Goal: Task Accomplishment & Management: Manage account settings

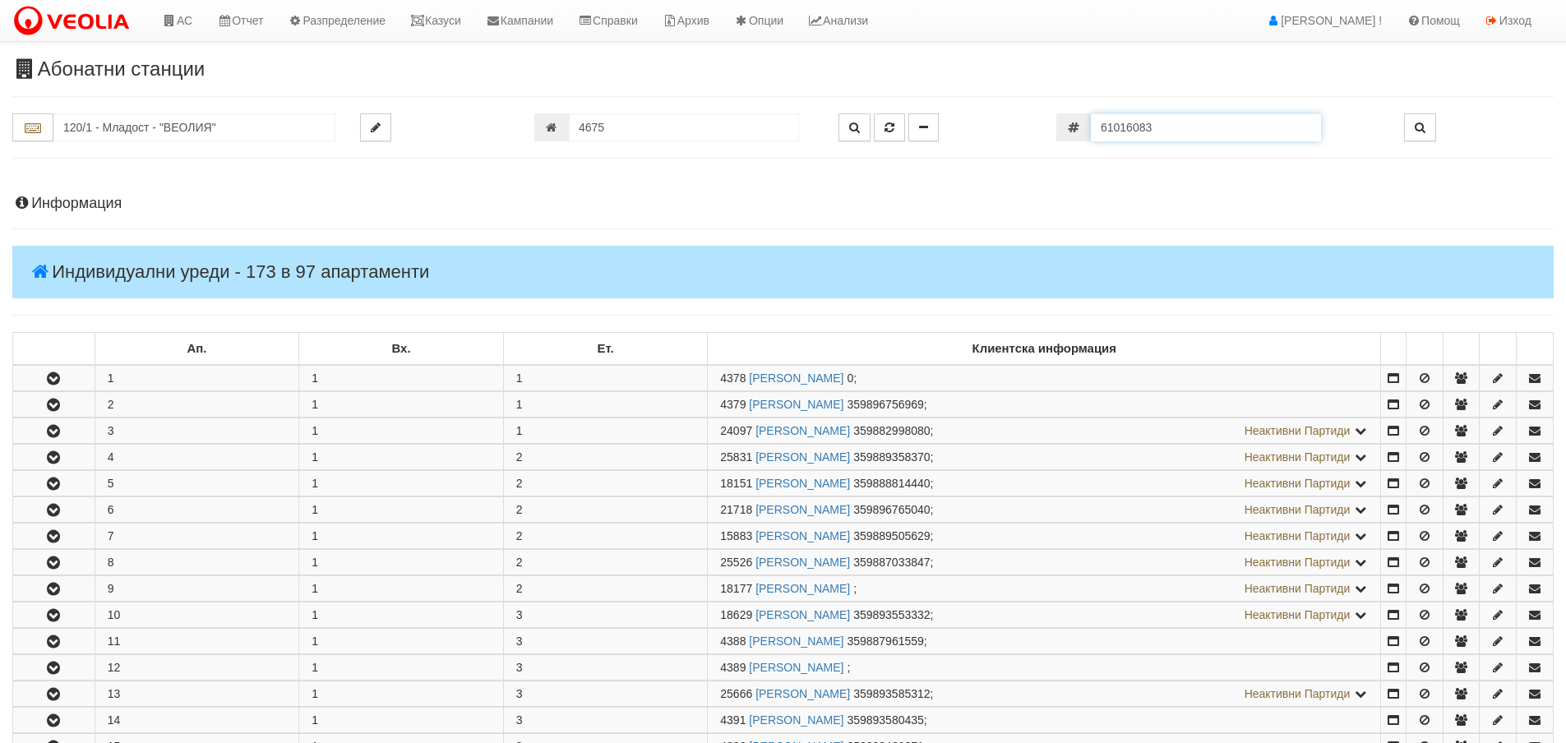
click at [1227, 129] on input "61016083" at bounding box center [1206, 127] width 230 height 28
click at [248, 141] on input "120/1 - Младост - "ВЕОЛИЯ"" at bounding box center [194, 127] width 282 height 28
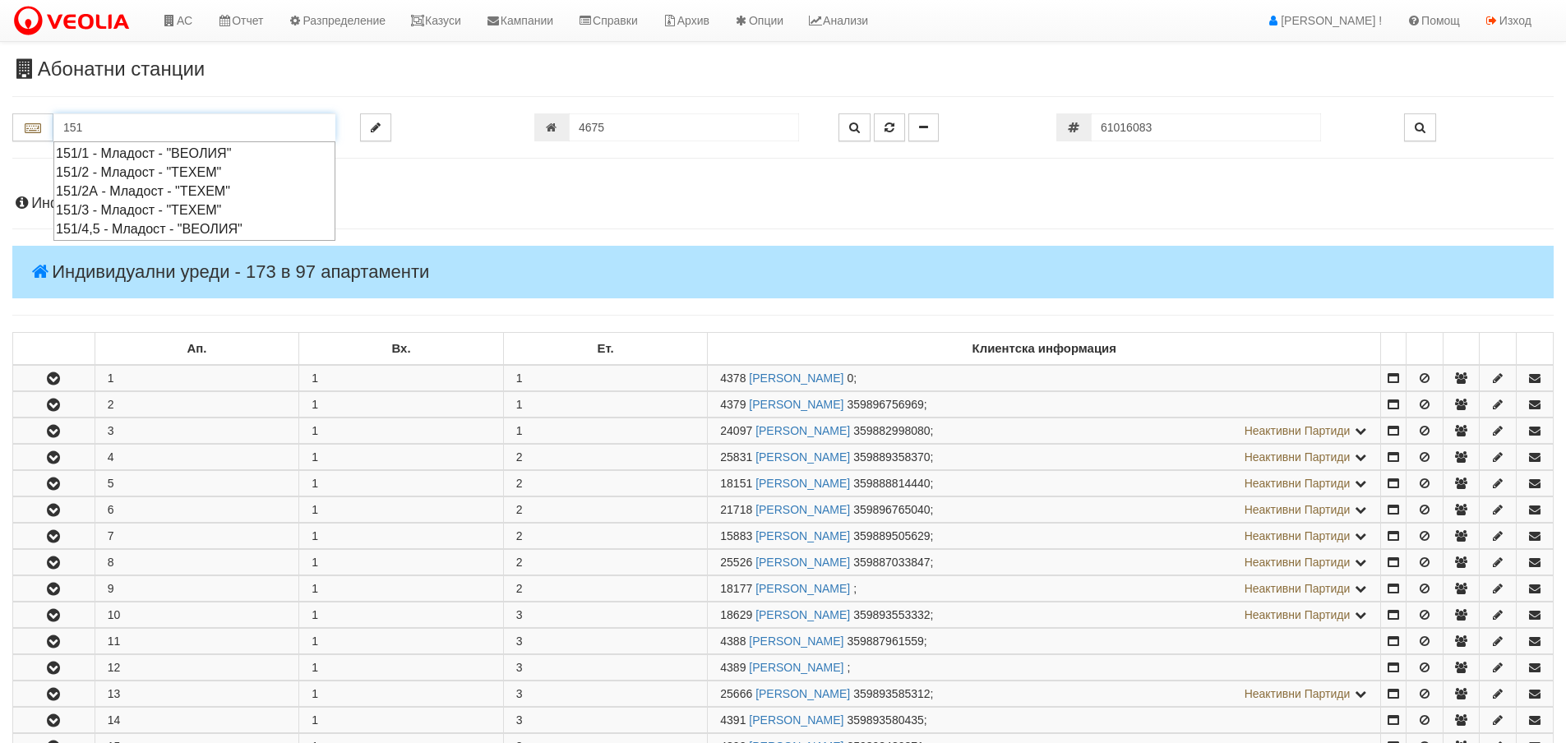
click at [202, 226] on div "151/4,5 - Младост - "ВЕОЛИЯ"" at bounding box center [194, 228] width 277 height 19
type input "151/4,5 - Младост - "ВЕОЛИЯ""
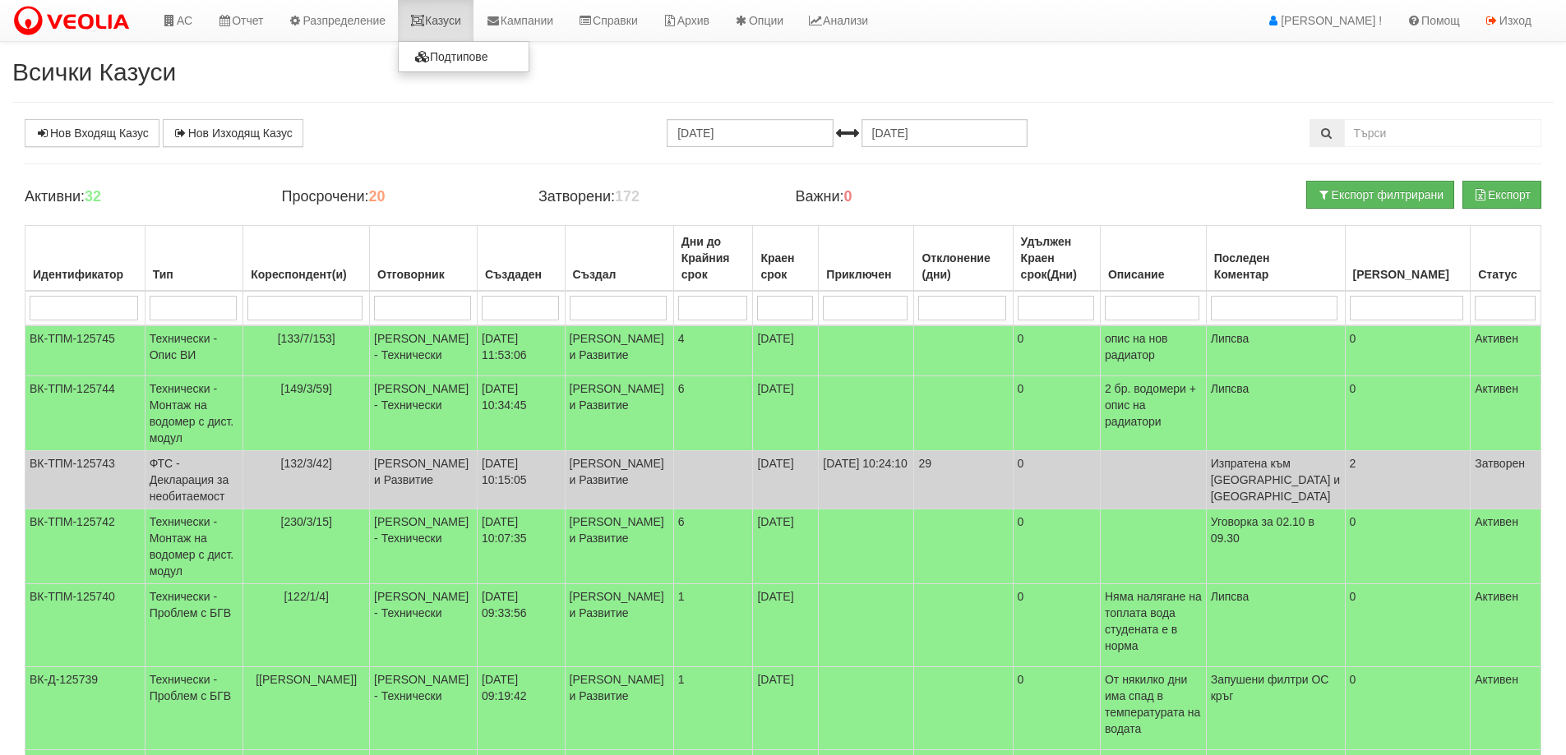
click at [469, 16] on link "Казуси" at bounding box center [436, 20] width 76 height 41
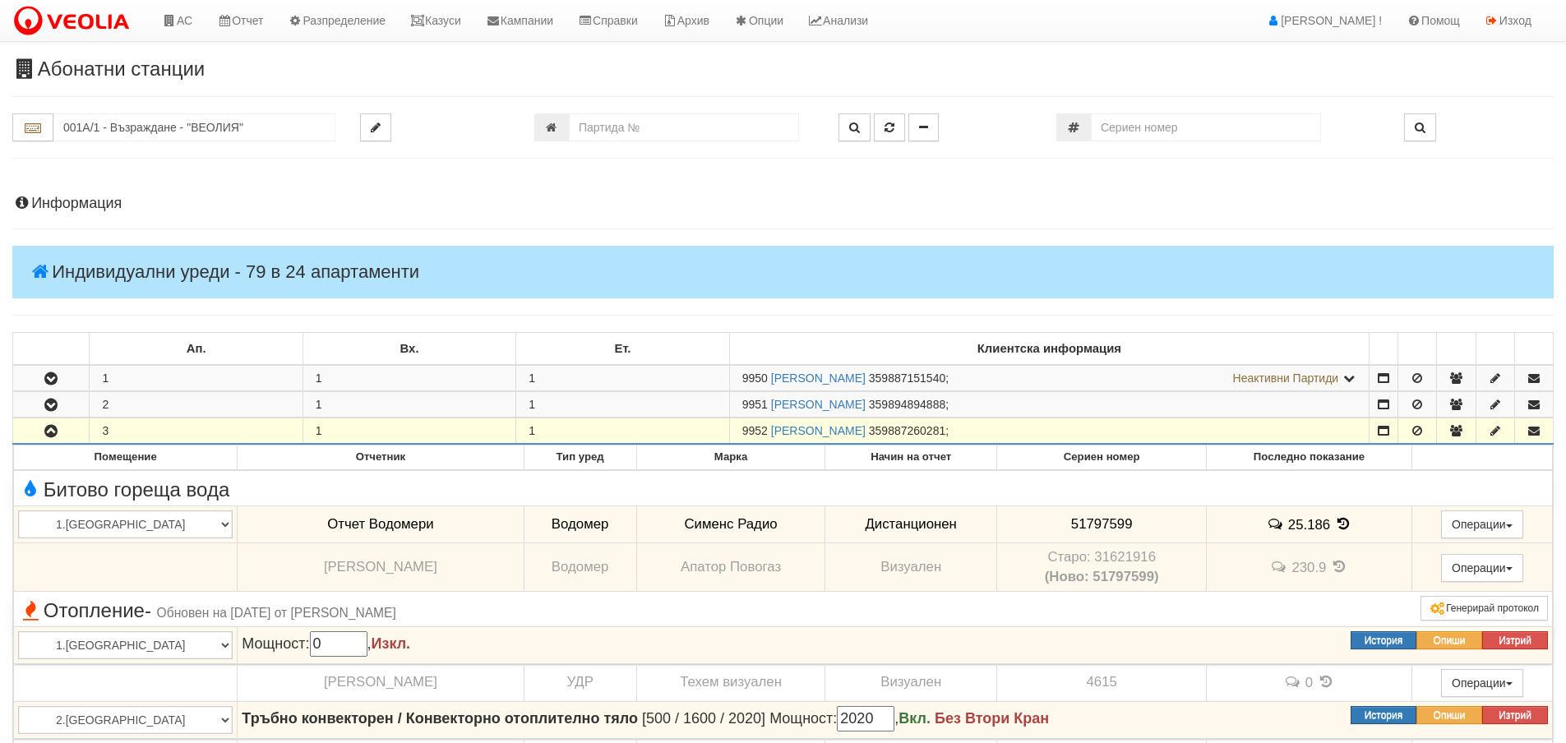
scroll to position [575, 0]
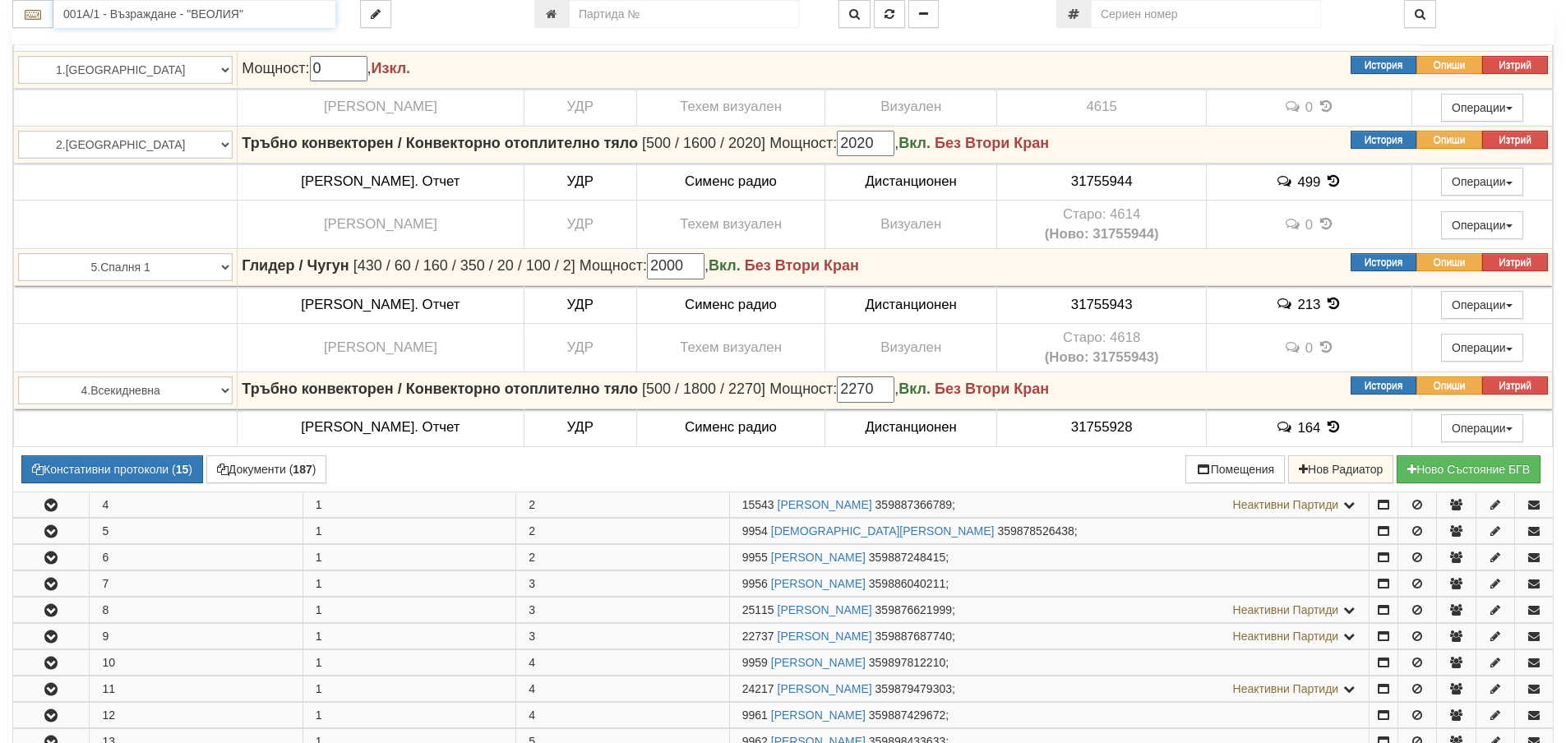
click at [124, 11] on input "001А/1 - Възраждане - "ВЕОЛИЯ"" at bounding box center [194, 14] width 282 height 28
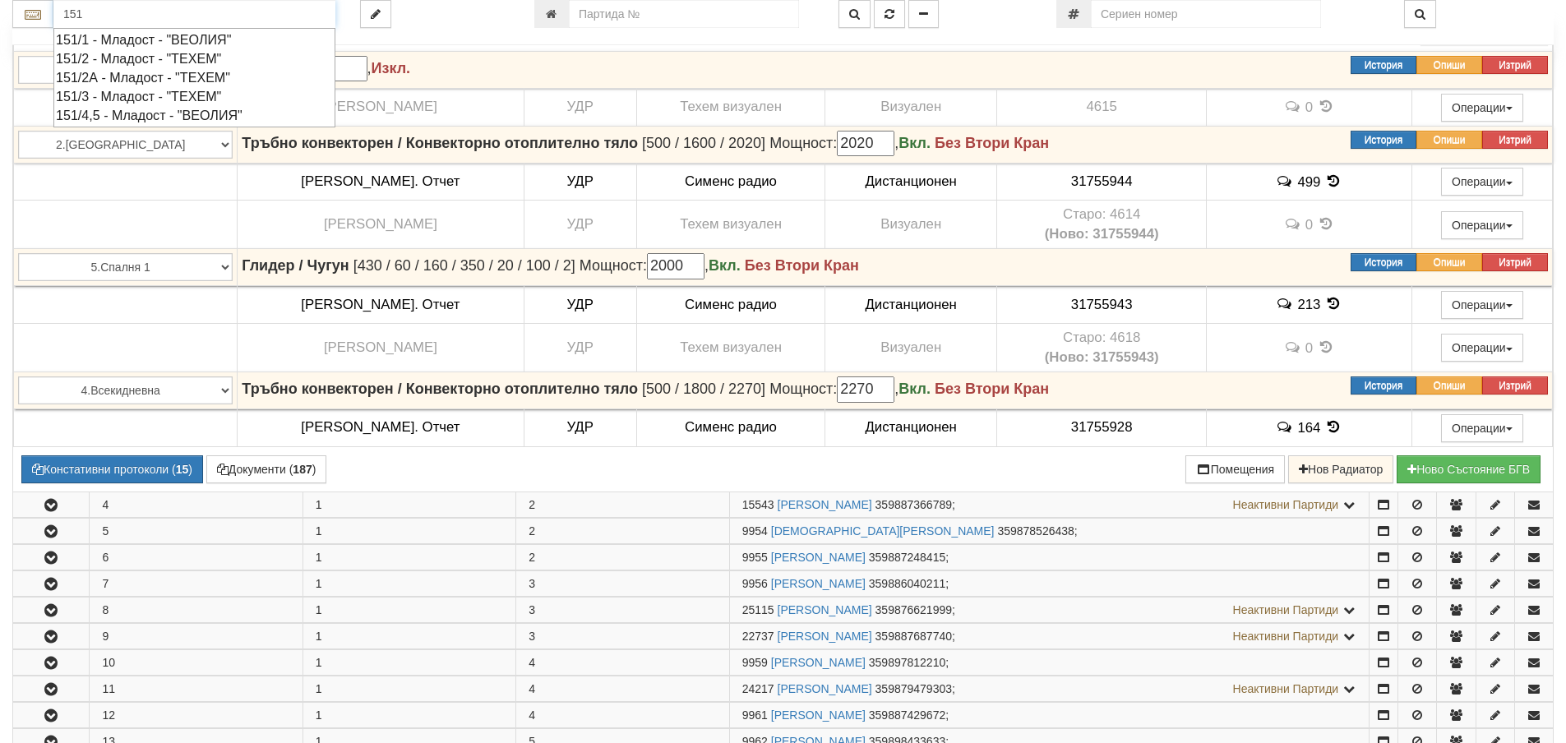
click at [151, 107] on div "151/4,5 - Младост - "ВЕОЛИЯ"" at bounding box center [194, 115] width 277 height 19
type input "151/4,5 - Младост - "ВЕОЛИЯ""
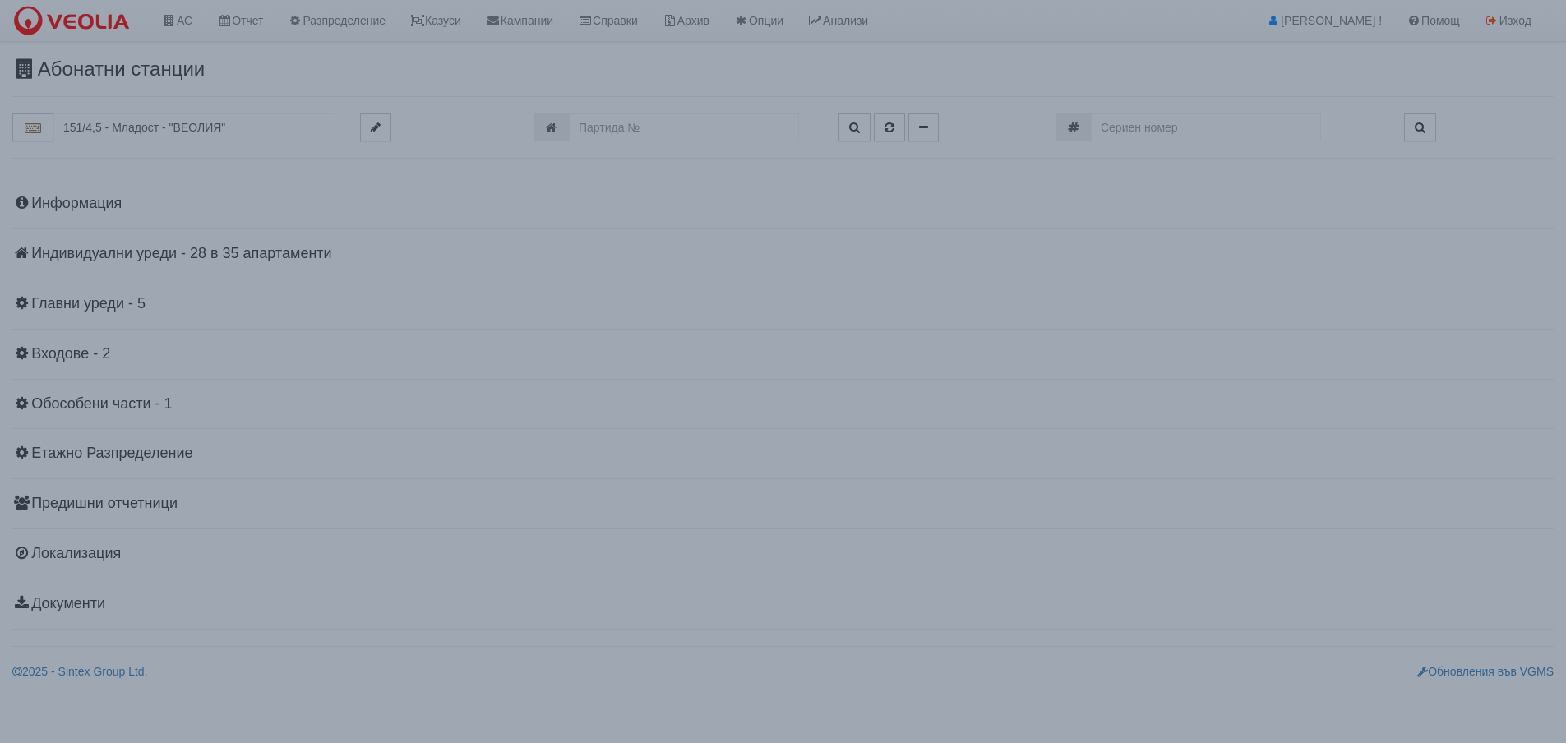
scroll to position [0, 0]
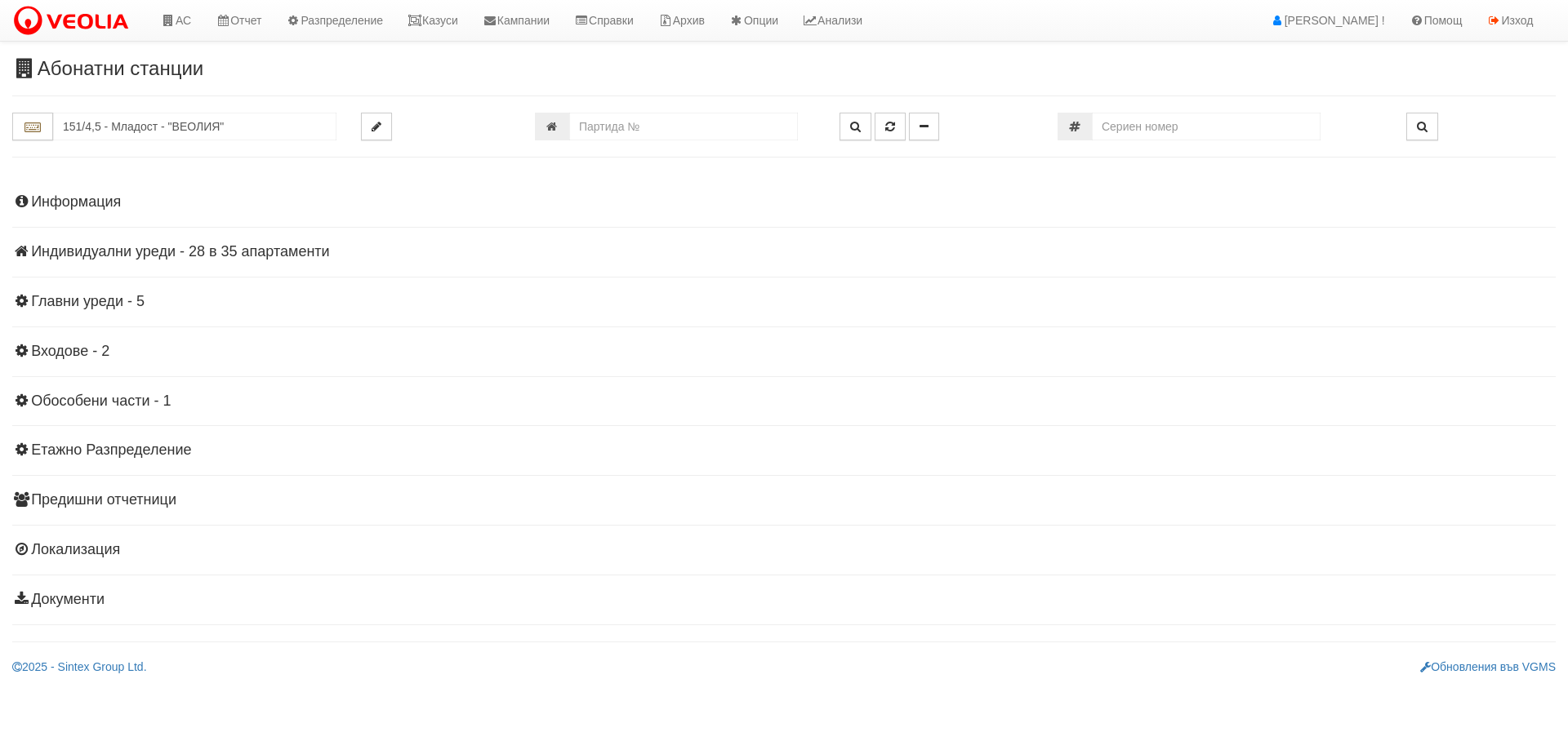
click at [222, 246] on h4 "Индивидуални уреди - 28 в 35 апартаменти" at bounding box center [783, 252] width 1543 height 16
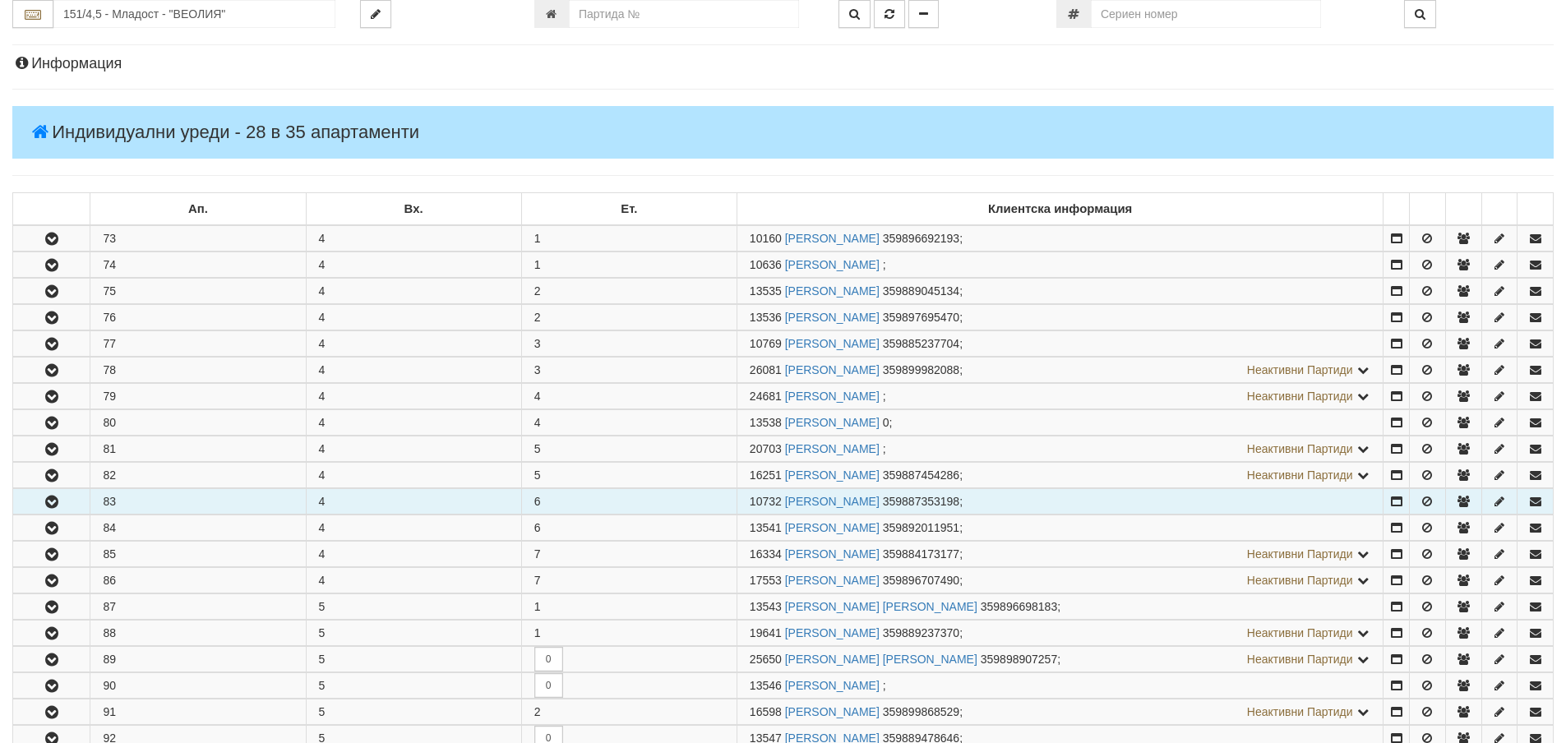
scroll to position [329, 0]
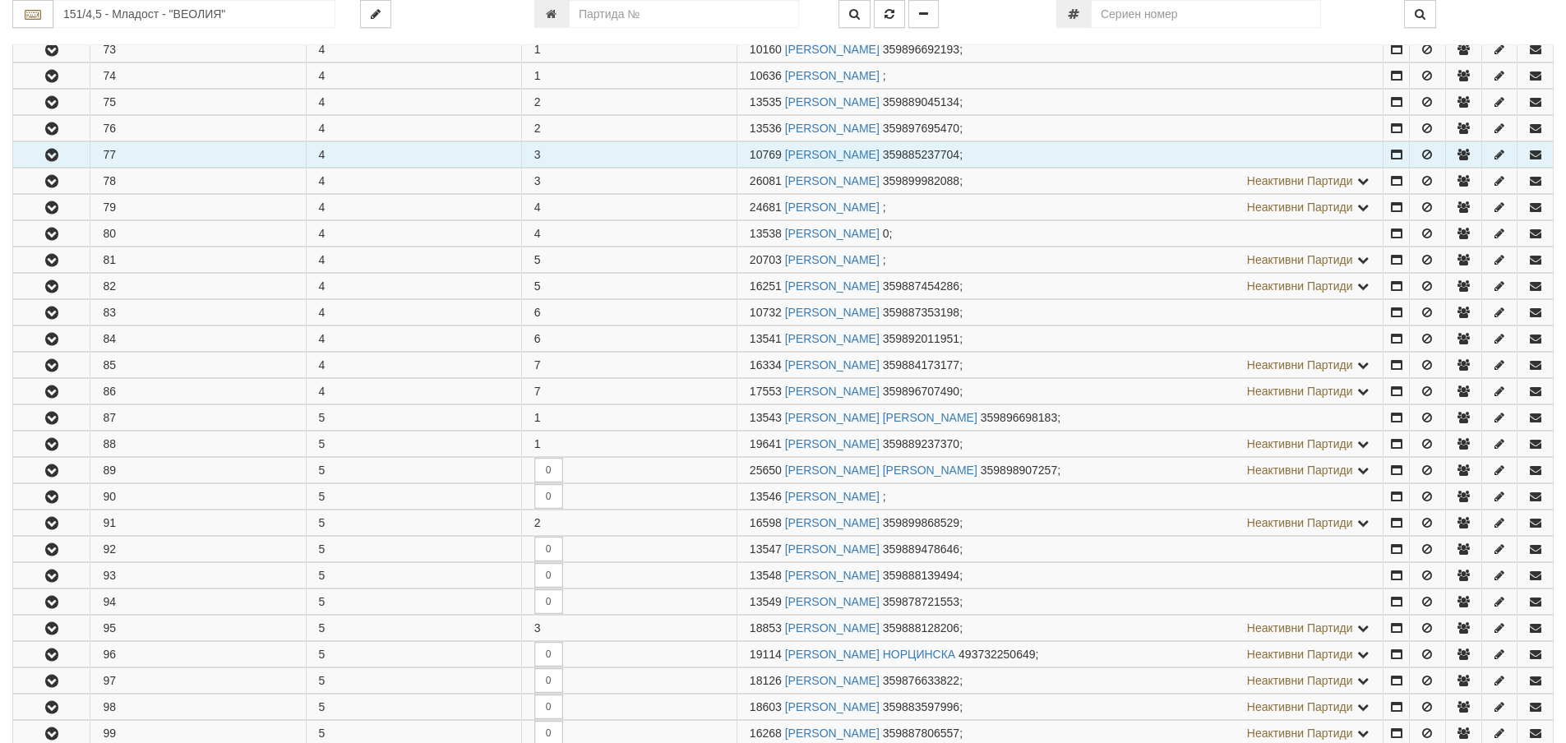
click at [63, 157] on button "button" at bounding box center [51, 154] width 76 height 25
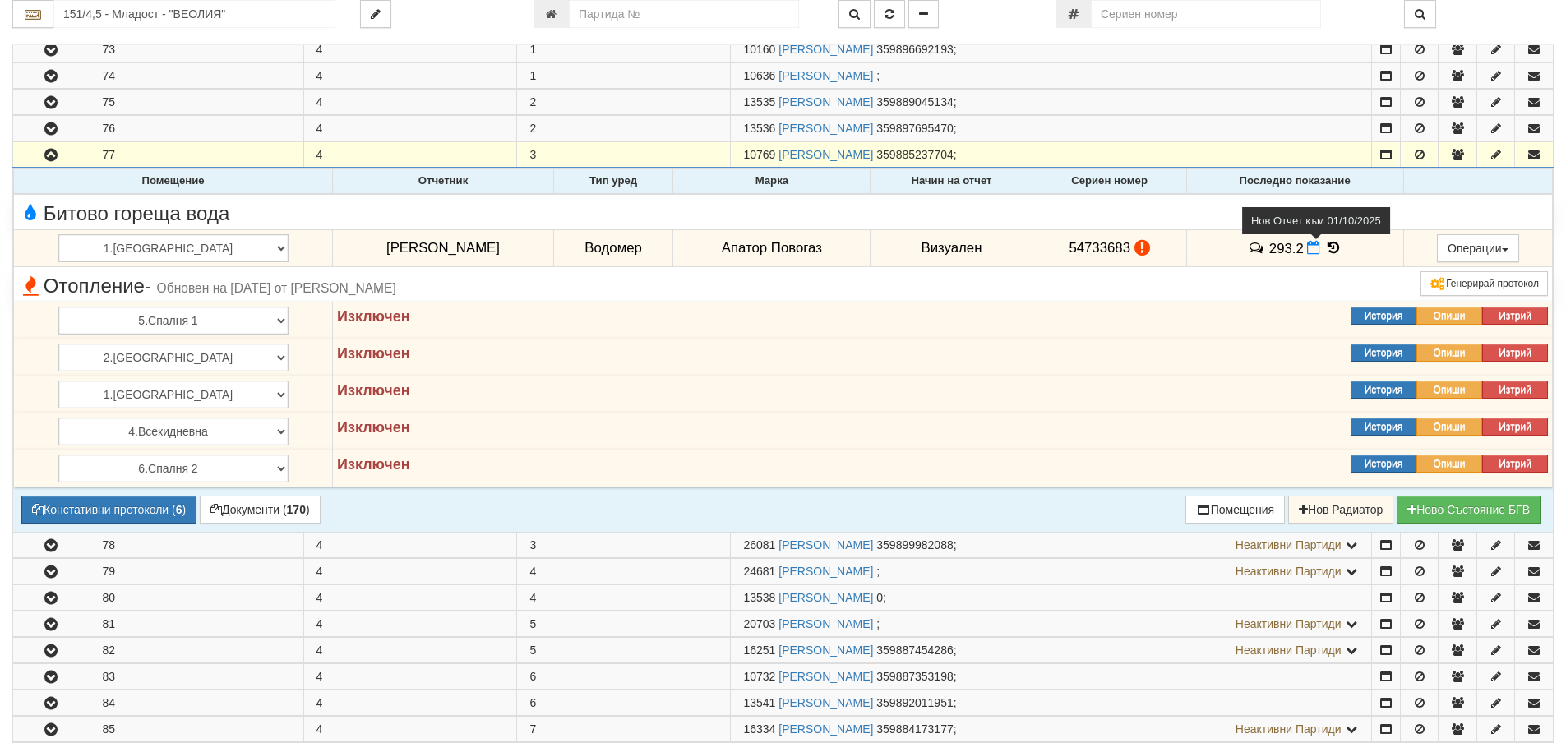
click at [1307, 246] on icon at bounding box center [1313, 248] width 13 height 14
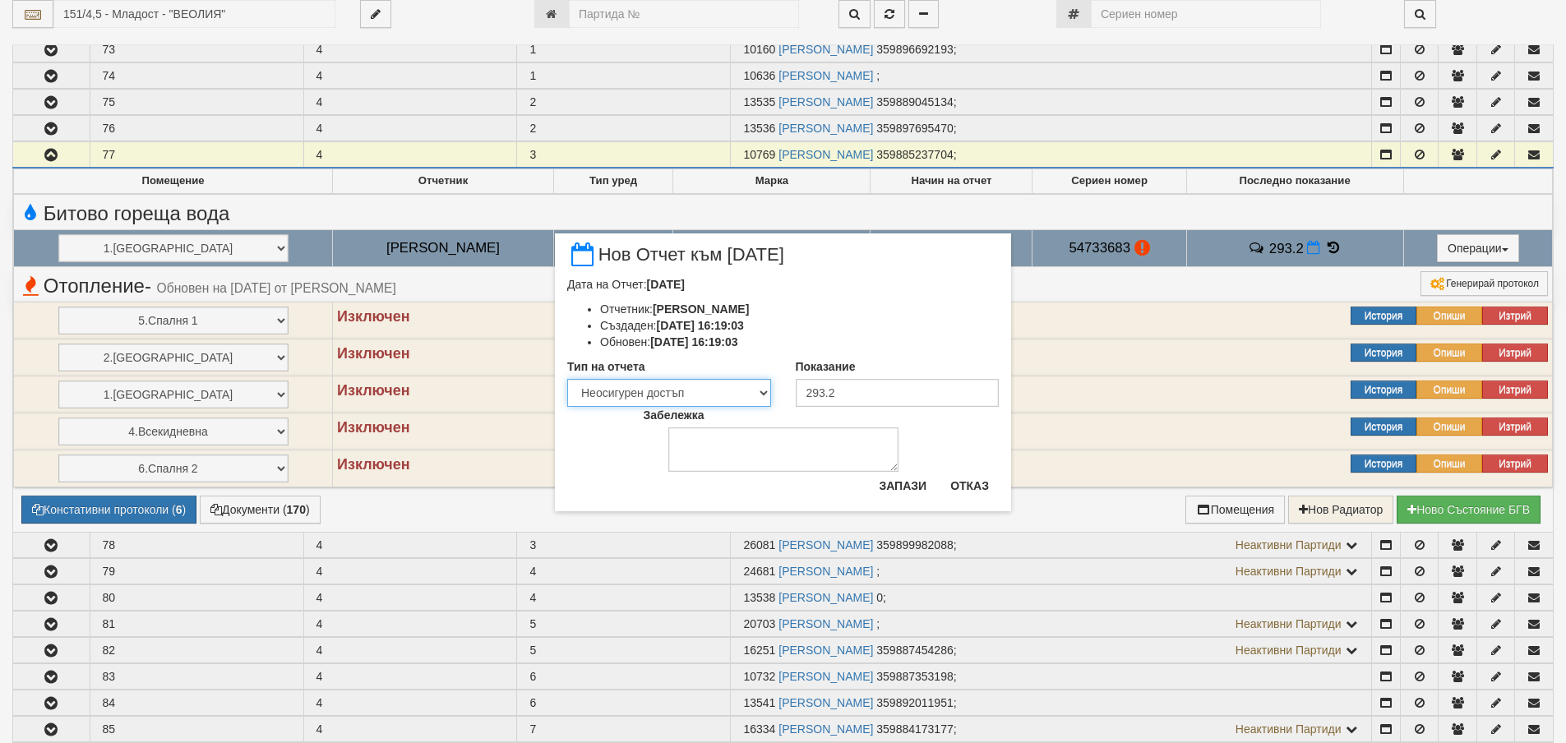
click at [763, 390] on select "Визуален Телефон Бележка Неосигурен достъп Самоотчет Служебно Дистанционен" at bounding box center [669, 393] width 204 height 28
select select "8ac75930-9bfd-e511-80be-8d5a1dced85a"
click at [567, 379] on select "Визуален Телефон Бележка Неосигурен достъп Самоотчет Служебно Дистанционен" at bounding box center [669, 393] width 204 height 28
drag, startPoint x: 820, startPoint y: 392, endPoint x: 896, endPoint y: 398, distance: 75.8
click at [890, 399] on input "293.2" at bounding box center [898, 393] width 204 height 28
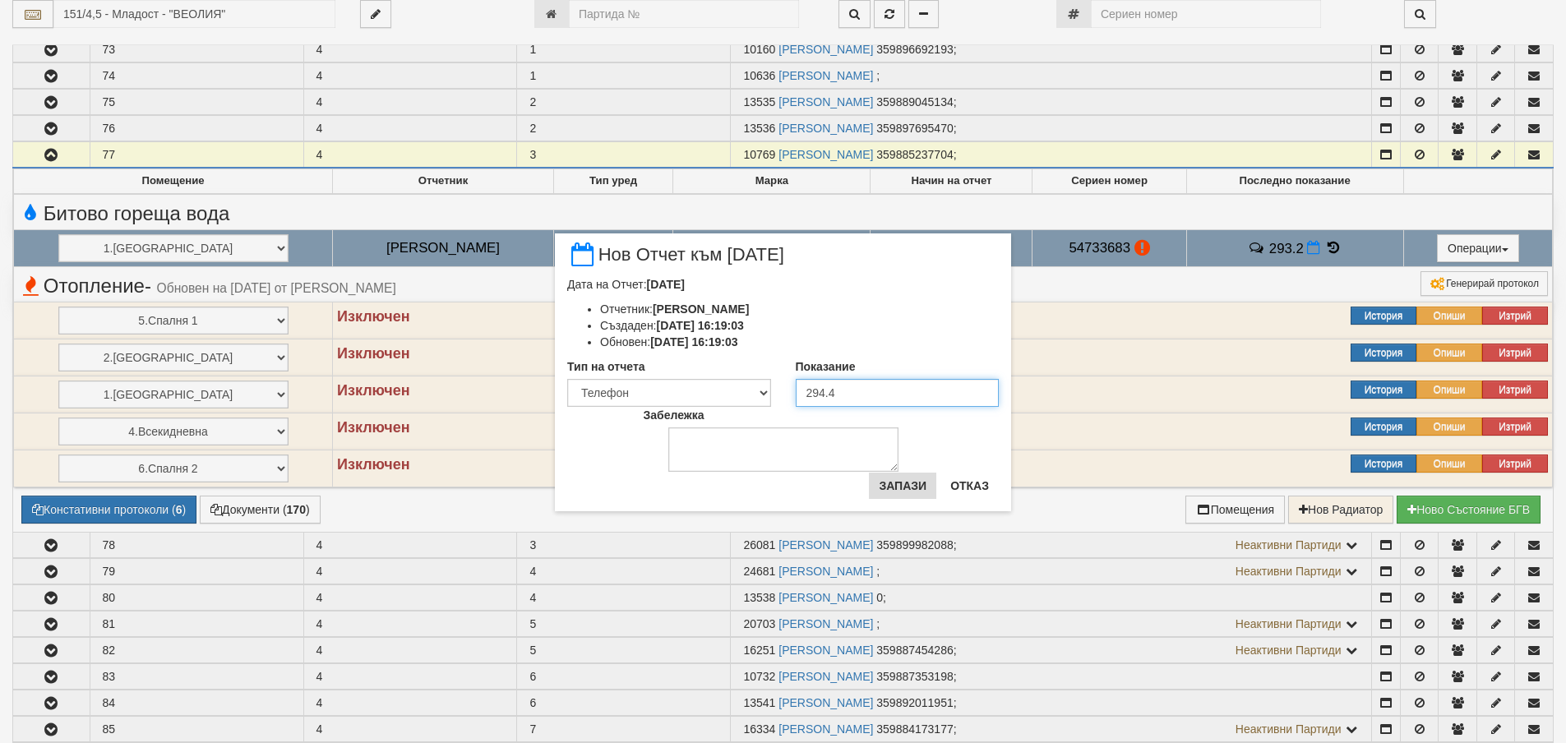
type input "294.4"
click at [907, 490] on button "Запази" at bounding box center [902, 486] width 67 height 26
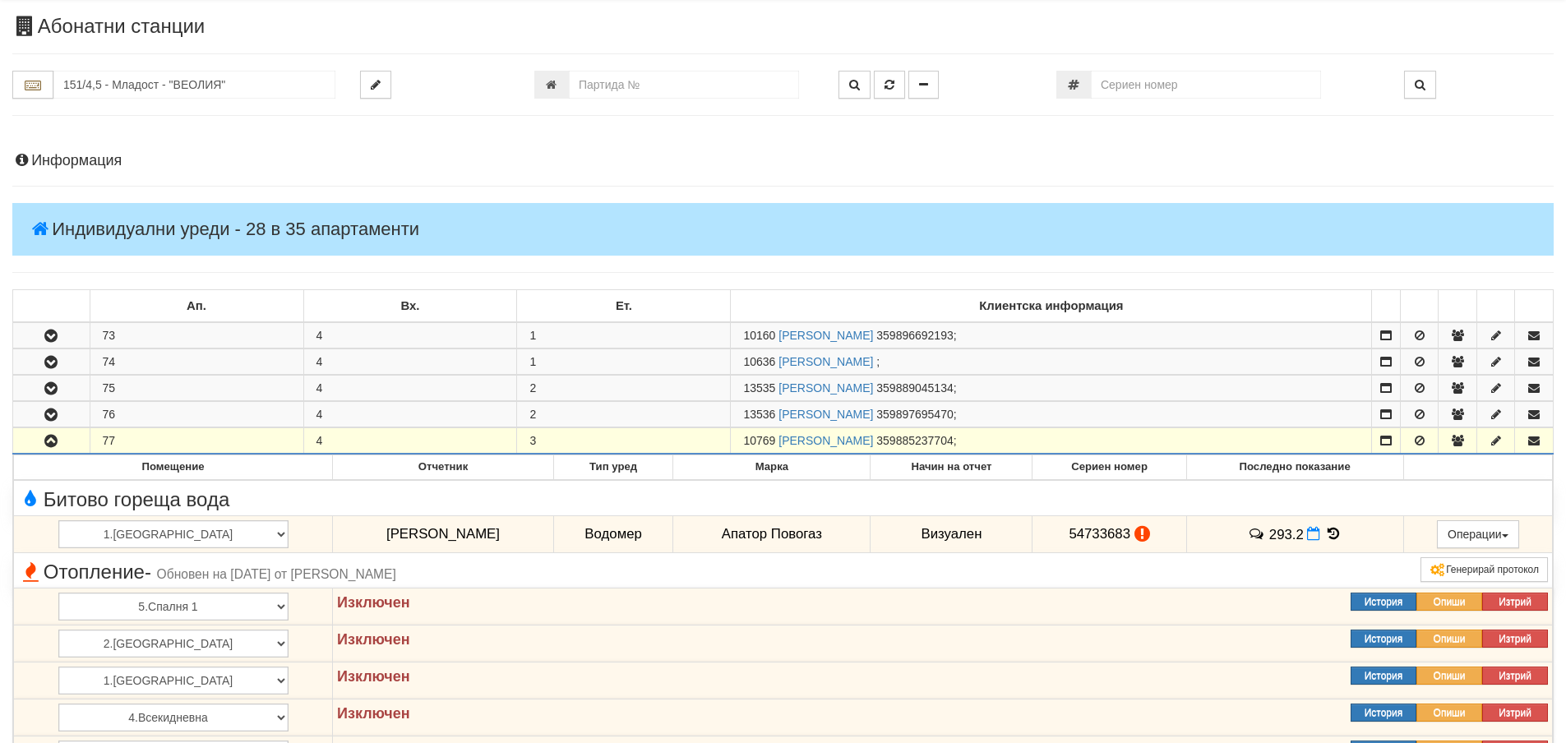
scroll to position [0, 0]
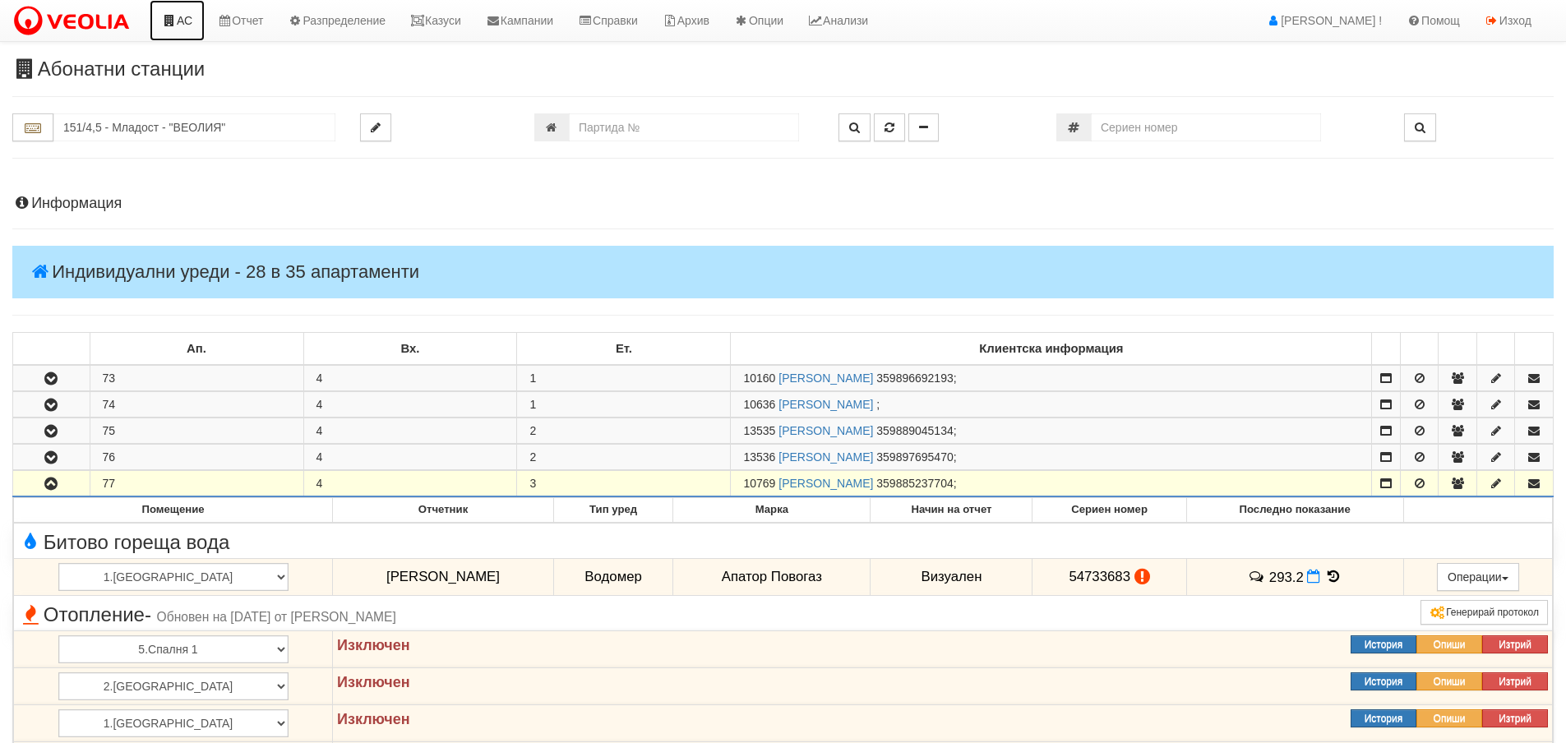
click at [187, 16] on link "АС" at bounding box center [177, 20] width 55 height 41
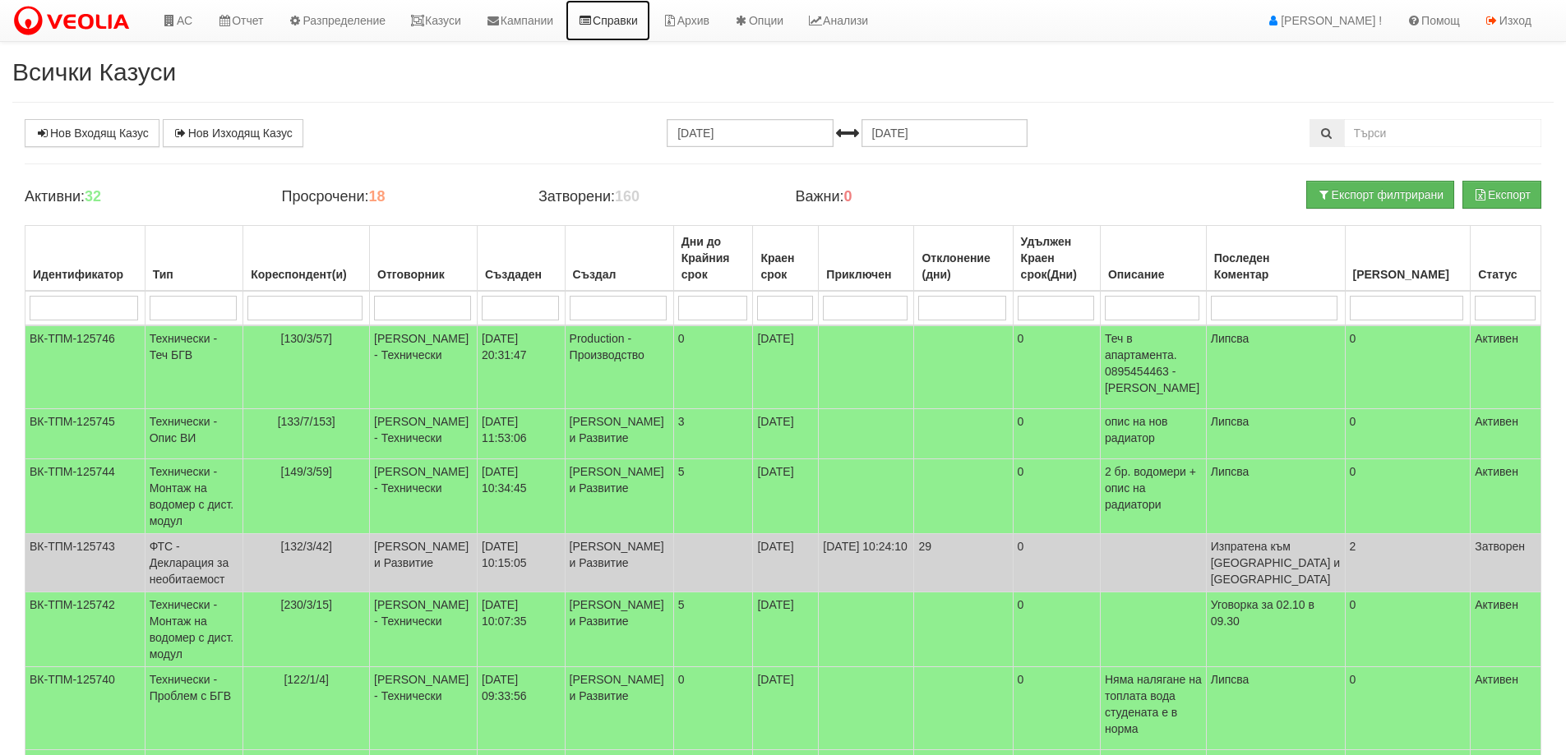
click at [612, 21] on link "Справки" at bounding box center [607, 20] width 85 height 41
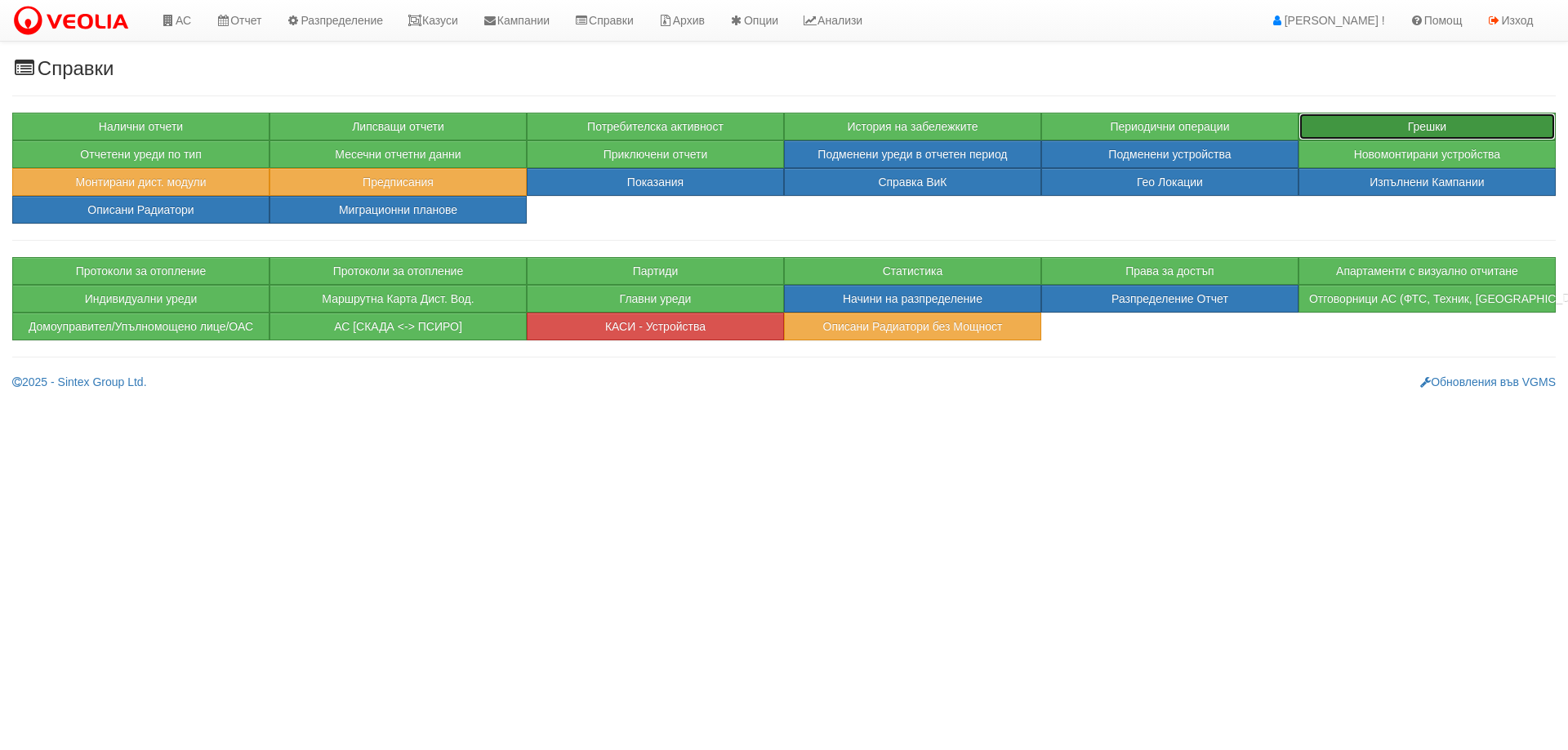
click at [1490, 134] on button "Грешки" at bounding box center [1427, 126] width 257 height 28
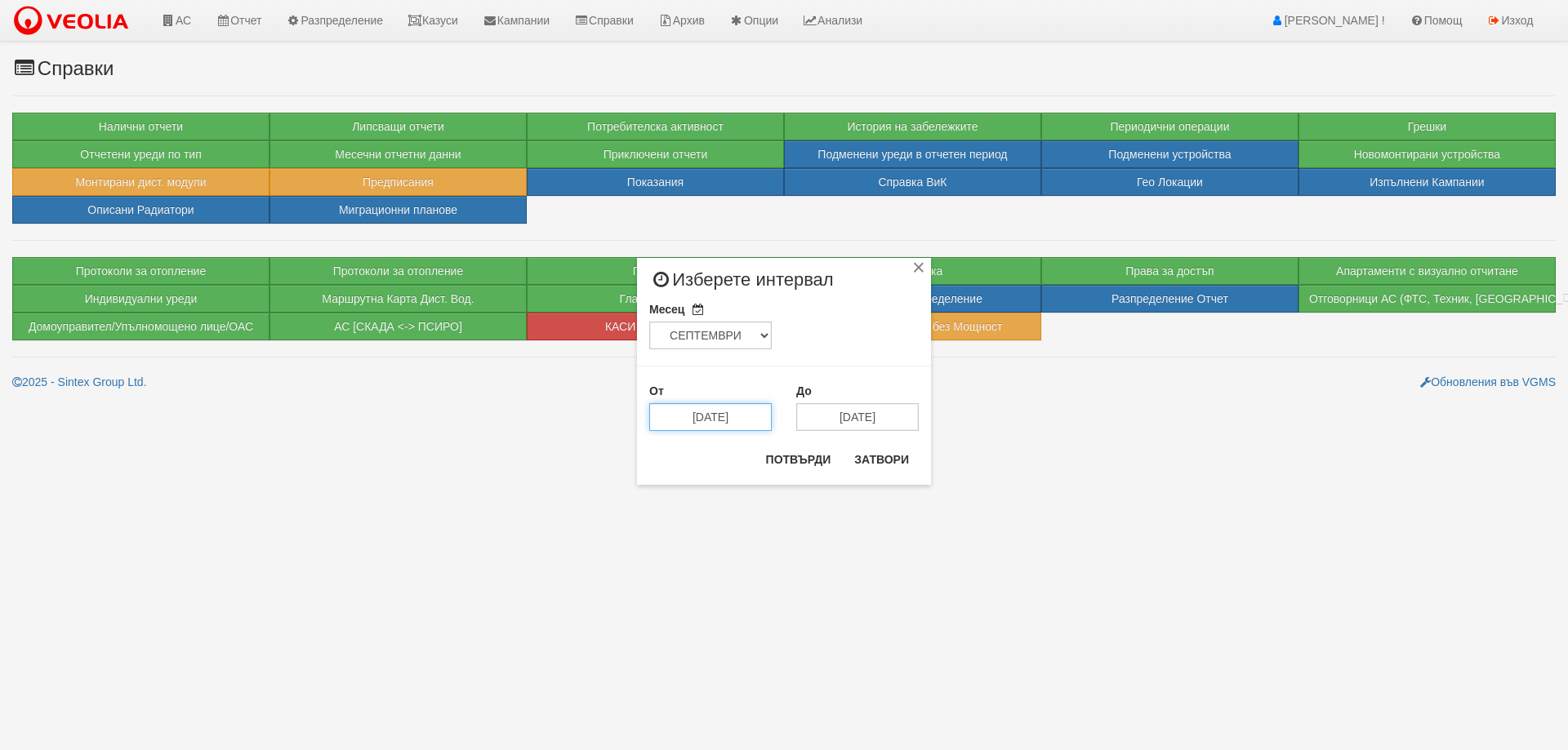
click at [747, 410] on input "[DATE]" at bounding box center [709, 417] width 122 height 28
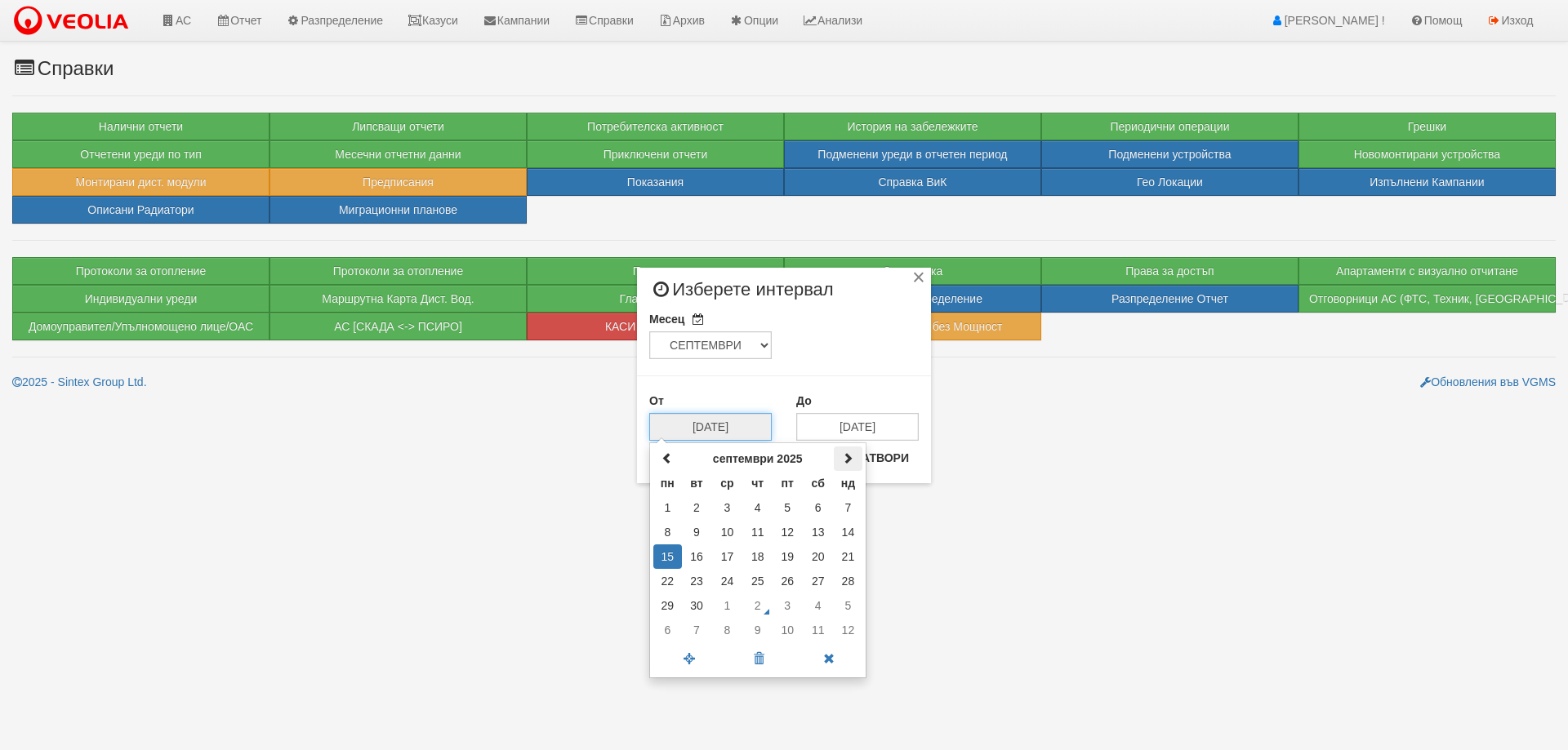
click at [846, 458] on span at bounding box center [848, 458] width 12 height 12
click at [756, 507] on td "2" at bounding box center [758, 508] width 30 height 25
type input "02/10/2025"
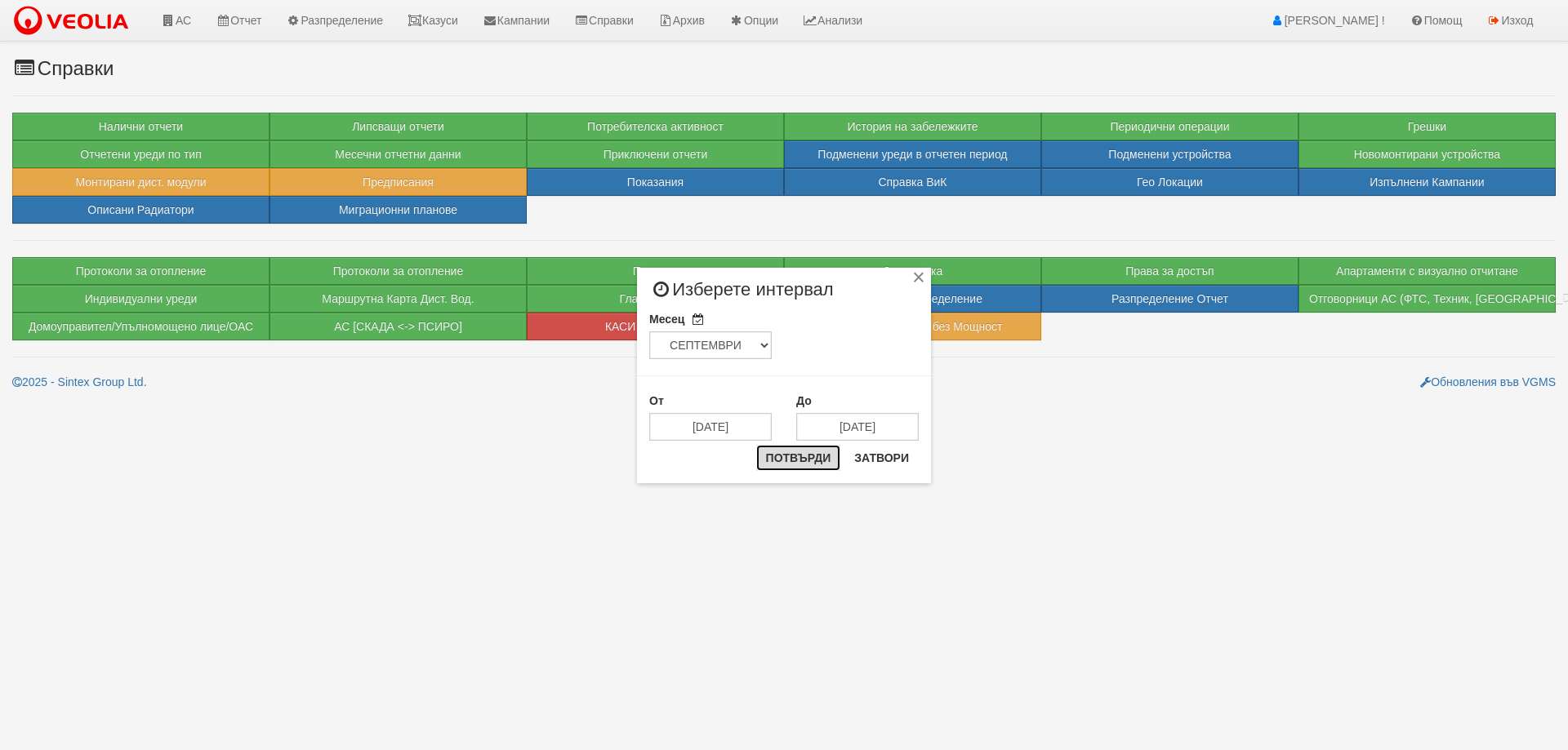
click at [770, 467] on button "Потвърди" at bounding box center [798, 458] width 84 height 26
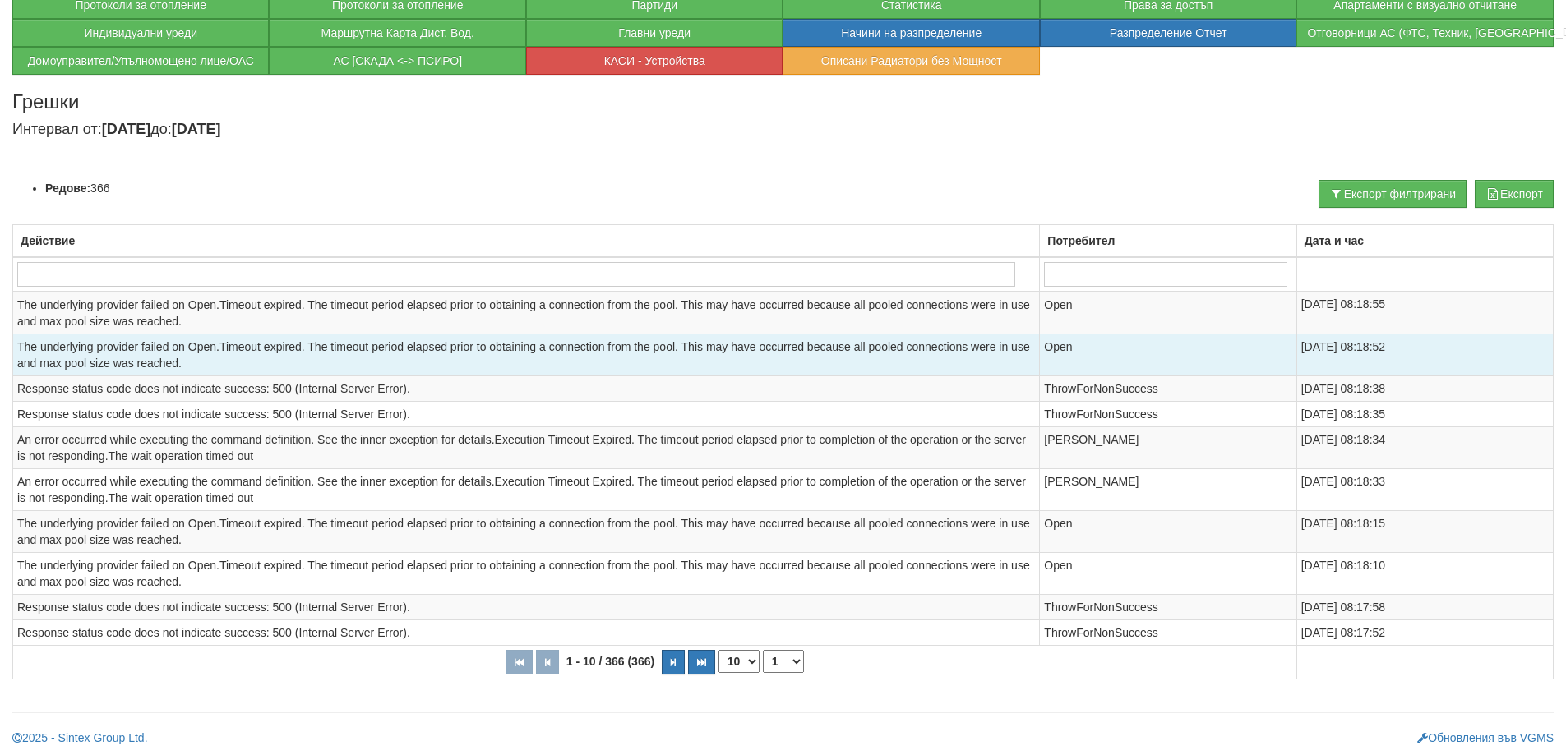
scroll to position [271, 0]
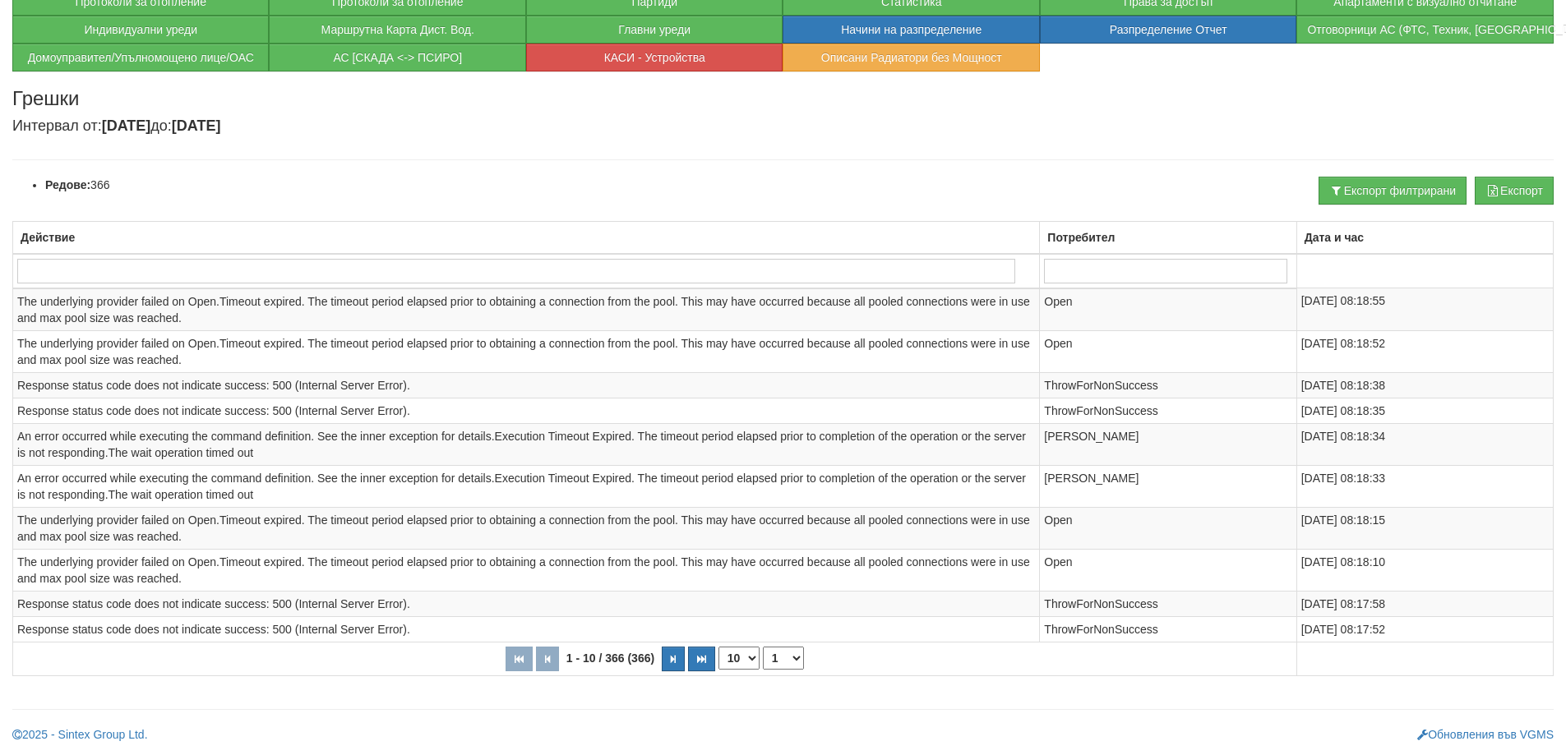
click at [734, 661] on select "10 20 30 40" at bounding box center [738, 658] width 41 height 23
select select "30"
click at [718, 670] on select "10 20 30 40" at bounding box center [738, 658] width 41 height 23
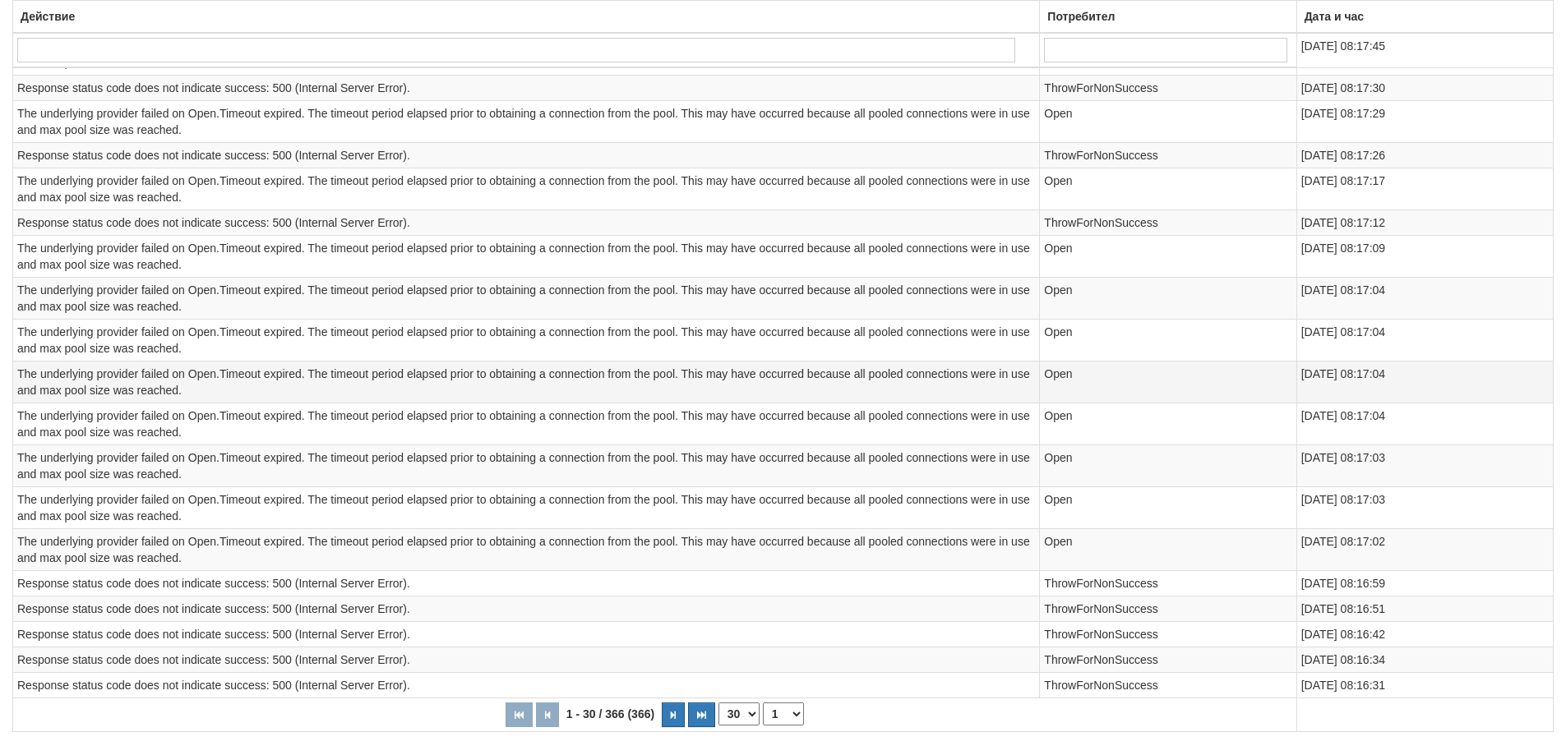
scroll to position [929, 0]
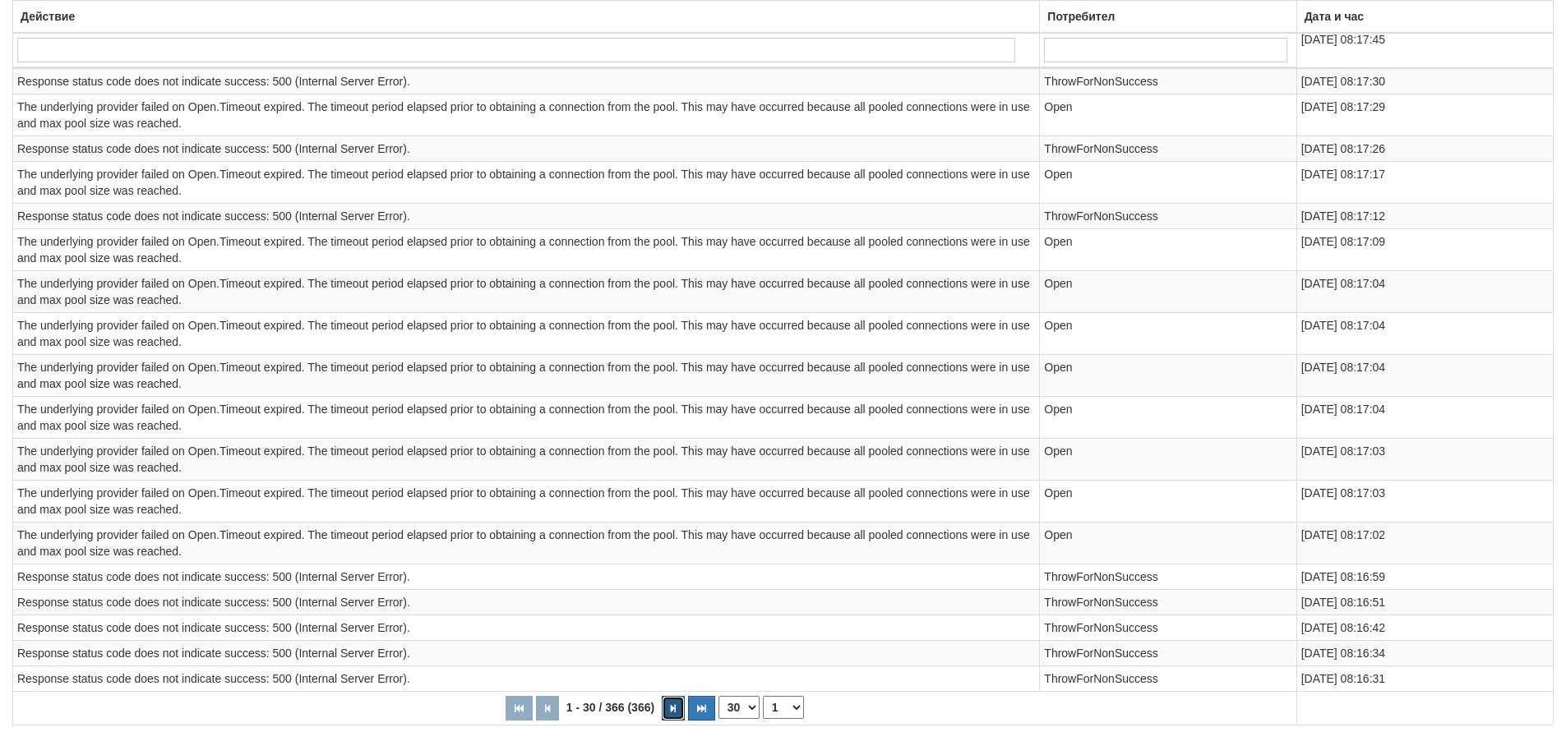
click at [678, 710] on button "button" at bounding box center [673, 708] width 23 height 25
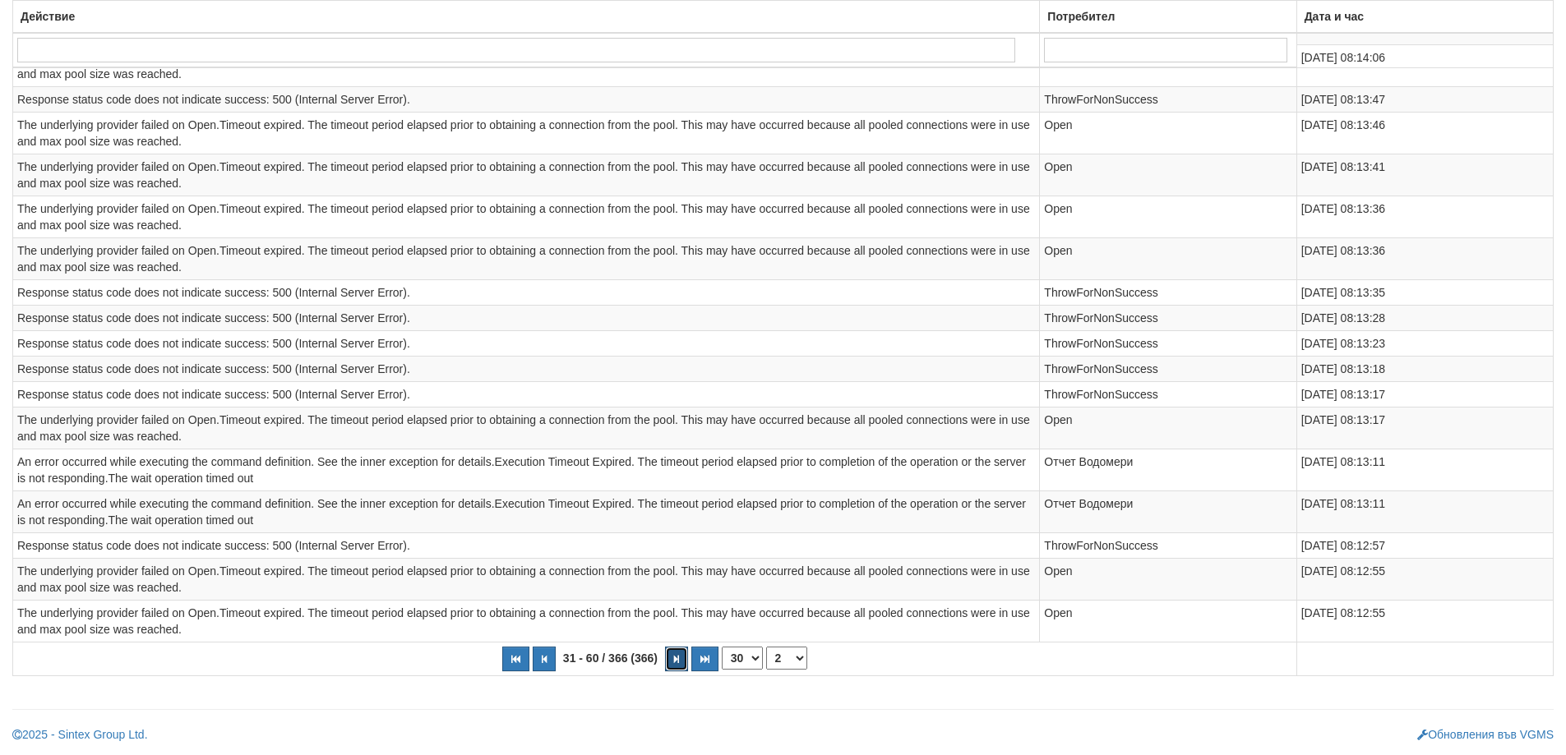
scroll to position [912, 0]
click at [681, 664] on button "button" at bounding box center [676, 659] width 23 height 25
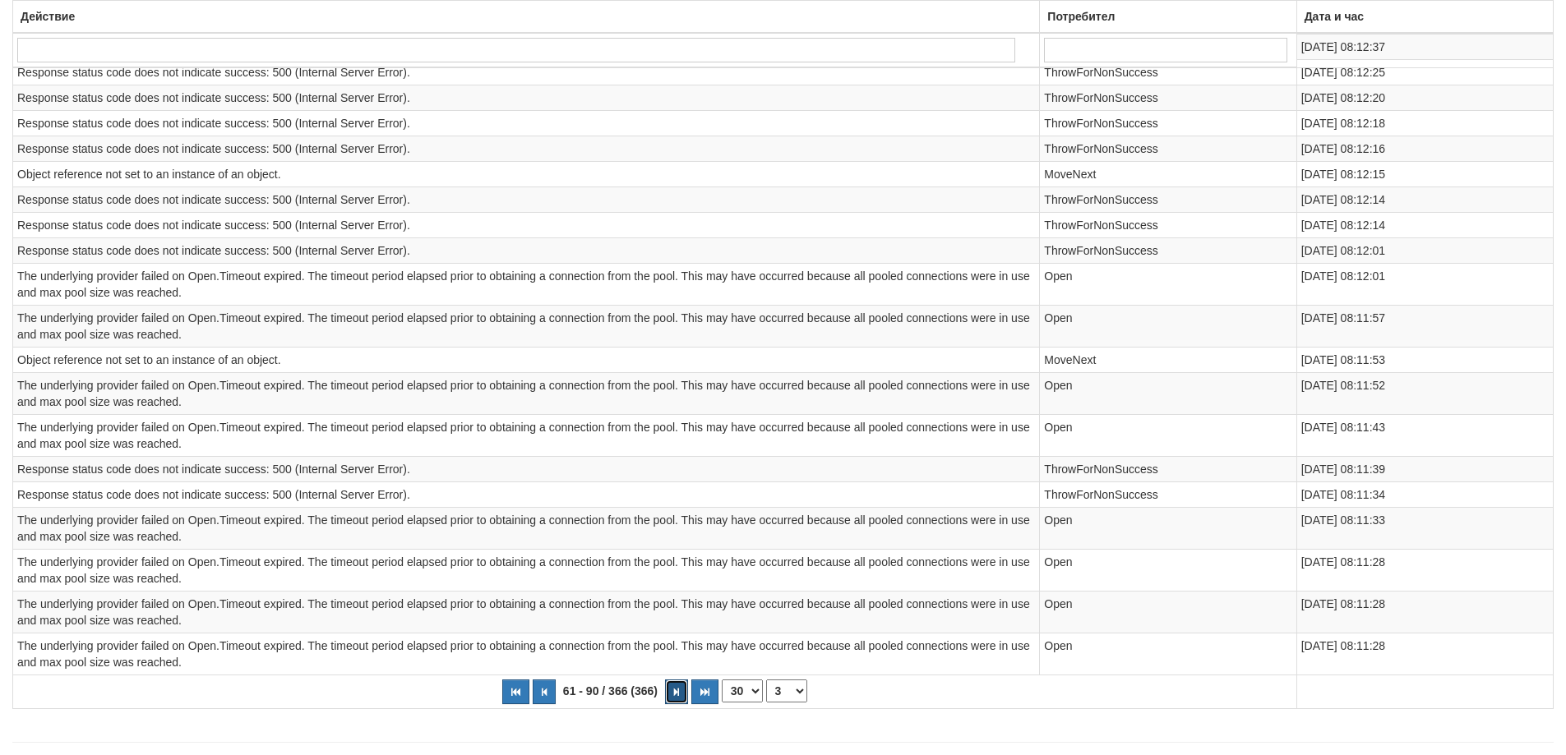
scroll to position [929, 0]
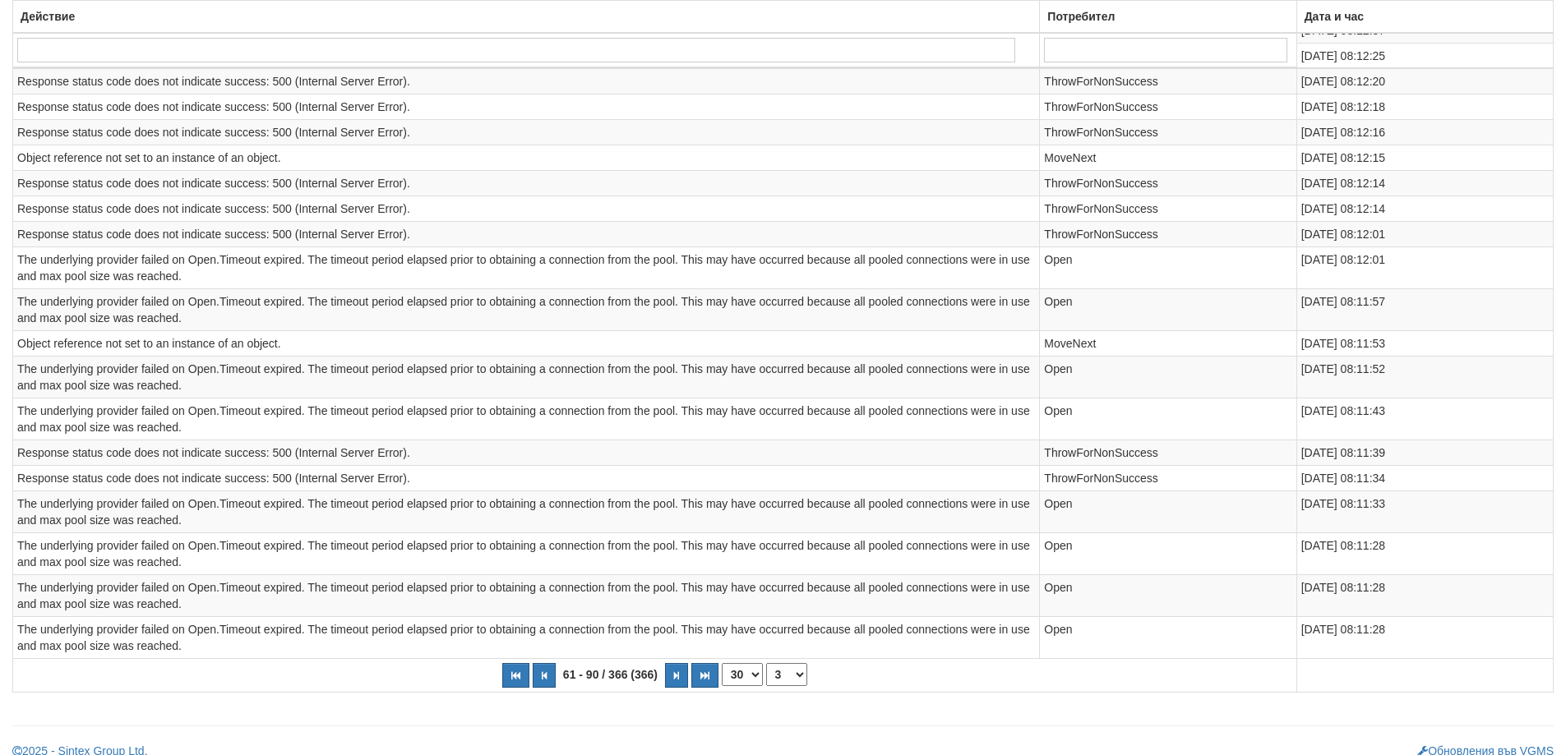
click at [739, 680] on select "10 20 30 40" at bounding box center [742, 674] width 41 height 23
click at [682, 671] on button "button" at bounding box center [676, 675] width 23 height 25
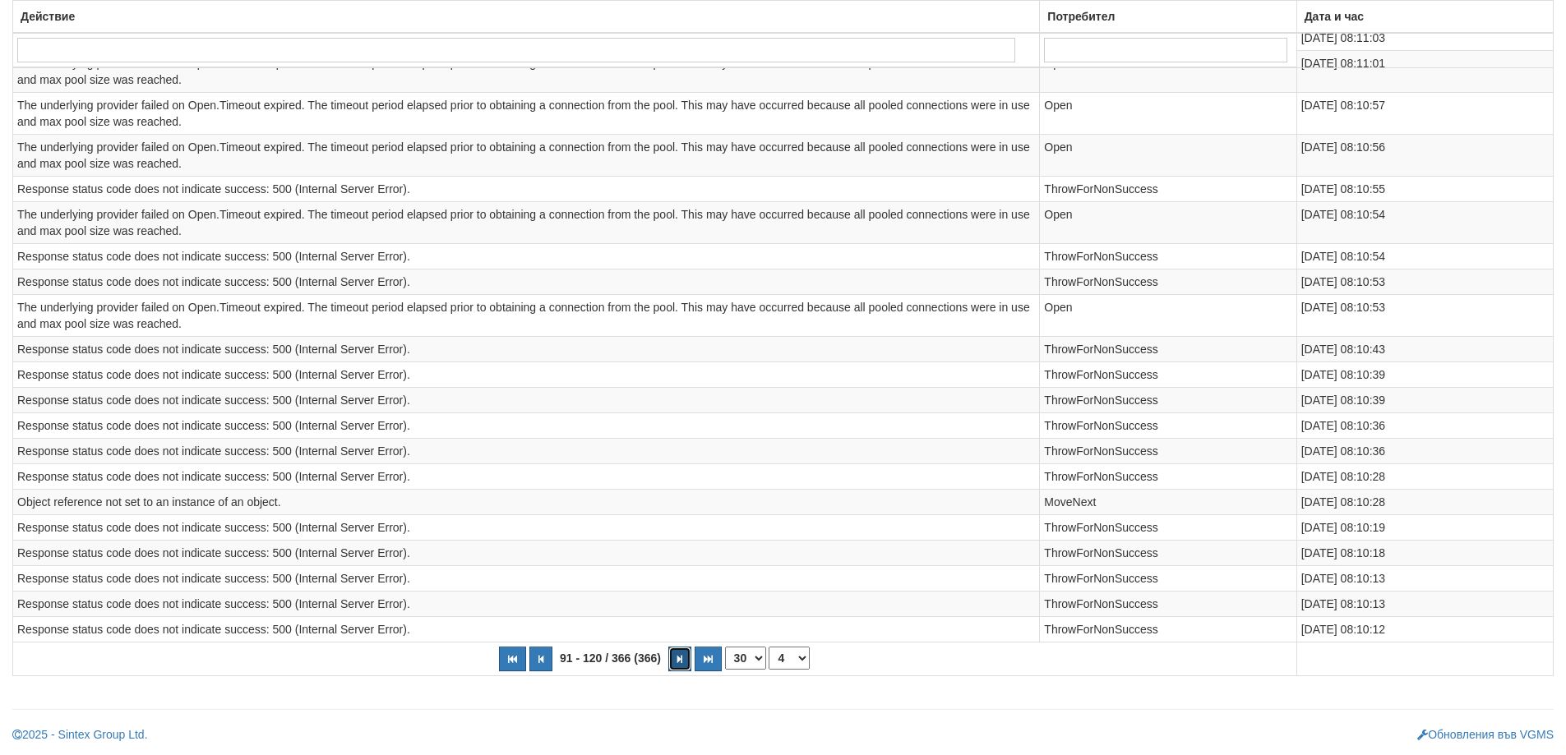
scroll to position [879, 0]
click at [682, 671] on button "button" at bounding box center [679, 659] width 23 height 25
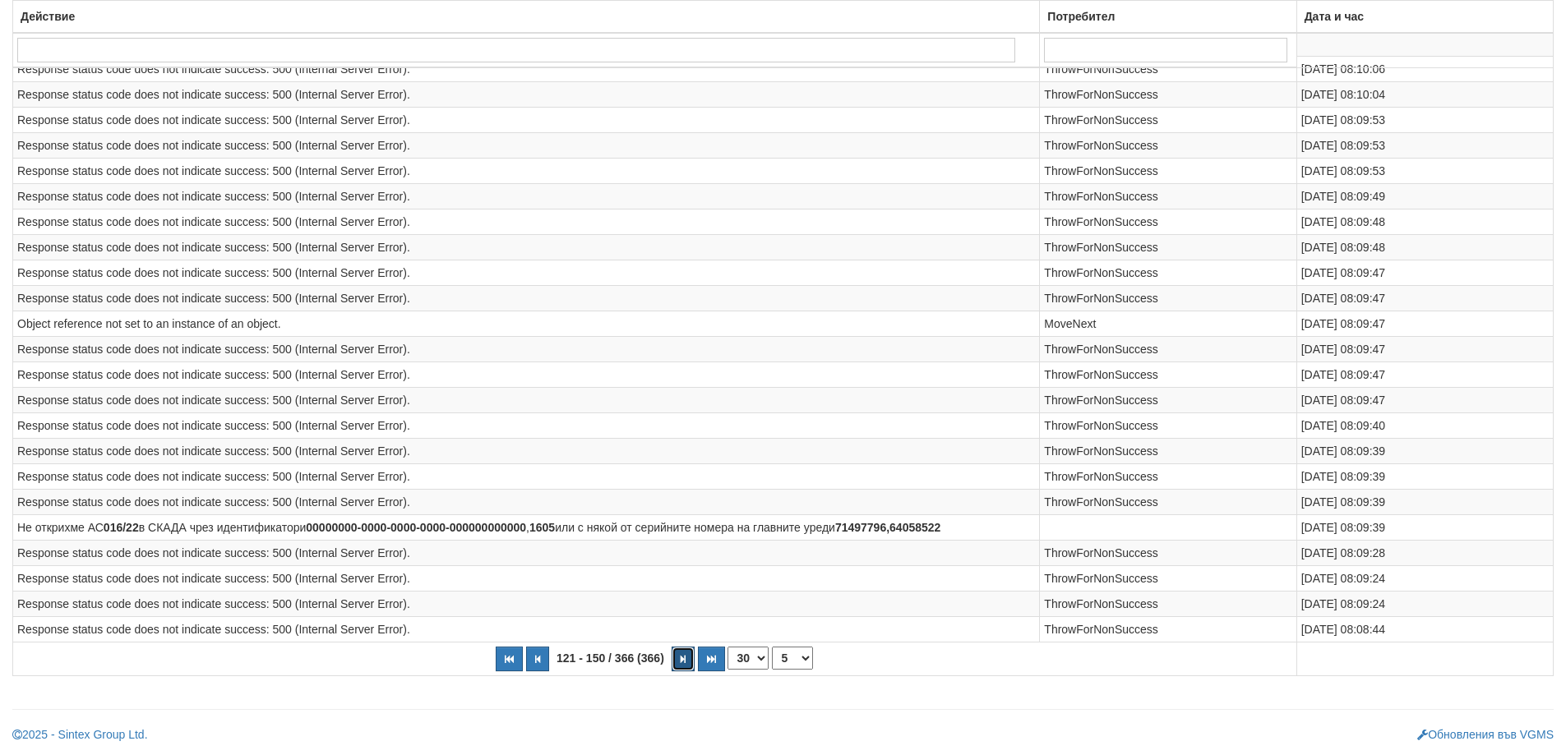
click at [682, 671] on button "button" at bounding box center [682, 659] width 23 height 25
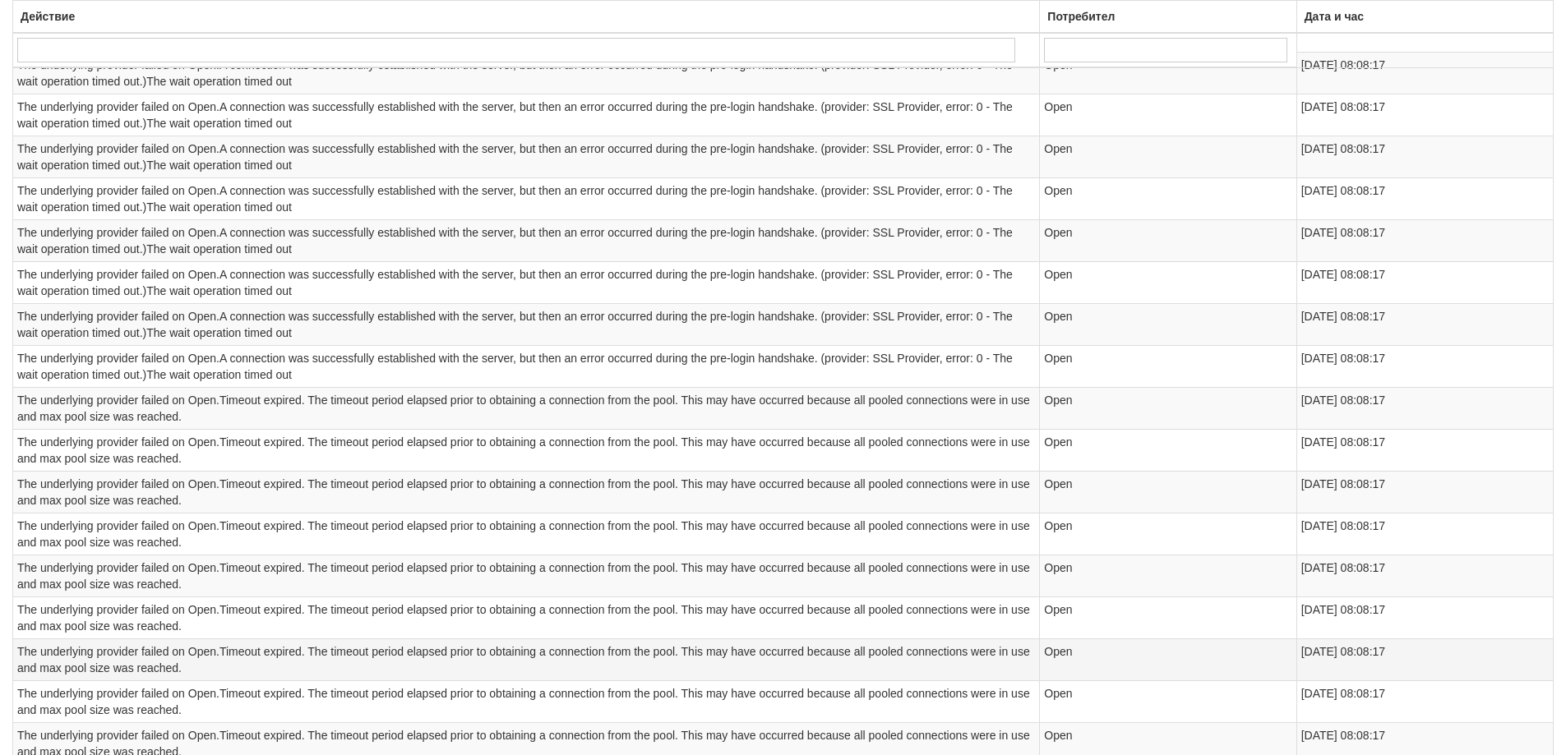
scroll to position [1093, 0]
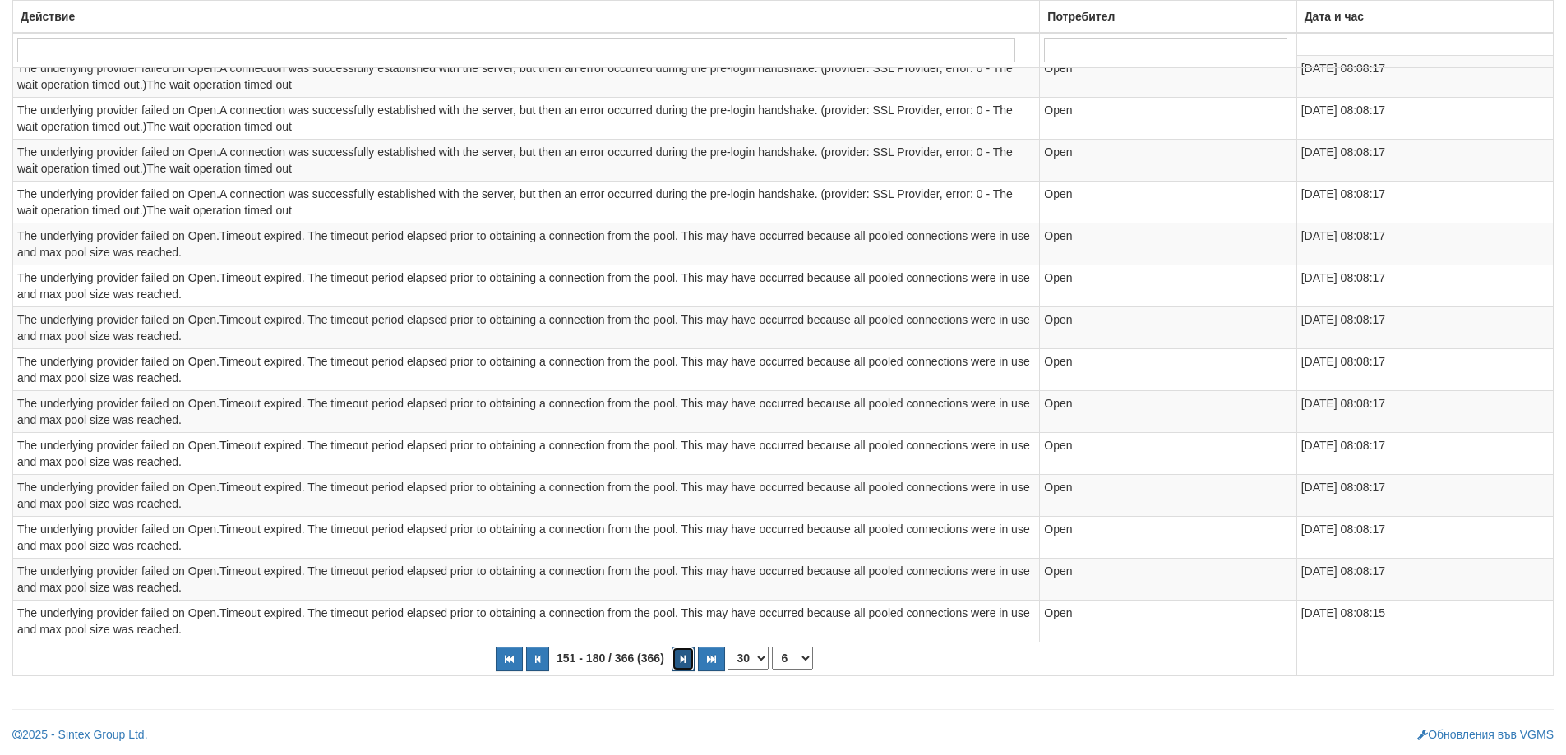
click at [685, 664] on button "button" at bounding box center [682, 659] width 23 height 25
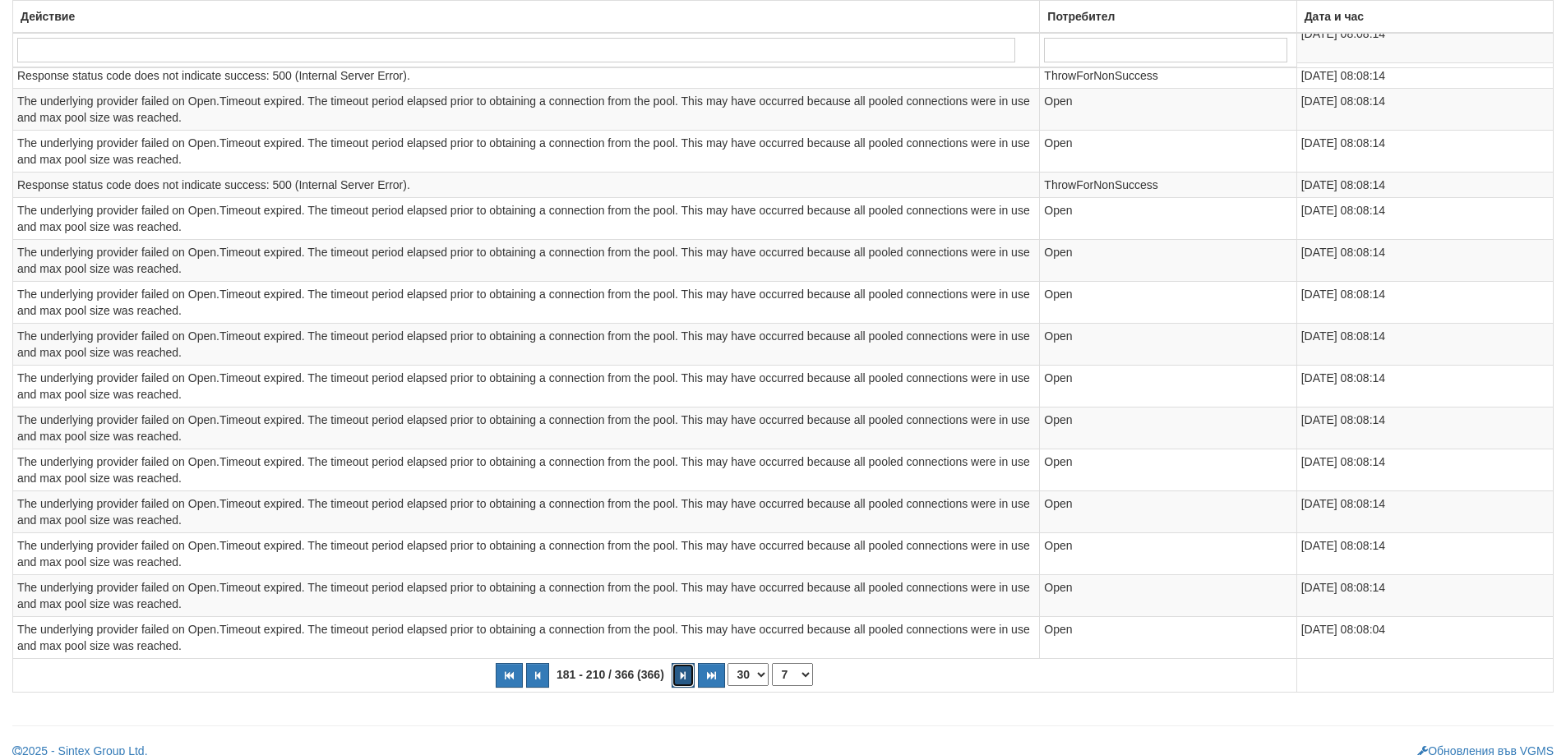
click at [679, 676] on button "button" at bounding box center [682, 675] width 23 height 25
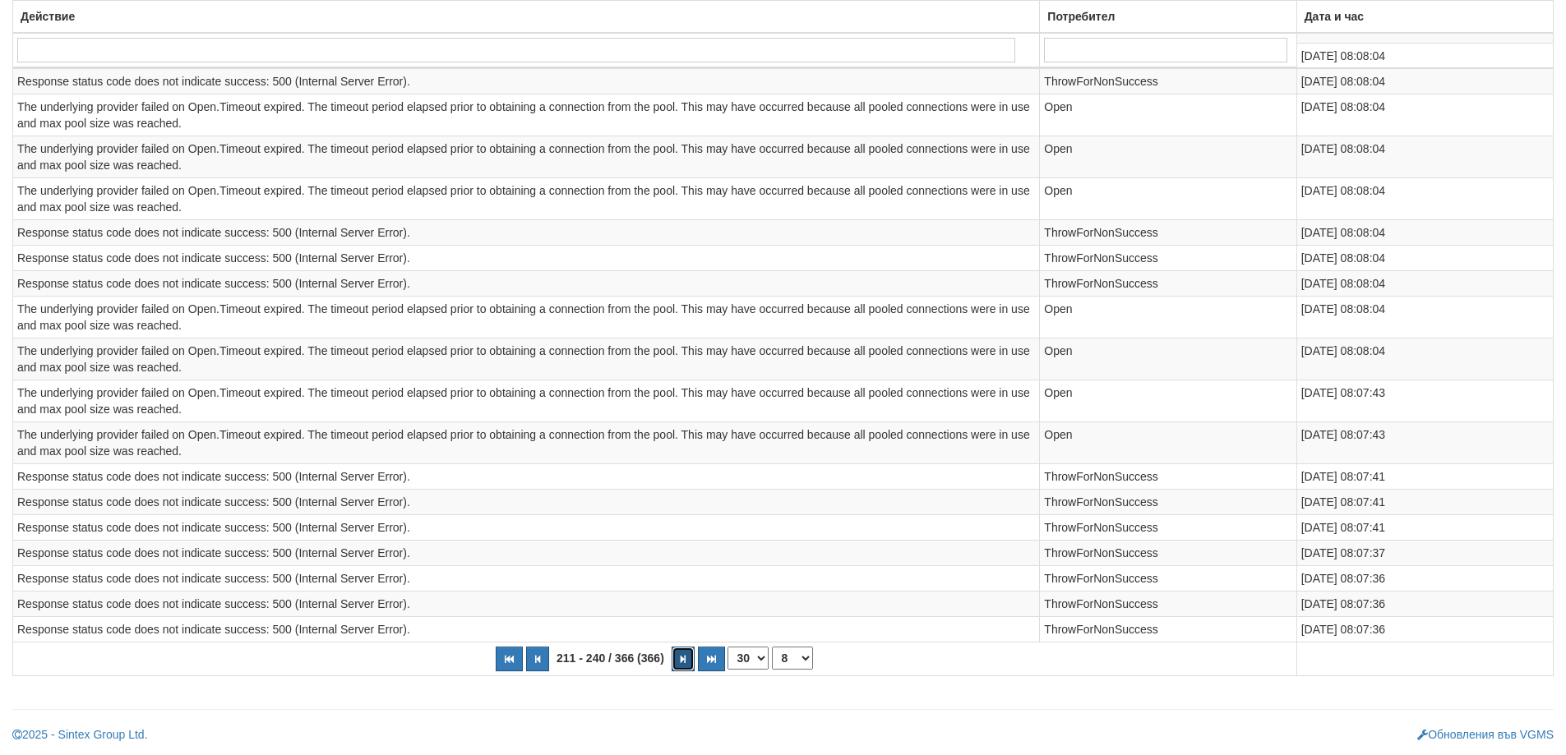
scroll to position [863, 0]
click at [680, 676] on th "211 - 240 / 366 (366) 10 20 30 40 1 2 3 4 5 6 7 8 9 10 11 12 13" at bounding box center [655, 659] width 1284 height 34
click at [677, 661] on button "button" at bounding box center [682, 659] width 23 height 25
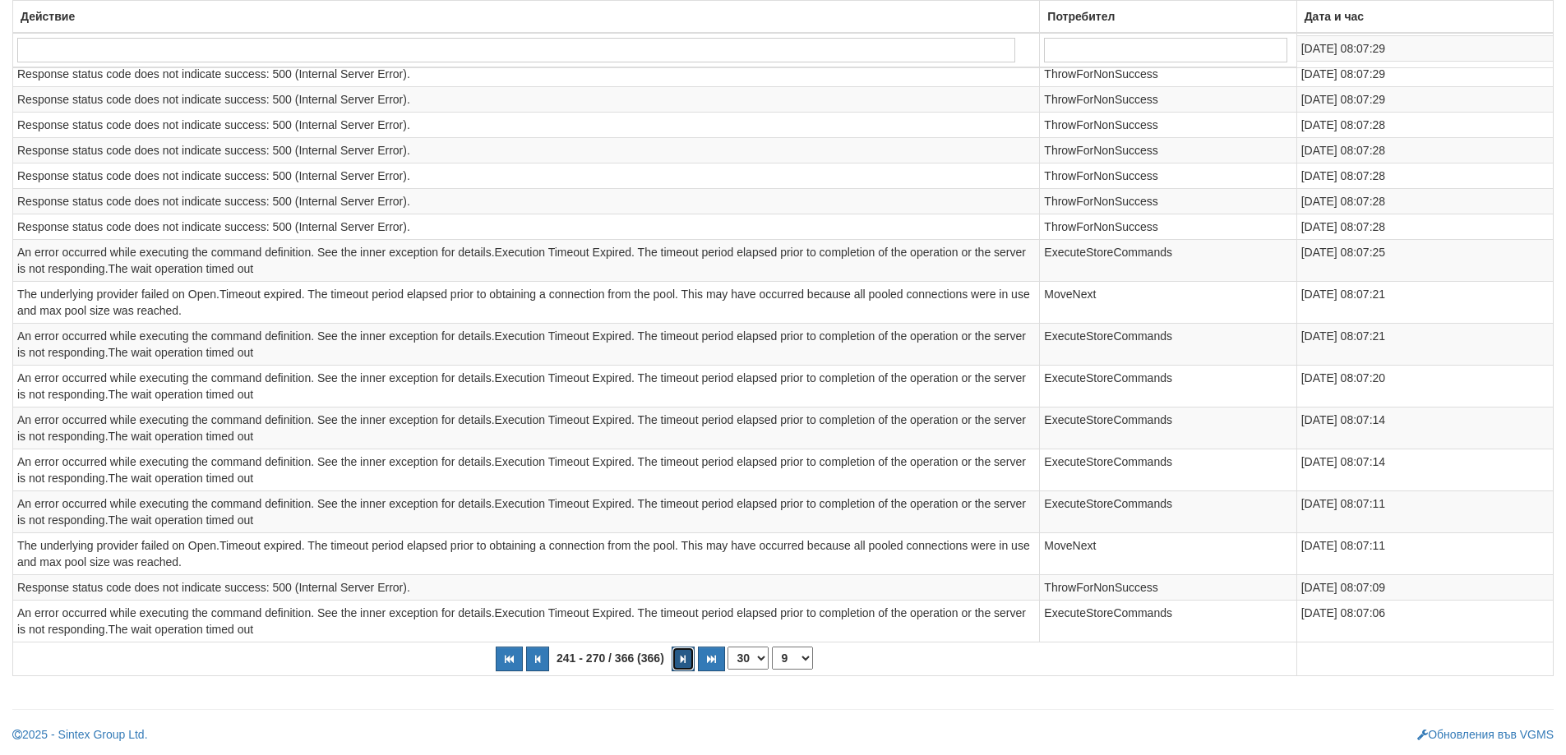
scroll to position [830, 0]
click at [677, 661] on button "button" at bounding box center [682, 659] width 23 height 25
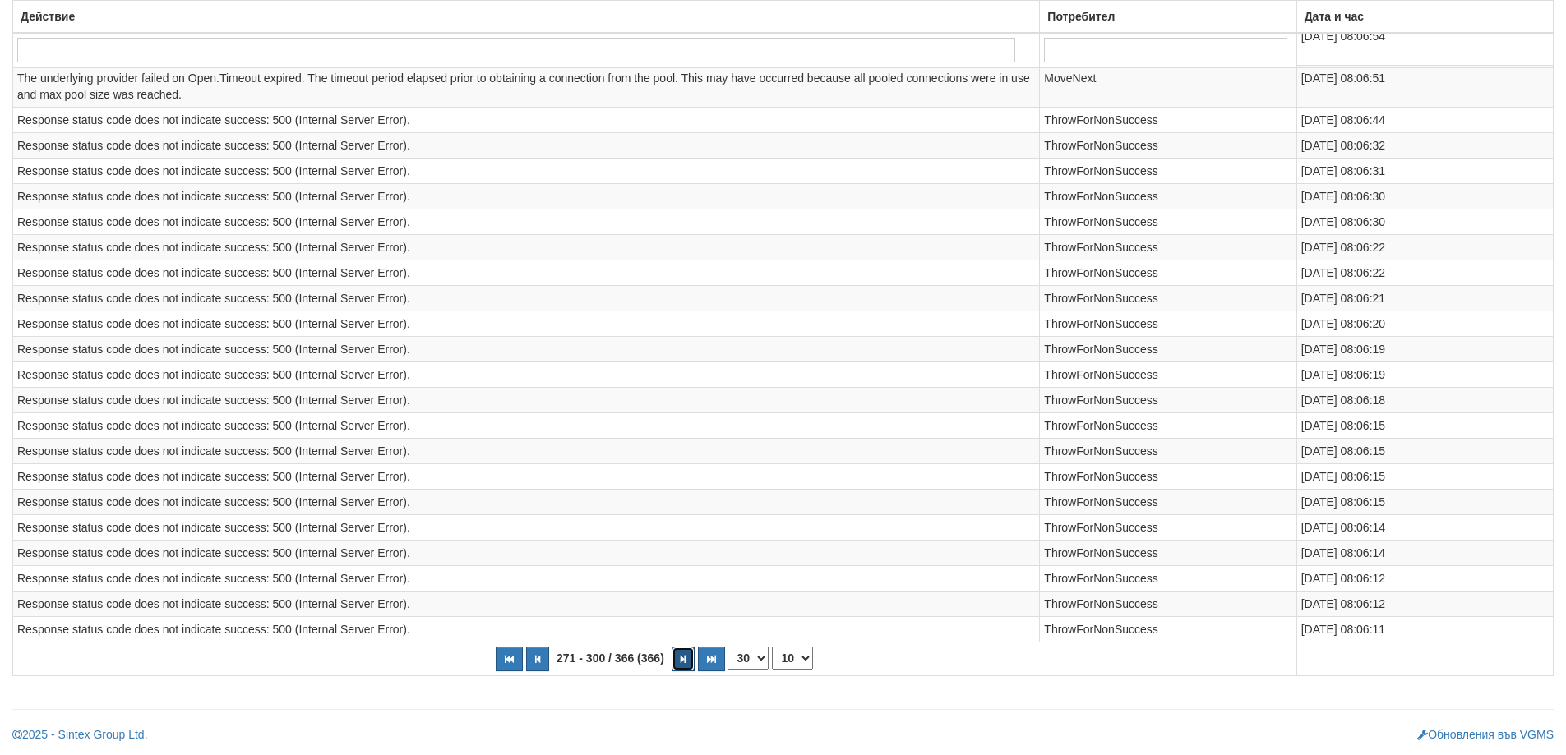
click at [677, 661] on button "button" at bounding box center [682, 659] width 23 height 25
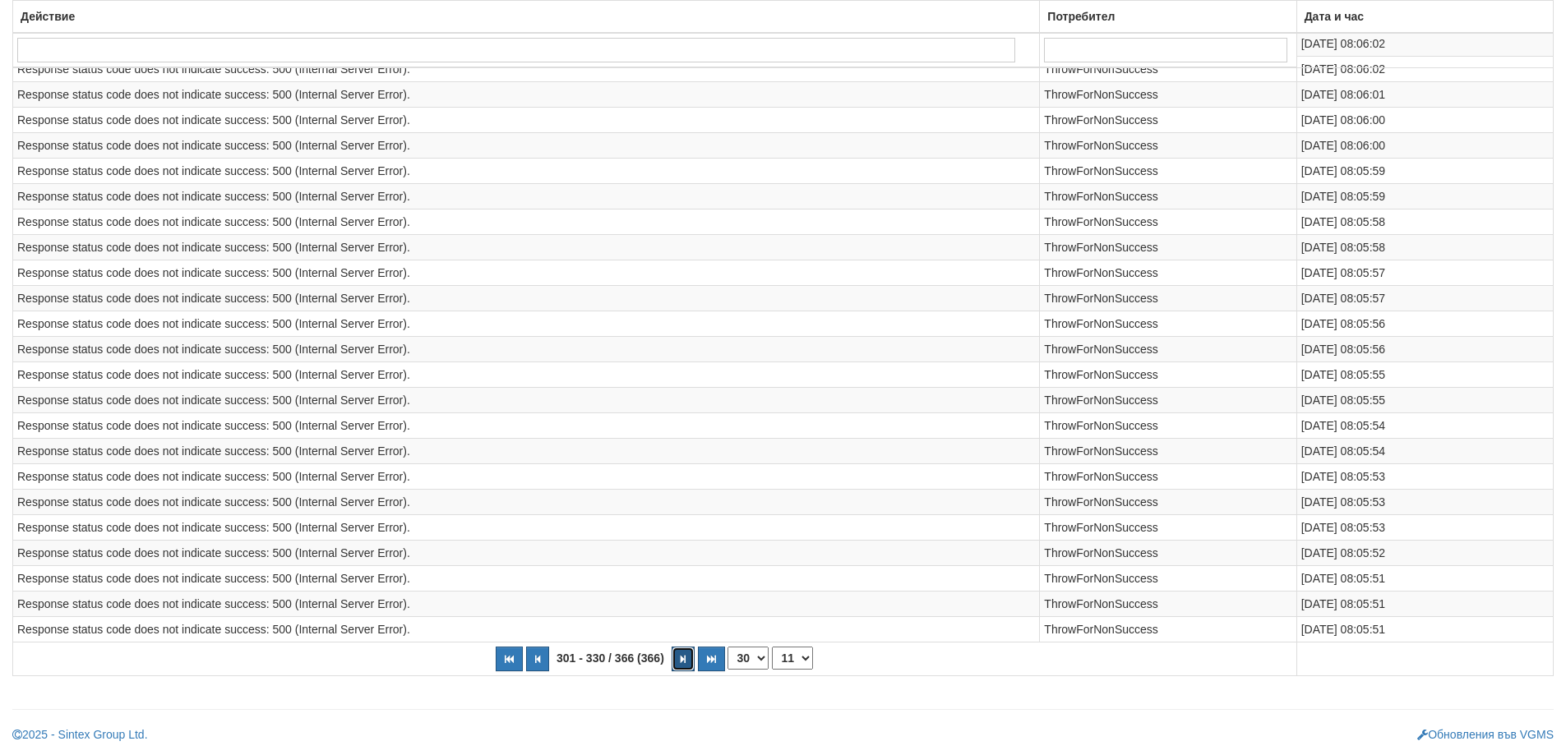
scroll to position [682, 0]
click at [677, 661] on button "button" at bounding box center [682, 659] width 23 height 25
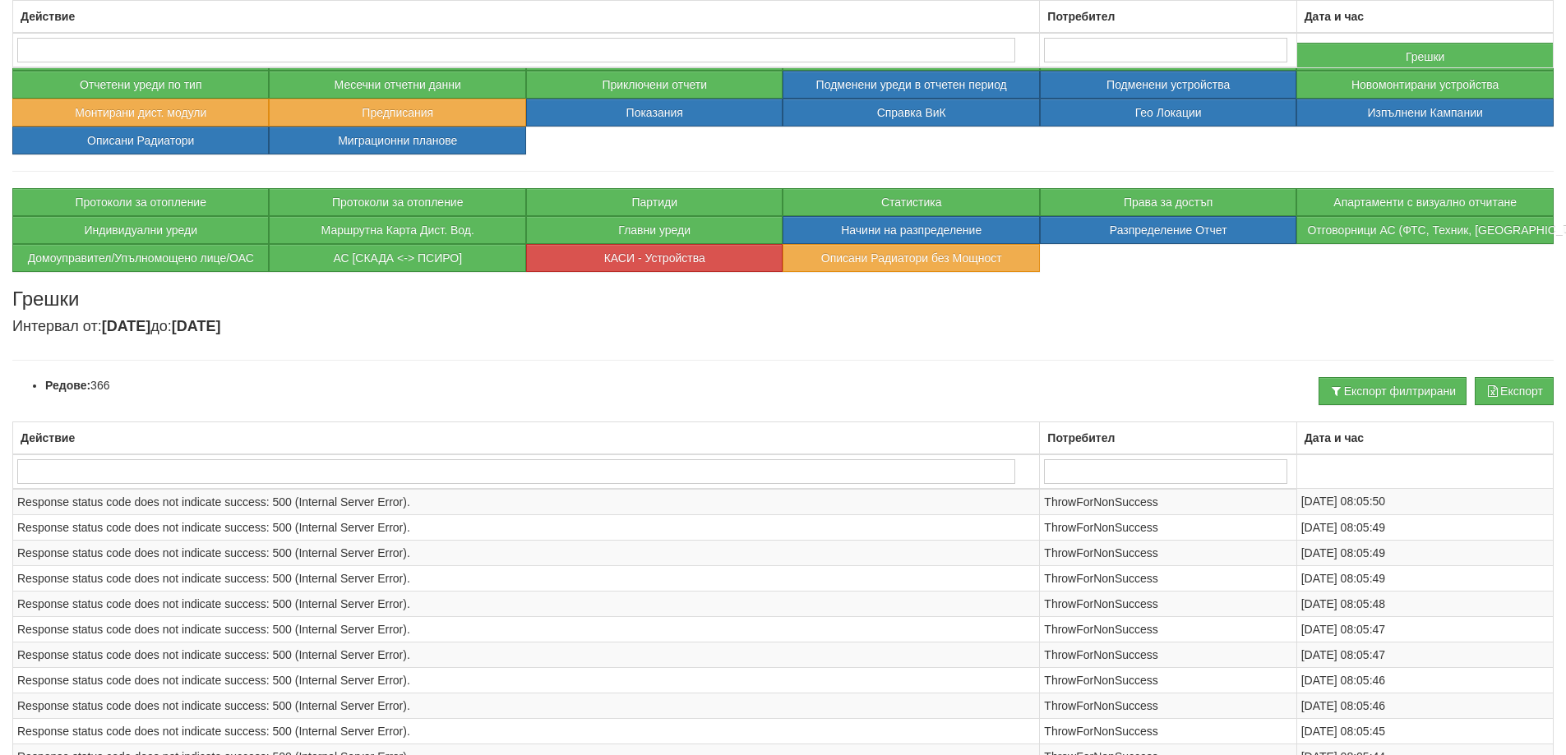
select select "13"
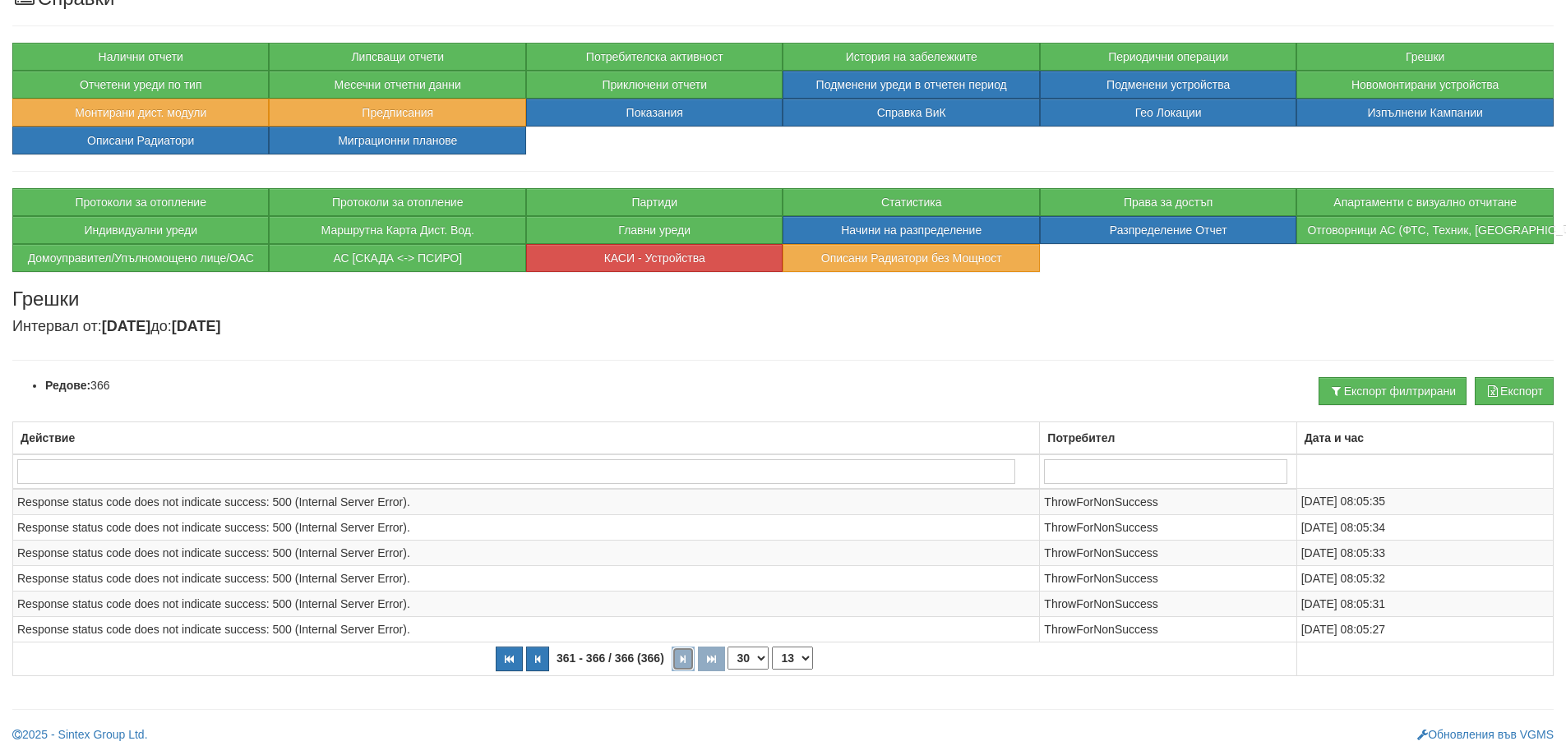
scroll to position [0, 0]
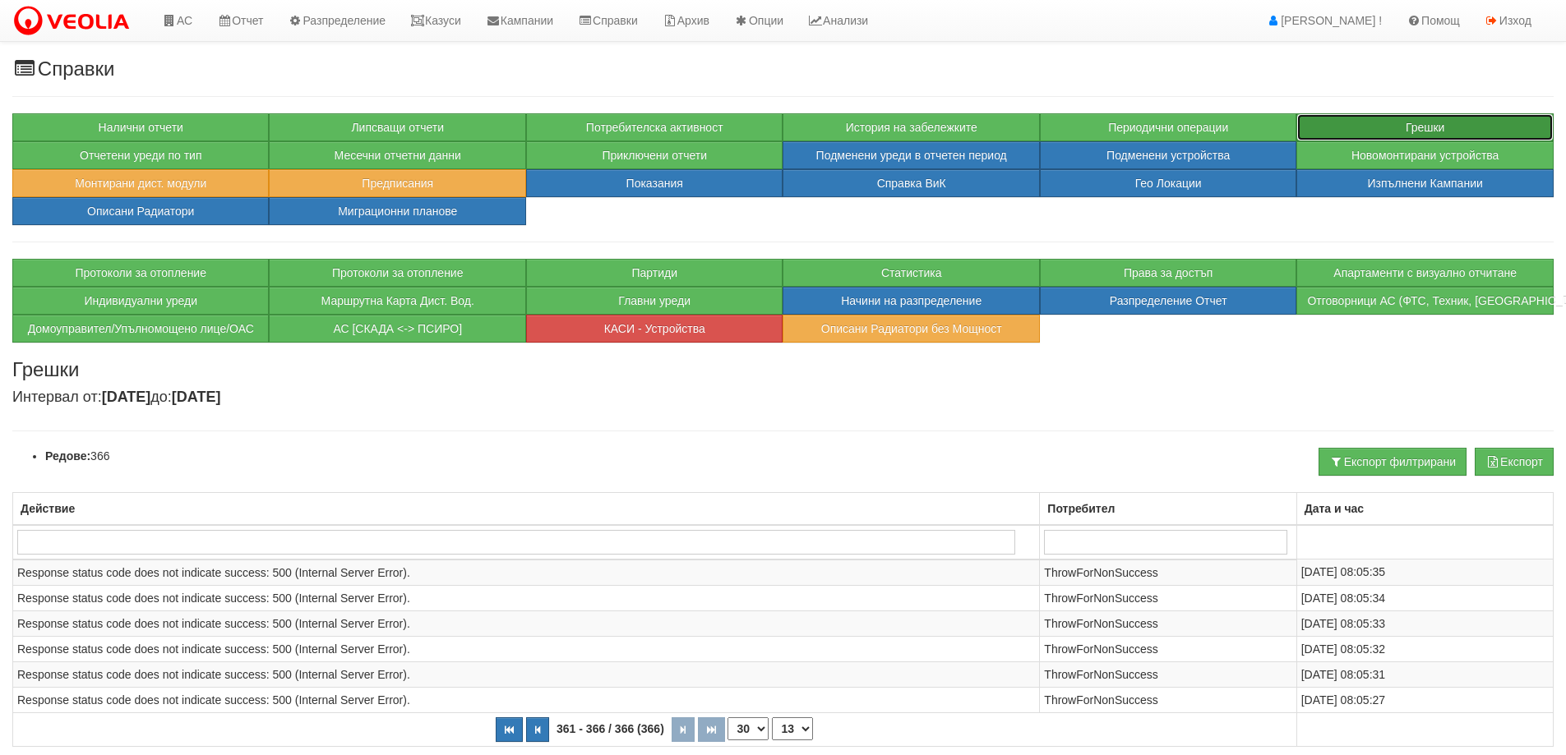
click at [1372, 131] on button "Грешки" at bounding box center [1424, 127] width 256 height 28
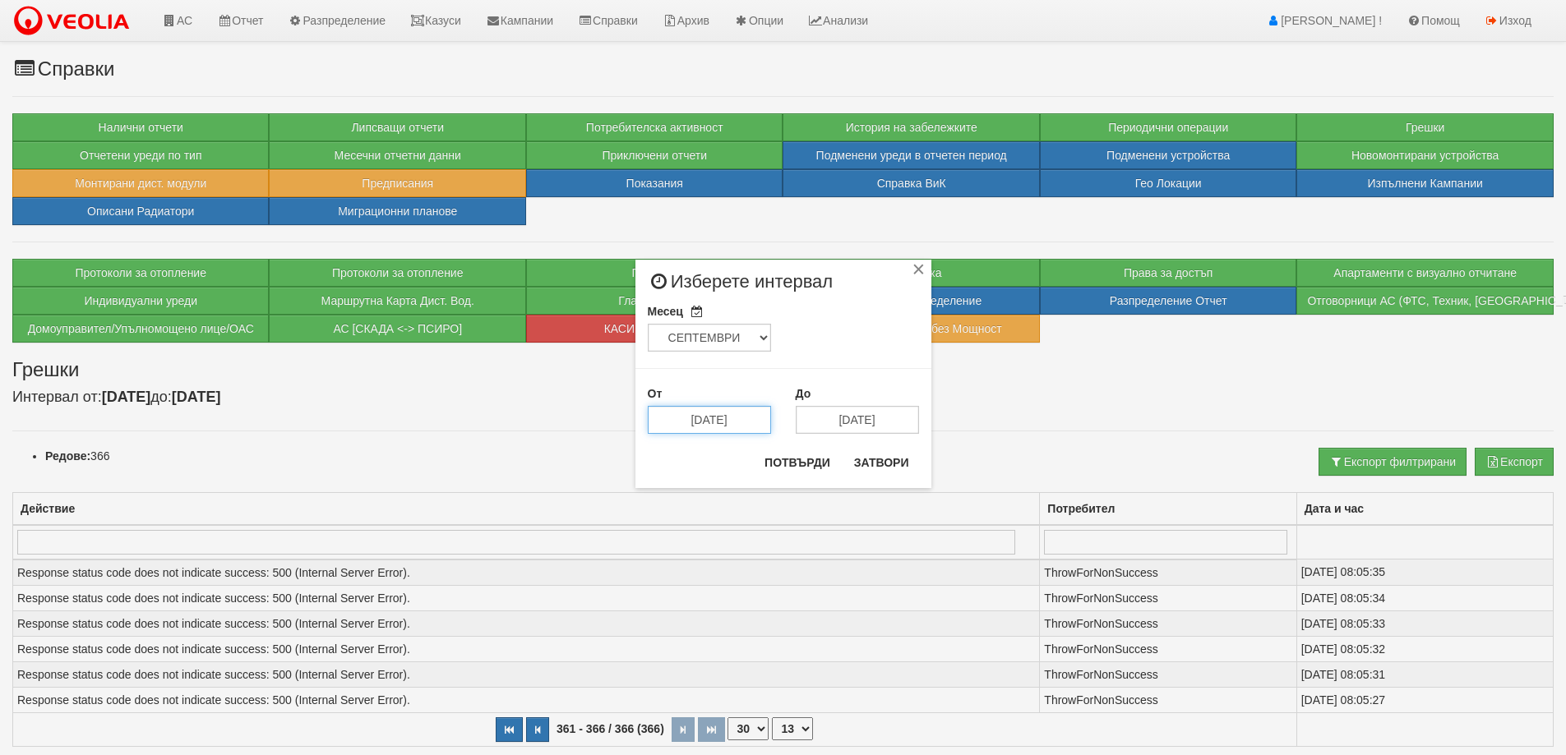
click at [745, 413] on input "15/09/2025" at bounding box center [709, 420] width 123 height 28
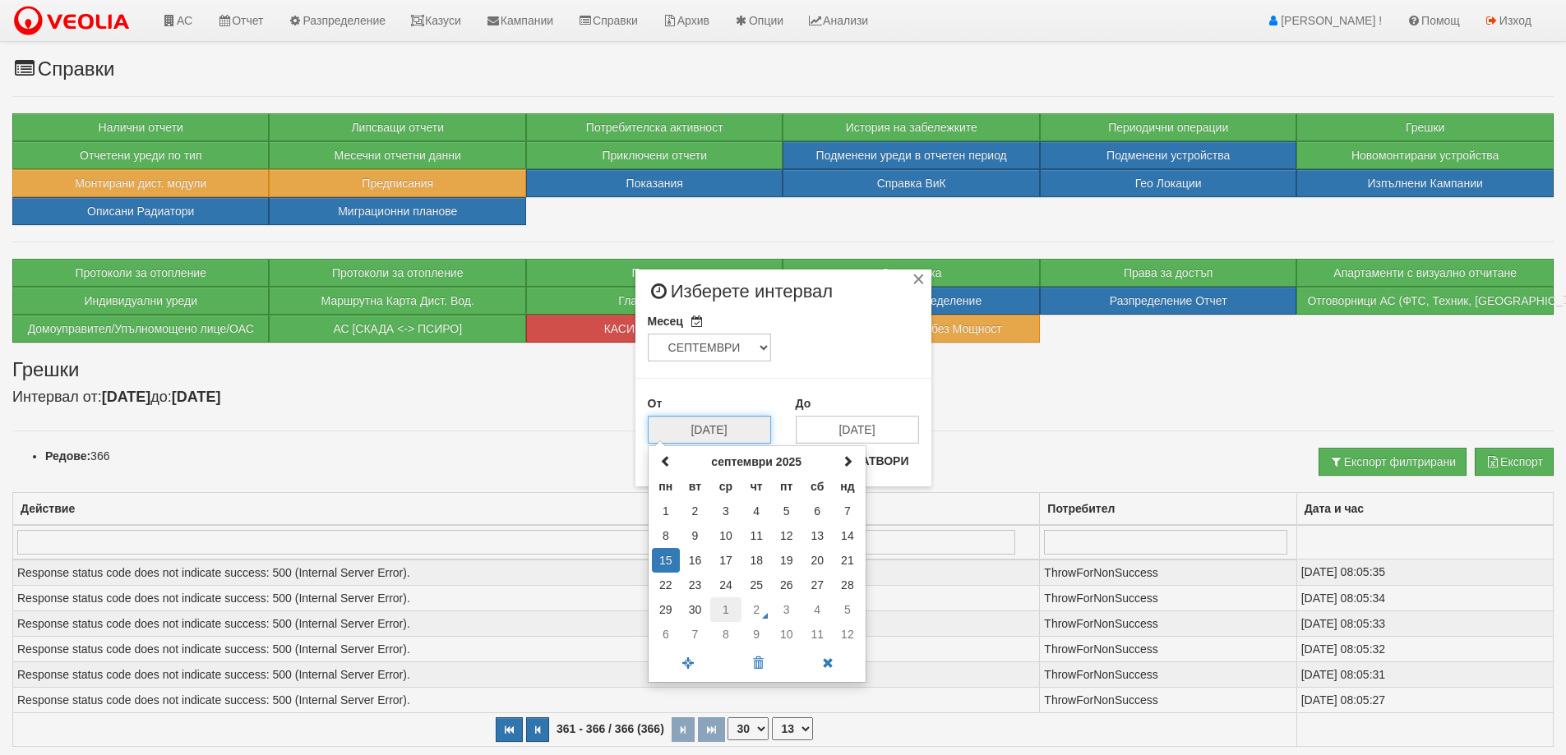
click at [726, 606] on td "1" at bounding box center [725, 609] width 31 height 25
type input "[DATE]"
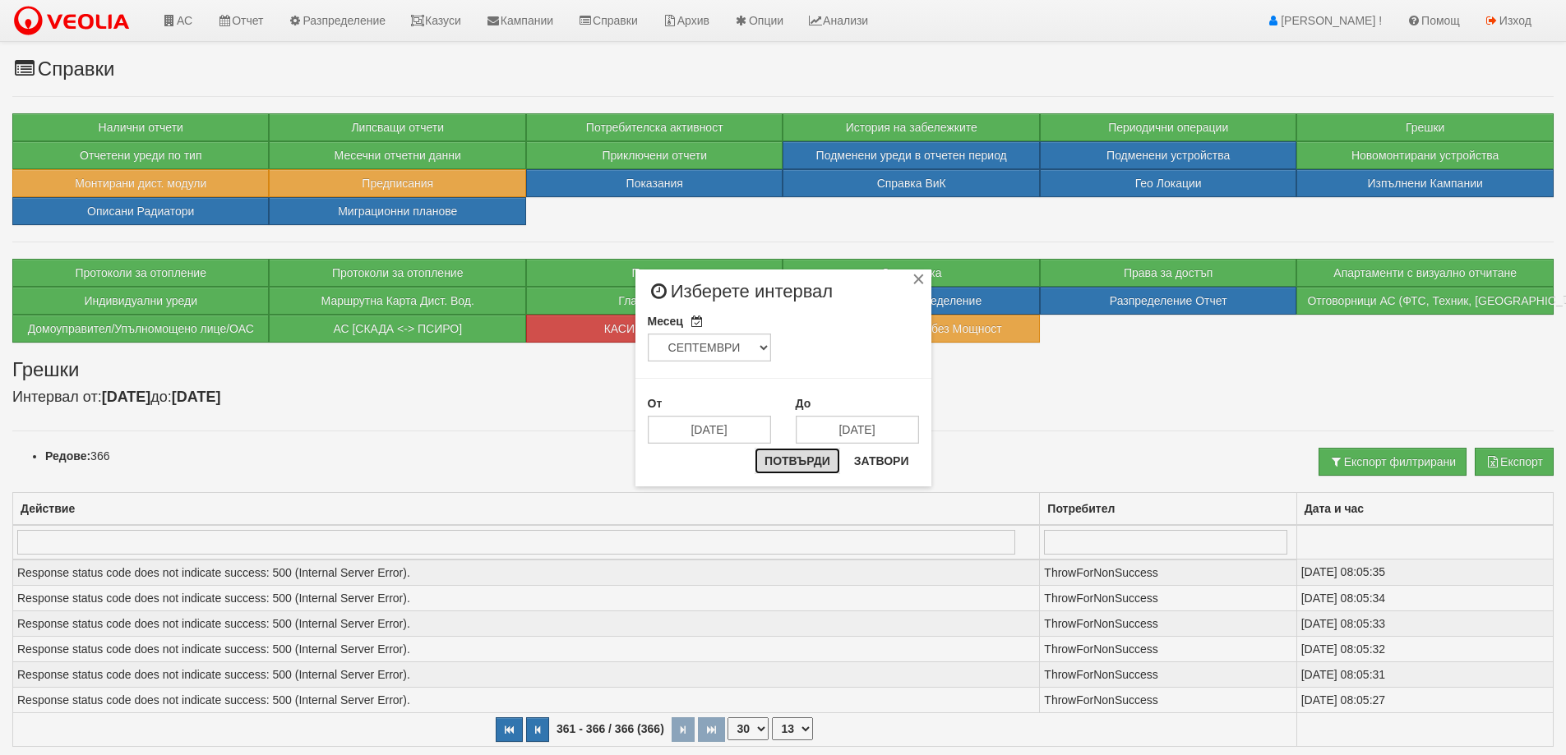
click at [787, 464] on button "Потвърди" at bounding box center [796, 461] width 85 height 26
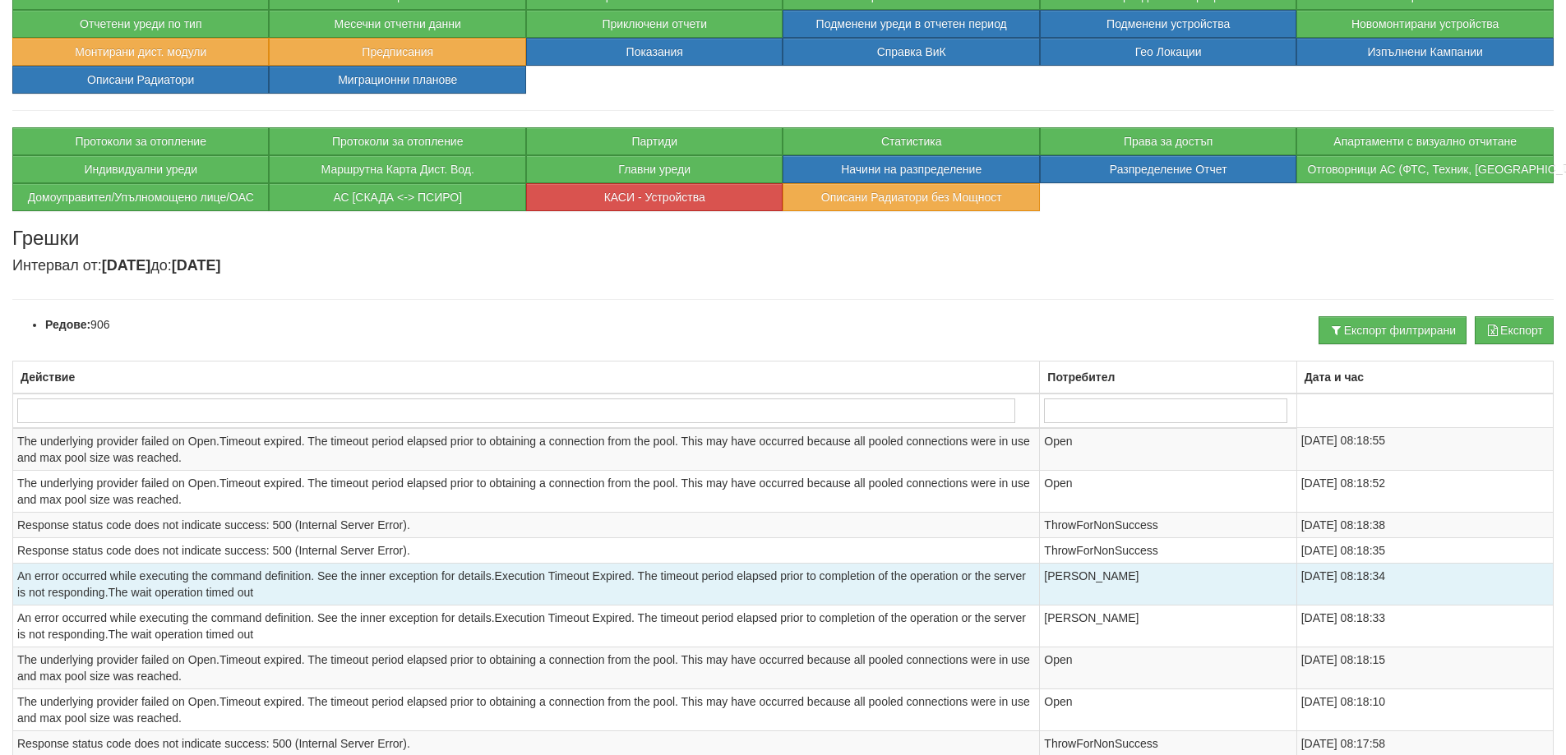
scroll to position [271, 0]
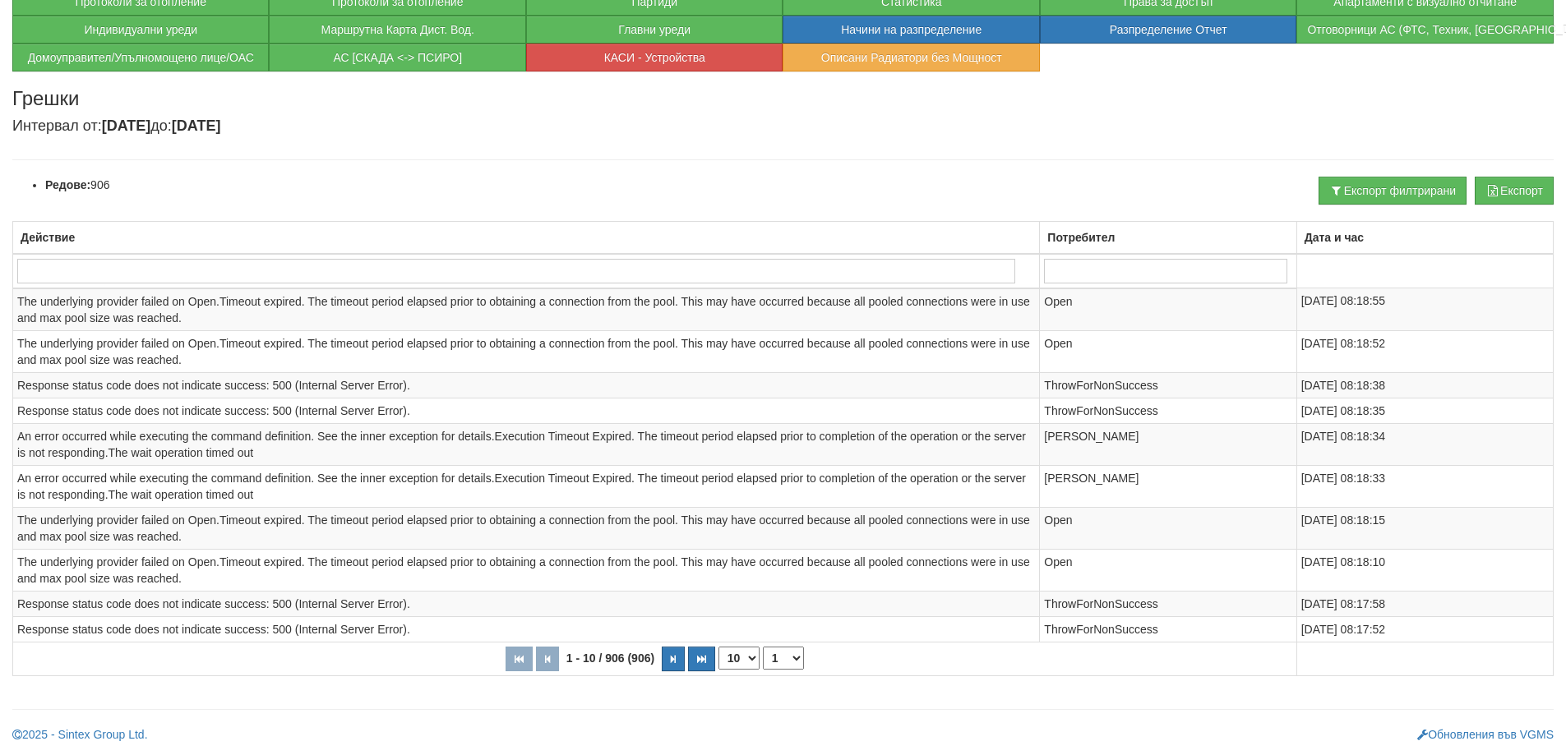
click at [752, 656] on select "10 20 30 40" at bounding box center [738, 658] width 41 height 23
select select "40"
click at [718, 670] on select "10 20 30 40" at bounding box center [738, 658] width 41 height 23
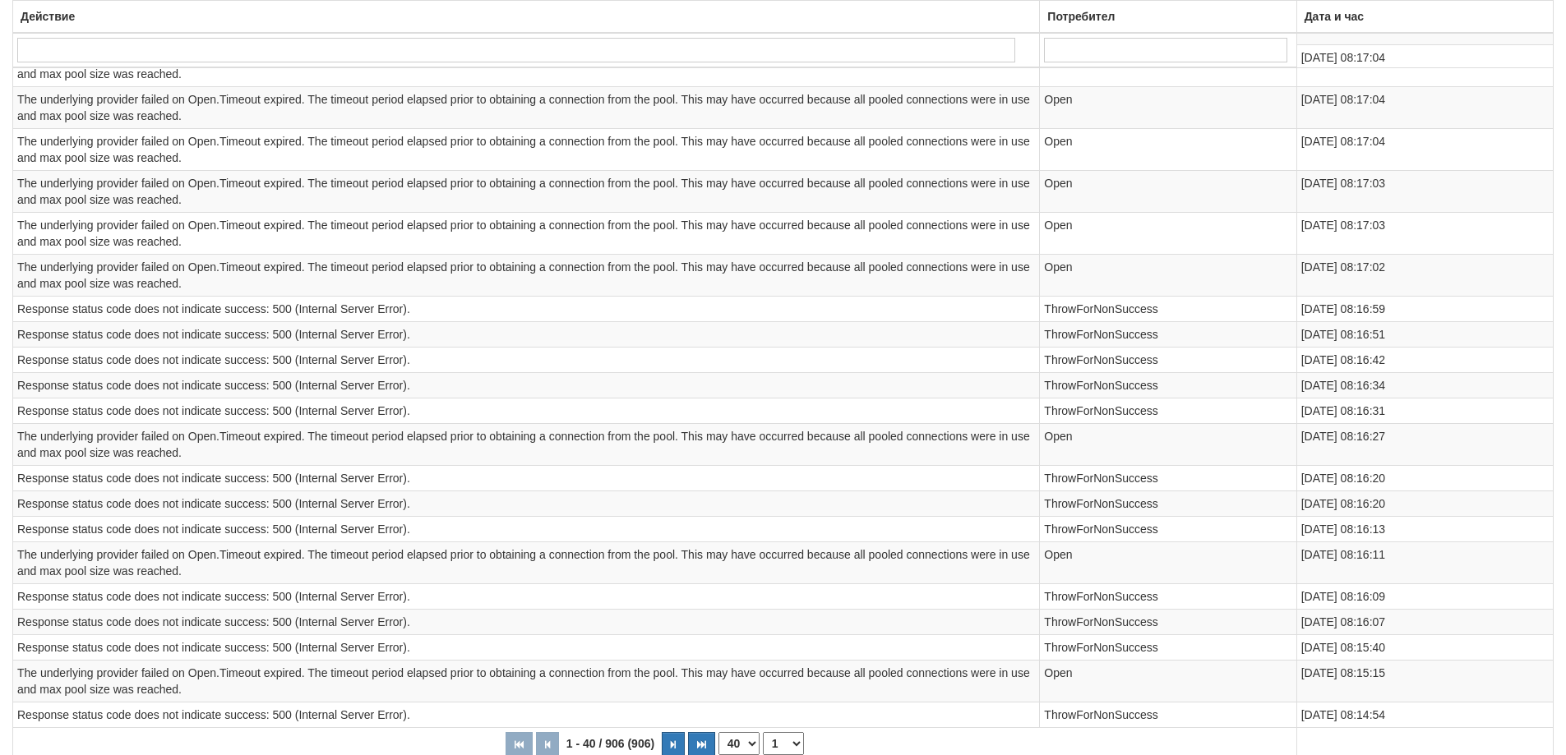
scroll to position [1282, 0]
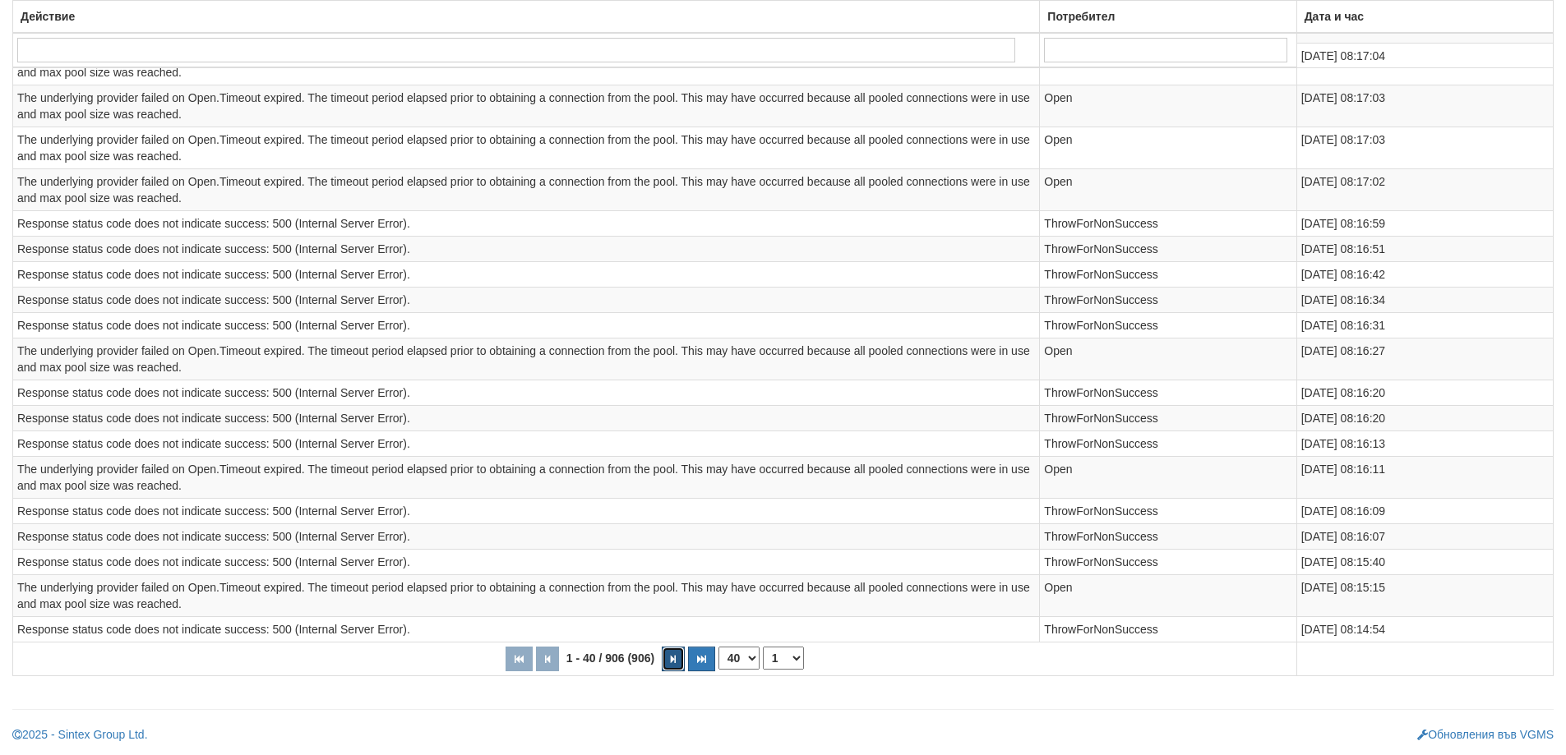
click at [677, 660] on button "button" at bounding box center [673, 659] width 23 height 25
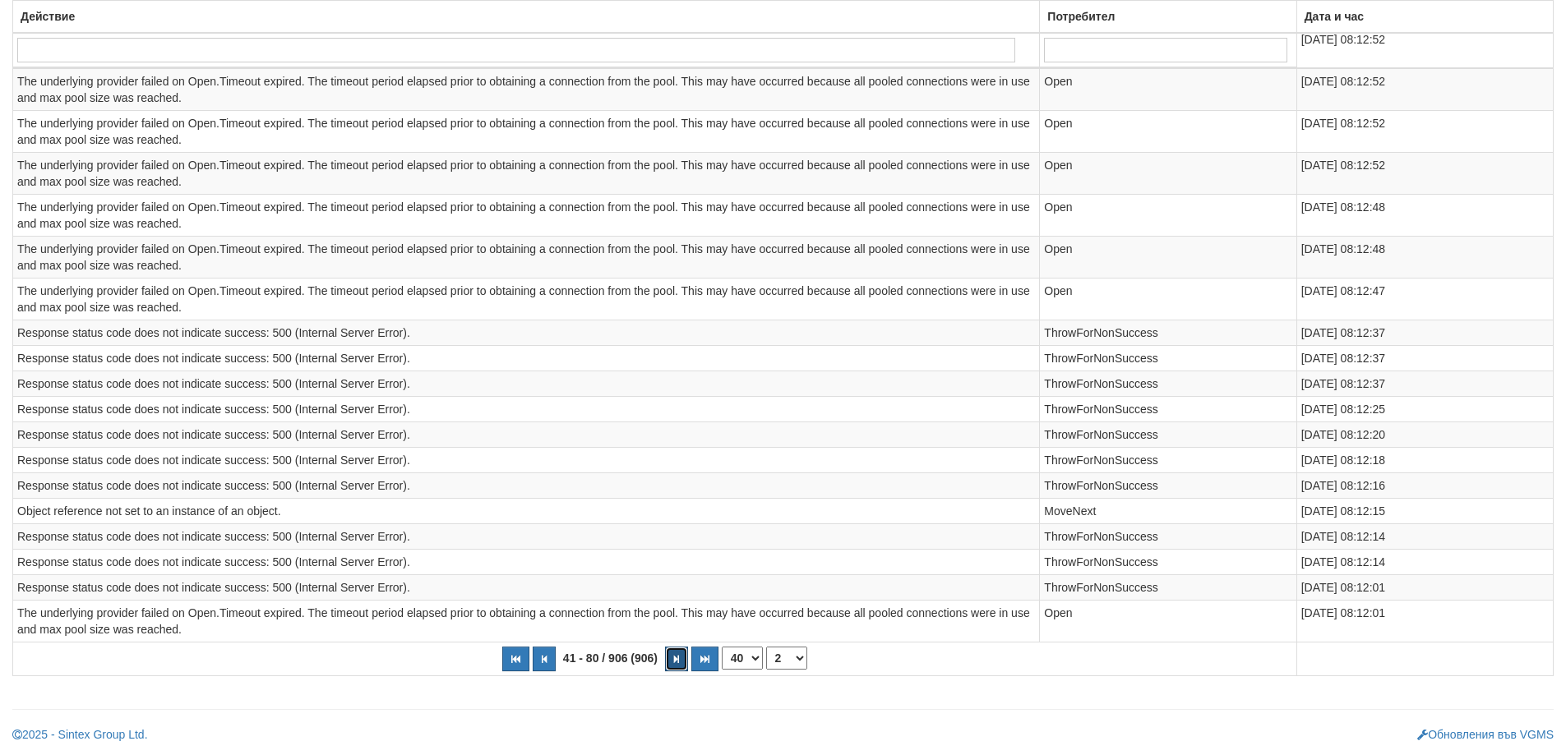
click at [677, 660] on icon "button" at bounding box center [676, 659] width 5 height 9
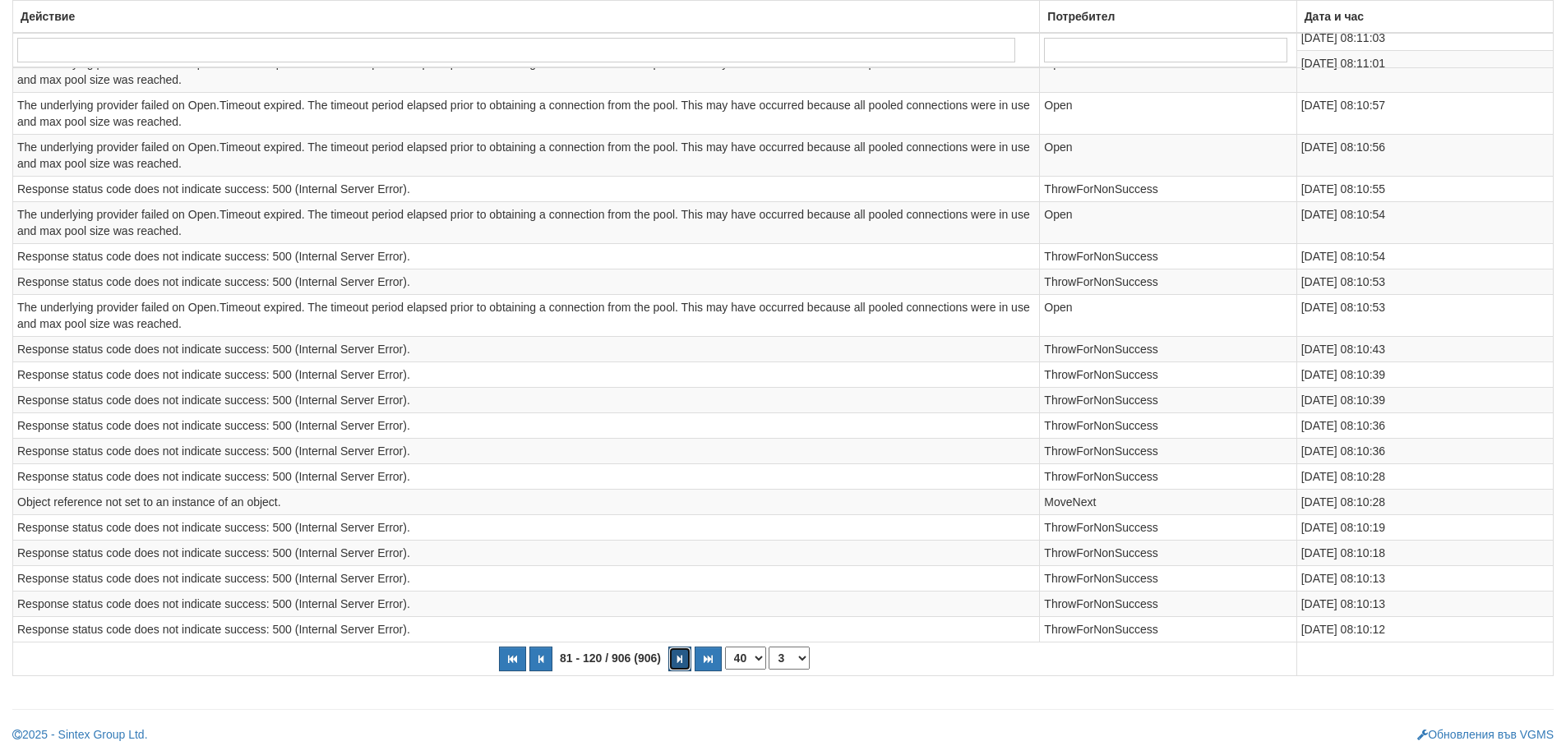
click at [677, 660] on icon "button" at bounding box center [679, 659] width 5 height 9
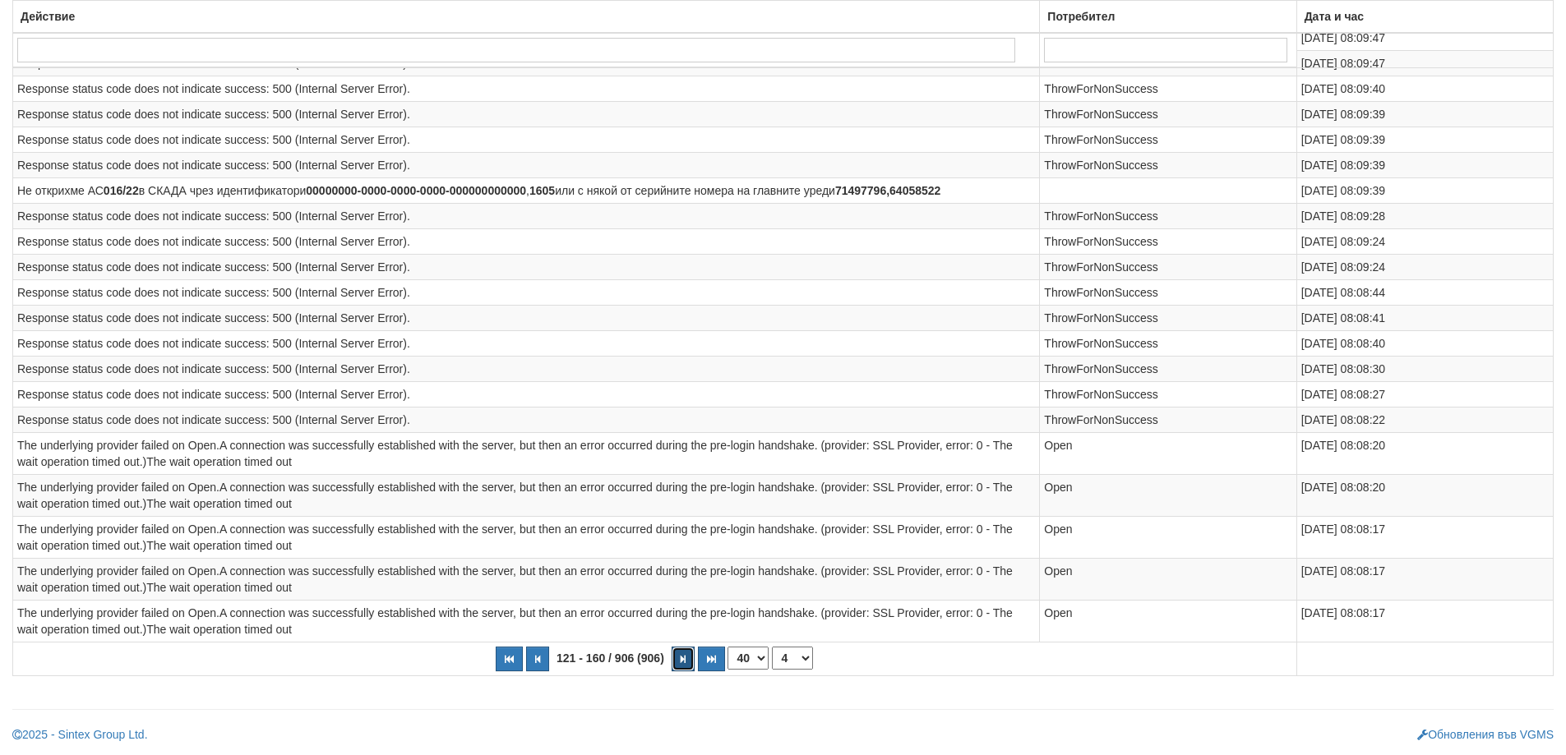
click at [677, 660] on button "button" at bounding box center [682, 659] width 23 height 25
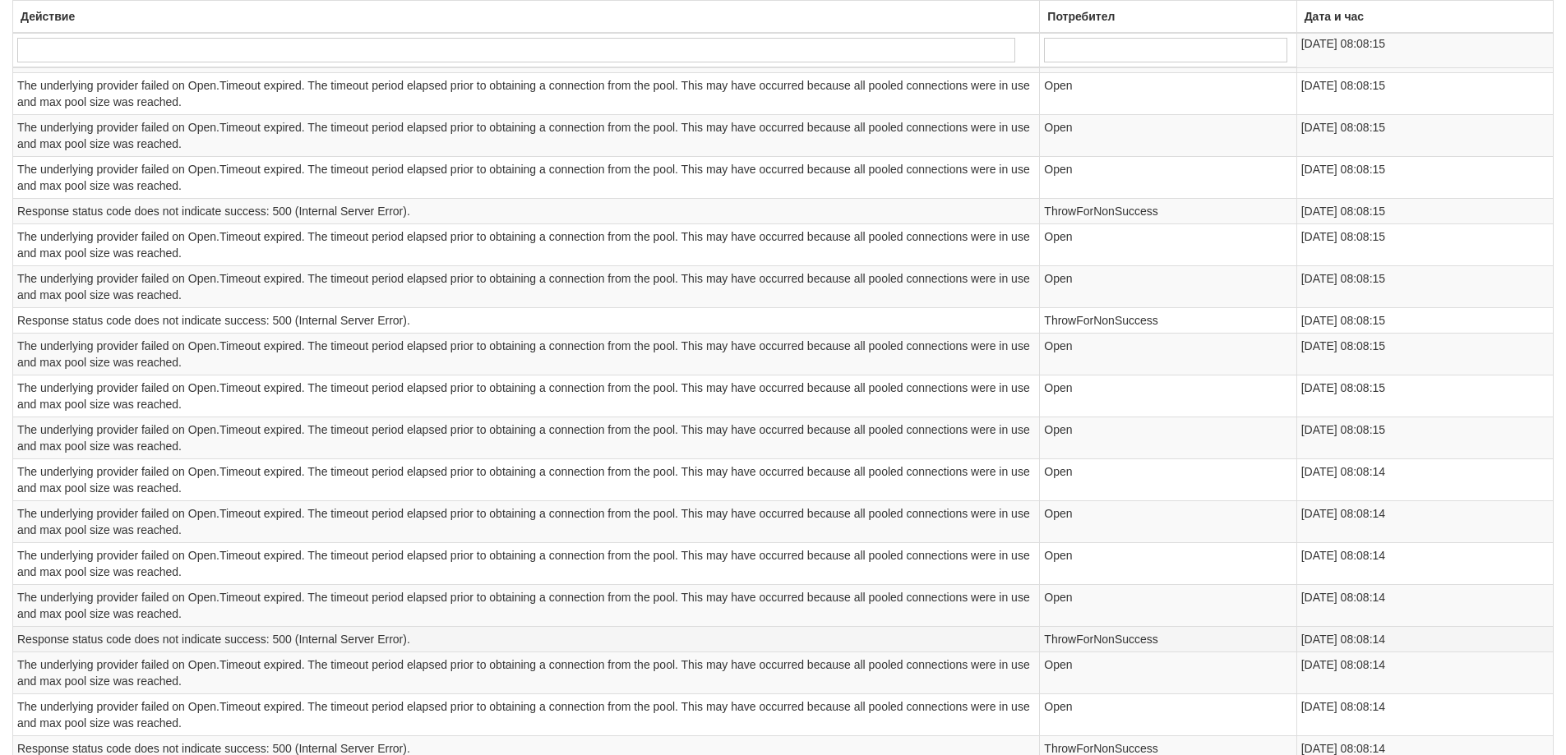
scroll to position [1529, 0]
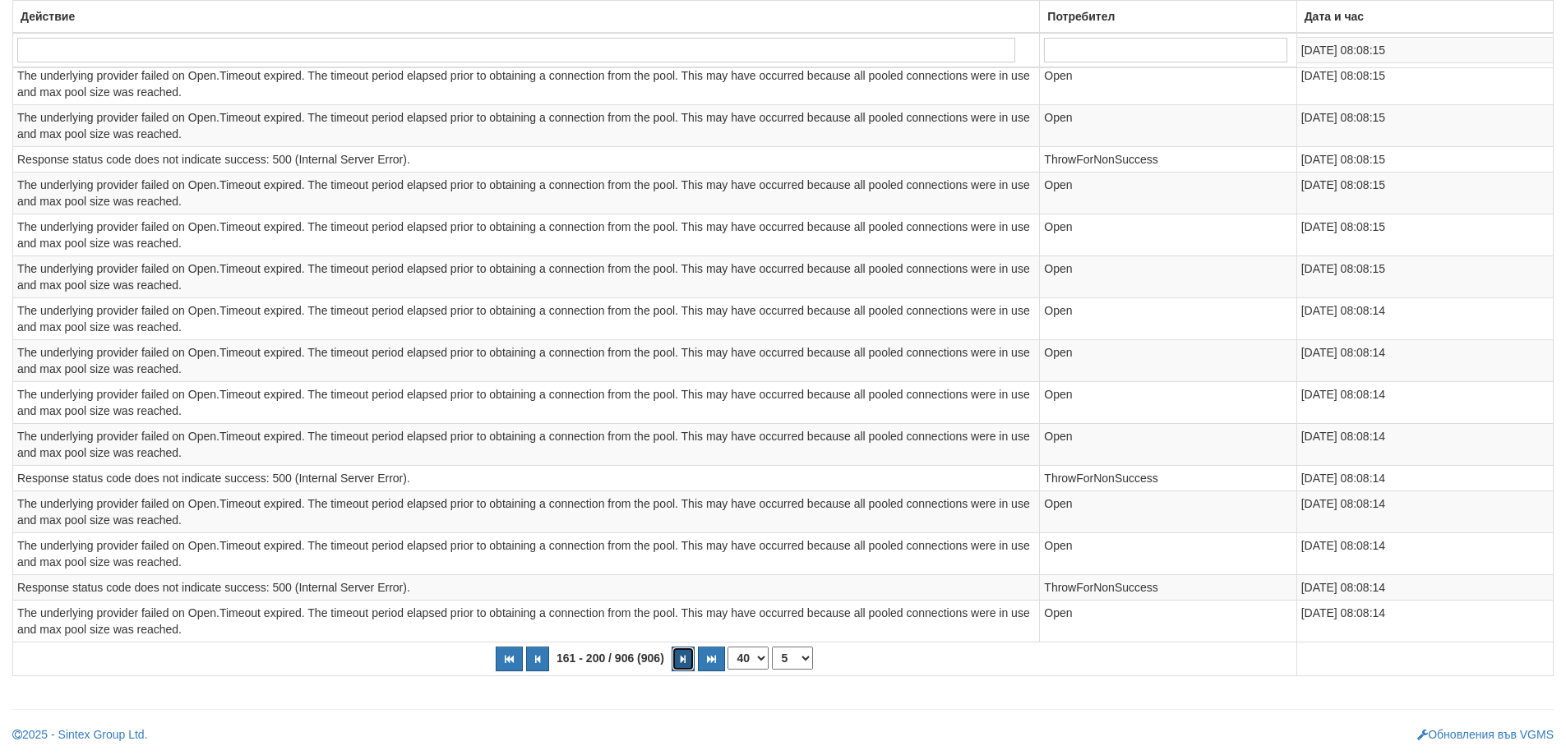
click at [685, 656] on button "button" at bounding box center [682, 659] width 23 height 25
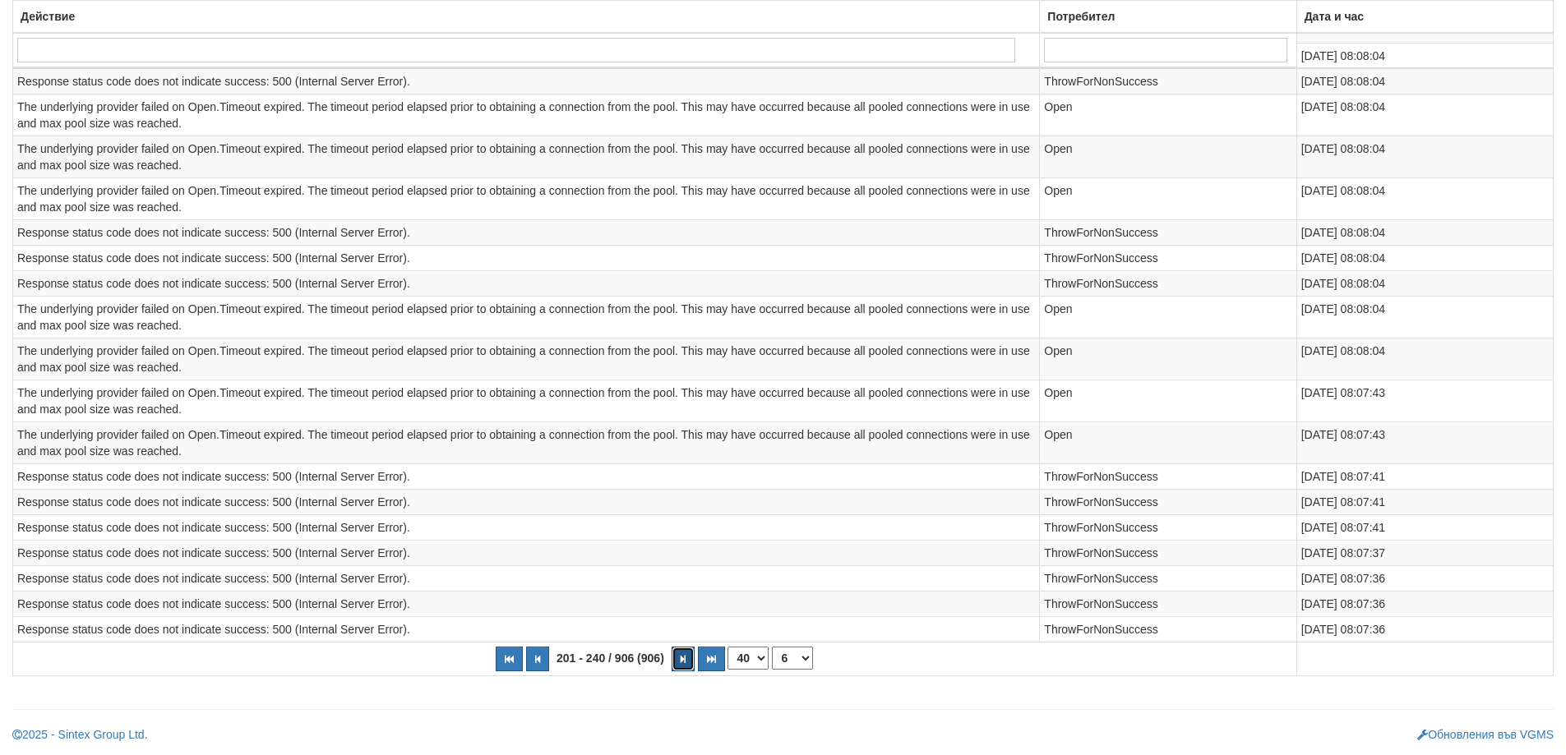
click at [685, 656] on button "button" at bounding box center [682, 659] width 23 height 25
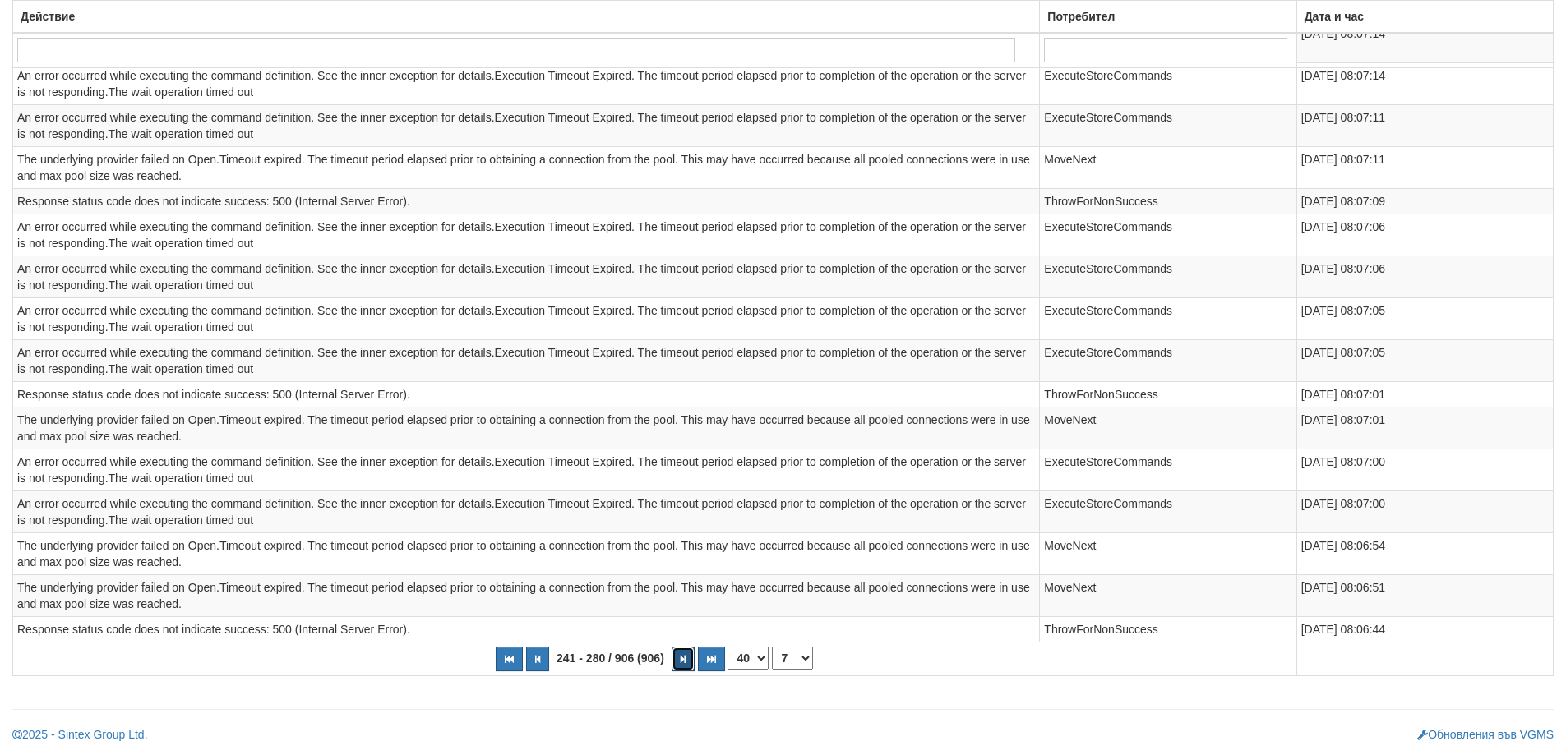
click at [685, 656] on button "button" at bounding box center [682, 659] width 23 height 25
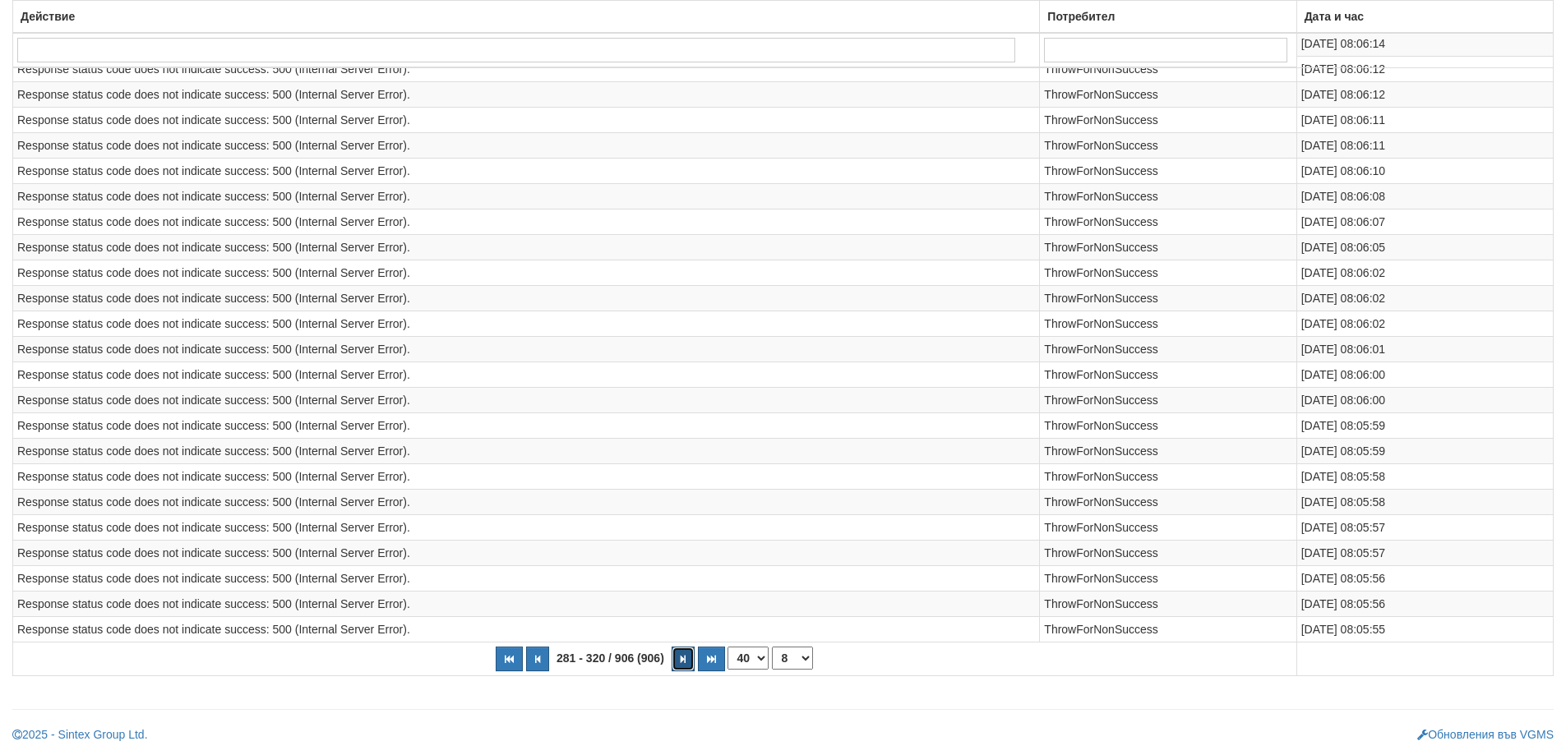
click at [685, 656] on button "button" at bounding box center [682, 659] width 23 height 25
select select "10"
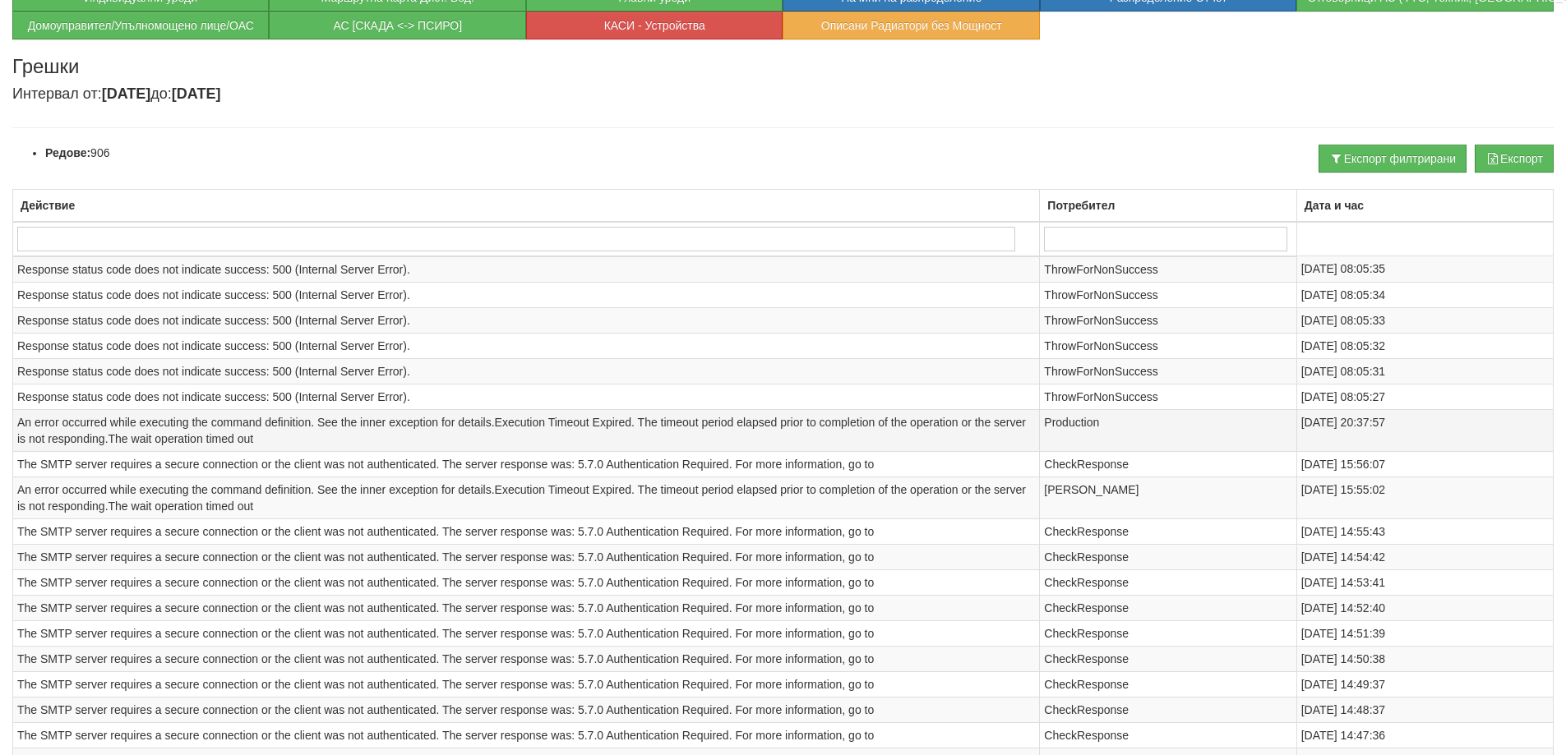
scroll to position [0, 0]
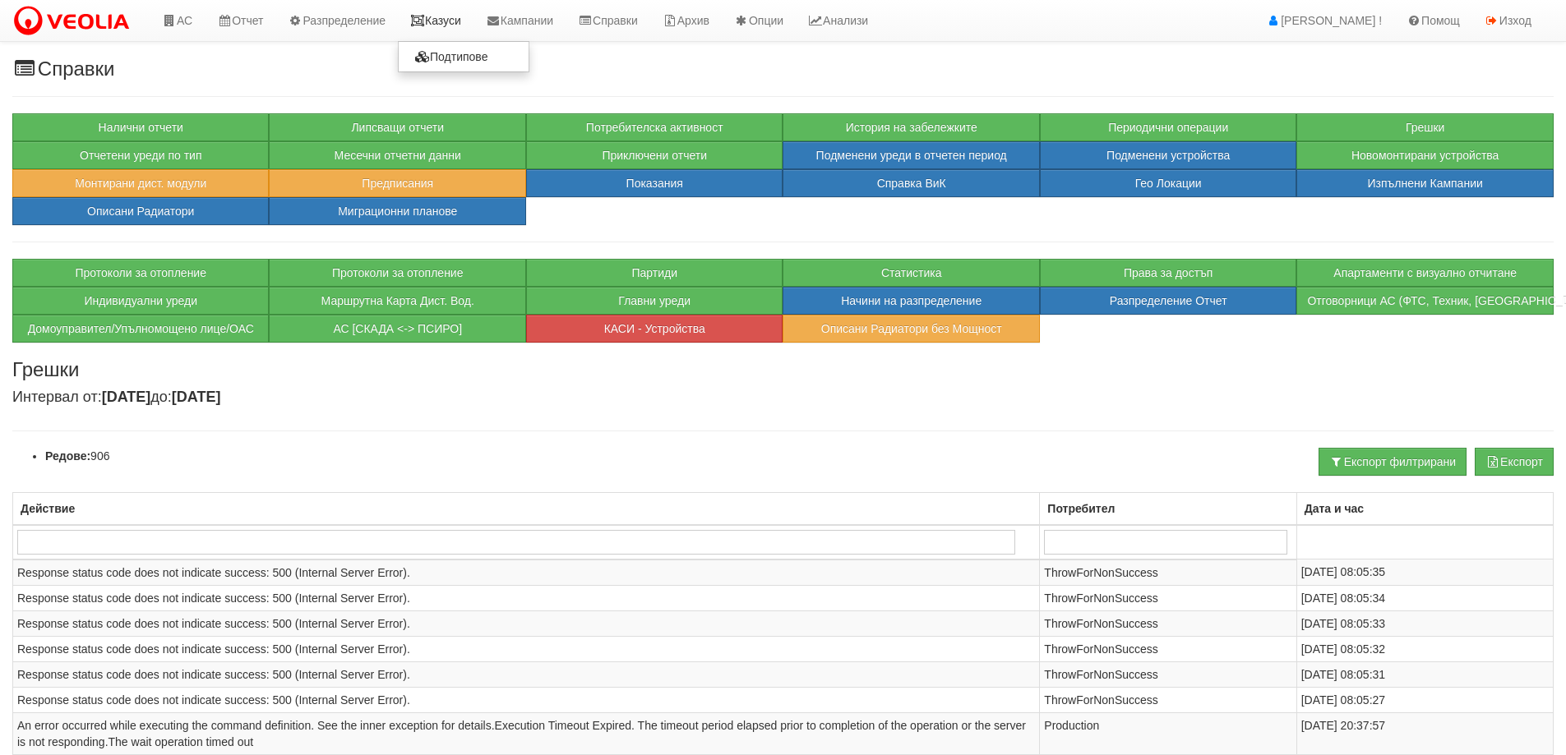
click at [466, 20] on link "Казуси" at bounding box center [436, 20] width 76 height 41
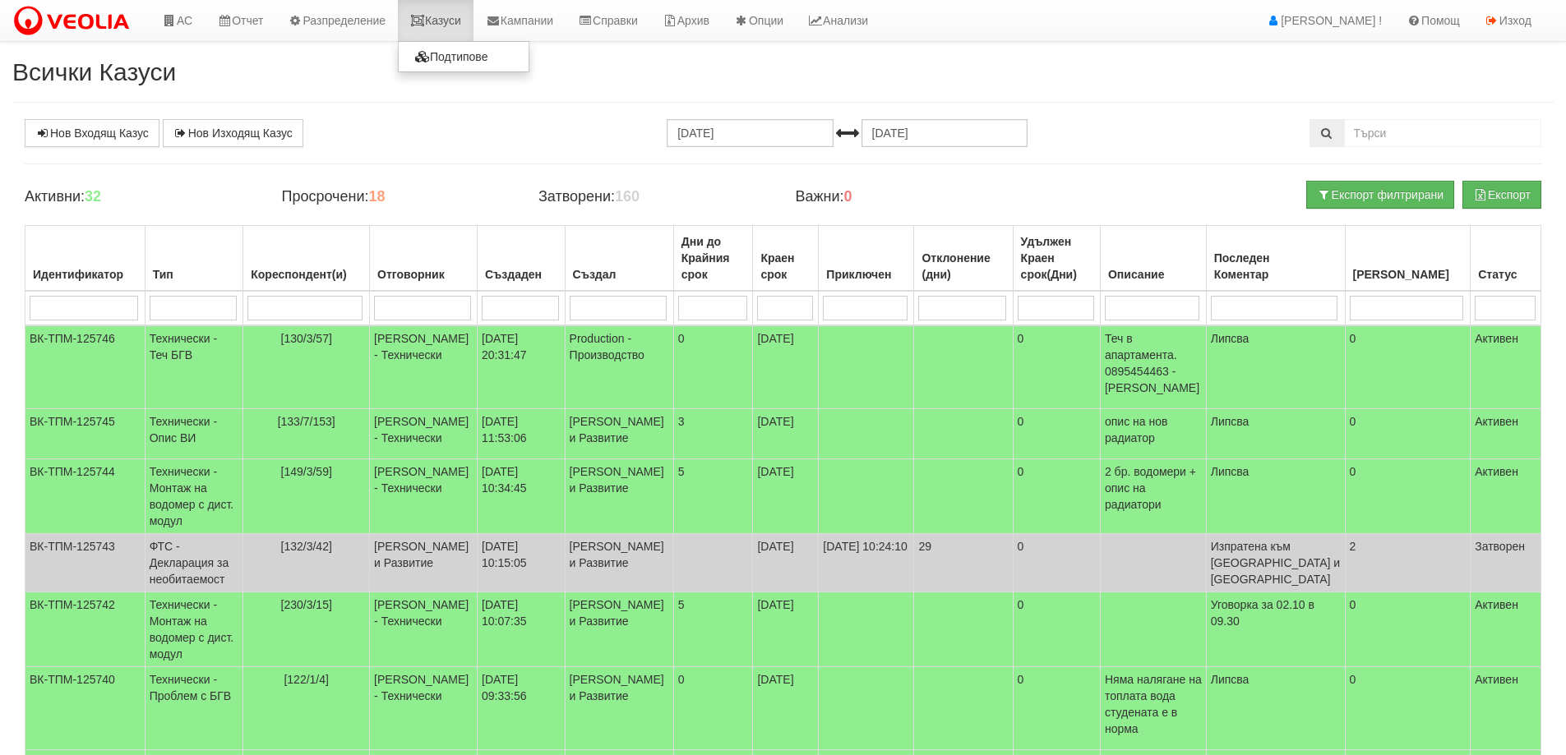
drag, startPoint x: 453, startPoint y: 20, endPoint x: 445, endPoint y: 34, distance: 15.8
click at [451, 22] on link "Казуси" at bounding box center [436, 20] width 76 height 41
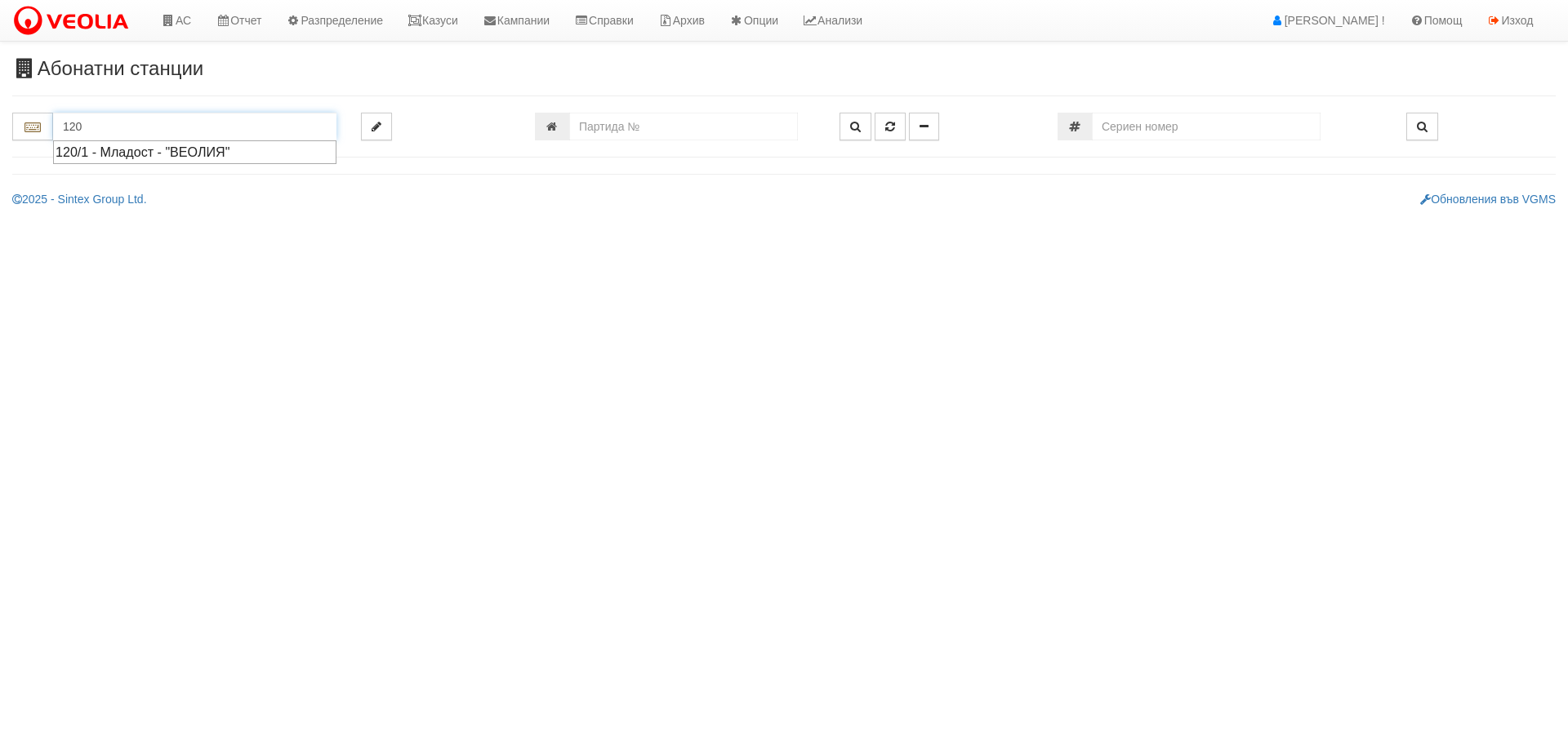
click at [223, 154] on div "120/1 - Младост - "ВЕОЛИЯ"" at bounding box center [195, 152] width 278 height 19
type input "120/1 - Младост - "ВЕОЛИЯ""
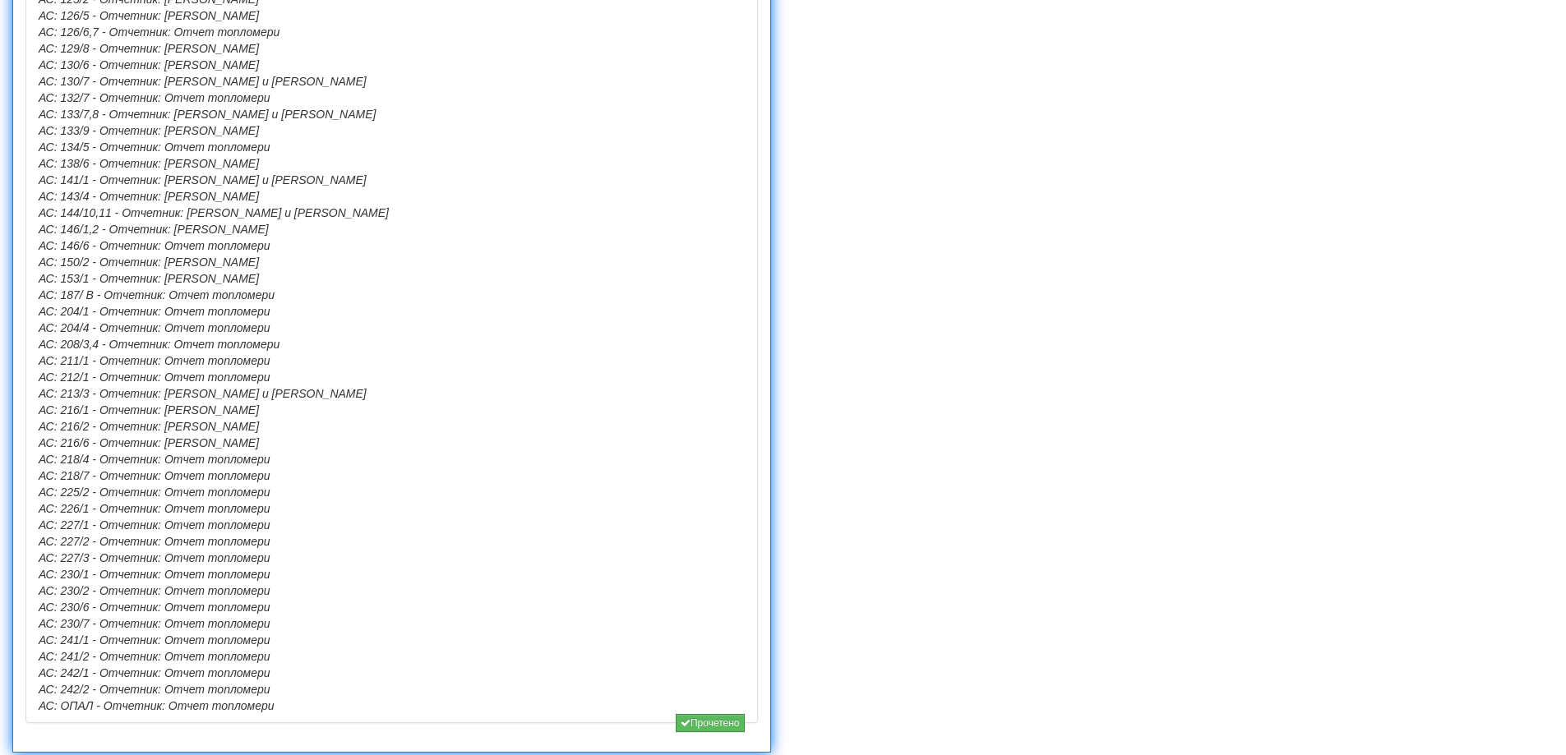
scroll to position [1635, 0]
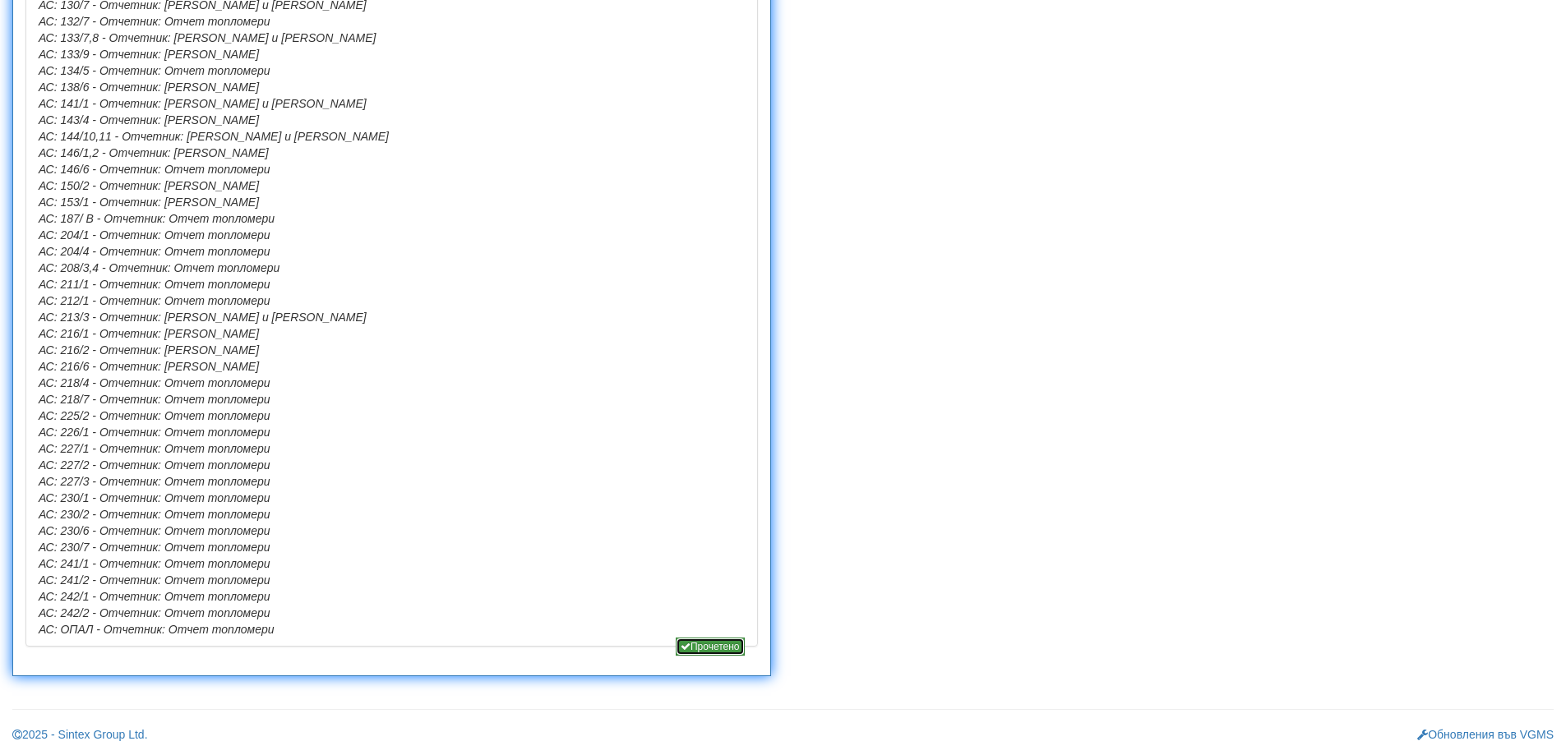
click at [720, 642] on button "Прочетено" at bounding box center [710, 647] width 69 height 18
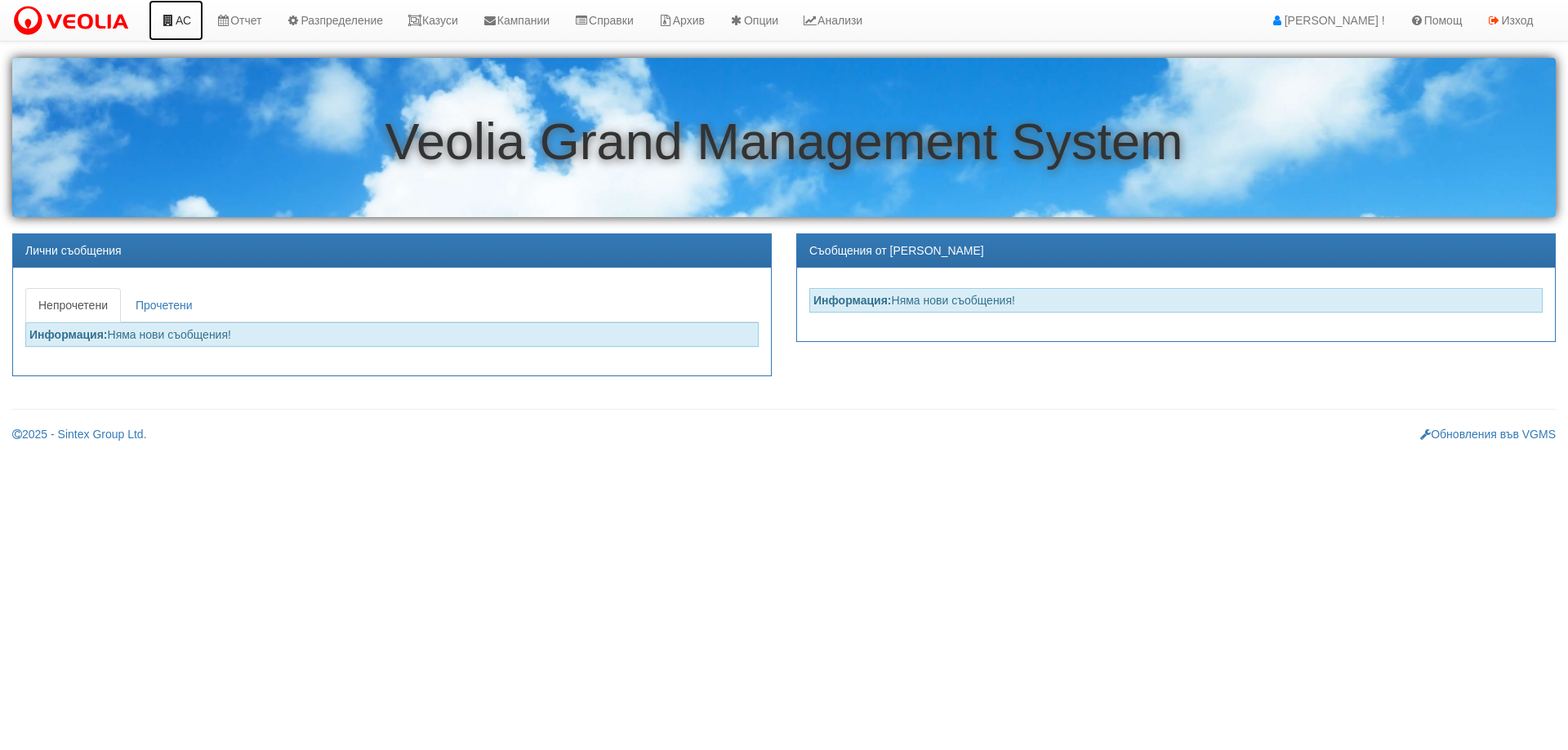
click at [172, 9] on link "АС" at bounding box center [176, 20] width 55 height 41
click at [167, 21] on icon at bounding box center [168, 21] width 15 height 12
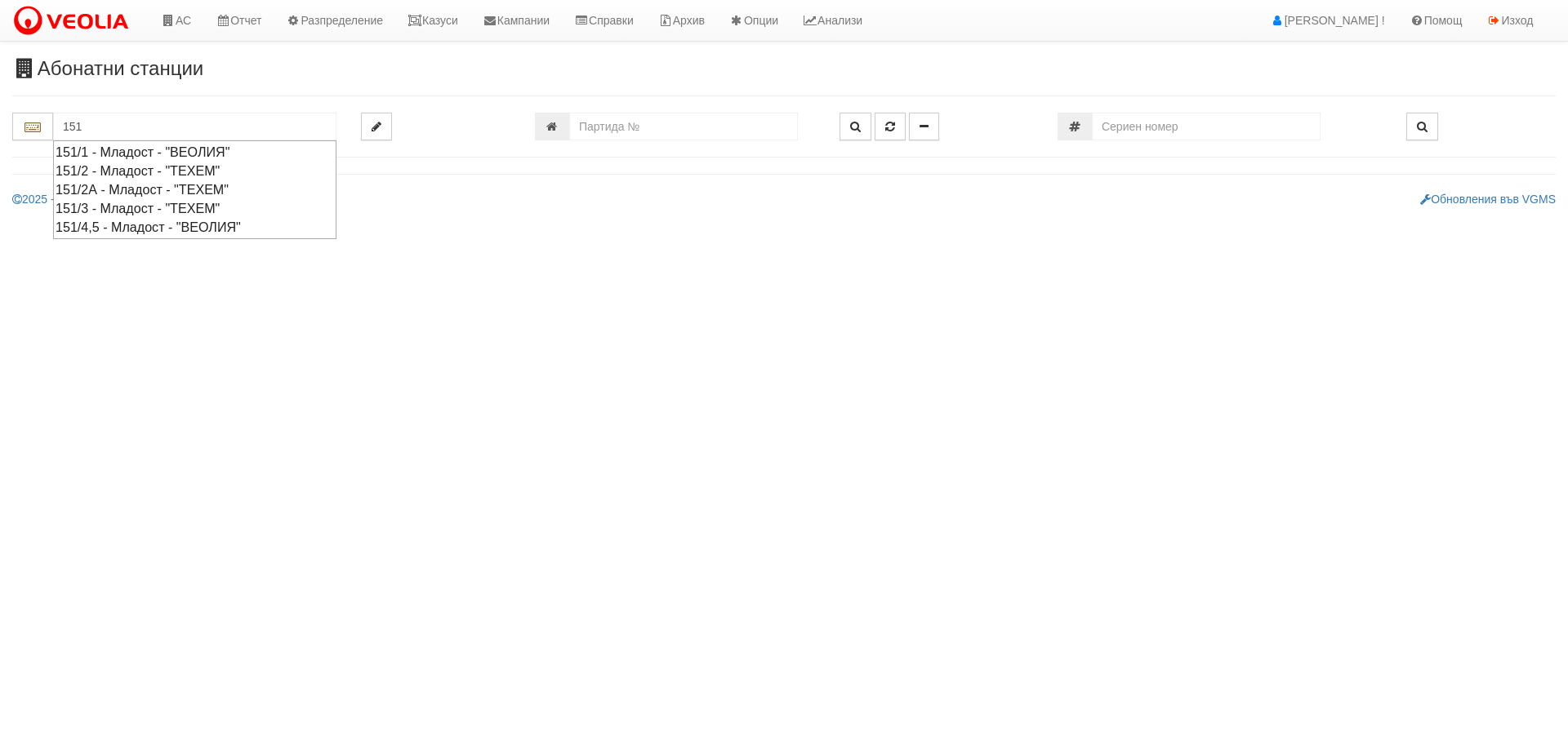
click at [181, 227] on div "151/4,5 - Младост - "ВЕОЛИЯ"" at bounding box center [195, 226] width 278 height 19
type input "151/4,5 - Младост - "ВЕОЛИЯ""
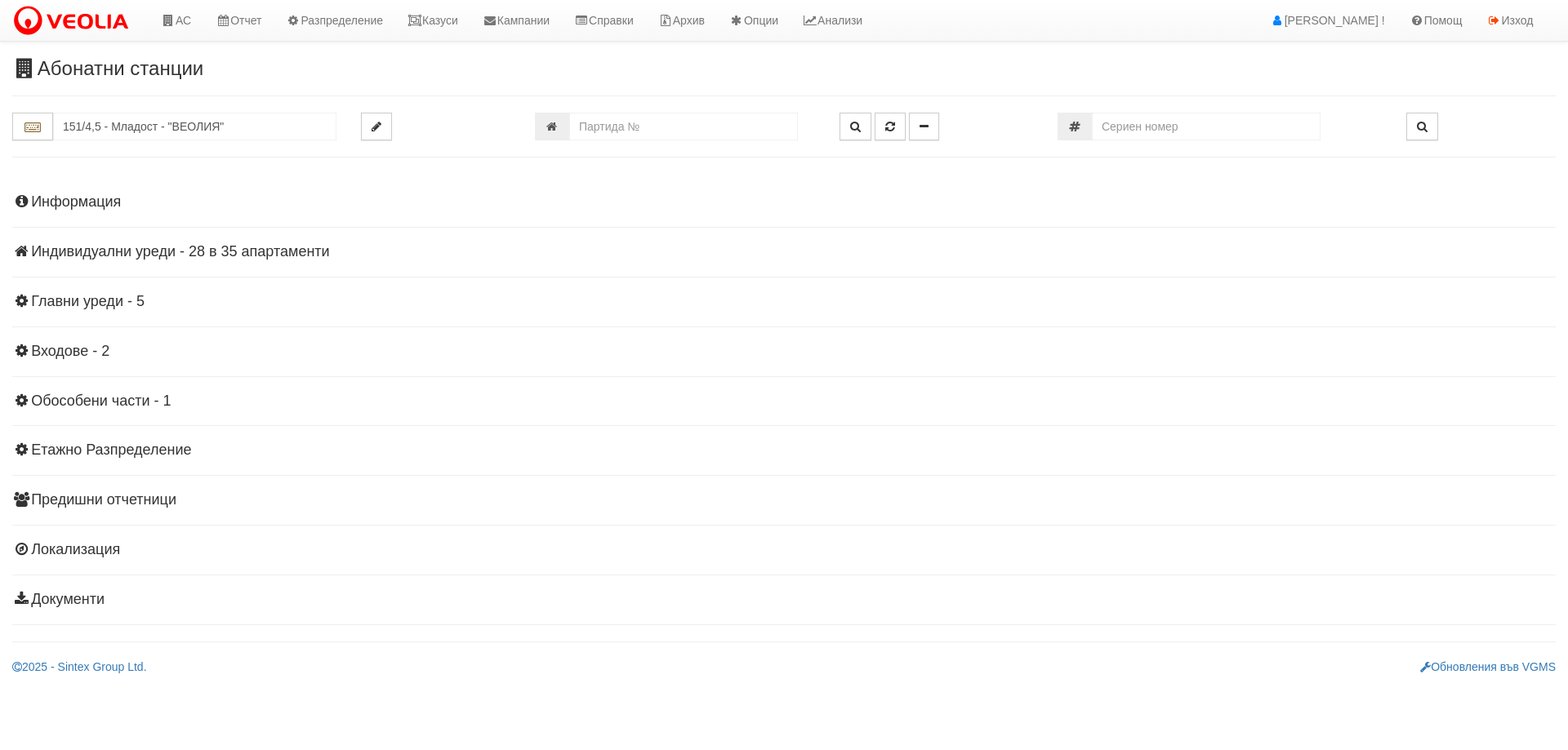
click at [292, 248] on h4 "Индивидуални уреди - 28 в 35 апартаменти" at bounding box center [783, 252] width 1543 height 16
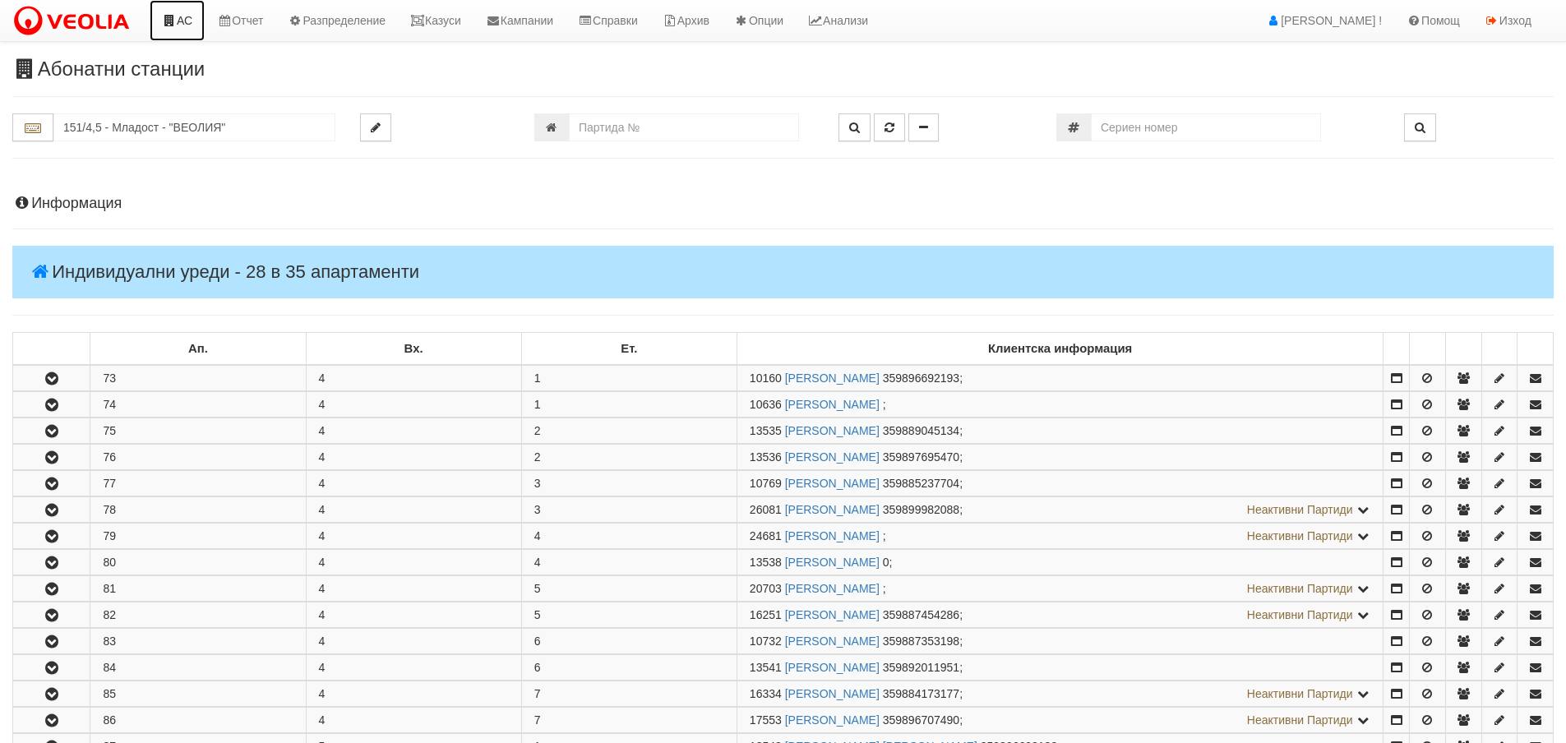
click at [189, 16] on link "АС" at bounding box center [177, 20] width 55 height 41
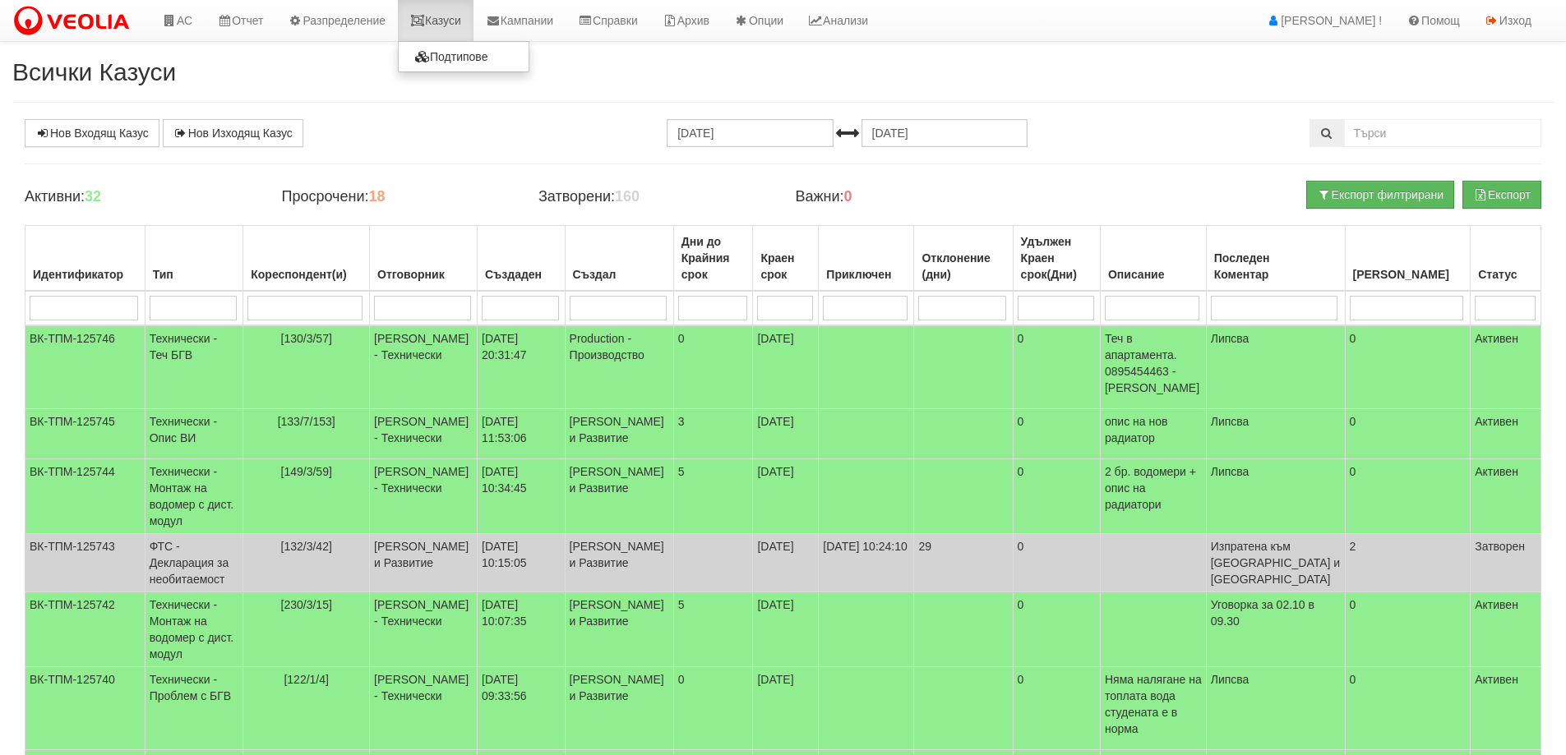
click at [430, 29] on link "Казуси" at bounding box center [436, 20] width 76 height 41
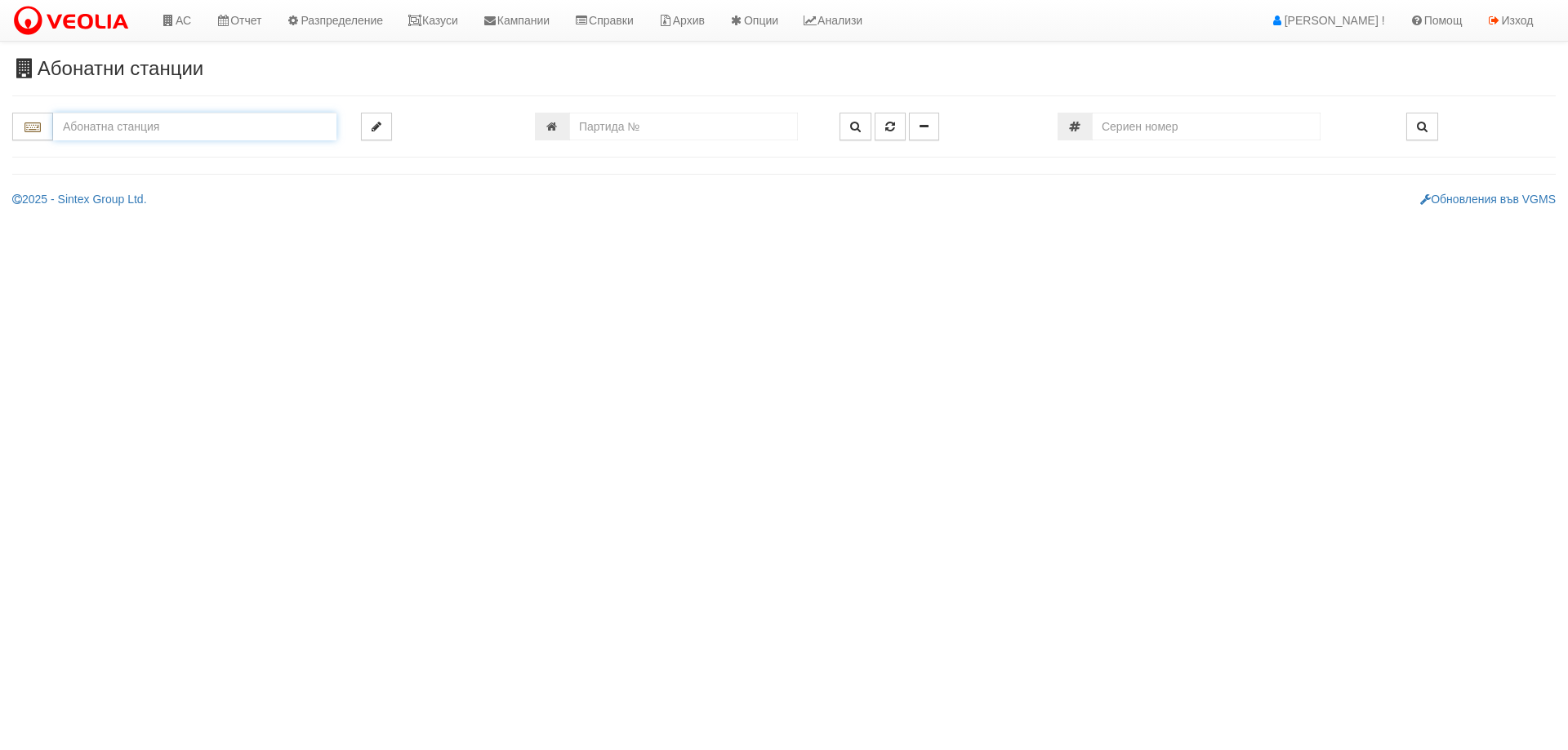
click at [184, 130] on input "text" at bounding box center [194, 126] width 283 height 28
click at [191, 149] on div "125/1 - Младост - "ВЕОЛИЯ"" at bounding box center [195, 152] width 278 height 19
type input "125/1 - Младост - "ВЕОЛИЯ""
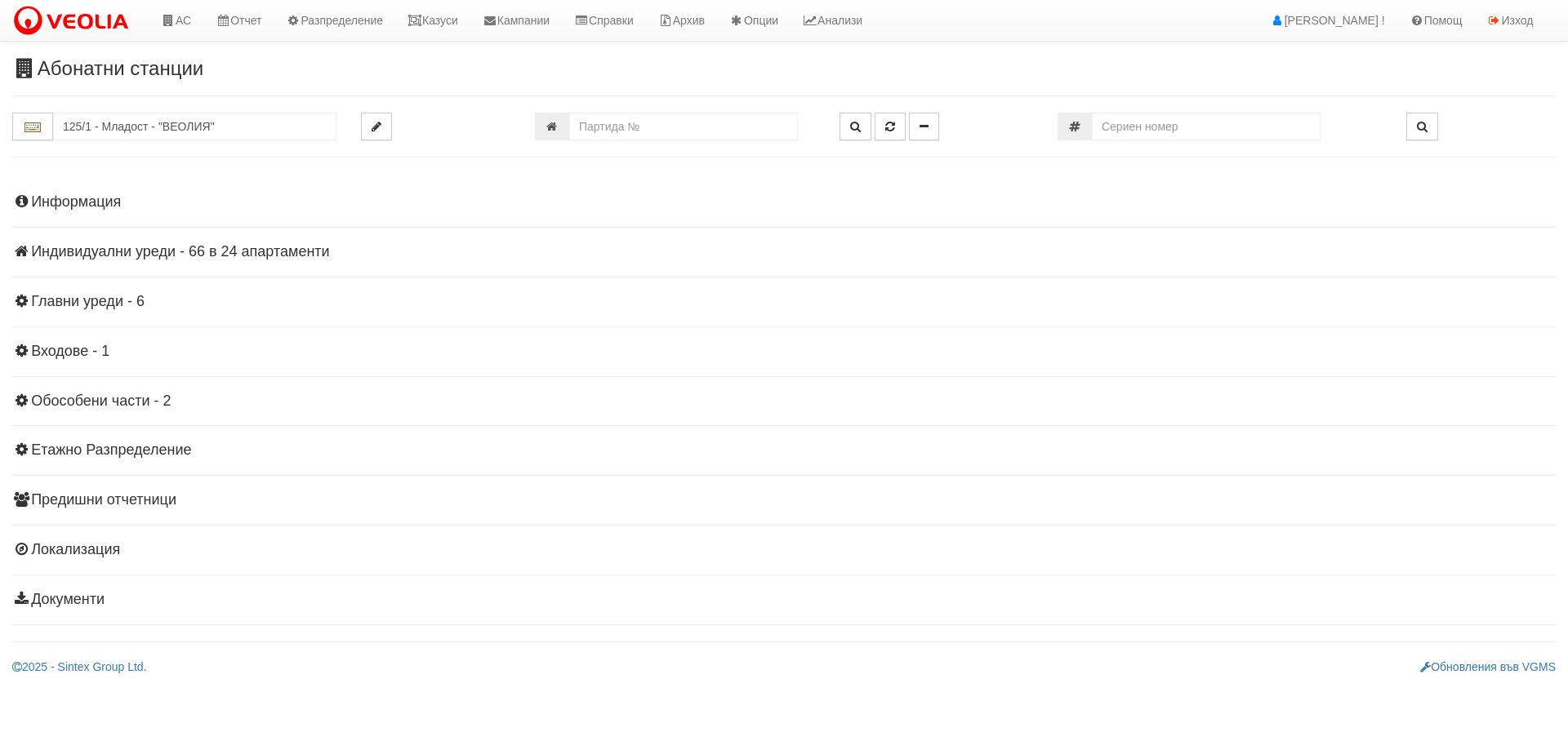
click at [133, 263] on div "Информация Параметри Брой Апартаменти: 24 Ползватели 08/2025 42 % 0 % 55" at bounding box center [783, 399] width 1543 height 451
click at [133, 260] on div "Информация Параметри Брой Апартаменти: 24 Ползватели 08/2025 42 % 0 % 55" at bounding box center [783, 399] width 1543 height 451
click at [132, 249] on h4 "Индивидуални уреди - 66 в 24 апартаменти" at bounding box center [783, 252] width 1543 height 16
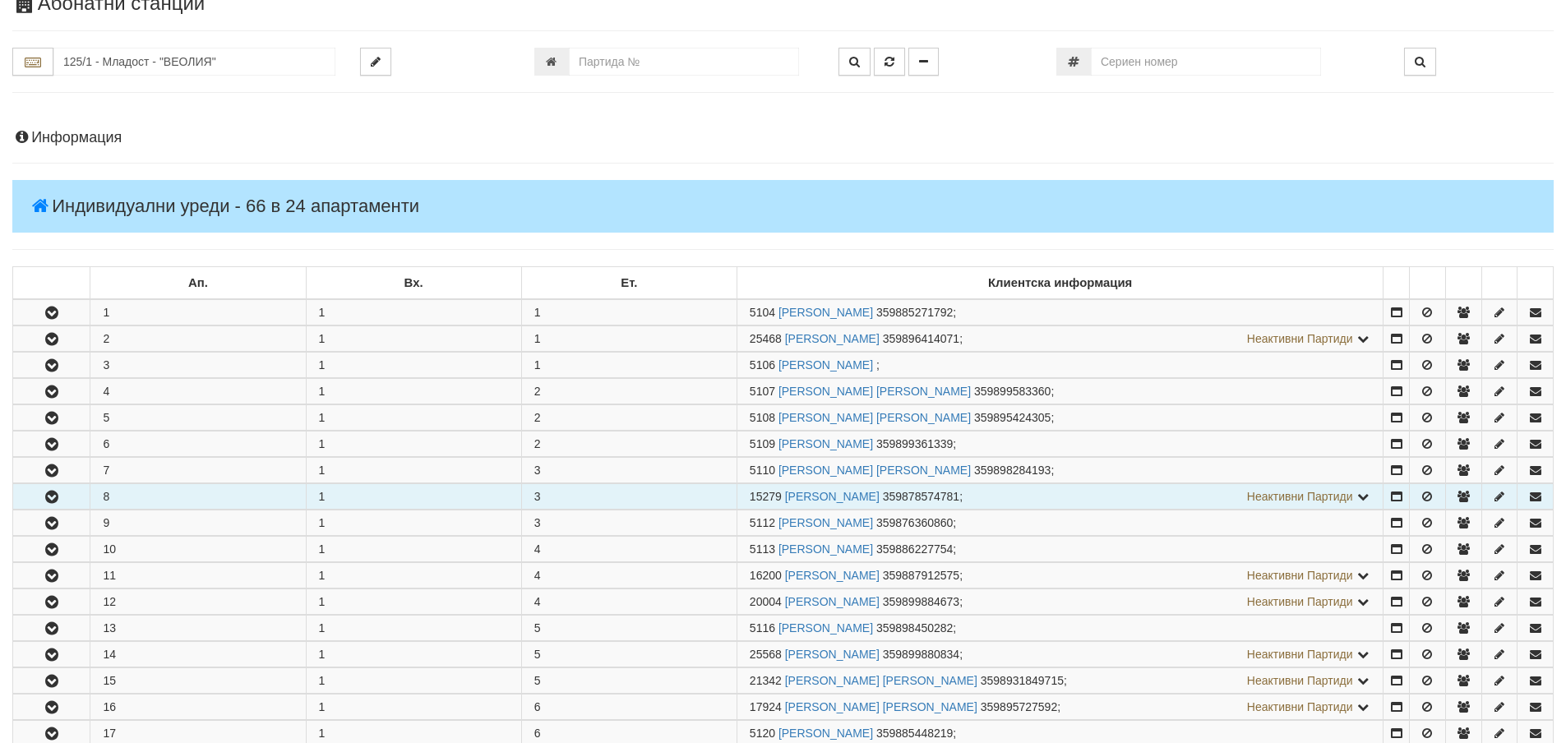
scroll to position [164, 0]
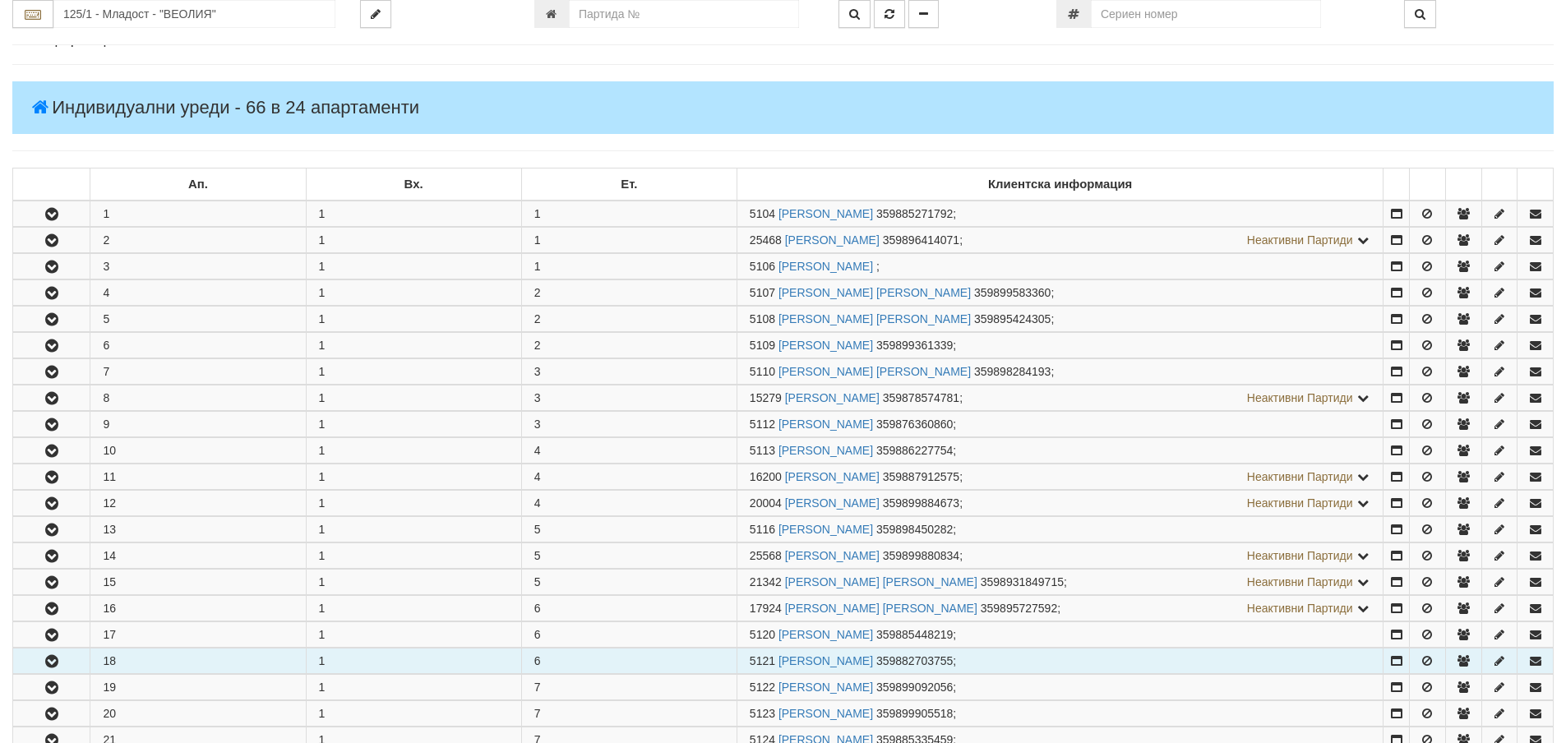
click at [72, 671] on button "button" at bounding box center [51, 660] width 76 height 25
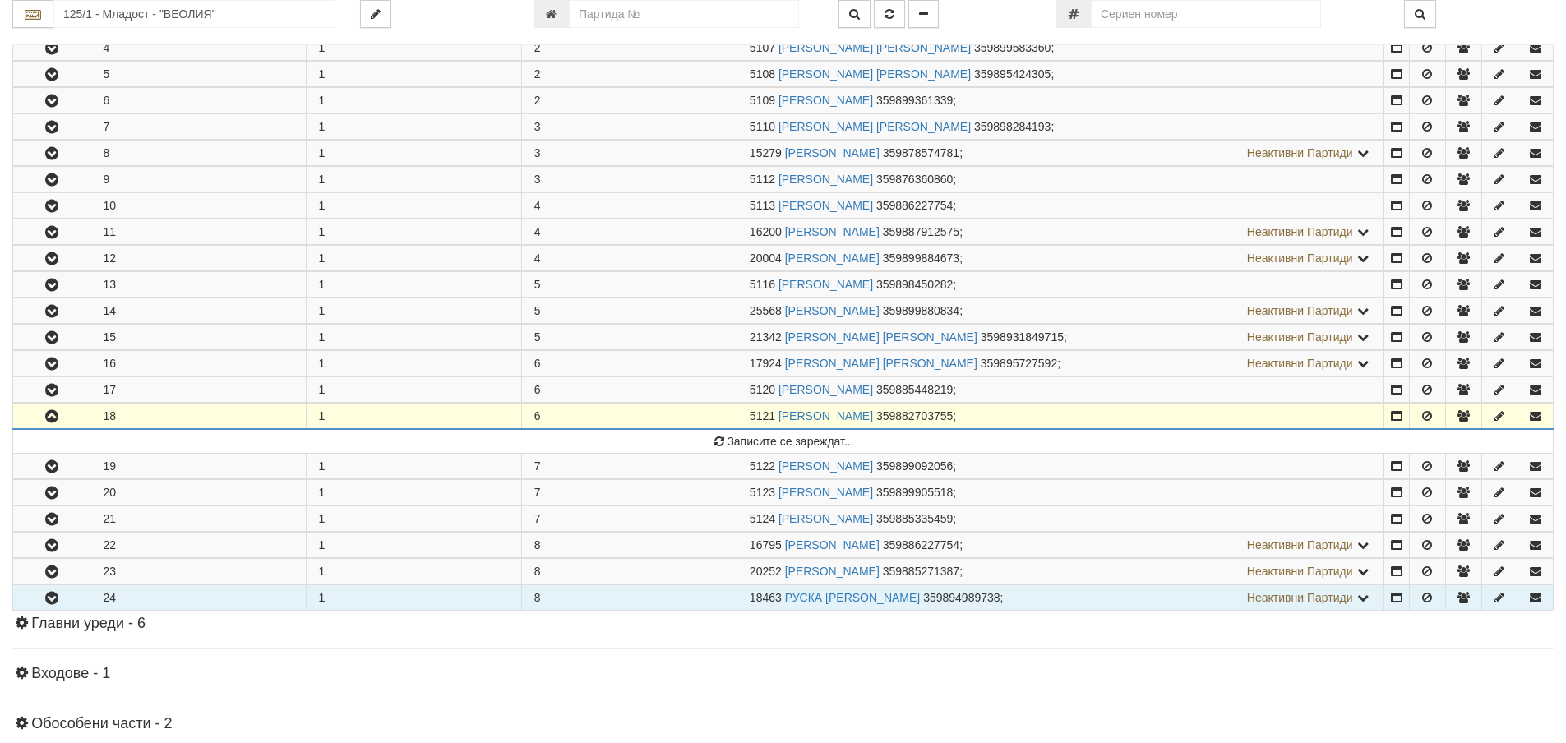
scroll to position [411, 0]
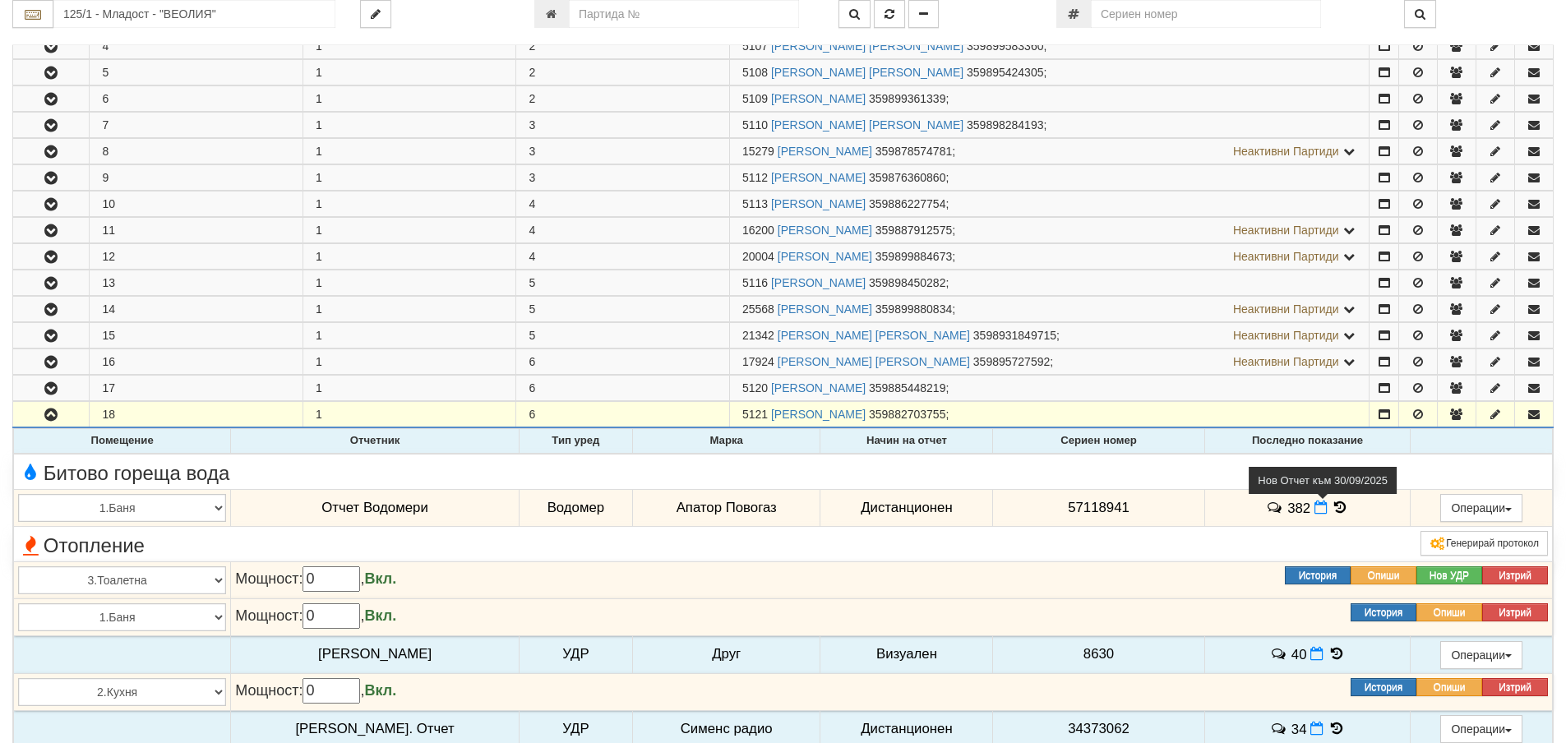
click at [1314, 507] on icon at bounding box center [1320, 507] width 13 height 14
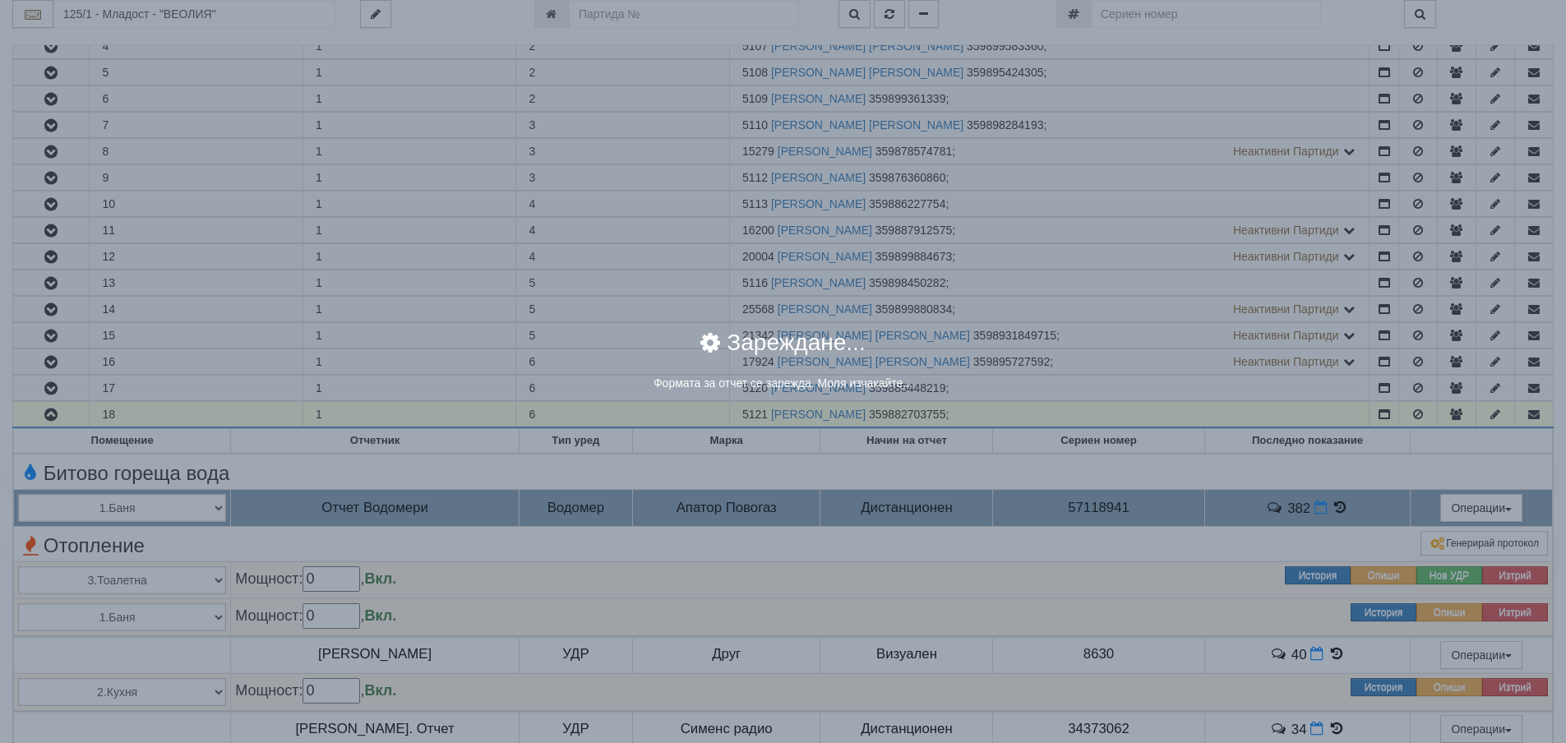
select select "8ac75930-9bfd-e511-80be-8d5a1dced85a"
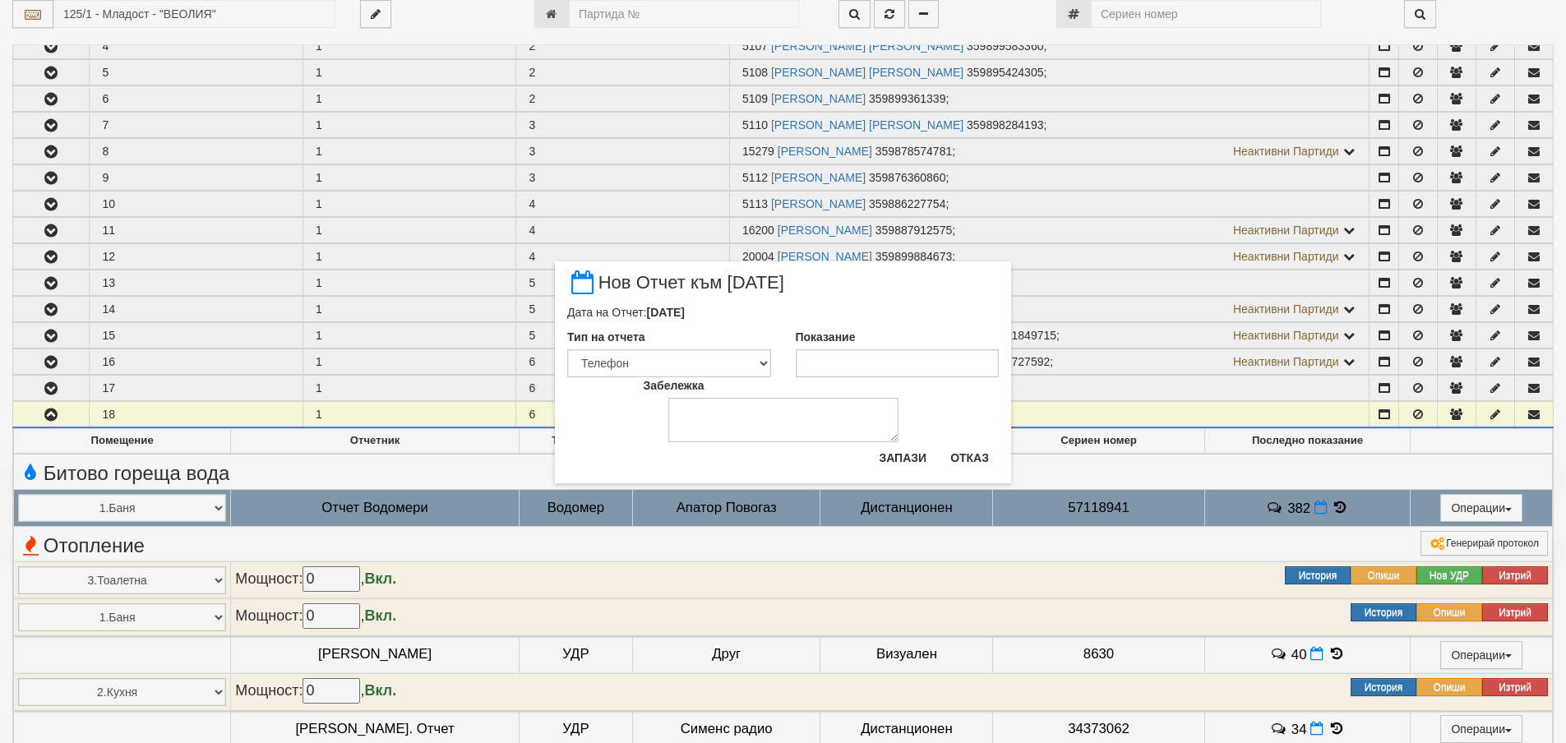
click at [865, 352] on div "Показание" at bounding box center [897, 353] width 228 height 48
click at [864, 354] on input "Показание" at bounding box center [898, 363] width 204 height 28
type input "383"
click at [905, 468] on button "Запази" at bounding box center [902, 458] width 67 height 26
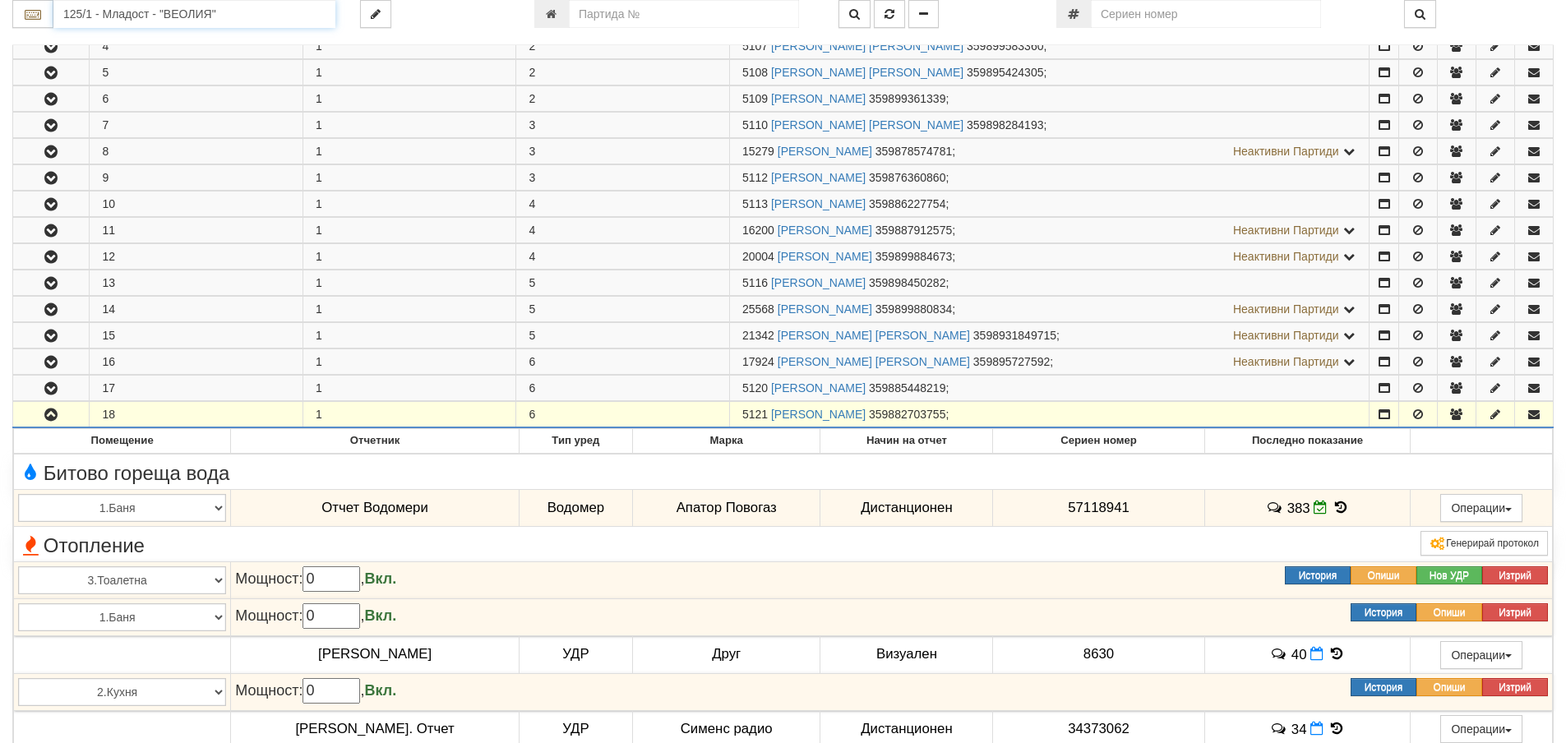
click at [162, 12] on input "125/1 - Младост - "ВЕОЛИЯ"" at bounding box center [194, 14] width 282 height 28
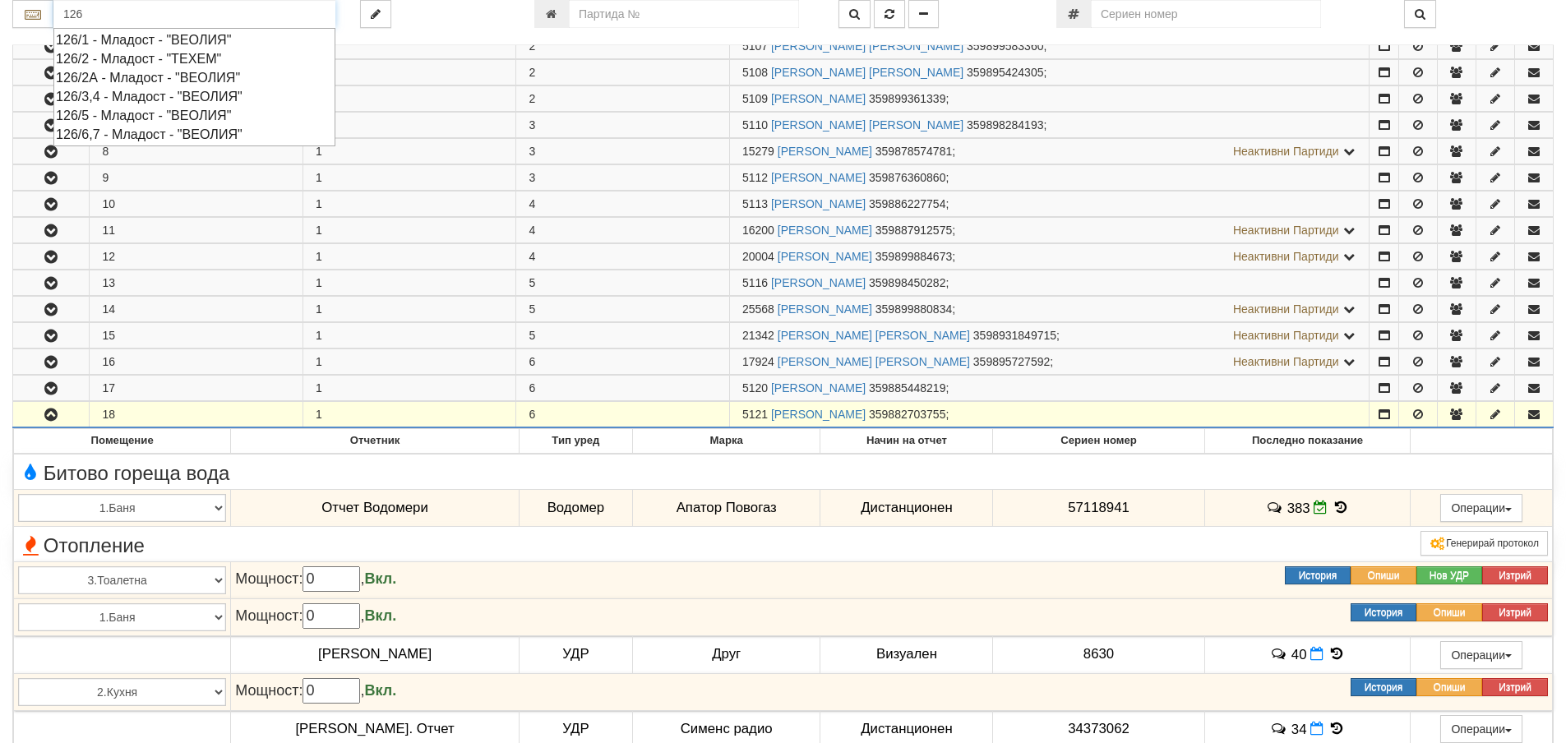
click at [173, 111] on div "126/5 - Младост - "ВЕОЛИЯ"" at bounding box center [194, 115] width 277 height 19
type input "126/5 - Младост - "ВЕОЛИЯ""
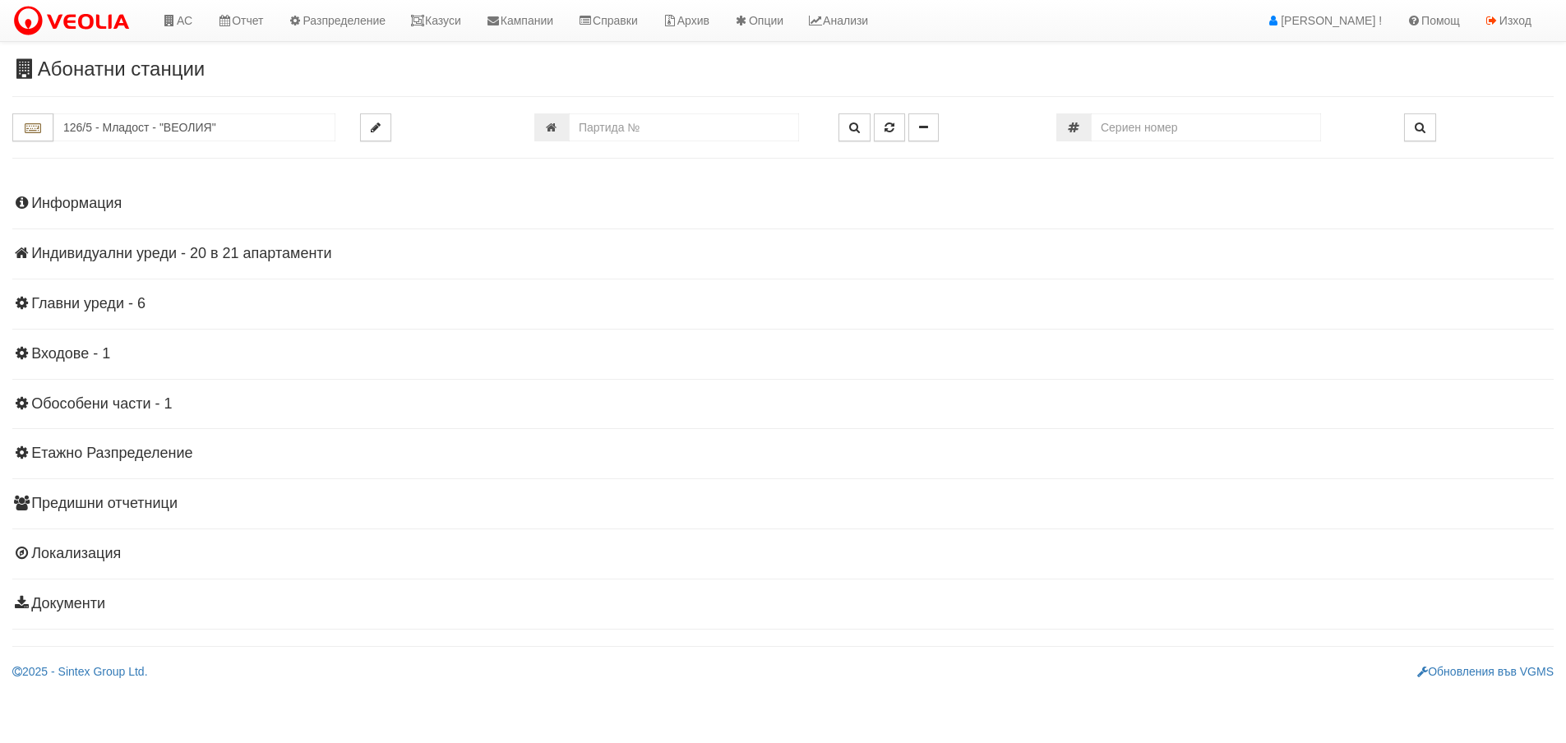
scroll to position [0, 0]
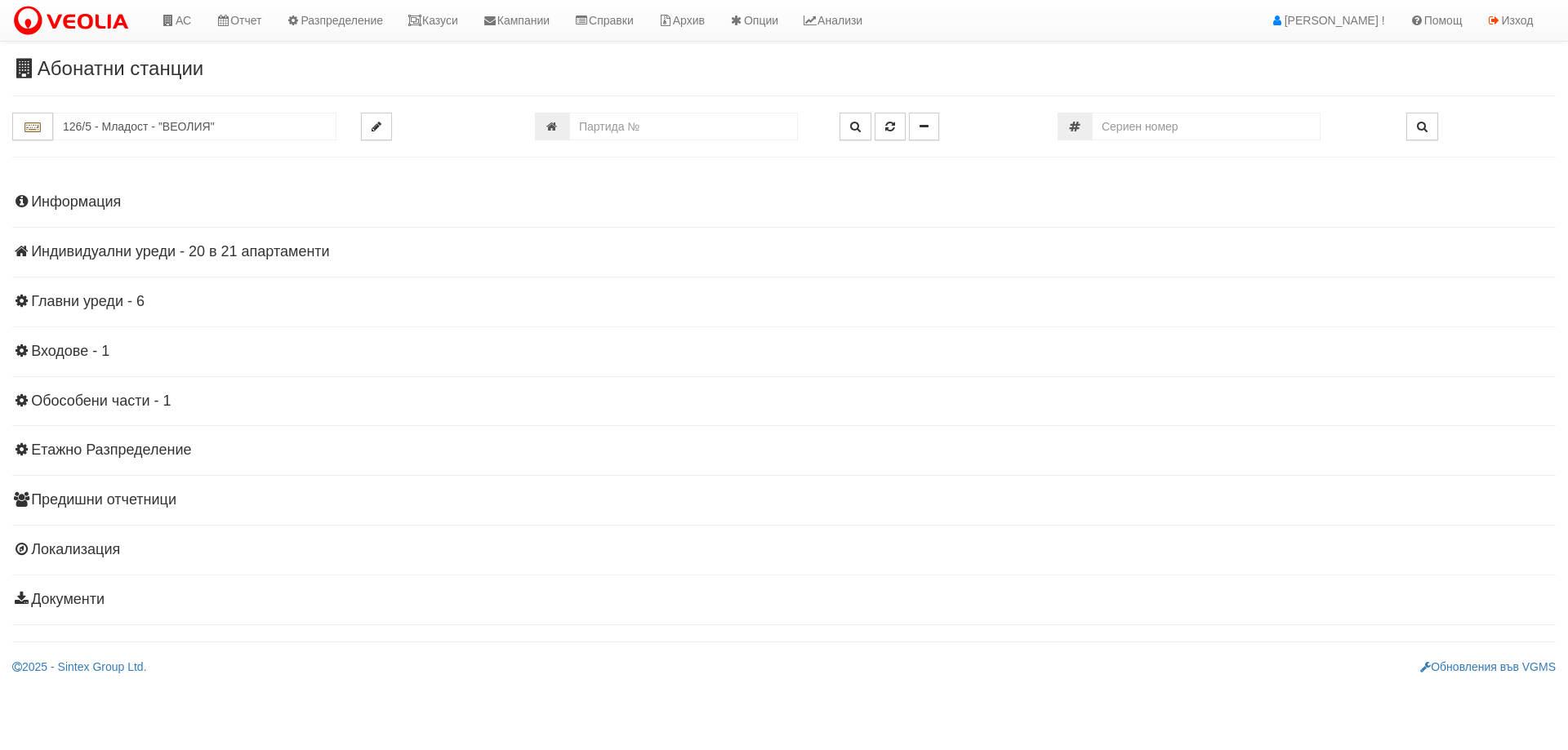
click at [255, 245] on h4 "Индивидуални уреди - 20 в 21 апартаменти" at bounding box center [783, 252] width 1543 height 16
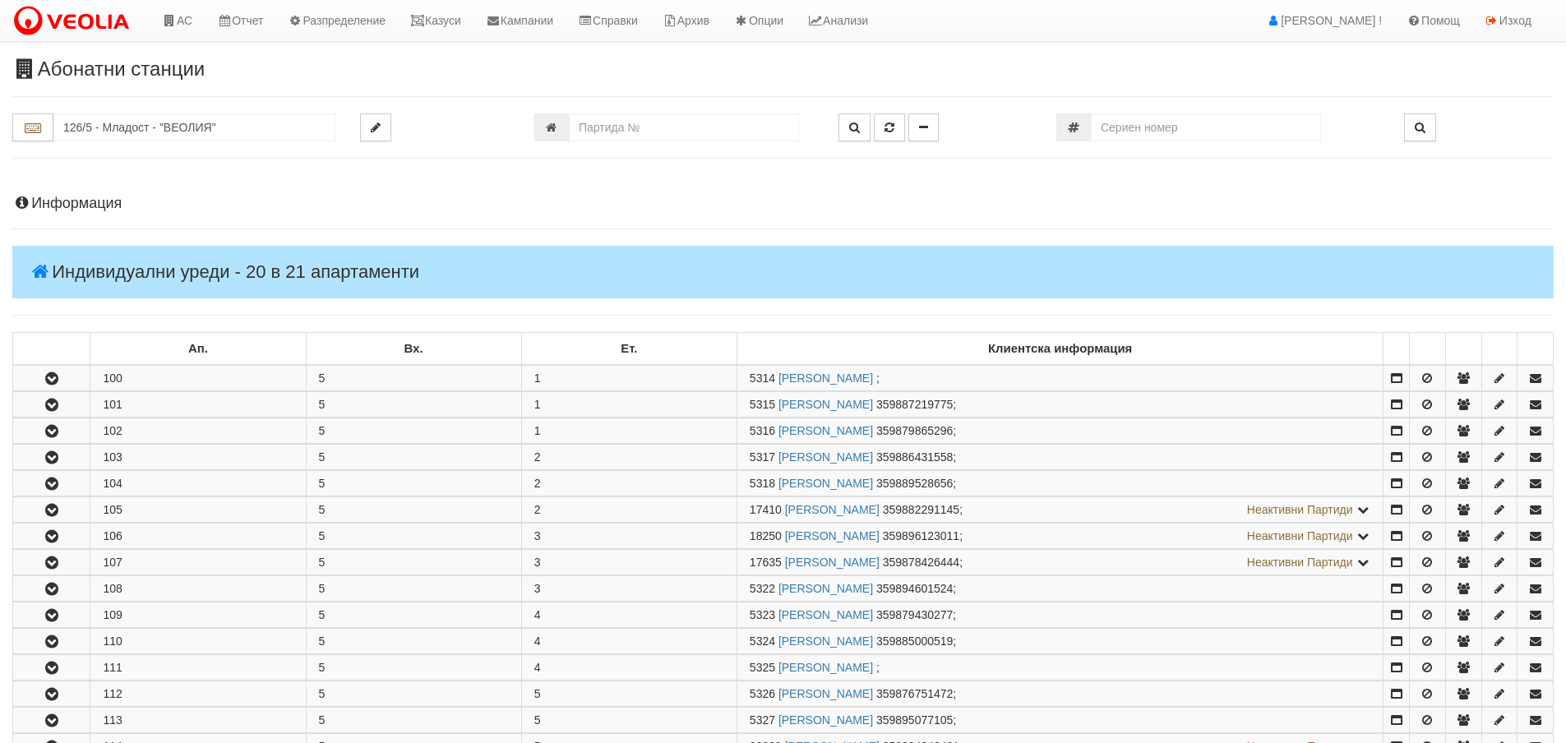
scroll to position [164, 0]
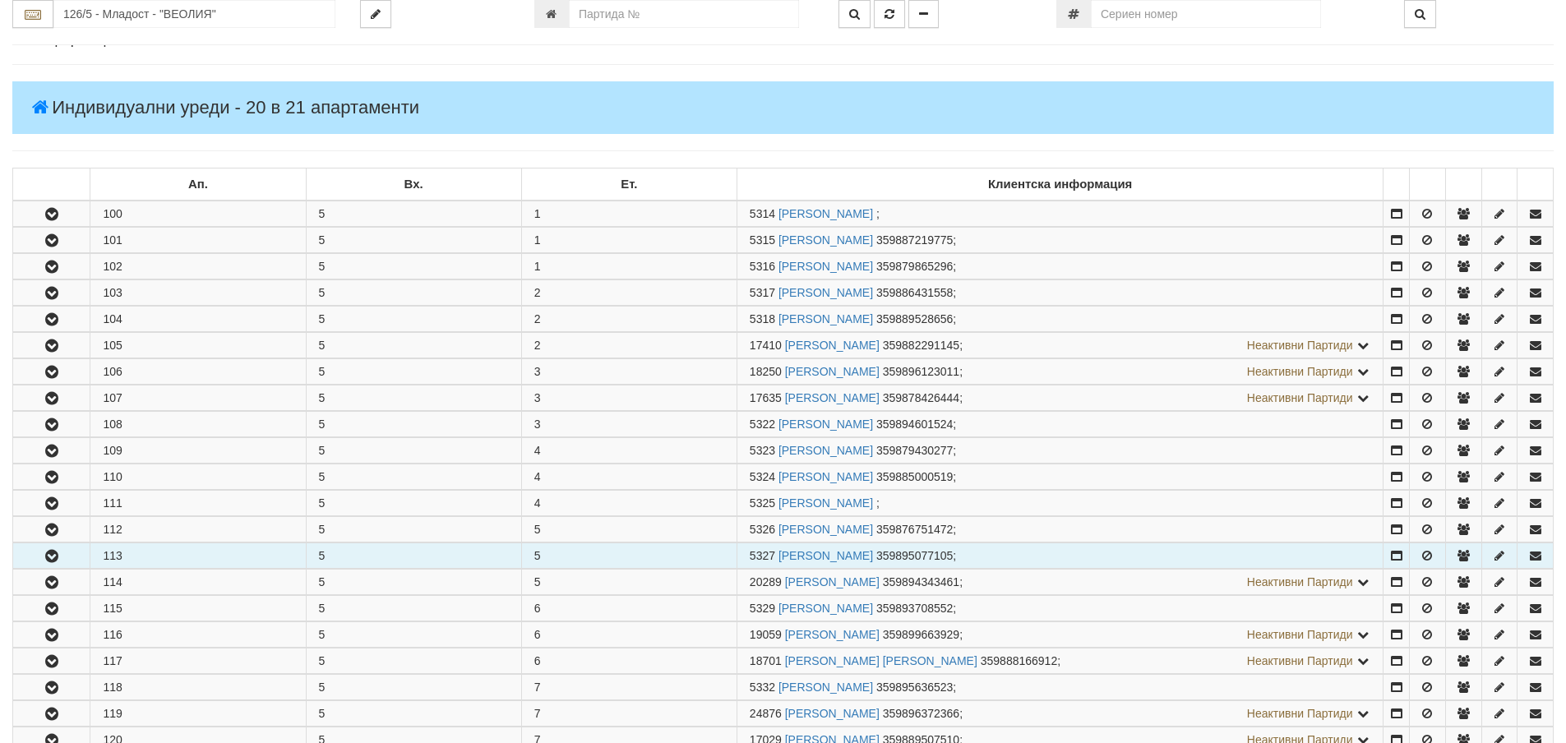
drag, startPoint x: 81, startPoint y: 551, endPoint x: 224, endPoint y: 550, distance: 143.0
click at [81, 551] on button "button" at bounding box center [51, 555] width 76 height 25
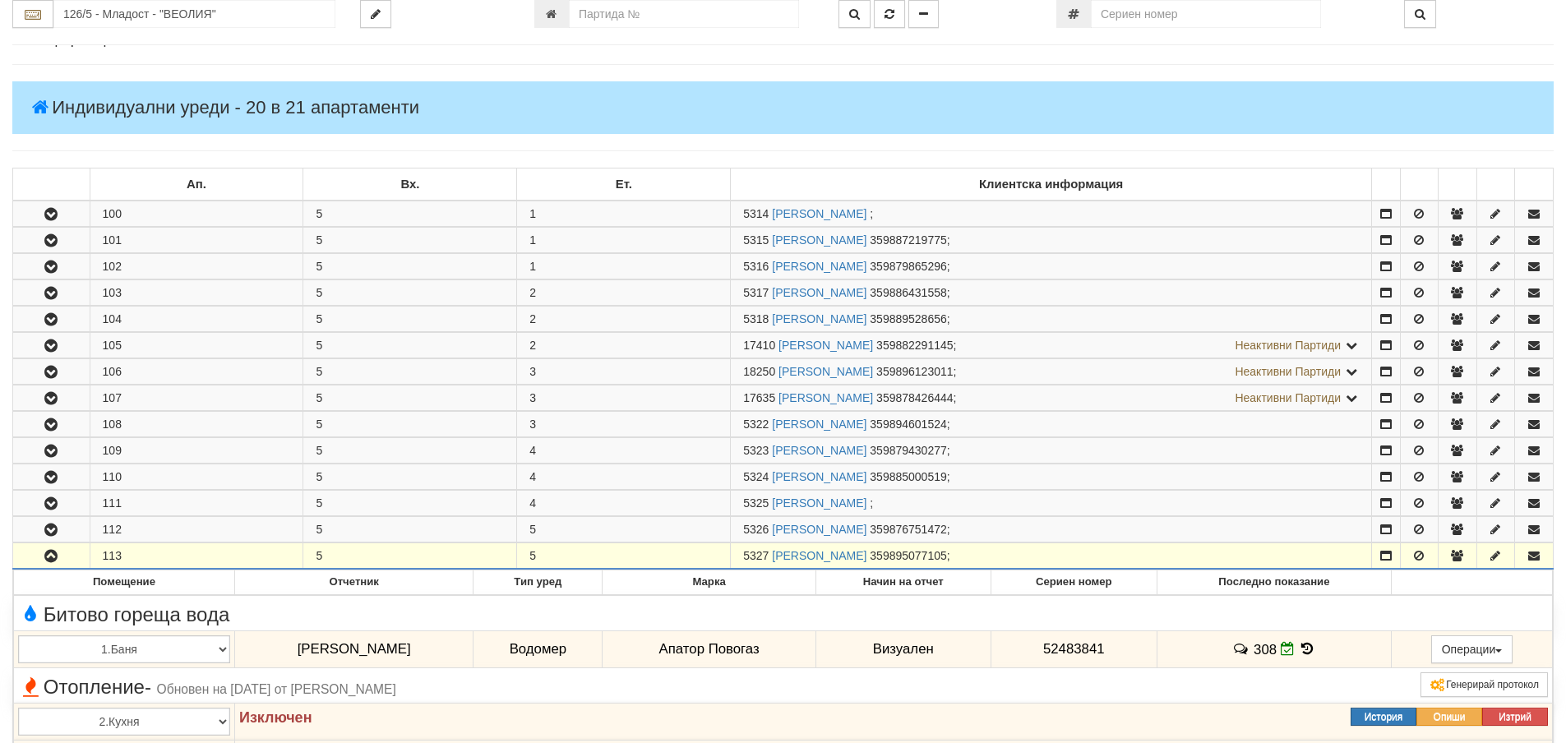
scroll to position [411, 0]
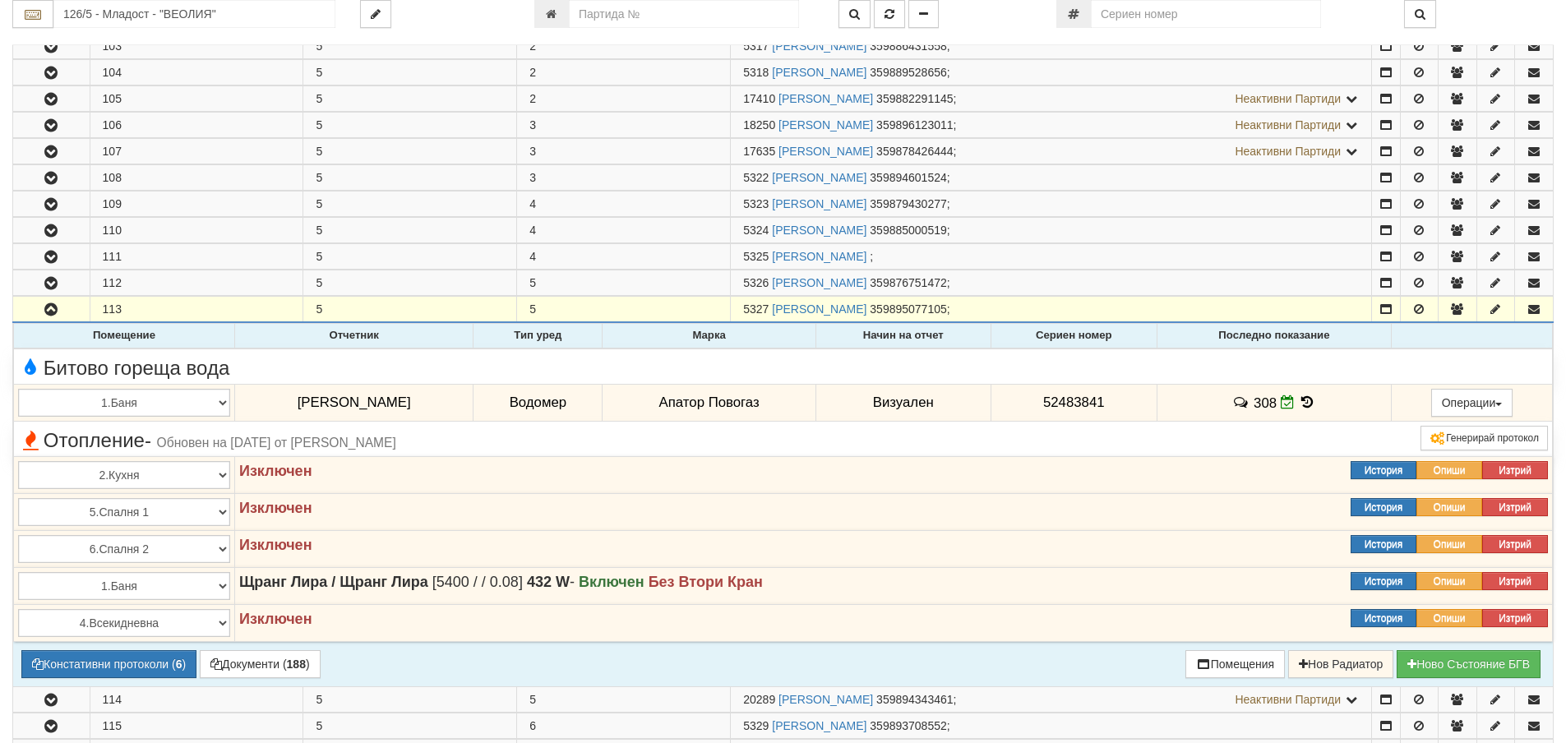
click at [1308, 402] on icon at bounding box center [1307, 402] width 18 height 14
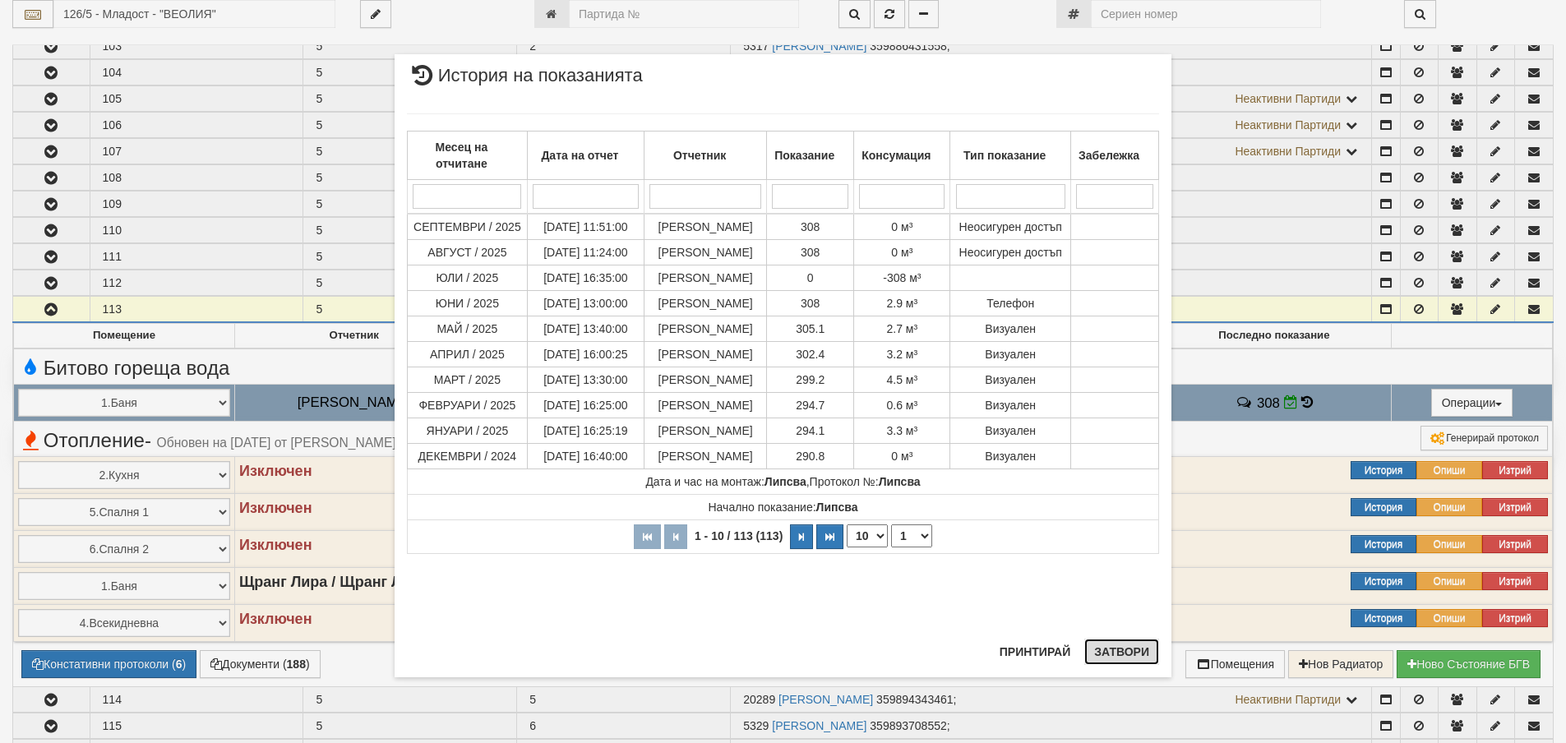
click at [1132, 649] on button "Затвори" at bounding box center [1121, 652] width 75 height 26
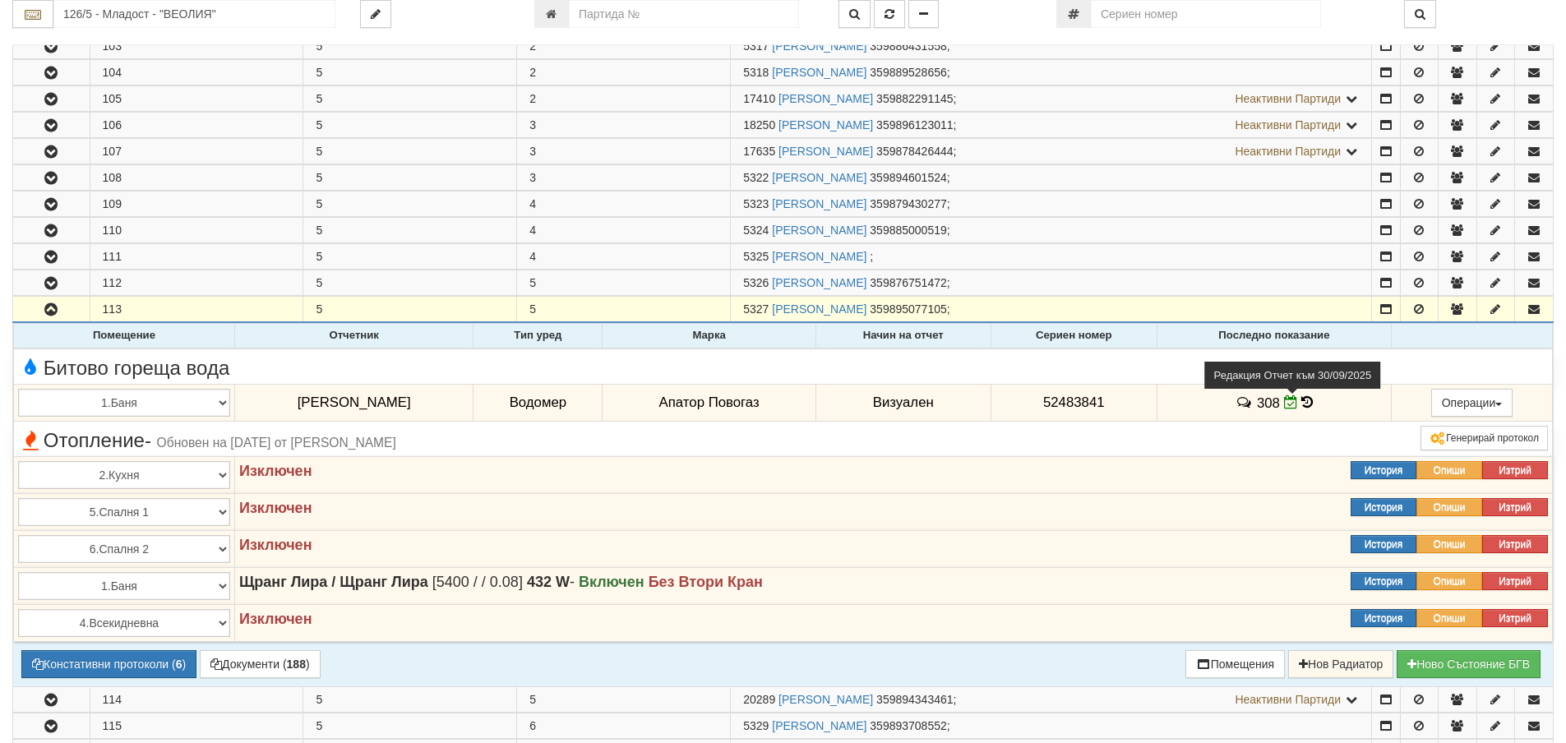
click at [1287, 404] on icon at bounding box center [1291, 402] width 14 height 14
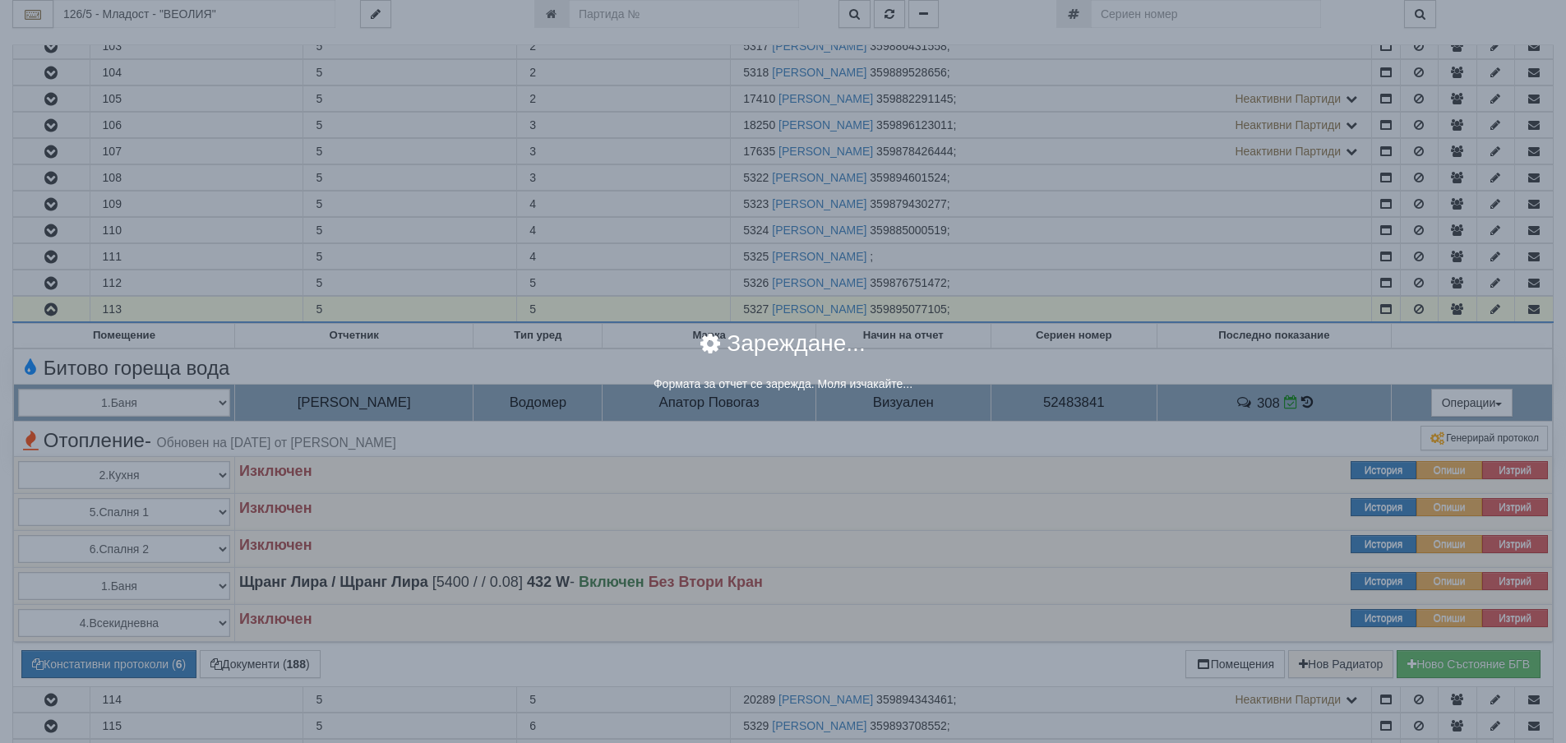
select select "8cc75930-9bfd-e511-80be-8d5a1dced85a"
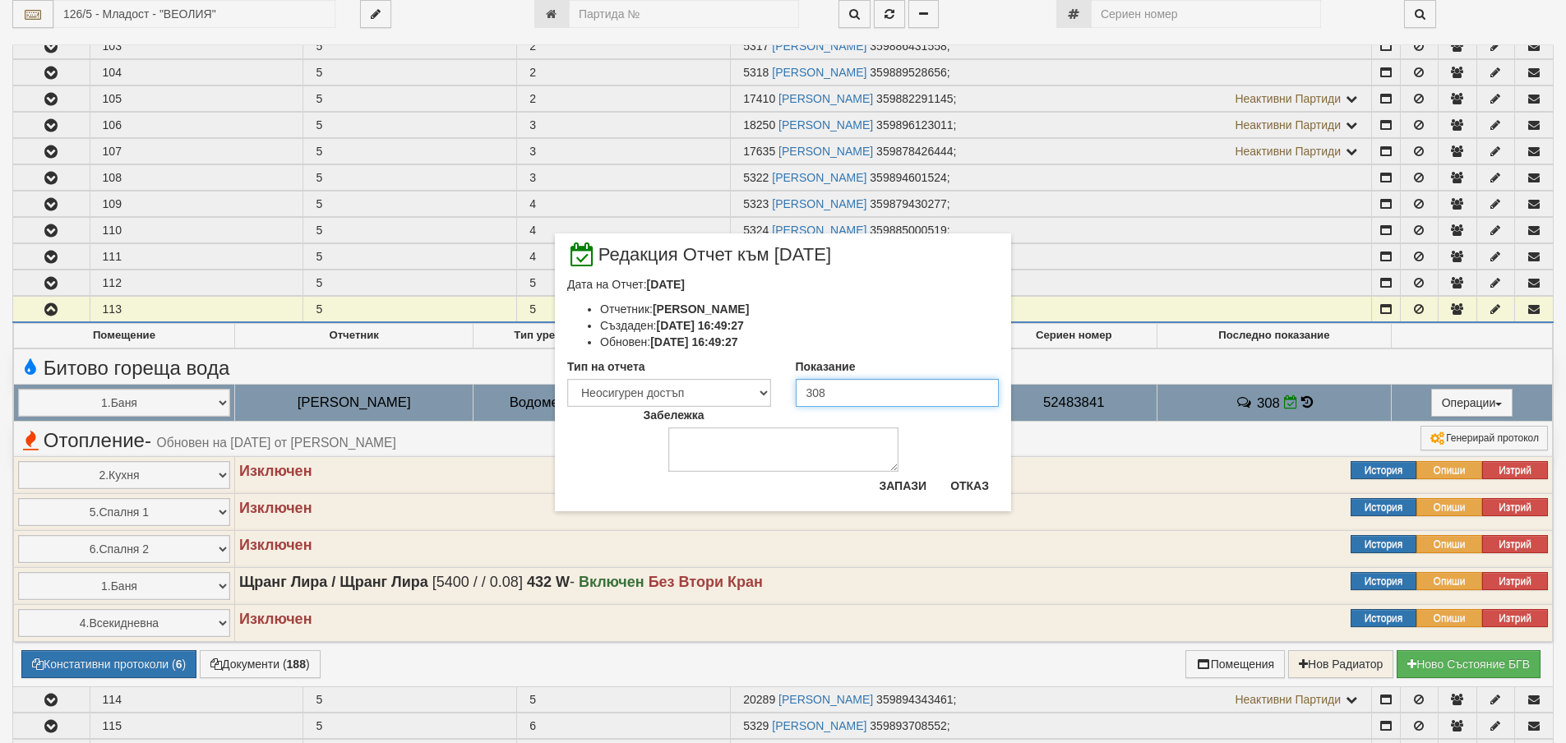
click at [812, 394] on input "308" at bounding box center [898, 393] width 204 height 28
type input "318"
click at [713, 391] on select "Визуален Телефон Бележка Неосигурен достъп Самоотчет Служебно Дистанционен" at bounding box center [669, 393] width 204 height 28
select select "8ac75930-9bfd-e511-80be-8d5a1dced85a"
click at [567, 379] on select "Визуален Телефон Бележка Неосигурен достъп Самоотчет Служебно Дистанционен" at bounding box center [669, 393] width 204 height 28
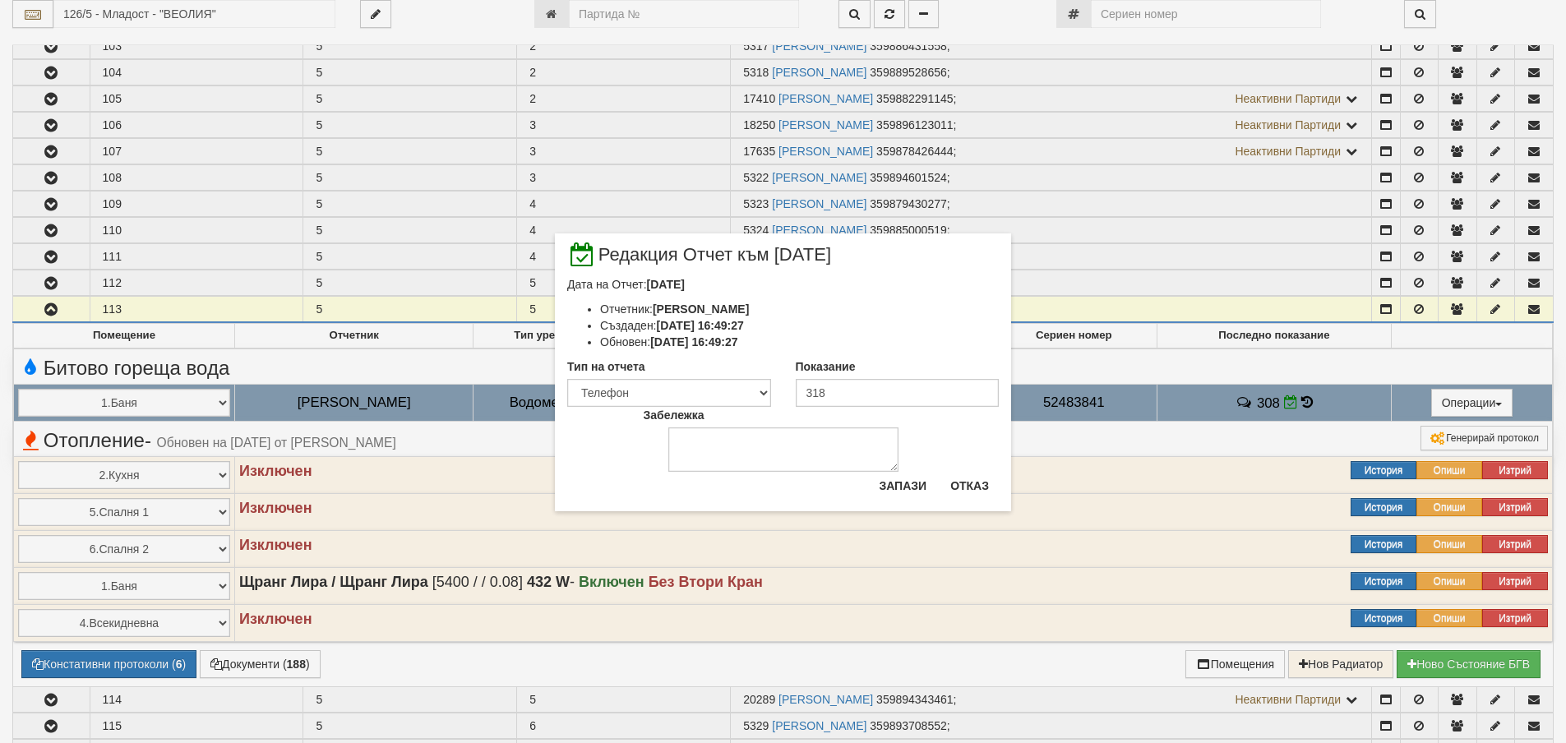
click at [897, 499] on div "Запази Отказ" at bounding box center [934, 492] width 130 height 39
click at [901, 486] on button "Запази" at bounding box center [902, 486] width 67 height 26
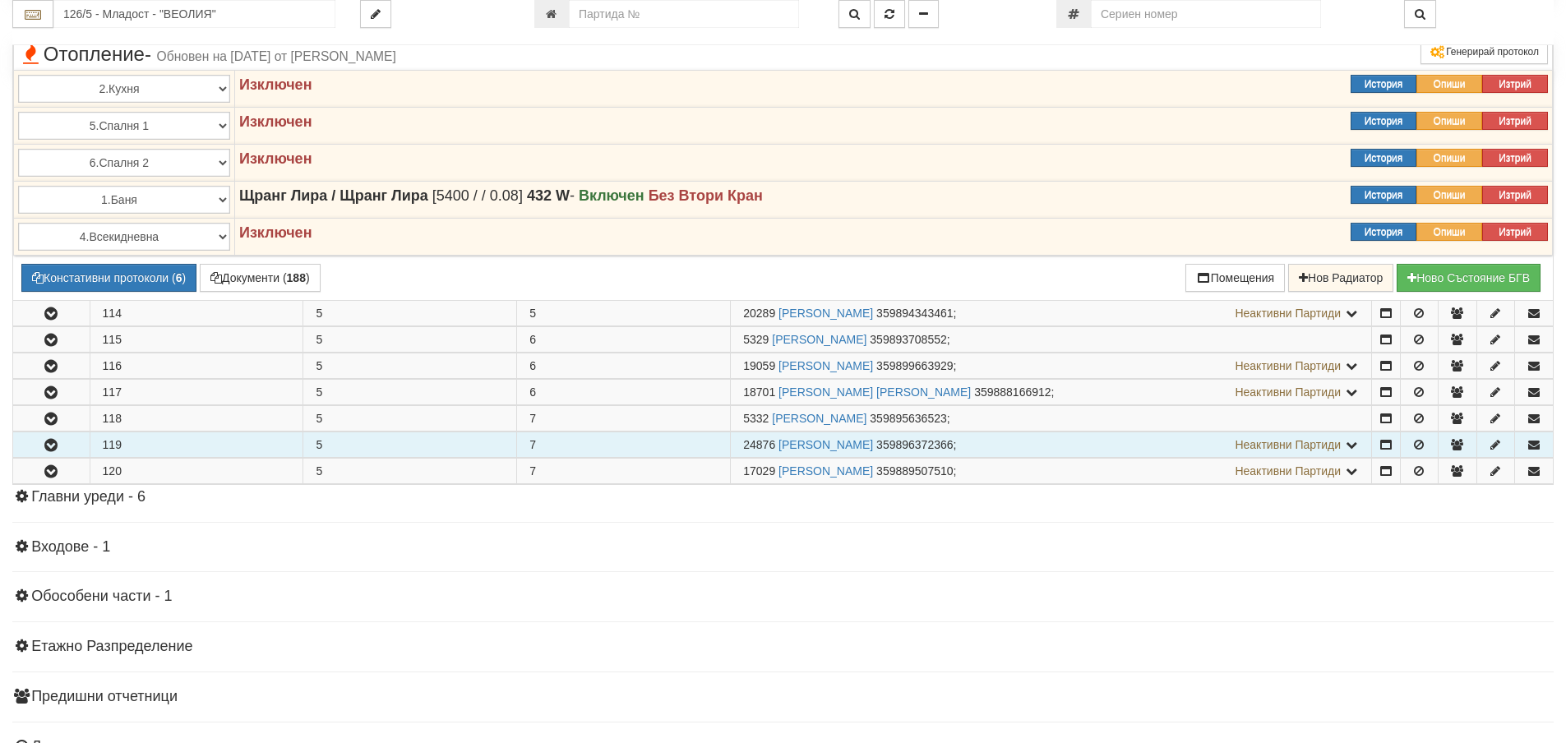
scroll to position [822, 0]
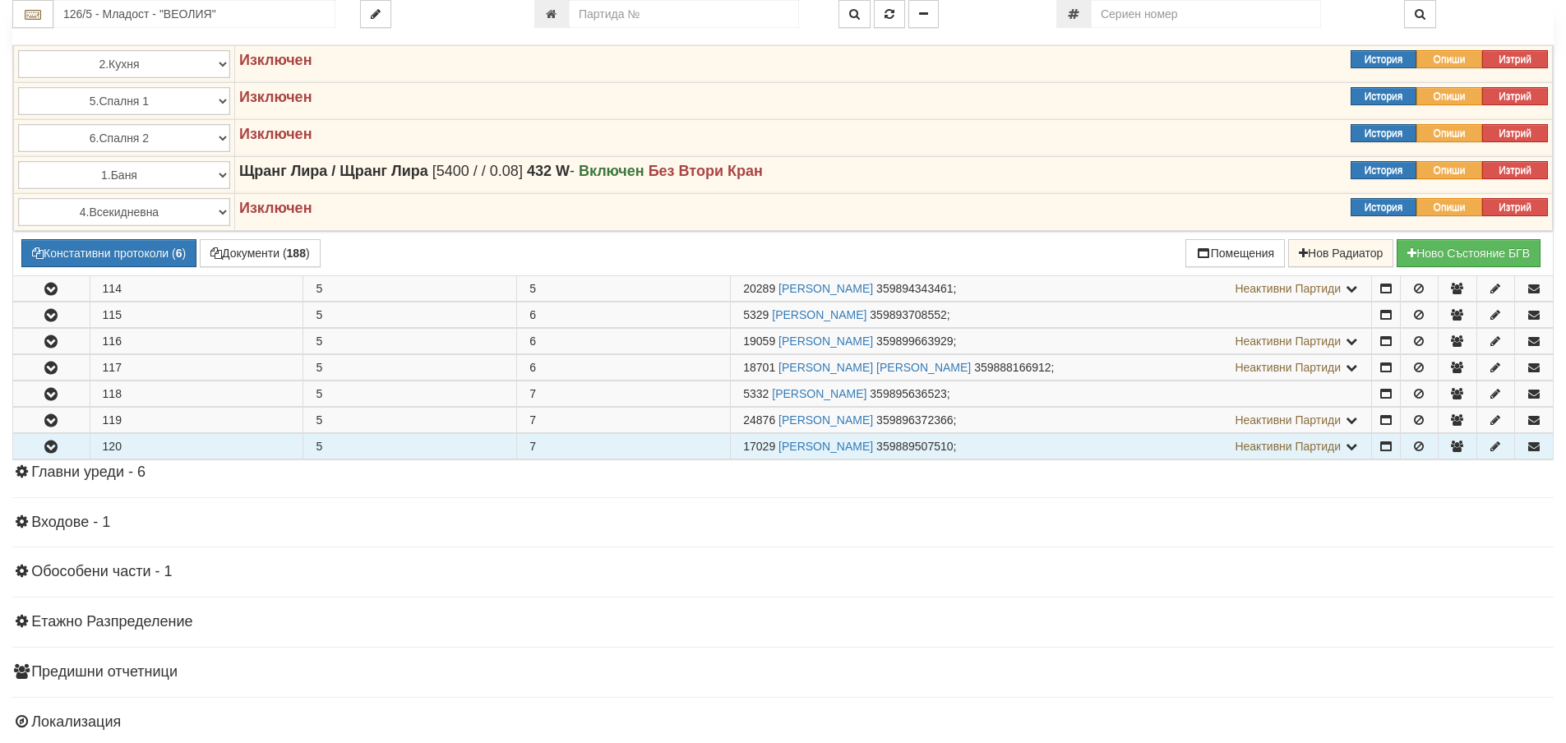
click at [73, 449] on button "button" at bounding box center [51, 446] width 76 height 25
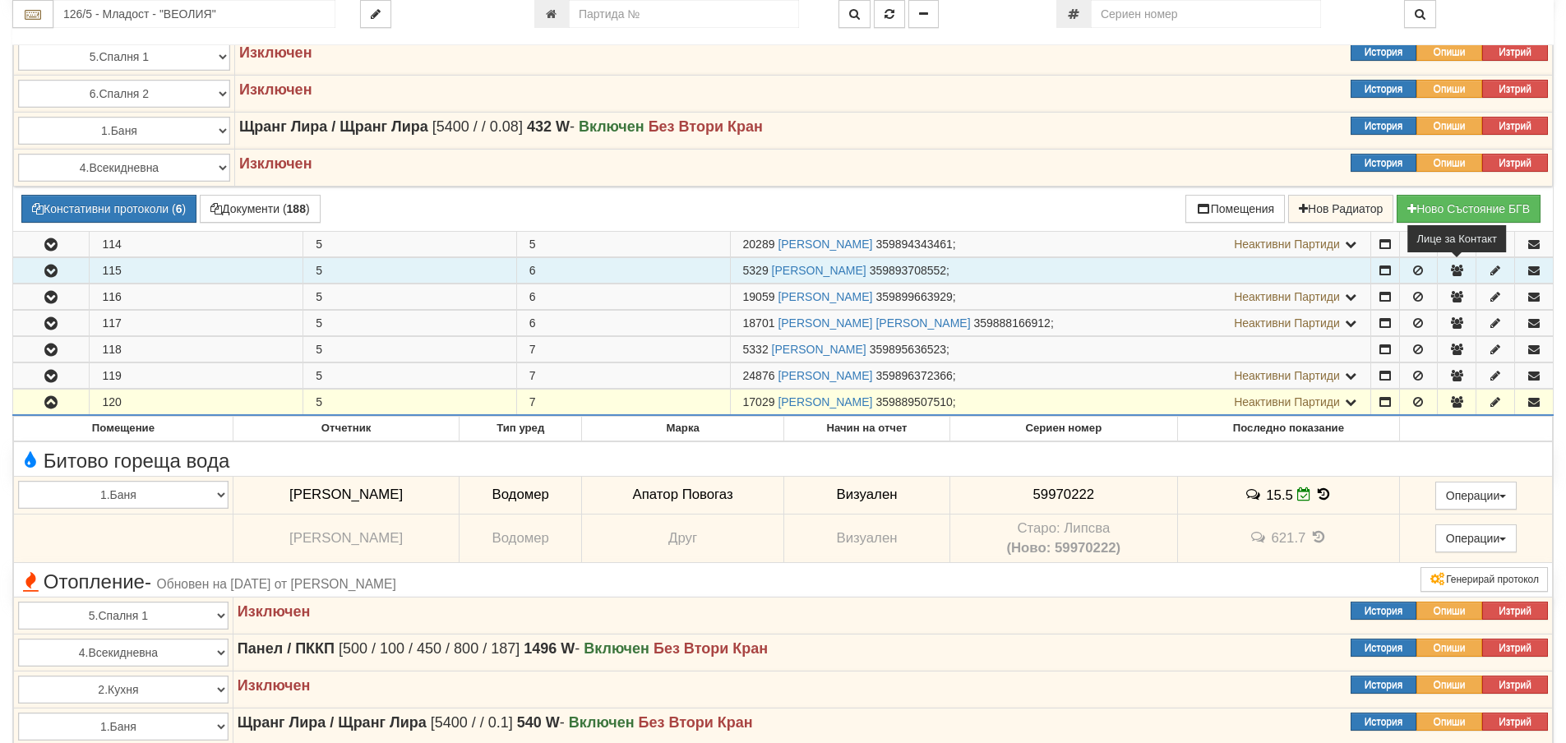
scroll to position [904, 0]
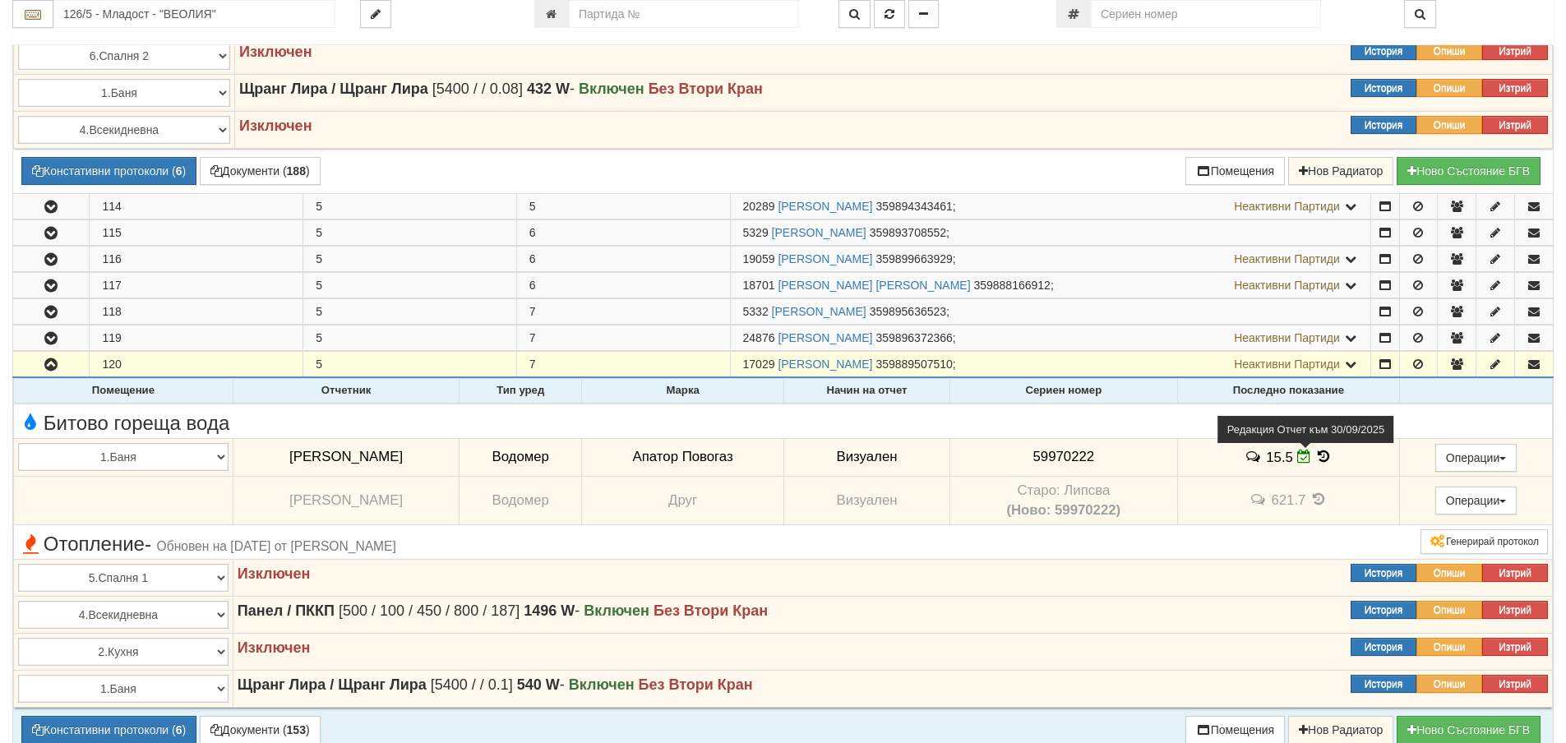
click at [1301, 454] on icon at bounding box center [1304, 457] width 14 height 14
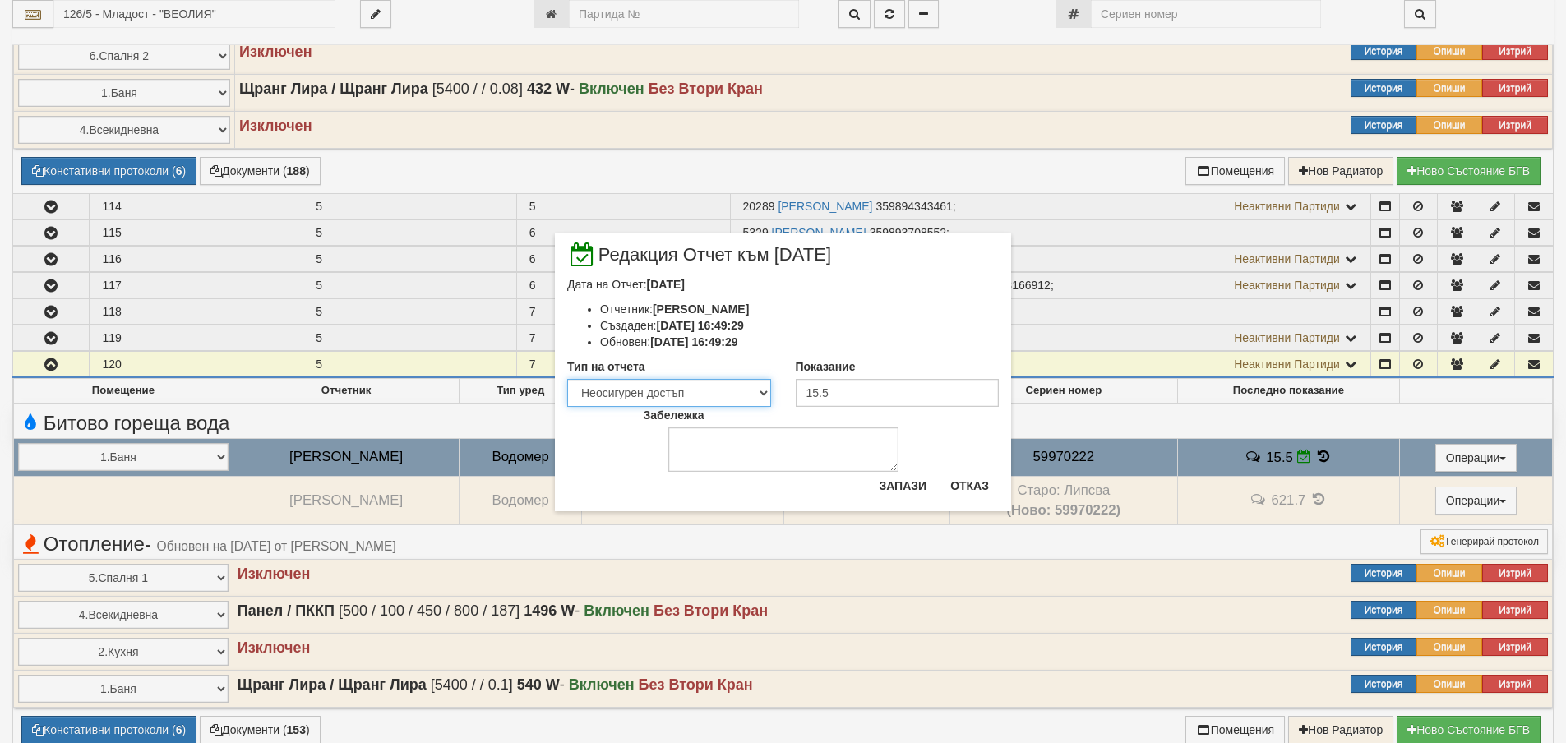
click at [703, 396] on select "Визуален Телефон Бележка Неосигурен достъп Самоотчет Служебно Дистанционен" at bounding box center [669, 393] width 204 height 28
select select "8ac75930-9bfd-e511-80be-8d5a1dced85a"
click at [567, 379] on select "Визуален Телефон Бележка Неосигурен достъп Самоотчет Служебно Дистанционен" at bounding box center [669, 393] width 204 height 28
click at [882, 487] on button "Запази" at bounding box center [902, 486] width 67 height 26
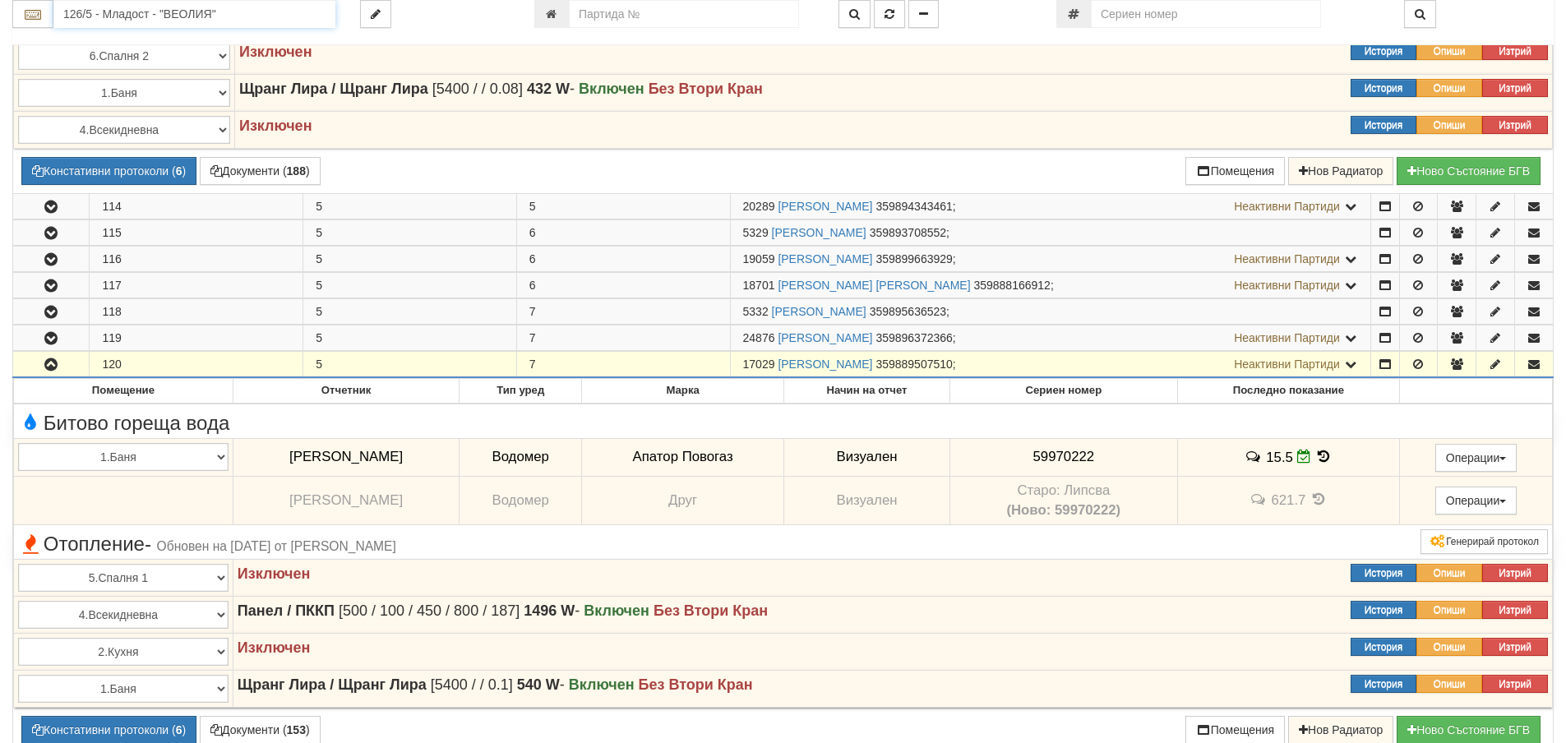
click at [212, 13] on input "126/5 - Младост - "ВЕОЛИЯ"" at bounding box center [194, 14] width 282 height 28
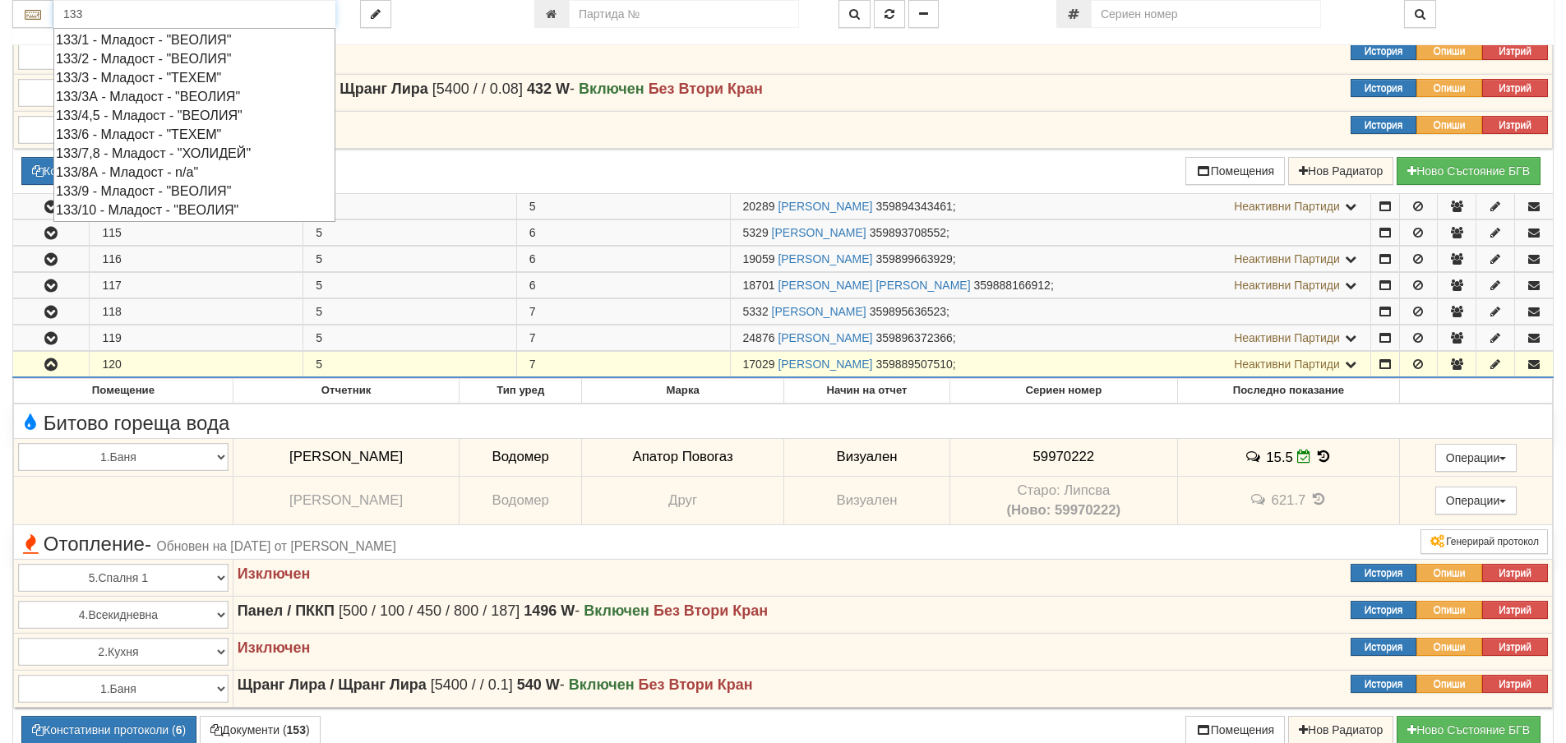
click at [210, 196] on div "133/9 - Младост - "ВЕОЛИЯ"" at bounding box center [194, 191] width 277 height 19
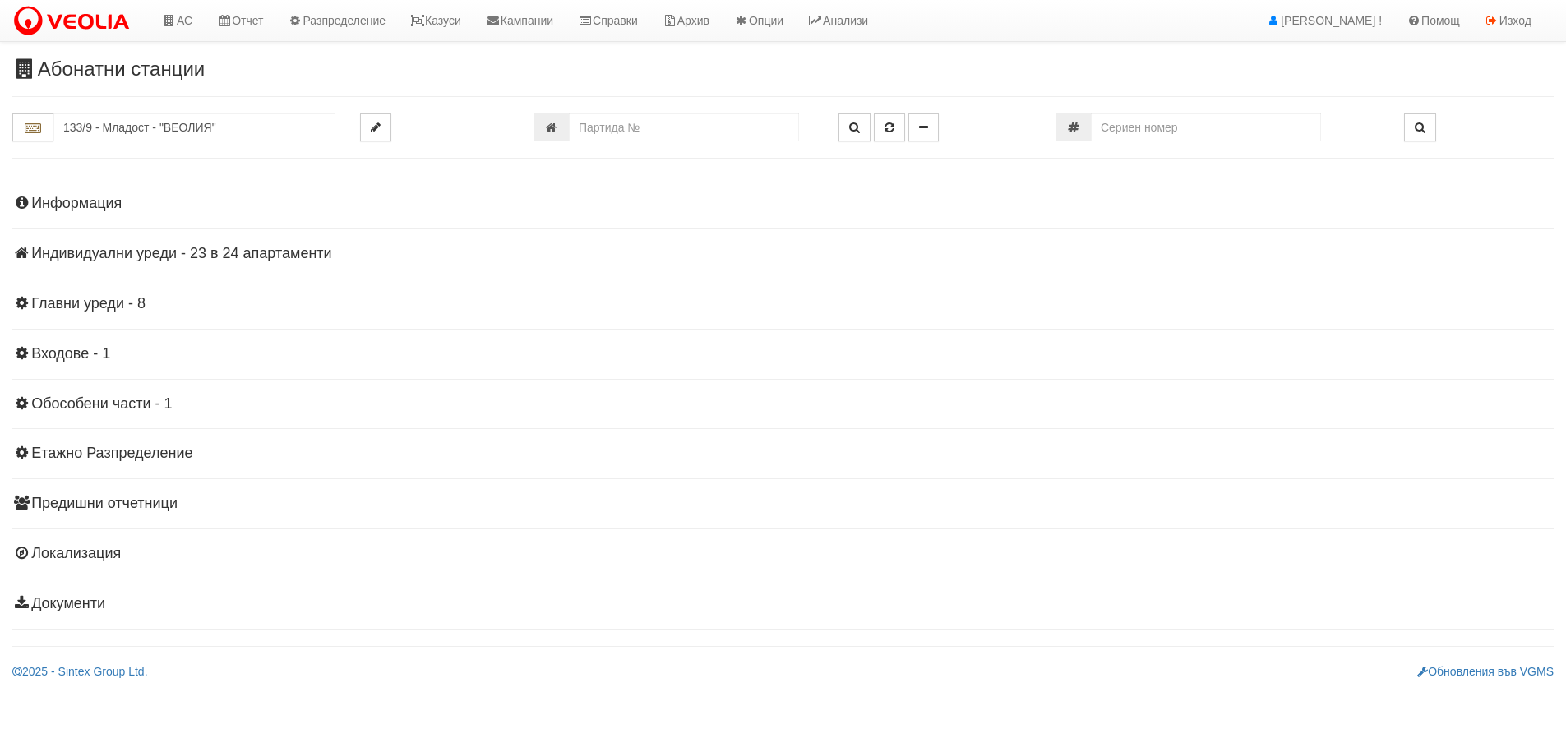
scroll to position [0, 0]
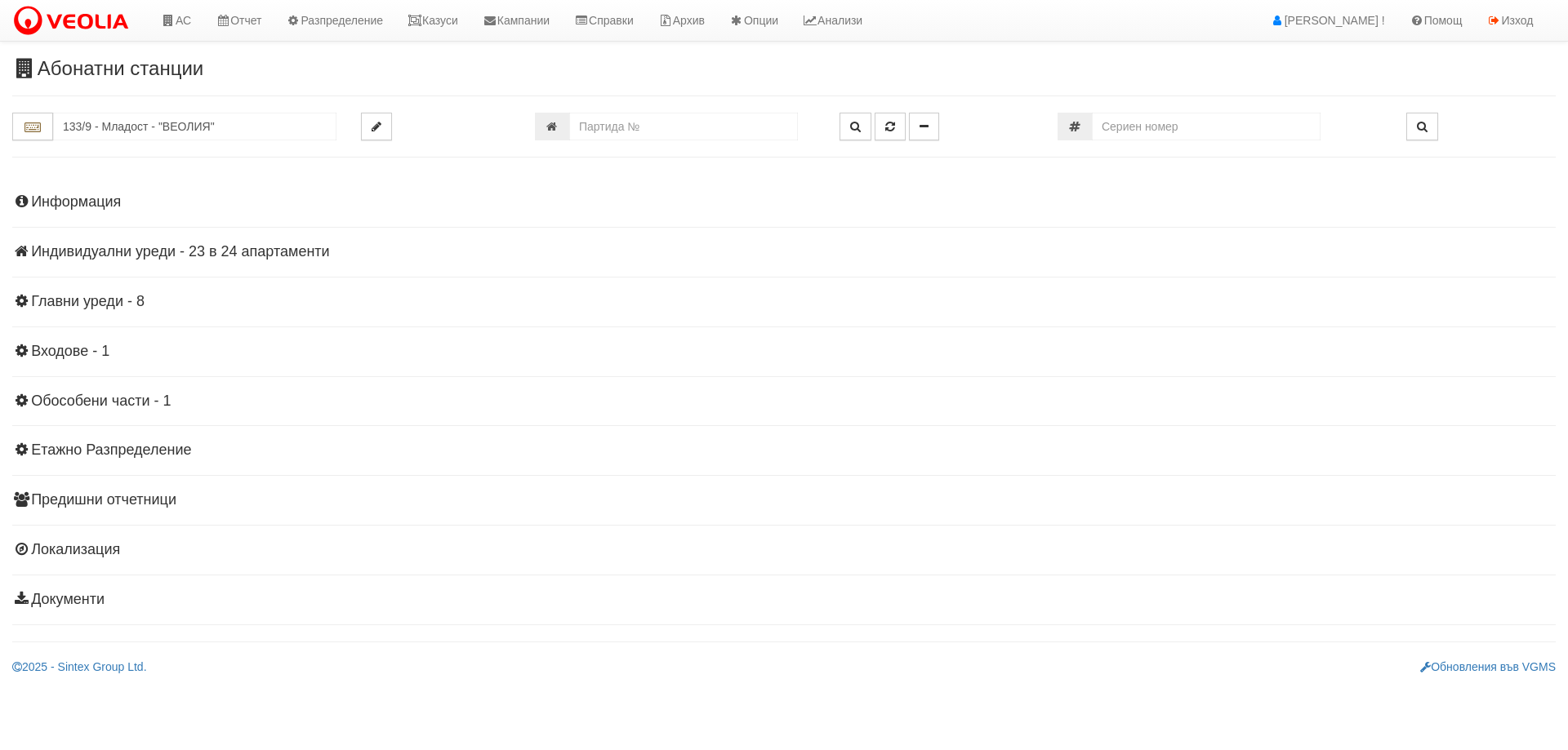
click at [172, 256] on h4 "Индивидуални уреди - 23 в 24 апартаменти" at bounding box center [783, 252] width 1543 height 16
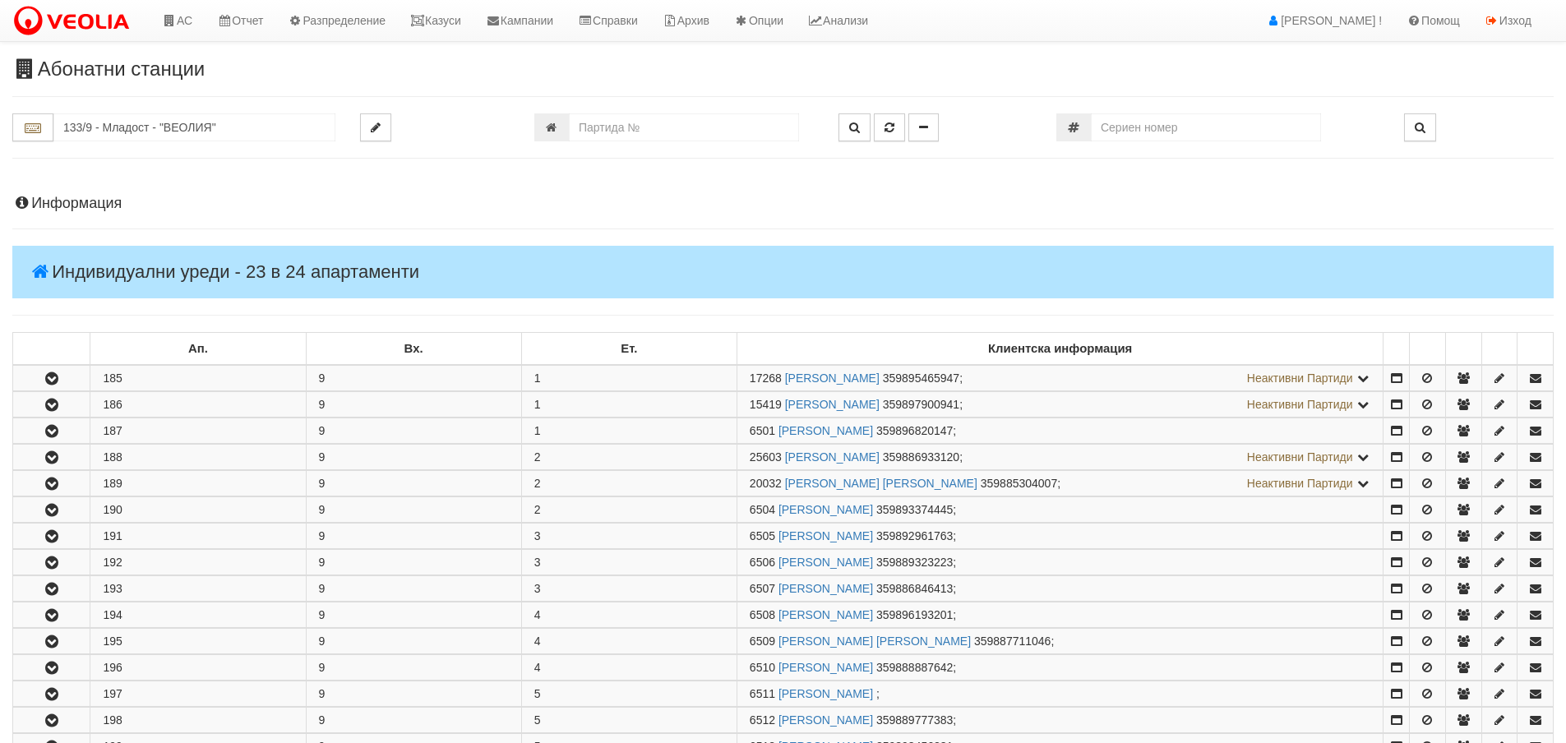
scroll to position [329, 0]
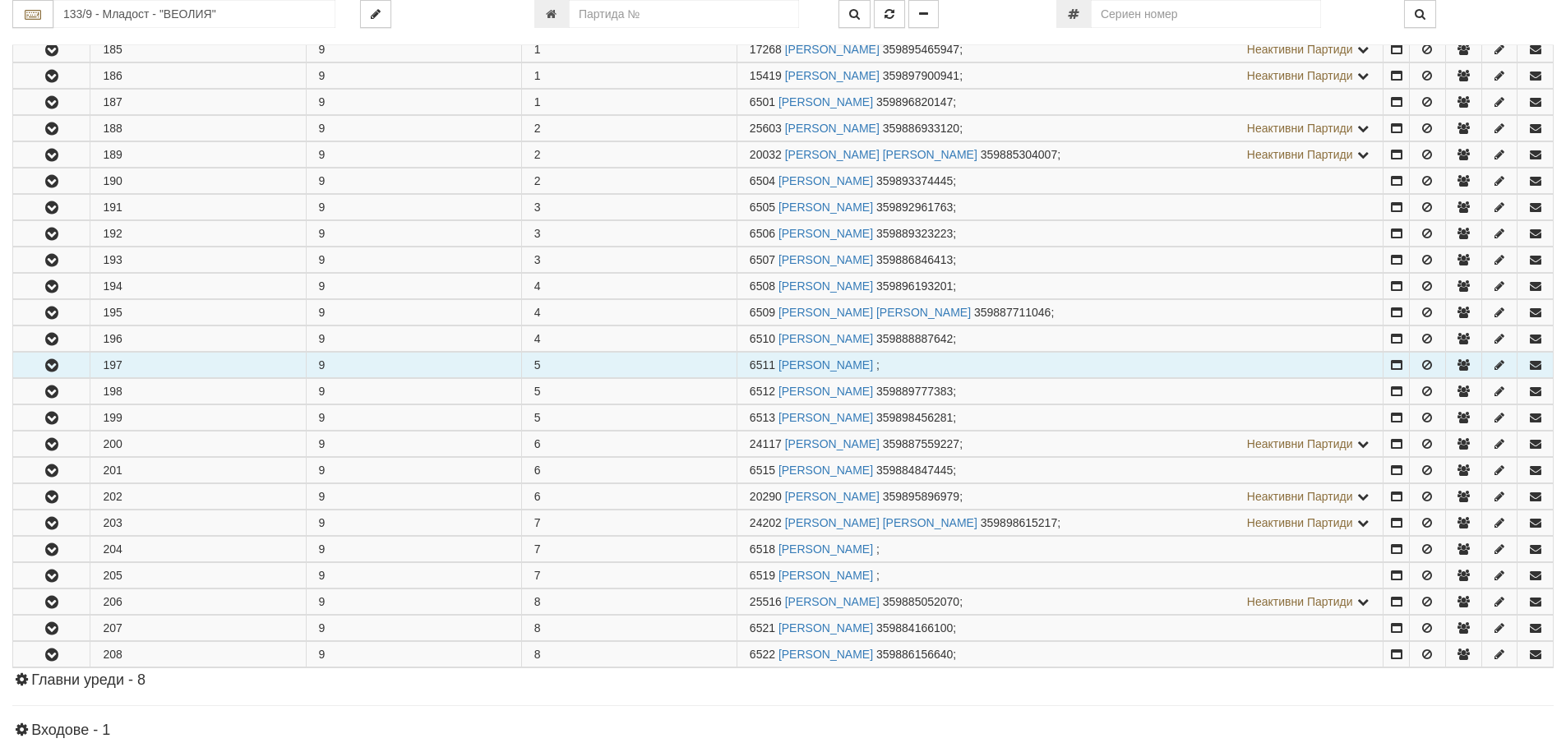
click at [53, 374] on button "button" at bounding box center [51, 365] width 76 height 25
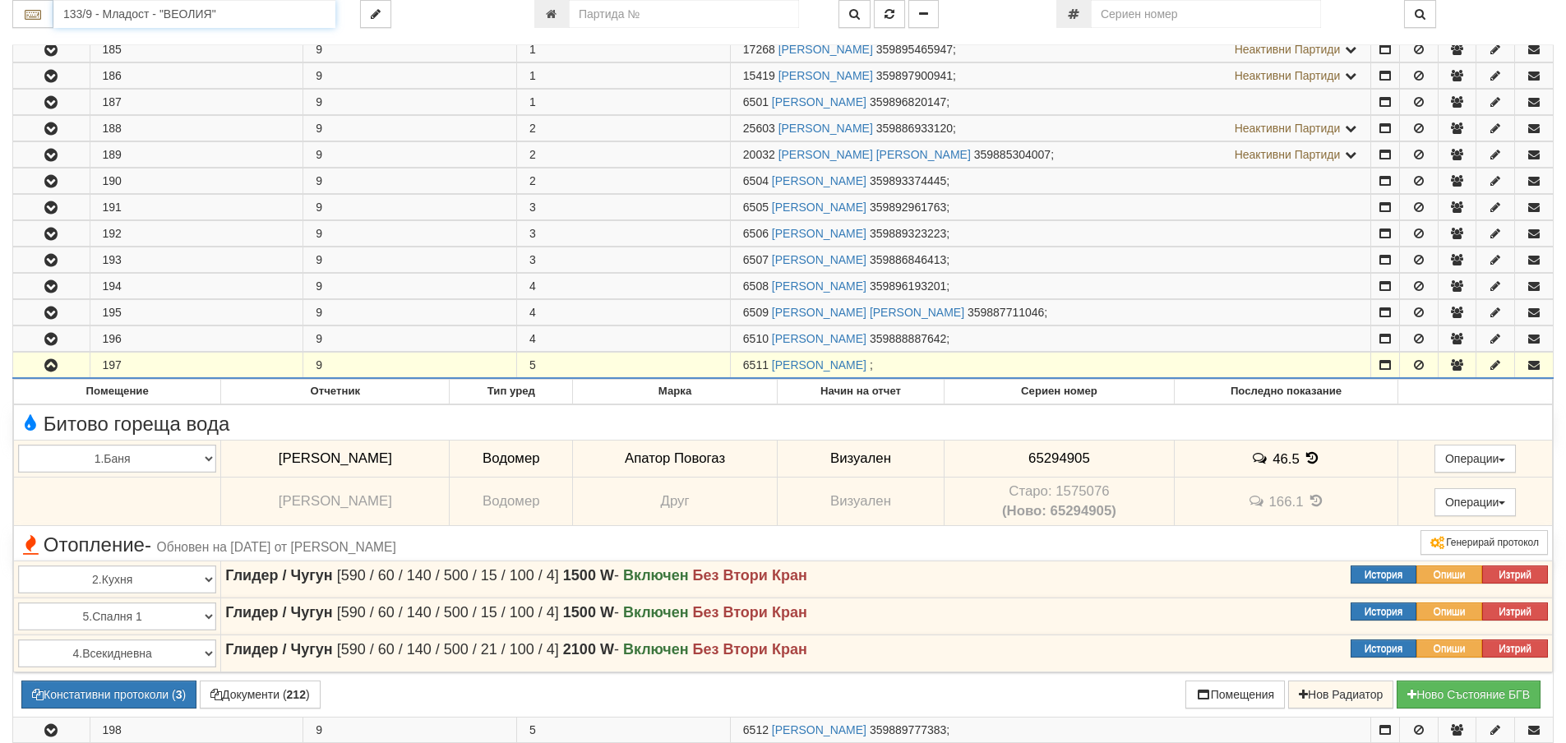
click at [234, 20] on input "133/9 - Младост - "ВЕОЛИЯ"" at bounding box center [194, 14] width 282 height 28
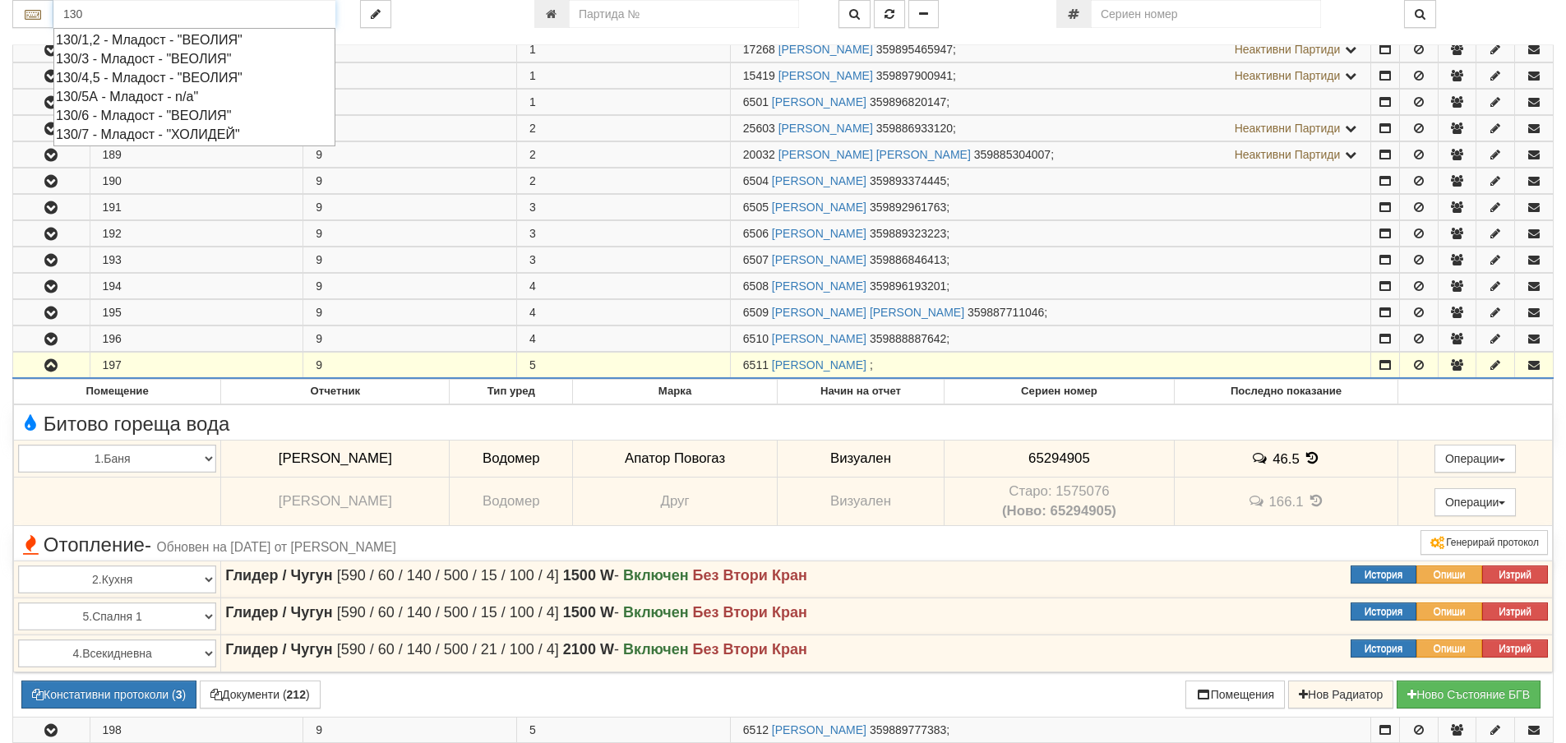
click at [205, 113] on div "130/6 - Младост - "ВЕОЛИЯ"" at bounding box center [194, 115] width 277 height 19
type input "130/6 - Младост - "ВЕОЛИЯ""
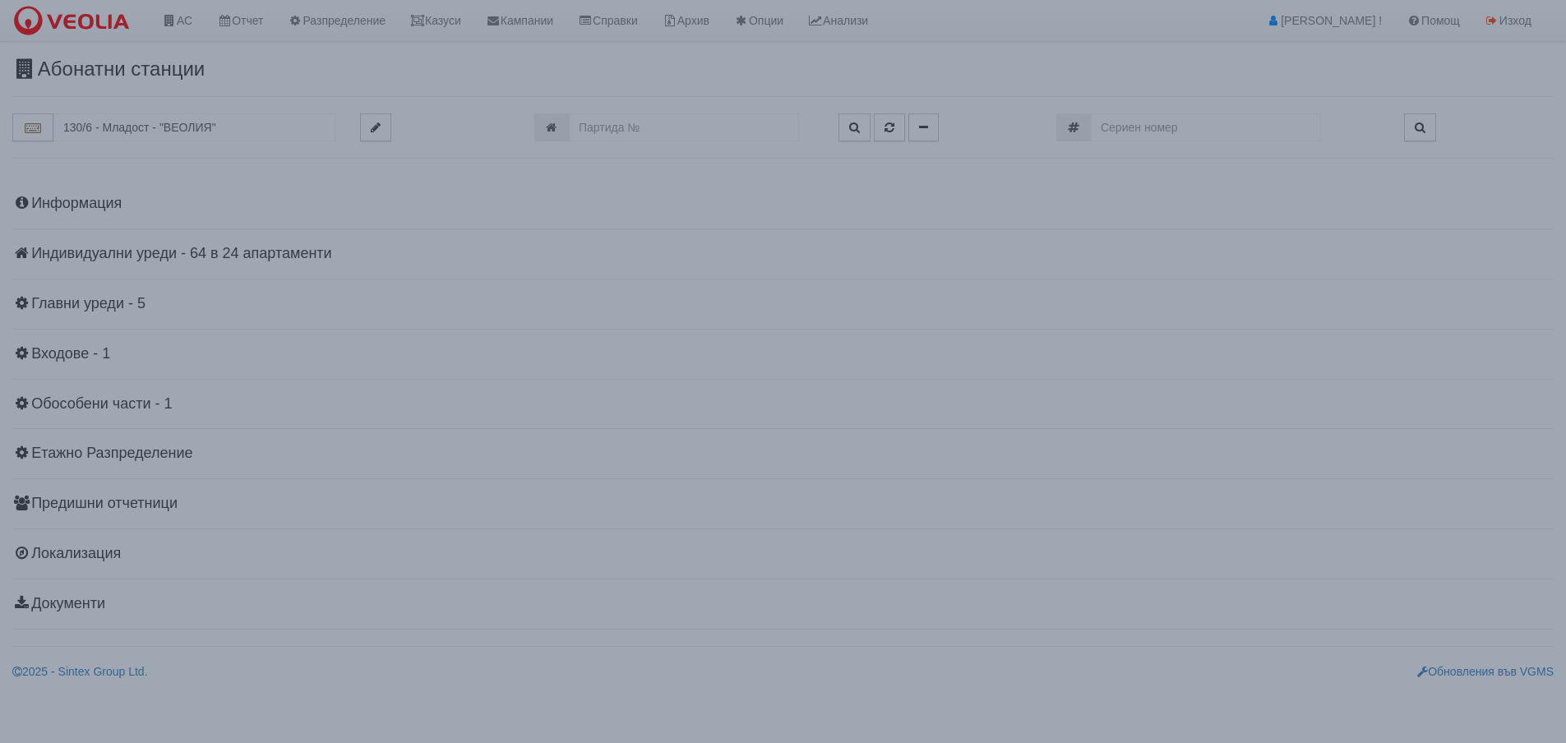
scroll to position [0, 0]
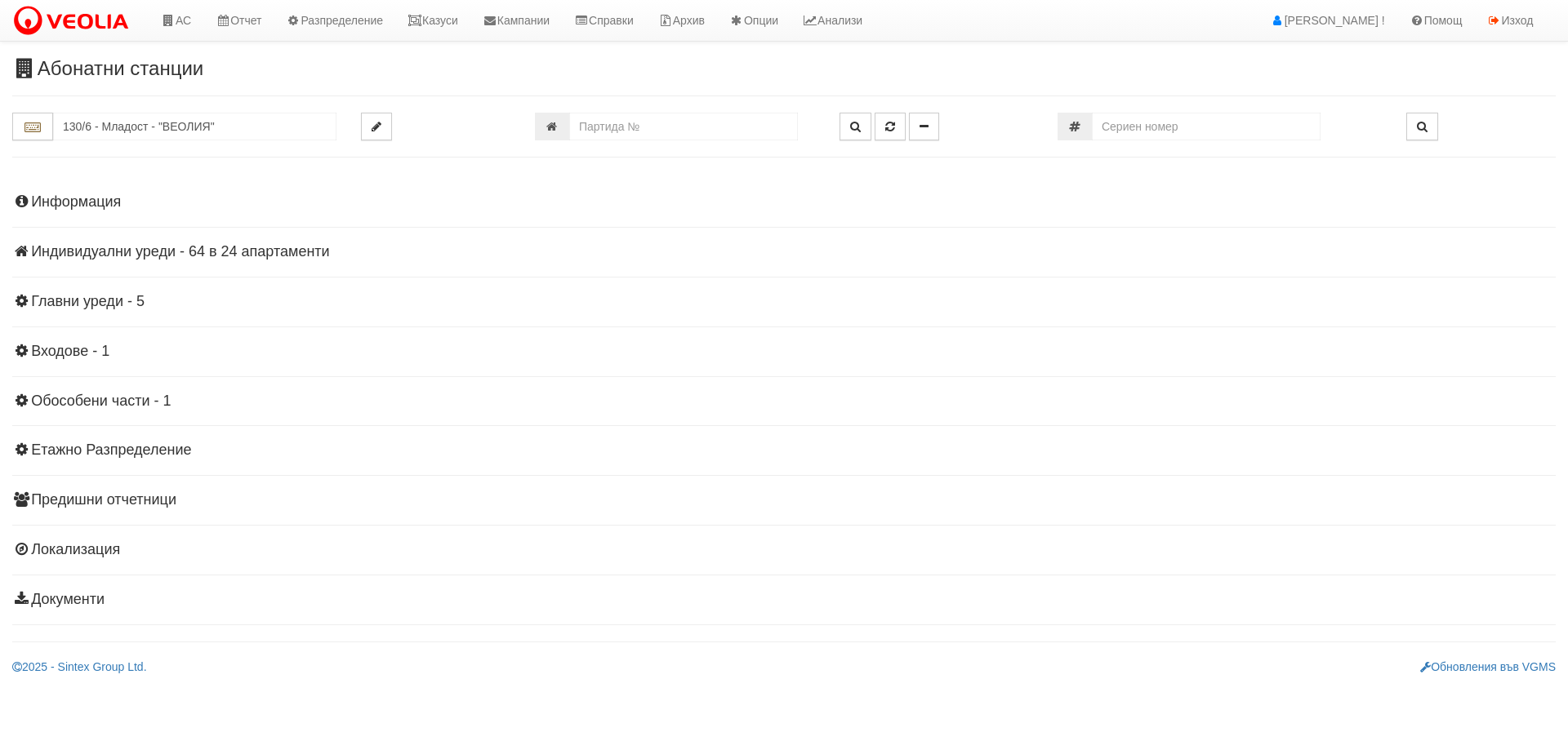
click at [190, 252] on h4 "Индивидуални уреди - 64 в 24 апартаменти" at bounding box center [783, 252] width 1543 height 16
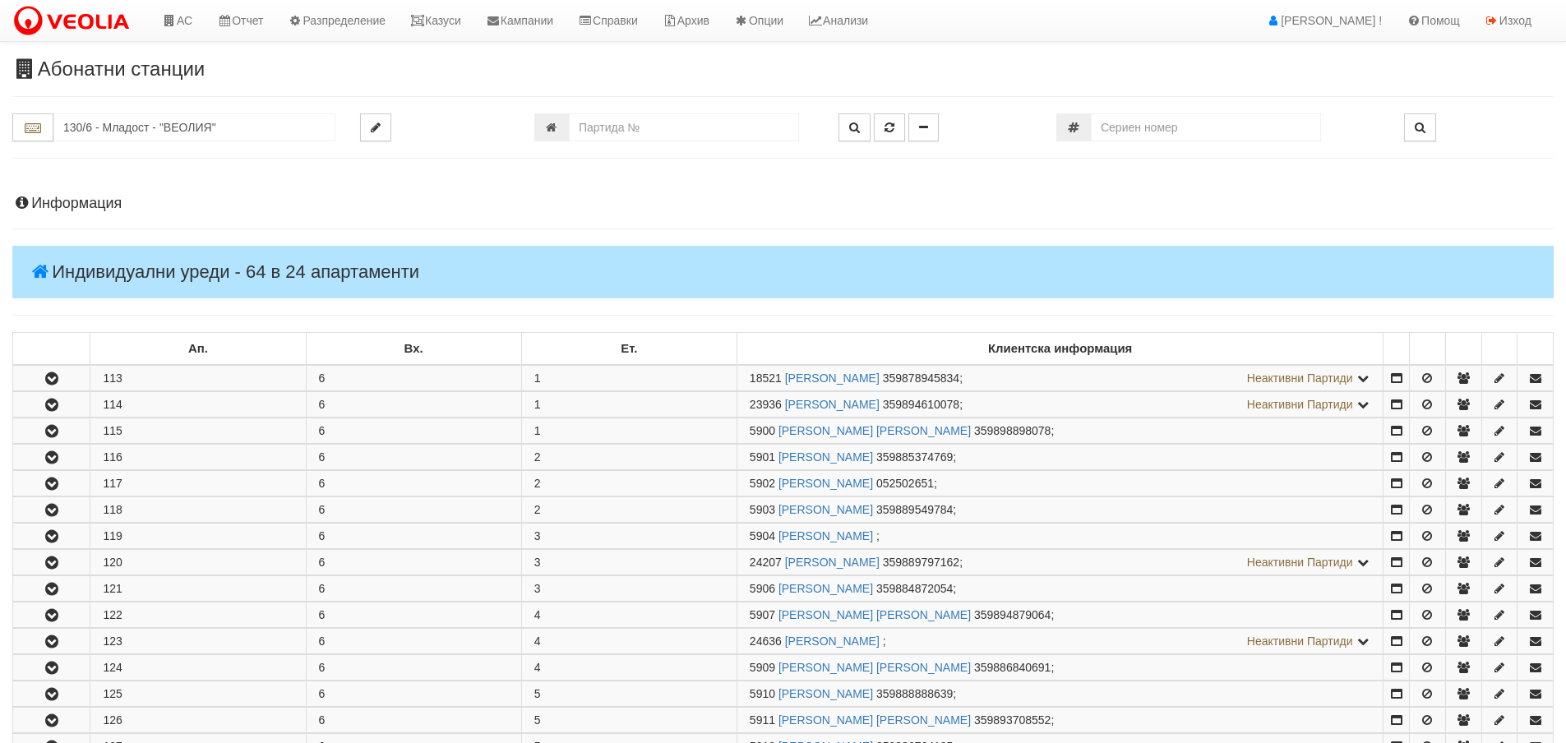
scroll to position [82, 0]
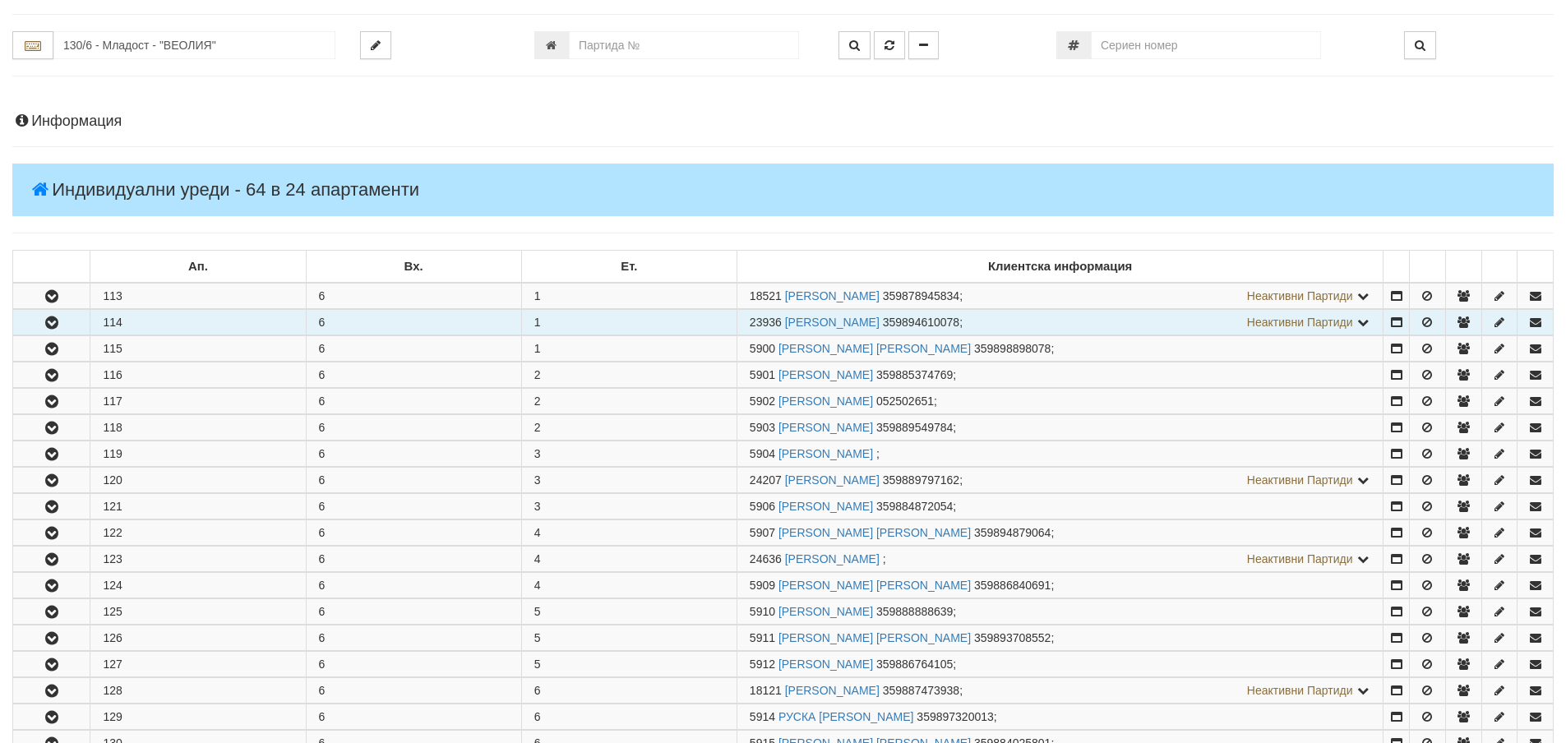
click at [59, 323] on icon "button" at bounding box center [52, 323] width 20 height 12
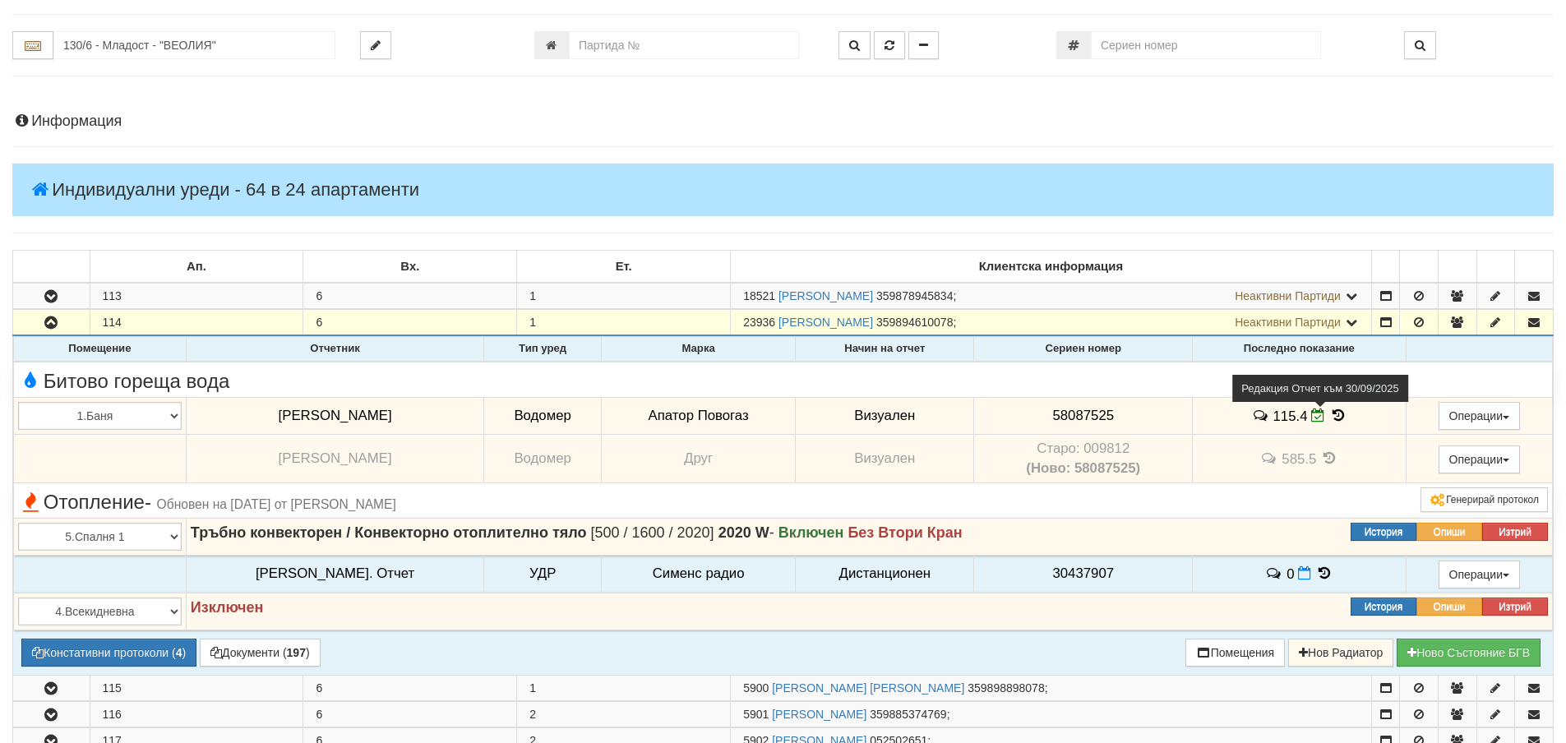
click at [1311, 419] on icon at bounding box center [1318, 415] width 14 height 14
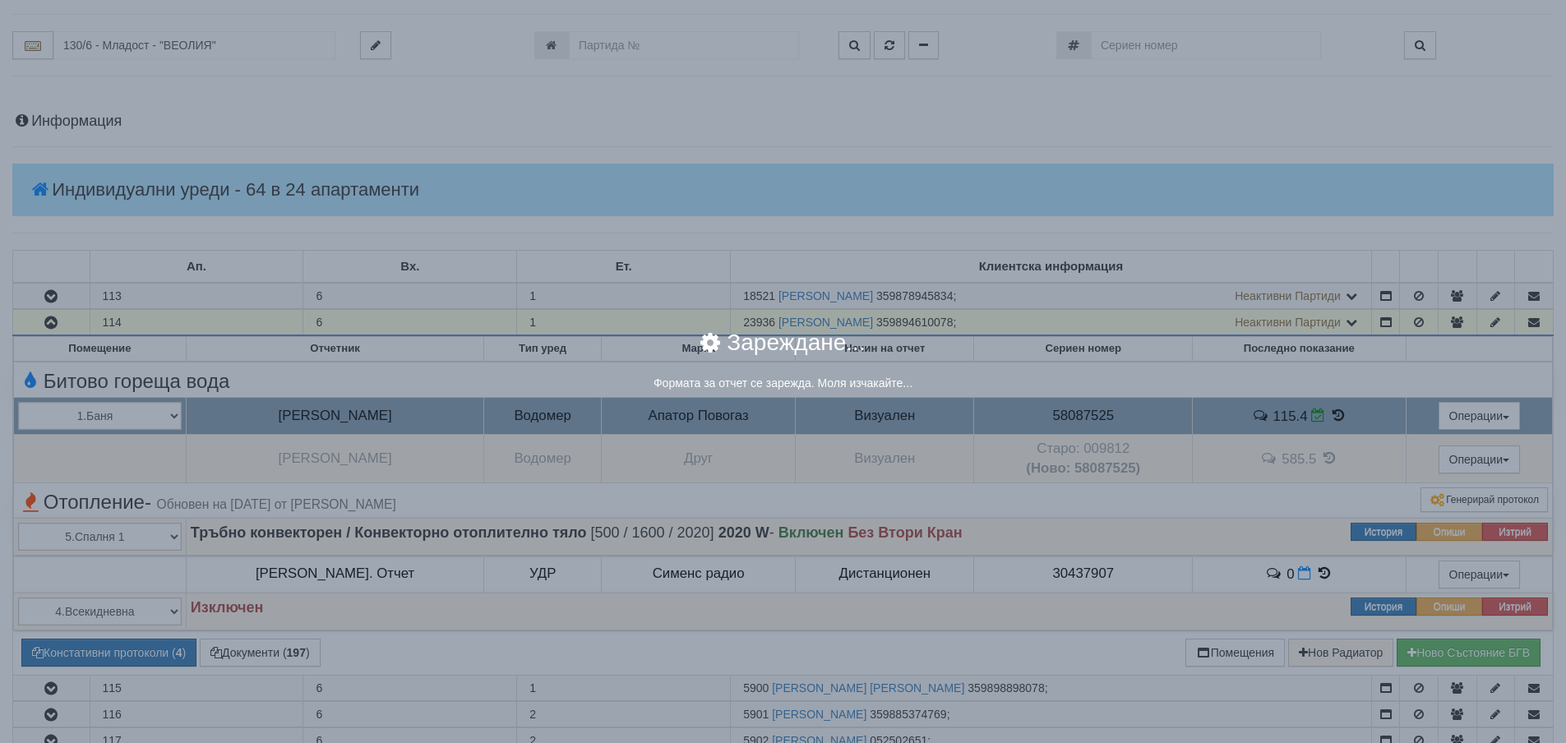
select select "8cc75930-9bfd-e511-80be-8d5a1dced85a"
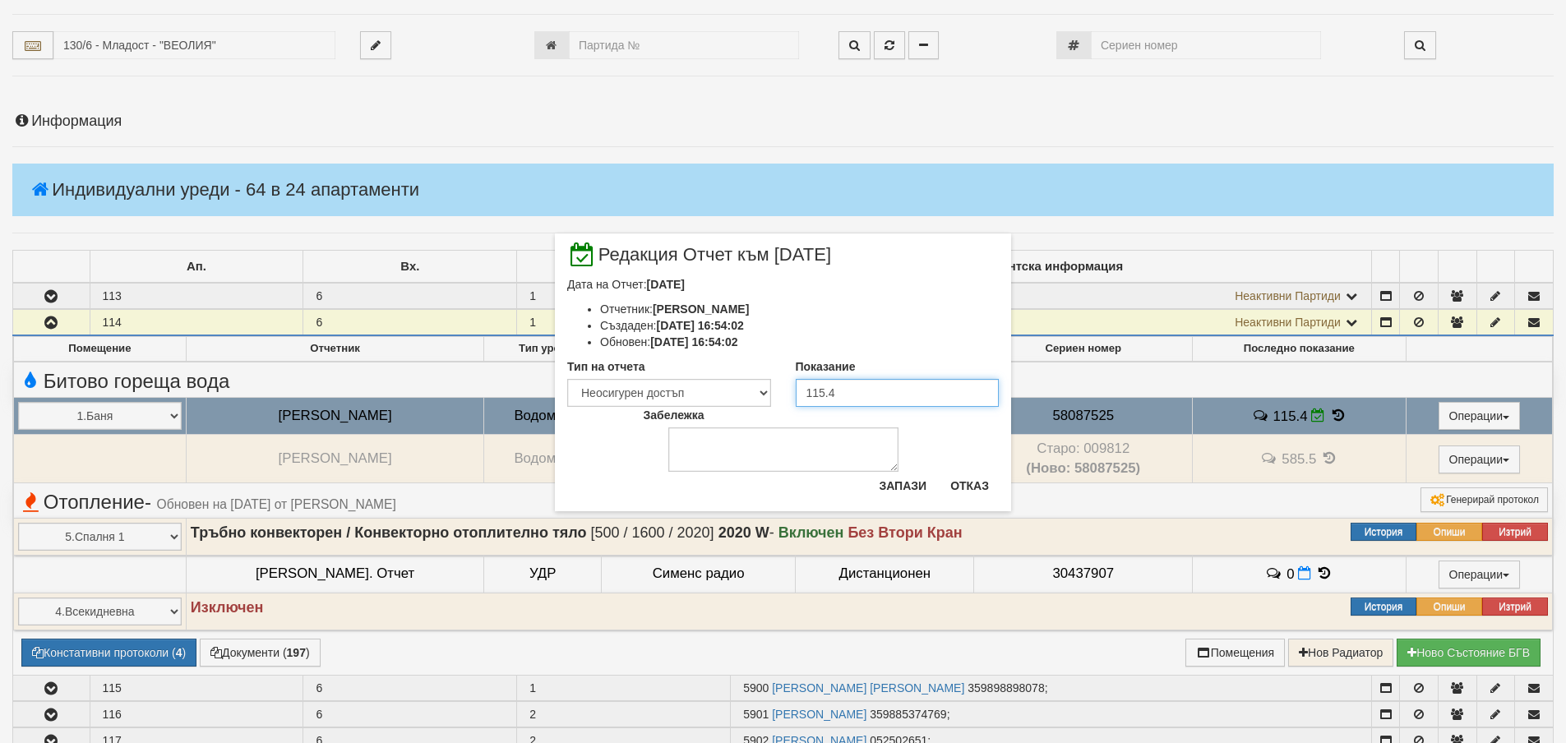
drag, startPoint x: 830, startPoint y: 398, endPoint x: 847, endPoint y: 400, distance: 17.4
click at [845, 400] on input "115.4" at bounding box center [898, 393] width 204 height 28
type input "115.9"
click at [694, 396] on select "Визуален Телефон Бележка Неосигурен достъп Самоотчет Служебно Дистанционен" at bounding box center [669, 393] width 204 height 28
select select "8ac75930-9bfd-e511-80be-8d5a1dced85a"
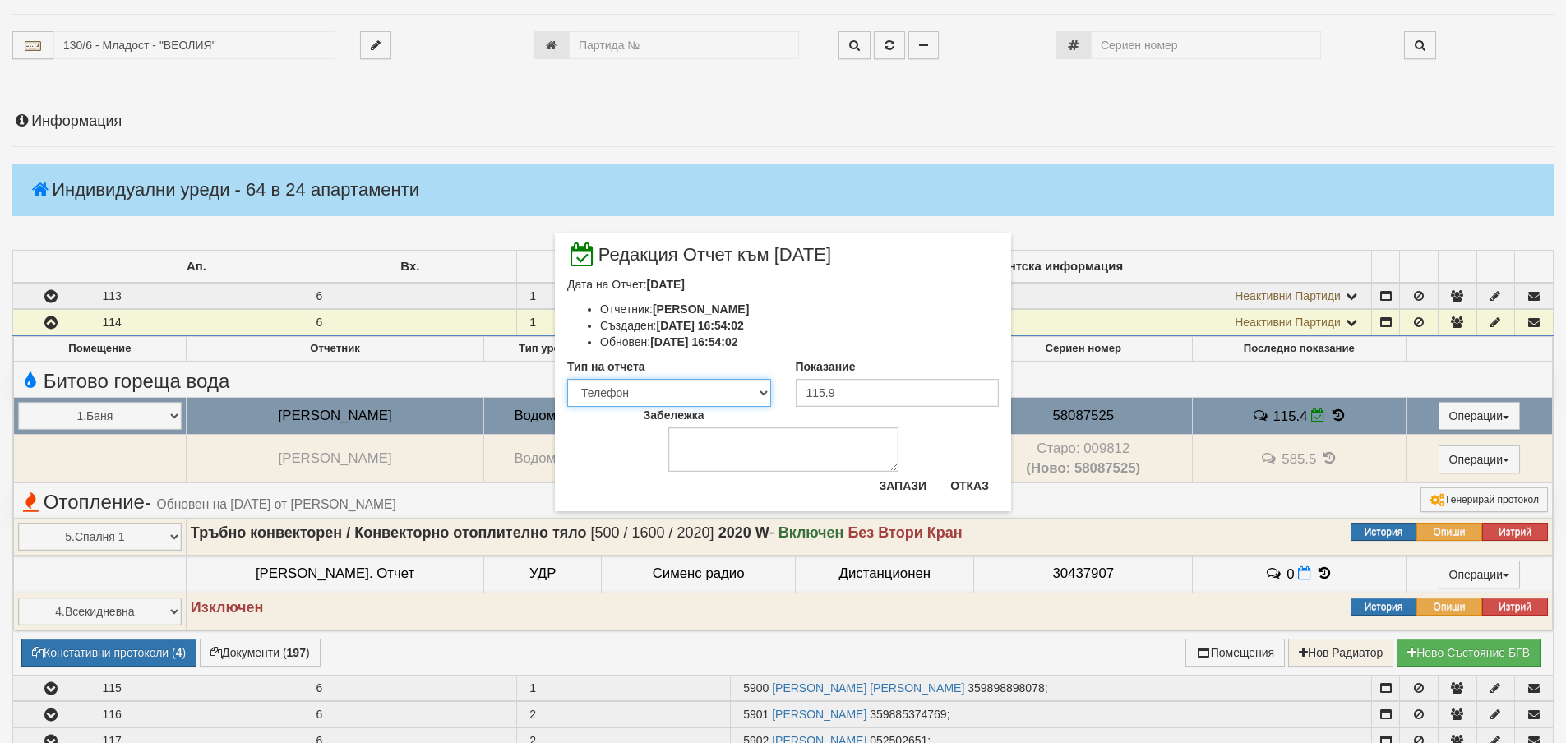
click at [567, 379] on select "Визуален Телефон Бележка Неосигурен достъп Самоотчет Служебно Дистанционен" at bounding box center [669, 393] width 204 height 28
click at [883, 482] on button "Запази" at bounding box center [902, 486] width 67 height 26
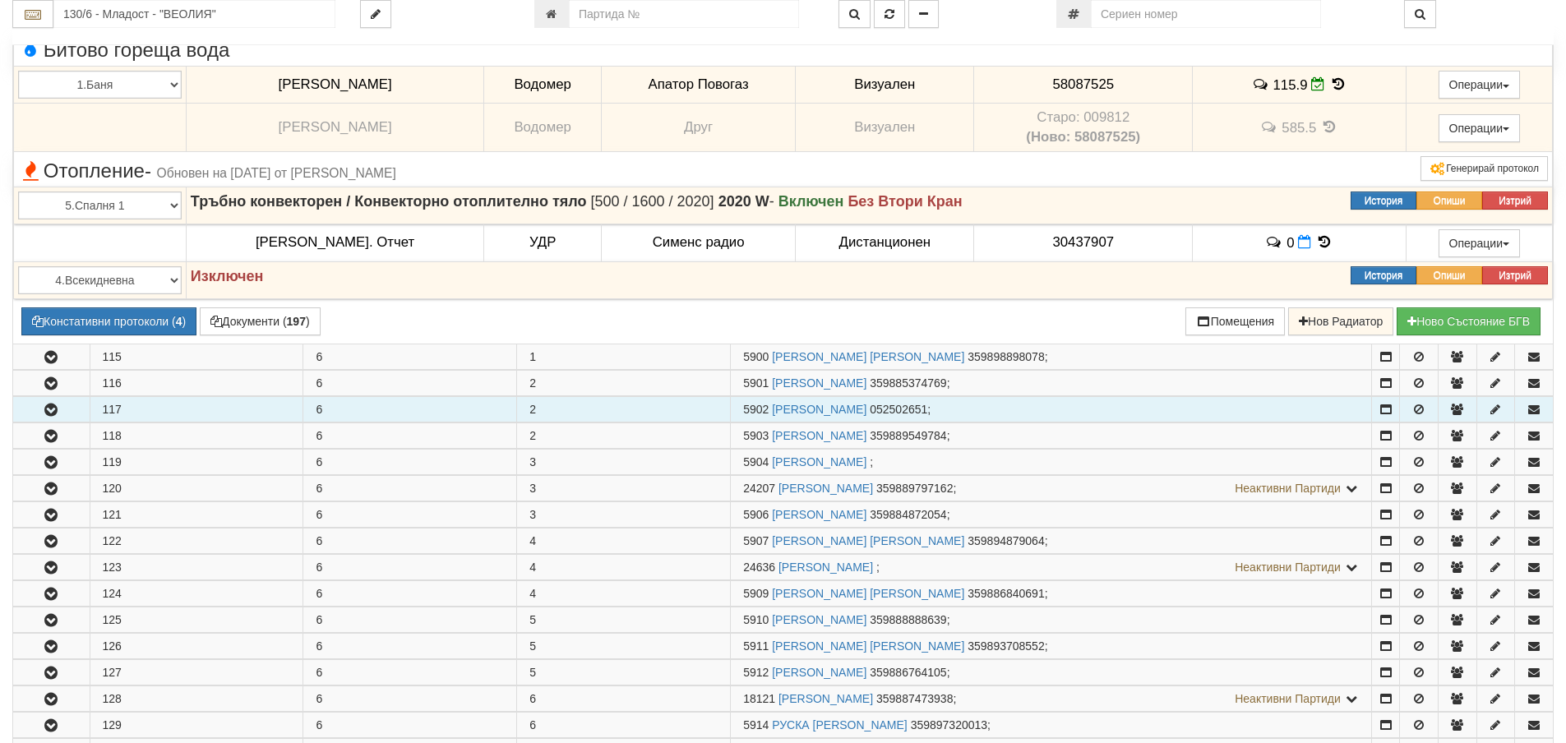
scroll to position [657, 0]
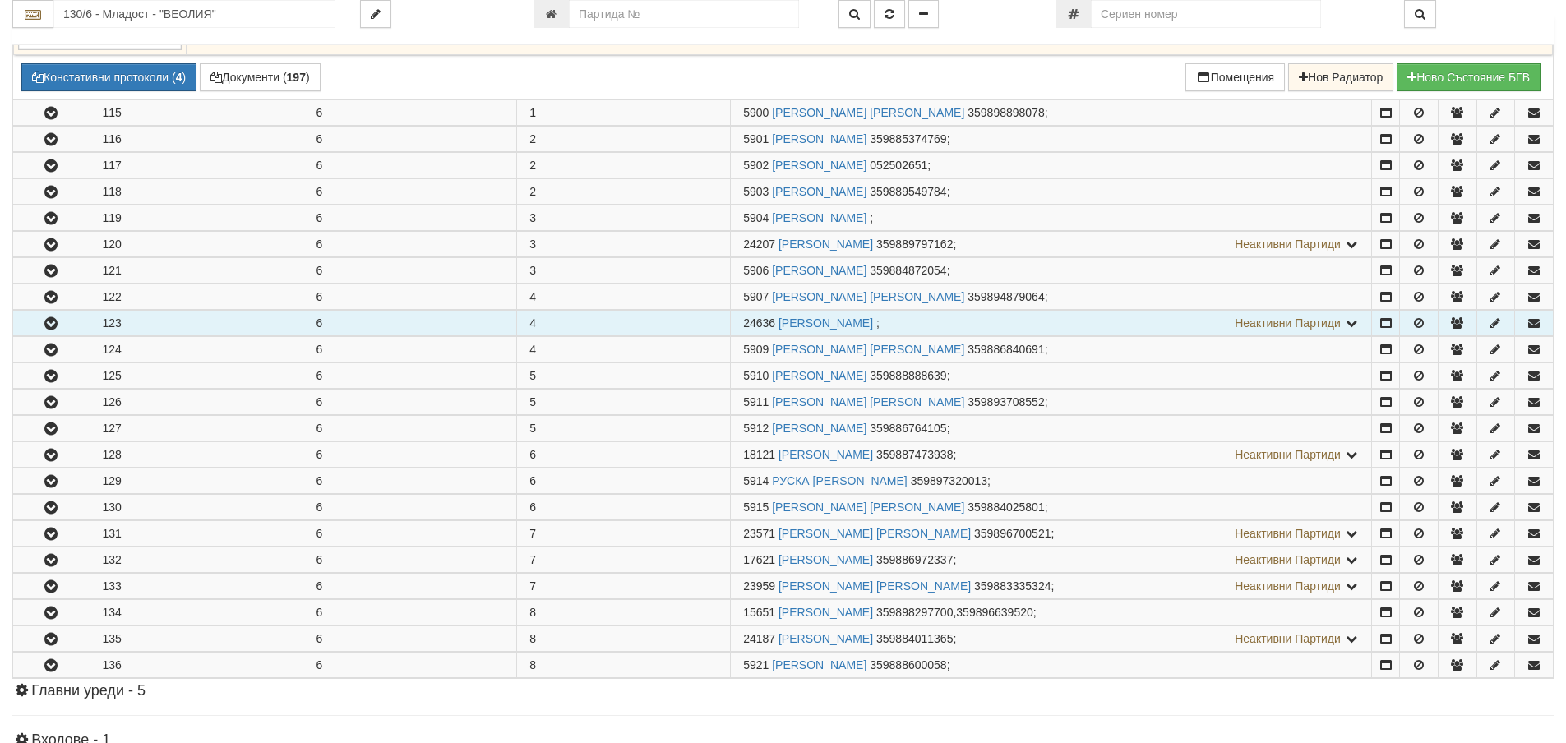
click at [67, 325] on button "button" at bounding box center [51, 323] width 76 height 25
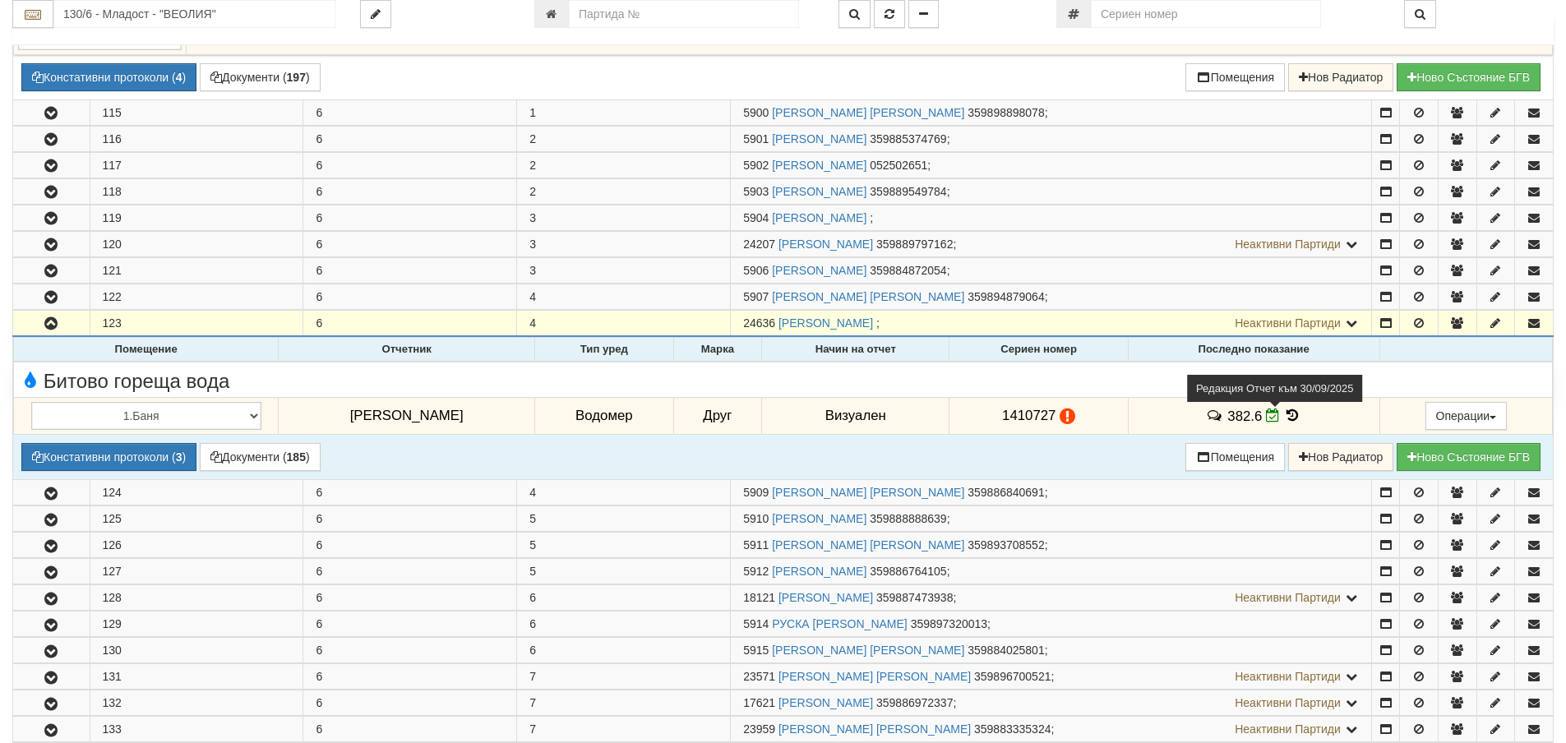
click at [1266, 418] on icon at bounding box center [1273, 415] width 14 height 14
select select "8cc75930-9bfd-e511-80be-8d5a1dced85a"
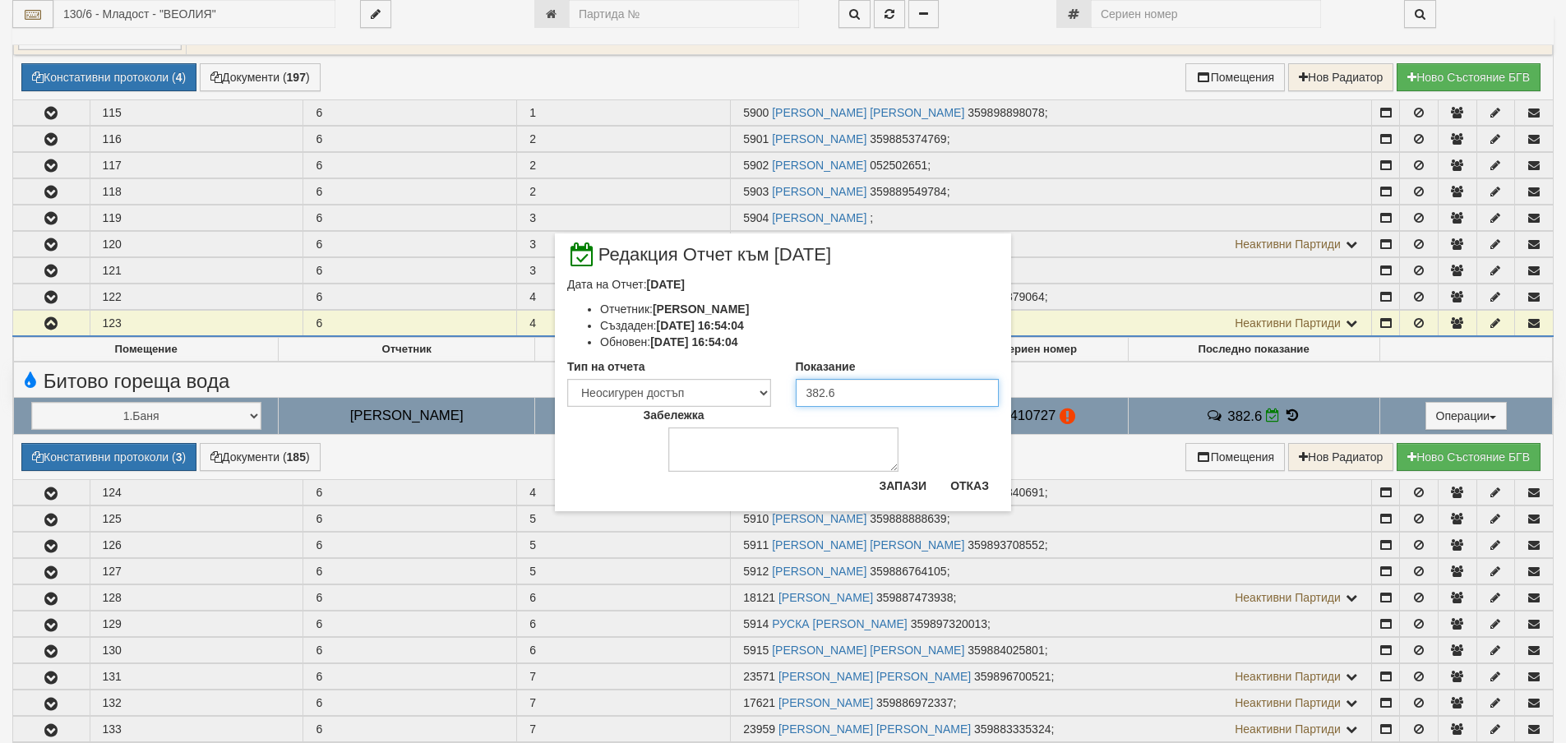
drag, startPoint x: 817, startPoint y: 395, endPoint x: 904, endPoint y: 402, distance: 87.4
click at [904, 402] on input "382.6" at bounding box center [898, 393] width 204 height 28
type input "384"
click at [666, 390] on select "Визуален Телефон Бележка Неосигурен достъп Самоотчет Служебно Дистанционен" at bounding box center [669, 393] width 204 height 28
select select "8ac75930-9bfd-e511-80be-8d5a1dced85a"
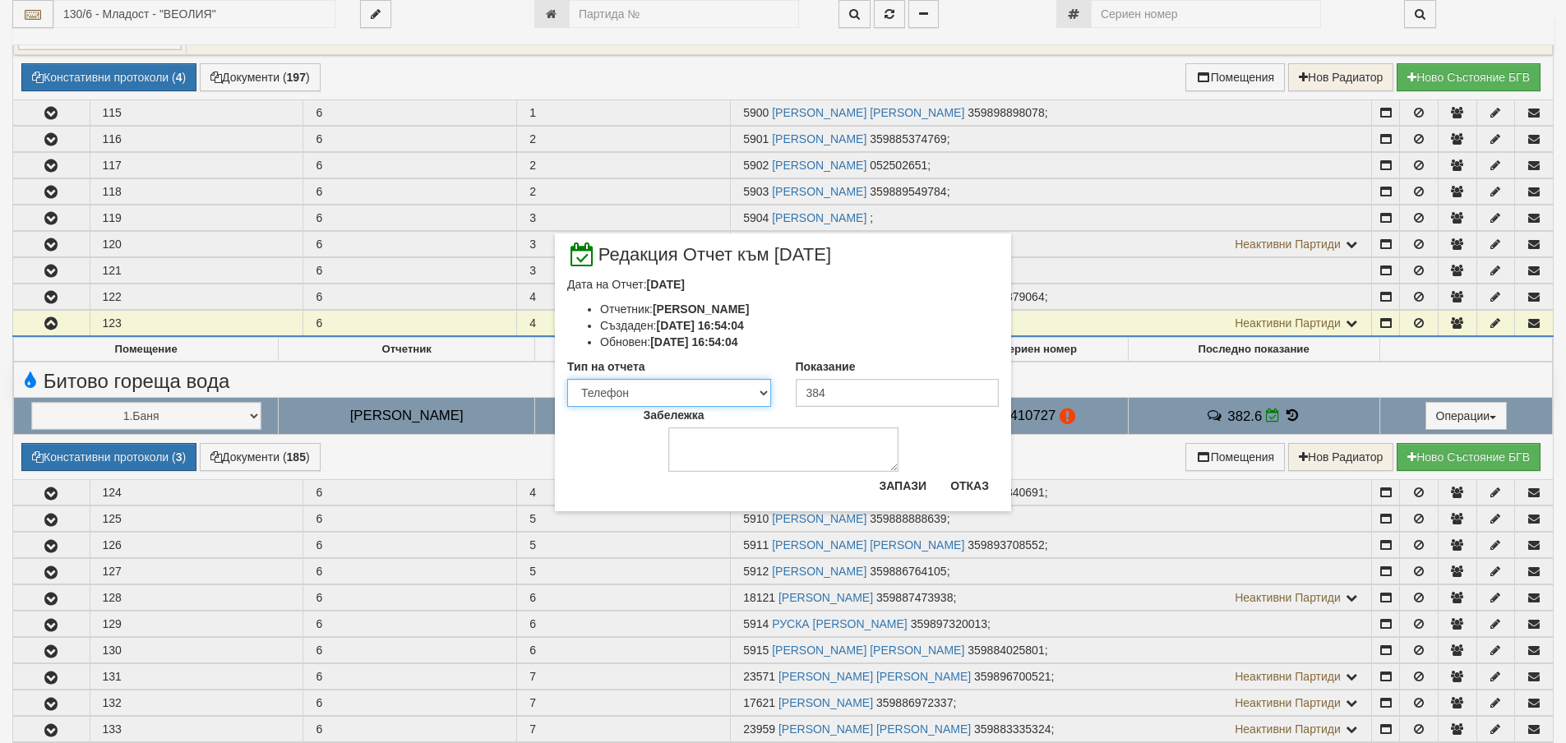
click at [567, 379] on select "Визуален Телефон Бележка Неосигурен достъп Самоотчет Служебно Дистанционен" at bounding box center [669, 393] width 204 height 28
click at [893, 487] on button "Запази" at bounding box center [902, 486] width 67 height 26
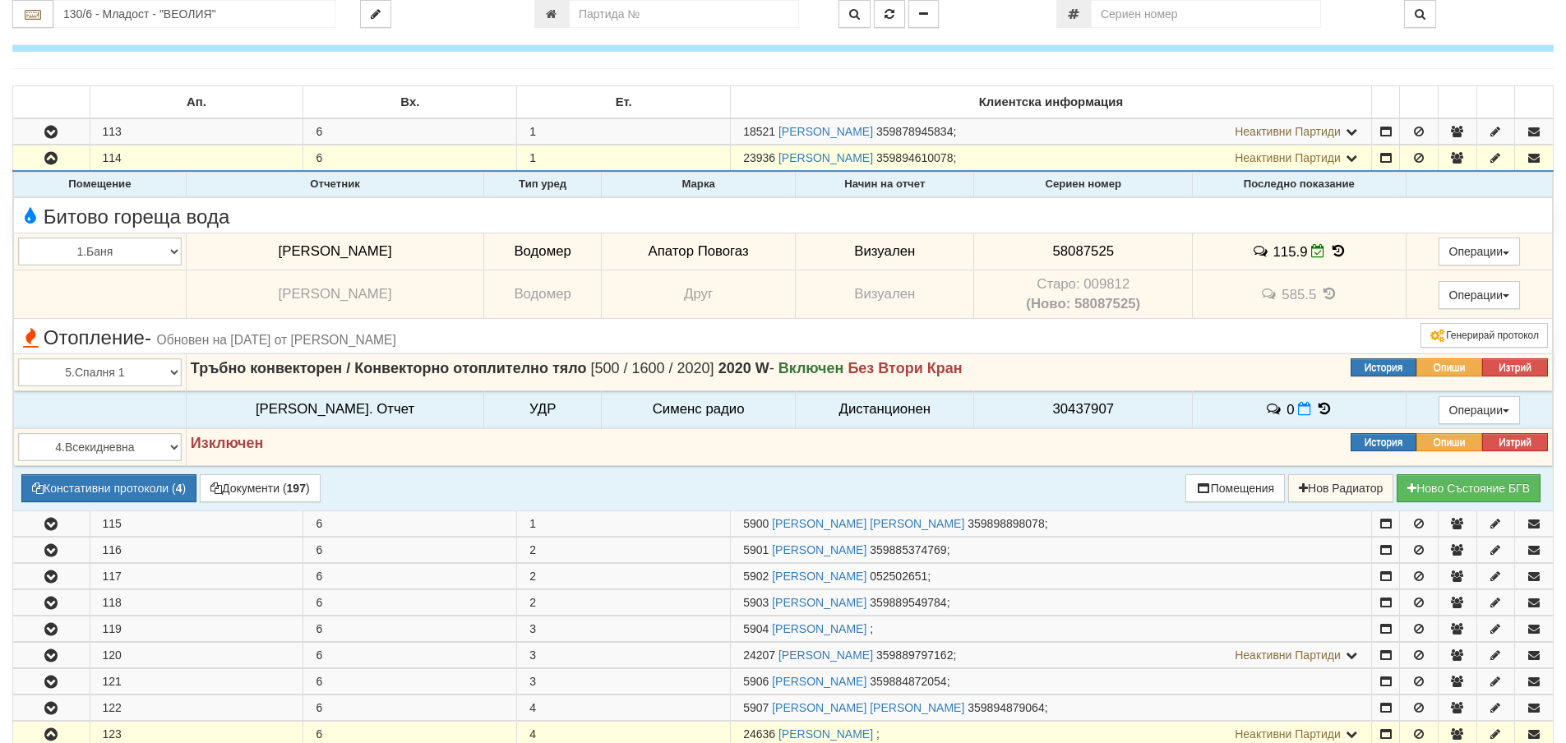
scroll to position [0, 0]
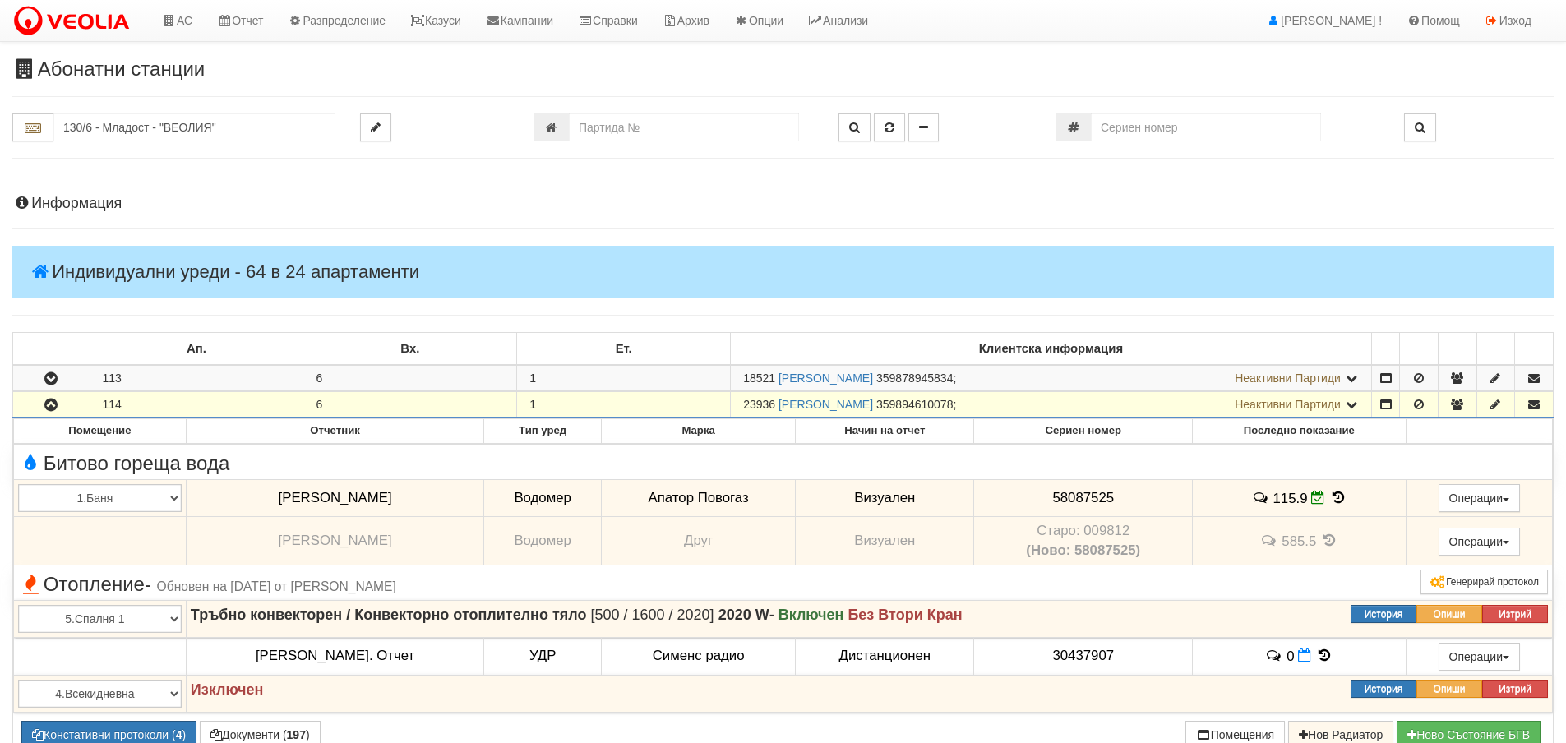
click at [79, 203] on h4 "Информация" at bounding box center [782, 204] width 1541 height 16
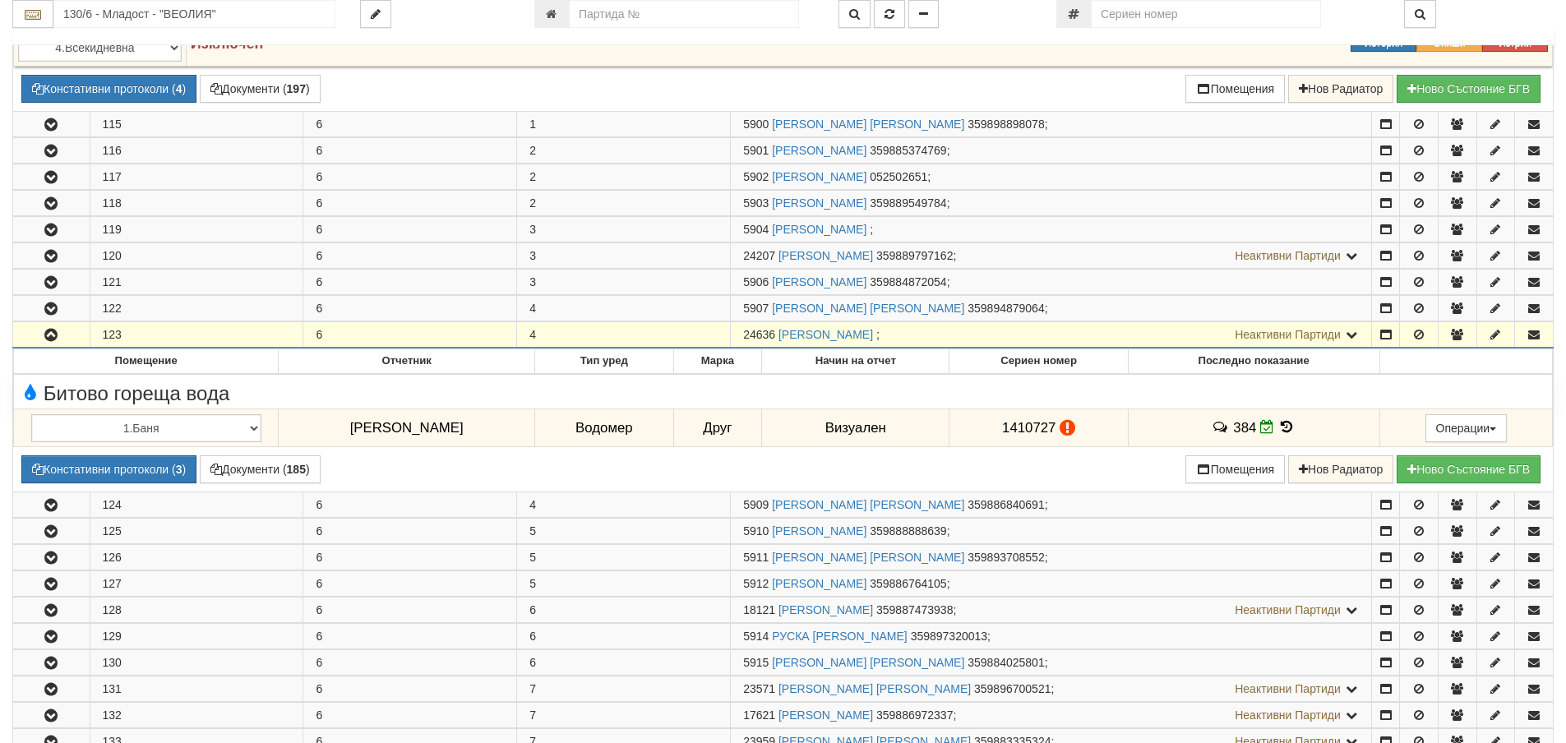
scroll to position [1397, 0]
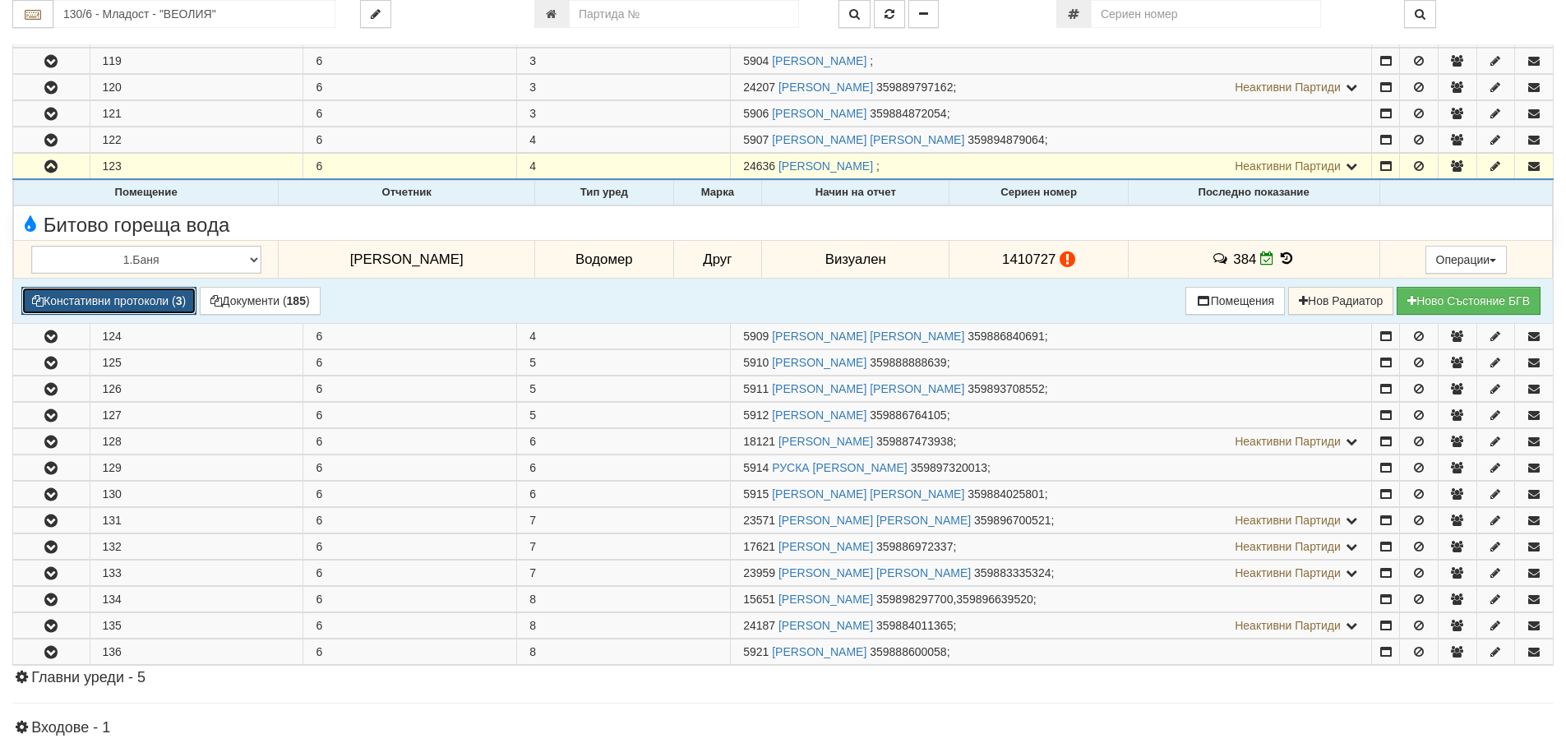
click at [83, 304] on button "Констативни протоколи ( 3 )" at bounding box center [108, 301] width 175 height 28
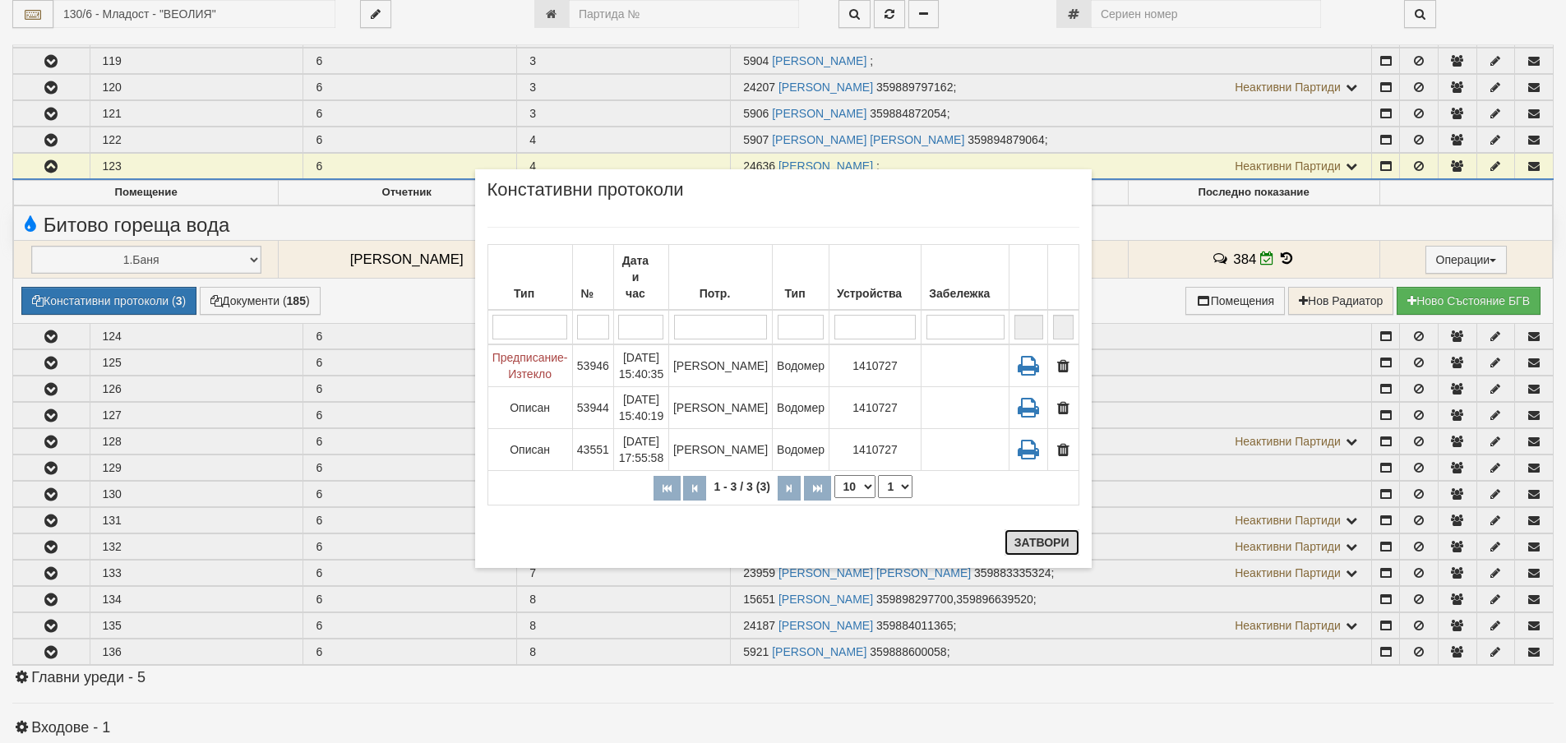
click at [1068, 539] on button "Затвори" at bounding box center [1041, 542] width 75 height 26
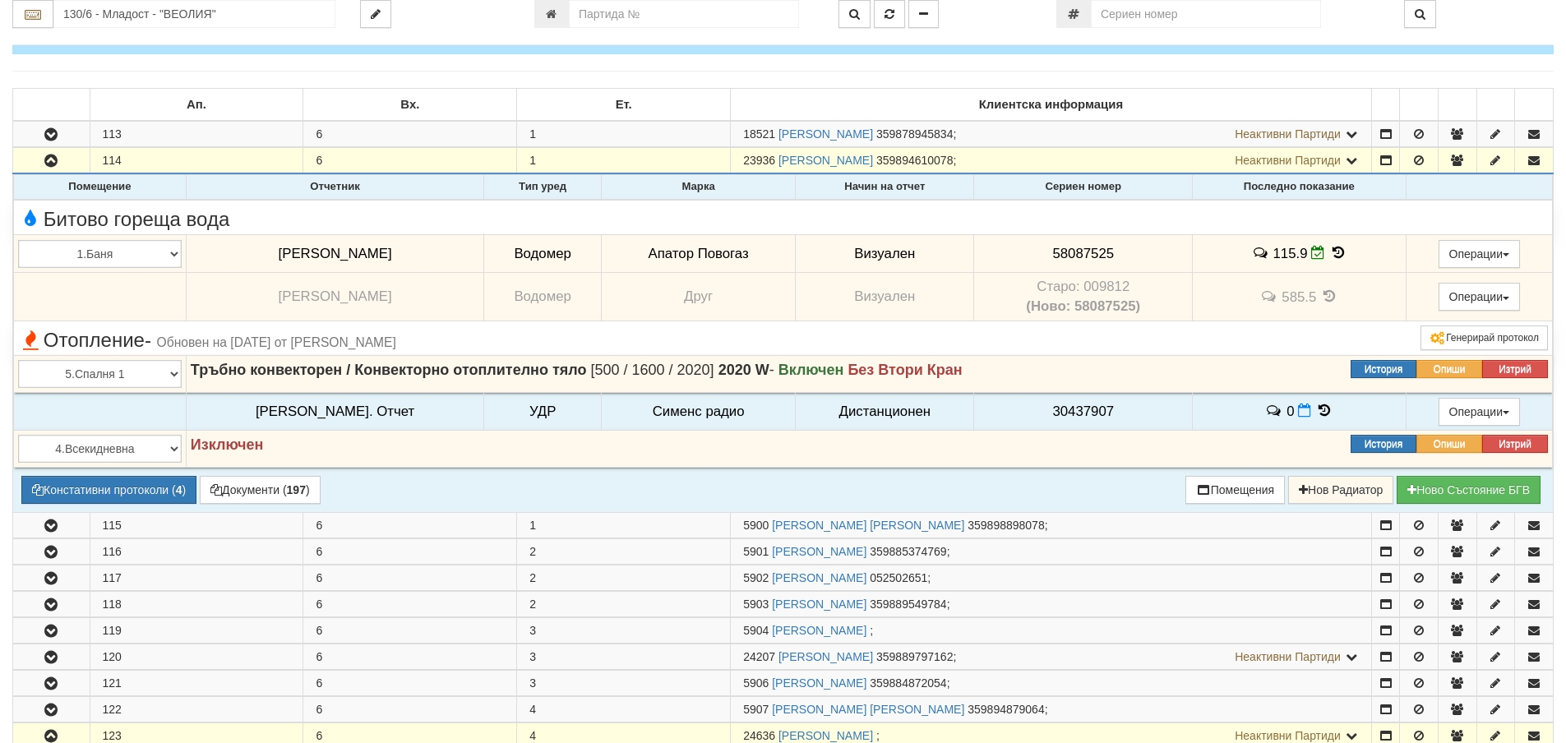
scroll to position [822, 0]
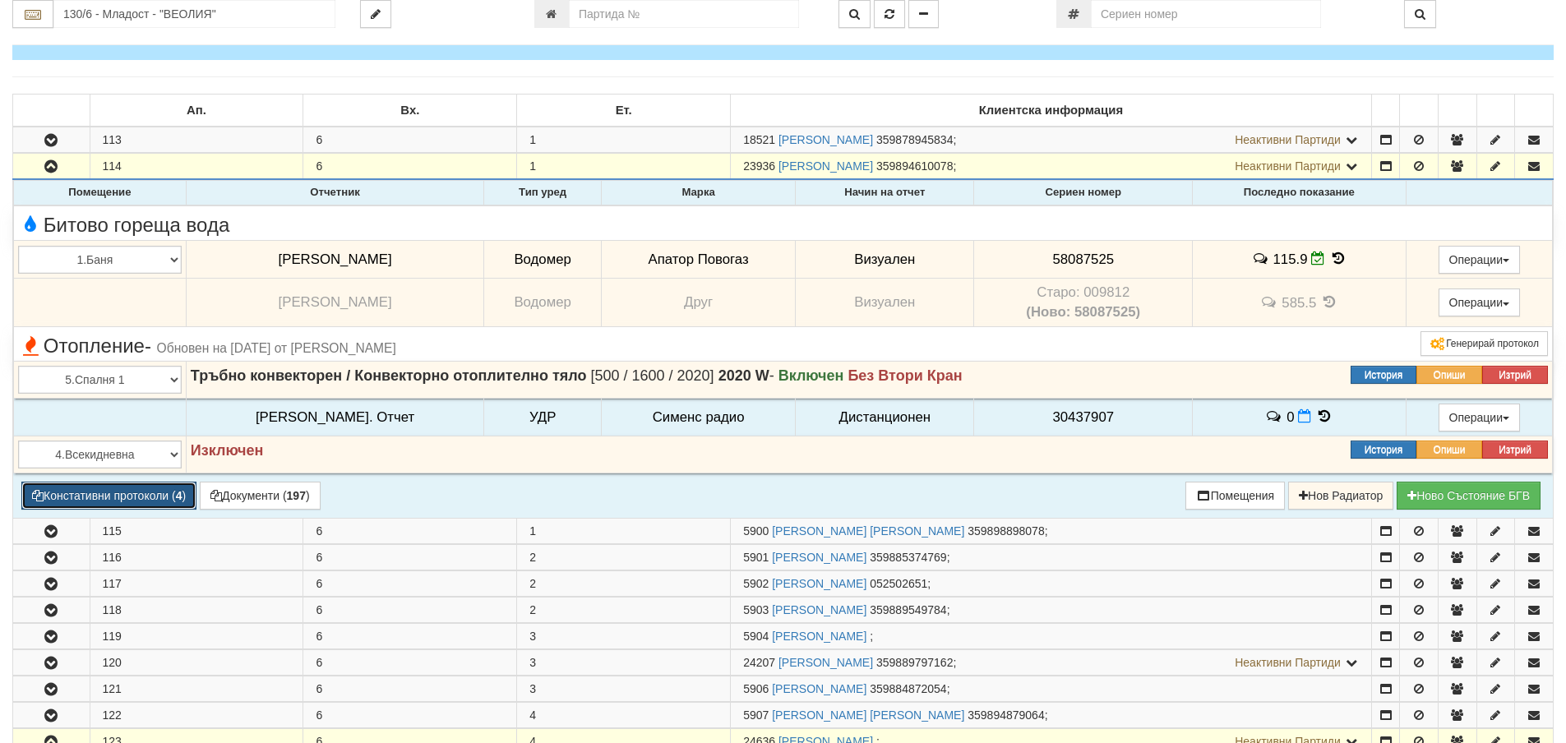
click at [109, 501] on button "Констативни протоколи ( 4 )" at bounding box center [108, 496] width 175 height 28
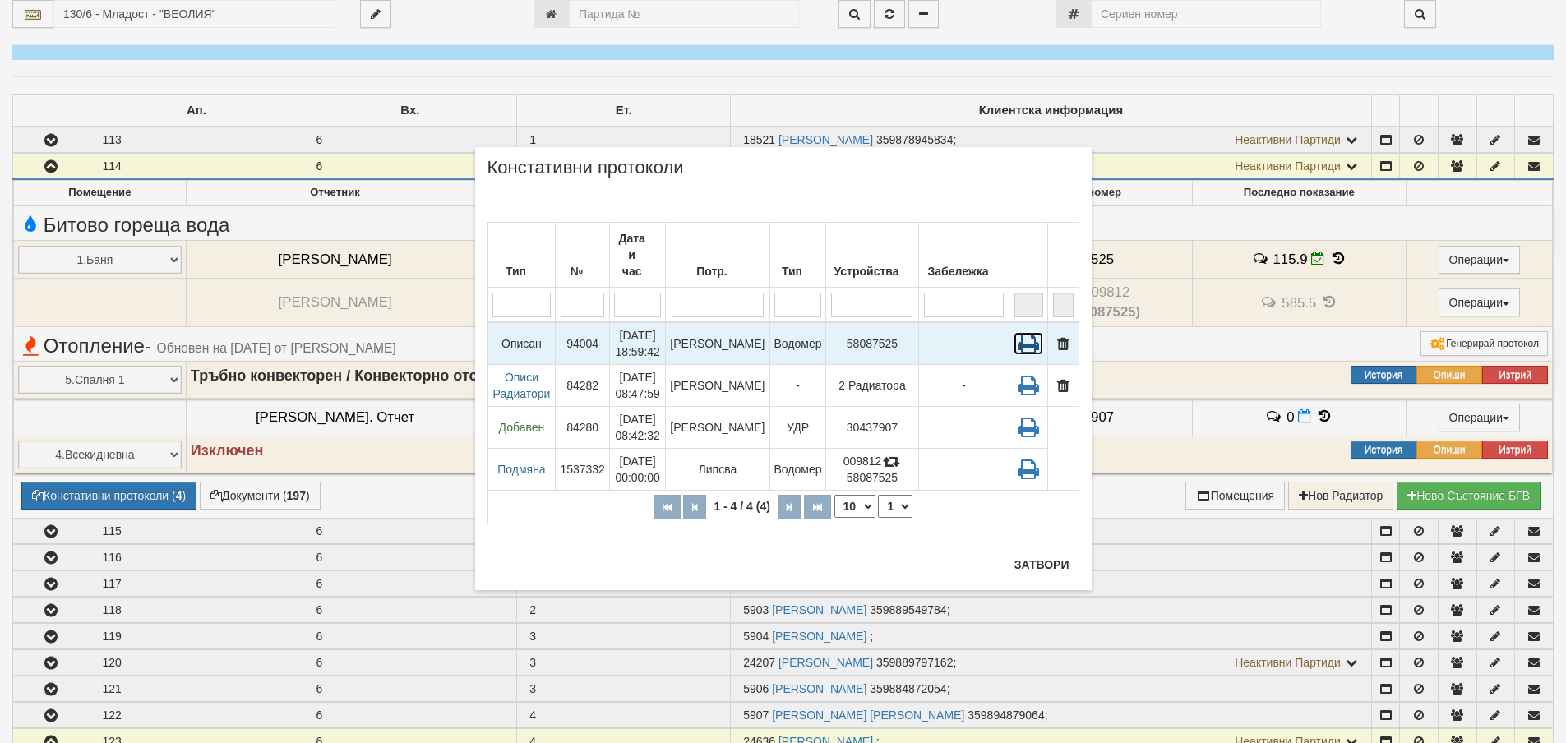
click at [1029, 332] on icon at bounding box center [1028, 343] width 30 height 23
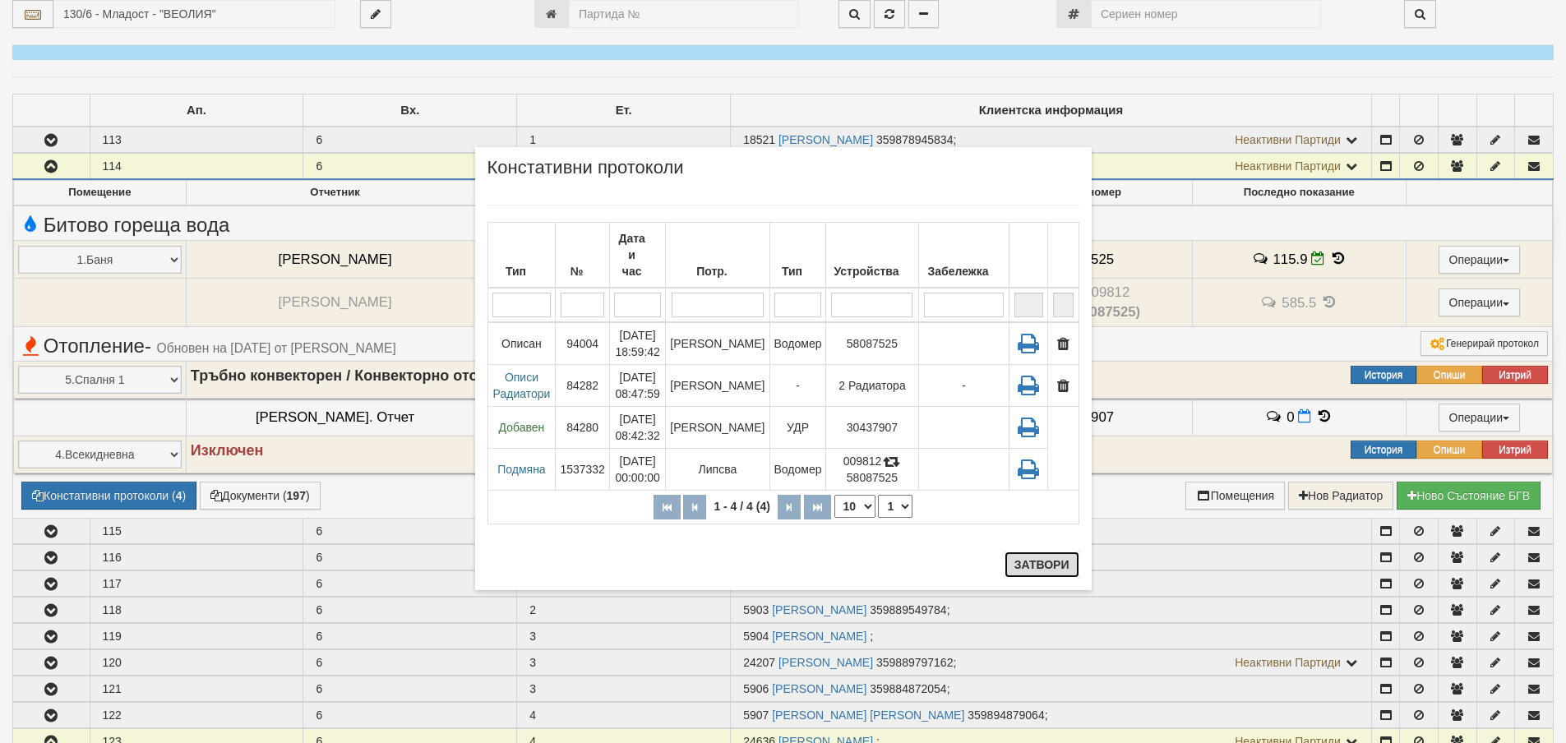
click at [1052, 565] on button "Затвори" at bounding box center [1041, 564] width 75 height 26
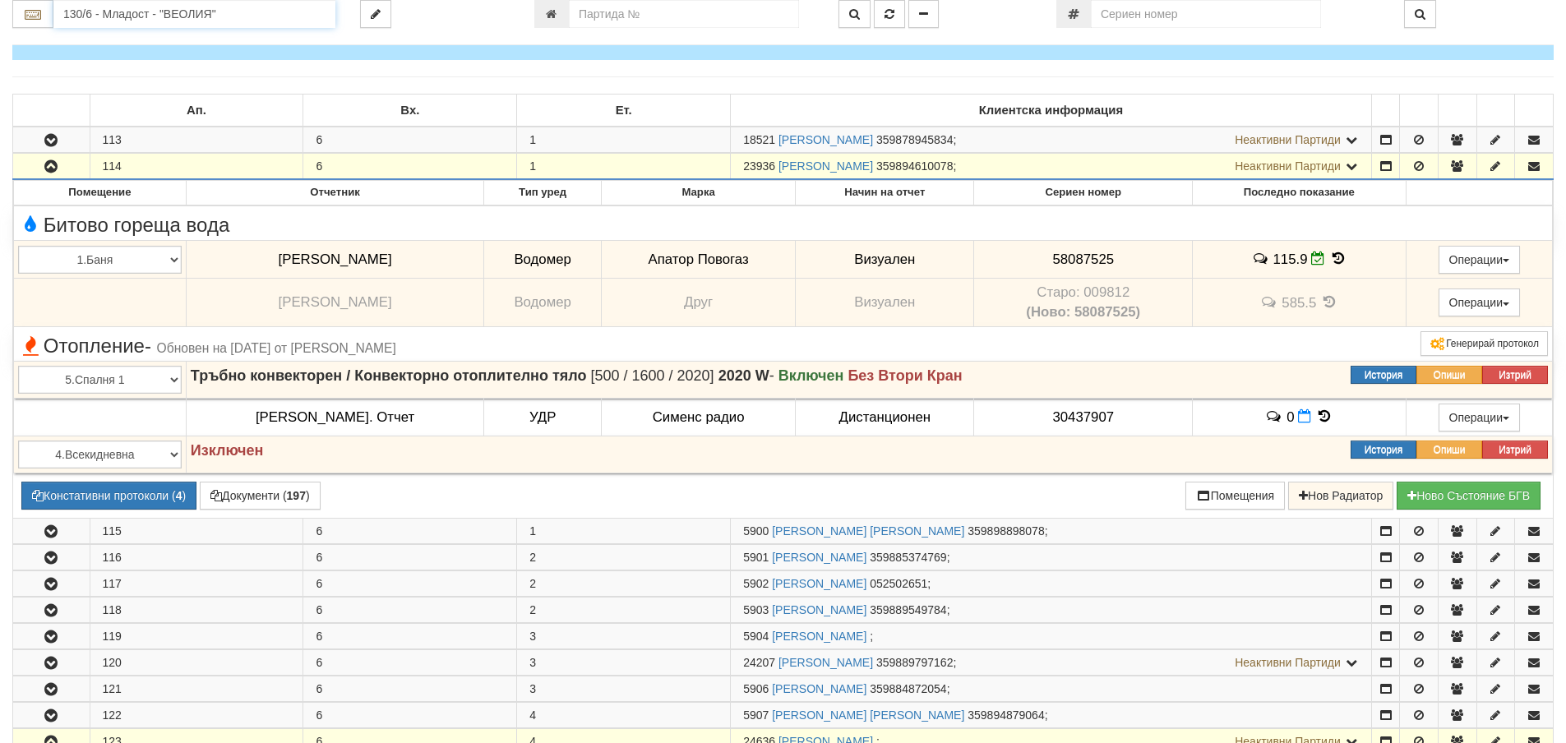
click at [241, 19] on input "130/6 - Младост - "ВЕОЛИЯ"" at bounding box center [194, 14] width 282 height 28
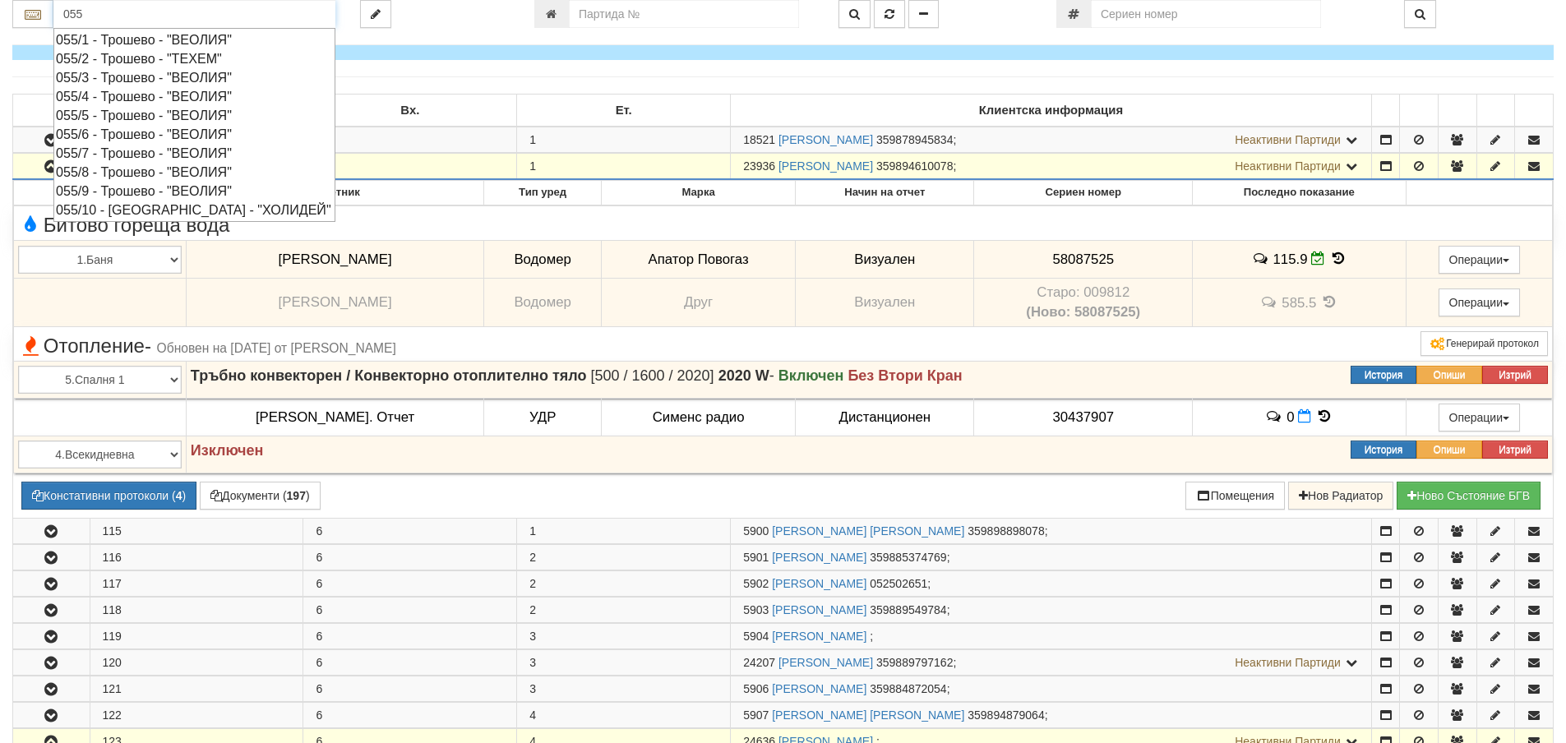
click at [176, 195] on div "055/9 - Трошево - "ВЕОЛИЯ"" at bounding box center [194, 191] width 277 height 19
type input "055/9 - Трошево - "ВЕОЛИЯ""
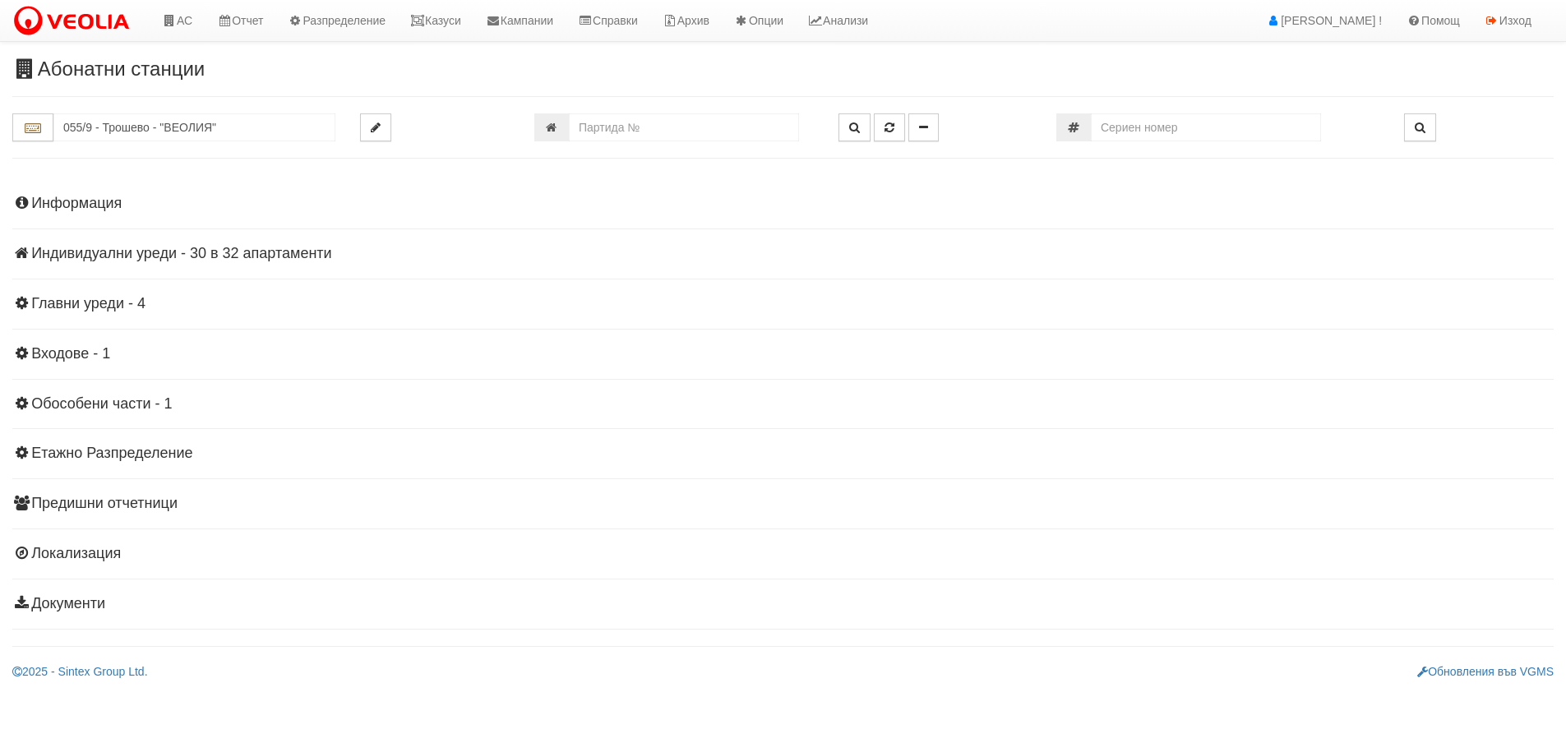
scroll to position [0, 0]
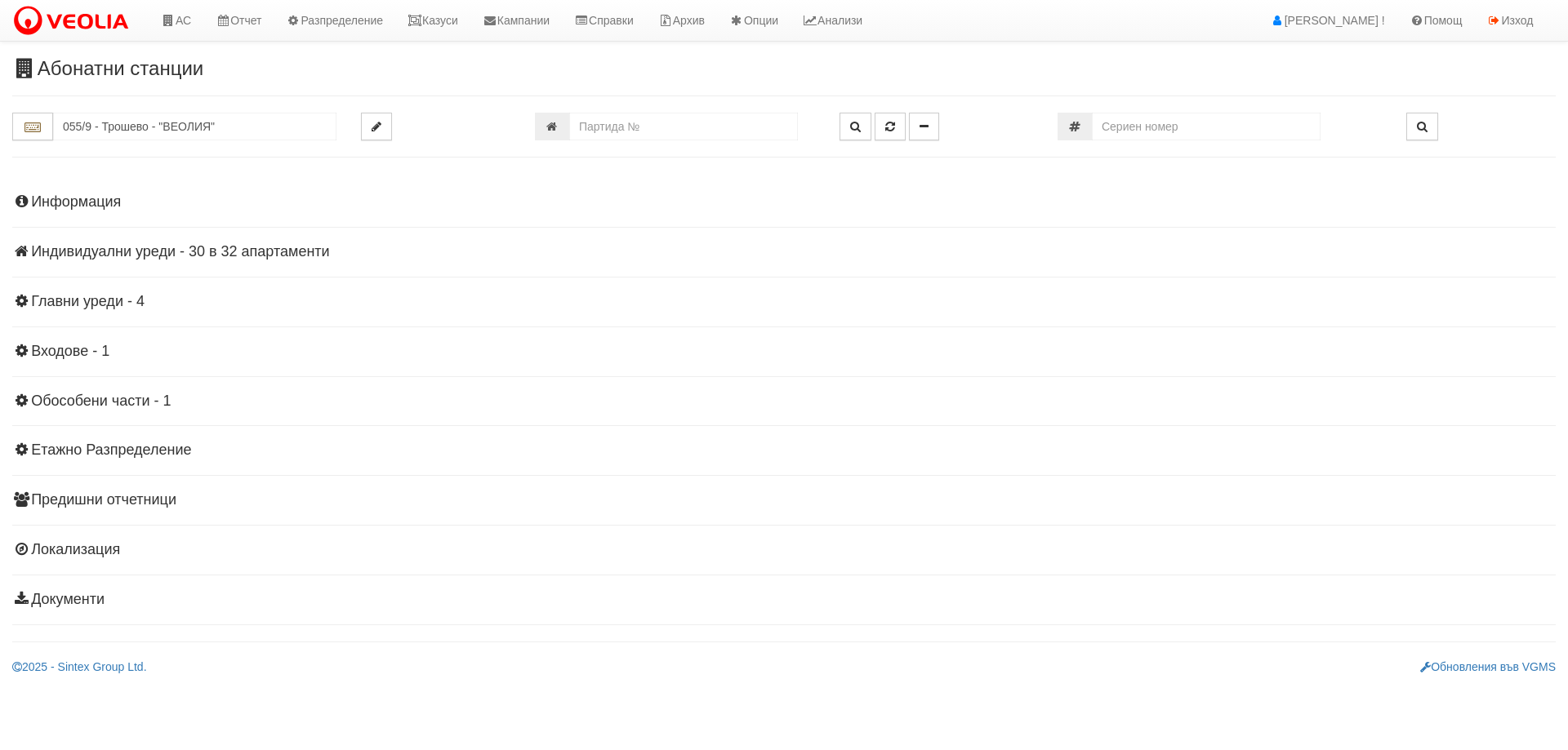
click at [207, 246] on h4 "Индивидуални уреди - 30 в 32 апартаменти" at bounding box center [783, 252] width 1543 height 16
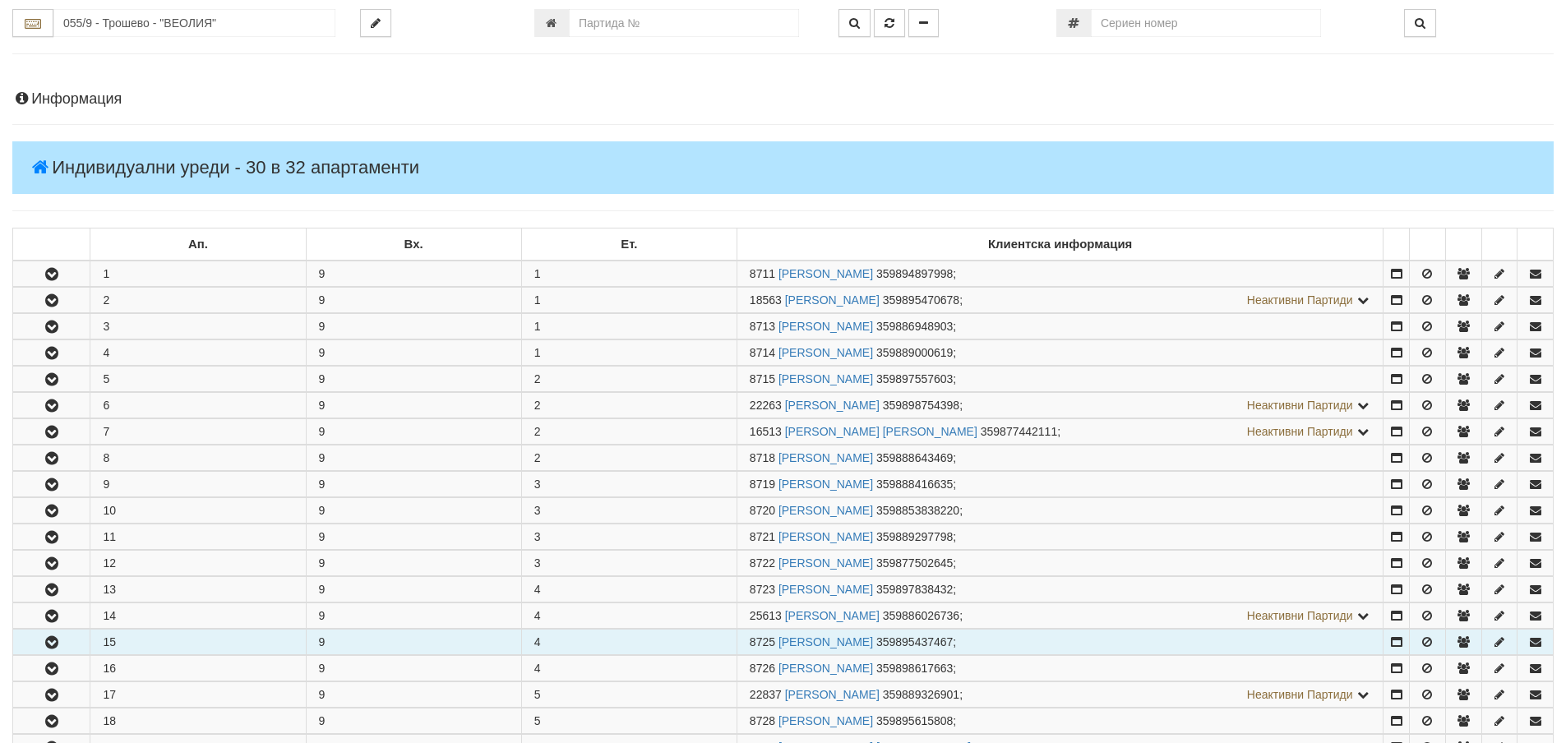
scroll to position [247, 0]
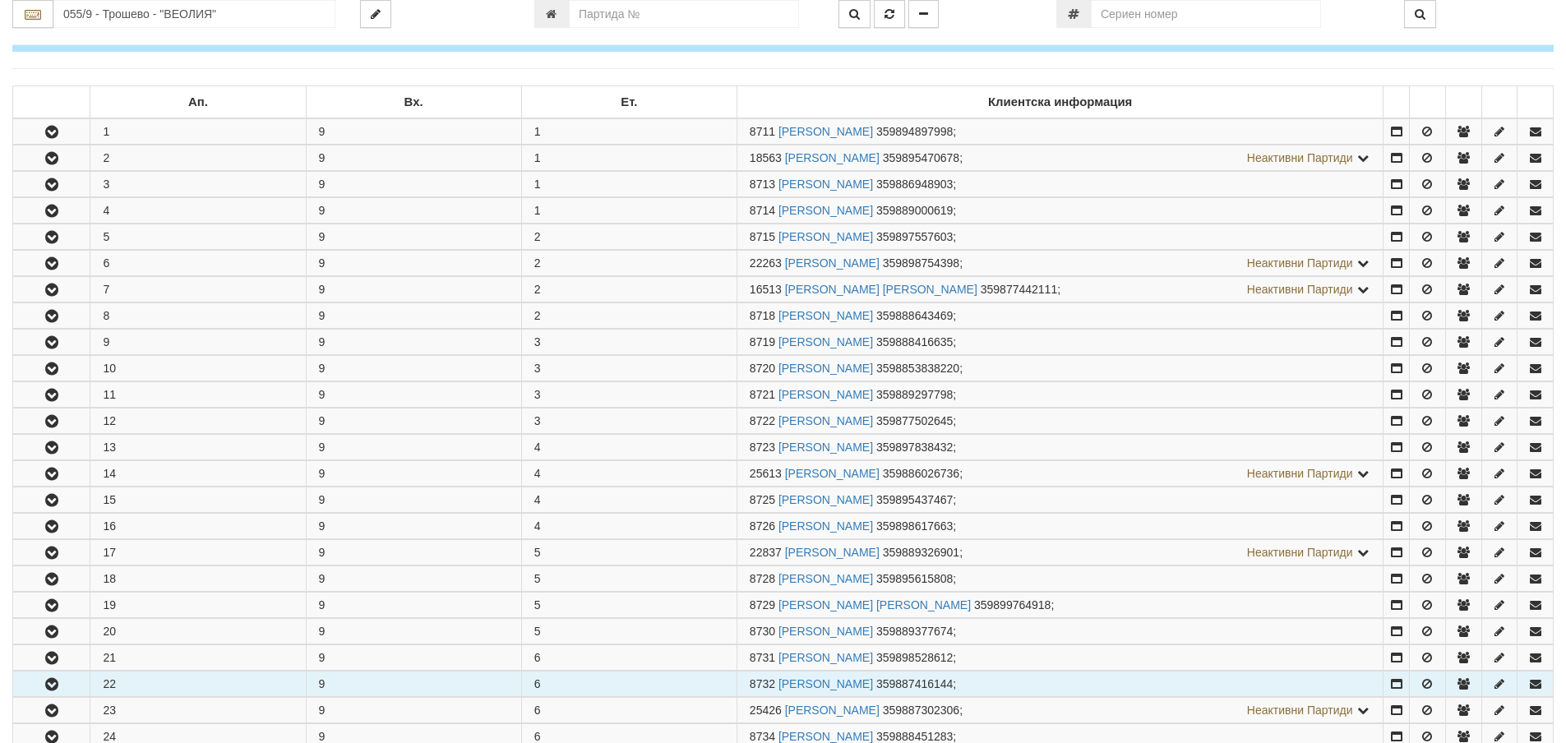
click at [45, 686] on icon "button" at bounding box center [52, 685] width 20 height 12
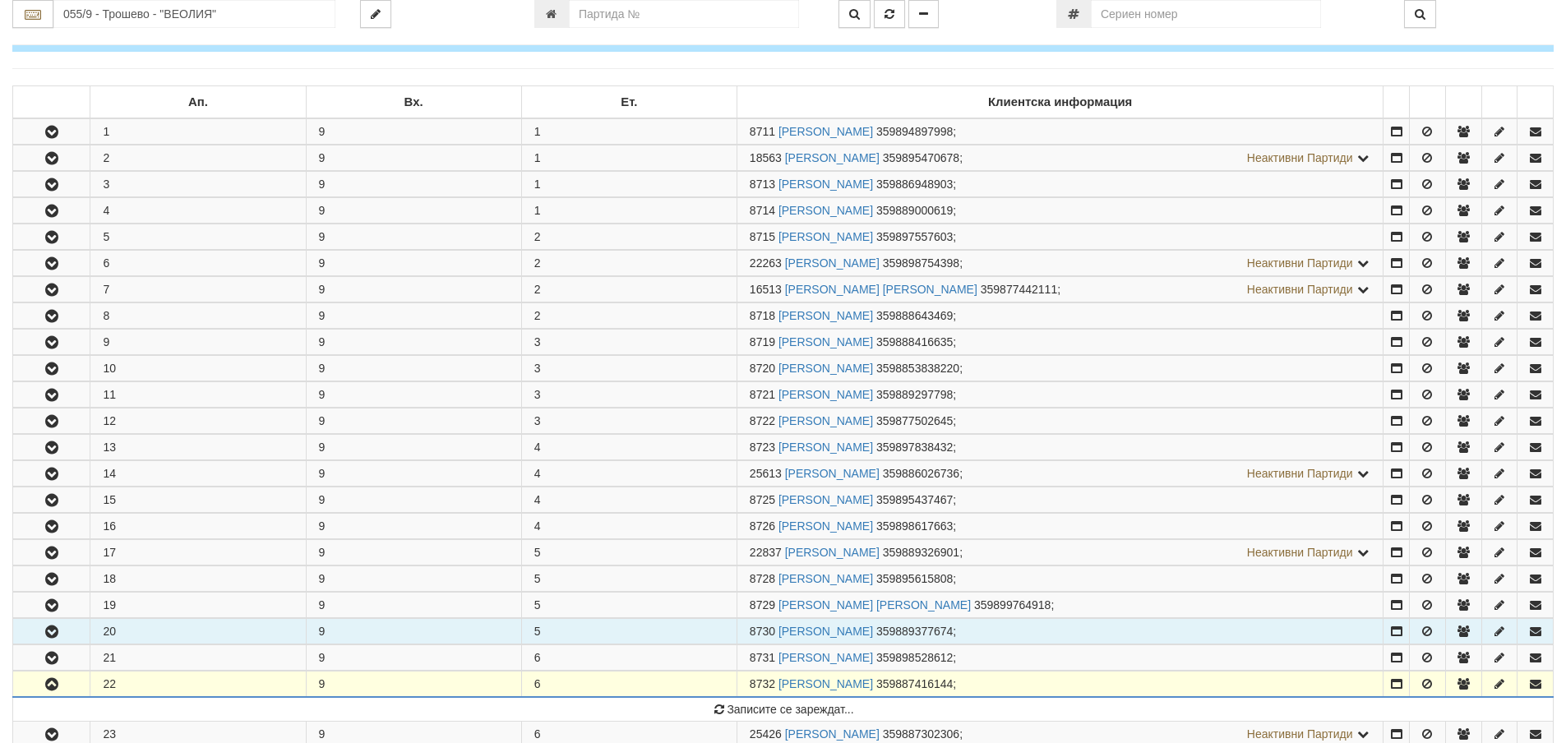
scroll to position [575, 0]
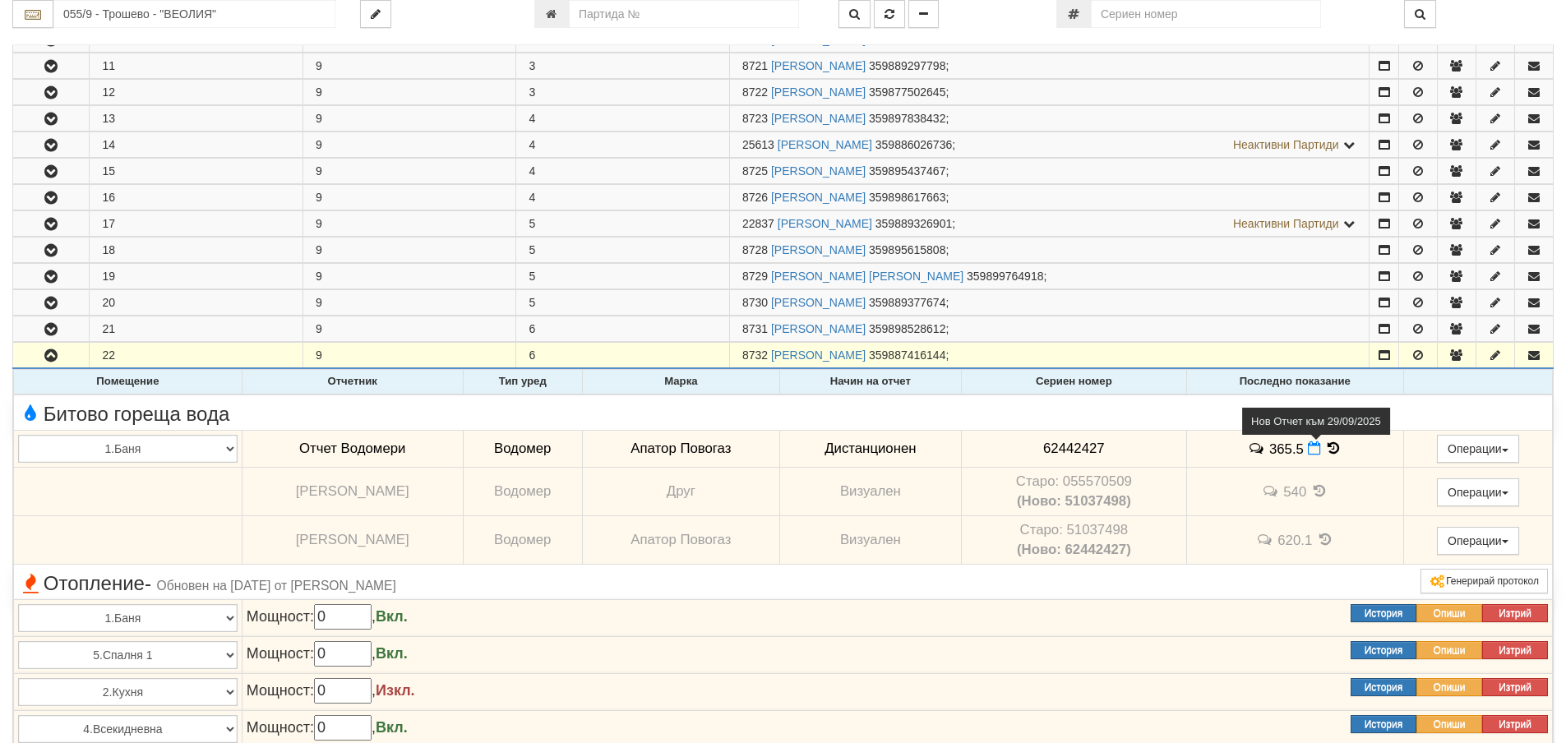
click at [1307, 452] on icon at bounding box center [1313, 448] width 13 height 14
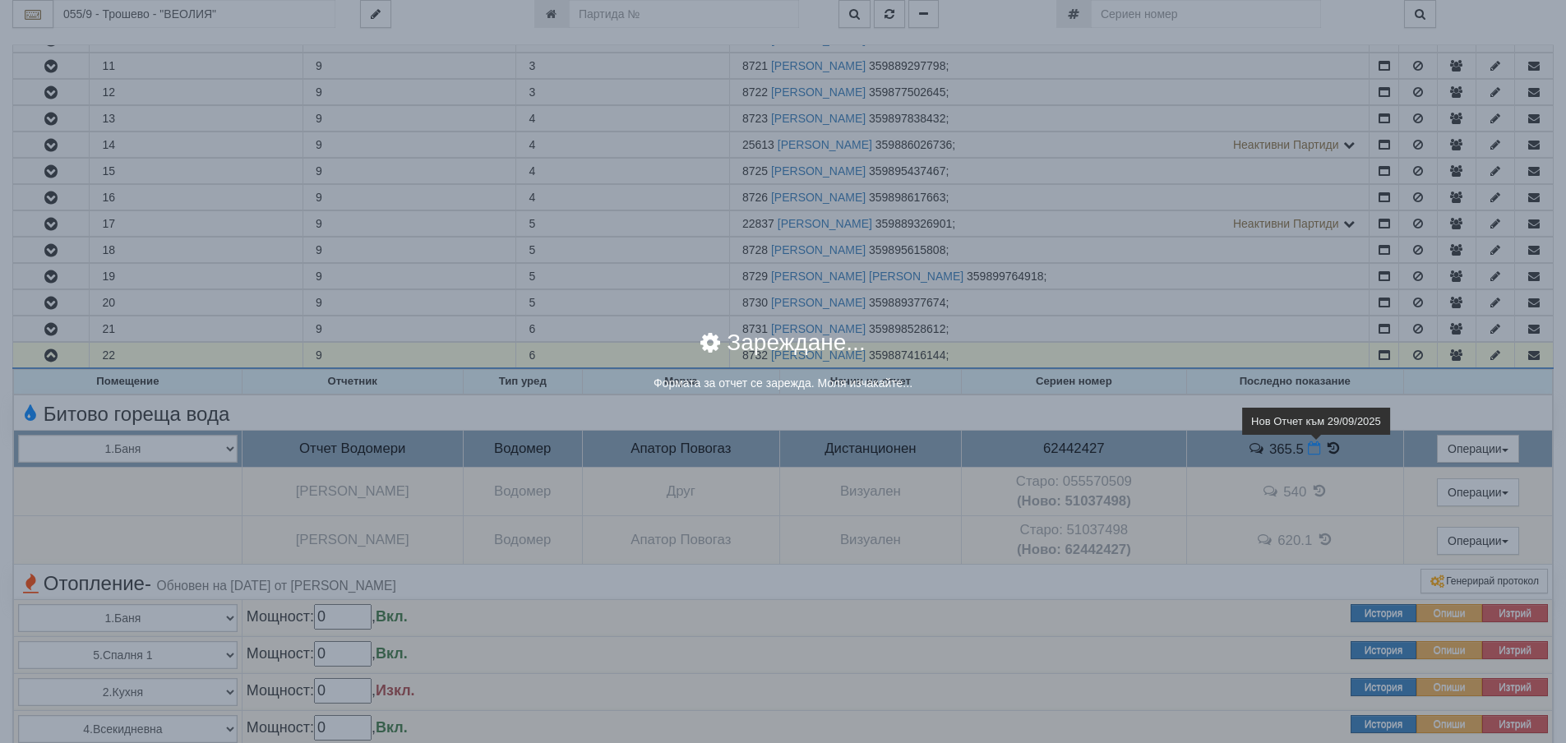
select select "8ac75930-9bfd-e511-80be-8d5a1dced85a"
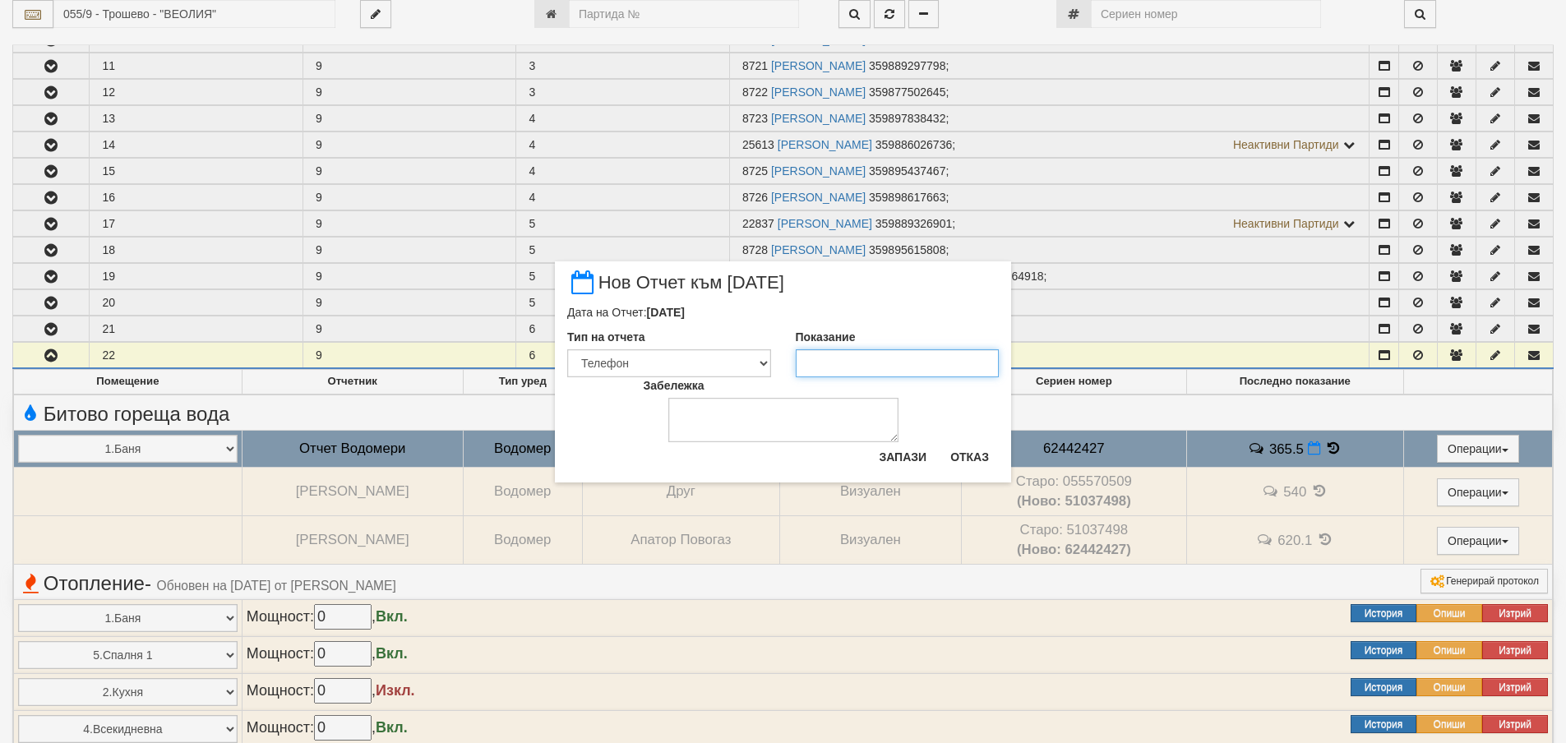
click at [874, 367] on input "Показание" at bounding box center [898, 363] width 204 height 28
click at [823, 362] on input "3705" at bounding box center [898, 363] width 204 height 28
type input "370.5"
click at [908, 449] on button "Запази" at bounding box center [902, 457] width 67 height 26
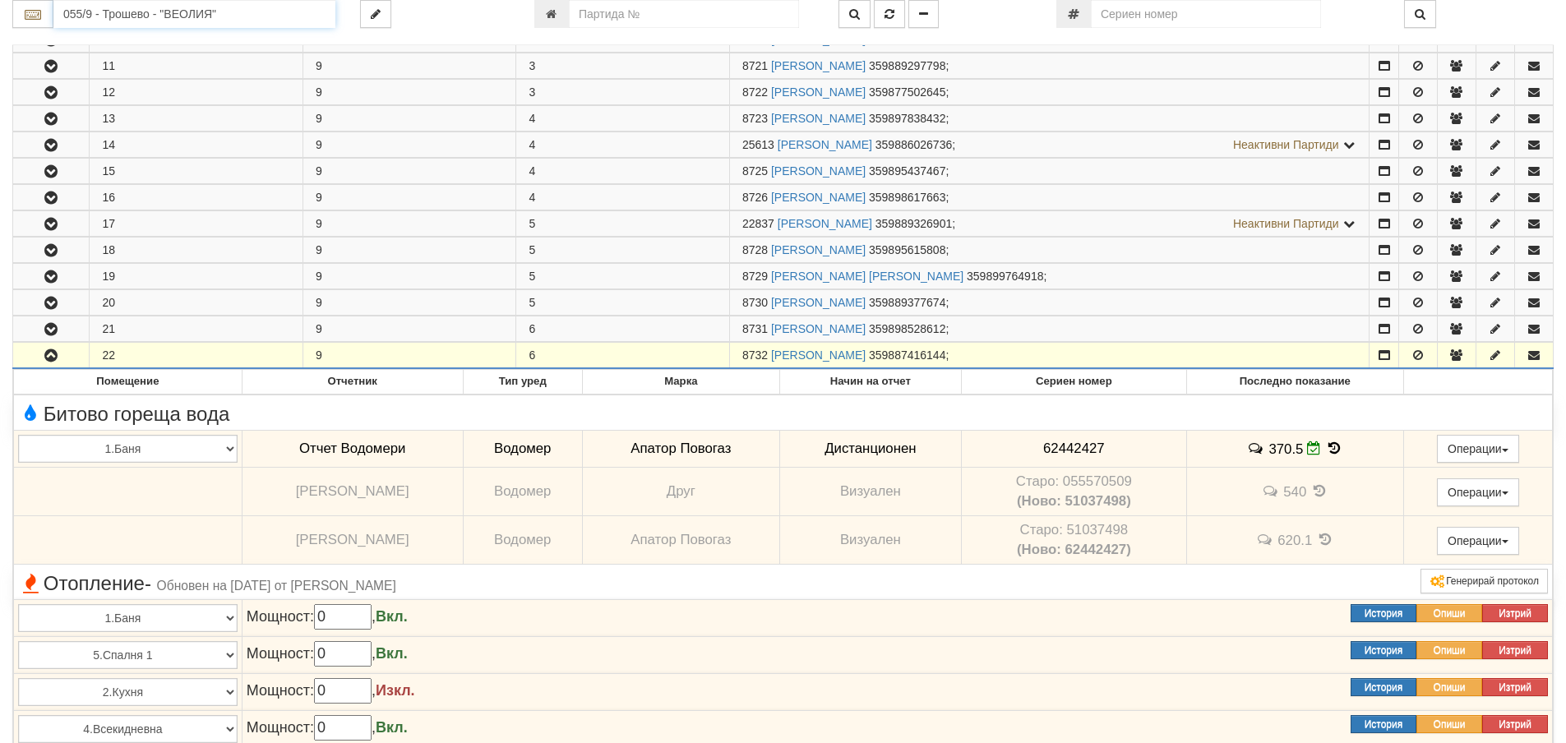
click at [252, 19] on input "055/9 - Трошево - "ВЕОЛИЯ"" at bounding box center [194, 14] width 282 height 28
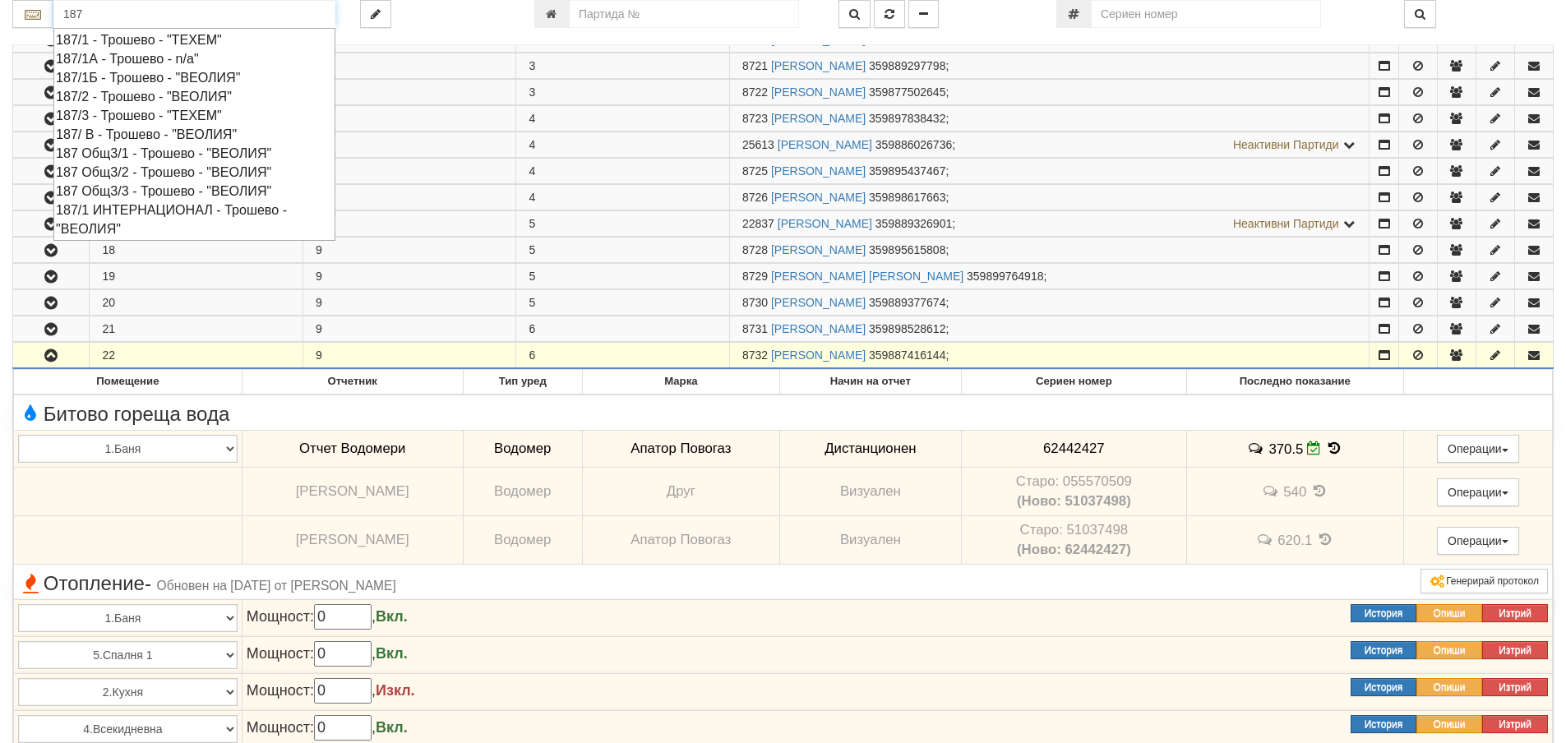
click at [177, 168] on div "187 Общ3/2 - Трошево - "ВЕОЛИЯ"" at bounding box center [194, 172] width 277 height 19
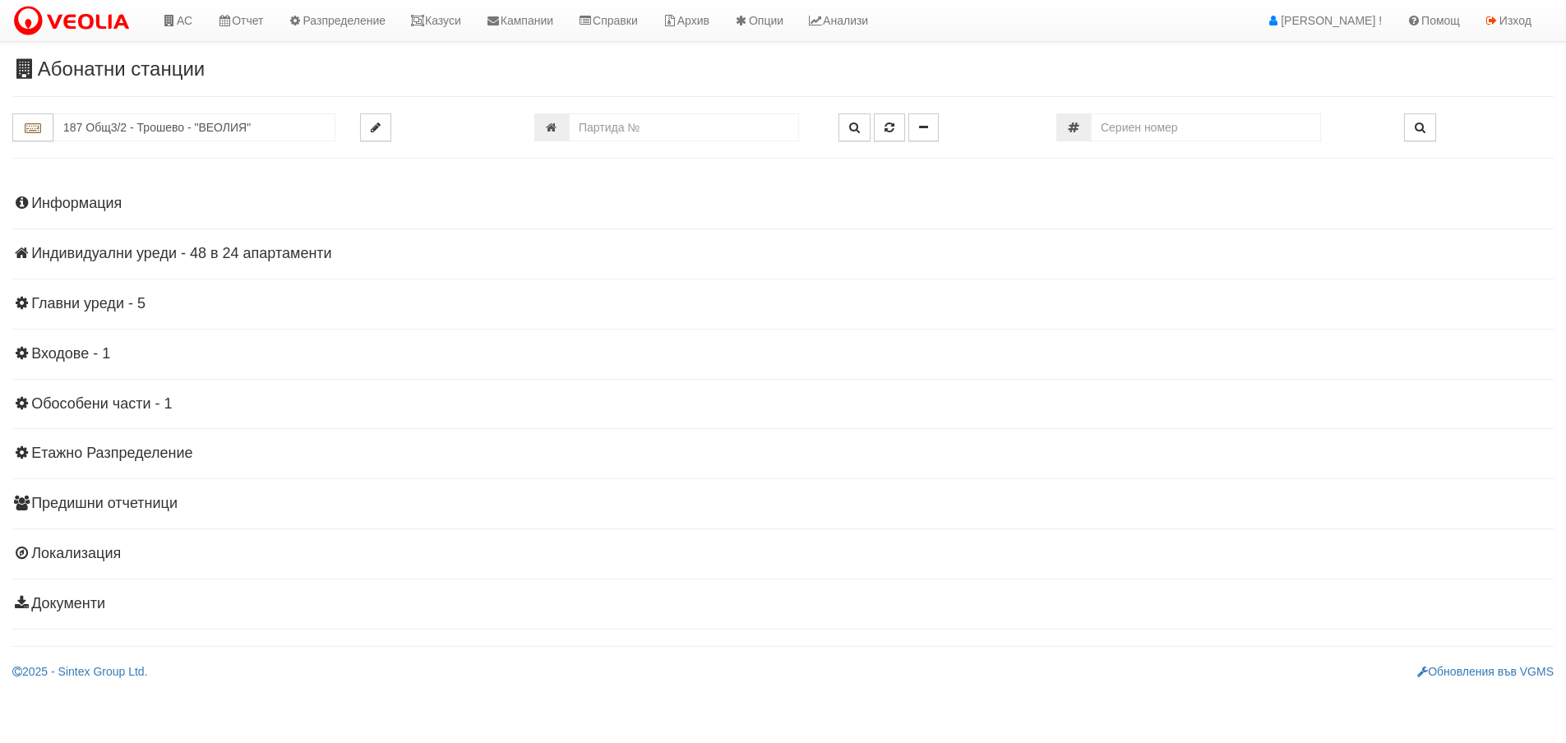
scroll to position [0, 0]
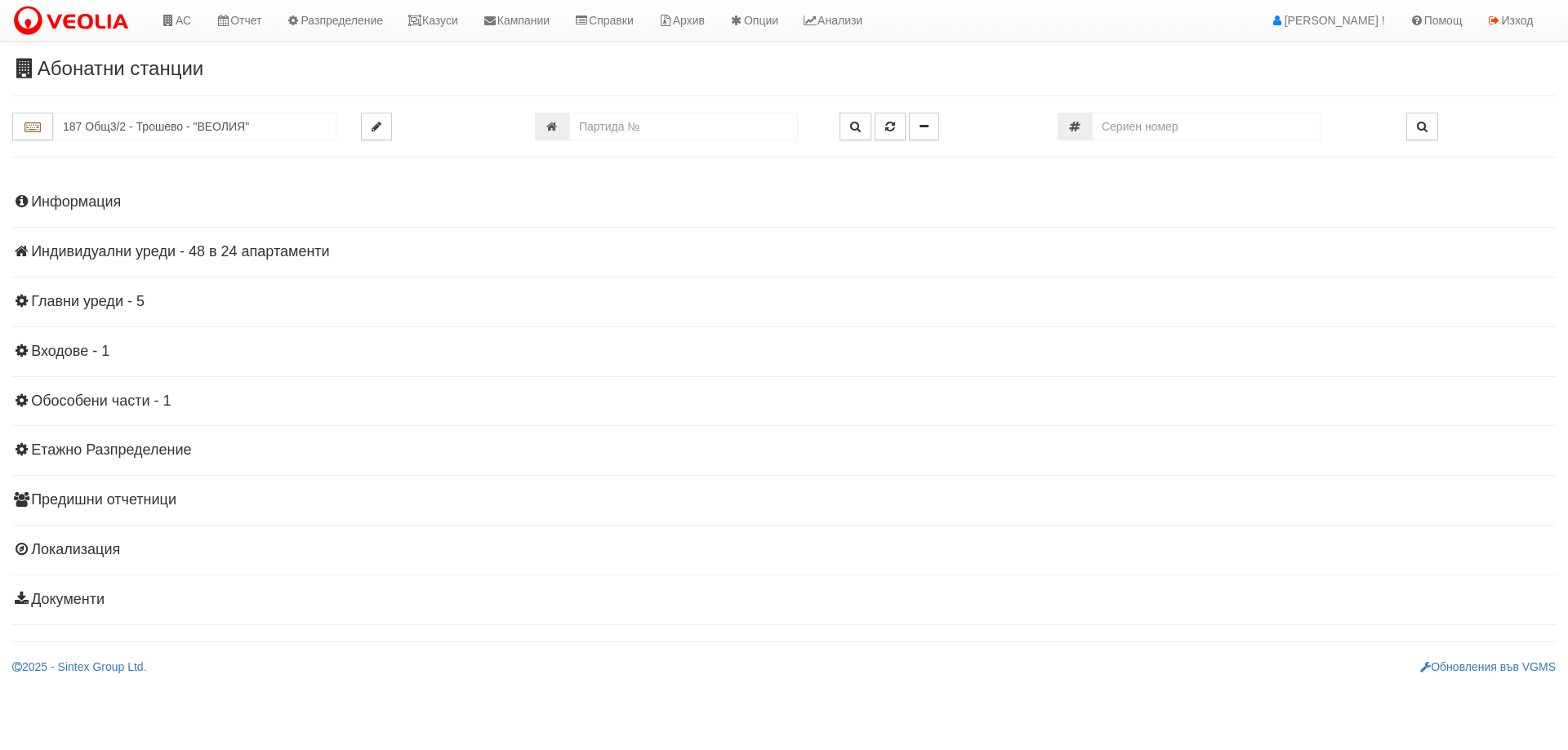
click at [276, 254] on h4 "Индивидуални уреди - 48 в 24 апартаменти" at bounding box center [783, 252] width 1543 height 16
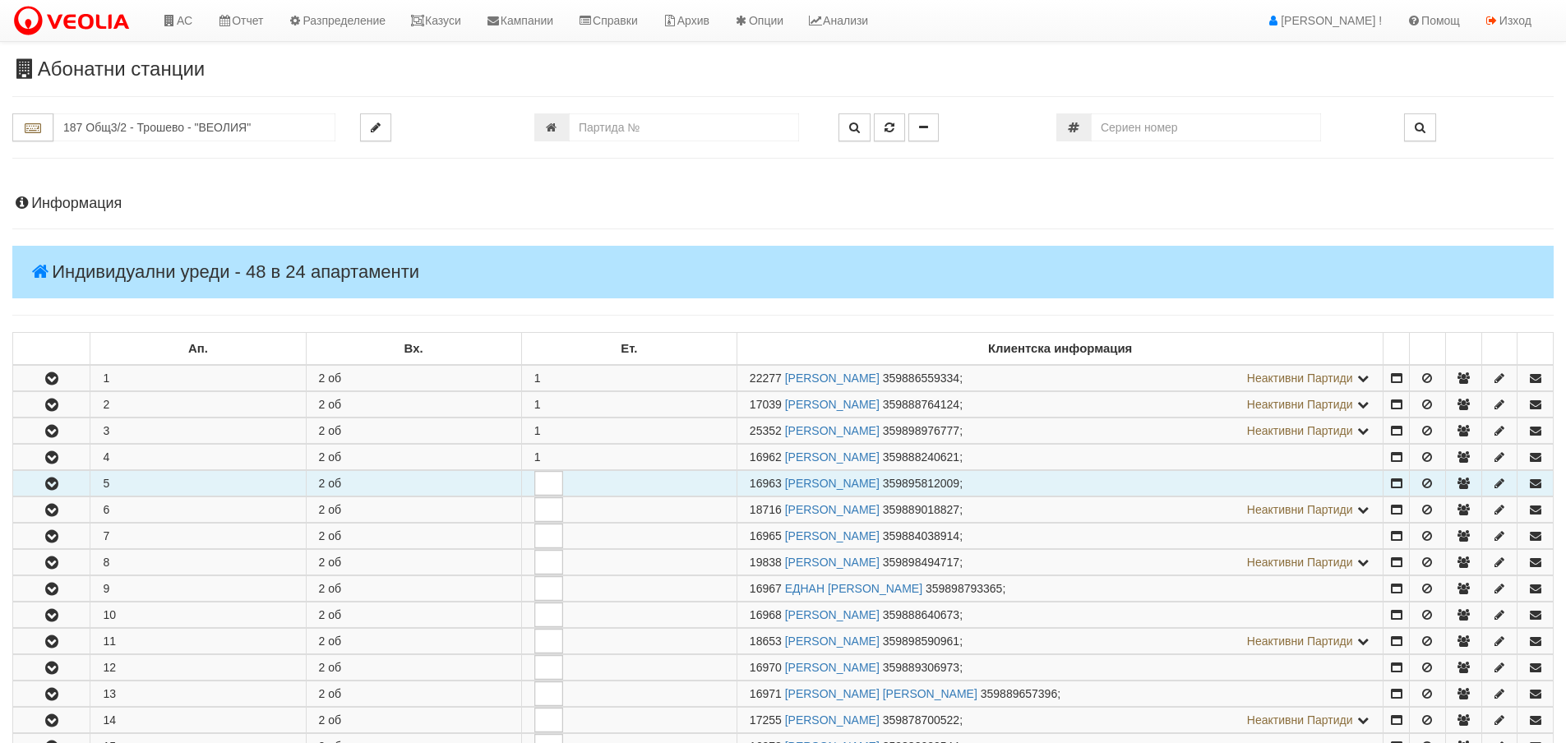
scroll to position [329, 0]
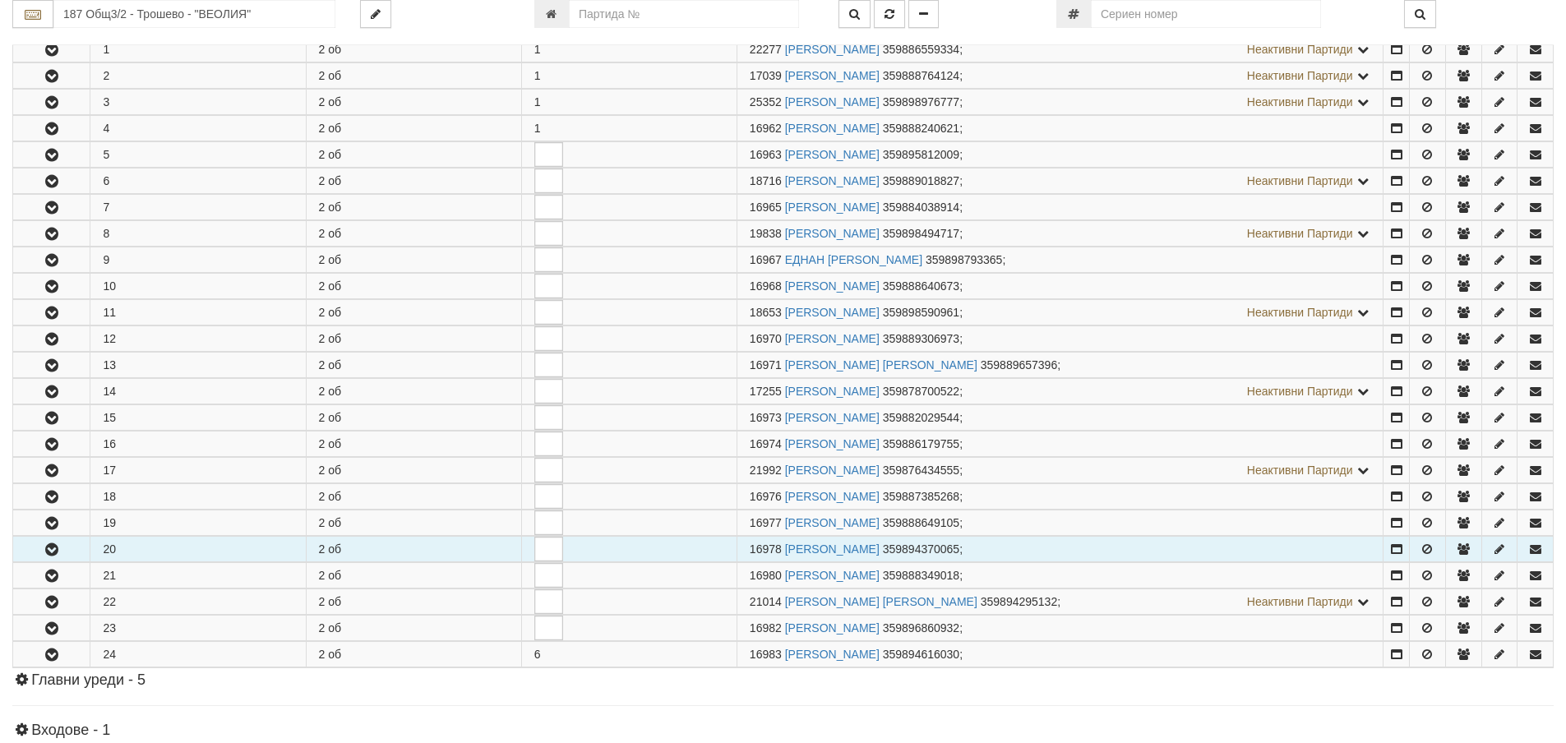
click at [53, 544] on icon "button" at bounding box center [52, 550] width 20 height 12
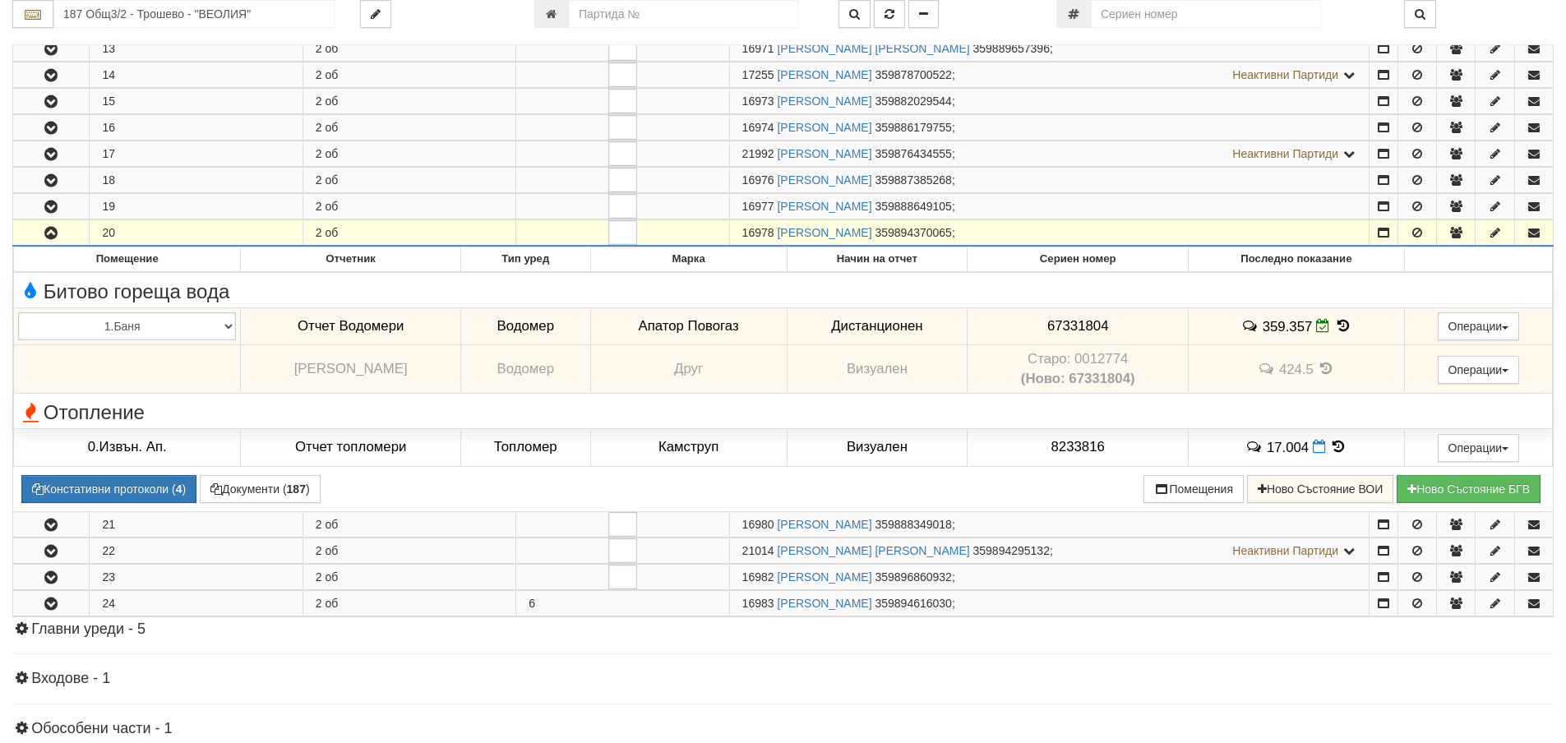
scroll to position [740, 0]
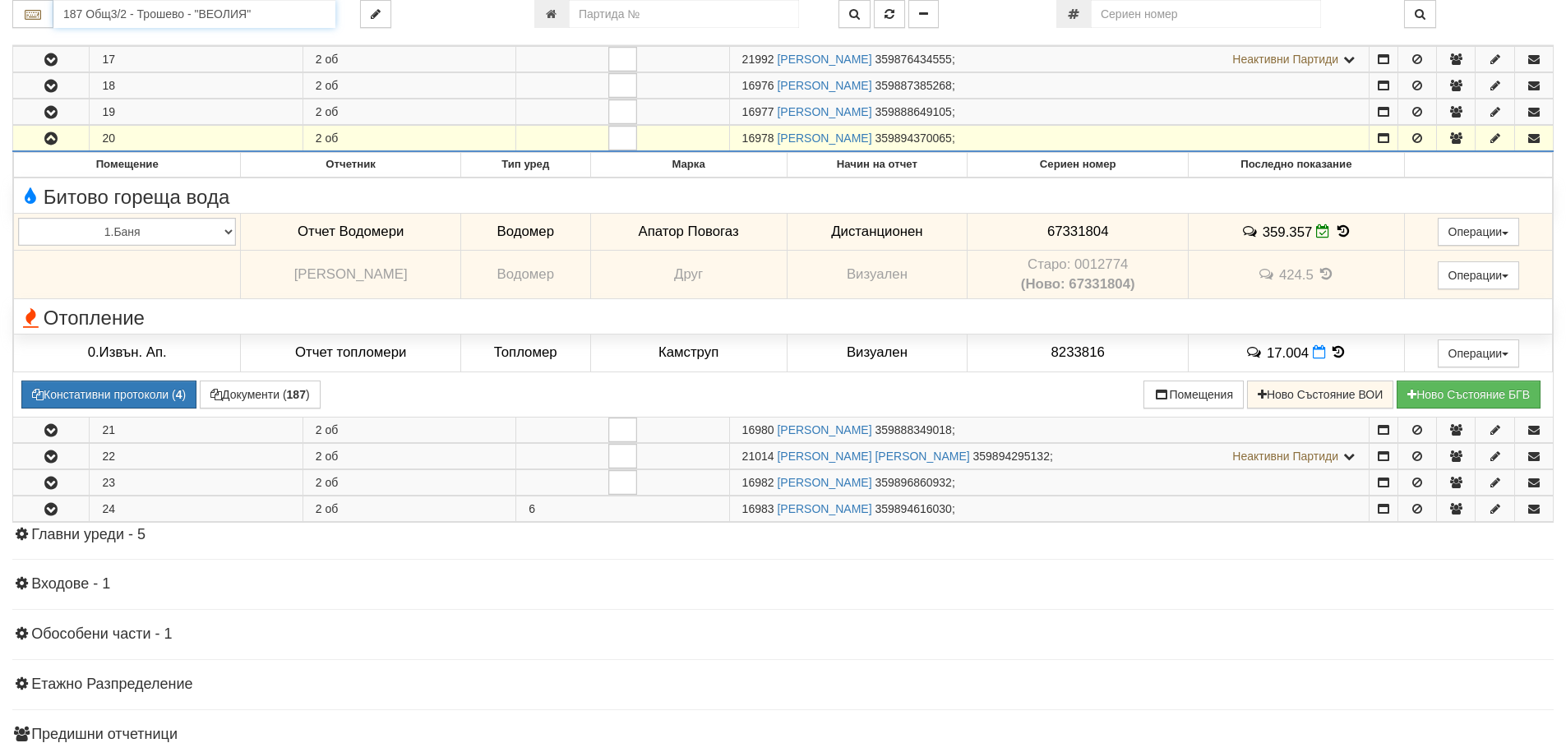
click at [209, 21] on input "187 Общ3/2 - Трошево - "ВЕОЛИЯ"" at bounding box center [194, 14] width 282 height 28
click at [219, 38] on div "082/1 - Трошево - "ВЕОЛИЯ"" at bounding box center [194, 39] width 277 height 19
type input "082/1 - Трошево - "ВЕОЛИЯ""
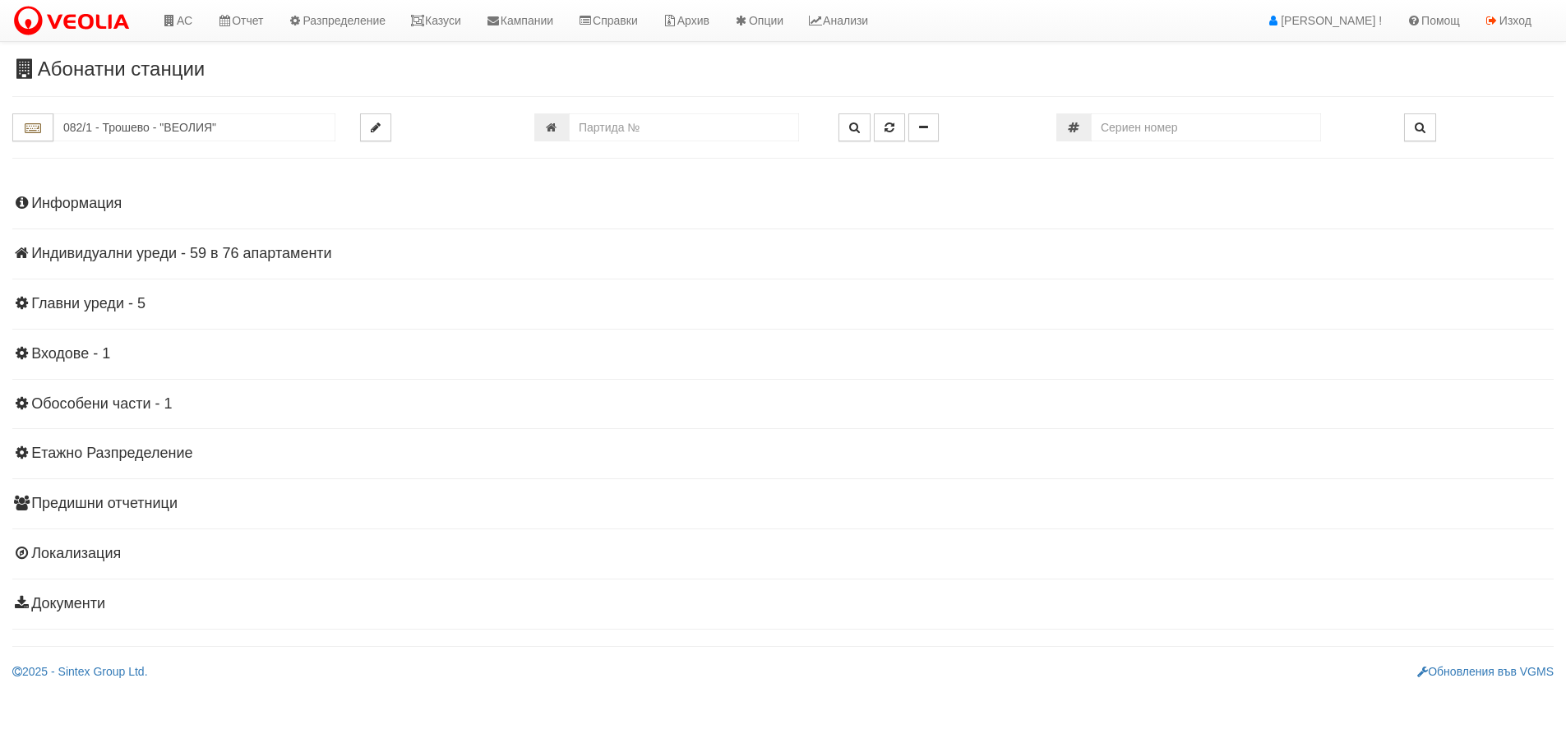
scroll to position [0, 0]
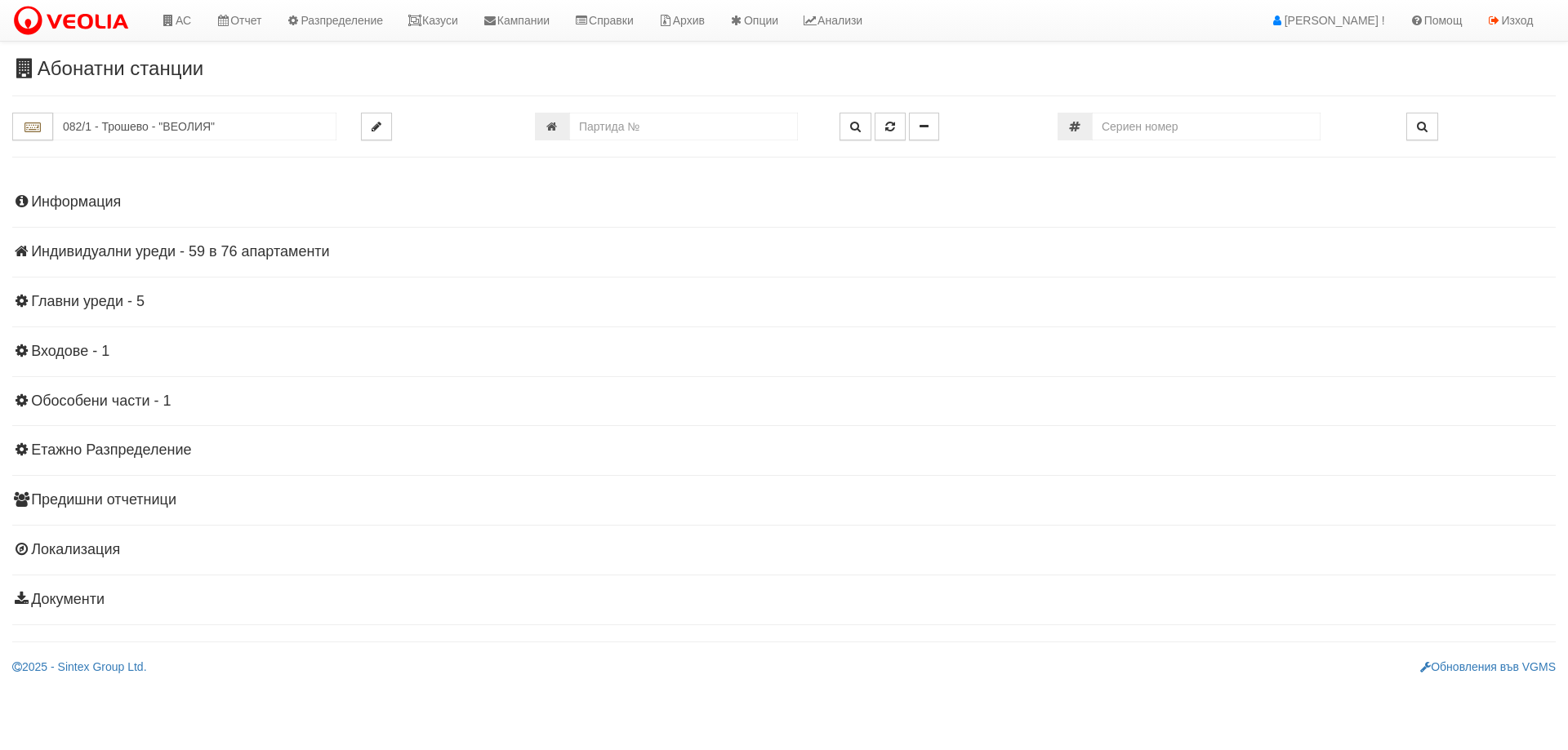
click at [291, 251] on h4 "Индивидуални уреди - 59 в 76 апартаменти" at bounding box center [783, 252] width 1543 height 16
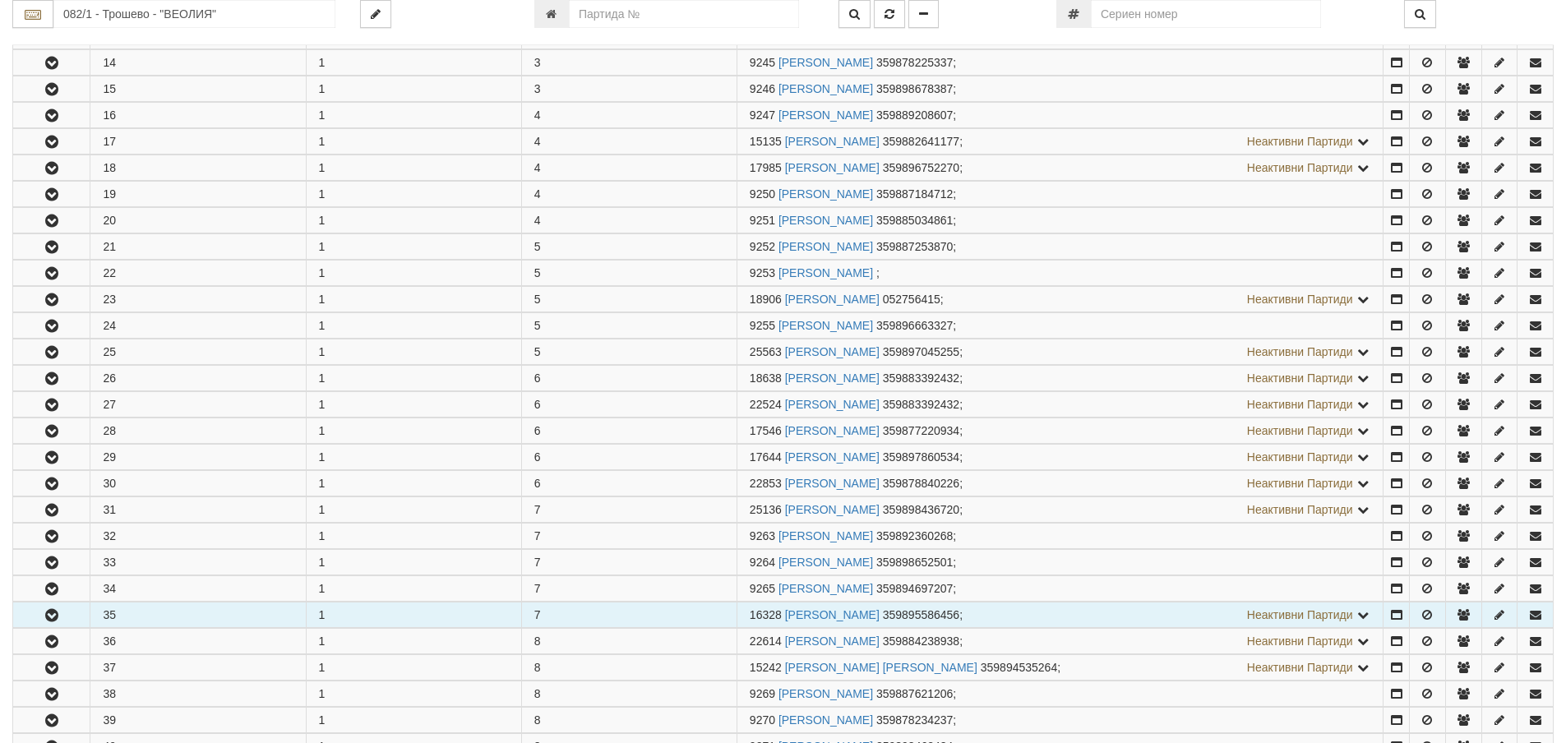
scroll to position [1151, 0]
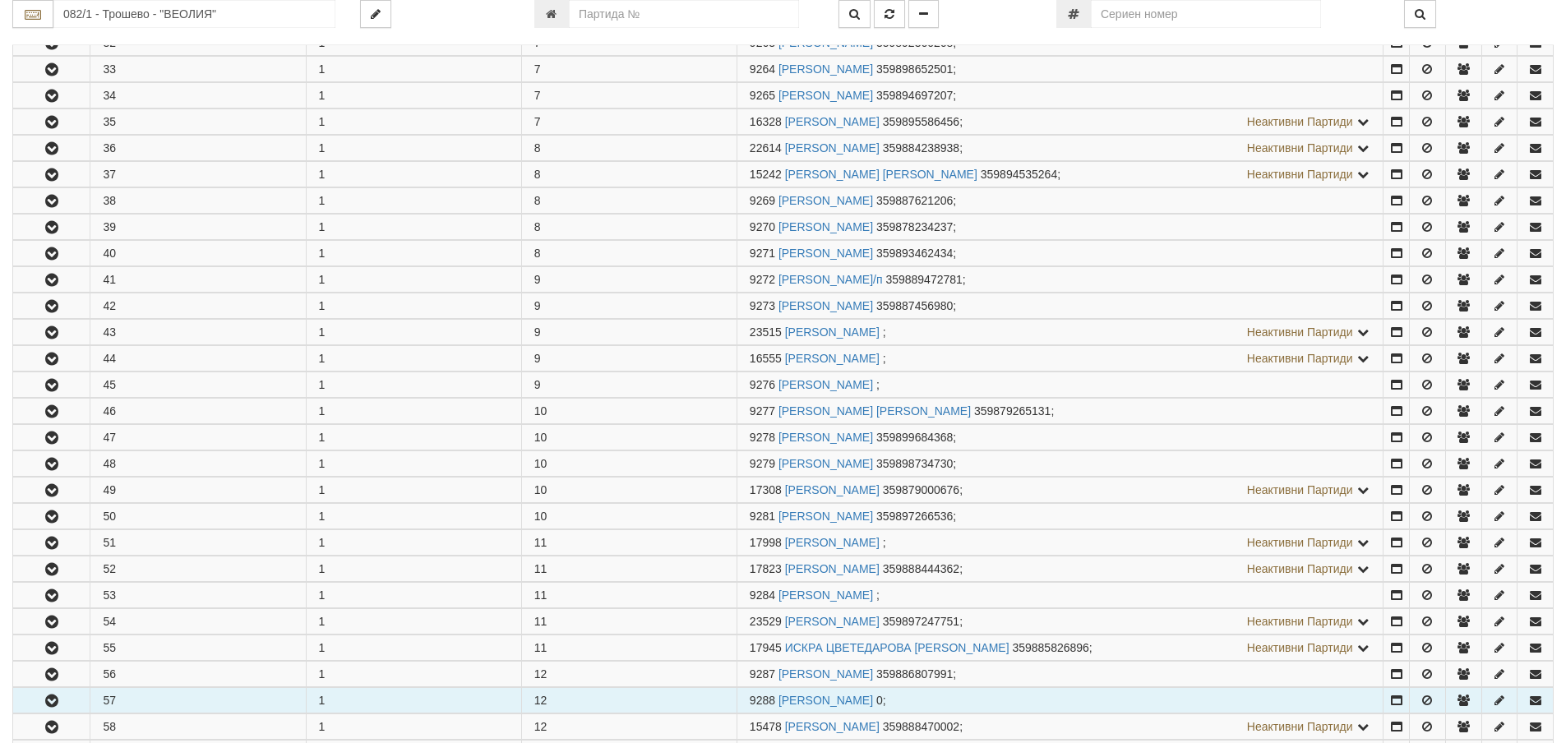
click at [76, 693] on button "button" at bounding box center [51, 700] width 76 height 25
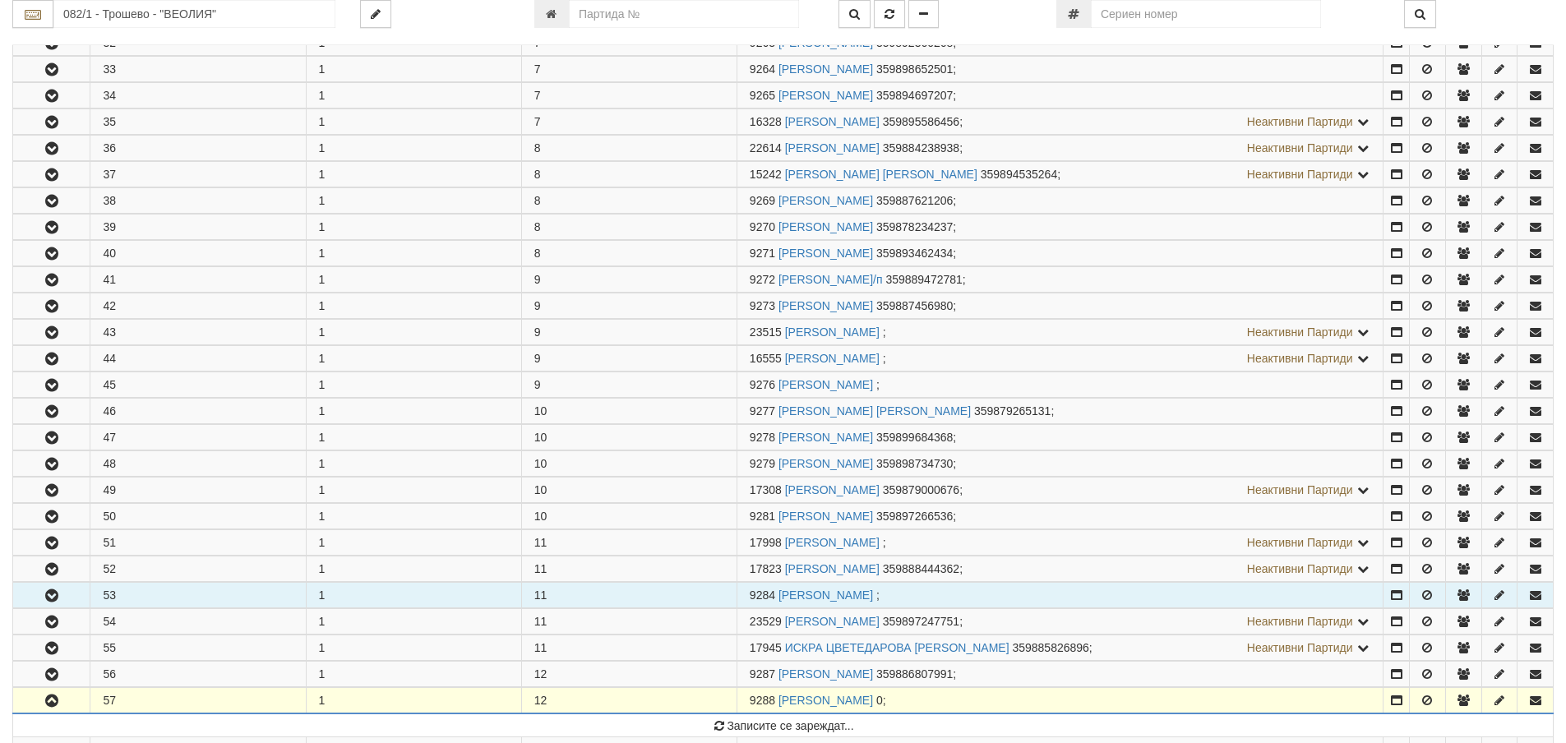
scroll to position [1479, 0]
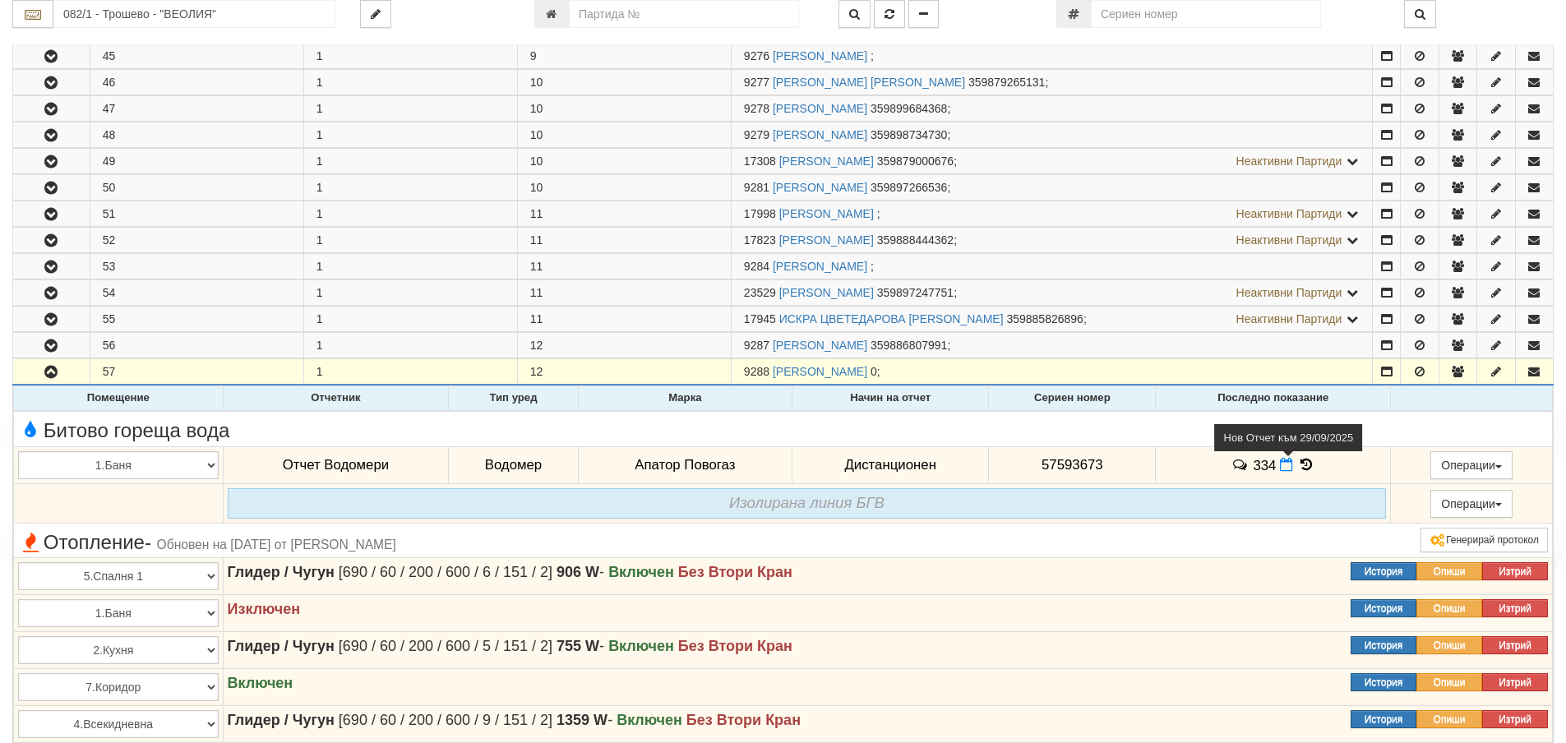
click at [1280, 463] on icon at bounding box center [1286, 465] width 13 height 14
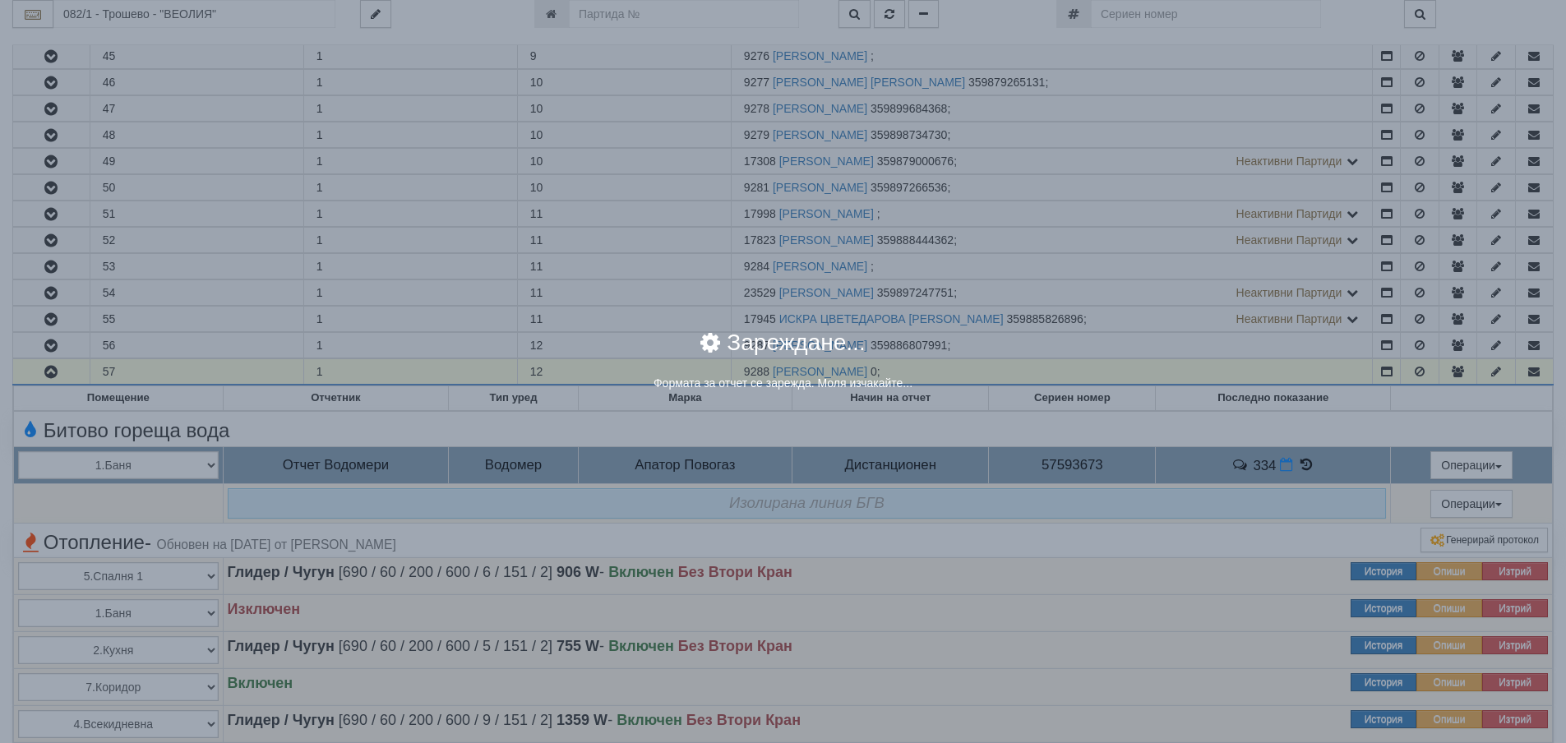
select select "8ac75930-9bfd-e511-80be-8d5a1dced85a"
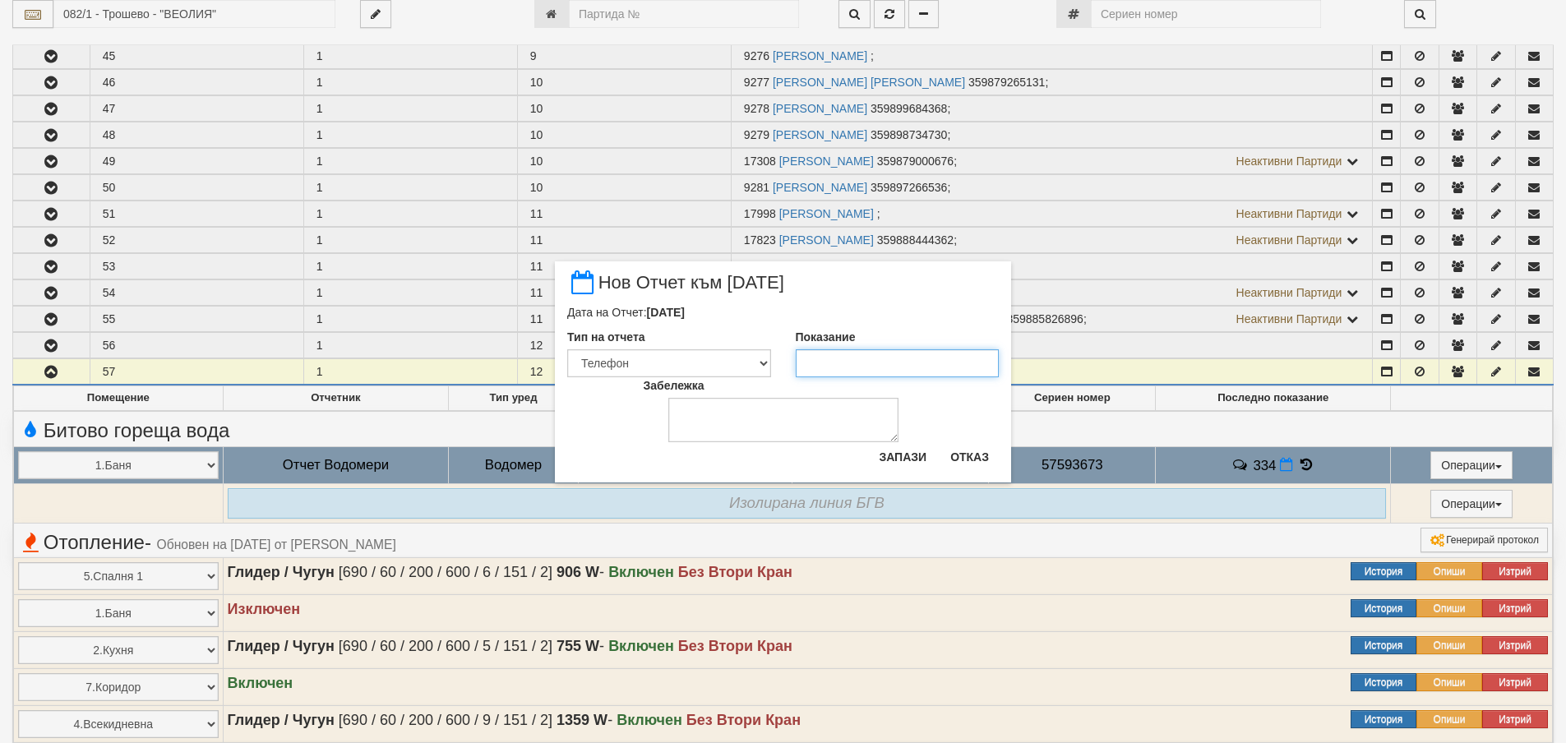
click at [825, 364] on input "Показание" at bounding box center [898, 363] width 204 height 28
type input "338"
click at [894, 445] on button "Запази" at bounding box center [902, 457] width 67 height 26
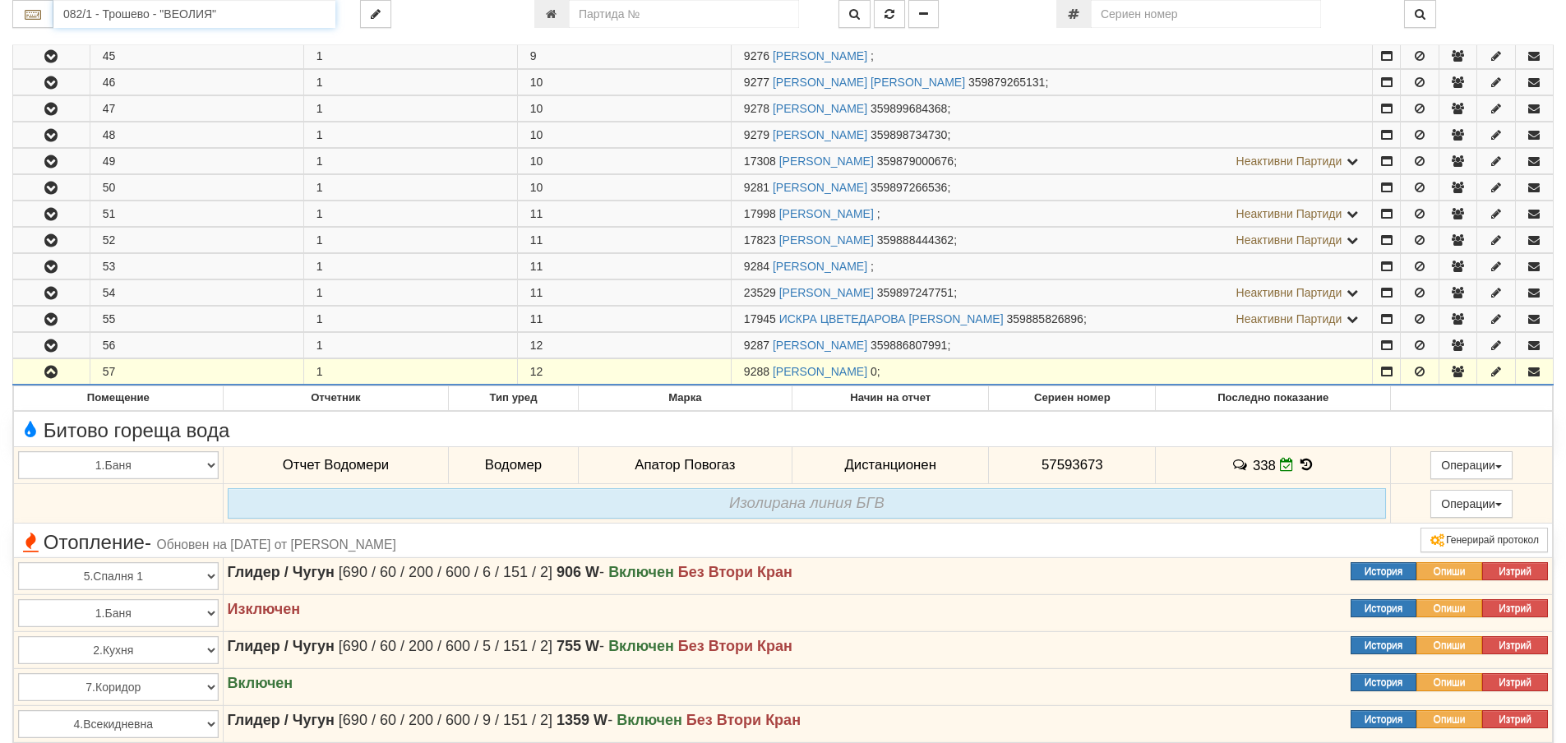
click at [250, 13] on input "082/1 - Трошево - "ВЕОЛИЯ"" at bounding box center [194, 14] width 282 height 28
click at [191, 74] on div "056/3 - Трошево - "ТЕХЕМ"" at bounding box center [194, 77] width 277 height 19
type input "056/3 - Трошево - "ТЕХЕМ""
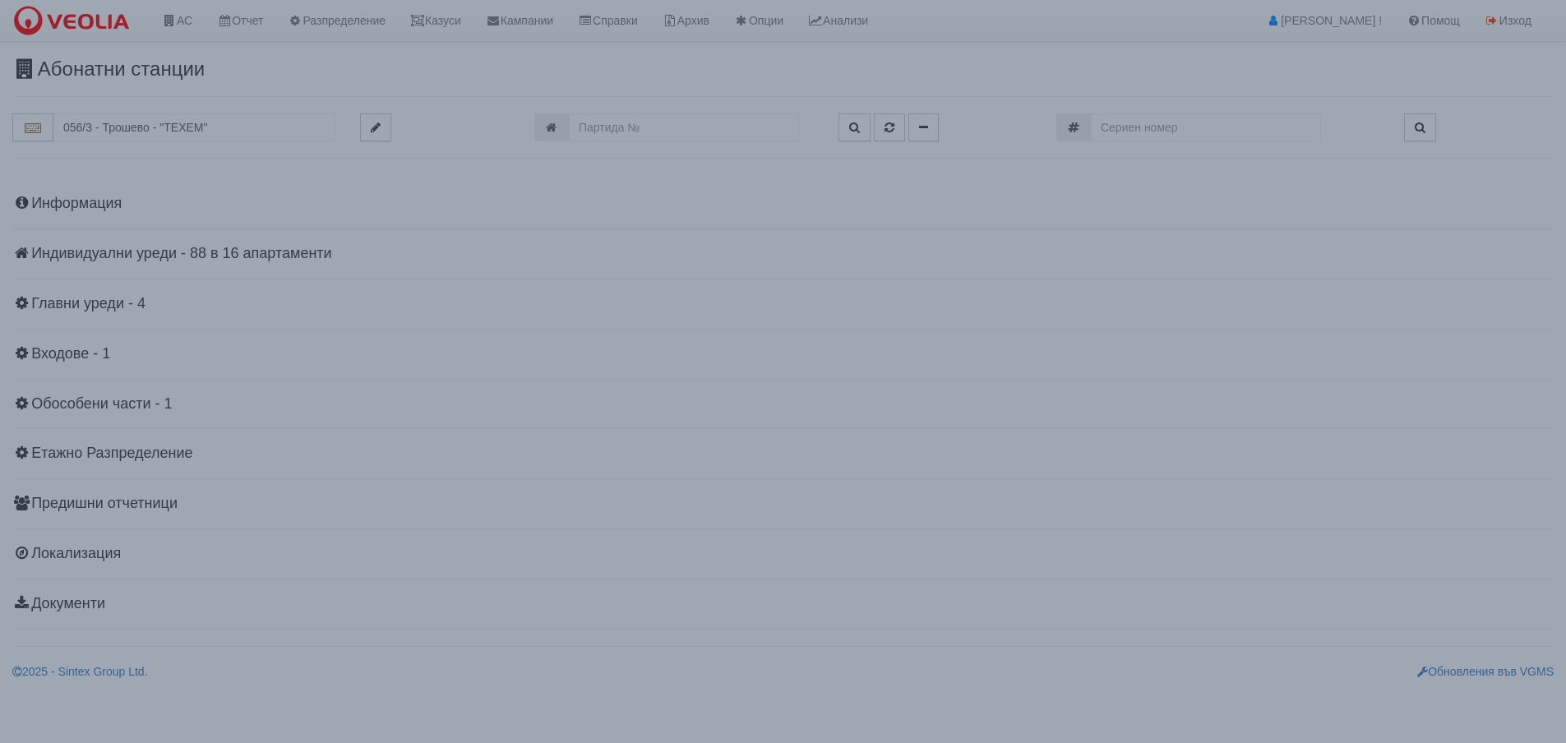
scroll to position [0, 0]
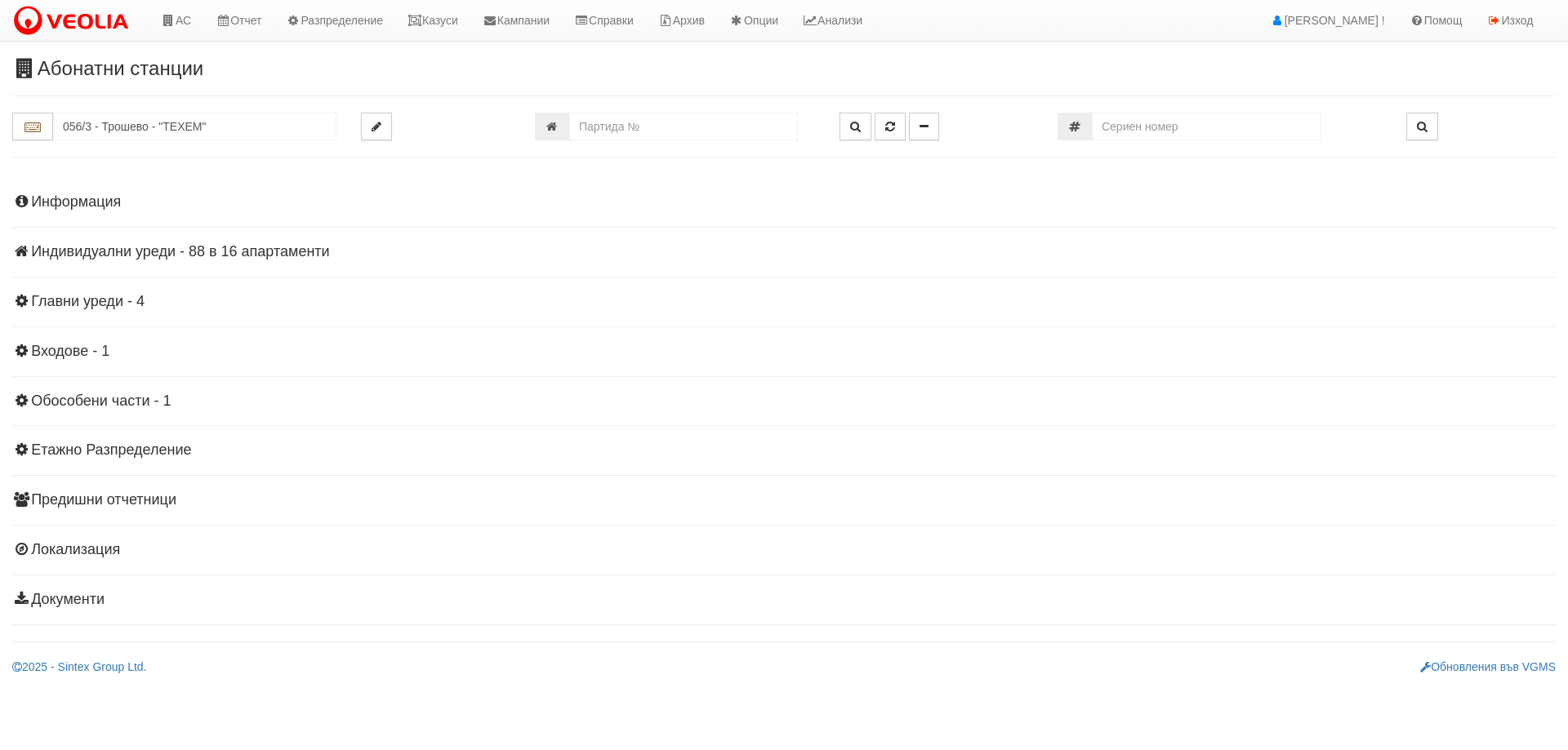
click at [281, 259] on h4 "Индивидуални уреди - 88 в 16 апартаменти" at bounding box center [783, 252] width 1543 height 16
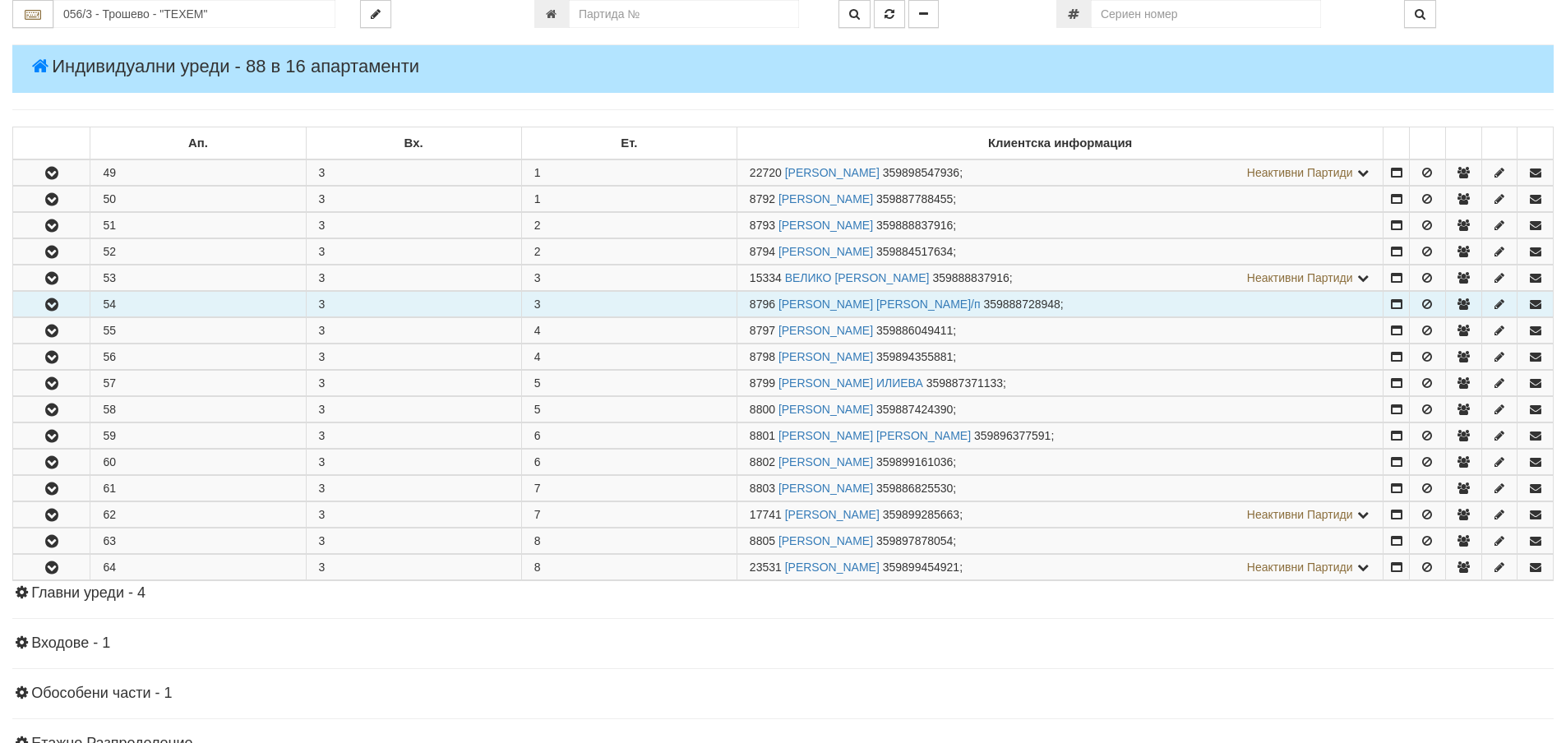
scroll to position [247, 0]
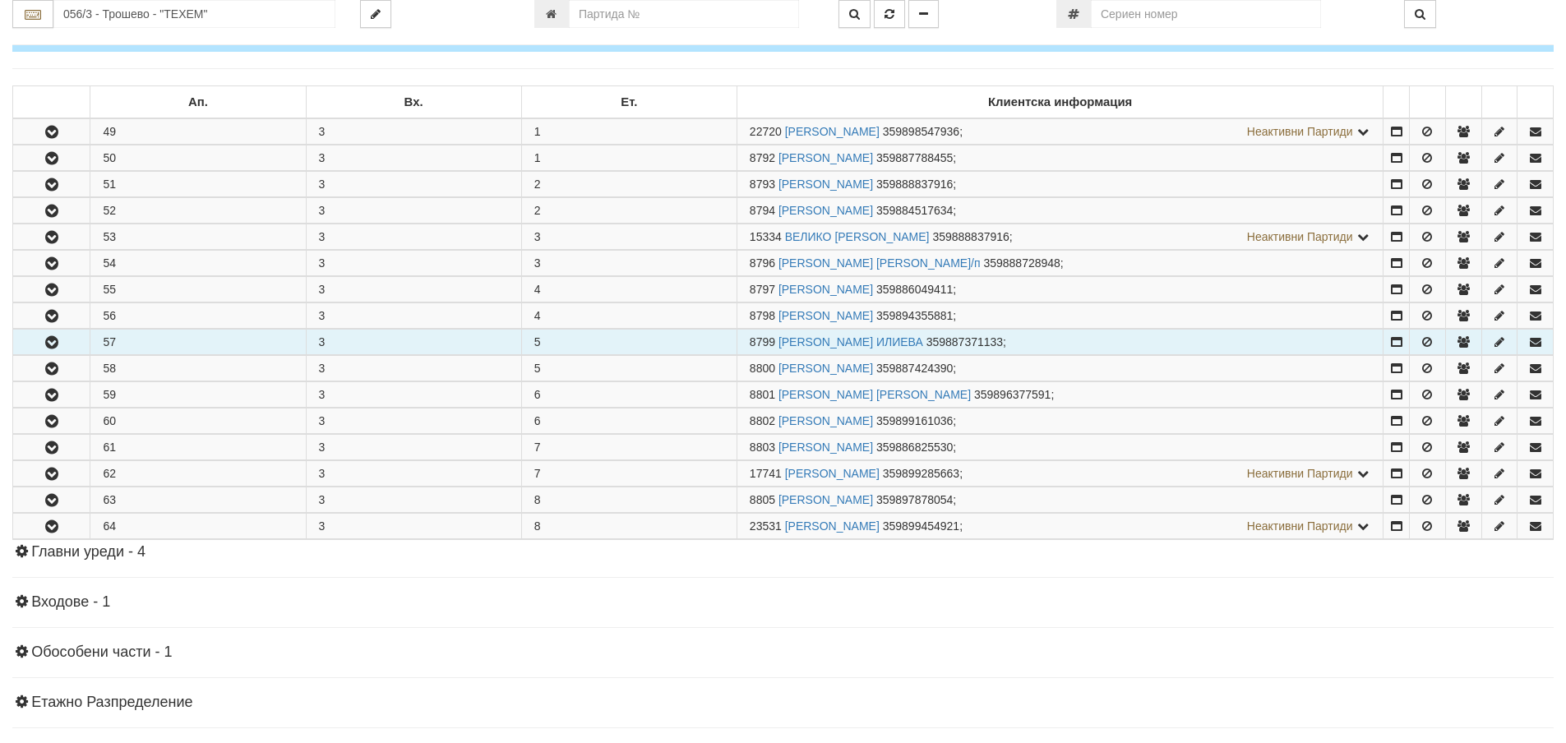
click at [59, 331] on button "button" at bounding box center [51, 342] width 76 height 25
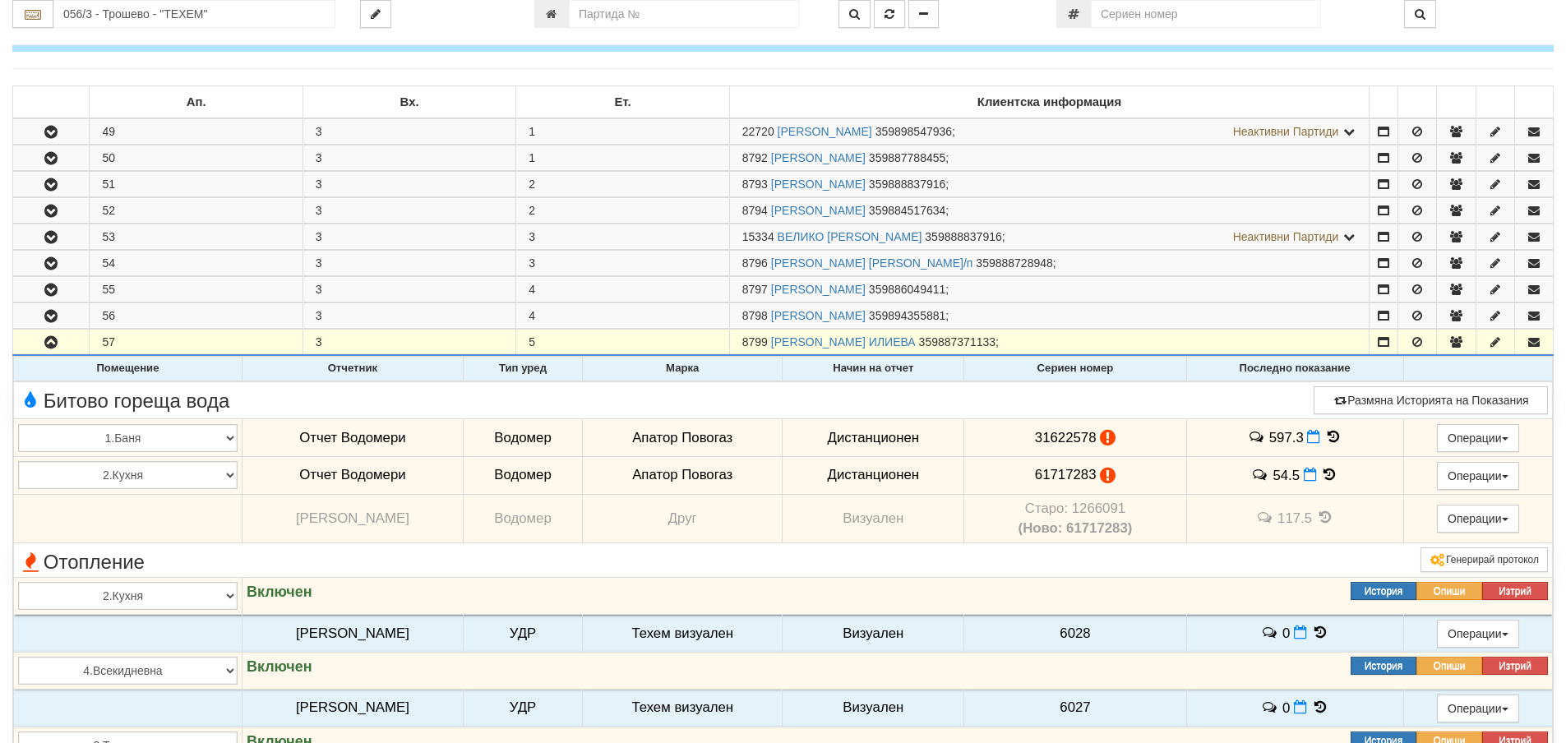
click at [1334, 437] on icon at bounding box center [1333, 437] width 18 height 14
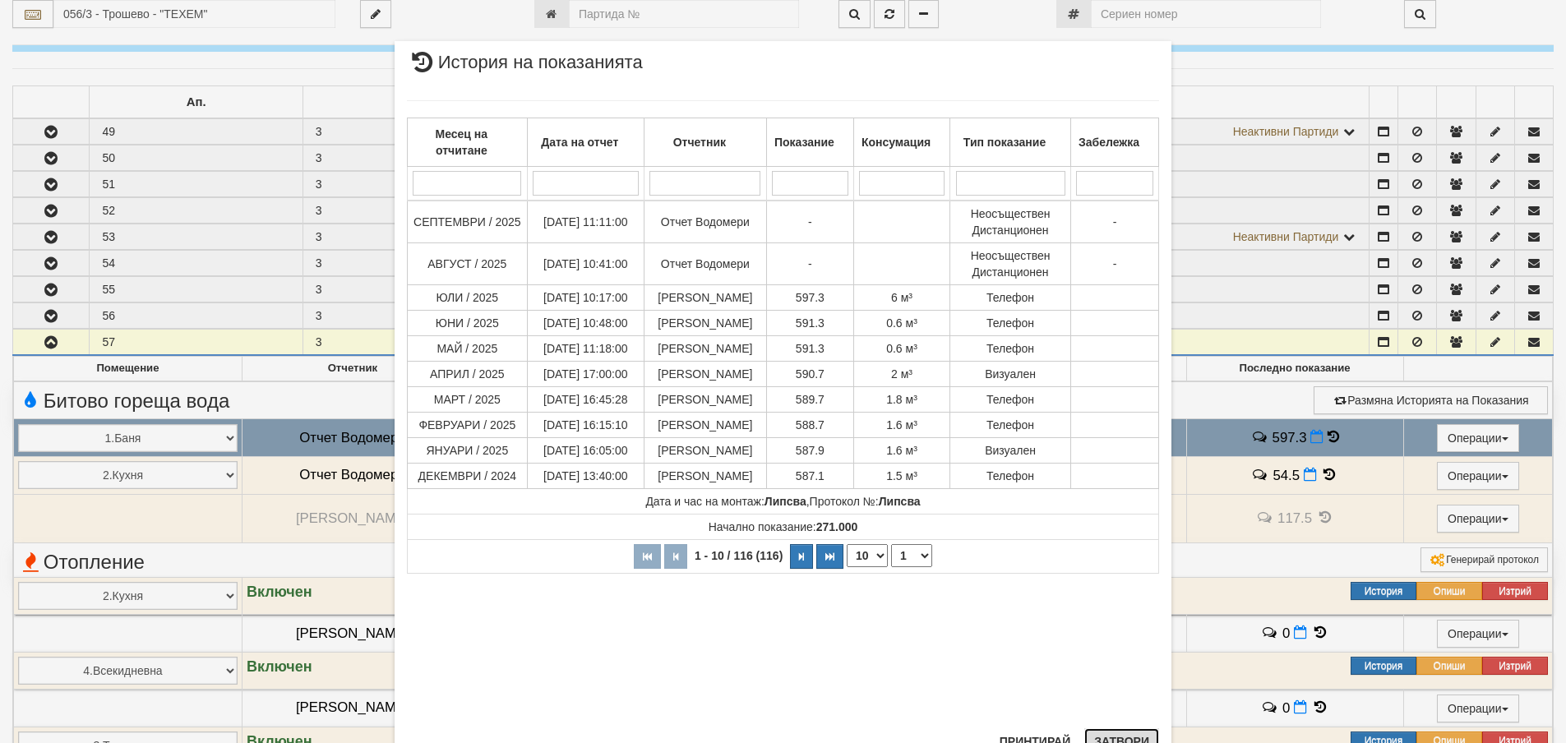
click at [1105, 735] on button "Затвори" at bounding box center [1121, 741] width 75 height 26
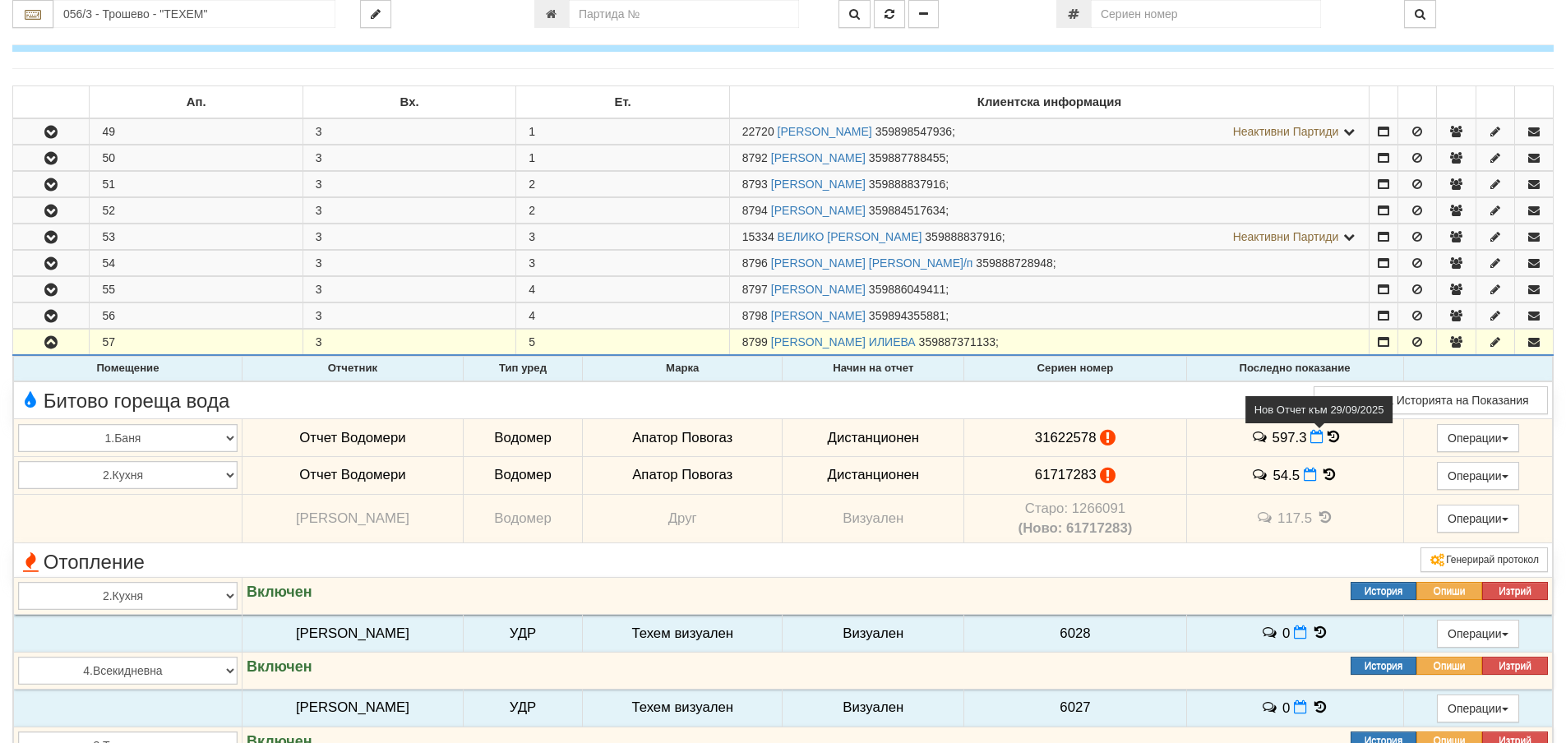
click at [1311, 440] on icon at bounding box center [1316, 437] width 13 height 14
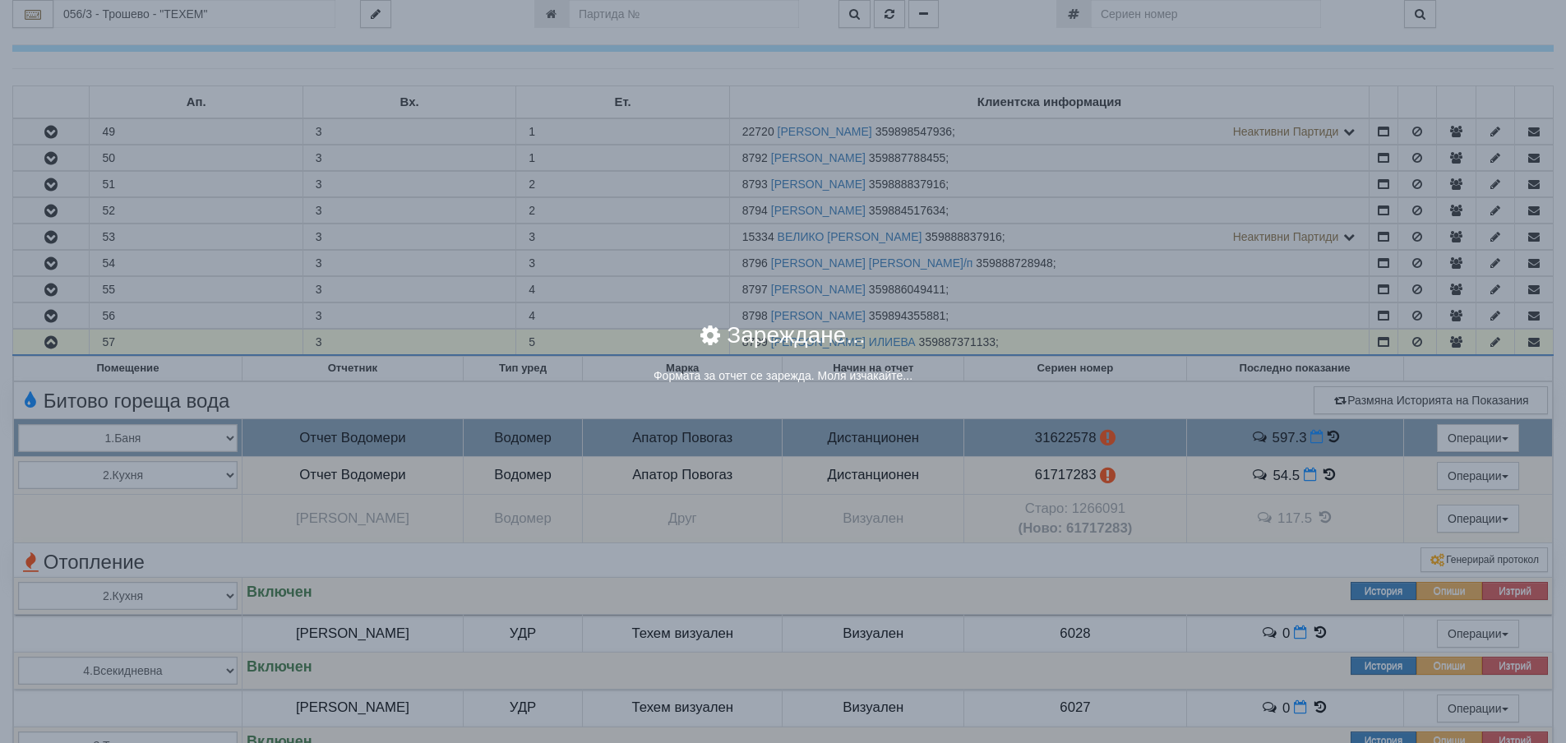
select select "8ac75930-9bfd-e511-80be-8d5a1dced85a"
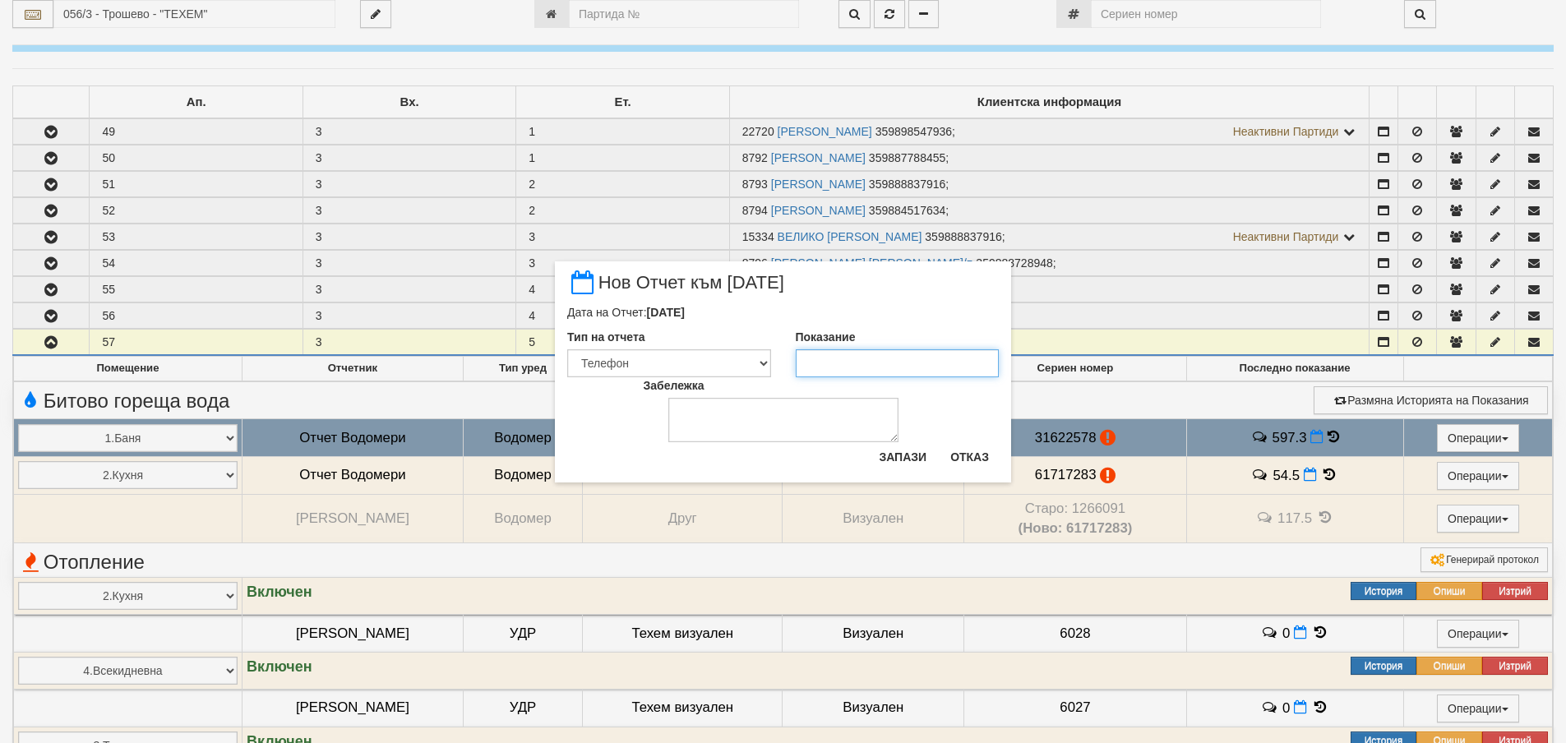
click at [851, 356] on input "Показание" at bounding box center [898, 363] width 204 height 28
type input "597.3"
click at [920, 459] on button "Запази" at bounding box center [902, 457] width 67 height 26
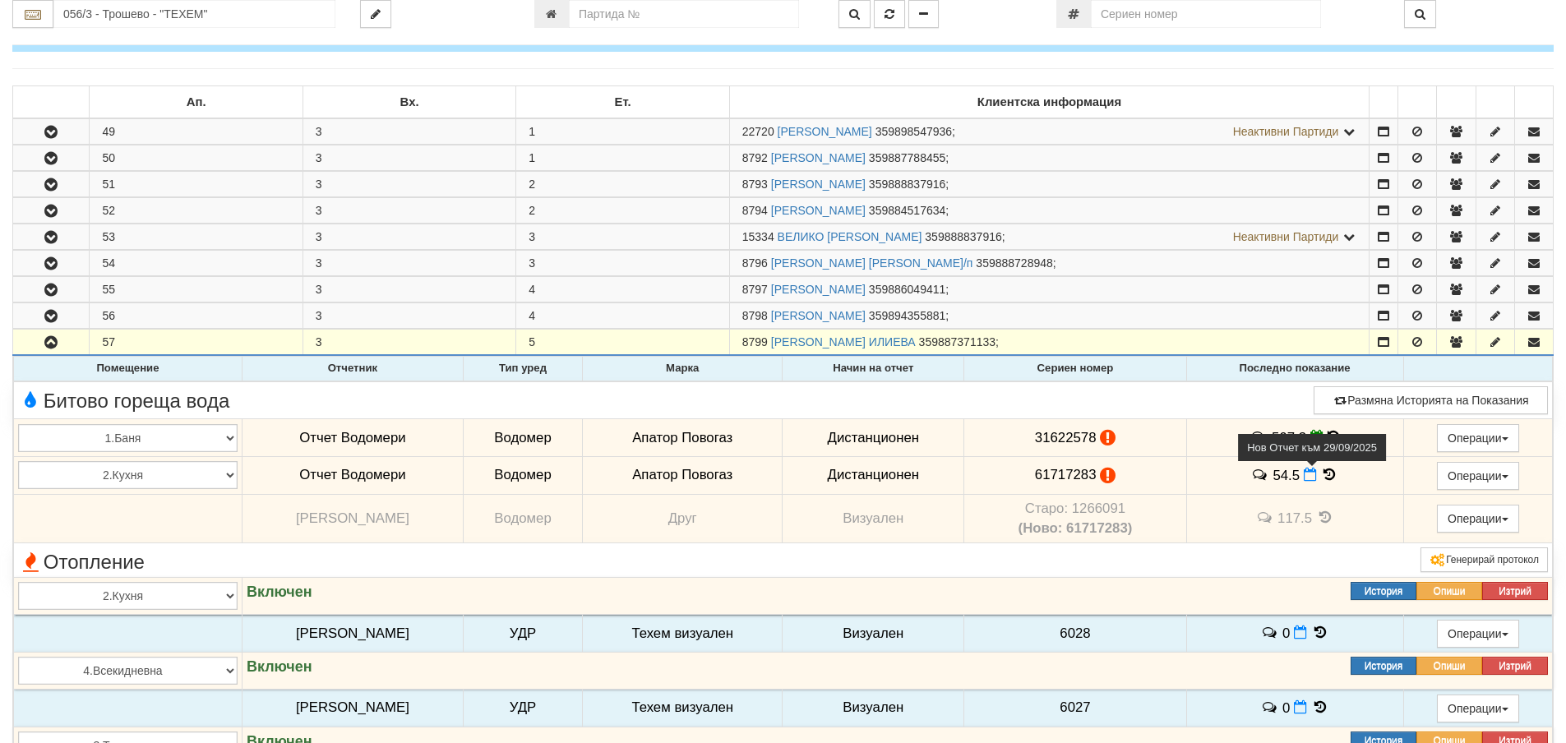
click at [1311, 476] on icon at bounding box center [1309, 475] width 13 height 14
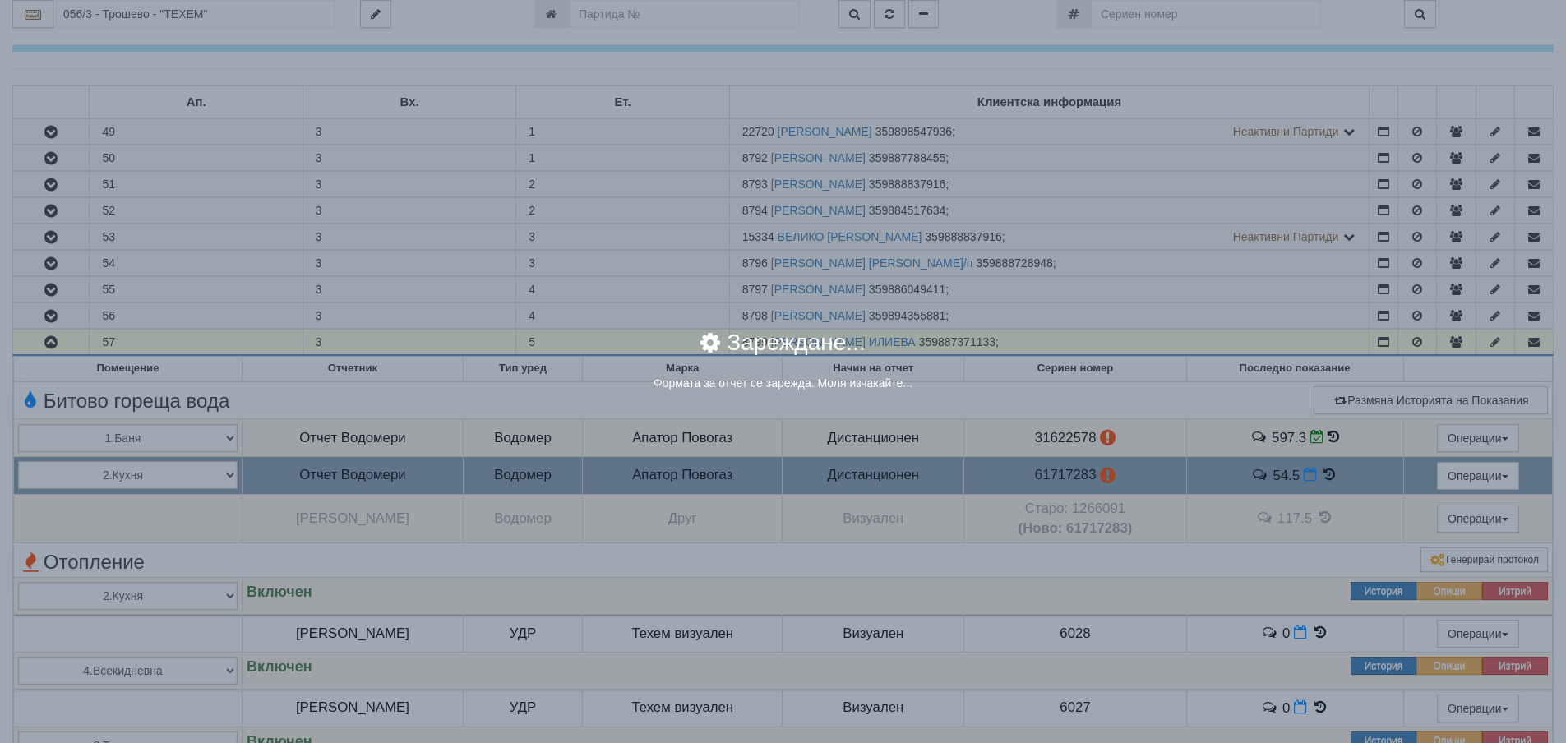
select select "8ac75930-9bfd-e511-80be-8d5a1dced85a"
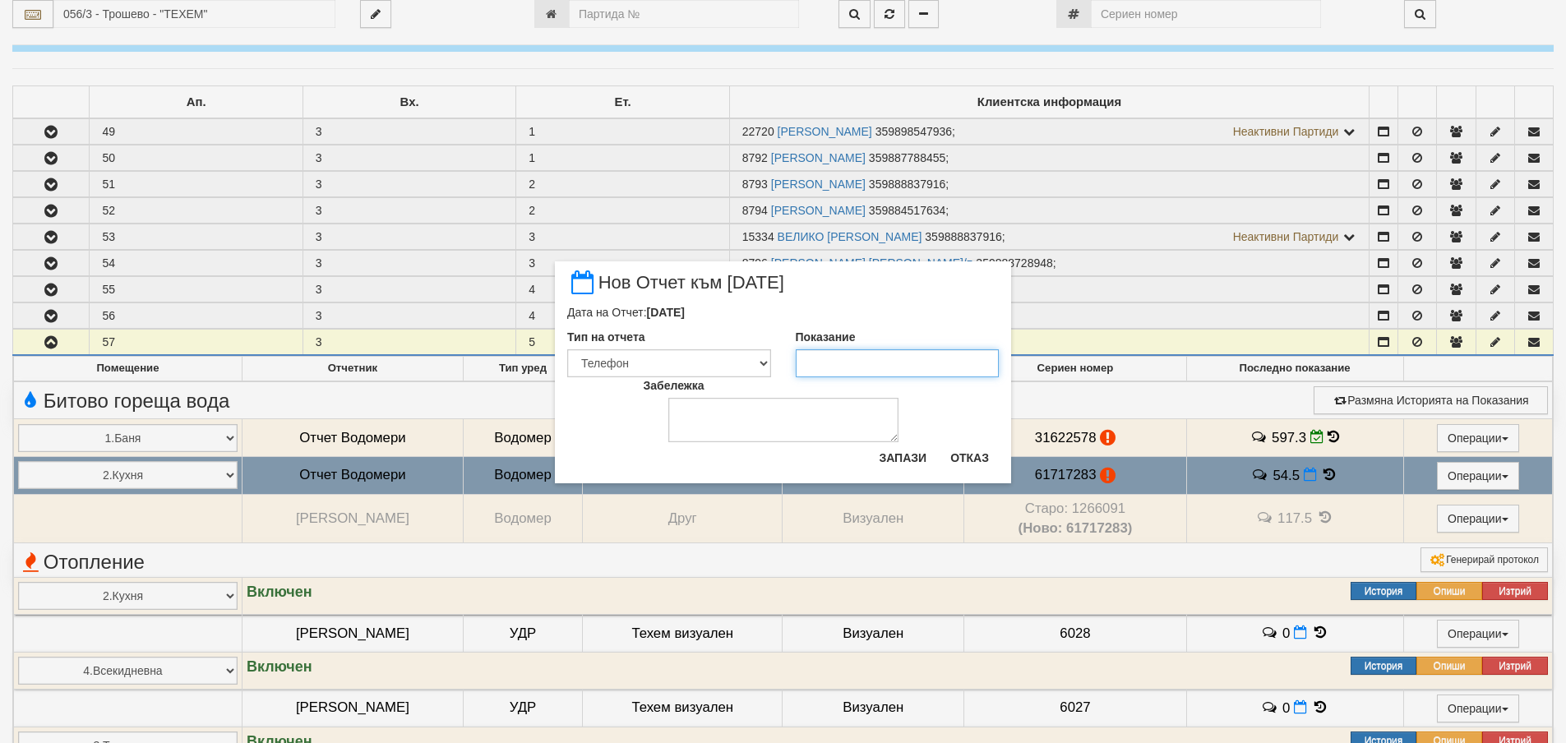
click at [862, 364] on input "Показание" at bounding box center [898, 363] width 204 height 28
type input "54.5"
click at [887, 449] on button "Запази" at bounding box center [902, 458] width 67 height 26
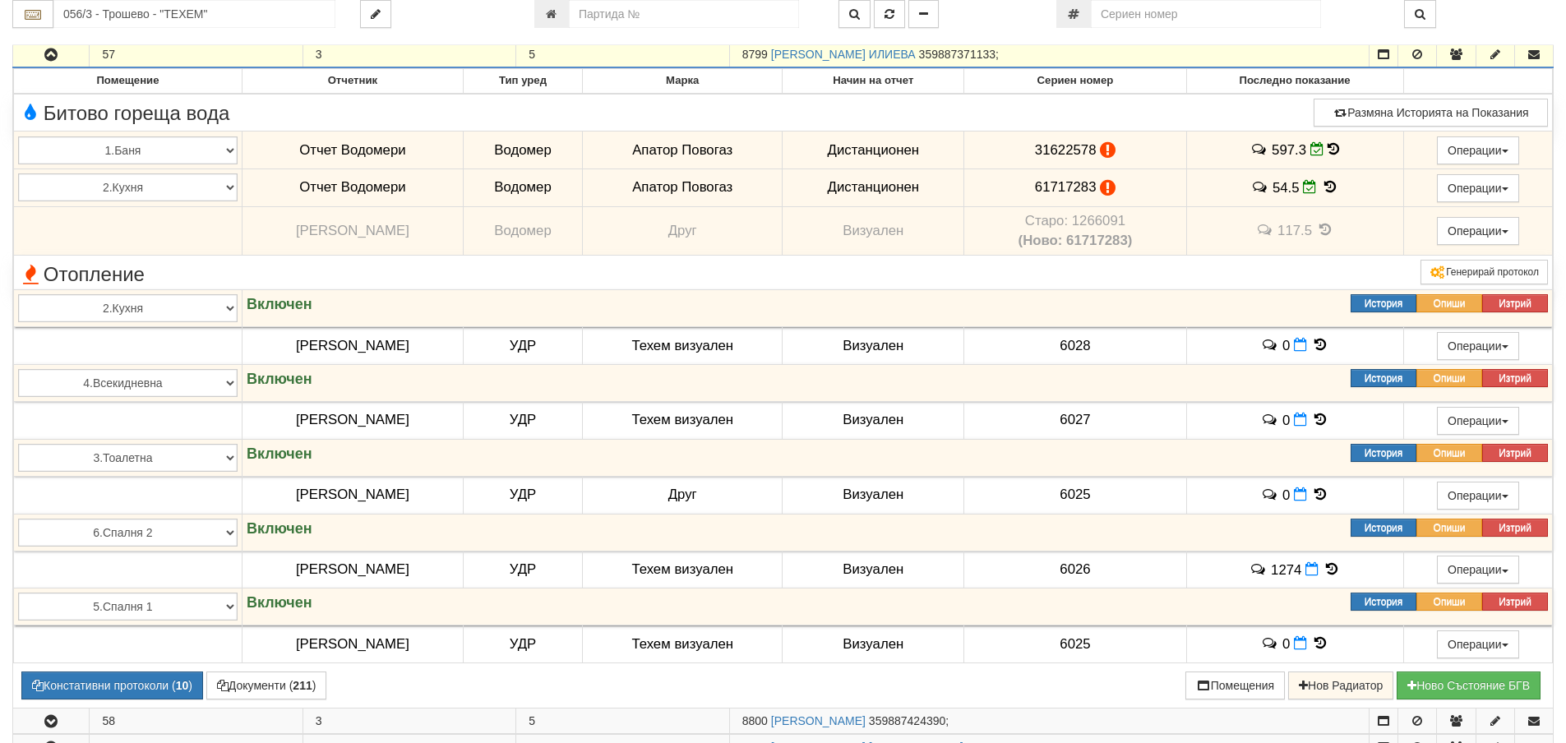
scroll to position [575, 0]
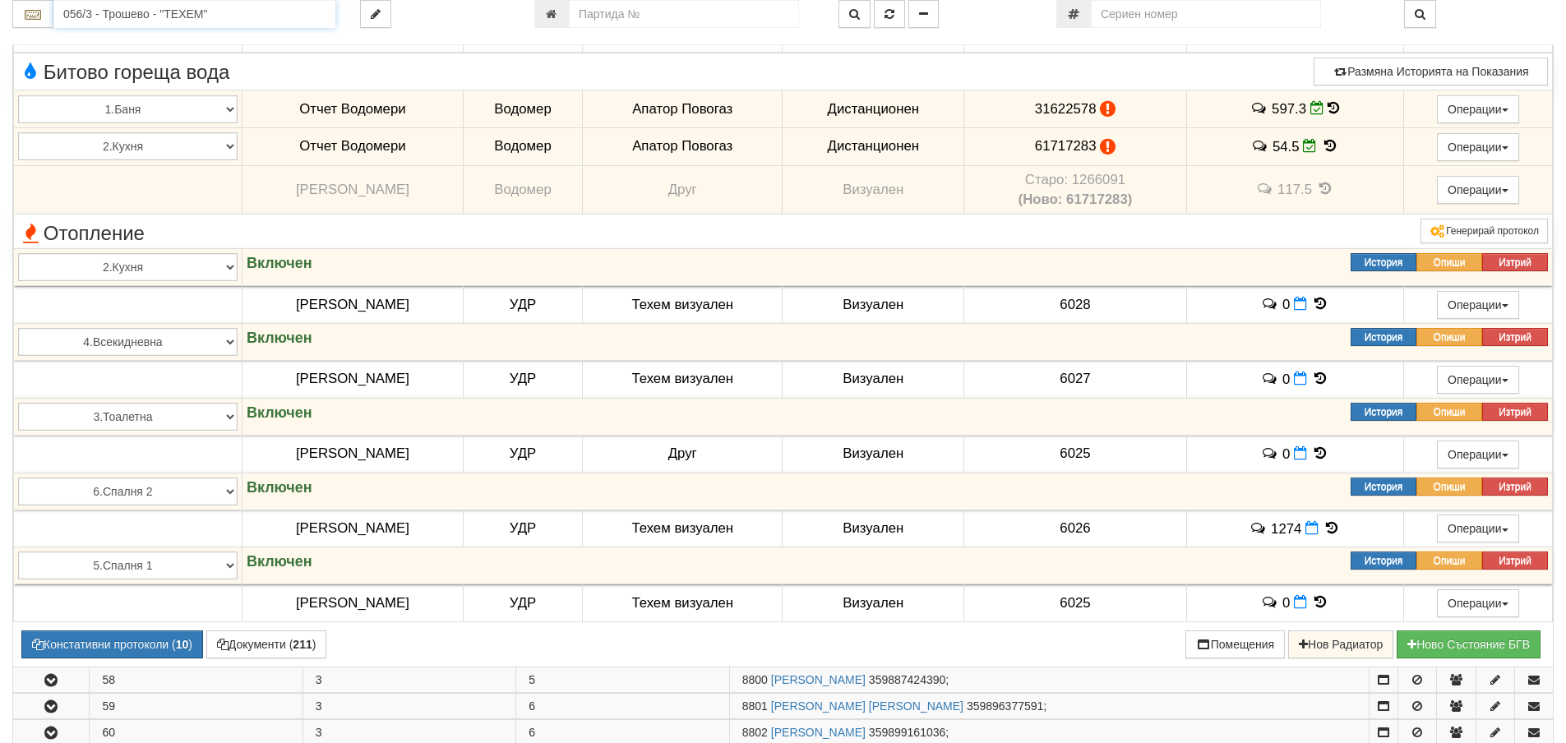
click at [290, 16] on input "056/3 - Трошево - "ТЕХЕМ"" at bounding box center [194, 14] width 282 height 28
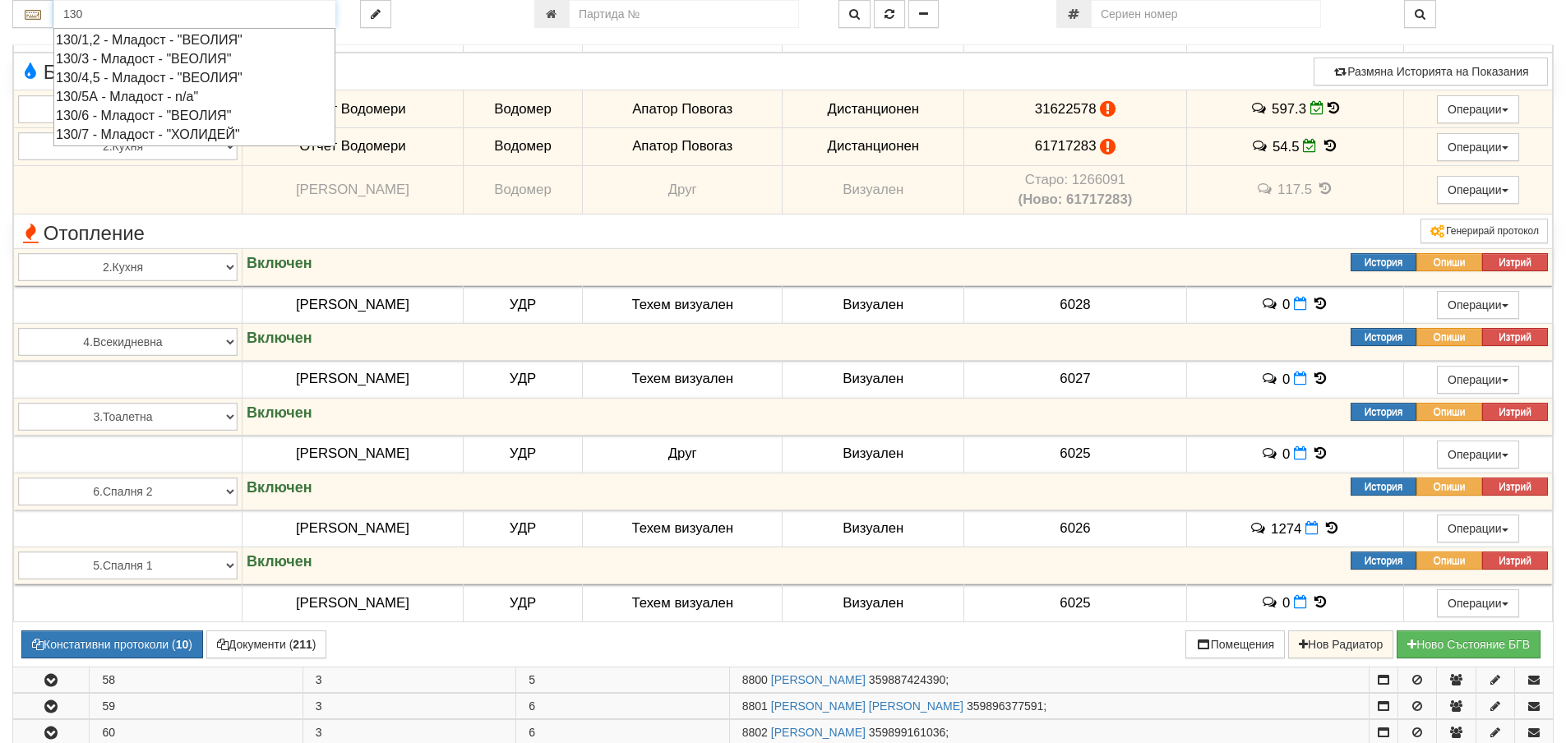
click at [141, 55] on div "130/3 - Младост - "ВЕОЛИЯ"" at bounding box center [194, 58] width 277 height 19
type input "130/3 - Младост - "ВЕОЛИЯ""
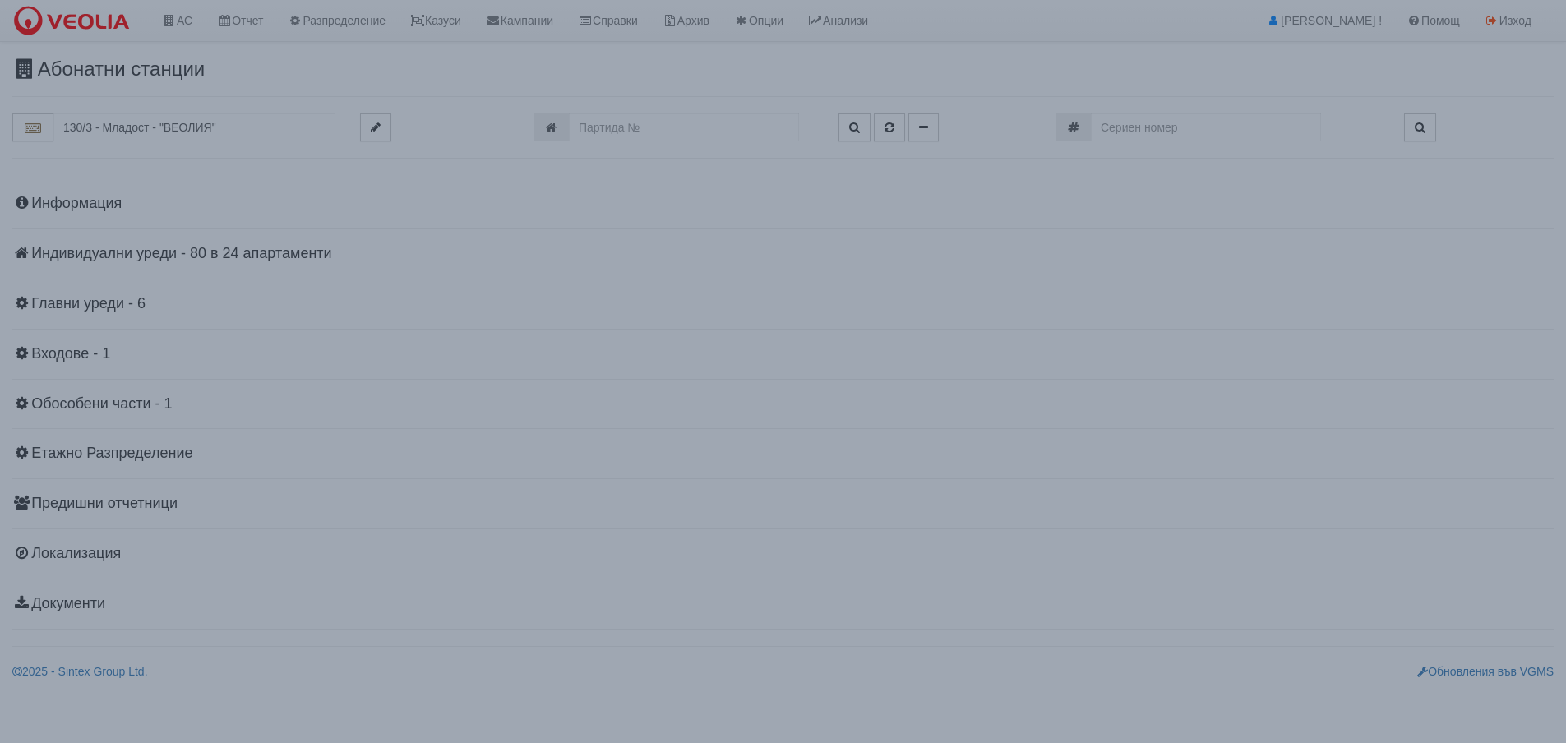
scroll to position [0, 0]
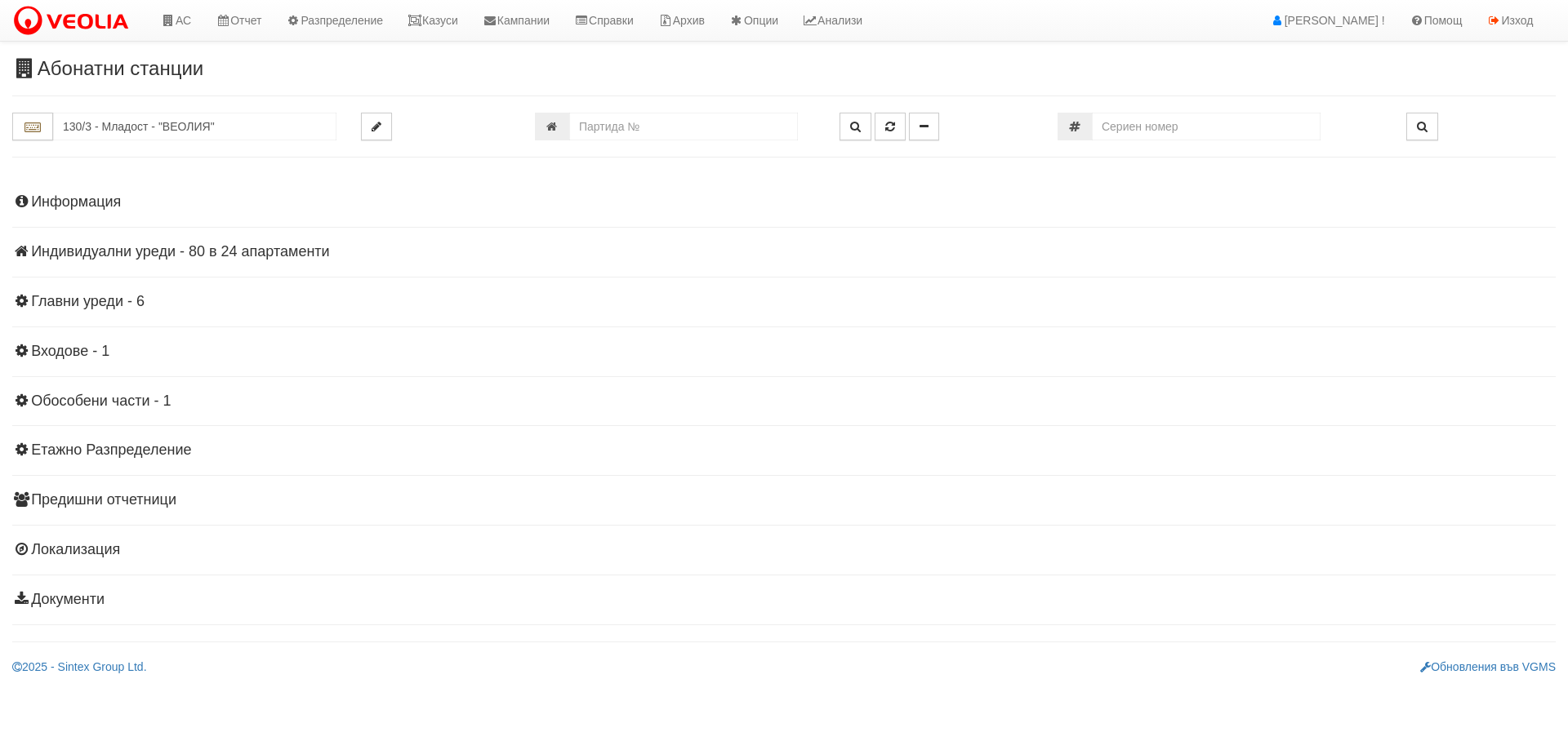
click at [255, 248] on h4 "Индивидуални уреди - 80 в 24 апартаменти" at bounding box center [783, 252] width 1543 height 16
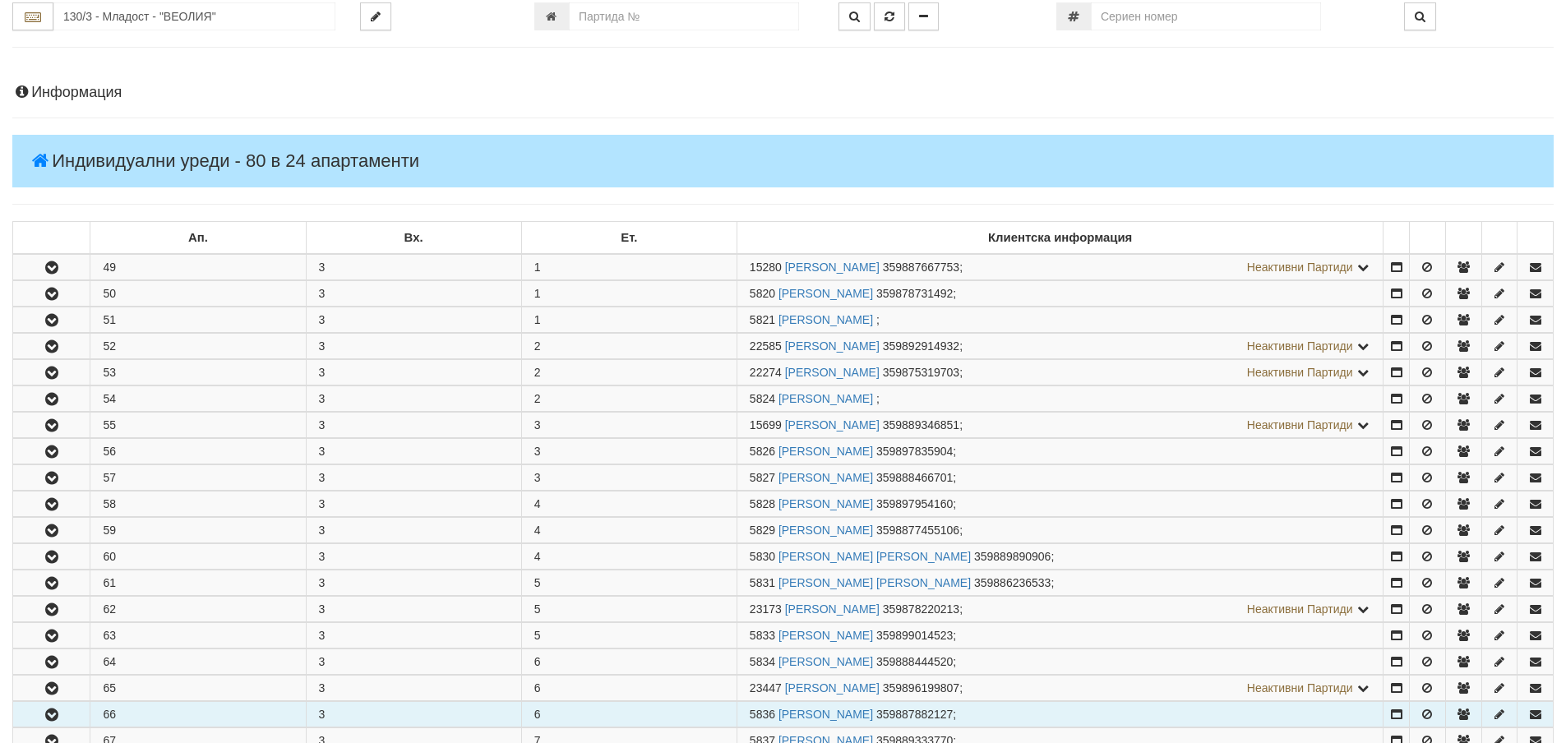
scroll to position [329, 0]
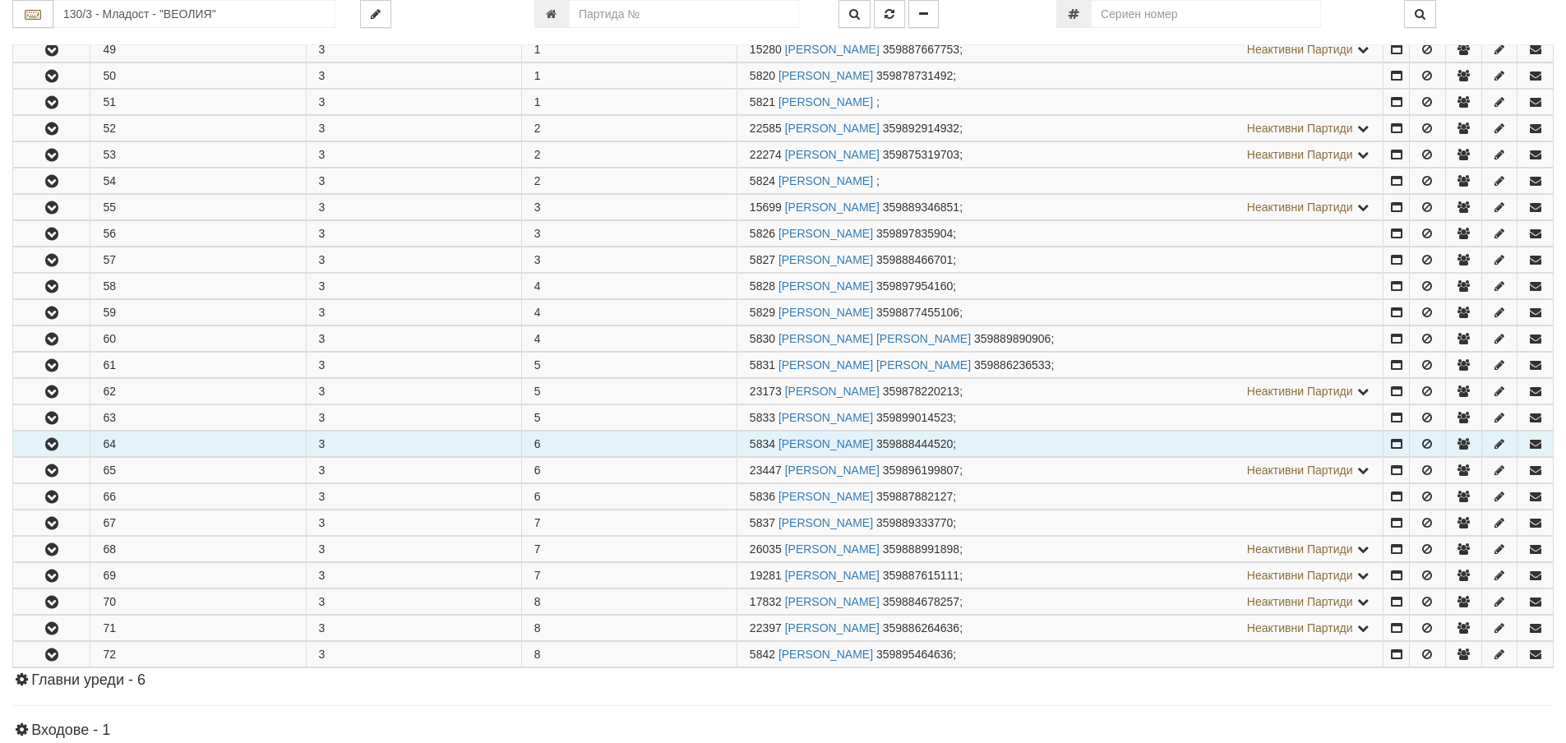
drag, startPoint x: 77, startPoint y: 471, endPoint x: 390, endPoint y: 449, distance: 313.1
click at [82, 471] on button "button" at bounding box center [51, 470] width 76 height 25
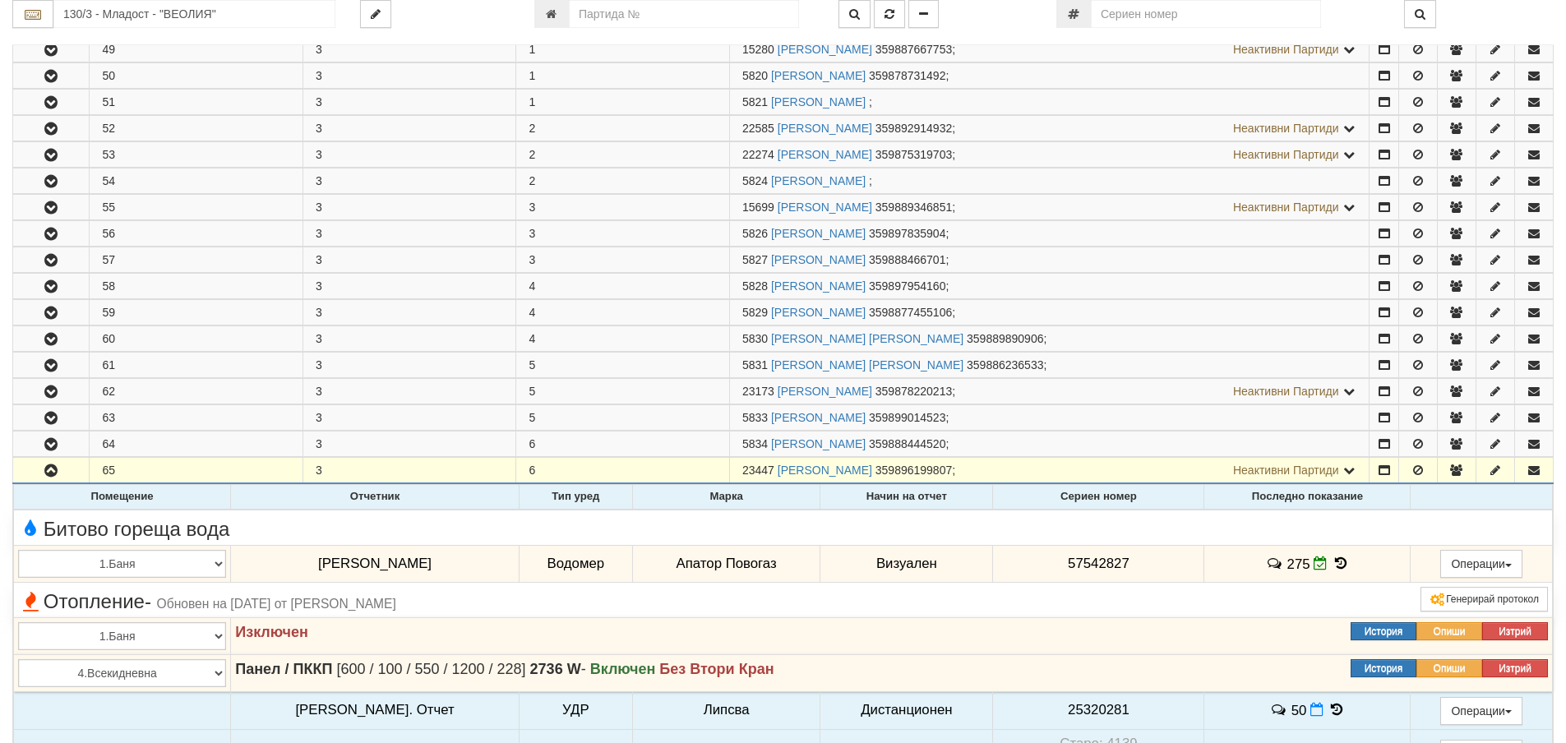
click at [1331, 565] on icon at bounding box center [1340, 563] width 18 height 14
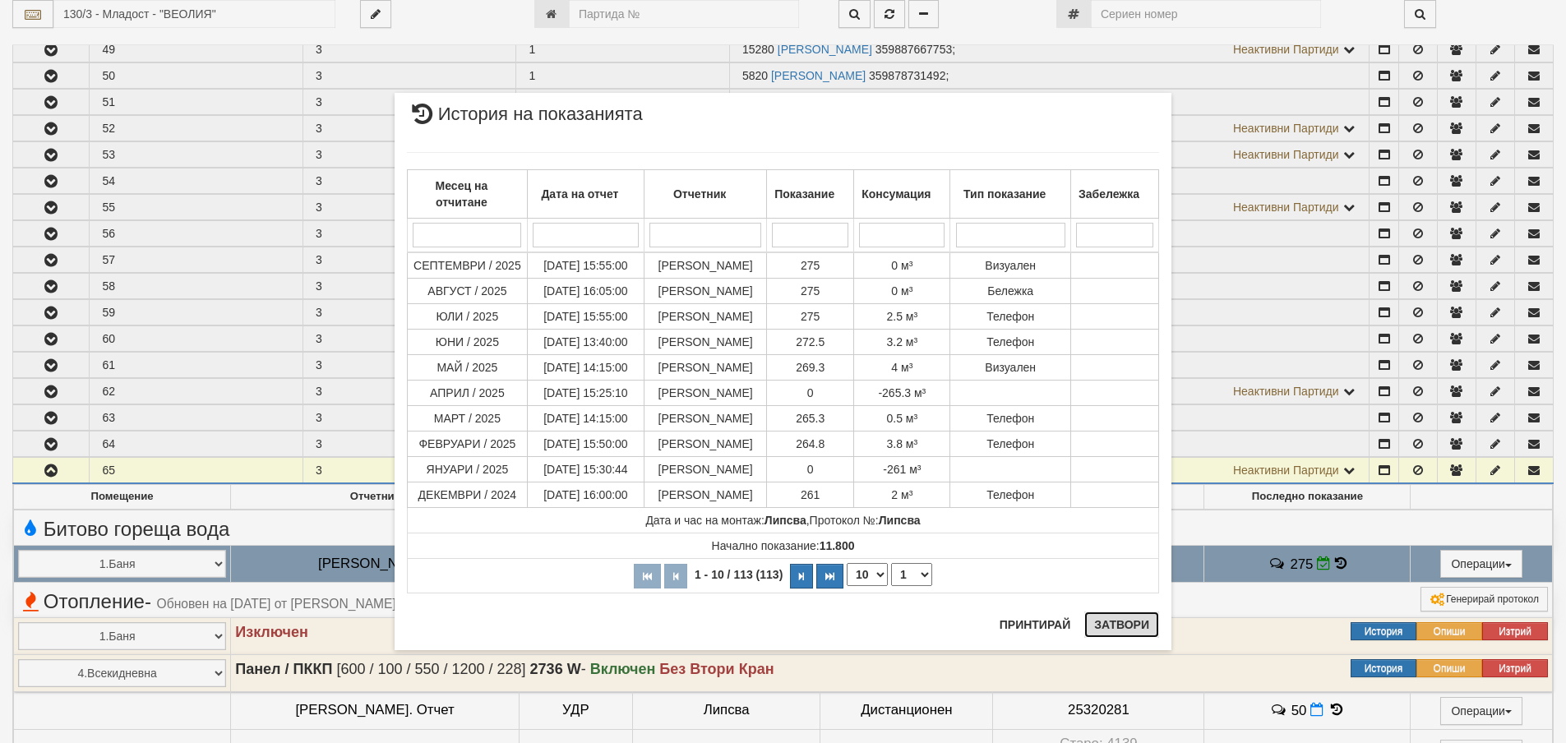
click at [1129, 618] on button "Затвори" at bounding box center [1121, 624] width 75 height 26
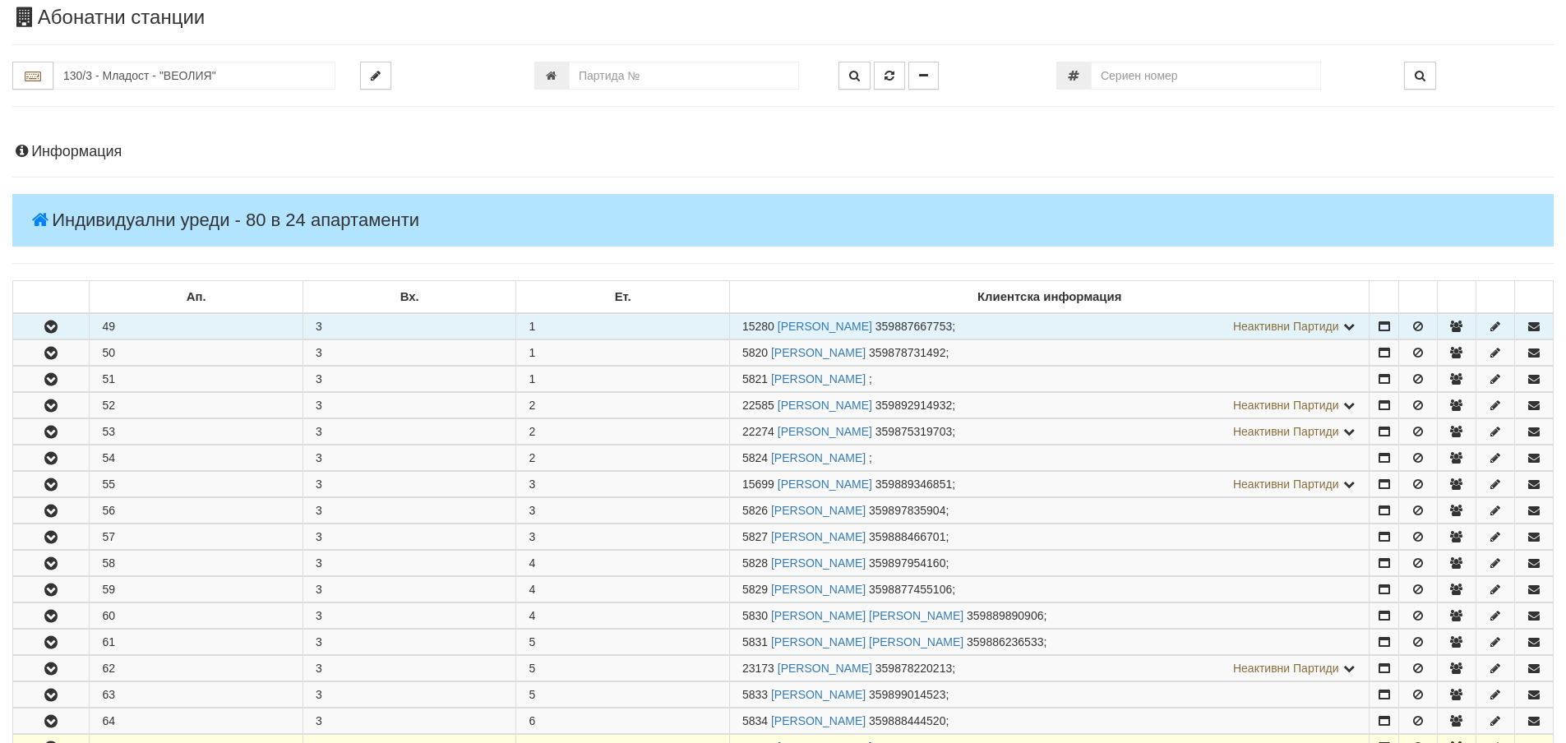
scroll to position [0, 0]
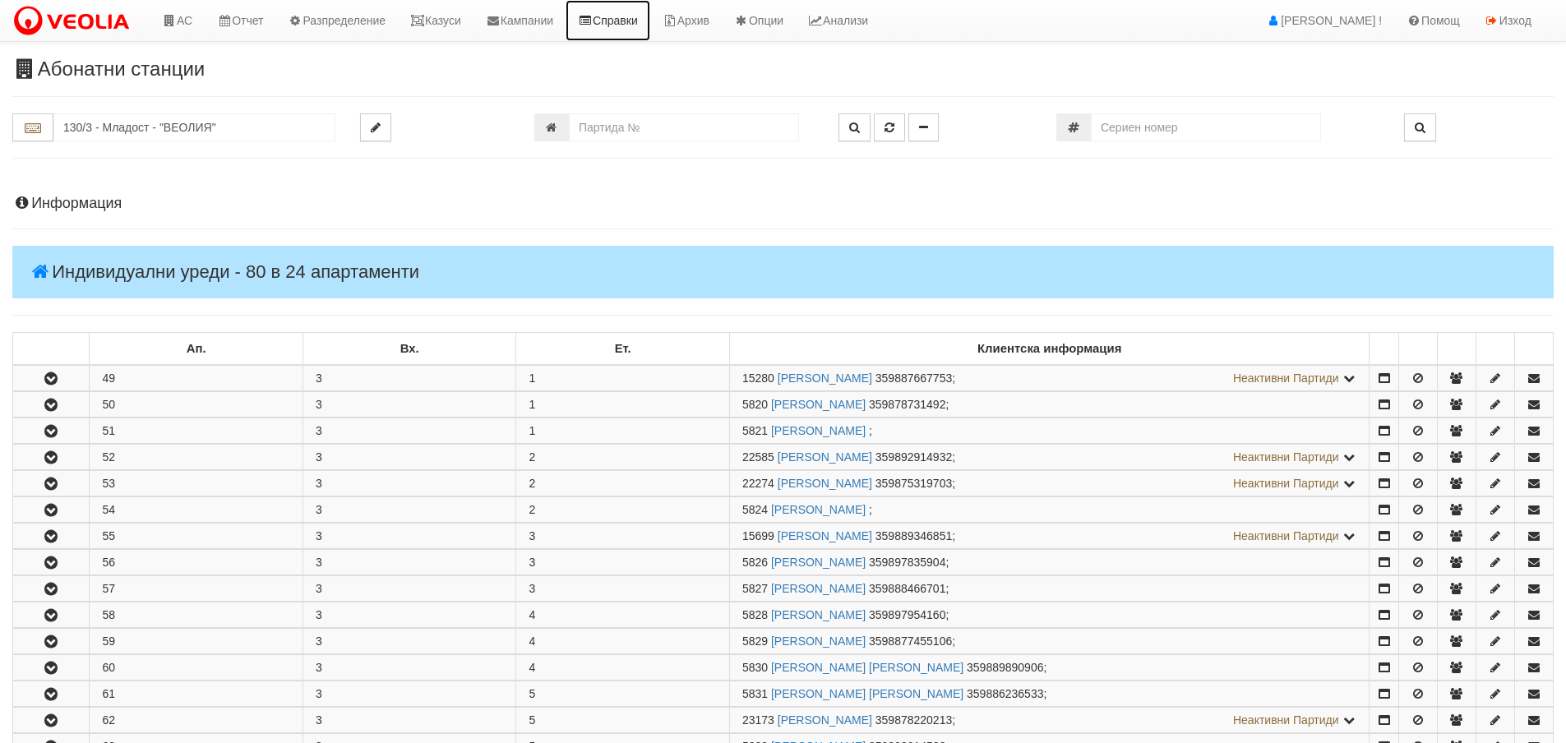
click at [645, 26] on link "Справки" at bounding box center [607, 20] width 85 height 41
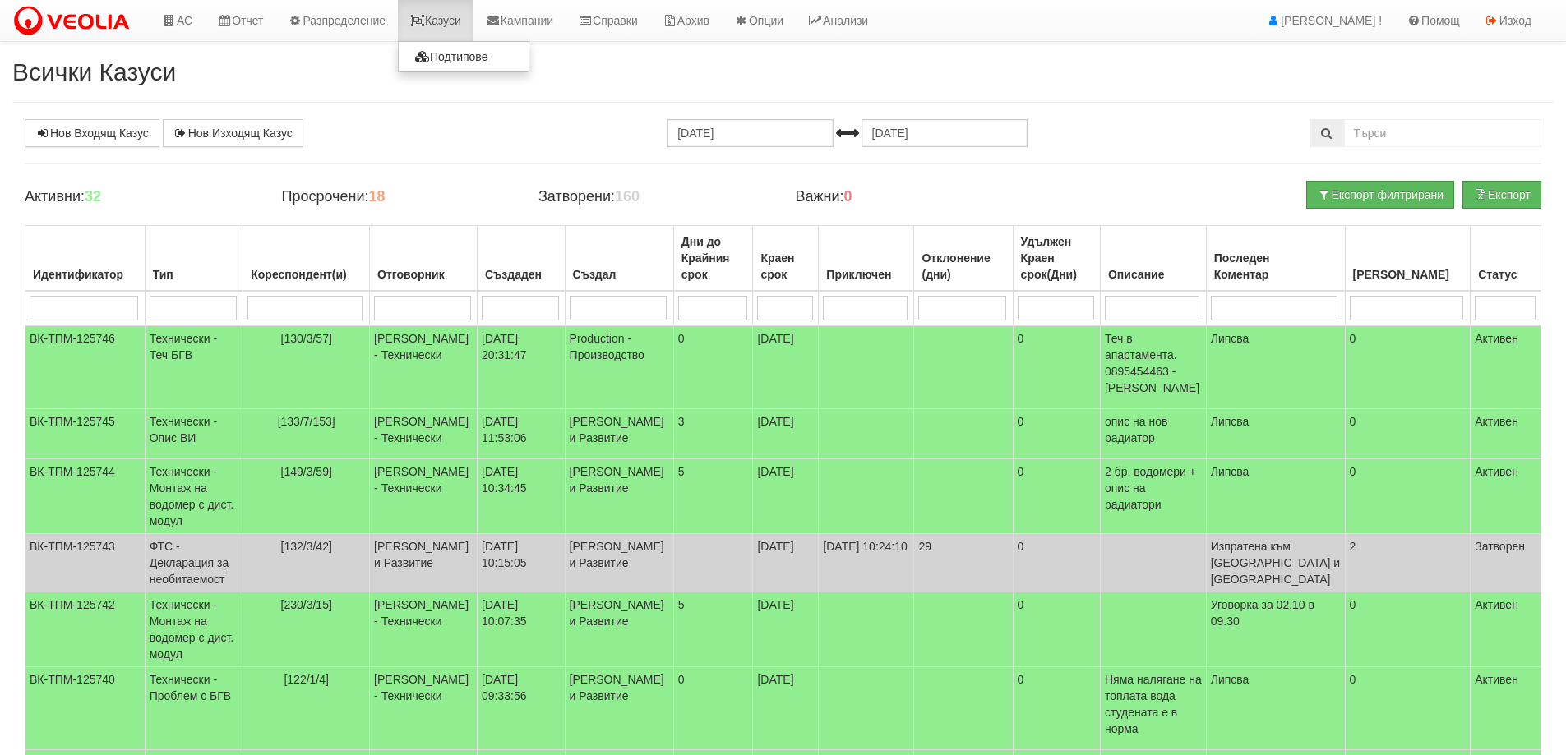
click at [446, 25] on link "Казуси" at bounding box center [436, 20] width 76 height 41
click at [453, 27] on link "Казуси" at bounding box center [436, 20] width 76 height 41
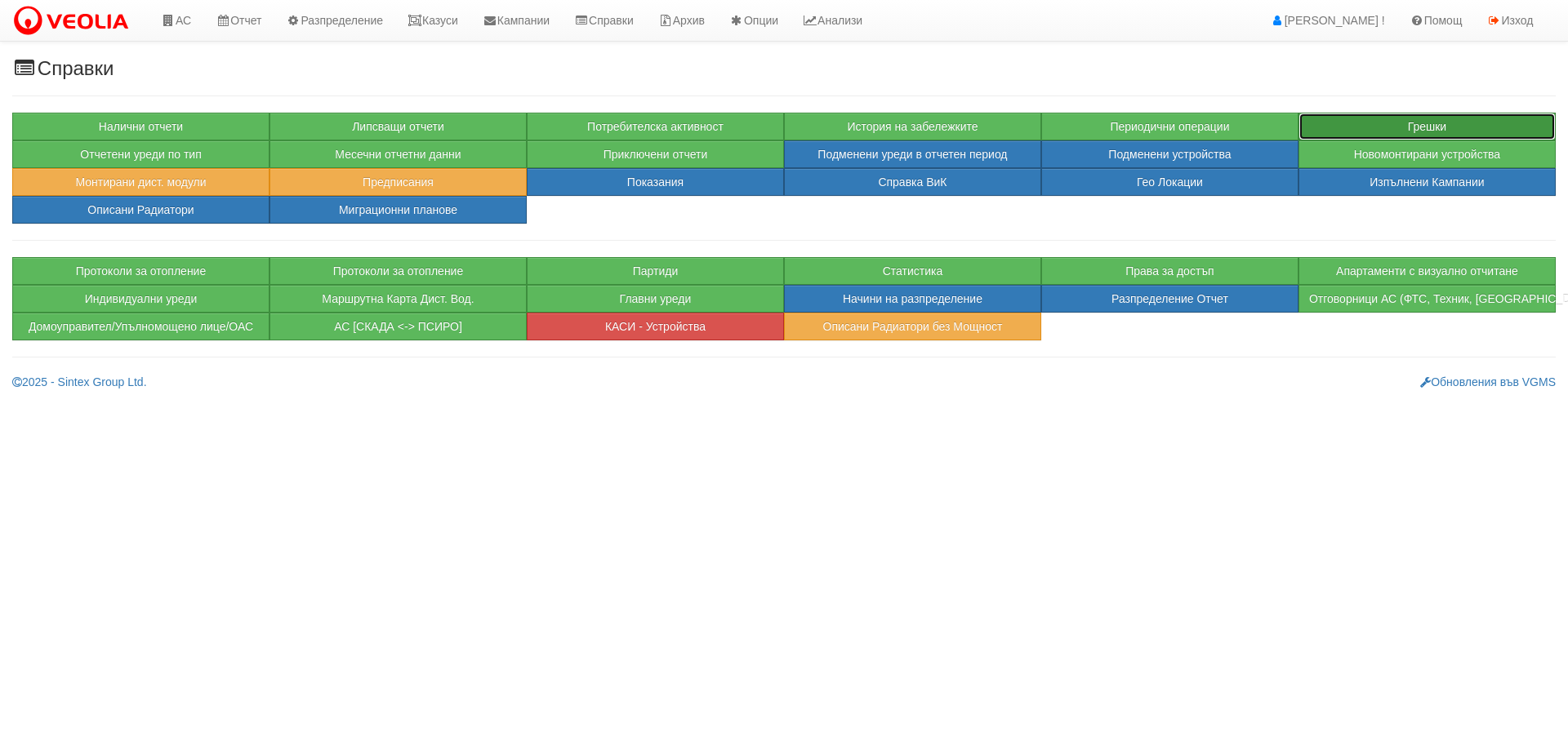
click at [1417, 120] on button "Грешки" at bounding box center [1427, 126] width 257 height 28
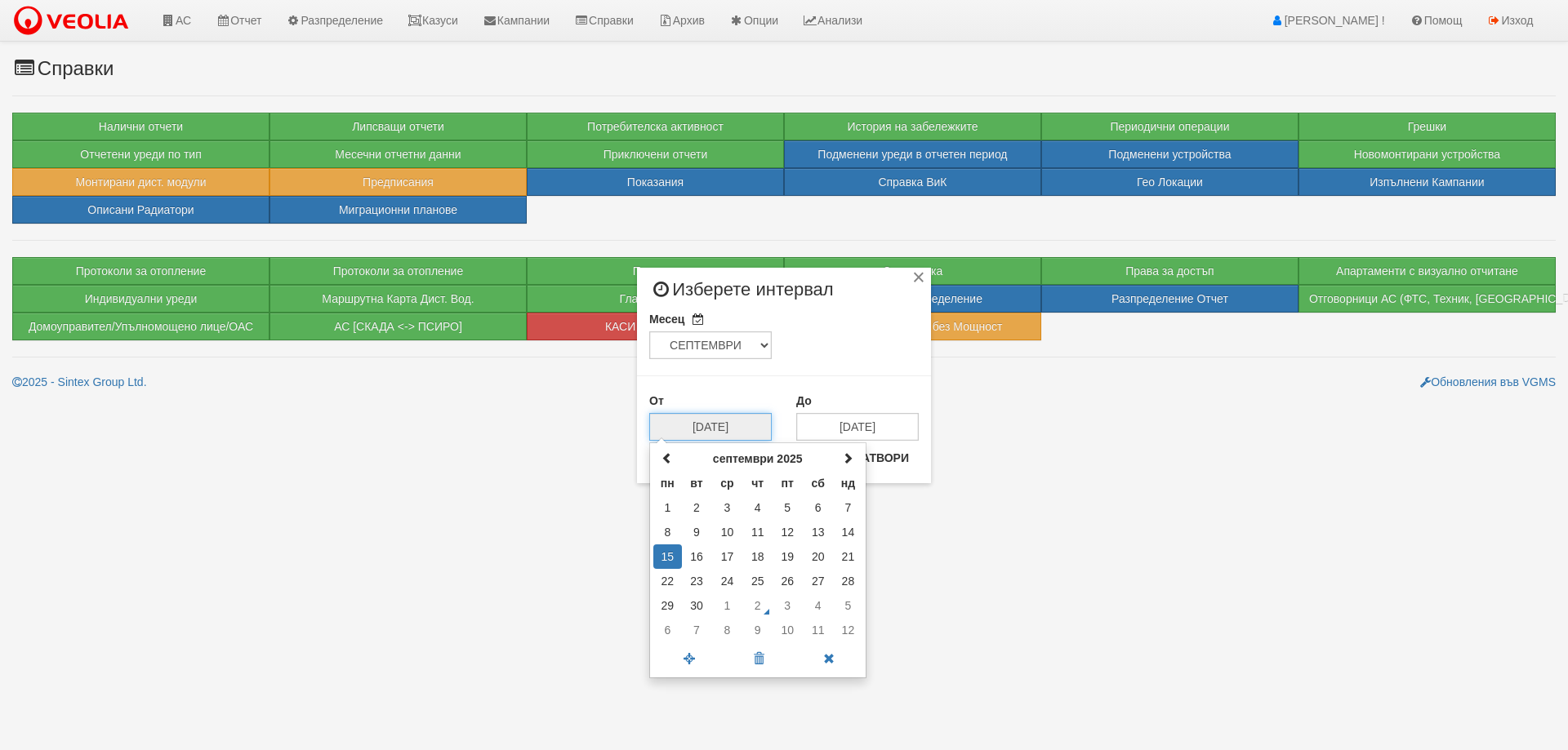
click at [721, 423] on input "[DATE]" at bounding box center [709, 427] width 122 height 28
click at [735, 605] on td "1" at bounding box center [726, 605] width 31 height 25
type input "[DATE]"
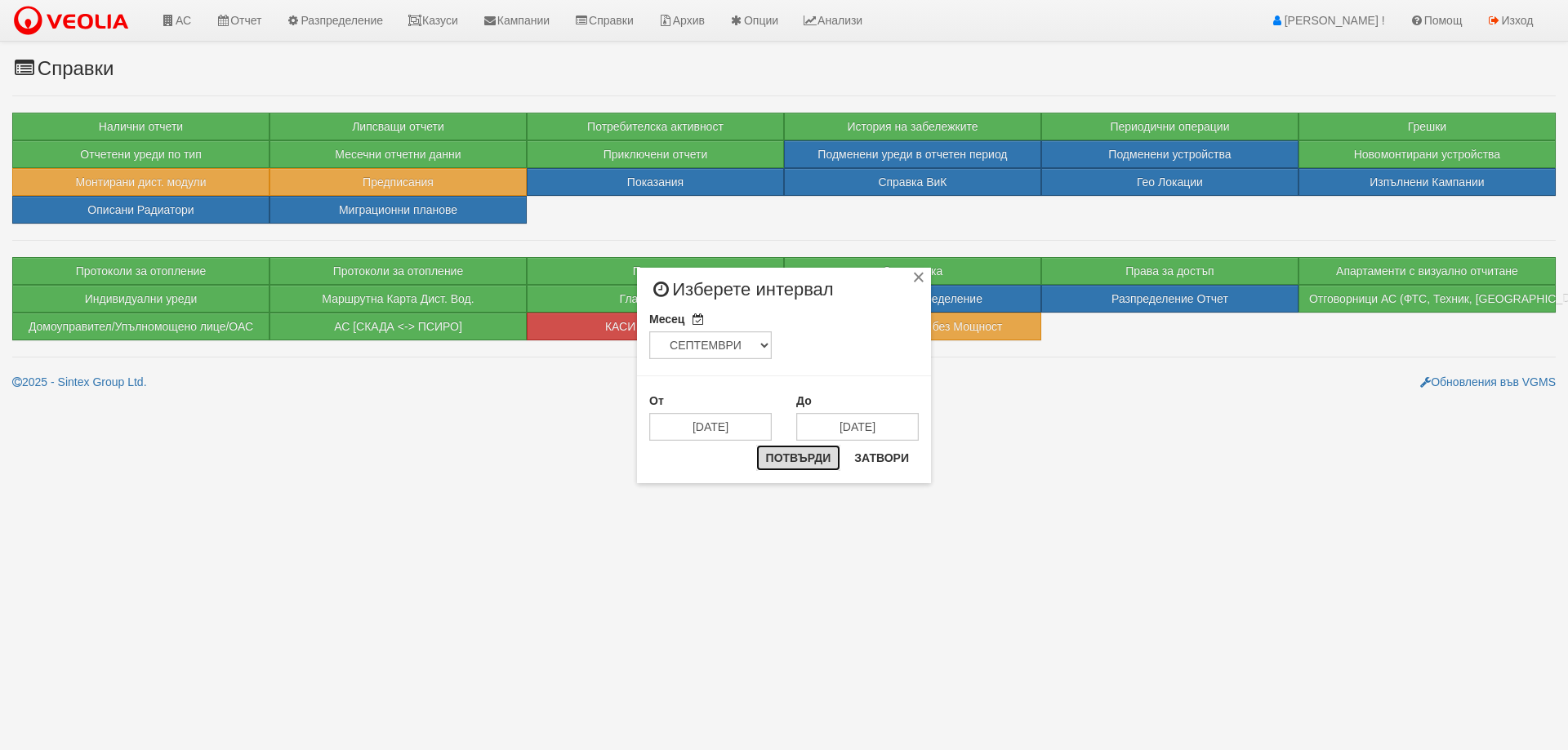
click at [800, 453] on button "Потвърди" at bounding box center [798, 458] width 84 height 26
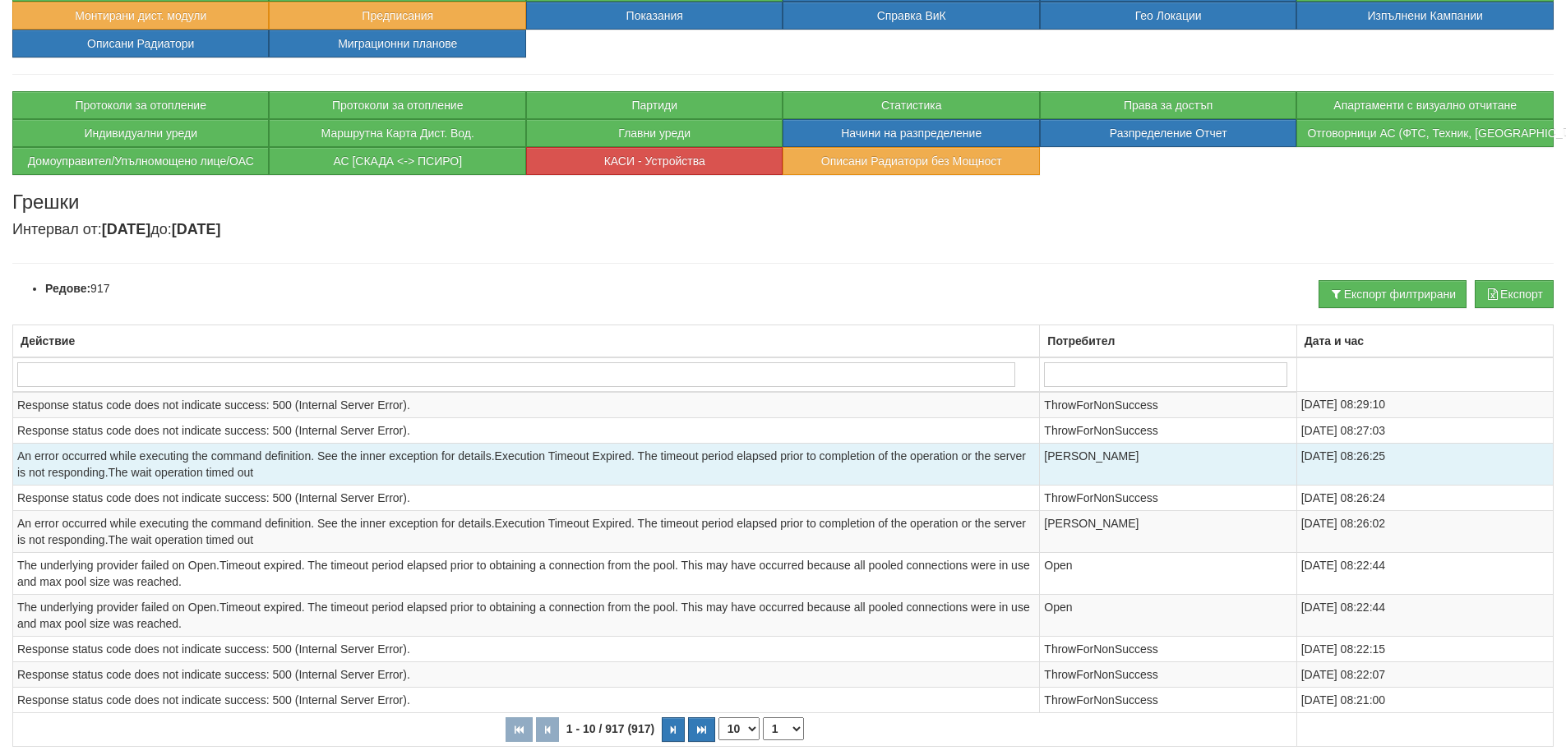
scroll to position [238, 0]
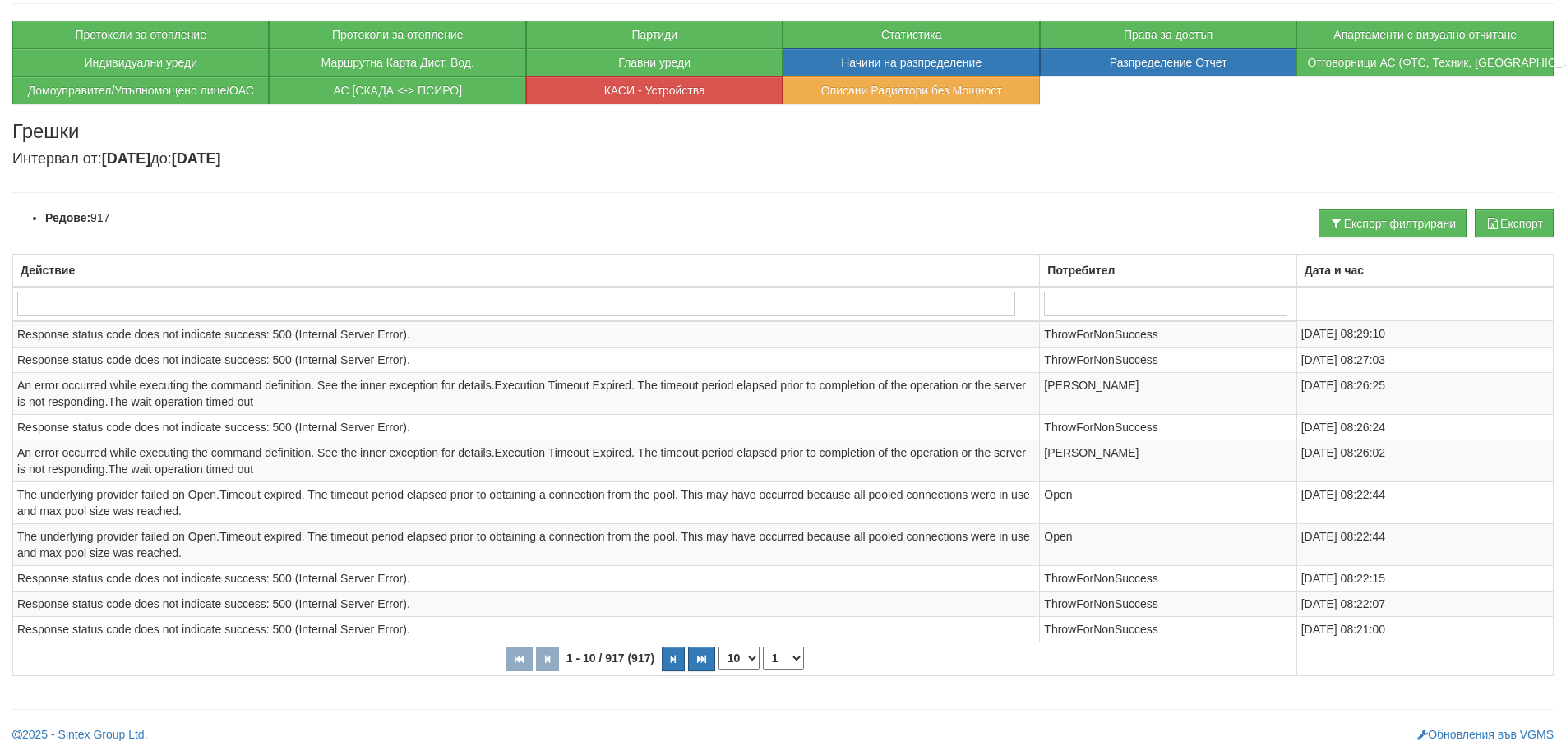
click at [744, 661] on select "10 20 30 40" at bounding box center [738, 658] width 41 height 23
select select "40"
click at [718, 670] on select "10 20 30 40" at bounding box center [738, 658] width 41 height 23
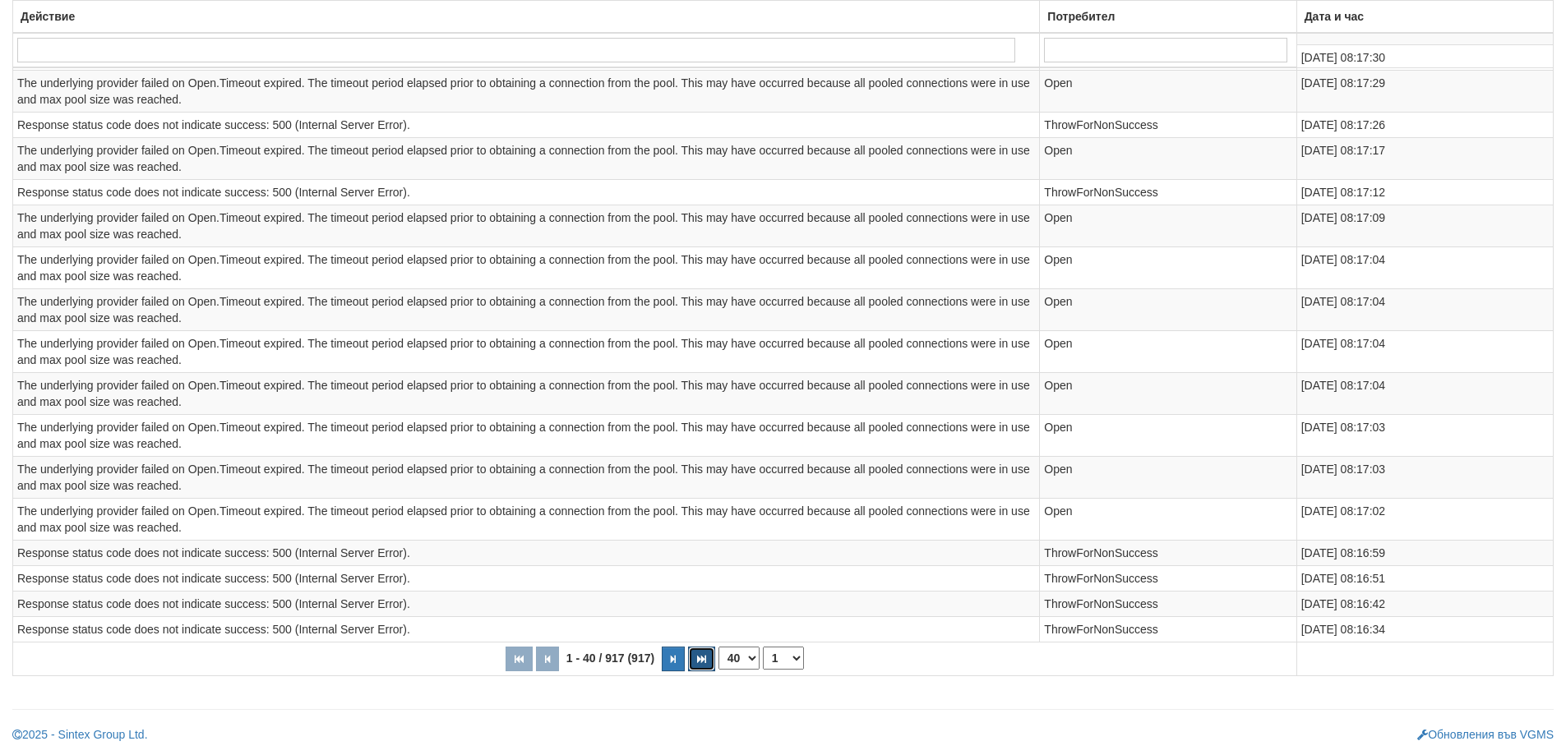
click at [703, 664] on button "button" at bounding box center [701, 659] width 27 height 25
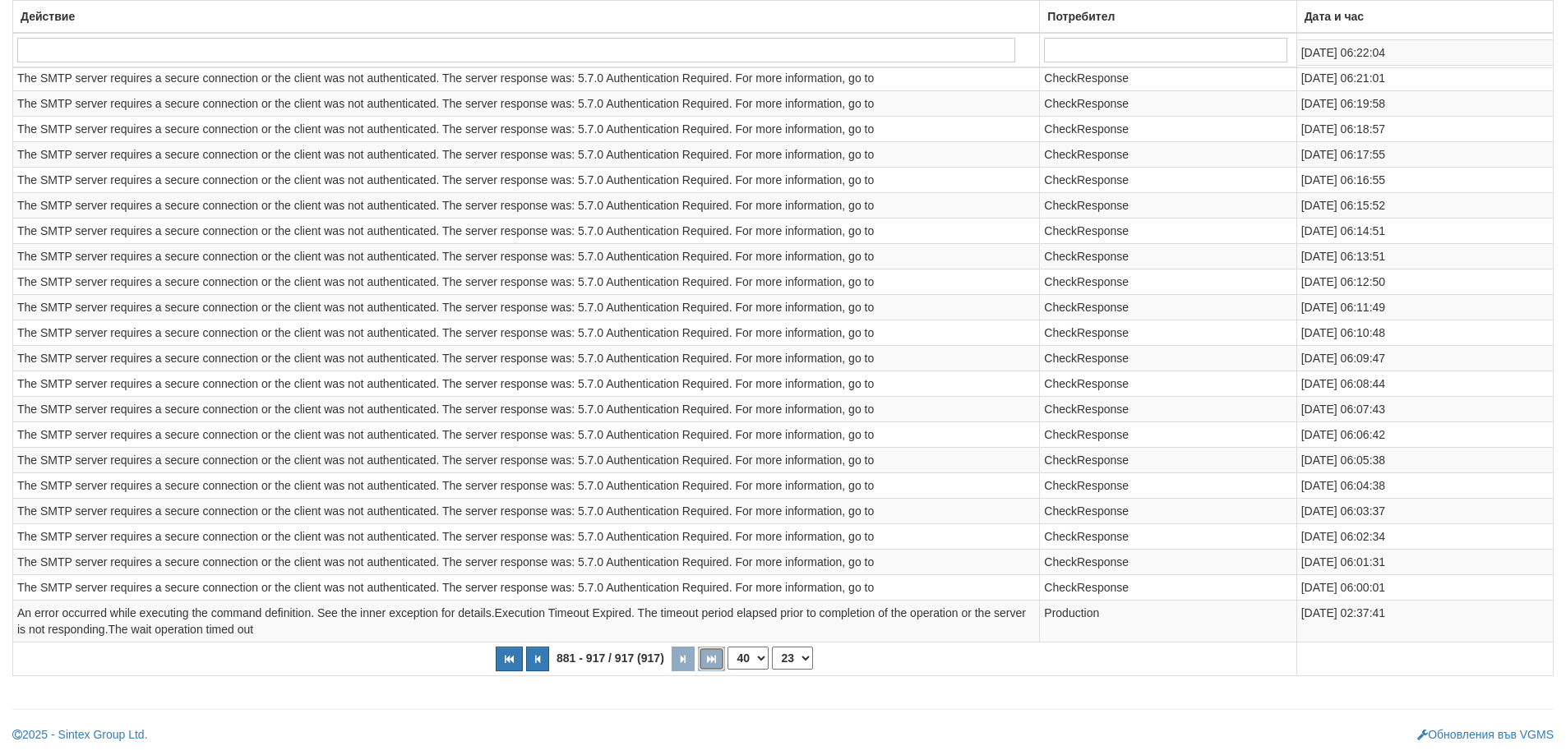
scroll to position [877, 0]
click at [545, 662] on button "button" at bounding box center [537, 659] width 23 height 25
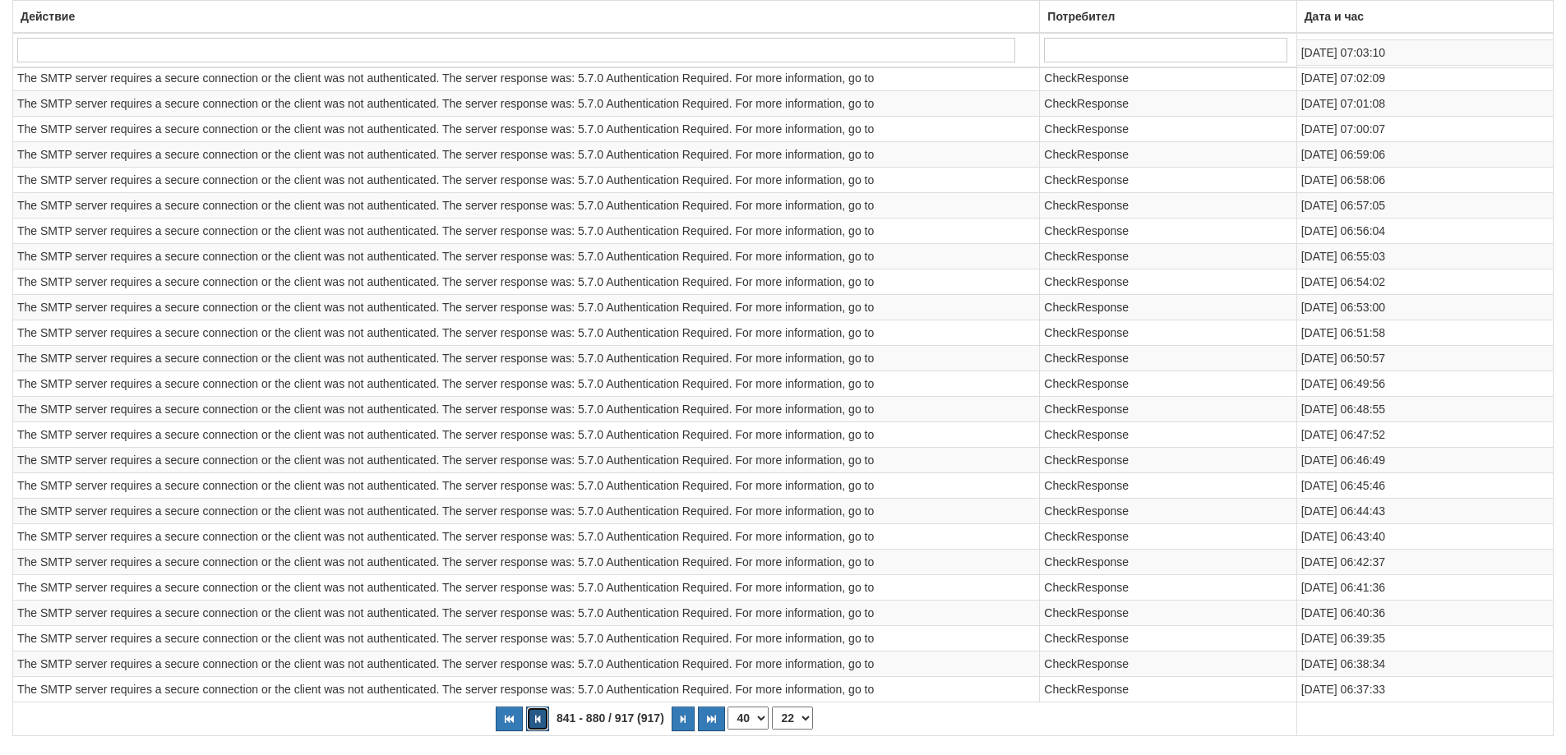
click at [532, 716] on button "button" at bounding box center [537, 719] width 23 height 25
click at [536, 724] on button "button" at bounding box center [537, 719] width 23 height 25
click at [536, 723] on icon "button" at bounding box center [537, 719] width 5 height 9
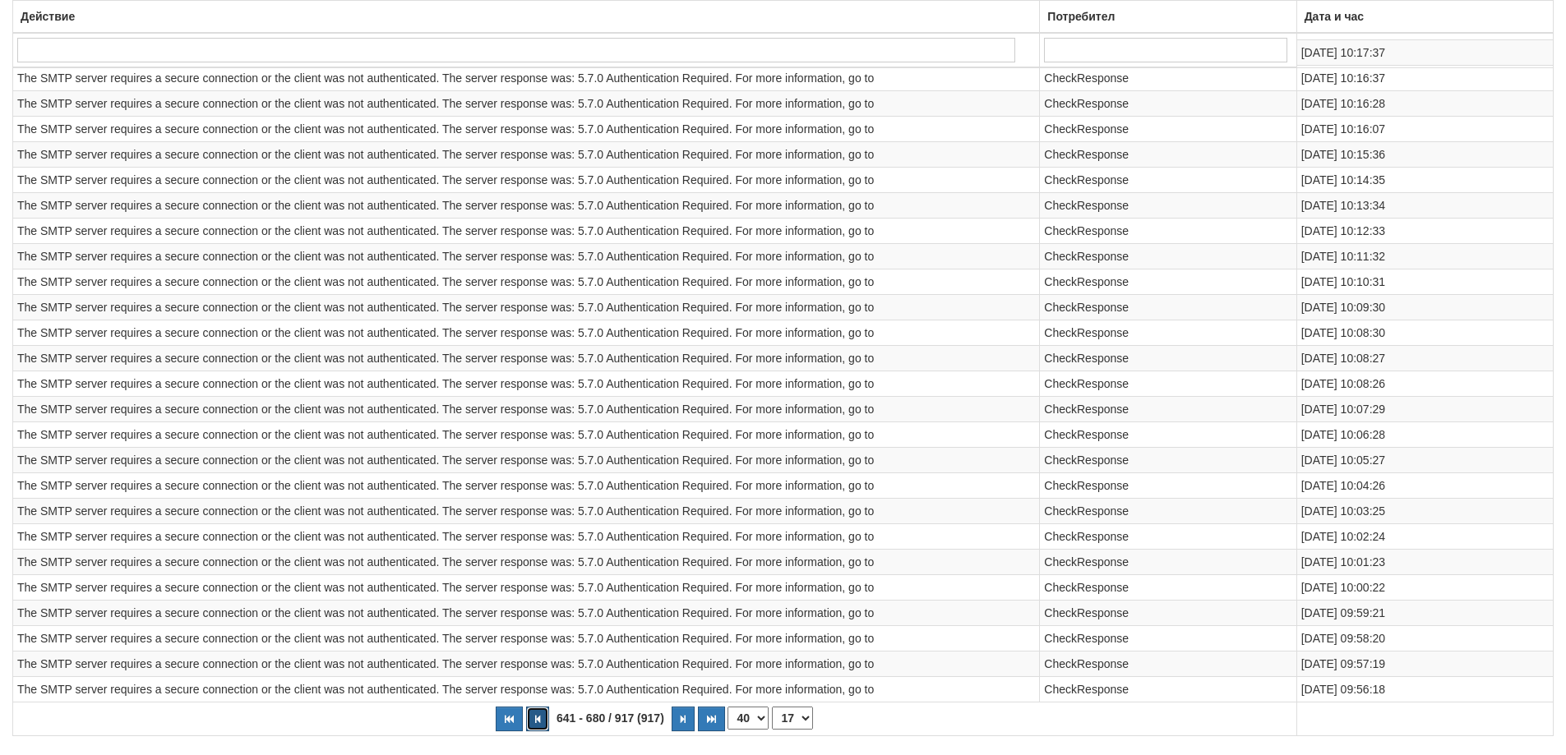
click at [536, 723] on icon "button" at bounding box center [537, 719] width 5 height 9
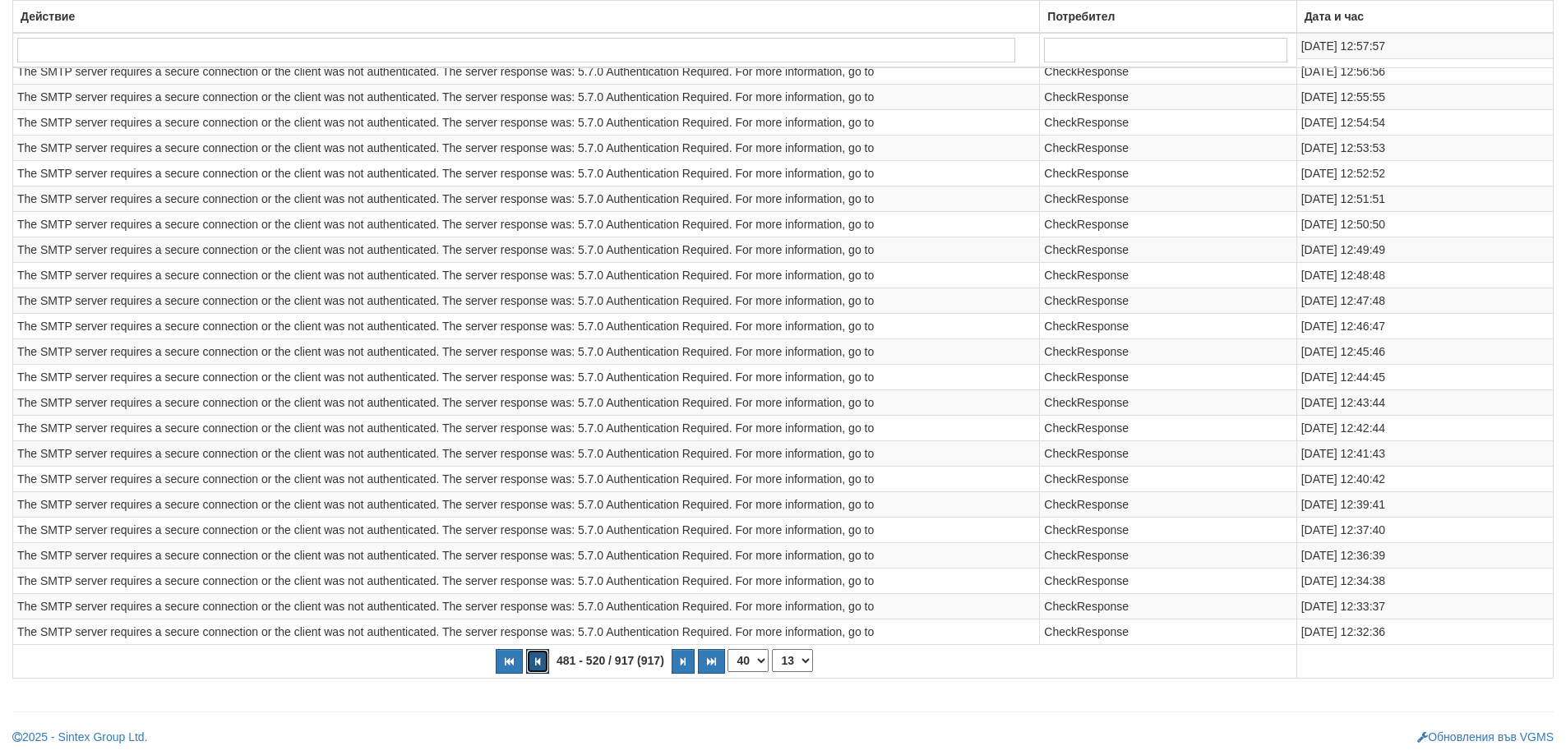
scroll to position [937, 0]
click at [532, 667] on button "button" at bounding box center [537, 659] width 23 height 25
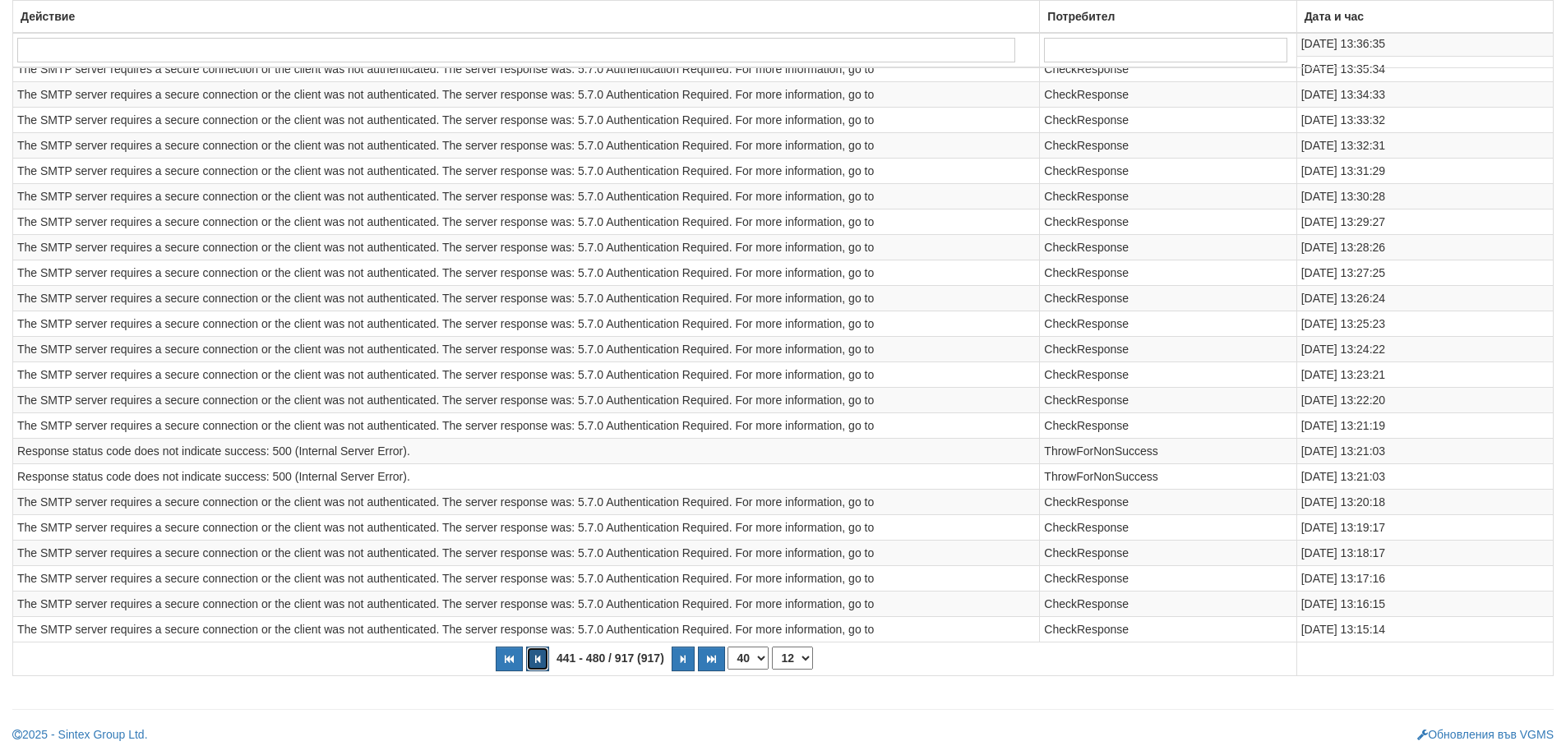
click at [542, 657] on button "button" at bounding box center [537, 659] width 23 height 25
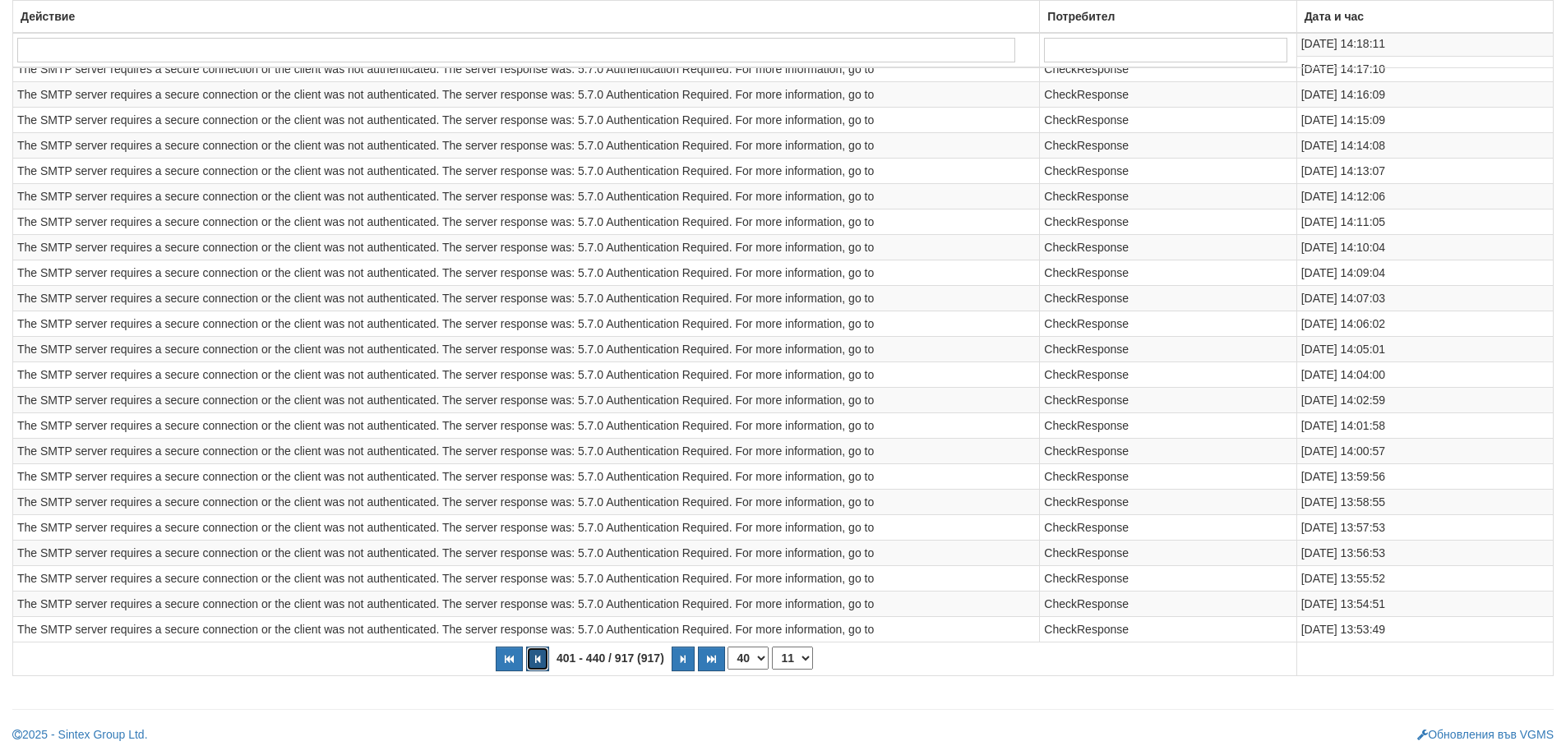
click at [544, 662] on button "button" at bounding box center [537, 659] width 23 height 25
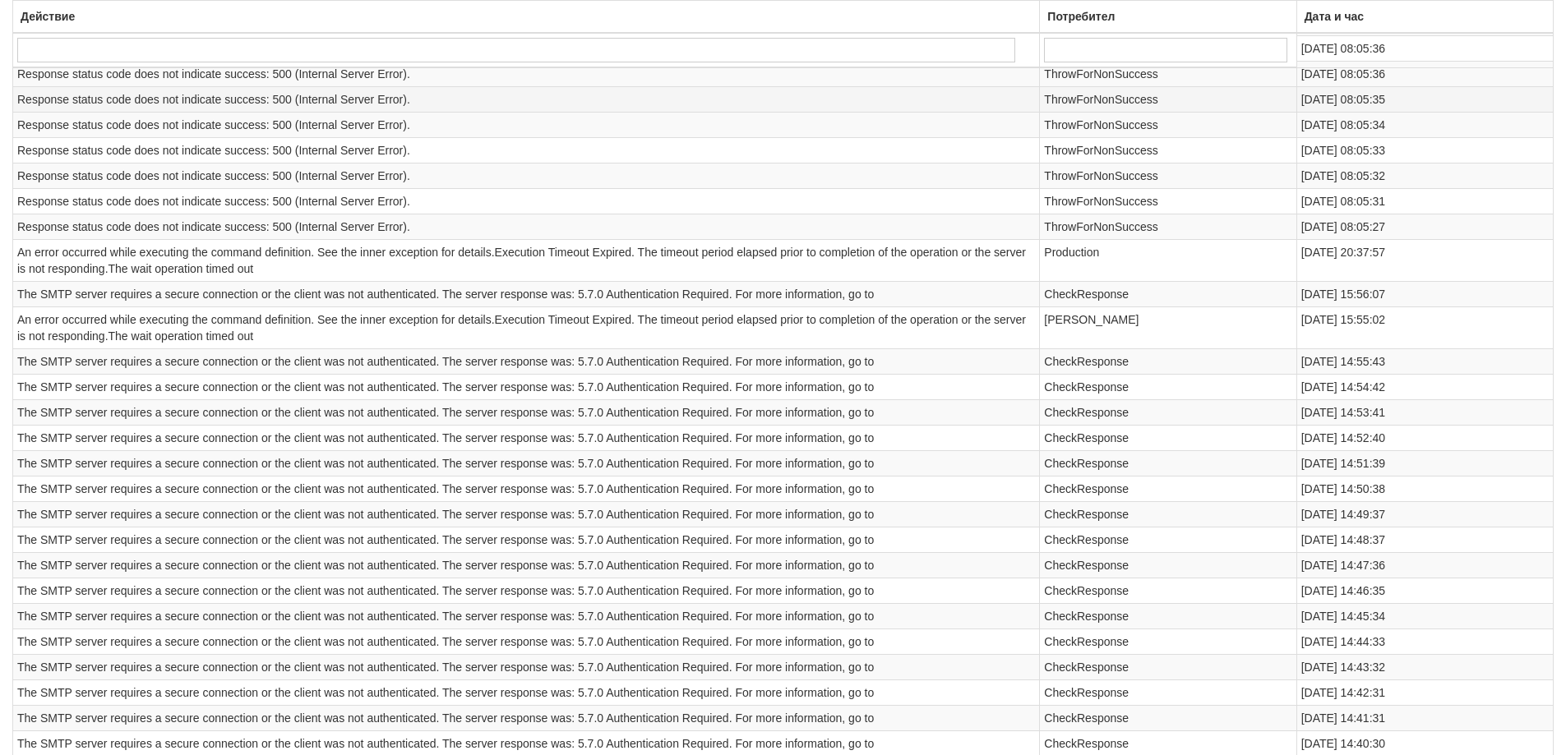
scroll to position [970, 0]
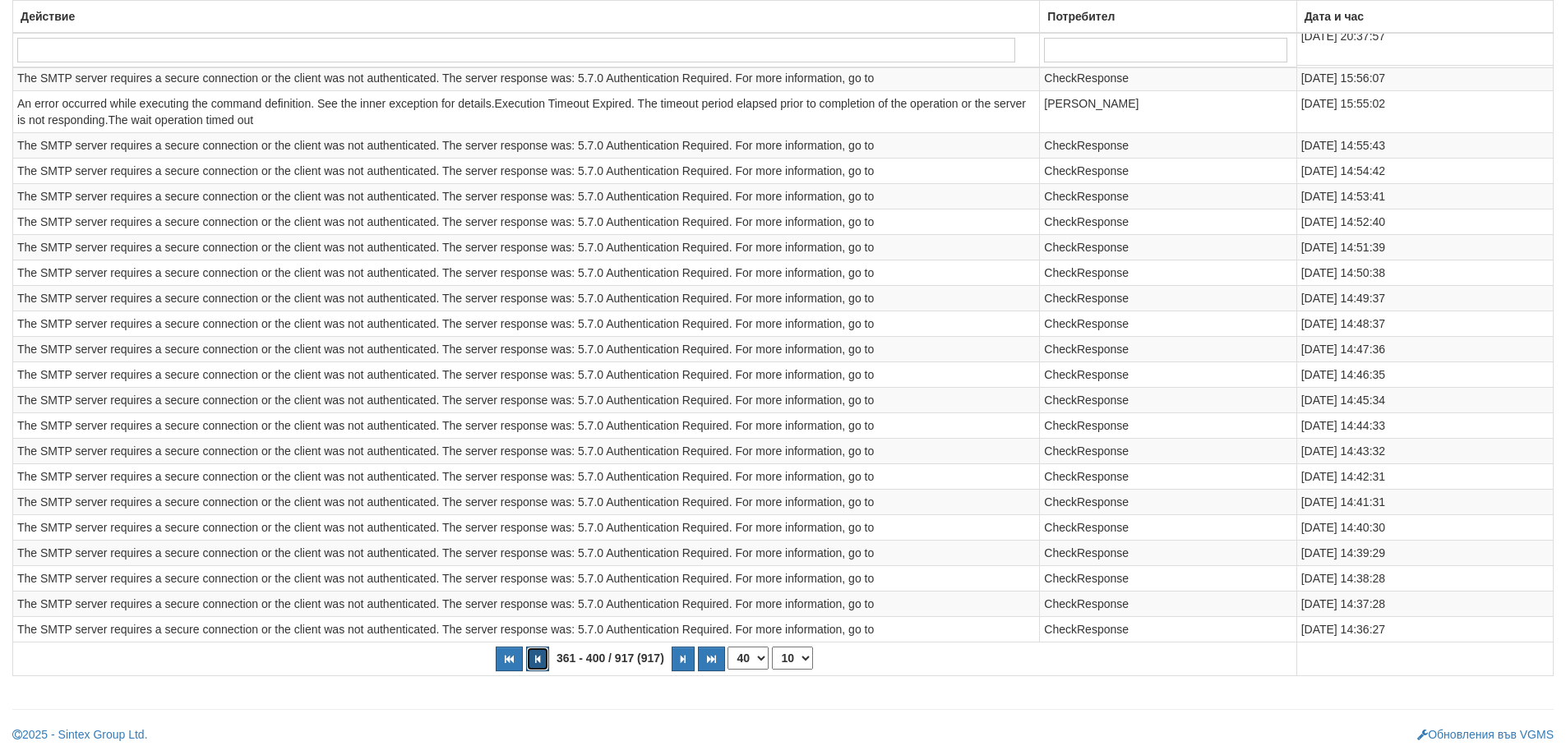
click at [542, 663] on button "button" at bounding box center [537, 659] width 23 height 25
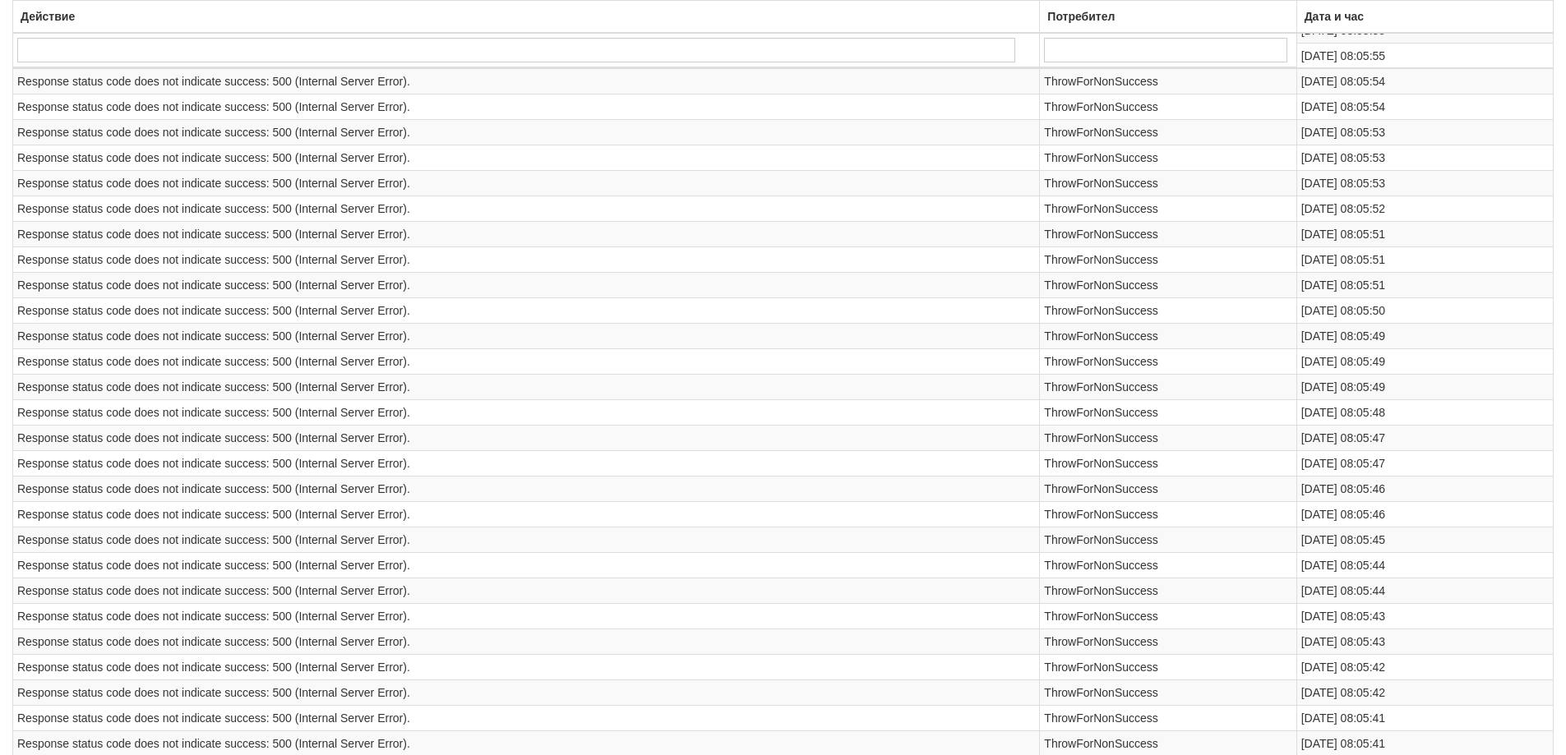
scroll to position [937, 0]
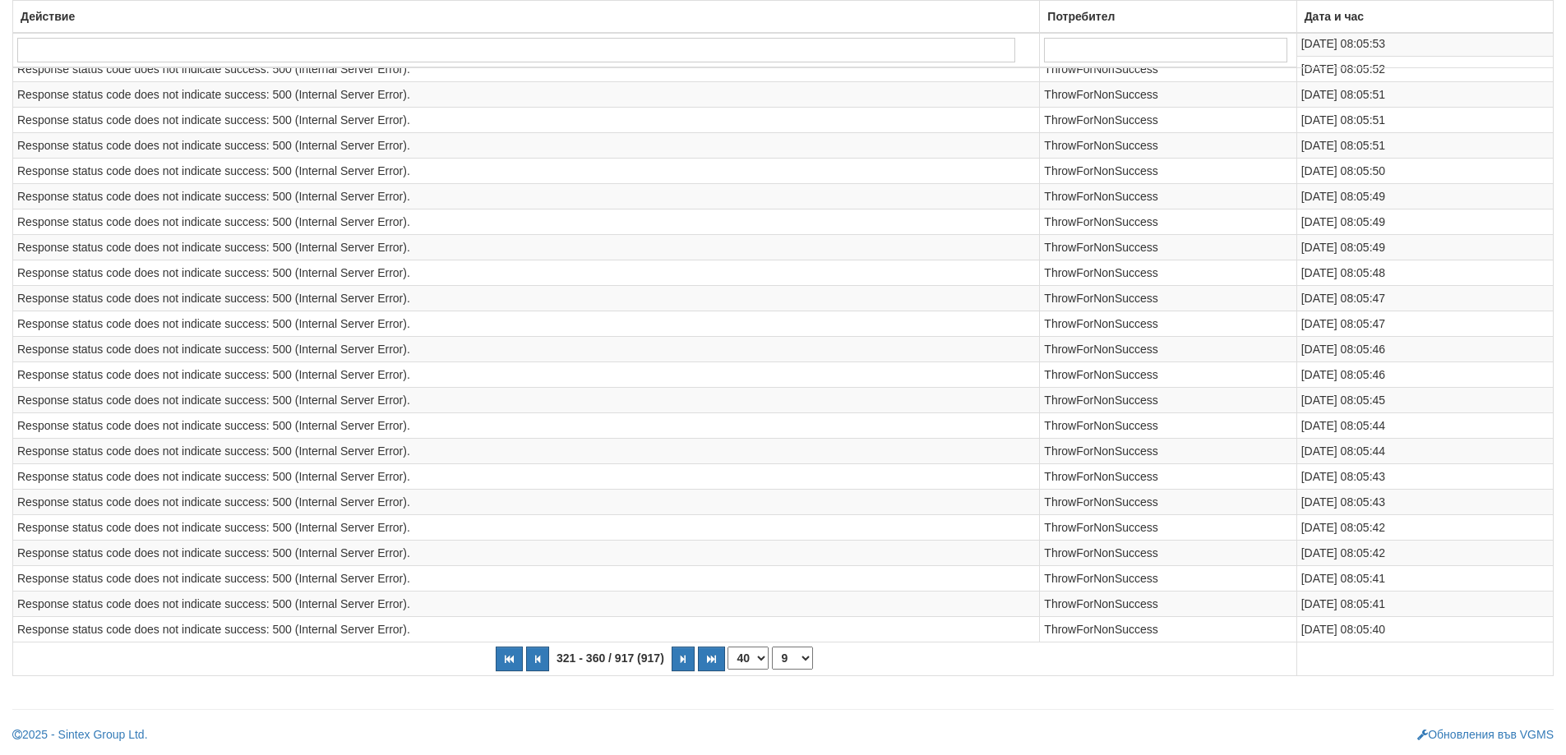
click at [550, 662] on th "321 - 360 / 917 (917) 10 20 30 40 1 4 5 6 7 8 9 10 11 12 13 14 15 20 23" at bounding box center [655, 659] width 1284 height 34
click at [545, 668] on button "button" at bounding box center [537, 659] width 23 height 25
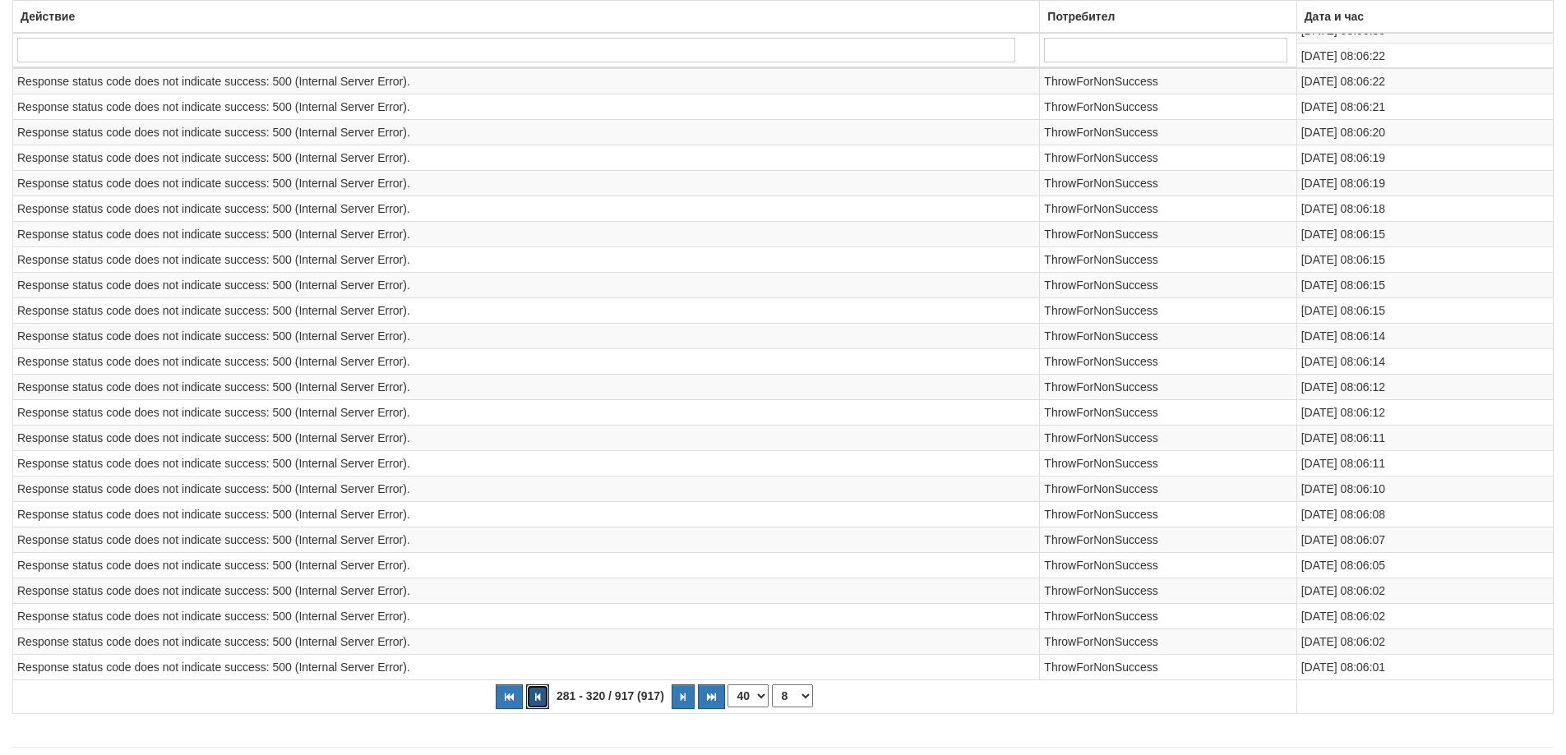
scroll to position [1085, 0]
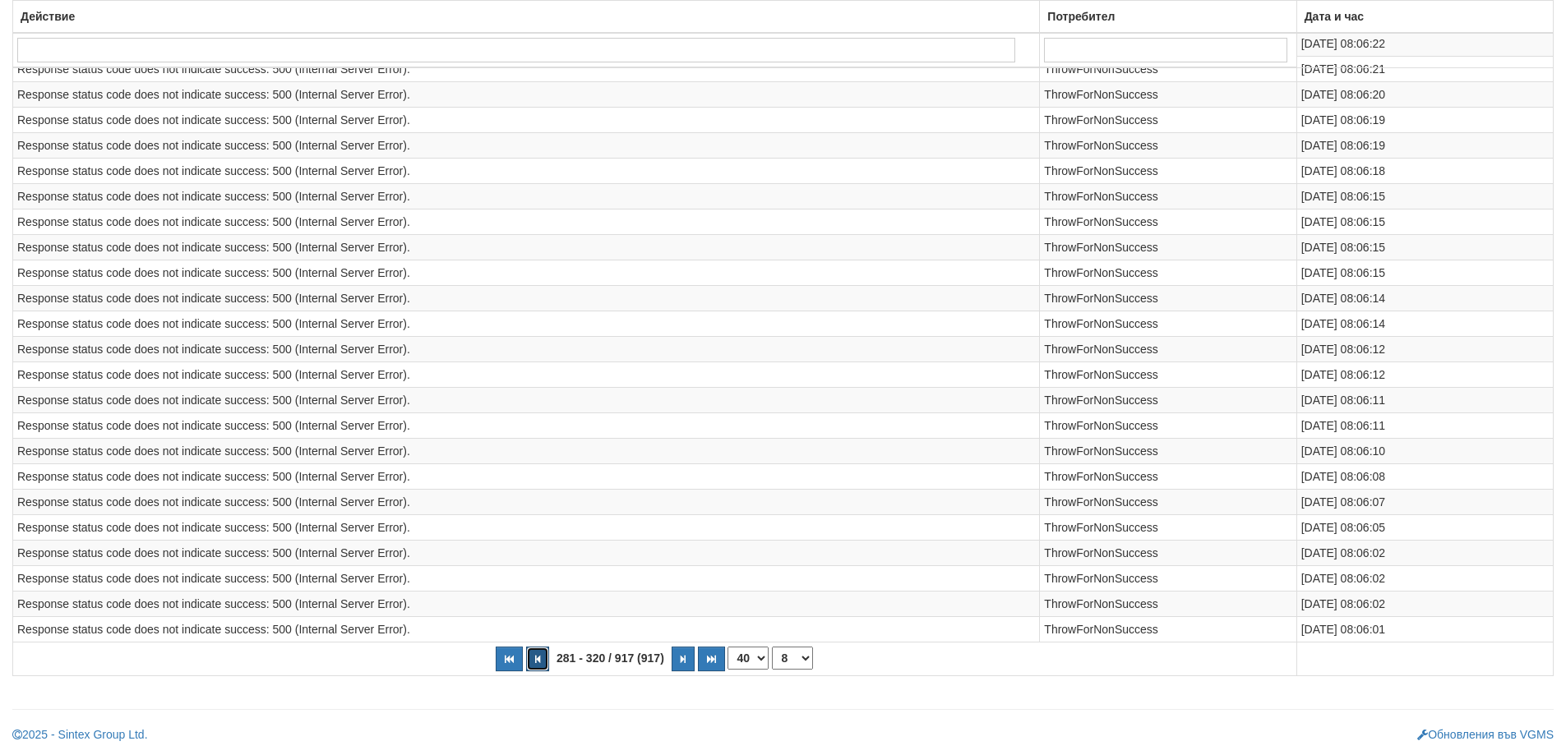
click at [537, 662] on icon "button" at bounding box center [537, 659] width 5 height 9
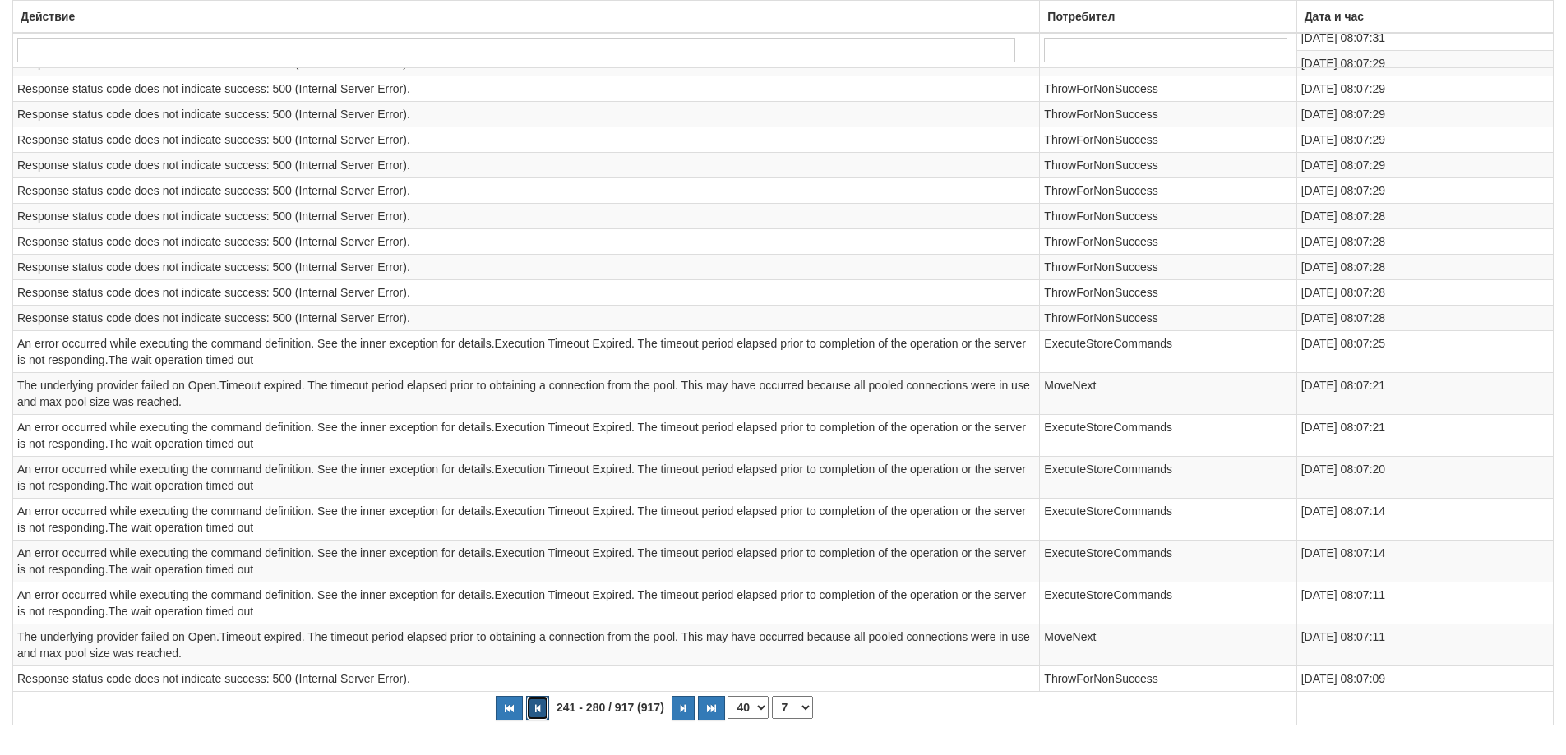
click at [538, 713] on button "button" at bounding box center [537, 708] width 23 height 25
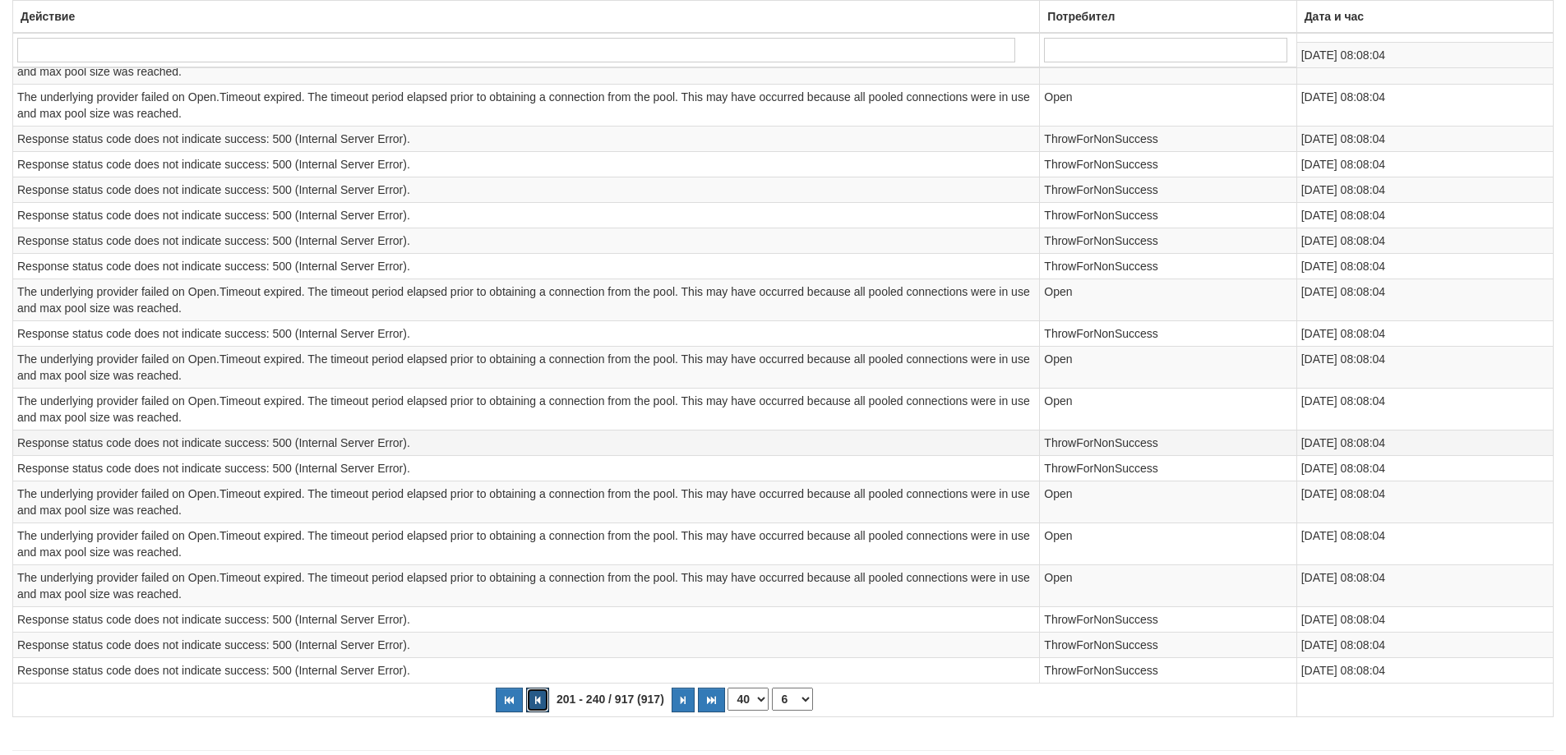
scroll to position [1331, 0]
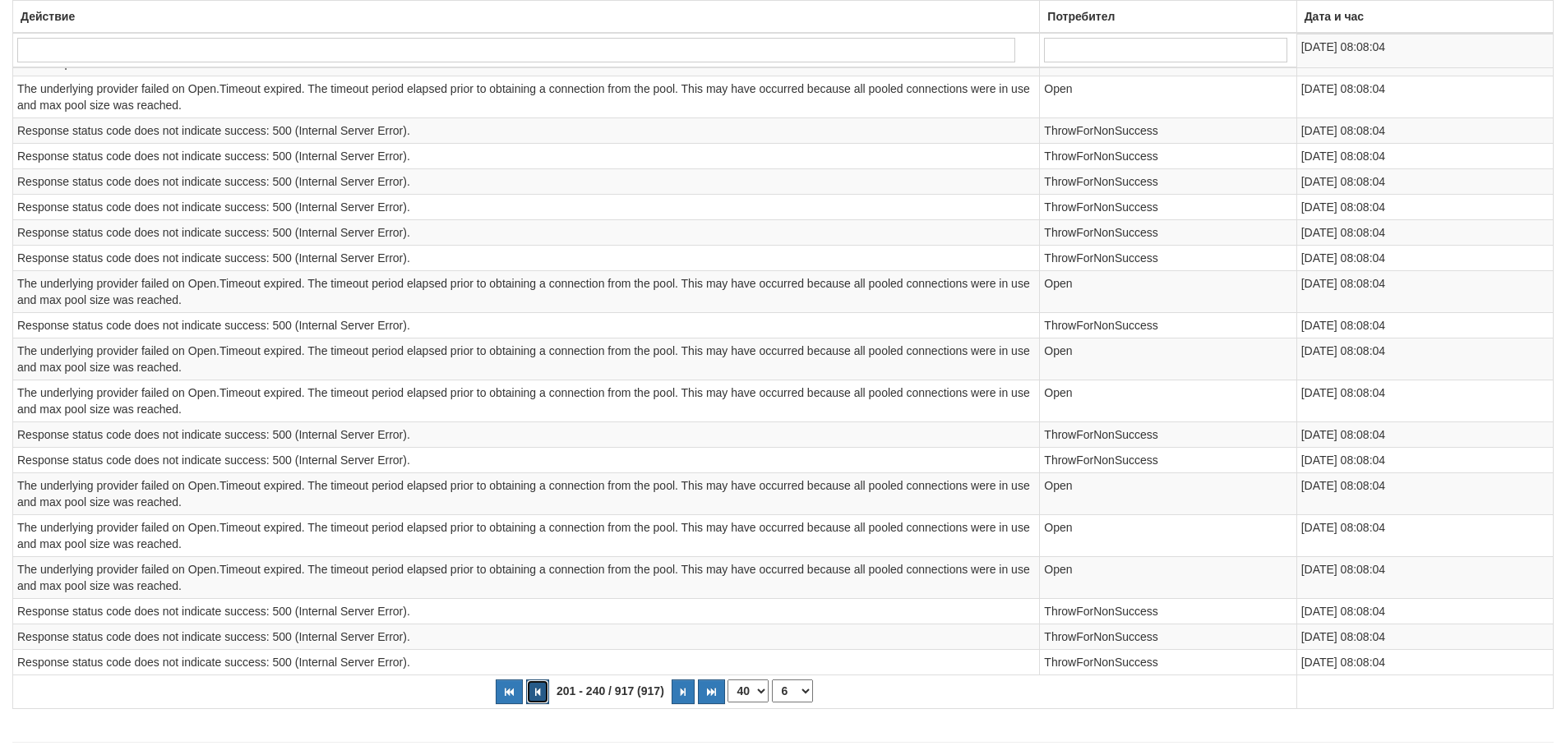
click at [542, 691] on button "button" at bounding box center [537, 692] width 23 height 25
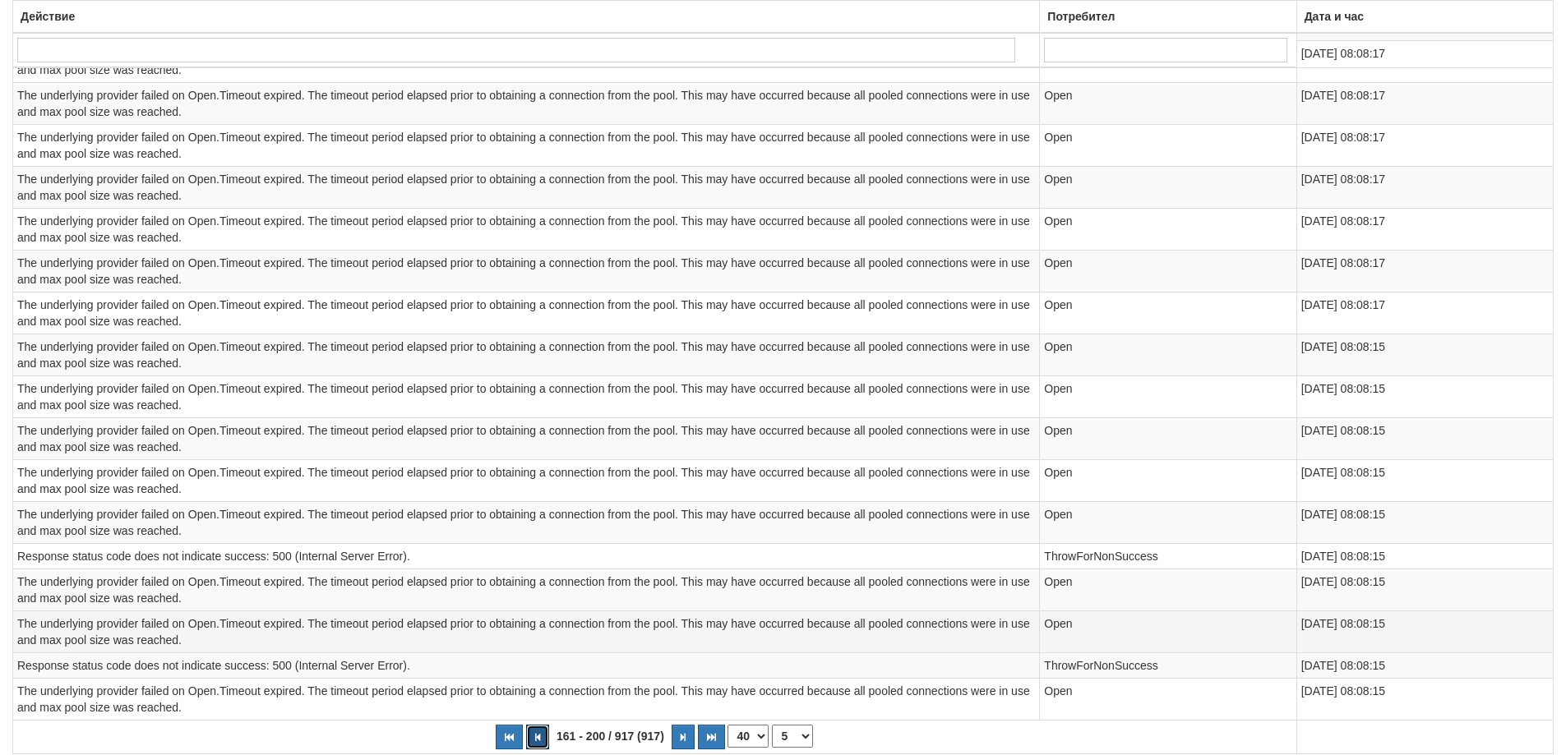
scroll to position [1414, 0]
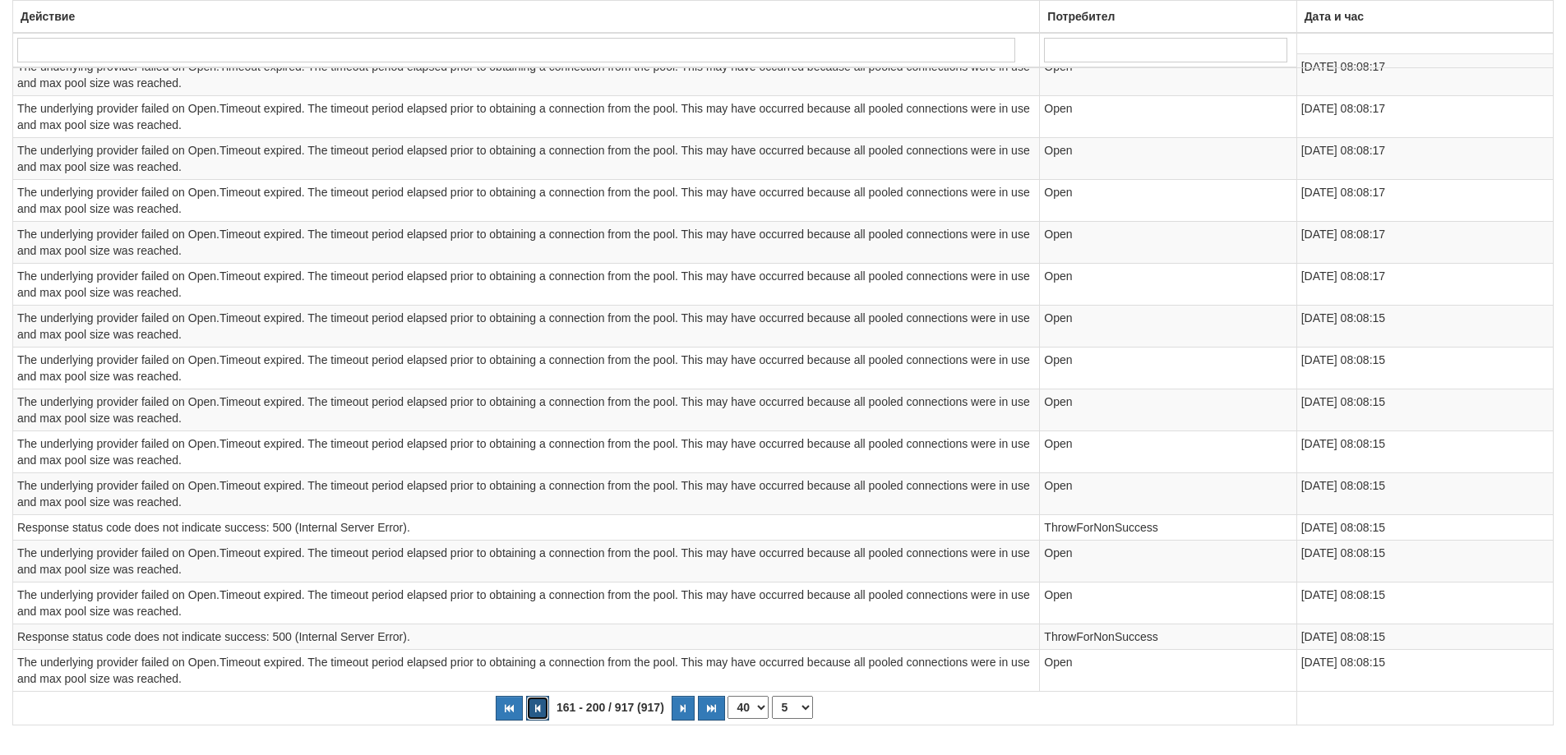
click at [542, 706] on button "button" at bounding box center [537, 708] width 23 height 25
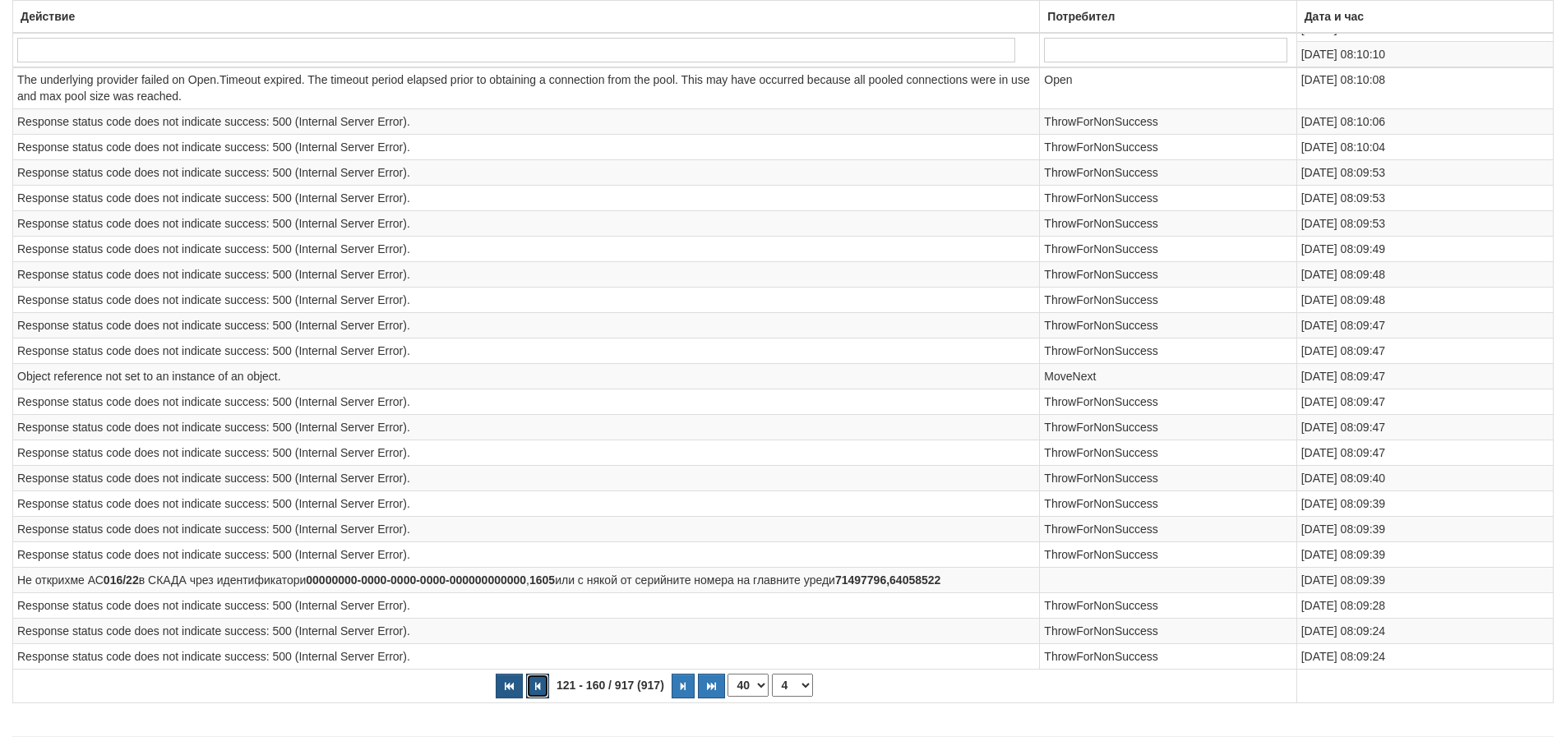
scroll to position [953, 0]
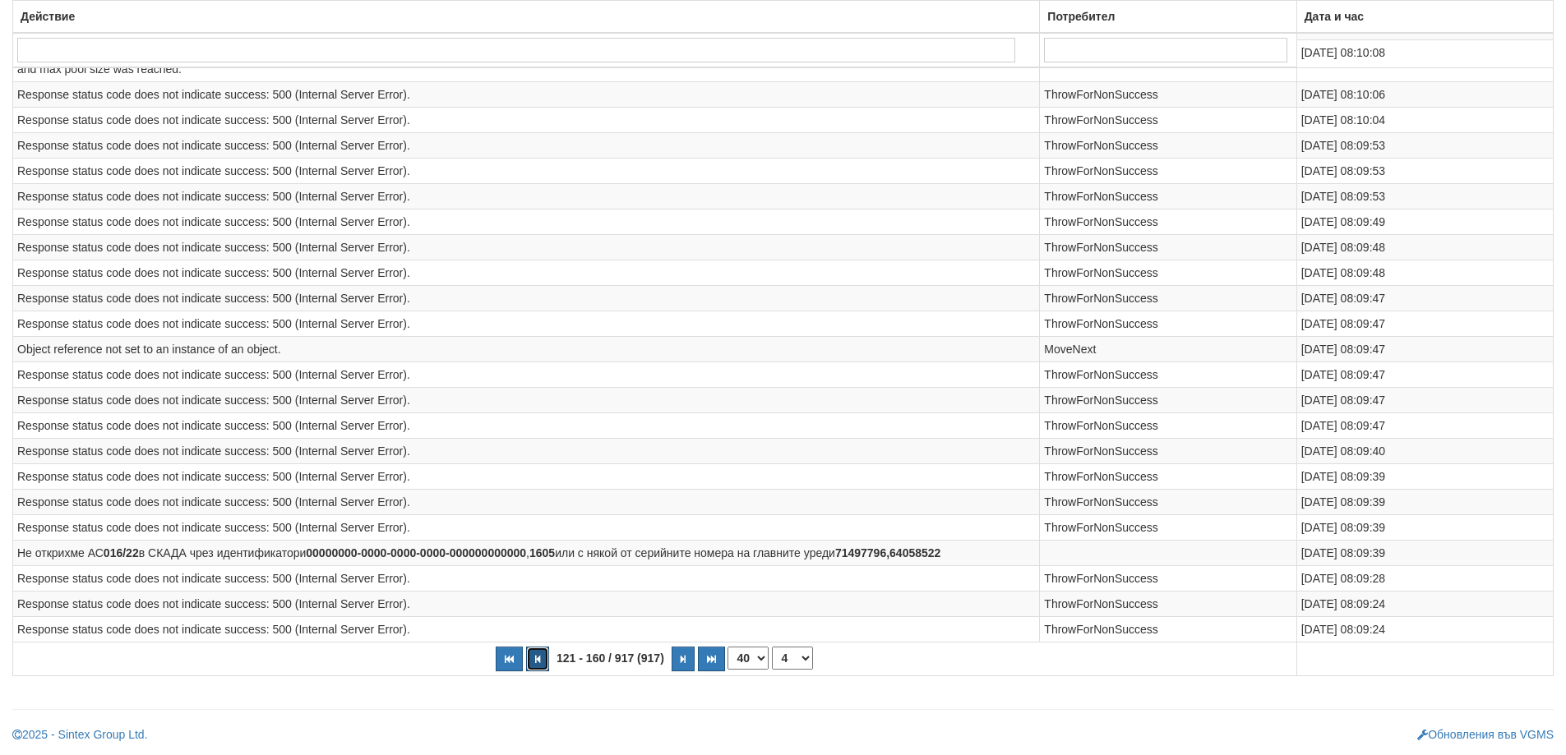
click at [537, 660] on icon "button" at bounding box center [537, 659] width 5 height 9
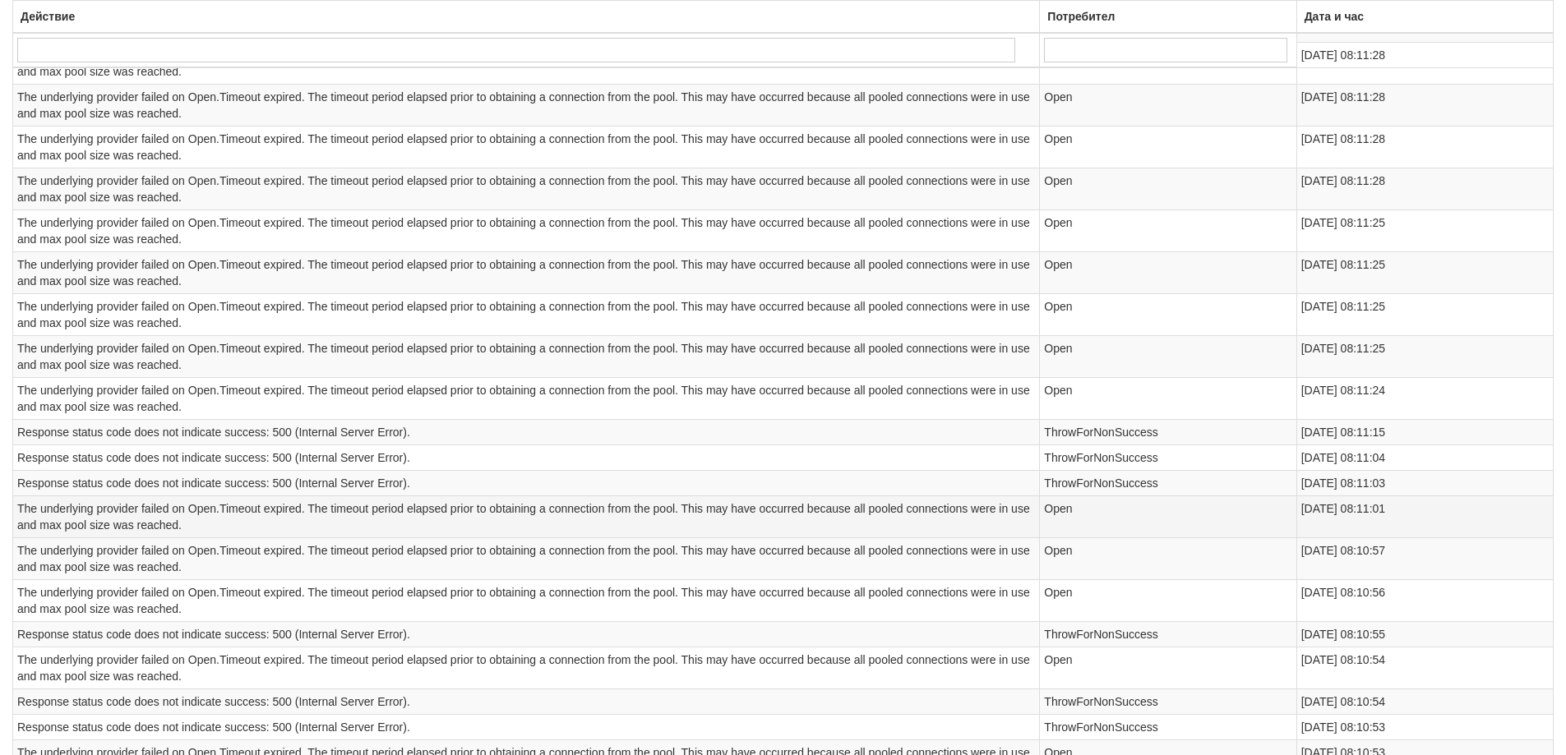
scroll to position [1266, 0]
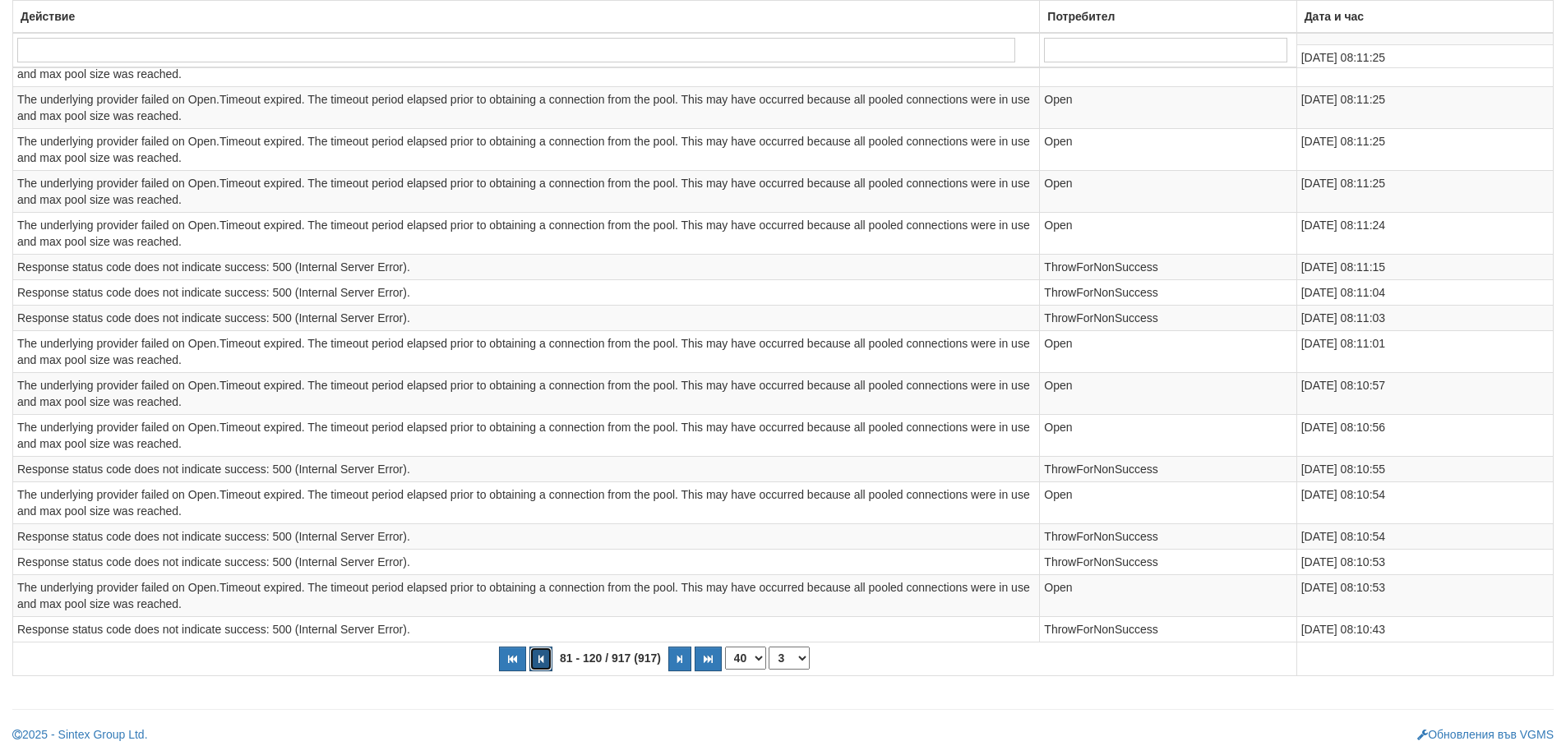
click at [539, 660] on icon "button" at bounding box center [540, 659] width 5 height 9
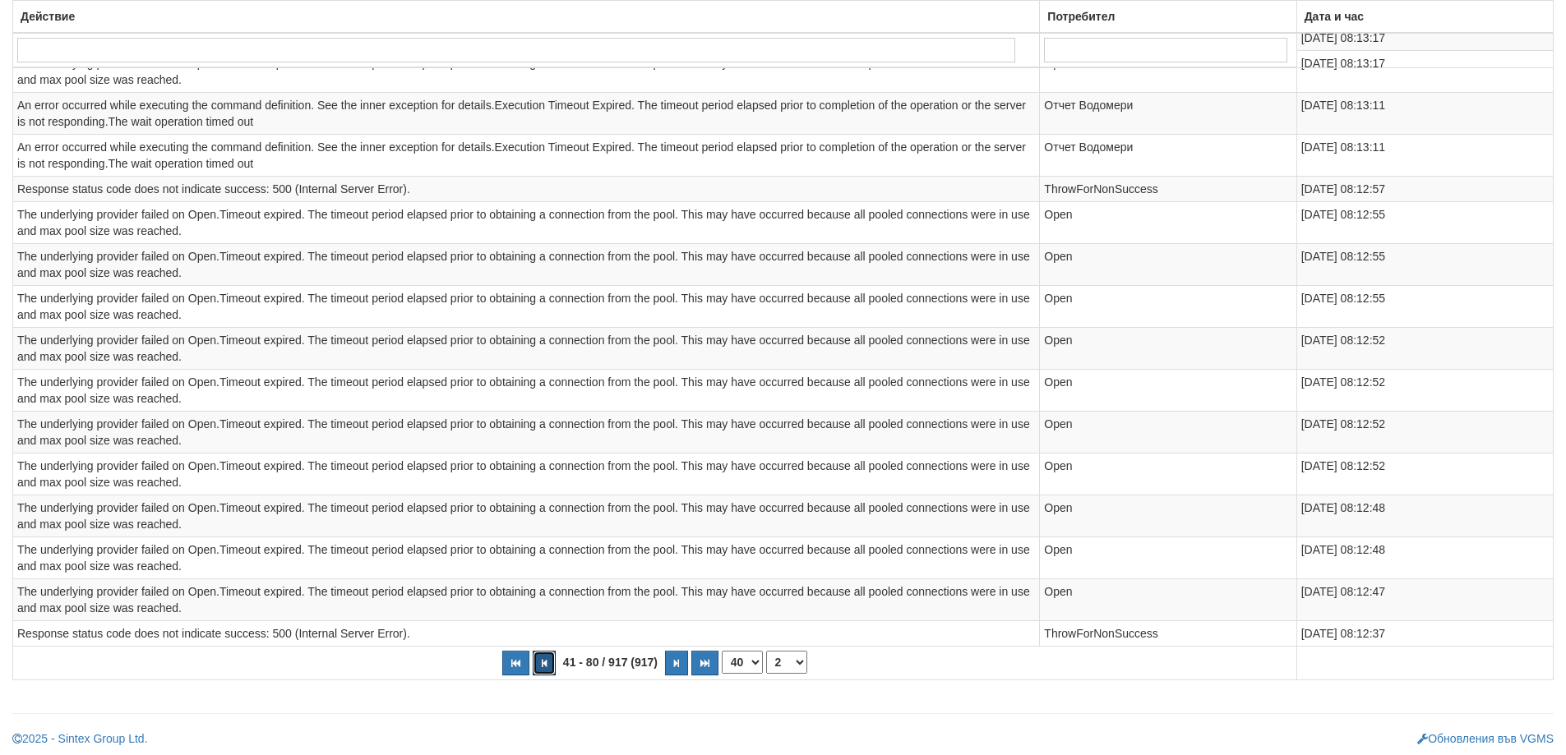
scroll to position [1298, 0]
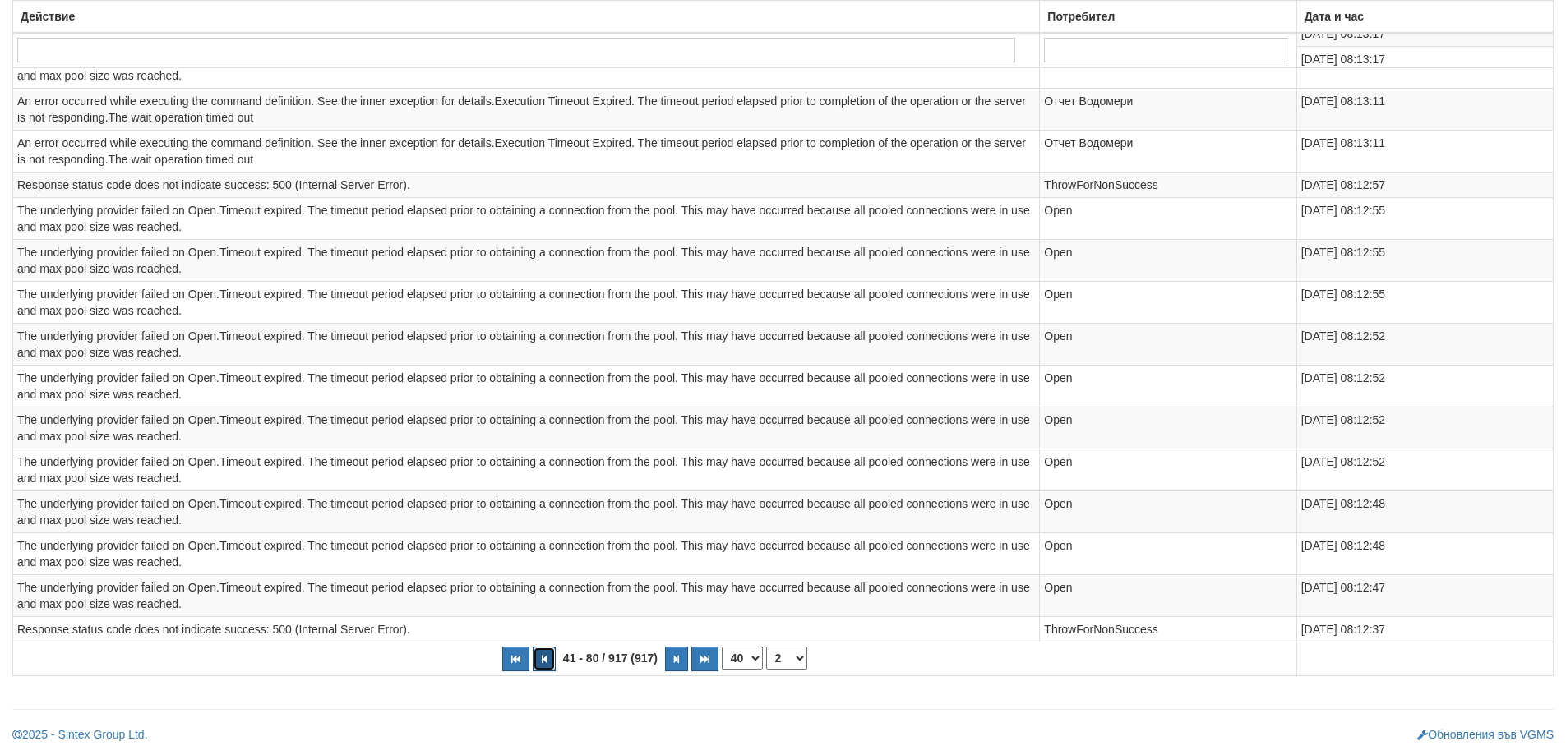
click at [550, 666] on button "button" at bounding box center [544, 659] width 23 height 25
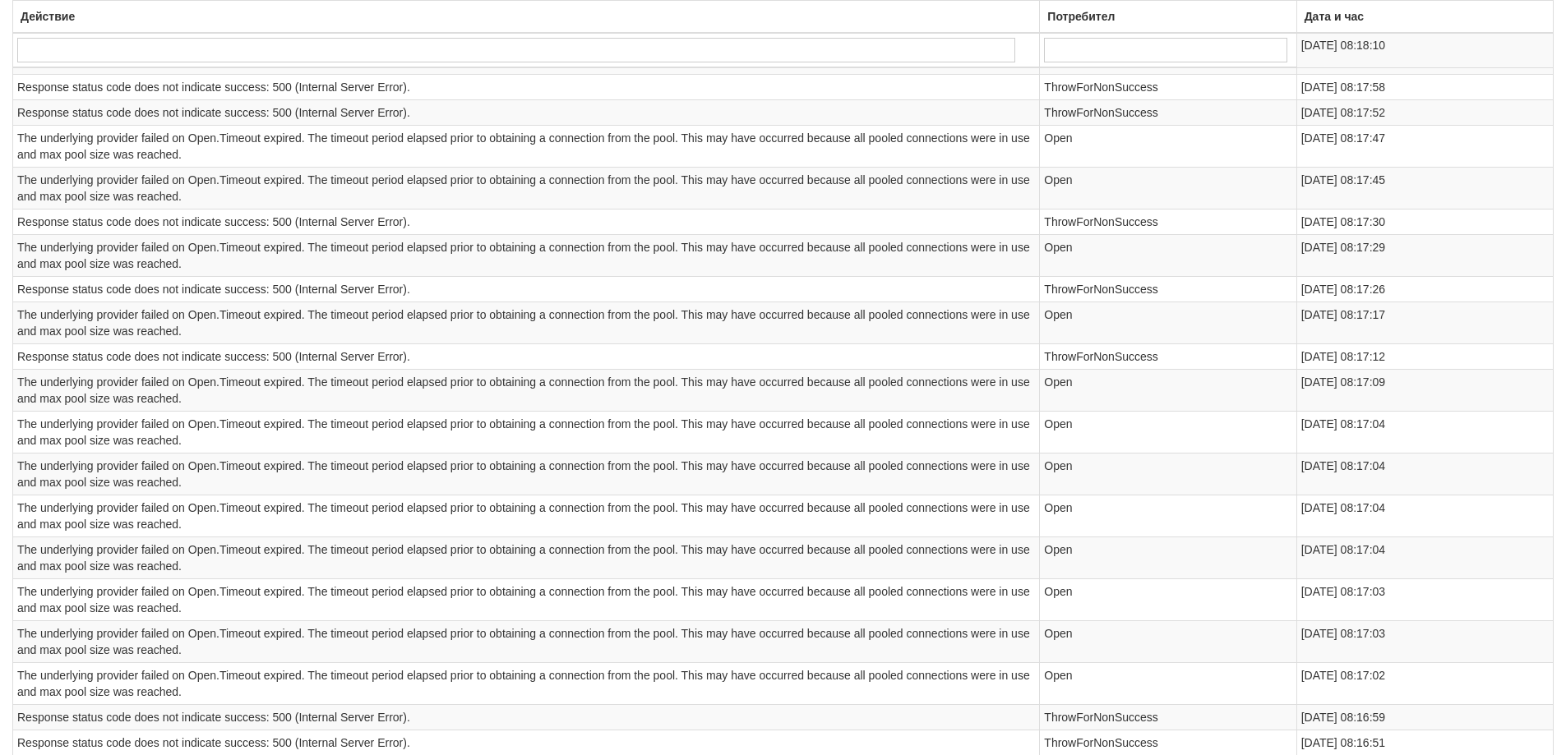
scroll to position [1315, 0]
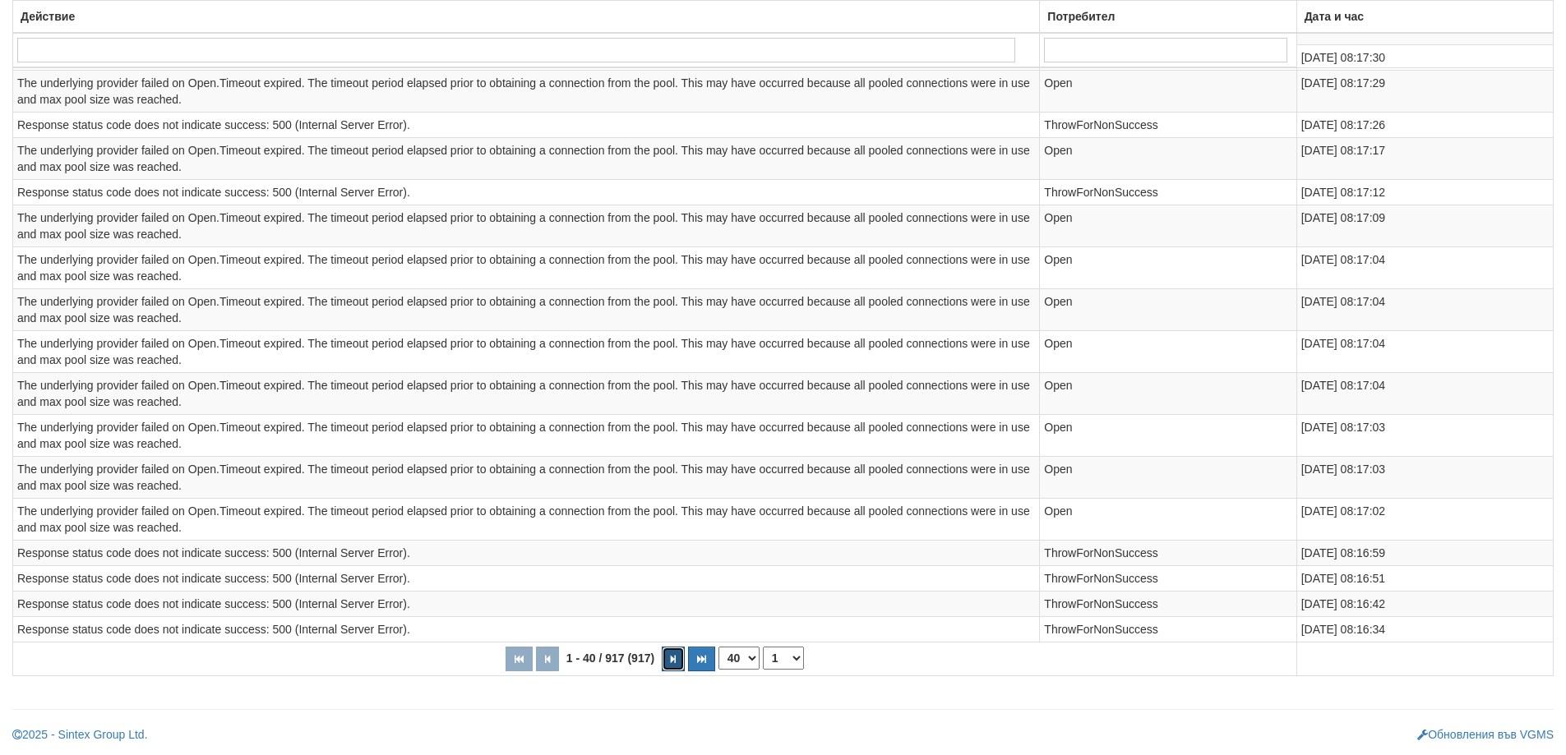
click at [677, 667] on button "button" at bounding box center [673, 659] width 23 height 25
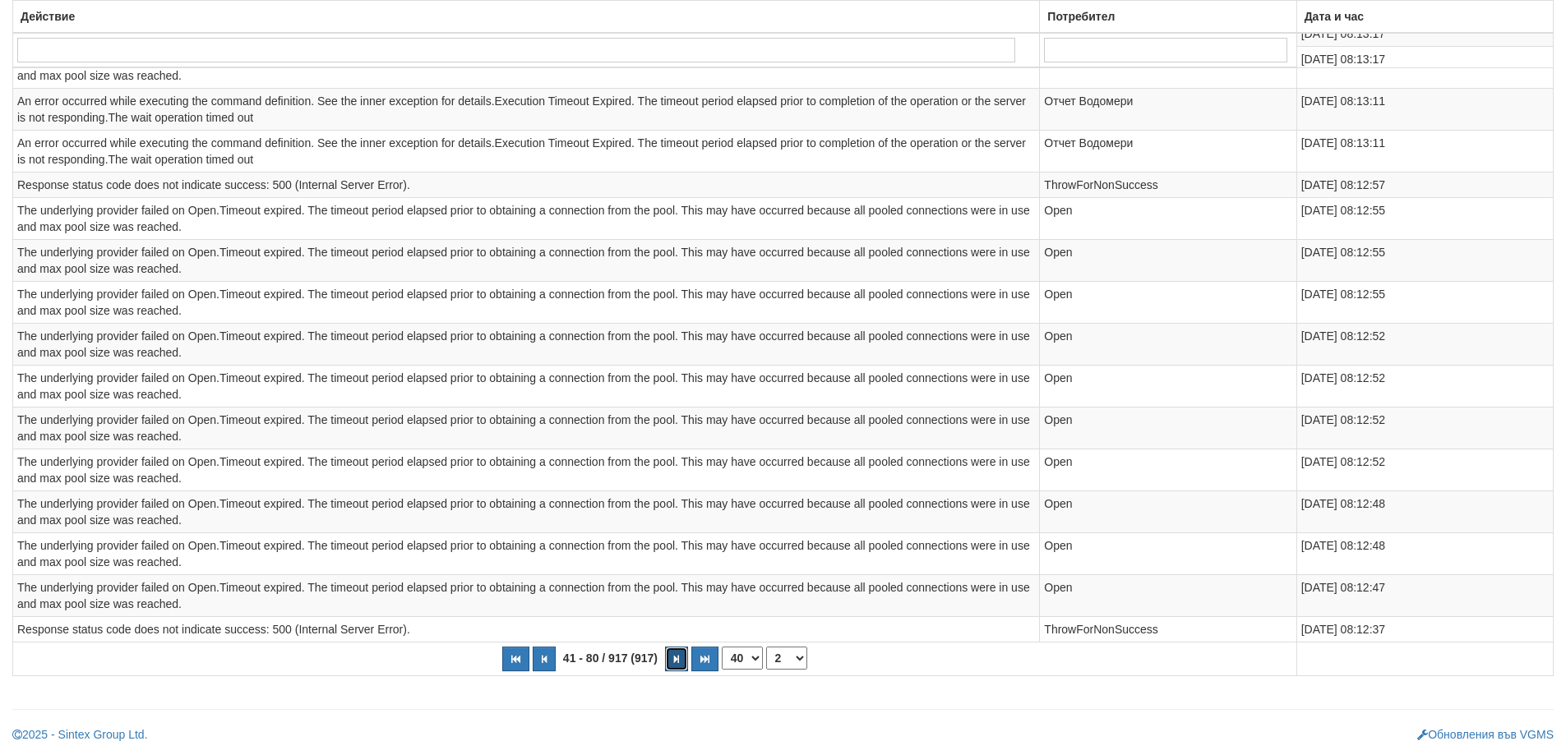
click at [677, 667] on button "button" at bounding box center [676, 659] width 23 height 25
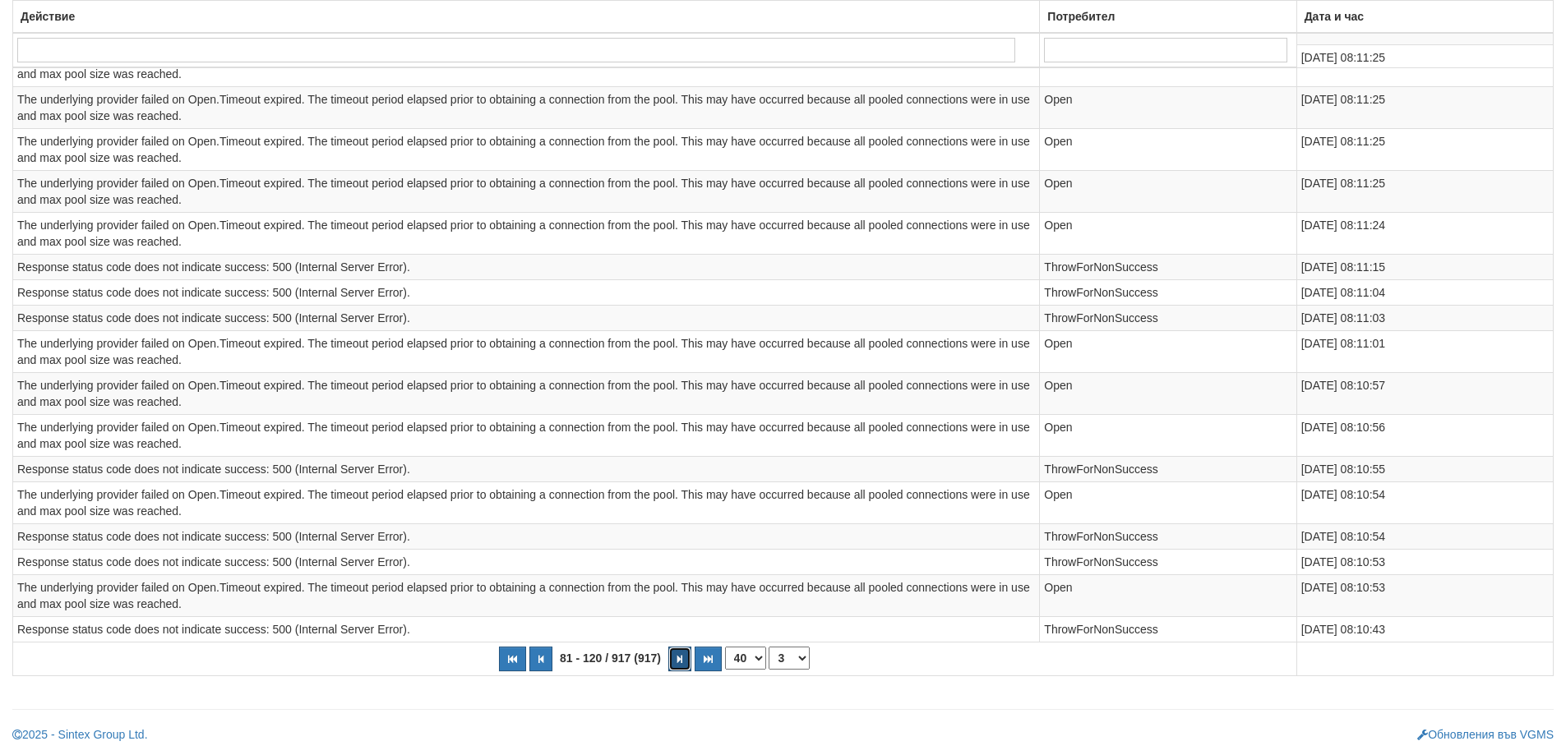
click at [677, 667] on button "button" at bounding box center [679, 659] width 23 height 25
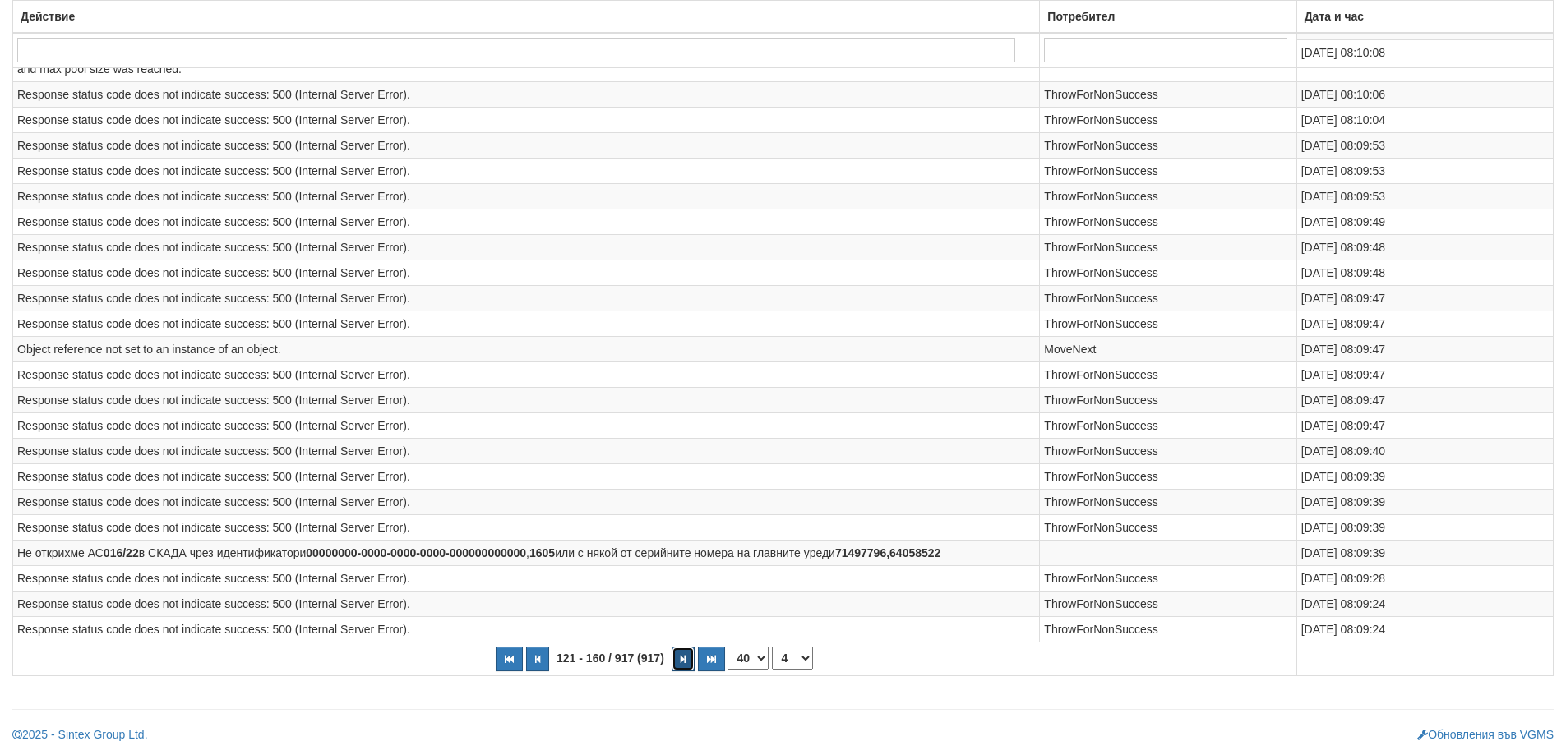
click at [677, 667] on button "button" at bounding box center [682, 659] width 23 height 25
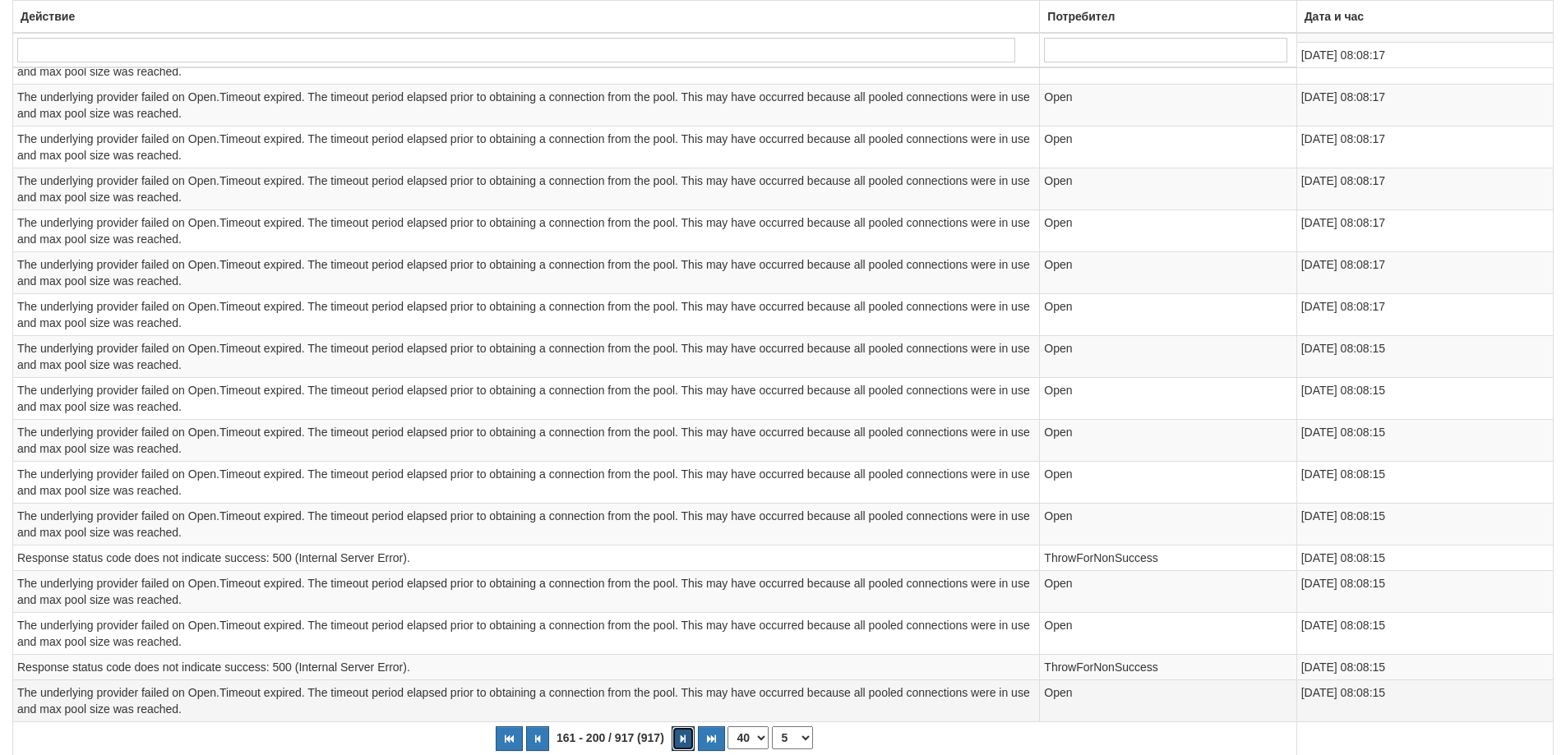
scroll to position [1463, 0]
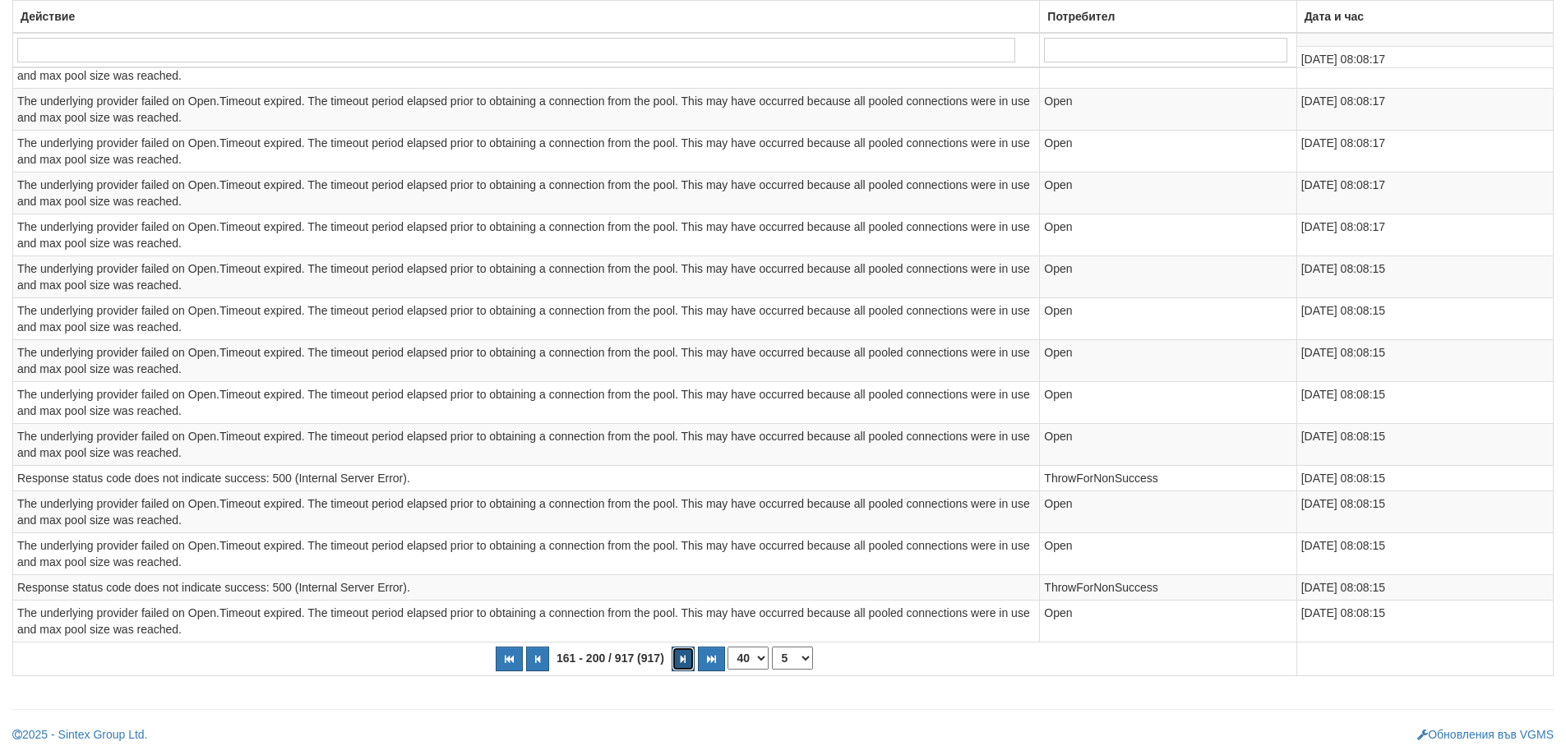
click at [688, 663] on button "button" at bounding box center [682, 659] width 23 height 25
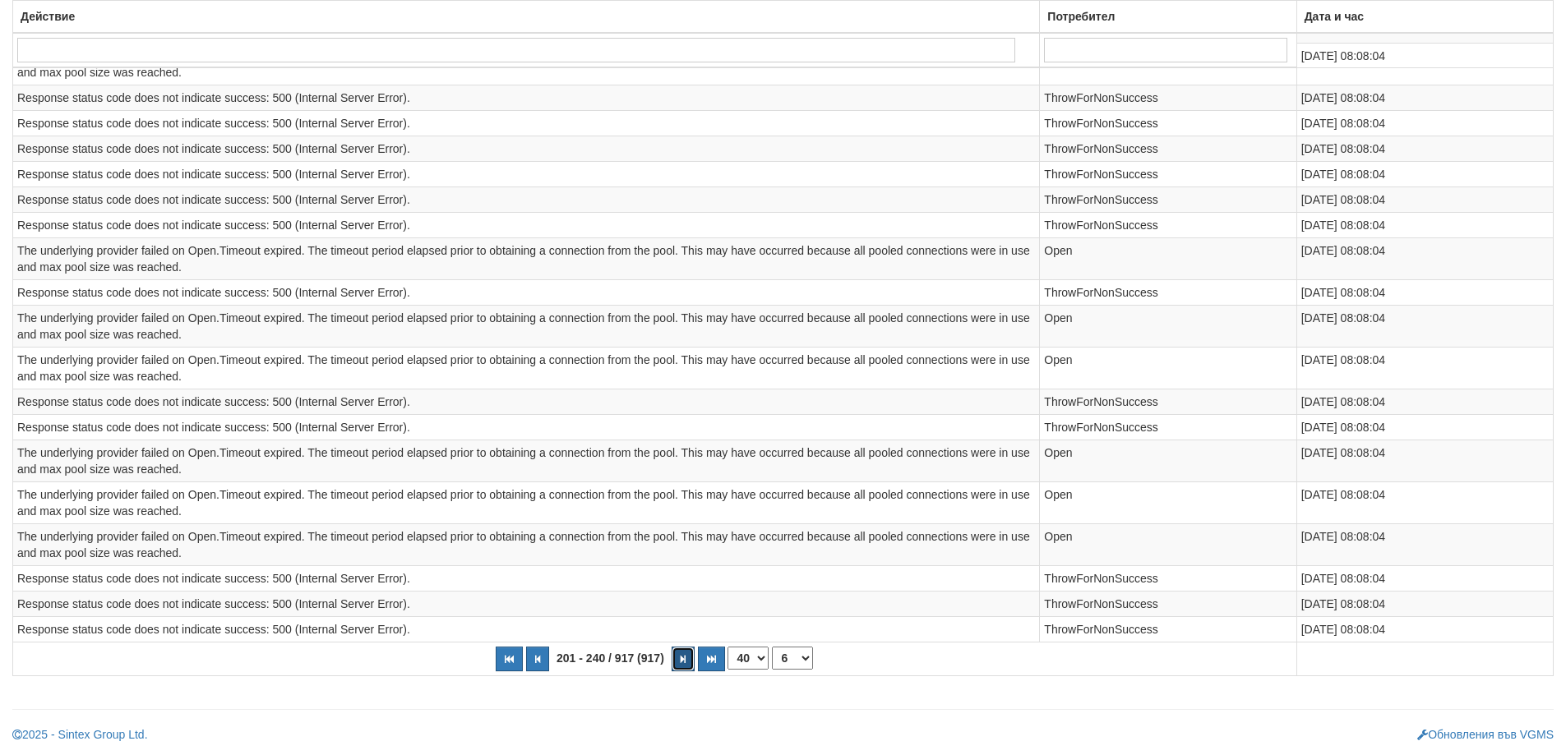
scroll to position [1364, 0]
click at [688, 663] on button "button" at bounding box center [682, 659] width 23 height 25
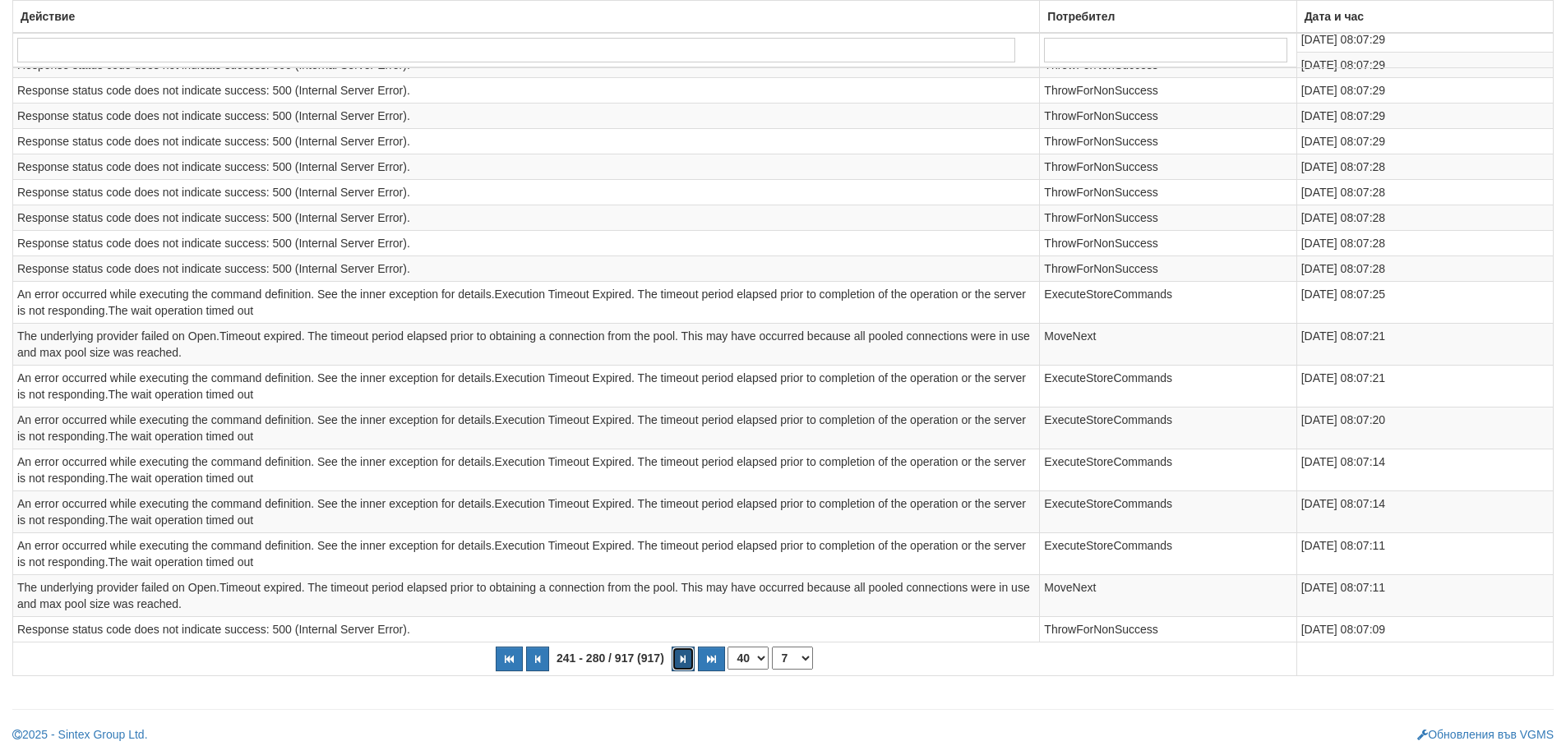
click at [688, 663] on button "button" at bounding box center [682, 659] width 23 height 25
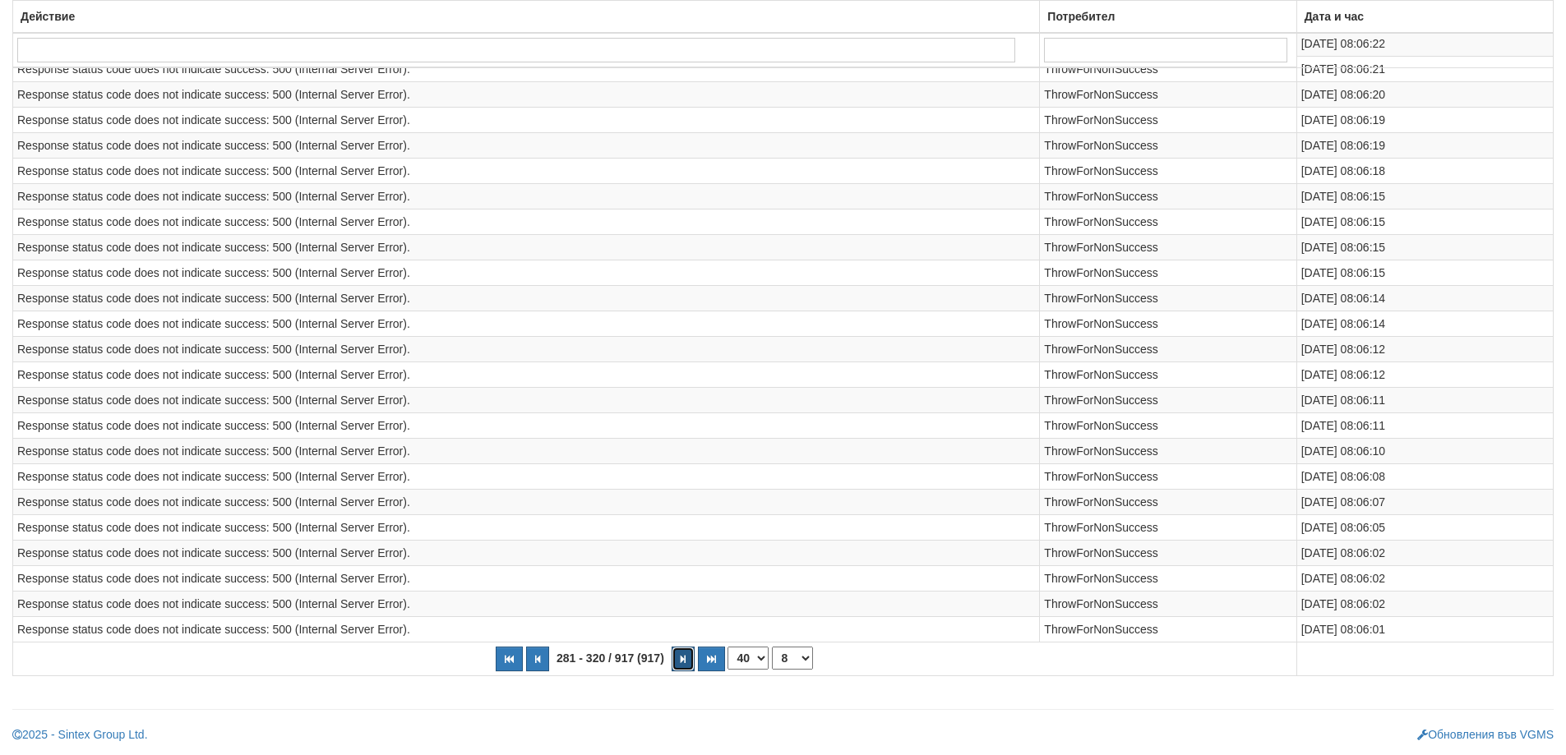
click at [688, 663] on button "button" at bounding box center [682, 659] width 23 height 25
select select "10"
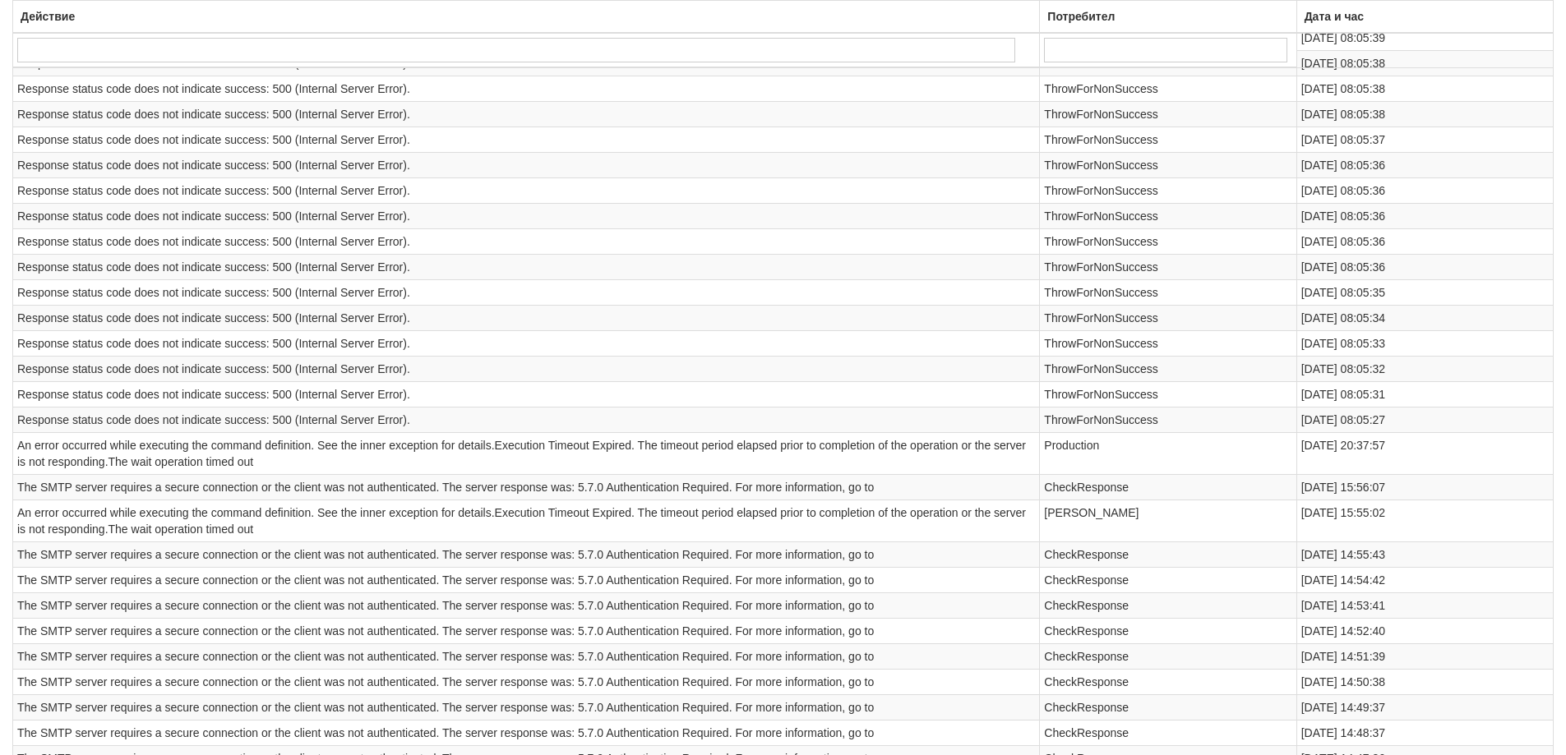
scroll to position [559, 0]
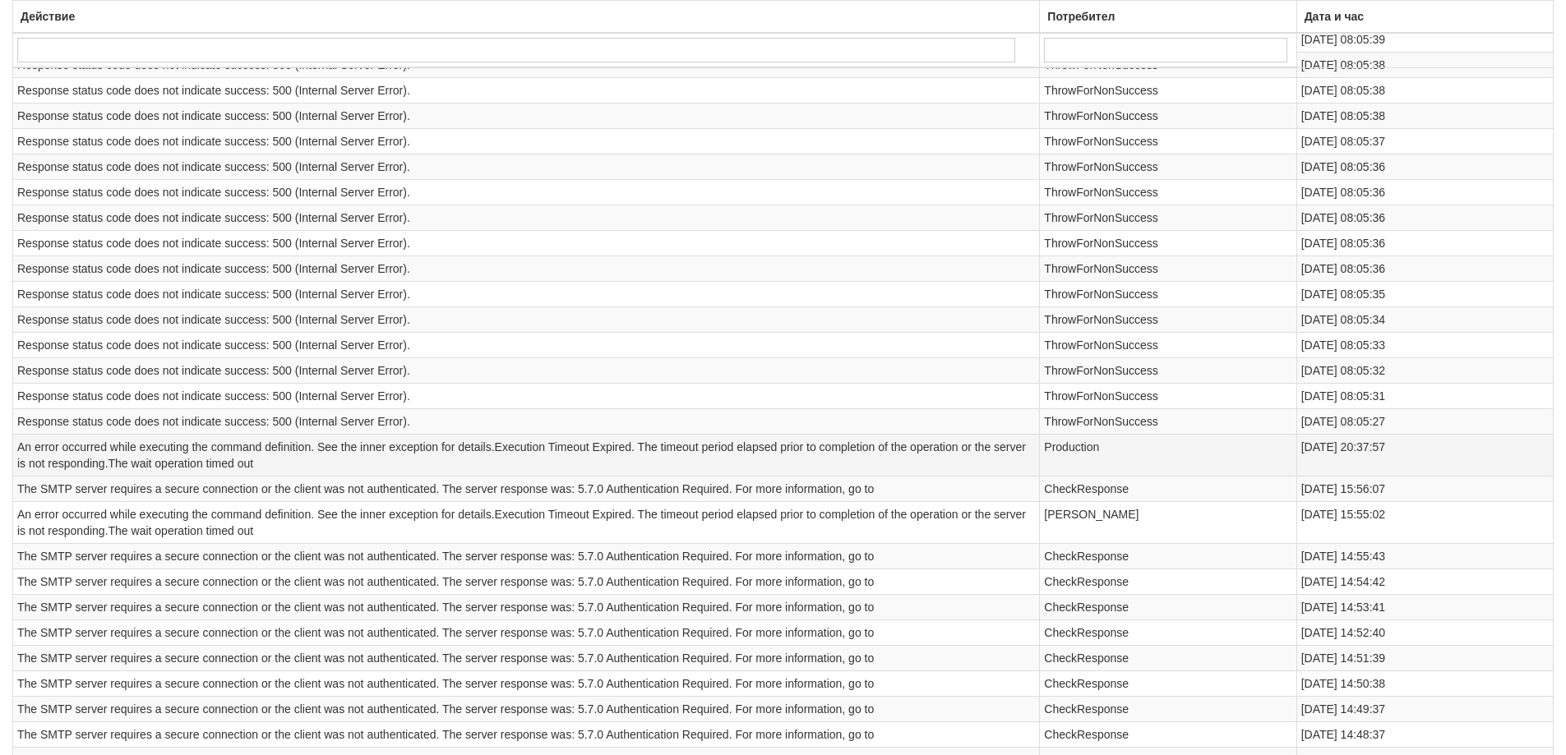
drag, startPoint x: 1498, startPoint y: 451, endPoint x: 13, endPoint y: 452, distance: 1485.0
click at [13, 452] on tr "An error occurred while executing the command definition. See the inner excepti…" at bounding box center [783, 455] width 1540 height 42
copy tr "An error occurred while executing the command definition. See the inner excepti…"
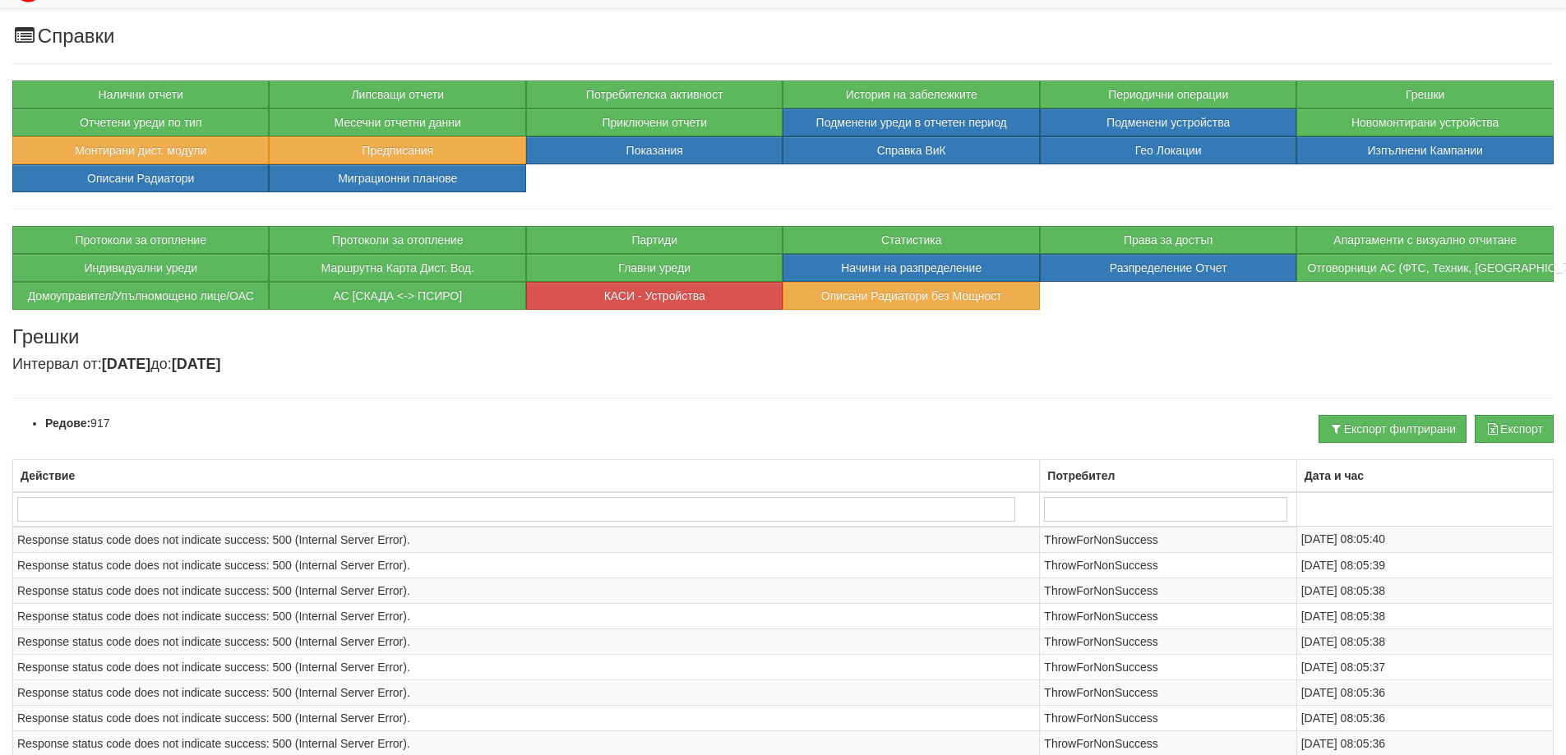
scroll to position [0, 0]
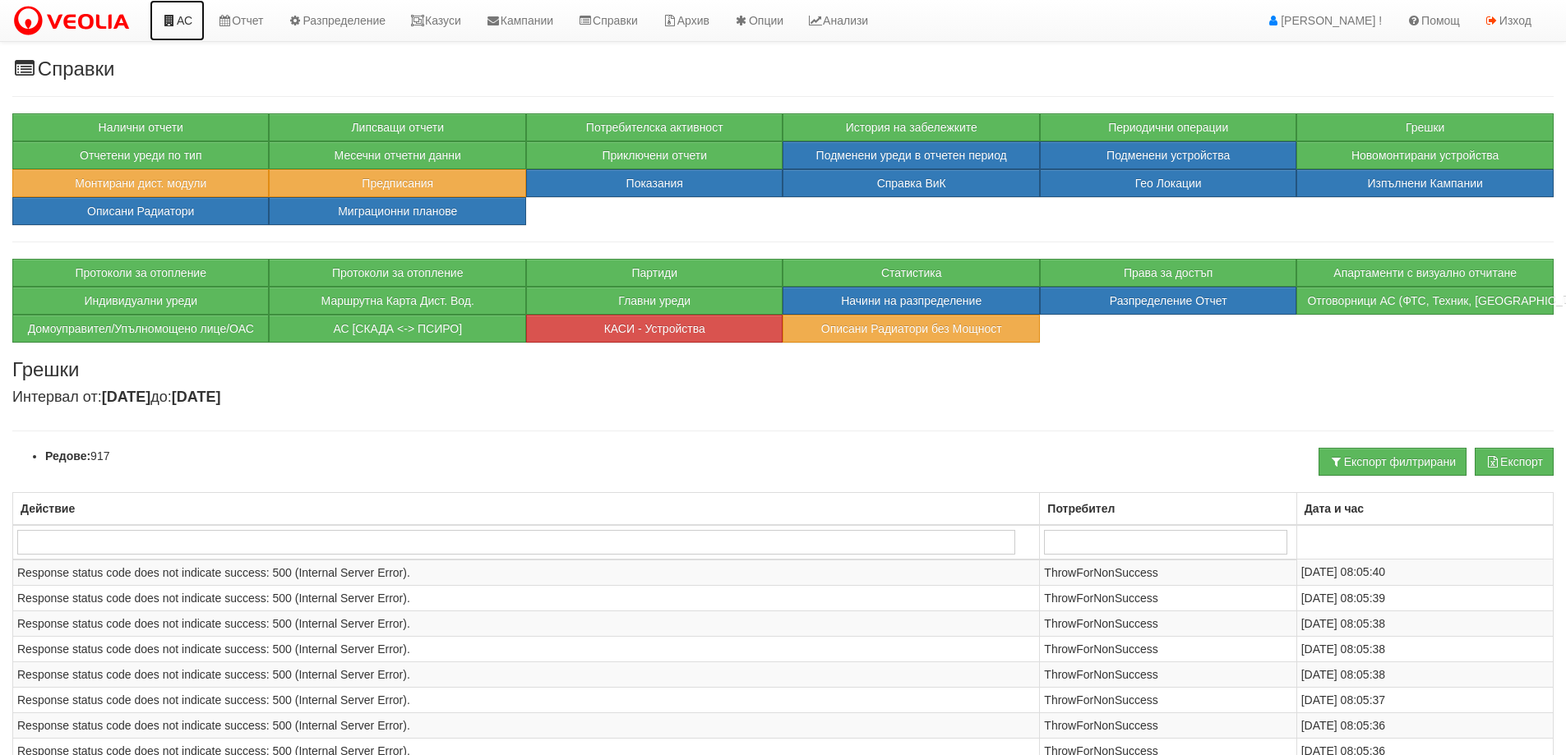
click at [163, 29] on link "АС" at bounding box center [177, 20] width 55 height 41
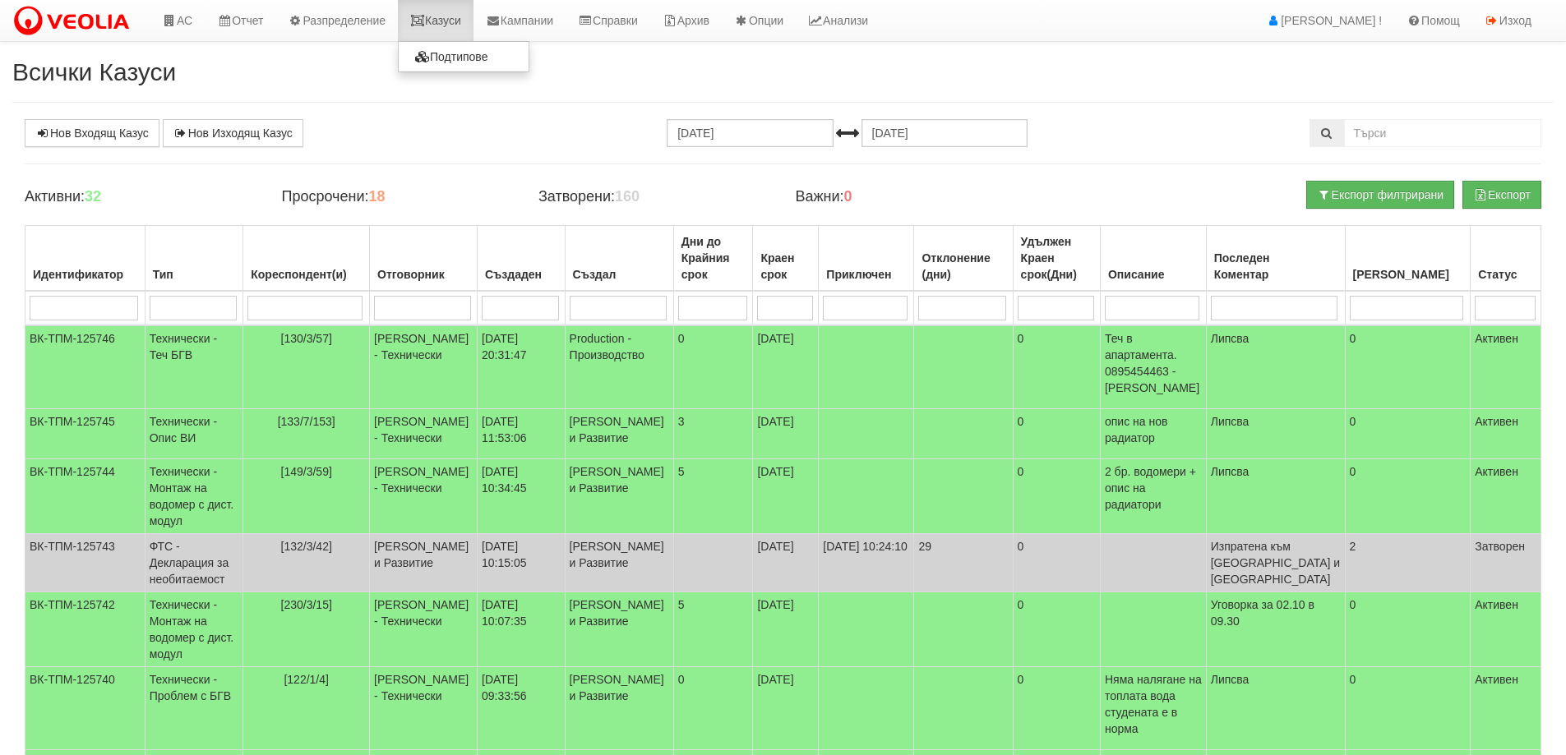
click at [424, 21] on icon at bounding box center [417, 21] width 15 height 12
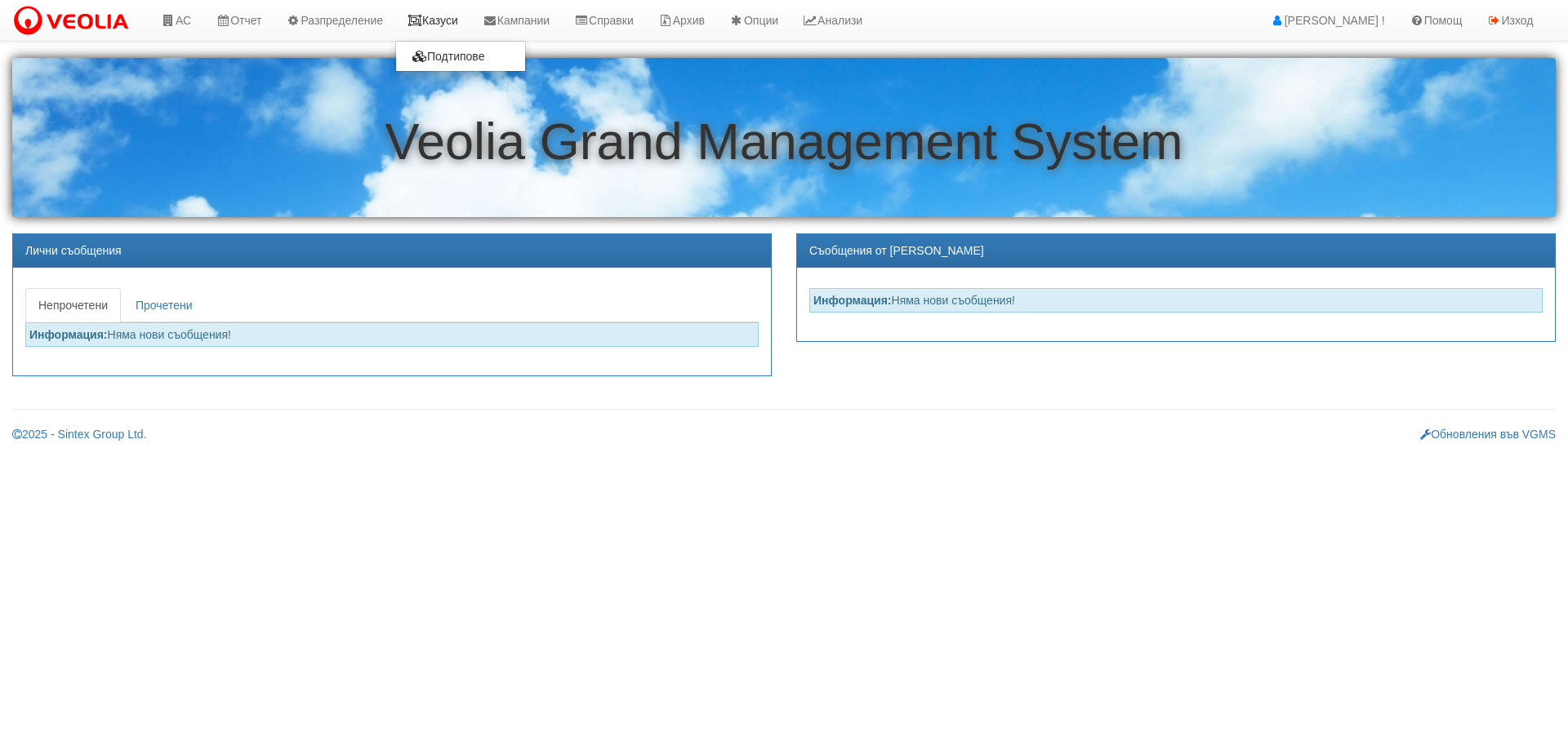
click at [443, 25] on link "Казуси" at bounding box center [433, 20] width 76 height 41
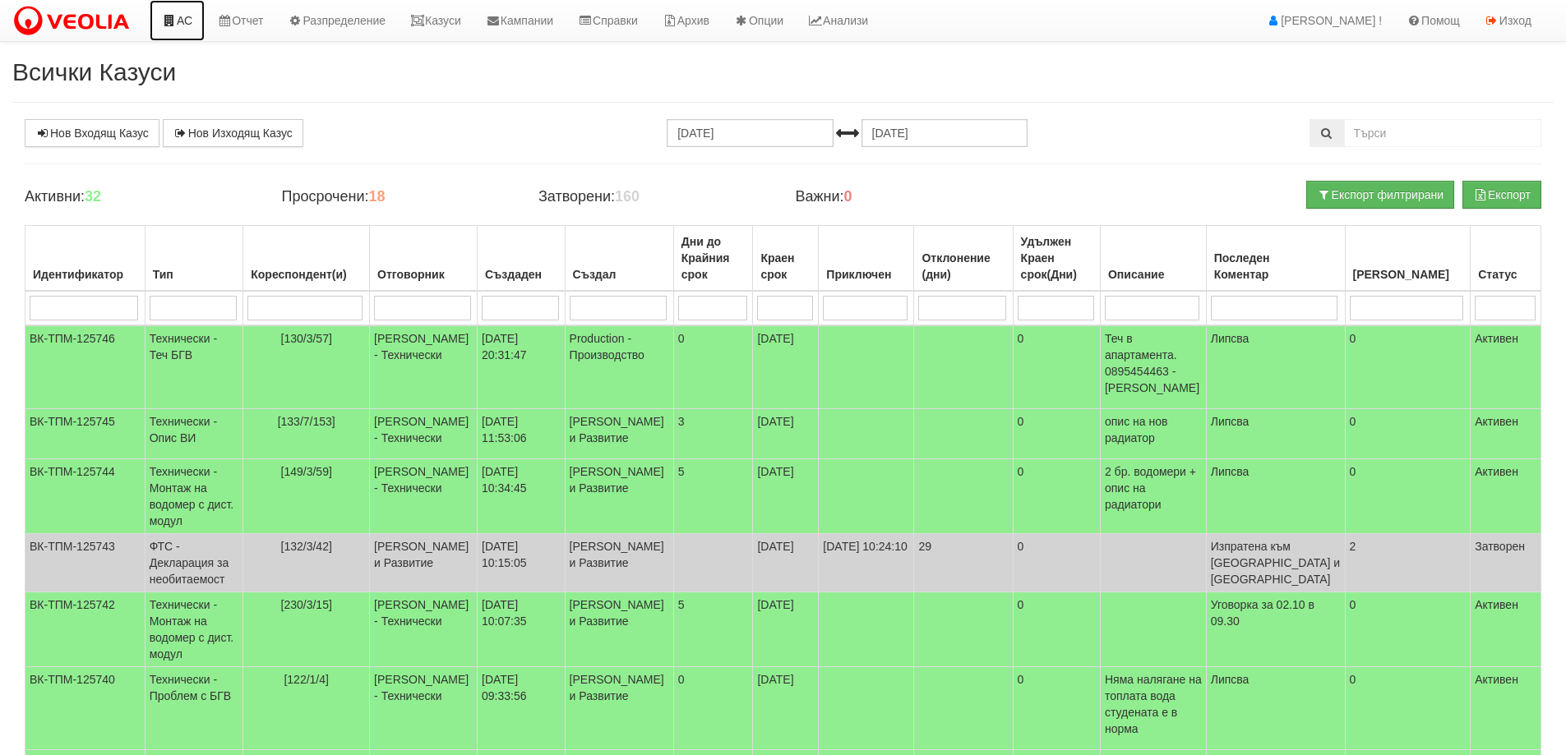
click at [186, 21] on link "АС" at bounding box center [177, 20] width 55 height 41
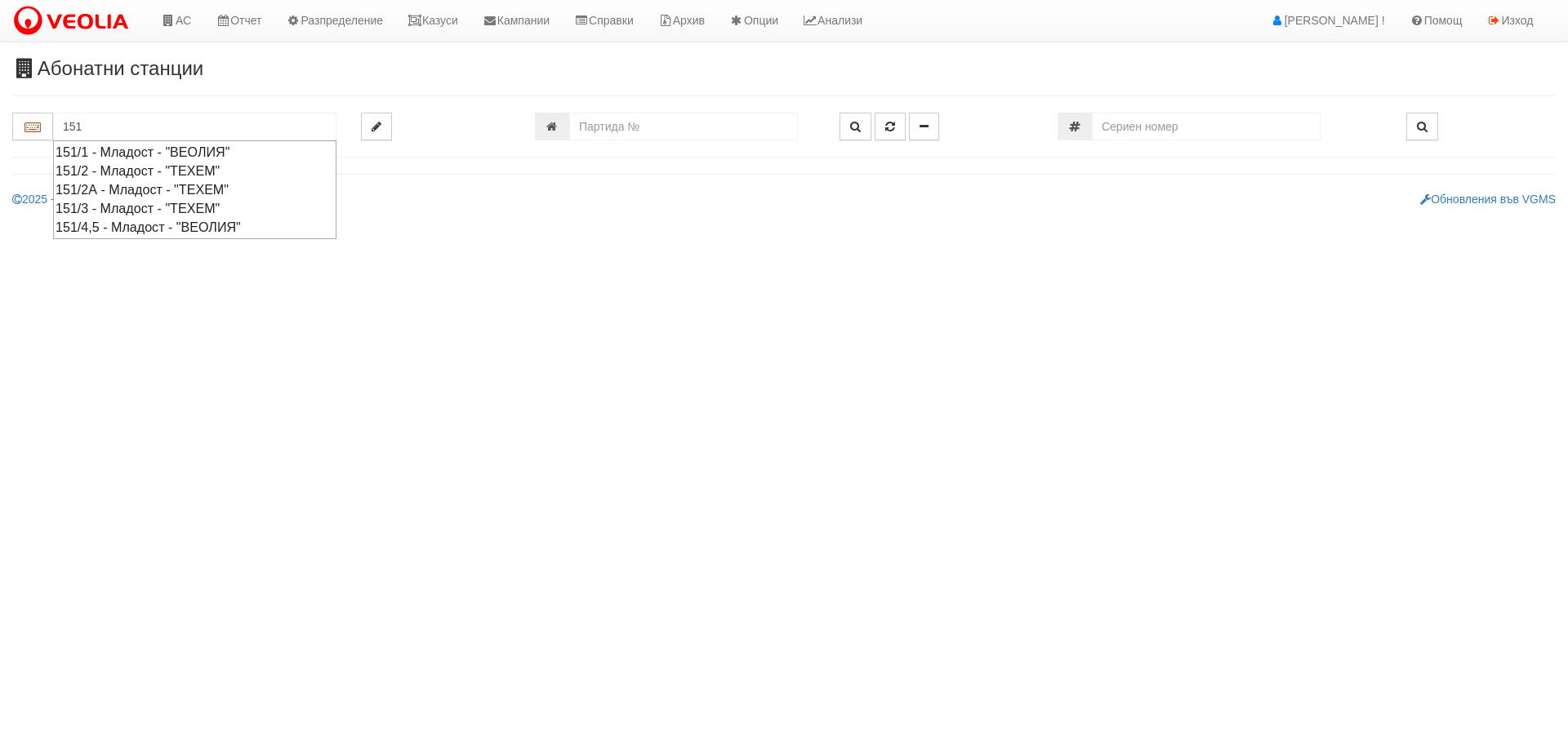
click at [224, 226] on div "151/4,5 - Младост - "ВЕОЛИЯ"" at bounding box center [195, 226] width 278 height 19
type input "151/4,5 - Младост - "ВЕОЛИЯ""
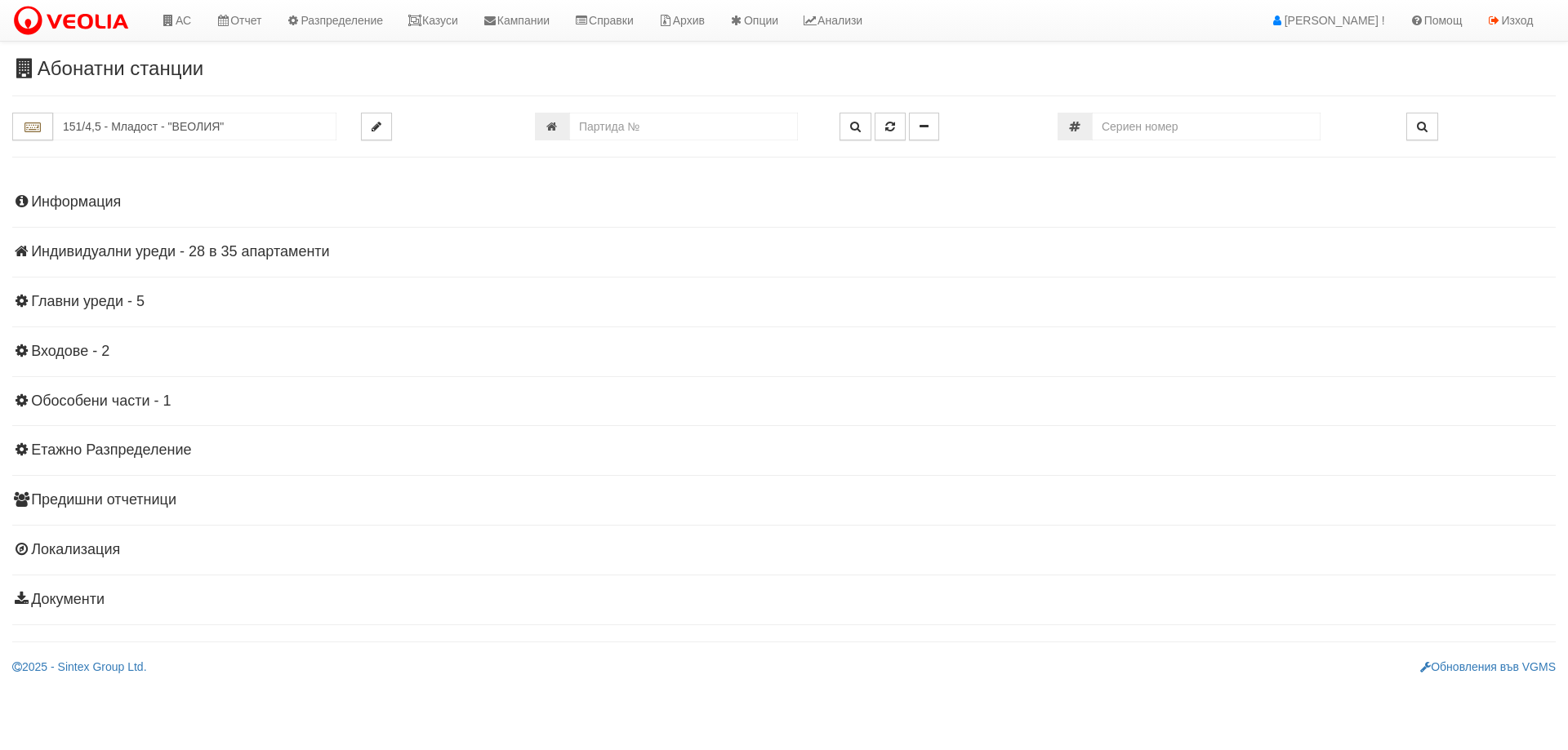
drag, startPoint x: 171, startPoint y: 248, endPoint x: 134, endPoint y: 263, distance: 39.9
click at [171, 248] on h4 "Индивидуални уреди - 28 в 35 апартаменти" at bounding box center [783, 252] width 1543 height 16
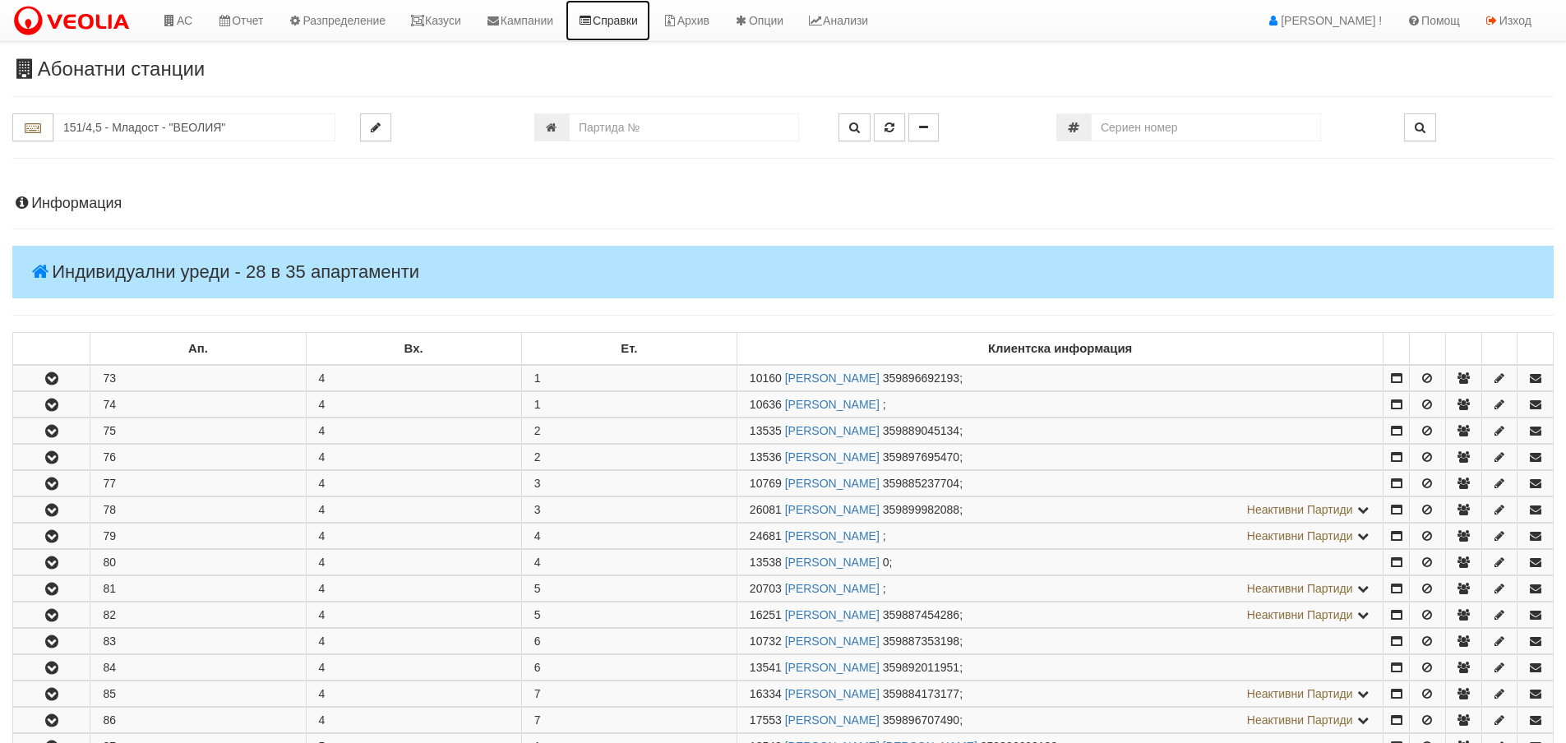
click at [634, 30] on link "Справки" at bounding box center [607, 20] width 85 height 41
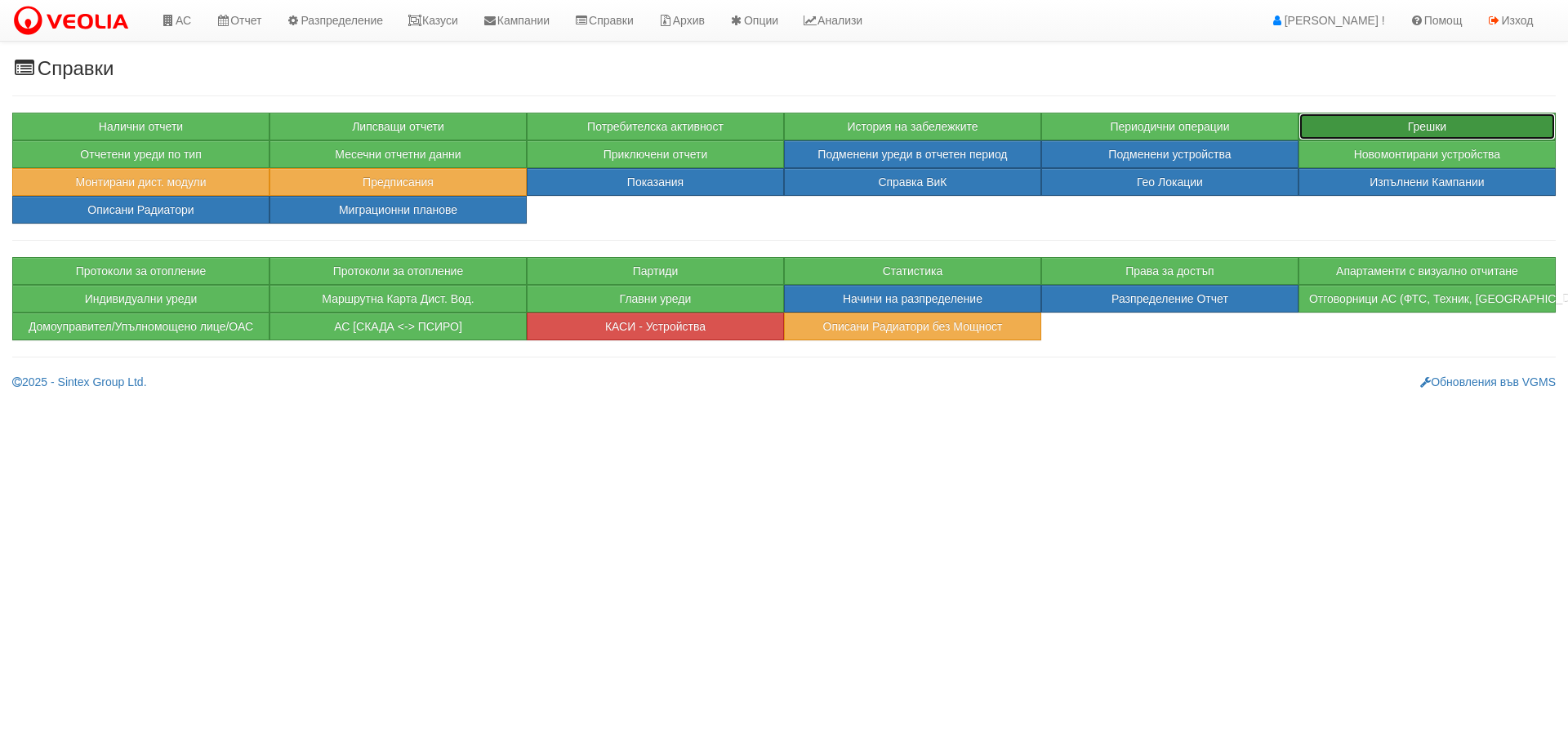
click at [1443, 129] on button "Грешки" at bounding box center [1427, 126] width 257 height 28
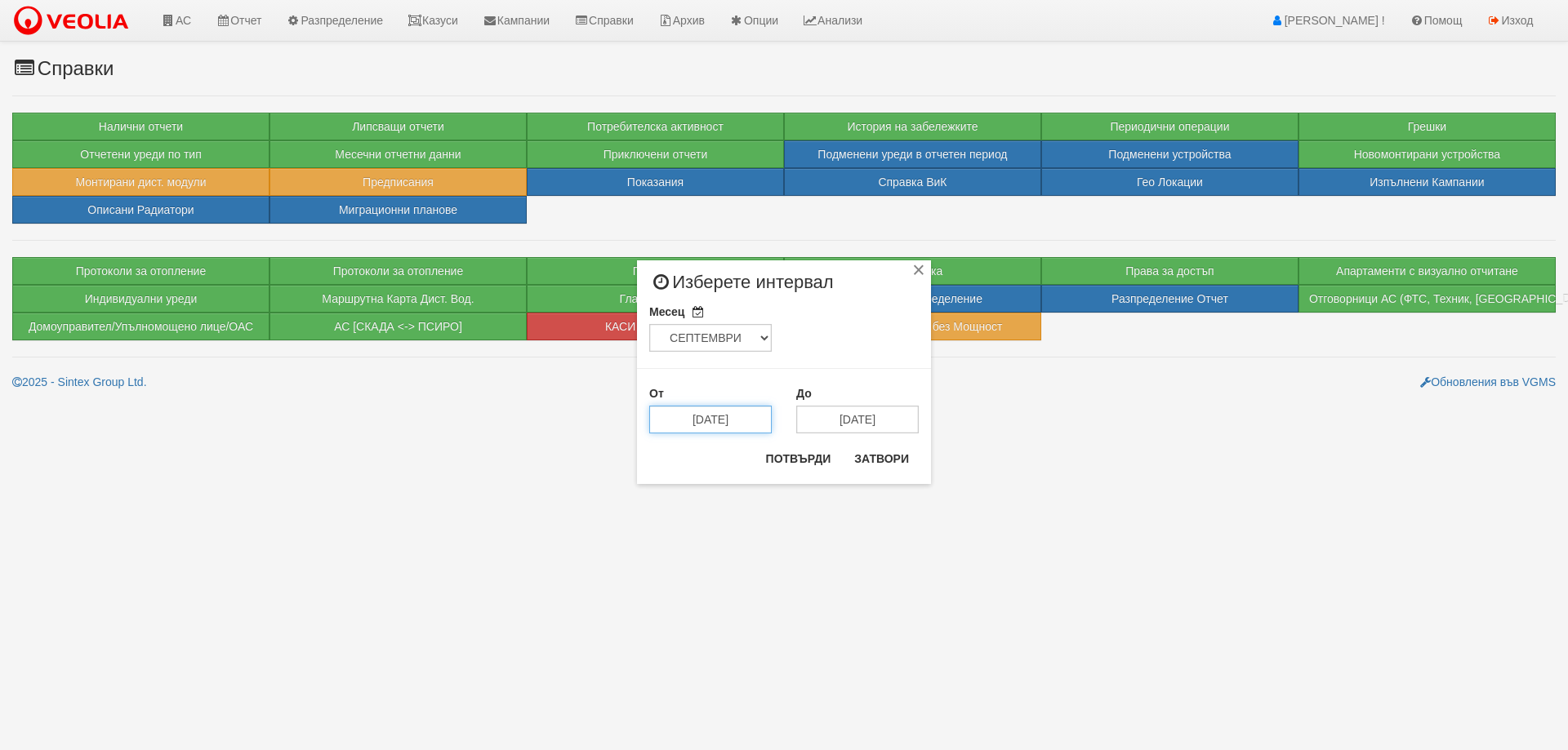
click at [734, 414] on input "[DATE]" at bounding box center [709, 419] width 122 height 28
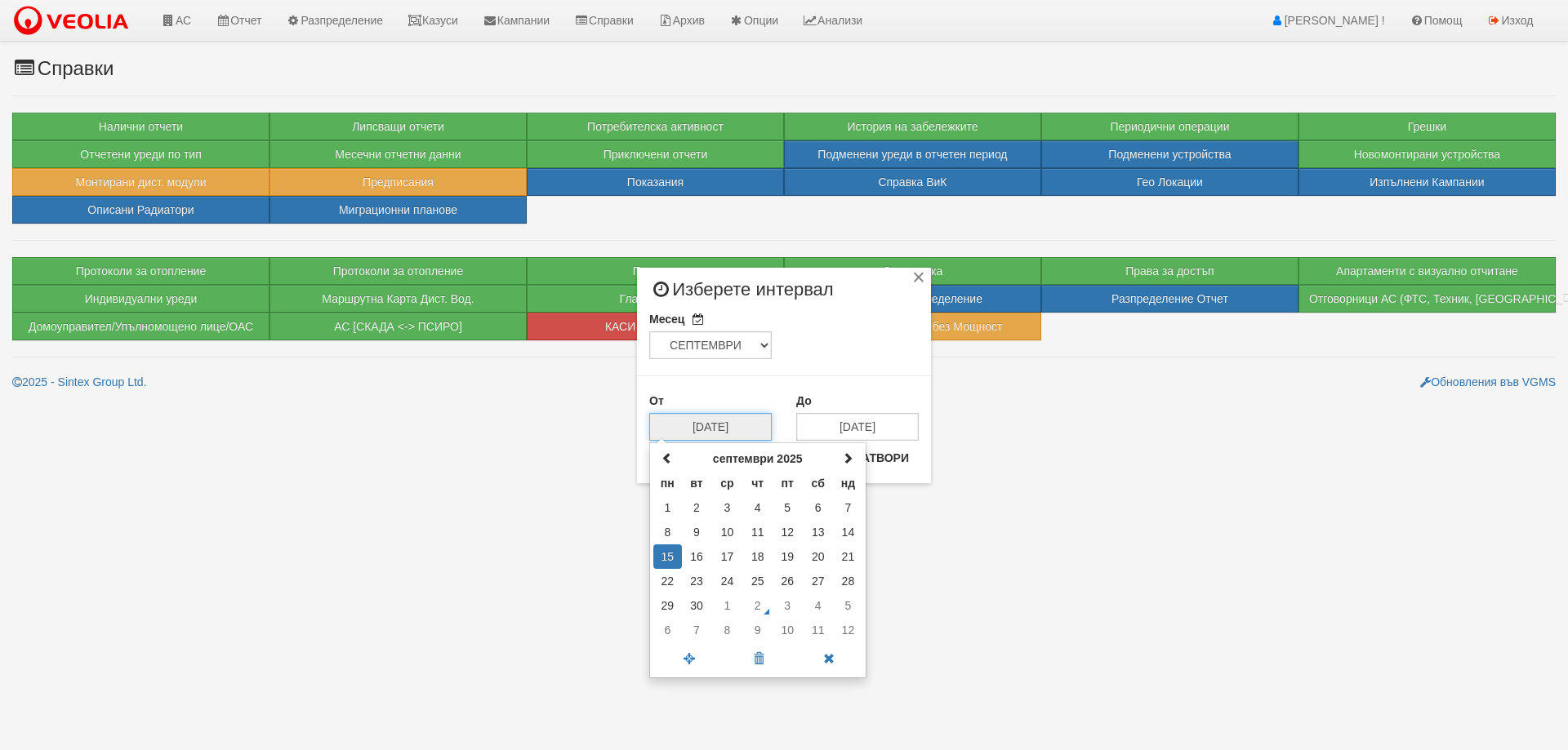
click at [731, 603] on td "1" at bounding box center [726, 605] width 31 height 25
type input "[DATE]"
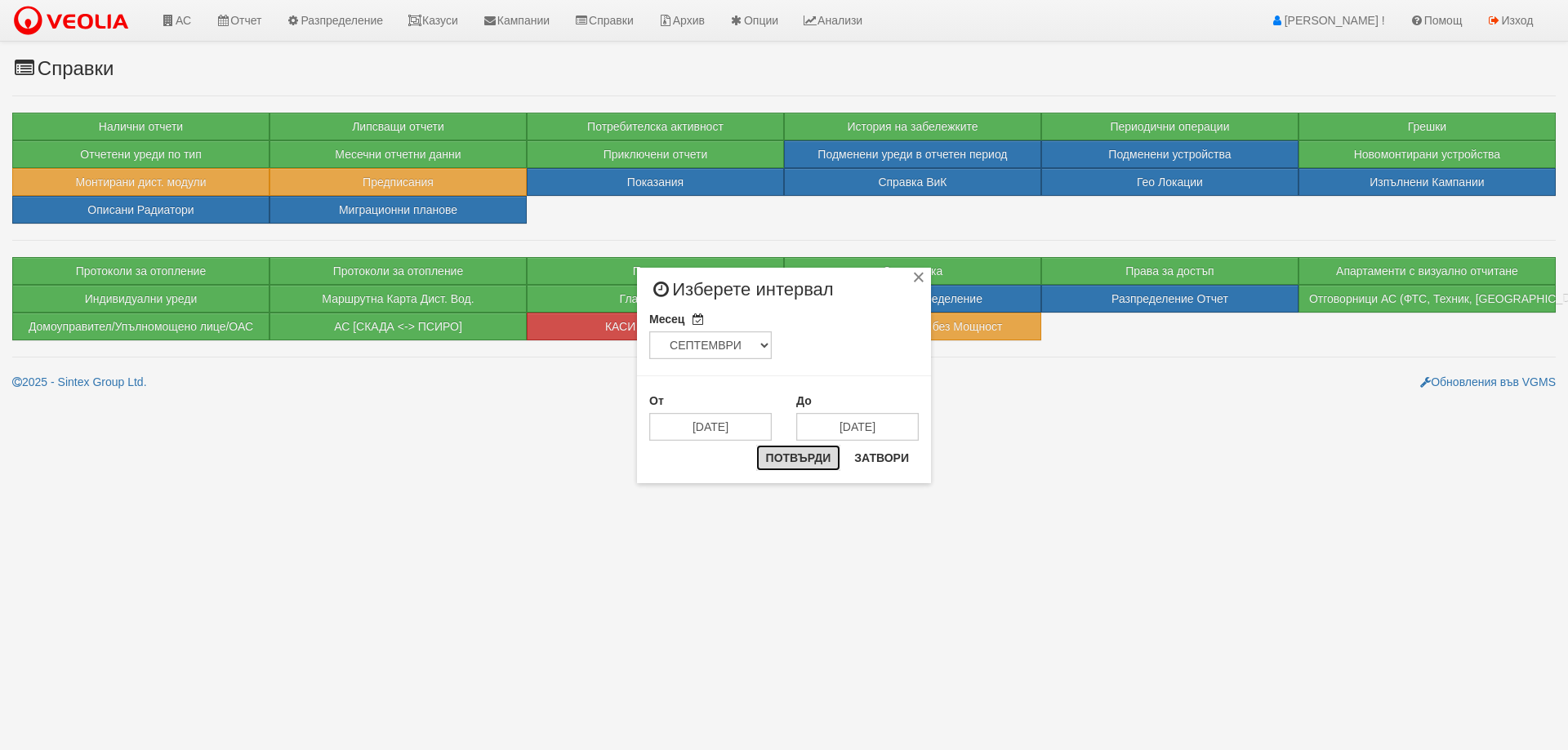
click at [795, 450] on button "Потвърди" at bounding box center [798, 458] width 84 height 26
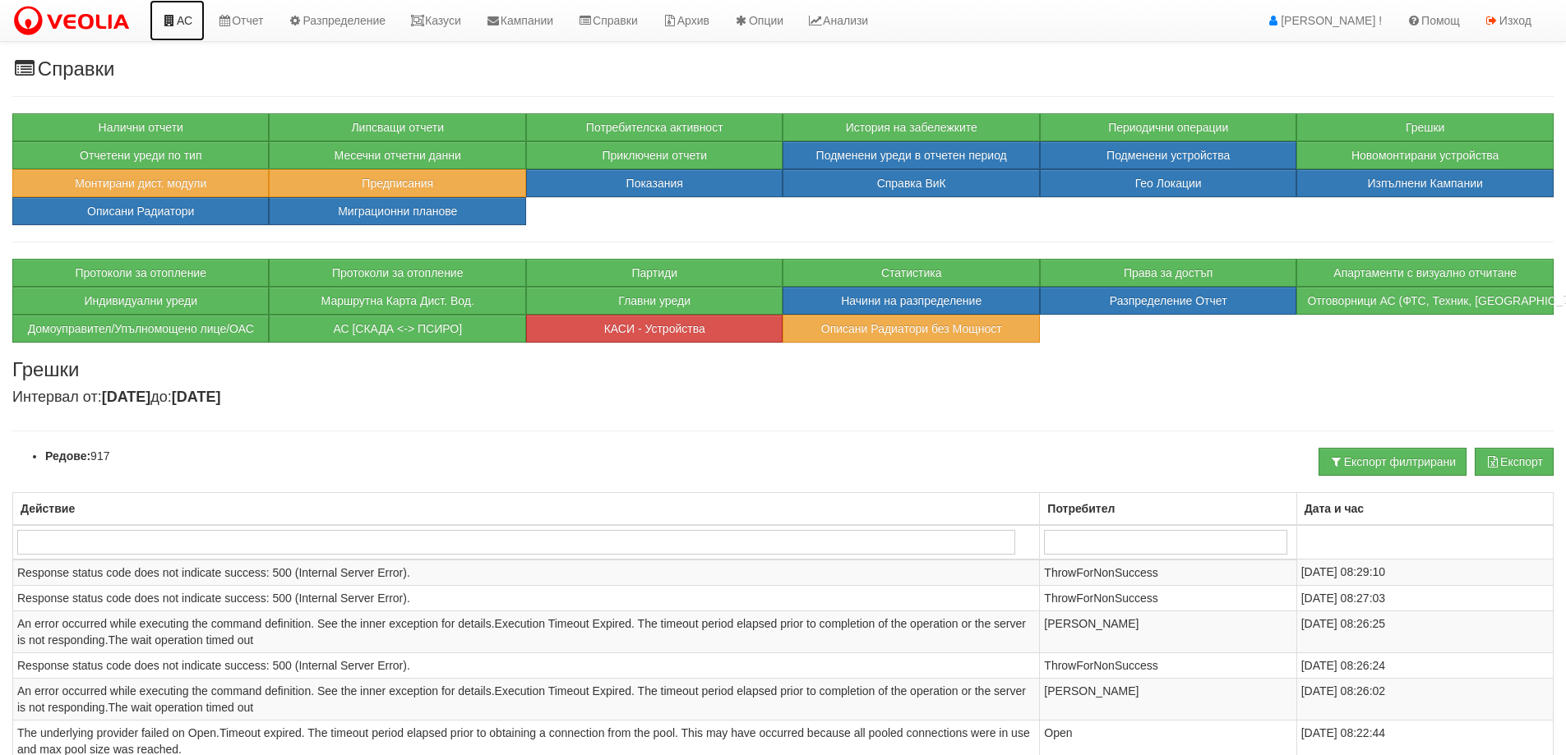
click at [175, 16] on icon at bounding box center [169, 21] width 15 height 12
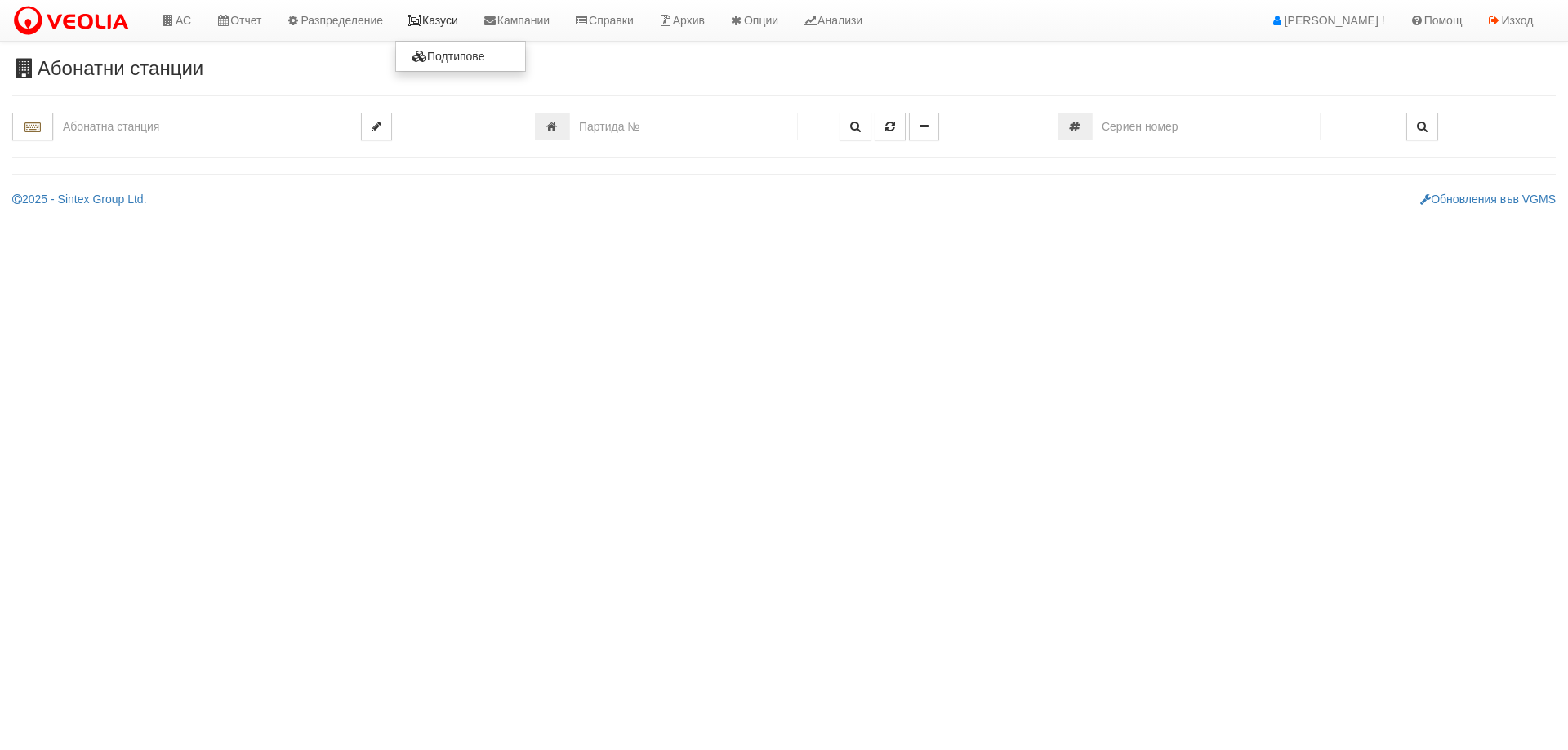
click at [467, 19] on link "Казуси" at bounding box center [433, 20] width 76 height 41
click at [712, 125] on input "number" at bounding box center [684, 126] width 229 height 28
type input "20528"
type input "030/2 - "ВЕОЛИЯ ЕНЕРДЖИ ВАРНА " ЕАД"
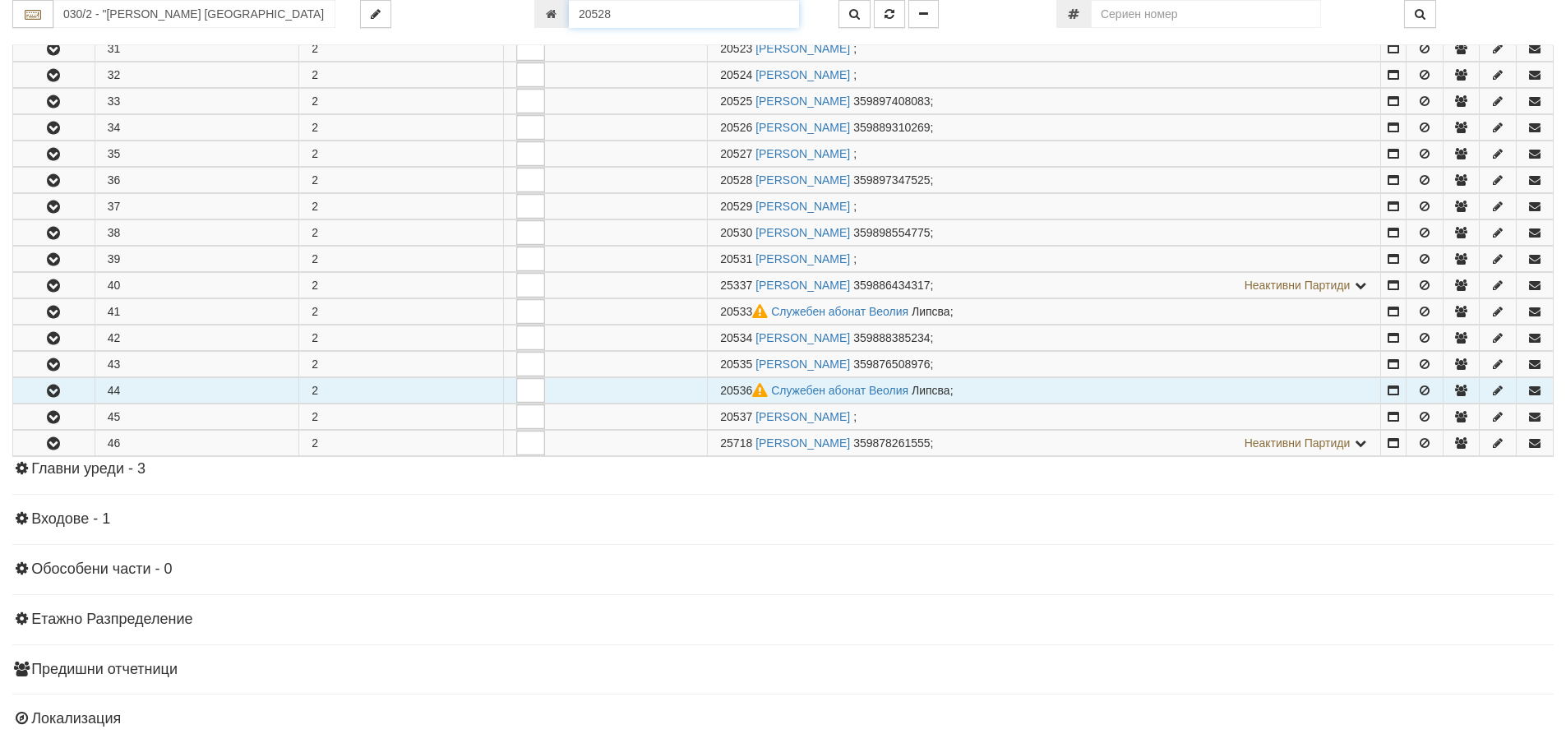
scroll to position [628, 0]
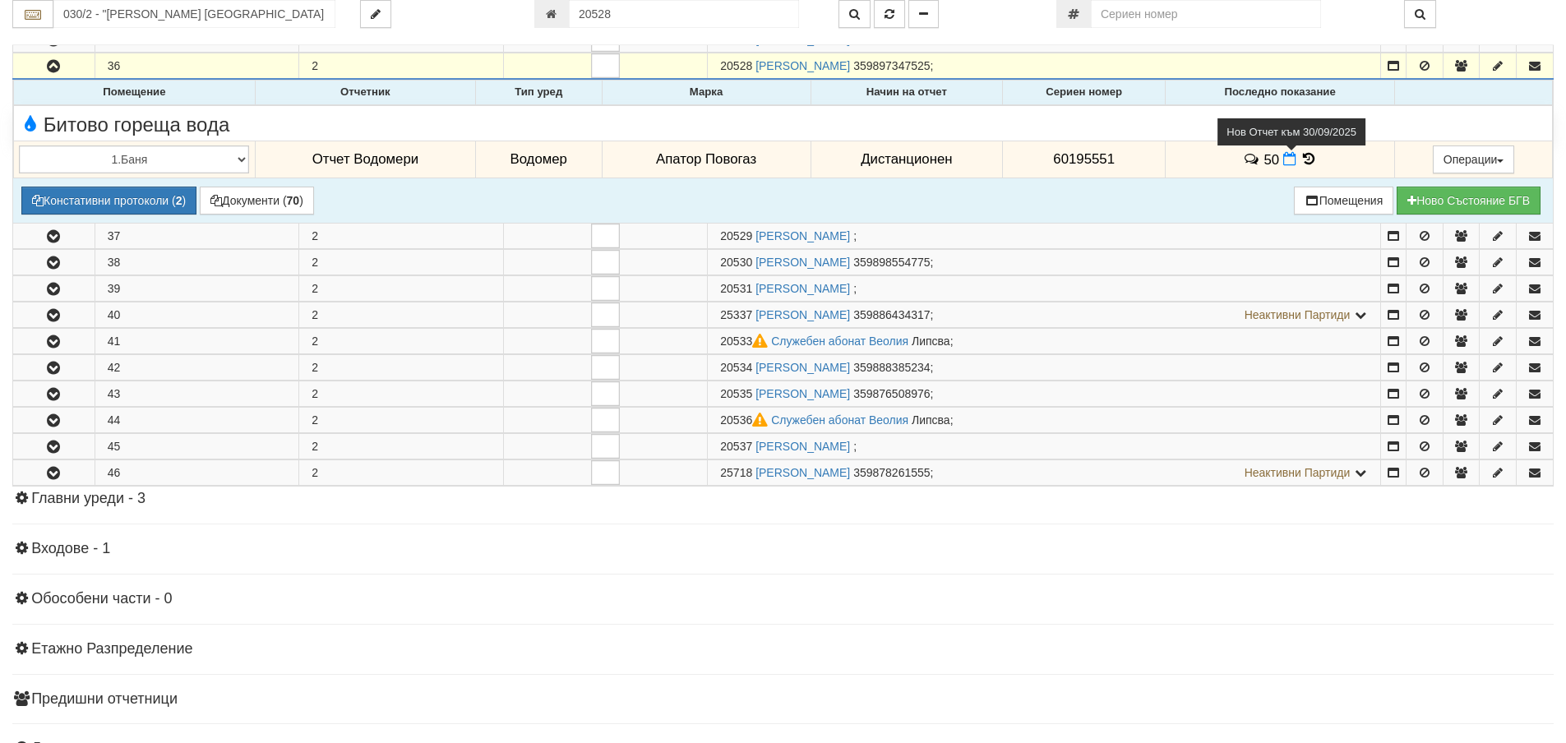
click at [1286, 163] on icon at bounding box center [1289, 159] width 13 height 14
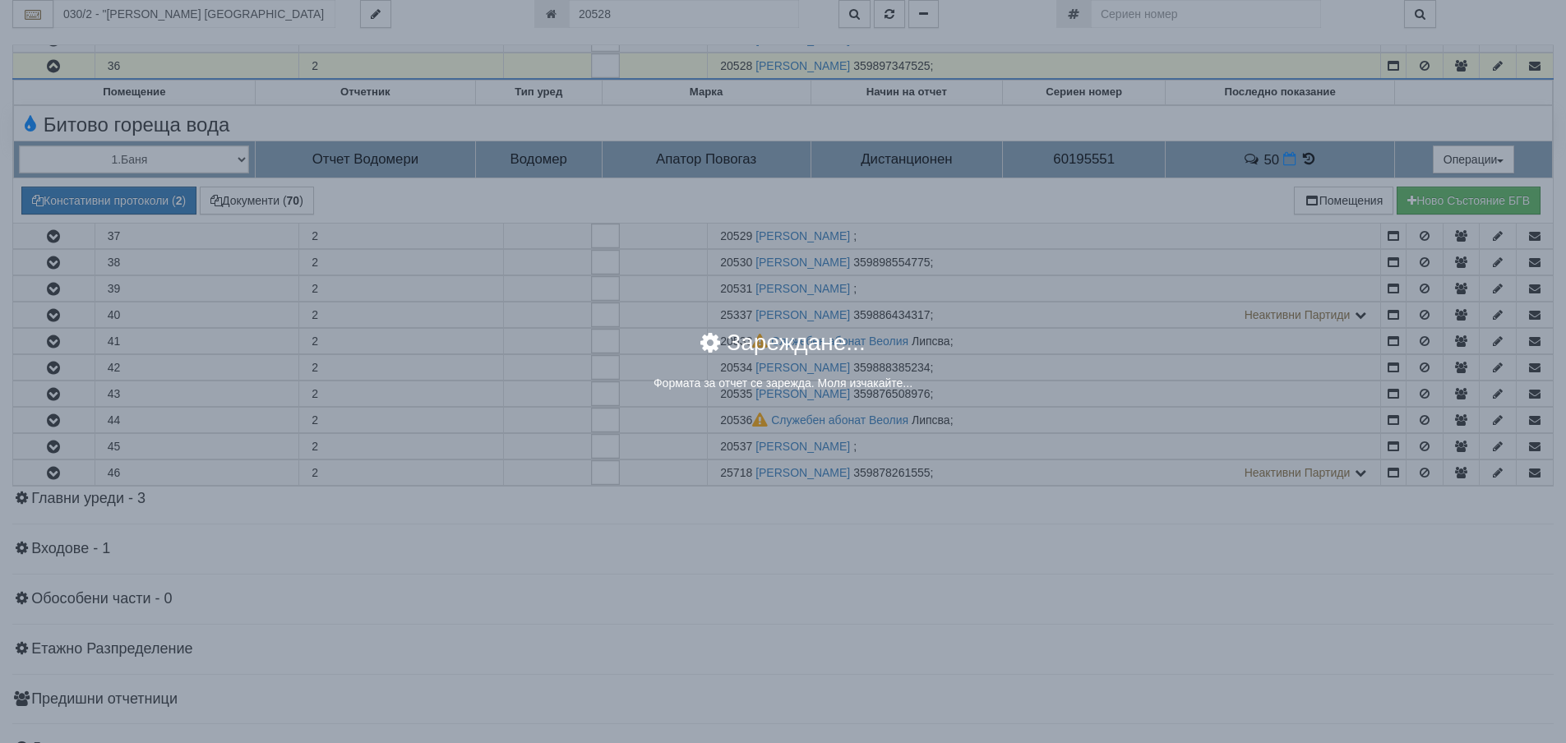
select select "8ac75930-9bfd-e511-80be-8d5a1dced85a"
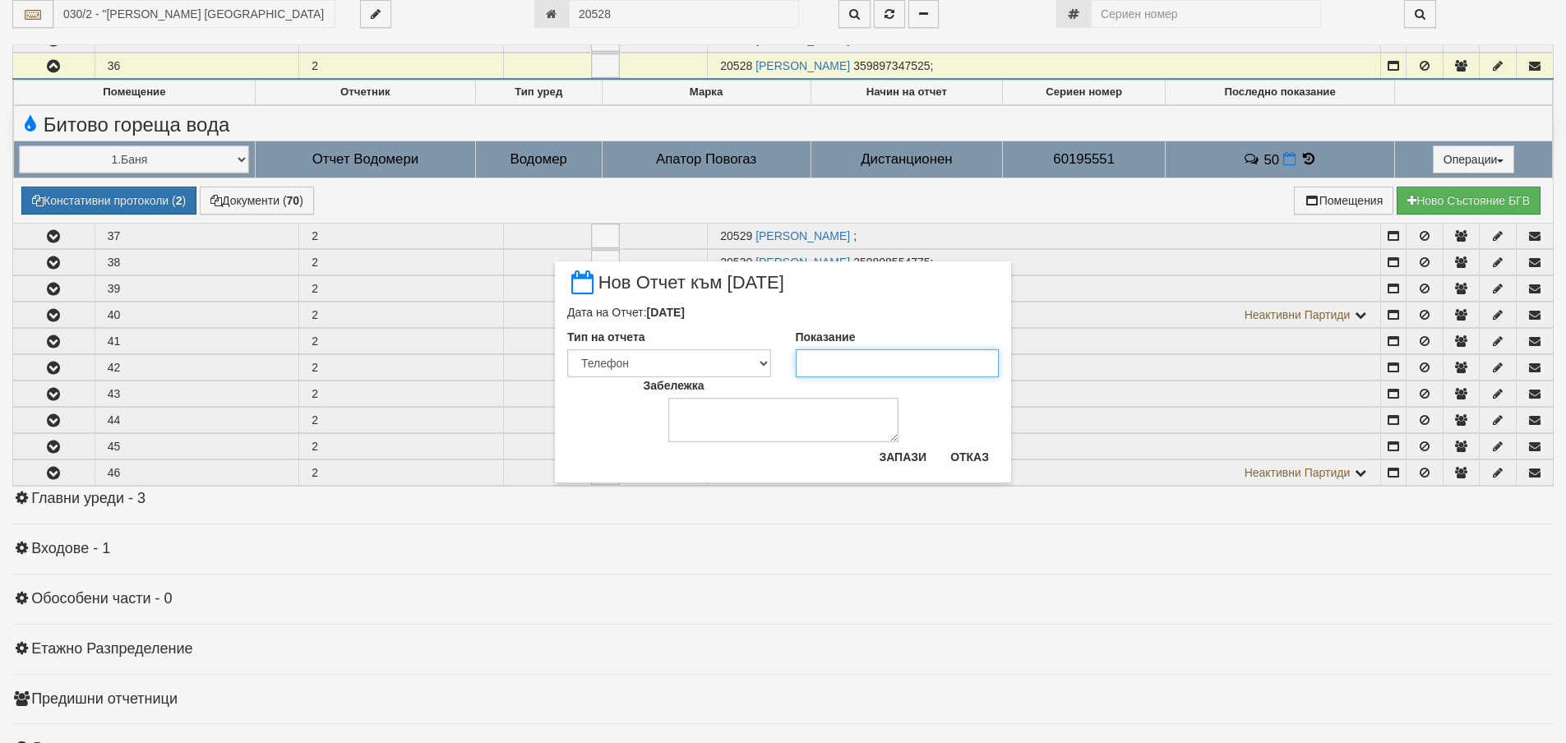
click at [848, 361] on input "Показание" at bounding box center [898, 363] width 204 height 28
type input "50.6"
click at [874, 459] on button "Запази" at bounding box center [902, 457] width 67 height 26
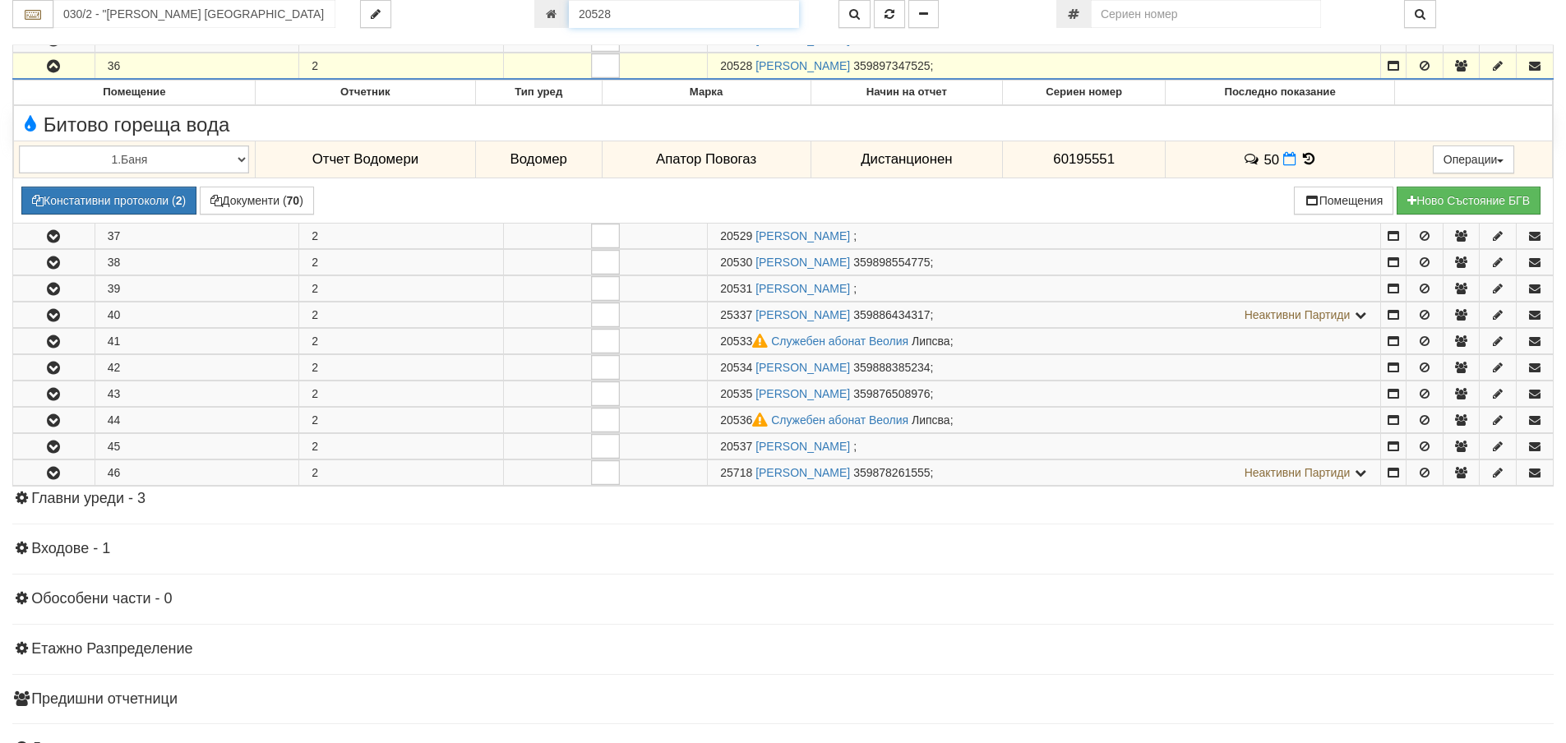
click at [666, 17] on input "20528" at bounding box center [684, 14] width 230 height 28
type input "19536"
type input "115/11 - "ТЕХЕМ СЪРВИСИС" ЕООД"
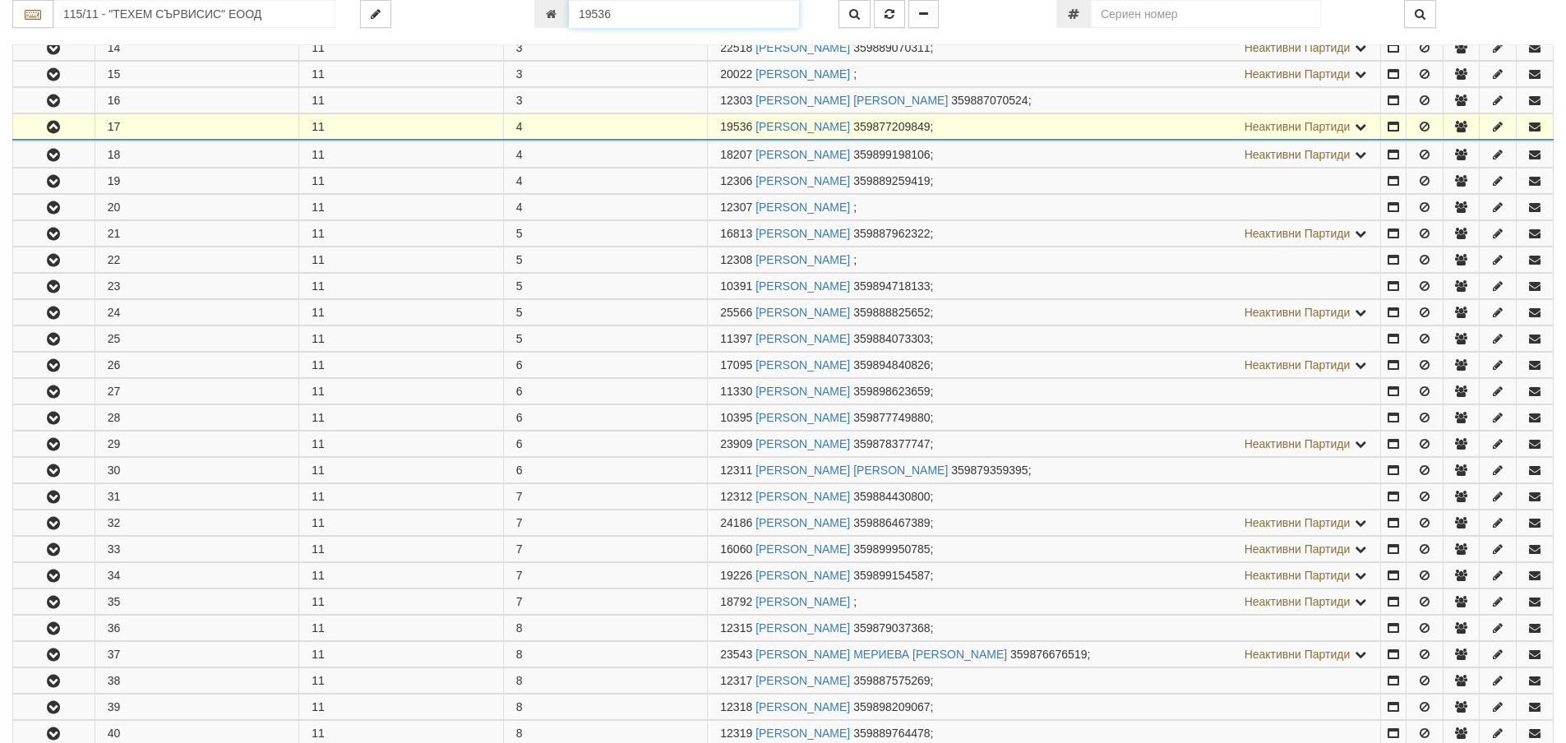
scroll to position [745, 0]
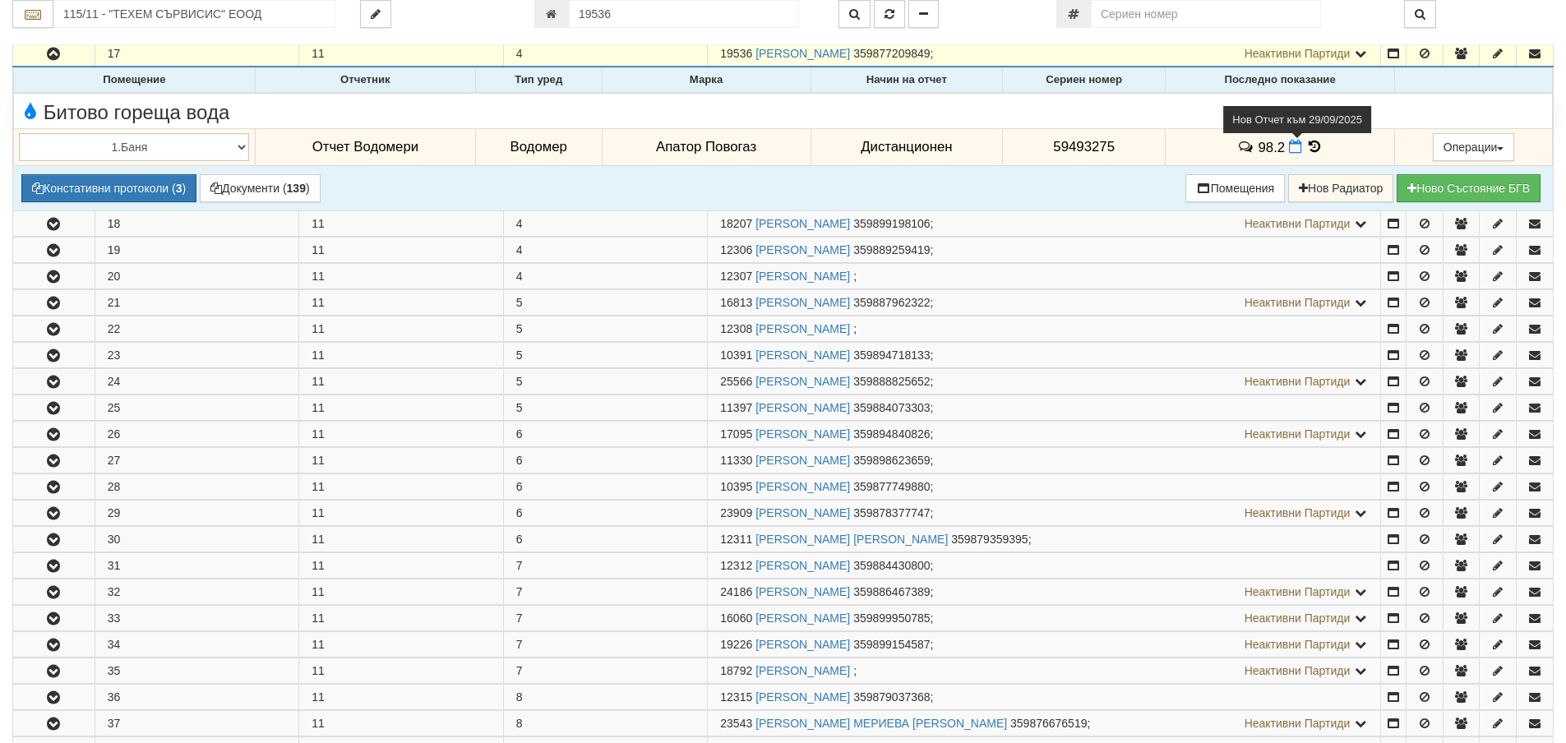
click at [1289, 151] on icon at bounding box center [1295, 147] width 13 height 14
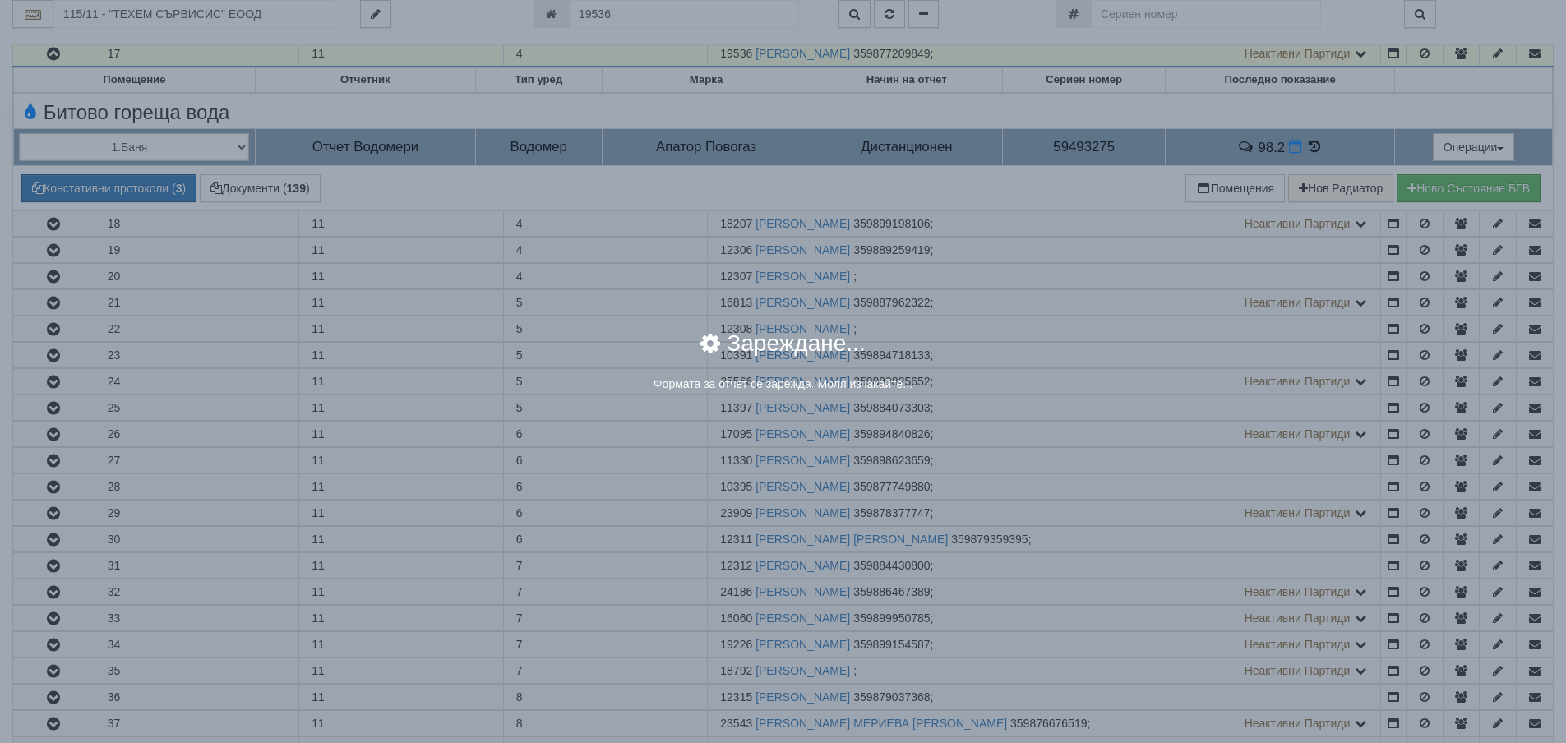
select select "8ac75930-9bfd-e511-80be-8d5a1dced85a"
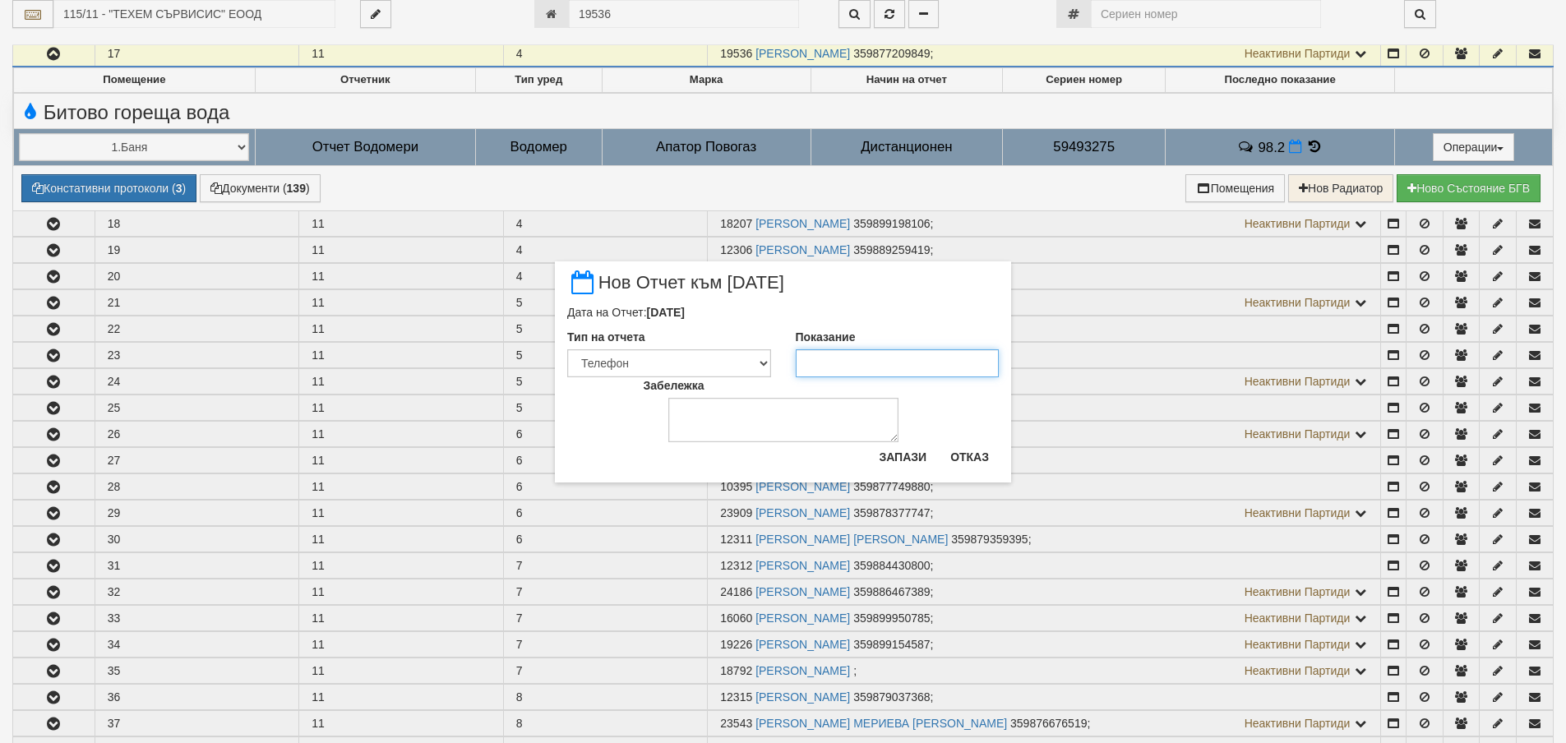
click at [876, 364] on input "Показание" at bounding box center [898, 363] width 204 height 28
type input "98.2"
click at [897, 471] on div "Запази Отказ" at bounding box center [934, 463] width 130 height 39
click at [897, 462] on button "Запази" at bounding box center [902, 457] width 67 height 26
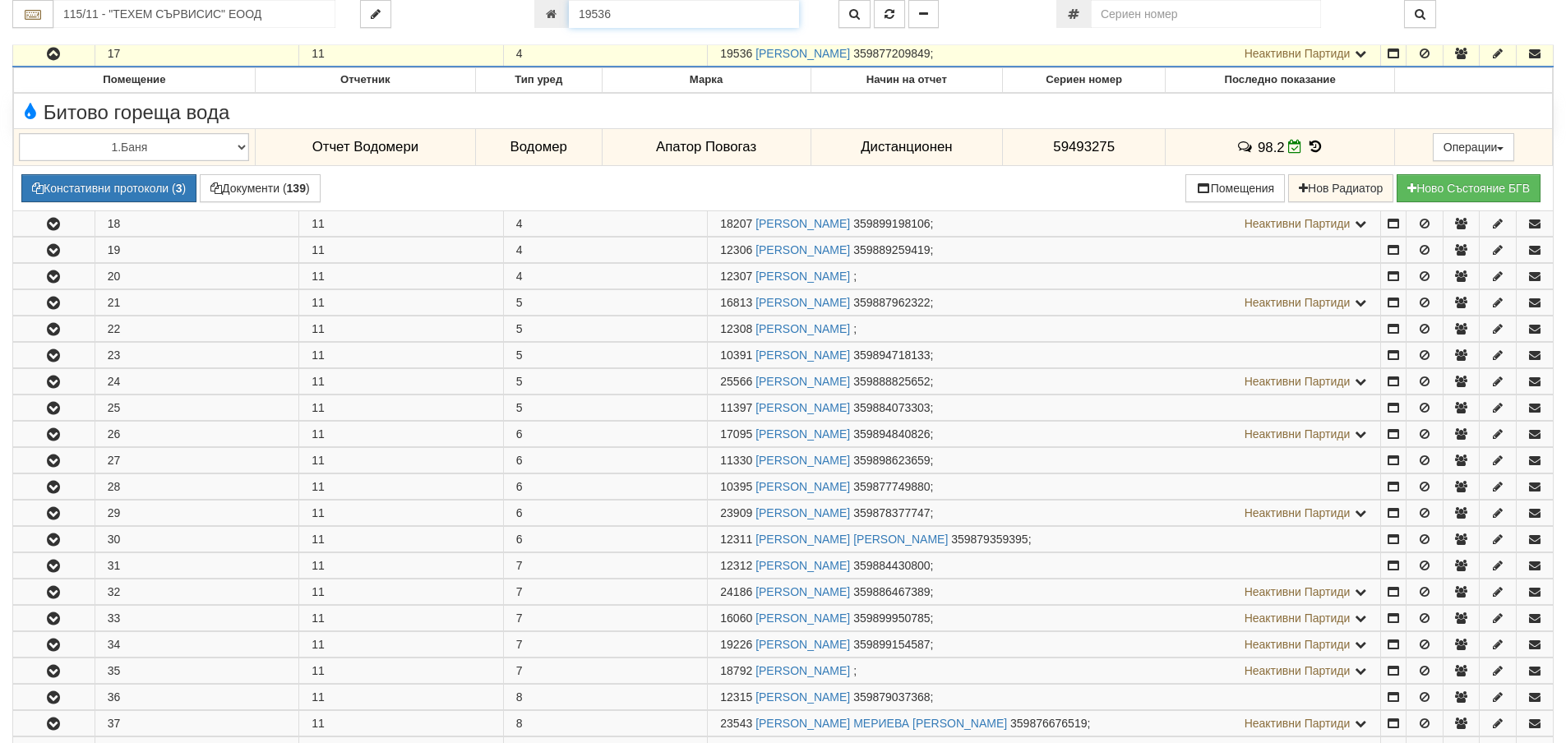
click at [638, 12] on input "19536" at bounding box center [684, 14] width 230 height 28
type input "1085"
type input "216/7 - "[PERSON_NAME] [GEOGRAPHIC_DATA] " ЕАД"
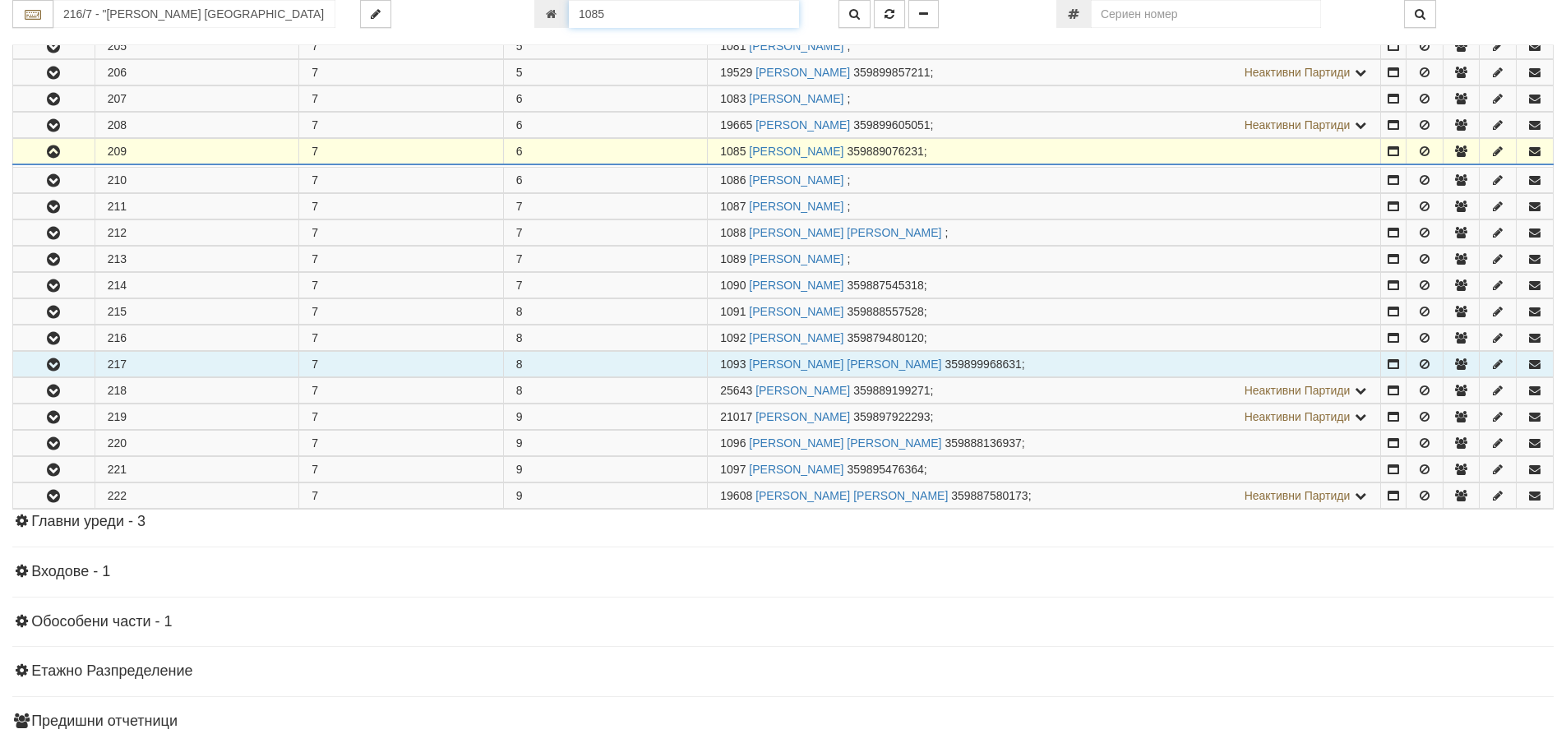
scroll to position [903, 0]
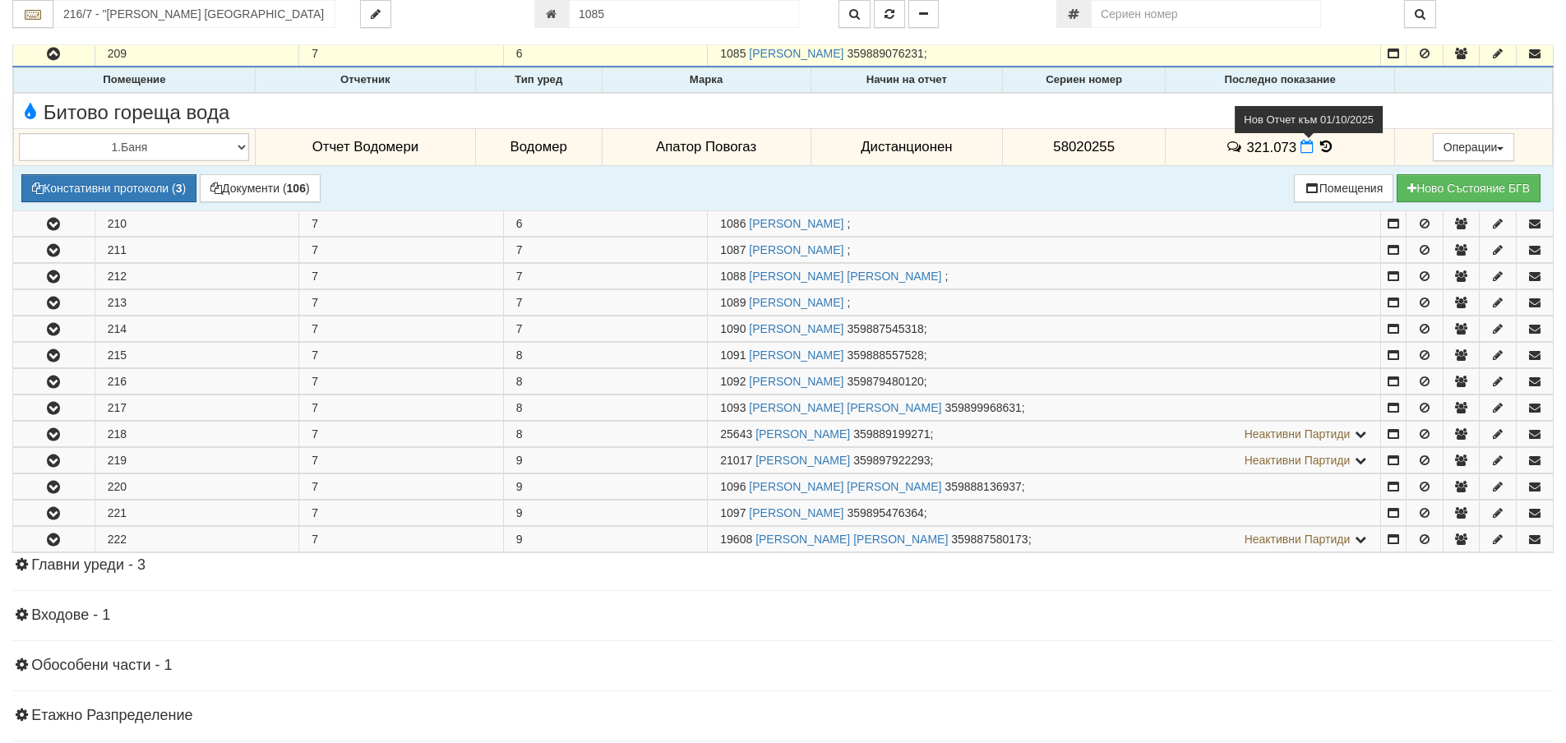
click at [1302, 152] on icon at bounding box center [1306, 147] width 13 height 14
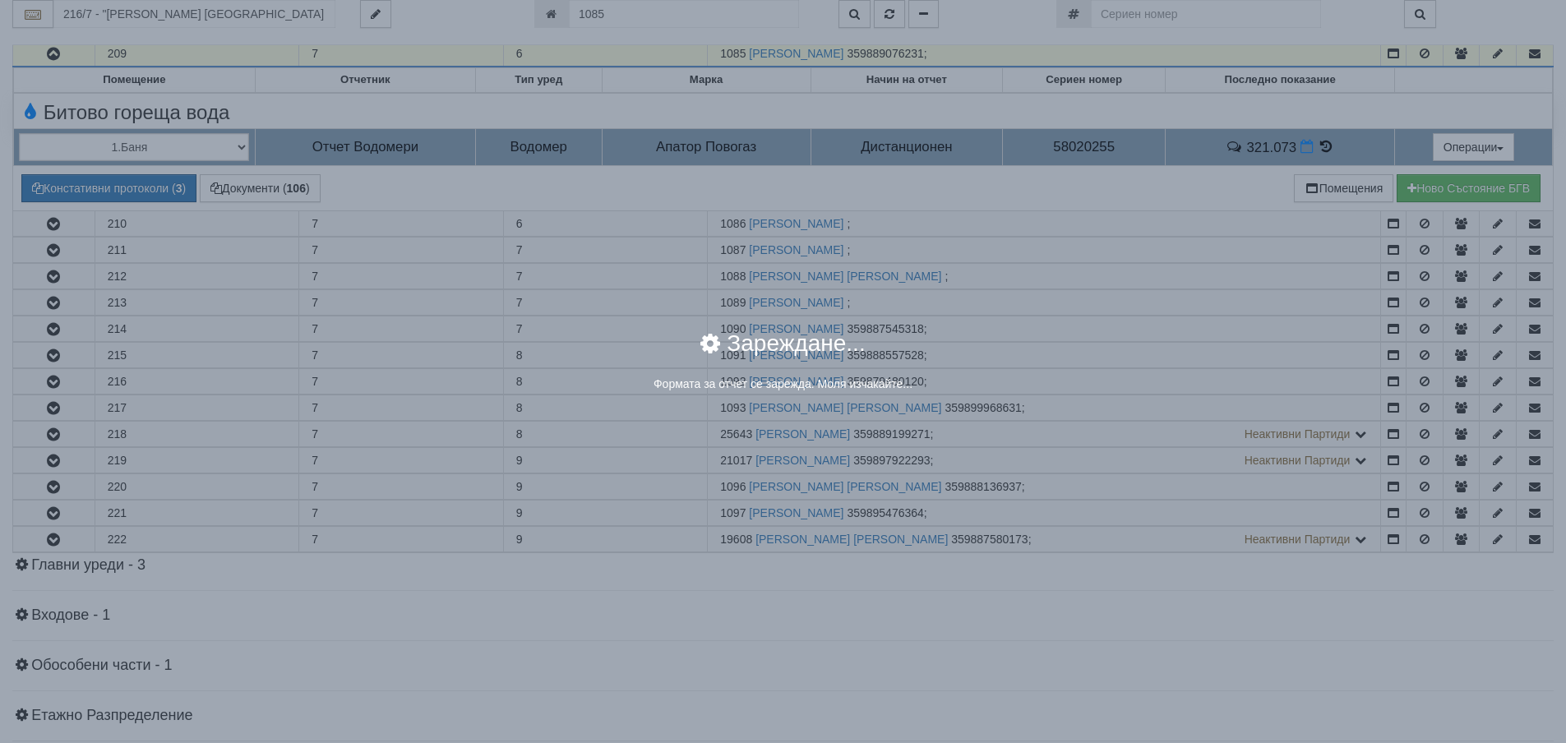
select select "8ac75930-9bfd-e511-80be-8d5a1dced85a"
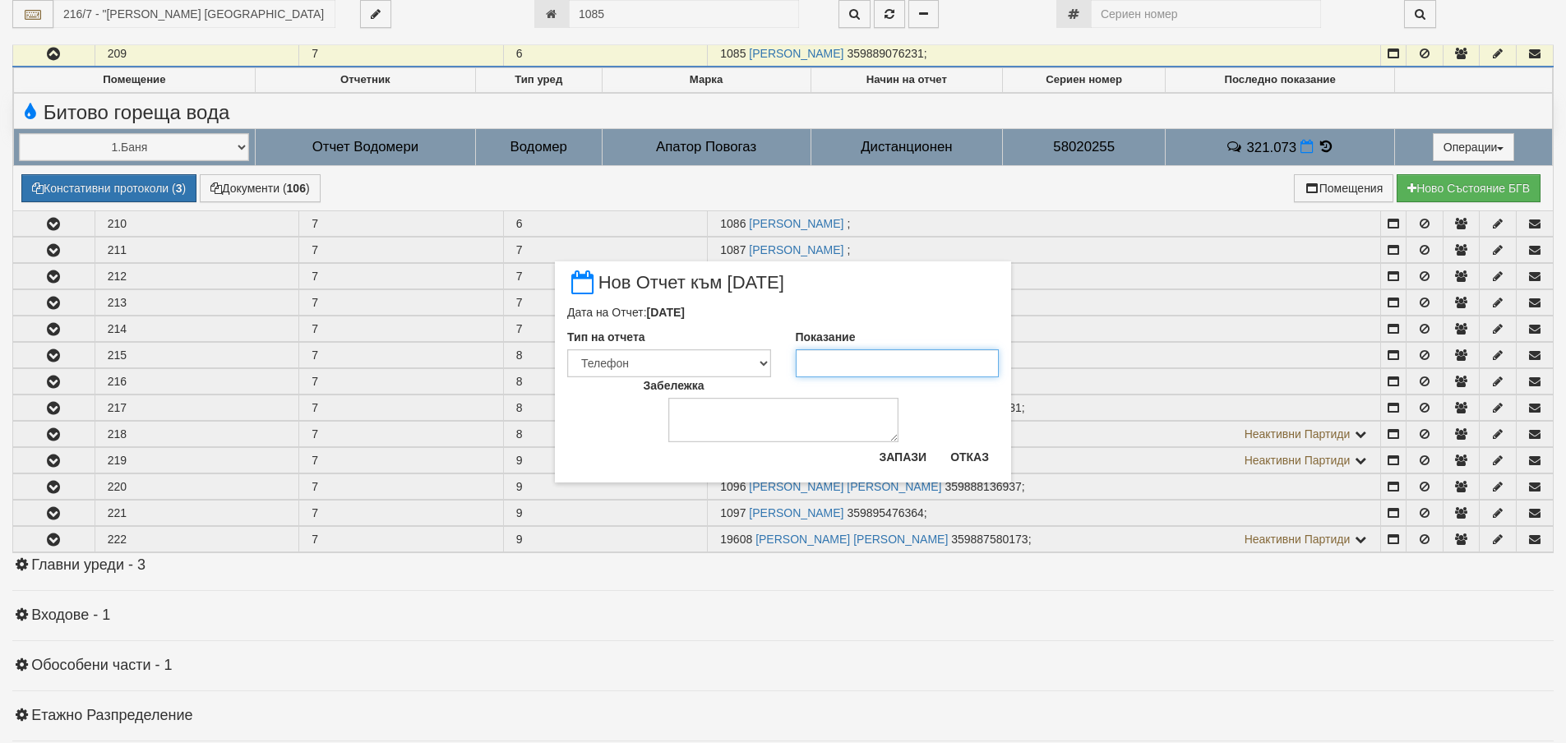
click at [885, 364] on input "Показание" at bounding box center [898, 363] width 204 height 28
type input "323.9"
click at [915, 462] on button "Запази" at bounding box center [902, 457] width 67 height 26
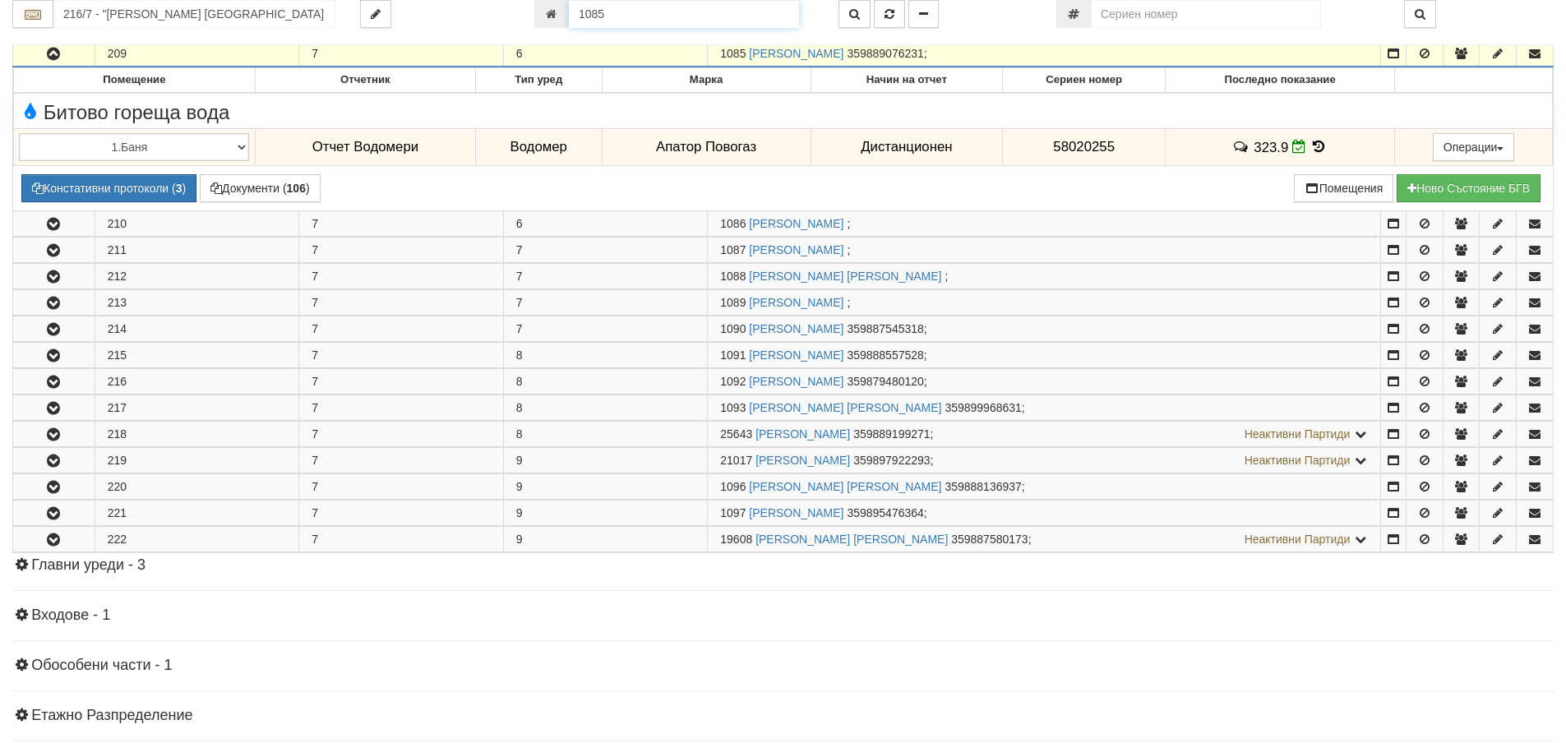
click at [680, 12] on input "1085" at bounding box center [684, 14] width 230 height 28
type input "21056"
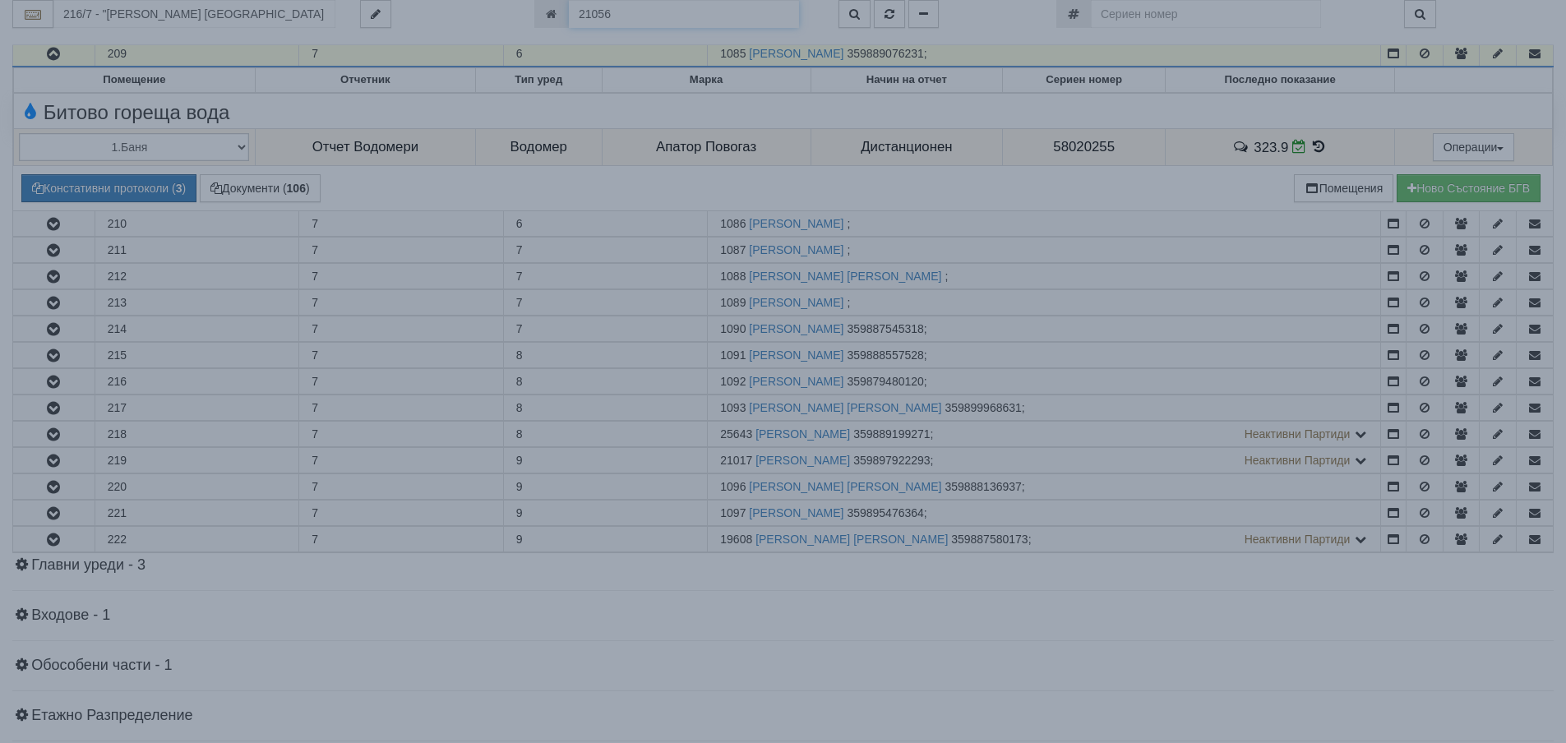
type input "218/4 - "ВЕОЛИЯ ЕНЕРДЖИ ВАРНА " ЕАД"
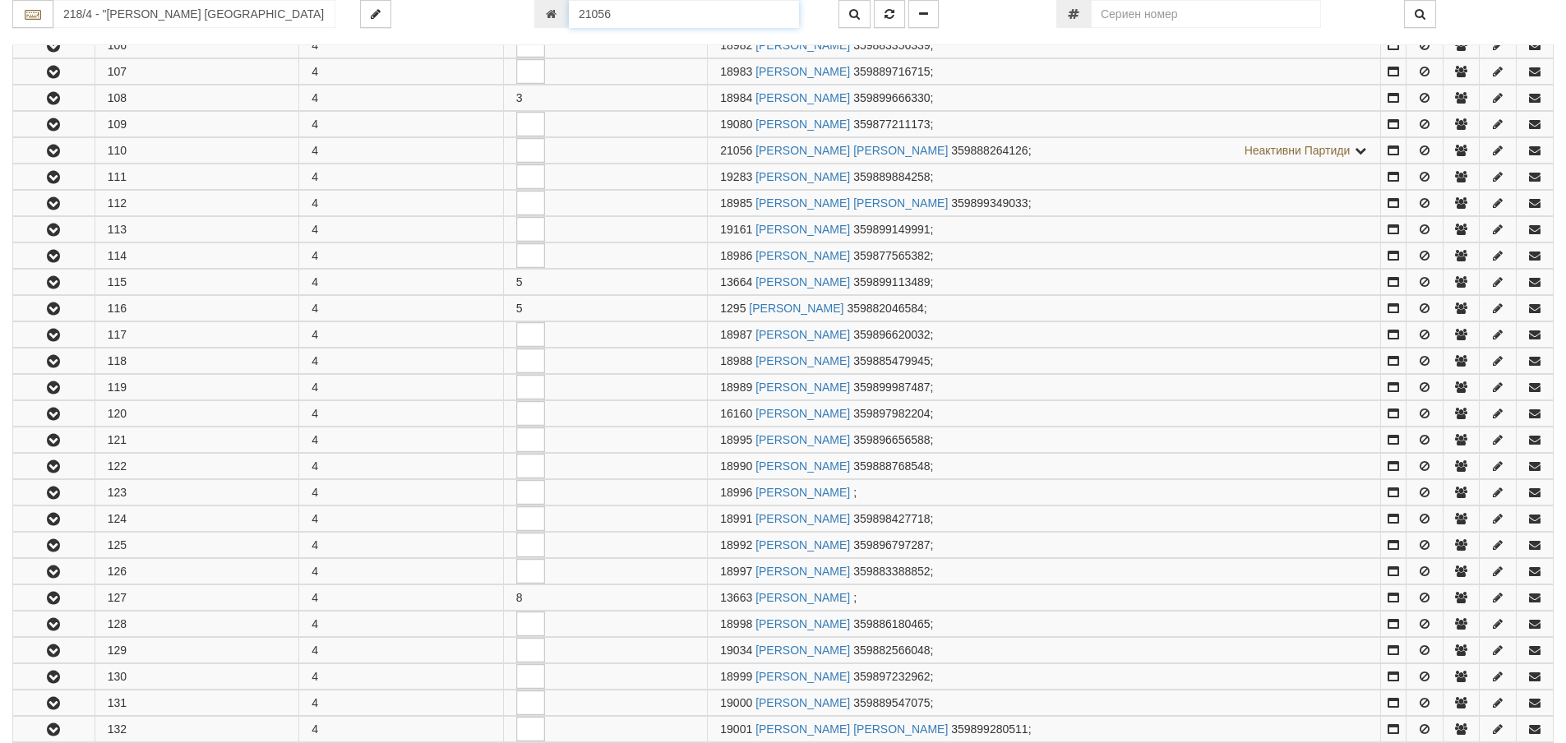
scroll to position [666, 0]
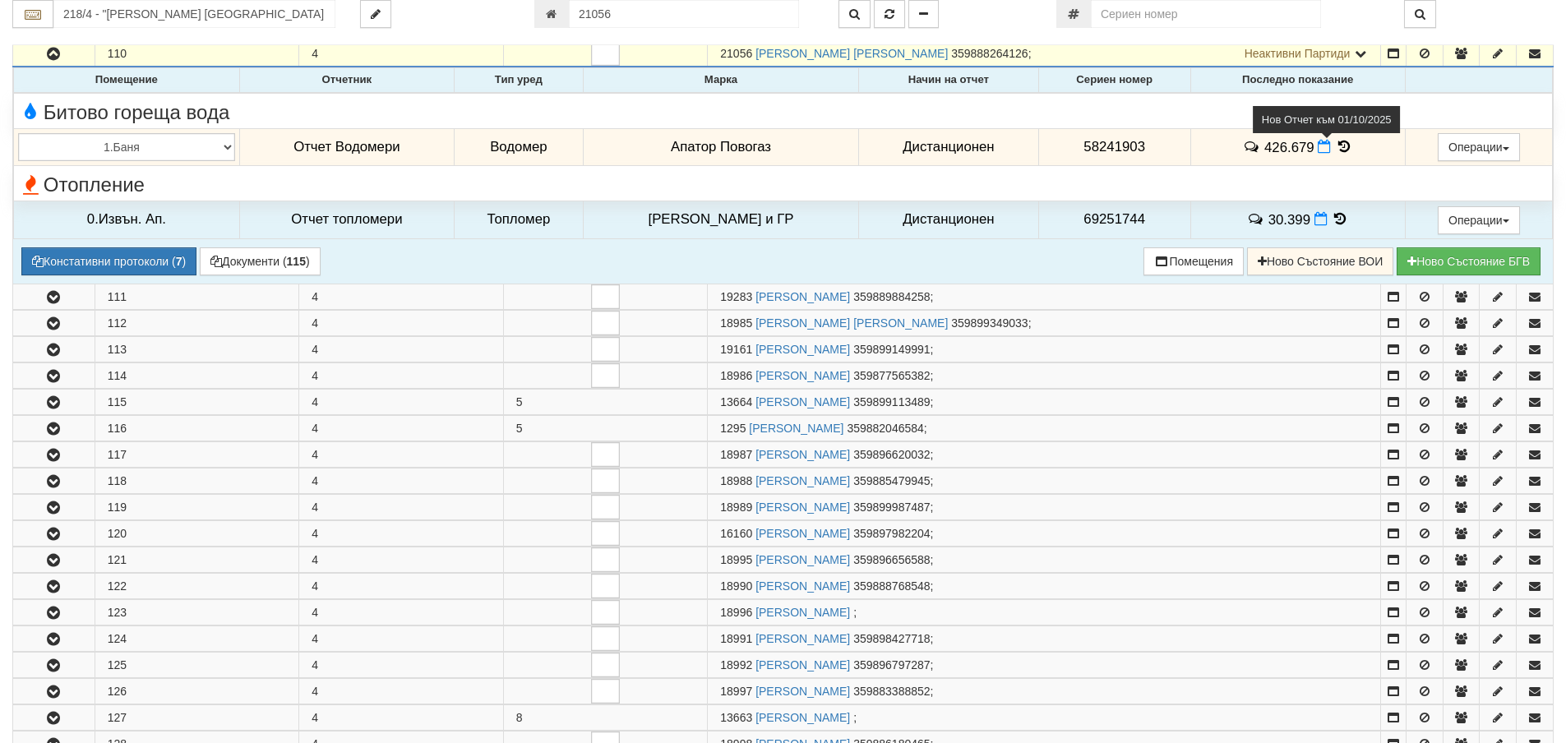
click at [1317, 151] on icon at bounding box center [1323, 147] width 13 height 14
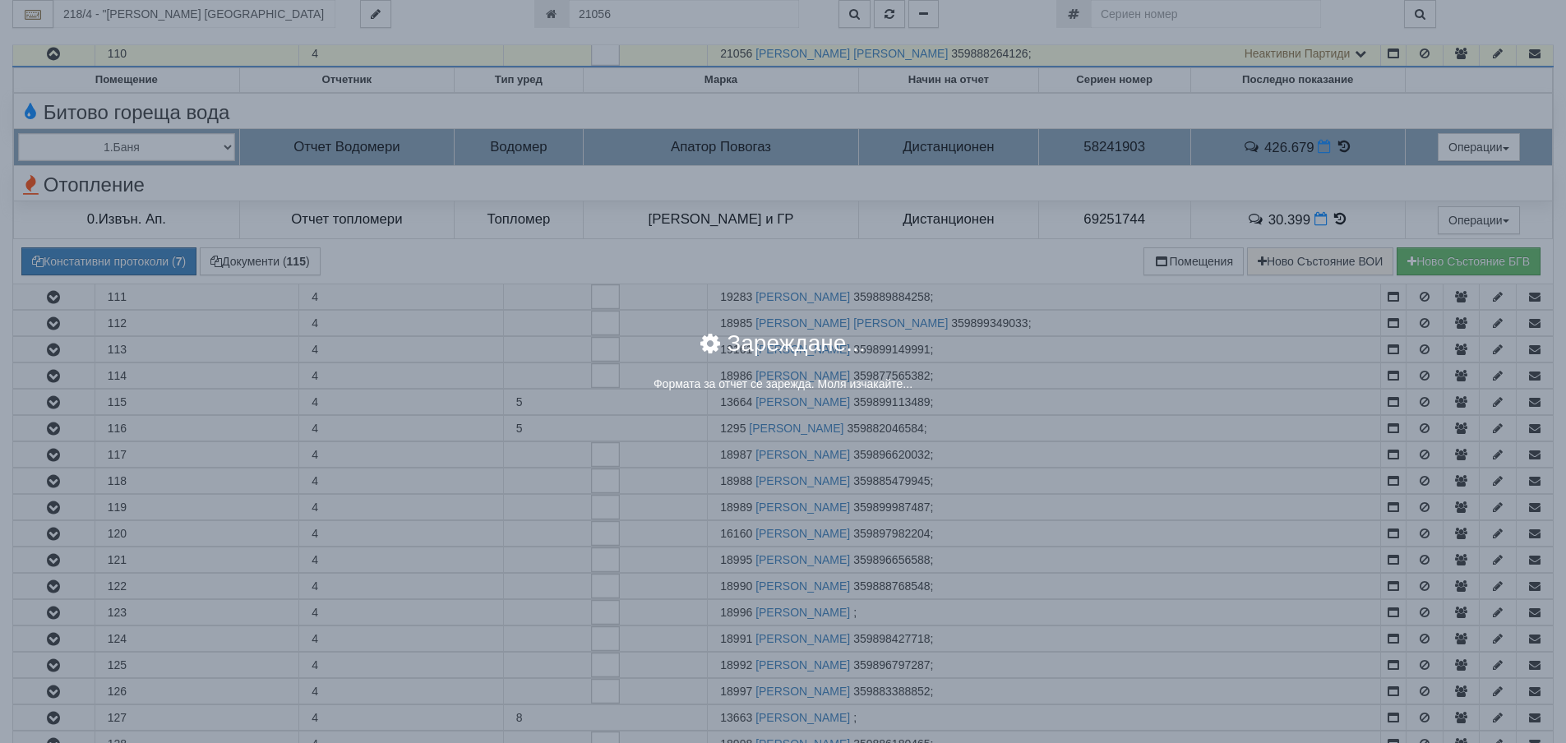
select select "8ac75930-9bfd-e511-80be-8d5a1dced85a"
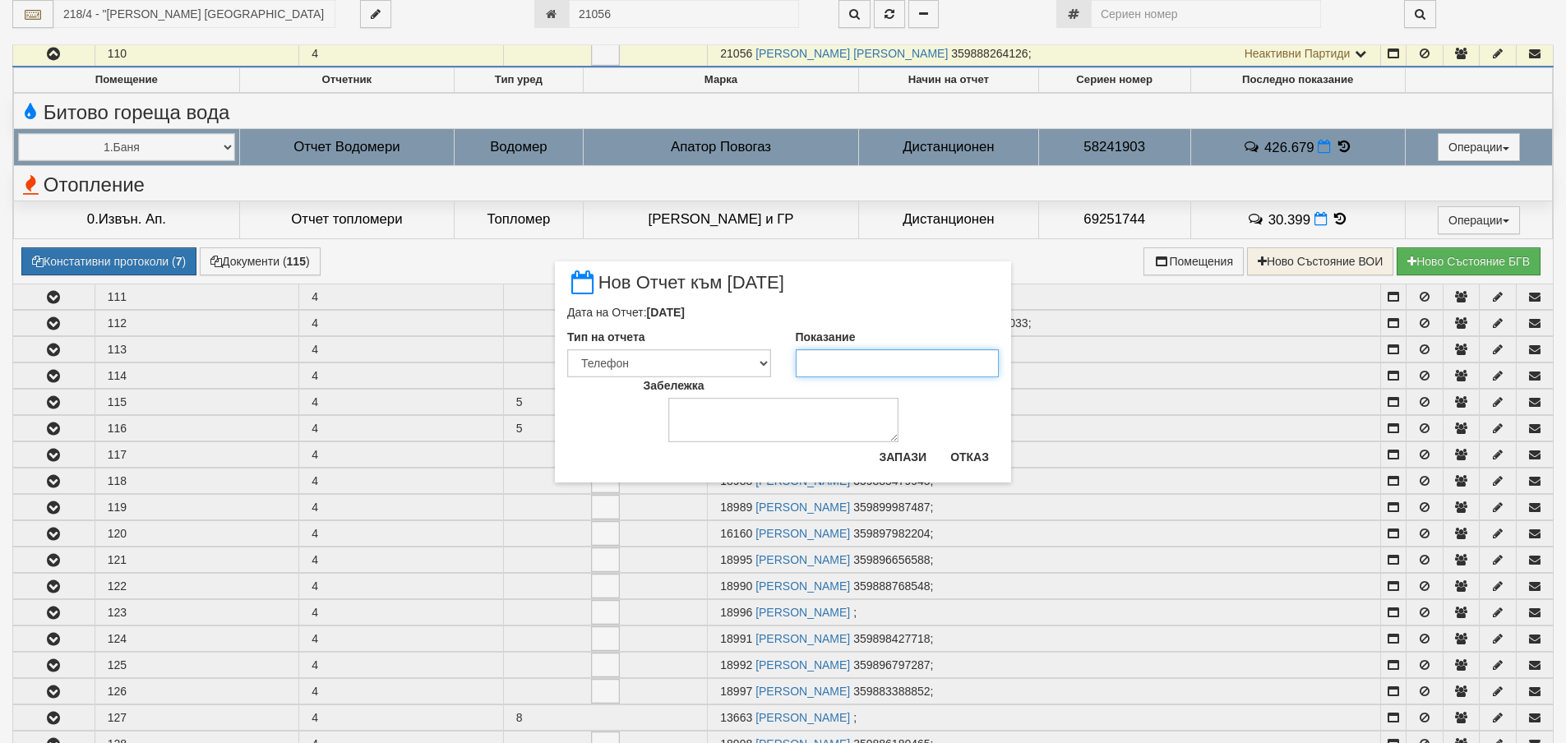
click at [883, 362] on input "Показание" at bounding box center [898, 363] width 204 height 28
type input "472.7"
click at [892, 470] on button "Запази" at bounding box center [902, 457] width 67 height 26
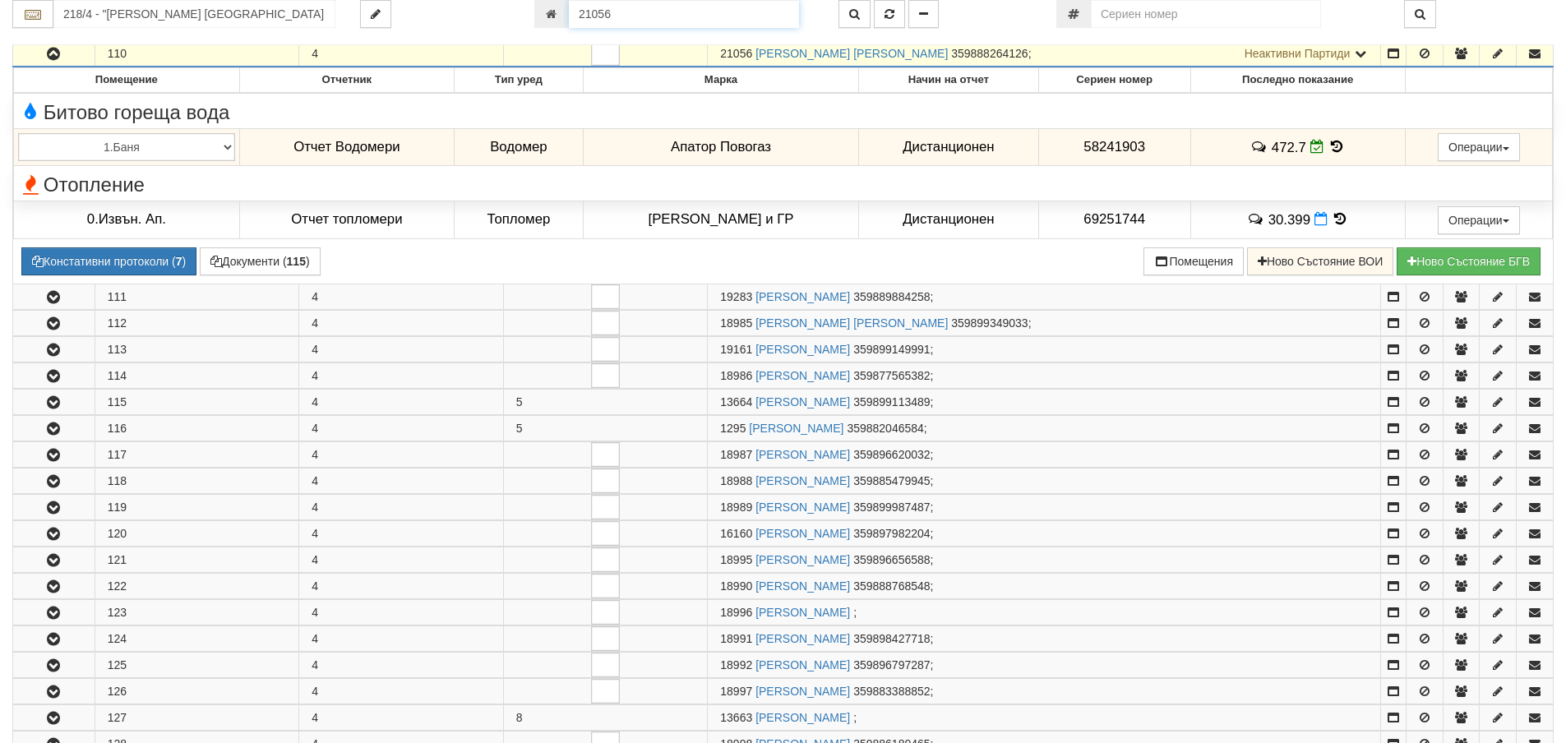
click at [702, 18] on input "21056" at bounding box center [684, 14] width 230 height 28
type input "4480"
type input "121/1 - "ВЕОЛИЯ ЕНЕРДЖИ ВАРНА " ЕАД"
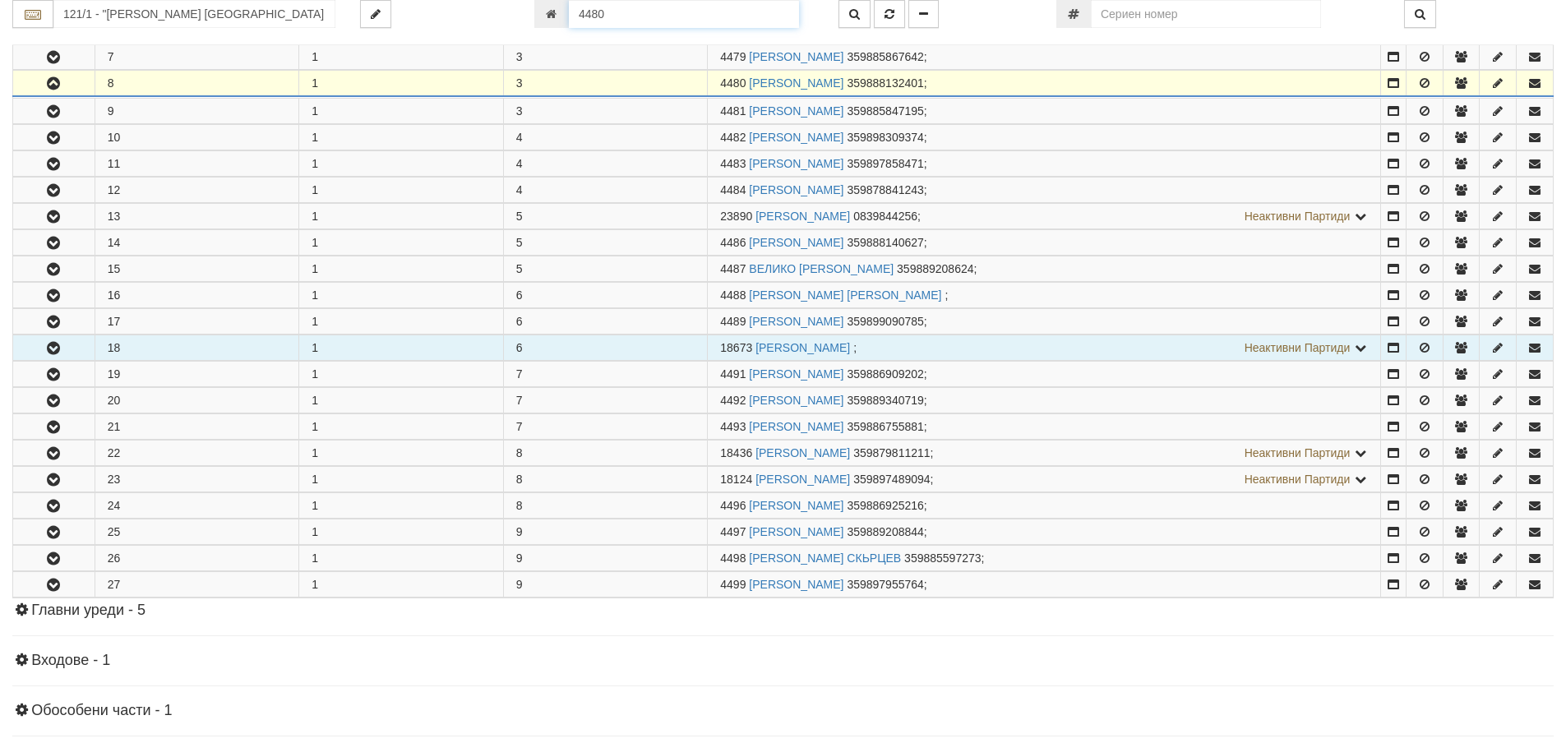
scroll to position [509, 0]
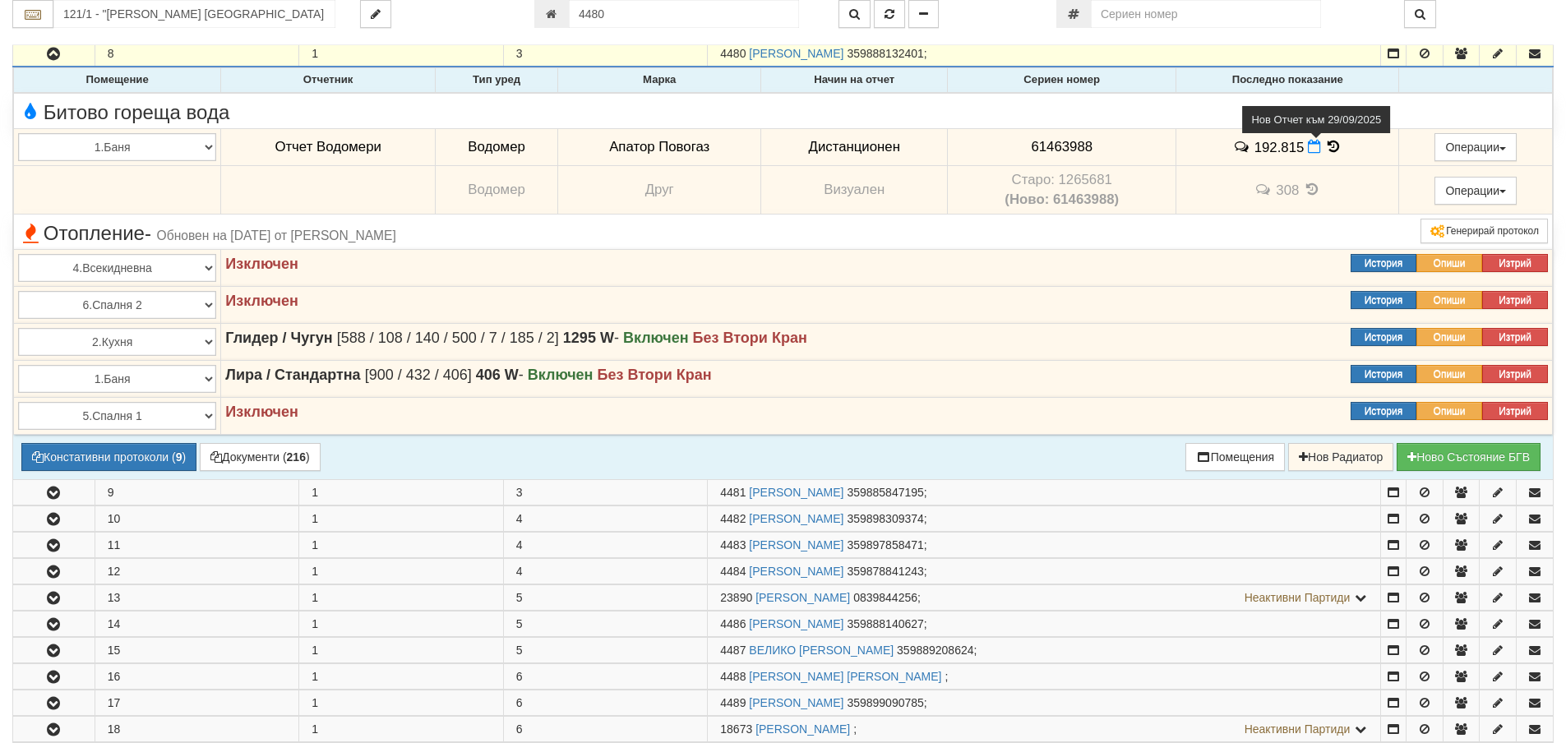
click at [1311, 152] on icon at bounding box center [1313, 147] width 13 height 14
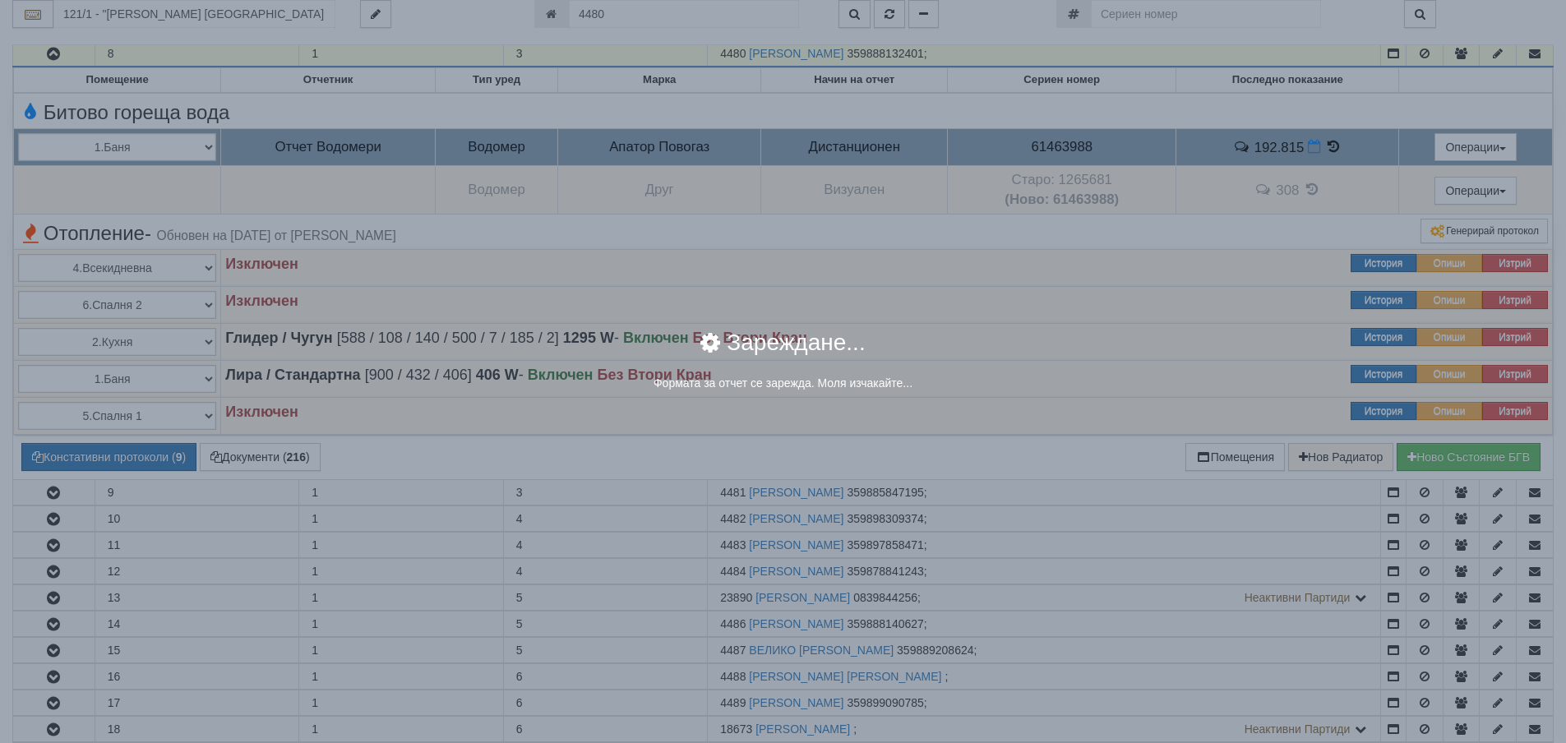
select select "8ac75930-9bfd-e511-80be-8d5a1dced85a"
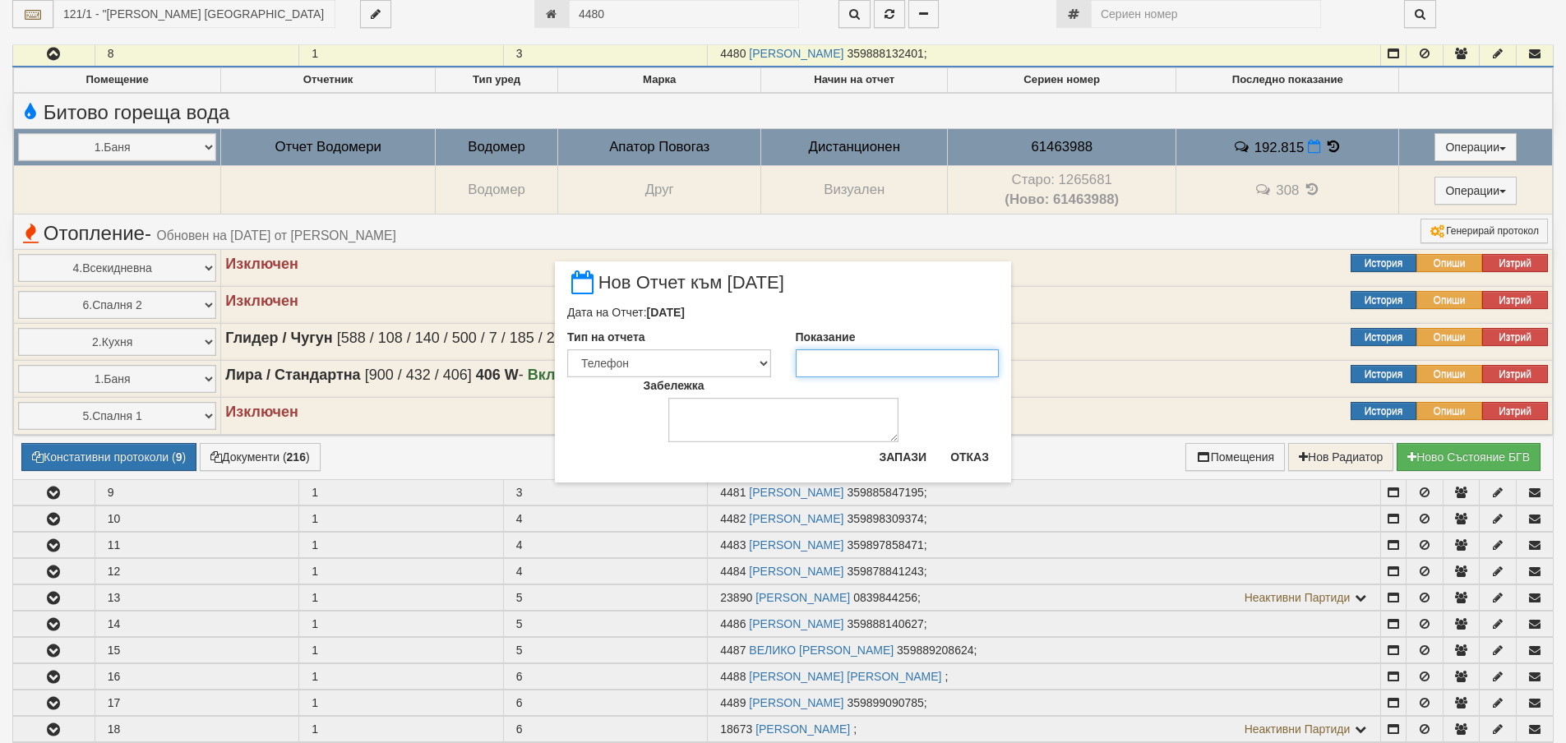
click at [874, 364] on input "Показание" at bounding box center [898, 363] width 204 height 28
type input "194.2"
click at [880, 465] on button "Запази" at bounding box center [902, 457] width 67 height 26
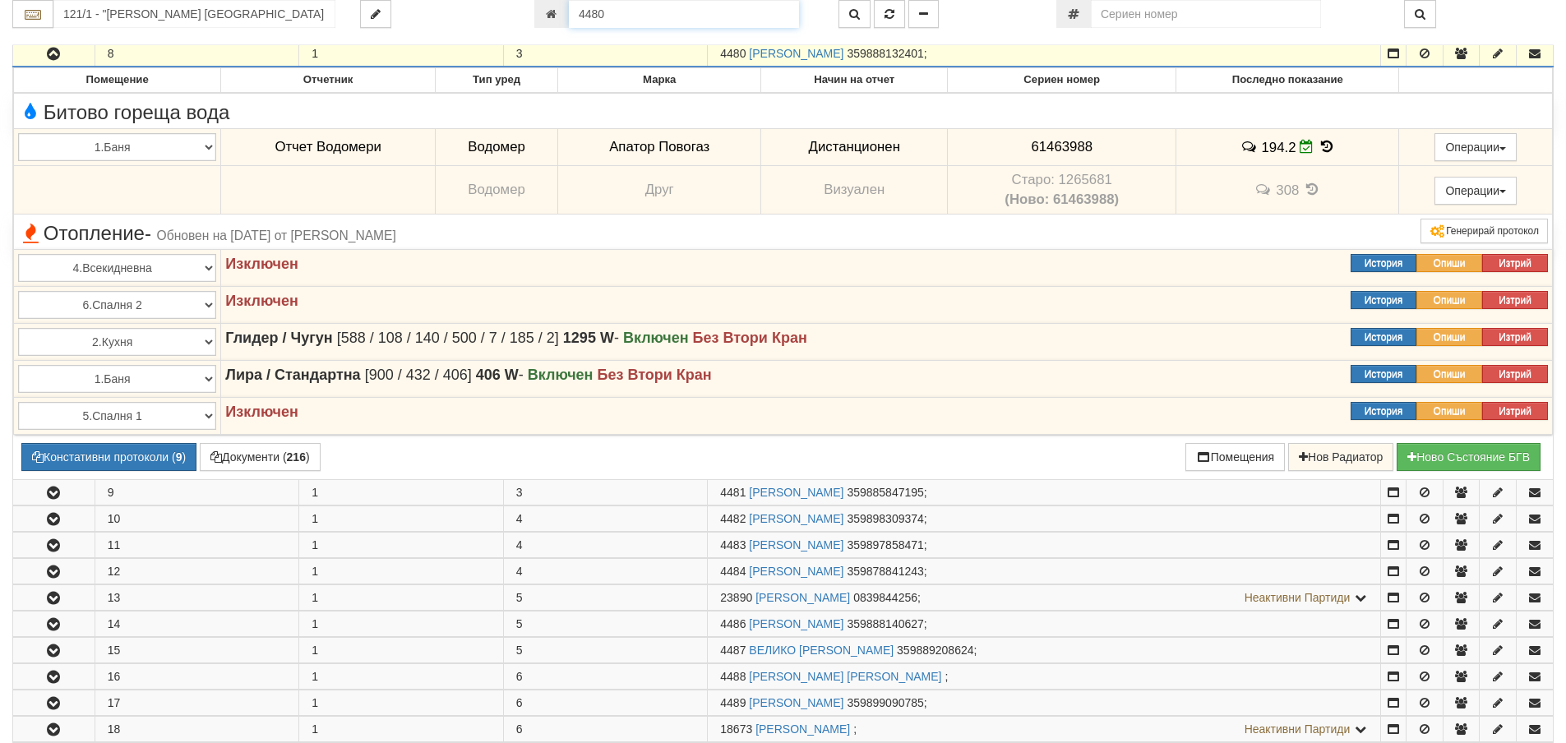
click at [606, 18] on input "4480" at bounding box center [684, 14] width 230 height 28
type input "6453"
type input "133/6 - "ТЕХЕМ СЪРВИСИС" ЕООД"
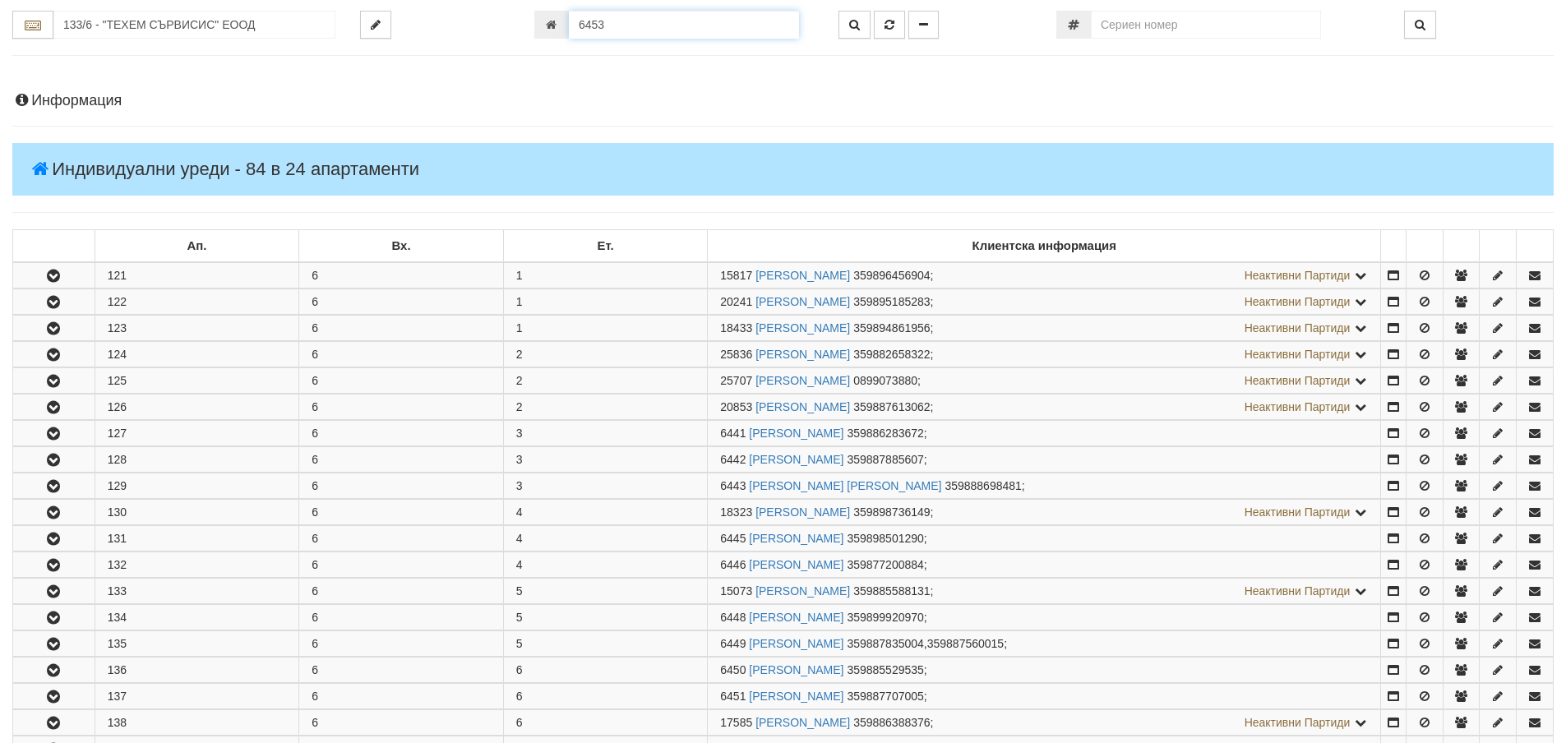
scroll to position [654, 0]
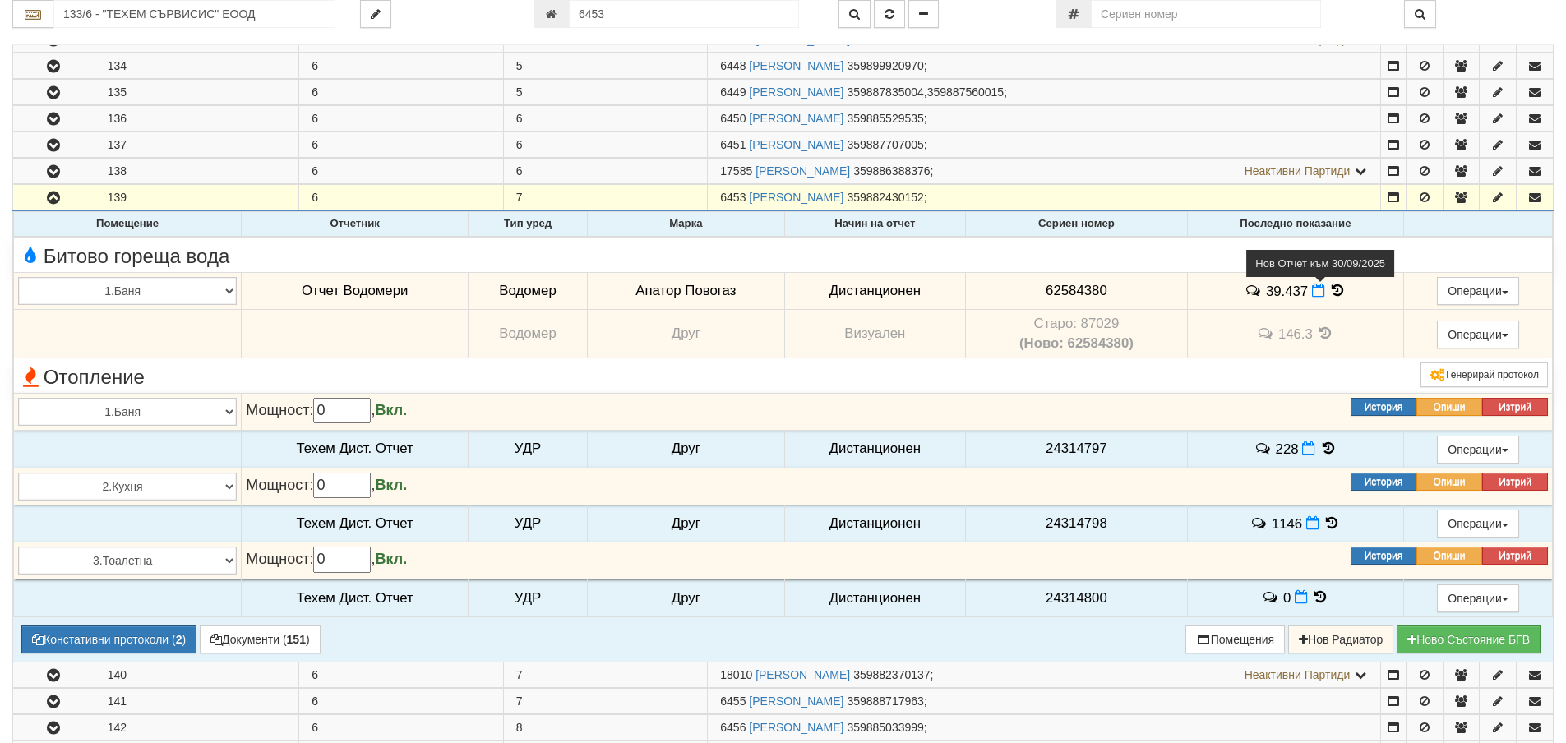
click at [1316, 292] on icon at bounding box center [1318, 291] width 13 height 14
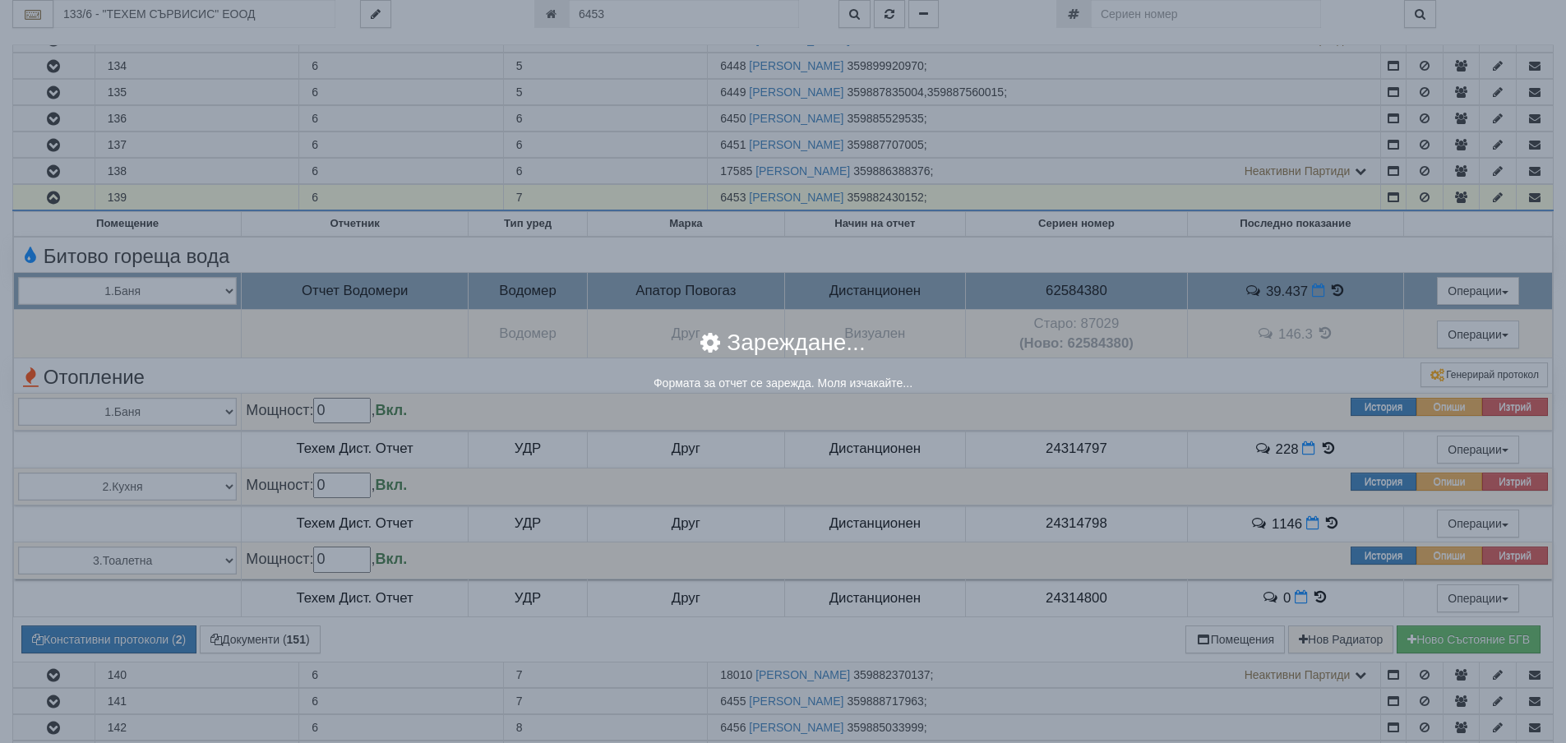
select select "8ac75930-9bfd-e511-80be-8d5a1dced85a"
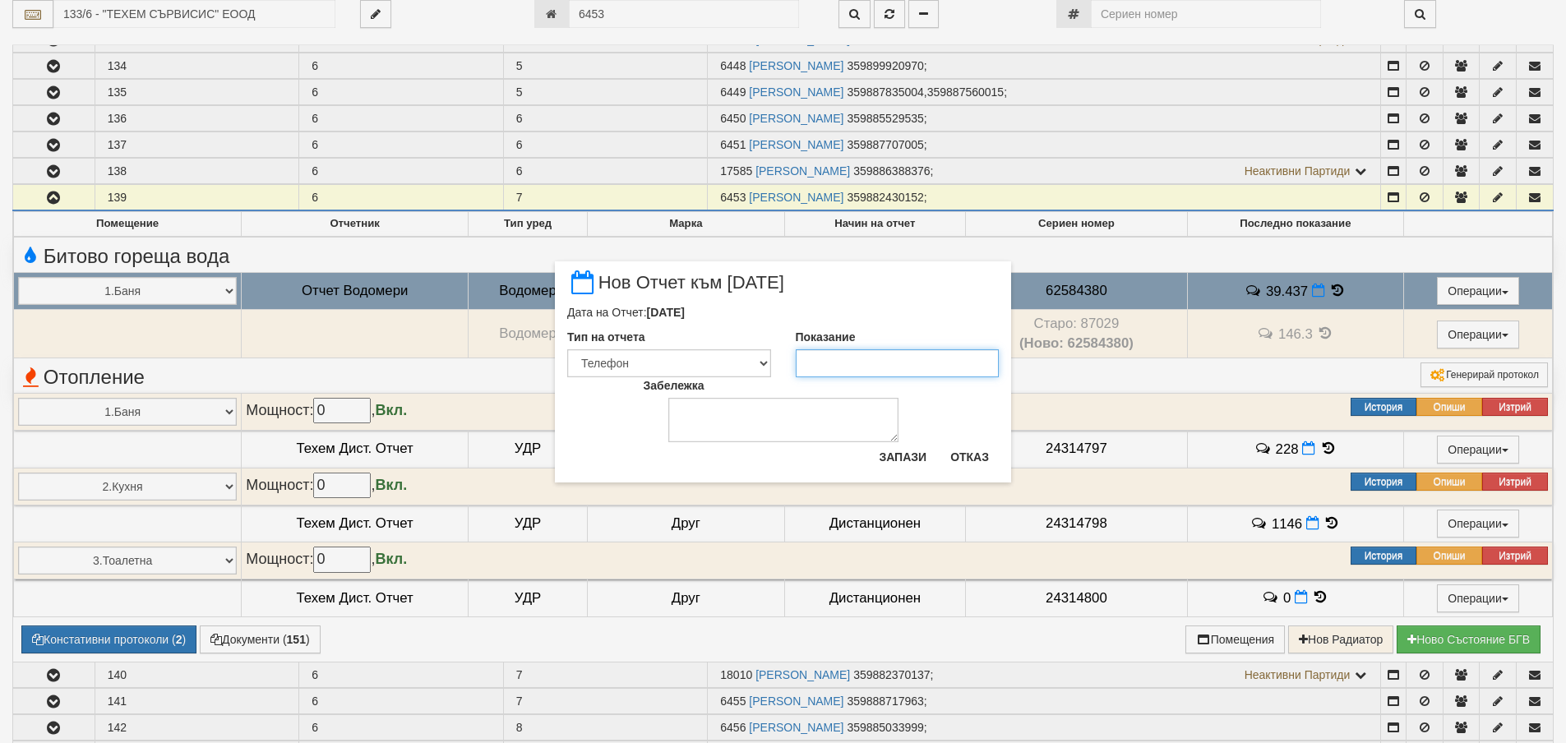
click at [850, 375] on input "Показание" at bounding box center [898, 363] width 204 height 28
type input "39.8"
click at [907, 451] on button "Запази" at bounding box center [902, 457] width 67 height 26
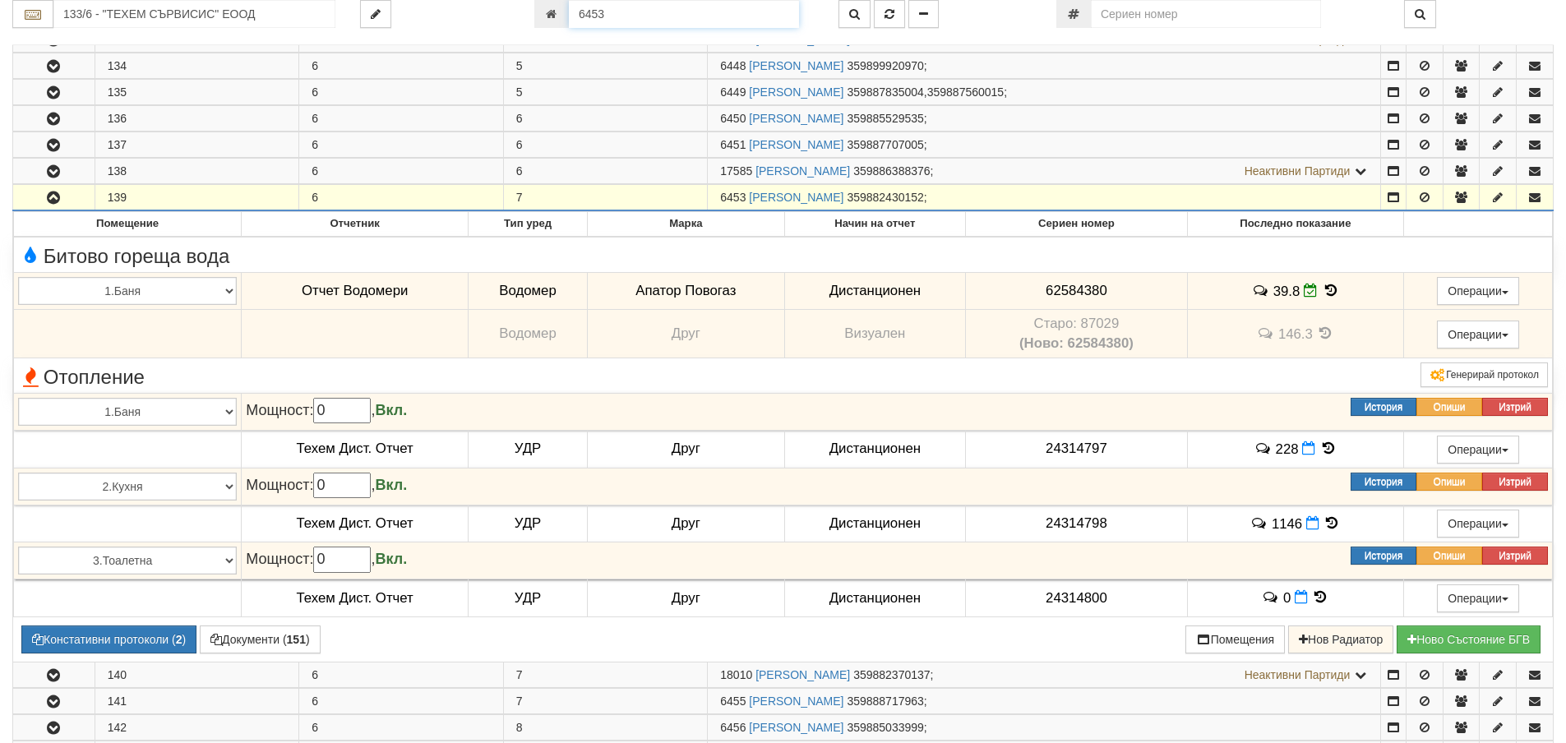
click at [641, 21] on input "6453" at bounding box center [684, 14] width 230 height 28
type input "8193"
type input "003Б/1 - "ВЕОЛИЯ ЕНЕРДЖИ ВАРНА " ЕАД"
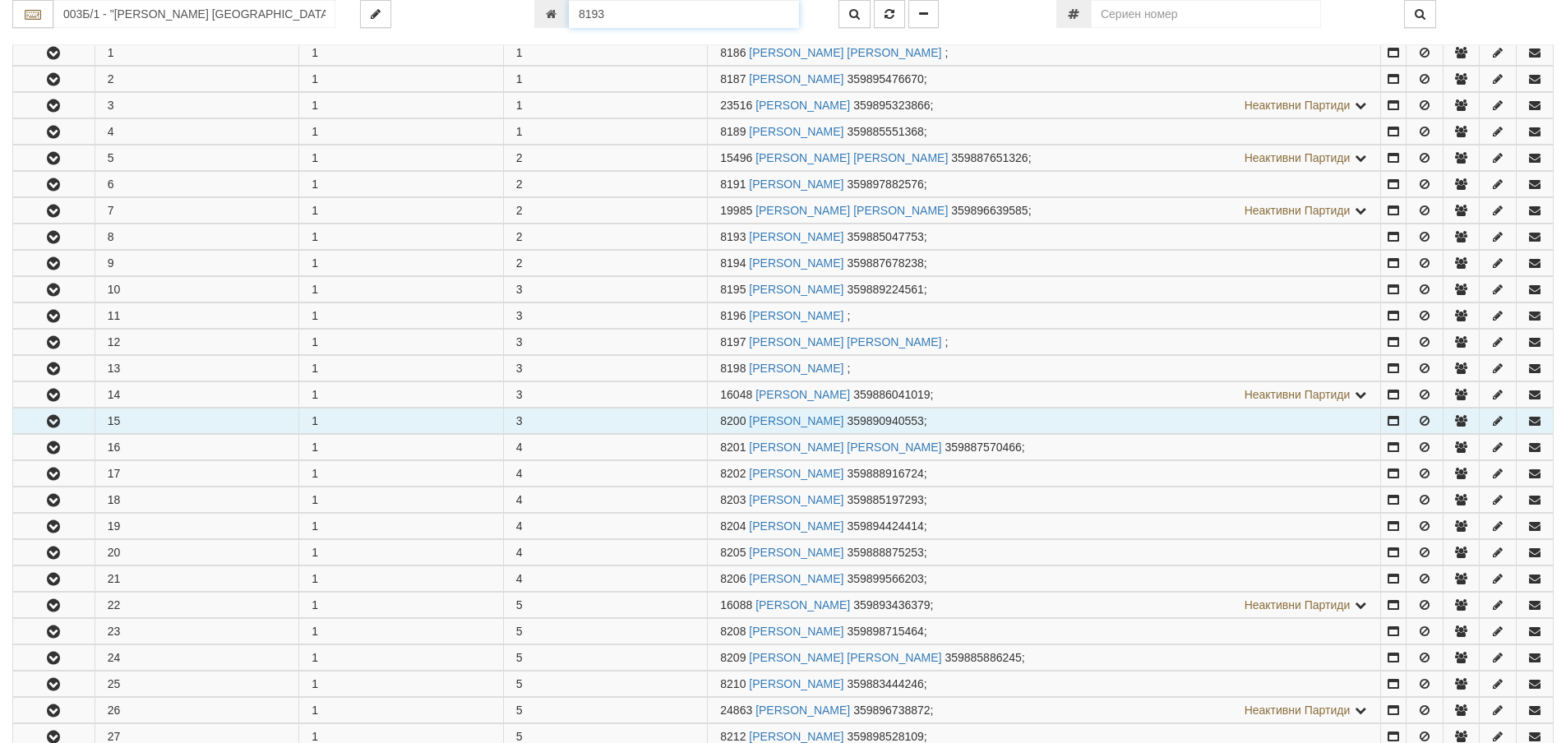
scroll to position [509, 0]
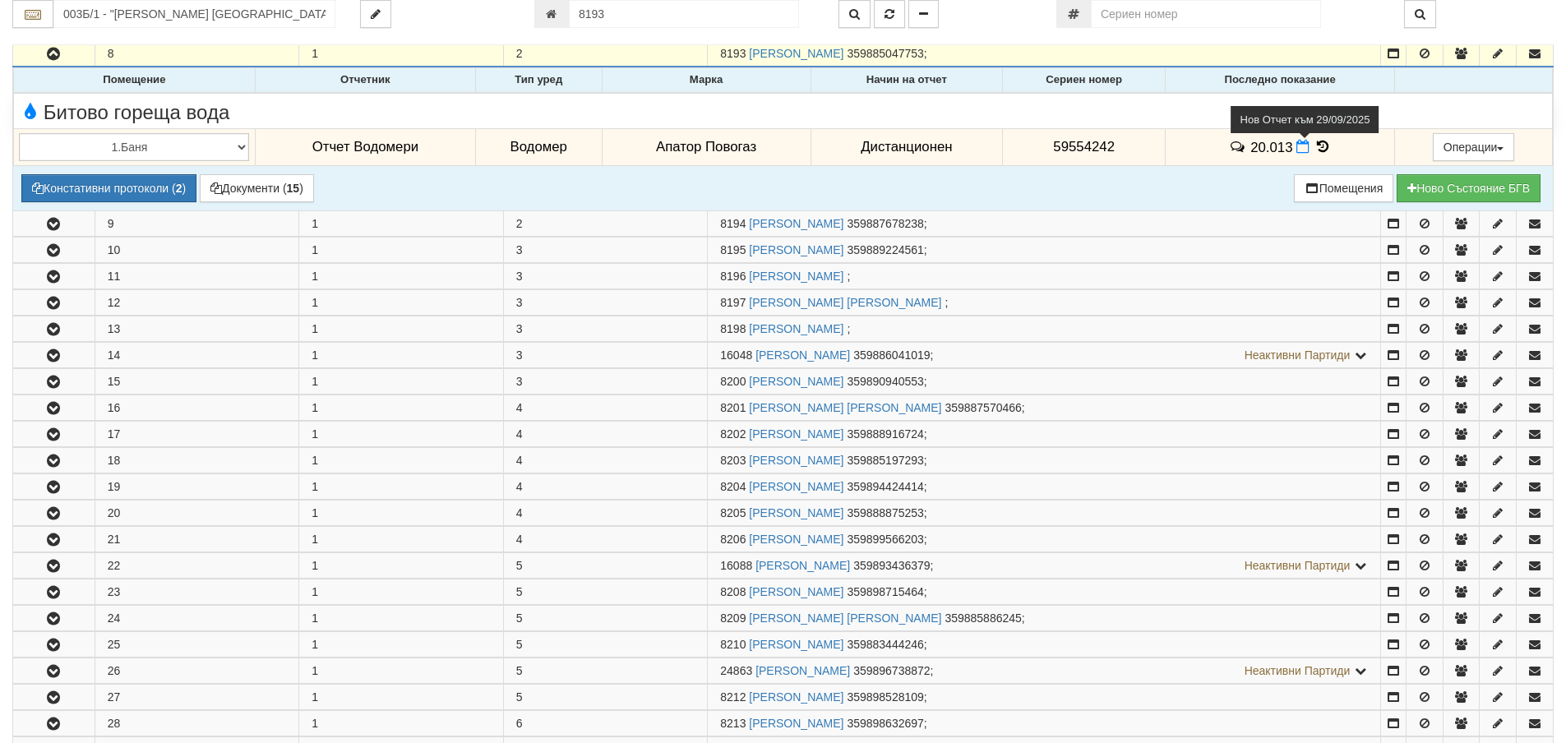
click at [1299, 144] on icon at bounding box center [1302, 147] width 13 height 14
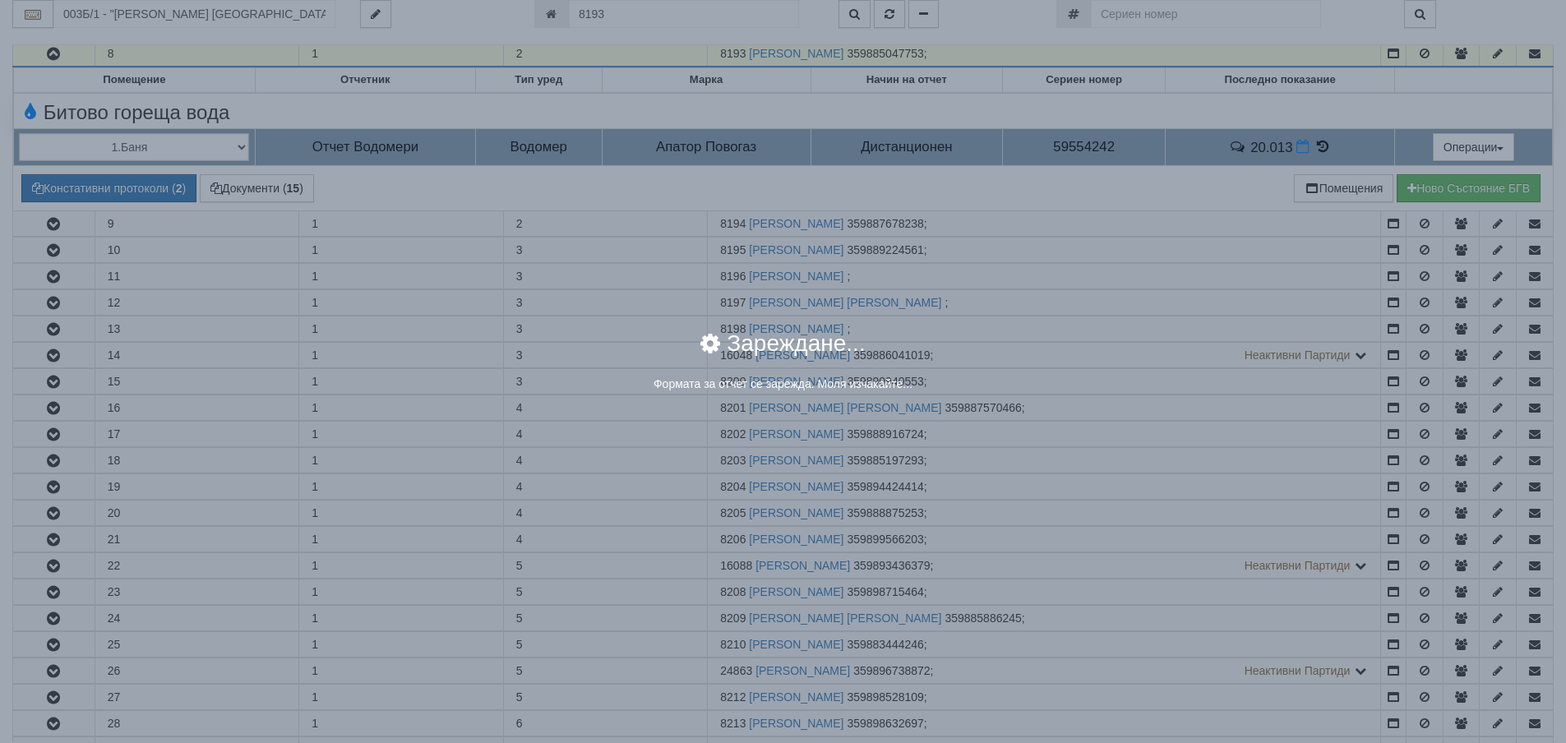
select select "8ac75930-9bfd-e511-80be-8d5a1dced85a"
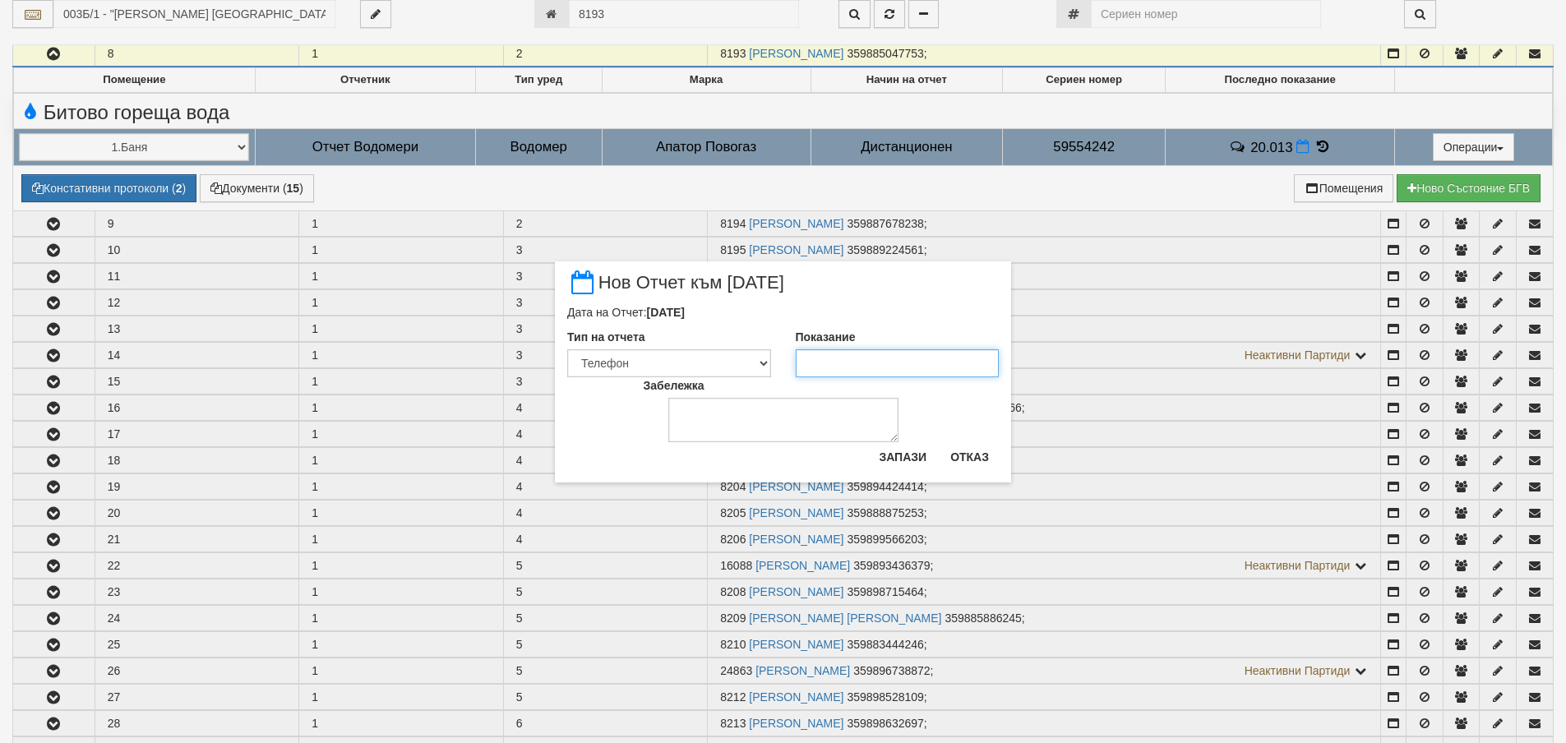
click at [852, 360] on input "Показание" at bounding box center [898, 363] width 204 height 28
type input "20.013"
click at [902, 461] on button "Запази" at bounding box center [902, 457] width 67 height 26
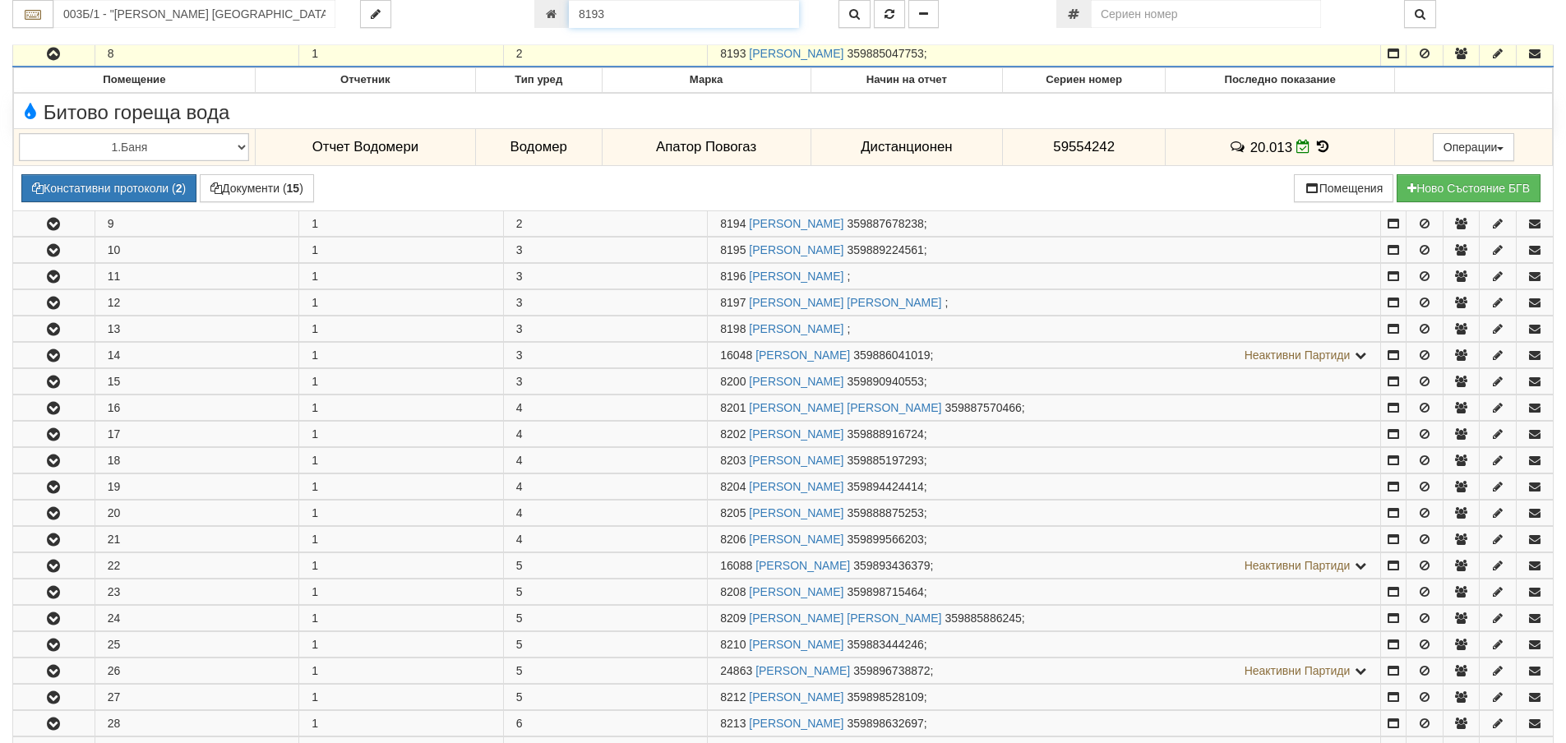
click at [648, 24] on input "8193" at bounding box center [684, 14] width 230 height 28
type input "20505"
type input "024/5 - "ВЕОЛИЯ ЕНЕРДЖИ ВАРНА " ЕАД"
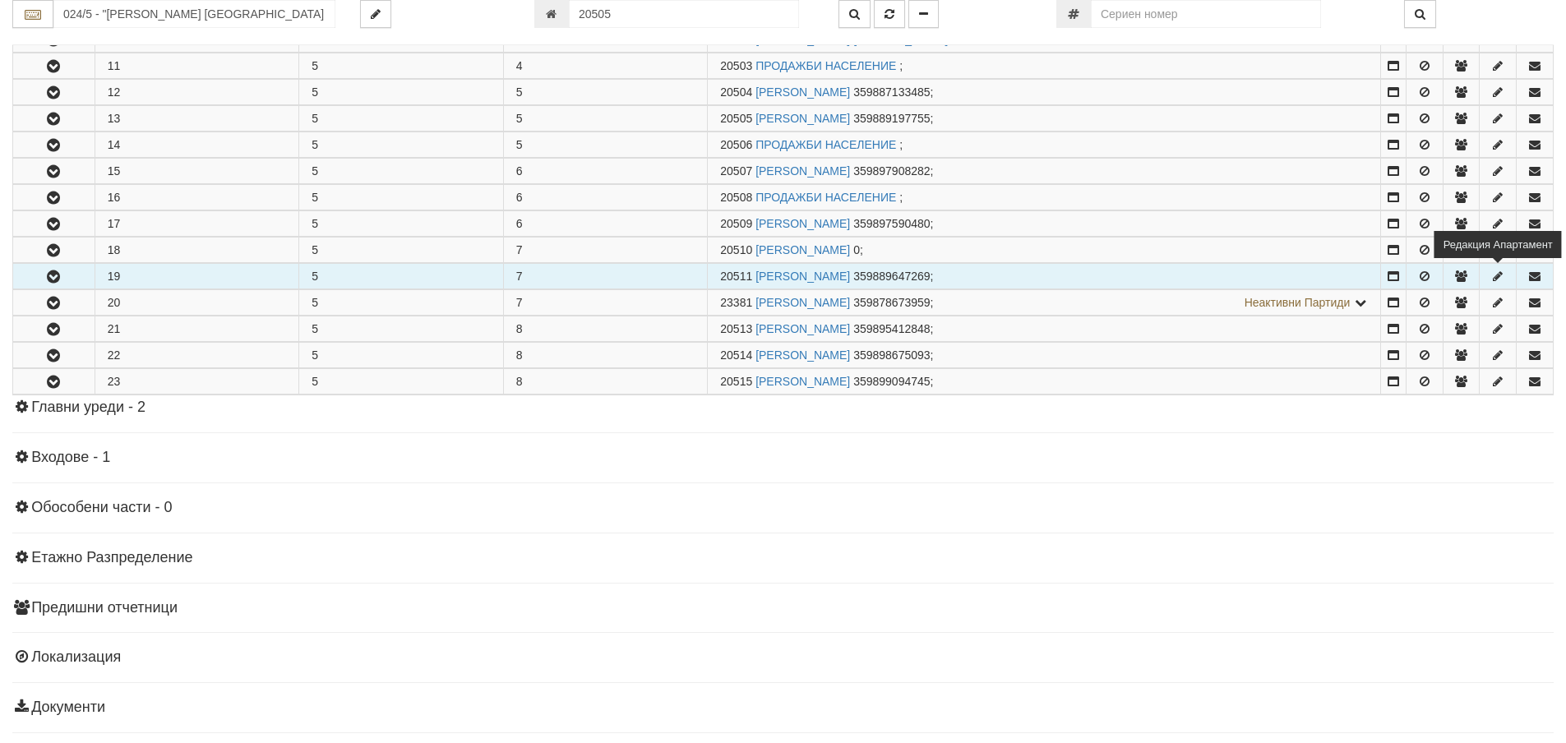
scroll to position [628, 0]
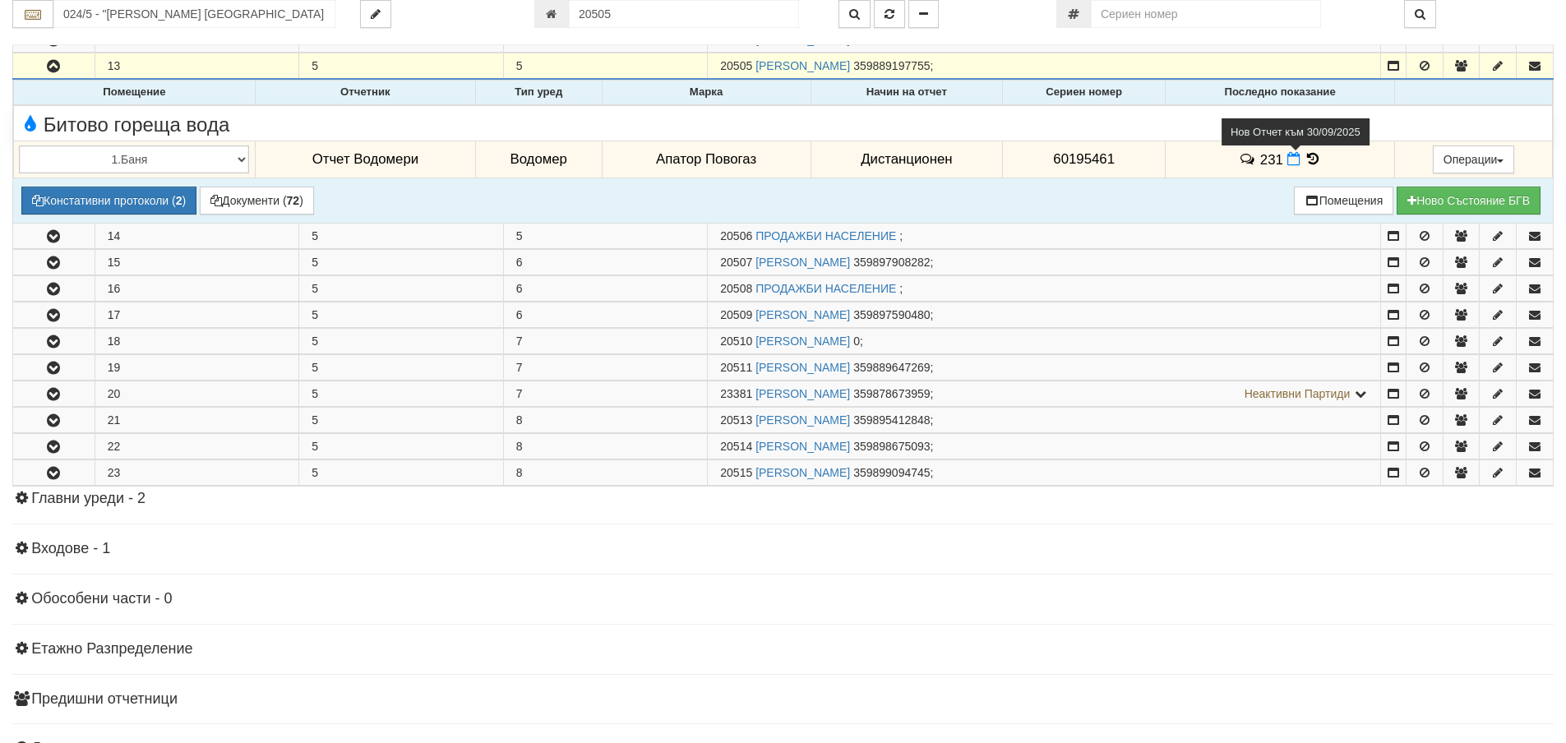
click at [1288, 156] on icon at bounding box center [1293, 159] width 13 height 14
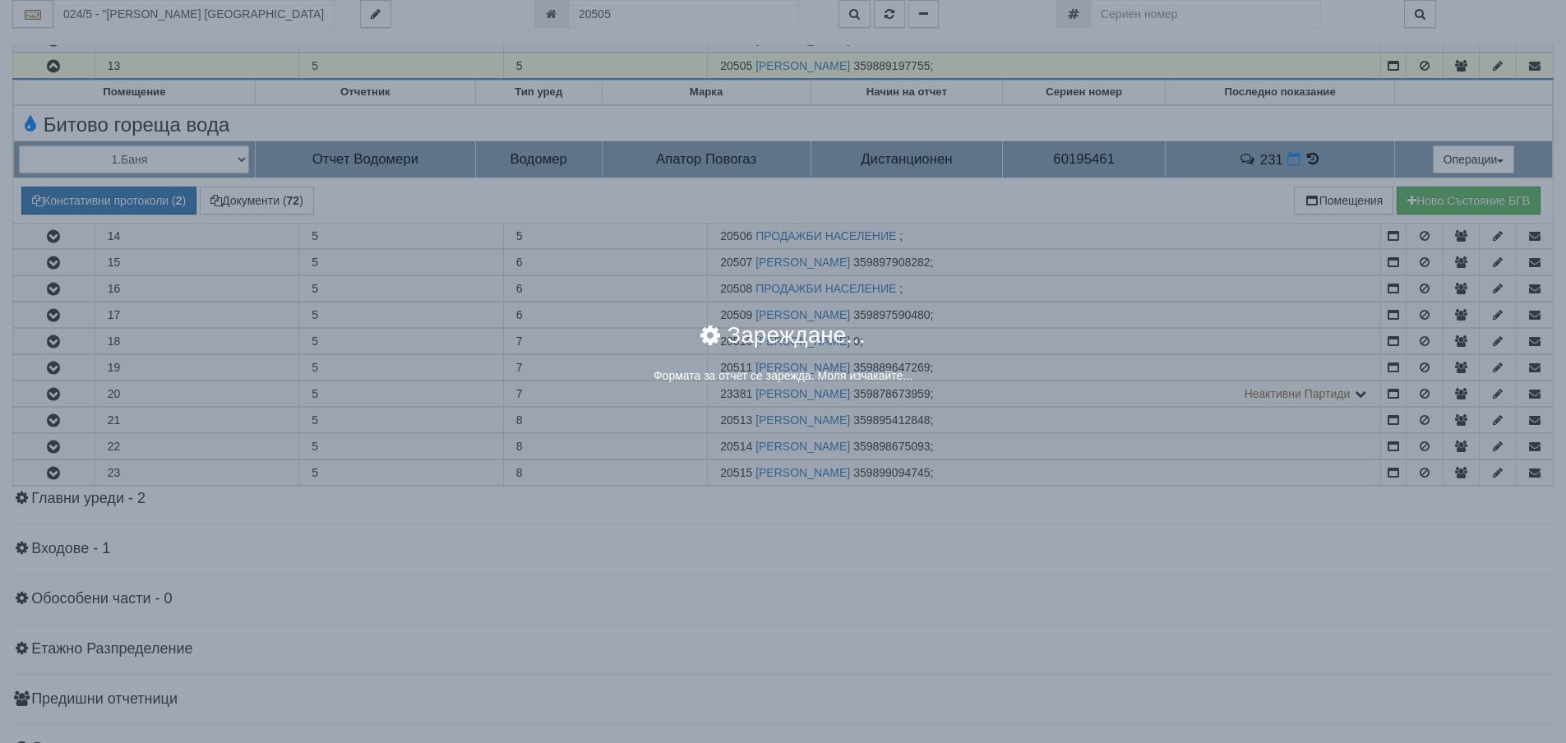
select select "8ac75930-9bfd-e511-80be-8d5a1dced85a"
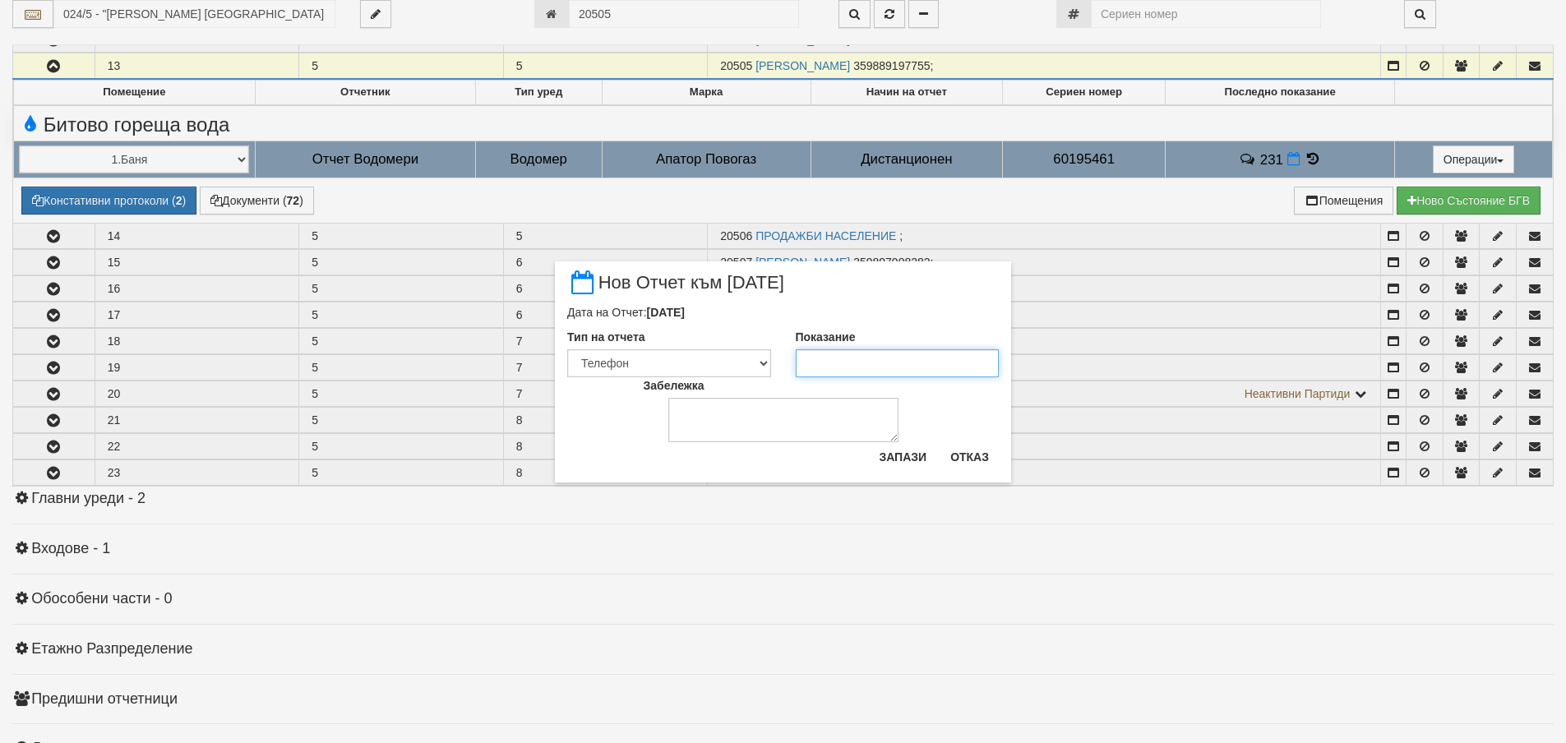
click at [855, 367] on input "Показание" at bounding box center [898, 363] width 204 height 28
type input "234"
click at [902, 455] on button "Запази" at bounding box center [902, 457] width 67 height 26
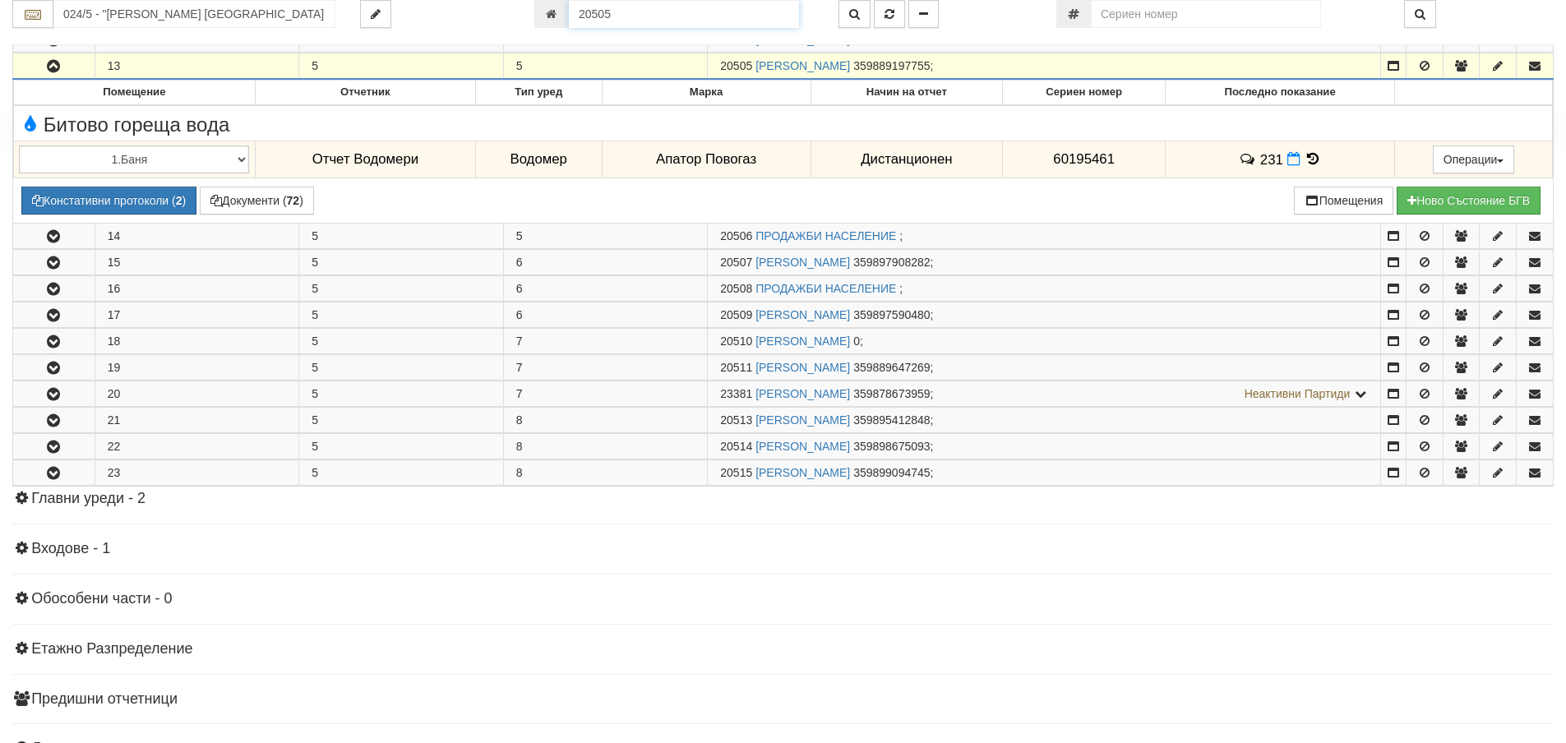
click at [615, 16] on input "20505" at bounding box center [684, 14] width 230 height 28
type input "21536"
type input "111/3 - "ВЕОЛИЯ ЕНЕРДЖИ ВАРНА " ЕАД"
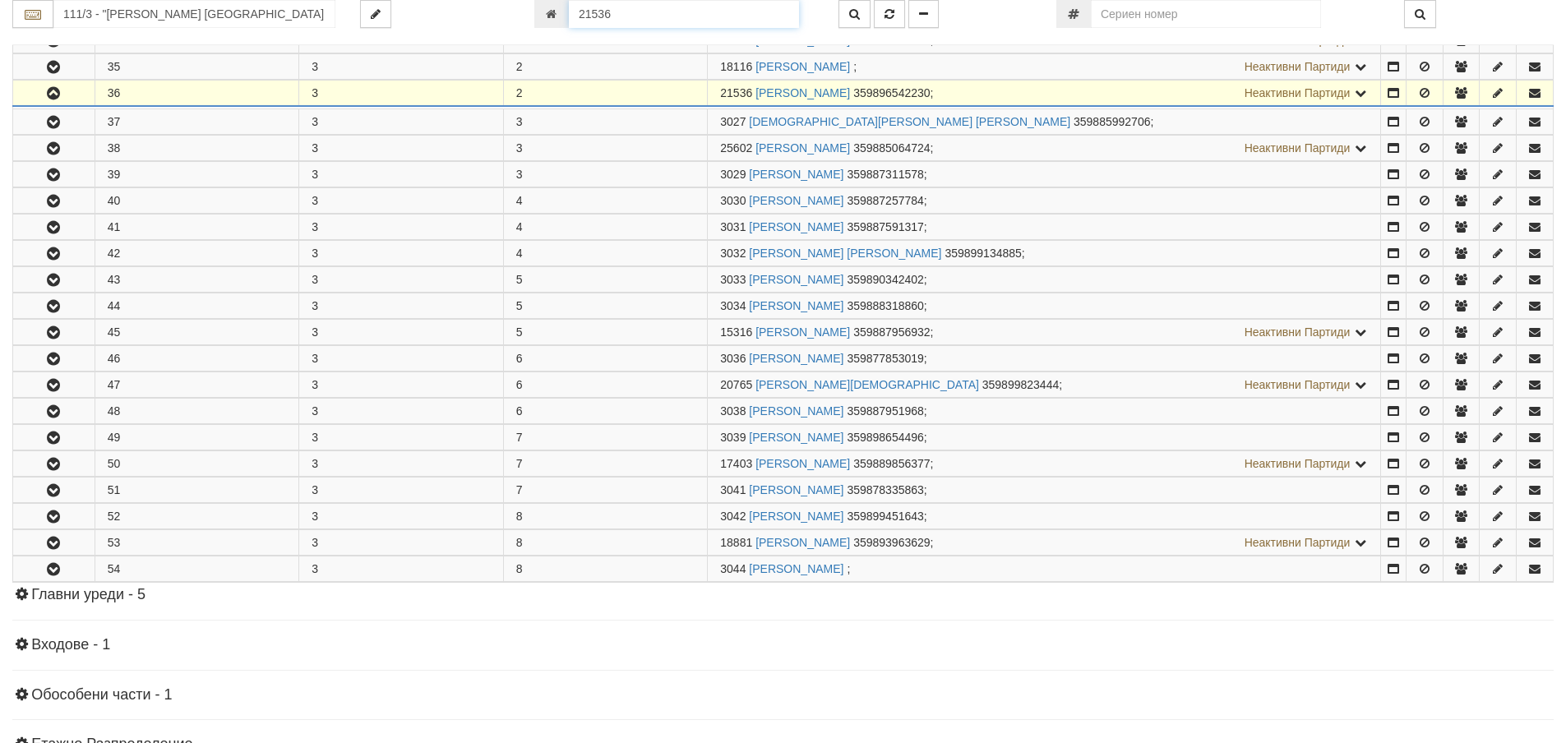
scroll to position [456, 0]
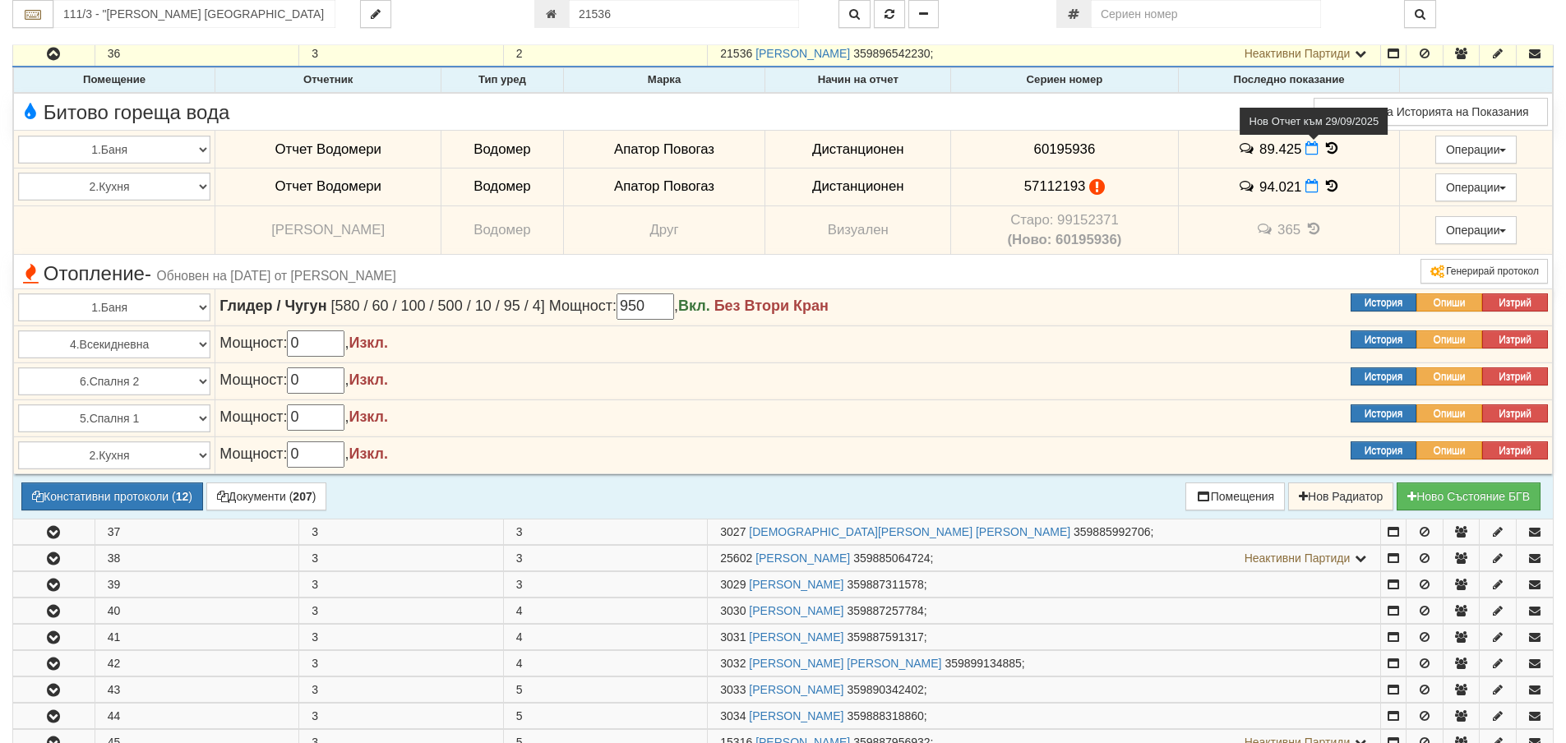
click at [1305, 150] on icon at bounding box center [1311, 148] width 13 height 14
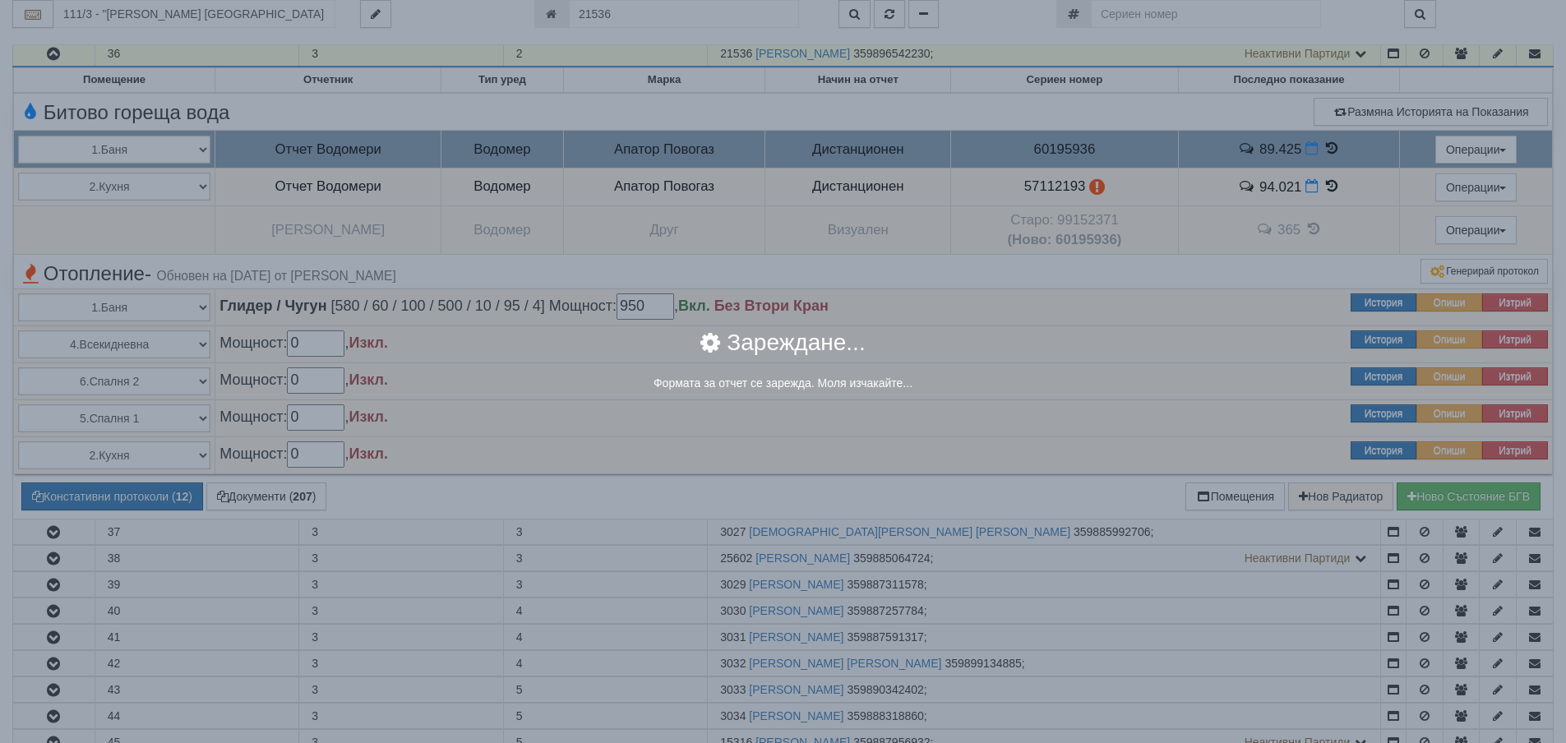
select select "8ac75930-9bfd-e511-80be-8d5a1dced85a"
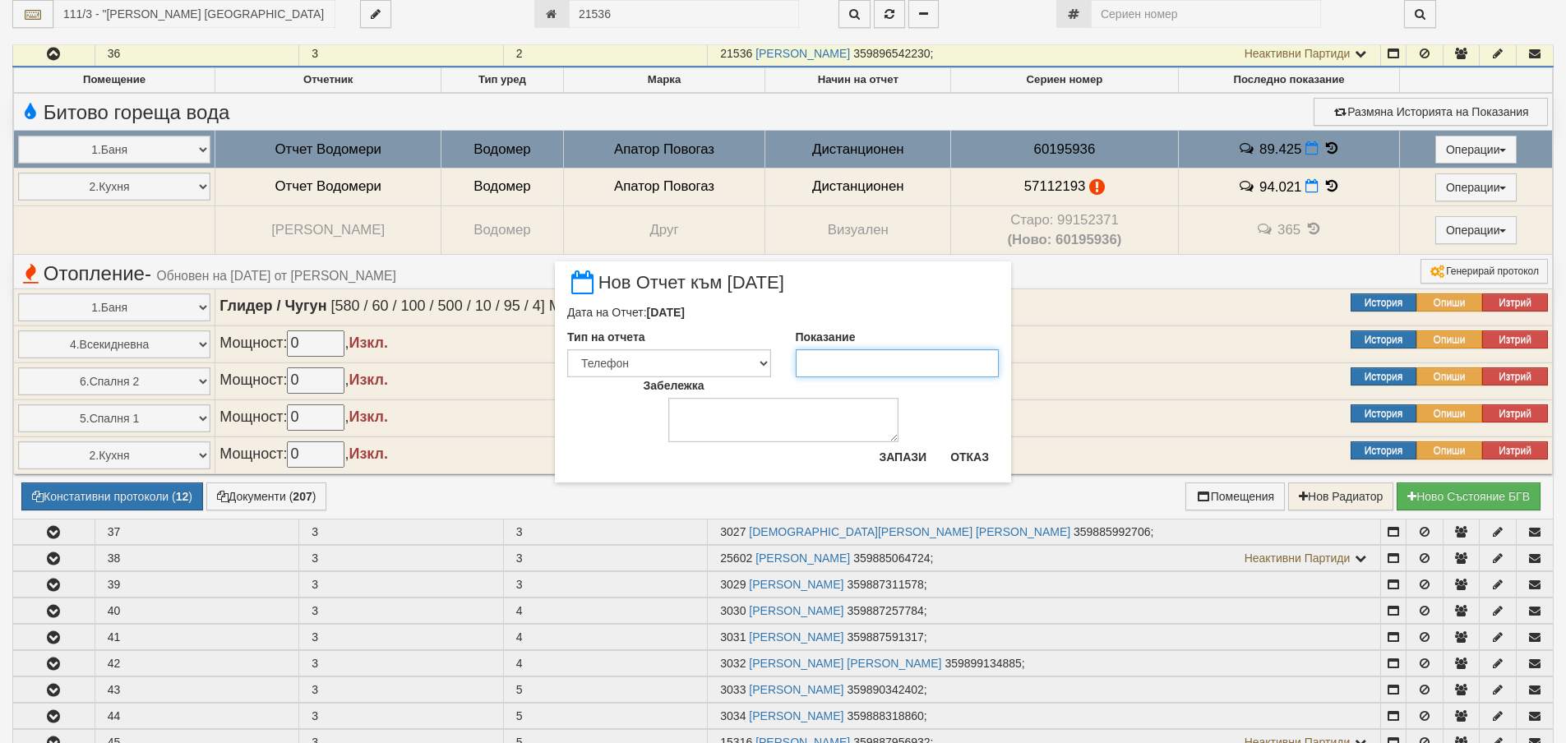
click at [871, 363] on input "Показание" at bounding box center [898, 363] width 204 height 28
type input "89.9"
click at [894, 463] on button "Запази" at bounding box center [902, 457] width 67 height 26
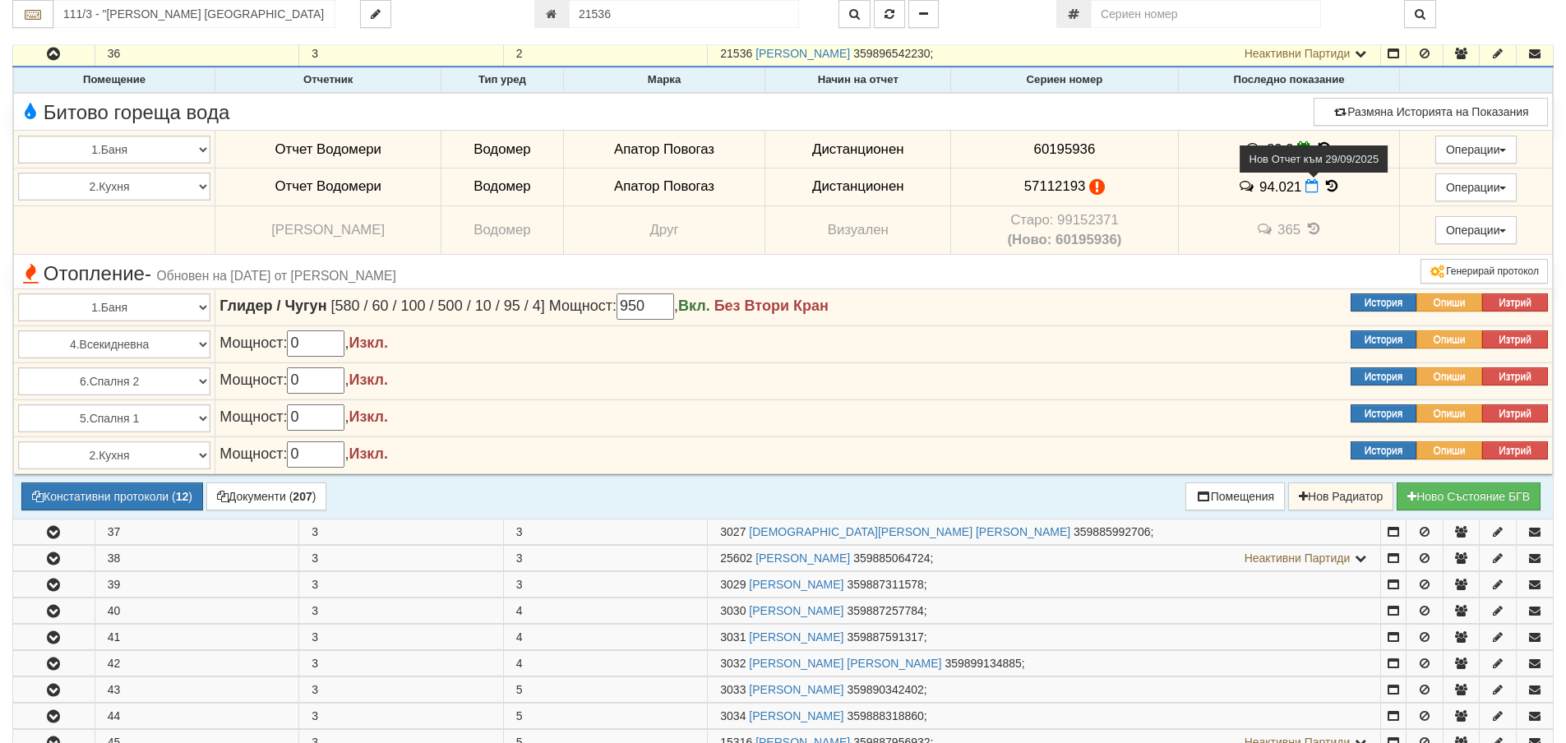
click at [1305, 189] on icon at bounding box center [1311, 186] width 13 height 14
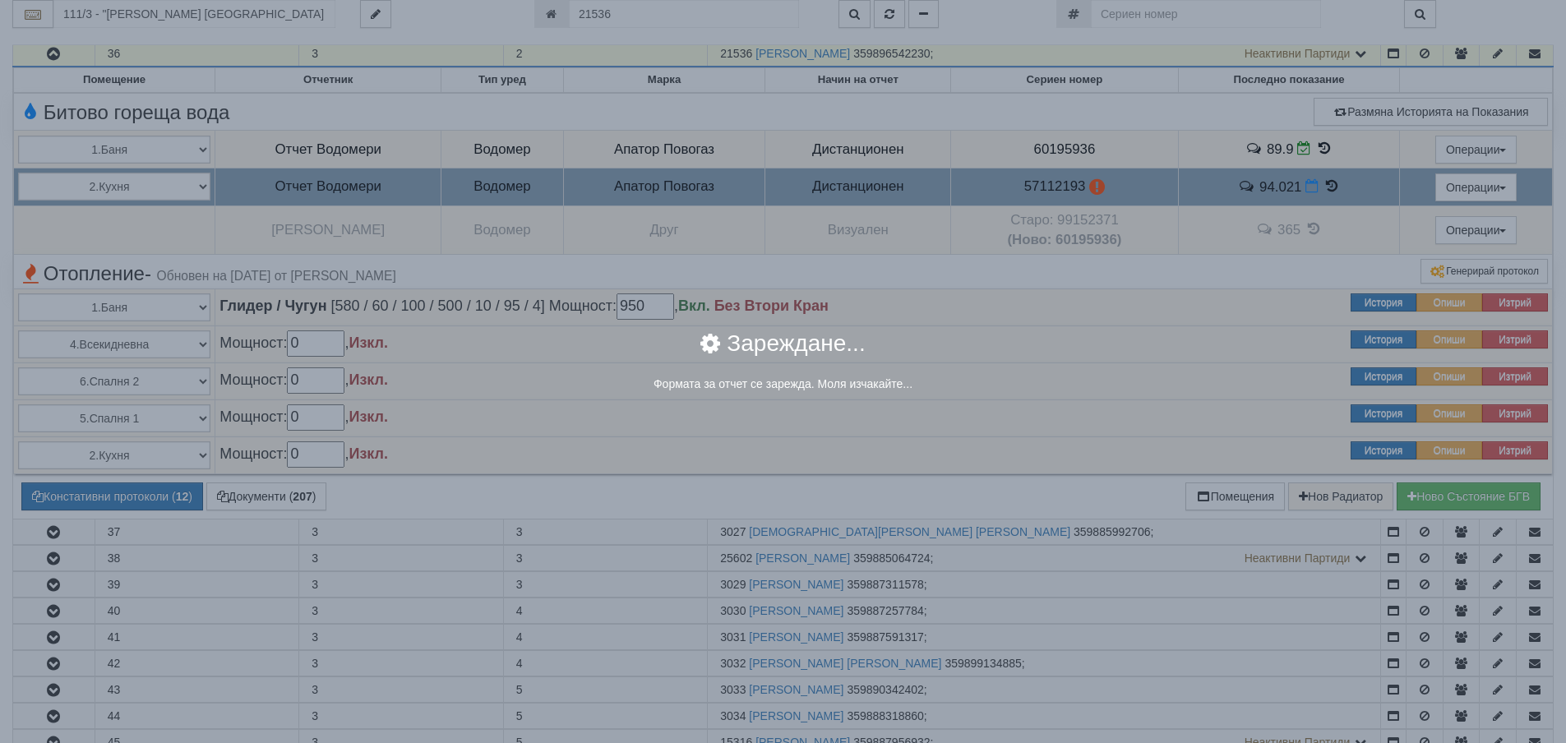
select select "8ac75930-9bfd-e511-80be-8d5a1dced85a"
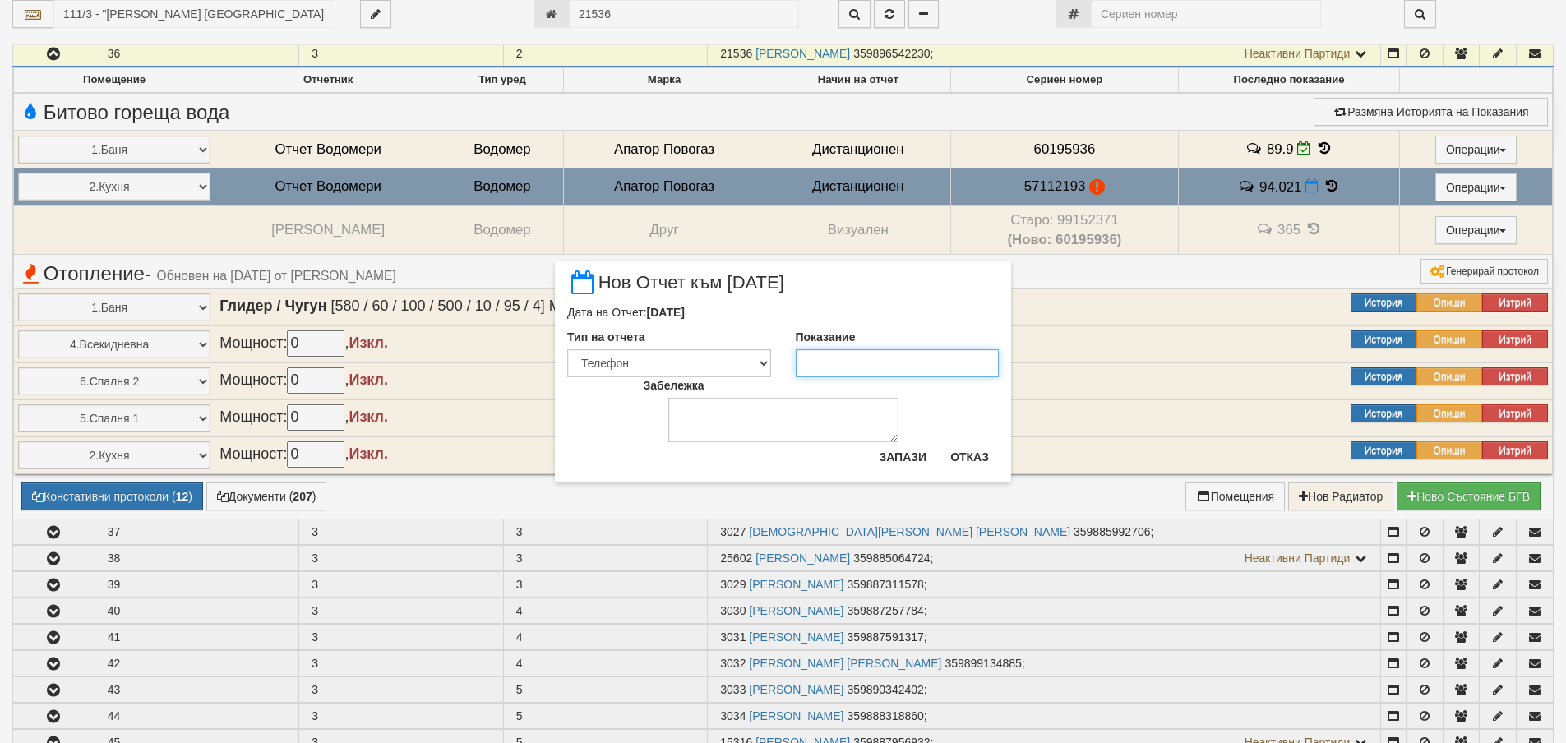
click at [906, 372] on input "Показание" at bounding box center [898, 363] width 204 height 28
click at [958, 468] on button "Отказ" at bounding box center [969, 457] width 58 height 26
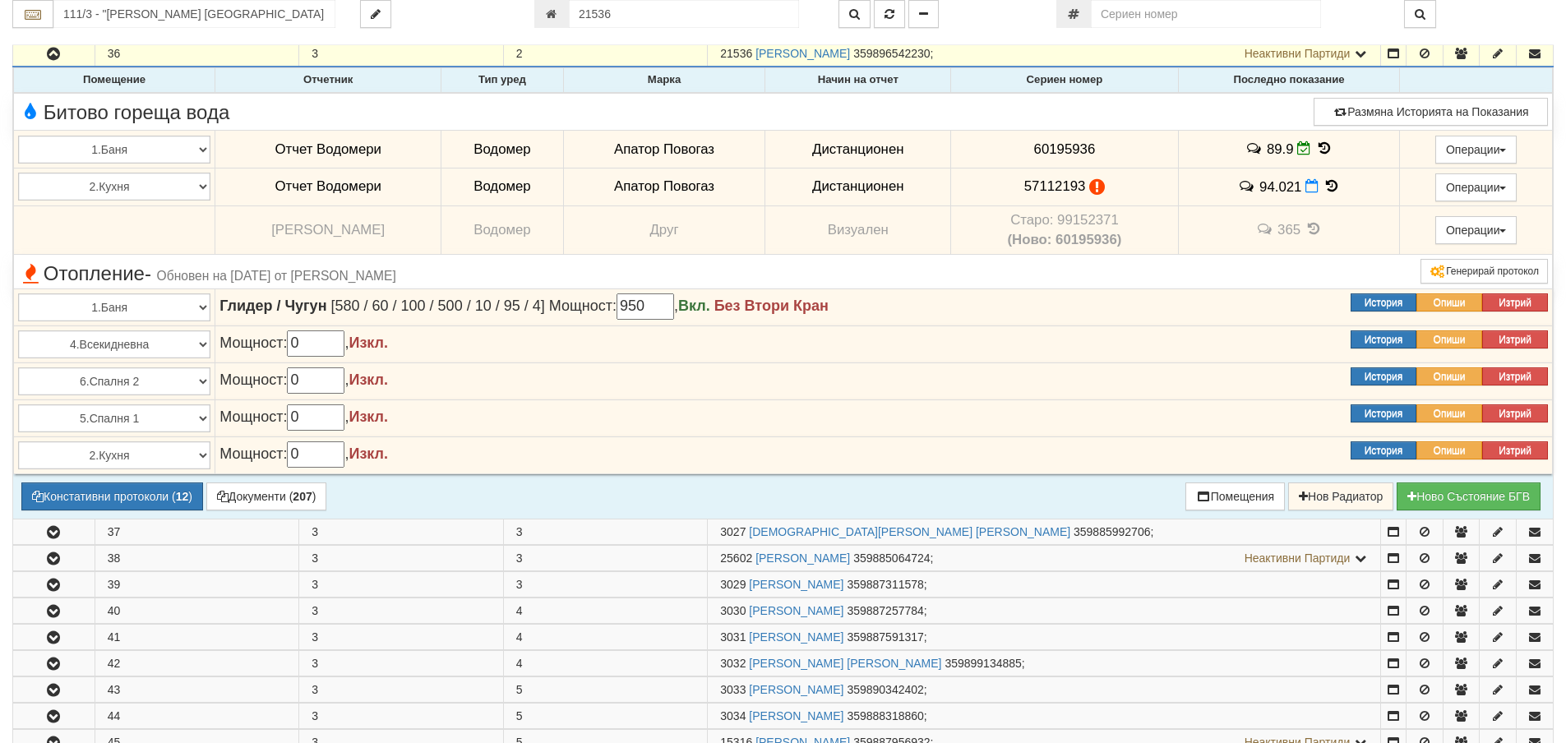
click at [1322, 191] on icon at bounding box center [1331, 186] width 18 height 14
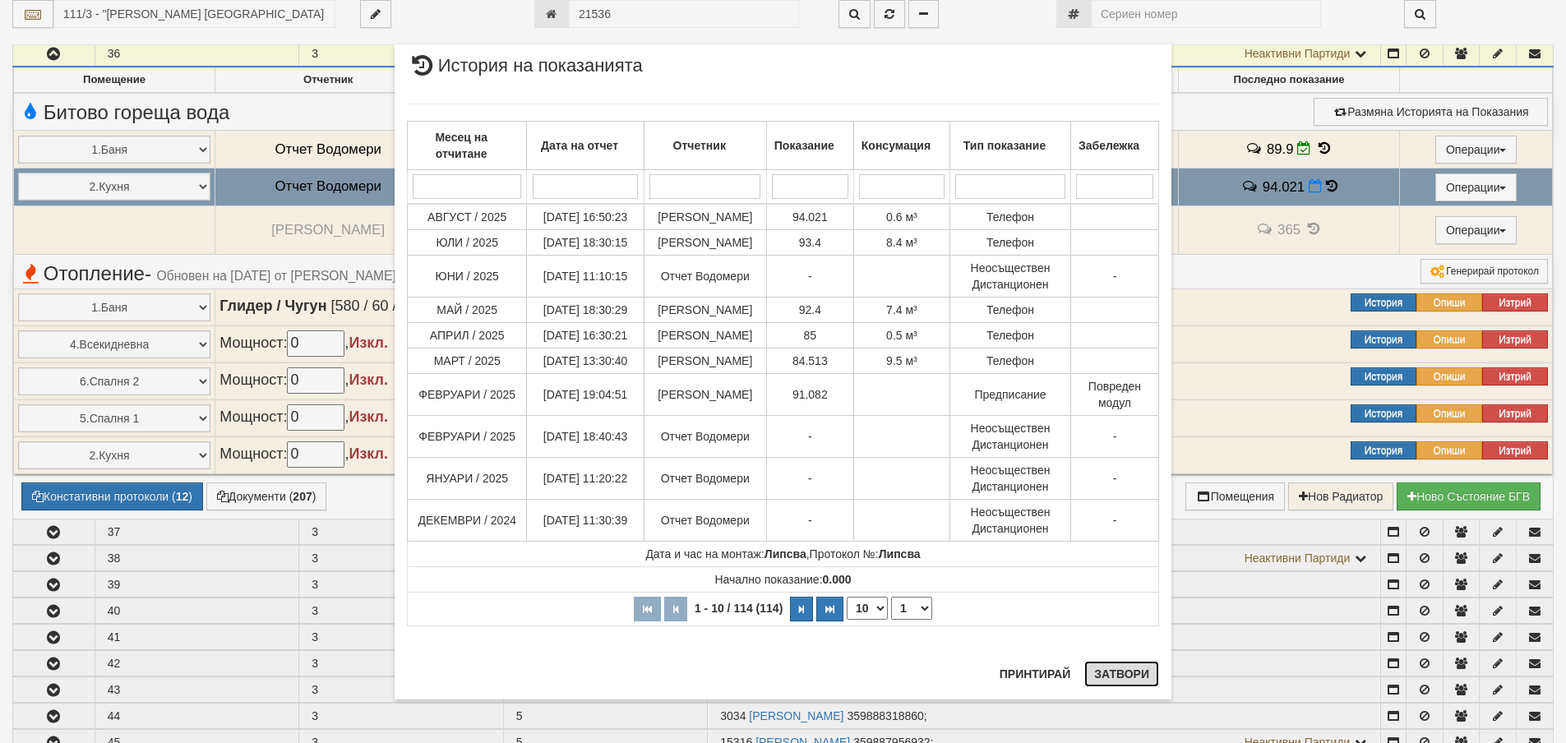
click at [1128, 674] on button "Затвори" at bounding box center [1121, 674] width 75 height 26
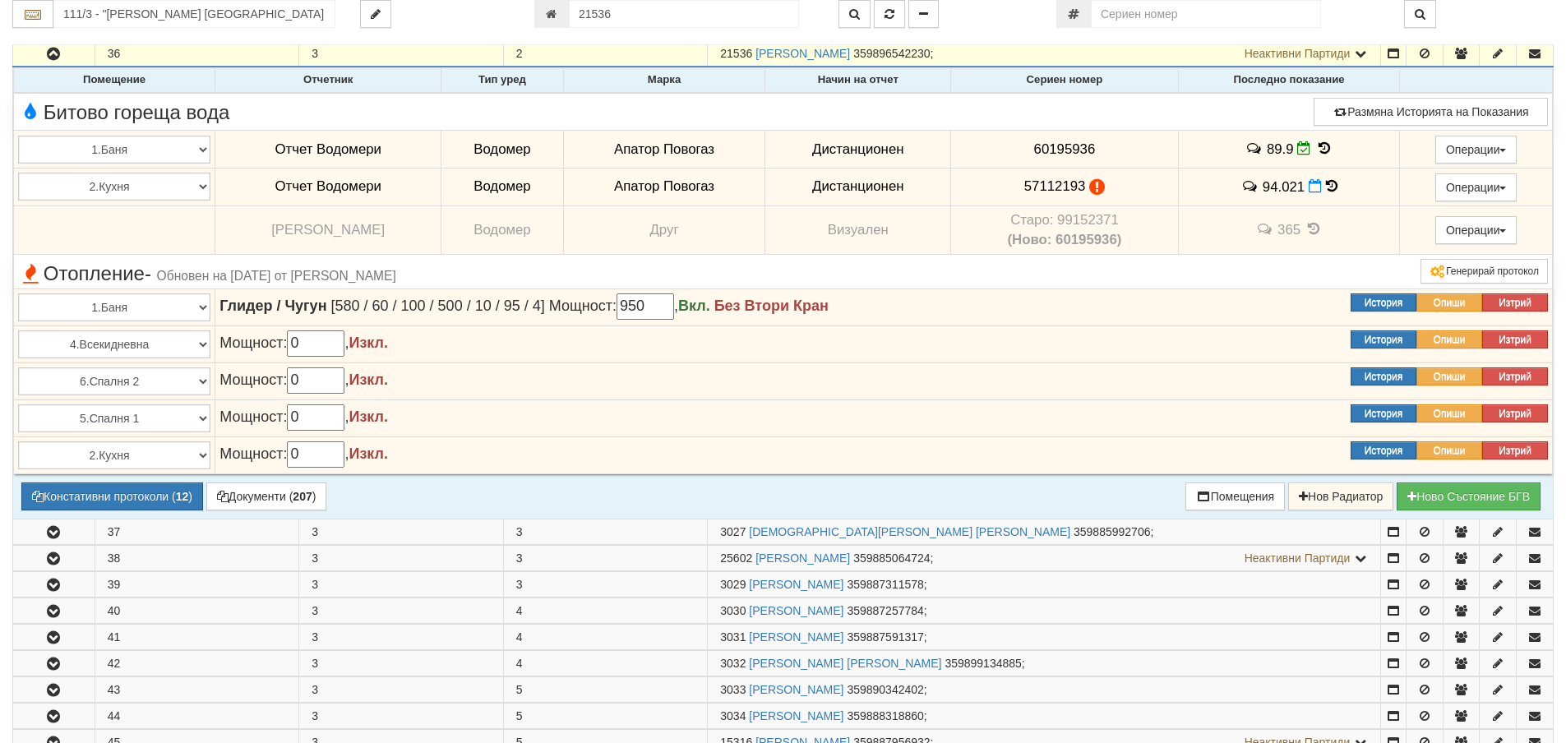
click at [1315, 144] on icon at bounding box center [1324, 148] width 18 height 14
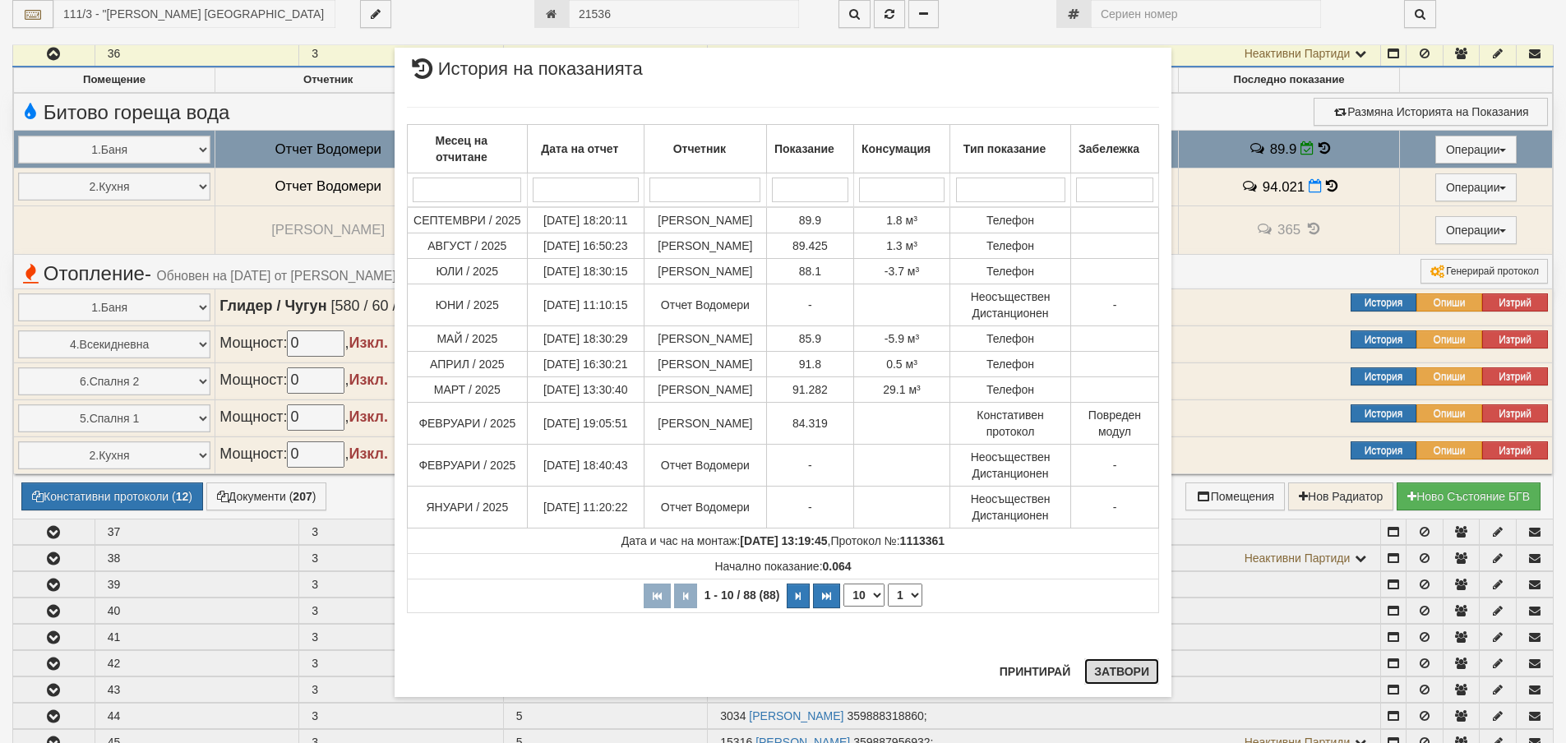
click at [1117, 665] on button "Затвори" at bounding box center [1121, 671] width 75 height 26
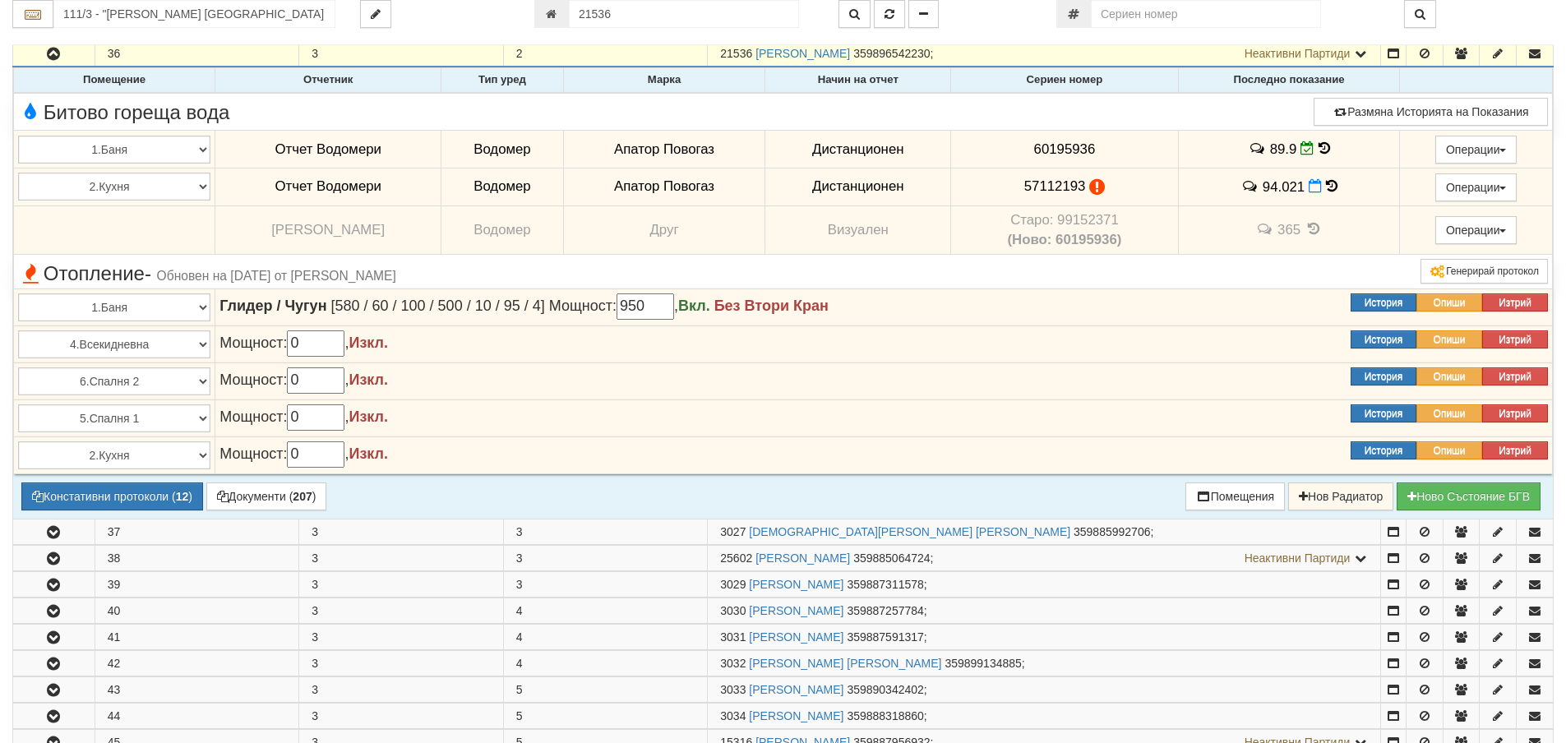
click at [1327, 185] on icon at bounding box center [1332, 186] width 12 height 14
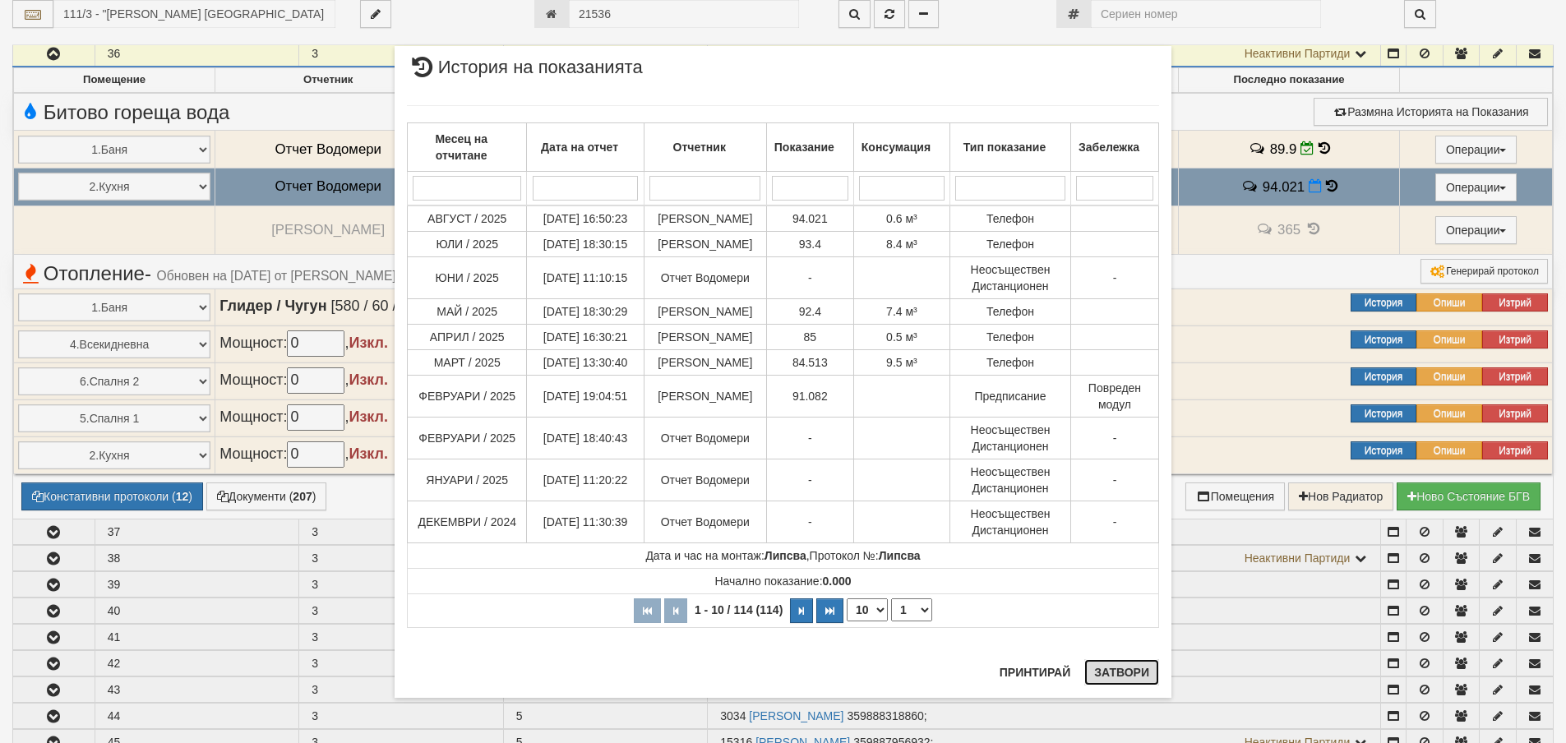
click at [1151, 671] on button "Затвори" at bounding box center [1121, 672] width 75 height 26
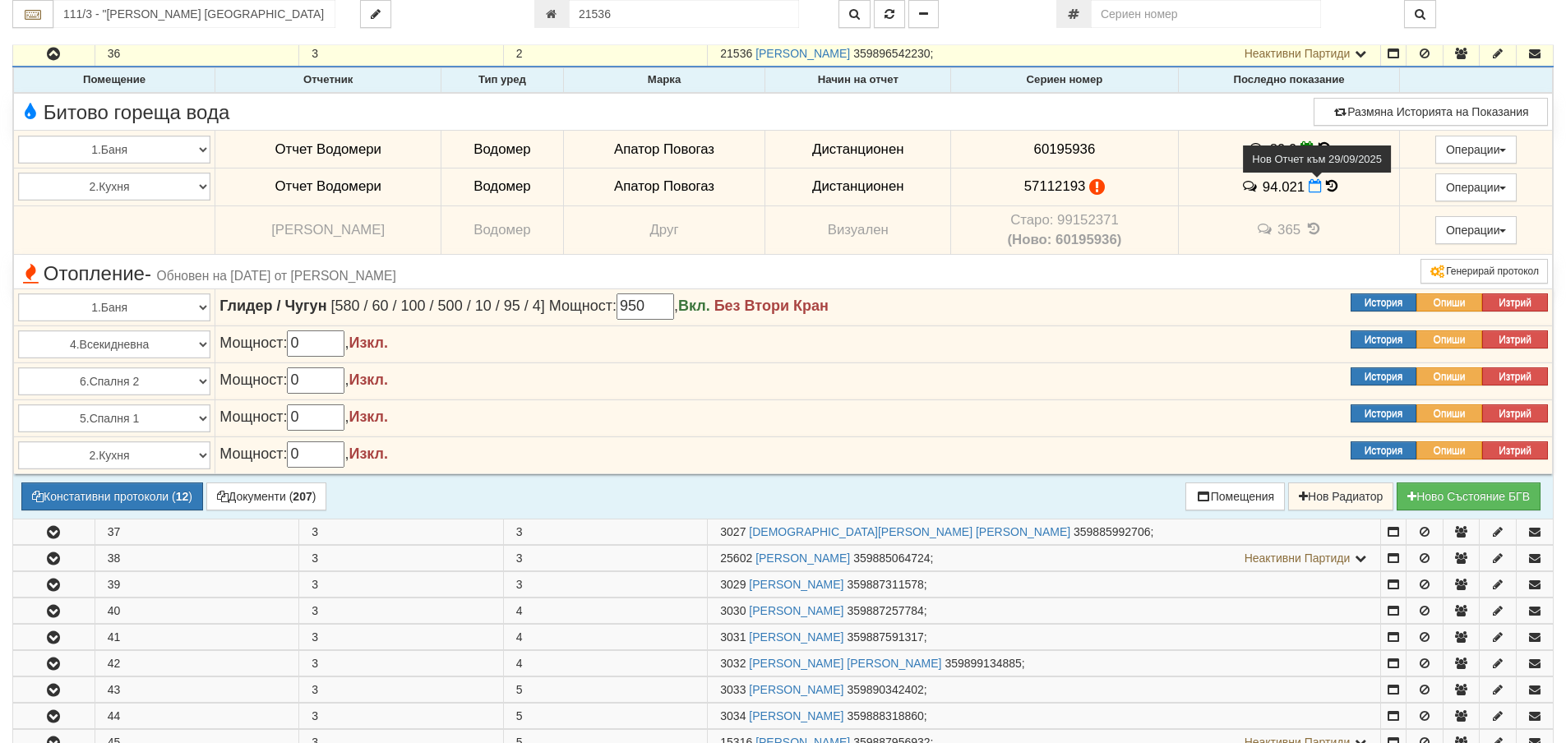
click at [1311, 186] on icon at bounding box center [1314, 186] width 13 height 14
select select "8ac75930-9bfd-e511-80be-8d5a1dced85a"
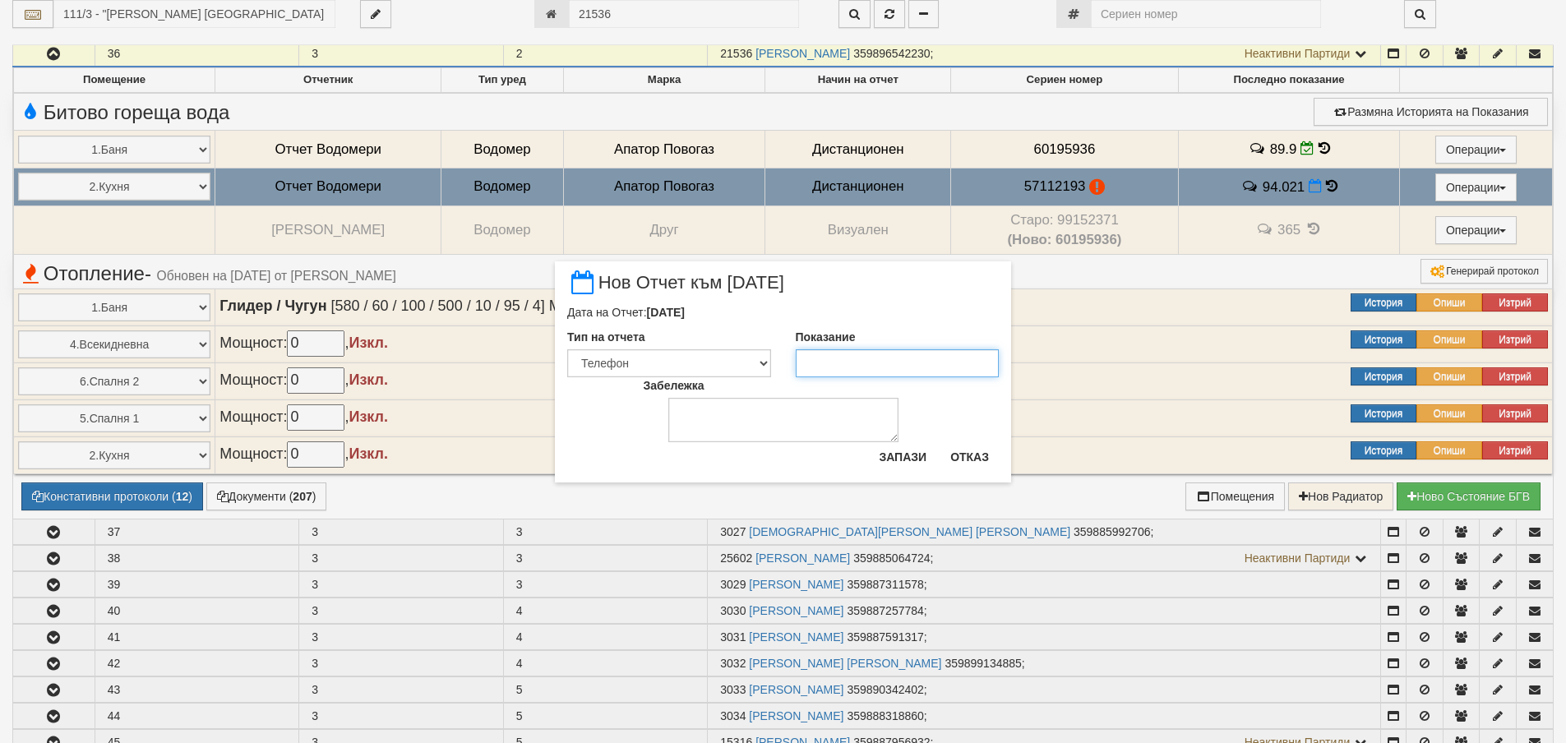
click at [915, 371] on input "Показание" at bounding box center [898, 363] width 204 height 28
type input "94.1"
click at [890, 463] on button "Запази" at bounding box center [902, 457] width 67 height 26
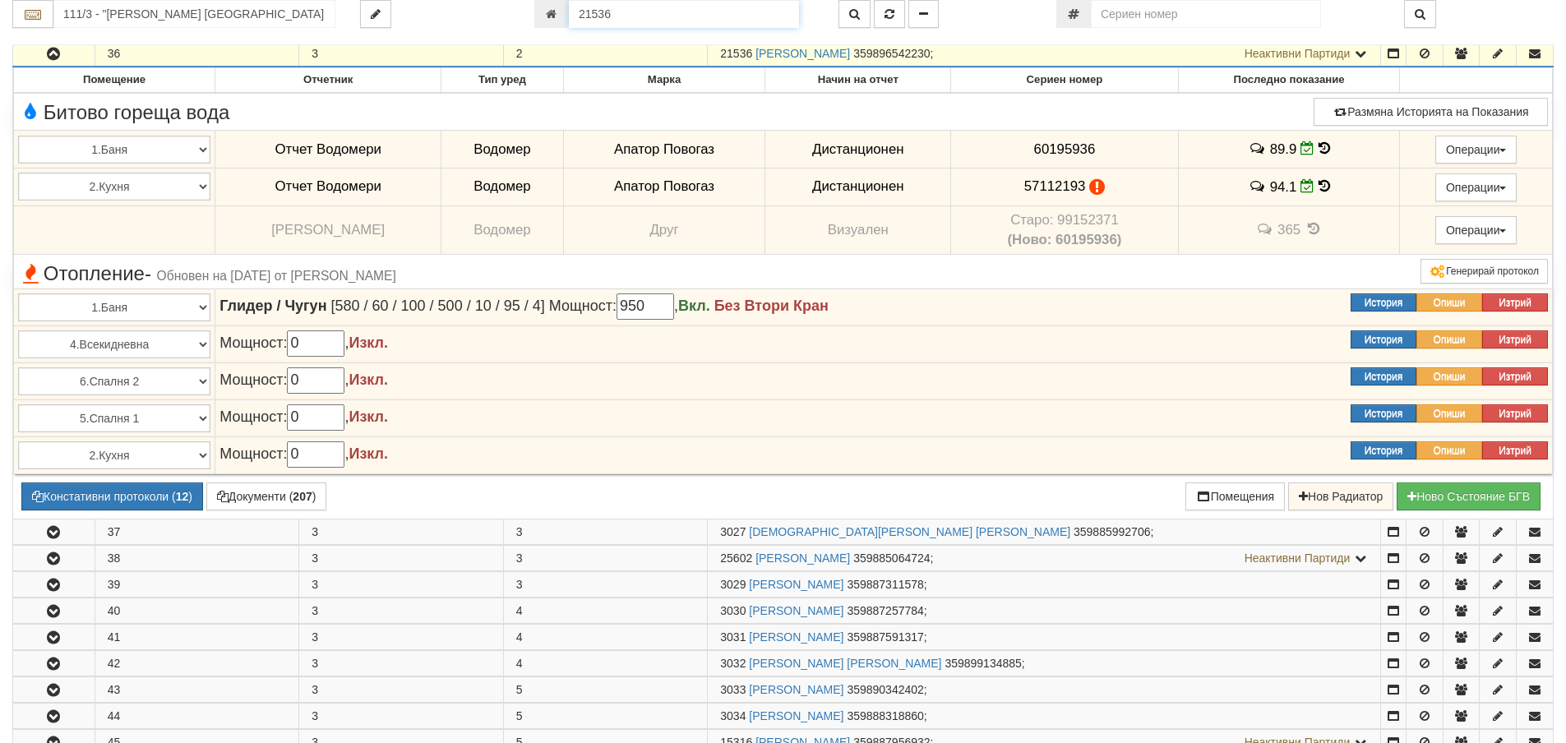
click at [642, 11] on input "21536" at bounding box center [684, 14] width 230 height 28
type input "6573"
type input "134/3,4 - "ВЕОЛИЯ ЕНЕРДЖИ ВАРНА " ЕАД"
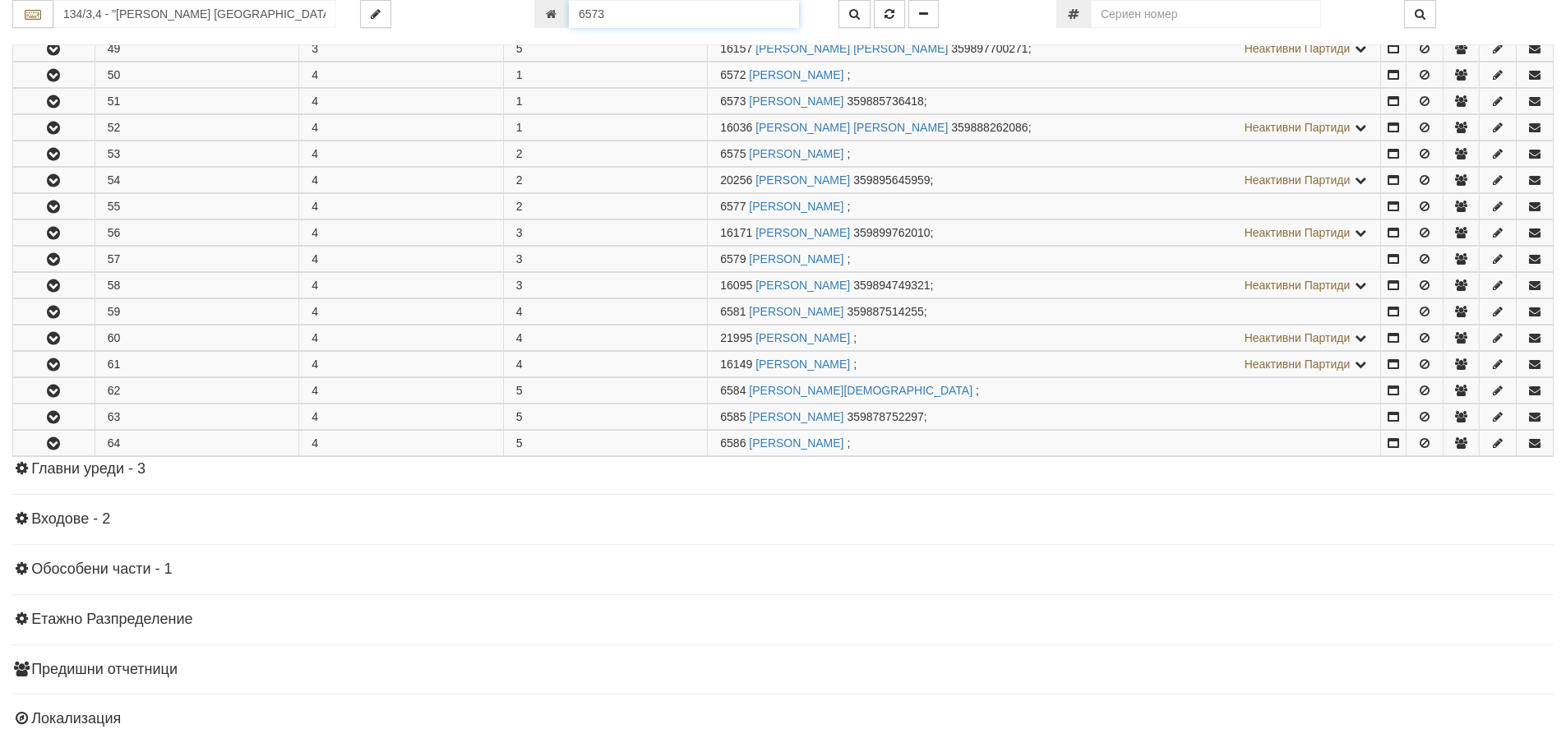
scroll to position [614, 0]
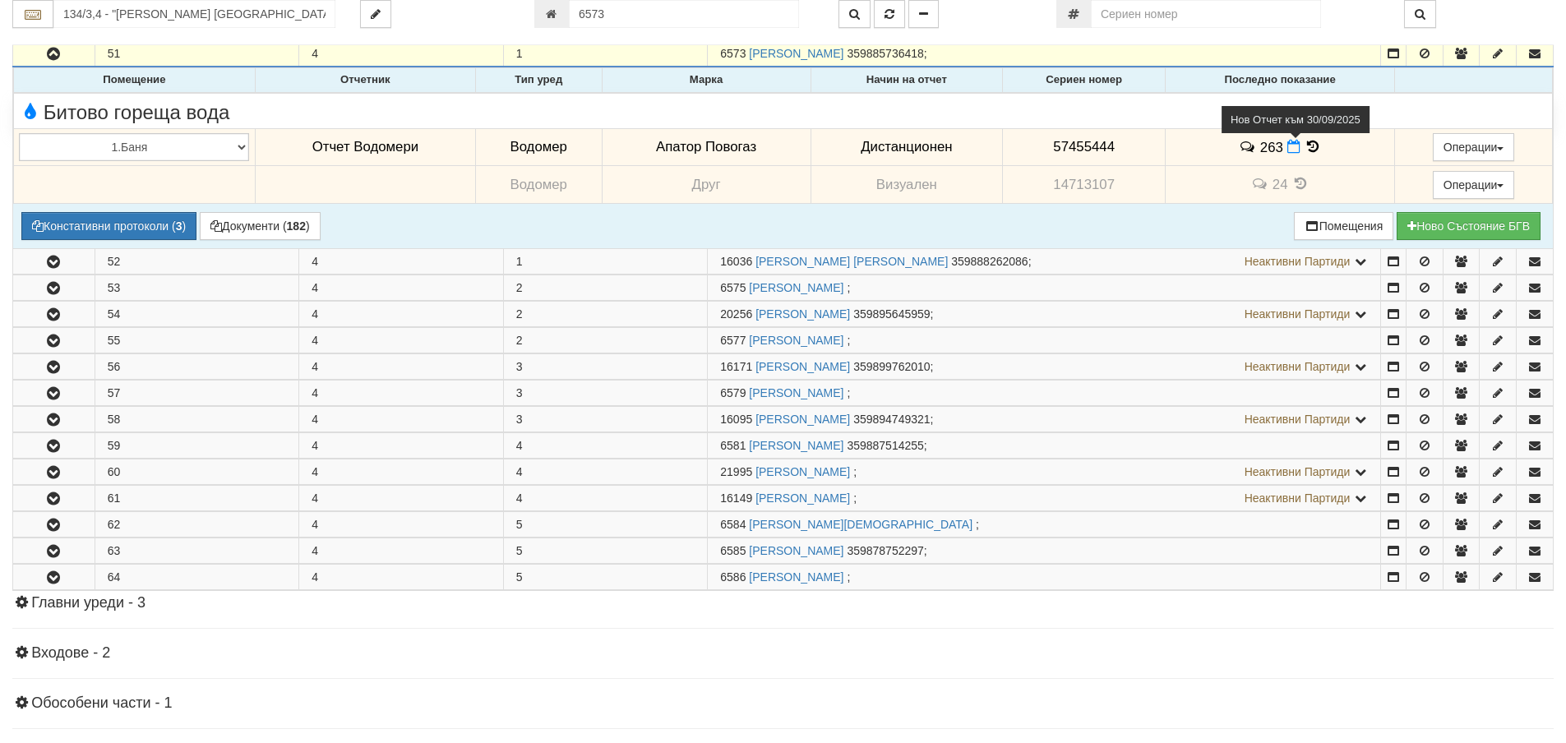
click at [1291, 150] on icon at bounding box center [1293, 147] width 13 height 14
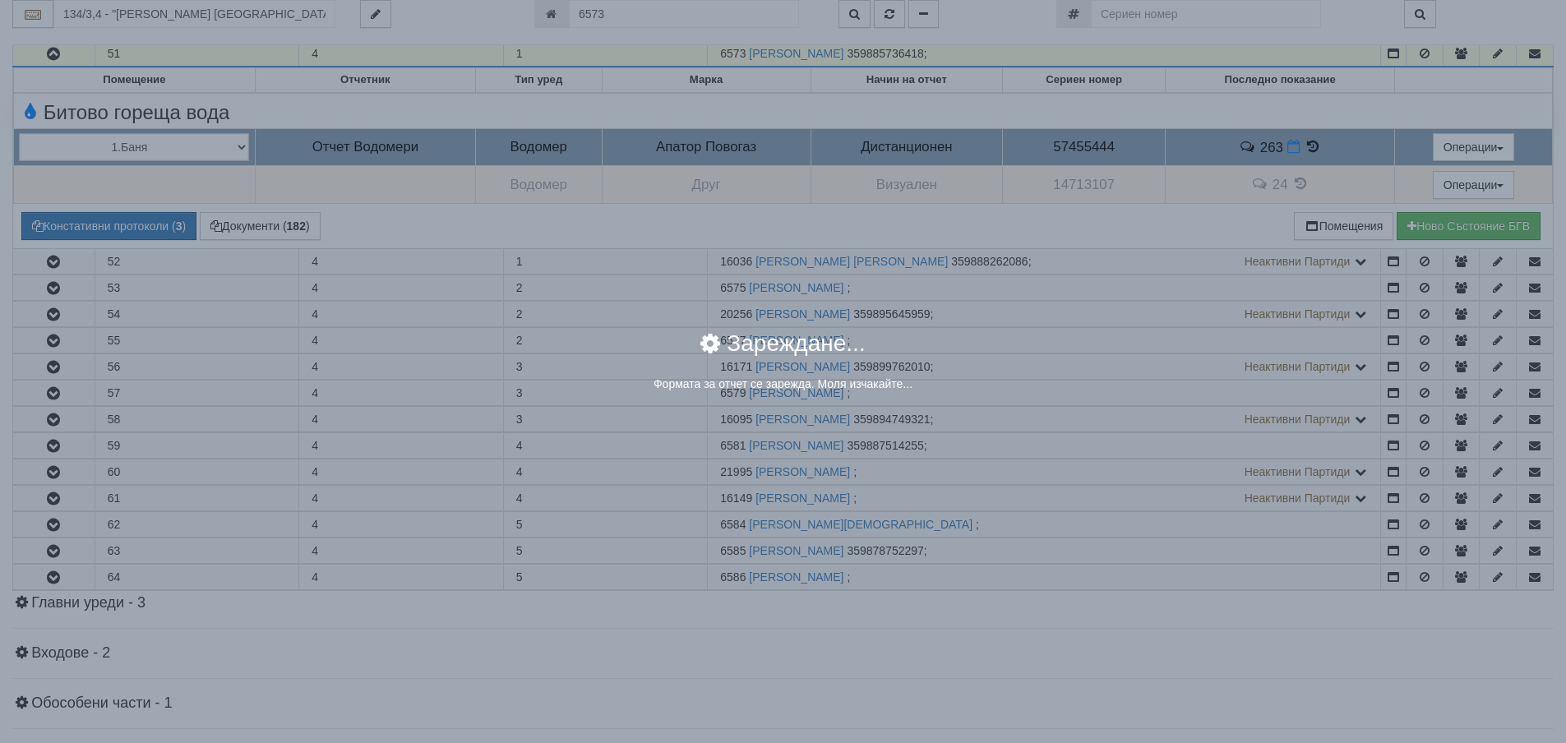
select select "8ac75930-9bfd-e511-80be-8d5a1dced85a"
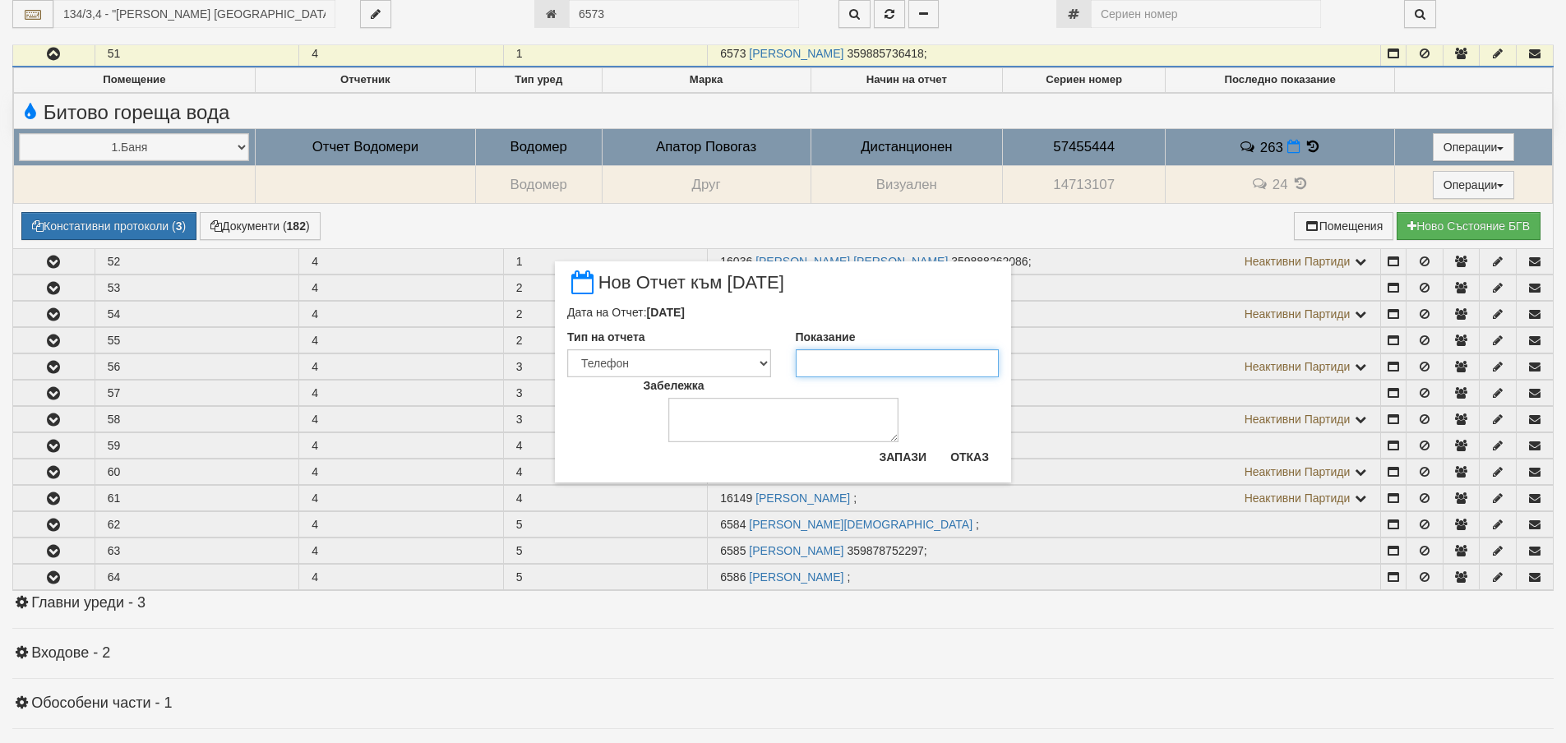
click at [839, 365] on input "Показание" at bounding box center [898, 363] width 204 height 28
type input "263"
click at [902, 463] on button "Запази" at bounding box center [902, 457] width 67 height 26
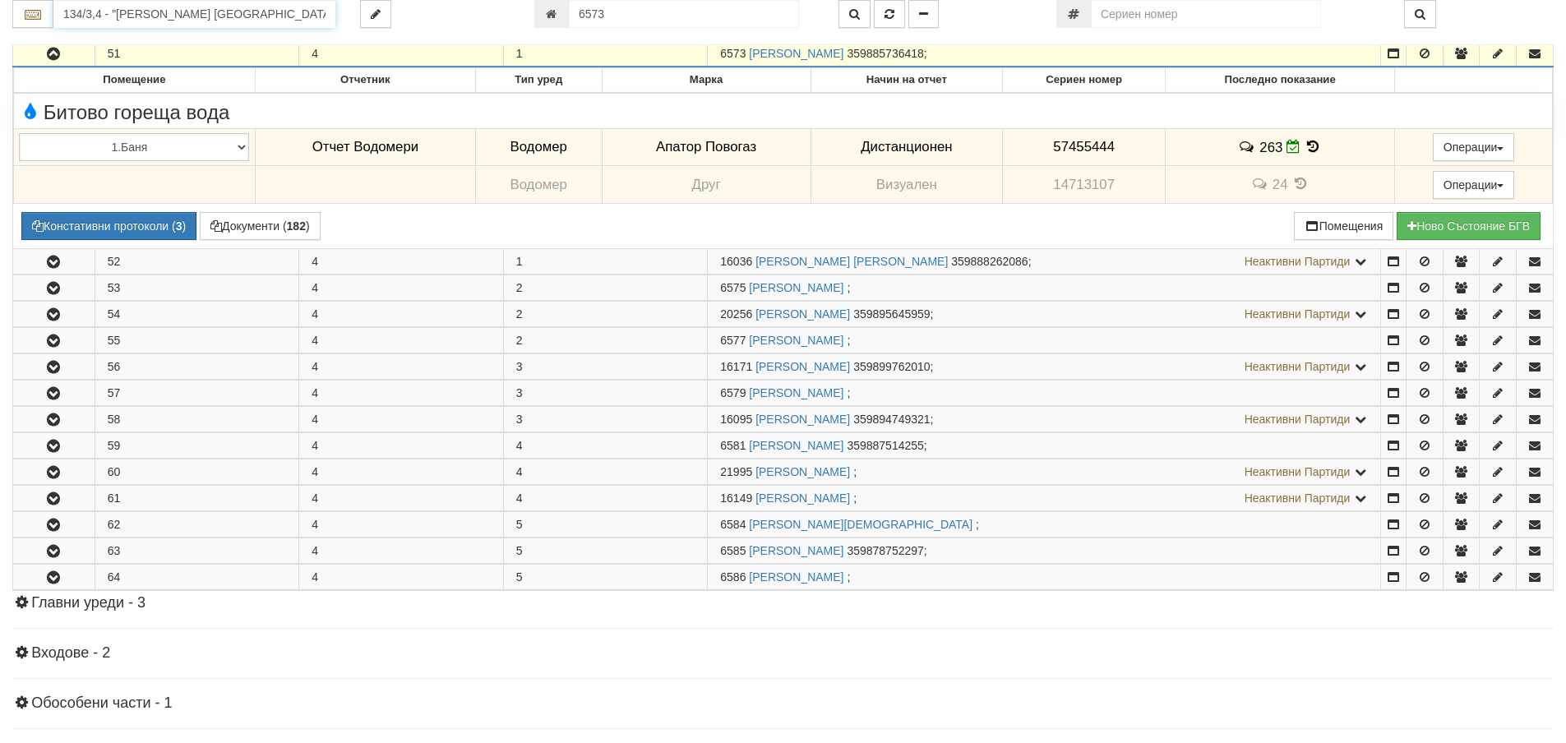
click at [274, 18] on input "134/3,4 - "ВЕОЛИЯ ЕНЕРДЖИ ВАРНА " ЕАД" at bounding box center [194, 14] width 282 height 28
click at [668, 23] on input "6573" at bounding box center [684, 14] width 230 height 28
type input "19661"
type input "206/4 - "ВЕОЛИЯ ЕНЕРДЖИ ВАРНА " ЕАД"
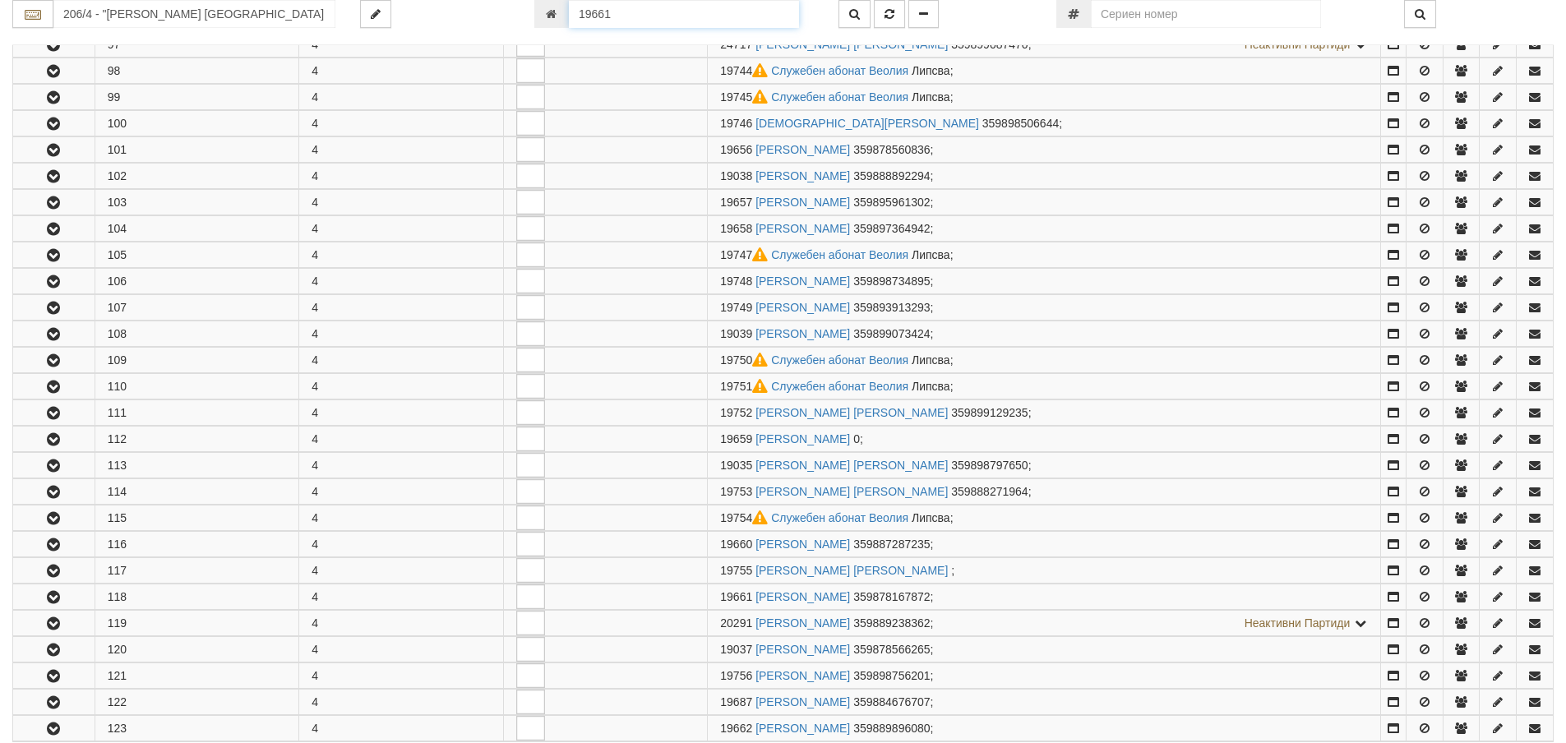
scroll to position [733, 0]
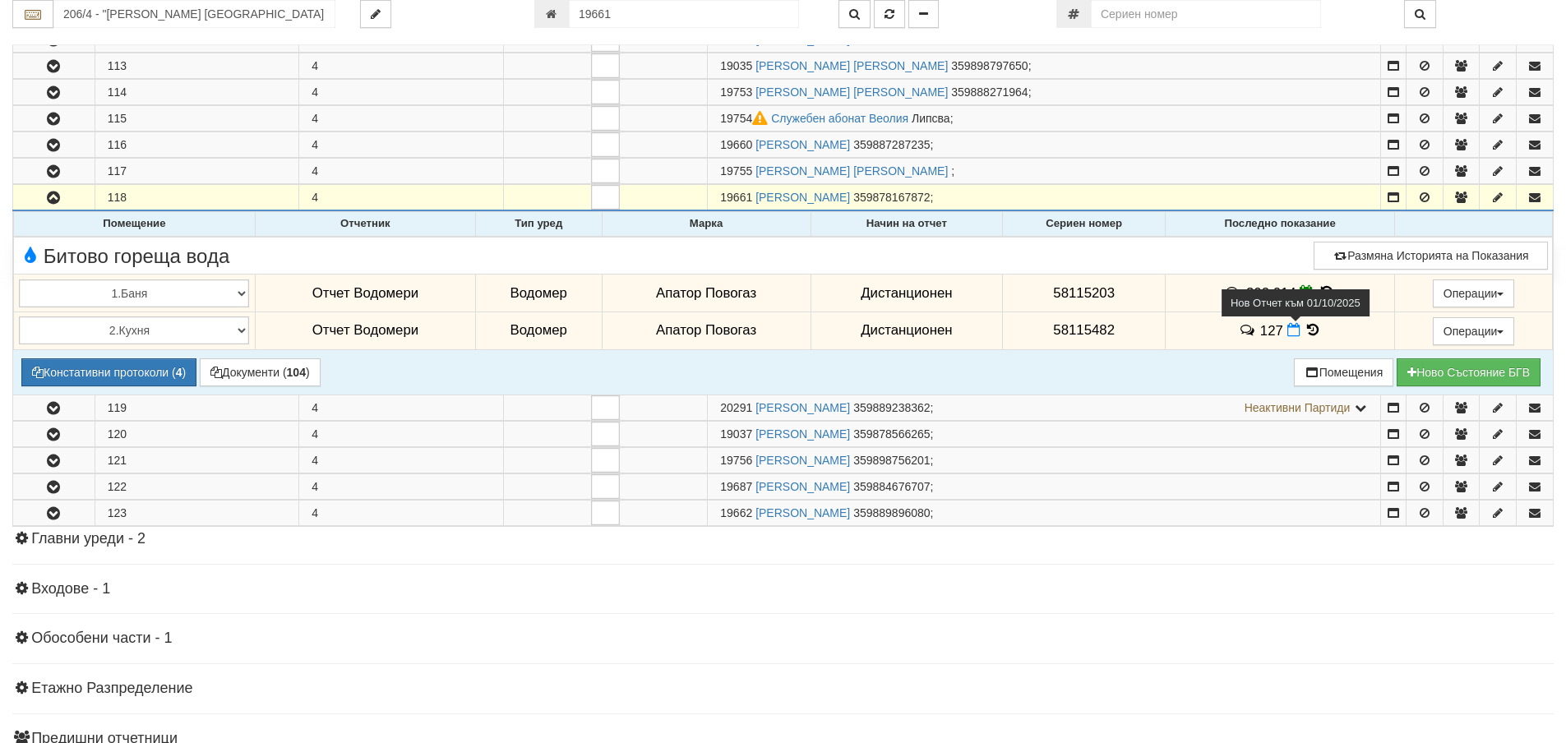
click at [1289, 335] on icon at bounding box center [1293, 330] width 13 height 14
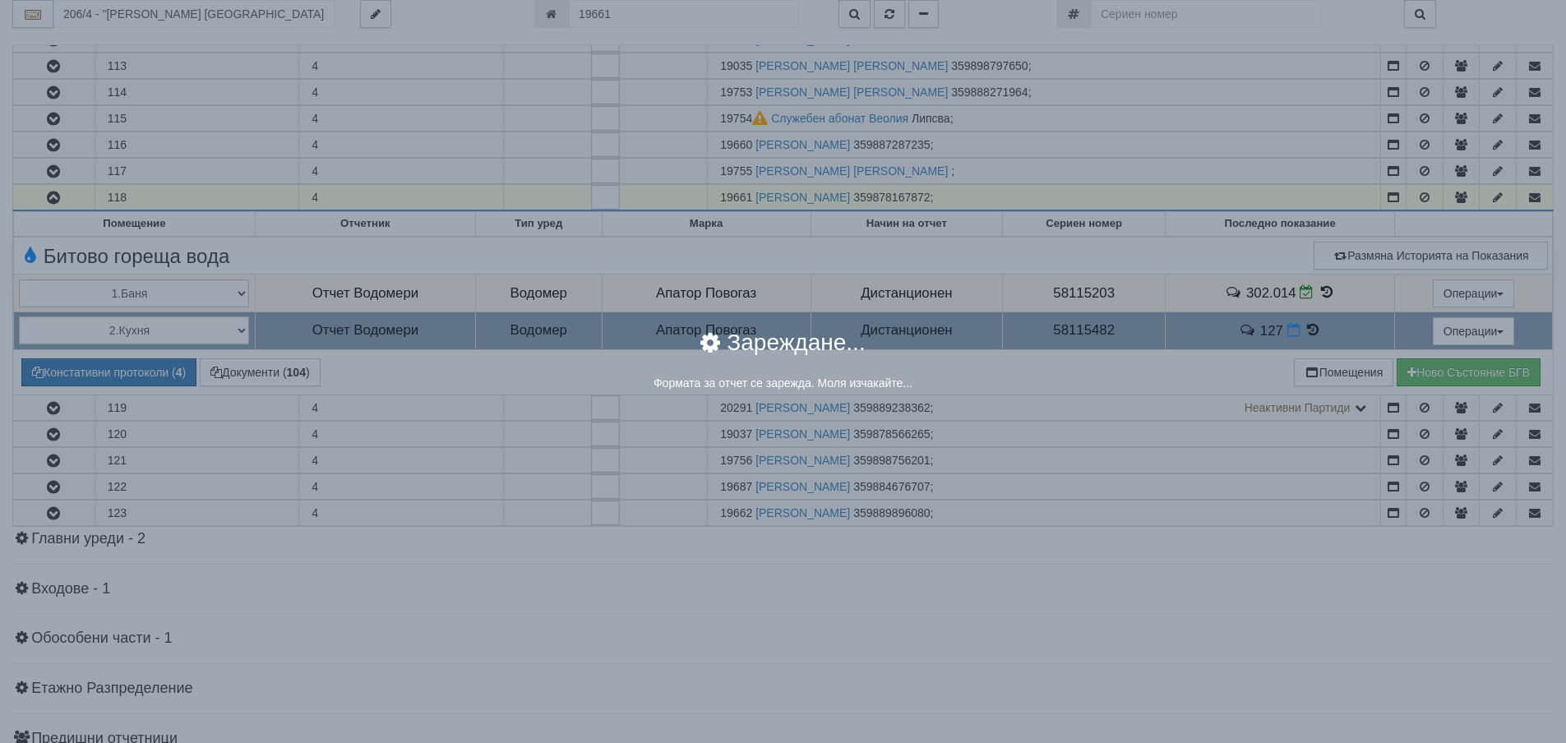
select select "8ac75930-9bfd-e511-80be-8d5a1dced85a"
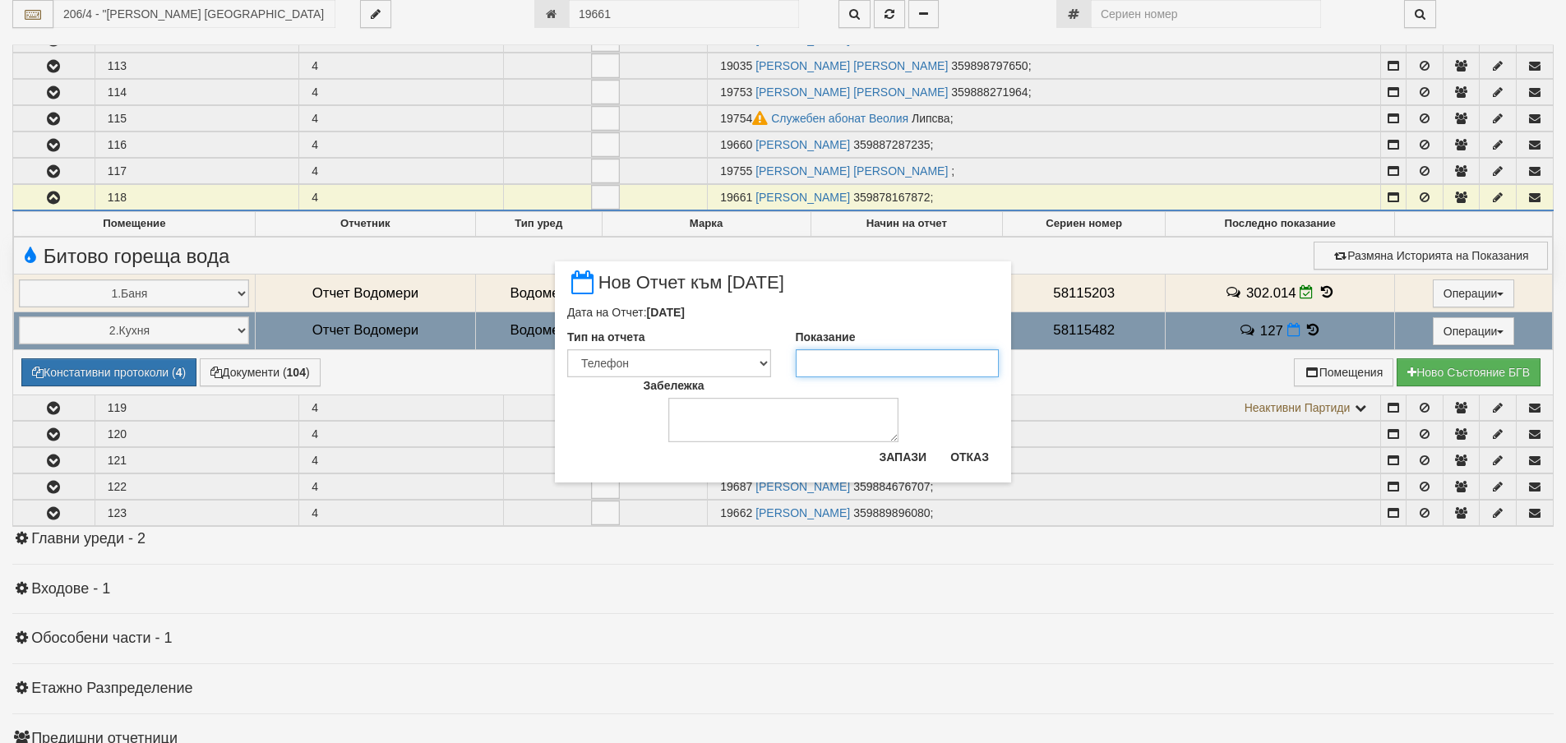
click at [884, 361] on input "Показание" at bounding box center [898, 363] width 204 height 28
click at [975, 455] on button "Отказ" at bounding box center [969, 457] width 58 height 26
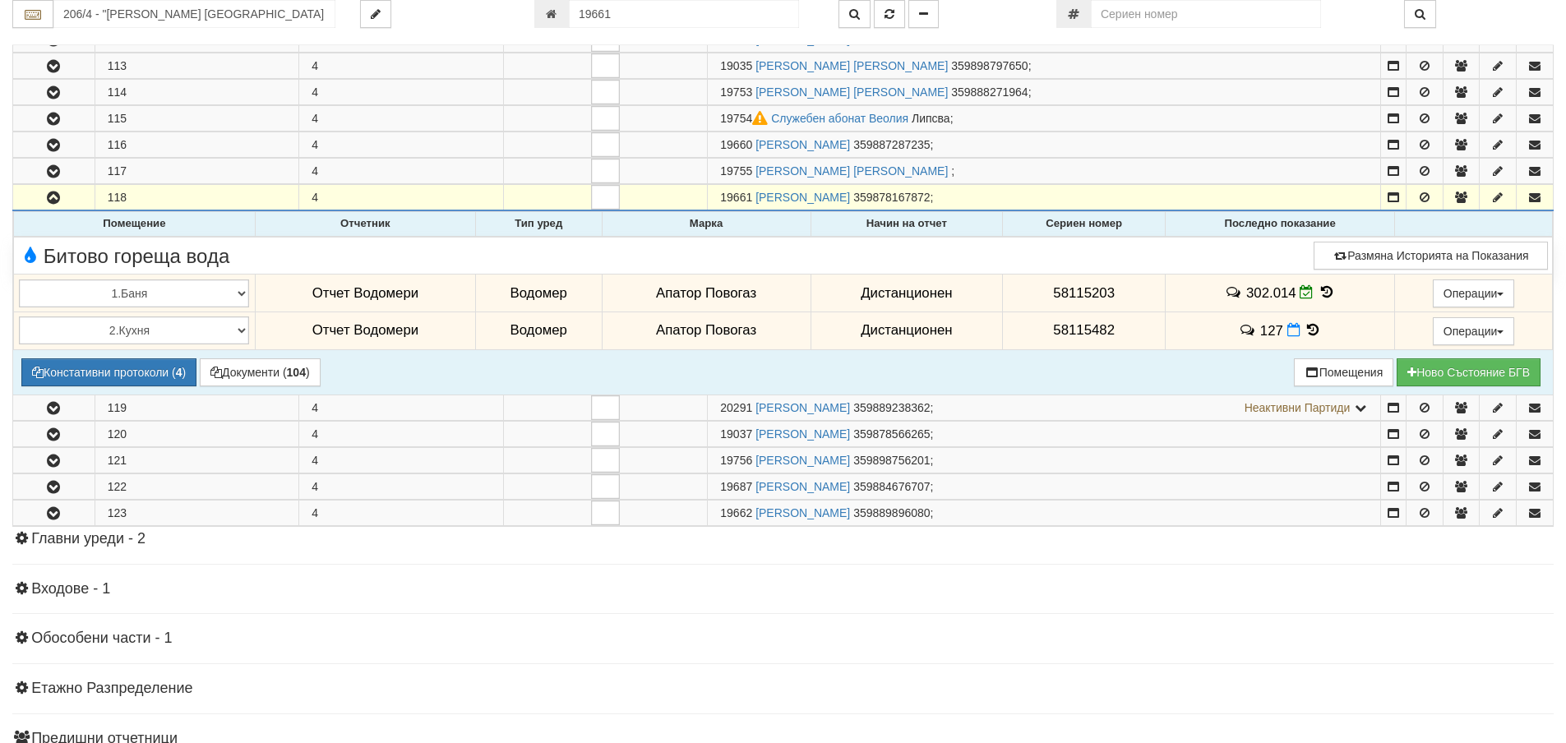
click at [1303, 332] on icon at bounding box center [1312, 330] width 18 height 14
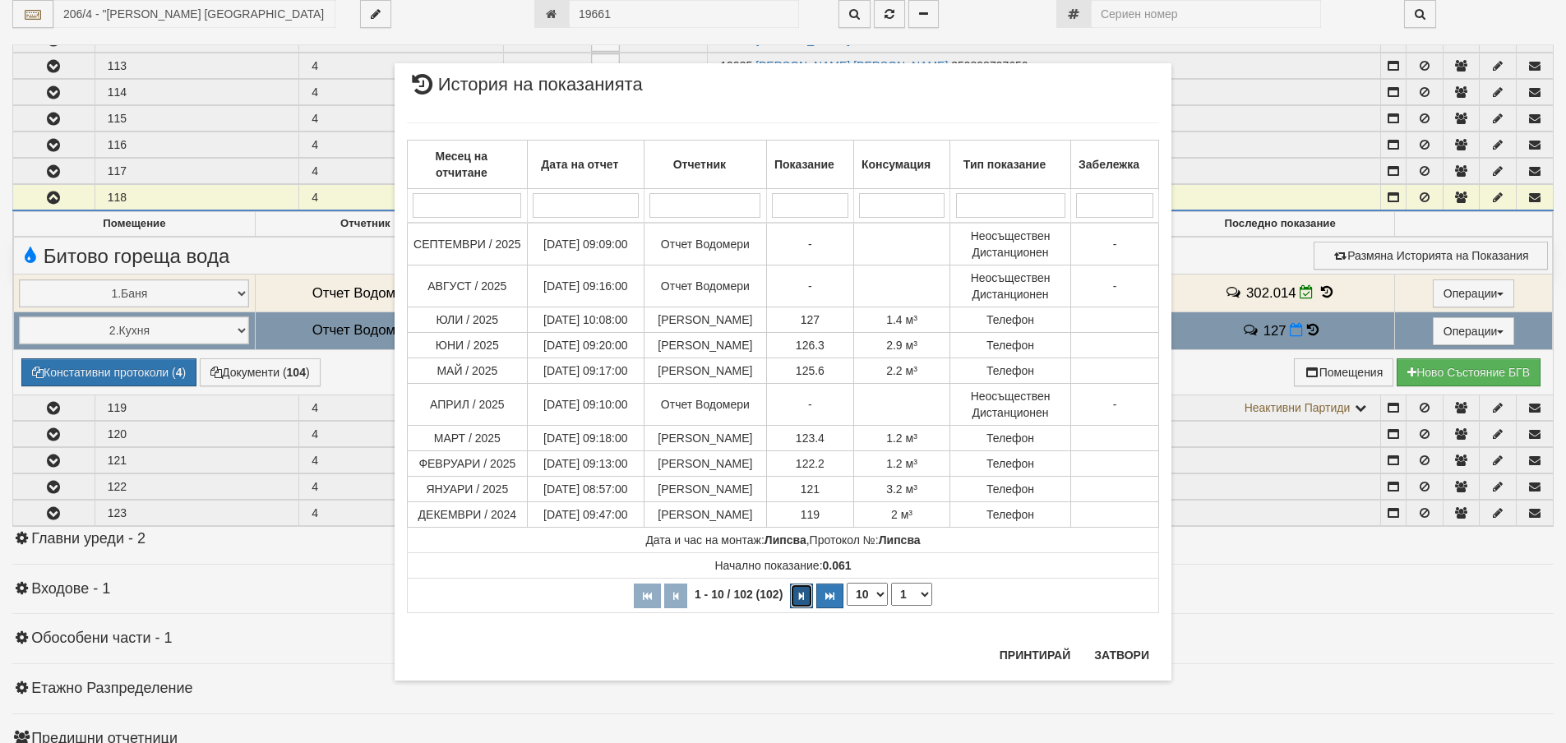
click at [802, 601] on icon "button" at bounding box center [801, 596] width 5 height 9
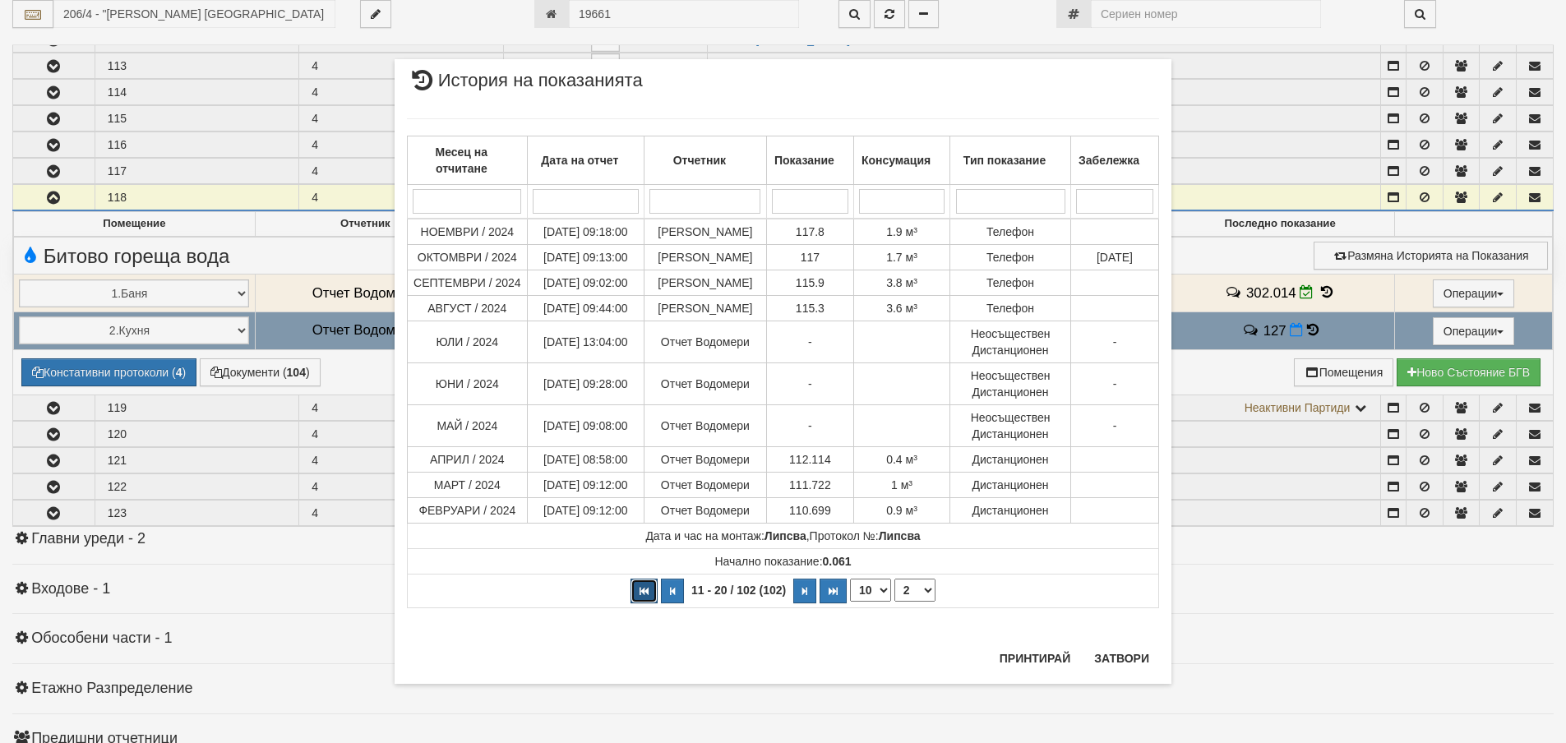
click at [641, 596] on icon "button" at bounding box center [643, 591] width 9 height 9
select select "1"
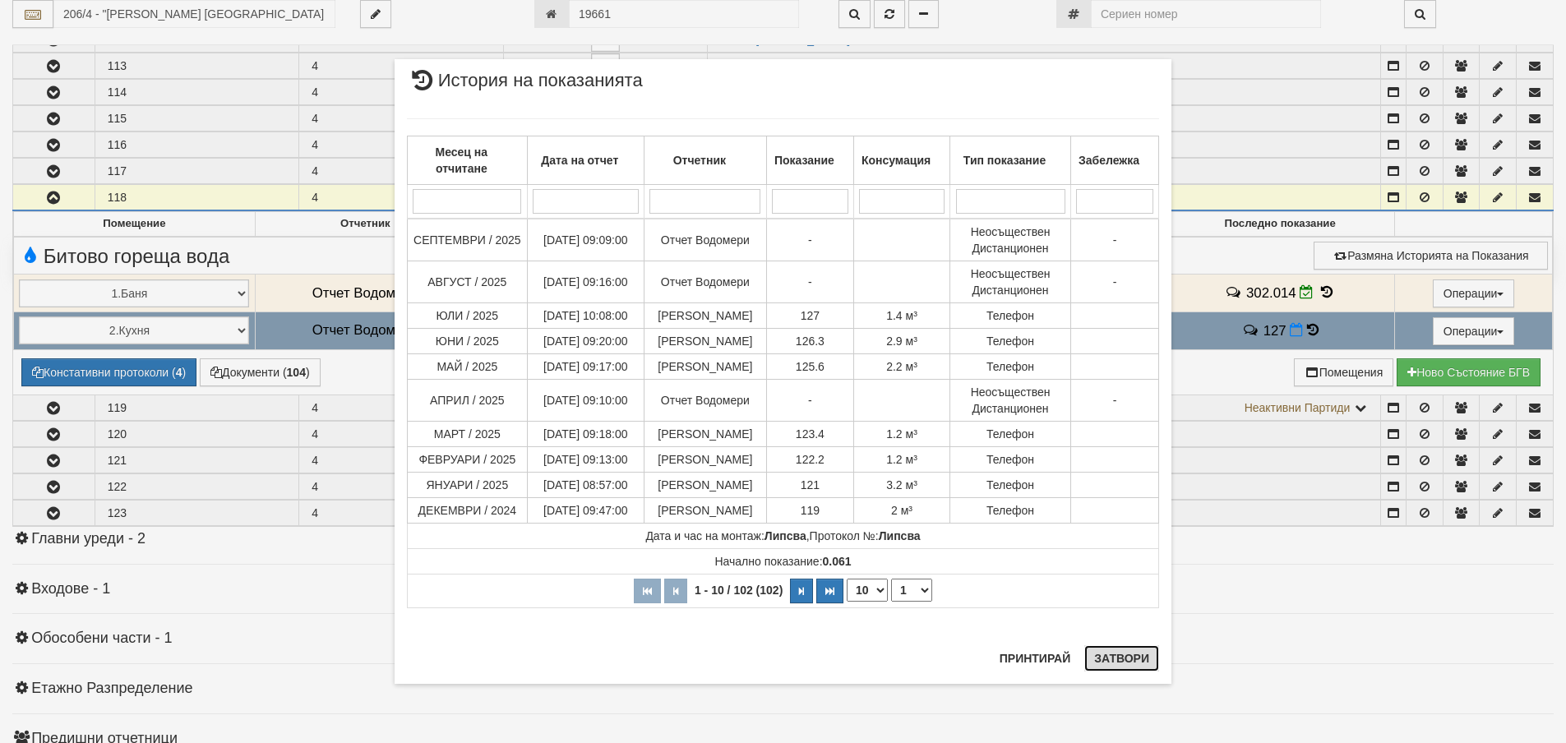
click at [1121, 652] on button "Затвори" at bounding box center [1121, 658] width 75 height 26
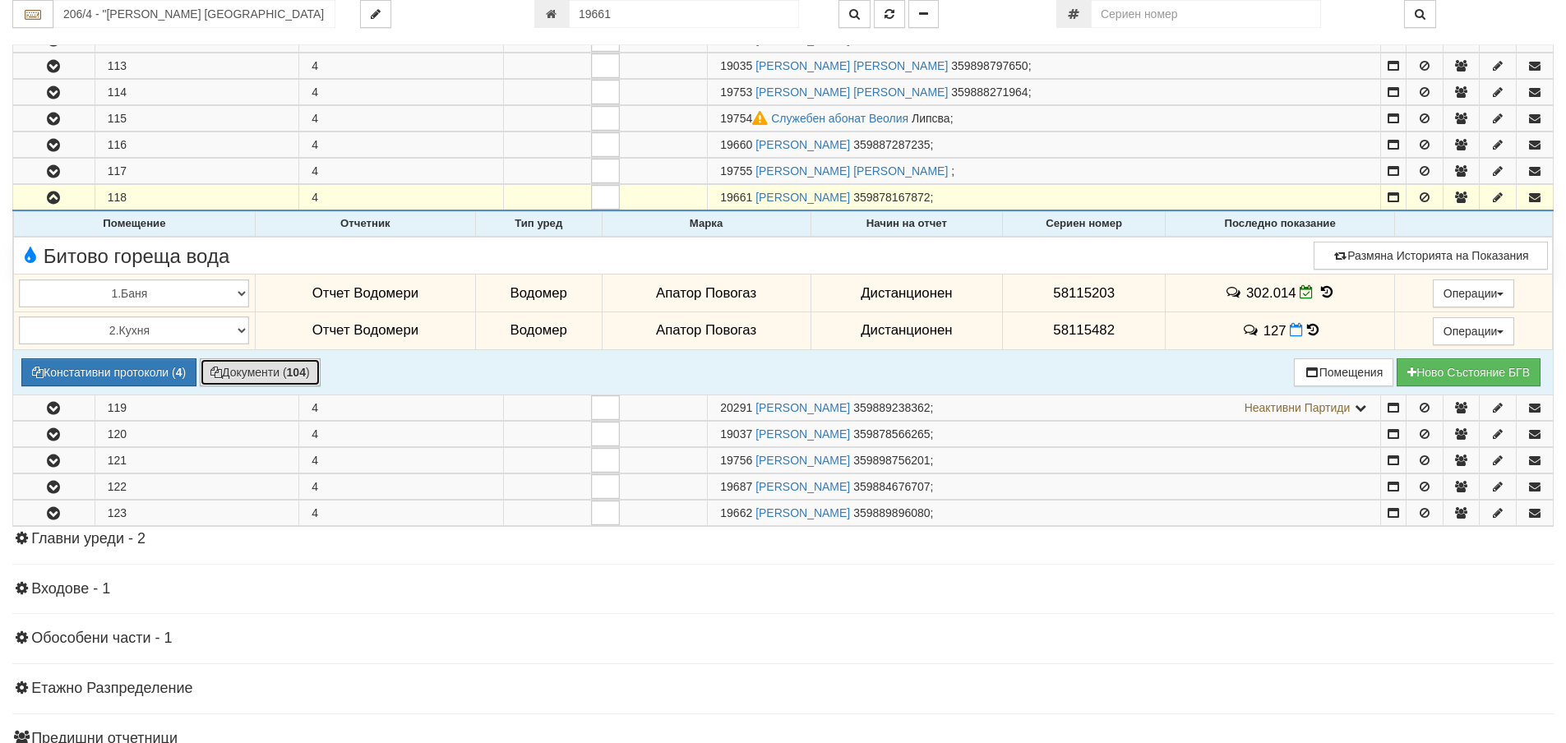
click at [268, 377] on button "Документи ( 104 )" at bounding box center [260, 372] width 121 height 28
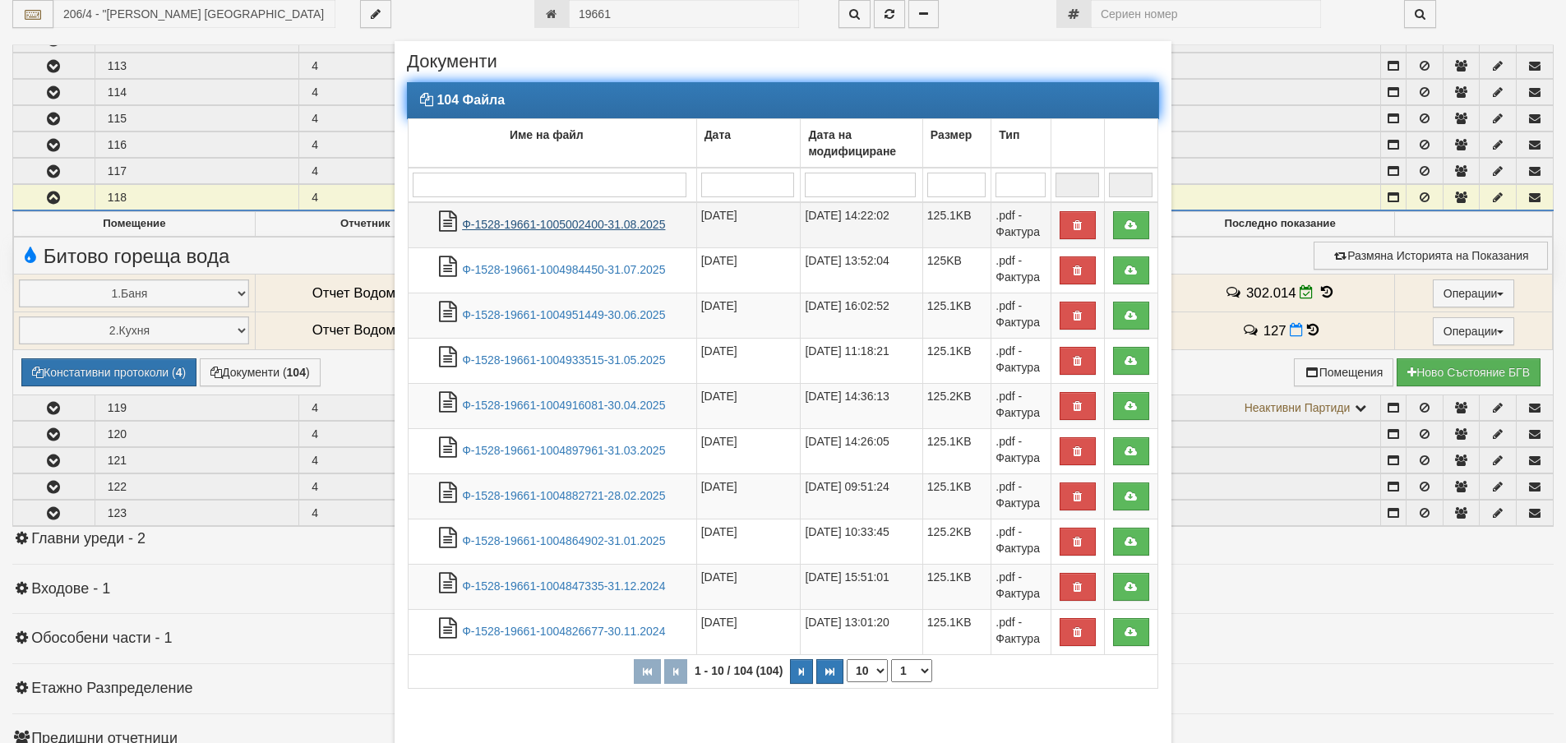
click at [567, 224] on link "Ф-1528-19661-1005002400-31.08.2025" at bounding box center [563, 224] width 203 height 13
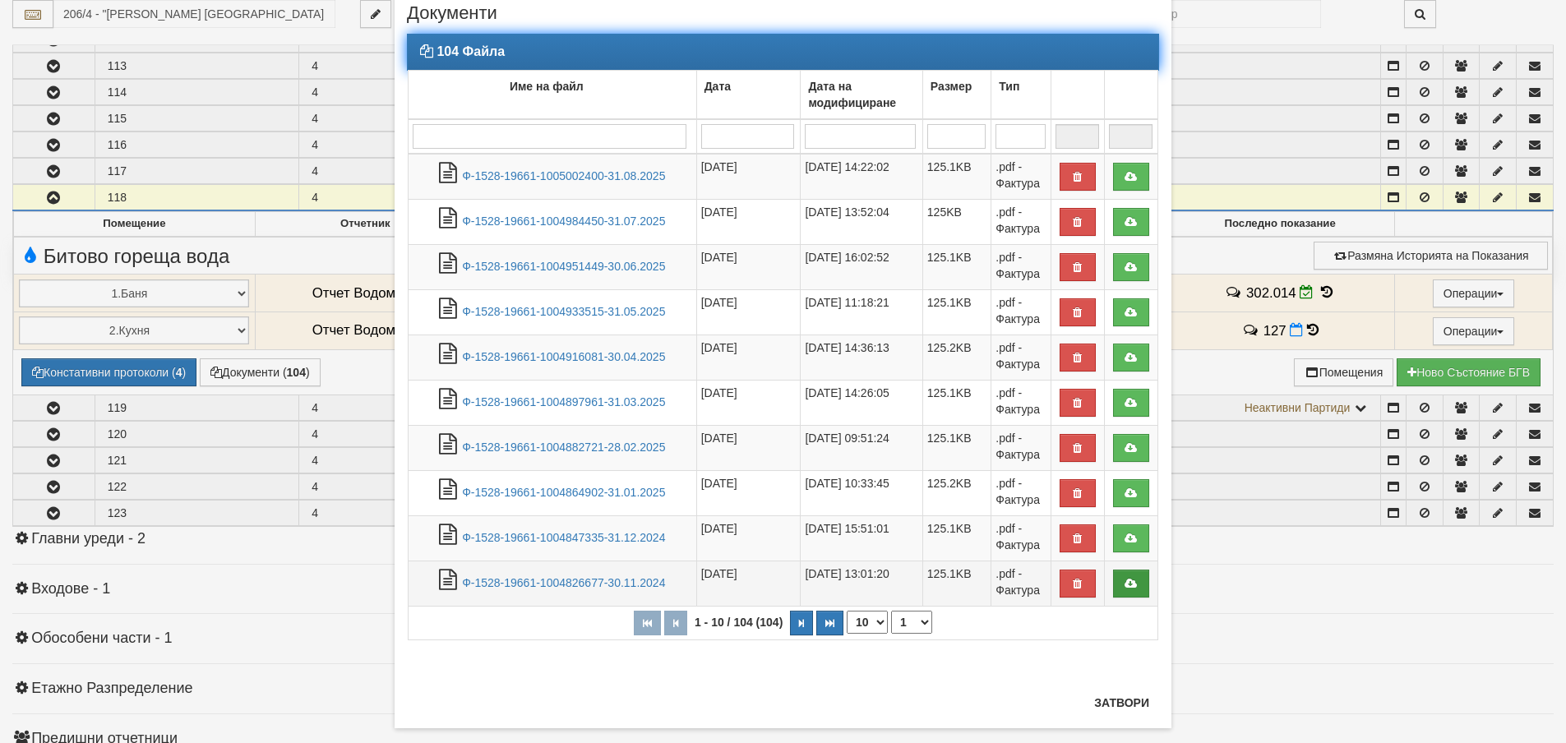
scroll to position [75, 0]
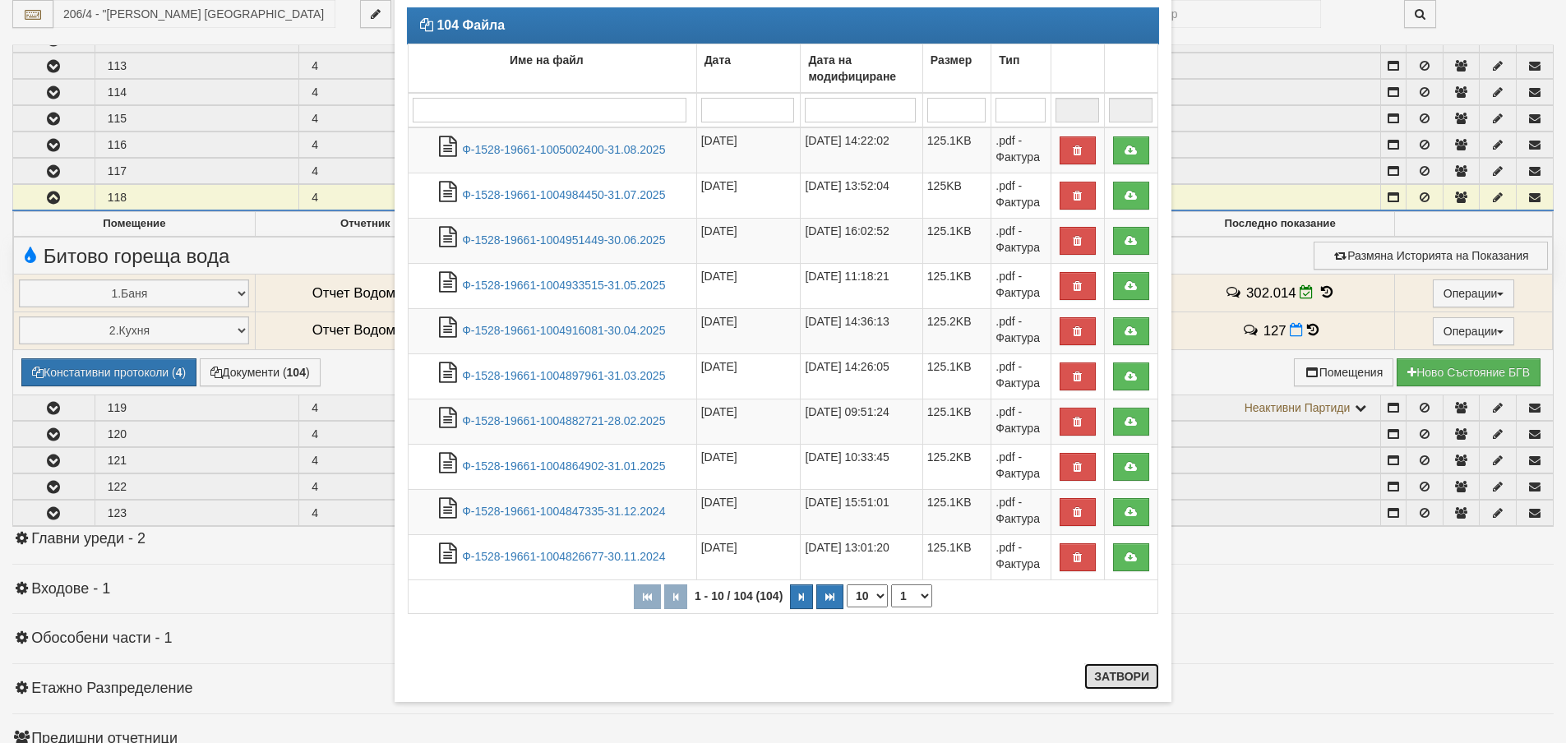
drag, startPoint x: 1125, startPoint y: 682, endPoint x: 1252, endPoint y: 496, distance: 225.9
click at [1127, 676] on button "Затвори" at bounding box center [1121, 676] width 75 height 26
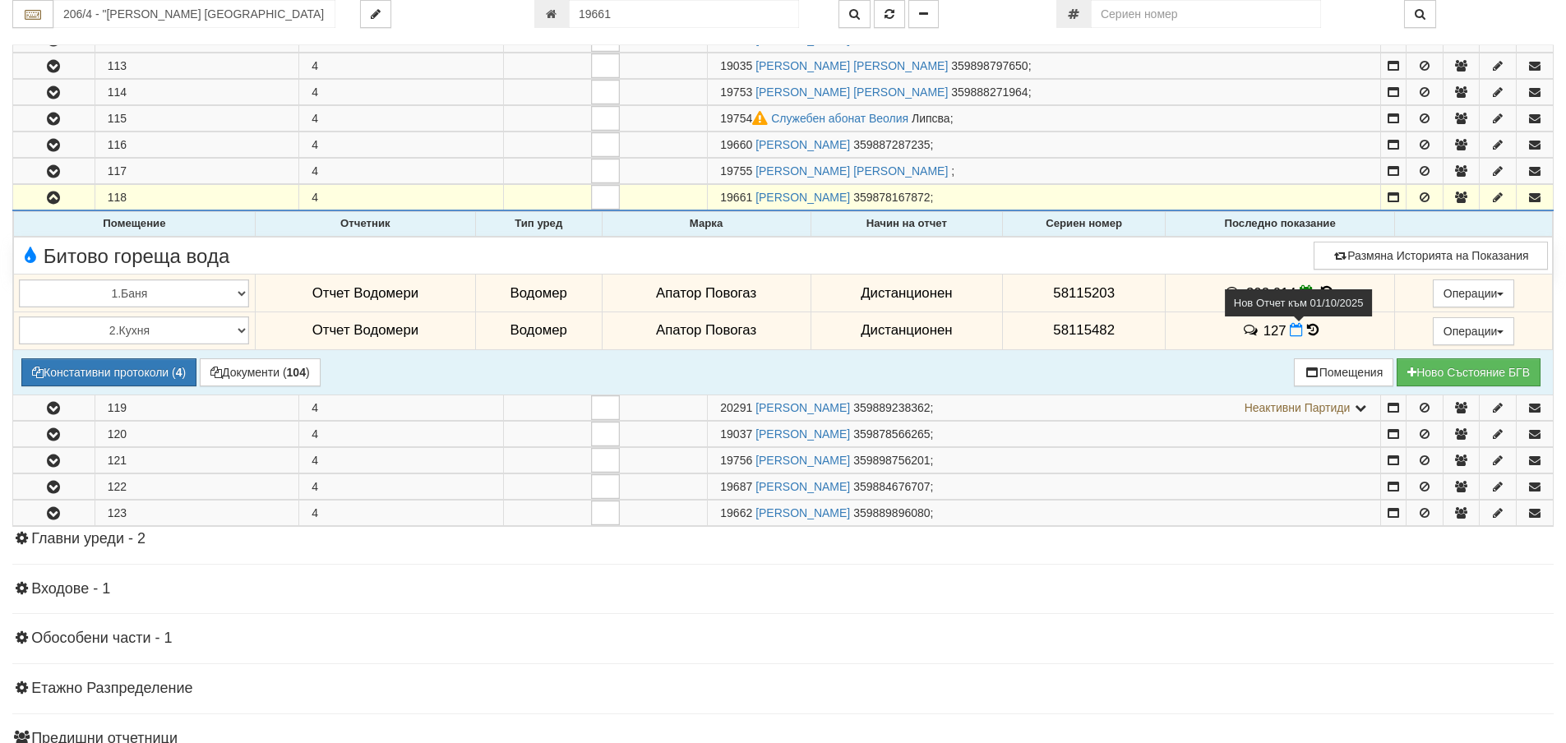
click at [1292, 330] on icon at bounding box center [1295, 330] width 13 height 14
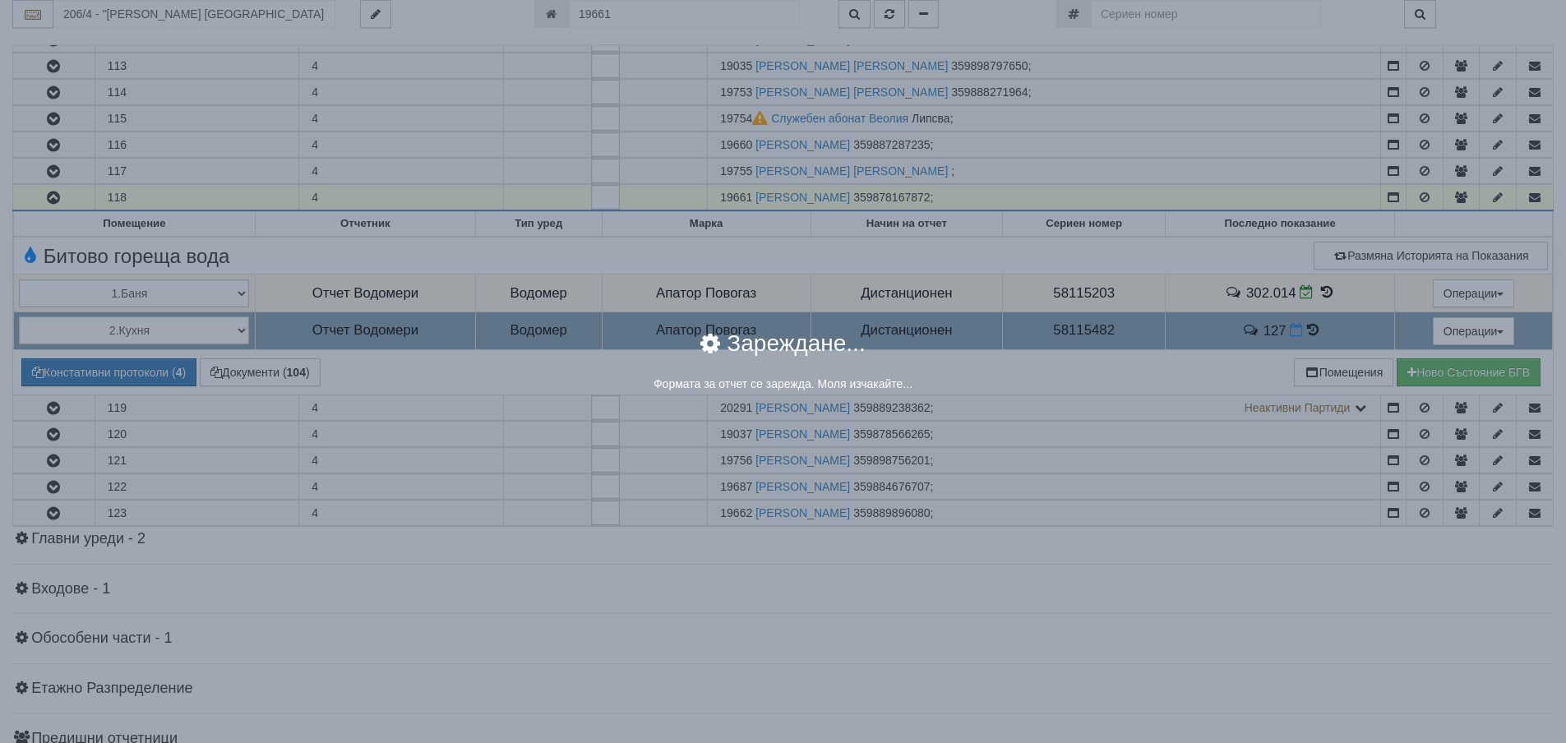
select select "8ac75930-9bfd-e511-80be-8d5a1dced85a"
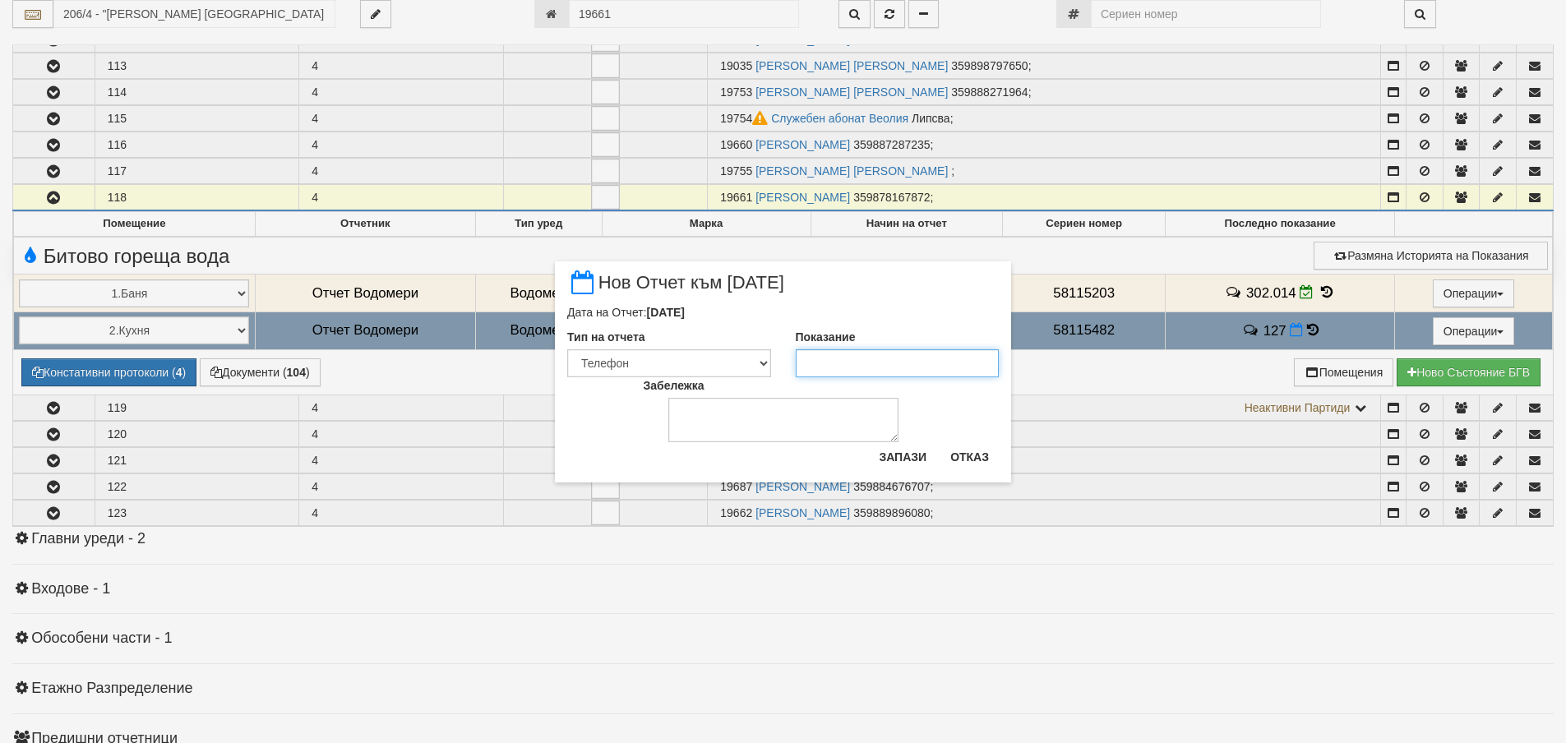
click at [844, 363] on input "Показание" at bounding box center [898, 363] width 204 height 28
type input "129"
click at [889, 454] on button "Запази" at bounding box center [902, 457] width 67 height 26
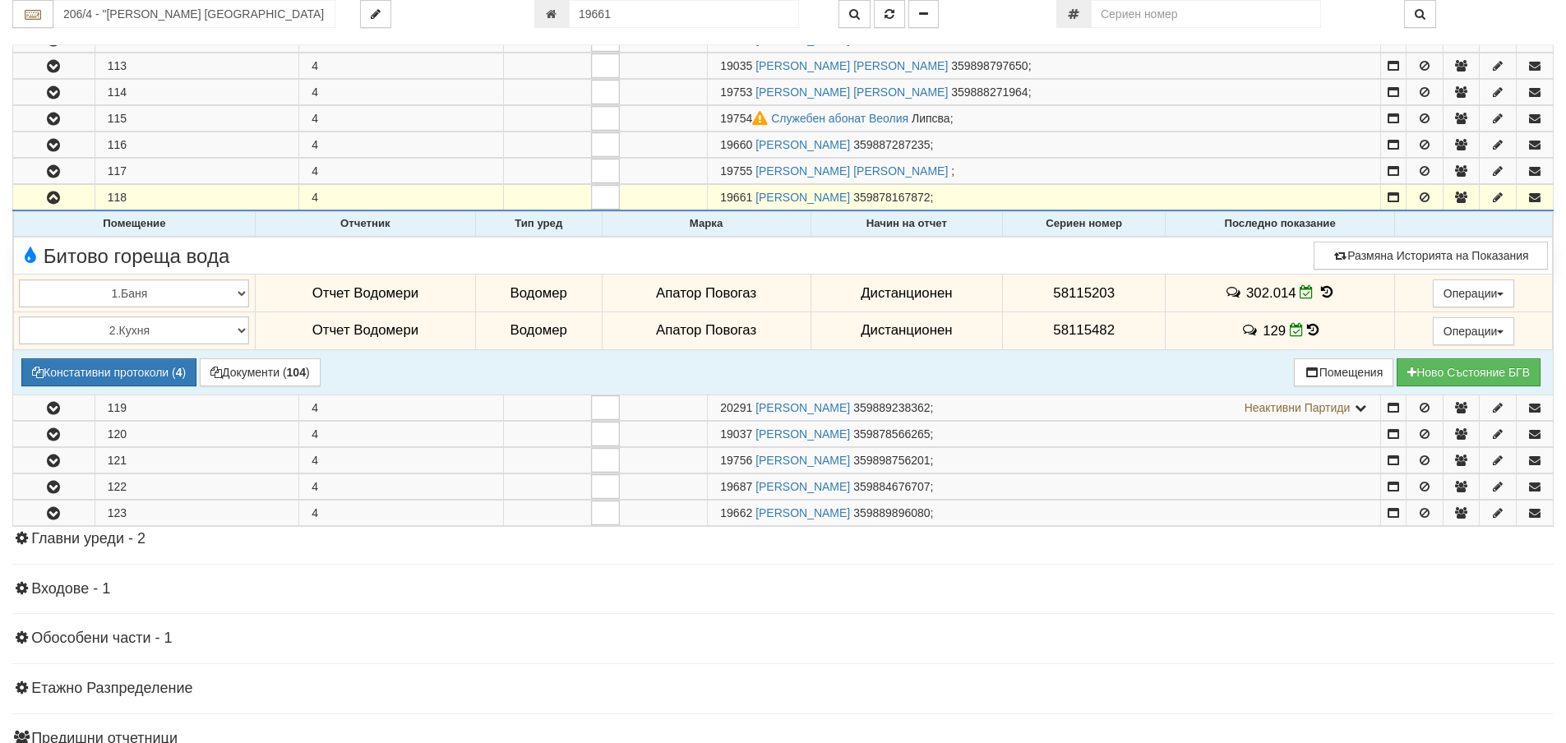
click at [1320, 292] on icon at bounding box center [1326, 292] width 18 height 14
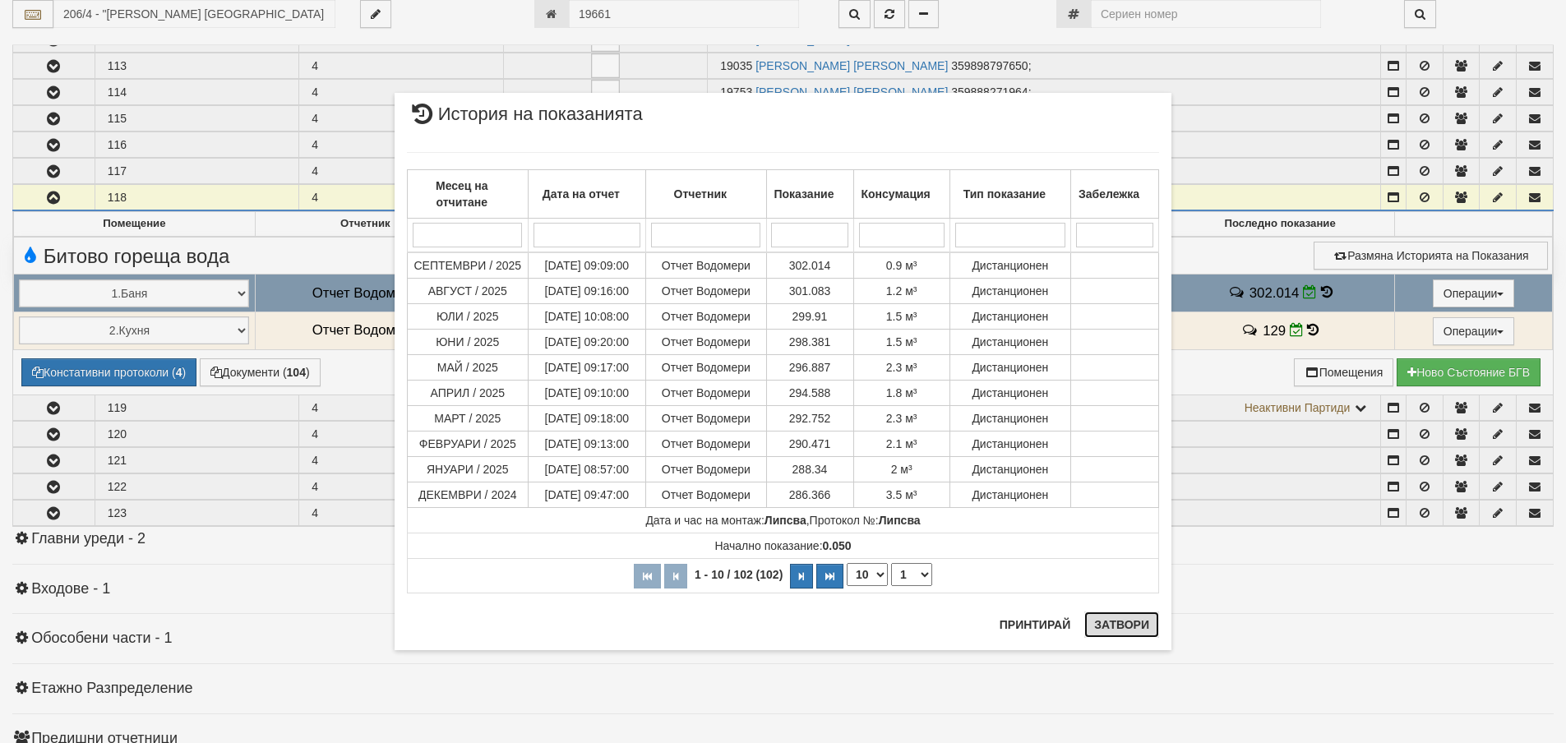
click at [1114, 637] on button "Затвори" at bounding box center [1121, 624] width 75 height 26
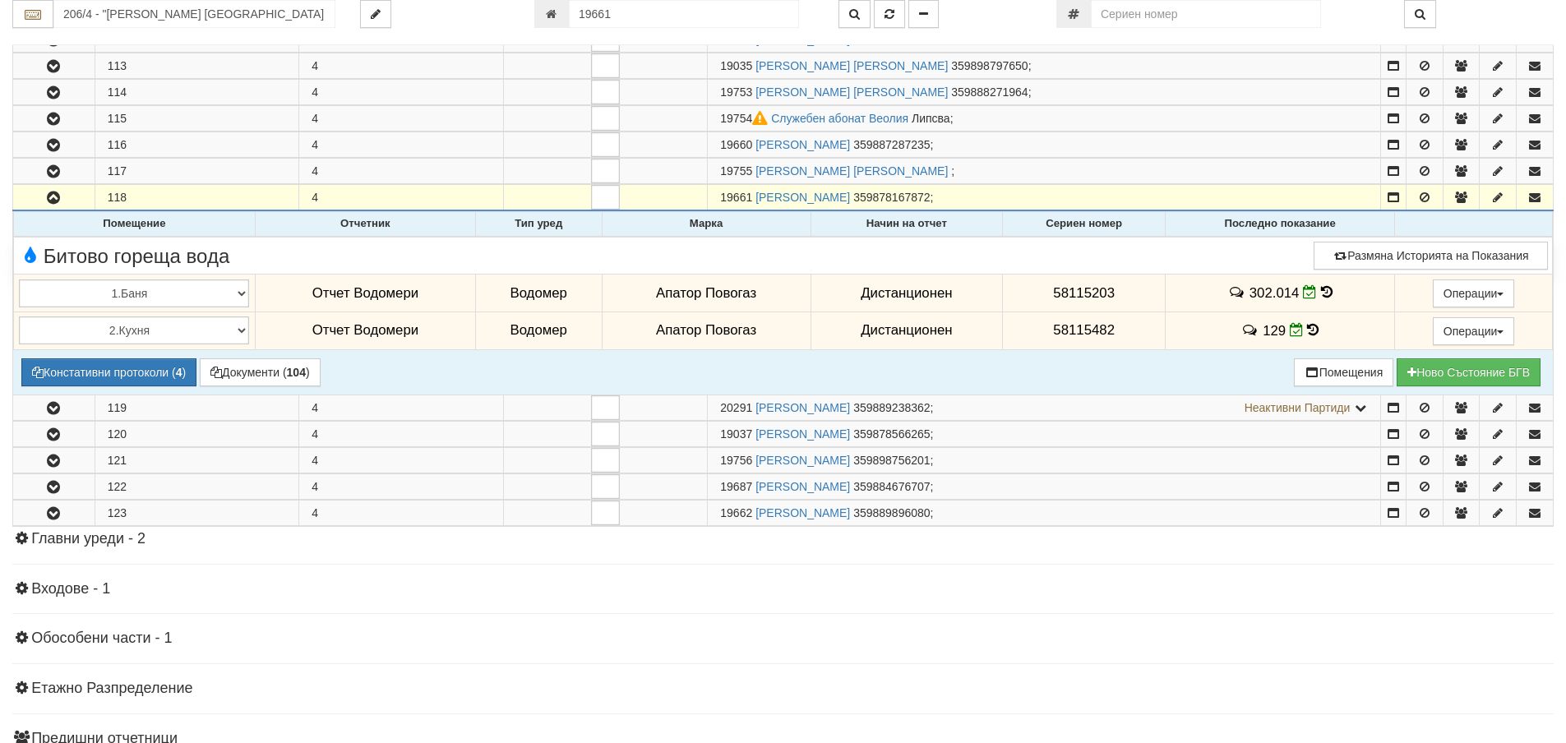
click at [1312, 329] on icon at bounding box center [1313, 330] width 12 height 14
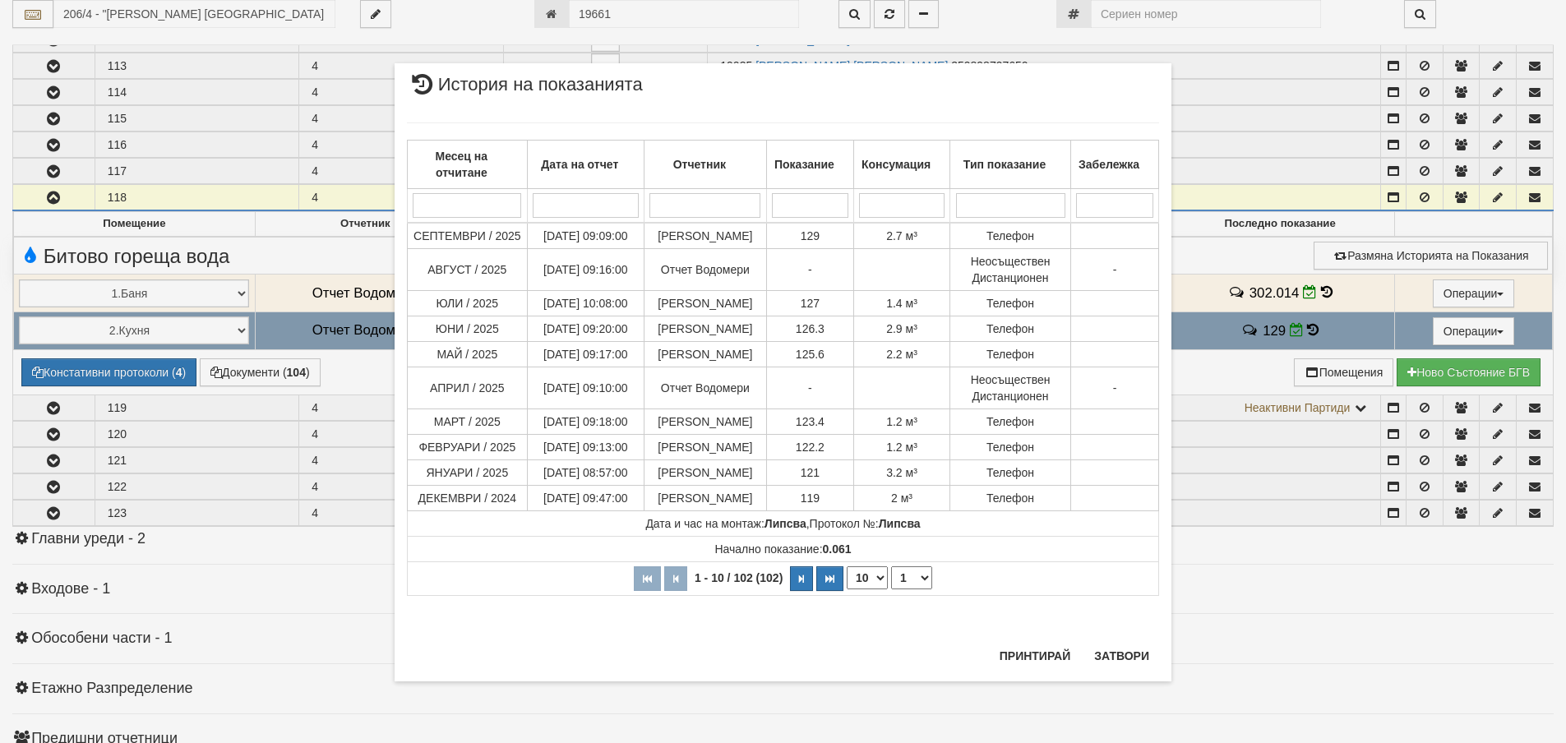
click at [874, 589] on select "10 20 30 40" at bounding box center [866, 577] width 41 height 23
select select "20"
click at [846, 589] on select "10 20 30 40" at bounding box center [866, 577] width 41 height 23
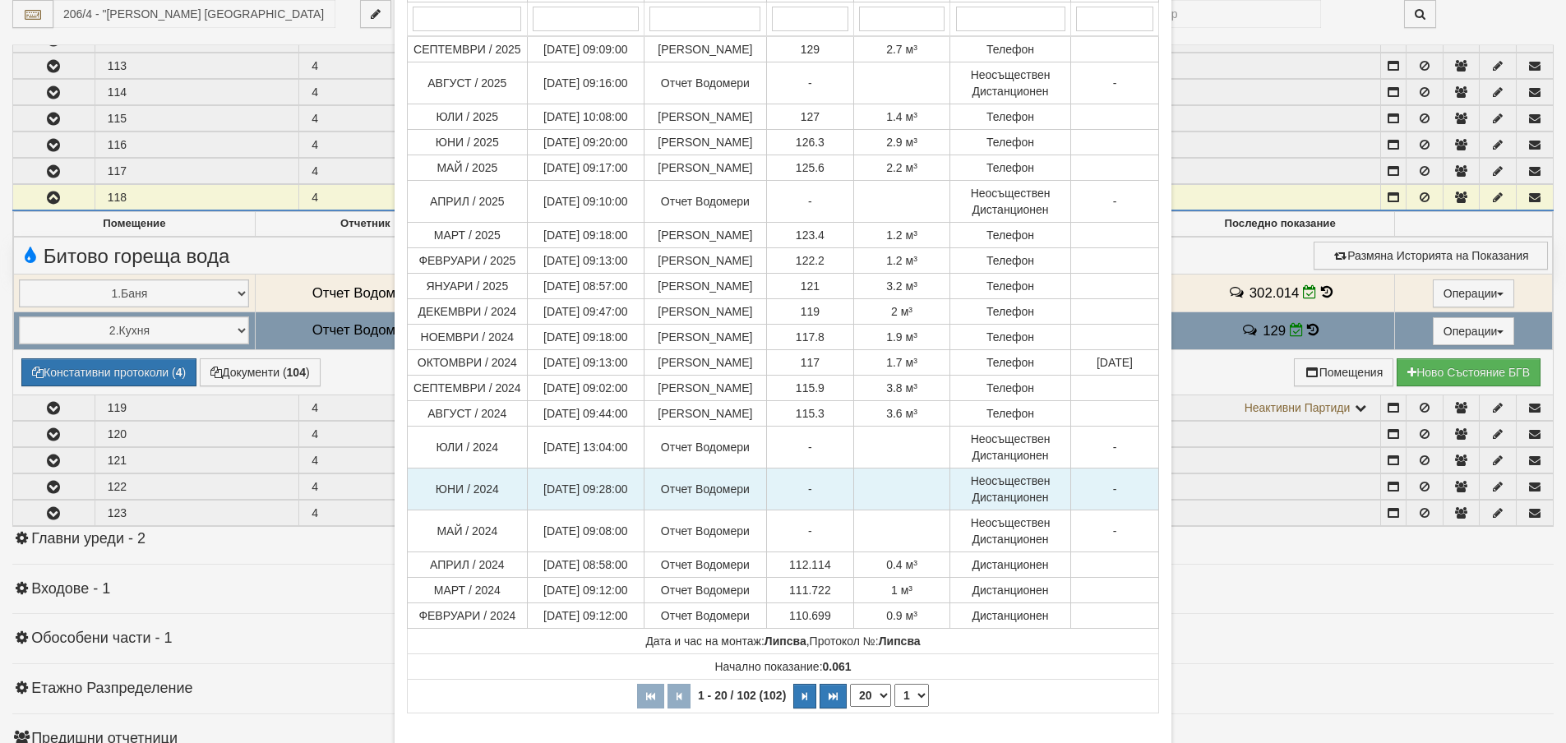
scroll to position [284, 0]
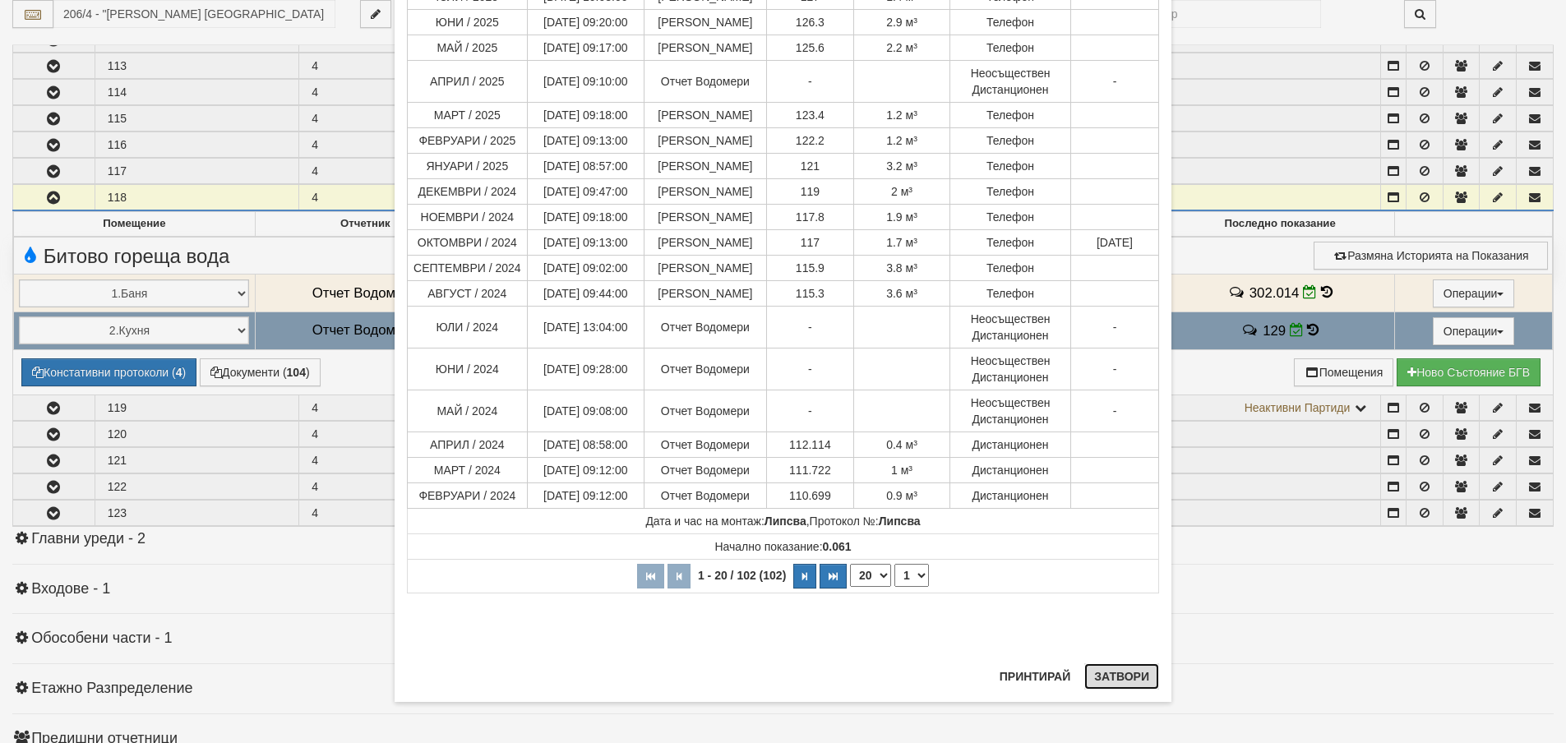
drag, startPoint x: 1112, startPoint y: 676, endPoint x: 619, endPoint y: 499, distance: 523.8
click at [1109, 676] on button "Затвори" at bounding box center [1121, 676] width 75 height 26
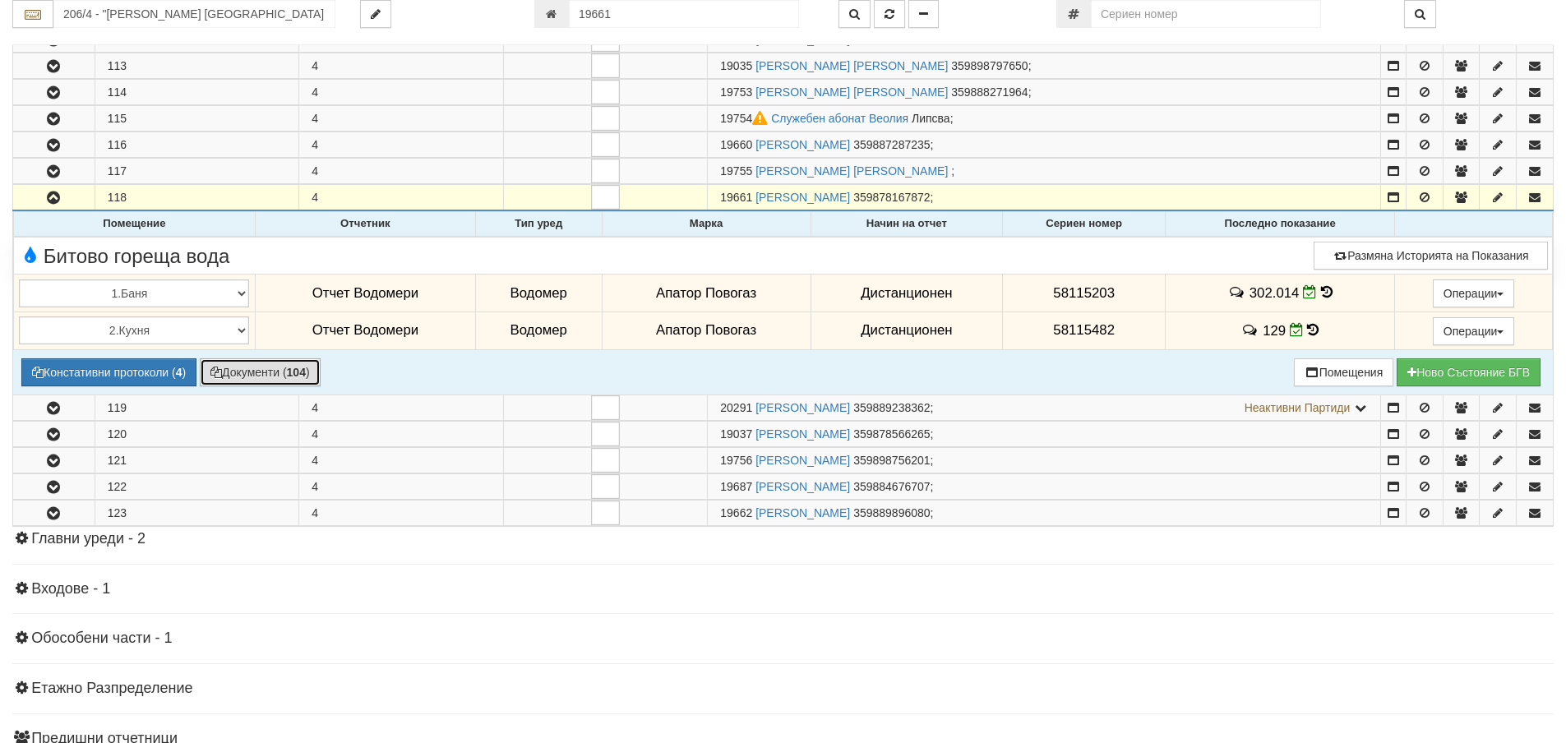
click at [261, 378] on button "Документи ( 104 )" at bounding box center [260, 372] width 121 height 28
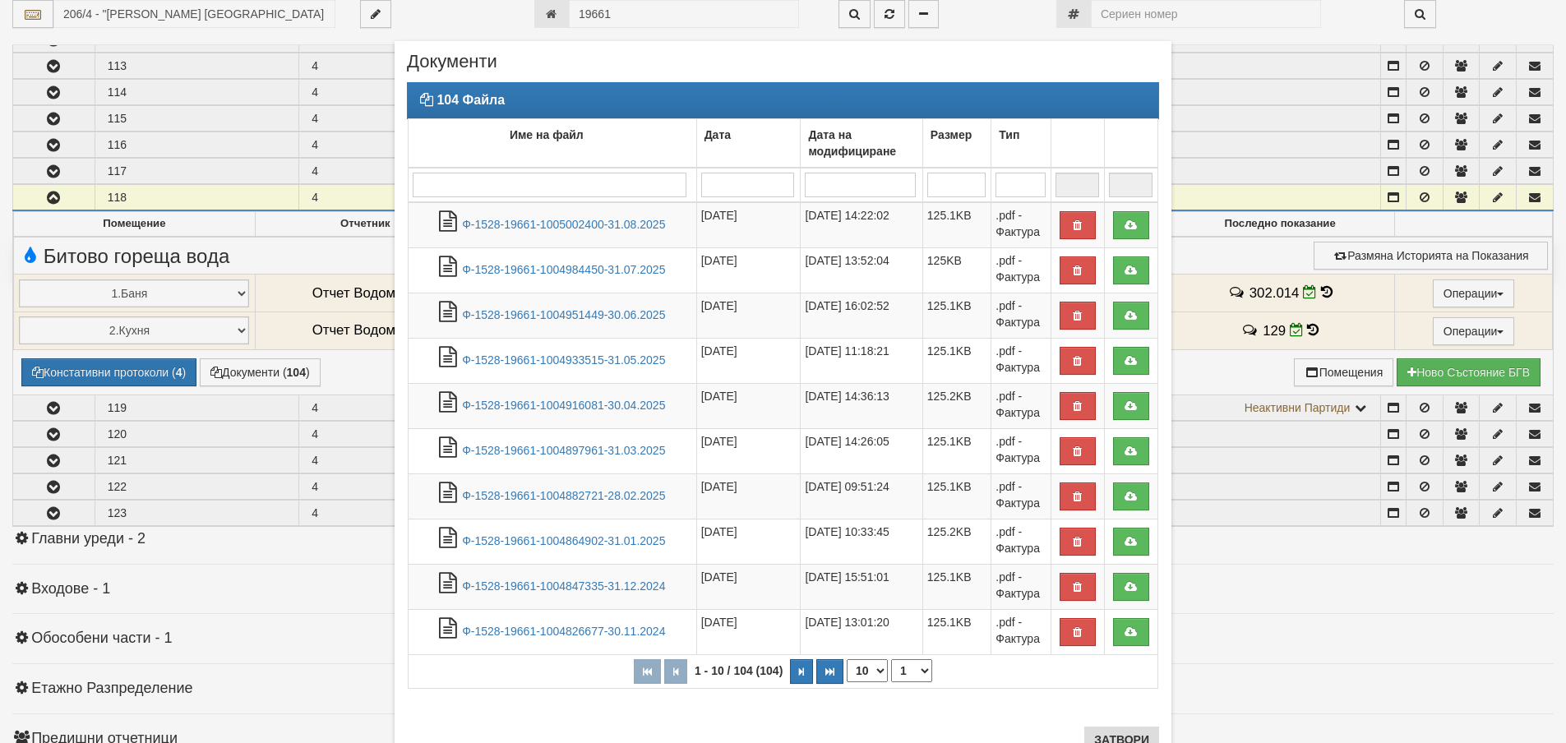
scroll to position [733, 1]
click at [1108, 737] on button "Затвори" at bounding box center [1121, 739] width 75 height 26
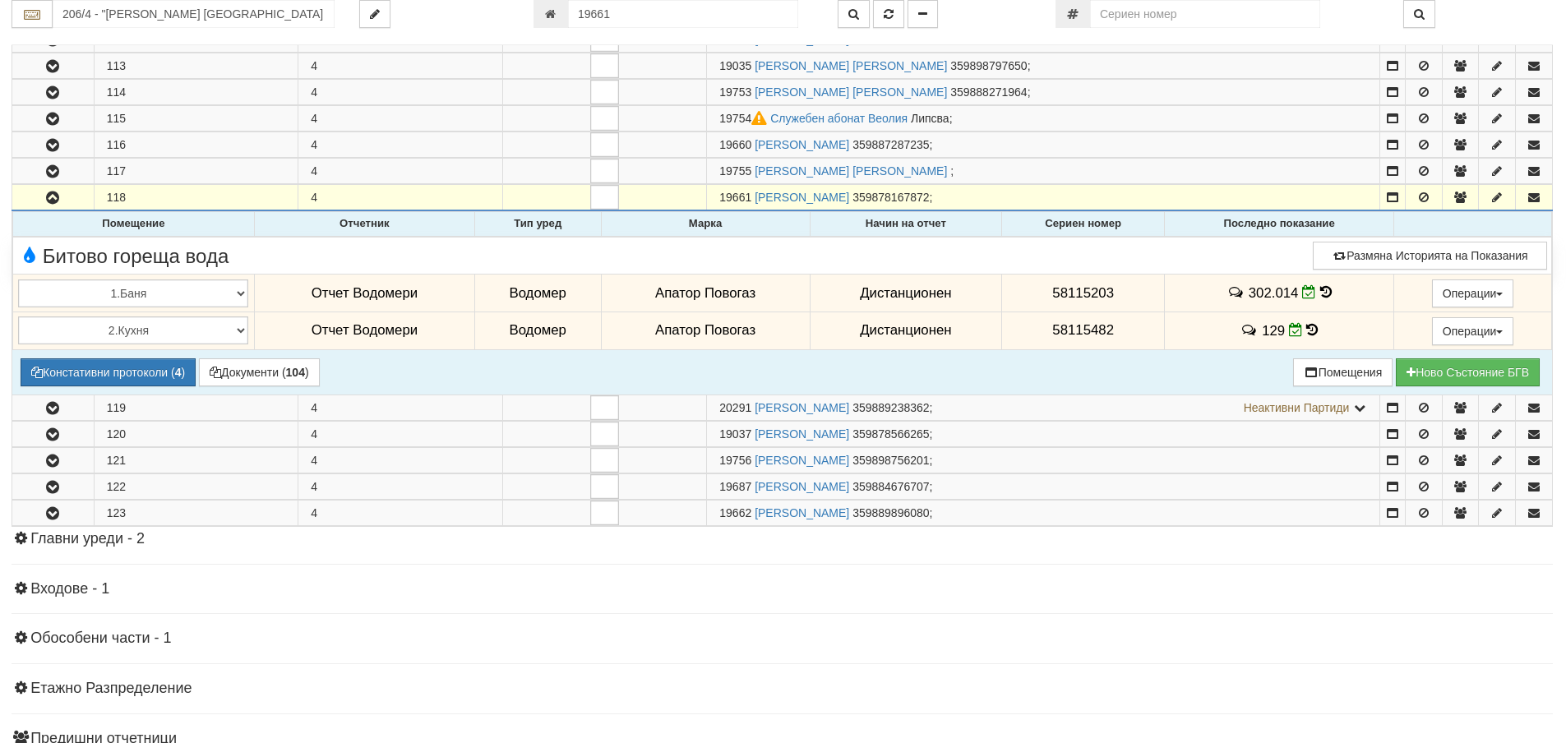
click at [1309, 330] on icon at bounding box center [1312, 330] width 12 height 14
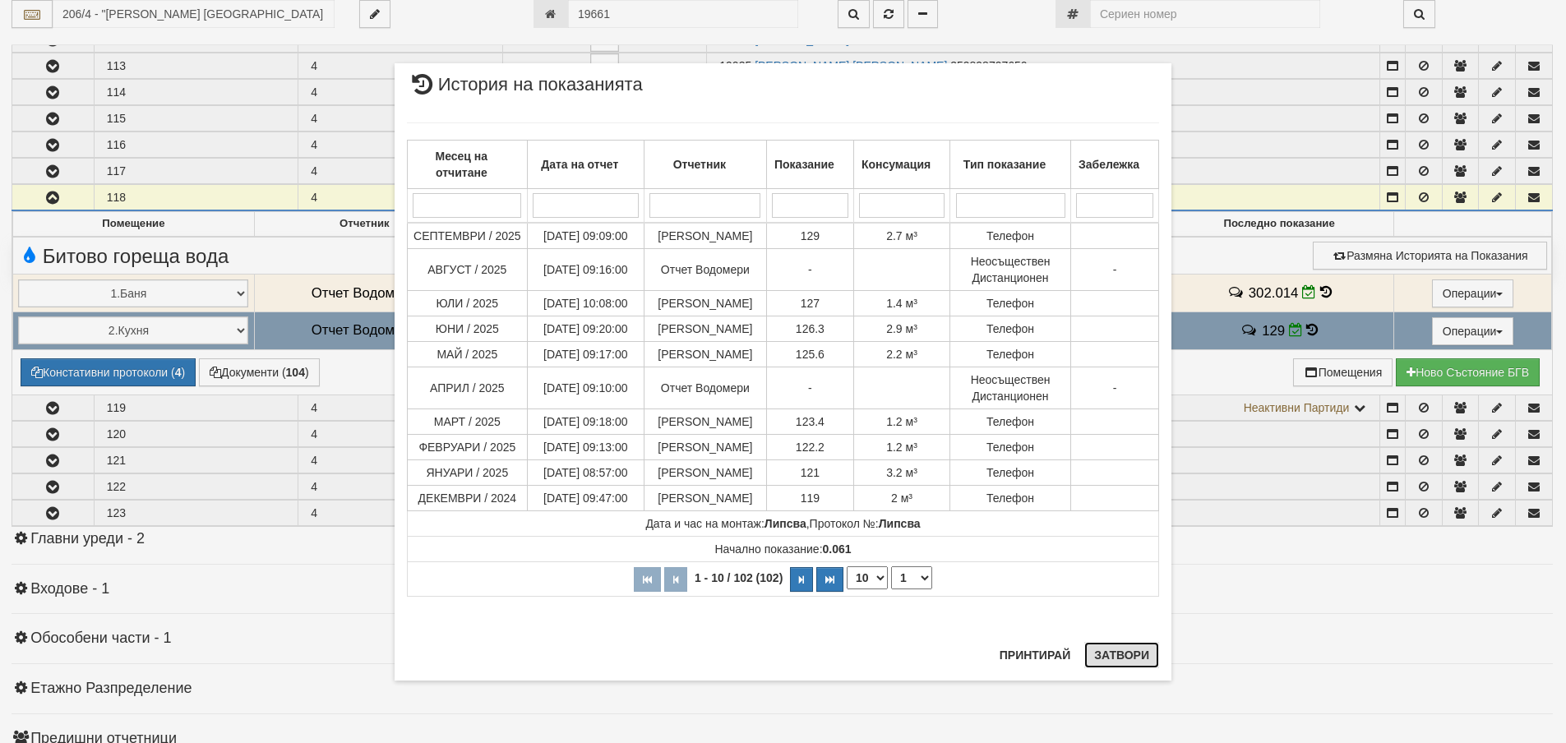
drag, startPoint x: 1145, startPoint y: 662, endPoint x: 1151, endPoint y: 592, distance: 71.0
click at [1151, 592] on div "× История на показанията Месец на отчитане Дата на отчет Отчетник Показание Кон…" at bounding box center [782, 371] width 777 height 617
click at [797, 592] on button "button" at bounding box center [801, 579] width 23 height 25
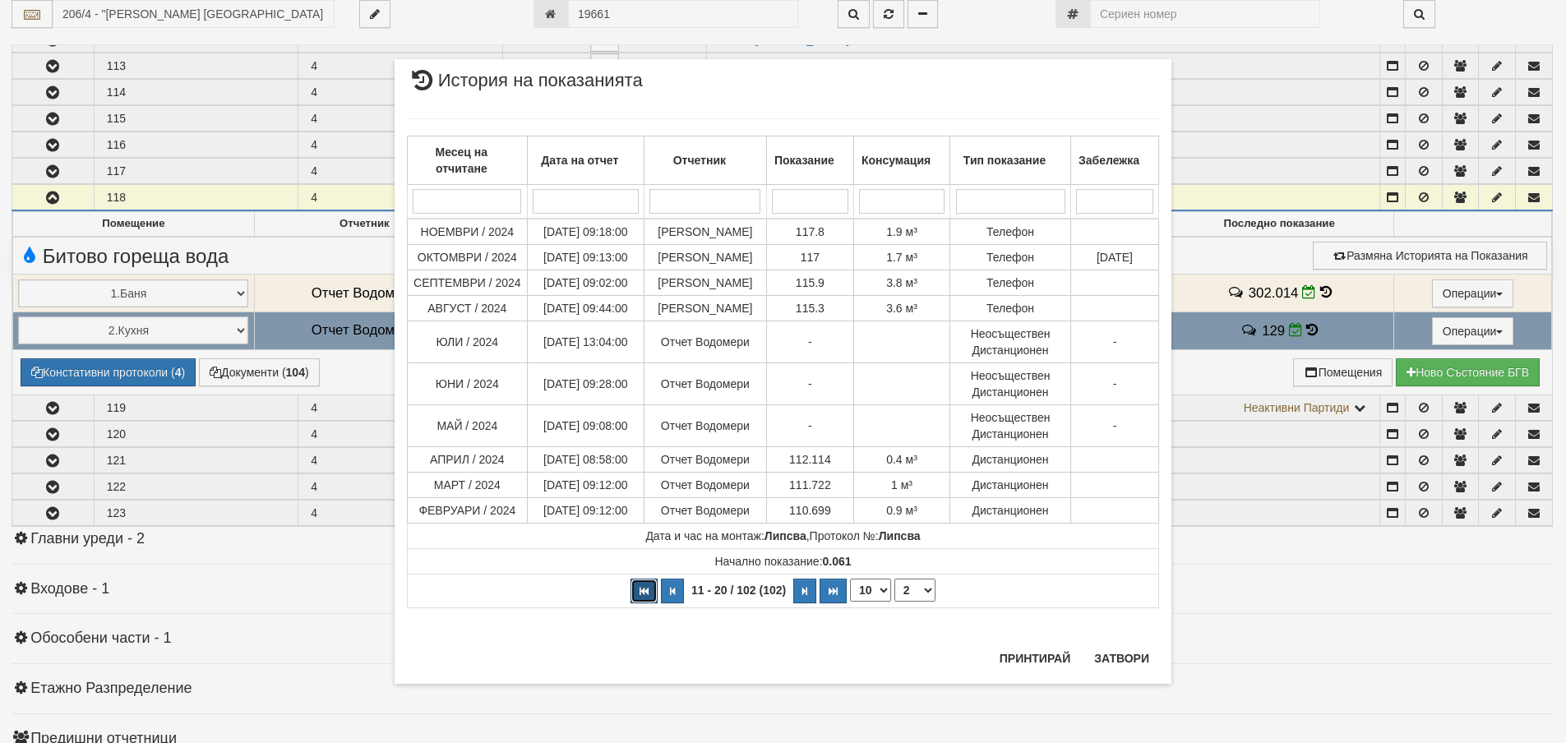
click at [644, 603] on button "button" at bounding box center [643, 591] width 27 height 25
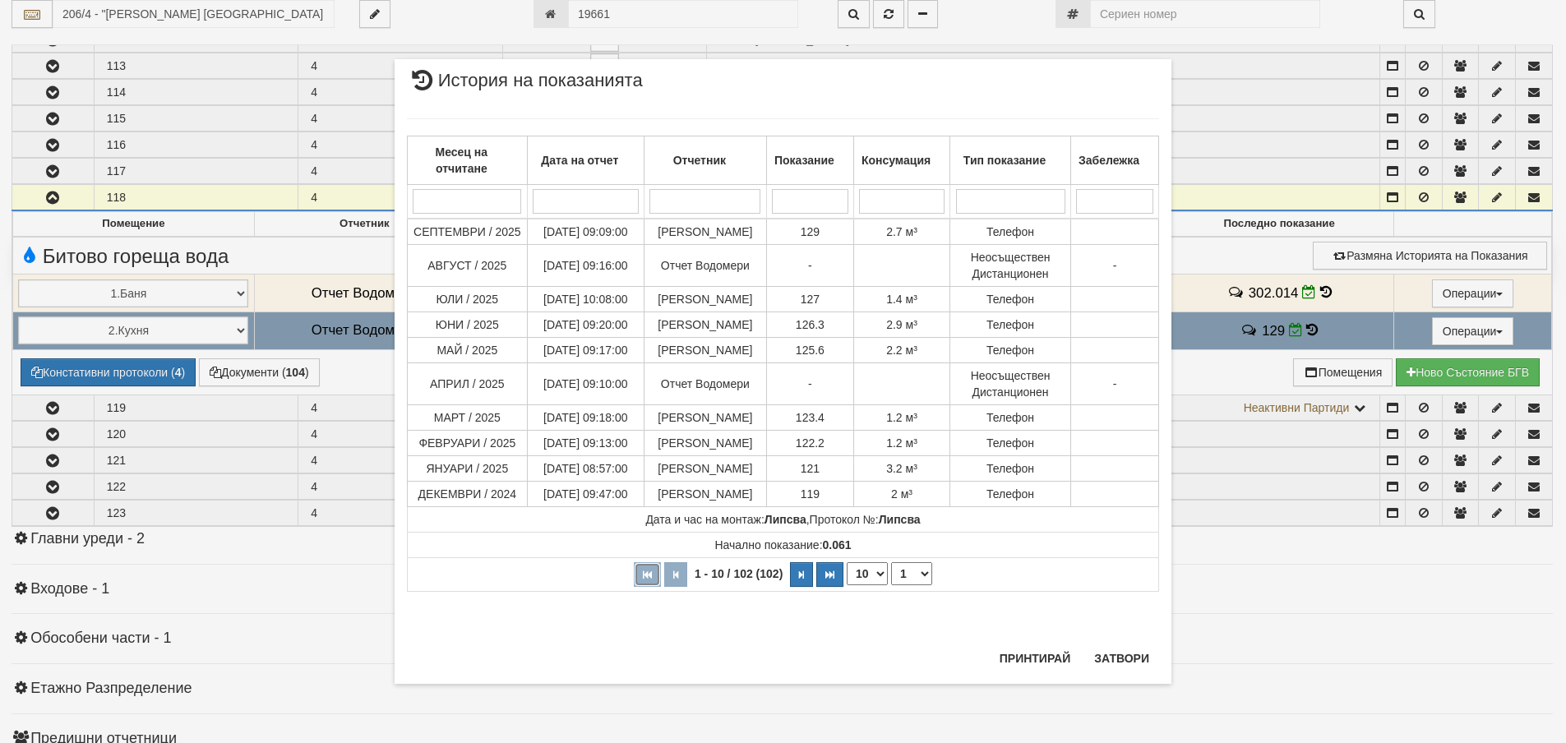
select select "1"
click at [1129, 662] on button "Затвори" at bounding box center [1121, 658] width 75 height 26
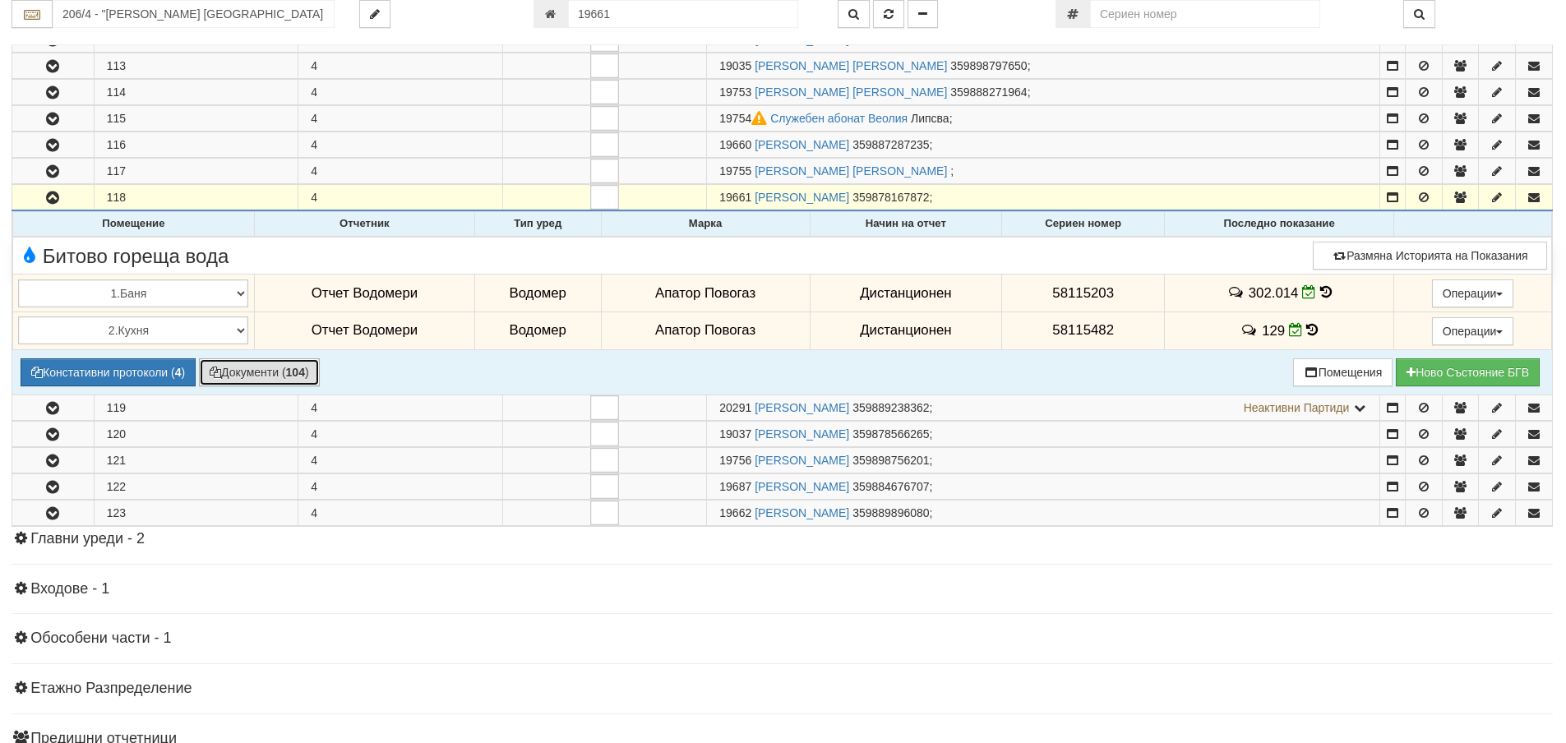
click at [297, 367] on b "104" at bounding box center [295, 372] width 19 height 13
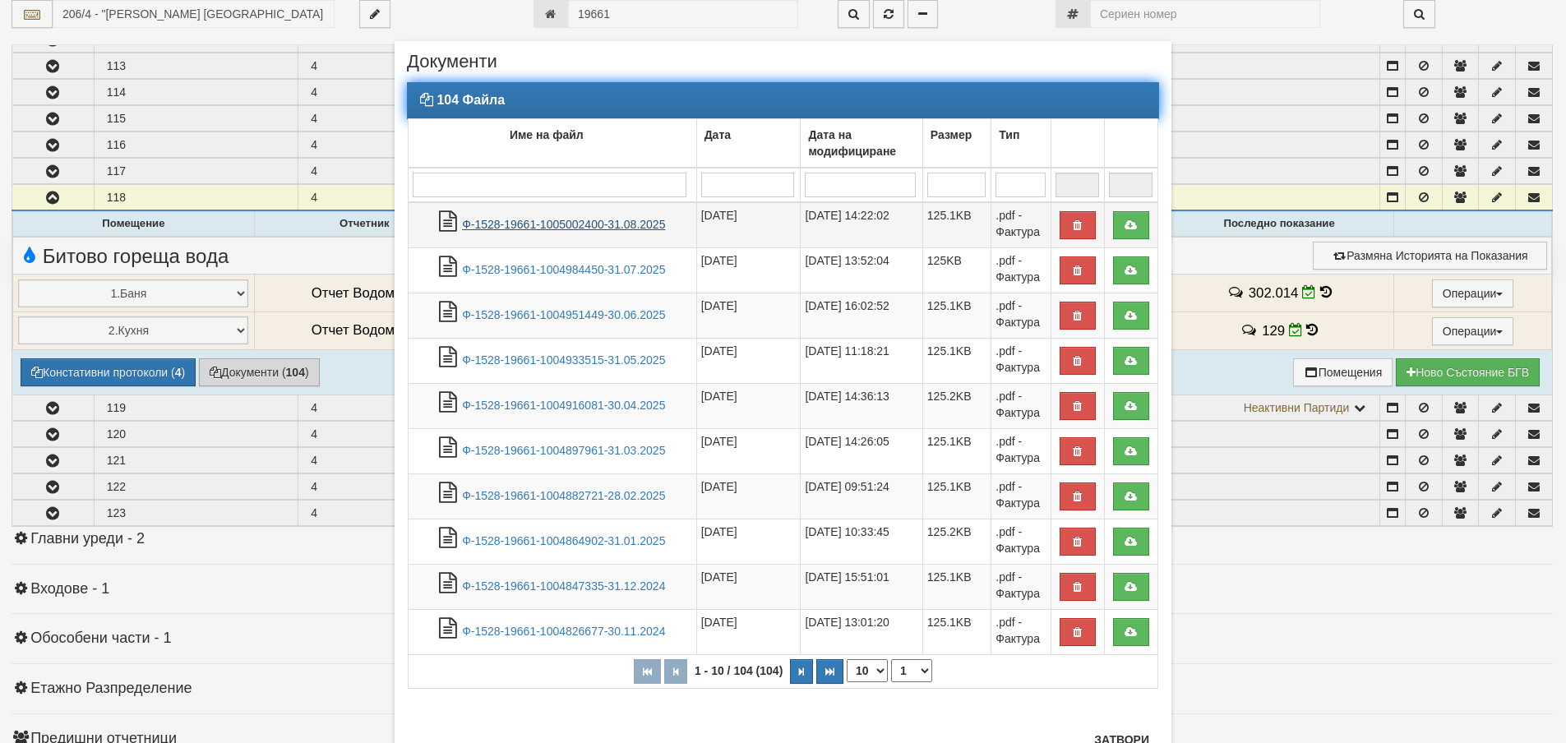
click at [550, 225] on link "Ф-1528-19661-1005002400-31.08.2025" at bounding box center [563, 224] width 203 height 13
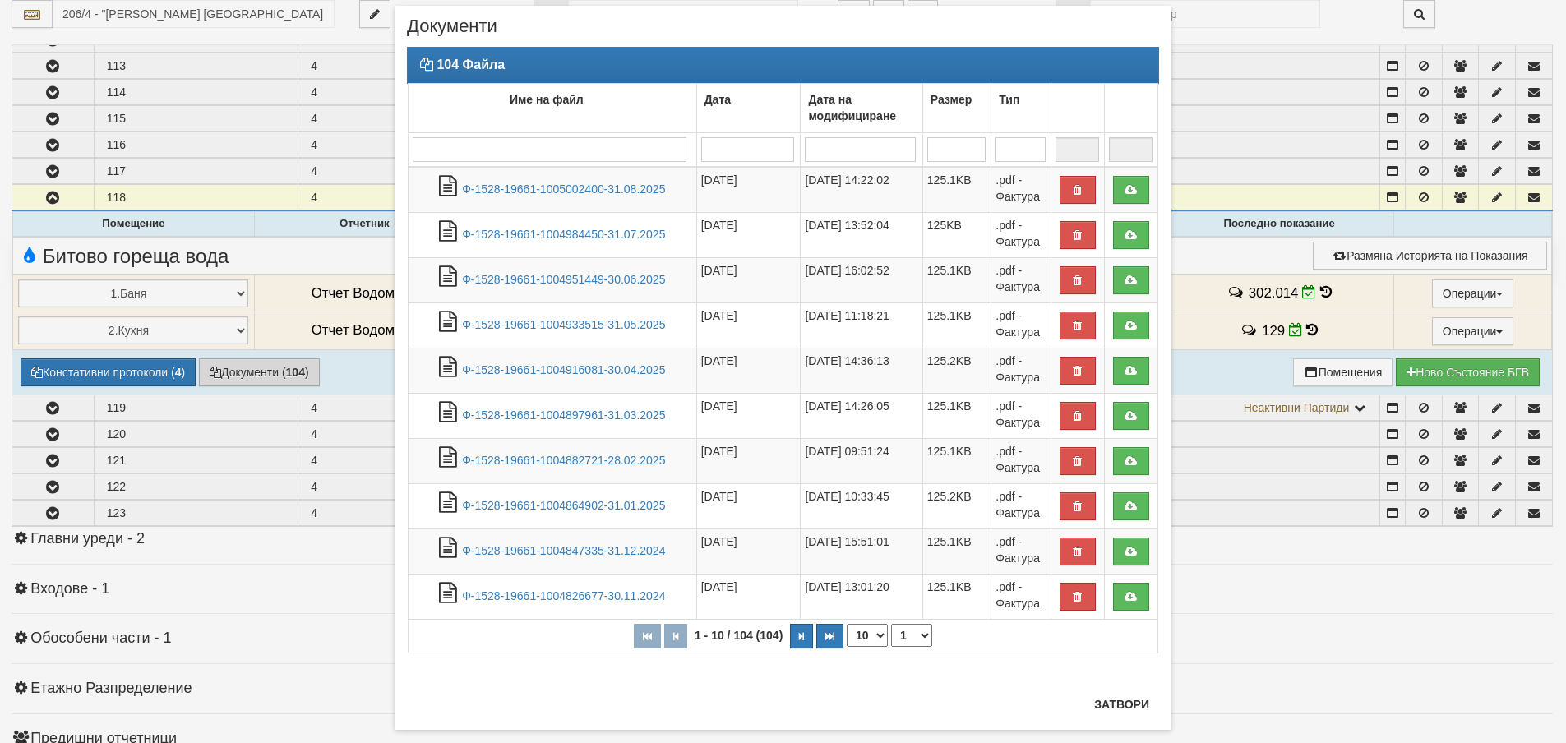
scroll to position [63, 0]
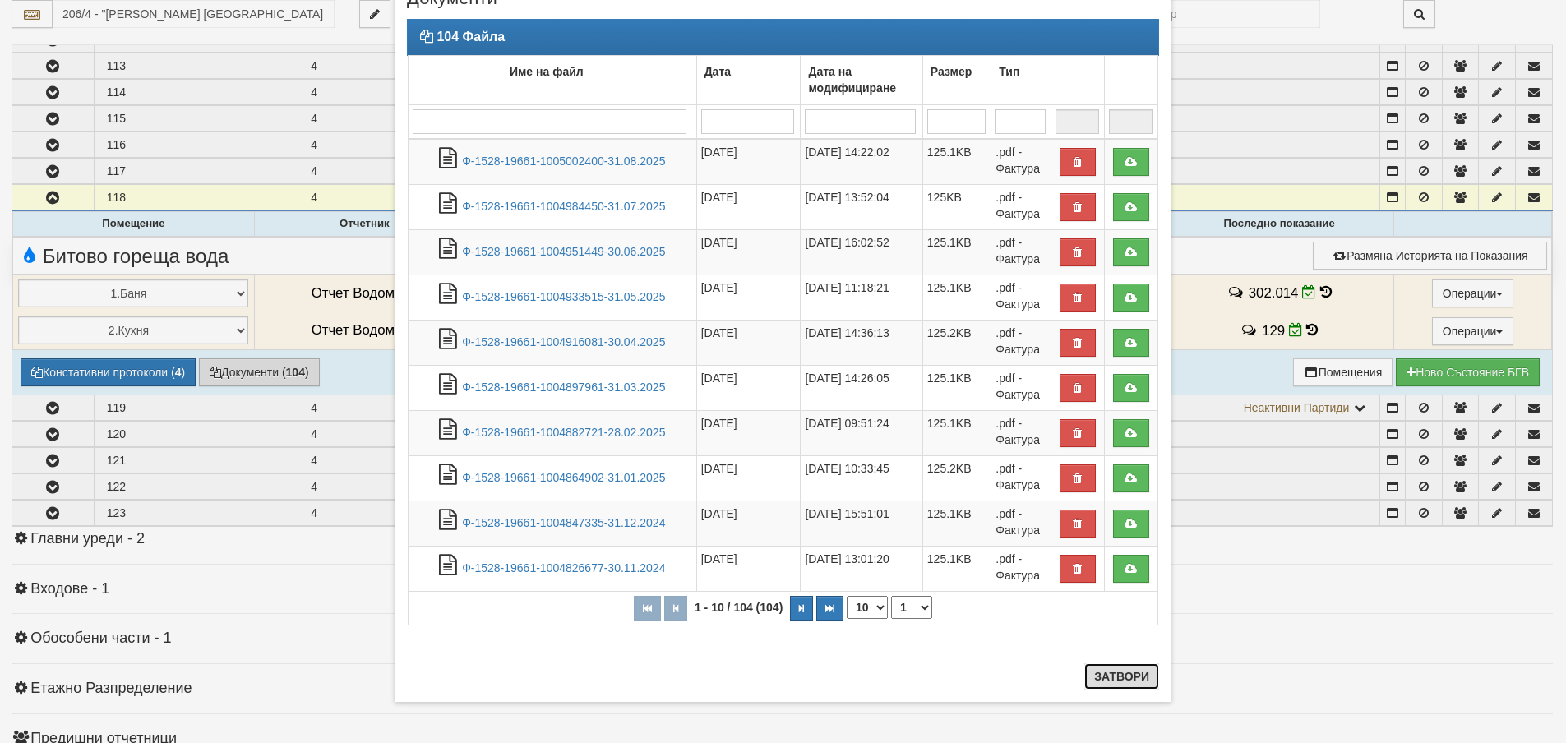
click at [1111, 683] on button "Затвори" at bounding box center [1121, 676] width 75 height 26
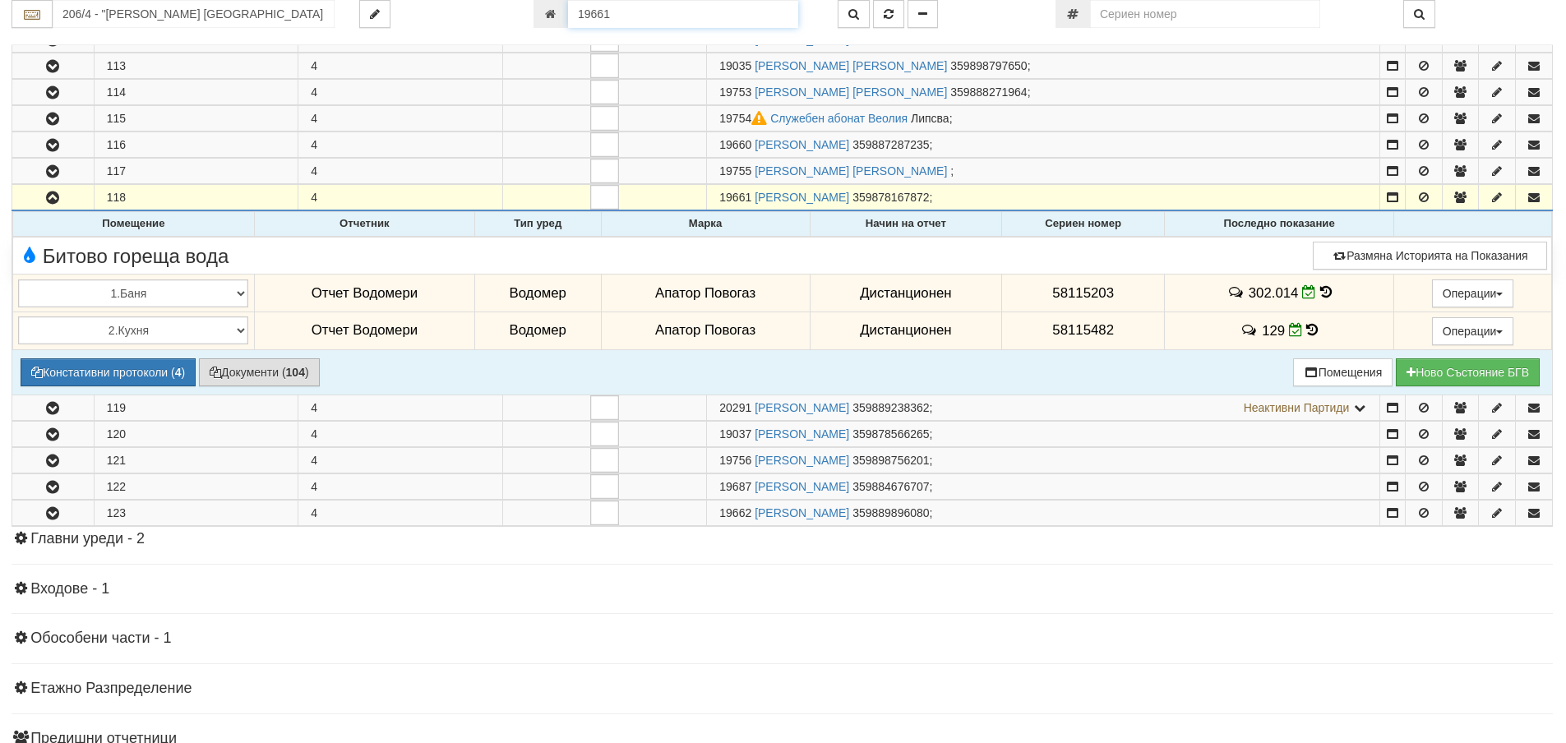
click at [623, 12] on input "19661" at bounding box center [683, 14] width 230 height 28
type input "12848"
type input "139/2 - "ВЕОЛИЯ ЕНЕРДЖИ ВАРНА " ЕАД"
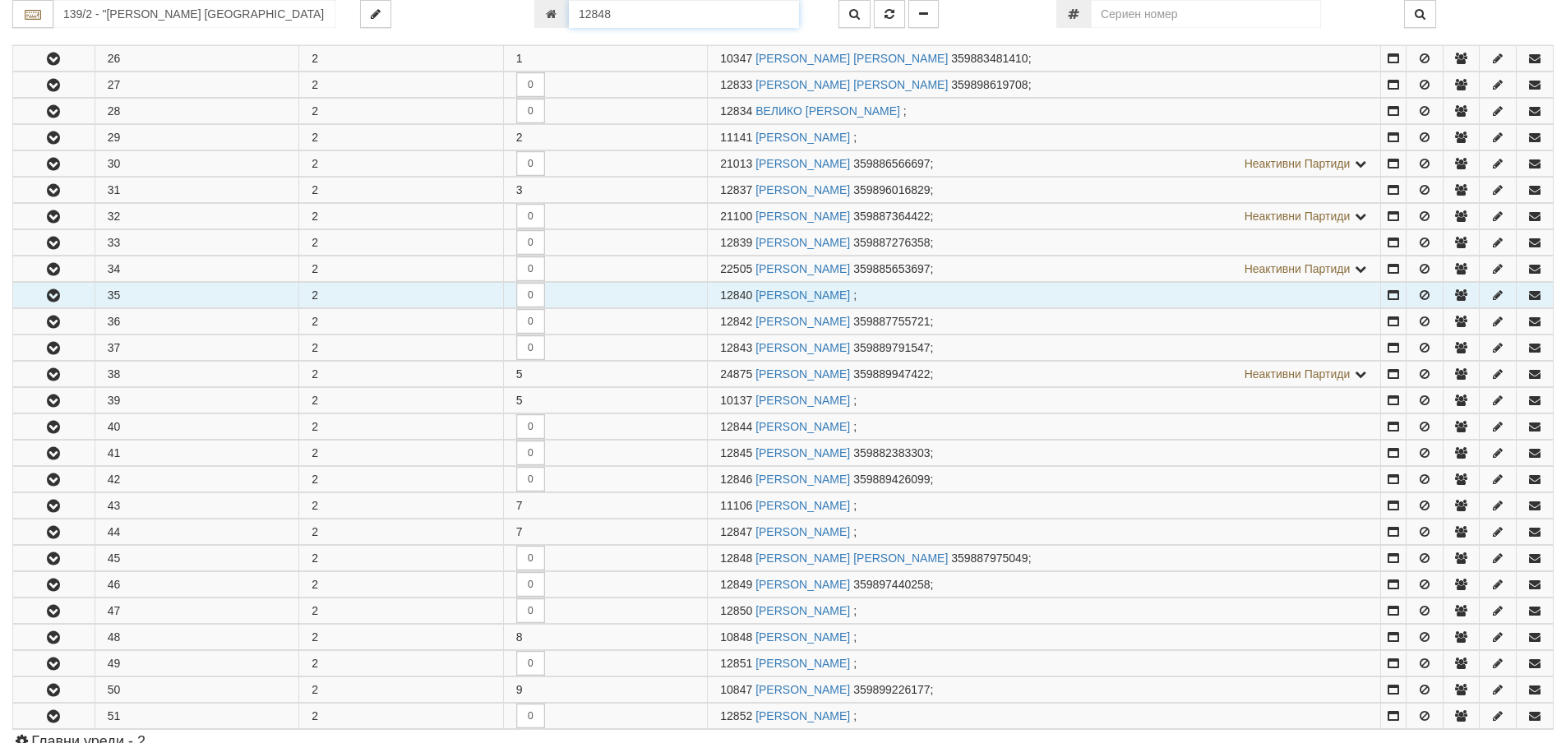
scroll to position [733, 0]
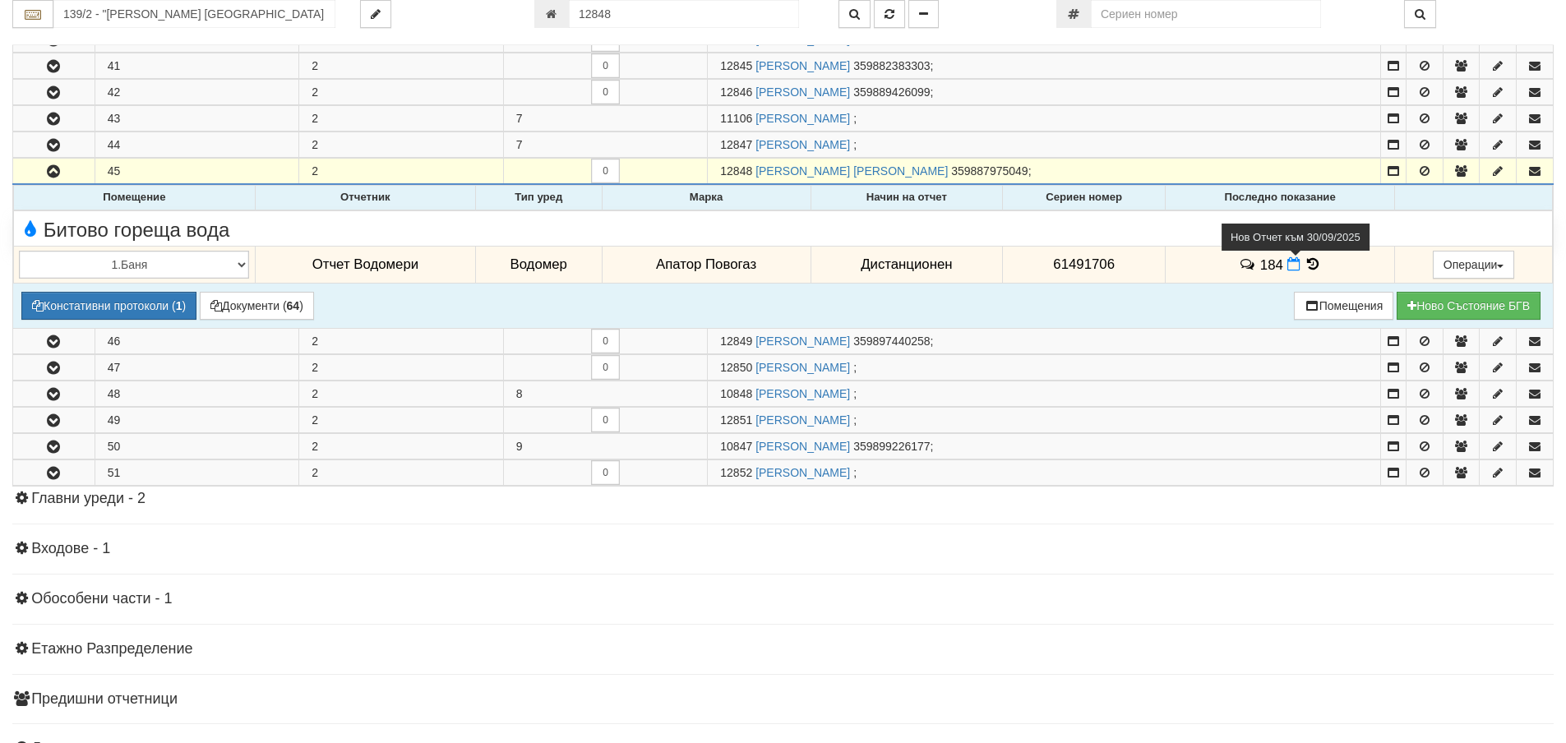
click at [1289, 265] on icon at bounding box center [1293, 264] width 13 height 14
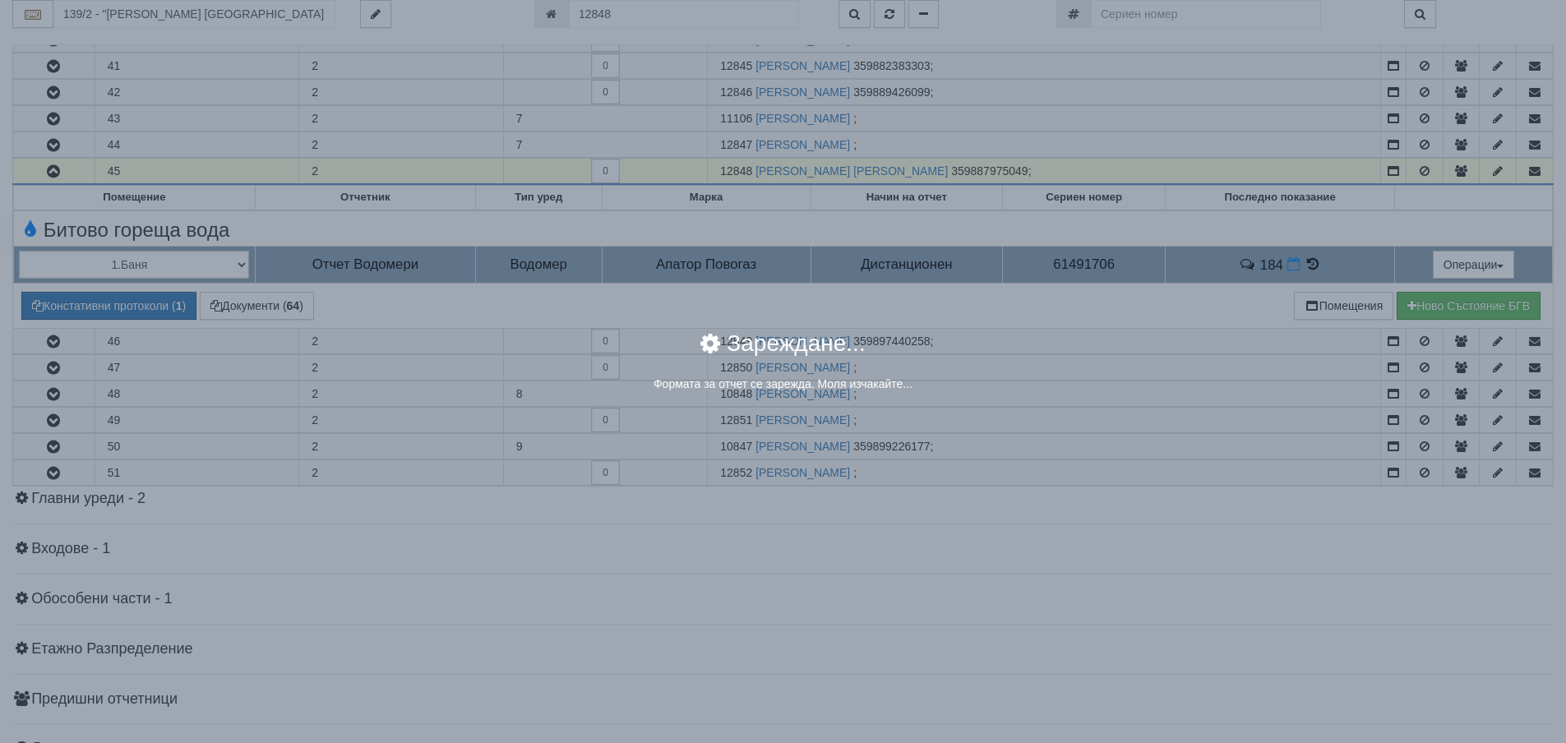
select select "8ac75930-9bfd-e511-80be-8d5a1dced85a"
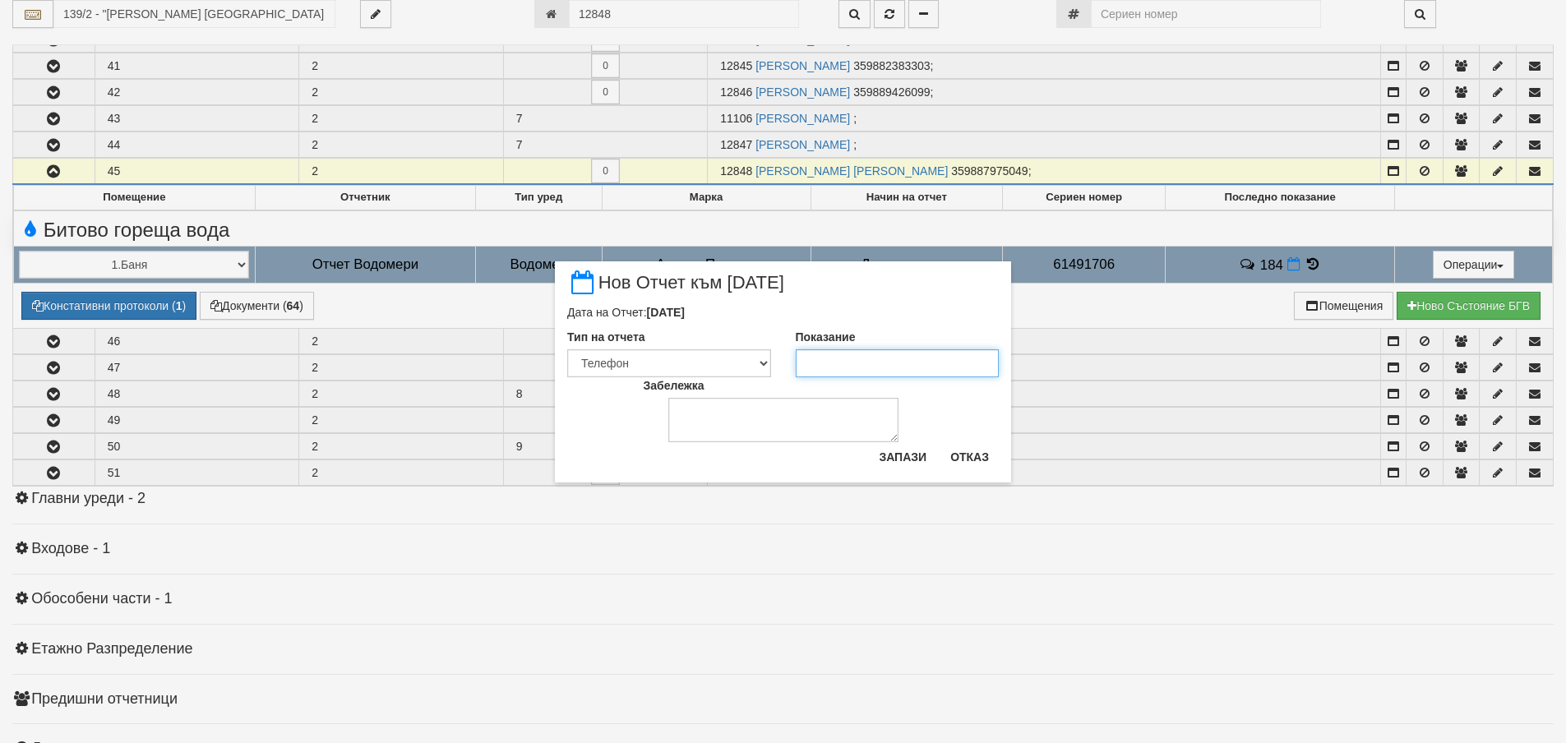
click at [872, 364] on input "Показание" at bounding box center [898, 363] width 204 height 28
type input "184"
click at [912, 463] on button "Запази" at bounding box center [902, 457] width 67 height 26
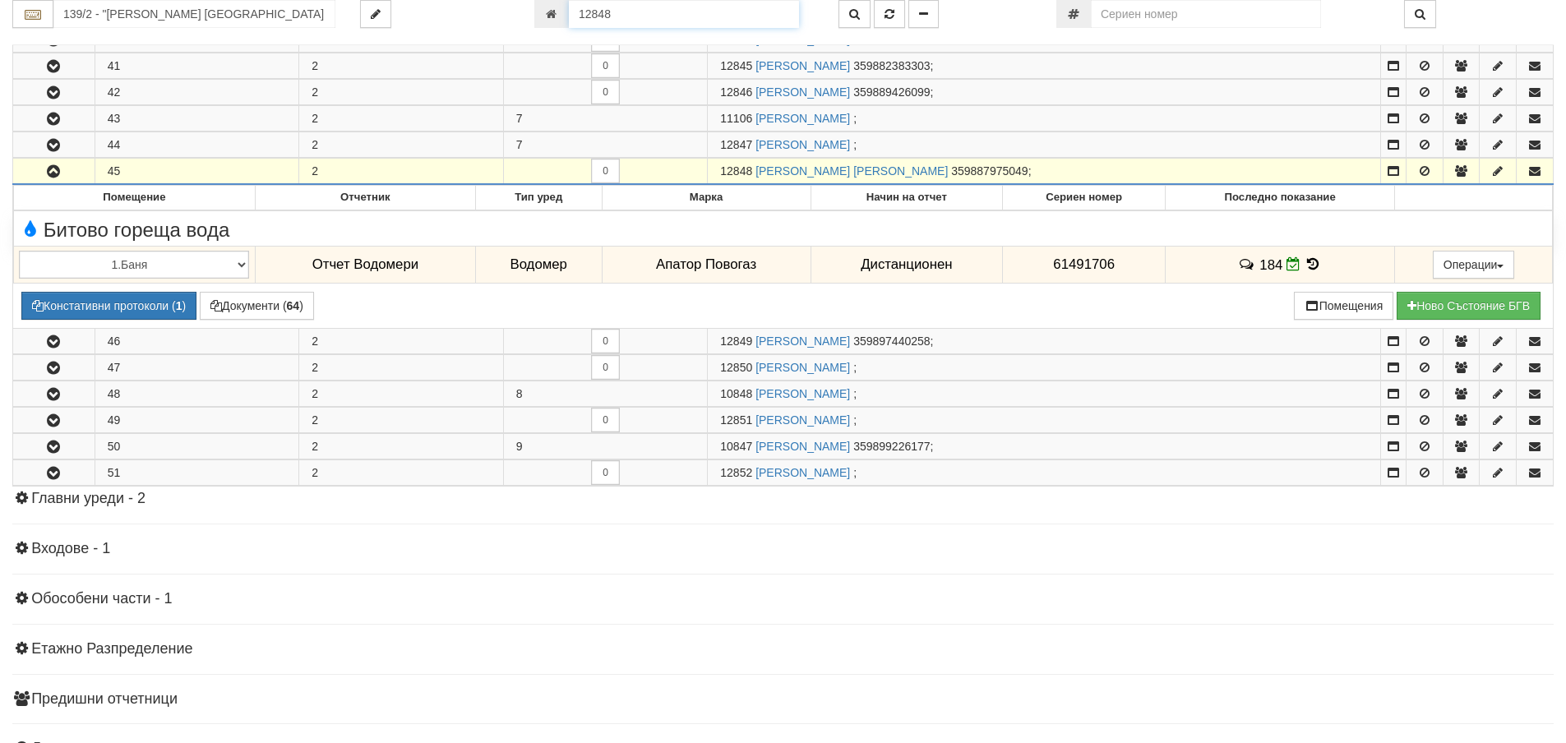
click at [628, 16] on input "12848" at bounding box center [684, 14] width 230 height 28
type input "15705"
type input "112/5,6 - "ВЕОЛИЯ ЕНЕРДЖИ ВАРНА " ЕАД"
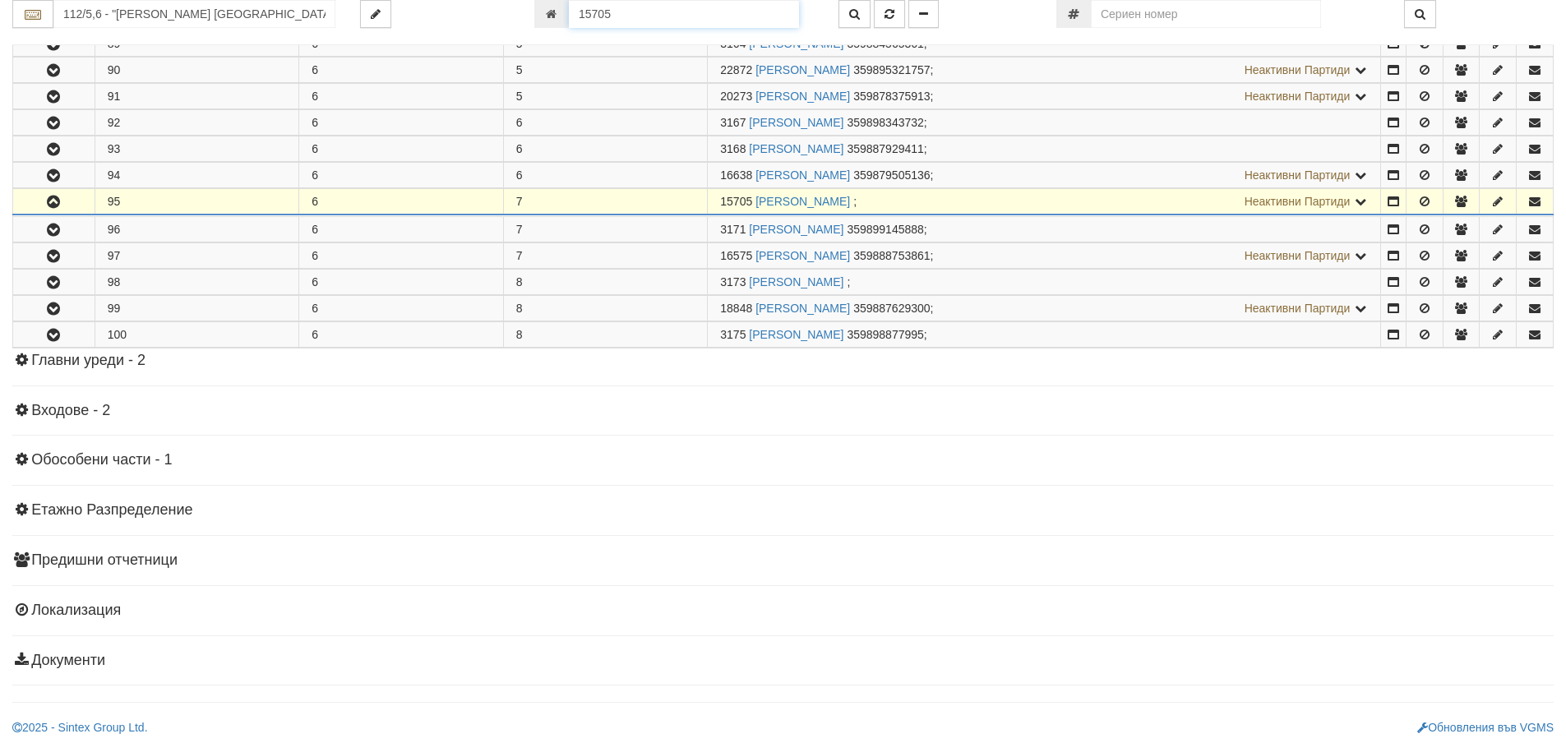
scroll to position [1075, 0]
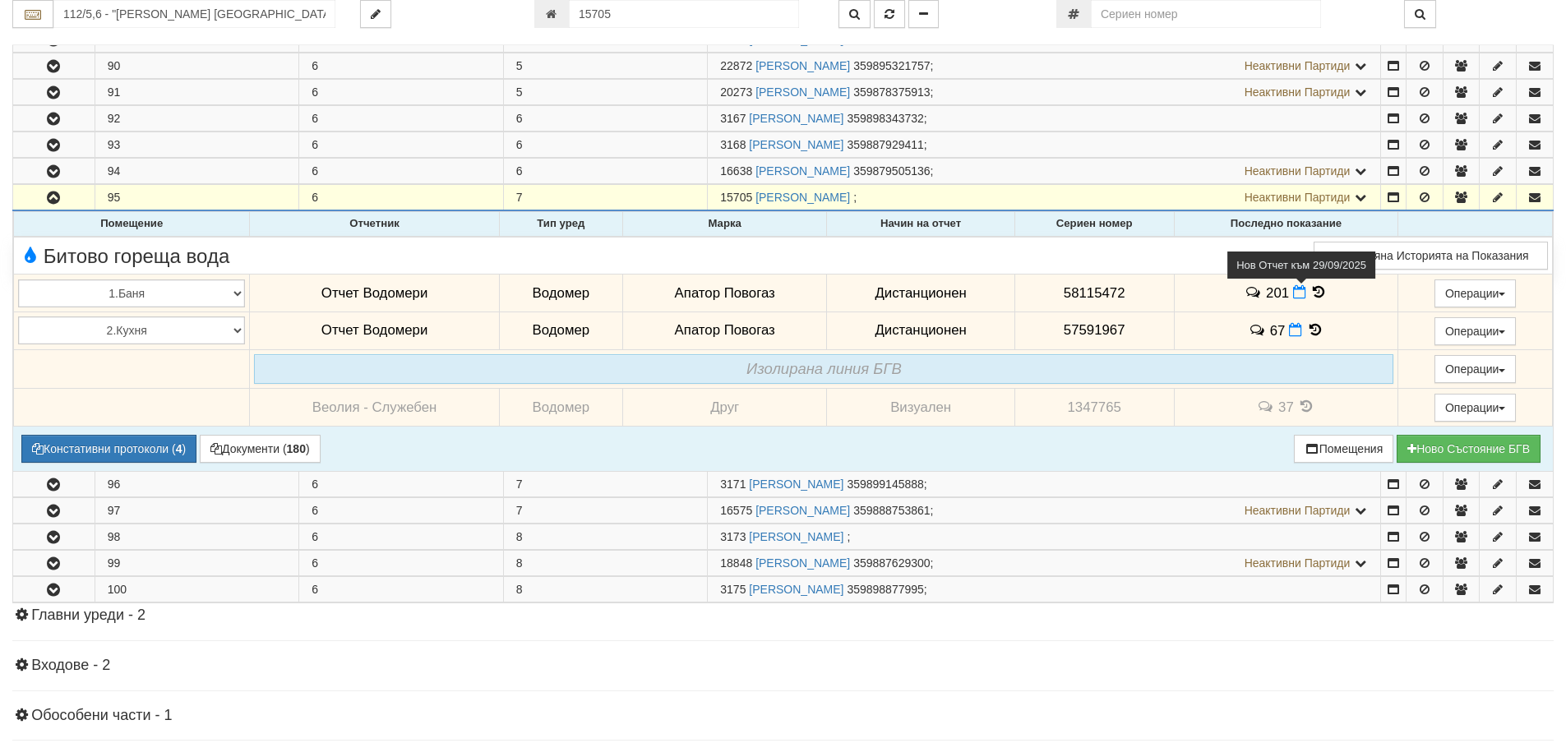
click at [1295, 292] on icon at bounding box center [1299, 292] width 13 height 14
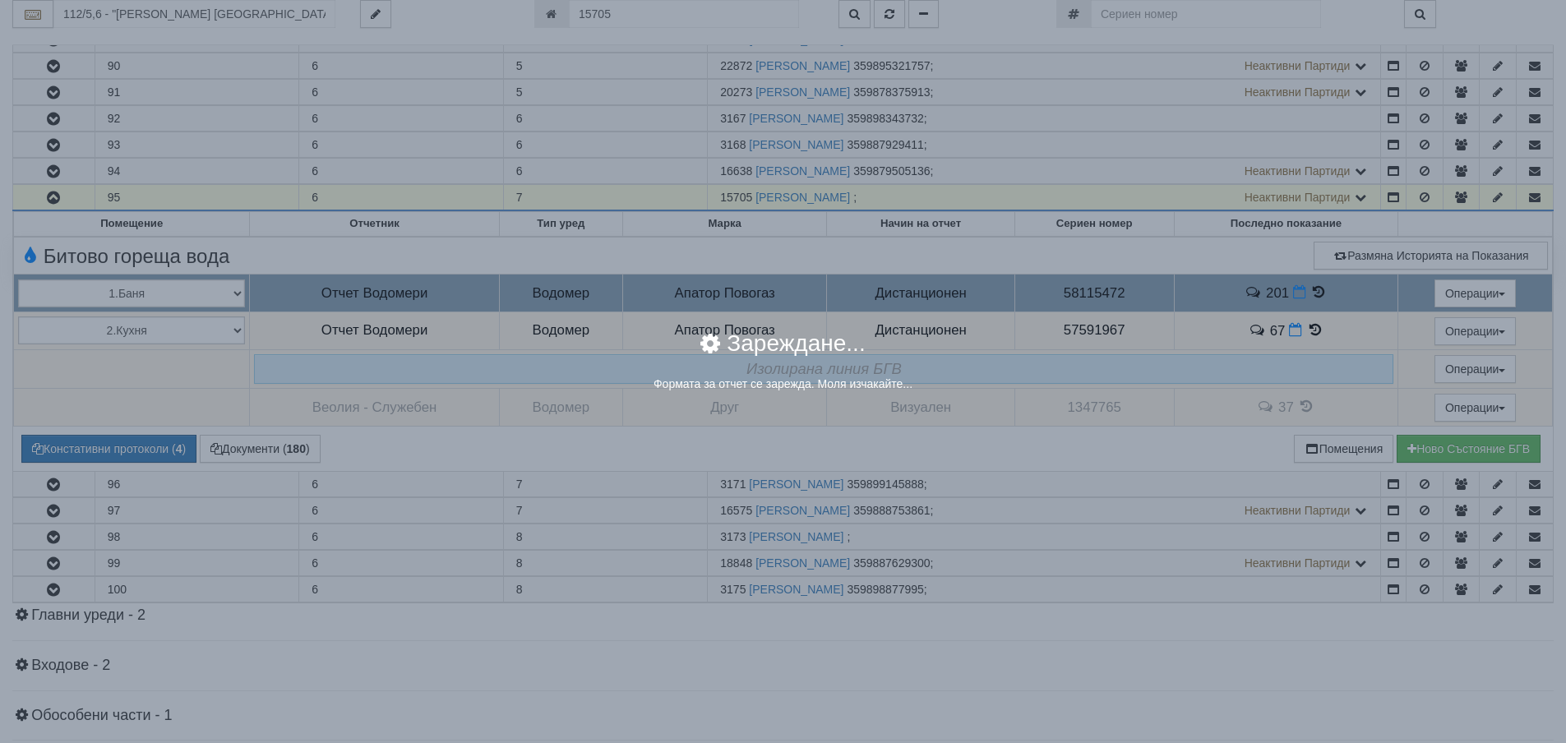
select select "8ac75930-9bfd-e511-80be-8d5a1dced85a"
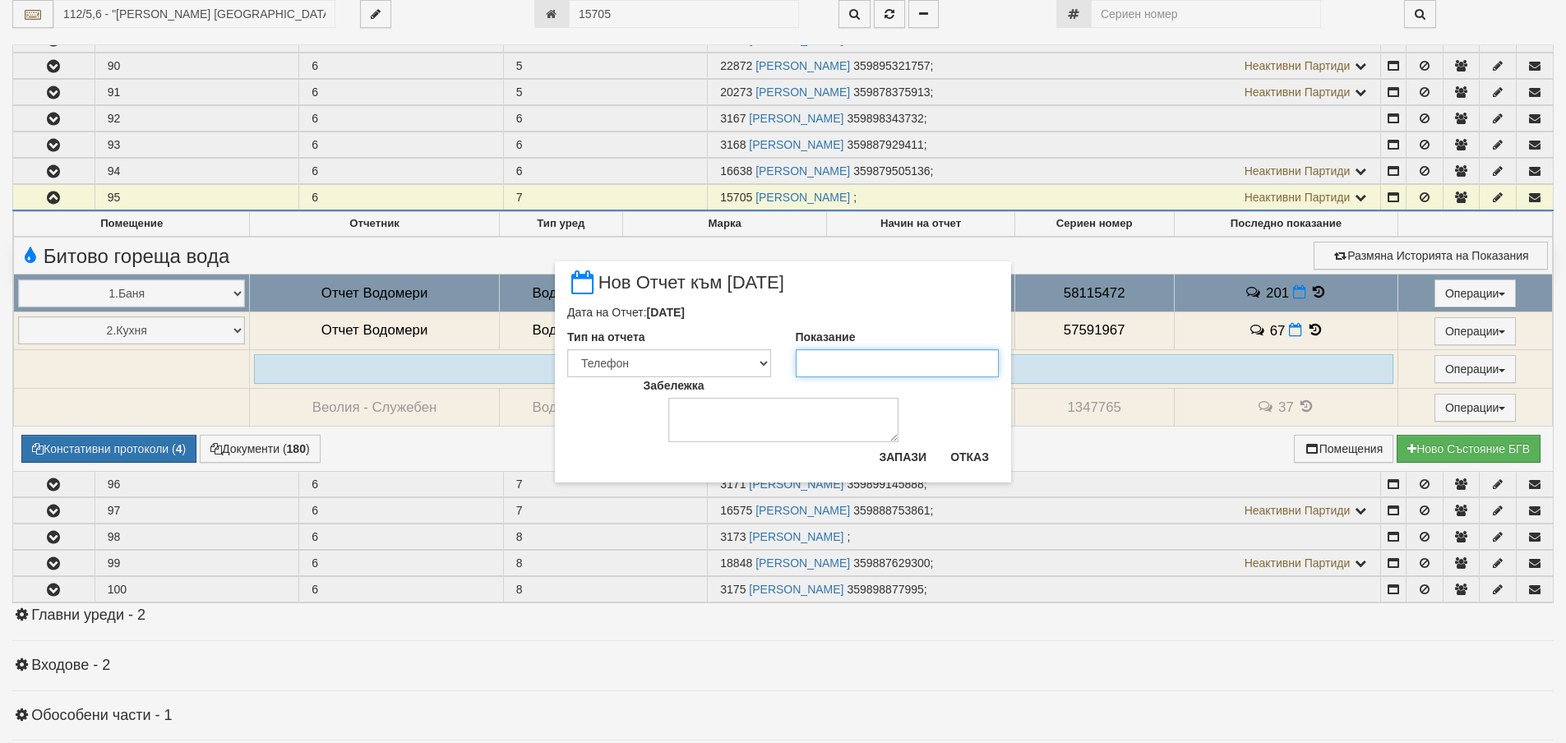
click at [844, 362] on input "Показание" at bounding box center [898, 363] width 204 height 28
type input "202"
click at [881, 458] on button "Запази" at bounding box center [902, 457] width 67 height 26
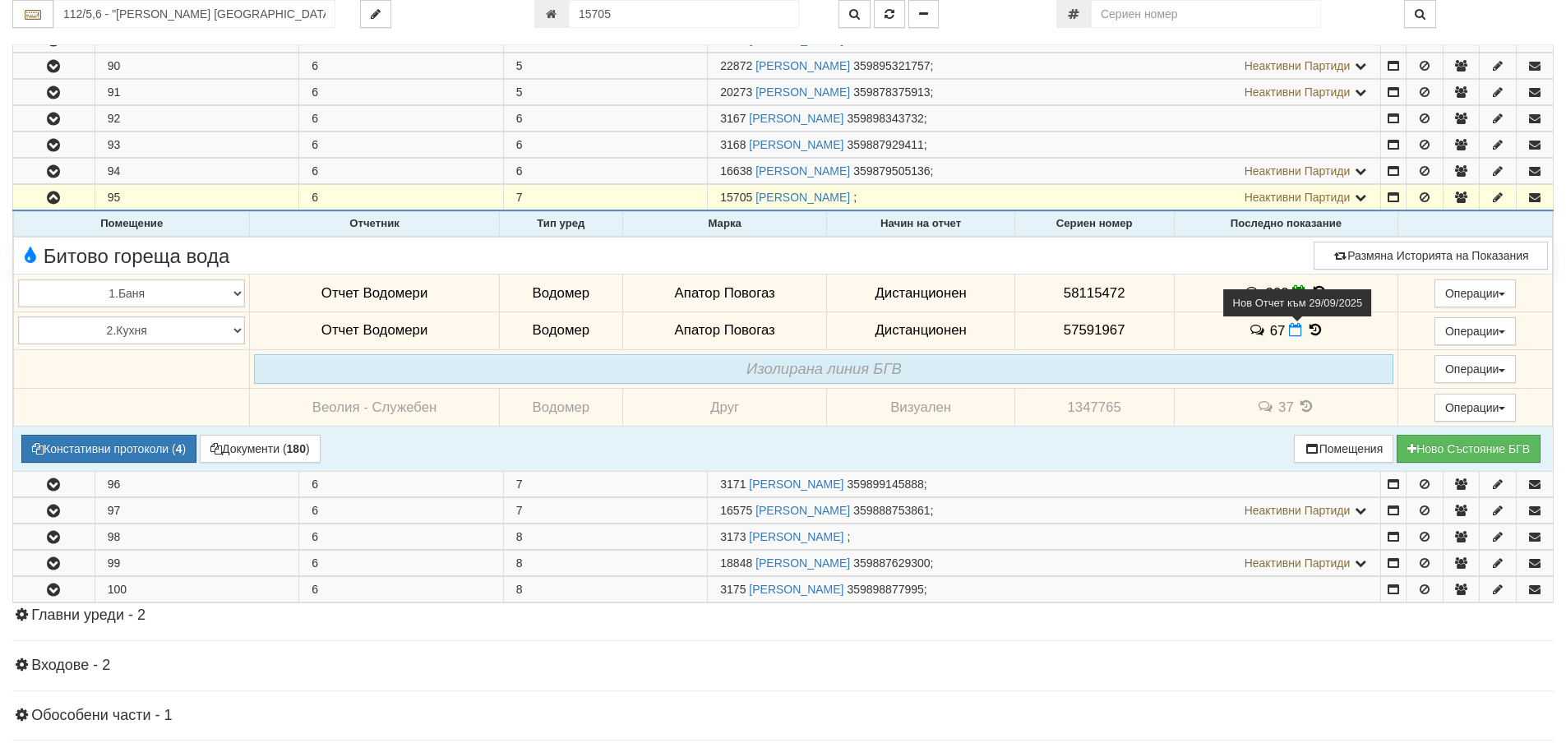
click at [1289, 335] on icon at bounding box center [1295, 330] width 13 height 14
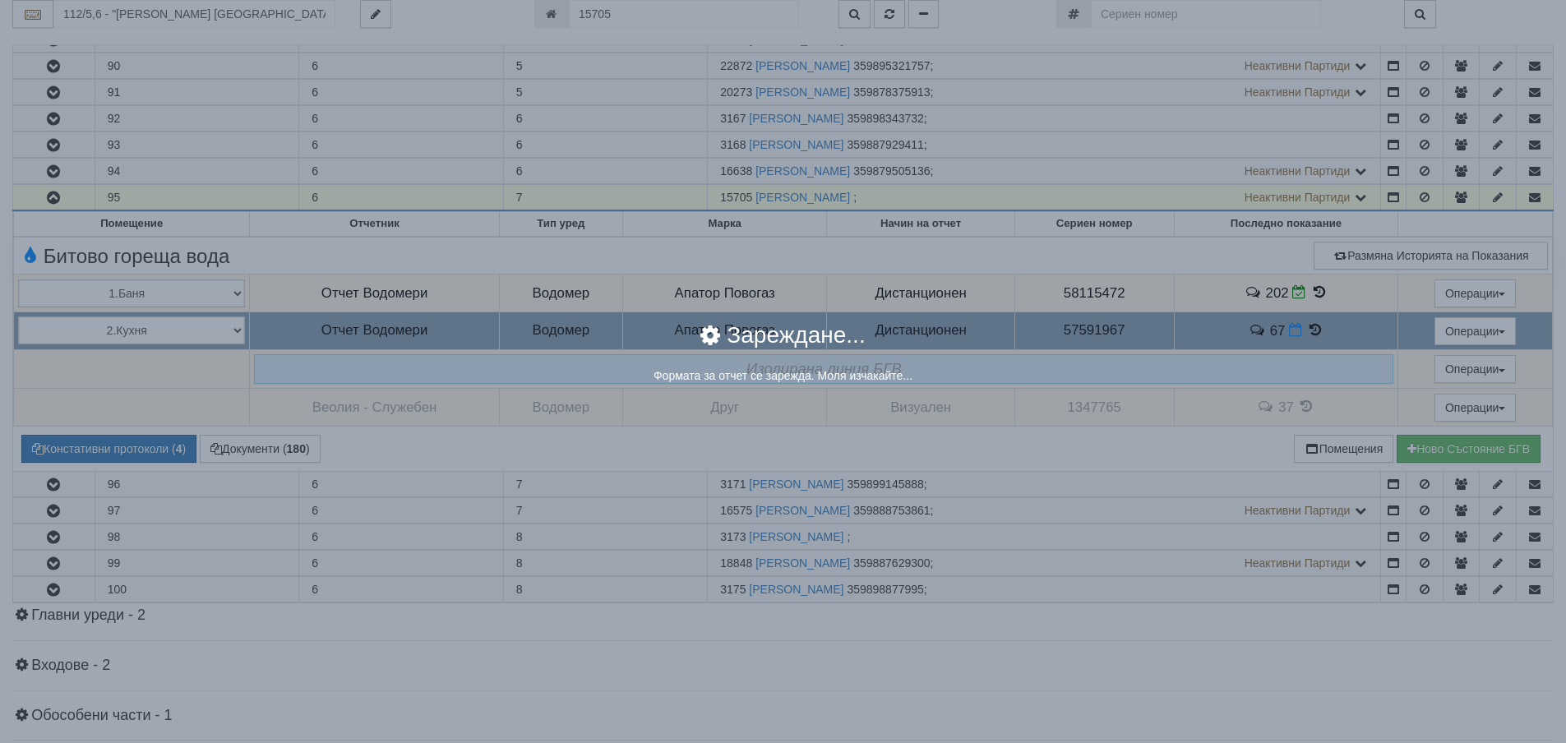
select select "8ac75930-9bfd-e511-80be-8d5a1dced85a"
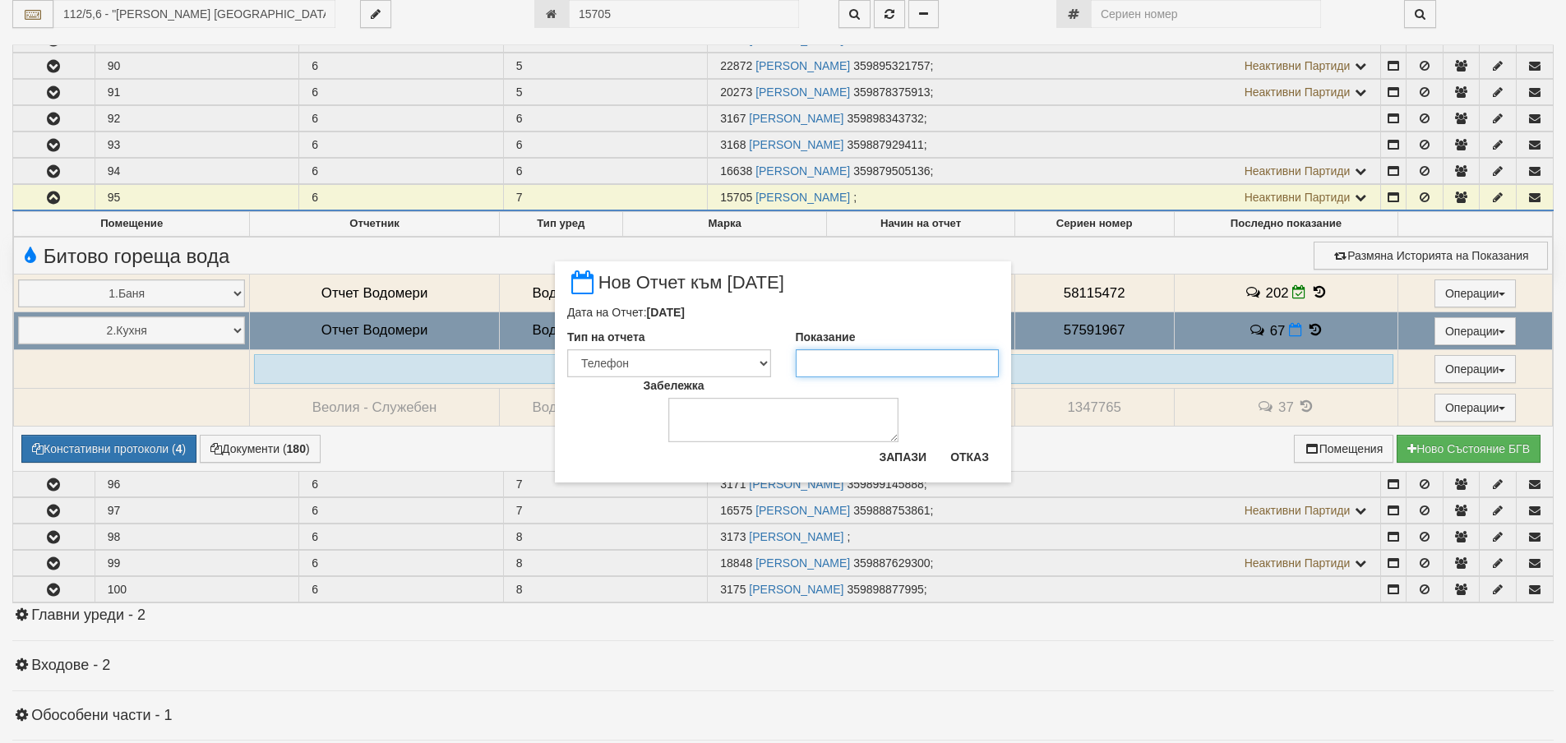
click at [811, 362] on input "Показание" at bounding box center [898, 363] width 204 height 28
type input "68"
click at [897, 463] on button "Запази" at bounding box center [902, 457] width 67 height 26
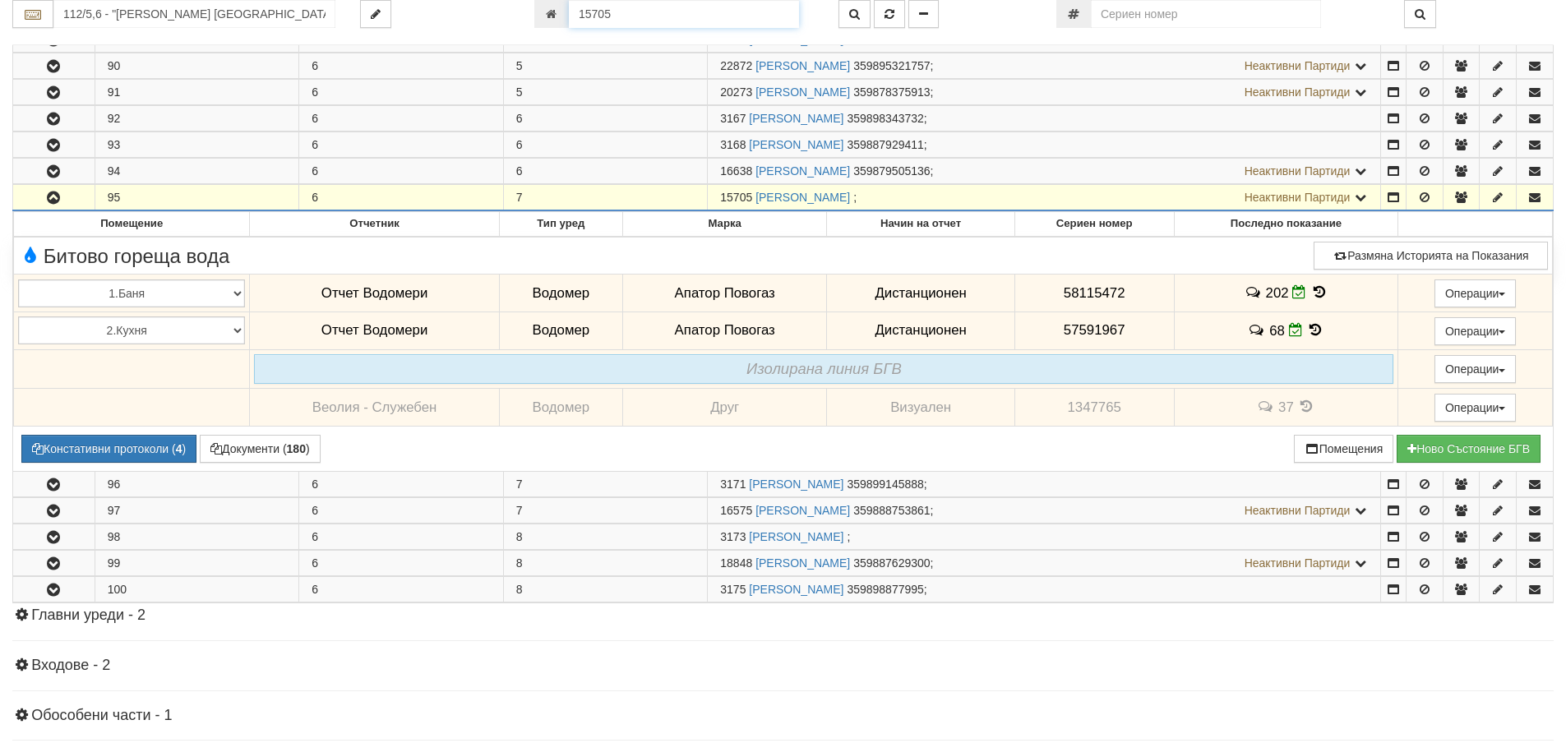
click at [643, 11] on input "15705" at bounding box center [684, 14] width 230 height 28
click at [684, 16] on input "15705" at bounding box center [684, 14] width 230 height 28
type input "11645"
type input "010/1,2 - "ВЕОЛИЯ ЕНЕРДЖИ ВАРНА " ЕАД"
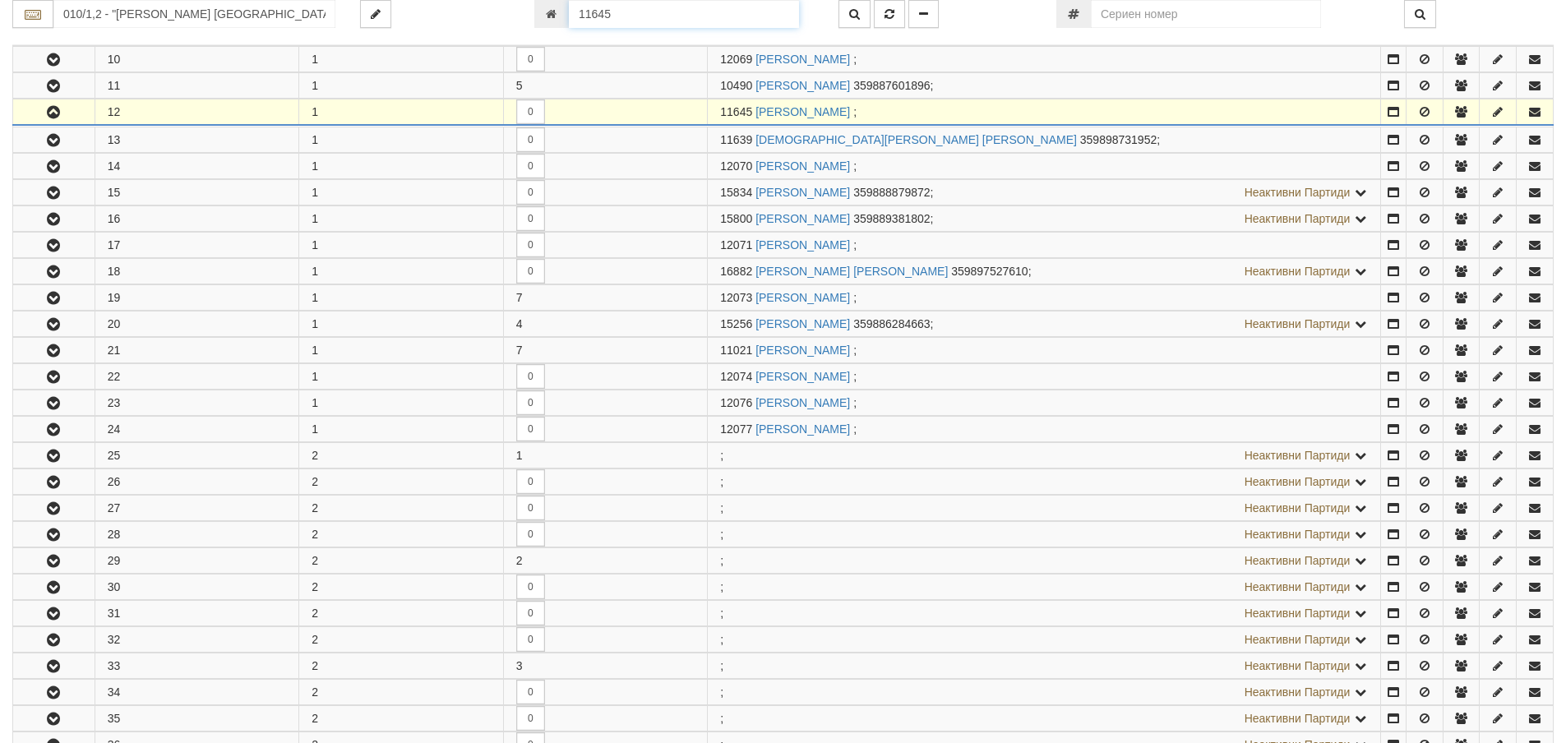
scroll to position [614, 0]
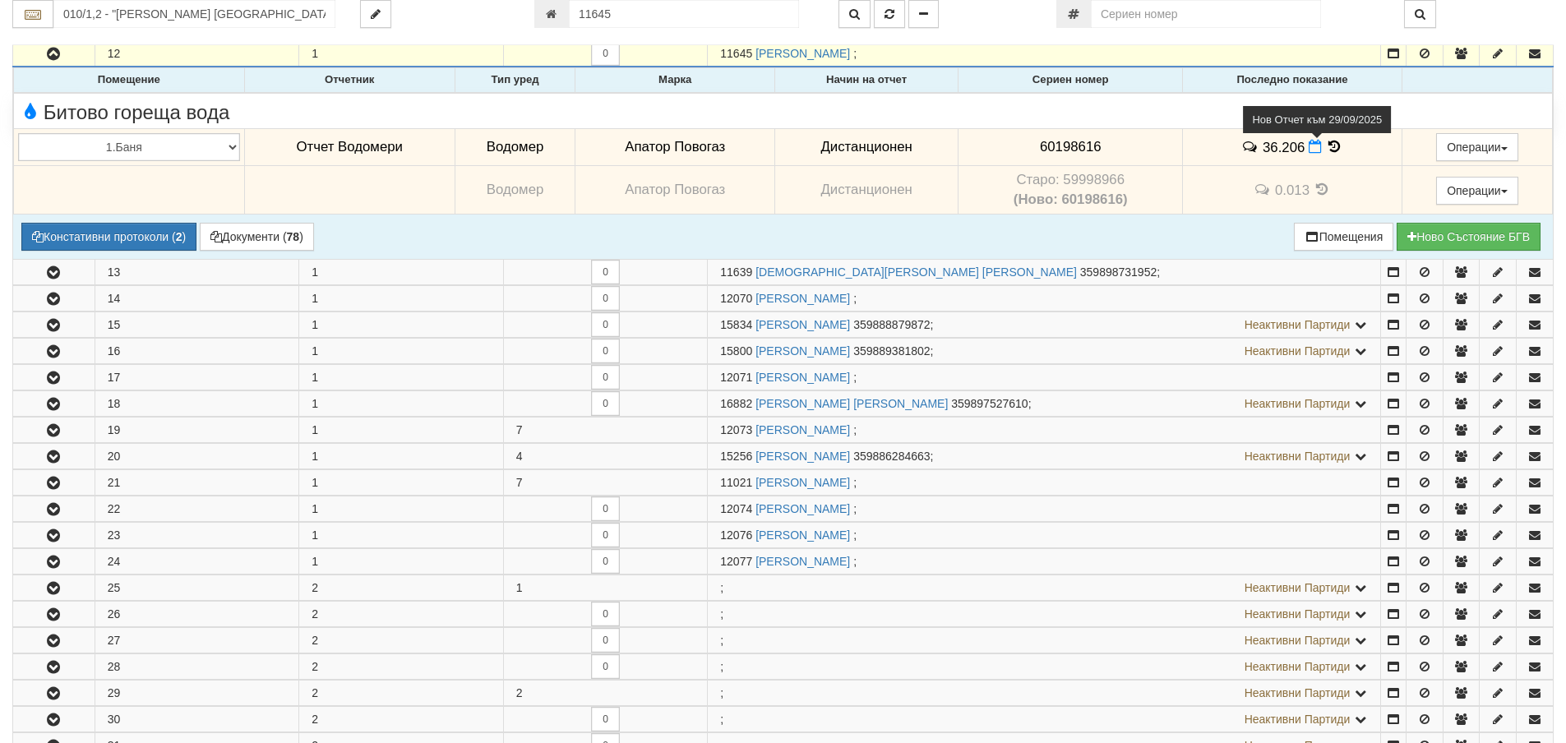
click at [1315, 149] on icon at bounding box center [1314, 147] width 13 height 14
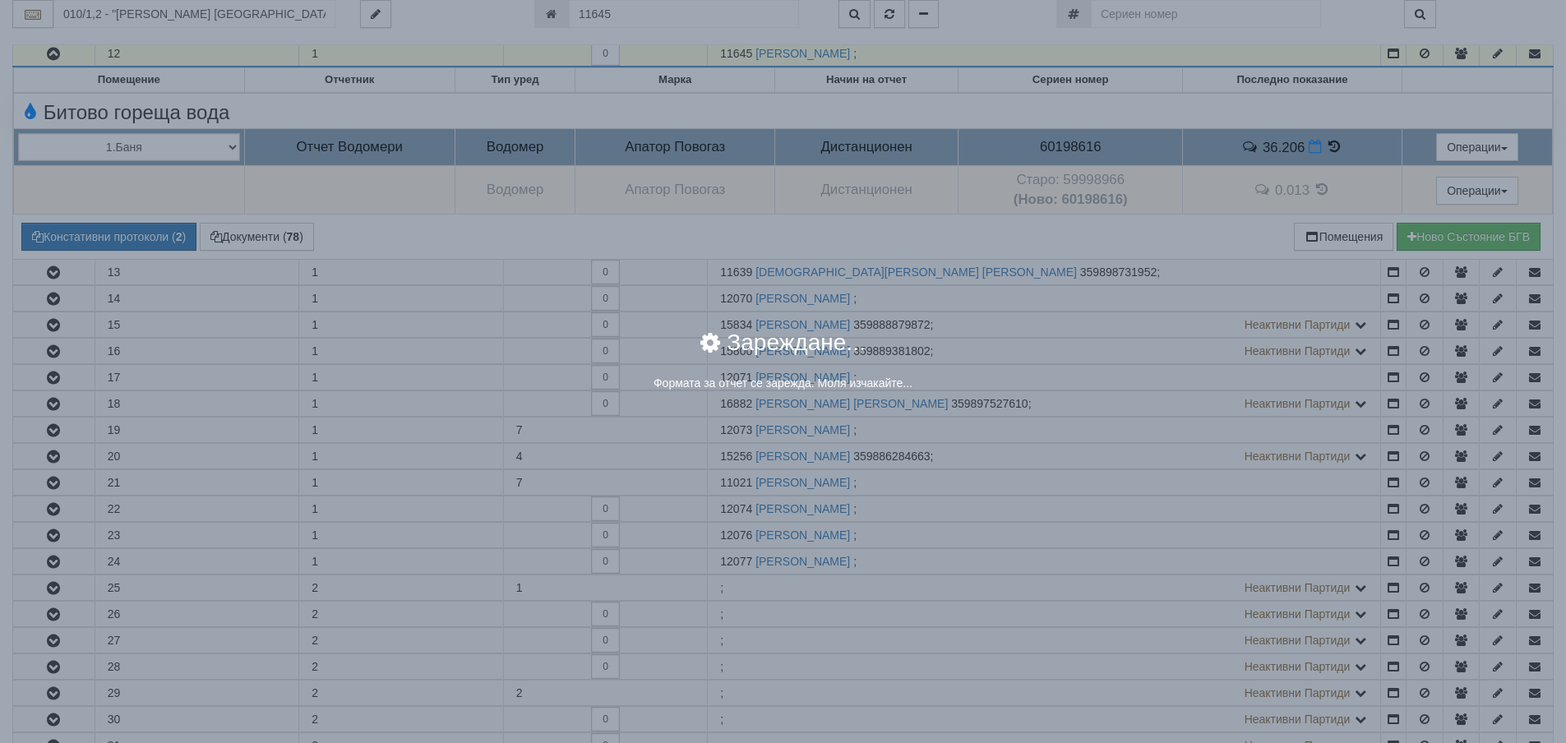
select select "8ac75930-9bfd-e511-80be-8d5a1dced85a"
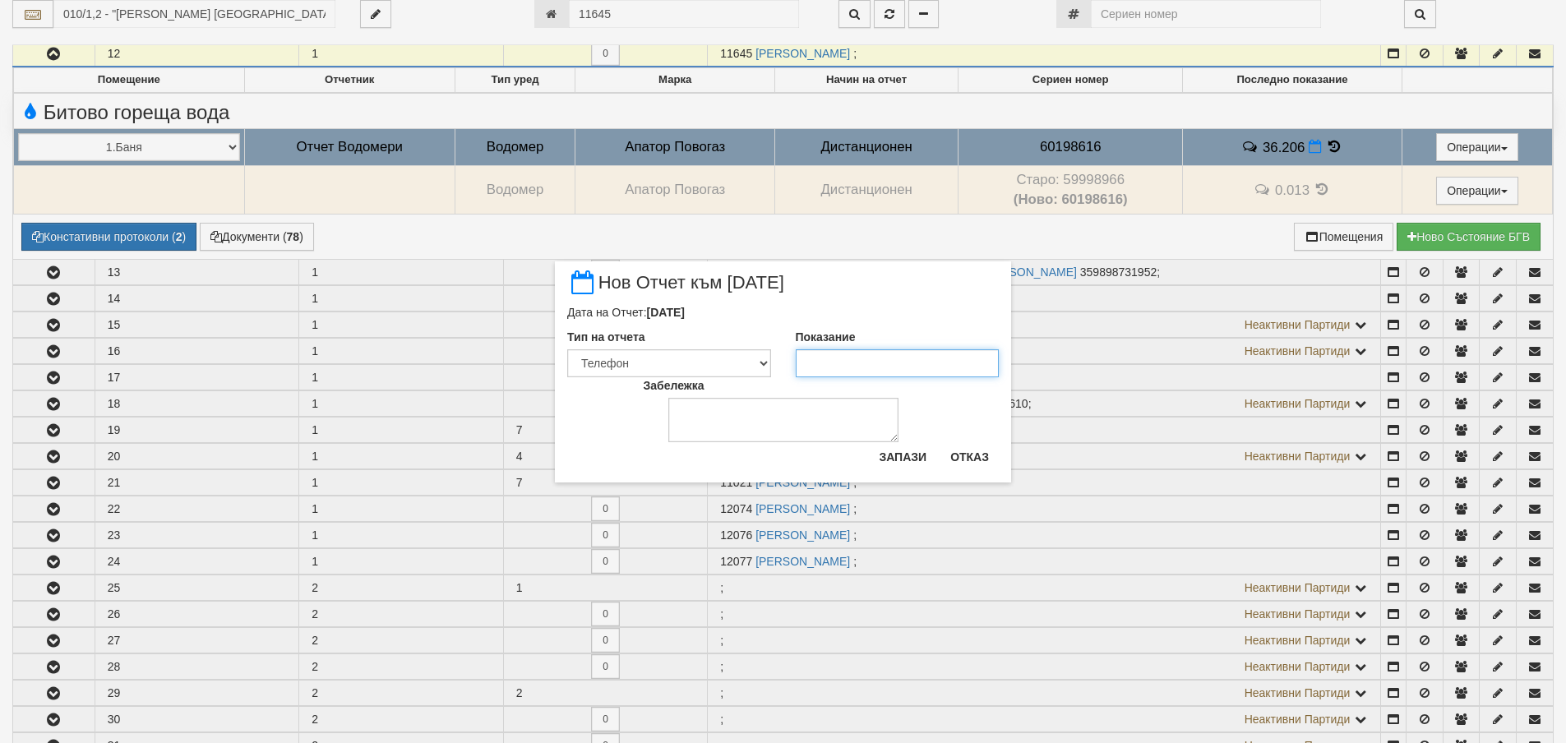
click at [838, 360] on input "Показание" at bounding box center [898, 363] width 204 height 28
type input "36.5"
click at [886, 454] on button "Запази" at bounding box center [902, 457] width 67 height 26
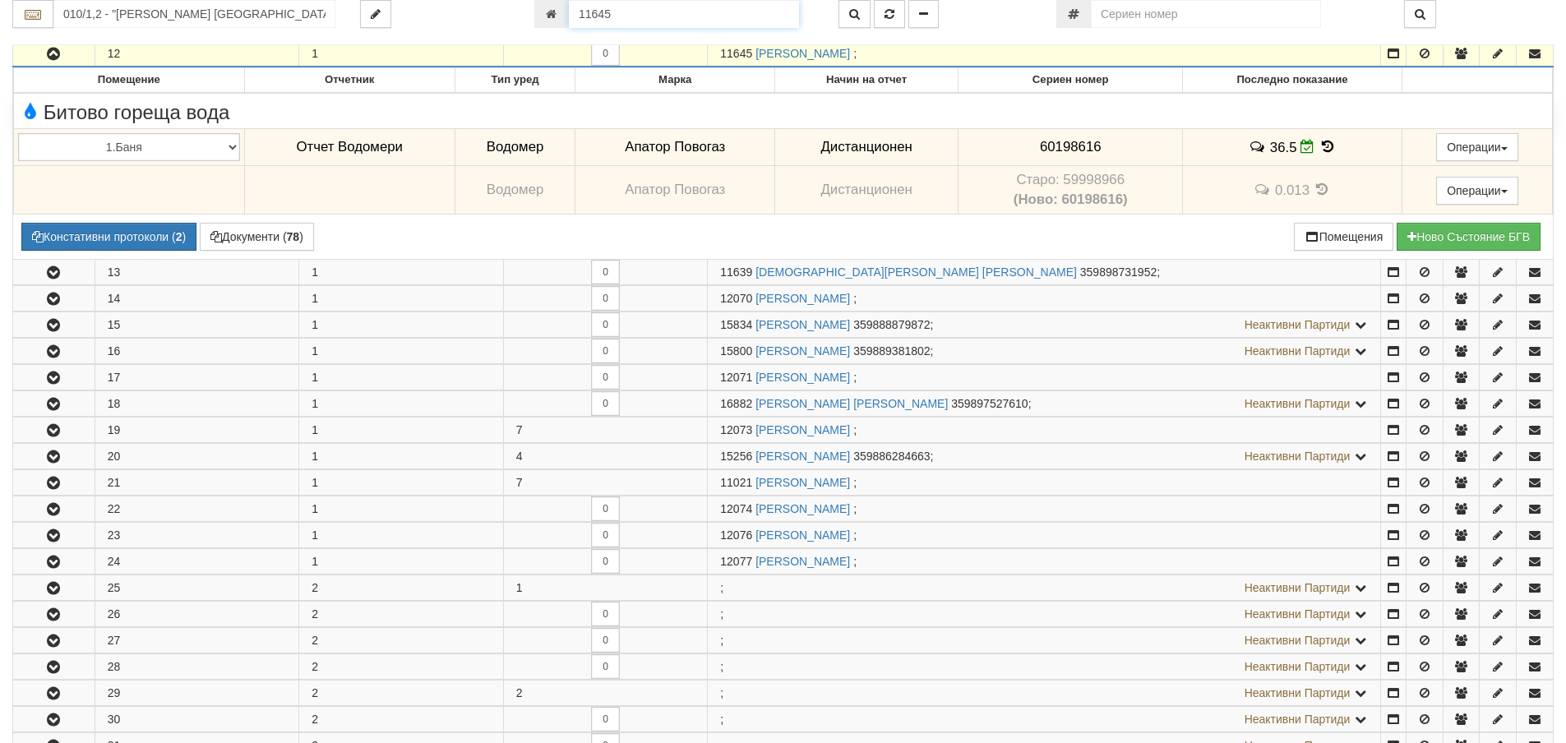
click at [625, 13] on input "11645" at bounding box center [684, 14] width 230 height 28
type input "6595"
type input "134/5 - "ВЕОЛИЯ ЕНЕРДЖИ ВАРНА " ЕАД"
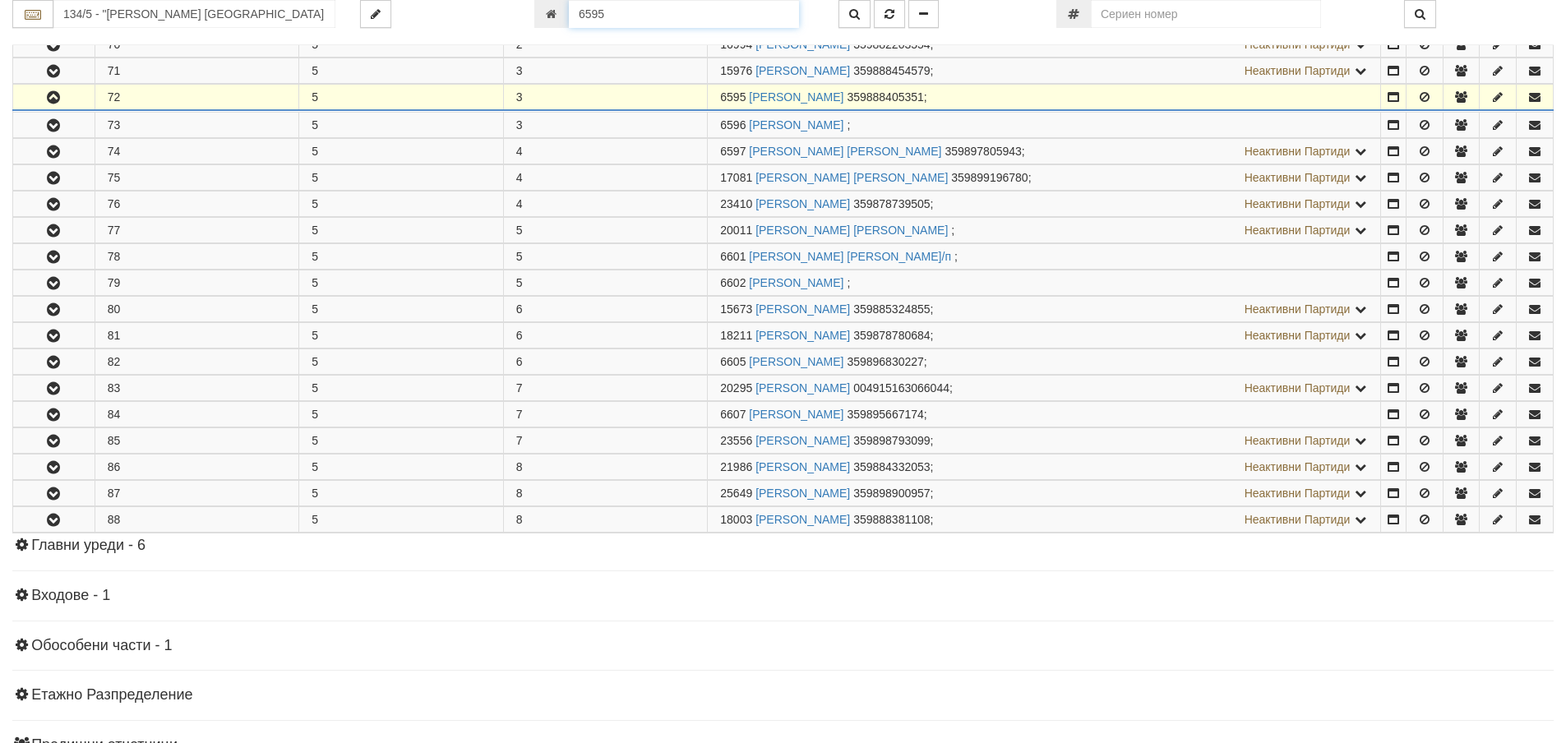
scroll to position [509, 0]
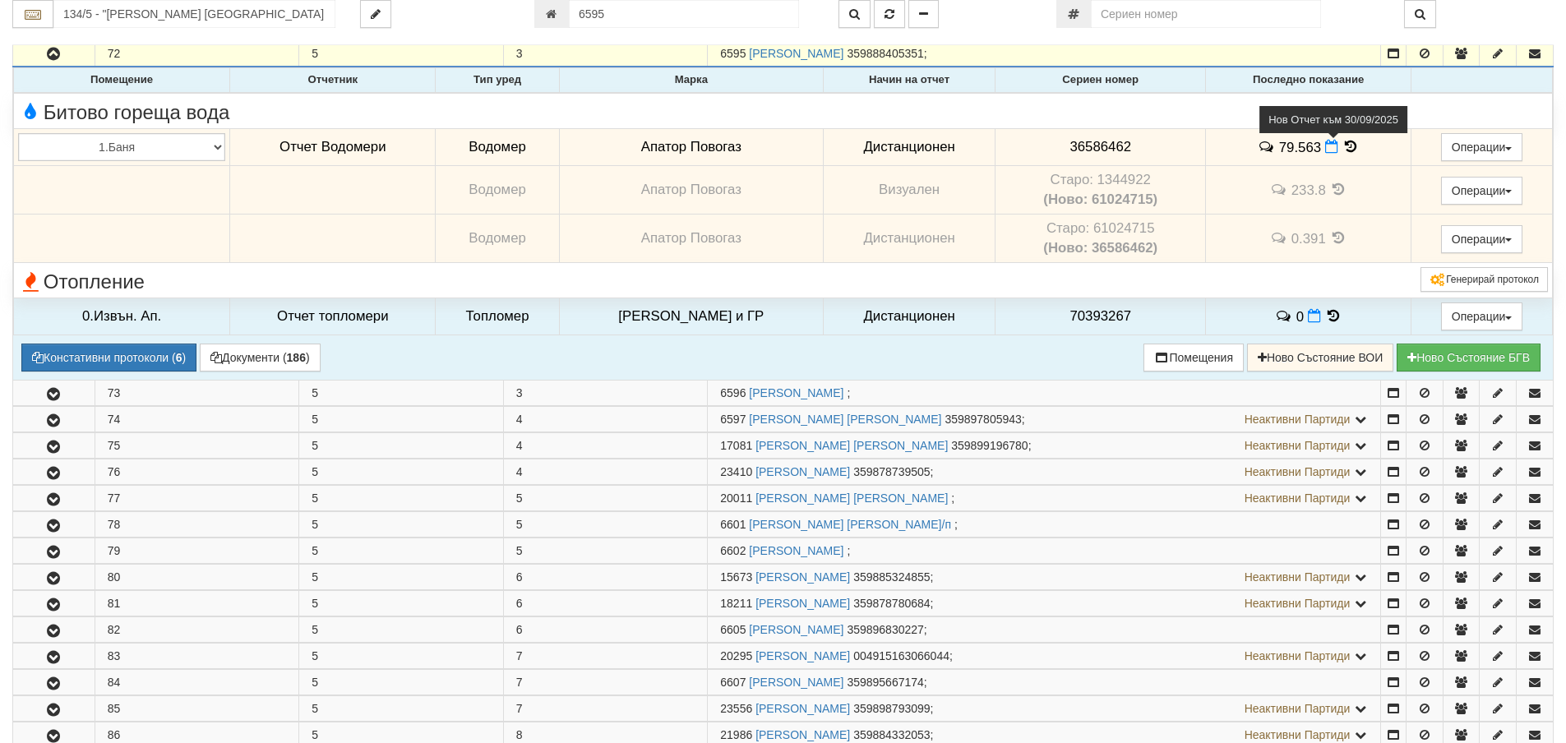
click at [1325, 150] on icon at bounding box center [1331, 147] width 13 height 14
select select "8ac75930-9bfd-e511-80be-8d5a1dced85a"
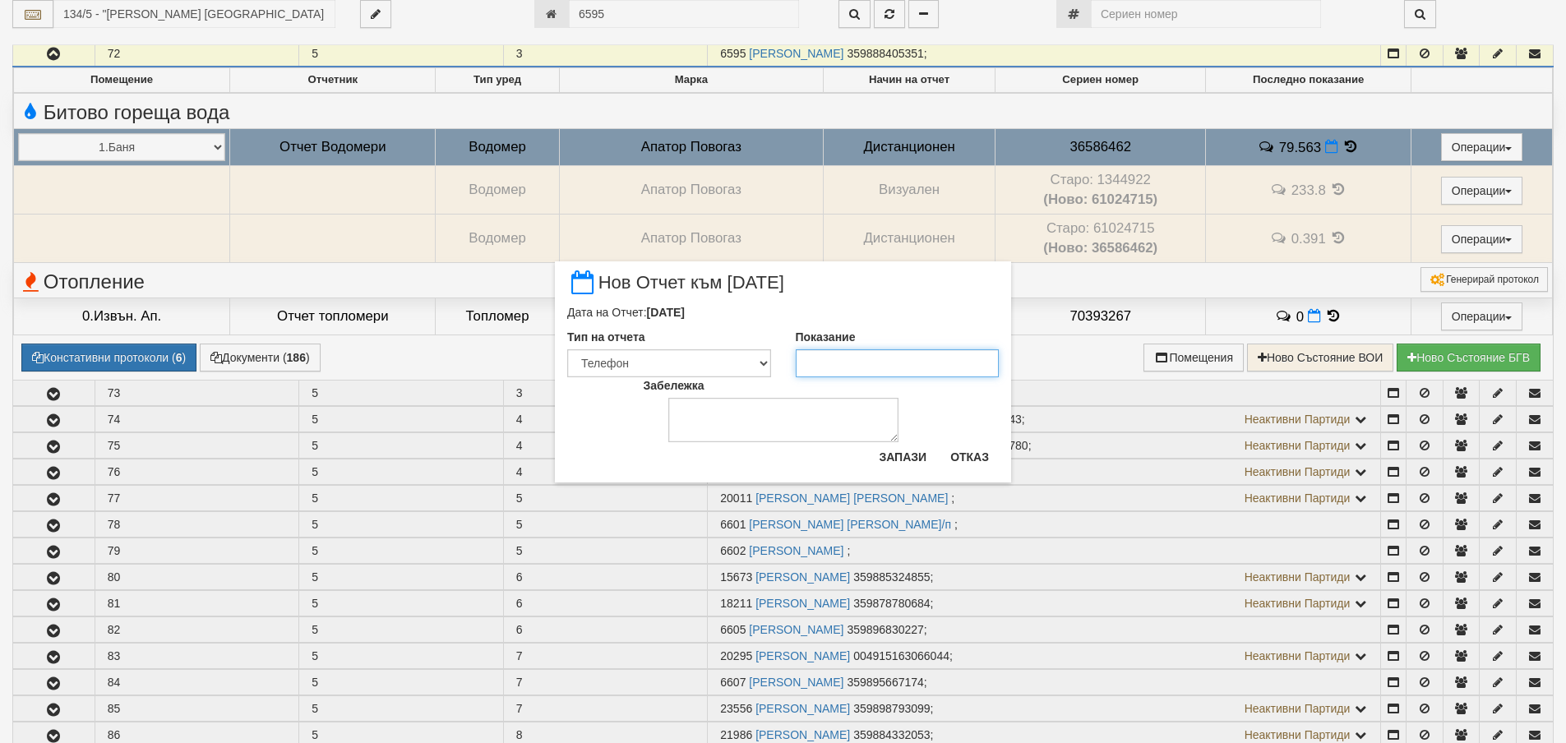
click at [903, 372] on input "Показание" at bounding box center [898, 363] width 204 height 28
type input "79.563"
click at [899, 458] on button "Запази" at bounding box center [902, 457] width 67 height 26
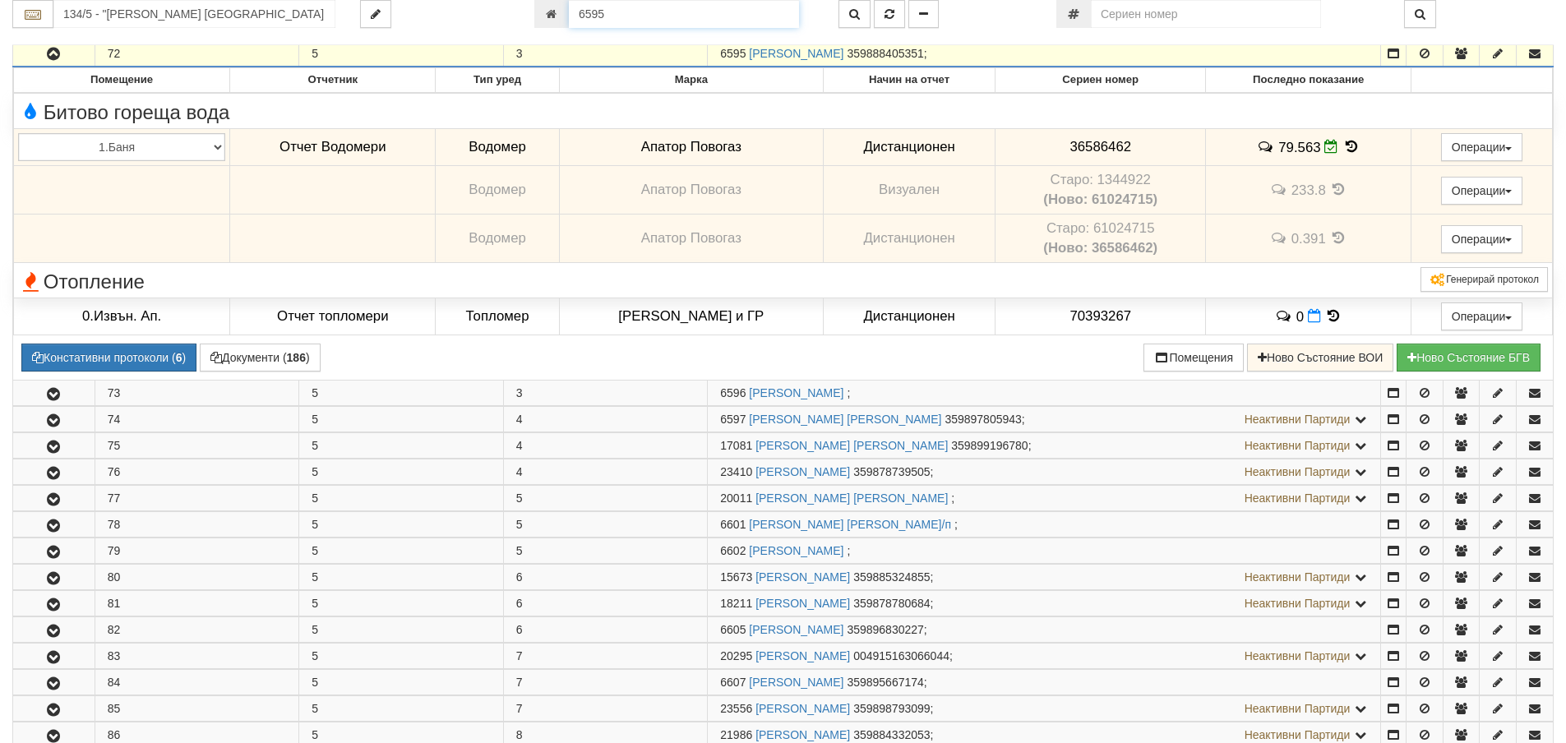
click at [675, 5] on input "6595" at bounding box center [684, 14] width 230 height 28
type input "5690"
type input "129/5 - "ВЕОЛИЯ ЕНЕРДЖИ ВАРНА " ЕАД"
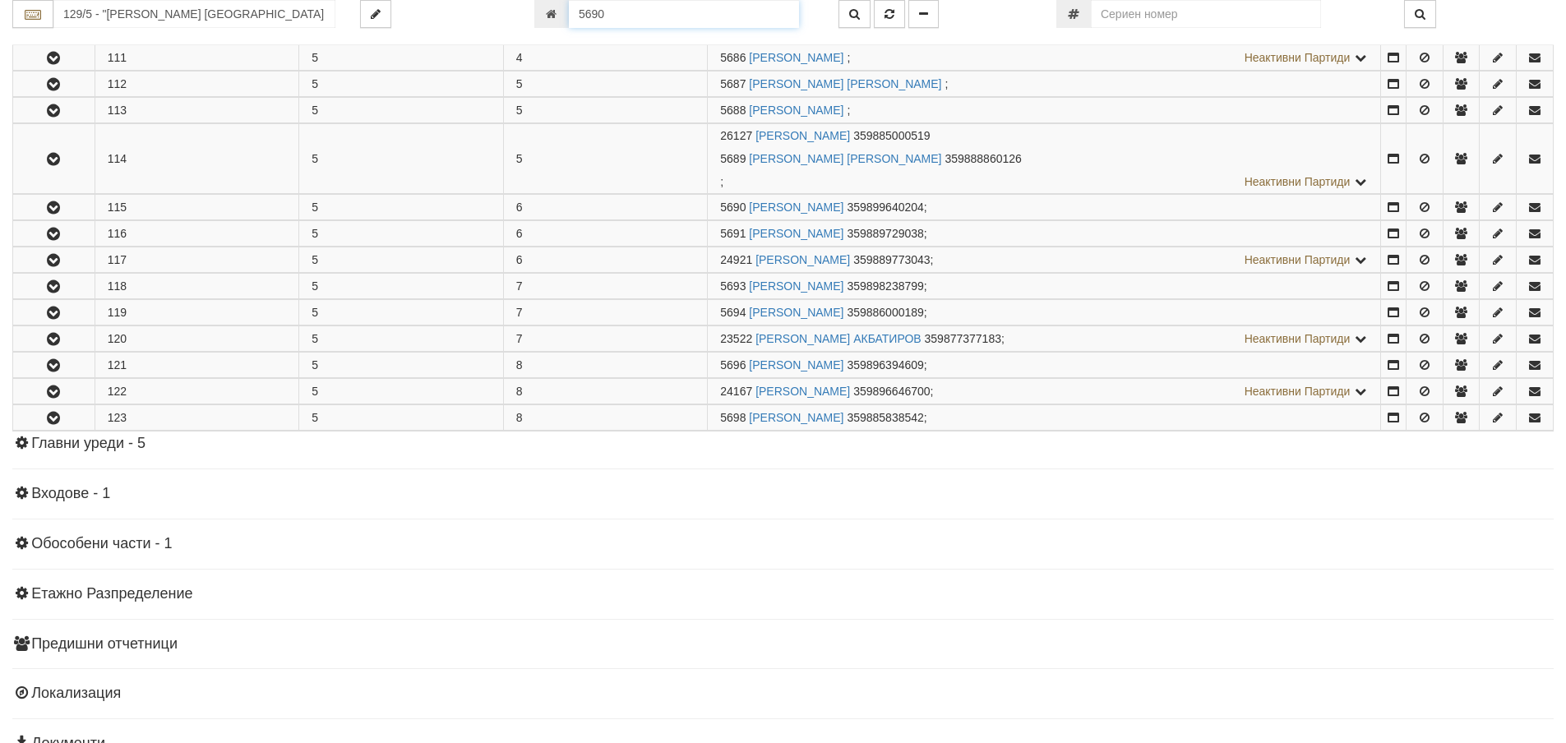
scroll to position [699, 0]
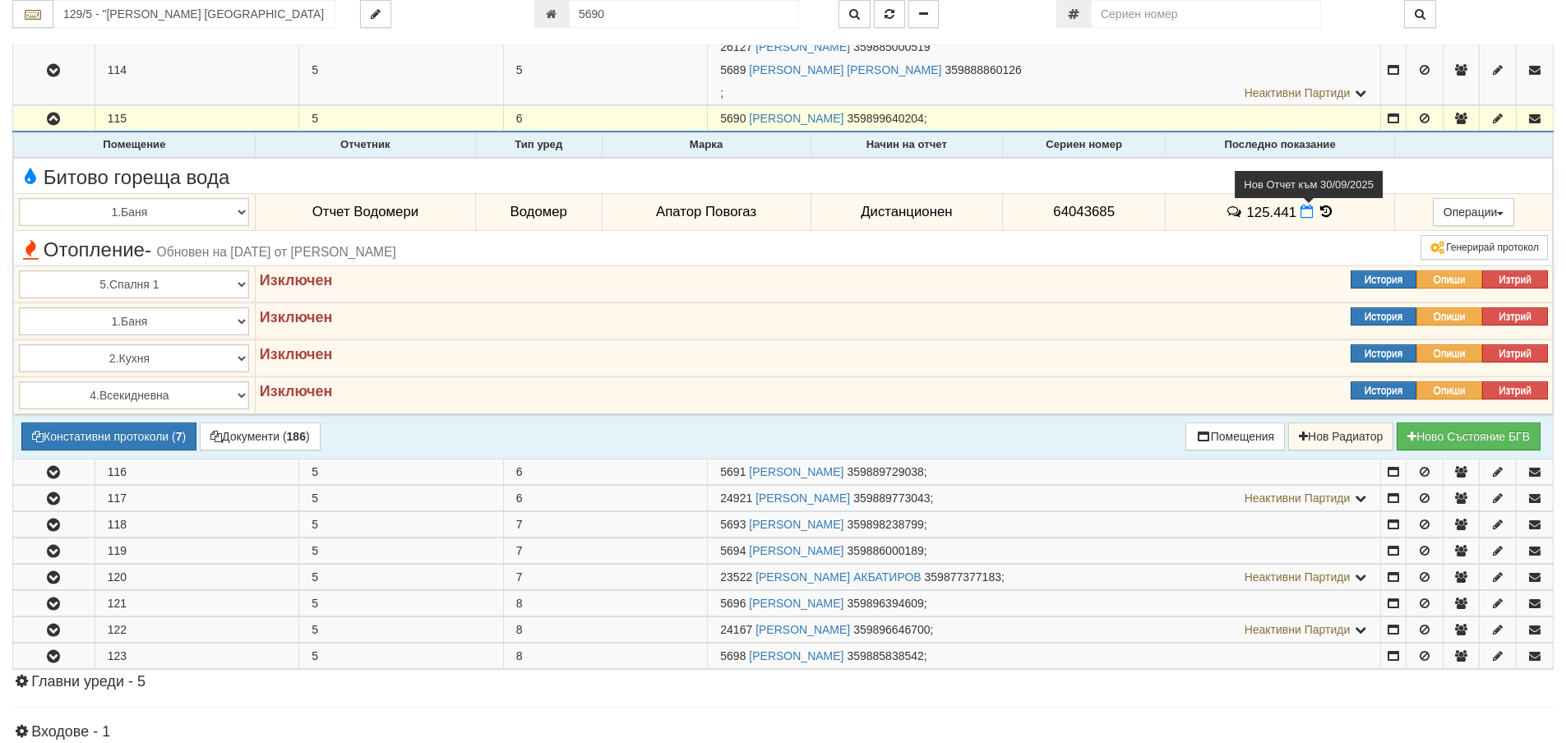
click at [1302, 214] on icon at bounding box center [1306, 212] width 13 height 14
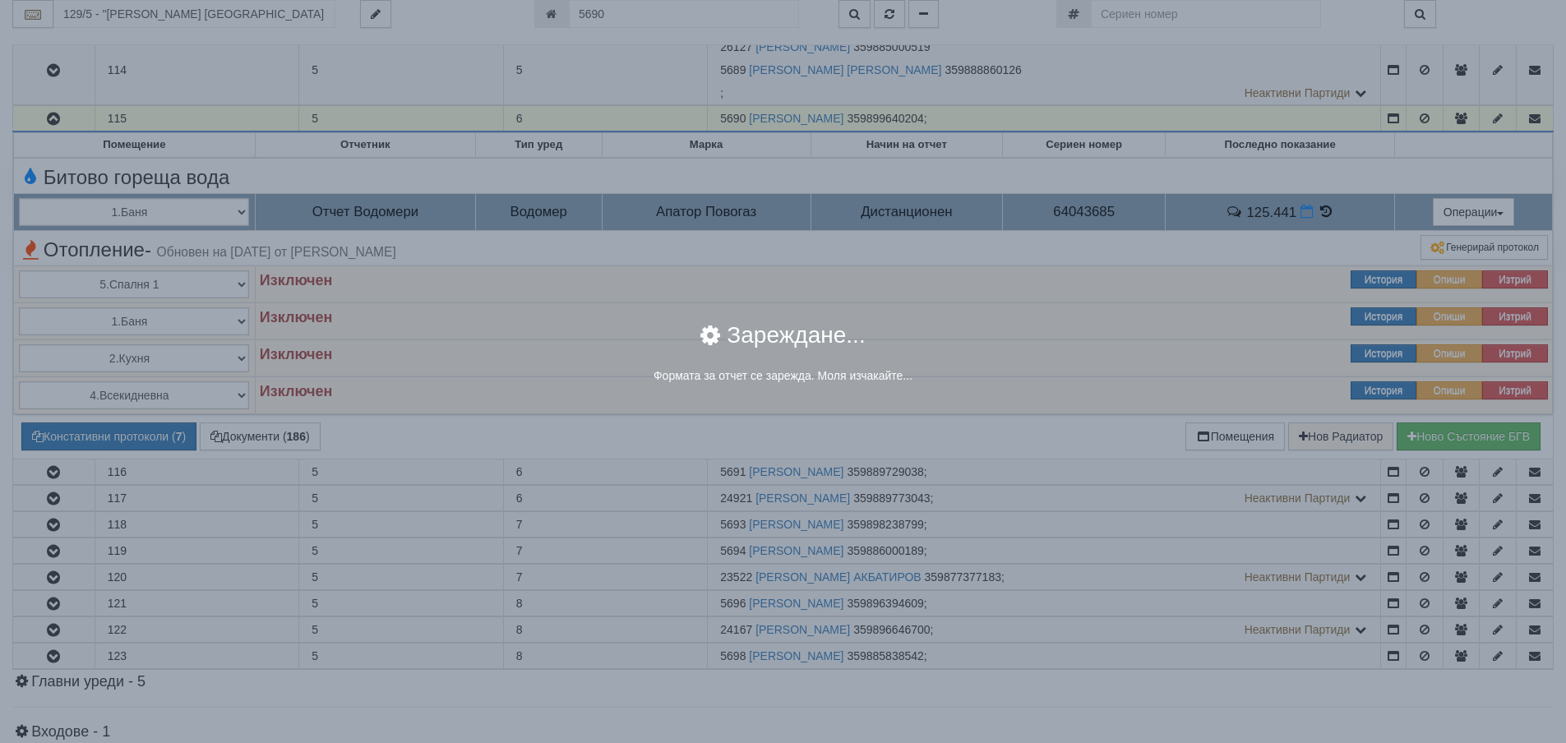
select select "8ac75930-9bfd-e511-80be-8d5a1dced85a"
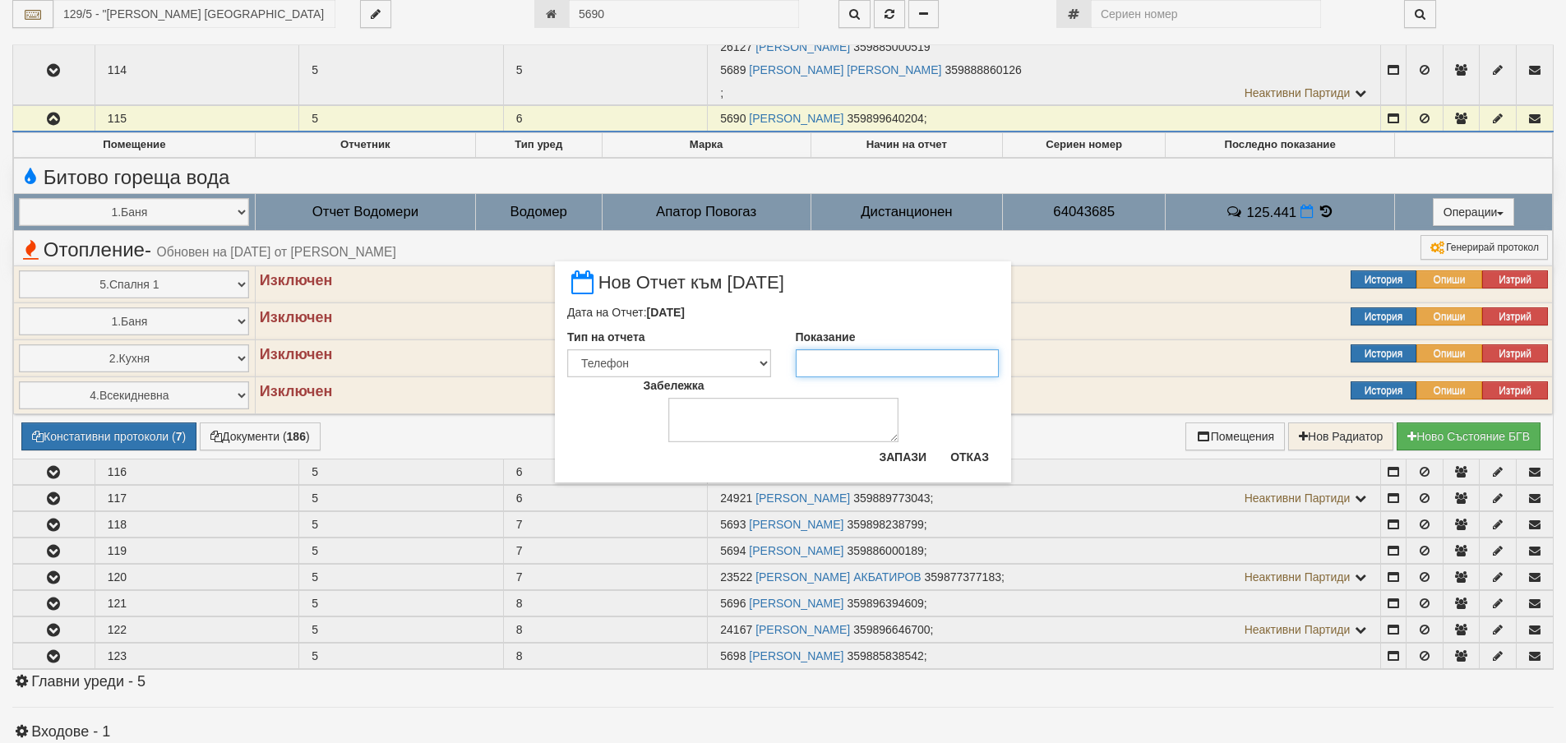
click at [907, 365] on input "Показание" at bounding box center [898, 363] width 204 height 28
type input "127.118"
click at [919, 462] on button "Запази" at bounding box center [902, 457] width 67 height 26
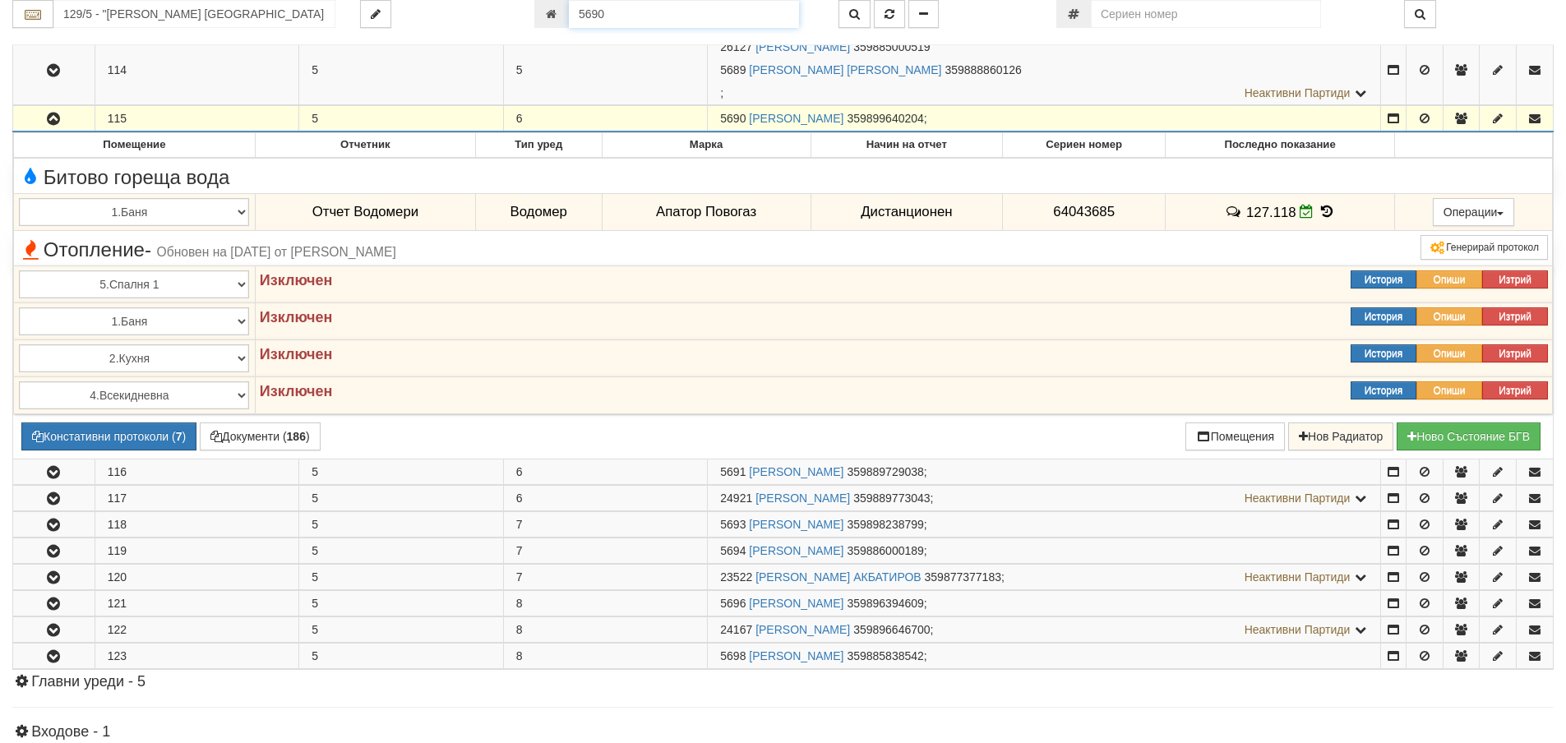
click at [717, 22] on input "5690" at bounding box center [684, 14] width 230 height 28
type input "22285"
type input "030/1 - "ВЕОЛИЯ ЕНЕРДЖИ ВАРНА " ЕАД"
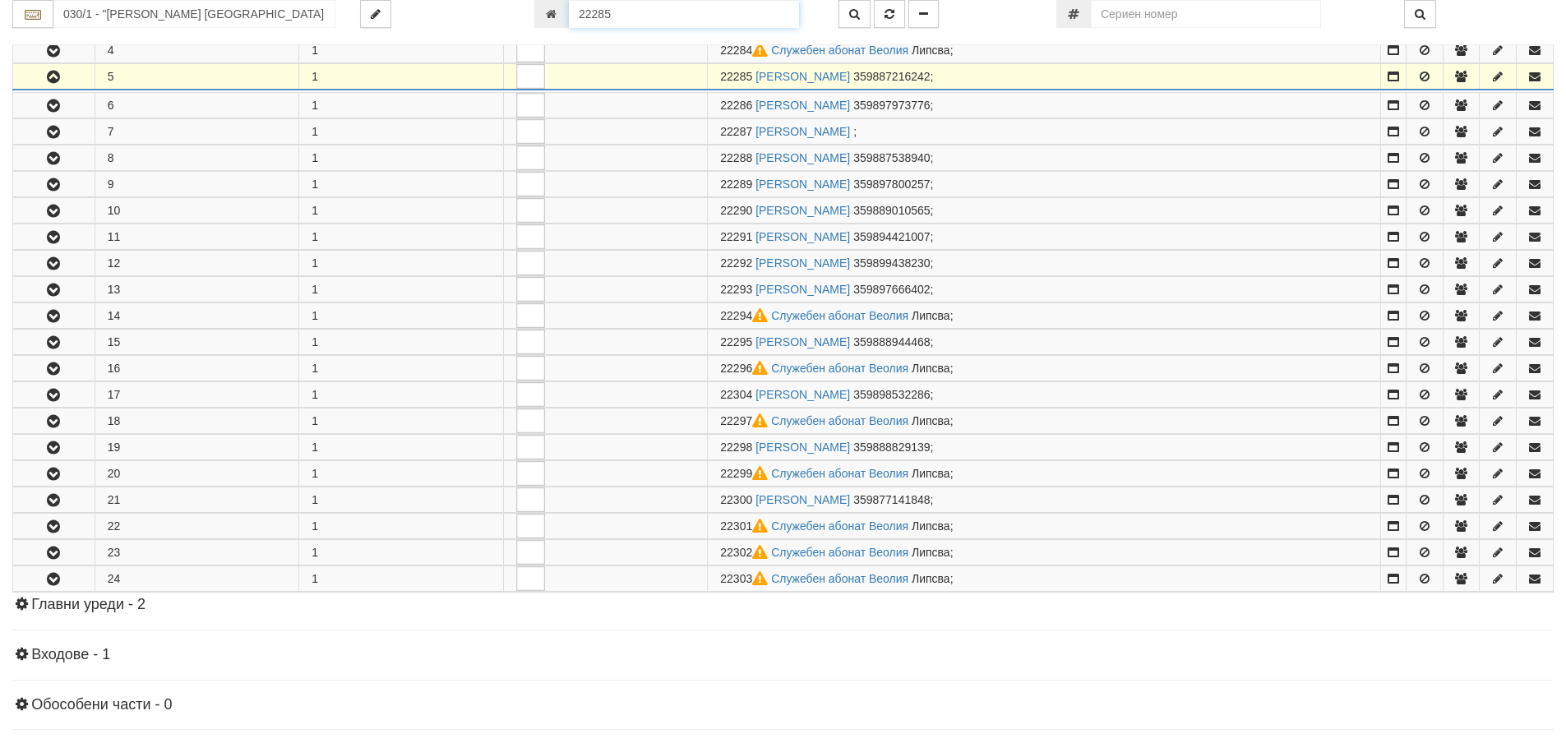
scroll to position [430, 0]
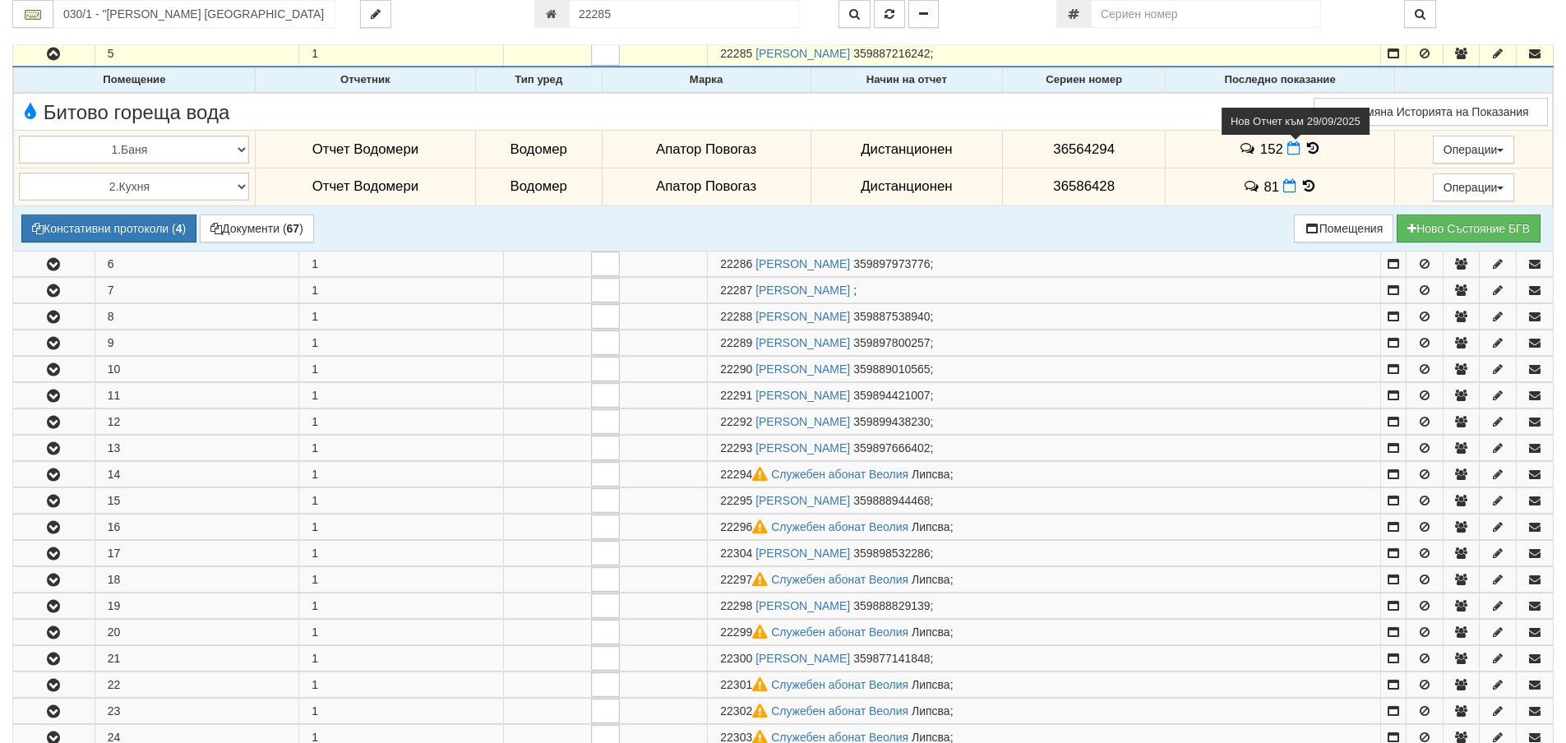
click at [1287, 151] on icon at bounding box center [1293, 148] width 13 height 14
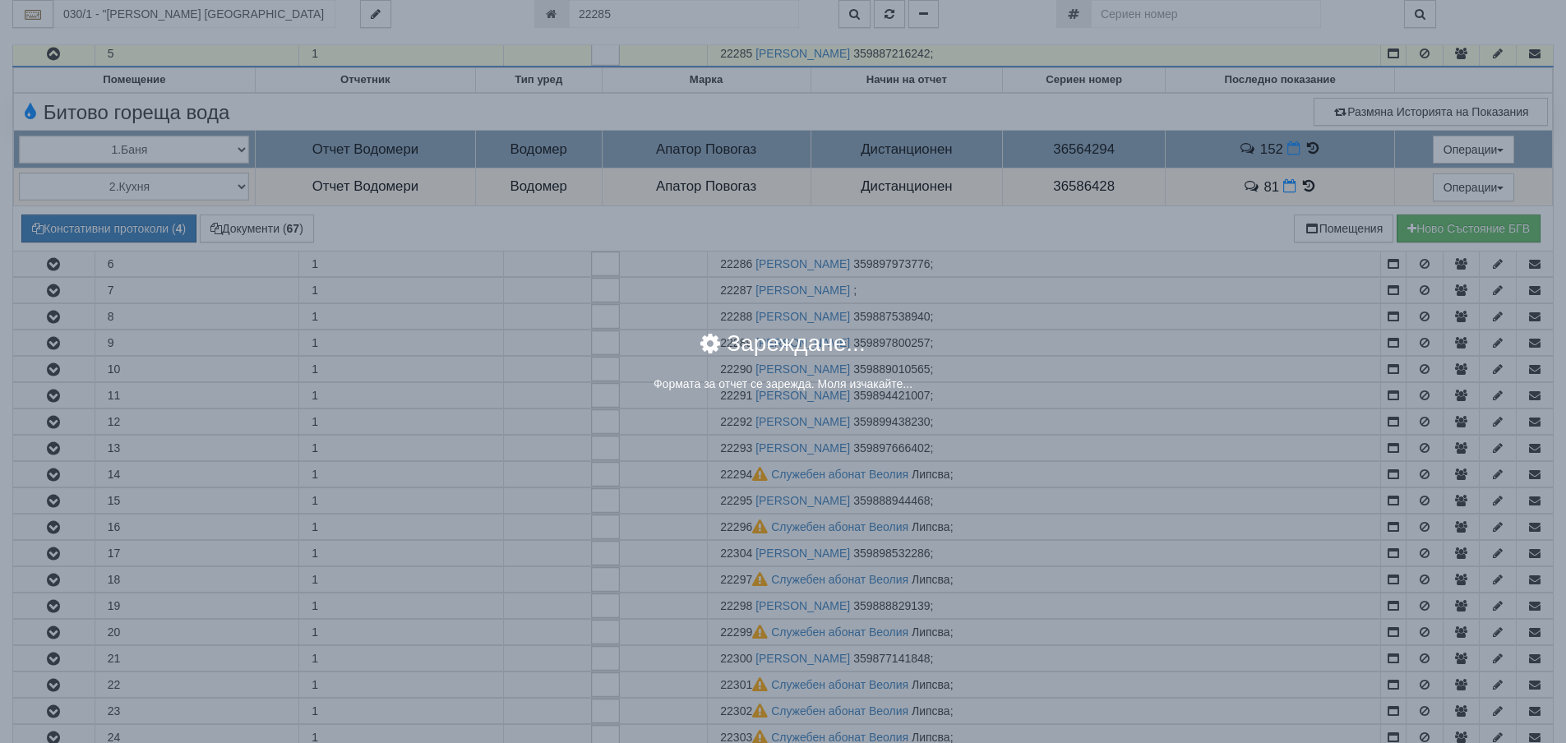
select select "8ac75930-9bfd-e511-80be-8d5a1dced85a"
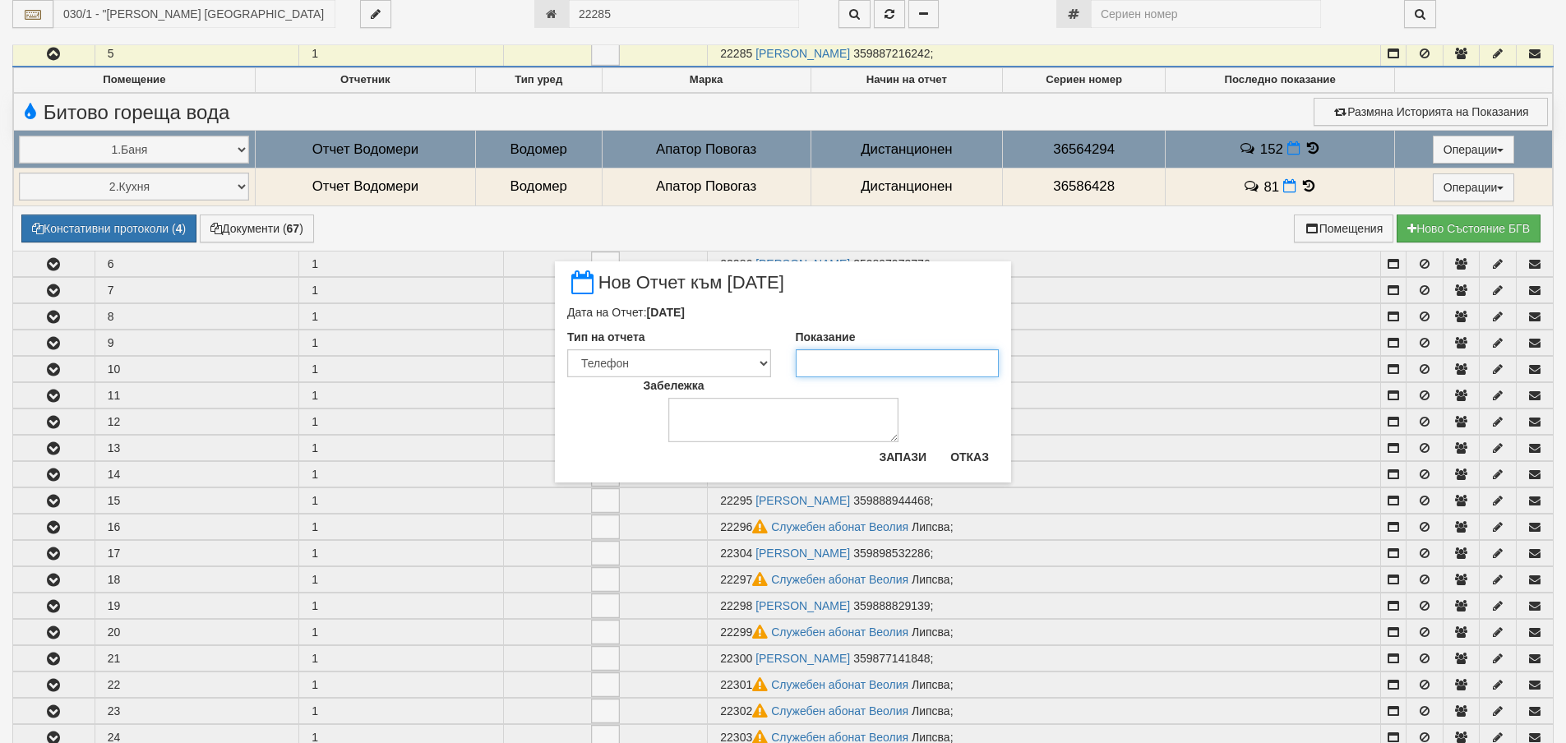
click at [858, 366] on input "Показание" at bounding box center [898, 363] width 204 height 28
type input "155"
click at [905, 467] on button "Запази" at bounding box center [902, 457] width 67 height 26
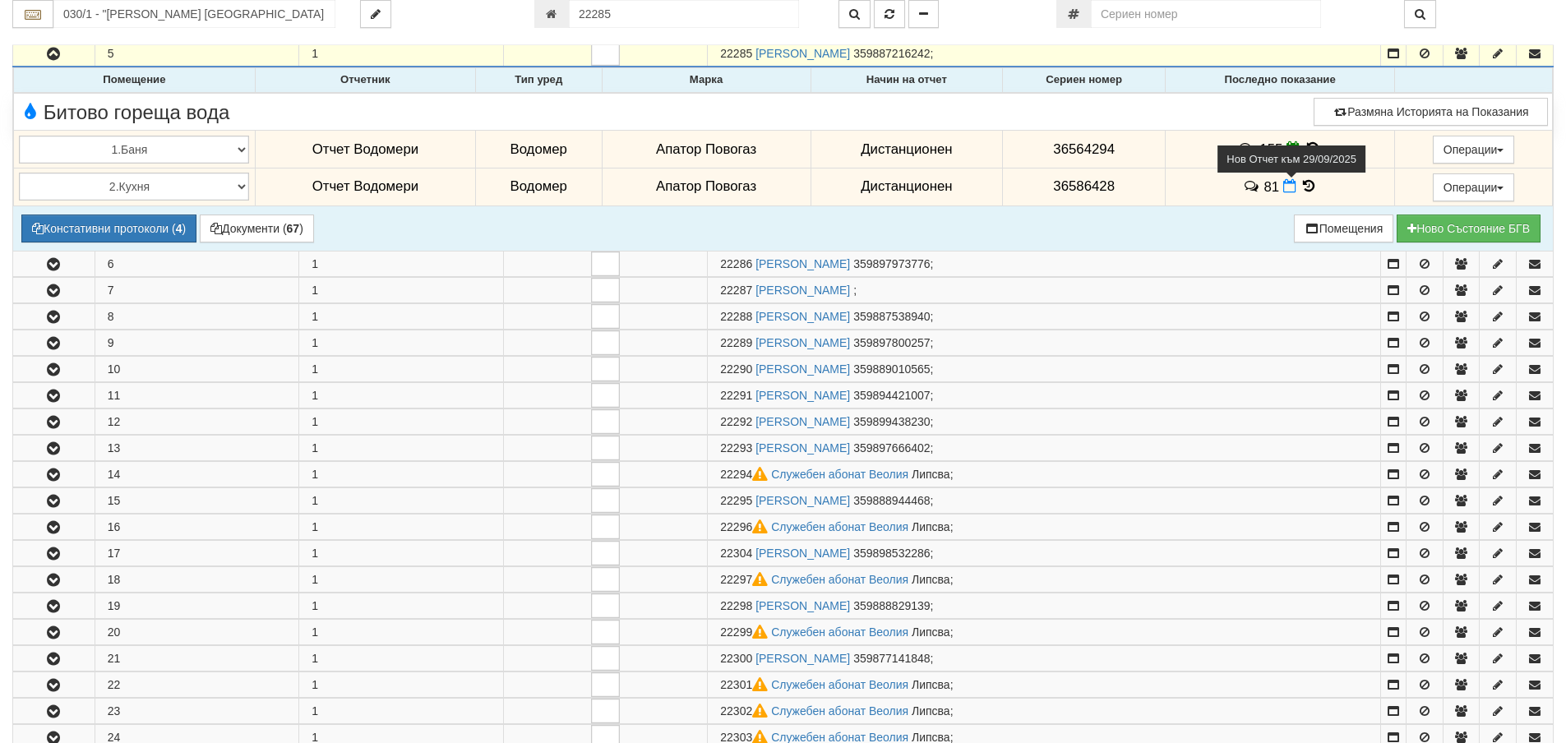
click at [1285, 187] on icon at bounding box center [1289, 186] width 13 height 14
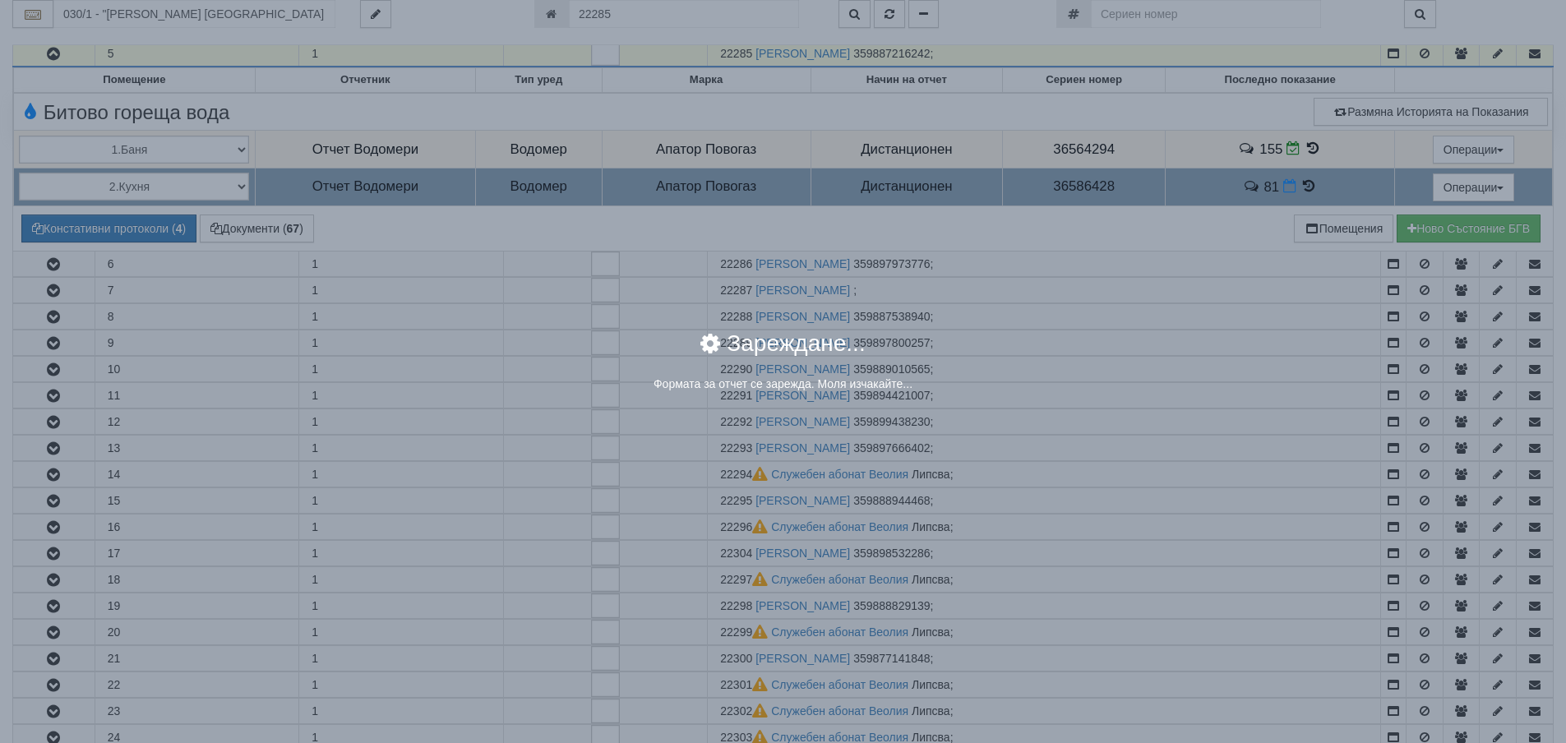
select select "8ac75930-9bfd-e511-80be-8d5a1dced85a"
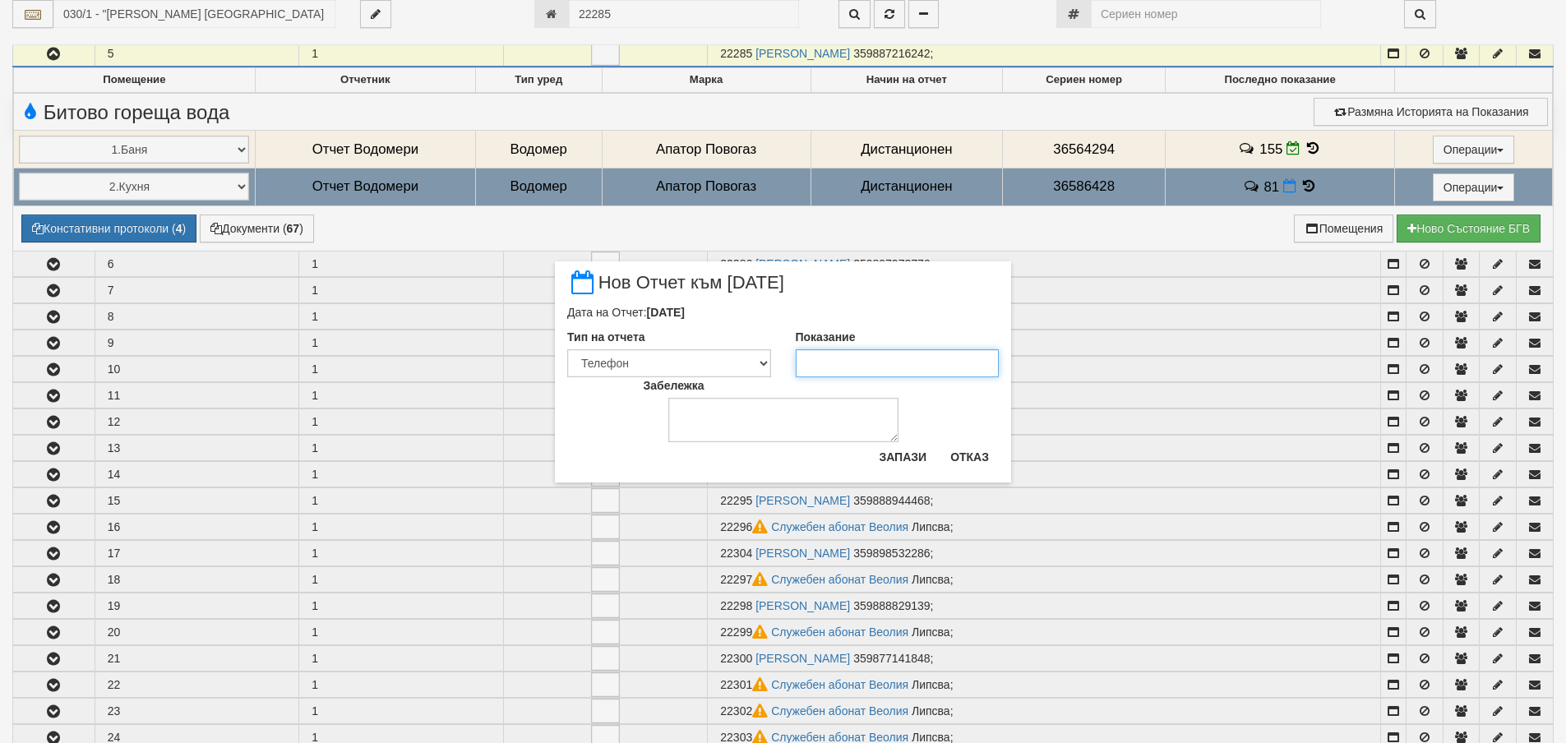
click at [920, 367] on input "Показание" at bounding box center [898, 363] width 204 height 28
type input "83"
click at [913, 454] on button "Запази" at bounding box center [902, 457] width 67 height 26
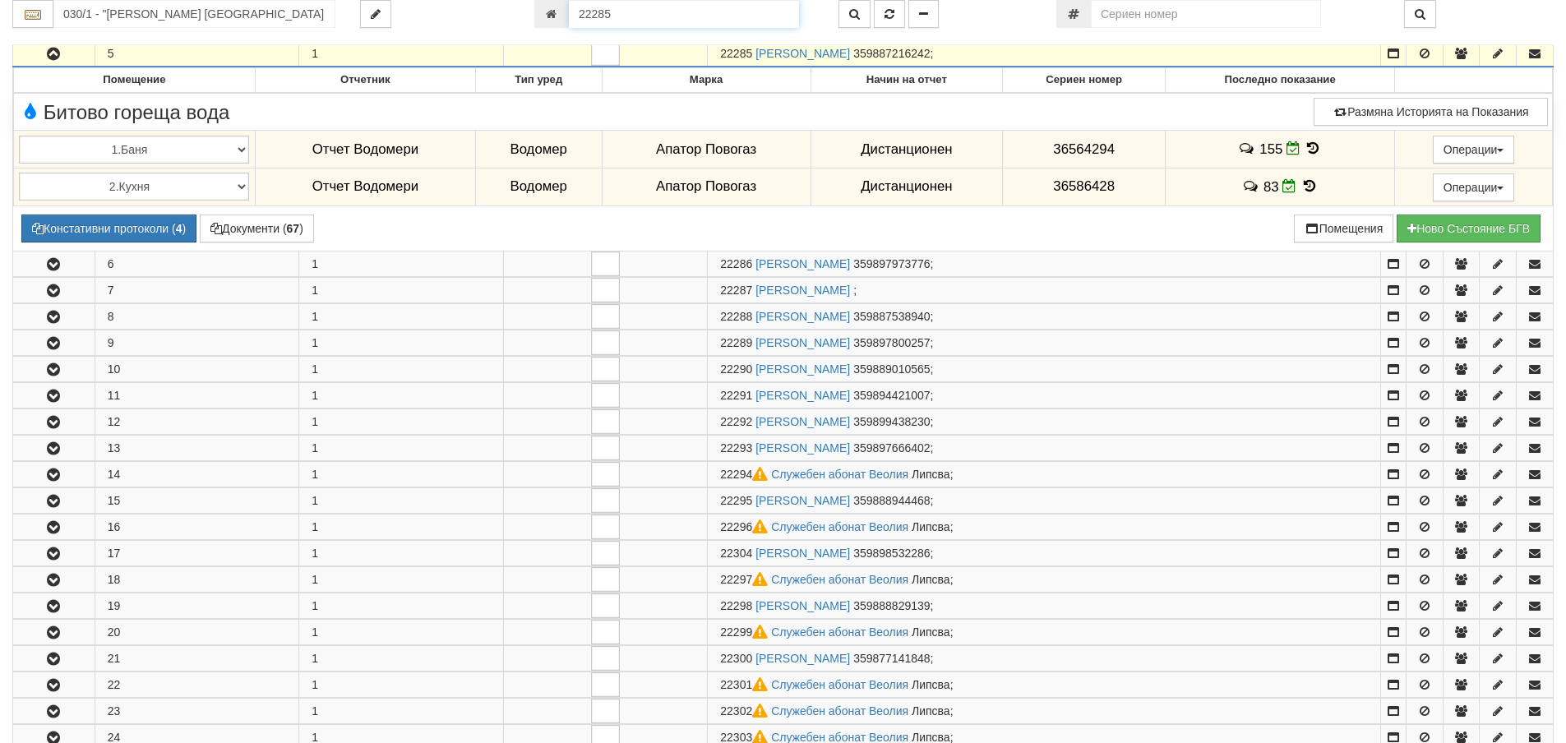
click at [664, 19] on input "22285" at bounding box center [684, 14] width 230 height 28
click at [633, 15] on input "22285" at bounding box center [684, 14] width 230 height 28
type input "18211"
type input "134/5 - "ВЕОЛИЯ ЕНЕРДЖИ ВАРНА " ЕАД"
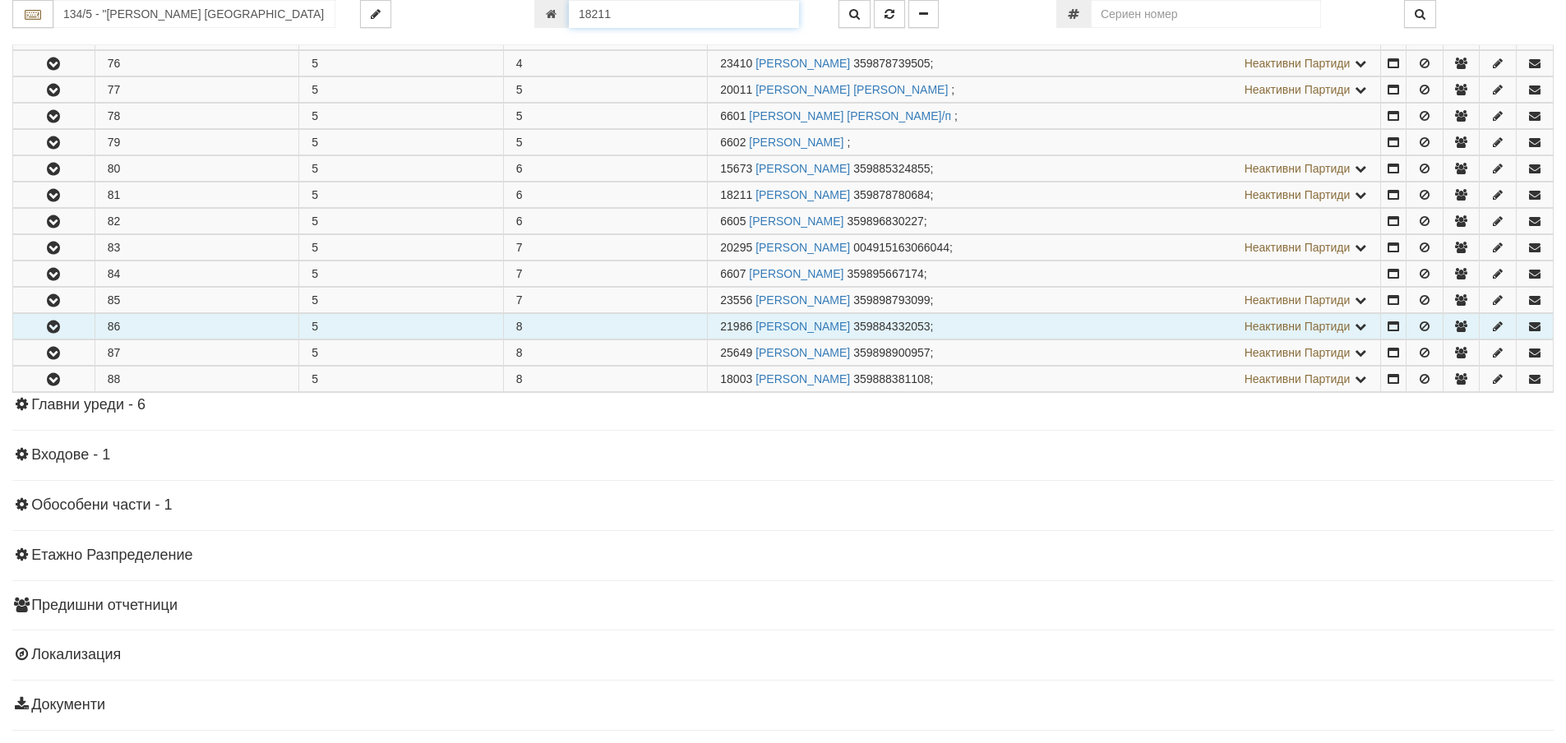
scroll to position [654, 0]
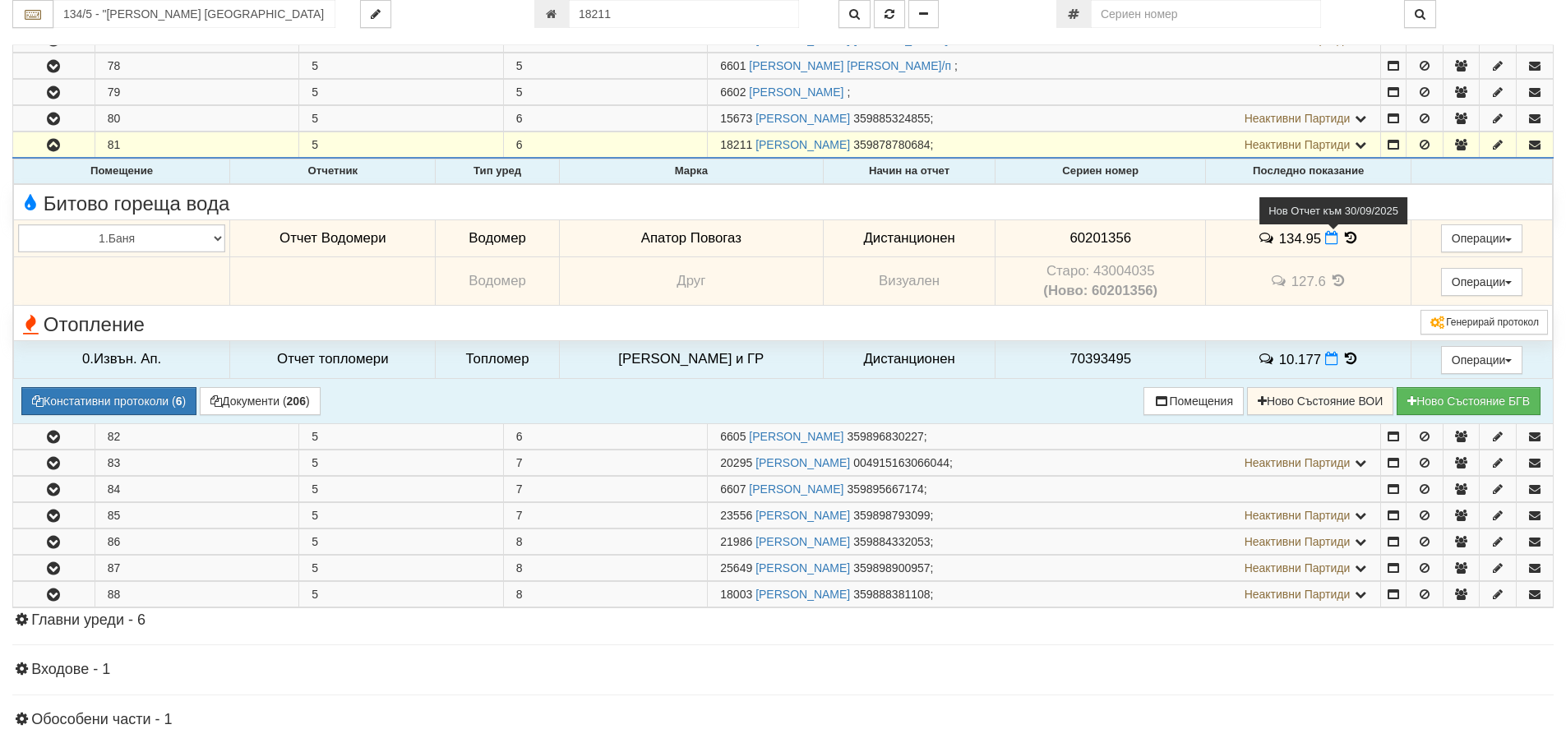
click at [1325, 237] on icon at bounding box center [1331, 238] width 13 height 14
select select "8ac75930-9bfd-e511-80be-8d5a1dced85a"
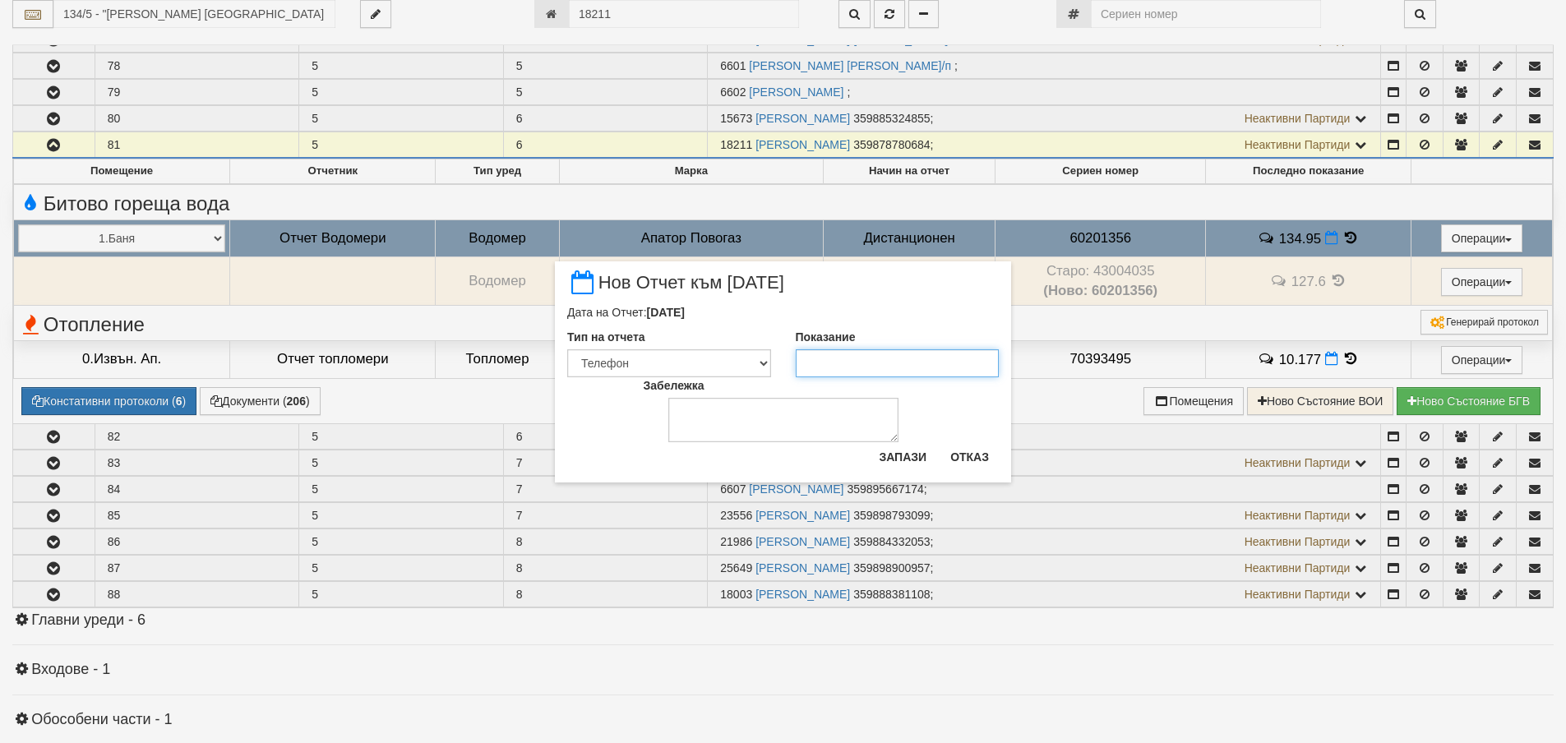
click at [839, 354] on input "Показание" at bounding box center [898, 363] width 204 height 28
type input "137.081"
click at [902, 461] on button "Запази" at bounding box center [902, 457] width 67 height 26
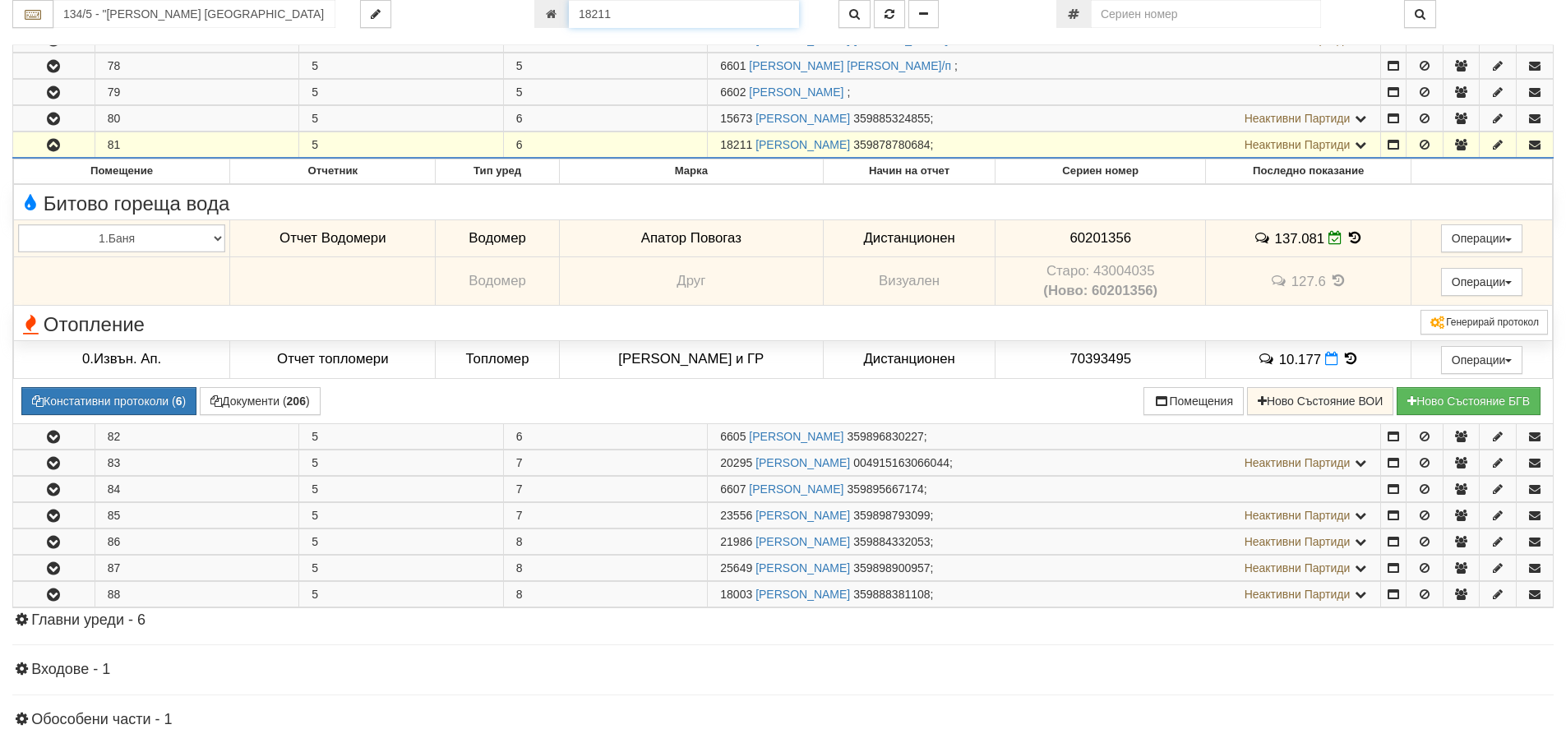
click at [631, 22] on input "18211" at bounding box center [684, 14] width 230 height 28
type input "17262"
type input "026/4 - "ТЕХЕМ СЪРВИСИС" ЕООД"
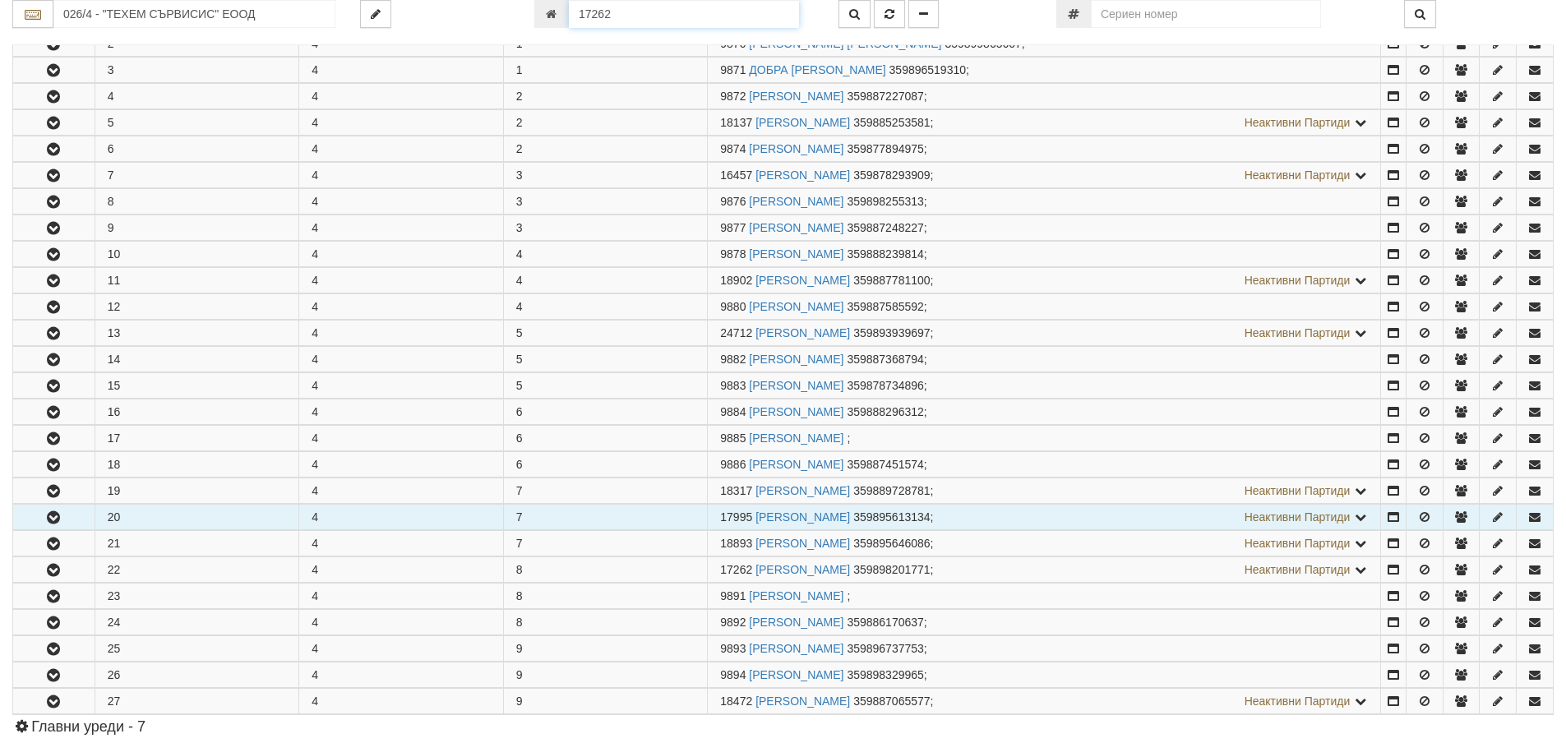
scroll to position [733, 0]
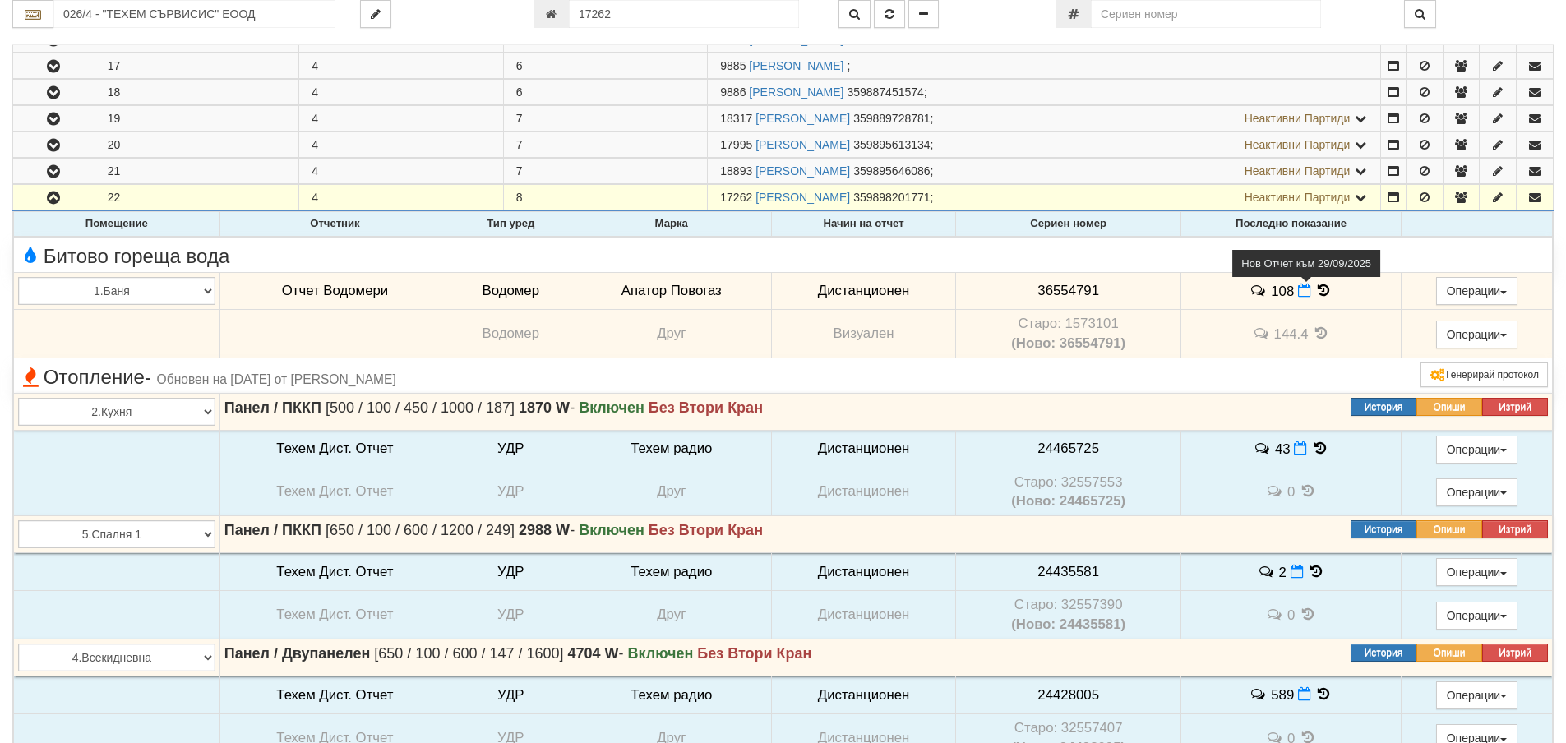
click at [1299, 293] on icon at bounding box center [1304, 291] width 13 height 14
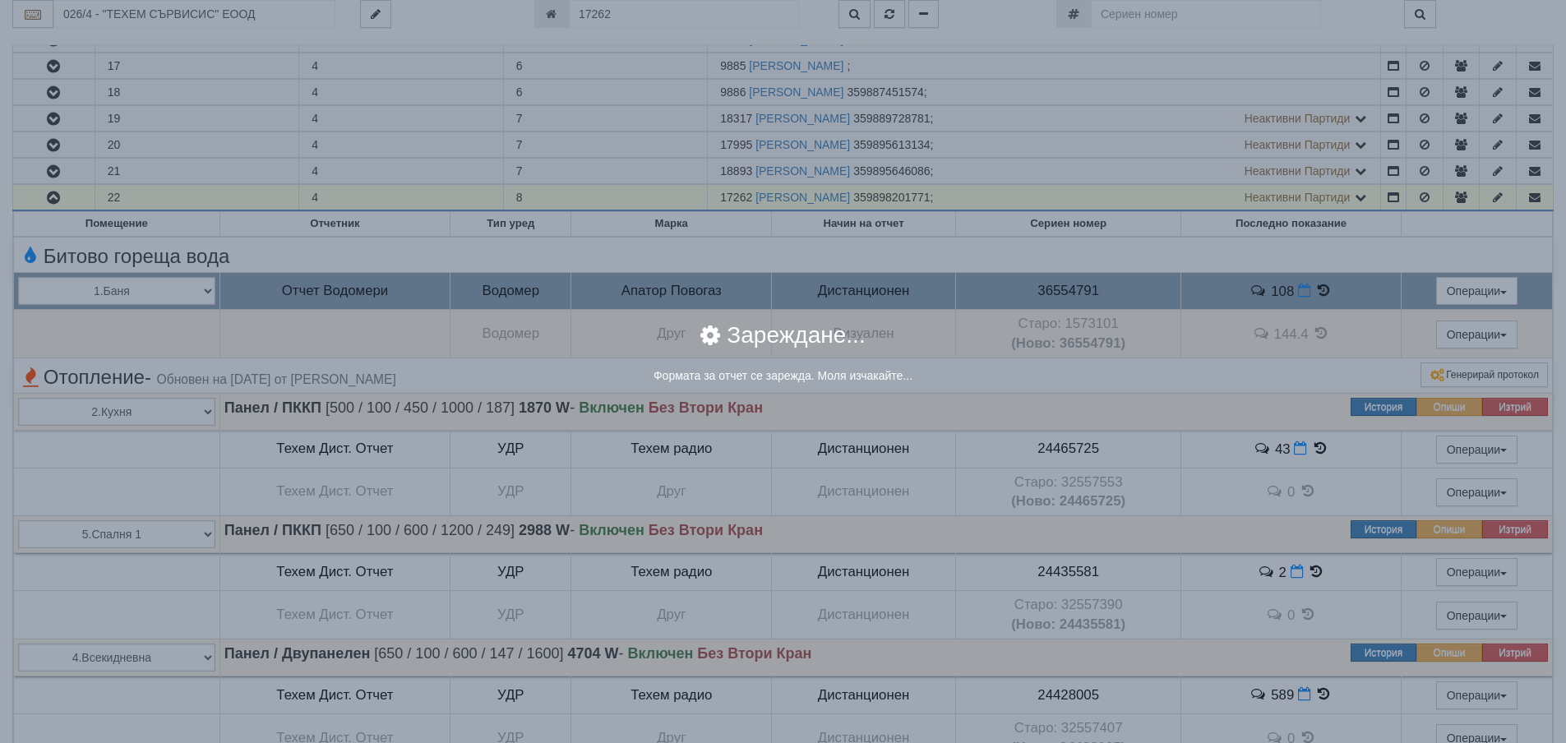
select select "8ac75930-9bfd-e511-80be-8d5a1dced85a"
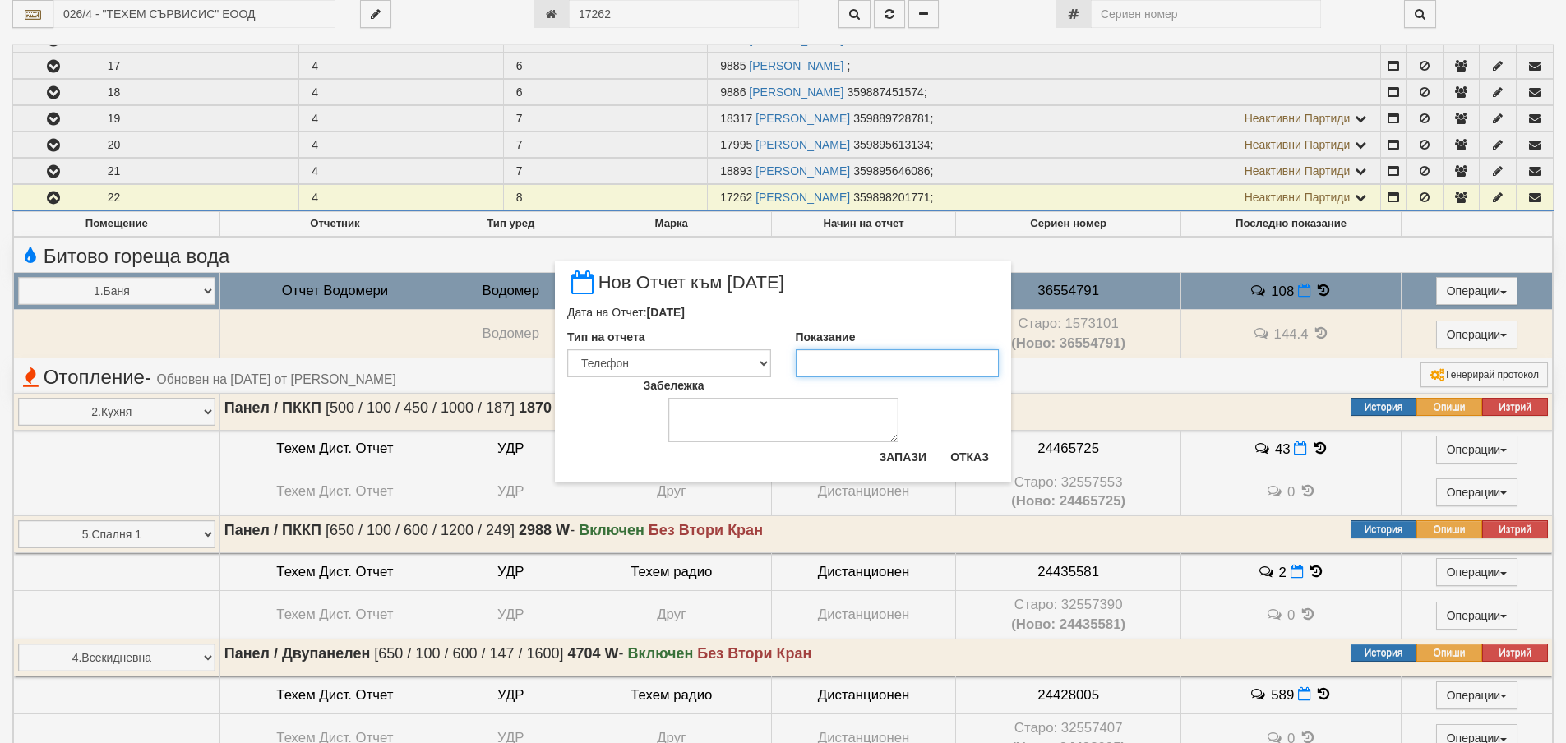
click at [917, 365] on input "Показание" at bounding box center [898, 363] width 204 height 28
type input "109"
click at [901, 459] on button "Запази" at bounding box center [902, 457] width 67 height 26
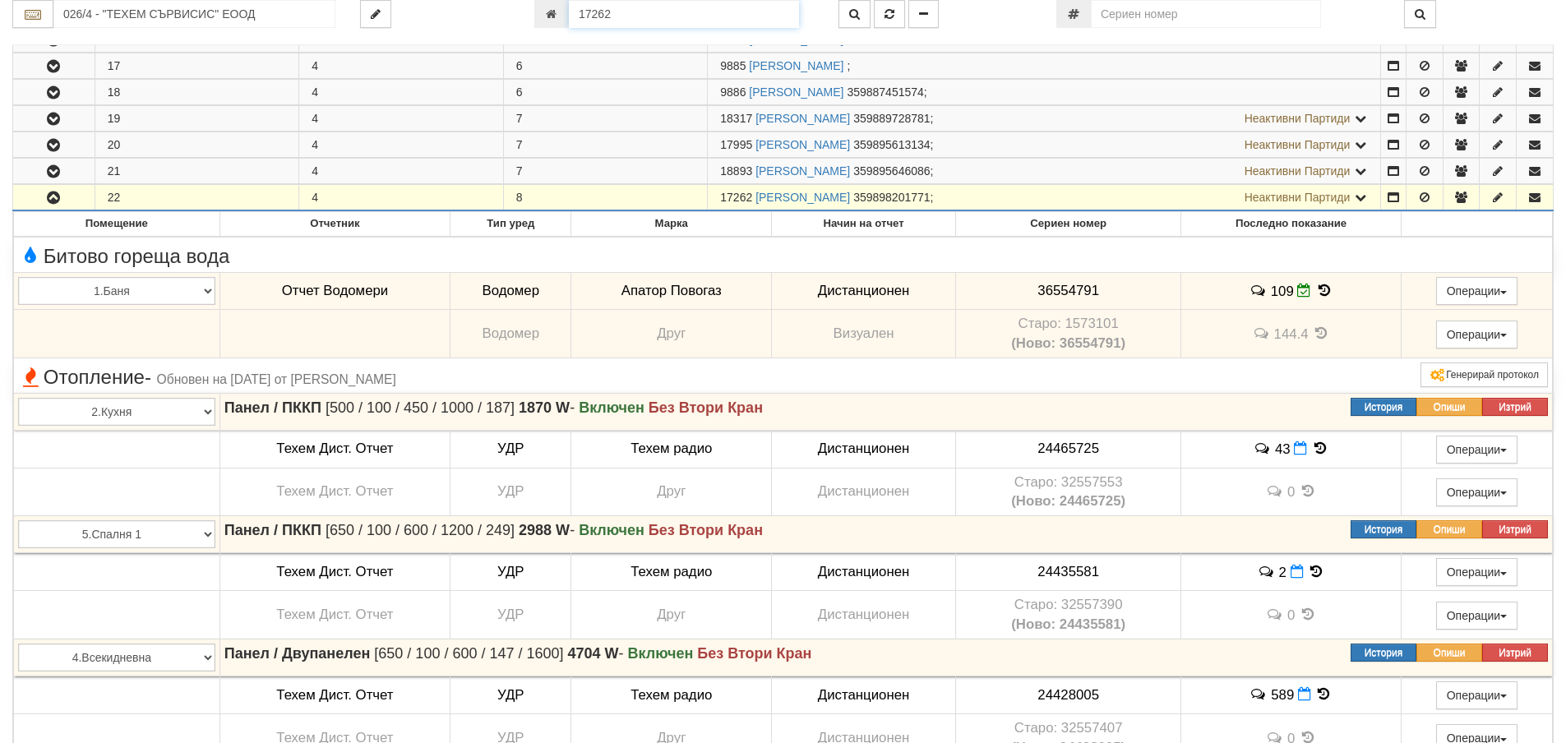
click at [620, 11] on input "17262" at bounding box center [684, 14] width 230 height 28
type input "18245"
type input "129/8 - "ВЕОЛИЯ ЕНЕРДЖИ ВАРНА " ЕАД"
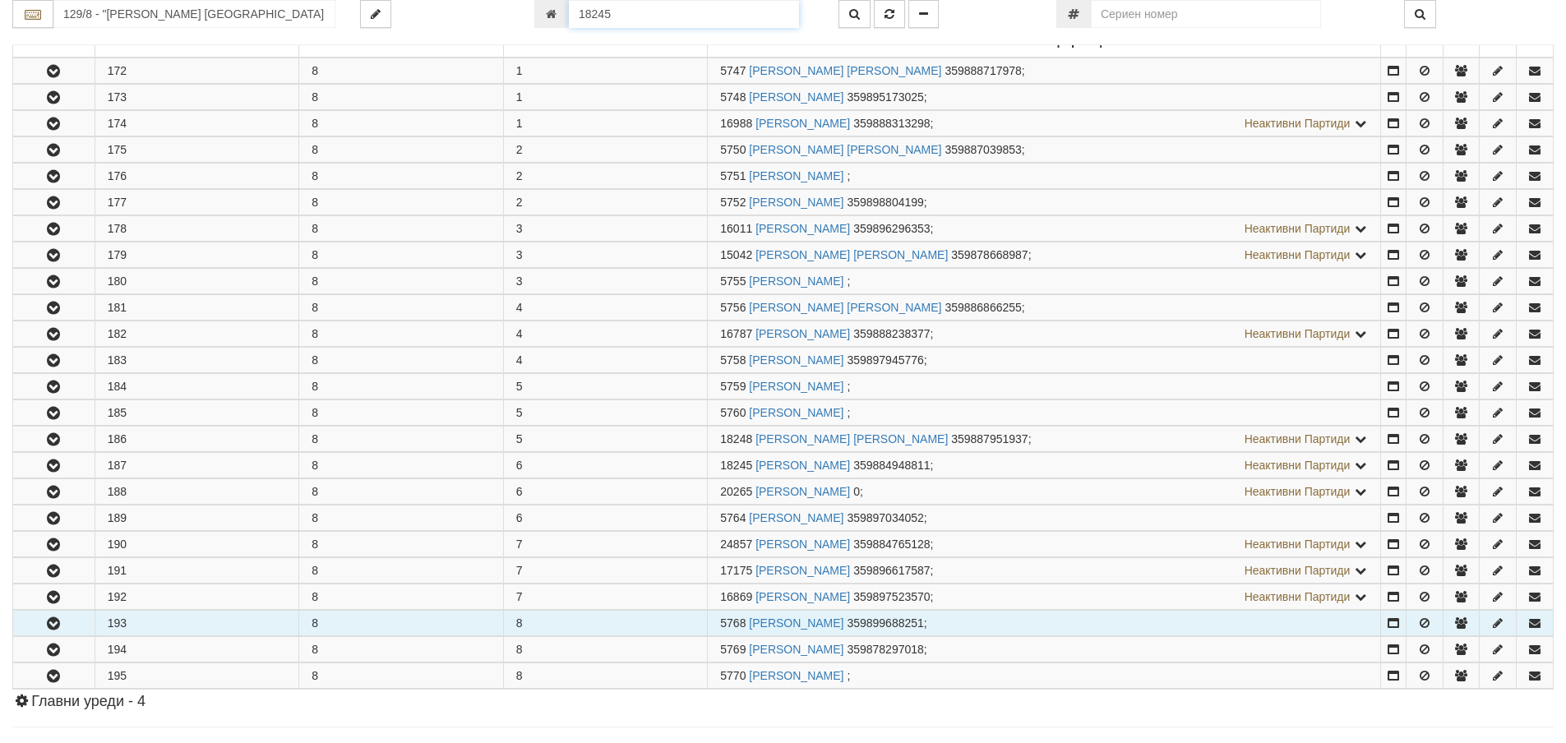
scroll to position [654, 0]
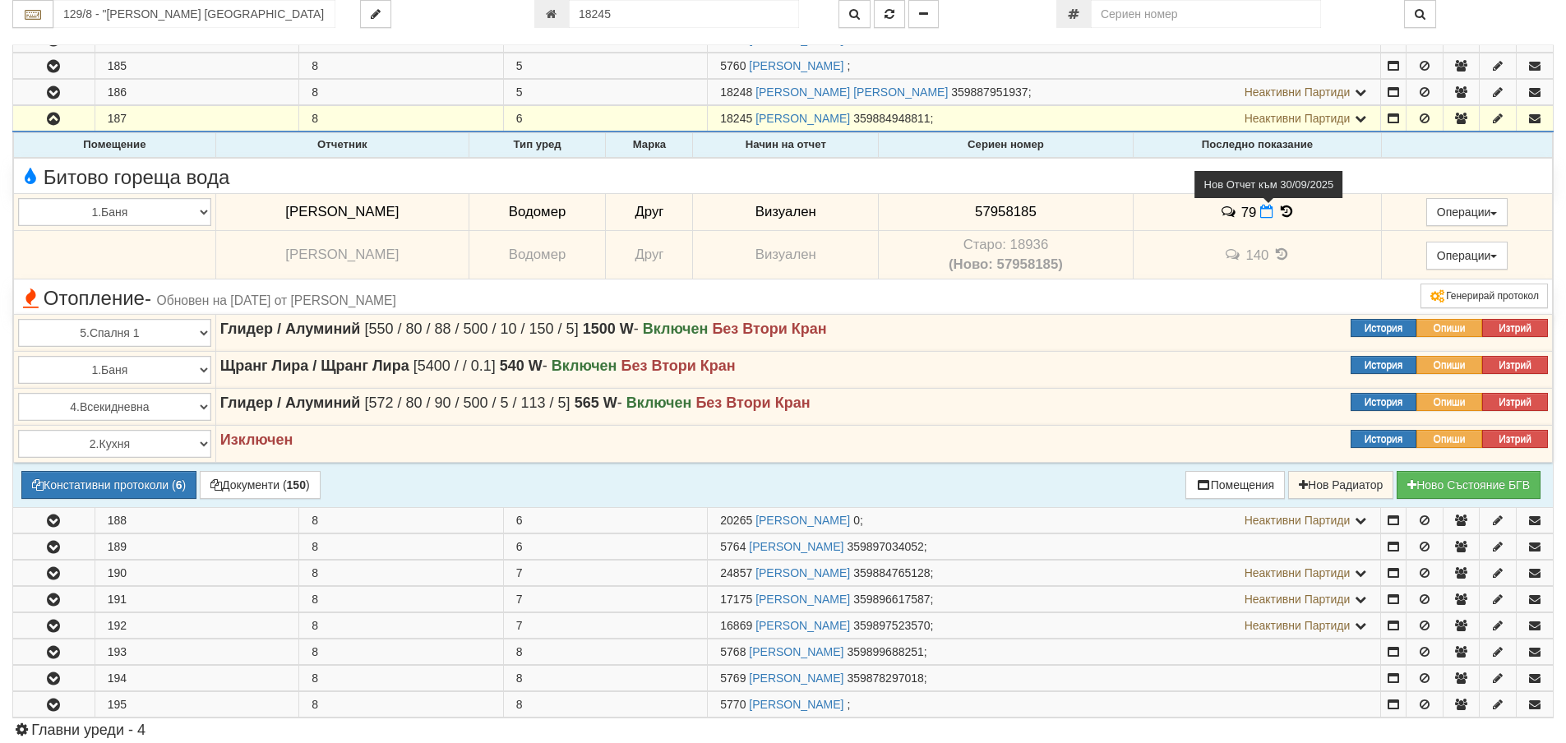
click at [1260, 214] on icon at bounding box center [1266, 212] width 13 height 14
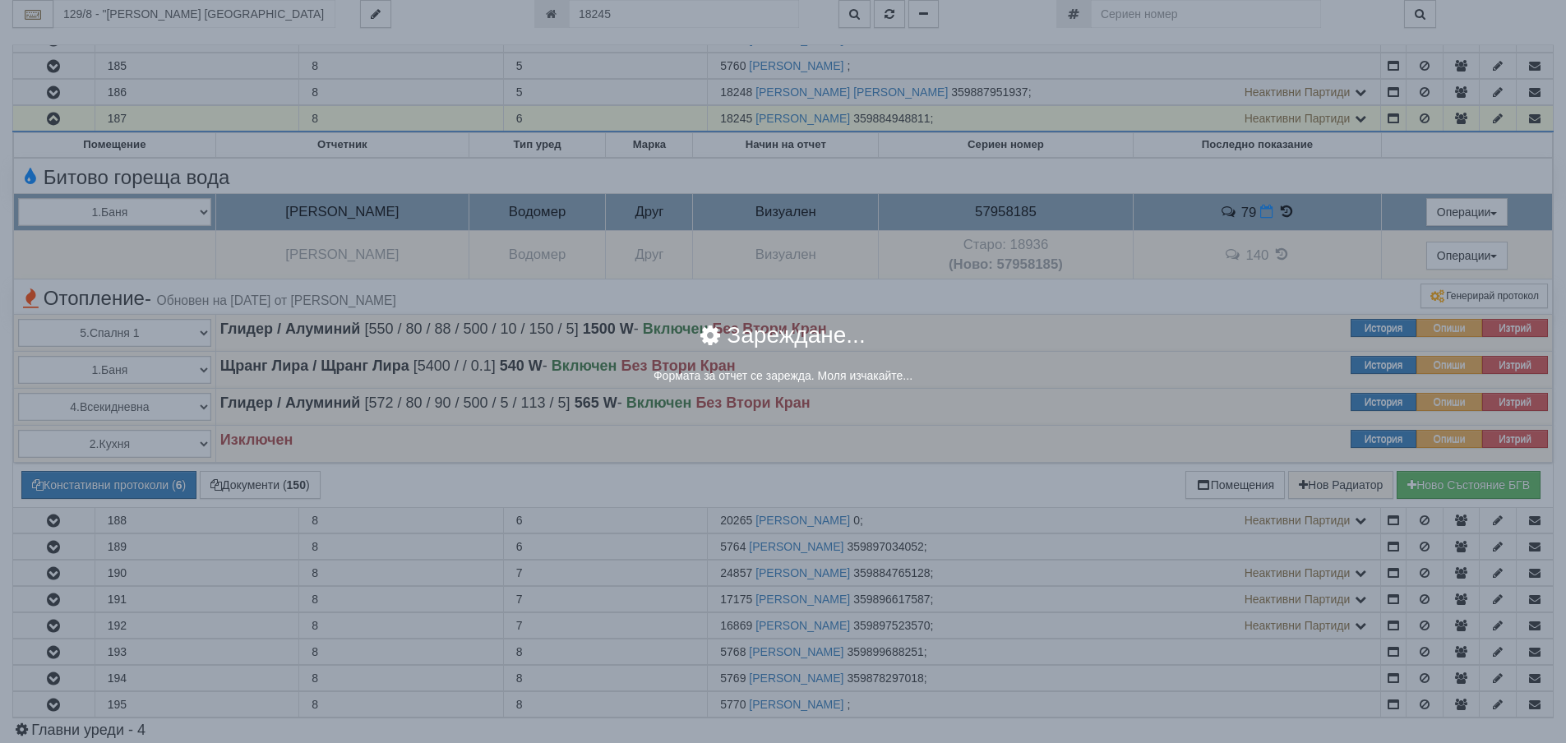
select select "8ac75930-9bfd-e511-80be-8d5a1dced85a"
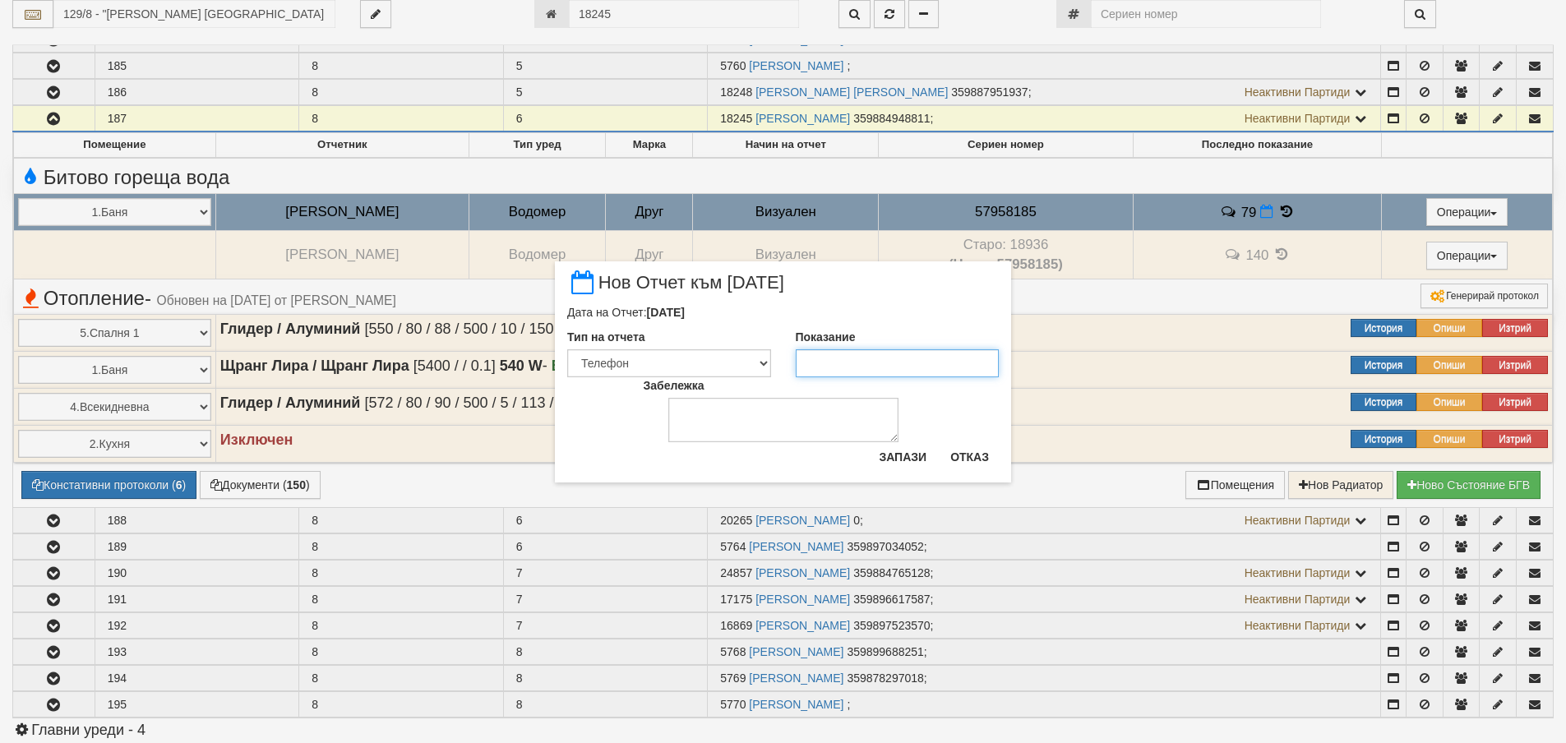
click at [902, 359] on input "Показание" at bounding box center [898, 363] width 204 height 28
type input "80"
click at [881, 460] on button "Запази" at bounding box center [902, 457] width 67 height 26
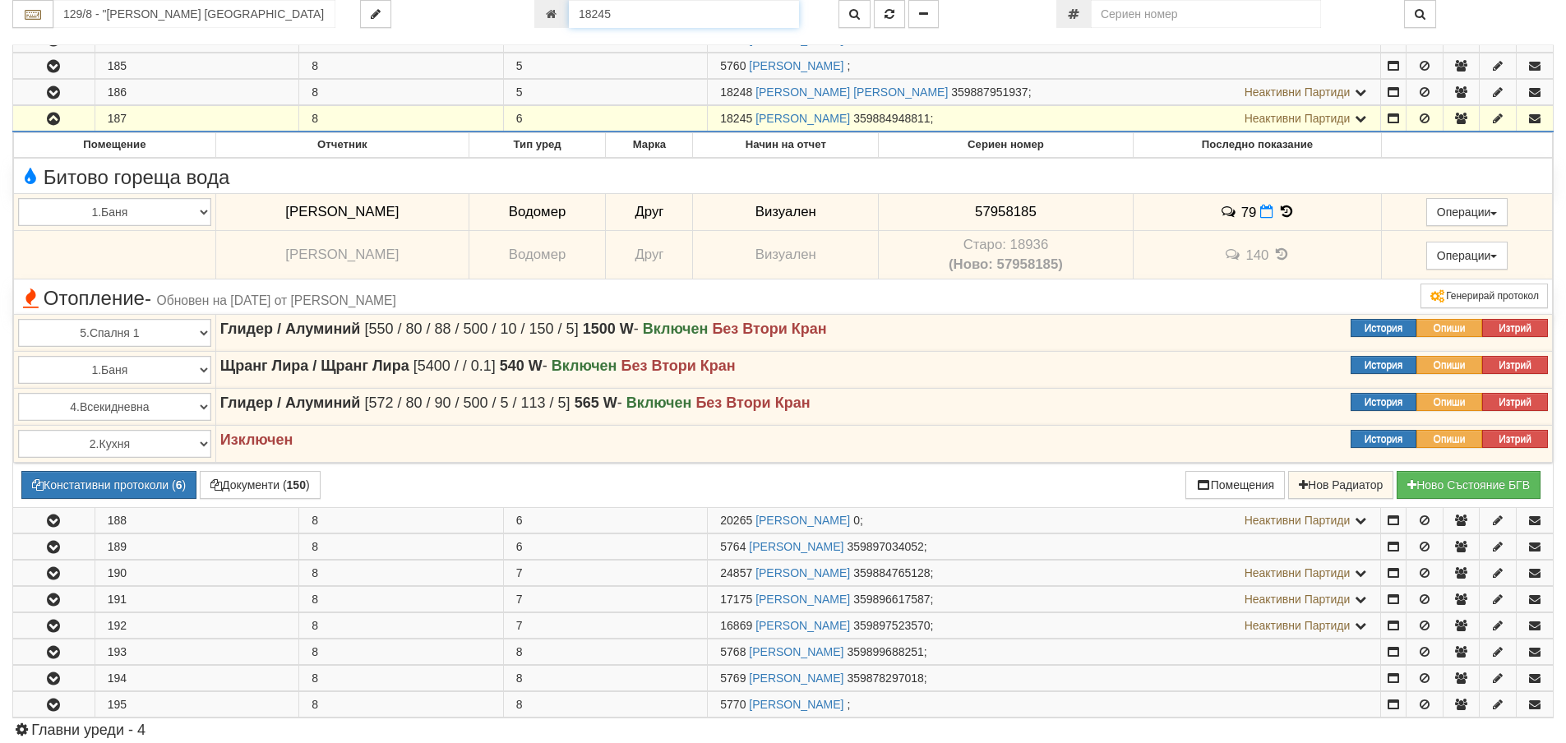
click at [640, 16] on input "18245" at bounding box center [684, 14] width 230 height 28
type input "24740"
type input "214/6 - "ТЕХЕМ СЪРВИСИС" ЕООД"
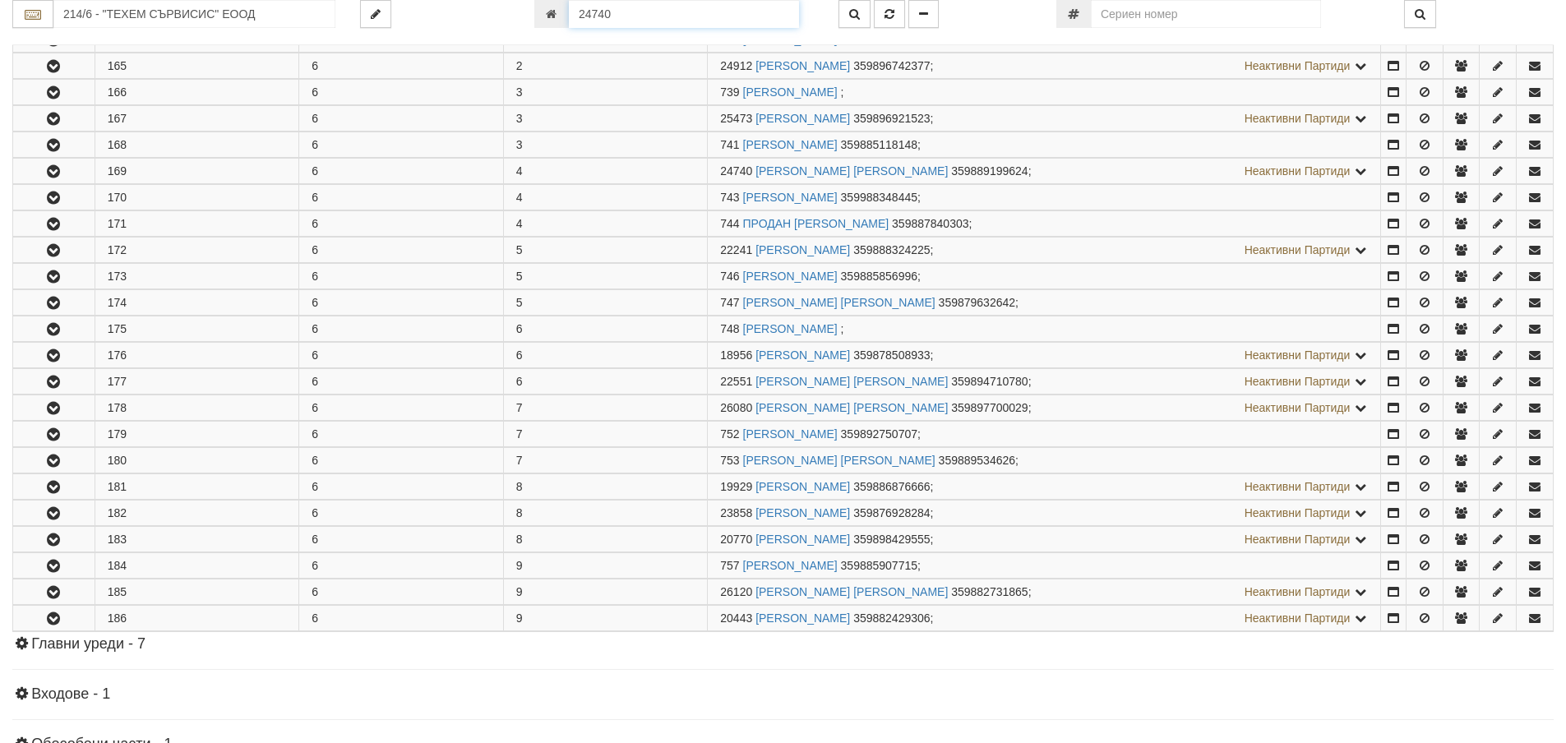
scroll to position [561, 0]
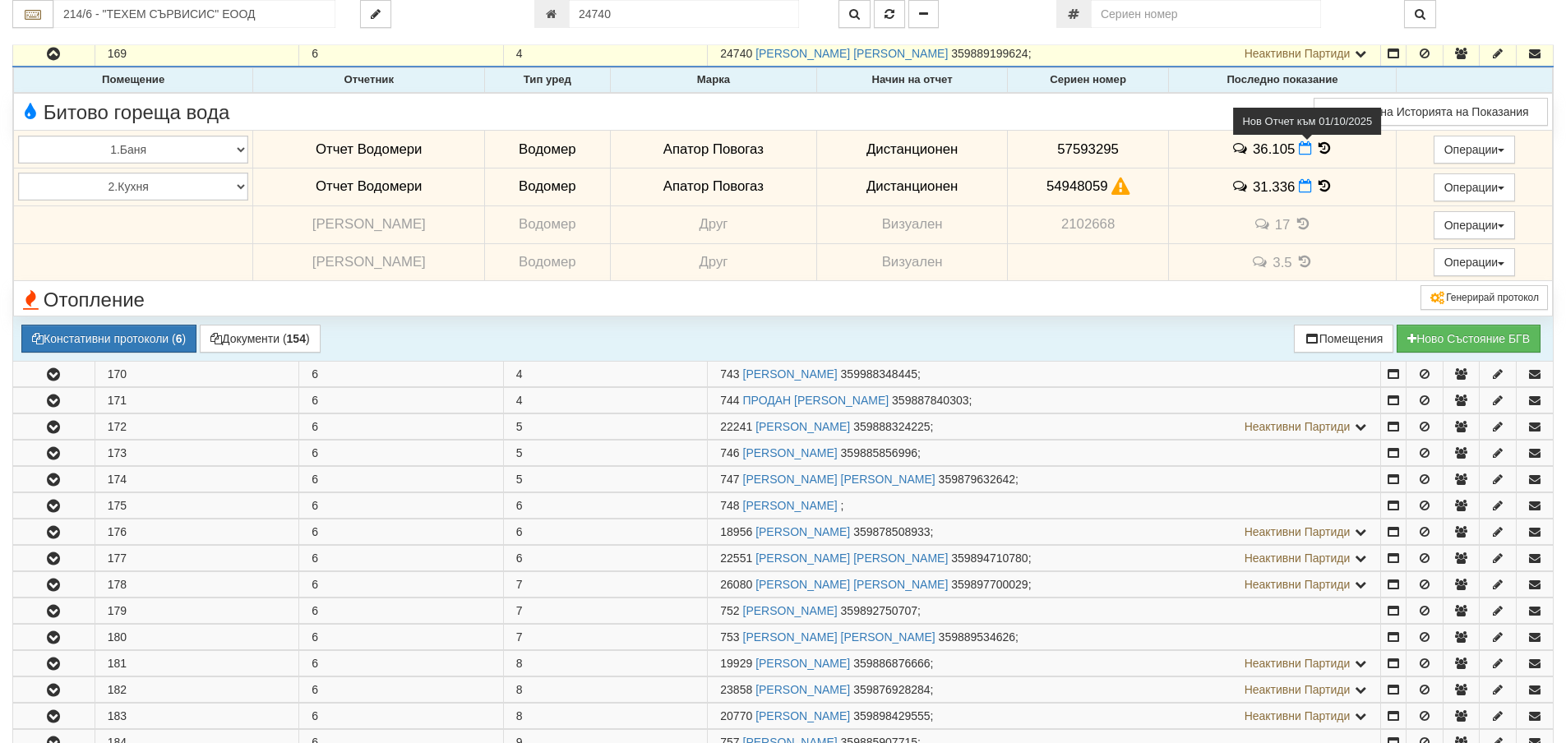
click at [1298, 148] on icon at bounding box center [1304, 148] width 13 height 14
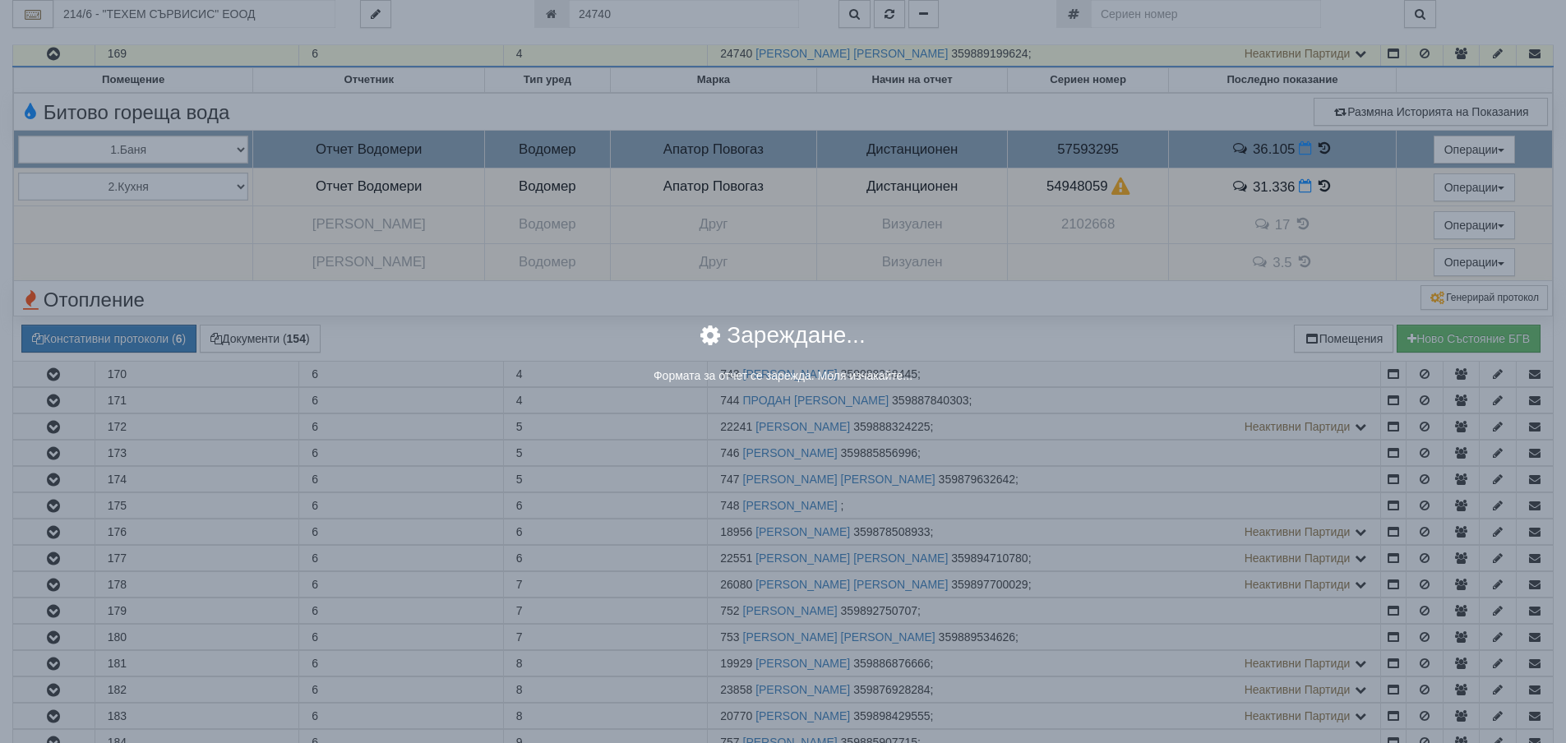
select select "8ac75930-9bfd-e511-80be-8d5a1dced85a"
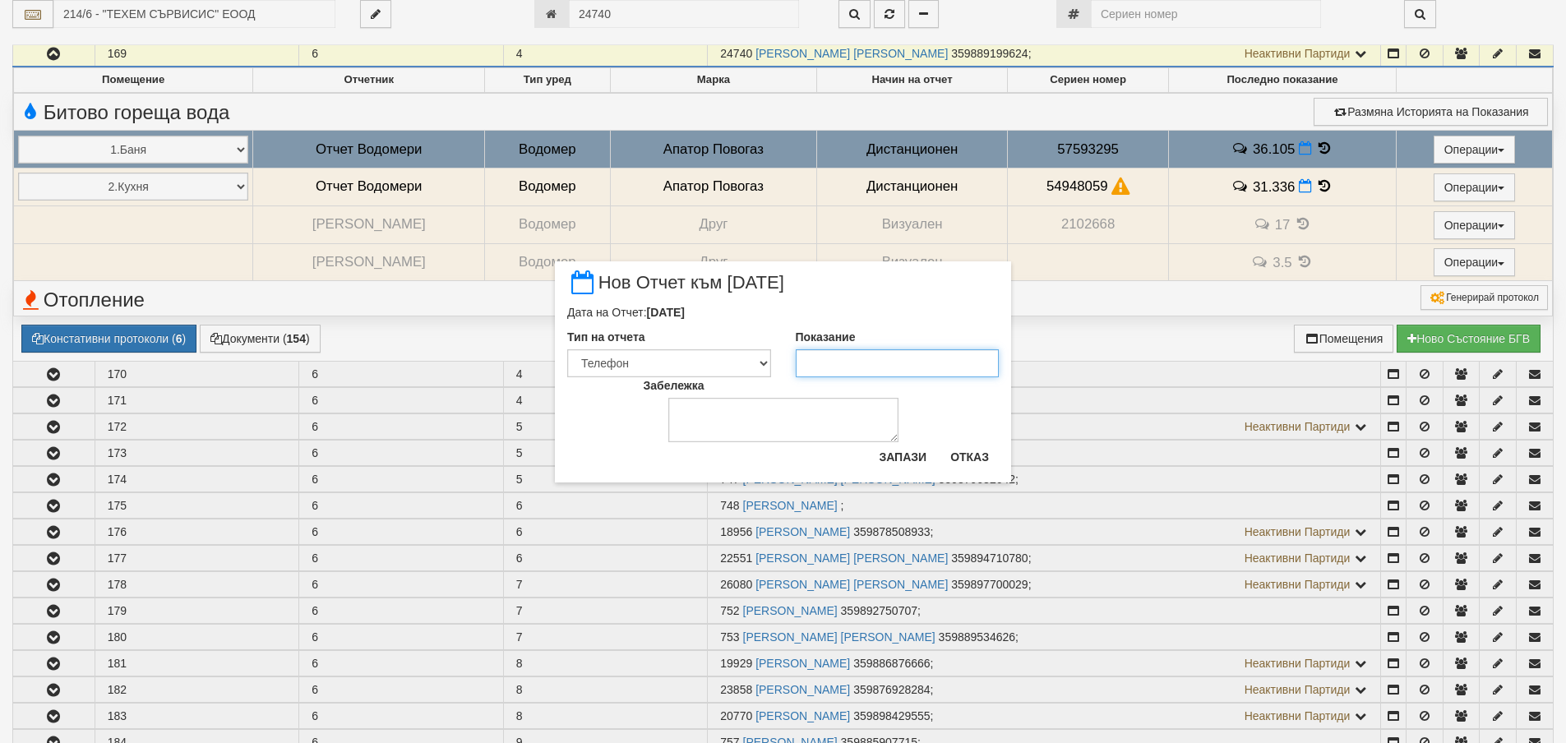
click at [841, 371] on input "Показание" at bounding box center [898, 363] width 204 height 28
type input "36.105"
click at [895, 460] on button "Запази" at bounding box center [902, 457] width 67 height 26
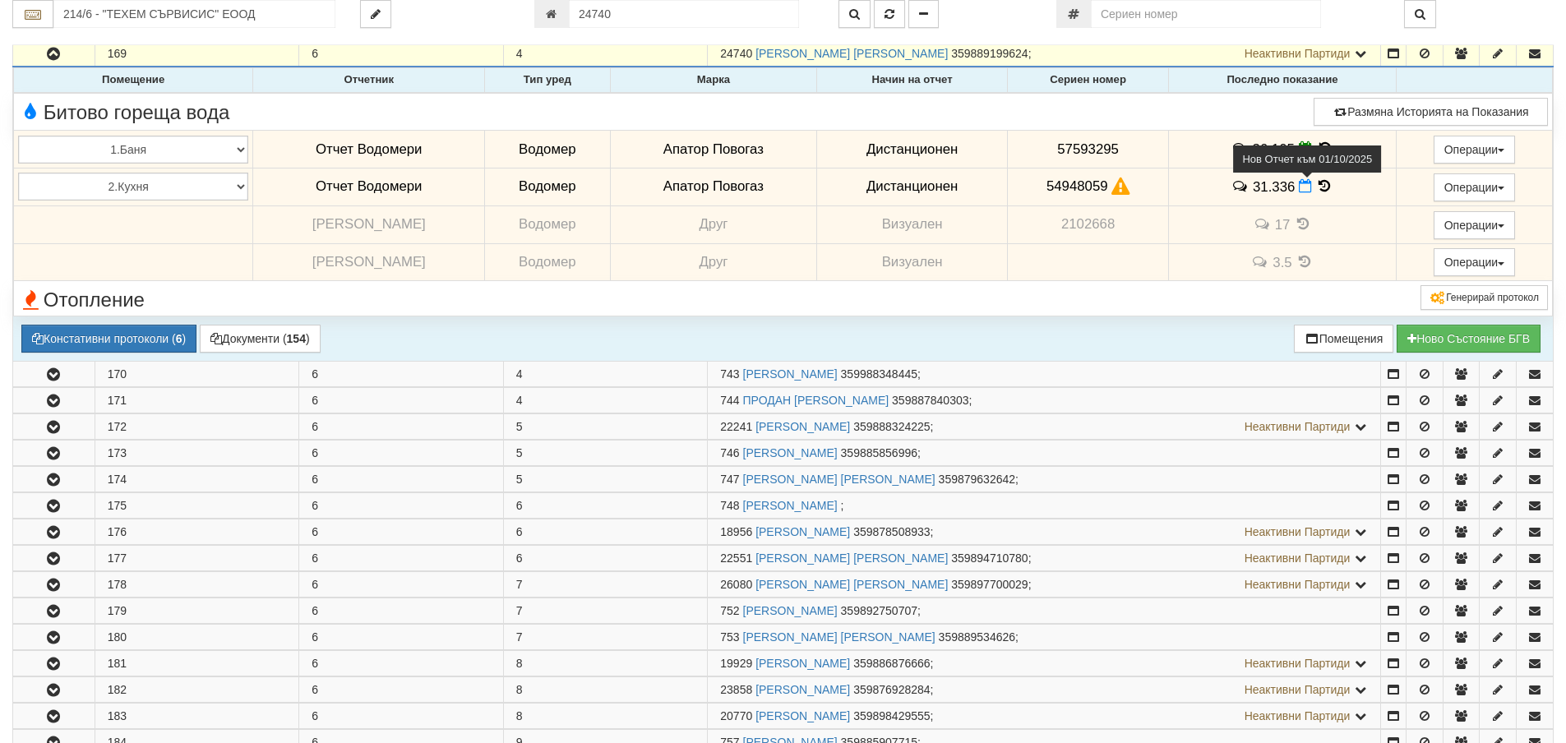
click at [1298, 190] on icon at bounding box center [1304, 186] width 13 height 14
select select "8ac75930-9bfd-e511-80be-8d5a1dced85a"
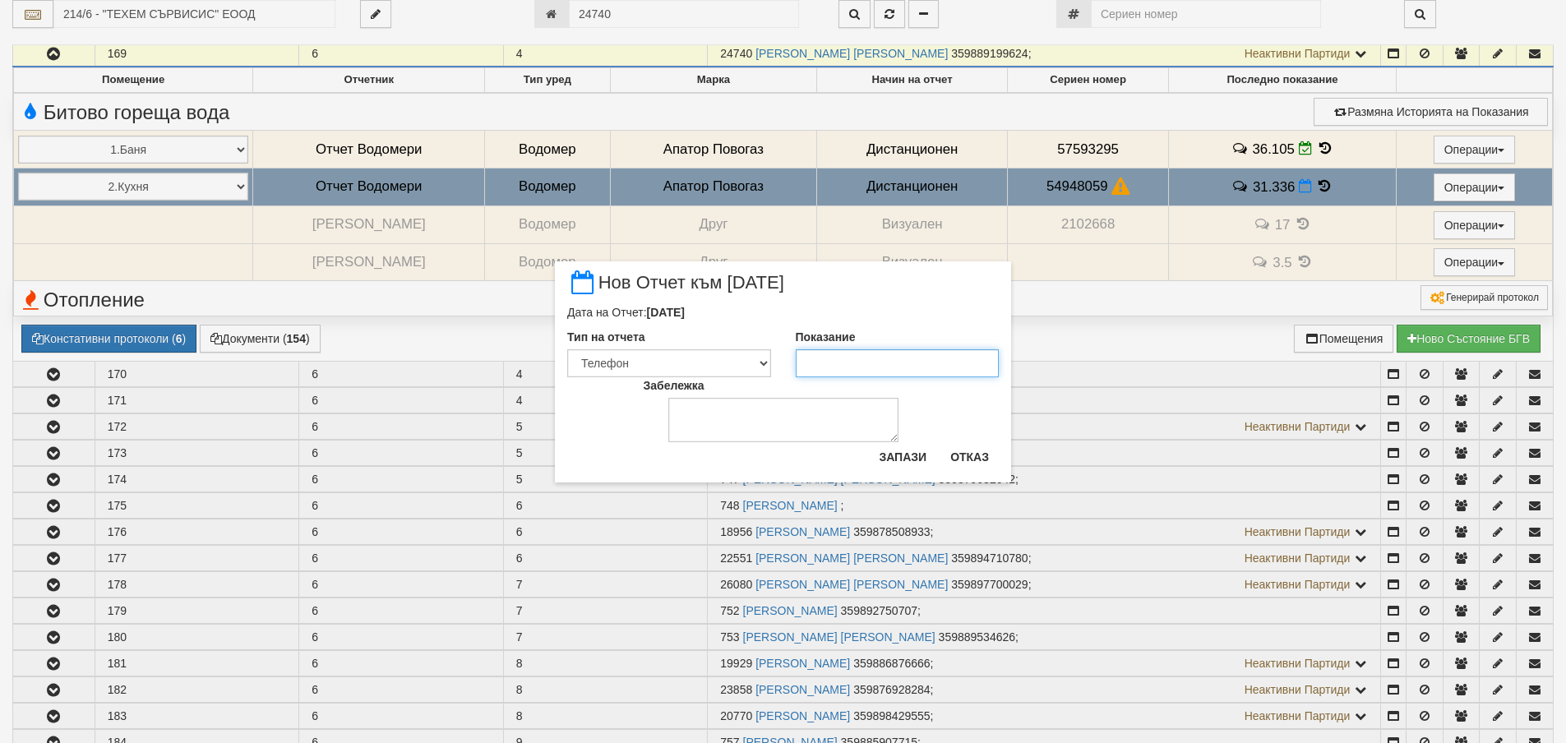
click at [851, 367] on input "Показание" at bounding box center [898, 363] width 204 height 28
type input "31.336"
click at [889, 462] on button "Запази" at bounding box center [902, 457] width 67 height 26
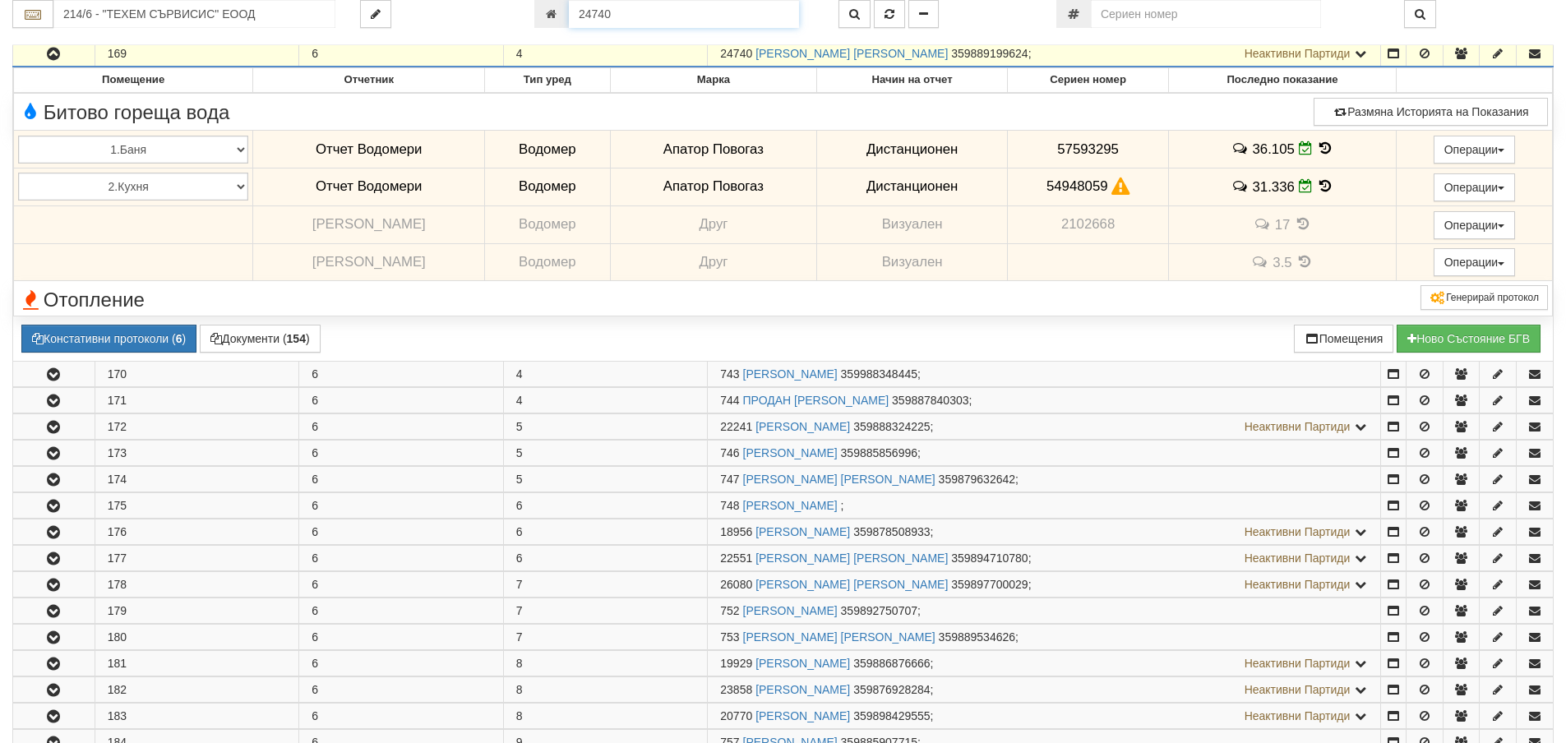
click at [620, 9] on input "24740" at bounding box center [684, 14] width 230 height 28
type input "17565"
type input "149/8 - "ВЕОЛИЯ ЕНЕРДЖИ ВАРНА " ЕАД"
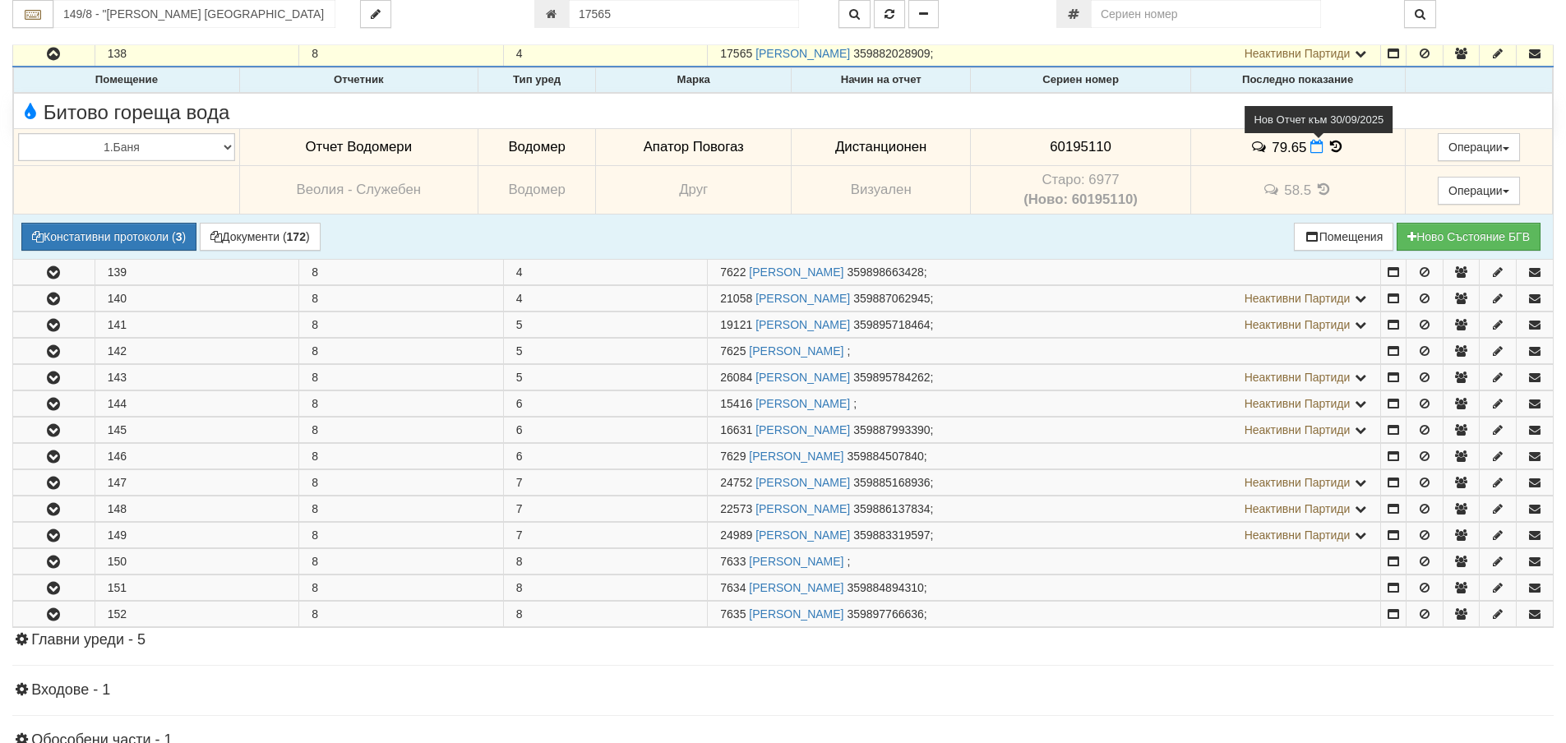
click at [1310, 153] on icon at bounding box center [1316, 147] width 13 height 14
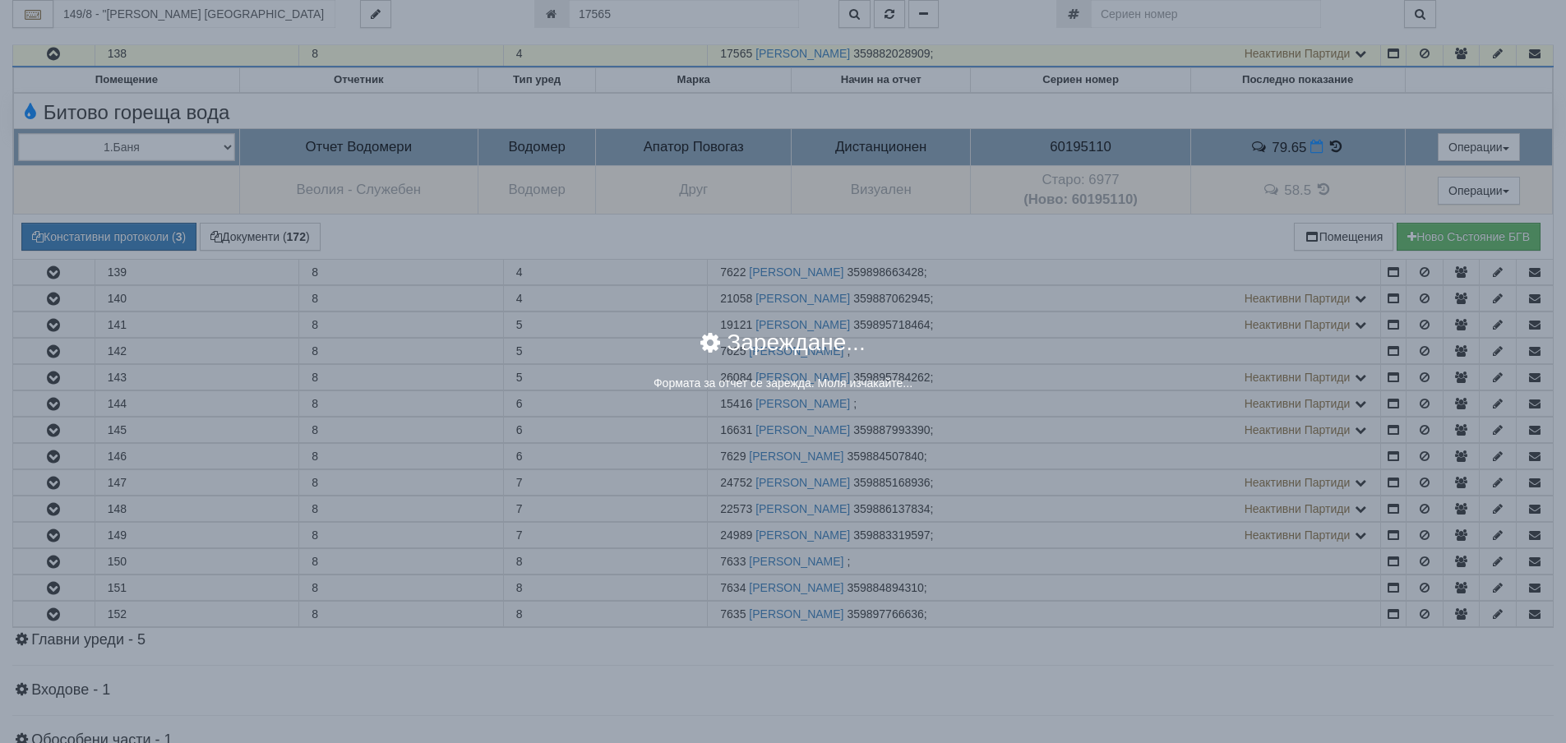
select select "8ac75930-9bfd-e511-80be-8d5a1dced85a"
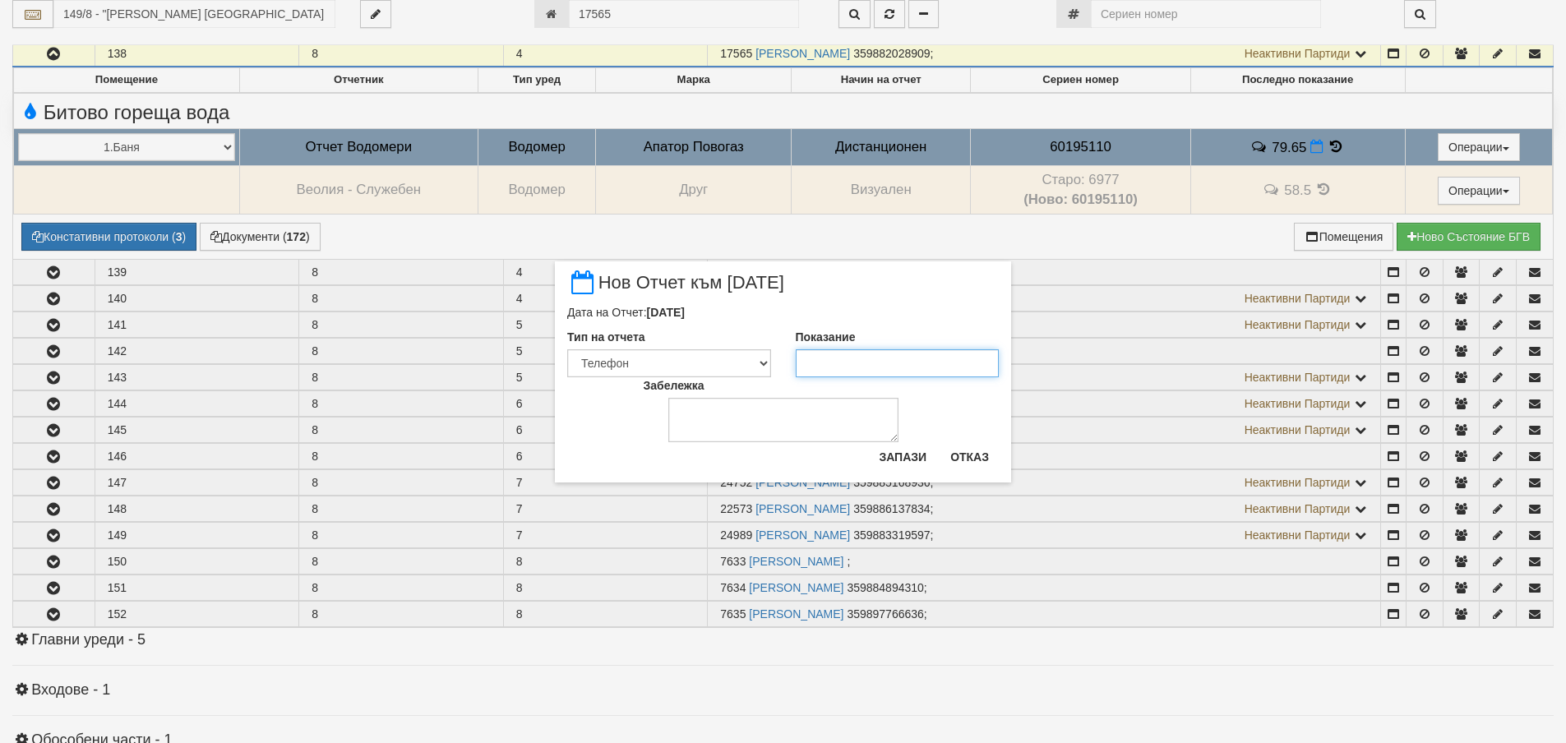
click at [840, 355] on input "Показание" at bounding box center [898, 363] width 204 height 28
type input "80.23"
click at [902, 452] on button "Запази" at bounding box center [902, 457] width 67 height 26
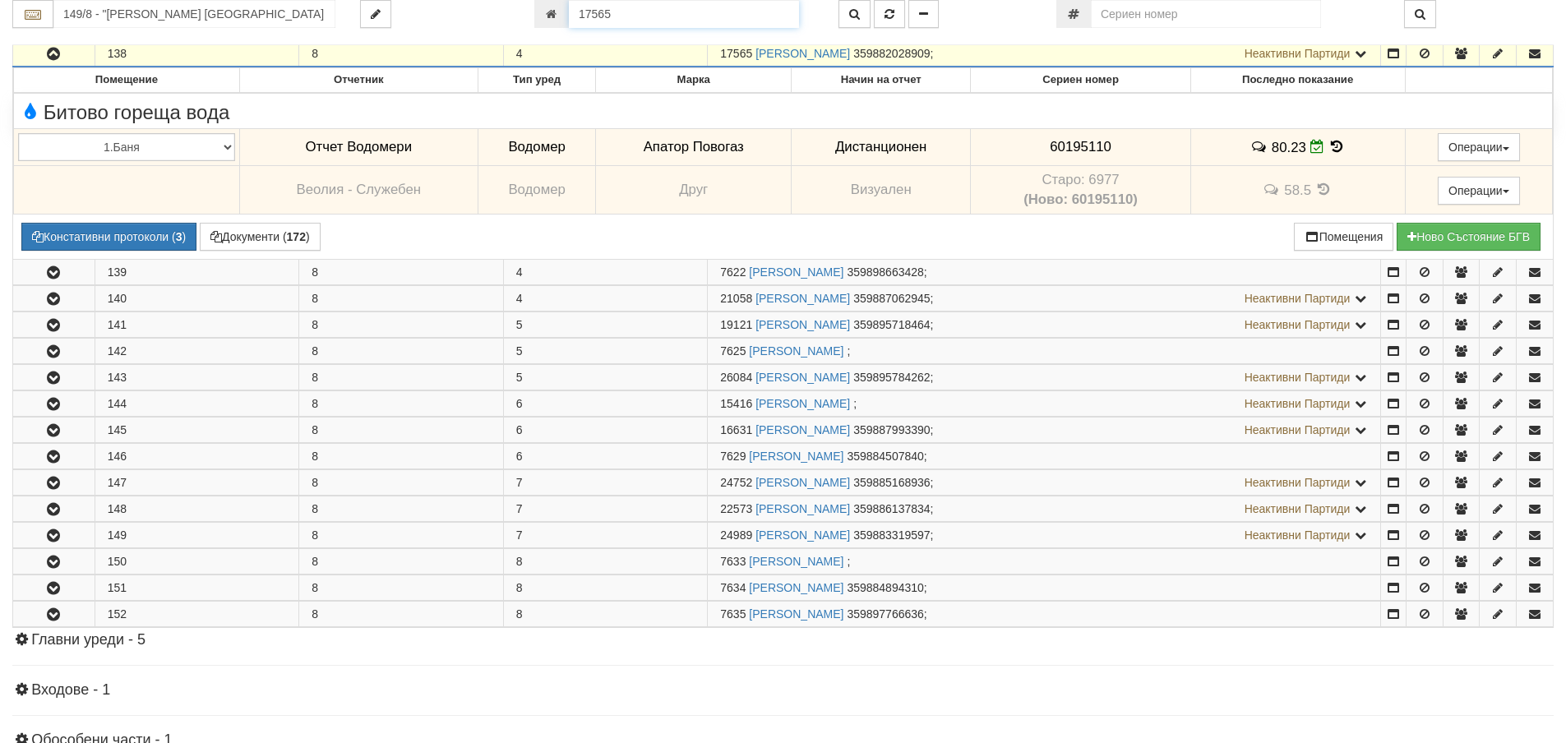
click at [655, 16] on input "17565" at bounding box center [684, 14] width 230 height 28
type input "7635"
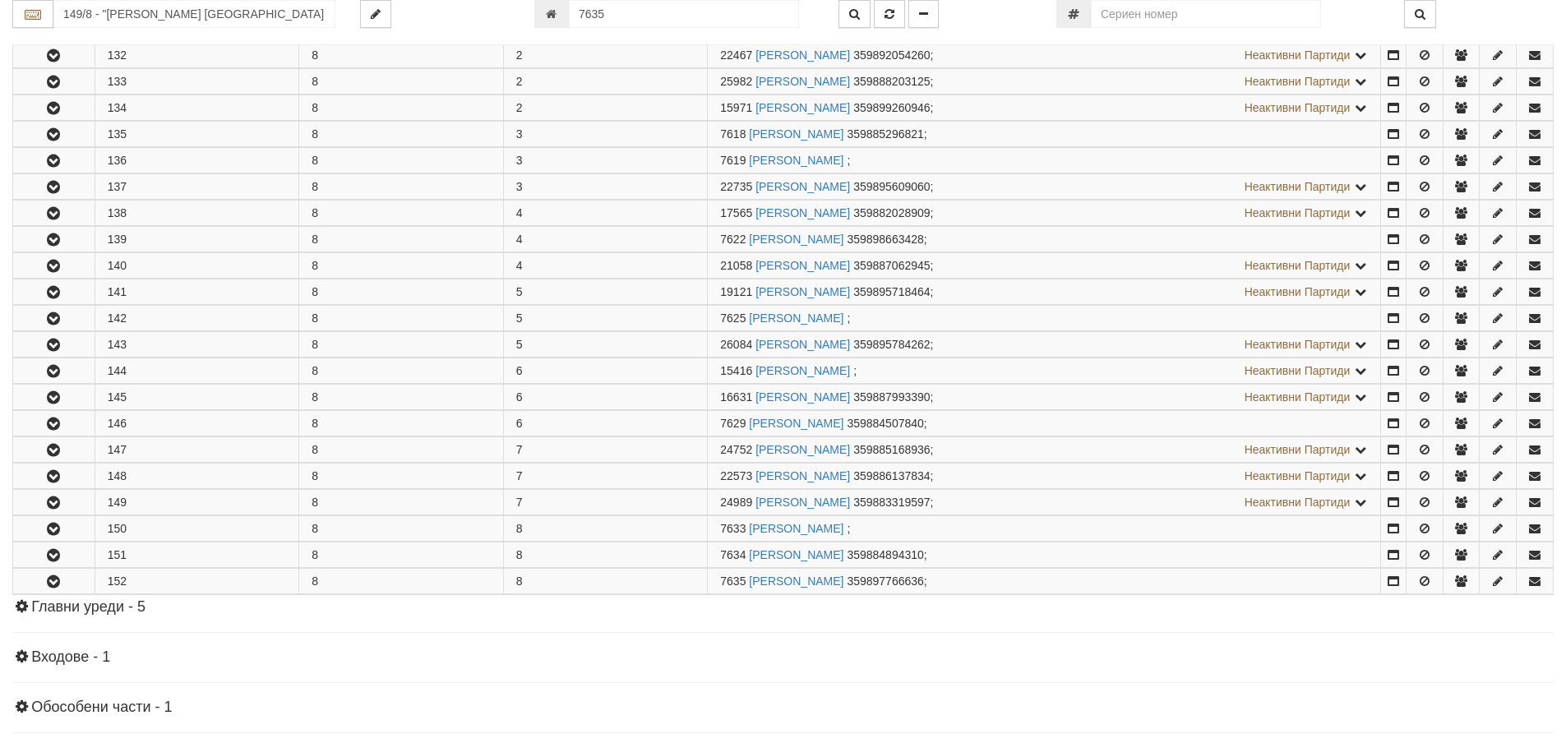
scroll to position [654, 0]
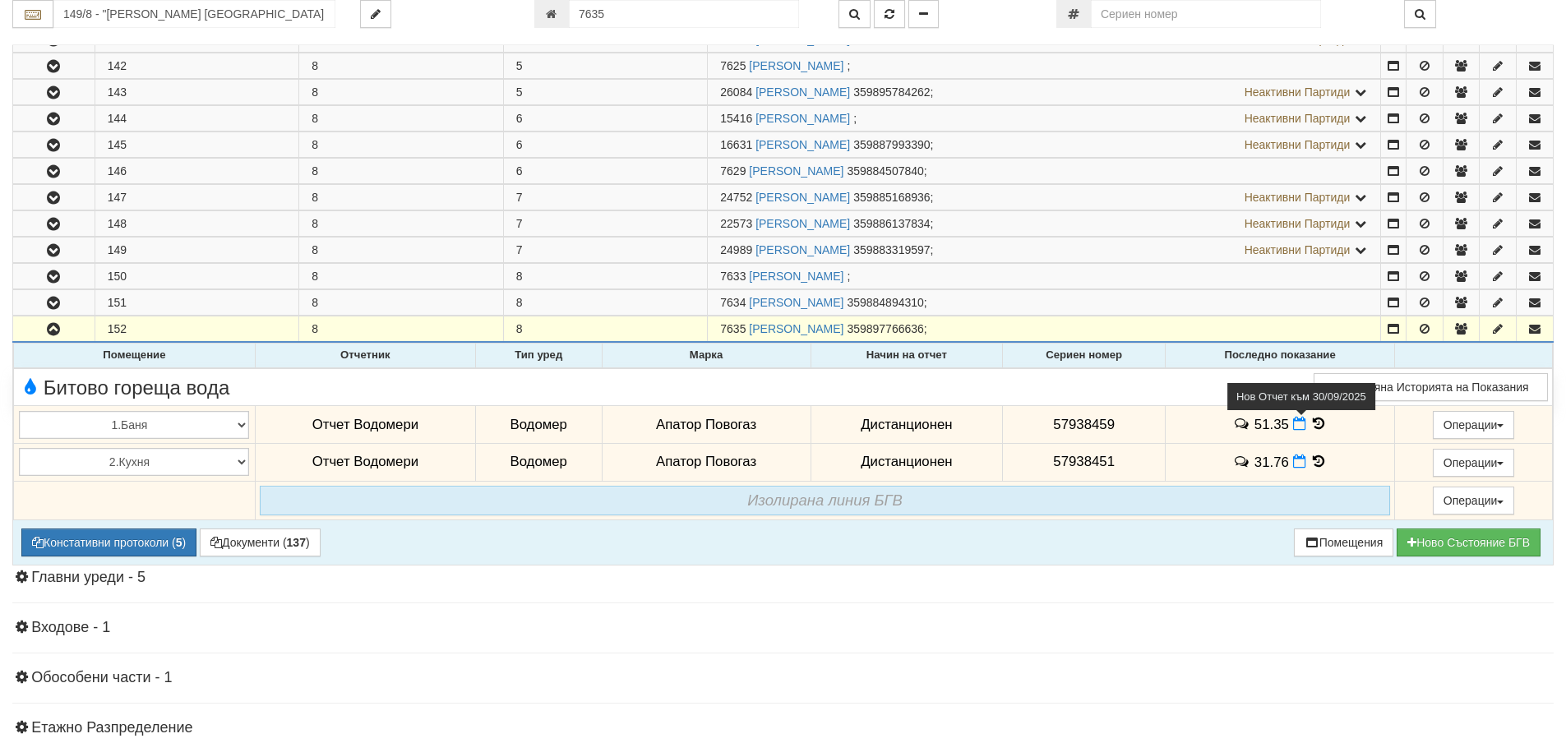
click at [1293, 426] on icon at bounding box center [1299, 424] width 13 height 14
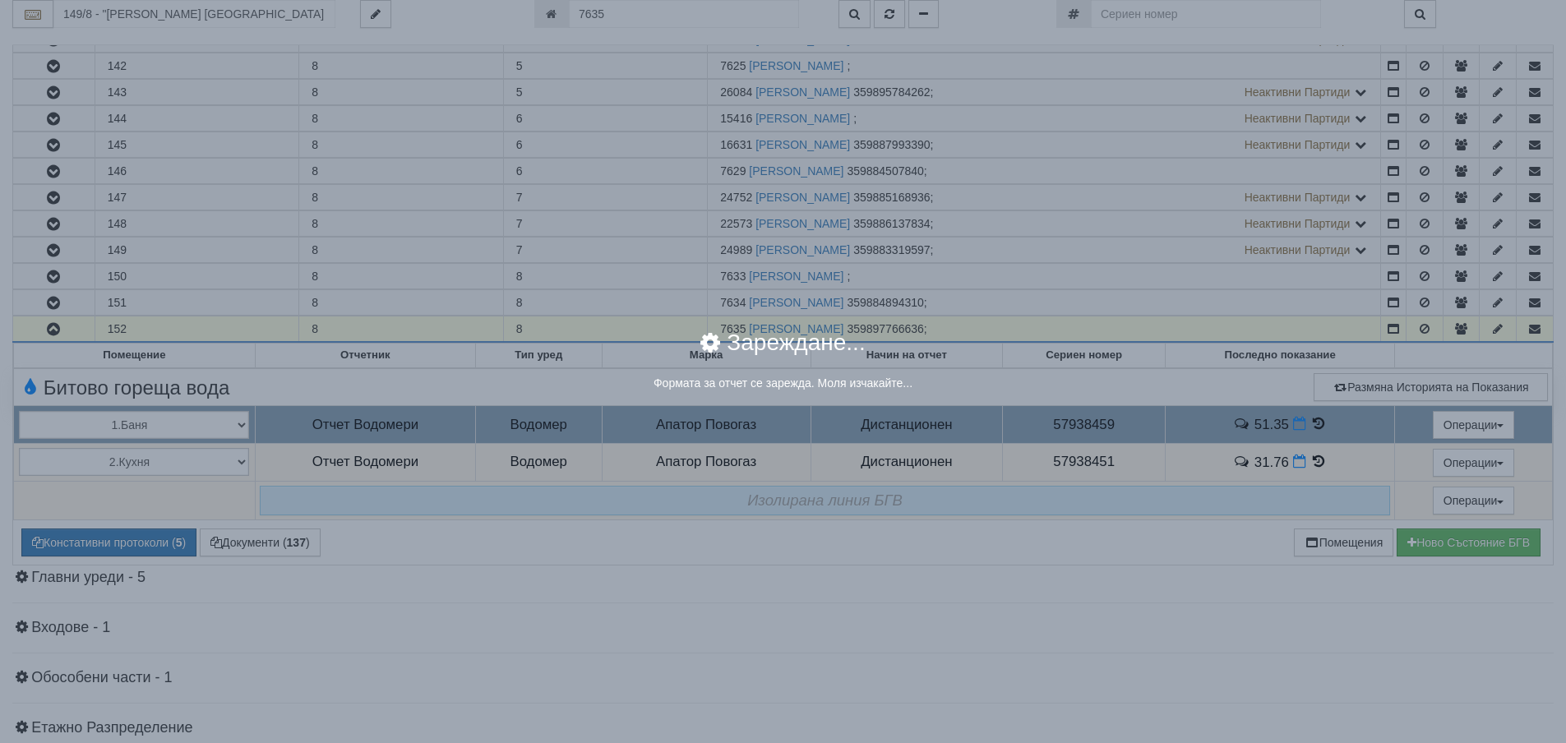
select select "8ac75930-9bfd-e511-80be-8d5a1dced85a"
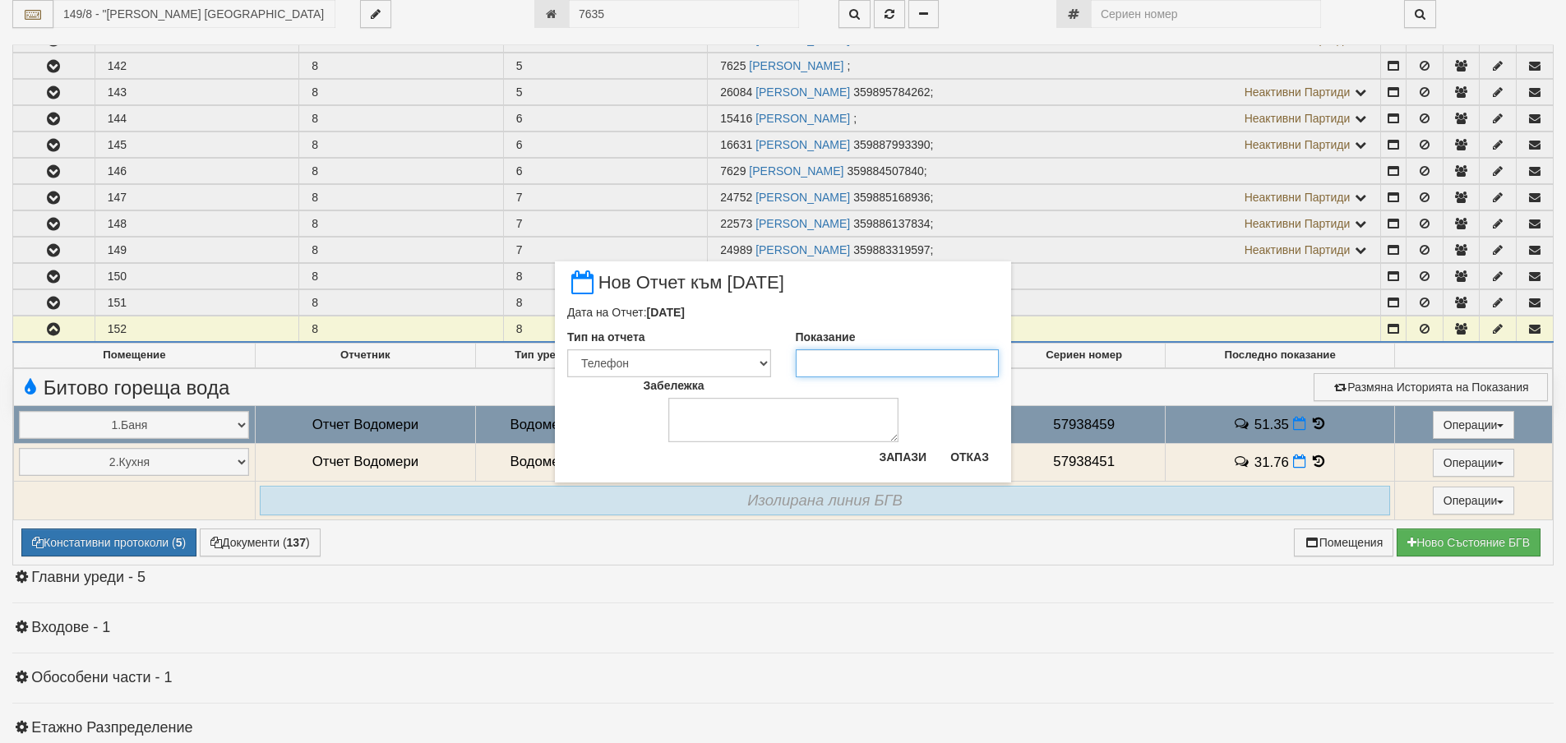
click at [878, 360] on input "Показание" at bounding box center [898, 363] width 204 height 28
type input "52.2"
click at [911, 446] on button "Запази" at bounding box center [902, 457] width 67 height 26
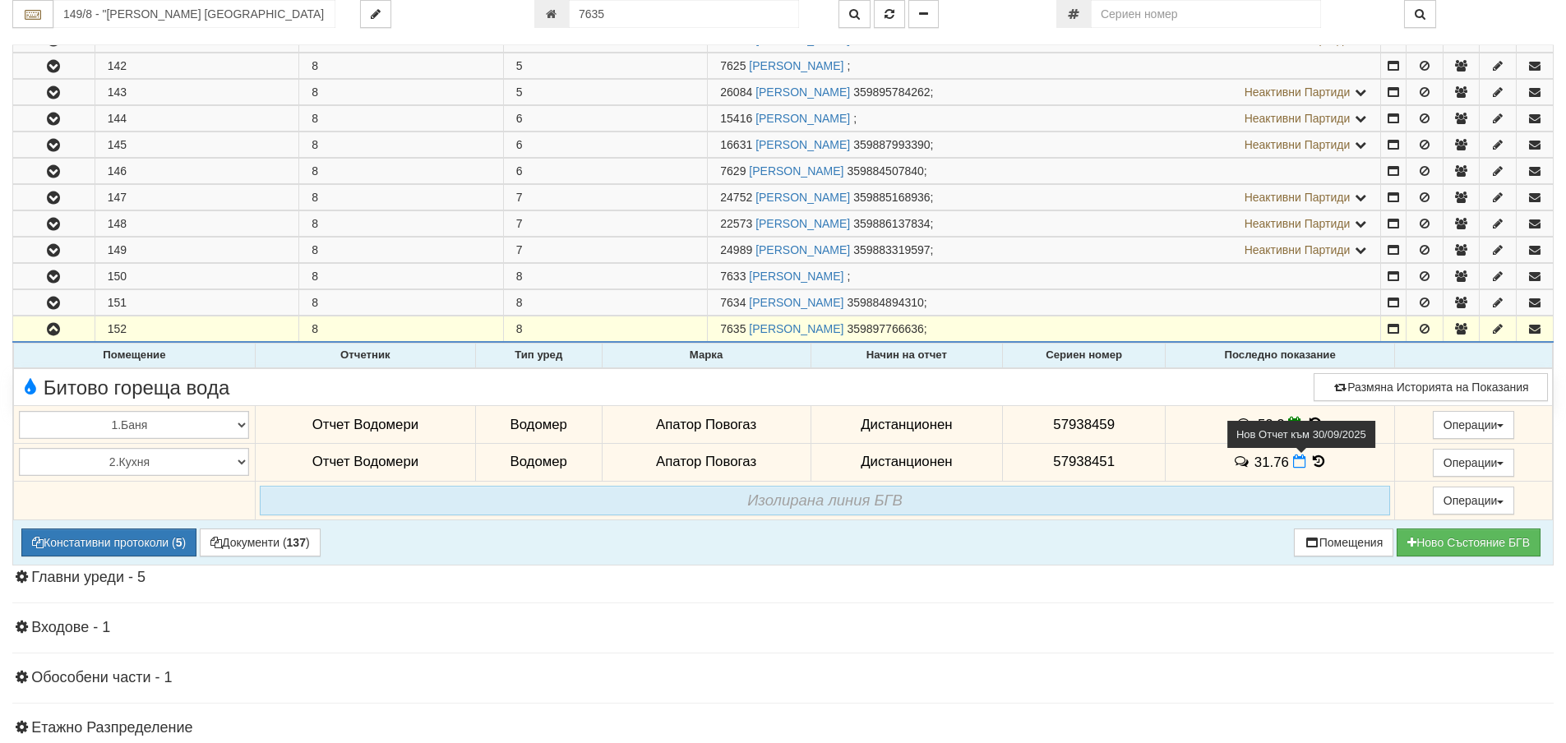
click at [1293, 463] on icon at bounding box center [1299, 461] width 13 height 14
select select "8ac75930-9bfd-e511-80be-8d5a1dced85a"
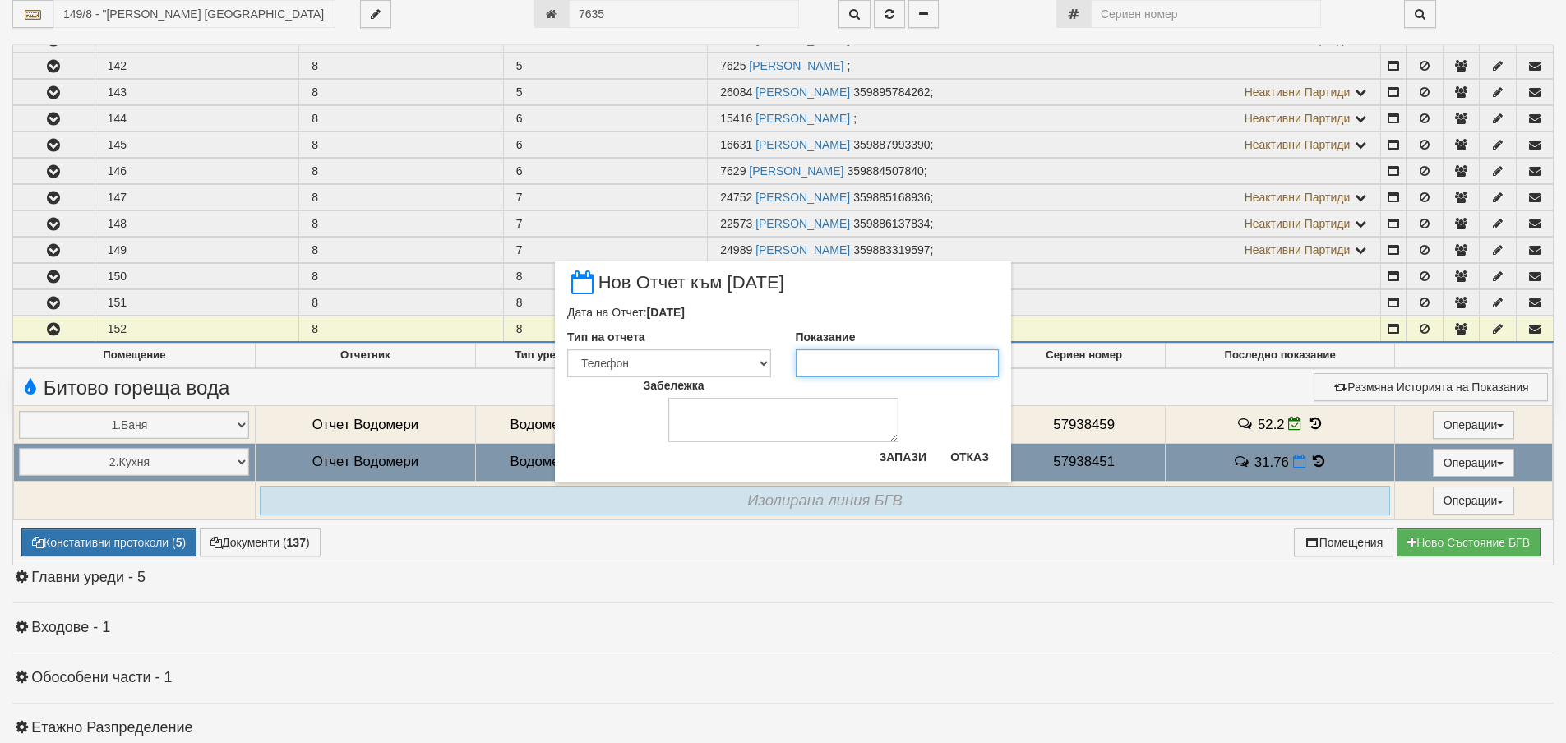
click at [852, 368] on input "Показание" at bounding box center [898, 363] width 204 height 28
type input "32.1"
click at [890, 464] on button "Запази" at bounding box center [902, 457] width 67 height 26
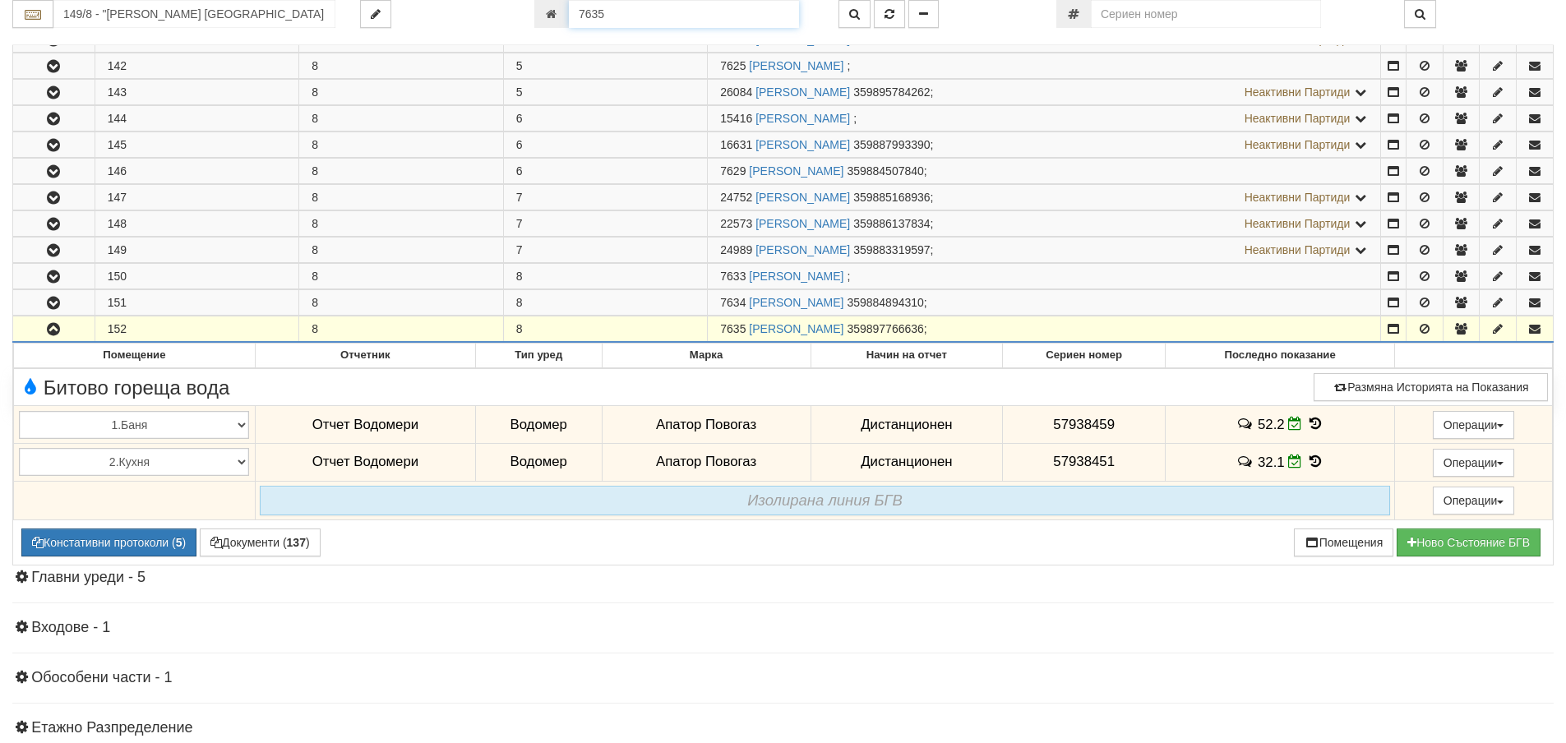
click at [627, 12] on input "7635" at bounding box center [684, 14] width 230 height 28
type input "18987"
type input "218/4 - "ВЕОЛИЯ ЕНЕРДЖИ ВАРНА " ЕАД"
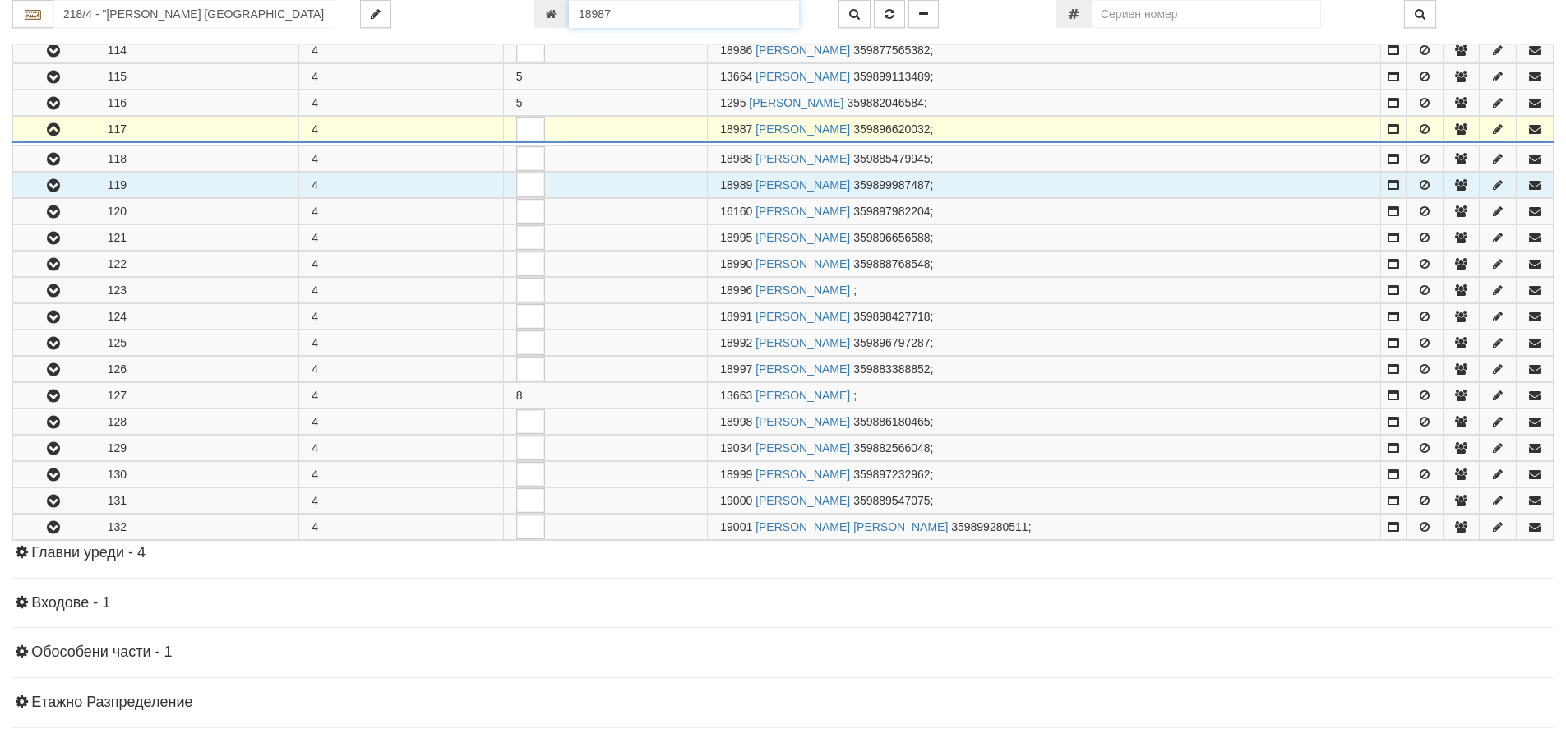
scroll to position [851, 0]
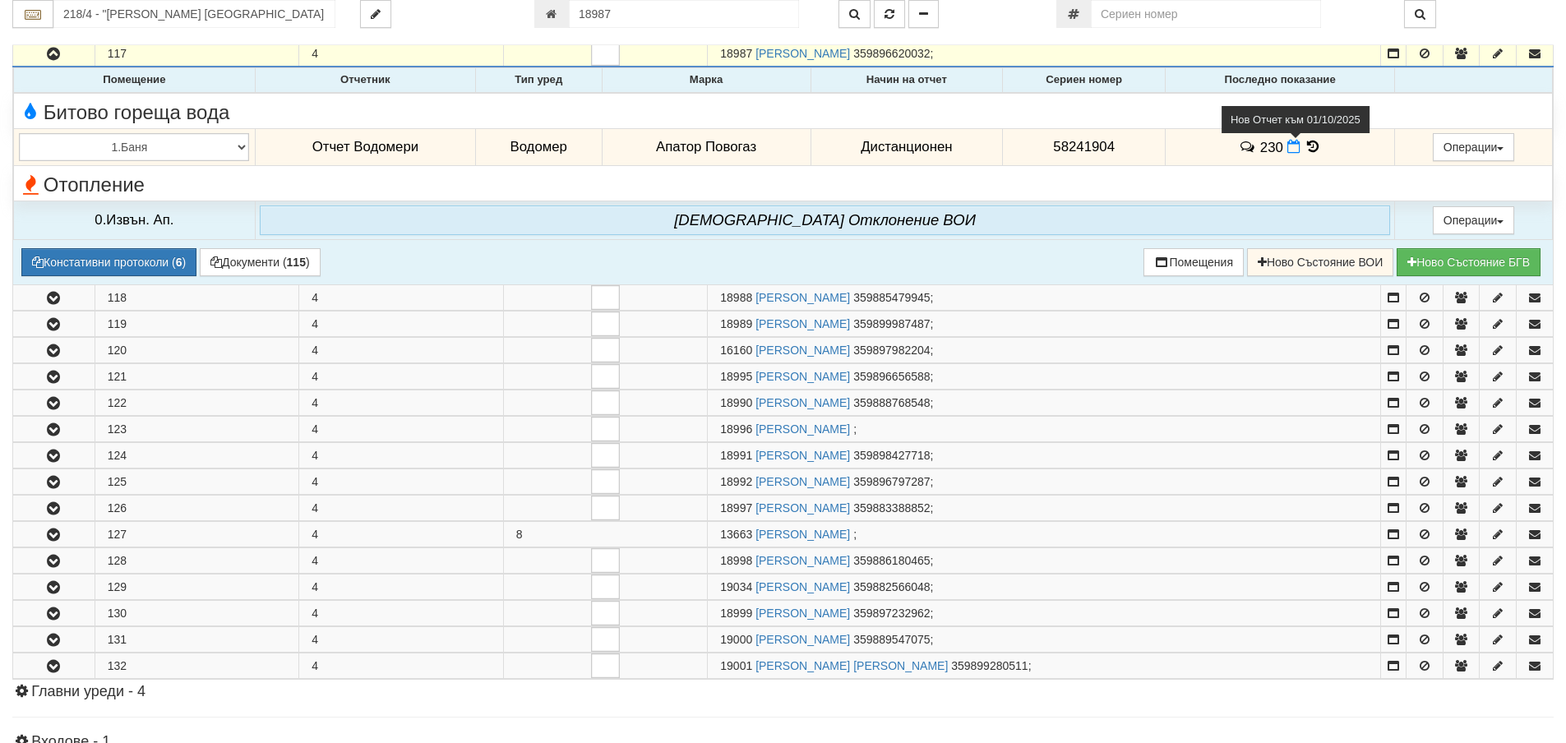
click at [1287, 153] on icon at bounding box center [1293, 147] width 13 height 14
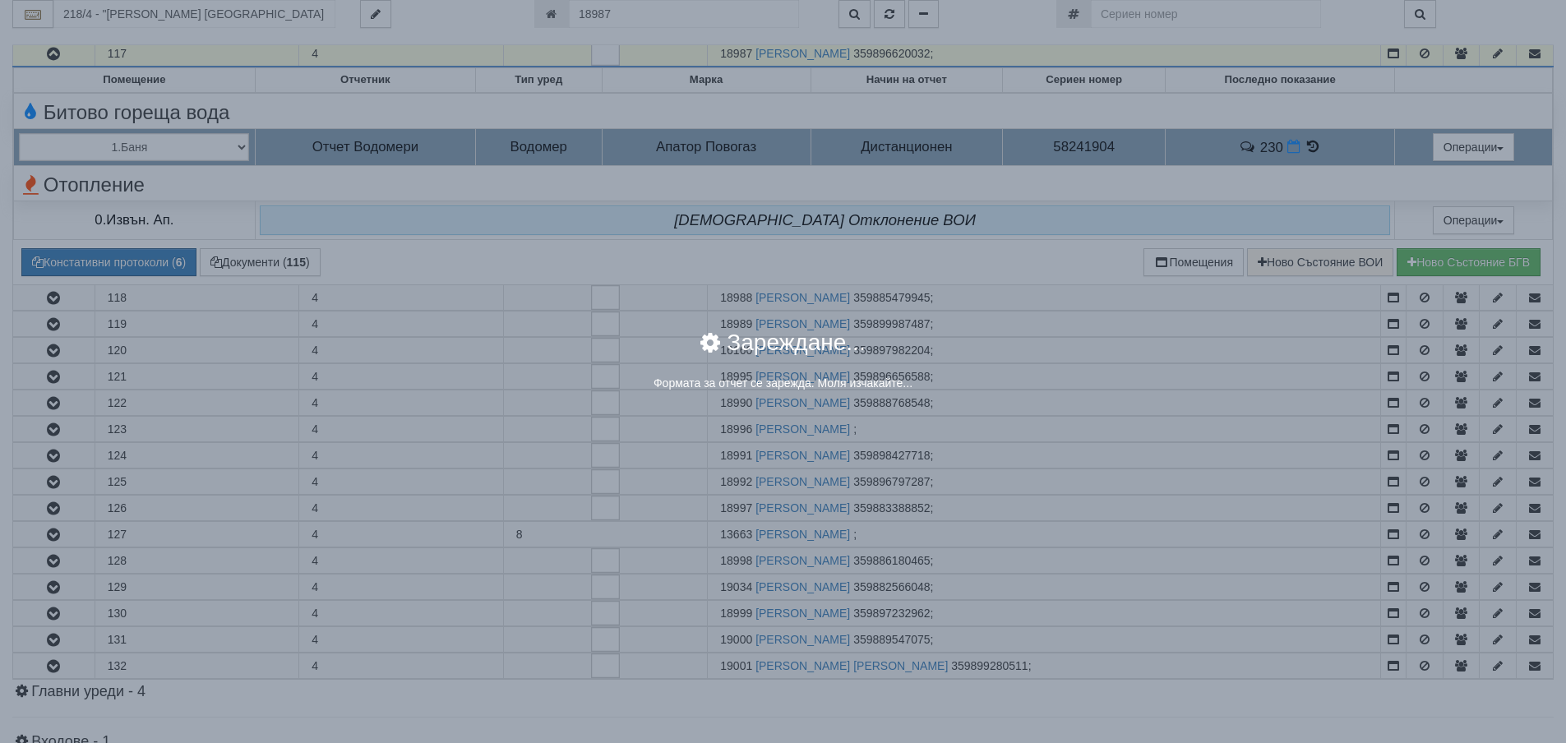
select select "8ac75930-9bfd-e511-80be-8d5a1dced85a"
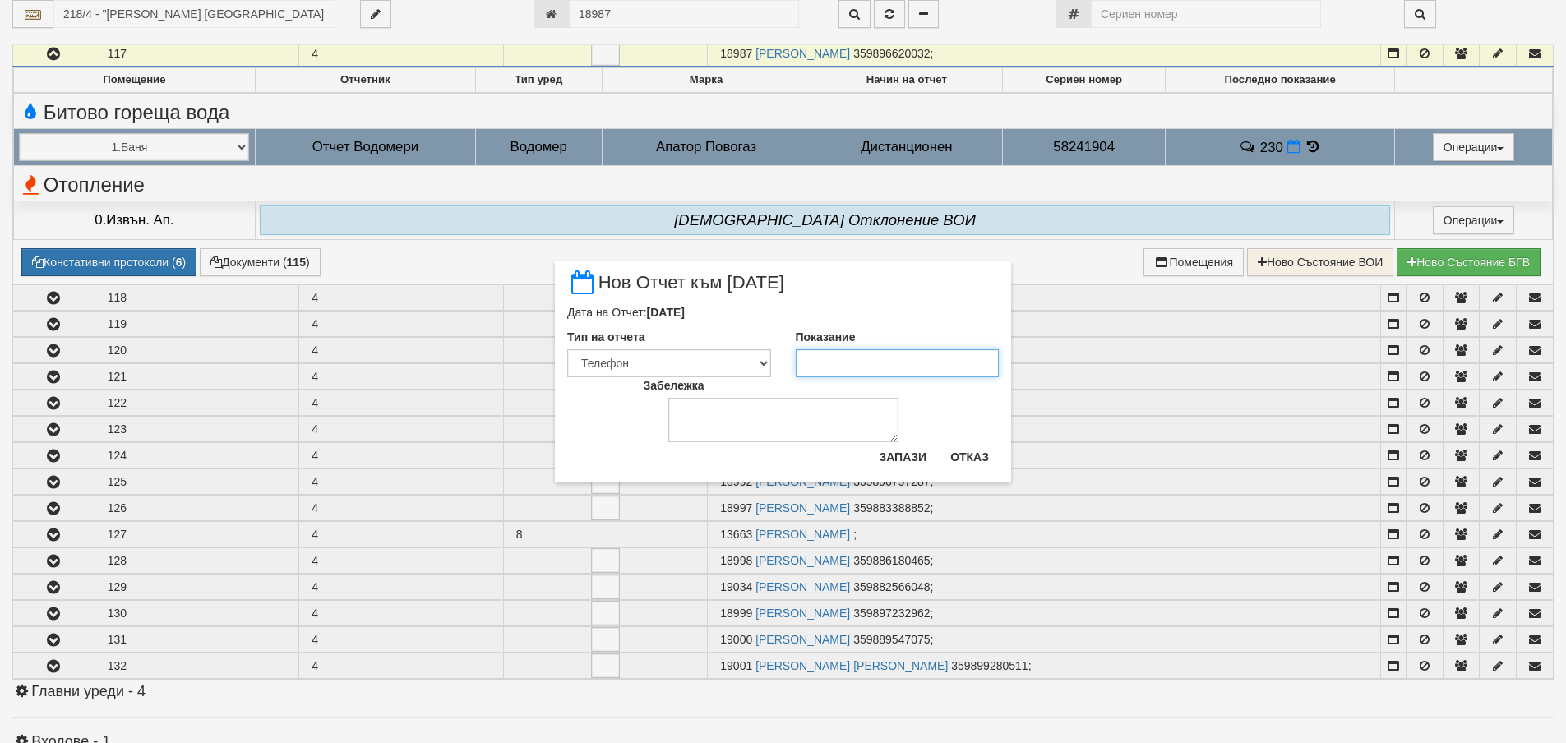
drag, startPoint x: 827, startPoint y: 354, endPoint x: 847, endPoint y: 366, distance: 23.5
click at [833, 358] on input "Показание" at bounding box center [898, 363] width 204 height 28
type input "231"
click at [916, 453] on button "Запази" at bounding box center [902, 457] width 67 height 26
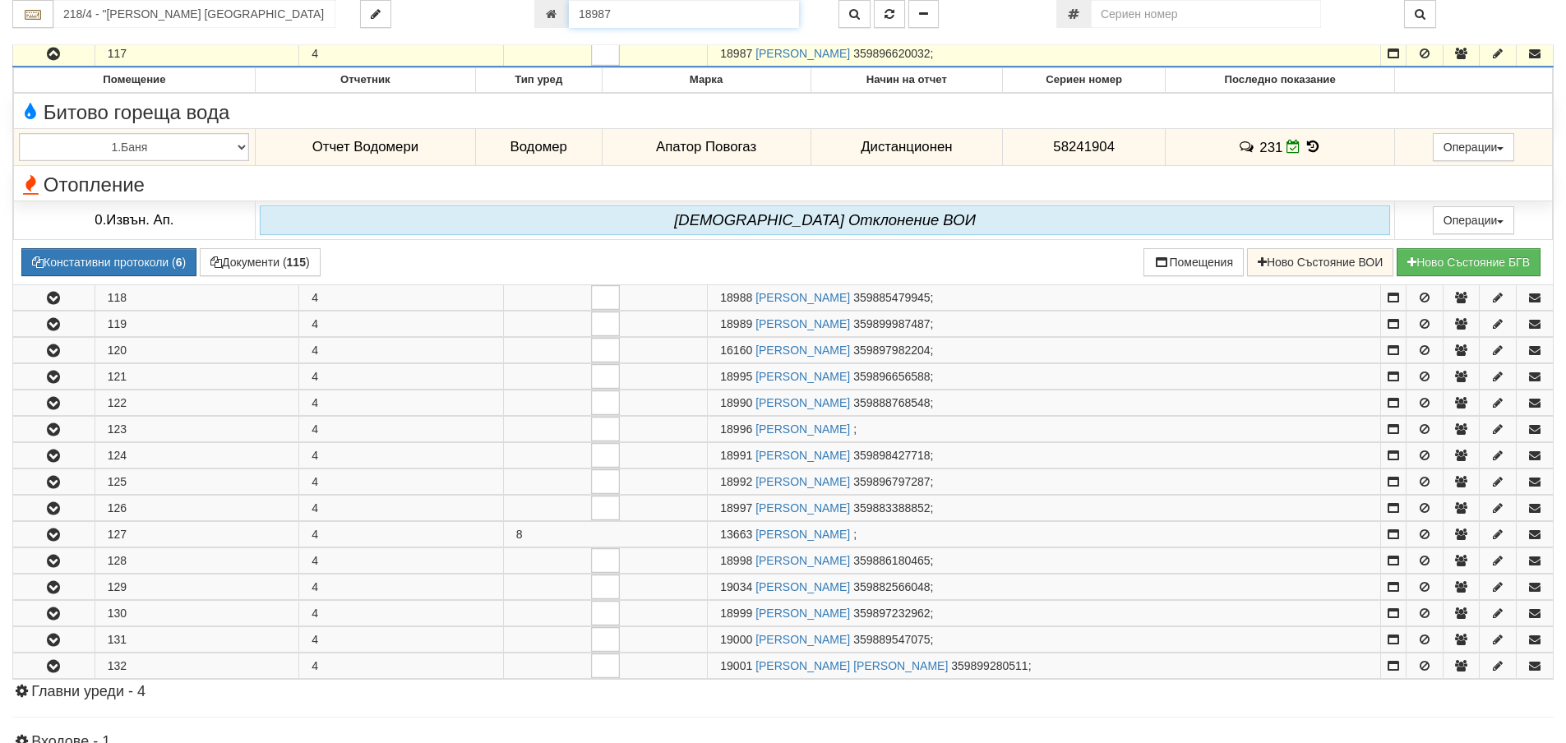
click at [734, 17] on input "18987" at bounding box center [684, 14] width 230 height 28
type input "20360"
type input "225/1 - "ВЕОЛИЯ ЕНЕРДЖИ ВАРНА " ЕАД"
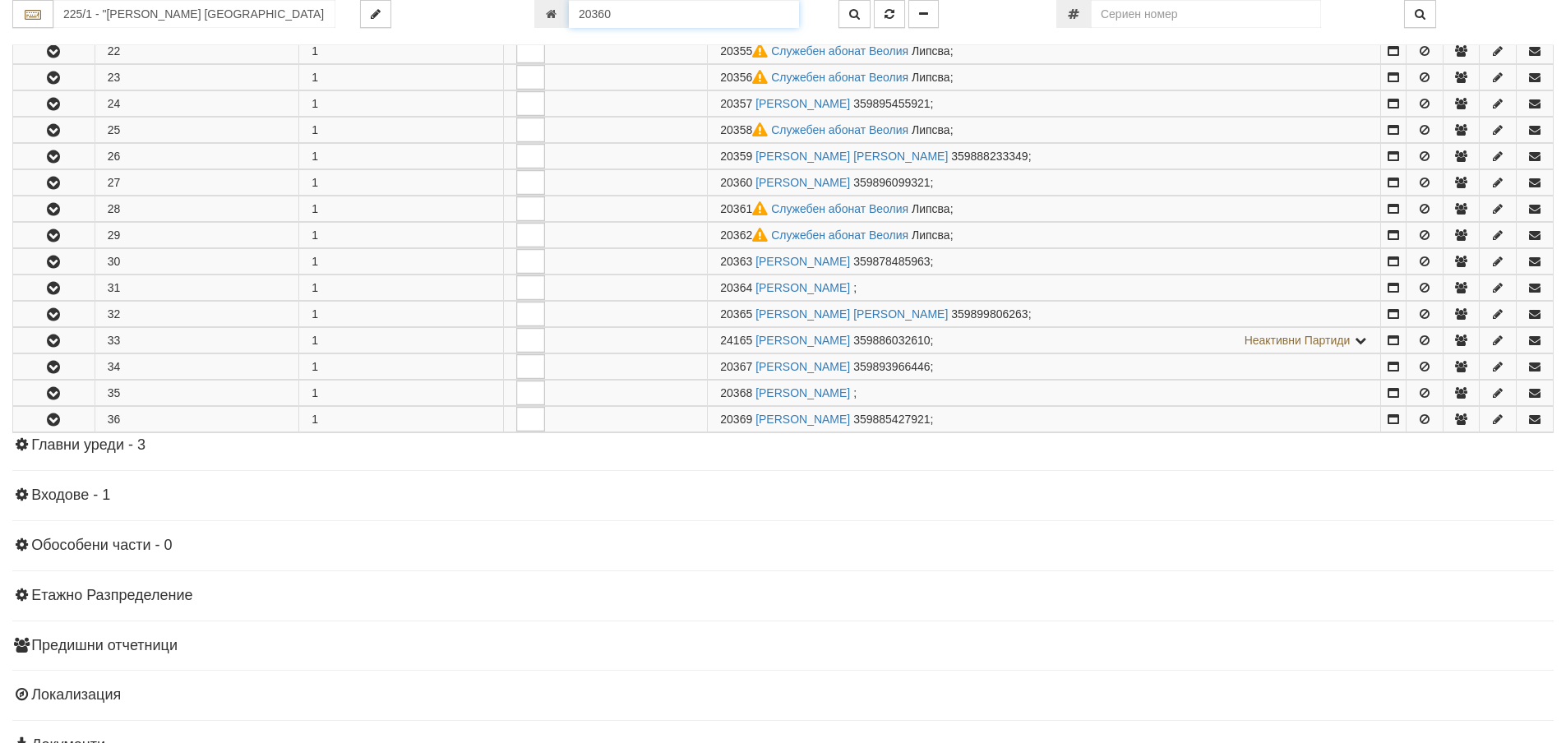
scroll to position [970, 0]
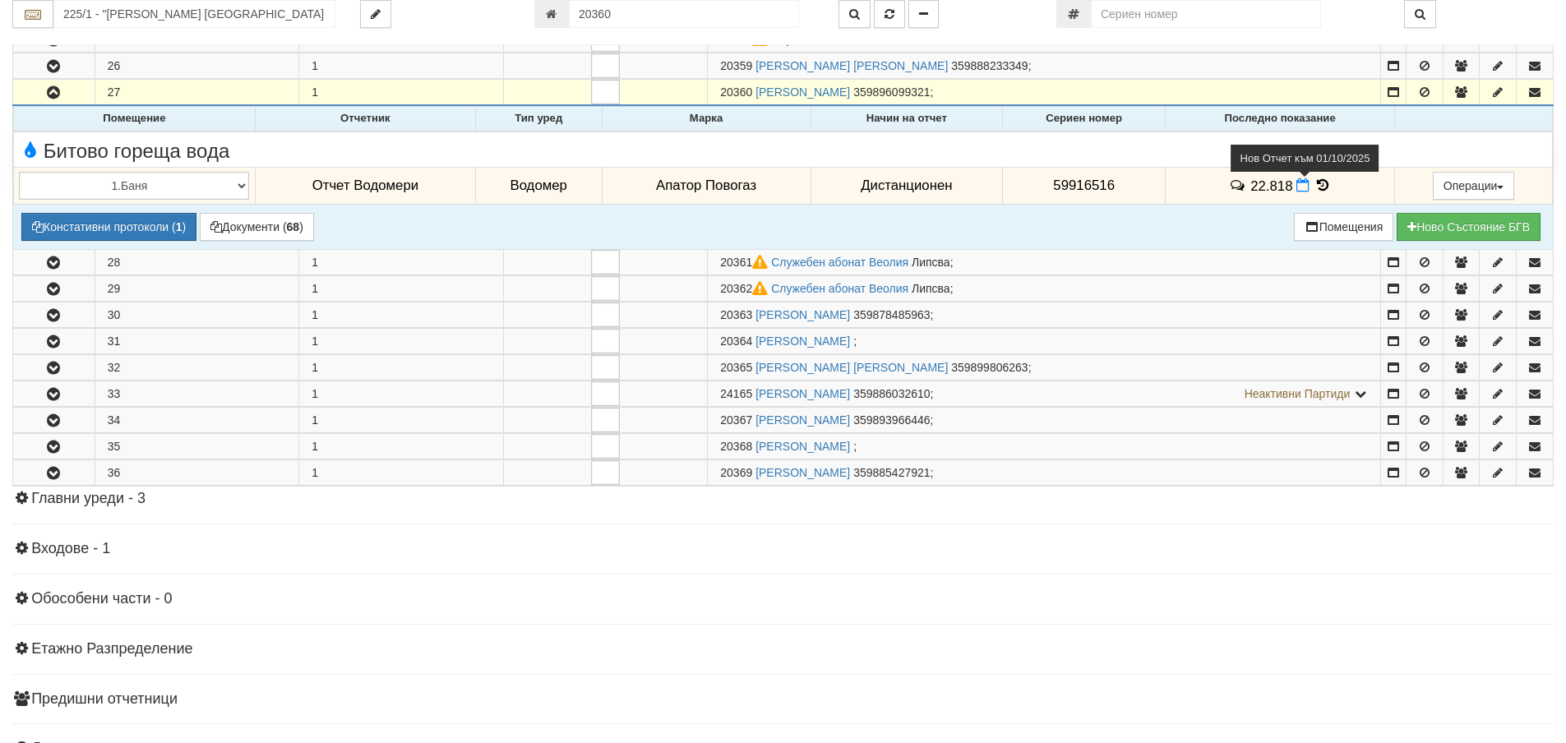
click at [1302, 187] on icon at bounding box center [1302, 185] width 13 height 14
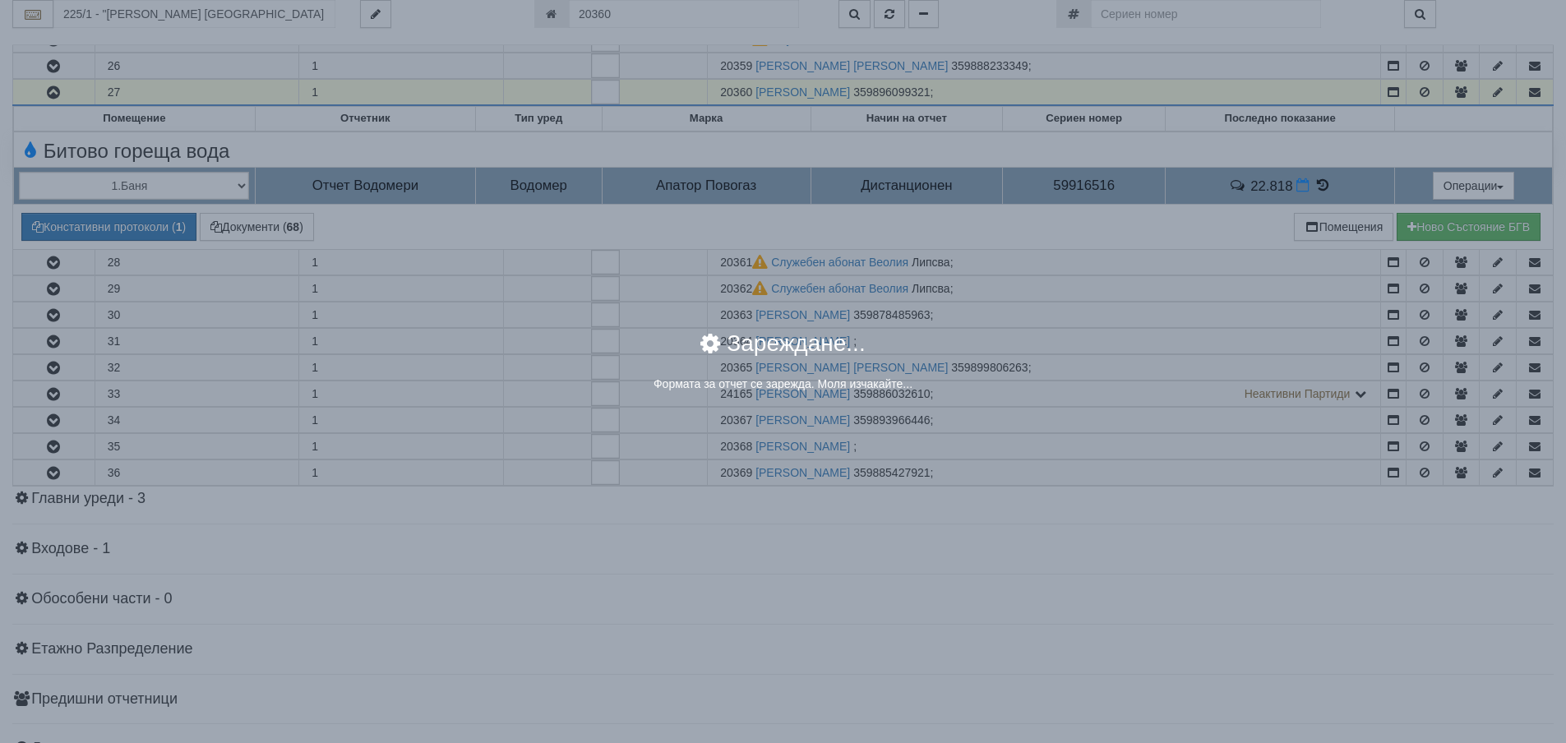
select select "8ac75930-9bfd-e511-80be-8d5a1dced85a"
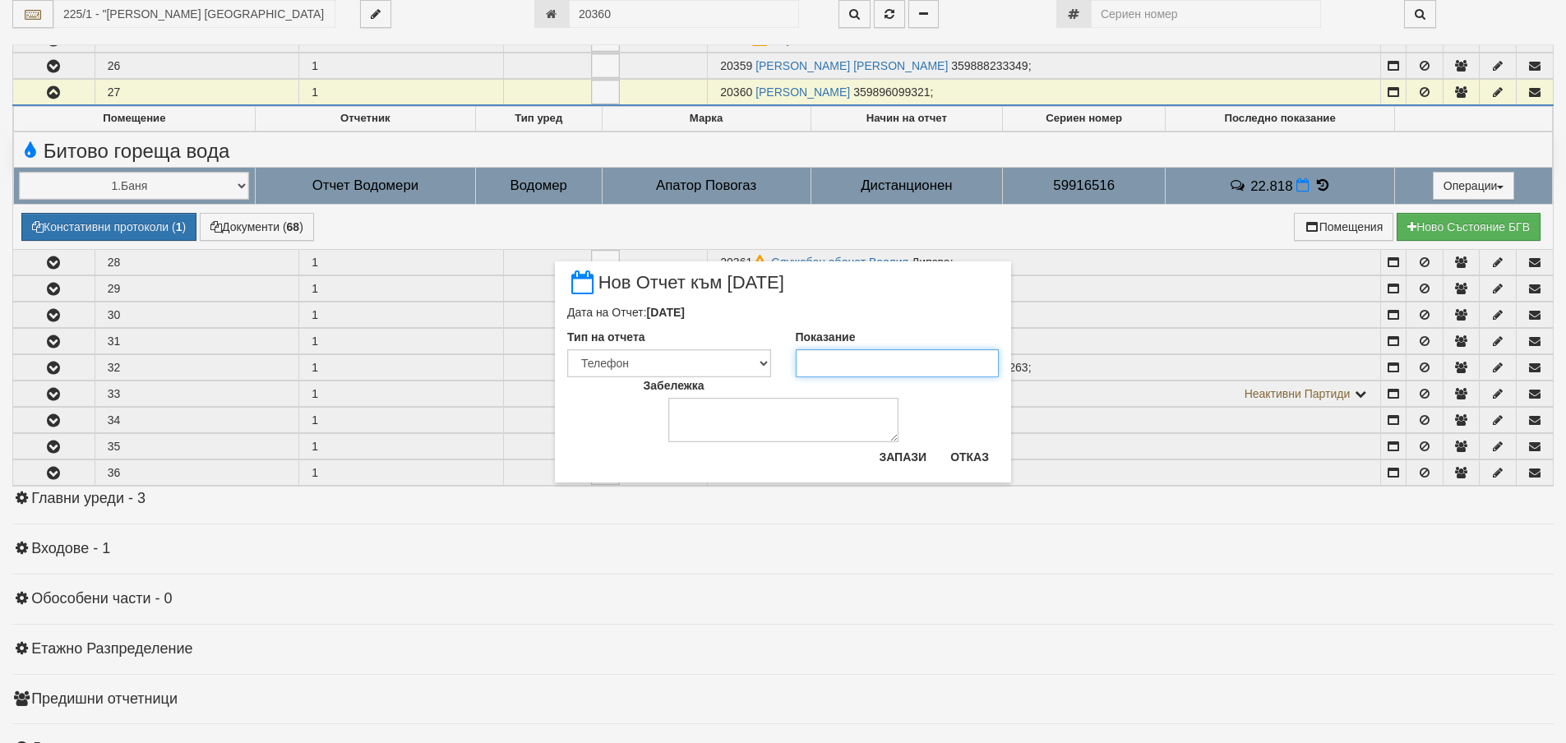
drag, startPoint x: 829, startPoint y: 362, endPoint x: 831, endPoint y: 353, distance: 8.4
click at [832, 362] on input "Показание" at bounding box center [898, 363] width 204 height 28
type input "22.818"
click at [894, 449] on button "Запази" at bounding box center [902, 457] width 67 height 26
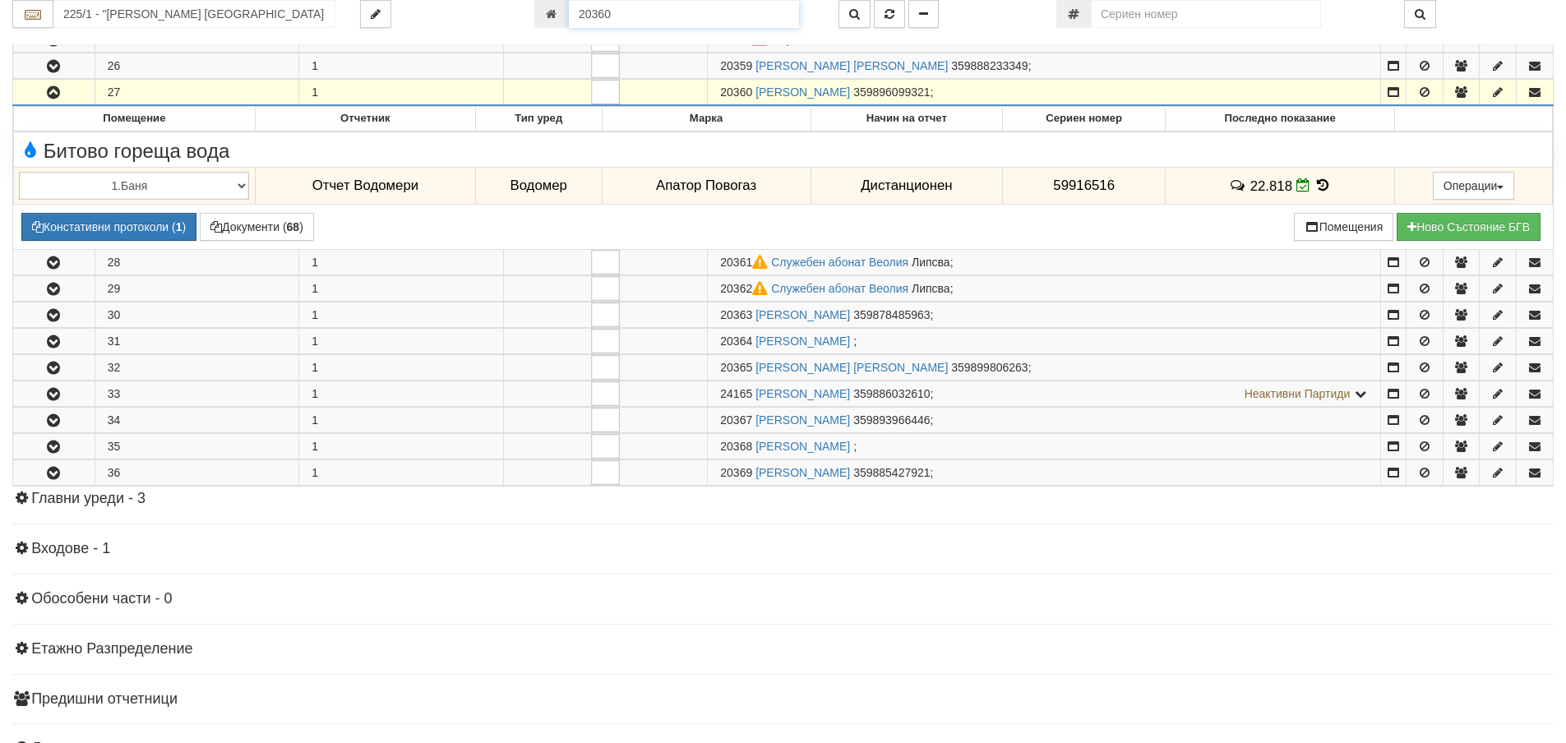
click at [706, 13] on input "20360" at bounding box center [684, 14] width 230 height 28
type input "7830"
type input "150/7 - "ВЕОЛИЯ ЕНЕРДЖИ ВАРНА " ЕАД"
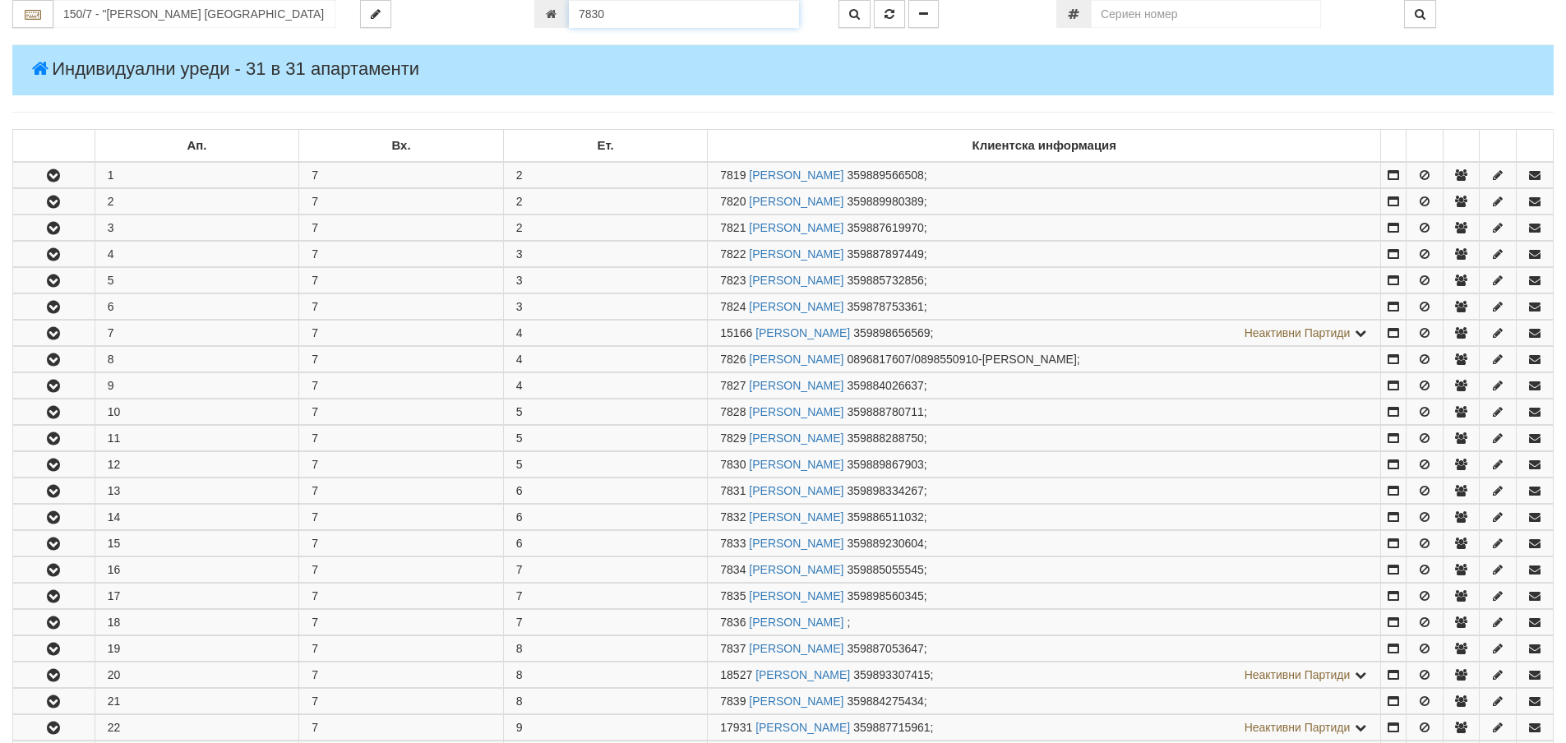
scroll to position [614, 0]
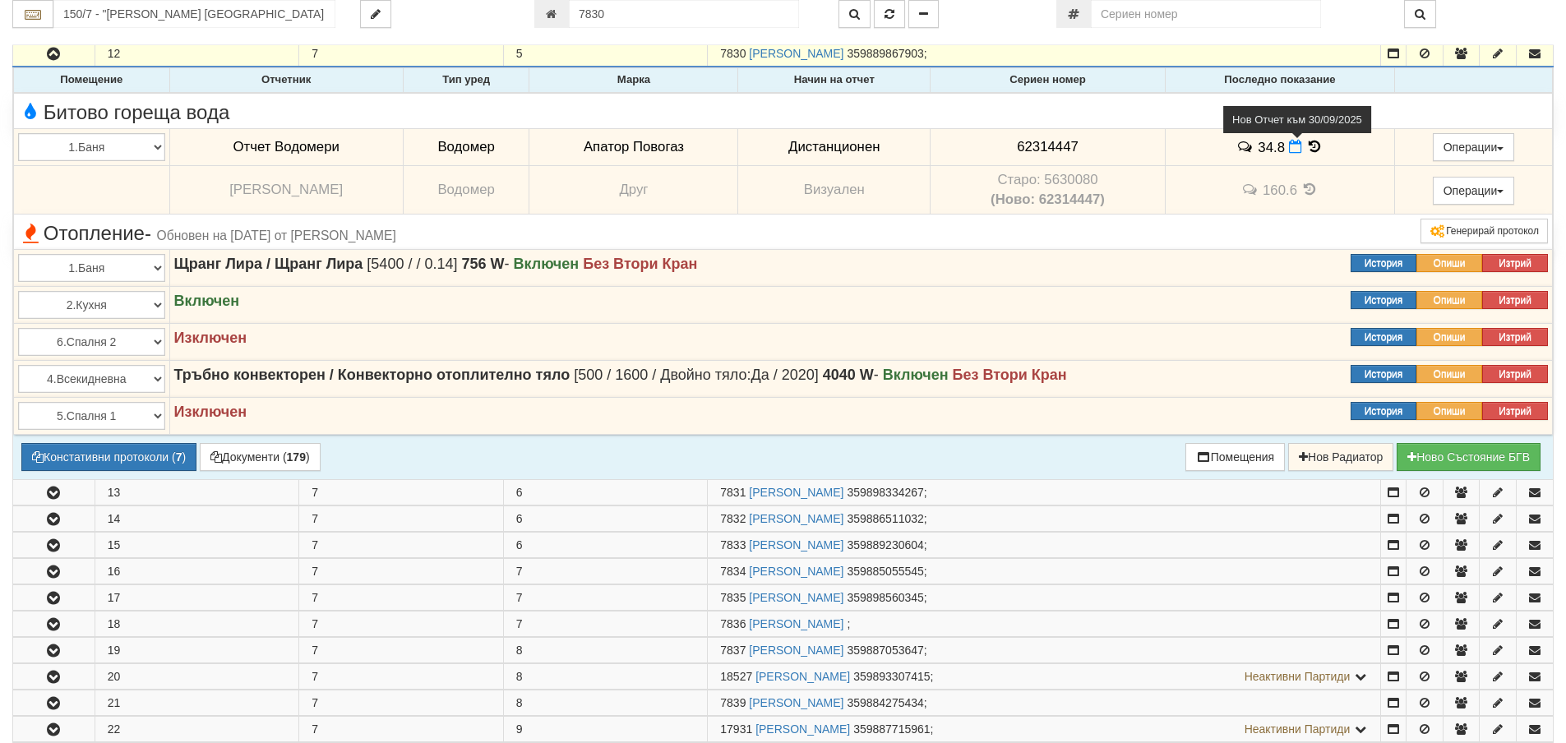
click at [1292, 149] on icon at bounding box center [1295, 147] width 13 height 14
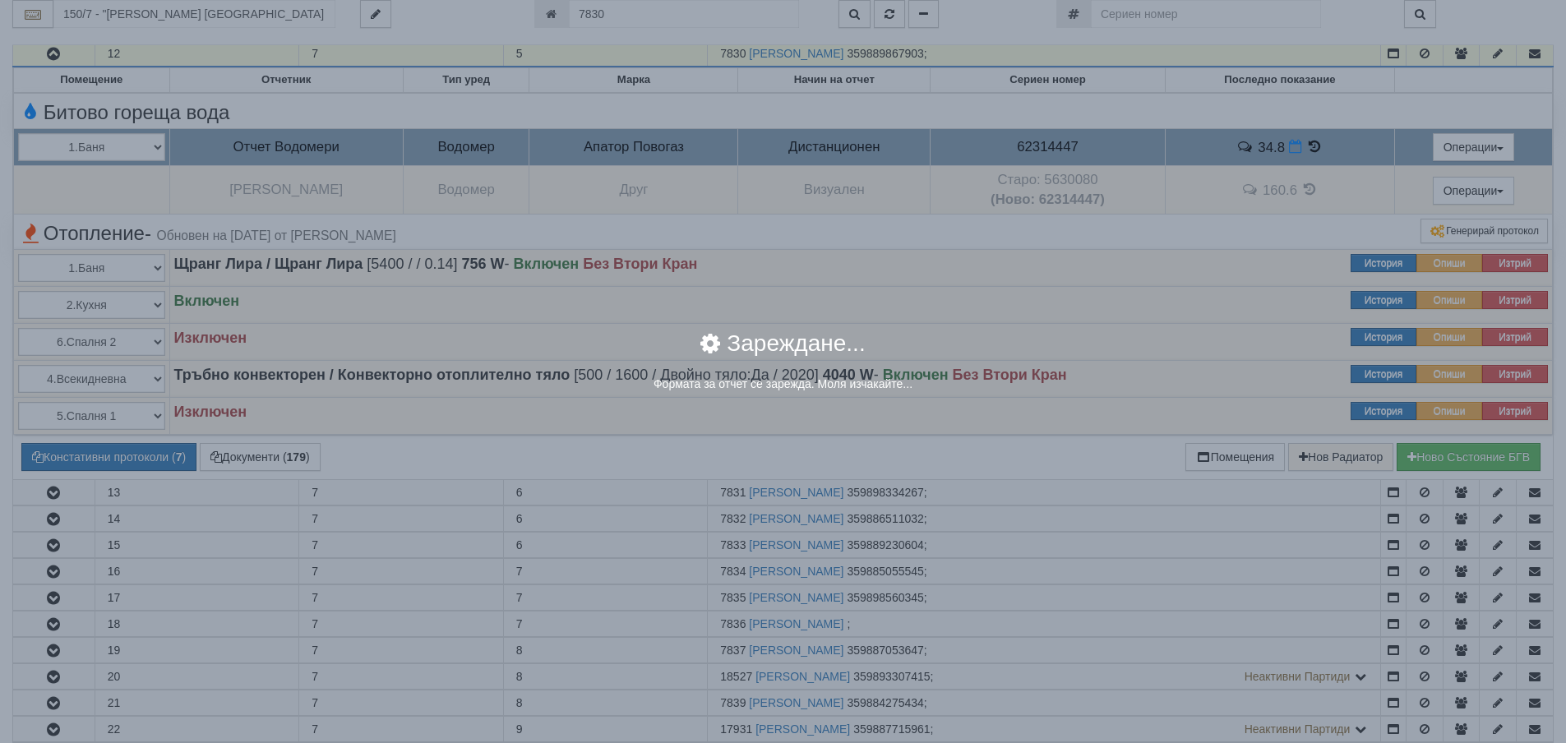
select select "8ac75930-9bfd-e511-80be-8d5a1dced85a"
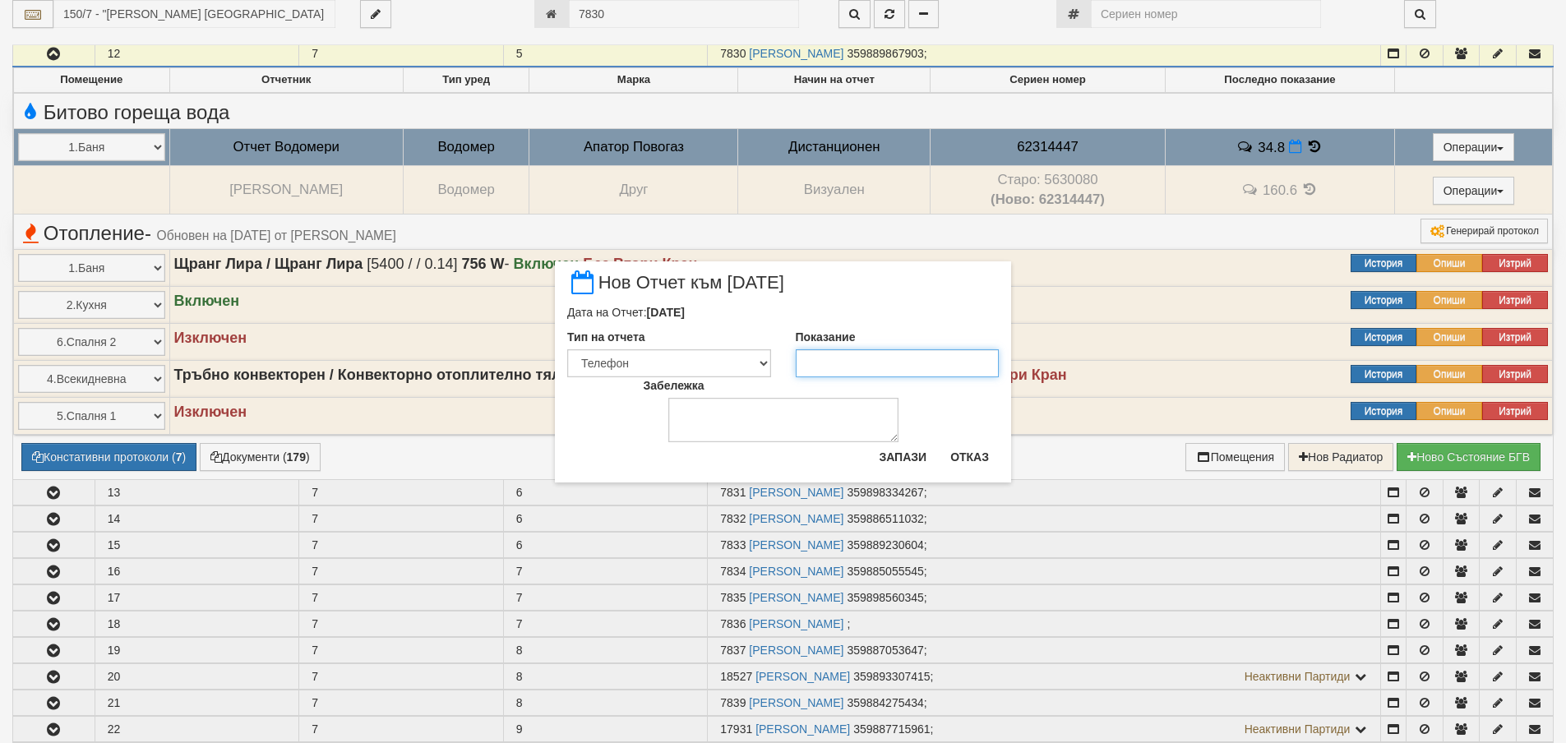
click at [828, 367] on input "Показание" at bounding box center [898, 363] width 204 height 28
type input "36"
click at [884, 459] on button "Запази" at bounding box center [902, 457] width 67 height 26
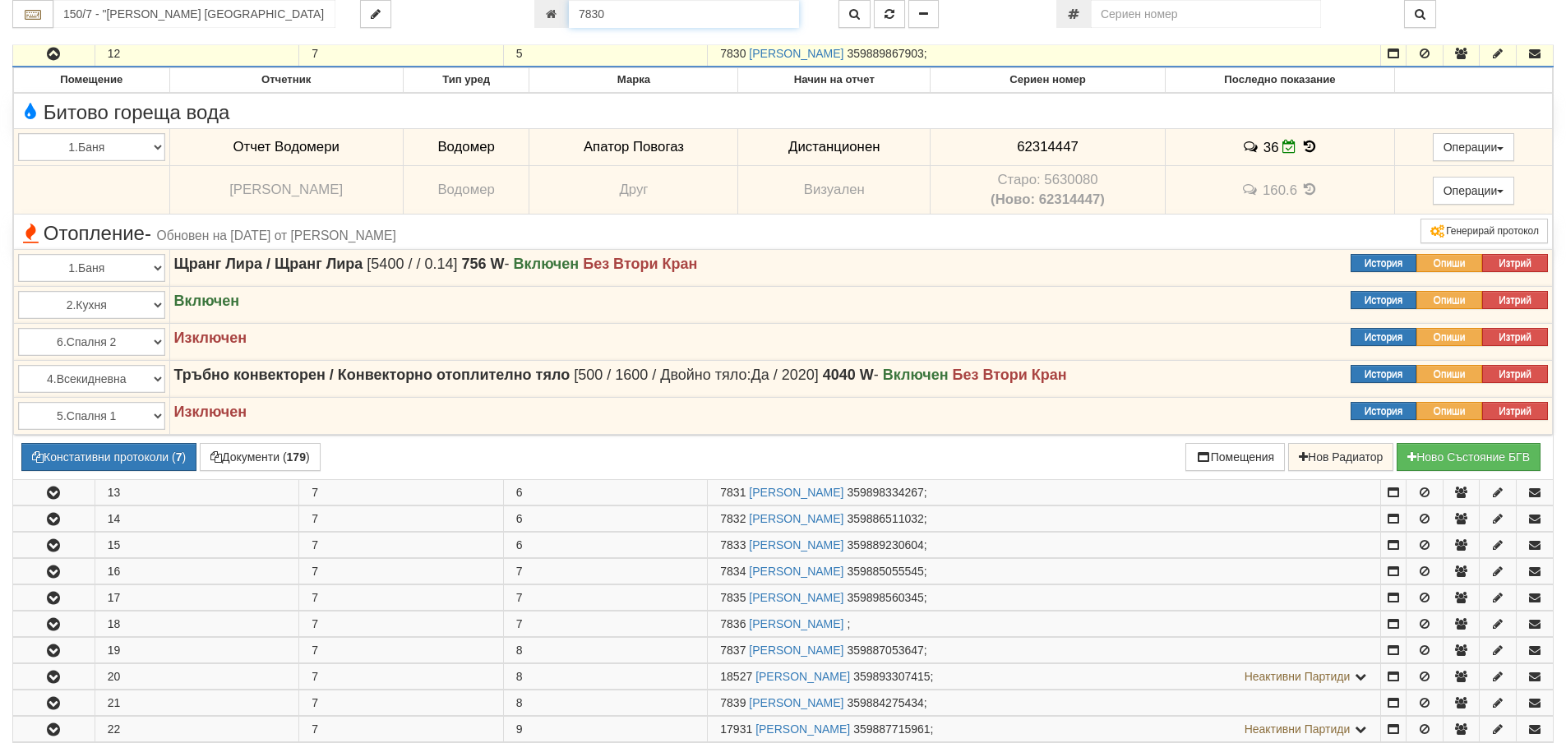
click at [680, 21] on input "7830" at bounding box center [684, 14] width 230 height 28
type input "13707"
type input "122/8 - "ВЕОЛИЯ ЕНЕРДЖИ ВАРНА " ЕАД"
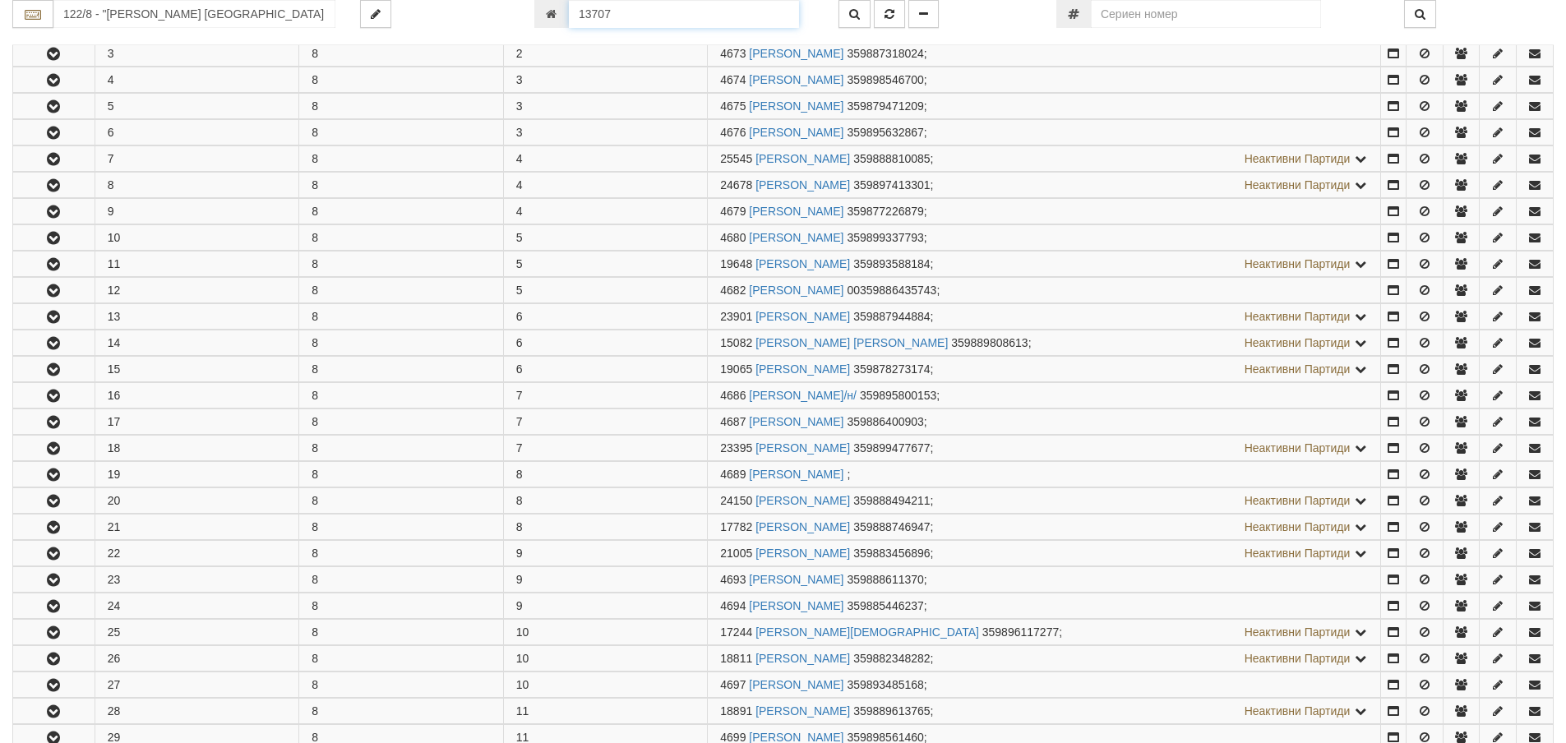
scroll to position [865, 0]
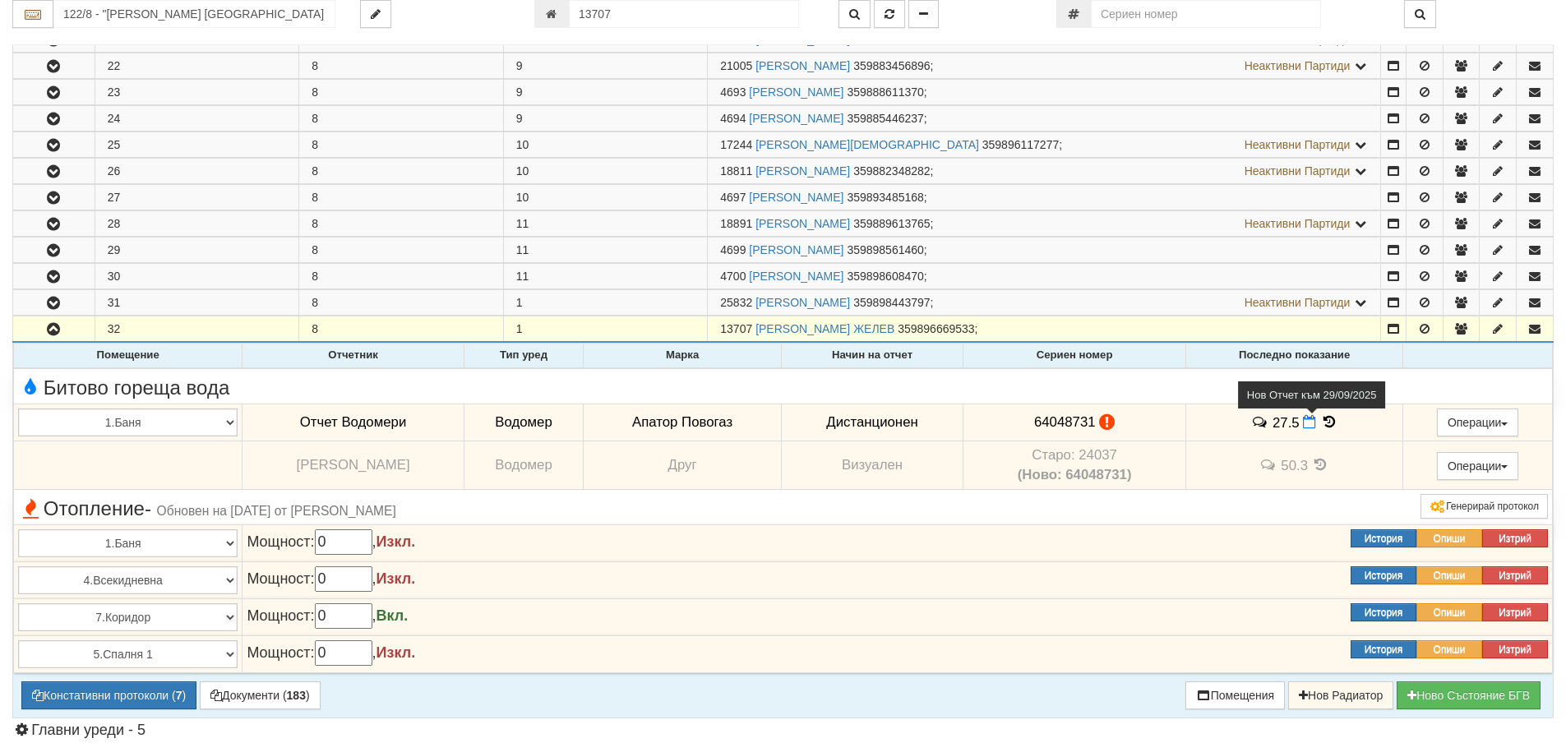
click at [1311, 422] on icon at bounding box center [1309, 422] width 13 height 14
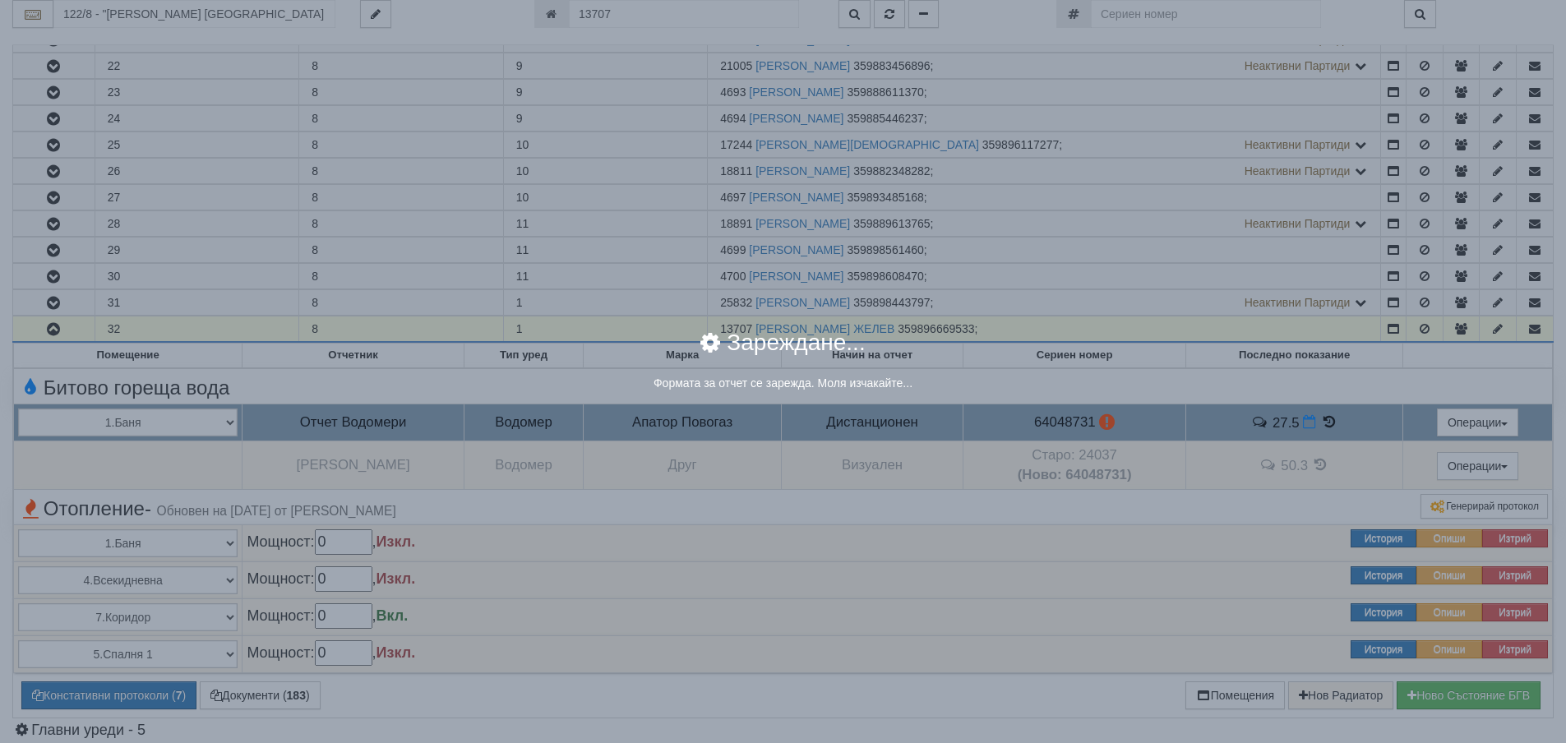
select select "8ac75930-9bfd-e511-80be-8d5a1dced85a"
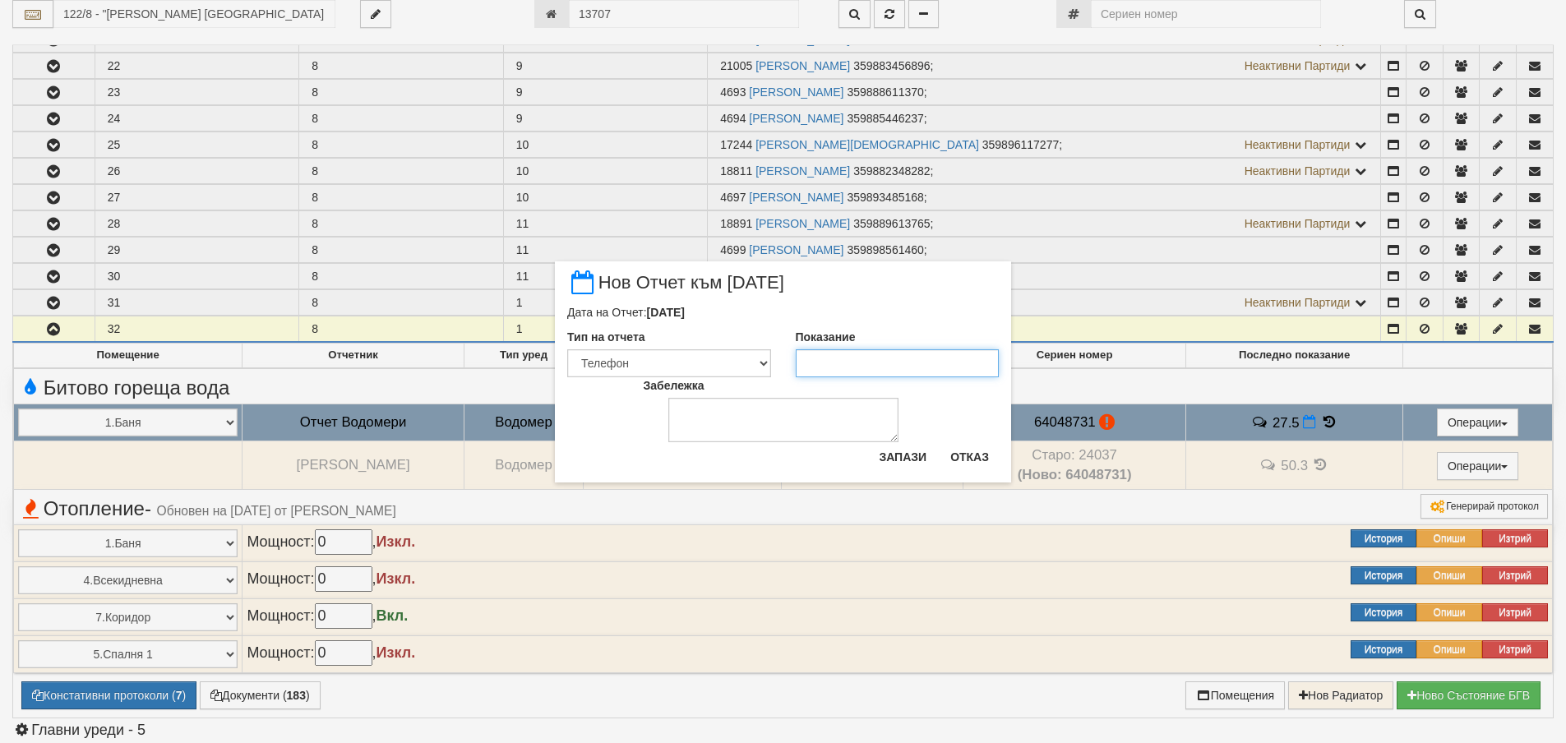
click at [823, 364] on input "Показание" at bounding box center [898, 363] width 204 height 28
type input "28"
click at [885, 463] on button "Запази" at bounding box center [902, 457] width 67 height 26
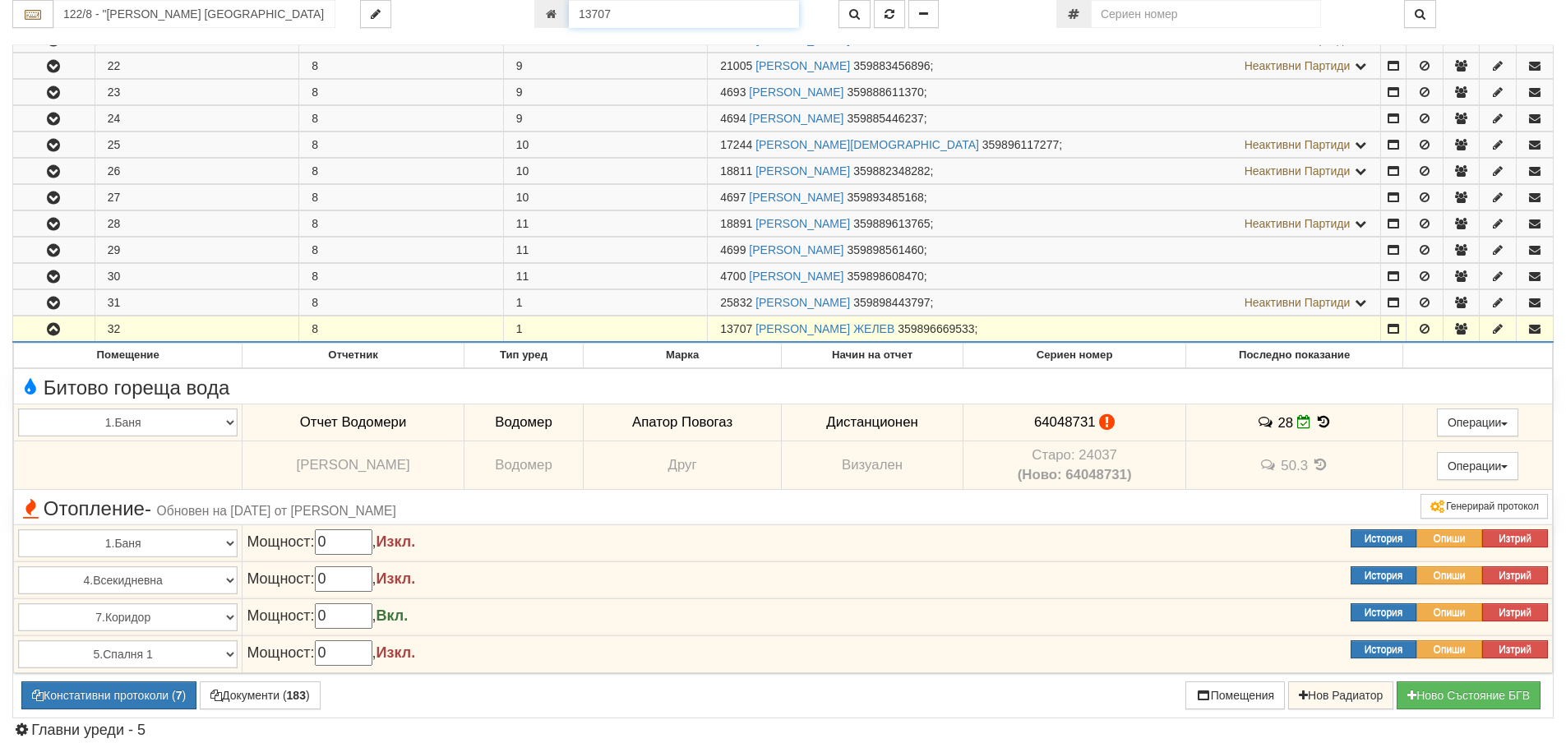
click at [739, 17] on input "13707" at bounding box center [684, 14] width 230 height 28
type input "19516"
type input "035/З - "ВЕОЛИЯ ЕНЕРДЖИ ВАРНА " ЕАД"
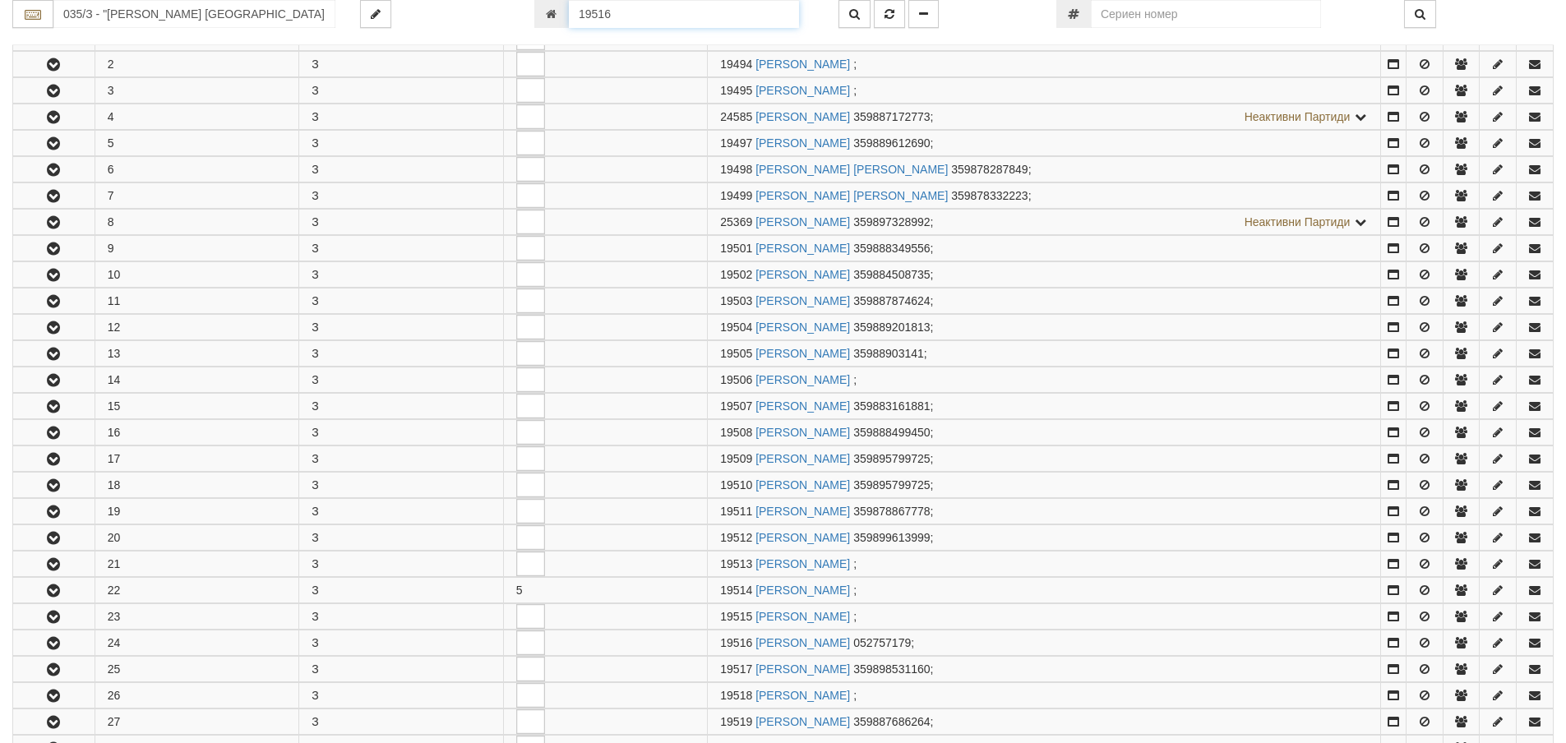
scroll to position [812, 0]
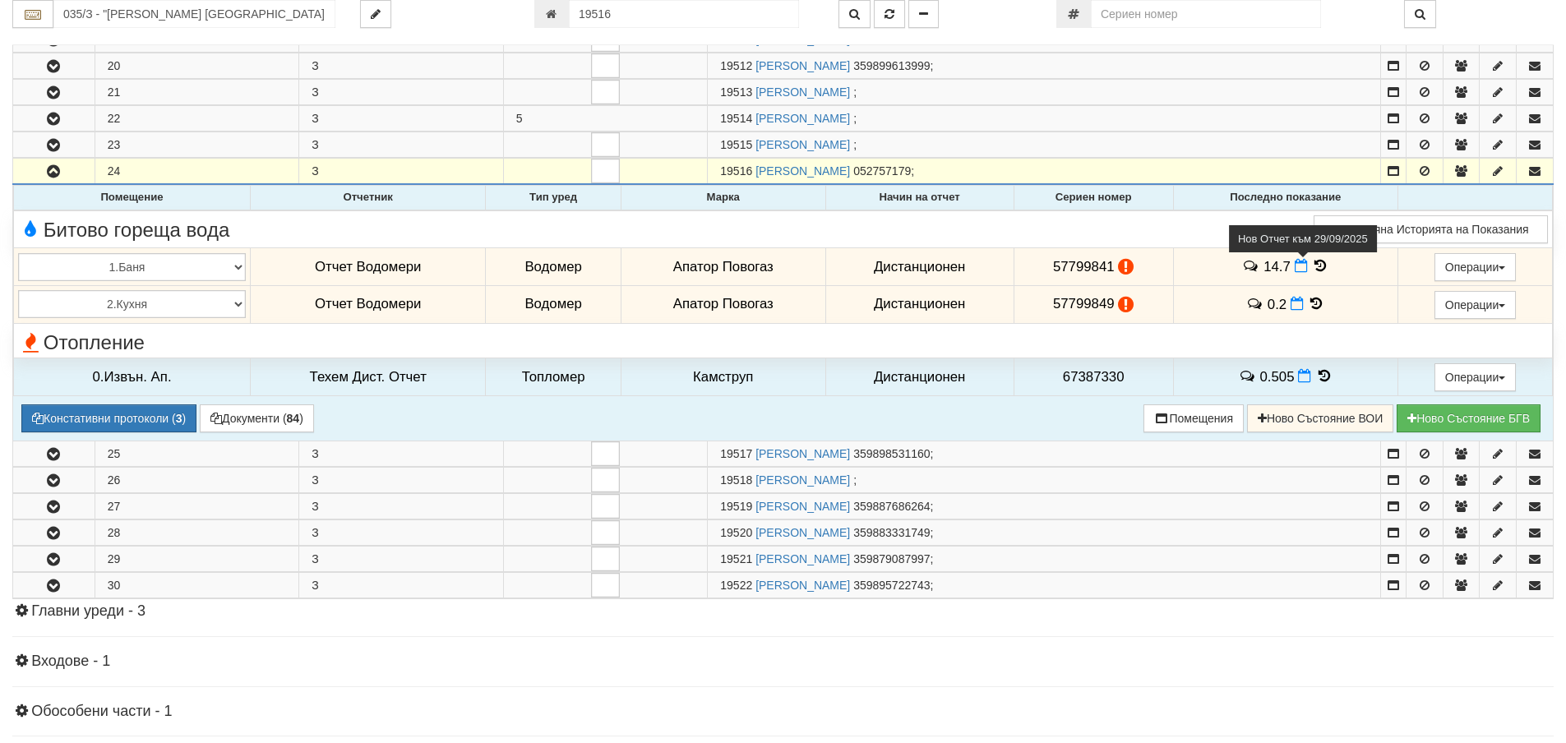
click at [1294, 268] on icon at bounding box center [1300, 266] width 13 height 14
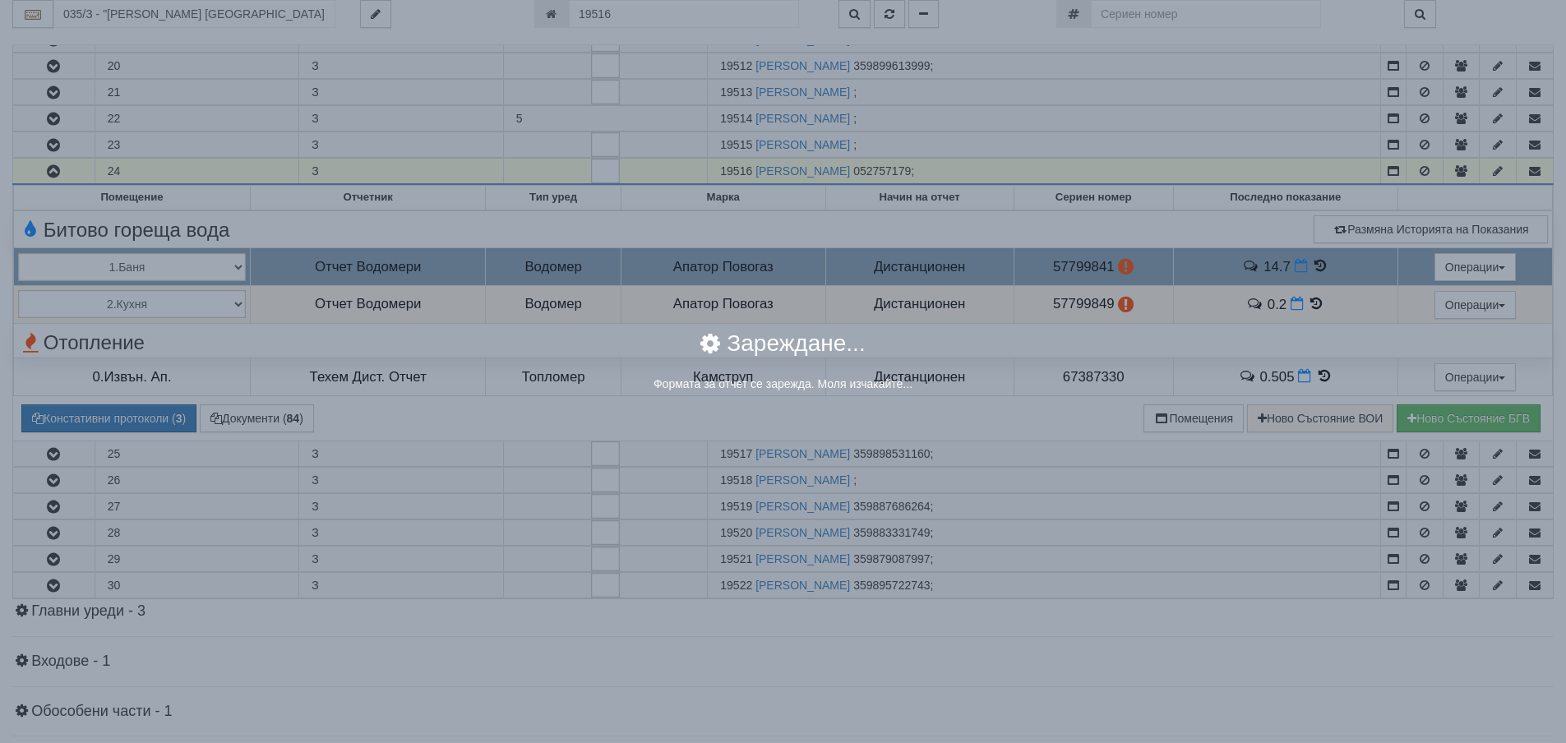
select select "8ac75930-9bfd-e511-80be-8d5a1dced85a"
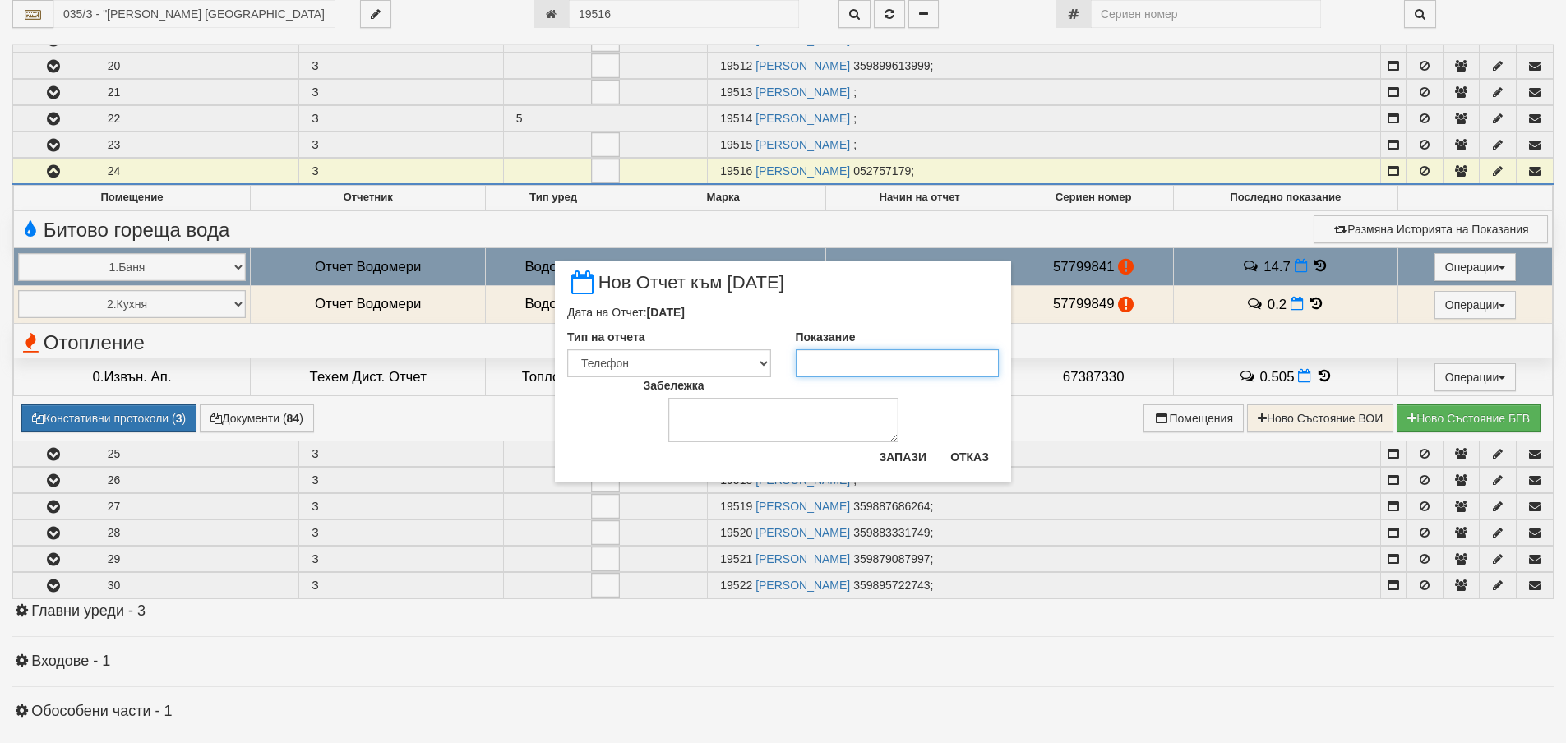
click at [852, 371] on input "Показание" at bounding box center [898, 363] width 204 height 28
type input "14.8"
click at [900, 456] on button "Запази" at bounding box center [902, 457] width 67 height 26
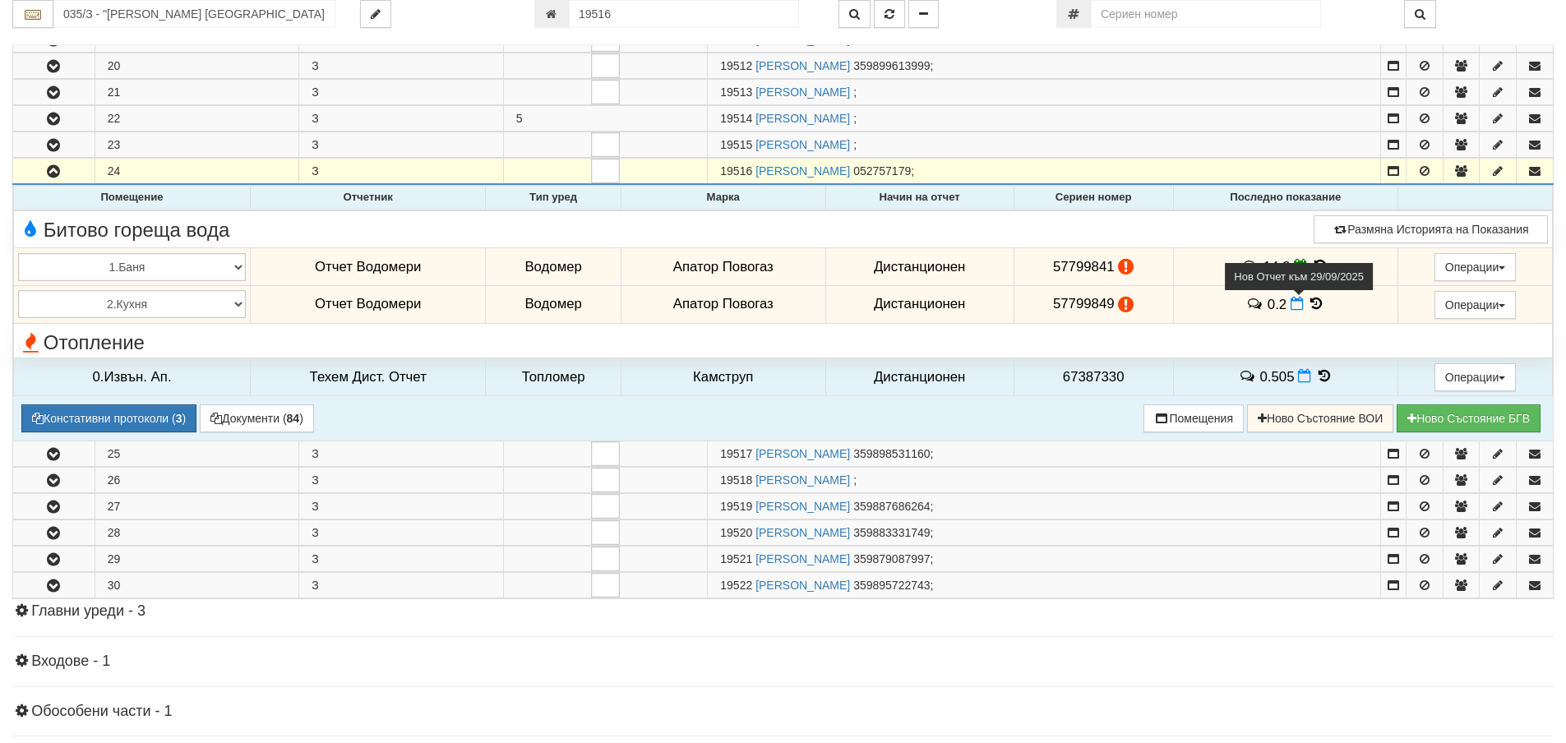
click at [1292, 307] on icon at bounding box center [1296, 304] width 13 height 14
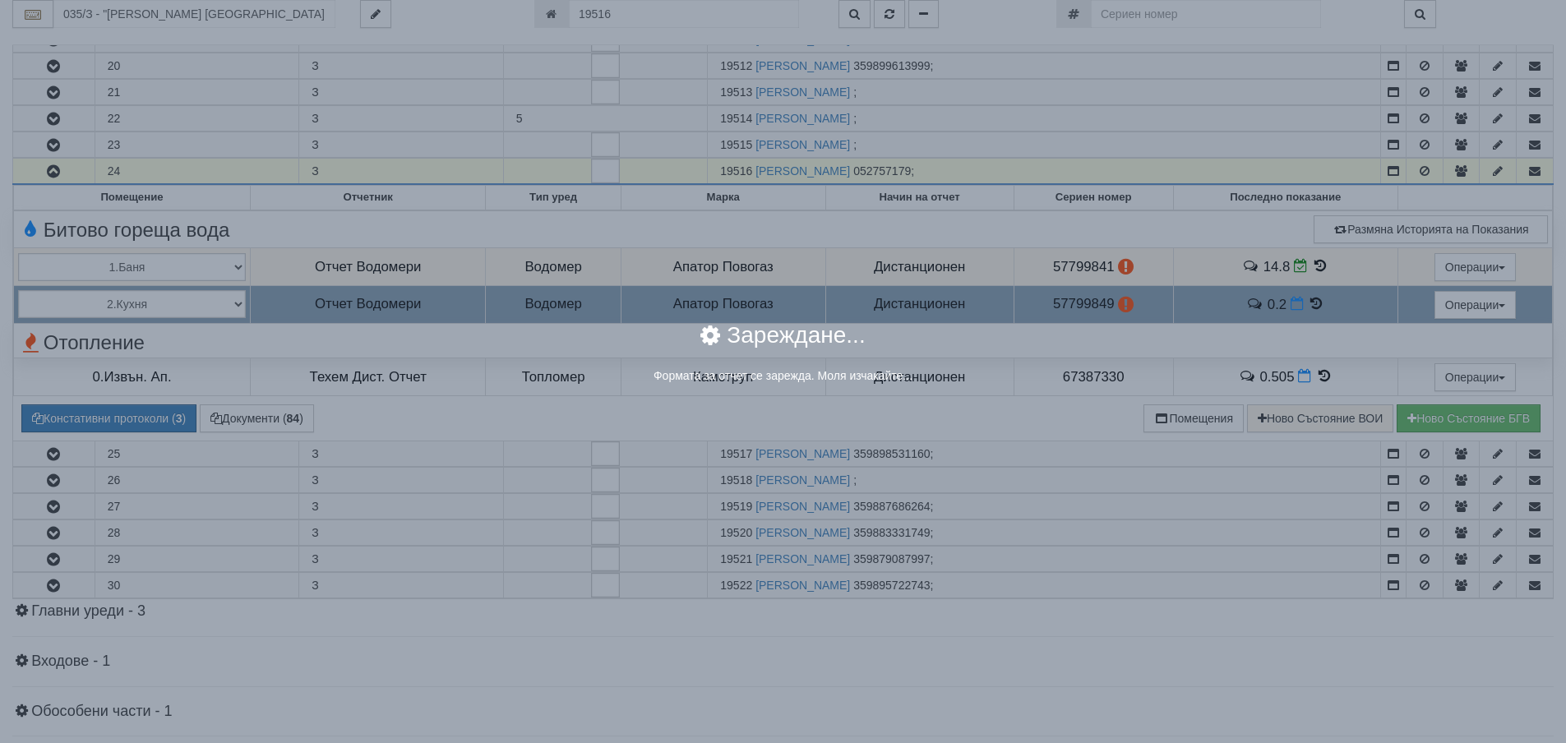
select select "8ac75930-9bfd-e511-80be-8d5a1dced85a"
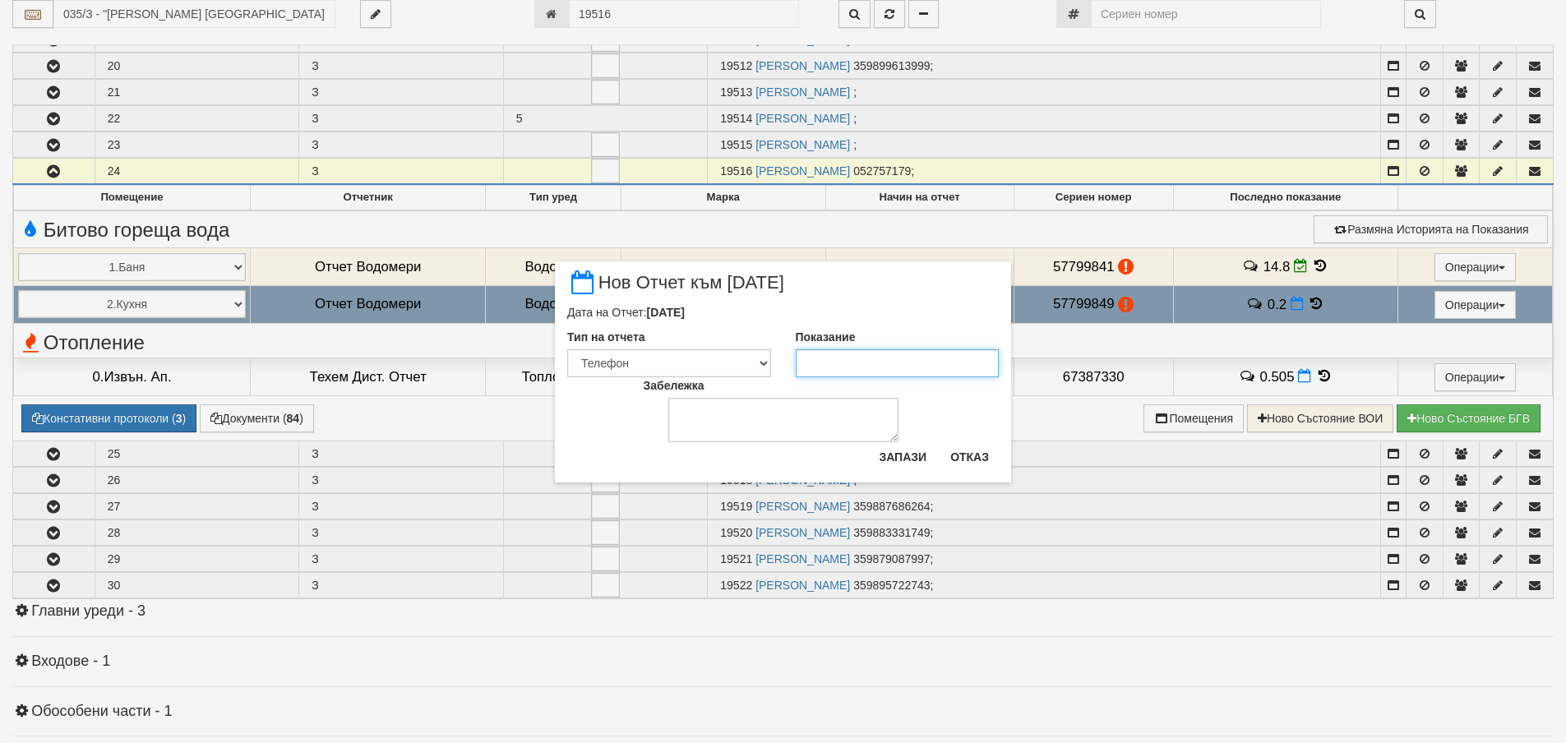
click at [853, 367] on input "Показание" at bounding box center [898, 363] width 204 height 28
type input "0.2"
click at [902, 455] on button "Запази" at bounding box center [902, 457] width 67 height 26
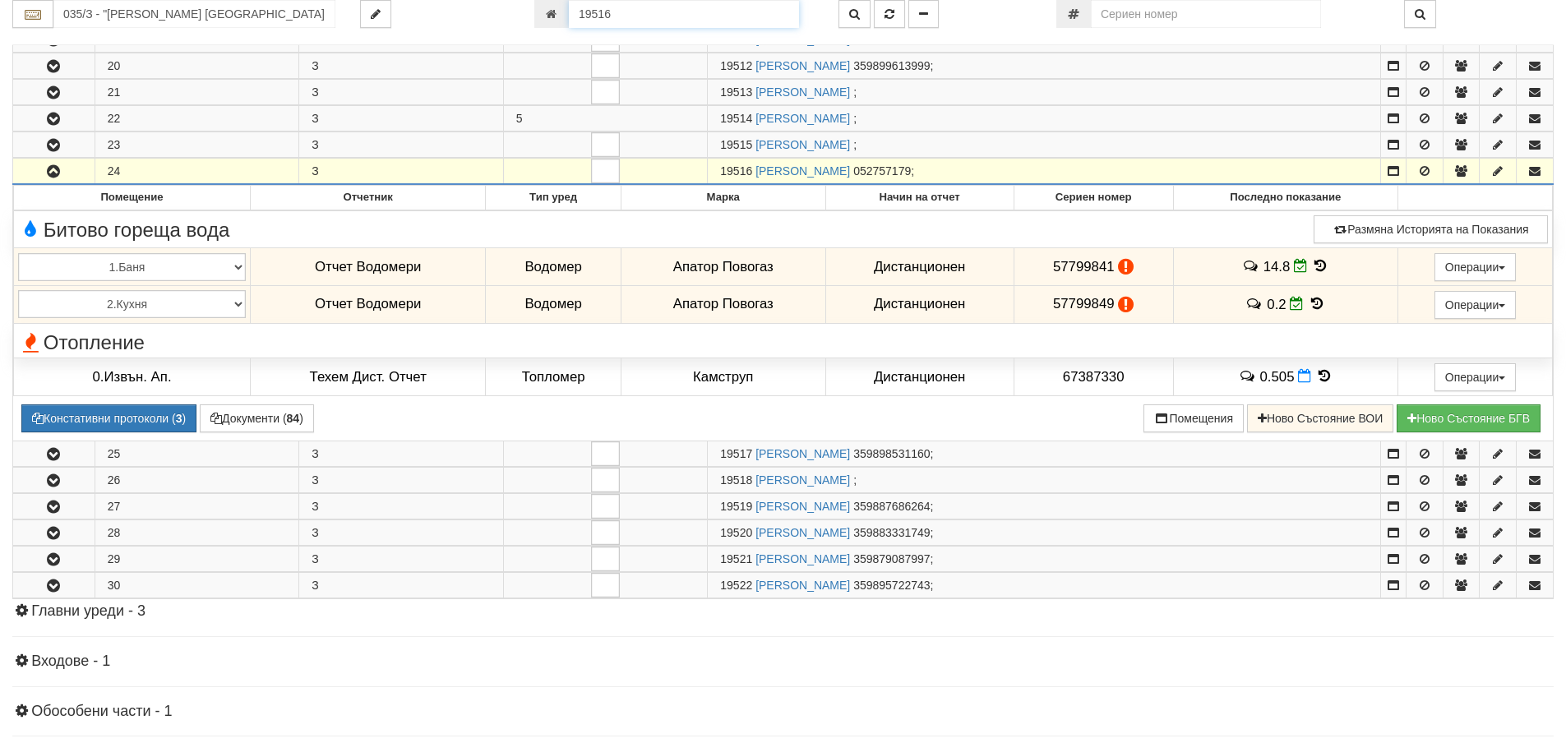
click at [615, 10] on input "19516" at bounding box center [684, 14] width 230 height 28
type input "17828"
type input "119/1 - "ВЕОЛИЯ ЕНЕРДЖИ ВАРНА " ЕАД"
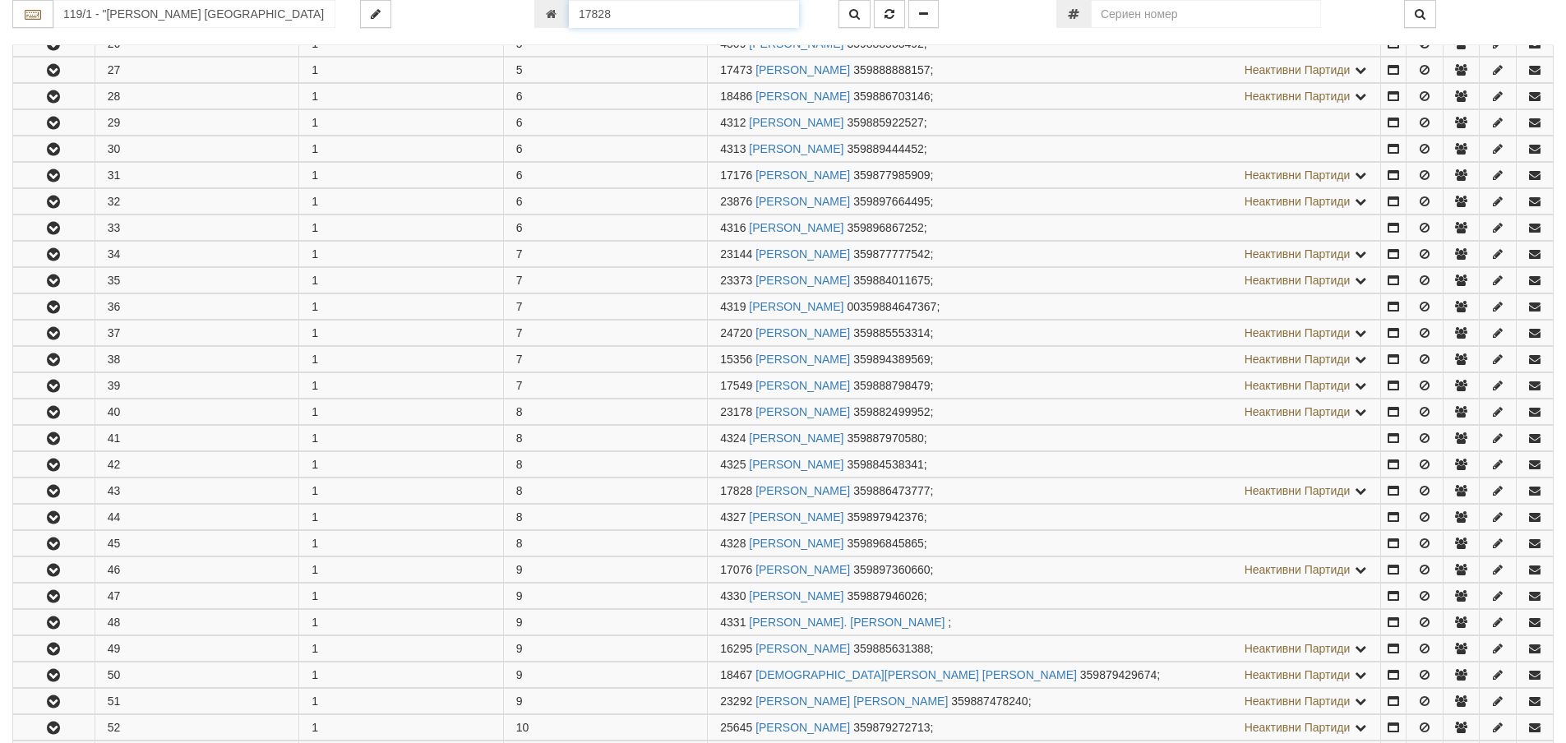
scroll to position [1429, 0]
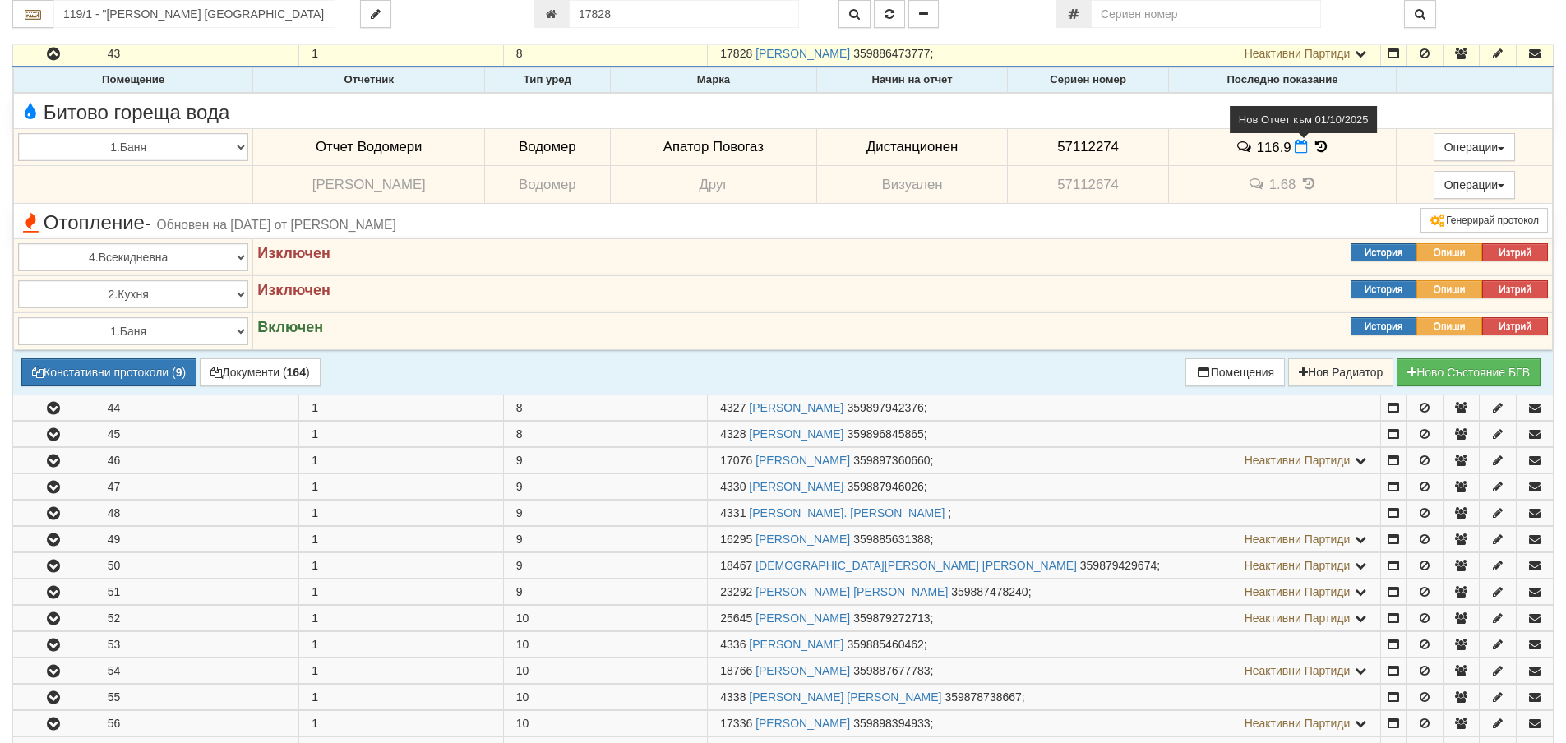
click at [1294, 148] on icon at bounding box center [1300, 147] width 13 height 14
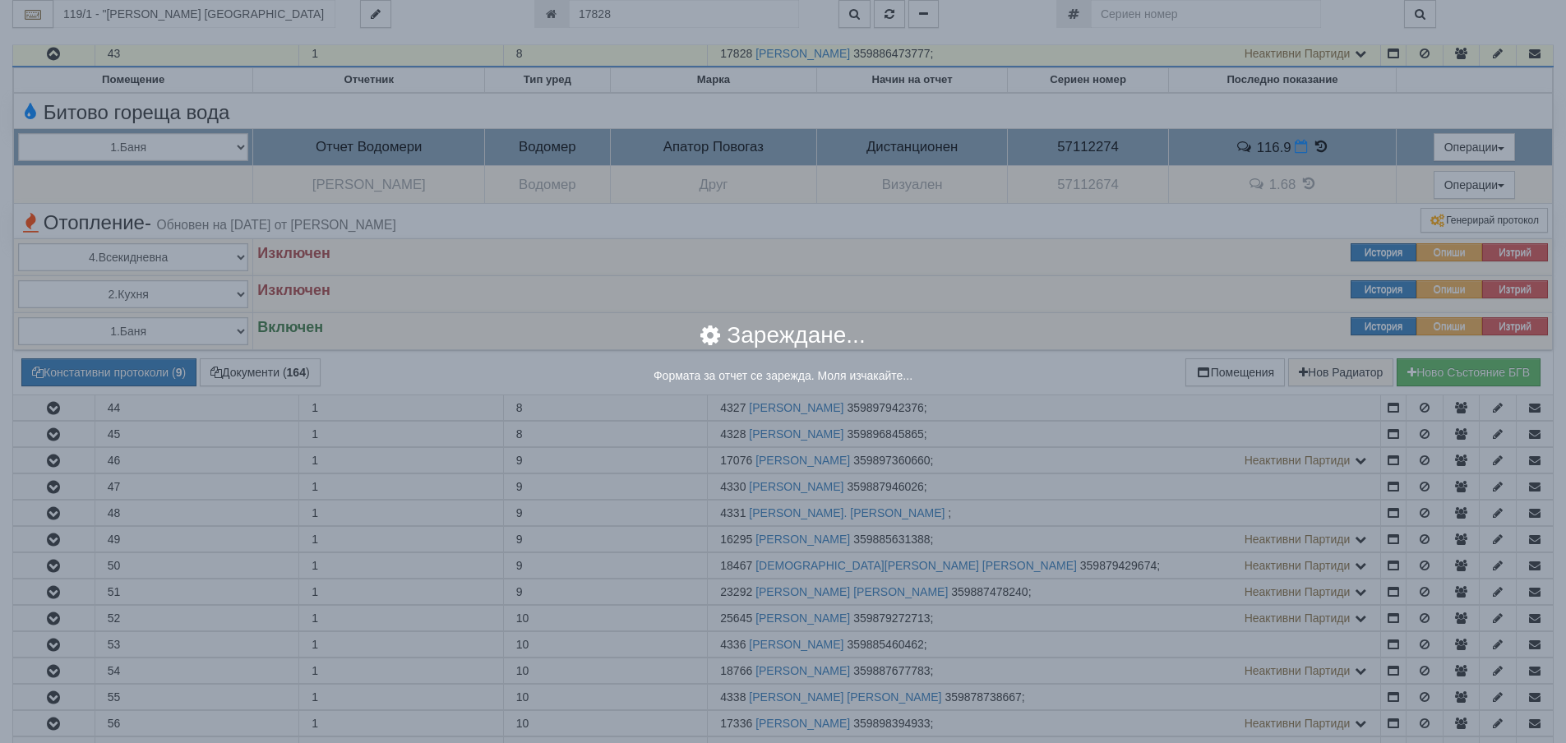
select select "8ac75930-9bfd-e511-80be-8d5a1dced85a"
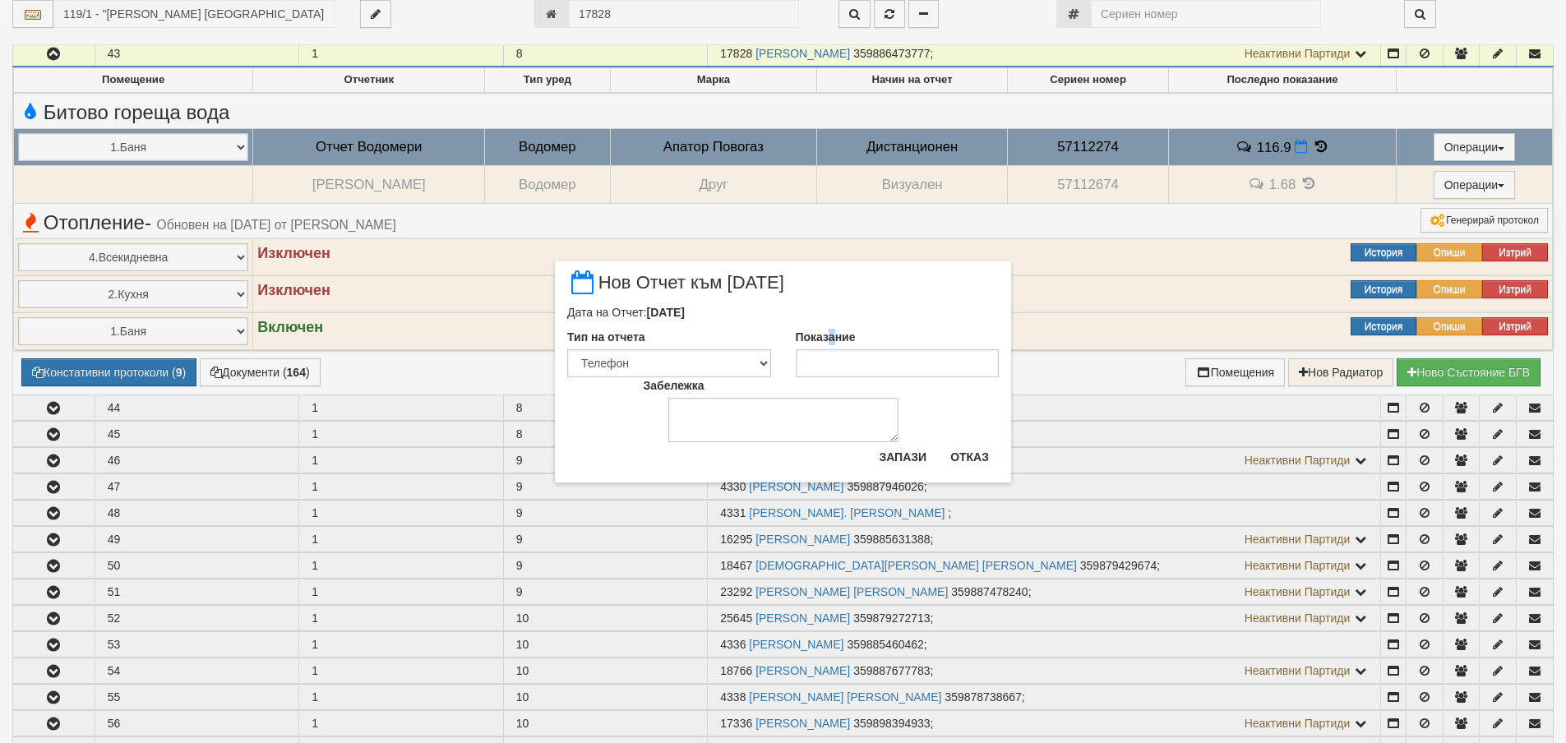
click at [833, 345] on label "Показание" at bounding box center [826, 337] width 60 height 16
click at [848, 362] on input "Показание" at bounding box center [898, 363] width 204 height 28
type input "117.467"
click at [881, 465] on button "Запази" at bounding box center [902, 457] width 67 height 26
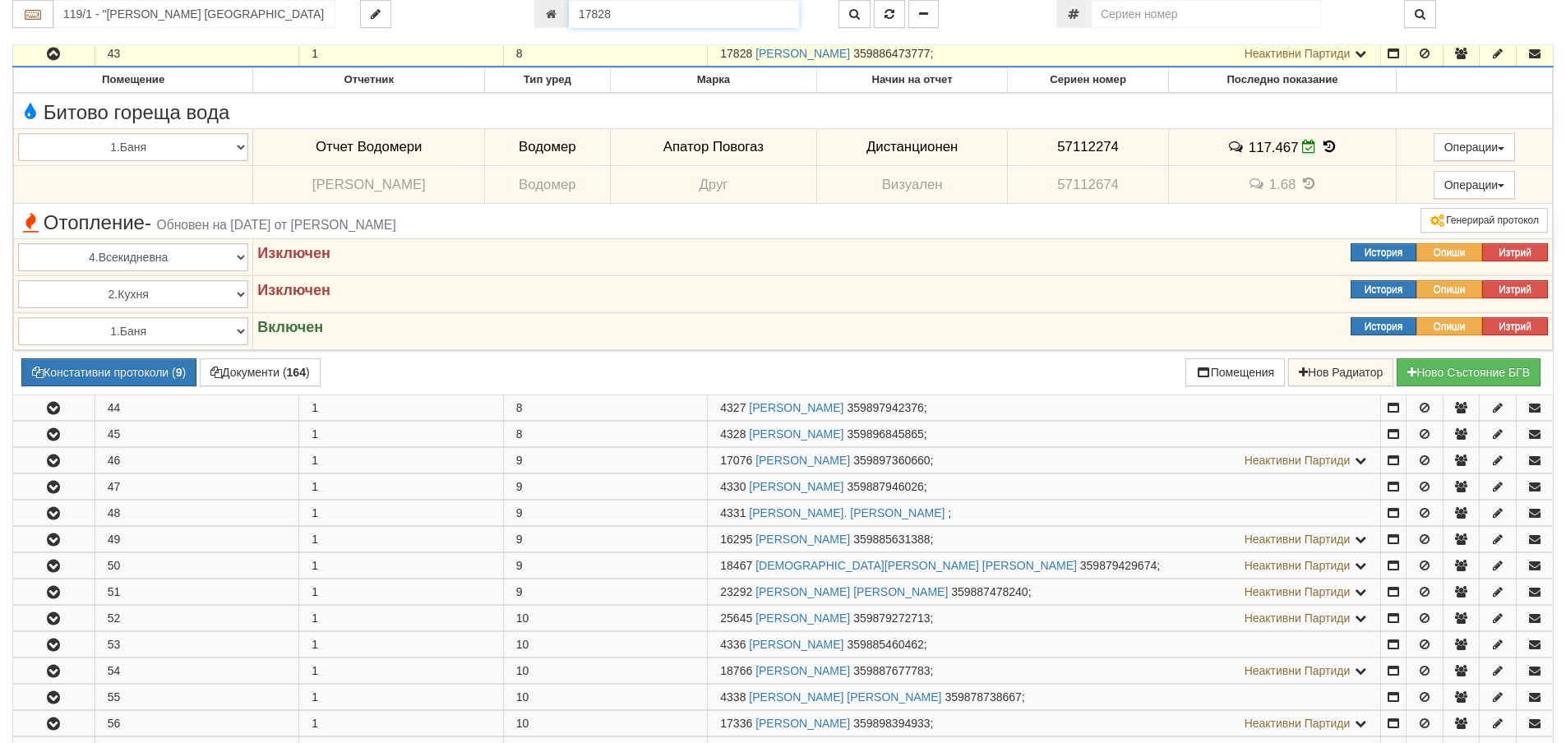
click at [666, 9] on input "17828" at bounding box center [684, 14] width 230 height 28
type input "9570"
type input "002/5,6 - "ТЕХЕМ СЪРВИСИС" ЕООД"
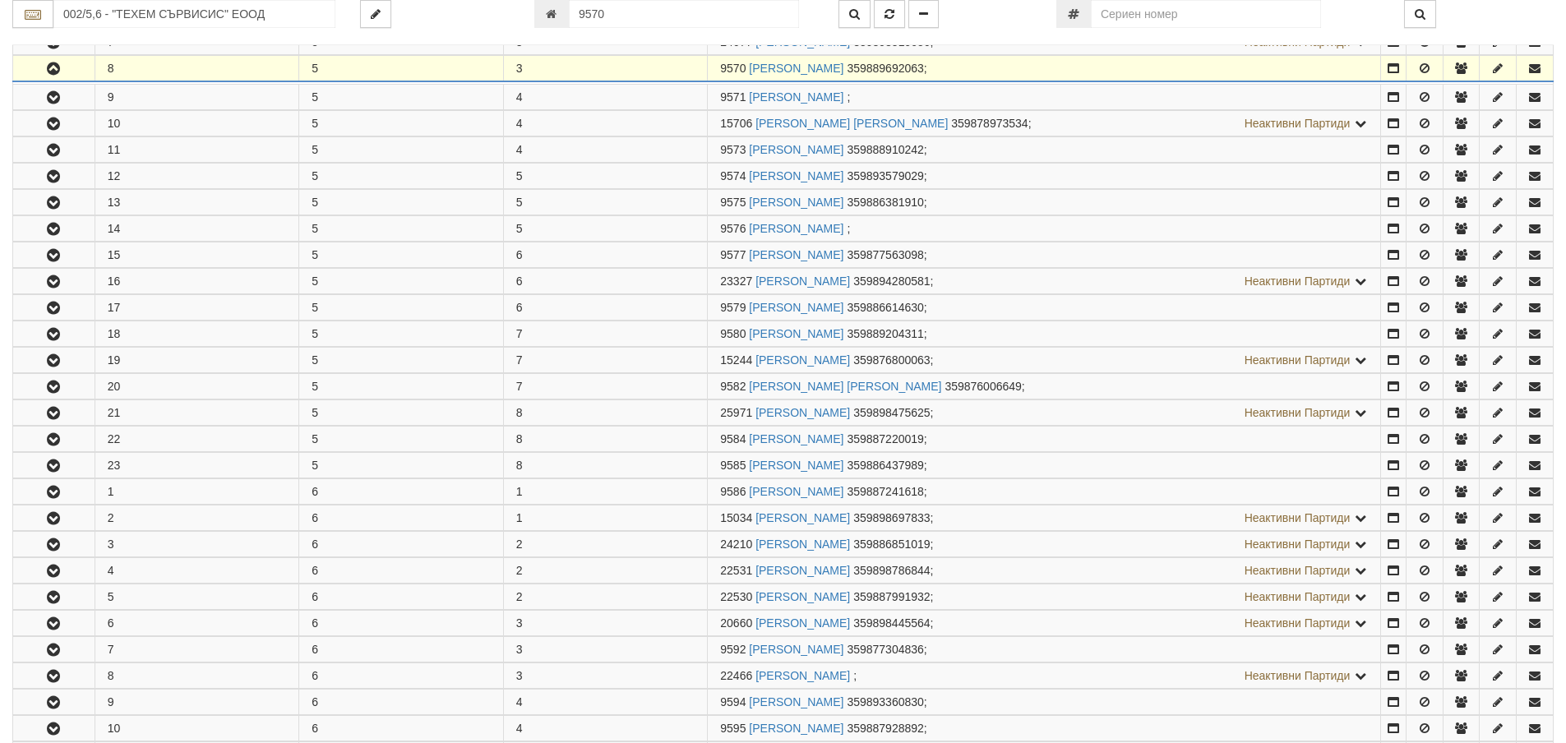
scroll to position [509, 0]
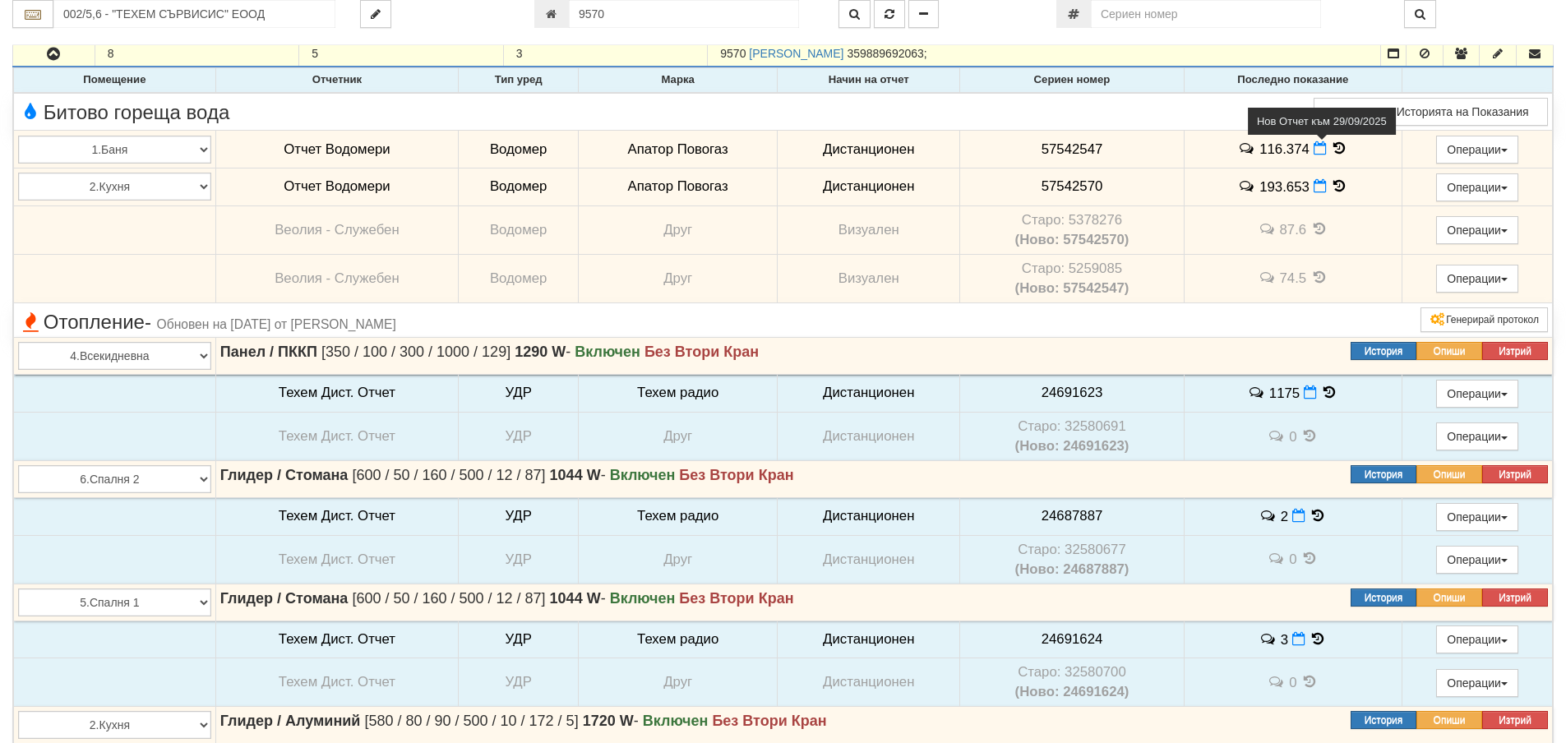
click at [1313, 152] on icon at bounding box center [1319, 148] width 13 height 14
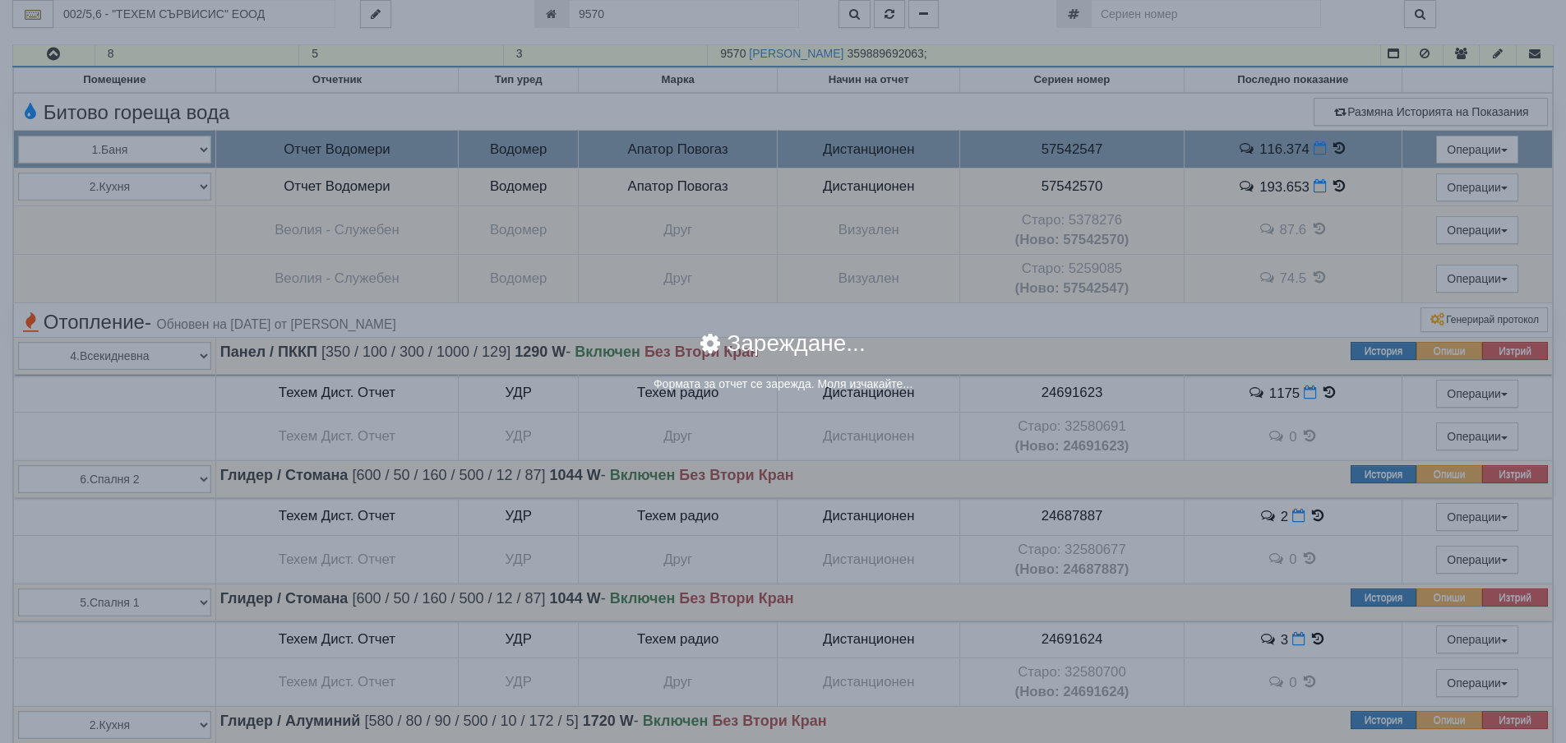
select select "8ac75930-9bfd-e511-80be-8d5a1dced85a"
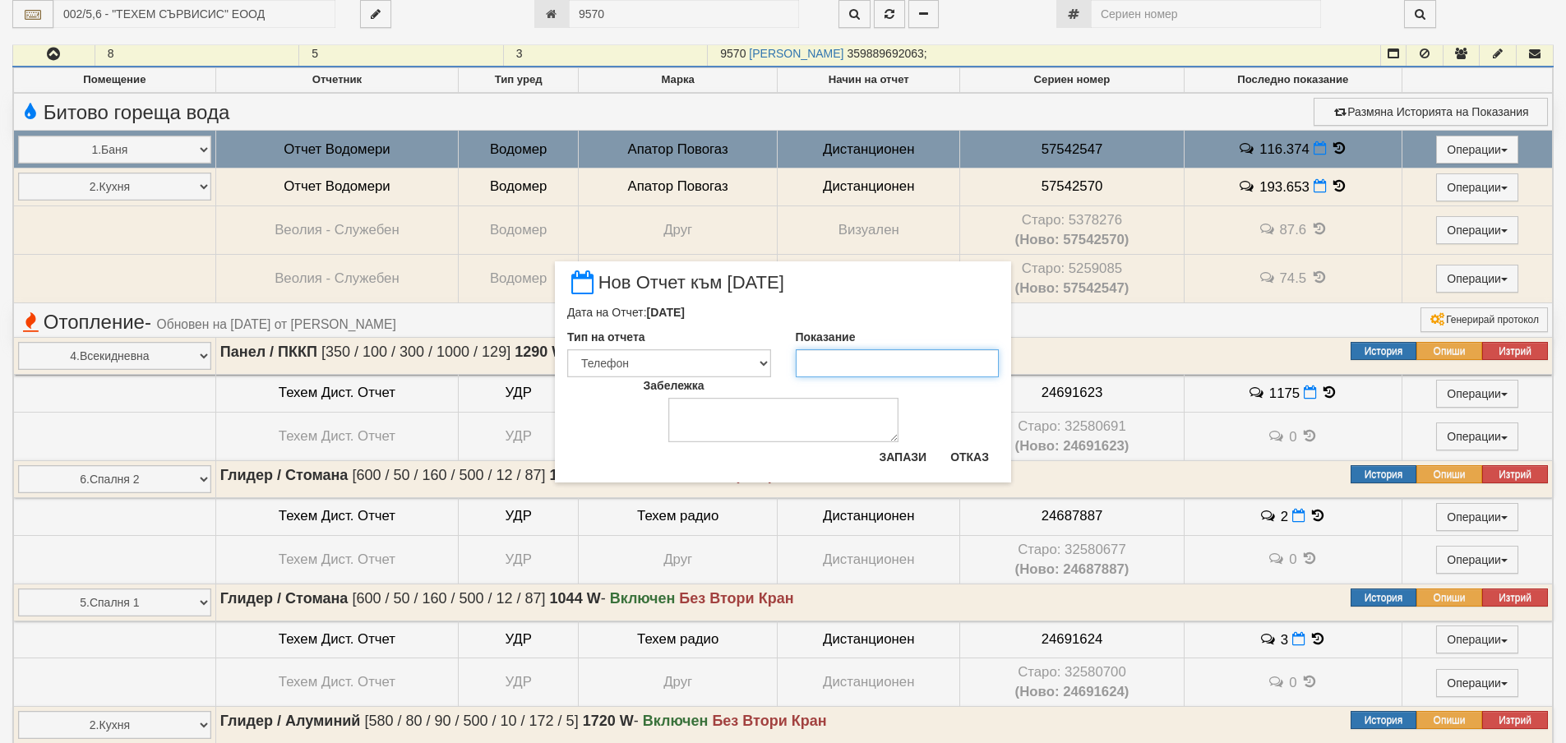
click at [831, 365] on input "Показание" at bounding box center [898, 363] width 204 height 28
type input "117.287"
click at [881, 450] on button "Запази" at bounding box center [902, 457] width 67 height 26
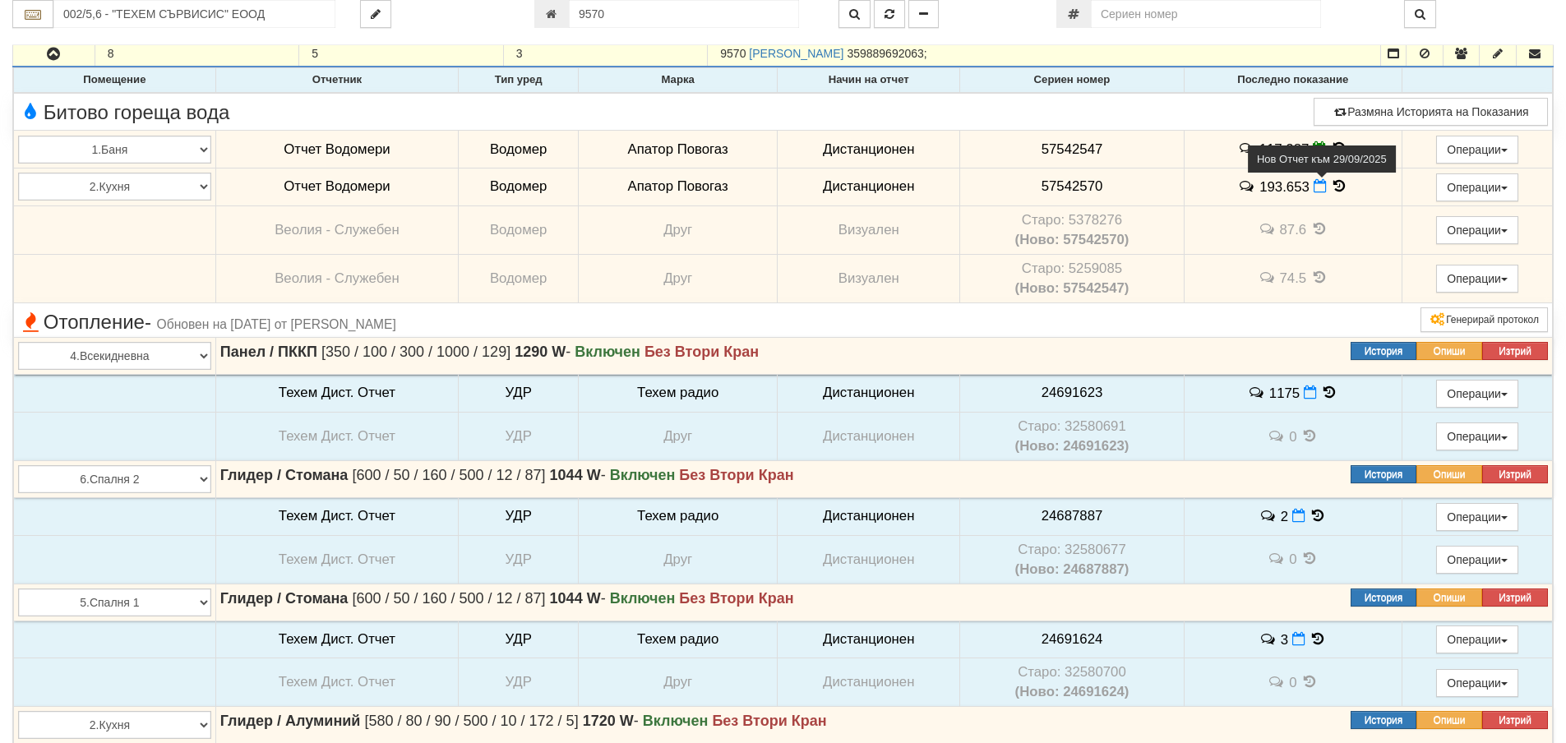
click at [1319, 186] on icon at bounding box center [1319, 186] width 13 height 14
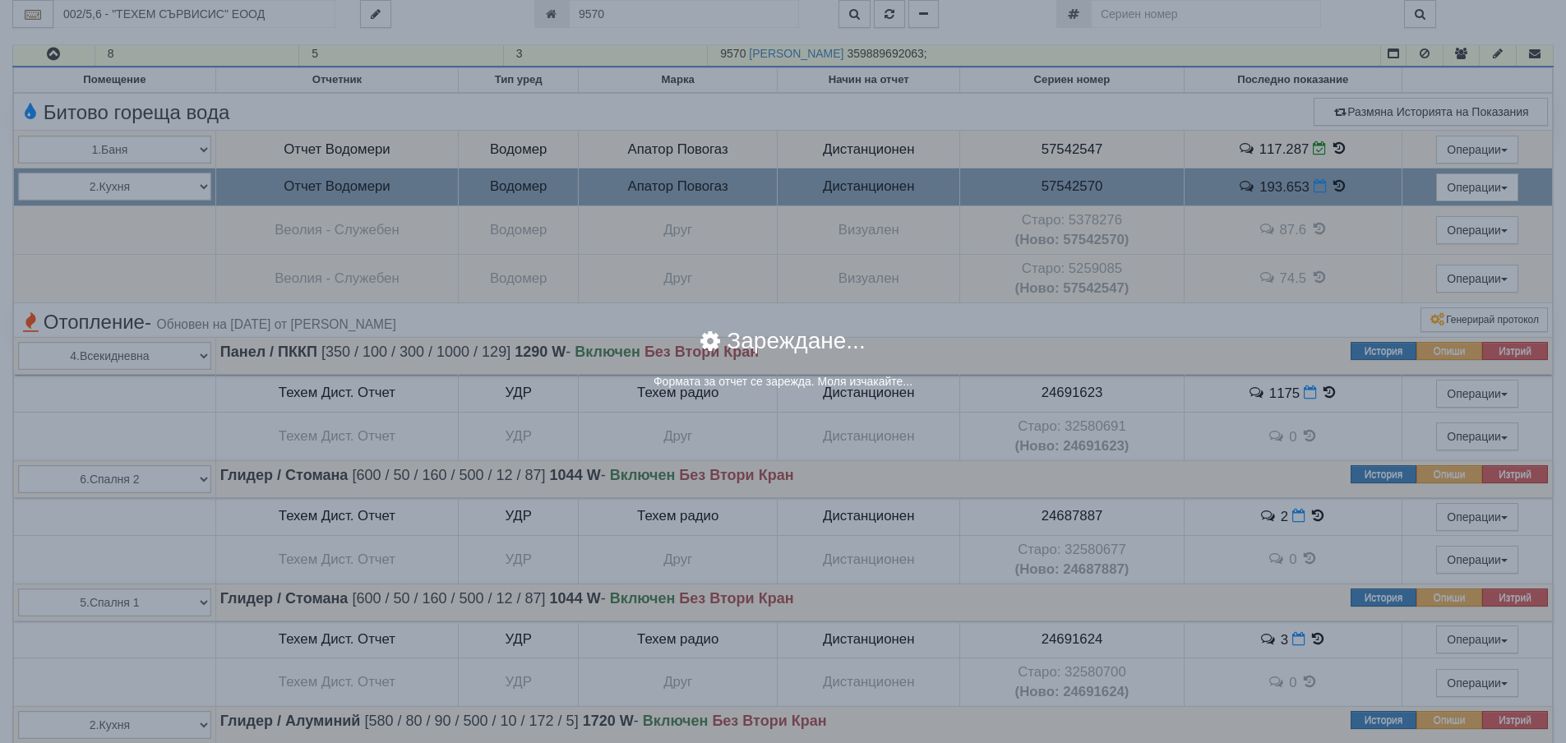
select select "8ac75930-9bfd-e511-80be-8d5a1dced85a"
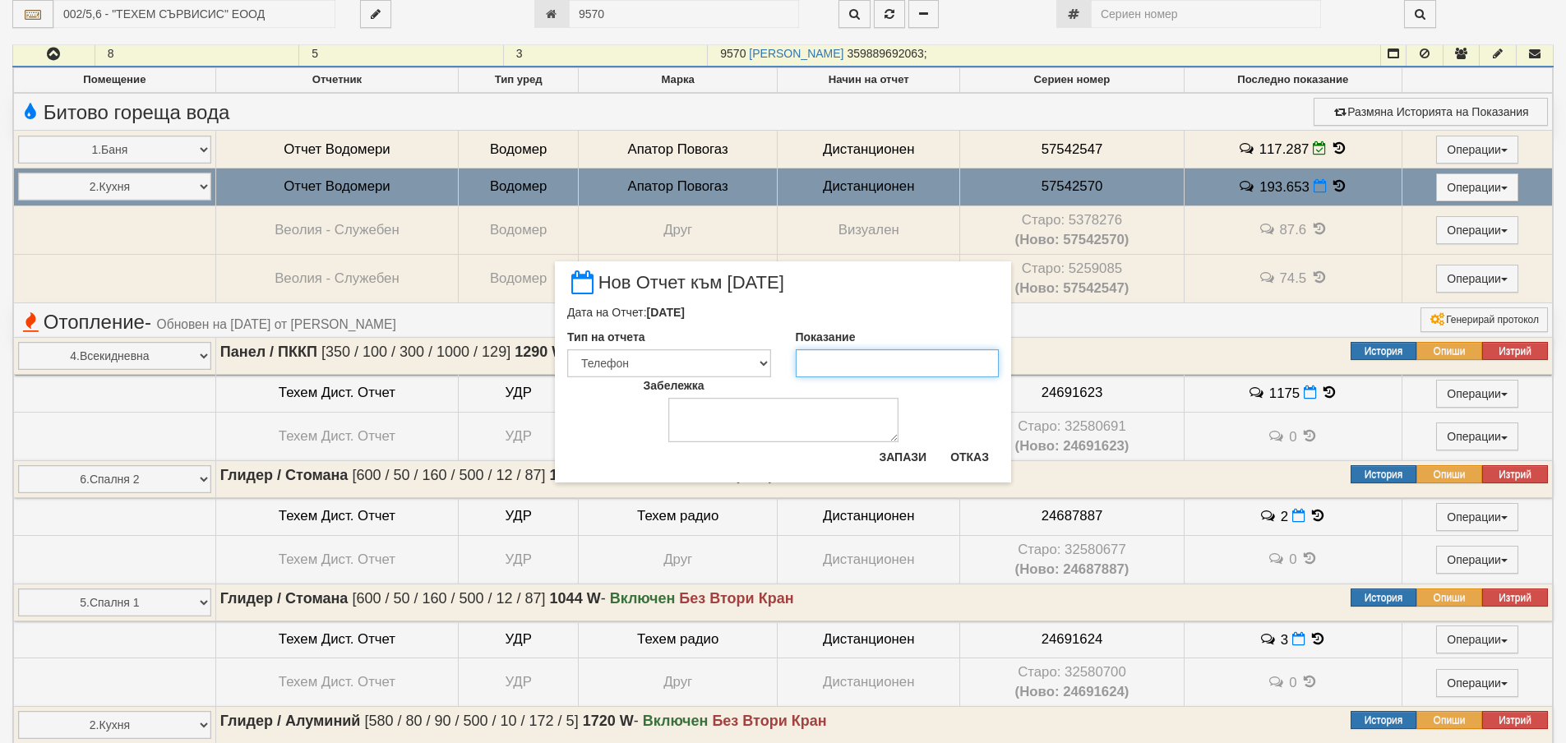
click at [863, 364] on input "Показание" at bounding box center [898, 363] width 204 height 28
type input "194.557"
click at [877, 461] on button "Запази" at bounding box center [902, 457] width 67 height 26
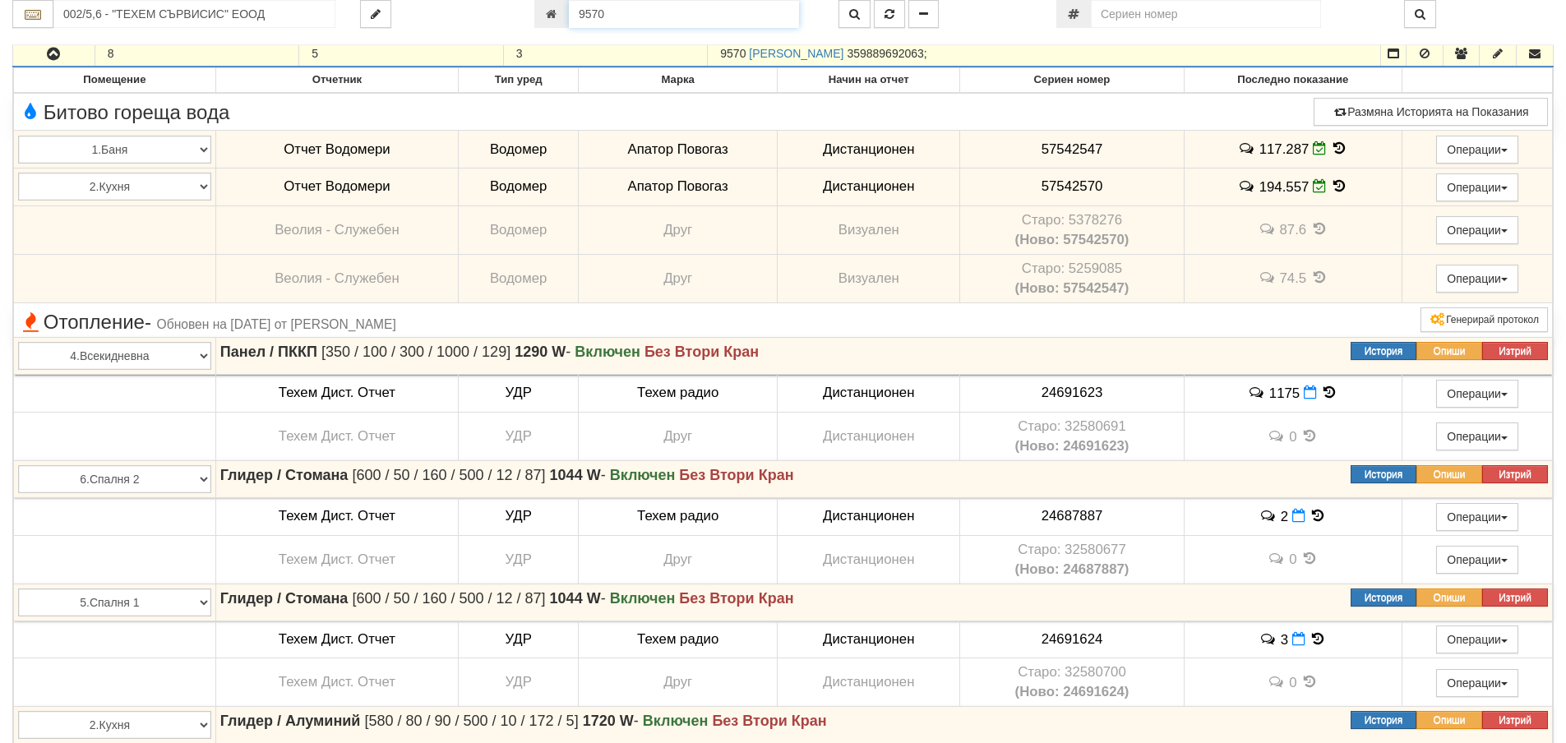
click at [675, 7] on input "9570" at bounding box center [684, 14] width 230 height 28
type input "9882"
type input "026/4 - "ТЕХЕМ СЪРВИСИС" ЕООД"
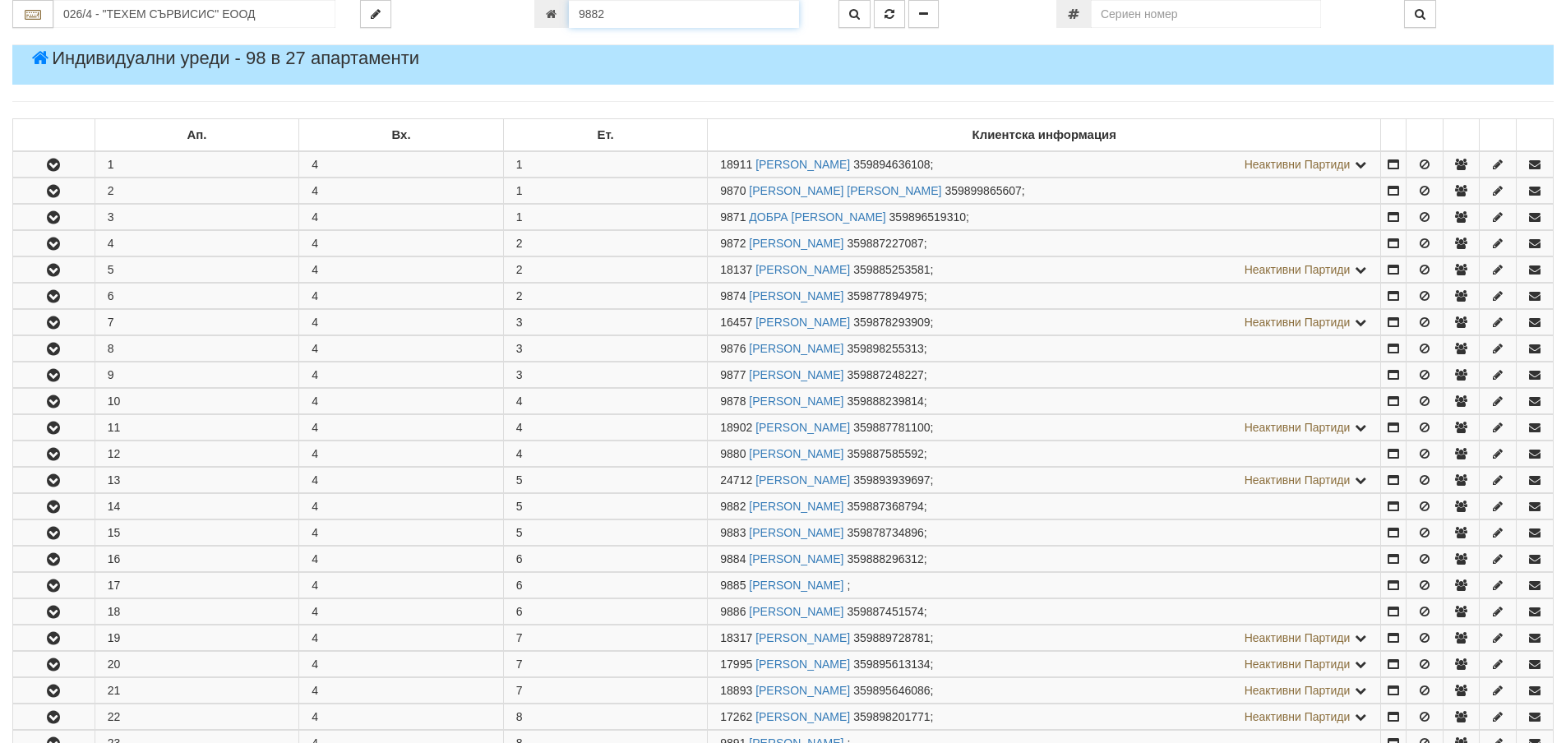
scroll to position [666, 0]
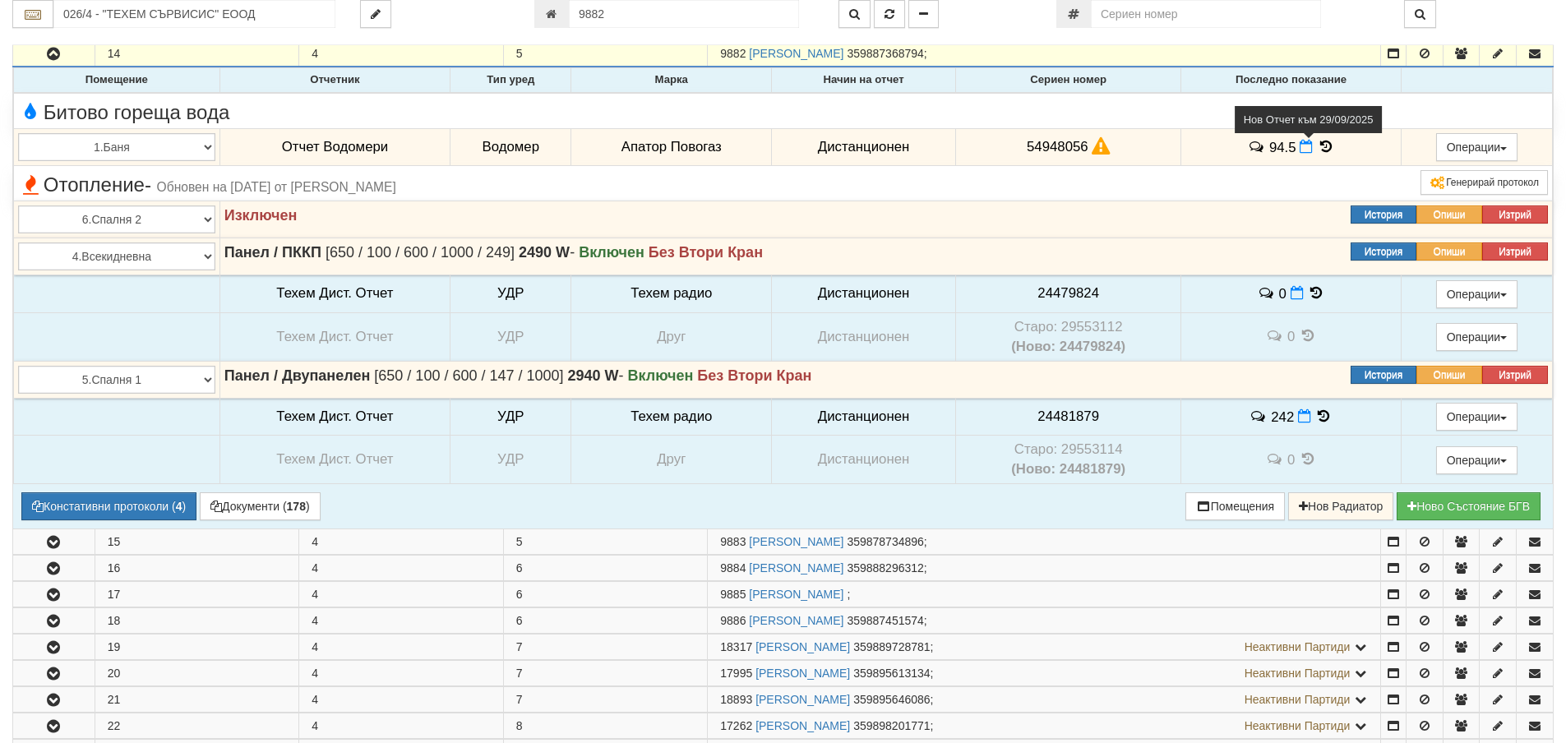
click at [1303, 149] on icon at bounding box center [1305, 147] width 13 height 14
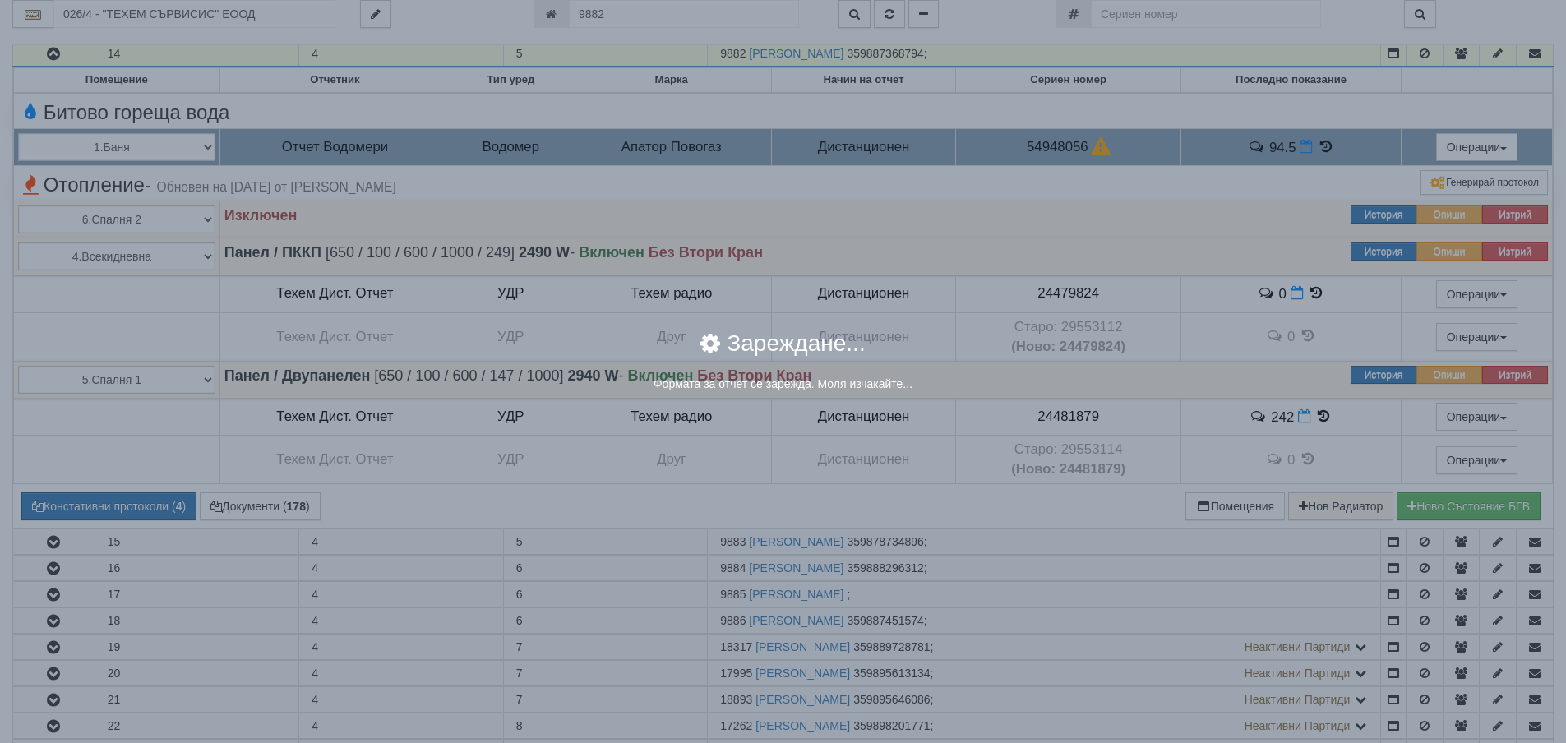
select select "8ac75930-9bfd-e511-80be-8d5a1dced85a"
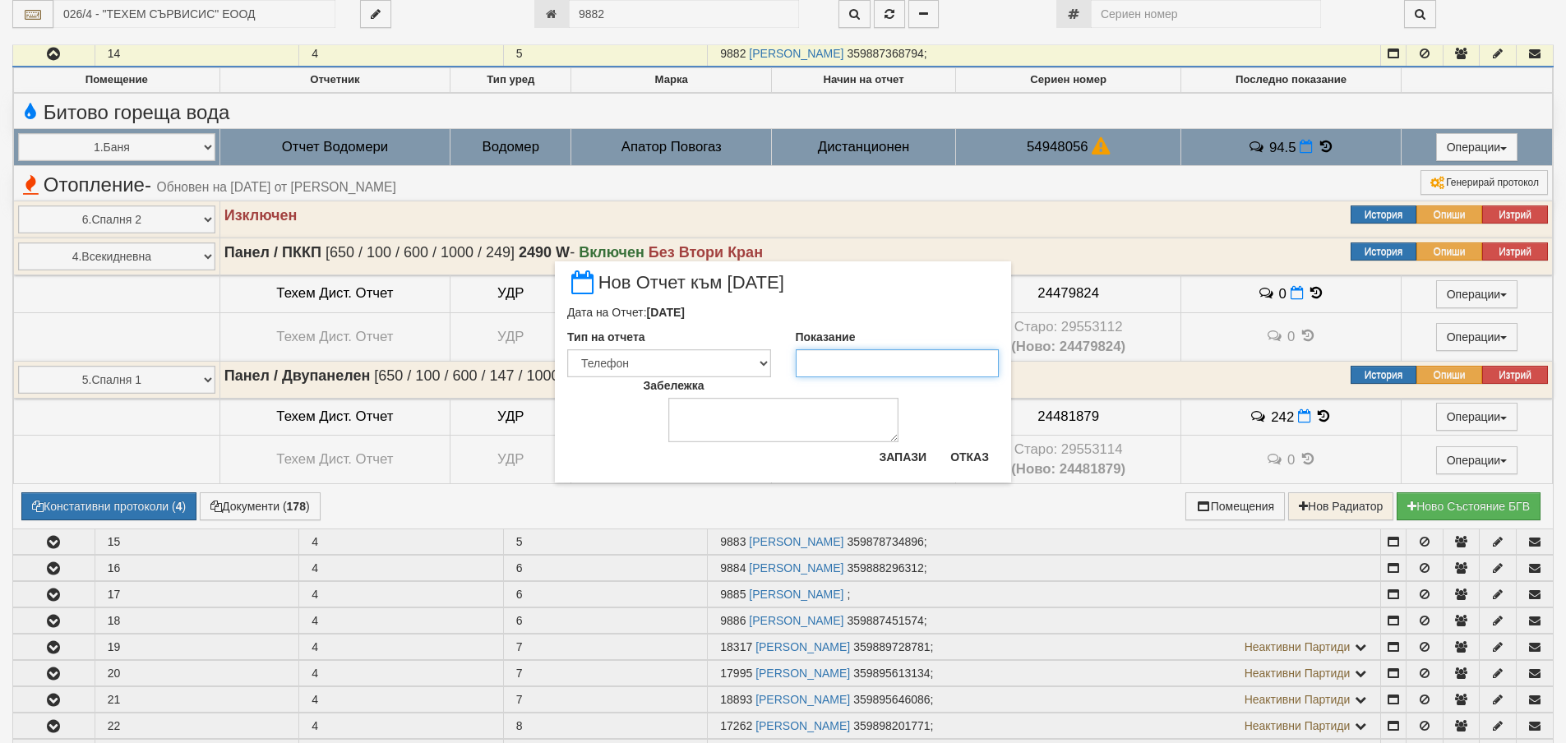
click at [896, 372] on input "Показание" at bounding box center [898, 363] width 204 height 28
type input "95.2"
click at [925, 460] on button "Запази" at bounding box center [902, 457] width 67 height 26
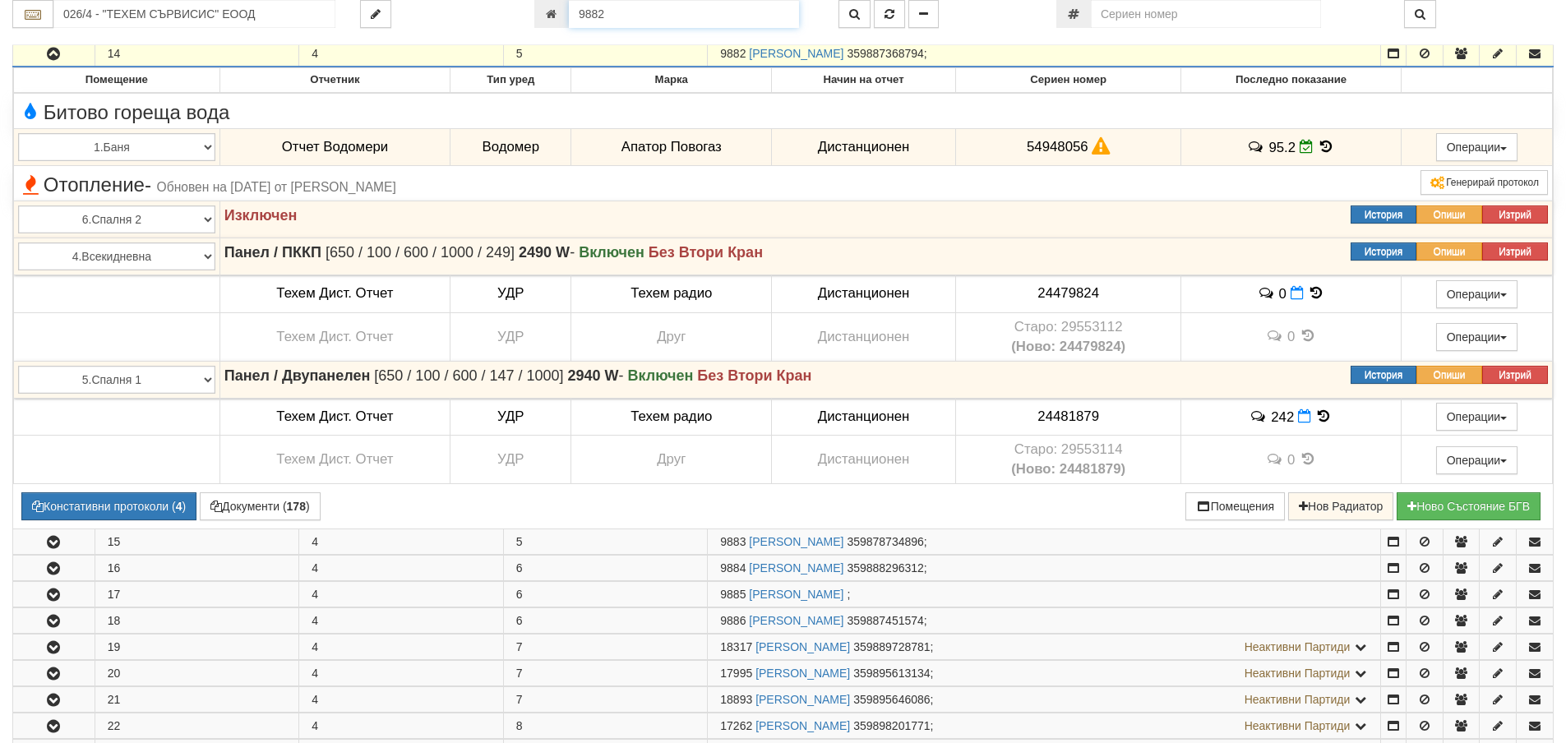
click at [623, 19] on input "9882" at bounding box center [684, 14] width 230 height 28
type input "20004"
type input "125/1 - "ВЕОЛИЯ ЕНЕРДЖИ ВАРНА " ЕАД"
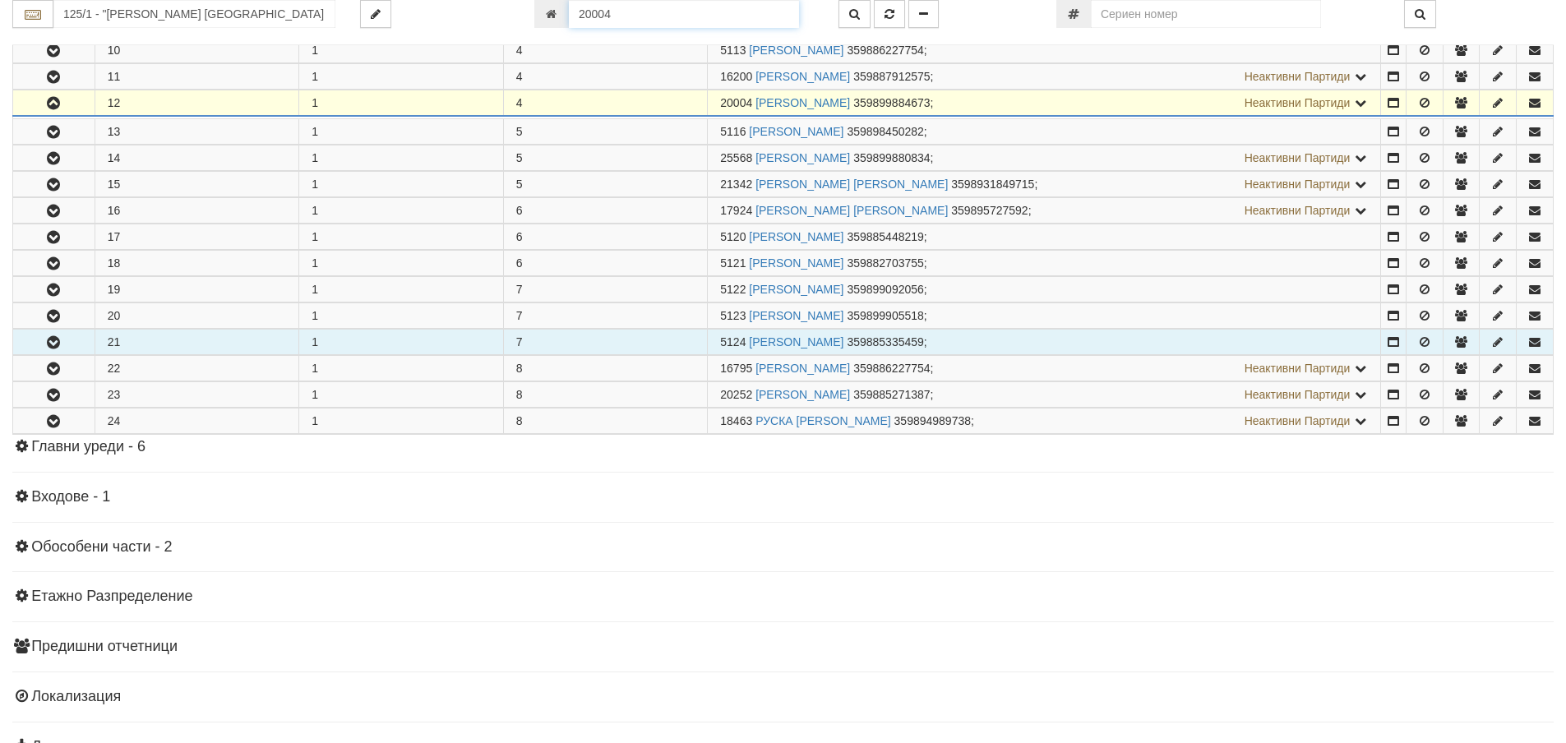
scroll to position [614, 0]
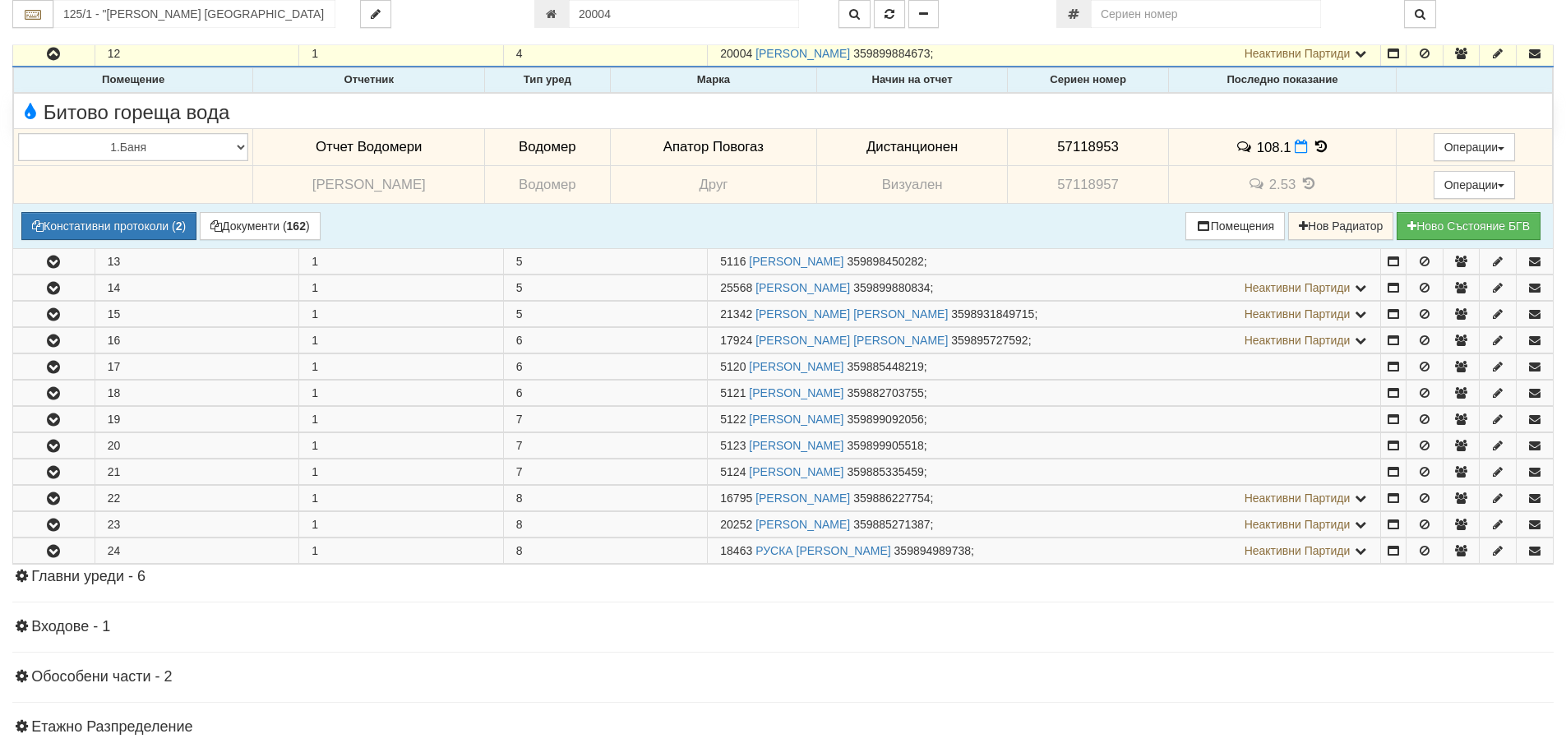
click at [1316, 146] on icon at bounding box center [1321, 147] width 18 height 14
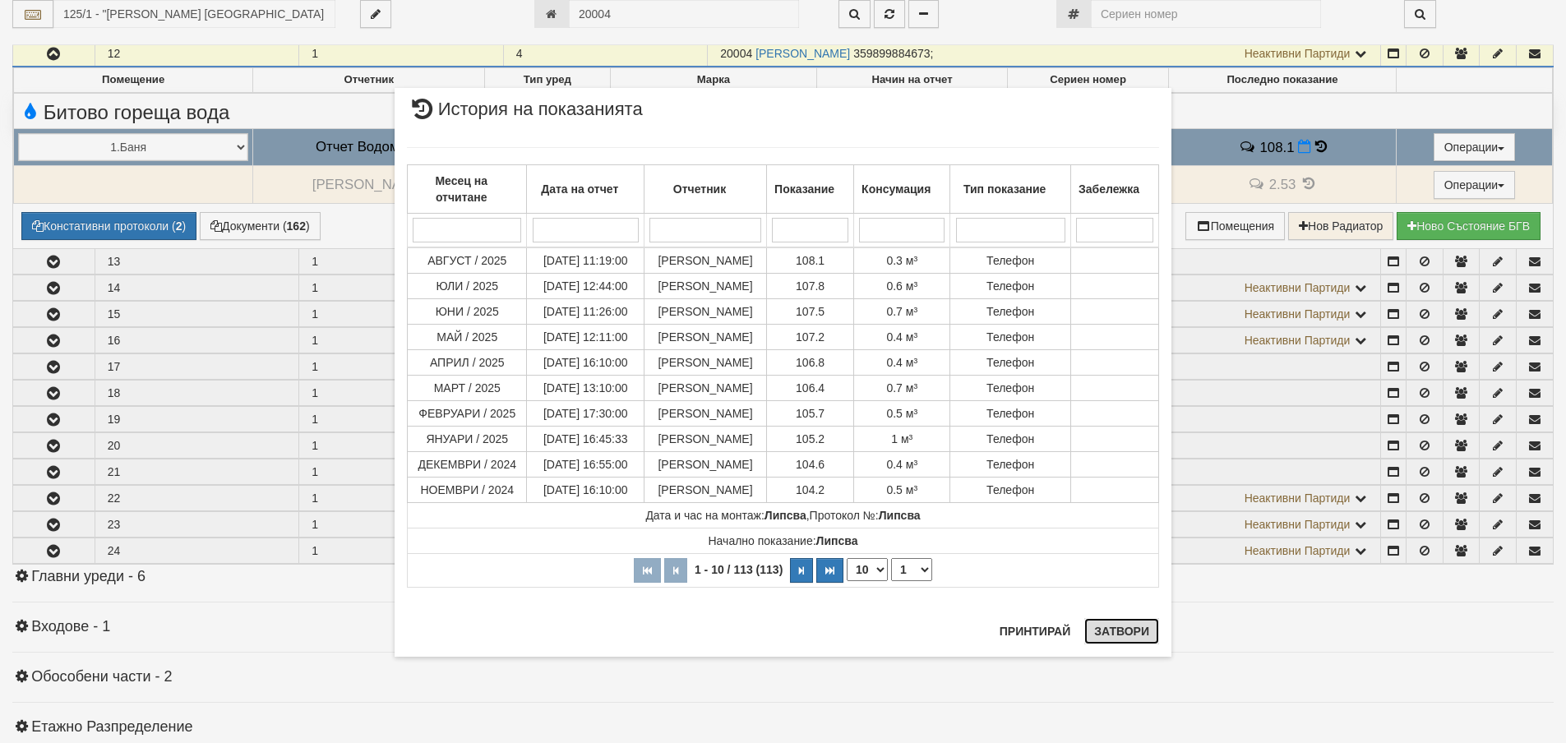
click at [1105, 628] on button "Затвори" at bounding box center [1121, 631] width 75 height 26
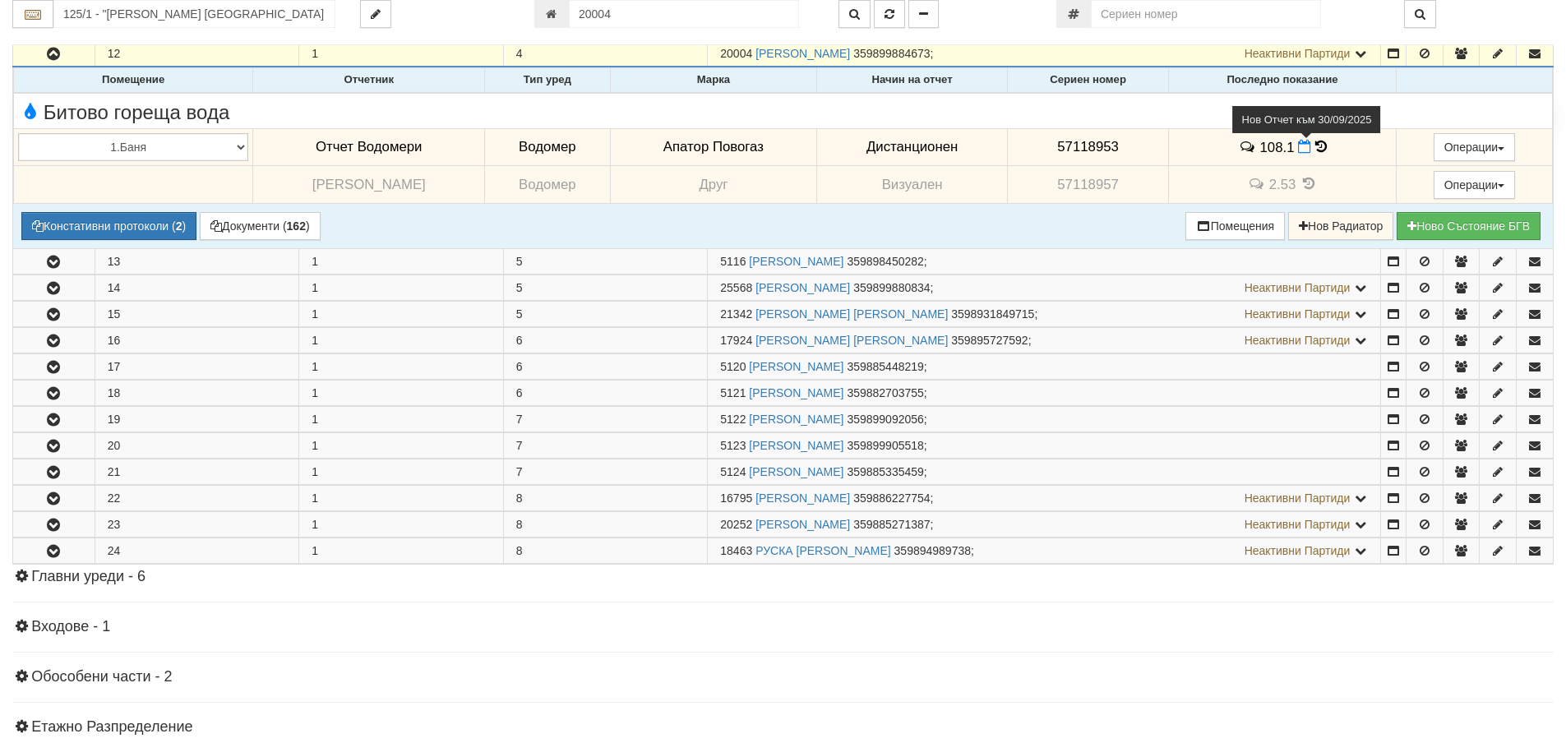
click at [1298, 150] on icon at bounding box center [1304, 147] width 13 height 14
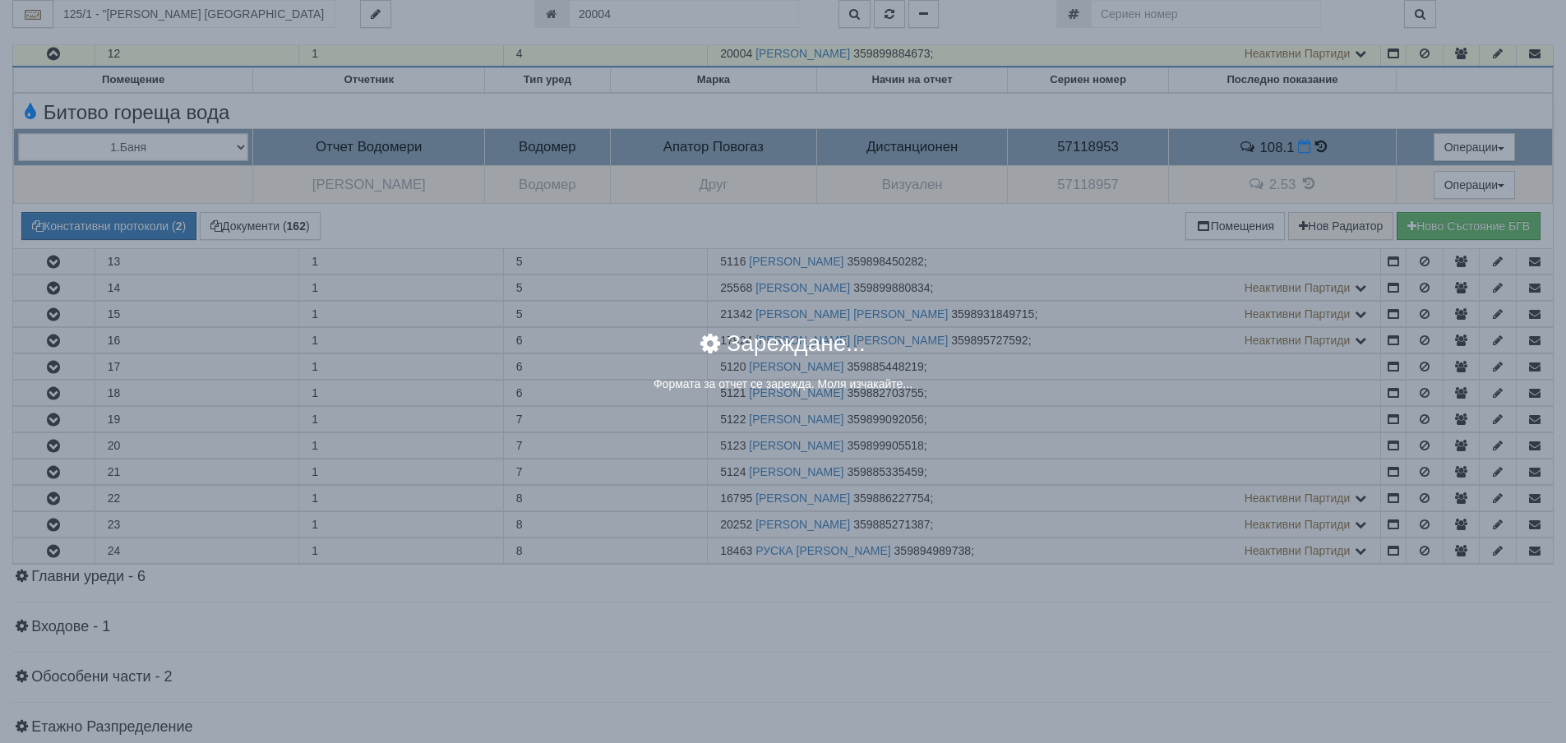
select select "8ac75930-9bfd-e511-80be-8d5a1dced85a"
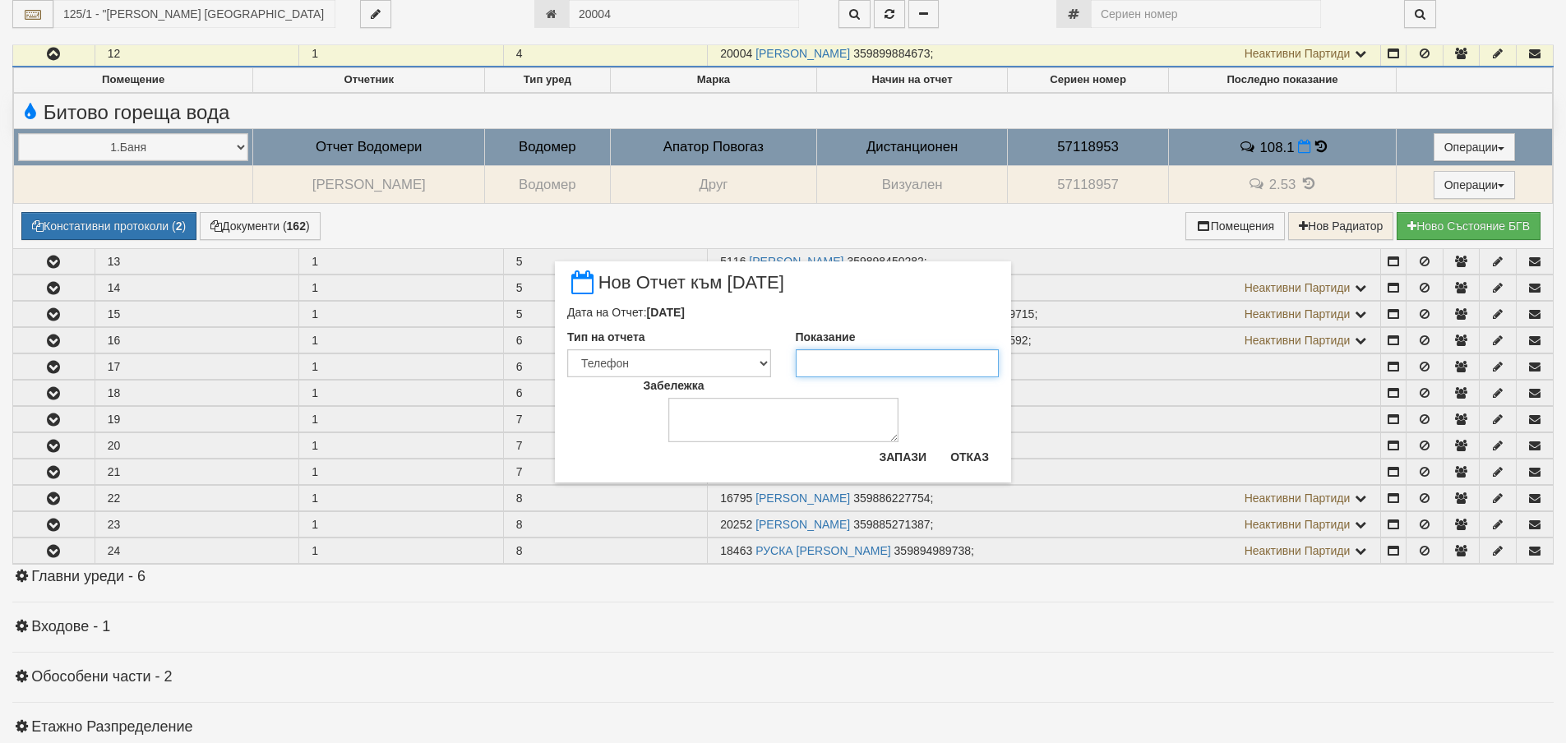
click at [846, 353] on input "Показание" at bounding box center [898, 363] width 204 height 28
type input "108.5"
click at [900, 451] on button "Запази" at bounding box center [902, 457] width 67 height 26
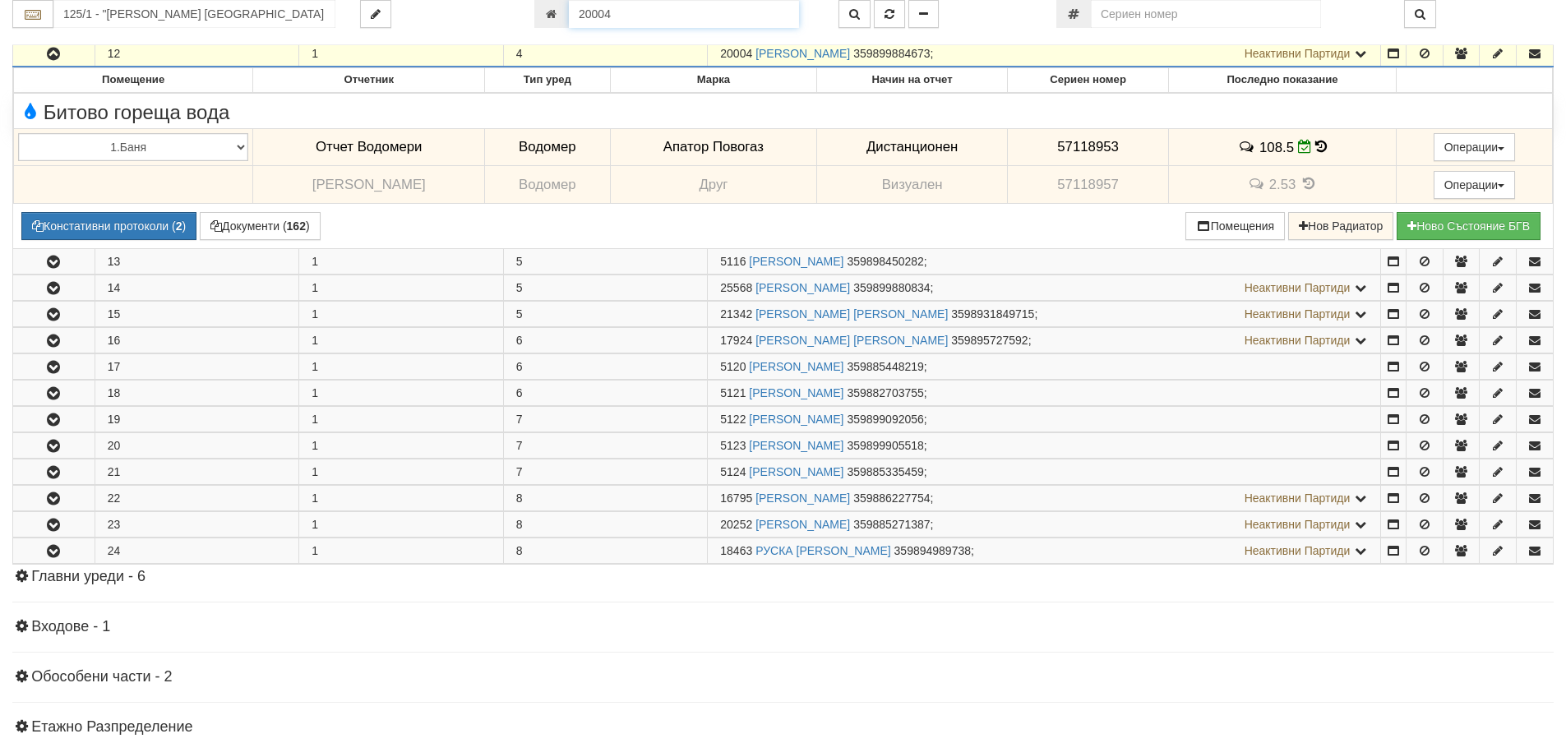
click at [714, 12] on input "20004" at bounding box center [684, 14] width 230 height 28
type input "9265"
type input "082/1 - "ВЕОЛИЯ ЕНЕРДЖИ ВАРНА " ЕАД"
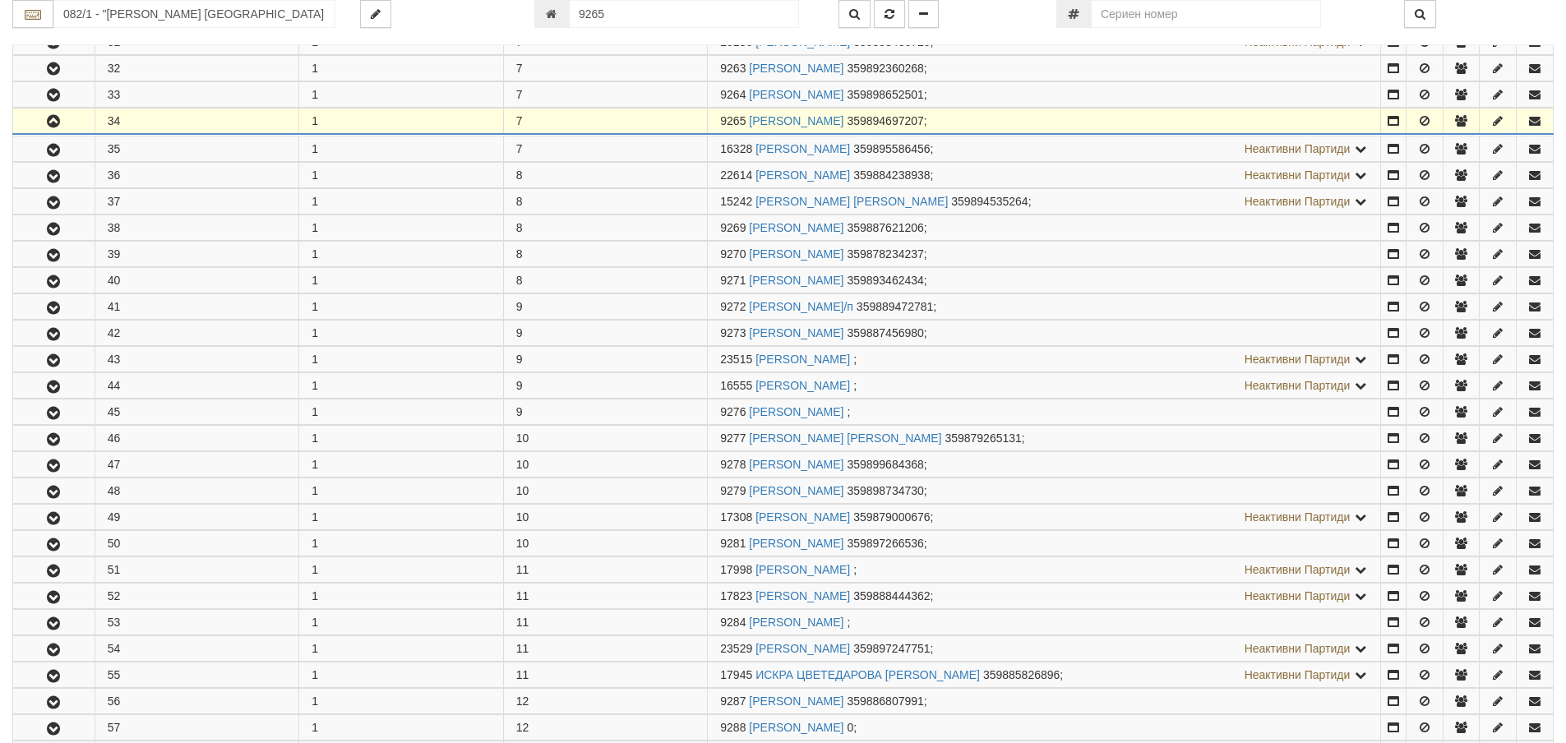
scroll to position [1192, 0]
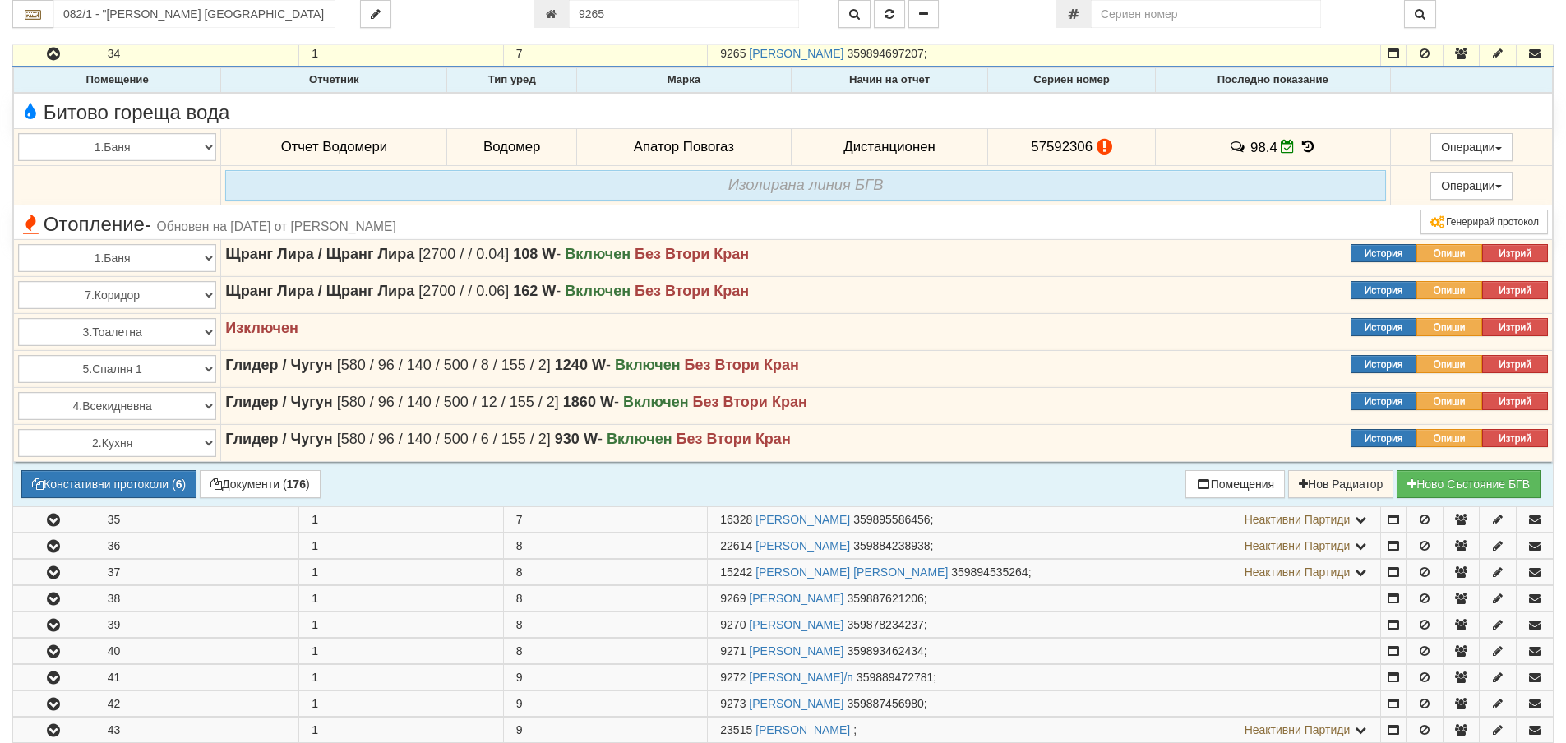
click at [1303, 146] on icon at bounding box center [1307, 147] width 18 height 14
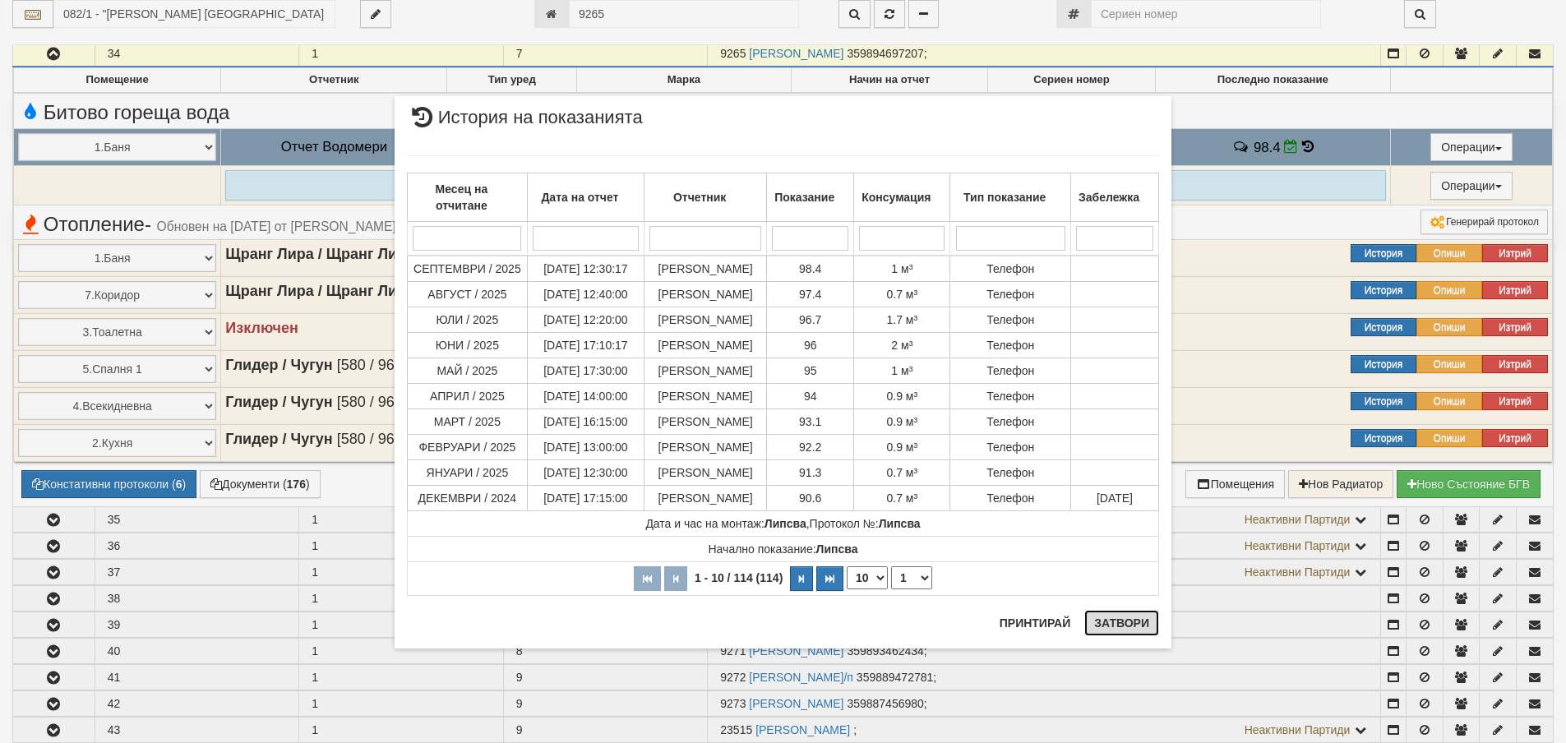
click at [1111, 629] on button "Затвори" at bounding box center [1121, 623] width 75 height 26
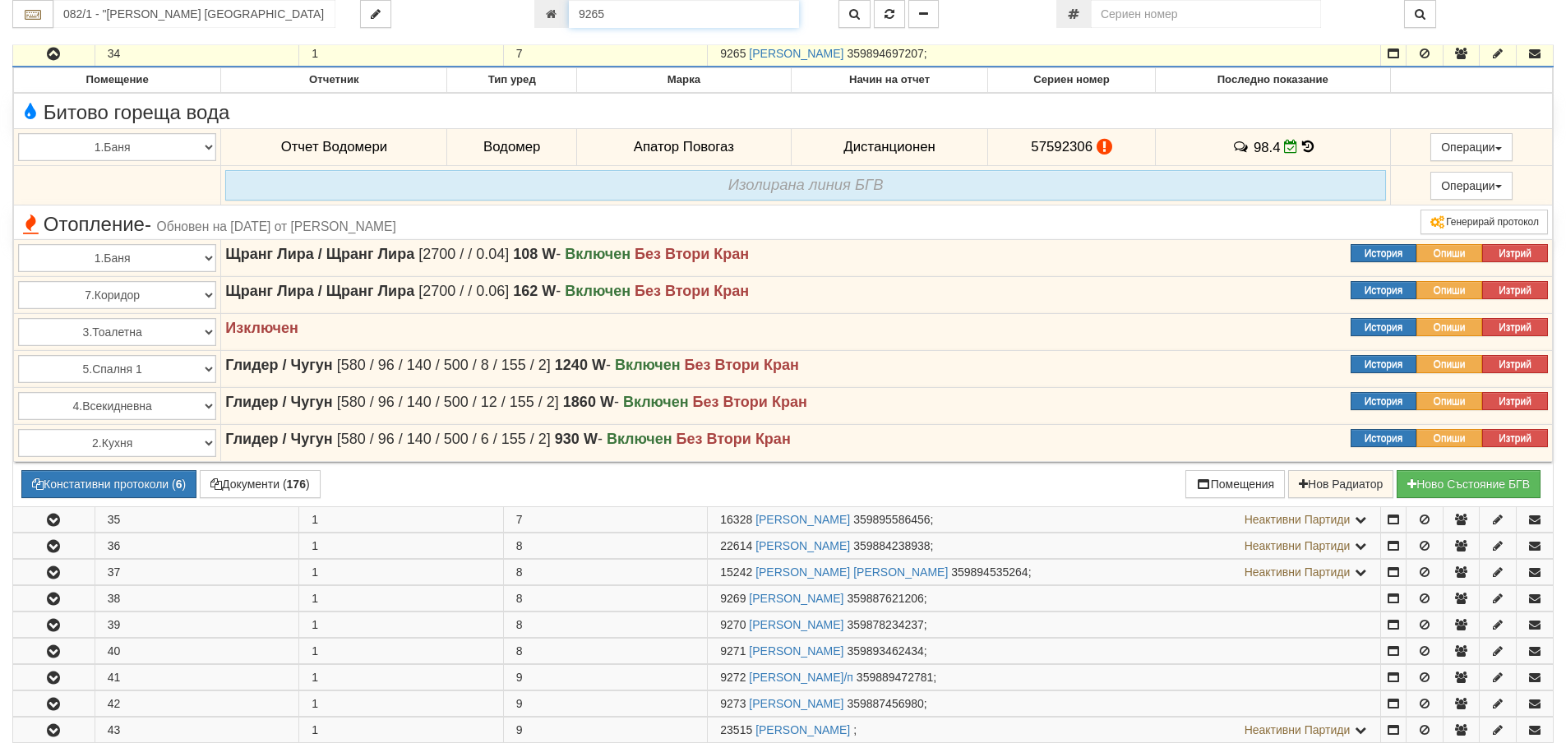
click at [606, 15] on input "9265" at bounding box center [684, 14] width 230 height 28
type input "733"
type input "214/6 - "ТЕХЕМ СЪРВИСИС" ЕООД"
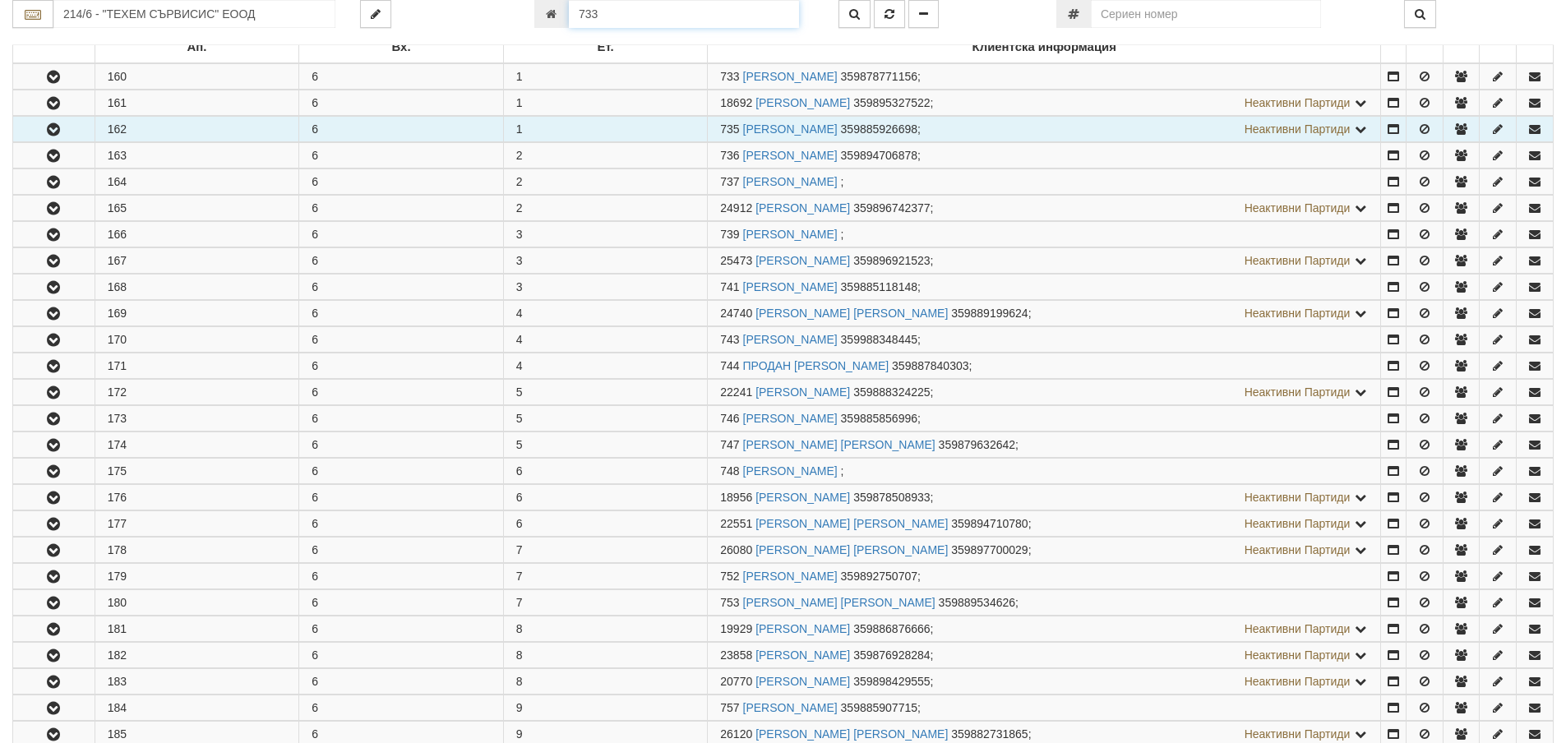
scroll to position [325, 0]
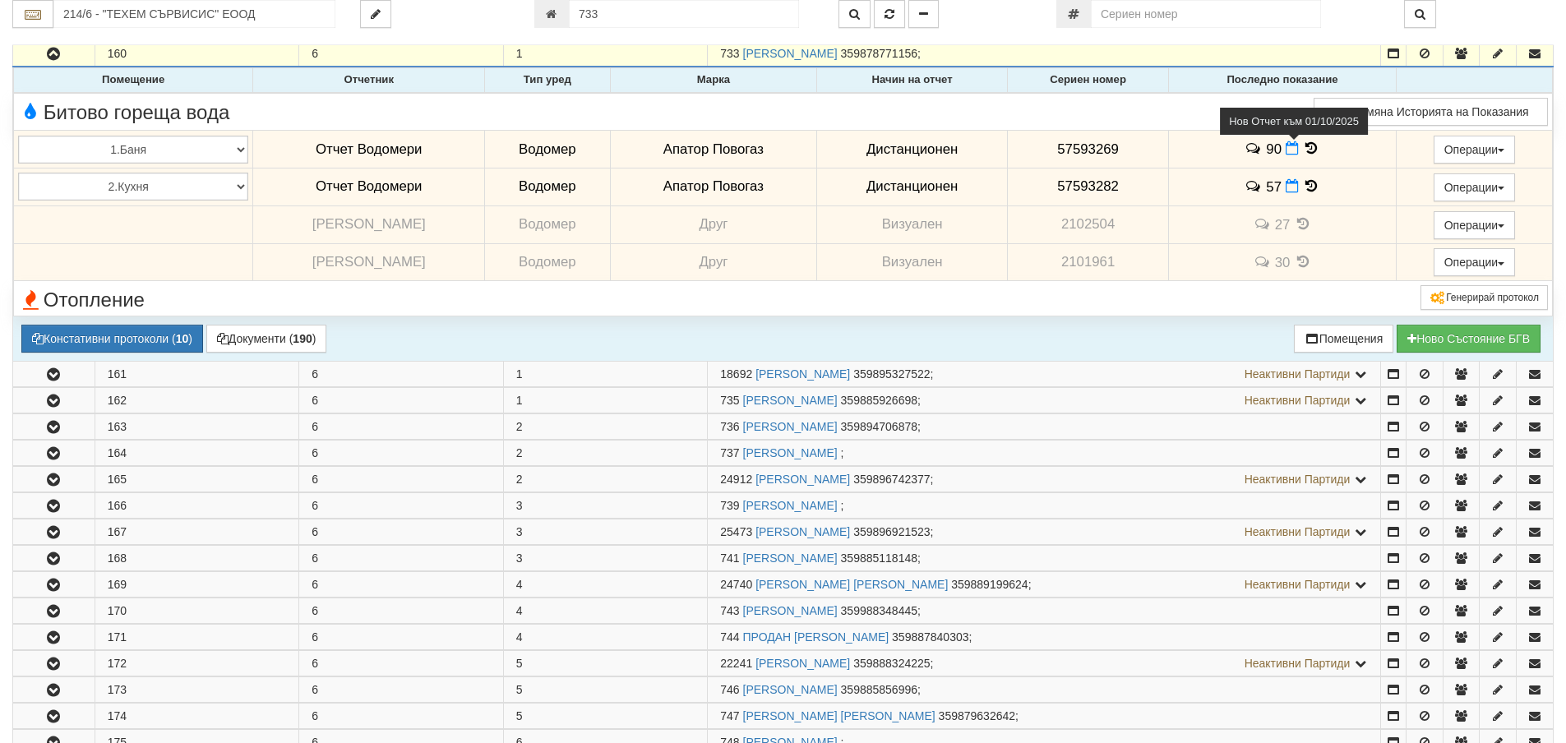
click at [1286, 149] on icon at bounding box center [1291, 148] width 13 height 14
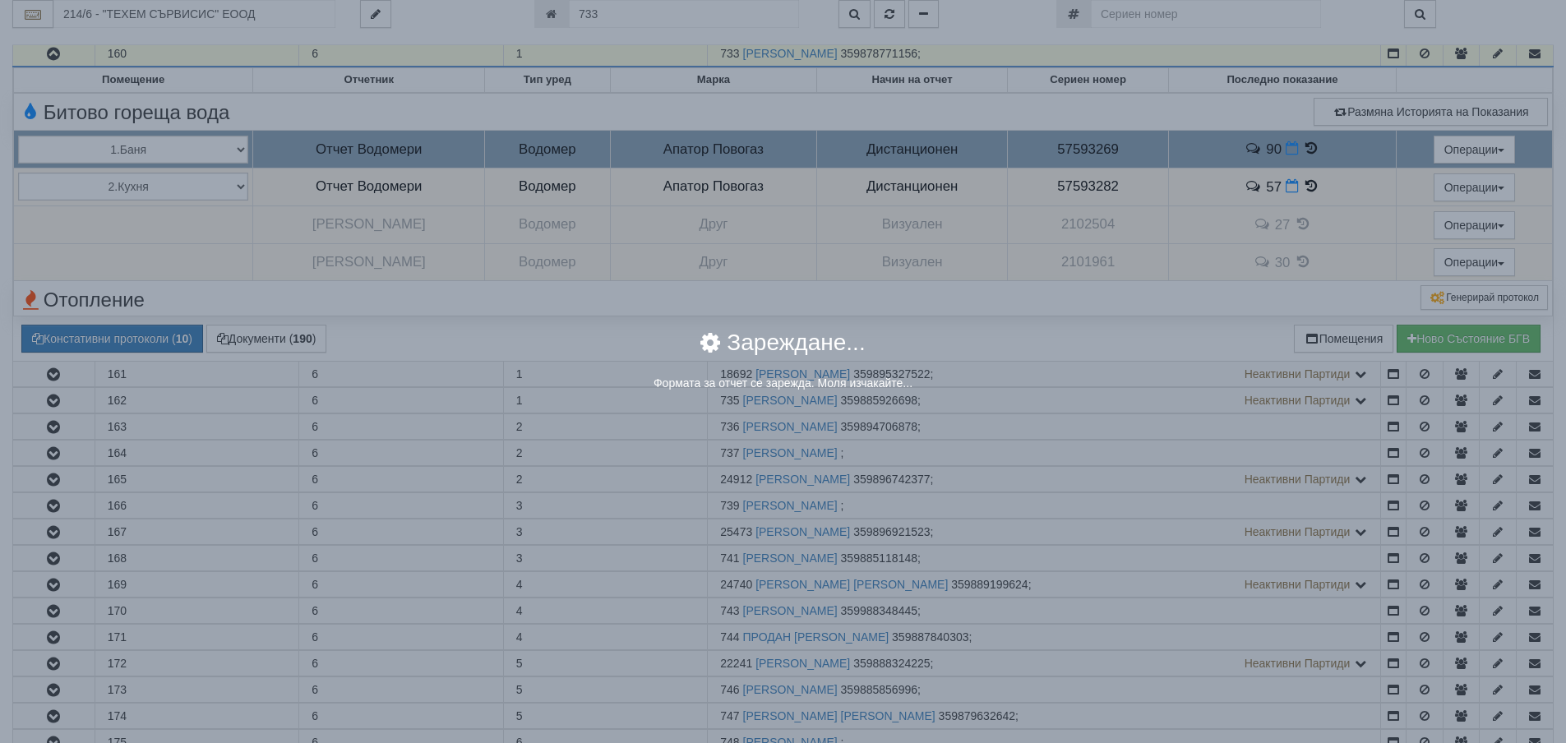
select select "8ac75930-9bfd-e511-80be-8d5a1dced85a"
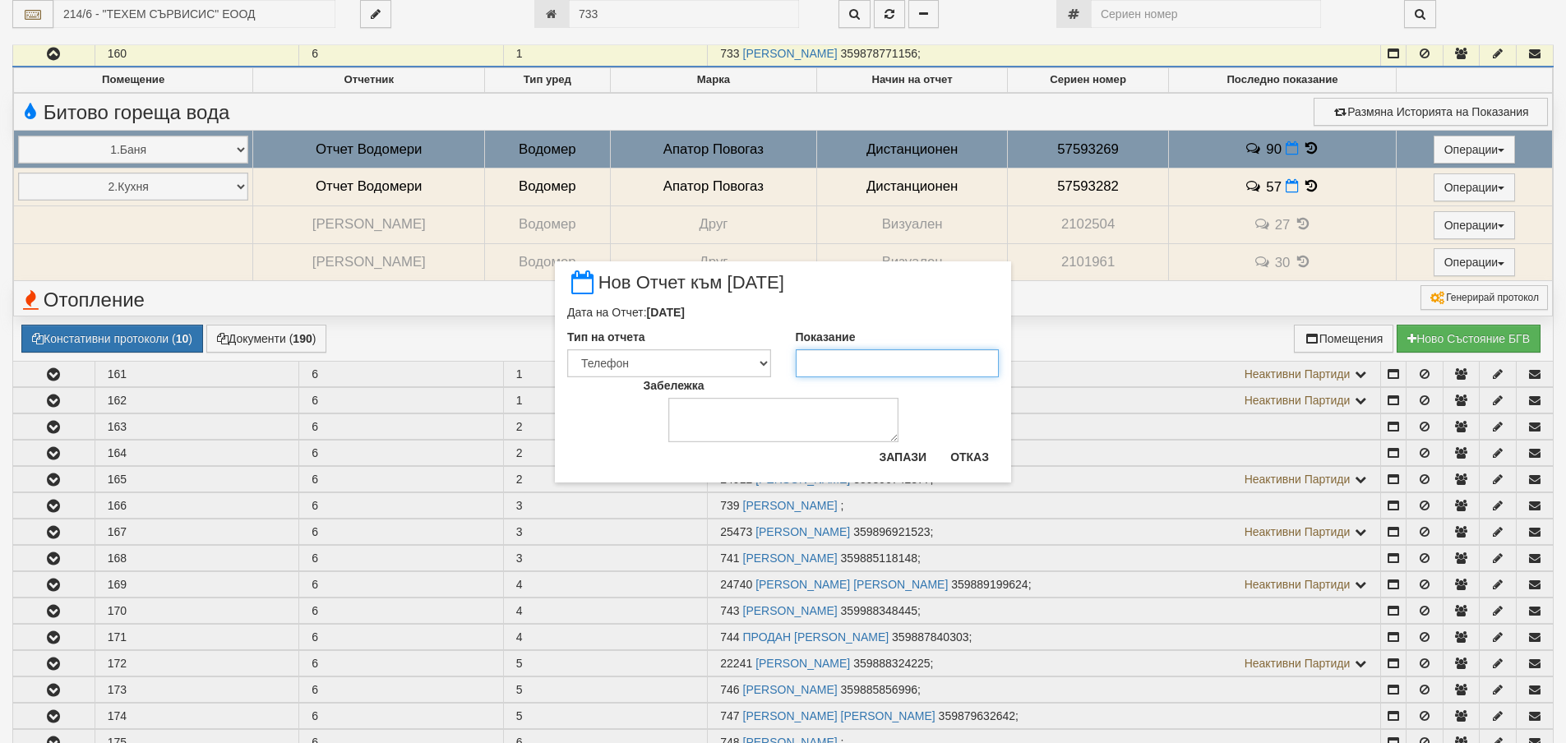
click at [820, 362] on input "Показание" at bounding box center [898, 363] width 204 height 28
type input "90.9"
click at [878, 461] on button "Запази" at bounding box center [902, 457] width 67 height 26
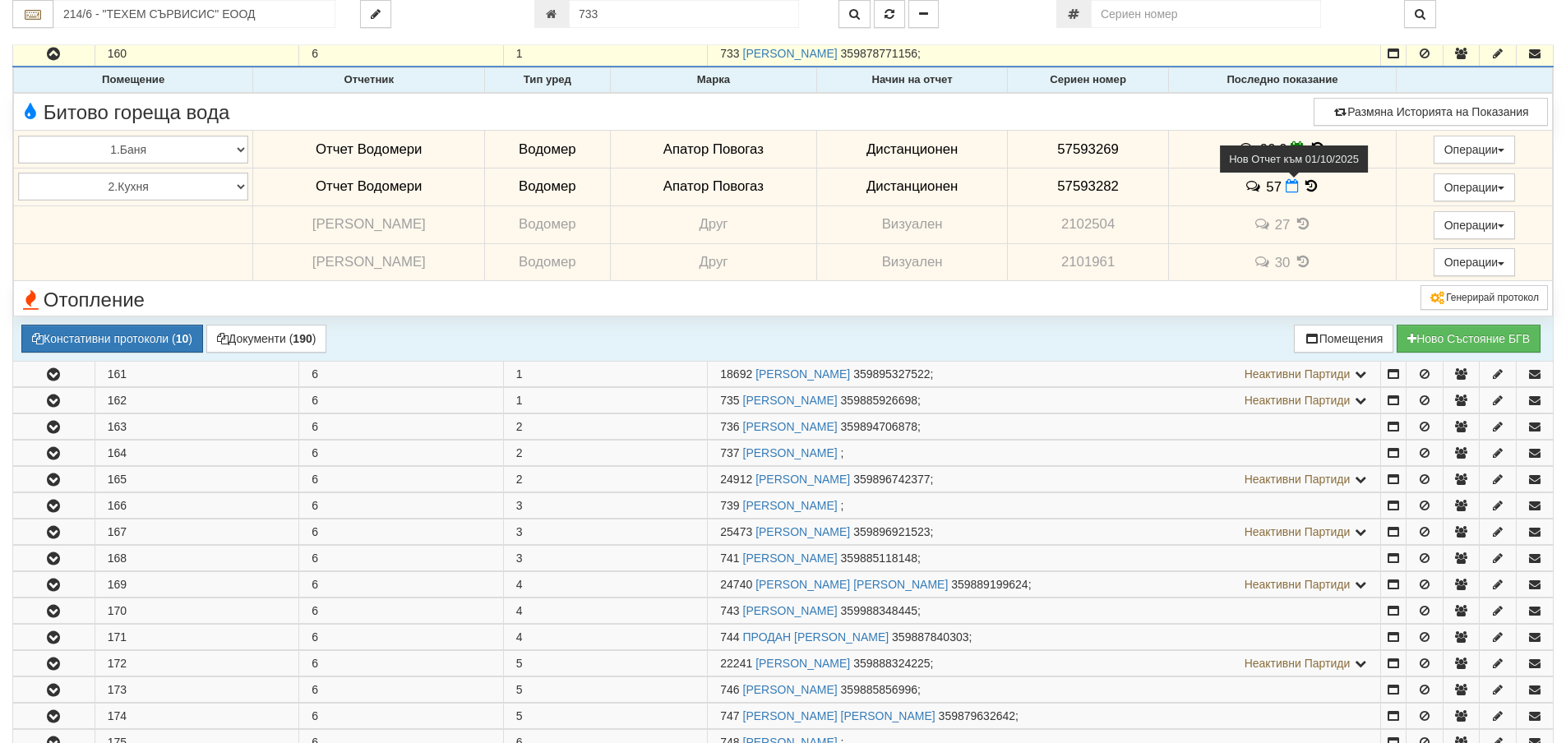
click at [1285, 193] on span at bounding box center [1293, 186] width 17 height 16
click at [1285, 190] on icon at bounding box center [1291, 186] width 13 height 14
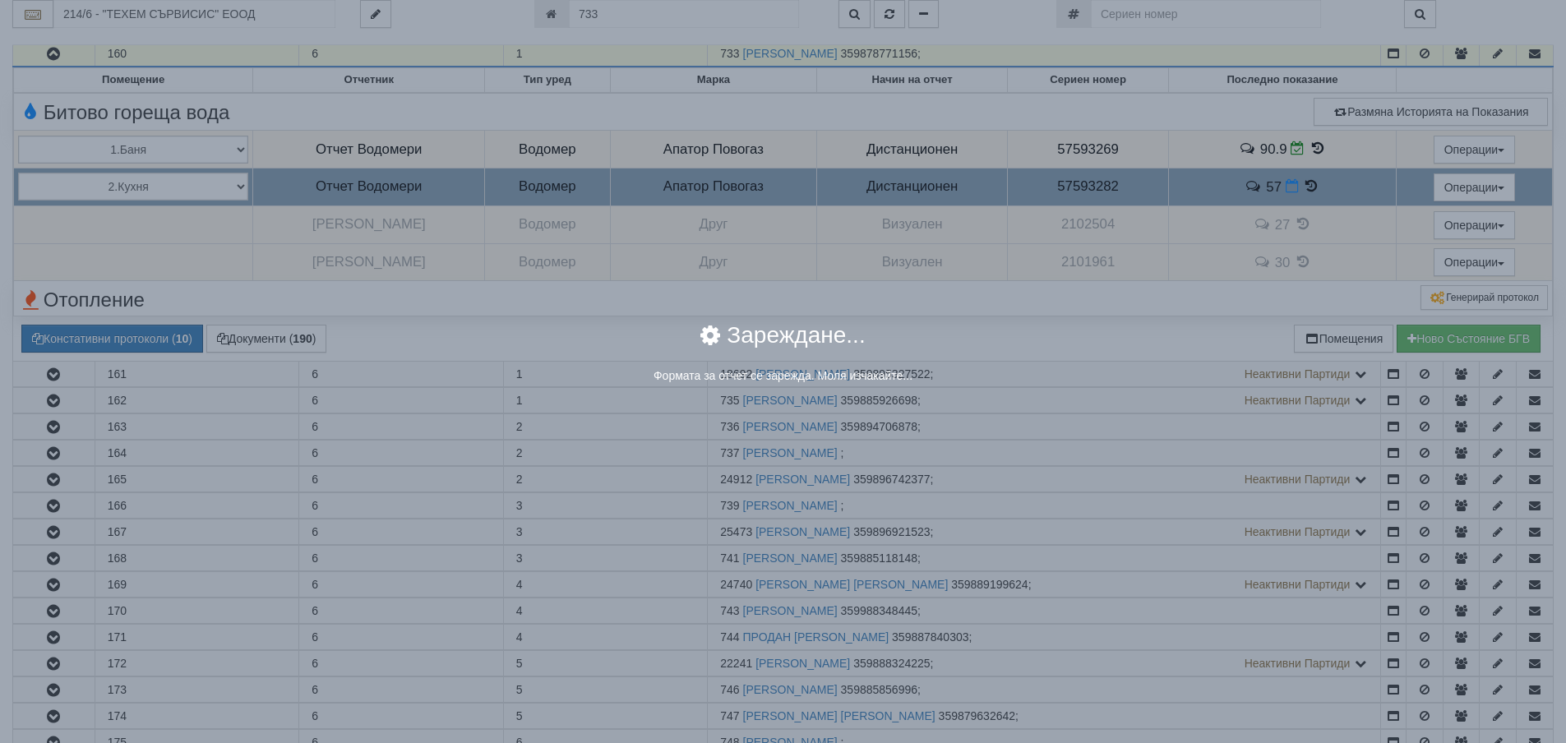
select select "8ac75930-9bfd-e511-80be-8d5a1dced85a"
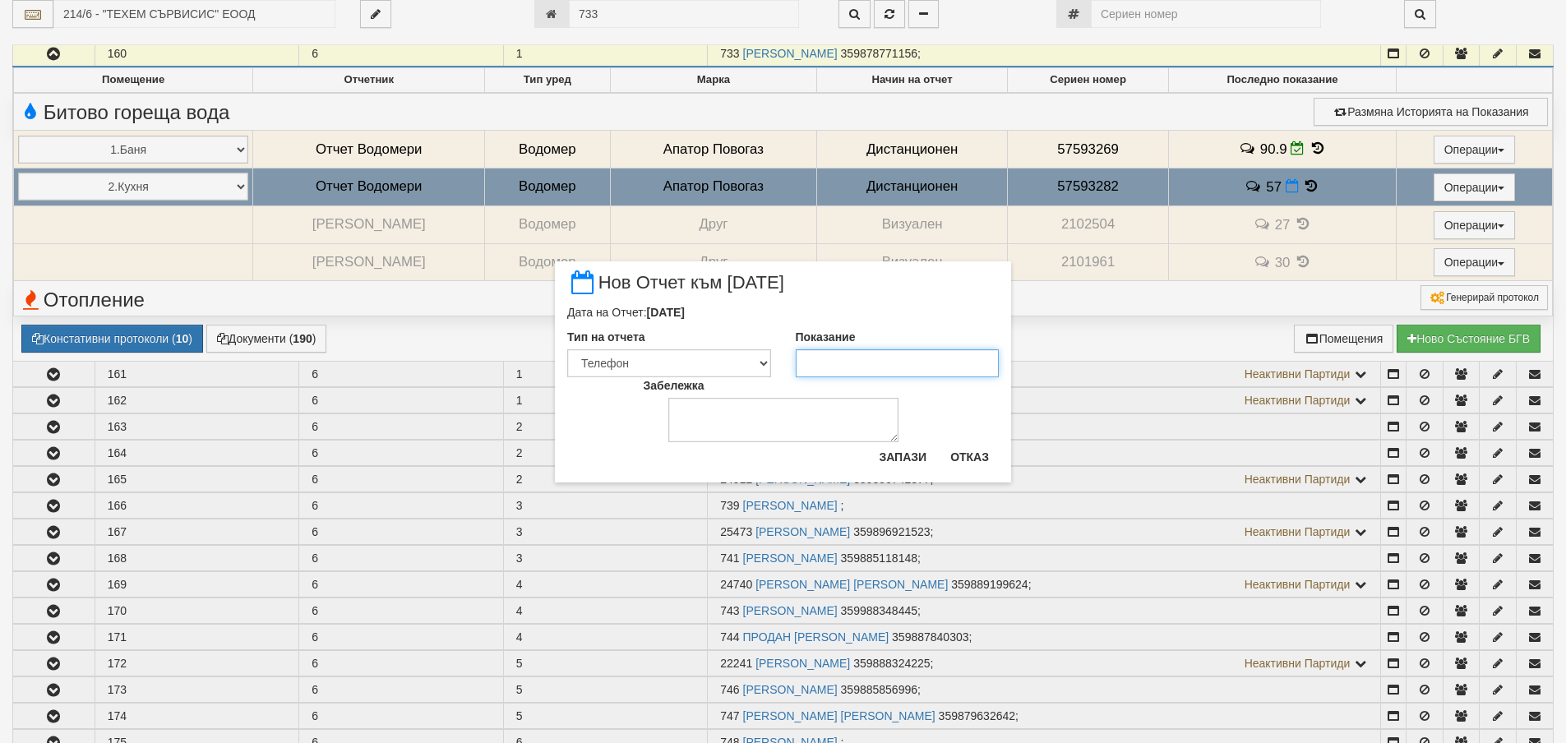
click at [844, 367] on input "Показание" at bounding box center [898, 363] width 204 height 28
type input "57.2"
click at [915, 452] on button "Запази" at bounding box center [902, 457] width 67 height 26
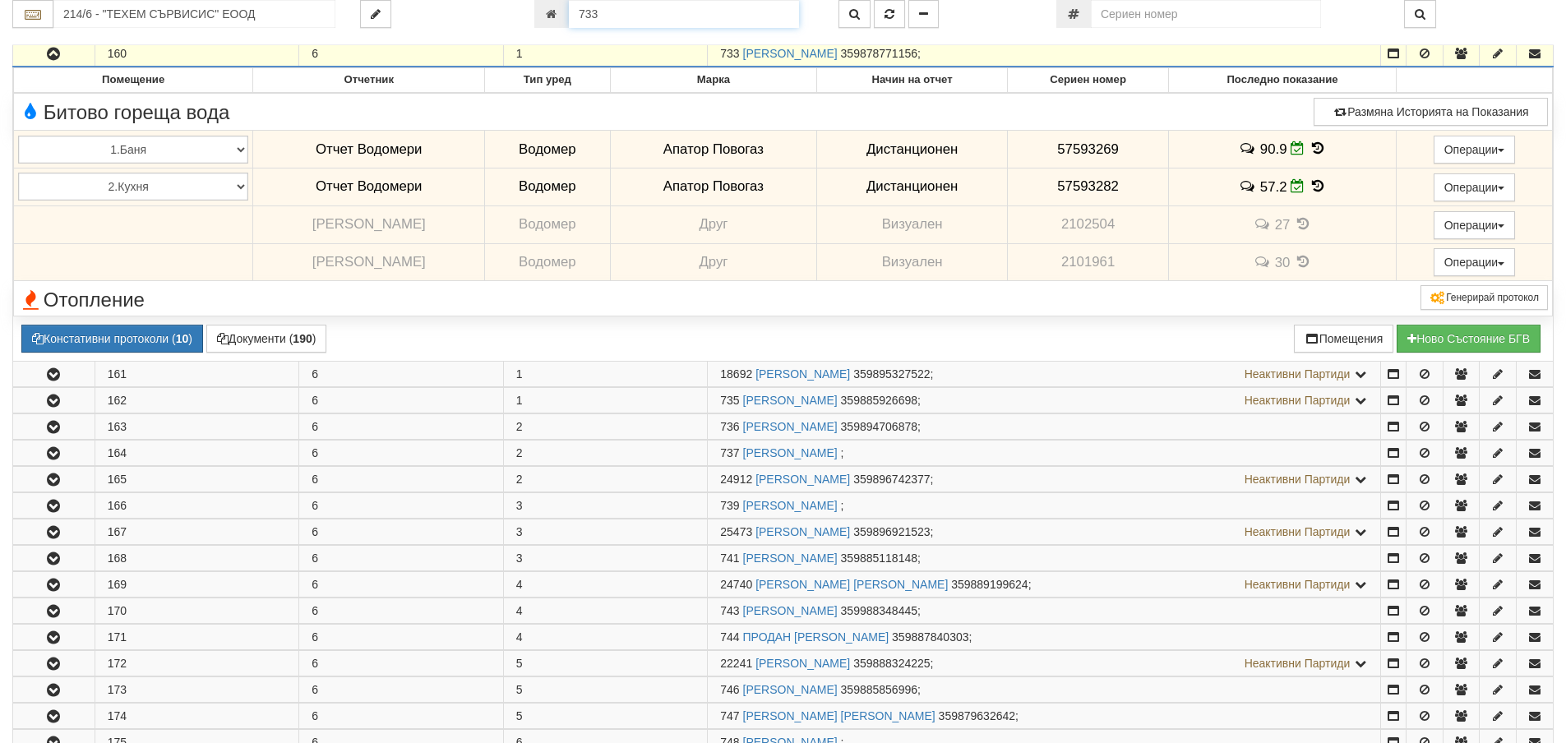
click at [646, 16] on input "733" at bounding box center [684, 14] width 230 height 28
type input "19770"
type input "205/3 - "ВЕОЛИЯ ЕНЕРДЖИ ВАРНА " ЕАД"
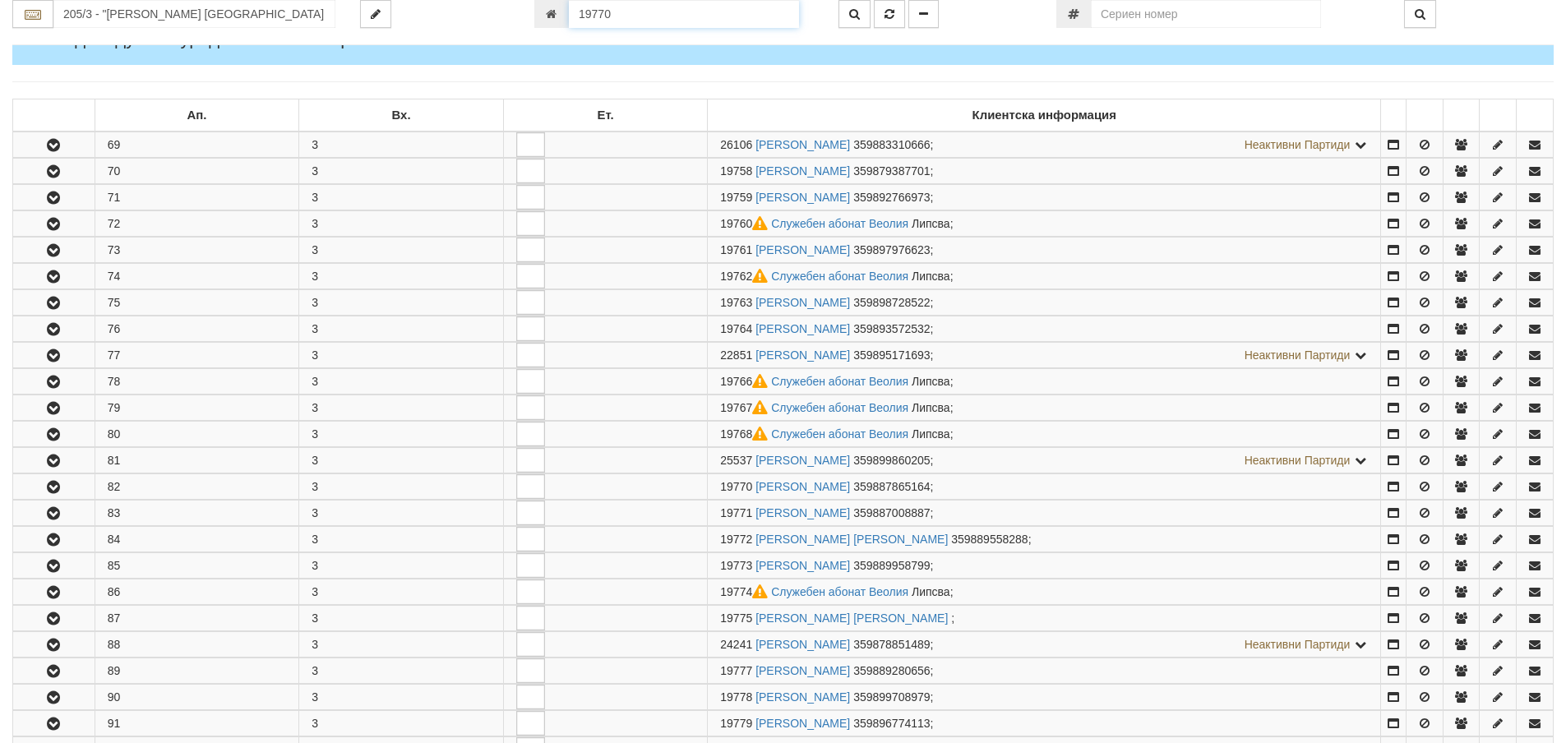
scroll to position [666, 0]
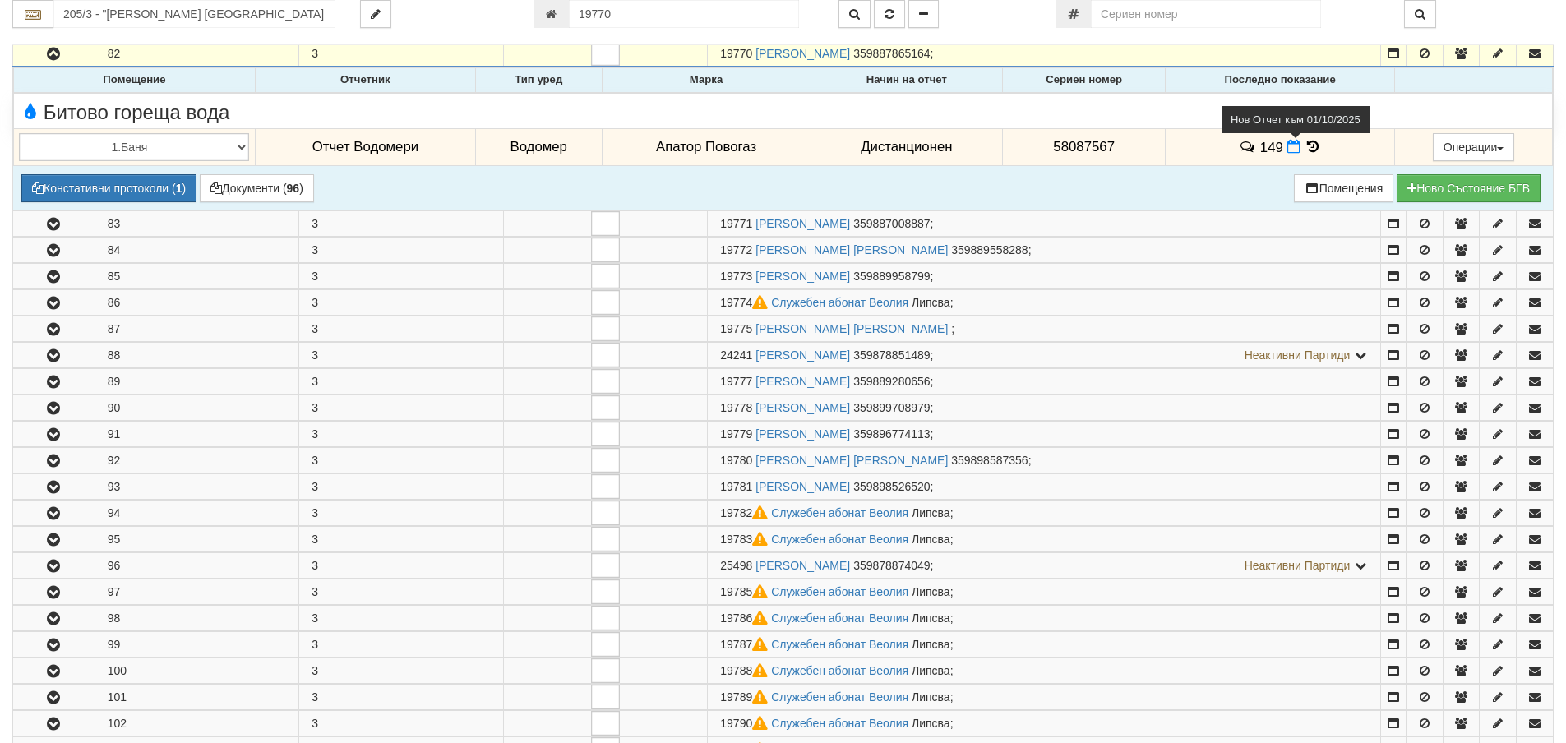
click at [1294, 148] on icon at bounding box center [1293, 147] width 13 height 14
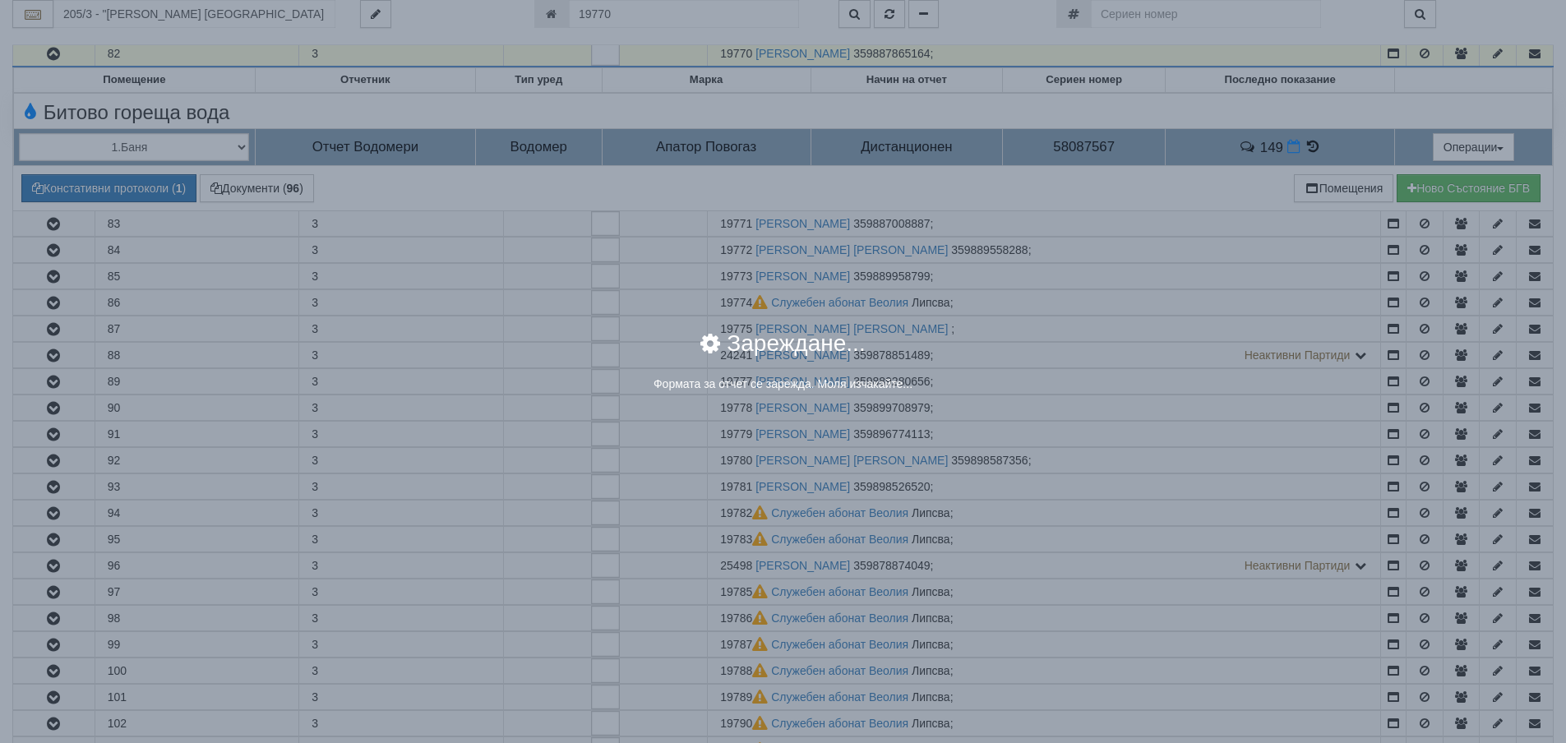
select select "8ac75930-9bfd-e511-80be-8d5a1dced85a"
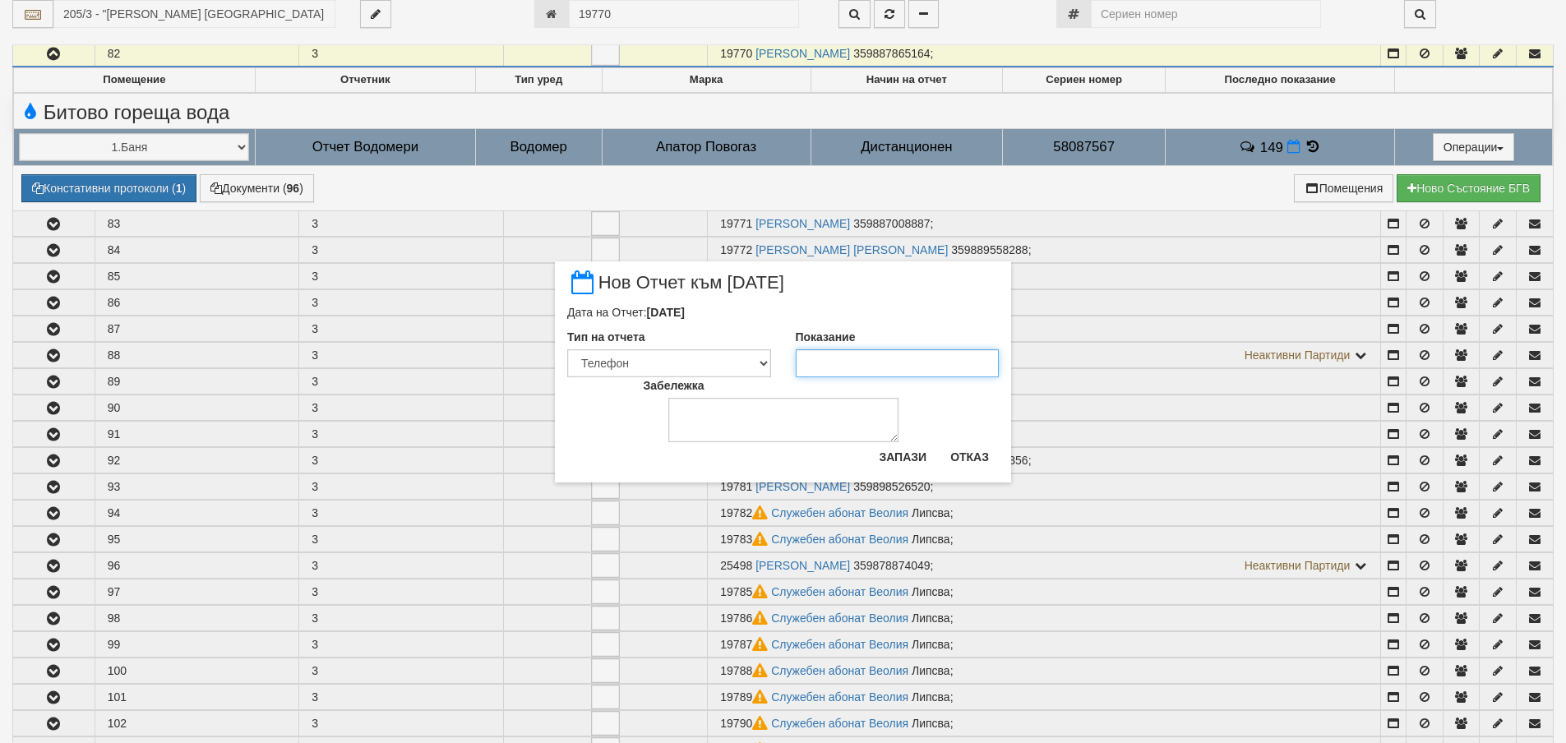
click at [862, 357] on input "Показание" at bounding box center [898, 363] width 204 height 28
type input "151"
click at [907, 459] on button "Запази" at bounding box center [902, 457] width 67 height 26
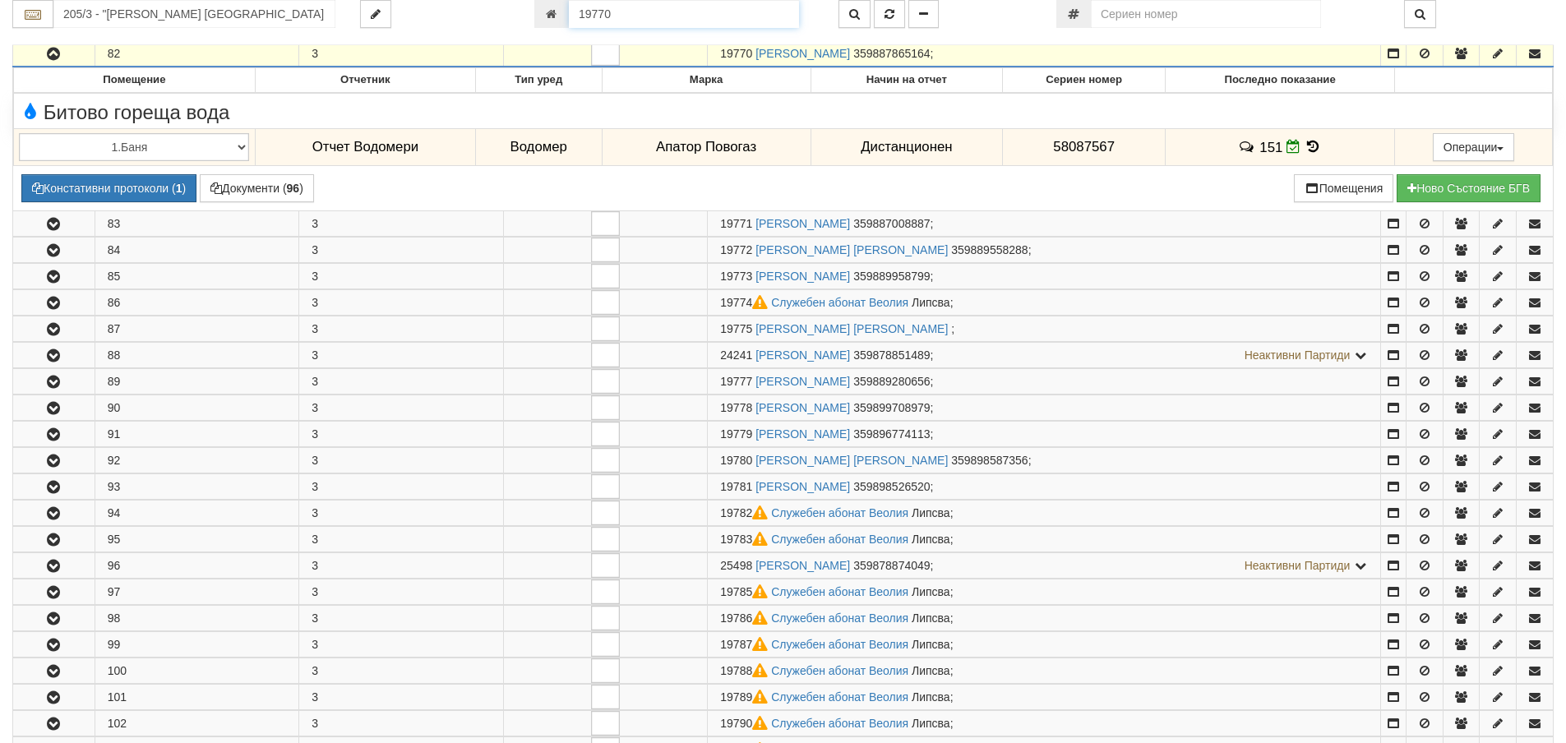
click at [660, 11] on input "19770" at bounding box center [684, 14] width 230 height 28
type input "16463"
type input "150/4 - "ВЕОЛИЯ ЕНЕРДЖИ ВАРНА " ЕАД"
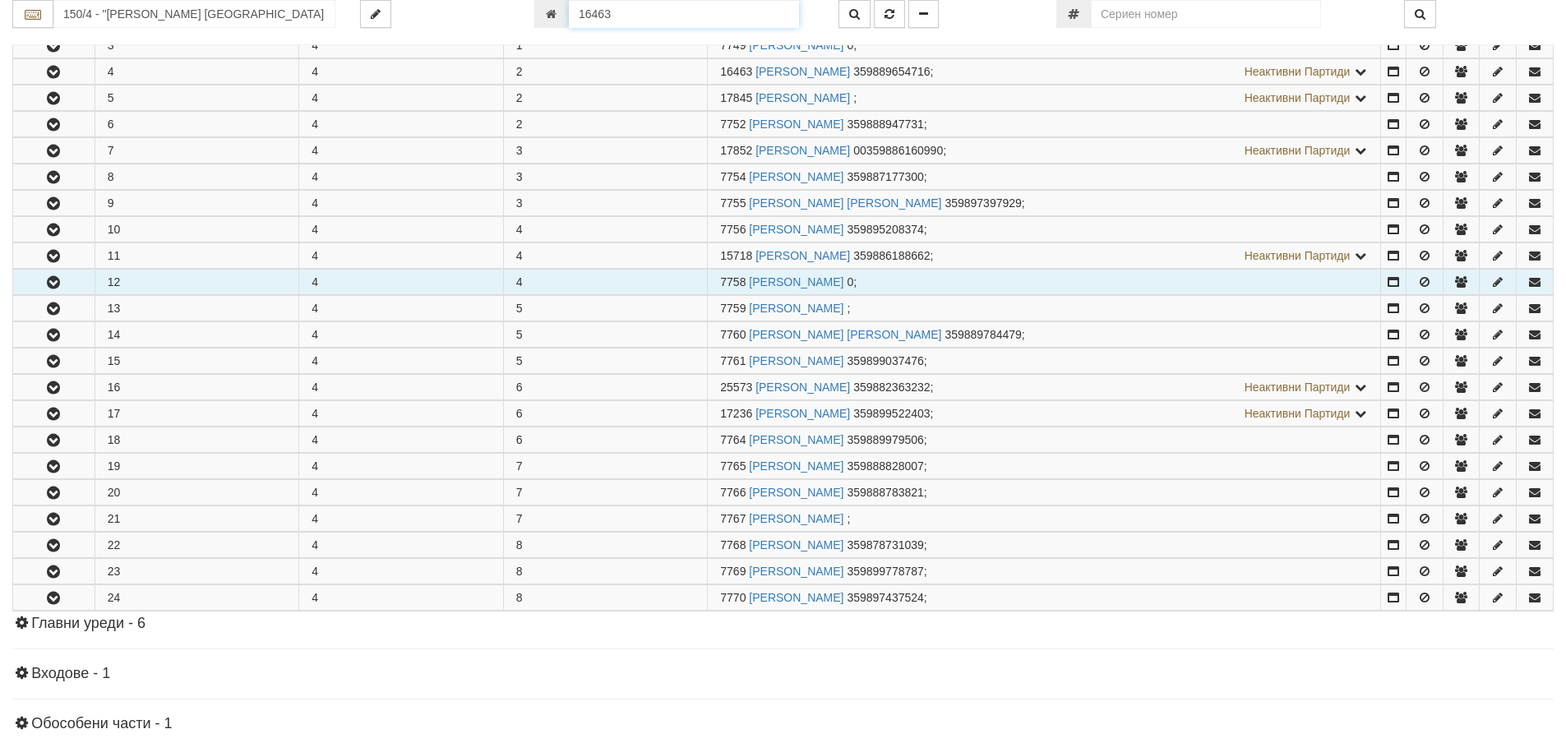
scroll to position [404, 0]
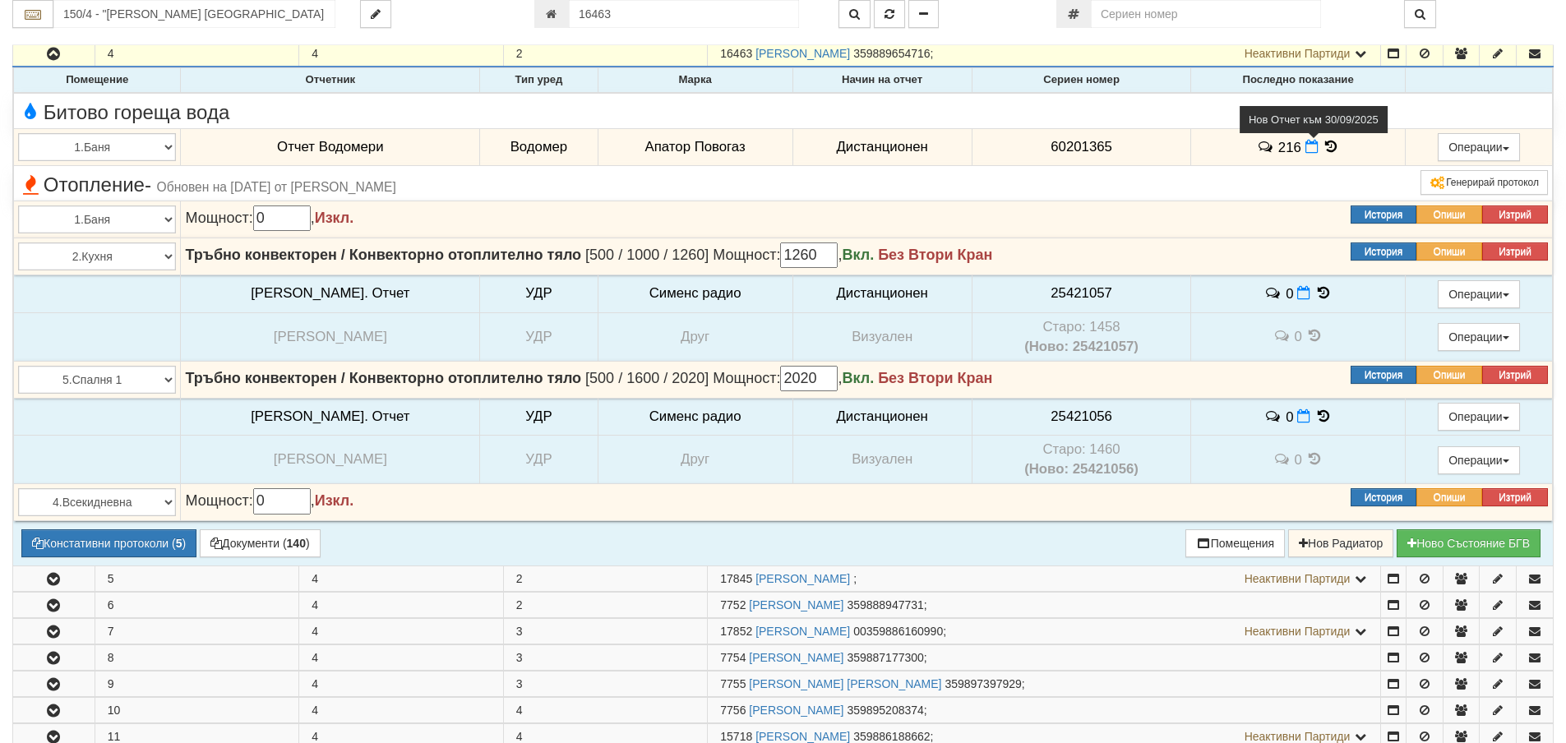
click at [1305, 150] on icon at bounding box center [1311, 147] width 13 height 14
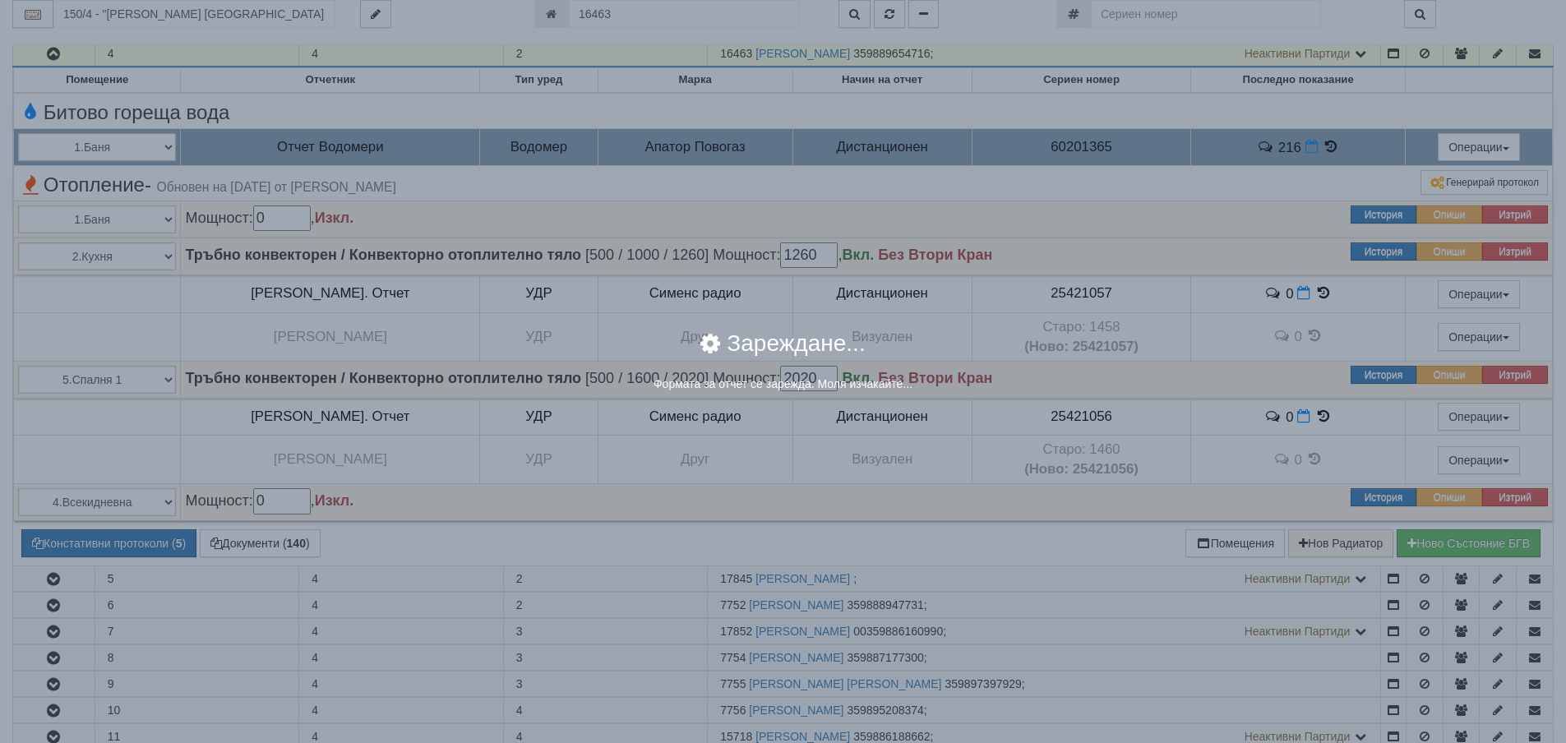
select select "8ac75930-9bfd-e511-80be-8d5a1dced85a"
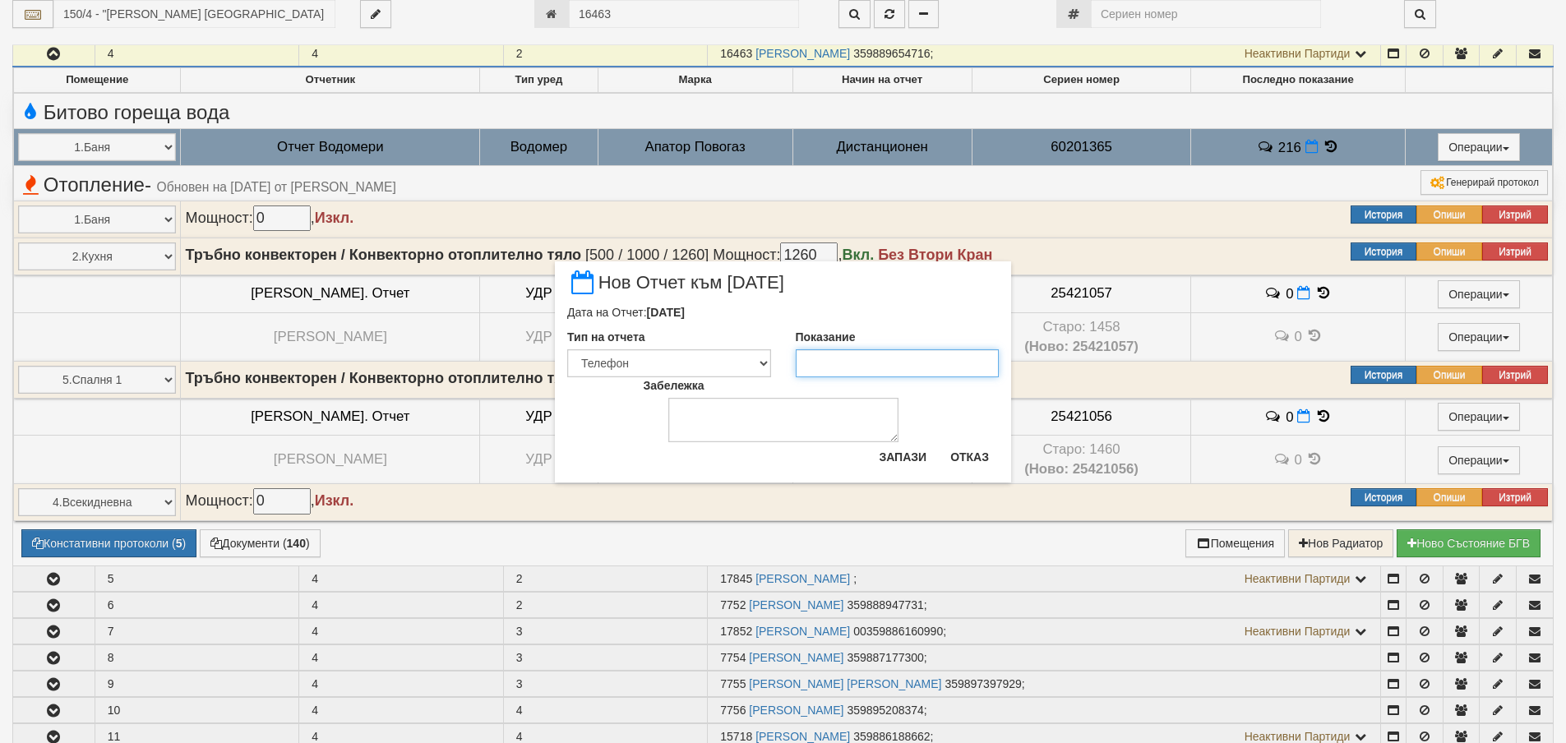
click at [892, 356] on input "Показание" at bounding box center [898, 363] width 204 height 28
type input "218.9"
click at [883, 469] on button "Запази" at bounding box center [902, 457] width 67 height 26
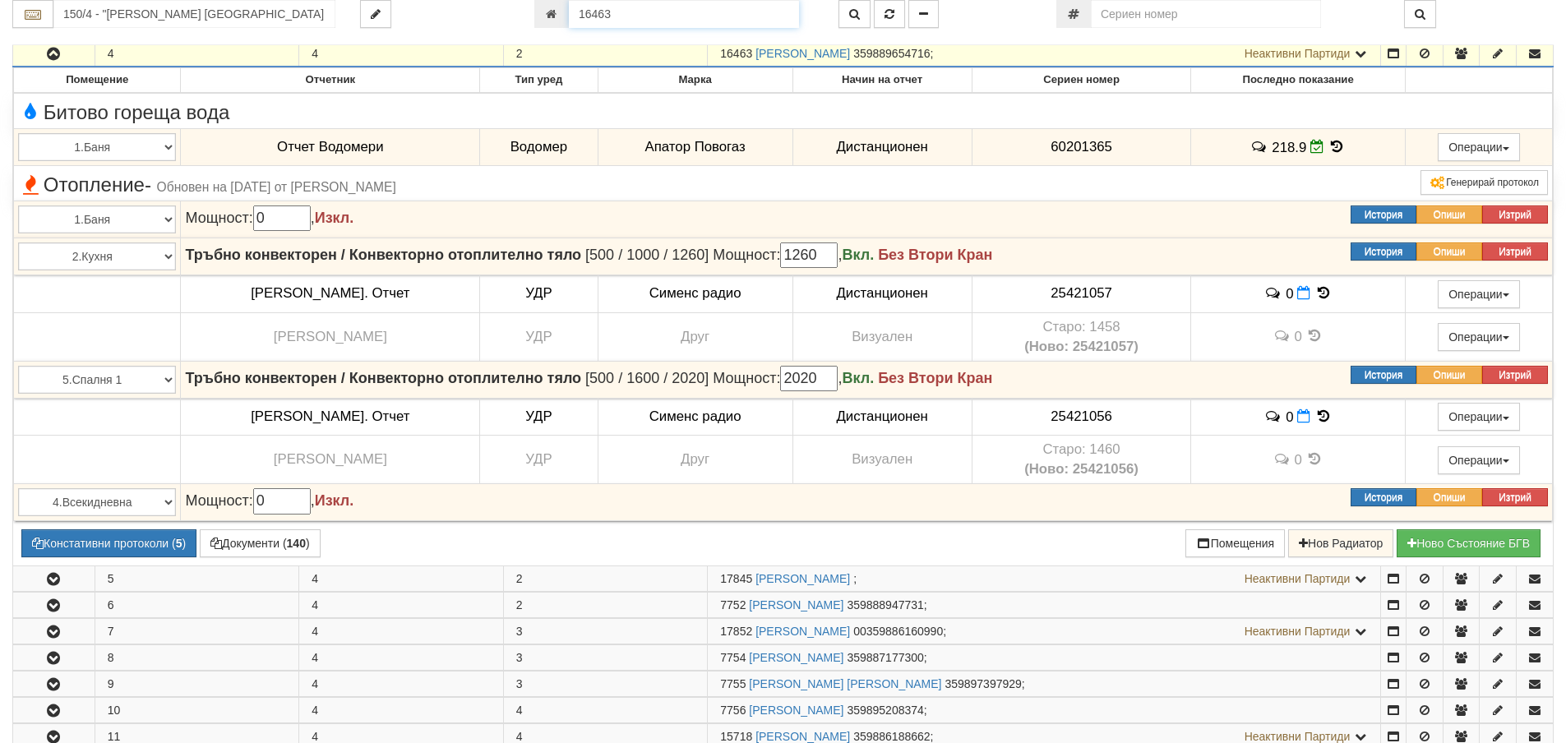
click at [671, 6] on input "16463" at bounding box center [684, 14] width 230 height 28
type input "2757"
type input "109/3,4,5 - "ВЕОЛИЯ ЕНЕРДЖИ ВАРНА " ЕАД"
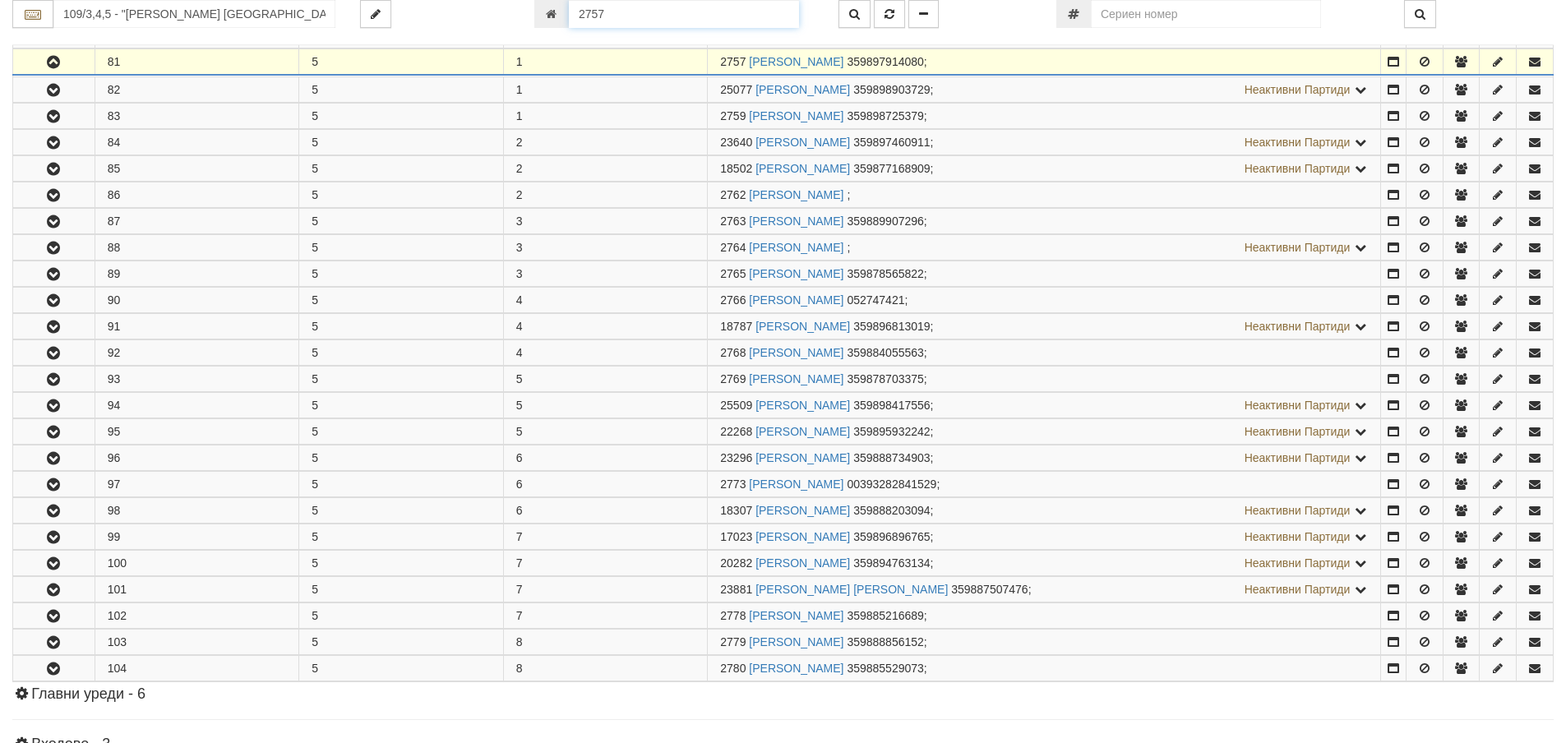
scroll to position [1377, 0]
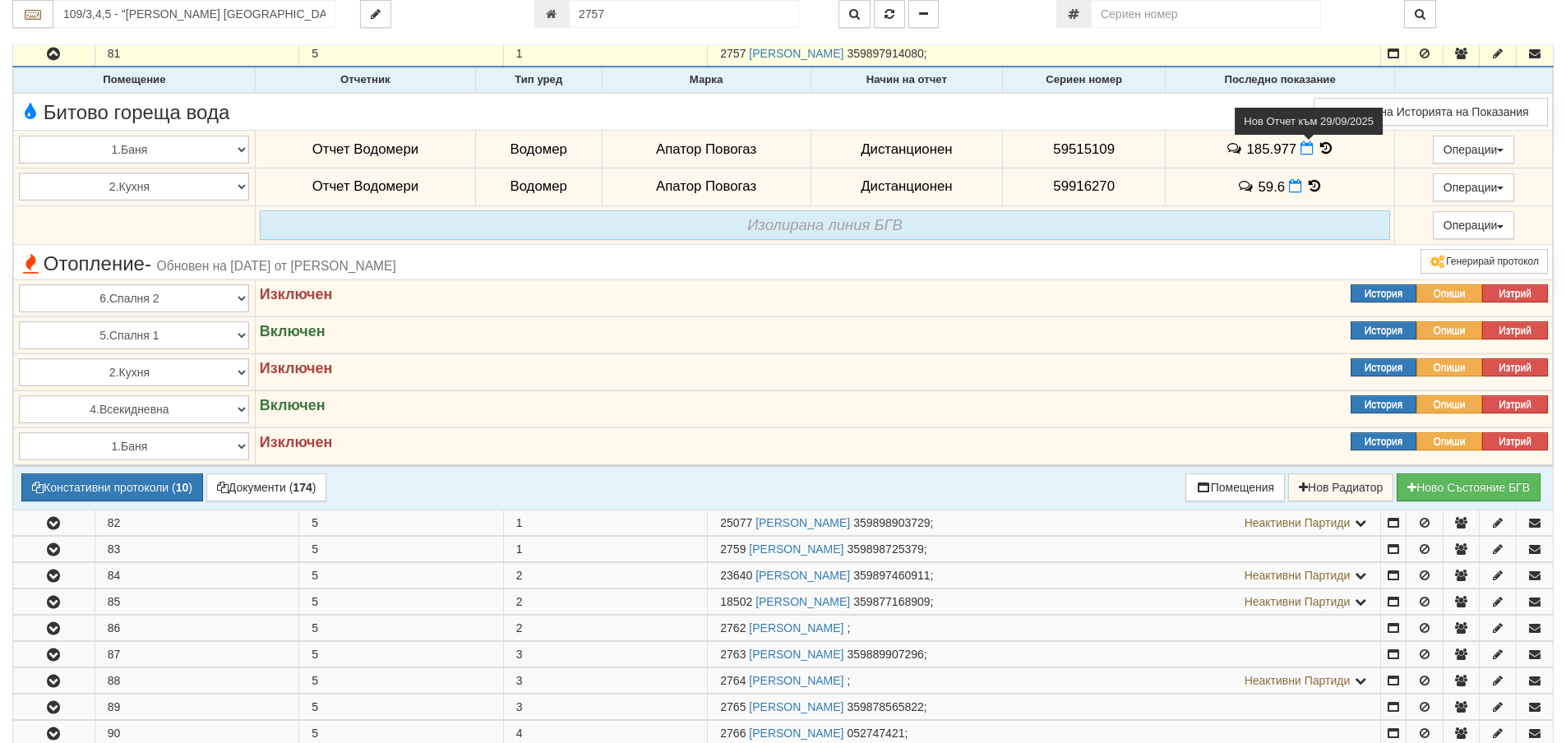
click at [1300, 152] on icon at bounding box center [1306, 148] width 13 height 14
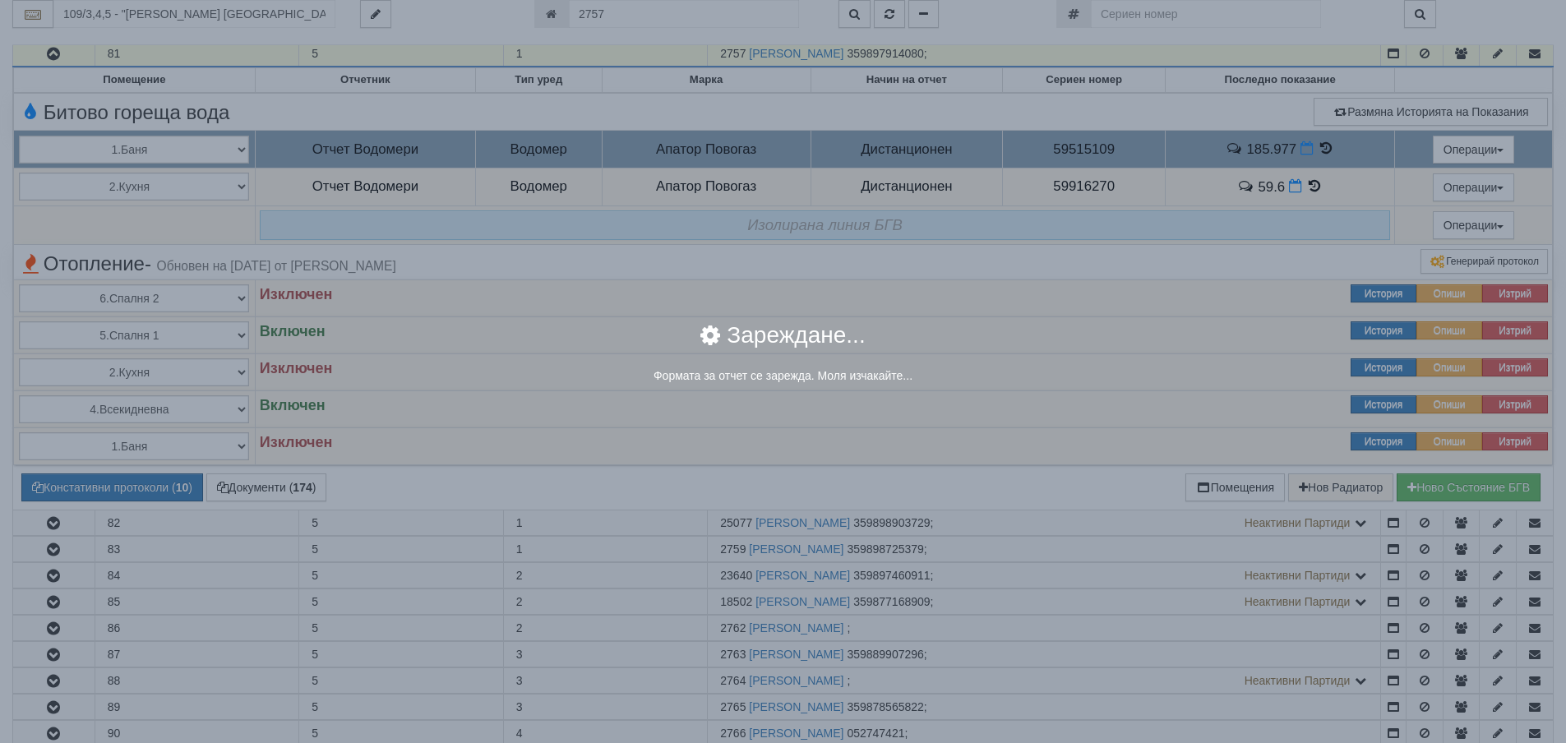
select select "8ac75930-9bfd-e511-80be-8d5a1dced85a"
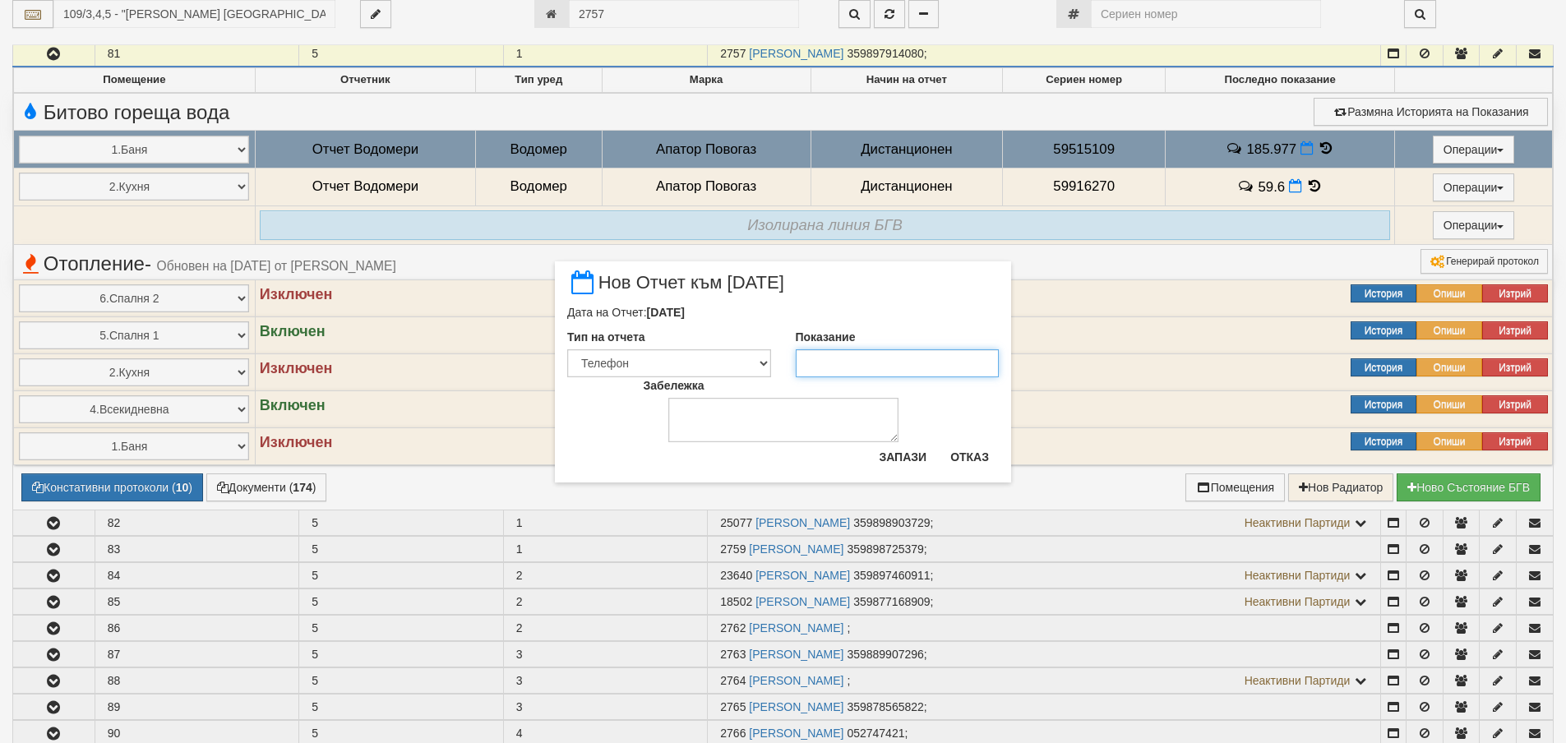
click at [887, 358] on input "Показание" at bounding box center [898, 363] width 204 height 28
type input "188"
click at [911, 453] on button "Запази" at bounding box center [902, 457] width 67 height 26
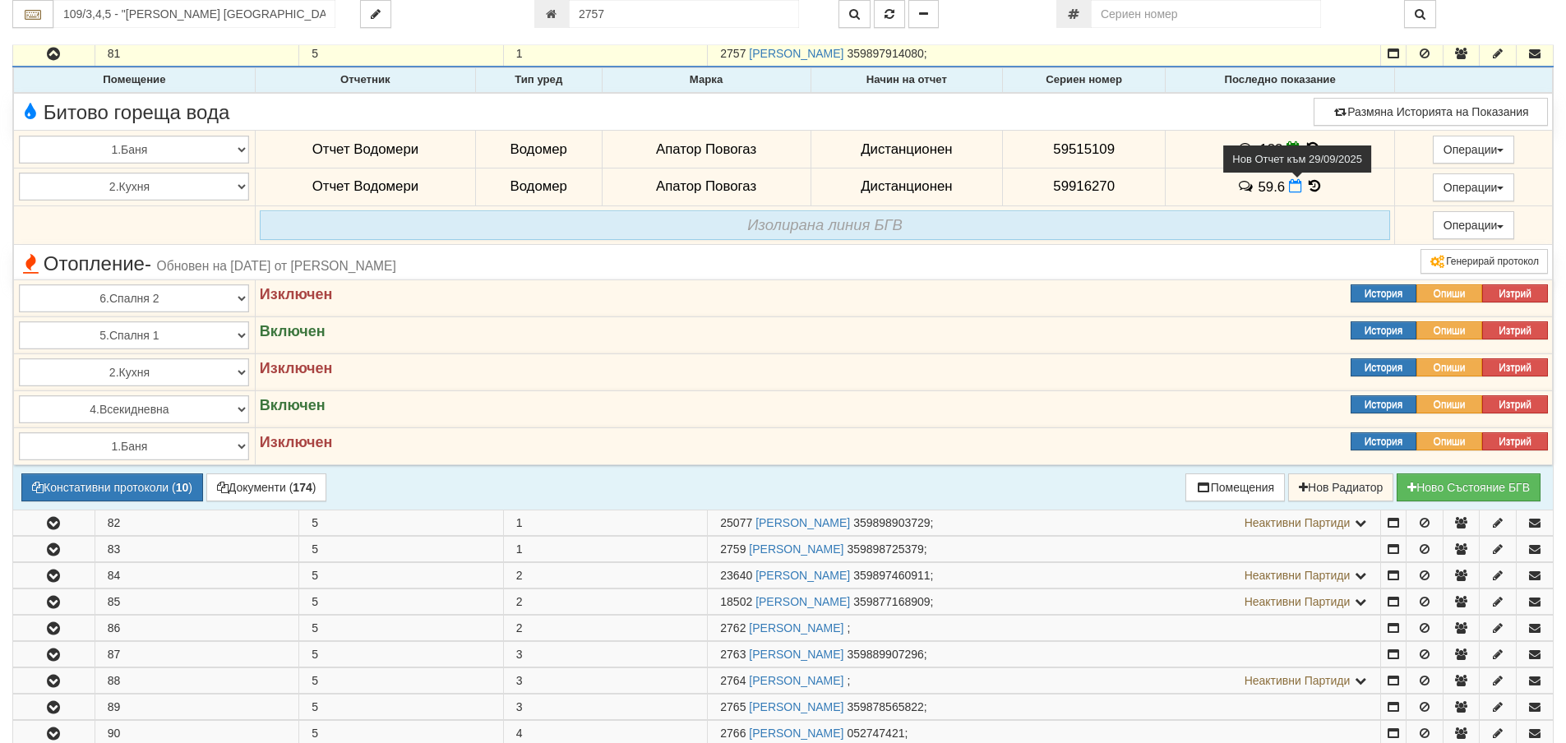
click at [1290, 187] on icon at bounding box center [1295, 186] width 13 height 14
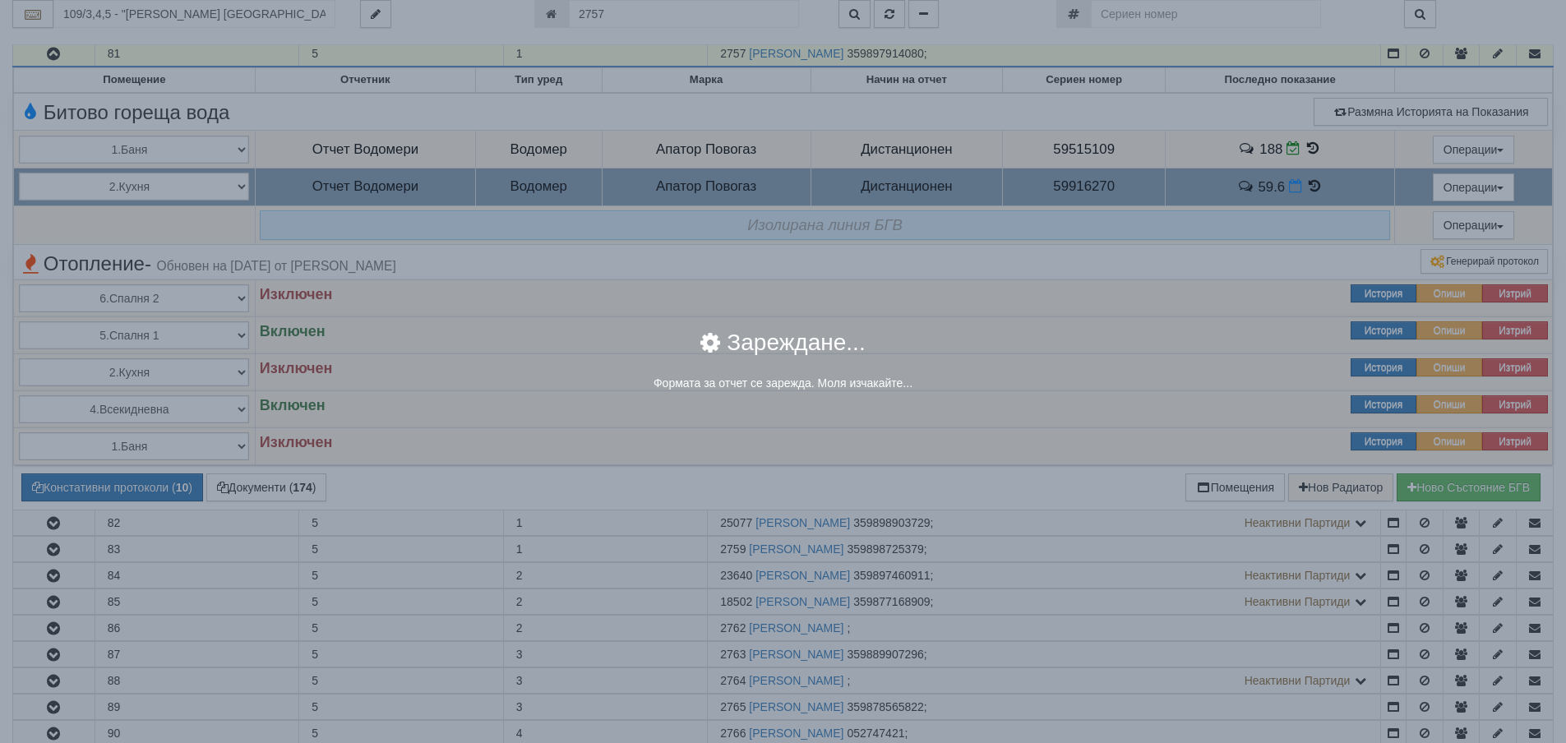
select select "8ac75930-9bfd-e511-80be-8d5a1dced85a"
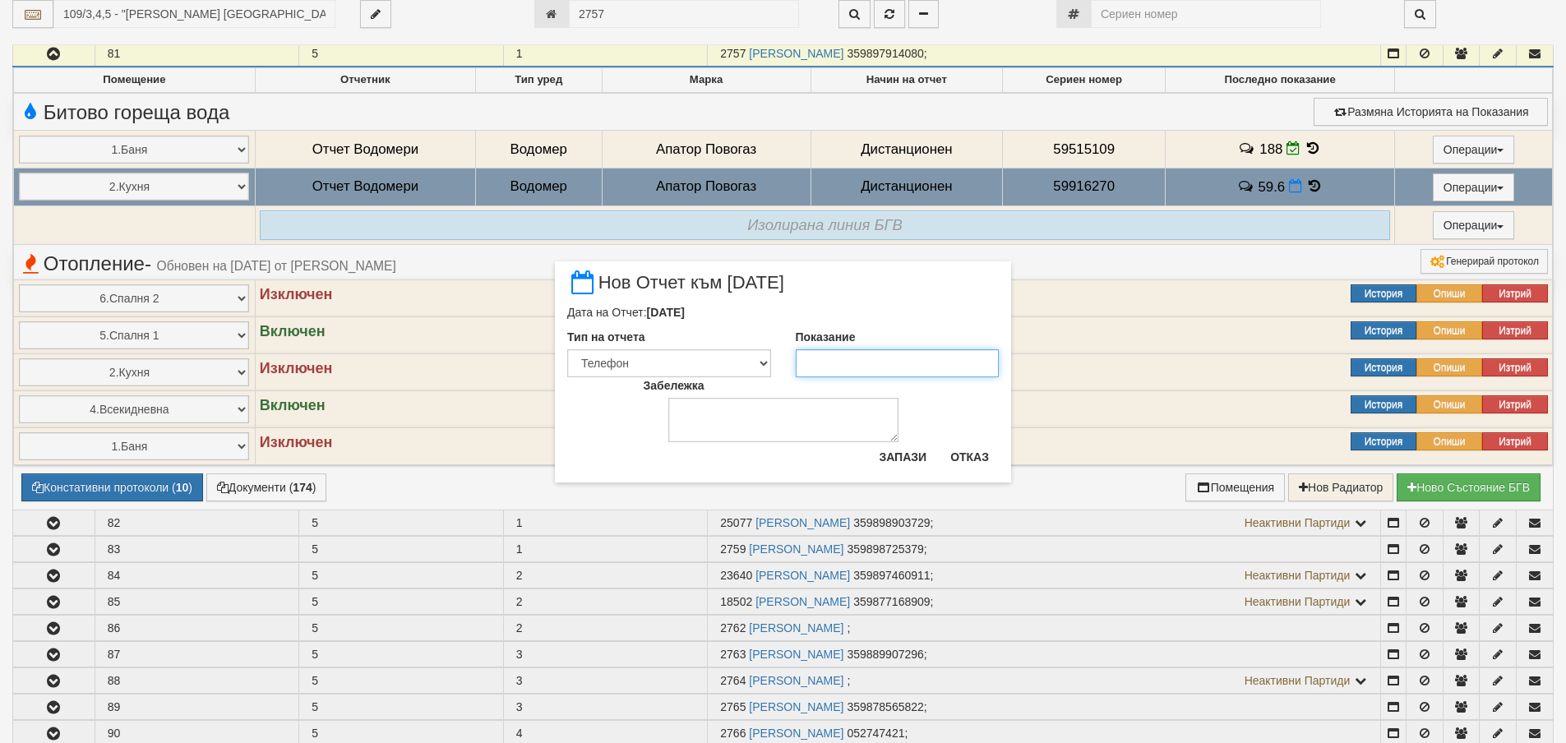
click at [888, 360] on input "Показание" at bounding box center [898, 363] width 204 height 28
type input "60.2"
click at [919, 458] on button "Запази" at bounding box center [902, 457] width 67 height 26
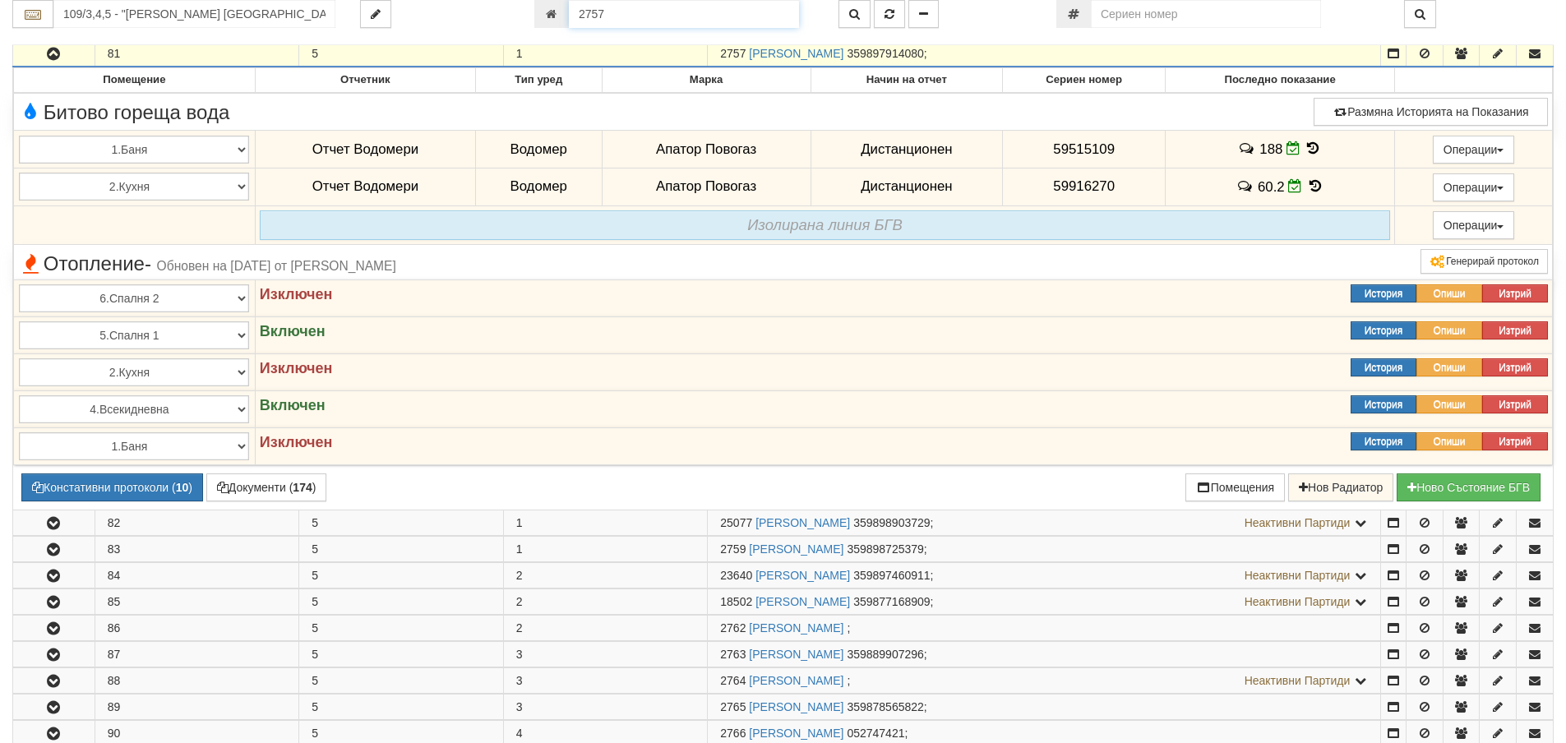
click at [726, 20] on input "2757" at bounding box center [684, 14] width 230 height 28
type input "9252"
type input "082/1 - "ВЕОЛИЯ ЕНЕРДЖИ ВАРНА " ЕАД"
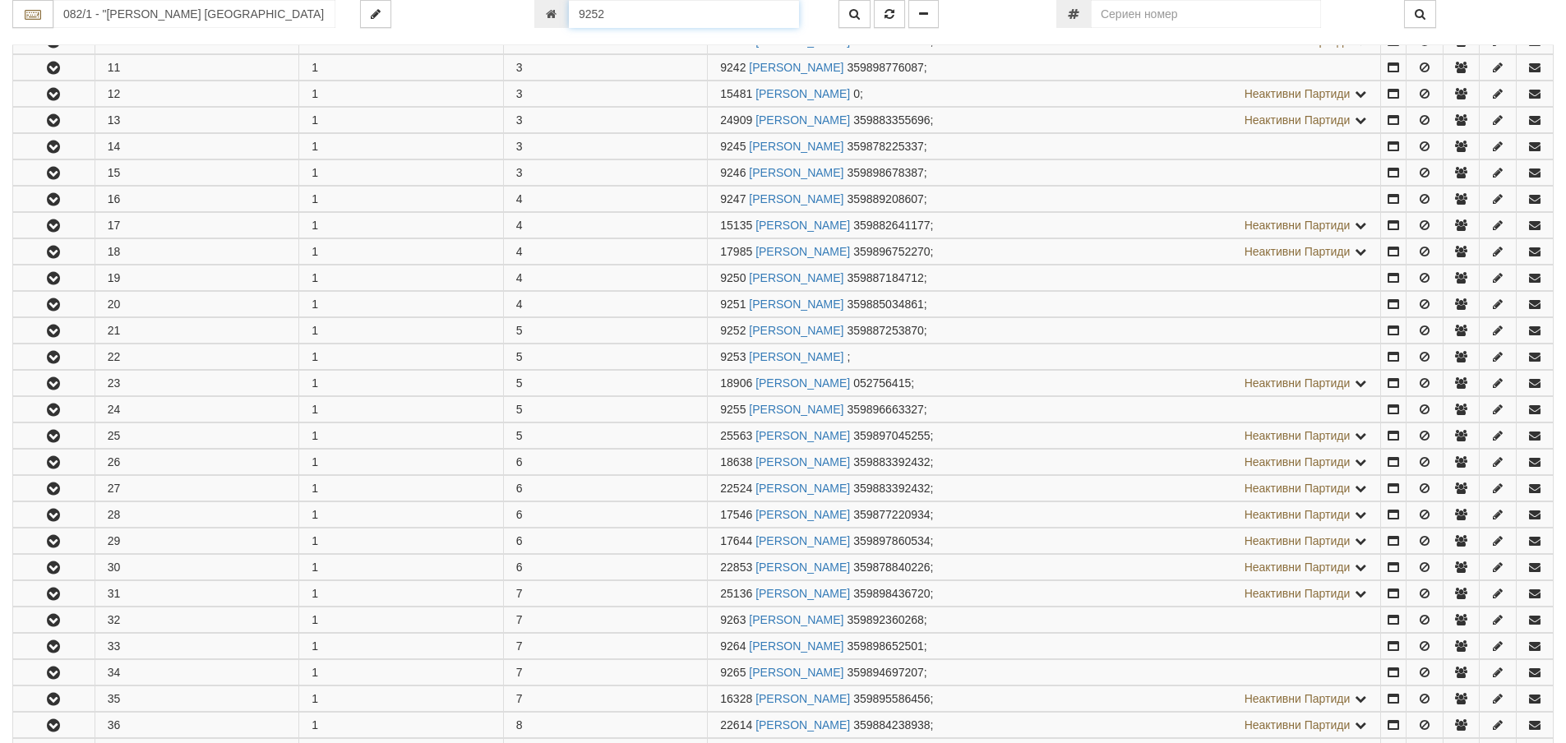
scroll to position [851, 0]
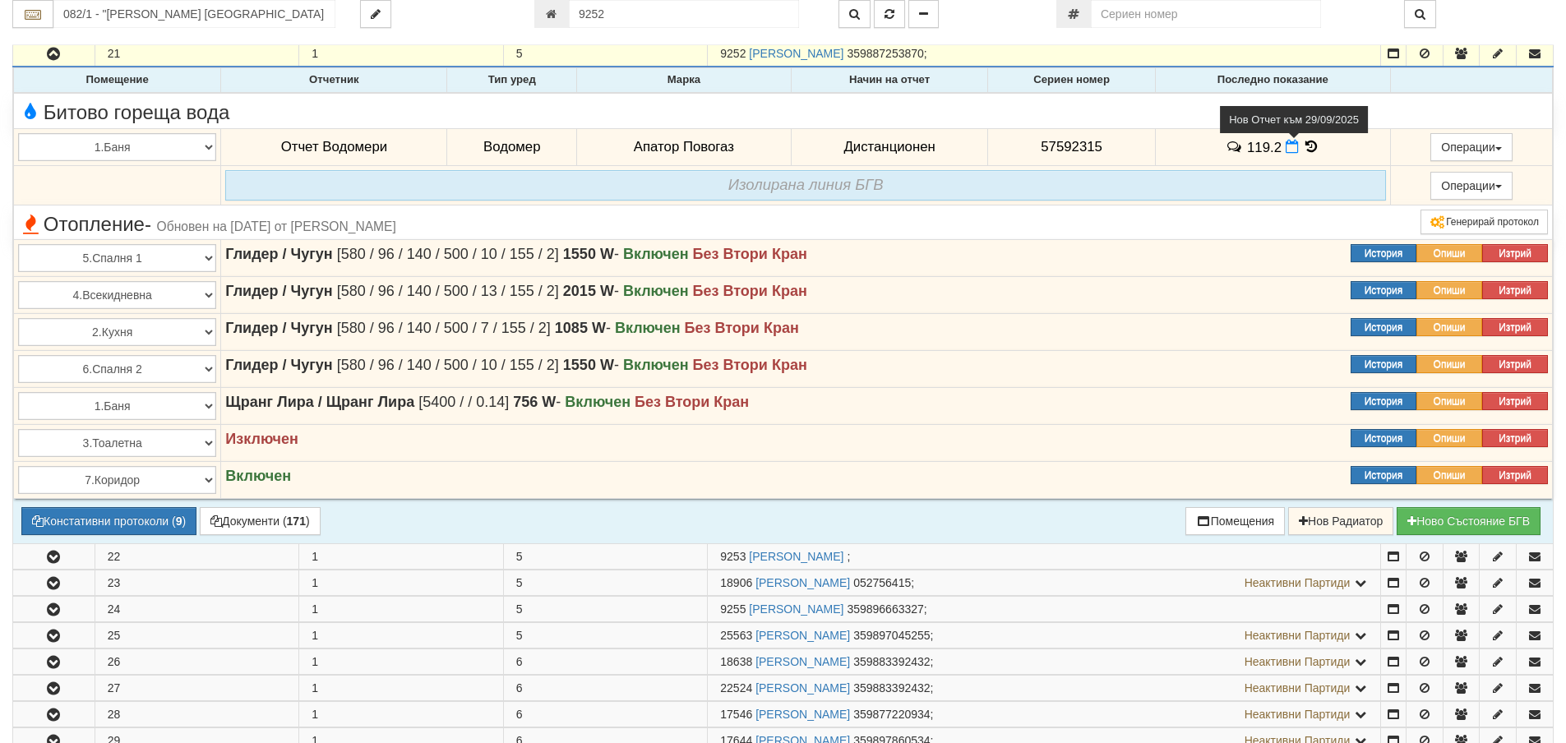
click at [1285, 150] on icon at bounding box center [1291, 147] width 13 height 14
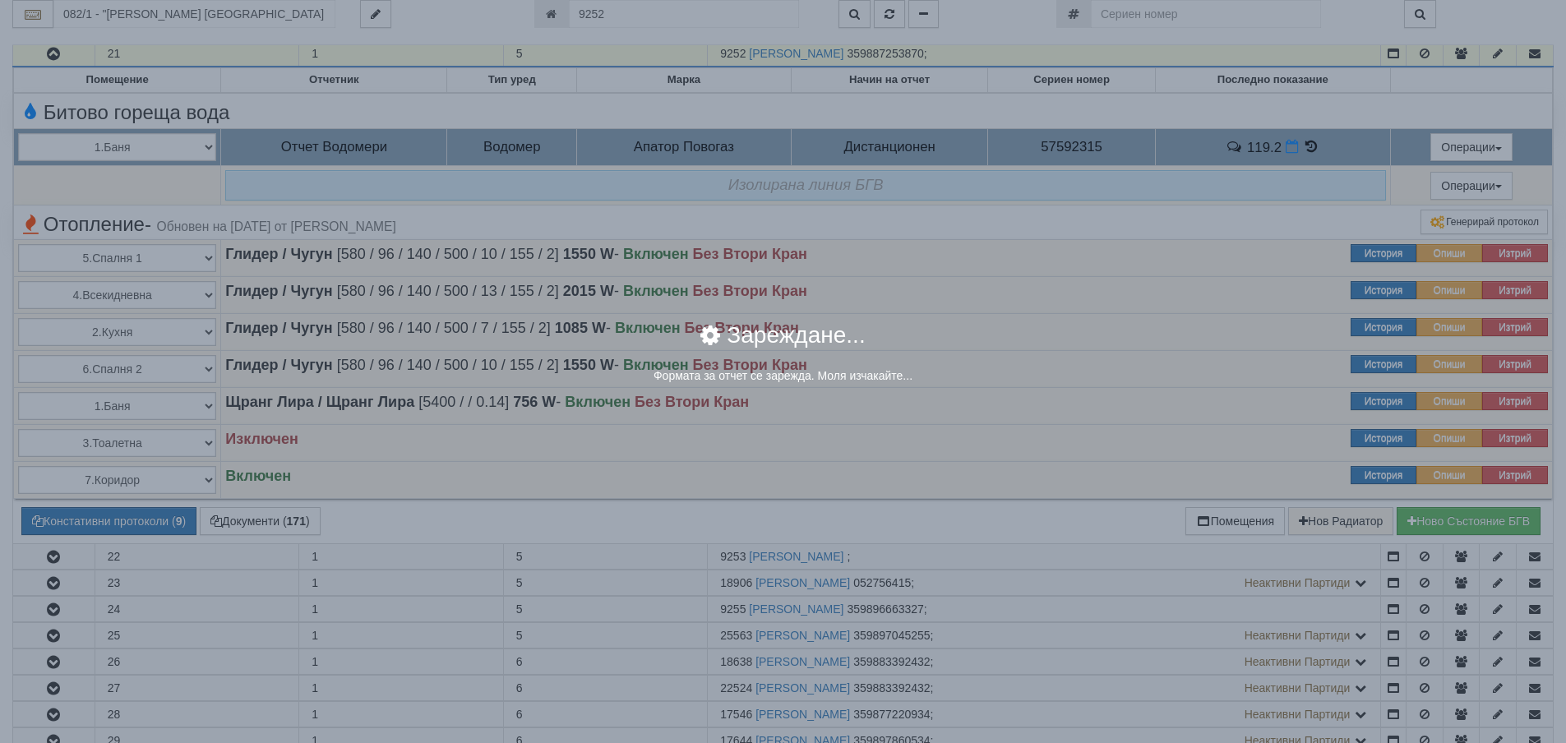
select select "8ac75930-9bfd-e511-80be-8d5a1dced85a"
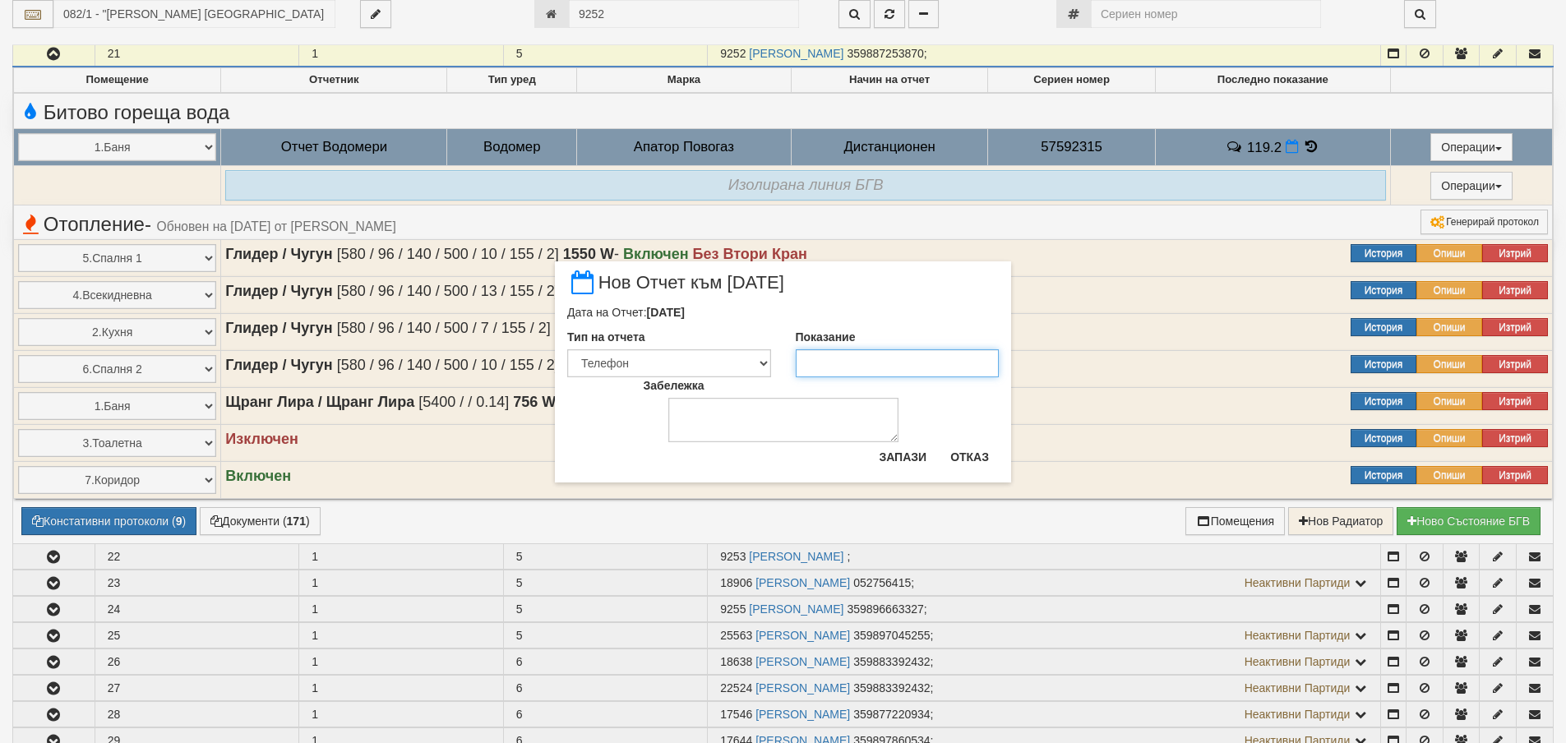
click at [872, 365] on input "Показание" at bounding box center [898, 363] width 204 height 28
type input "120.2"
click at [901, 454] on button "Запази" at bounding box center [902, 457] width 67 height 26
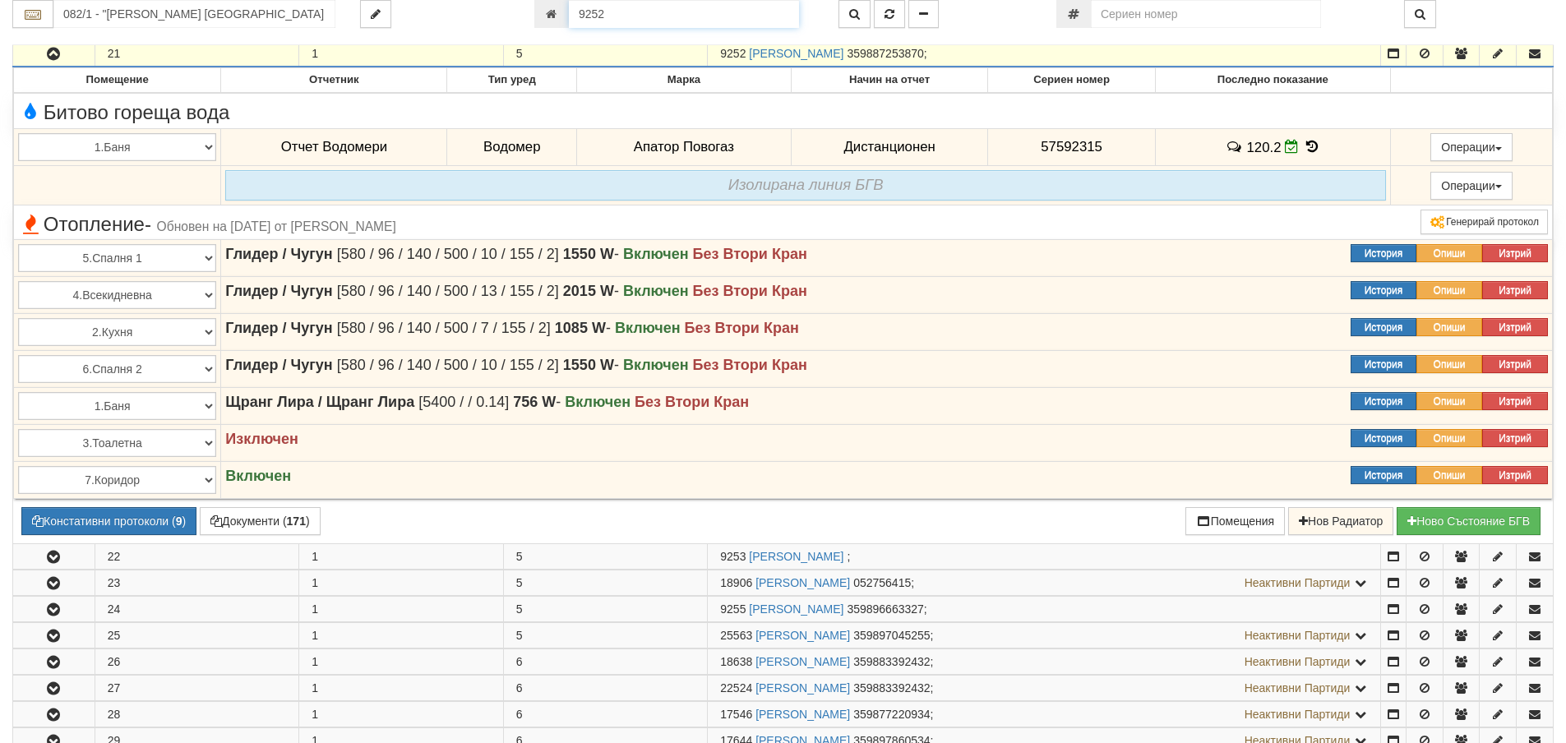
click at [625, 18] on input "9252" at bounding box center [684, 14] width 230 height 28
type input "12422"
type input "201/5 - "ВЕОЛИЯ ЕНЕРДЖИ ВАРНА " ЕАД"
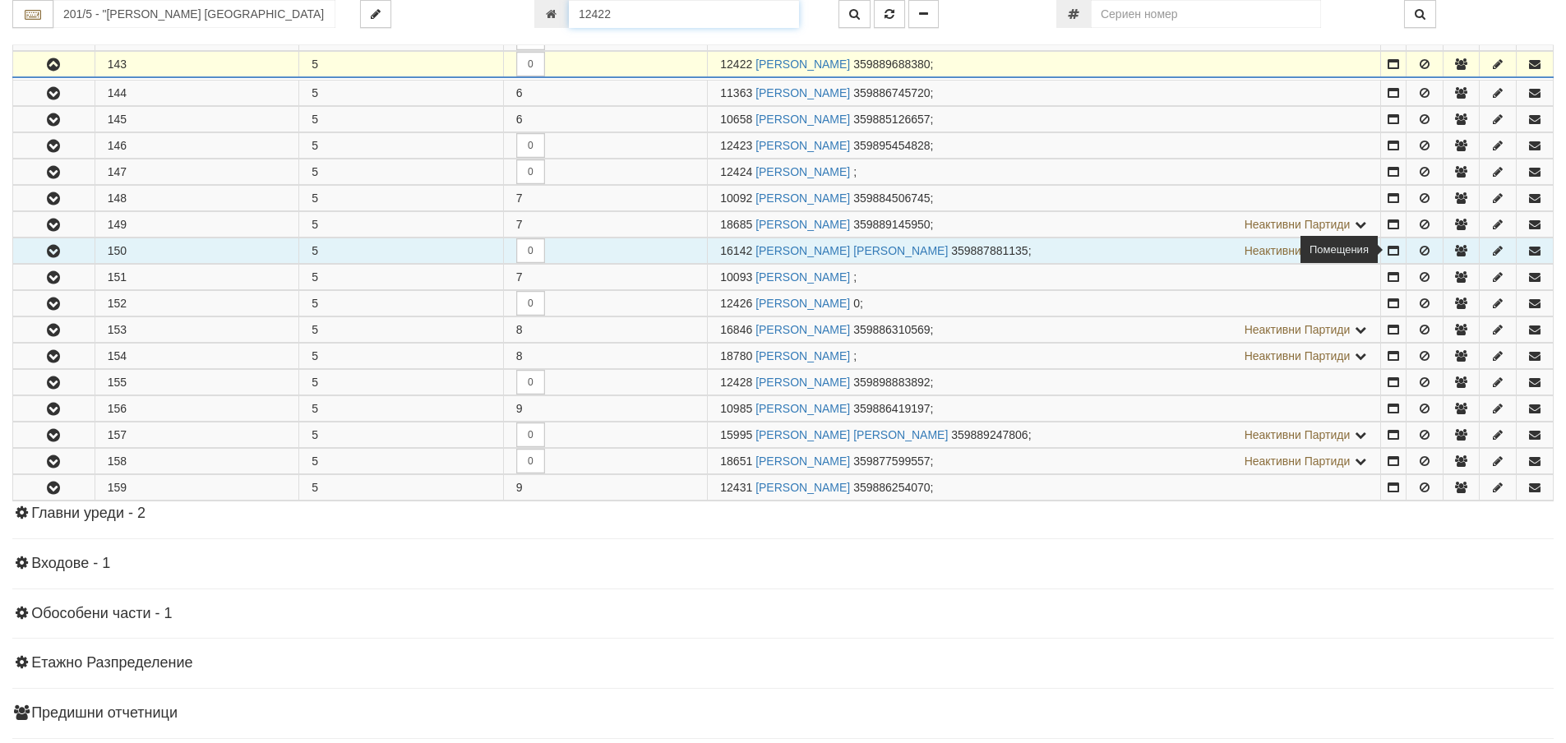
scroll to position [824, 0]
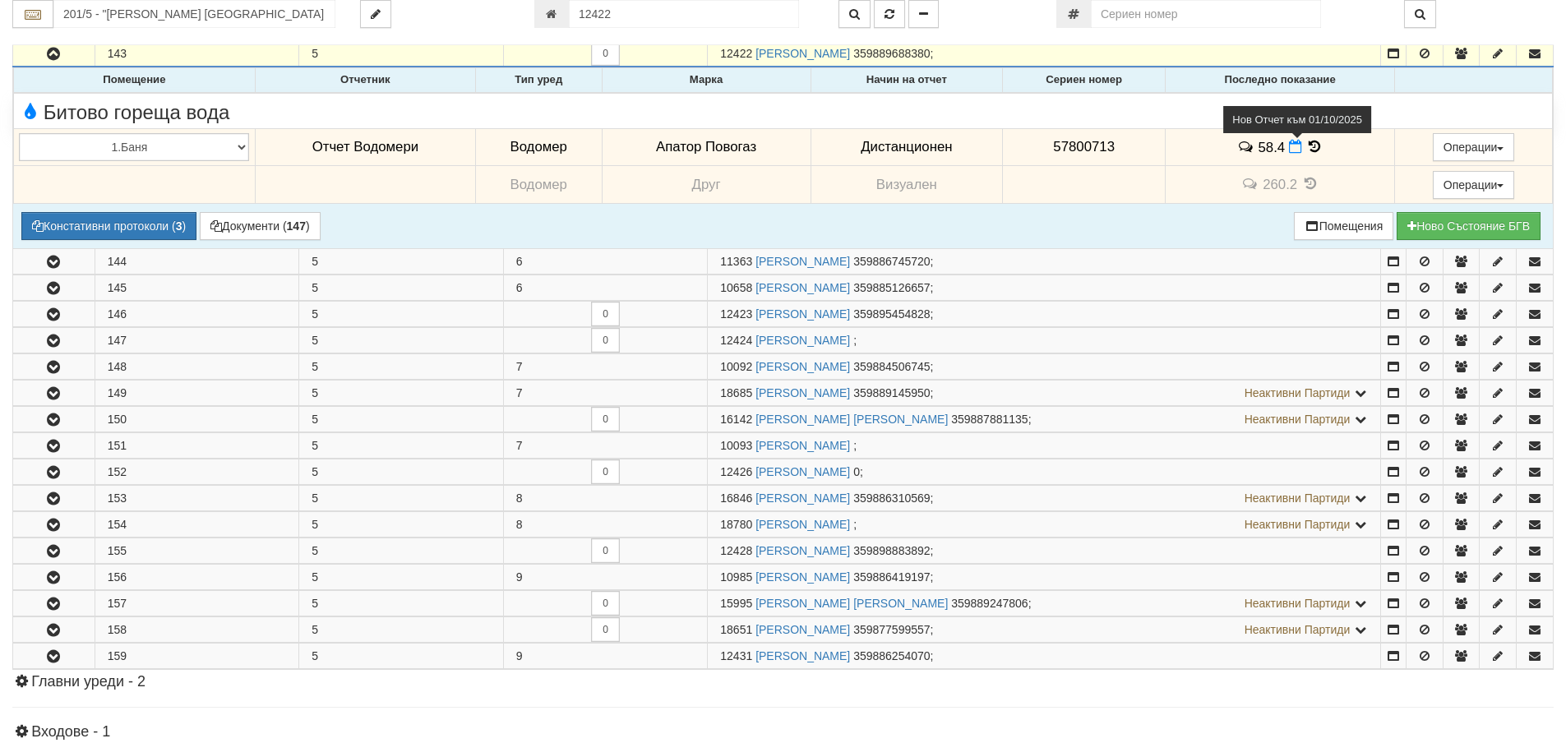
click at [1289, 150] on icon at bounding box center [1295, 147] width 13 height 14
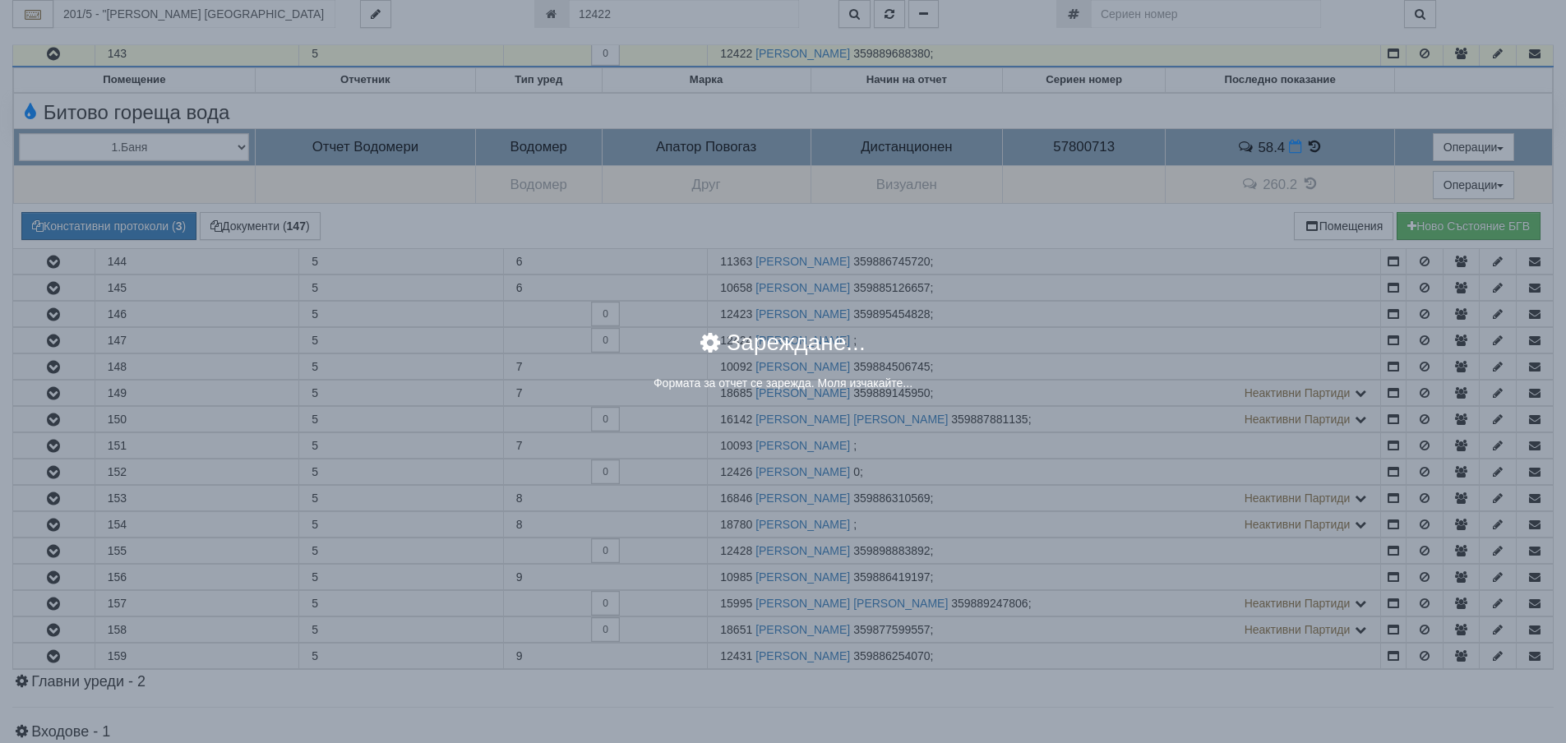
select select "8ac75930-9bfd-e511-80be-8d5a1dced85a"
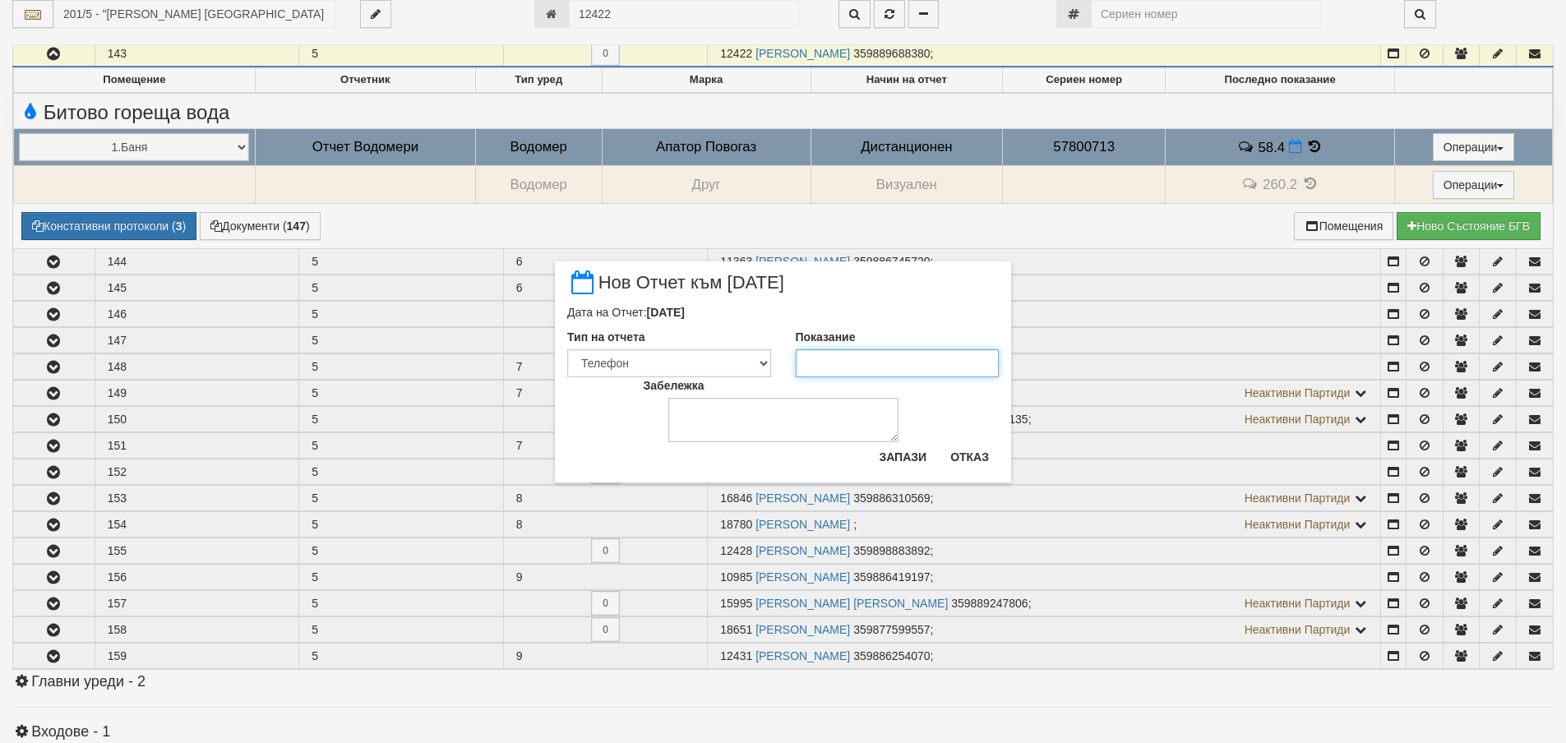
click at [846, 357] on input "Показание" at bounding box center [898, 363] width 204 height 28
type input "58.8"
click at [874, 459] on button "Запази" at bounding box center [902, 457] width 67 height 26
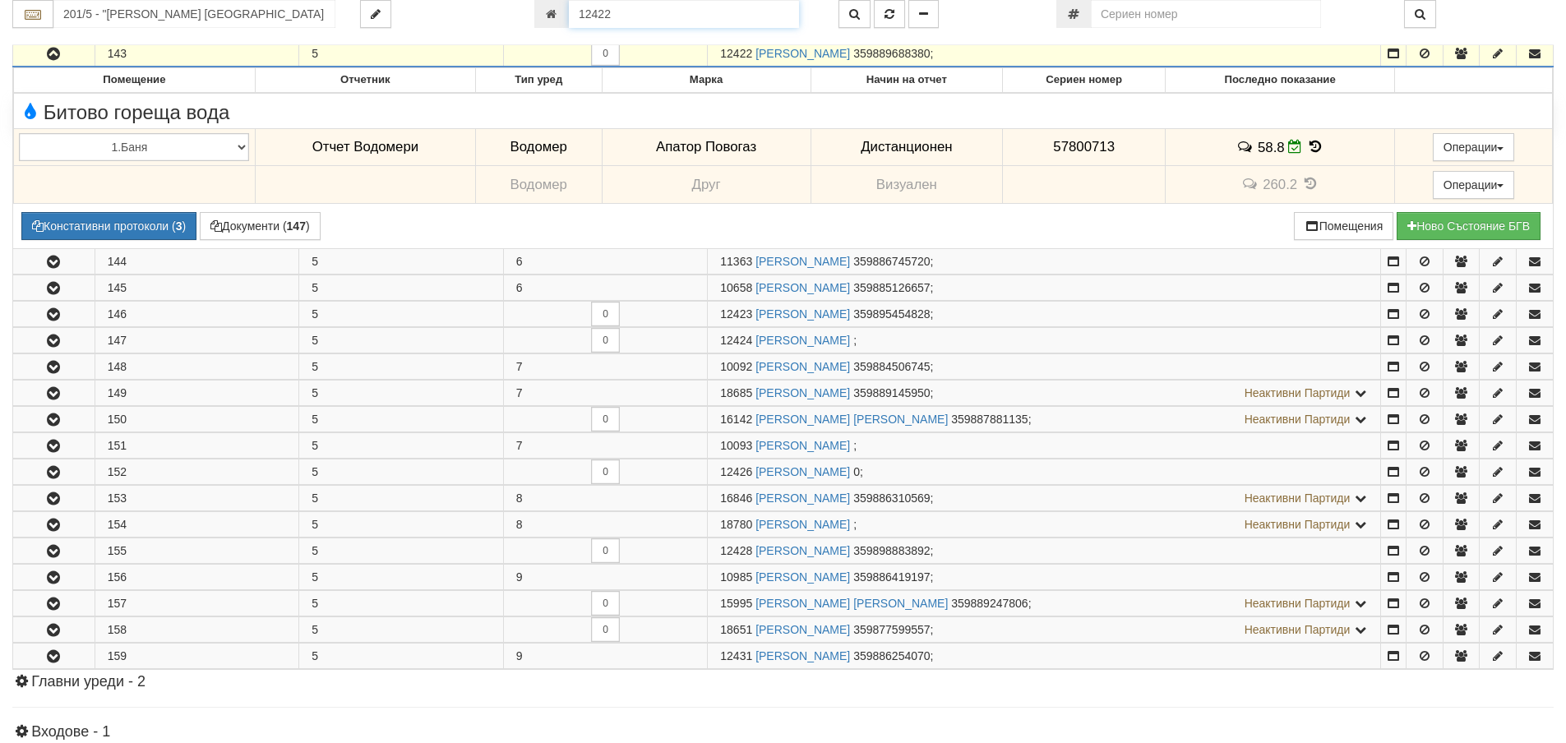
click at [659, 8] on input "12422" at bounding box center [684, 14] width 230 height 28
type input "20774"
type input "211/1 - "ВЕОЛИЯ ЕНЕРДЖИ ВАРНА " ЕАД"
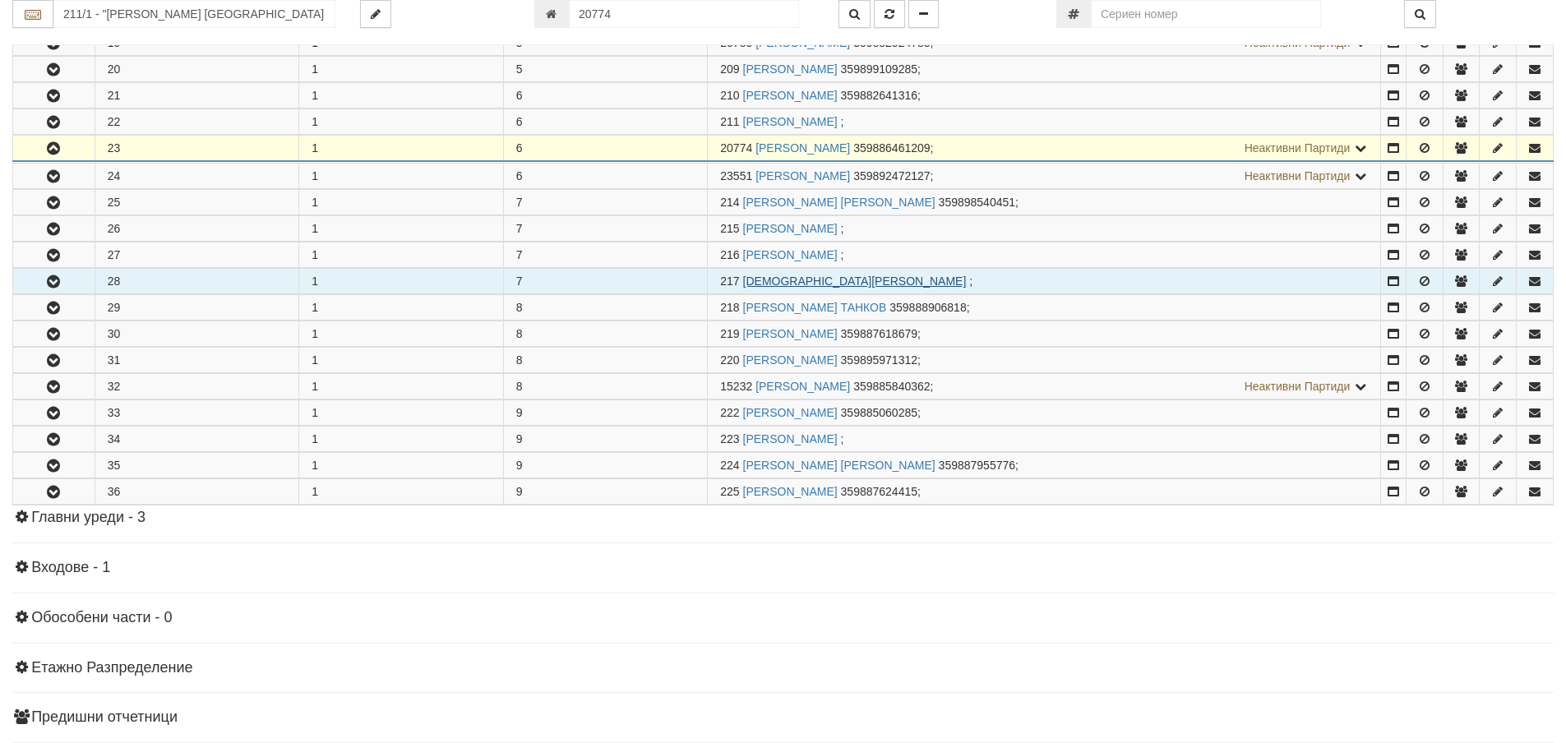
scroll to position [903, 0]
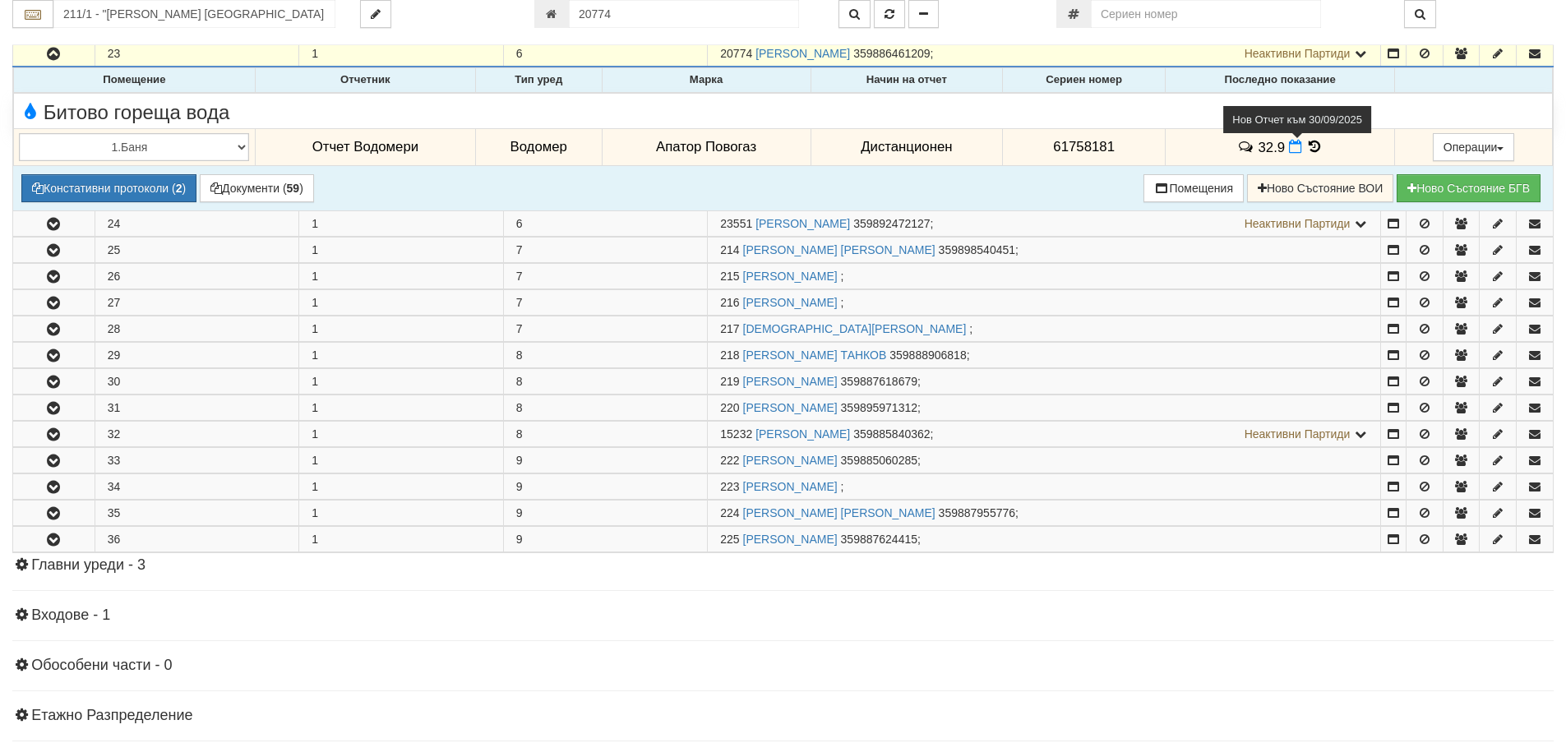
click at [1291, 151] on icon at bounding box center [1295, 147] width 13 height 14
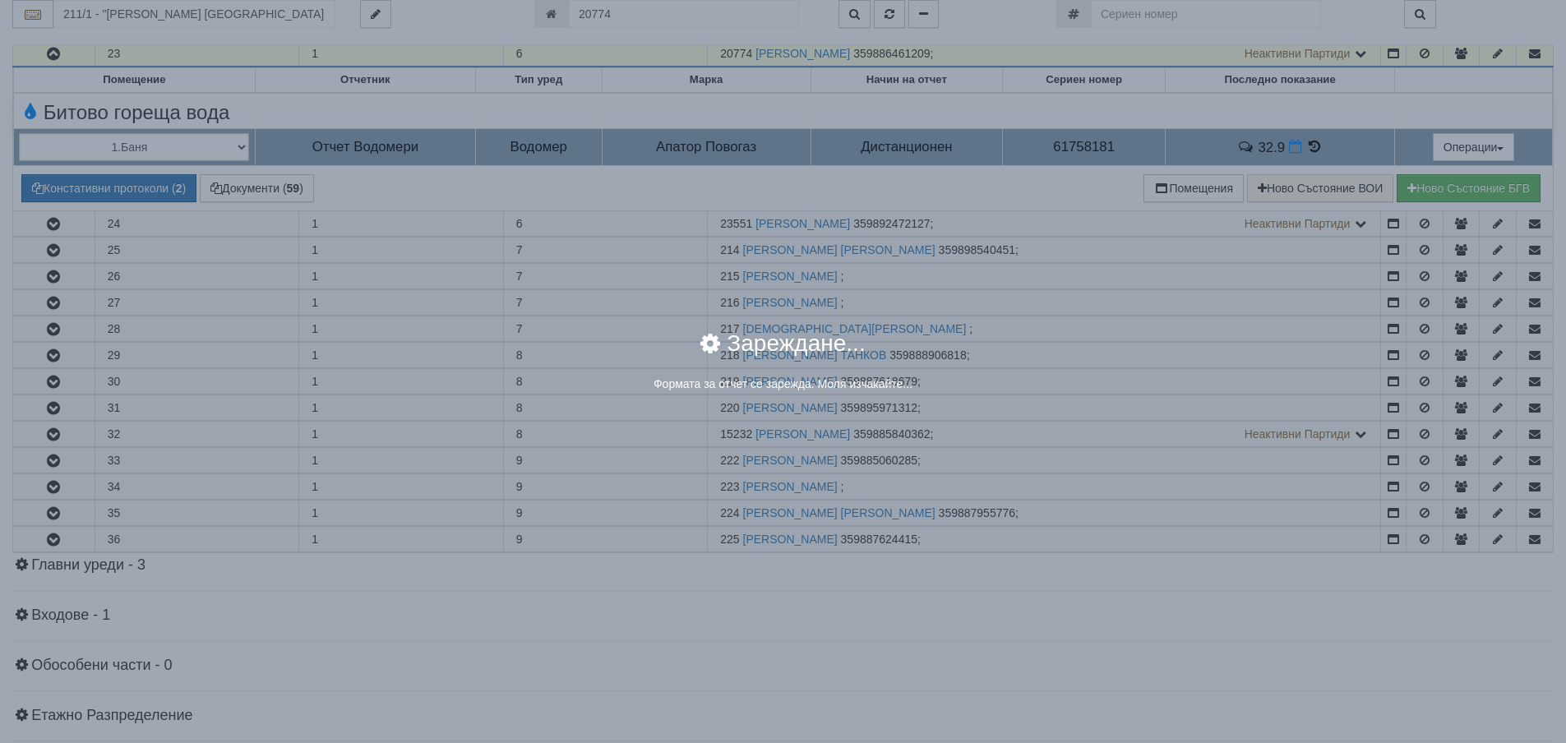
select select "8ac75930-9bfd-e511-80be-8d5a1dced85a"
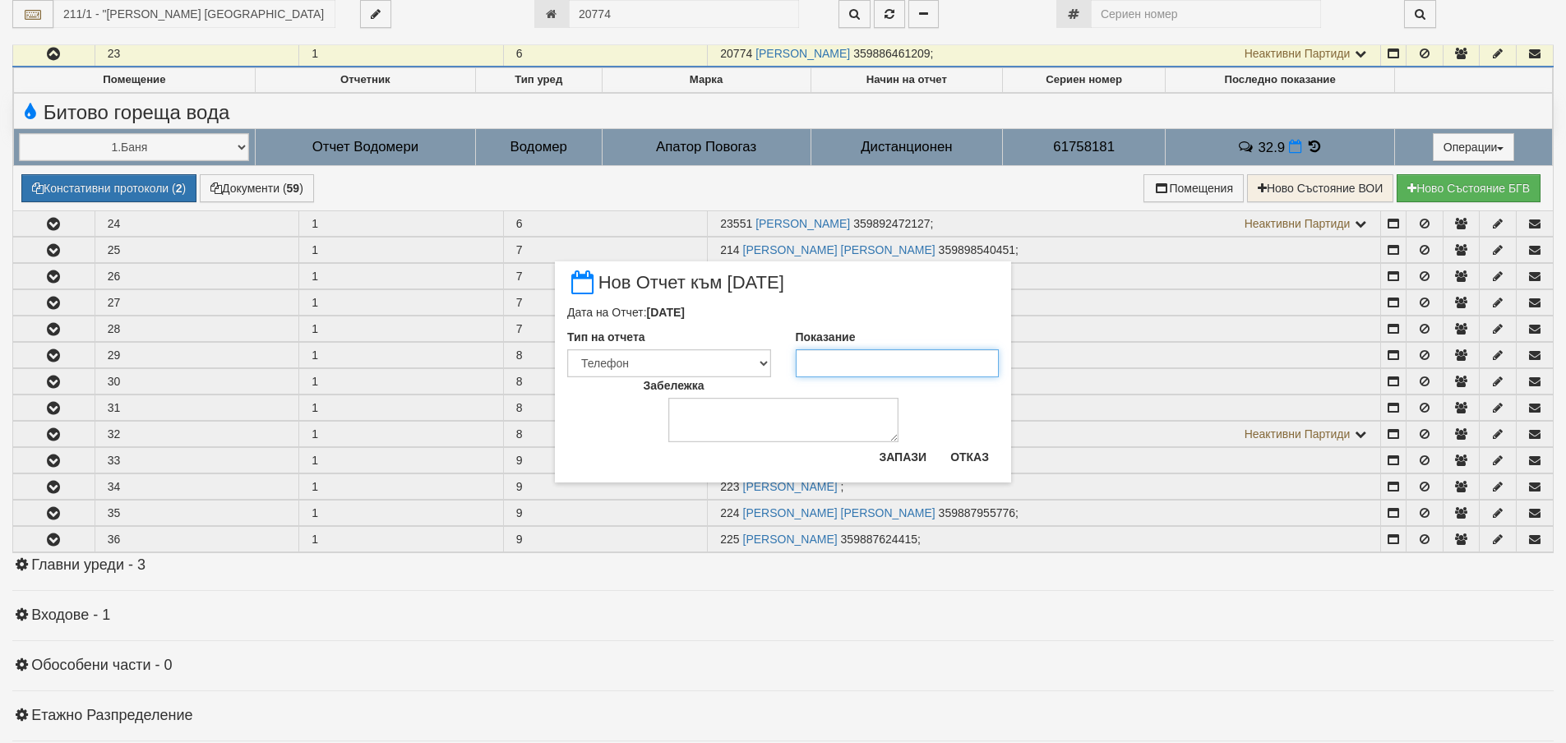
click at [806, 363] on input "Показание" at bounding box center [898, 363] width 204 height 28
type input "32.9"
click at [897, 459] on button "Запази" at bounding box center [902, 457] width 67 height 26
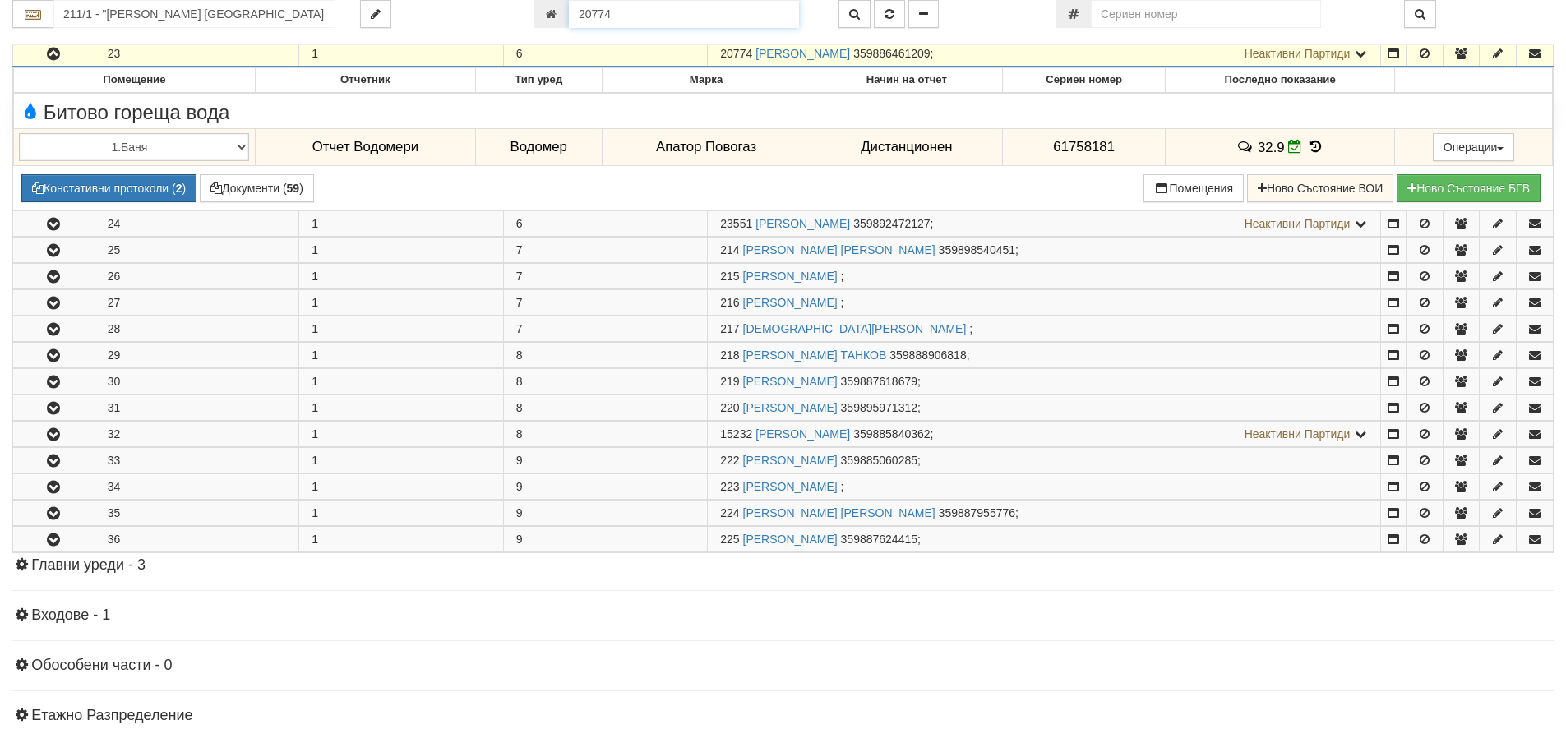
click at [634, 12] on input "20774" at bounding box center [684, 14] width 230 height 28
type input "18787"
type input "109/3,4,5 - "ВЕОЛИЯ ЕНЕРДЖИ ВАРНА " ЕАД"
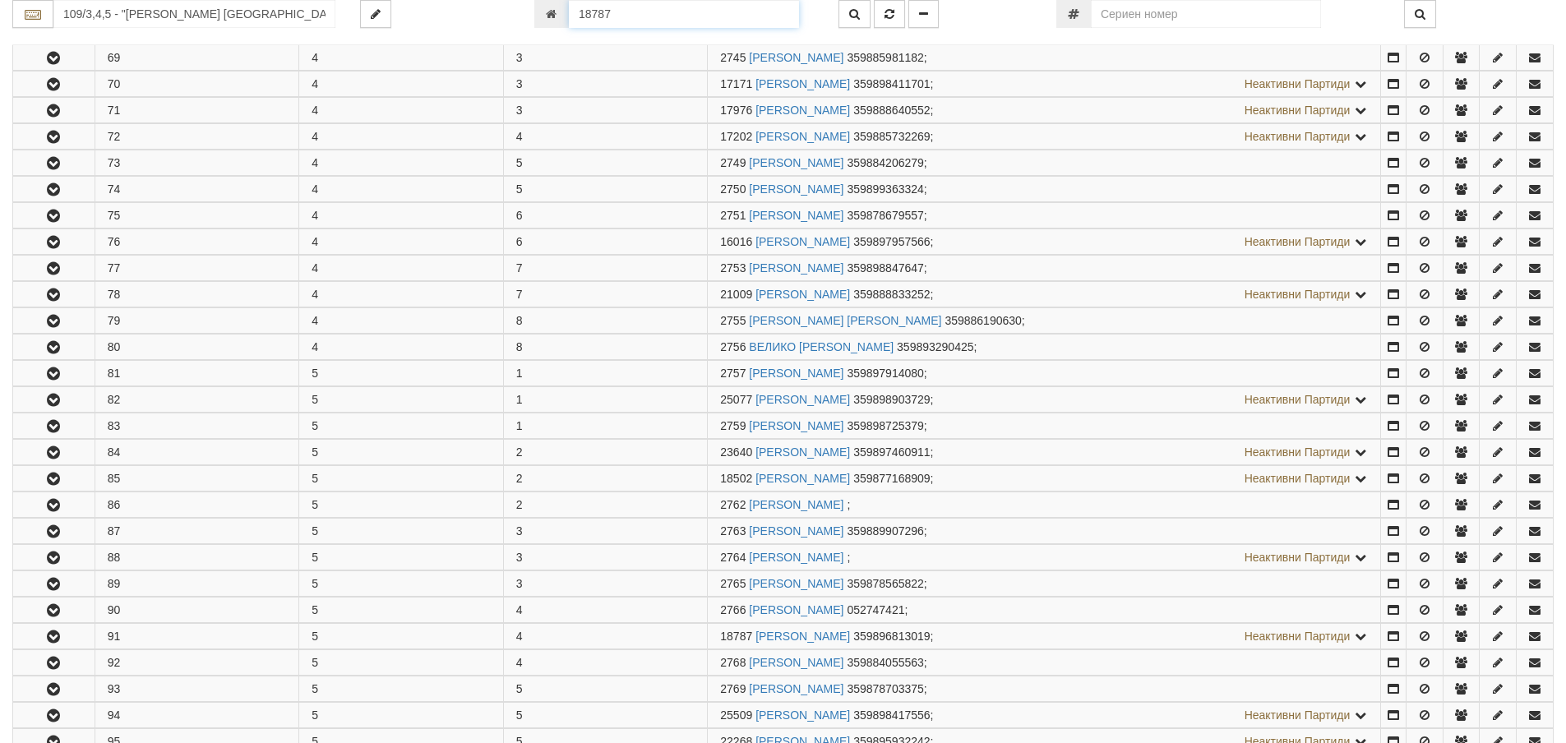
scroll to position [1640, 0]
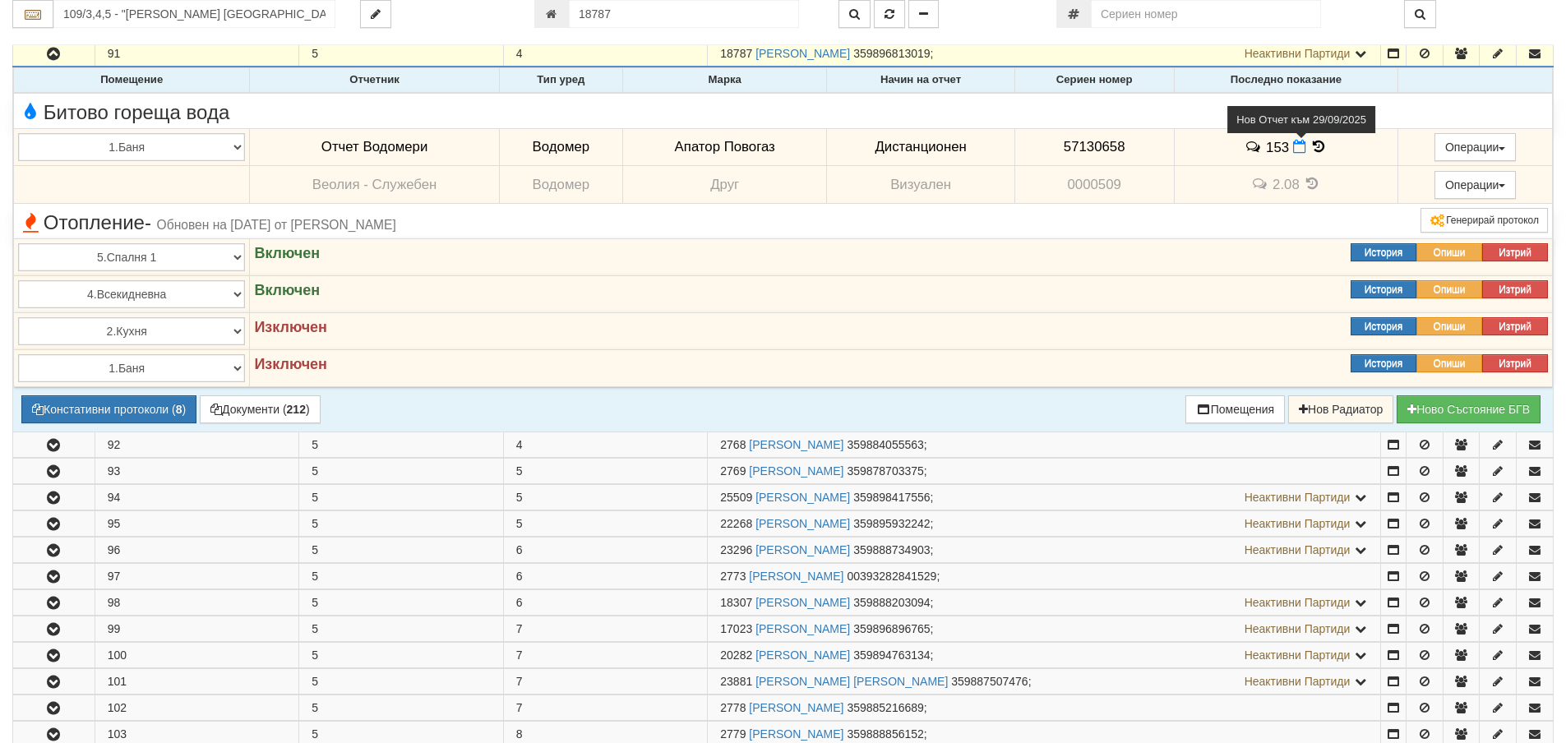
click at [1296, 152] on icon at bounding box center [1299, 147] width 13 height 14
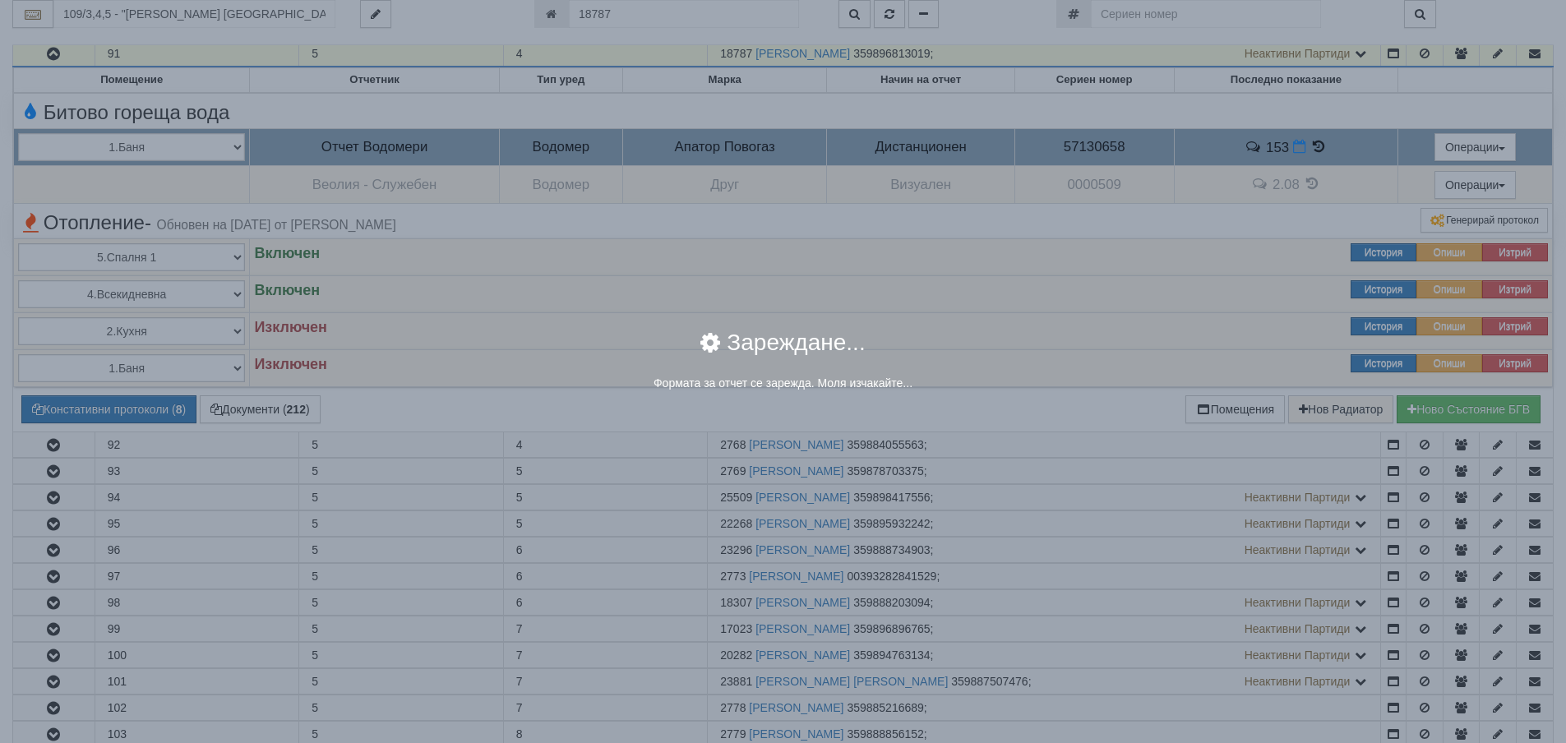
select select "8ac75930-9bfd-e511-80be-8d5a1dced85a"
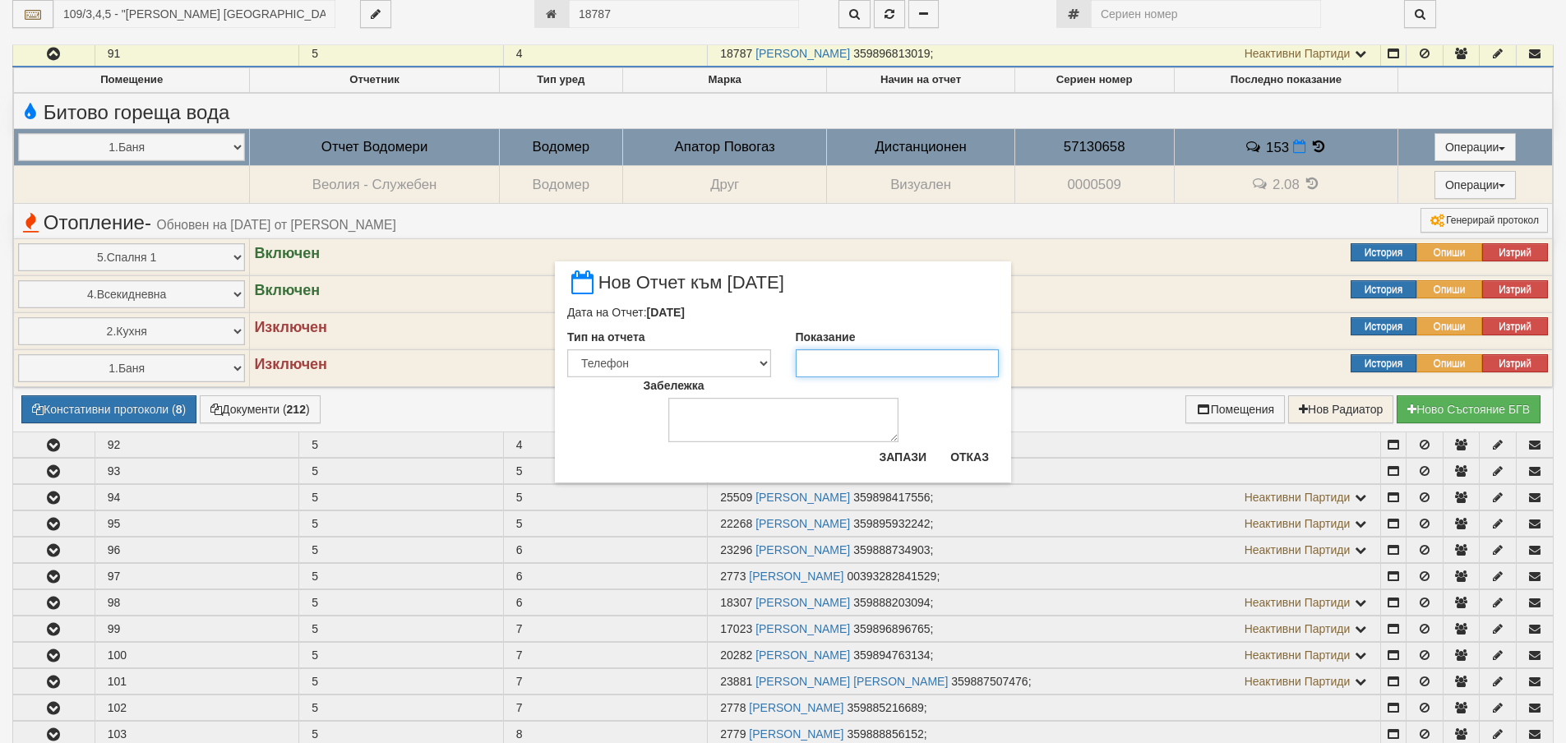
click at [871, 357] on input "Показание" at bounding box center [898, 363] width 204 height 28
type input "155"
click at [907, 459] on button "Запази" at bounding box center [902, 457] width 67 height 26
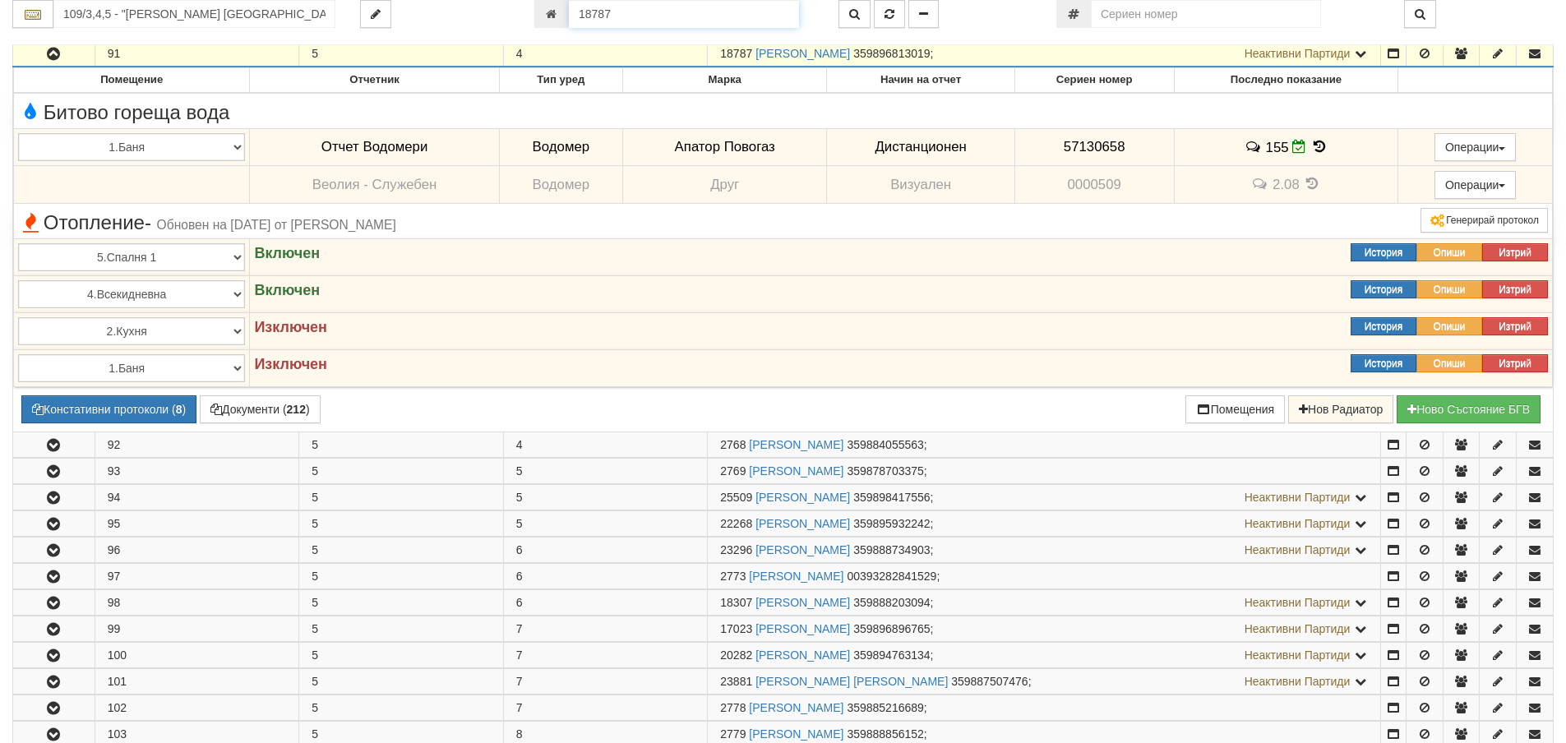
click at [723, 16] on input "18787" at bounding box center [684, 14] width 230 height 28
type input "17585"
type input "133/6 - "ТЕХЕМ СЪРВИСИС" ЕООД"
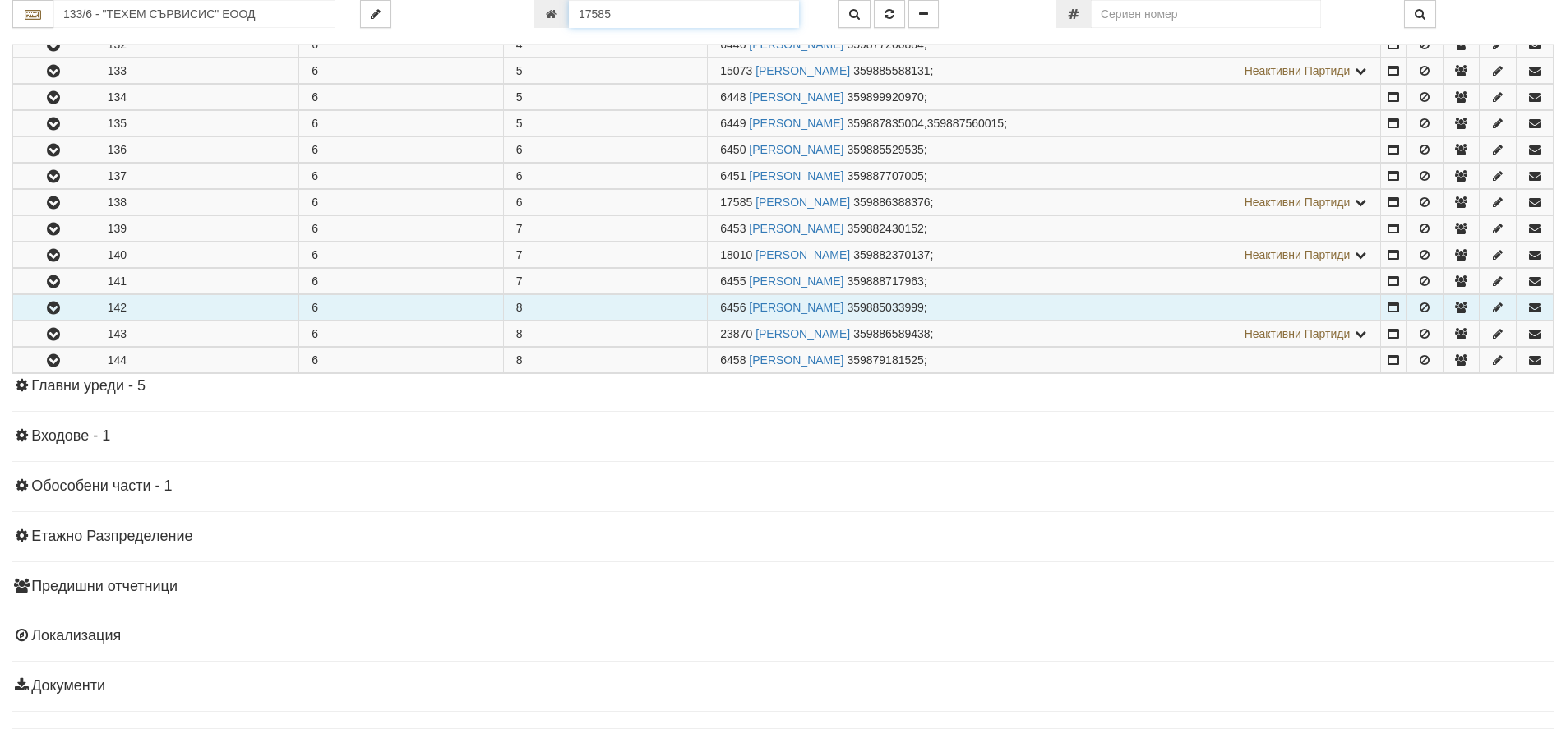
scroll to position [654, 0]
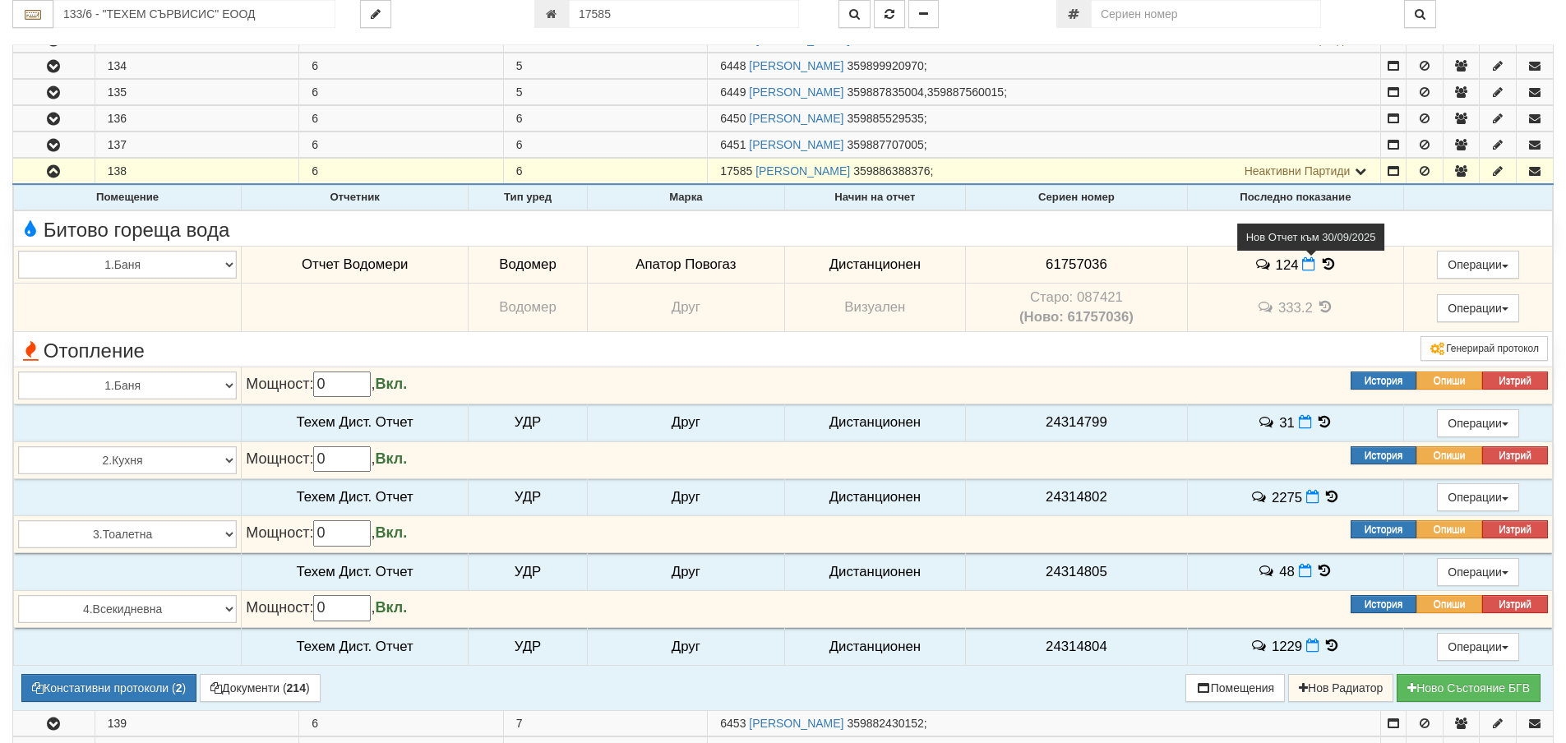
click at [1307, 267] on icon at bounding box center [1308, 264] width 13 height 14
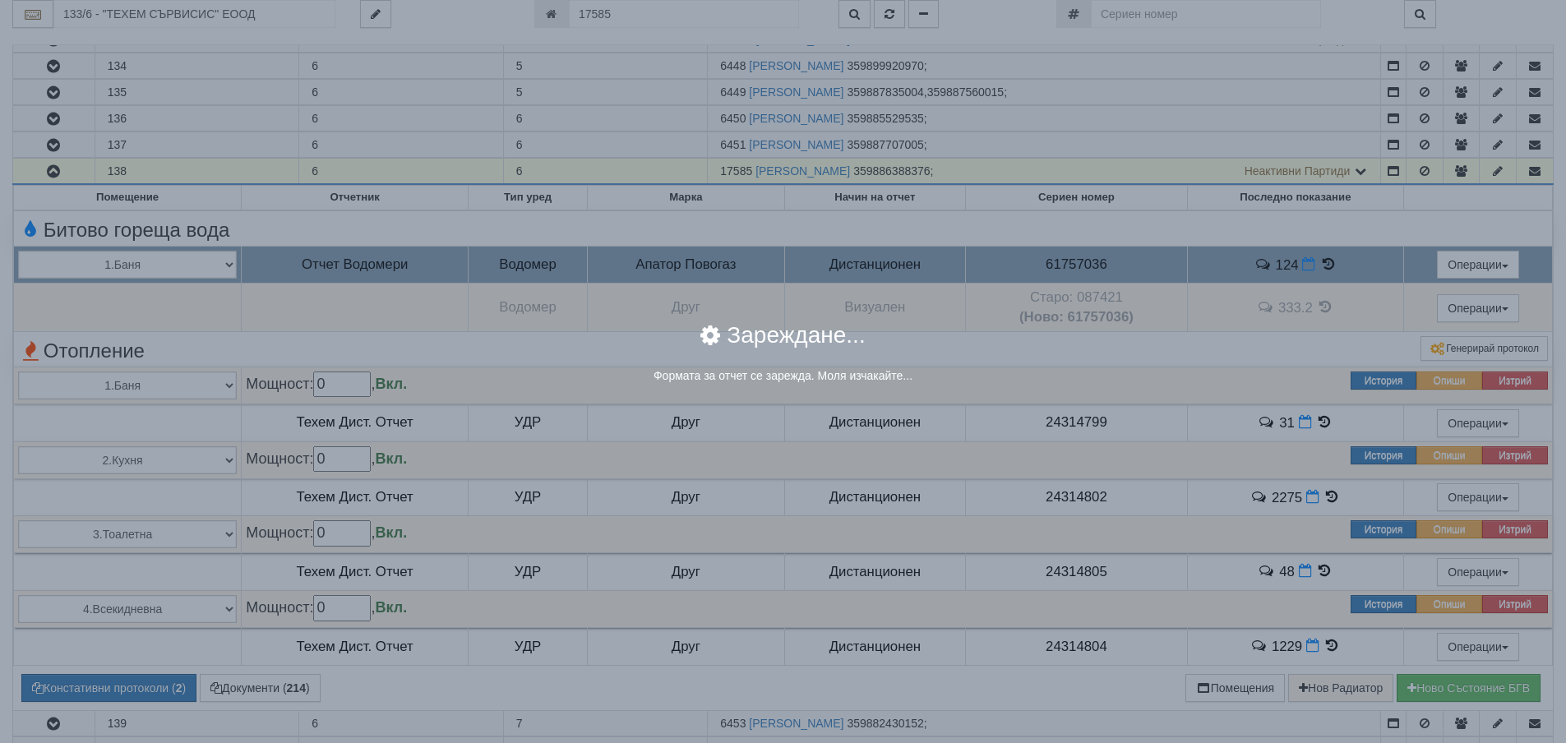
select select "8ac75930-9bfd-e511-80be-8d5a1dced85a"
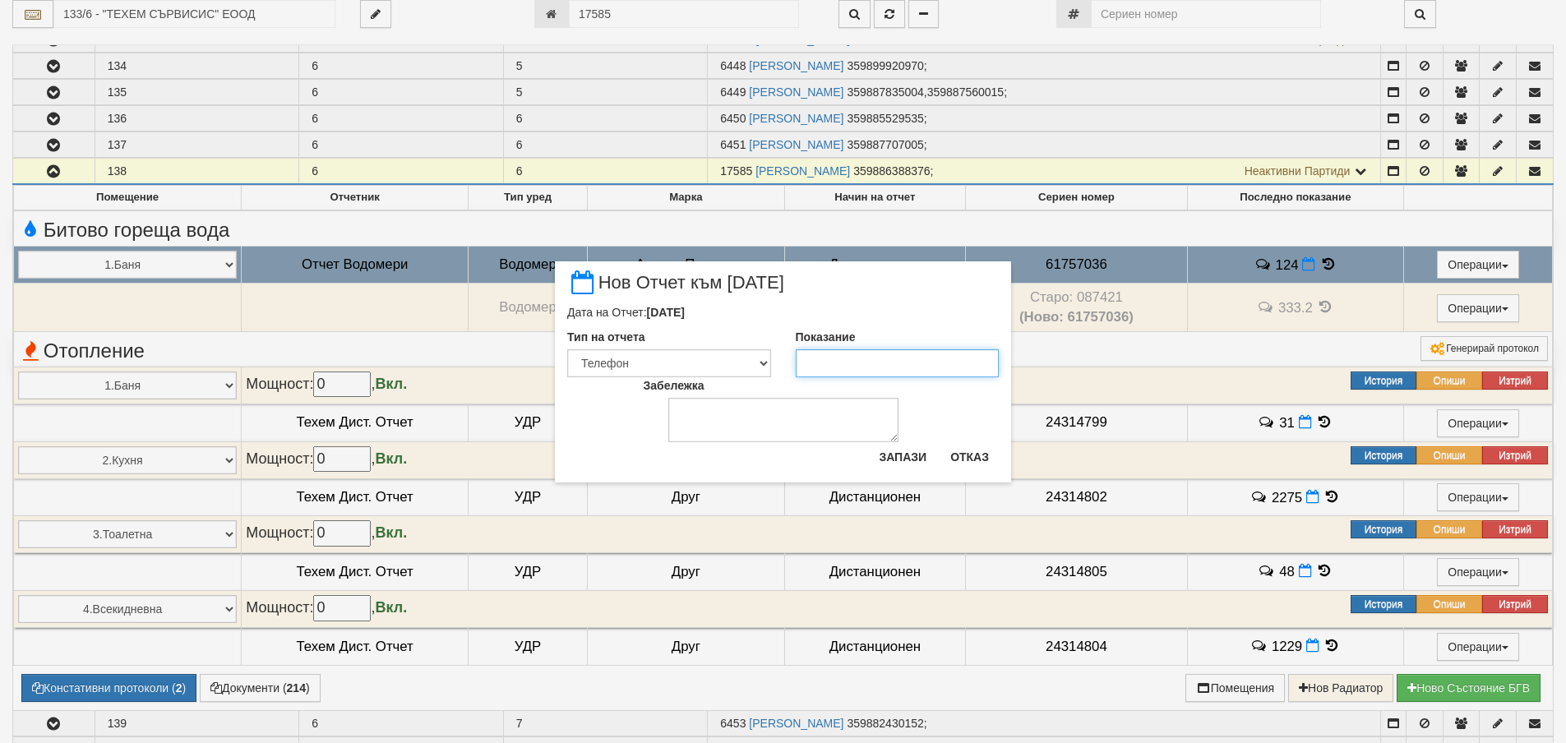
click at [810, 371] on input "Показание" at bounding box center [898, 363] width 204 height 28
type input "125"
click at [926, 463] on button "Запази" at bounding box center [902, 457] width 67 height 26
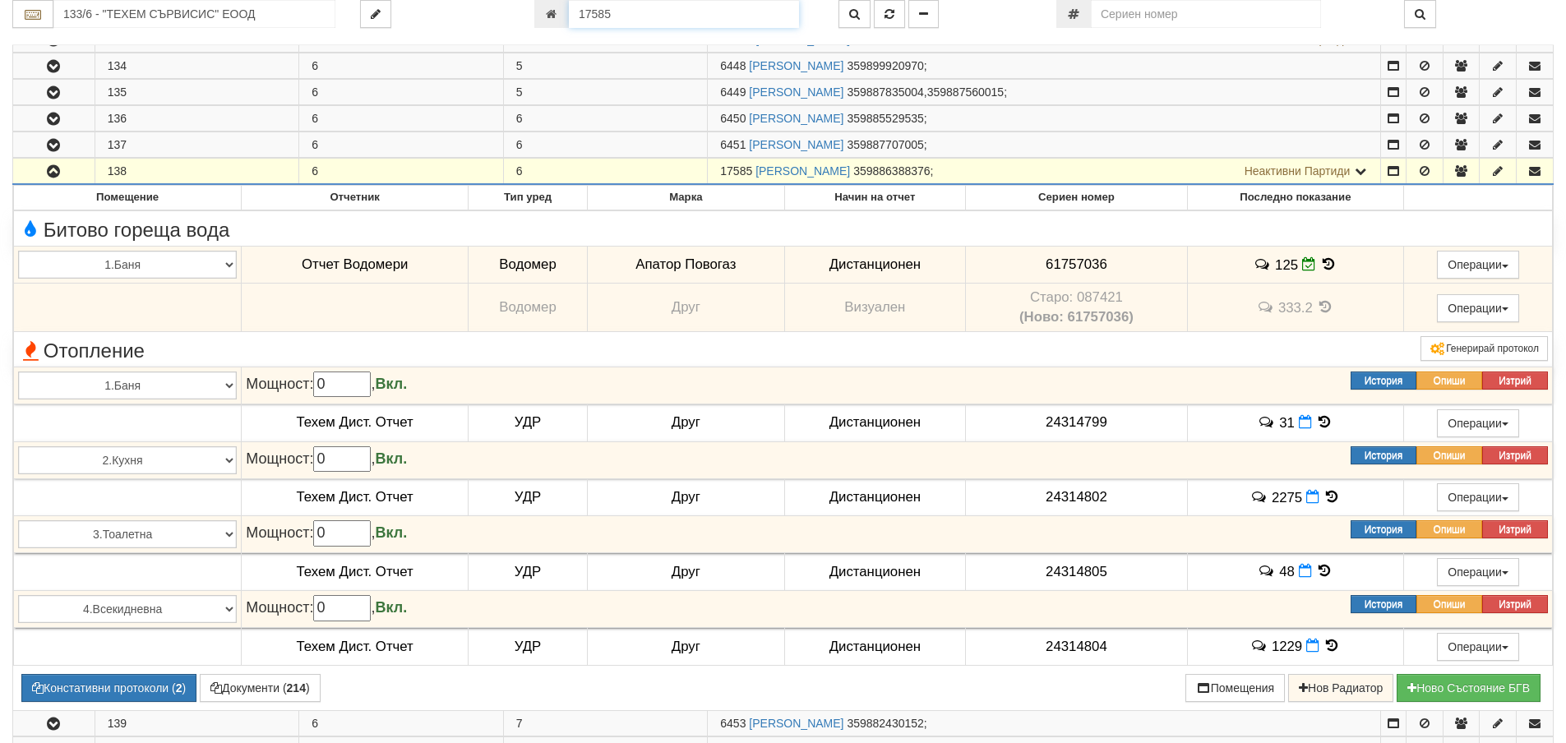
click at [621, 17] on input "17585" at bounding box center [684, 14] width 230 height 28
type input "21928"
type input "016/21 - "ВЕОЛИЯ ЕНЕРДЖИ ВАРНА " ЕАД"
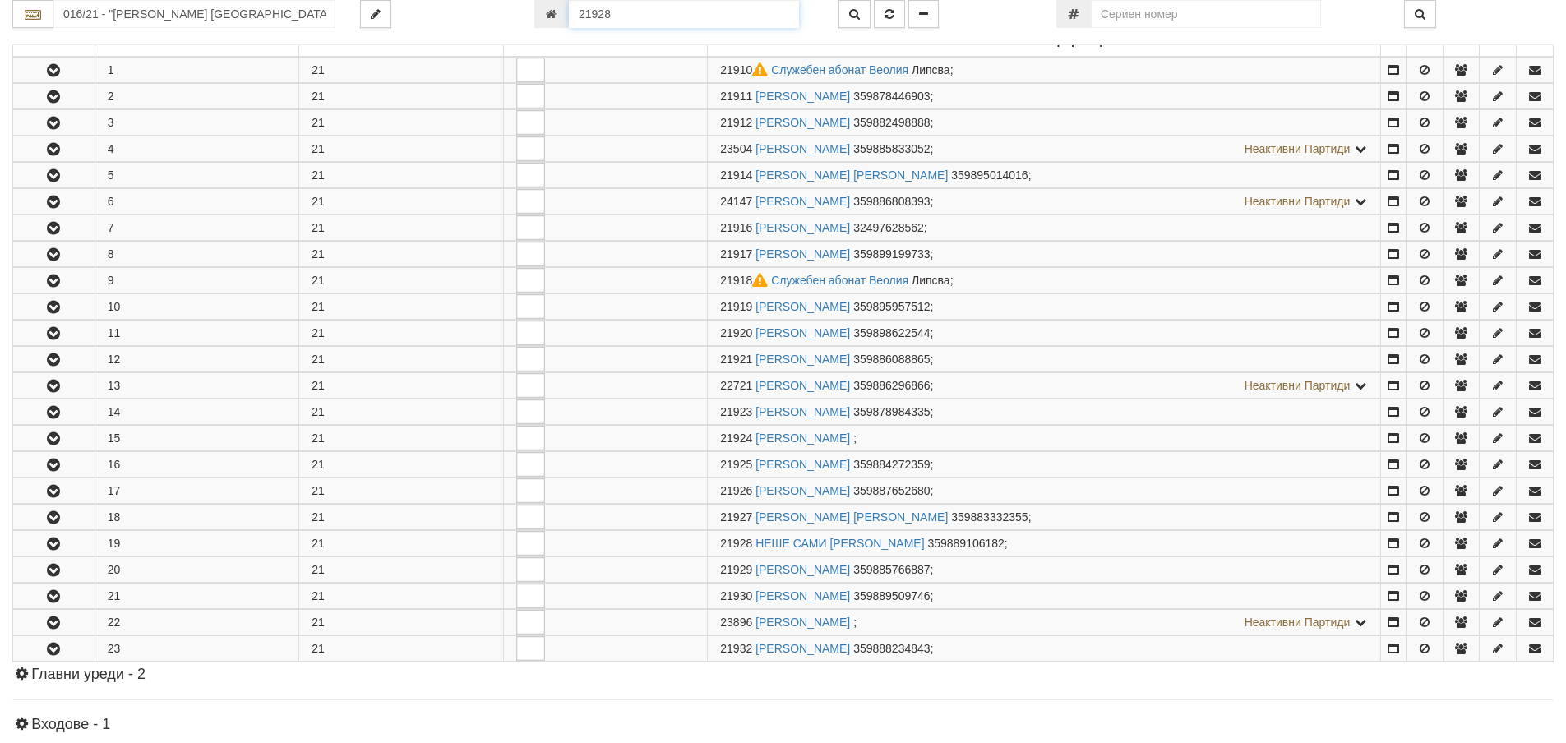
scroll to position [628, 0]
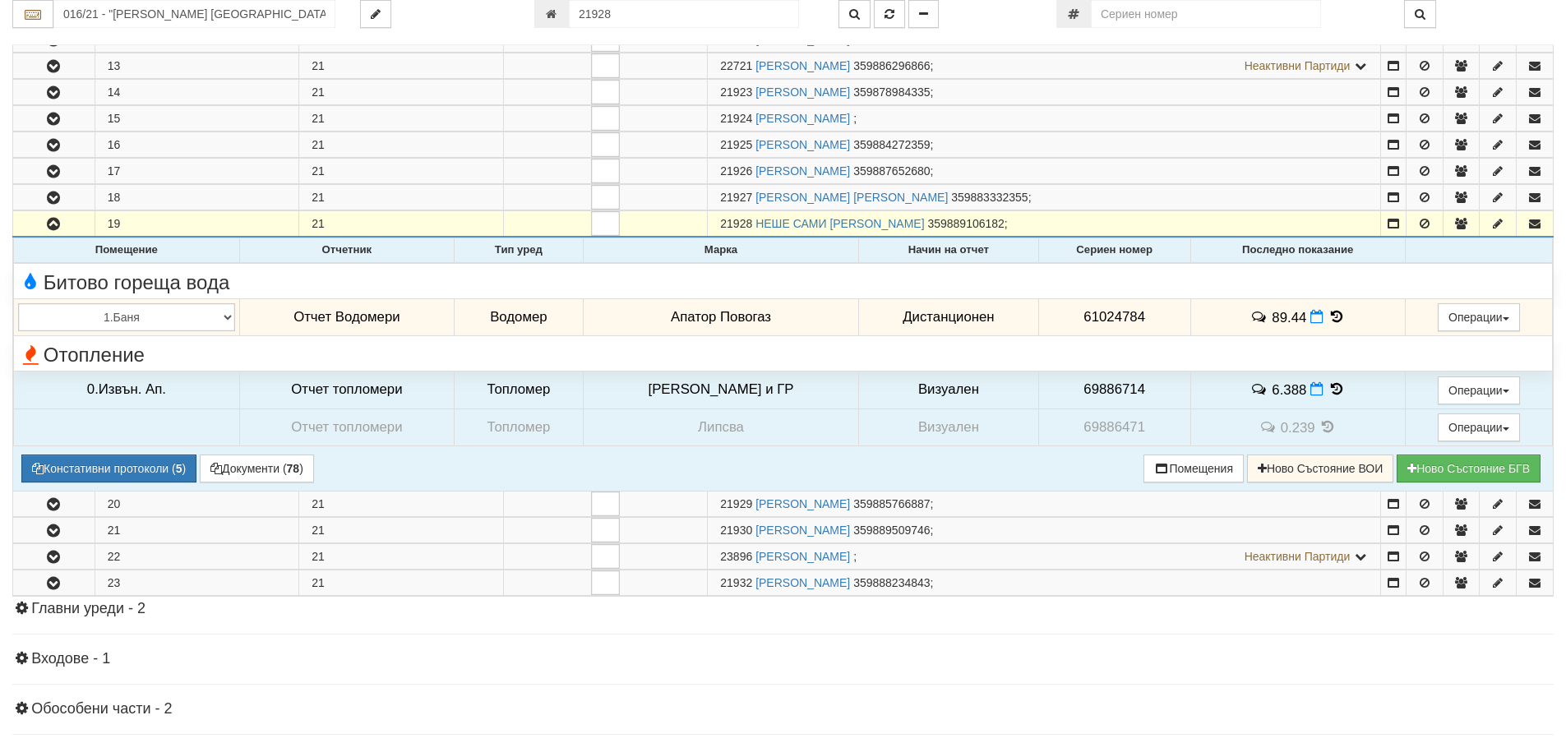
click at [1328, 313] on icon at bounding box center [1336, 317] width 18 height 14
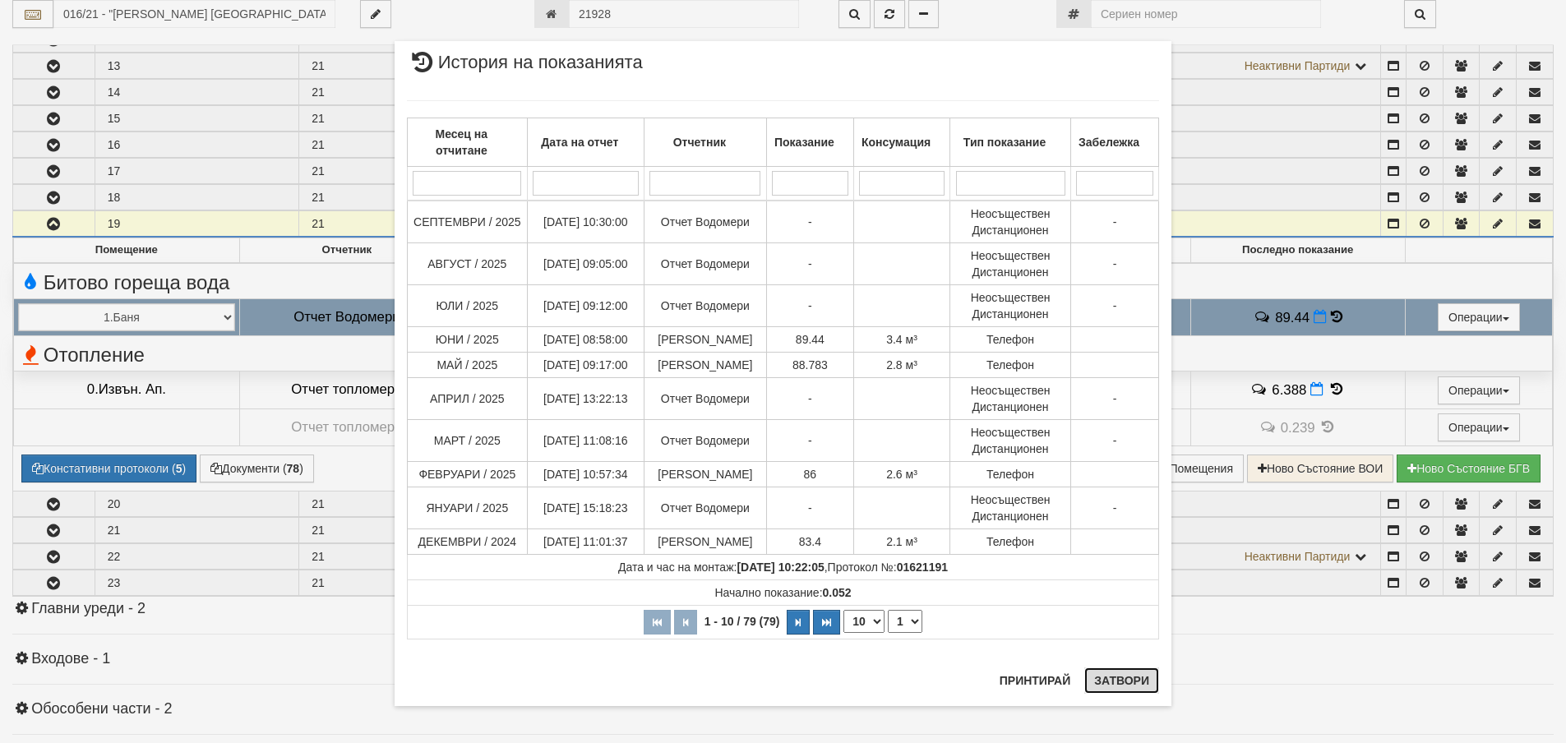
drag, startPoint x: 1125, startPoint y: 679, endPoint x: 1209, endPoint y: 430, distance: 262.7
click at [1125, 678] on button "Затвори" at bounding box center [1121, 680] width 75 height 26
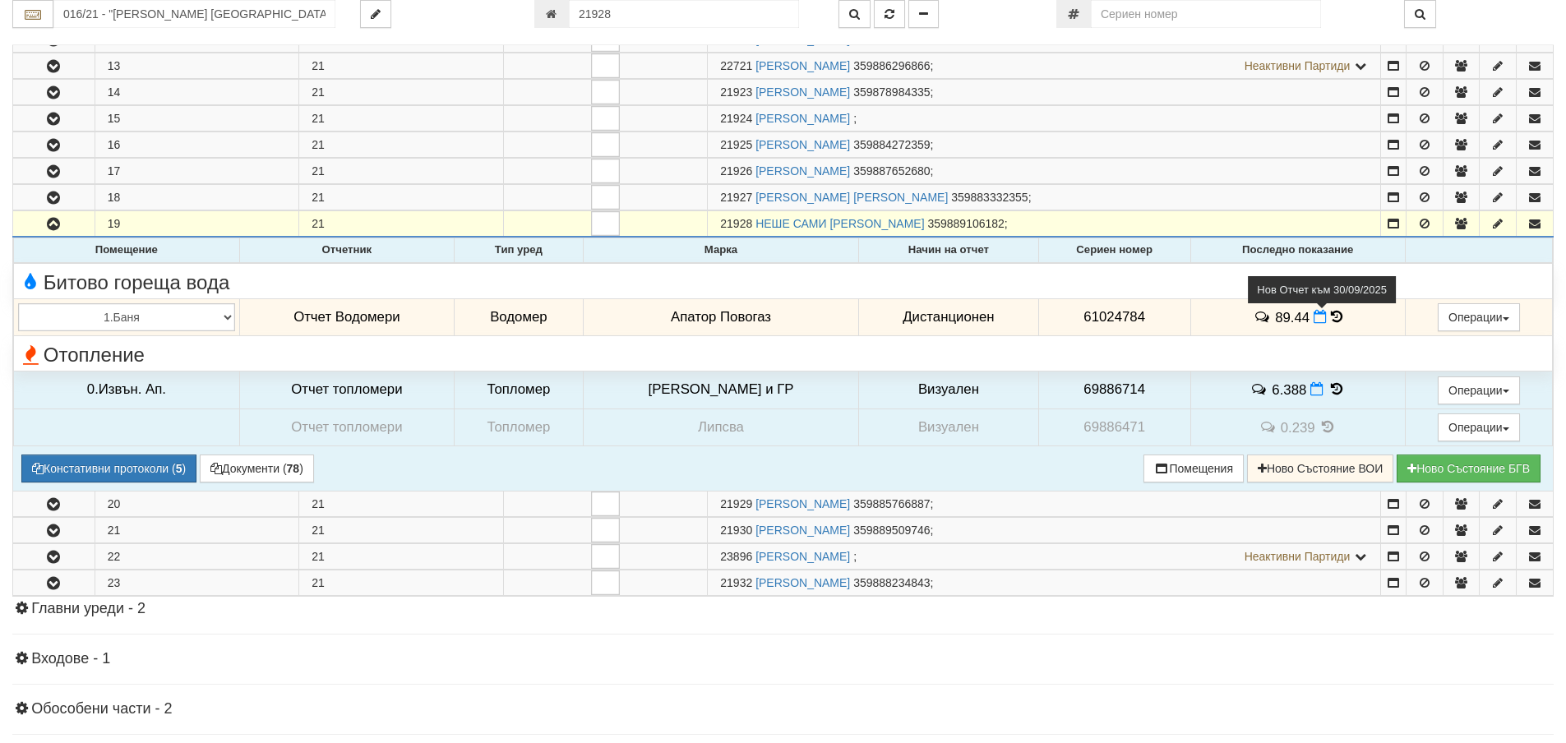
click at [1313, 320] on icon at bounding box center [1319, 317] width 13 height 14
select select "8ac75930-9bfd-e511-80be-8d5a1dced85a"
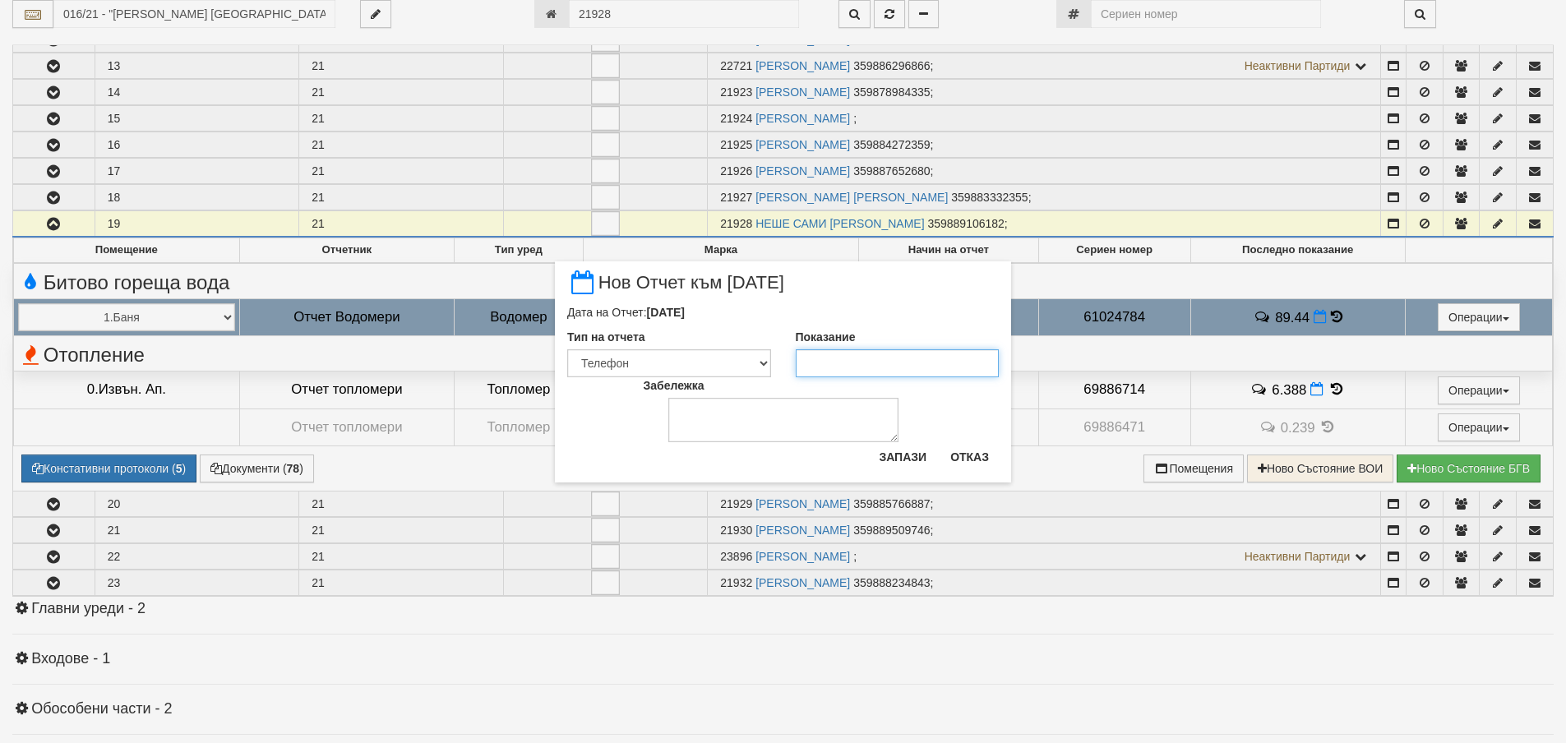
click at [856, 357] on input "Показание" at bounding box center [898, 363] width 204 height 28
type input "97.4"
click at [901, 451] on button "Запази" at bounding box center [902, 457] width 67 height 26
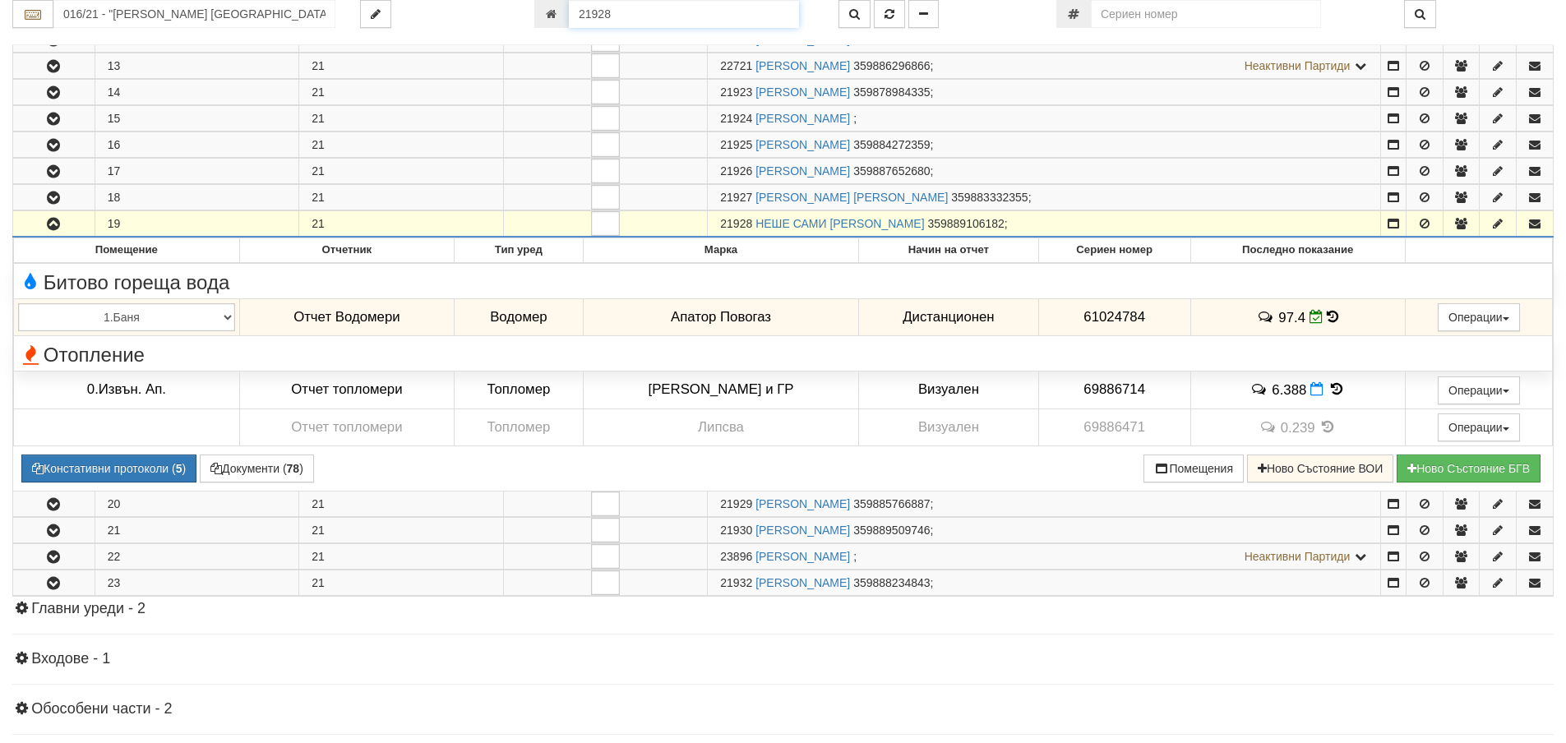
click at [676, 12] on input "21928" at bounding box center [684, 14] width 230 height 28
type input "8758"
type input "056/1 - "ТЕХЕМ СЪРВИСИС" ЕООД"
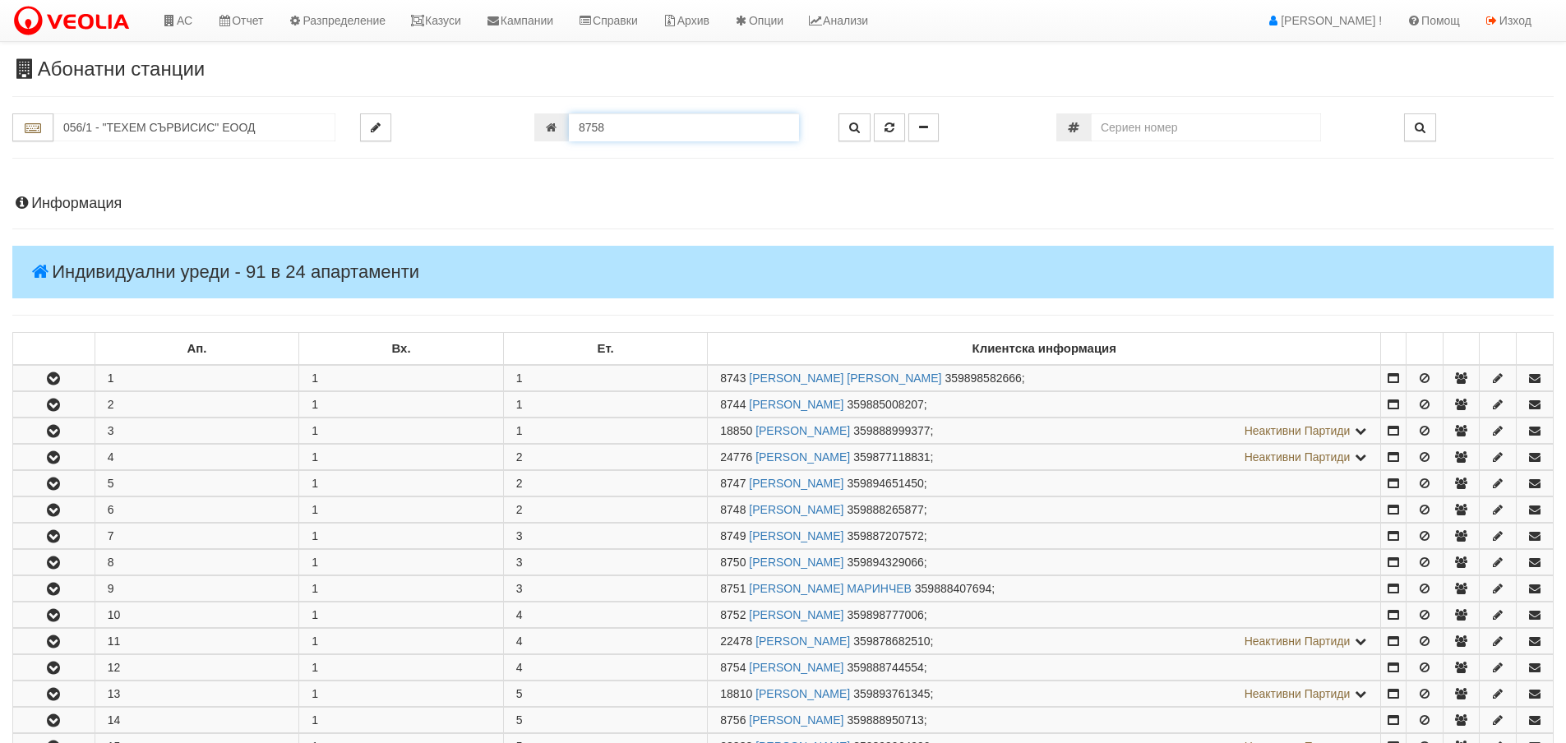
scroll to position [654, 0]
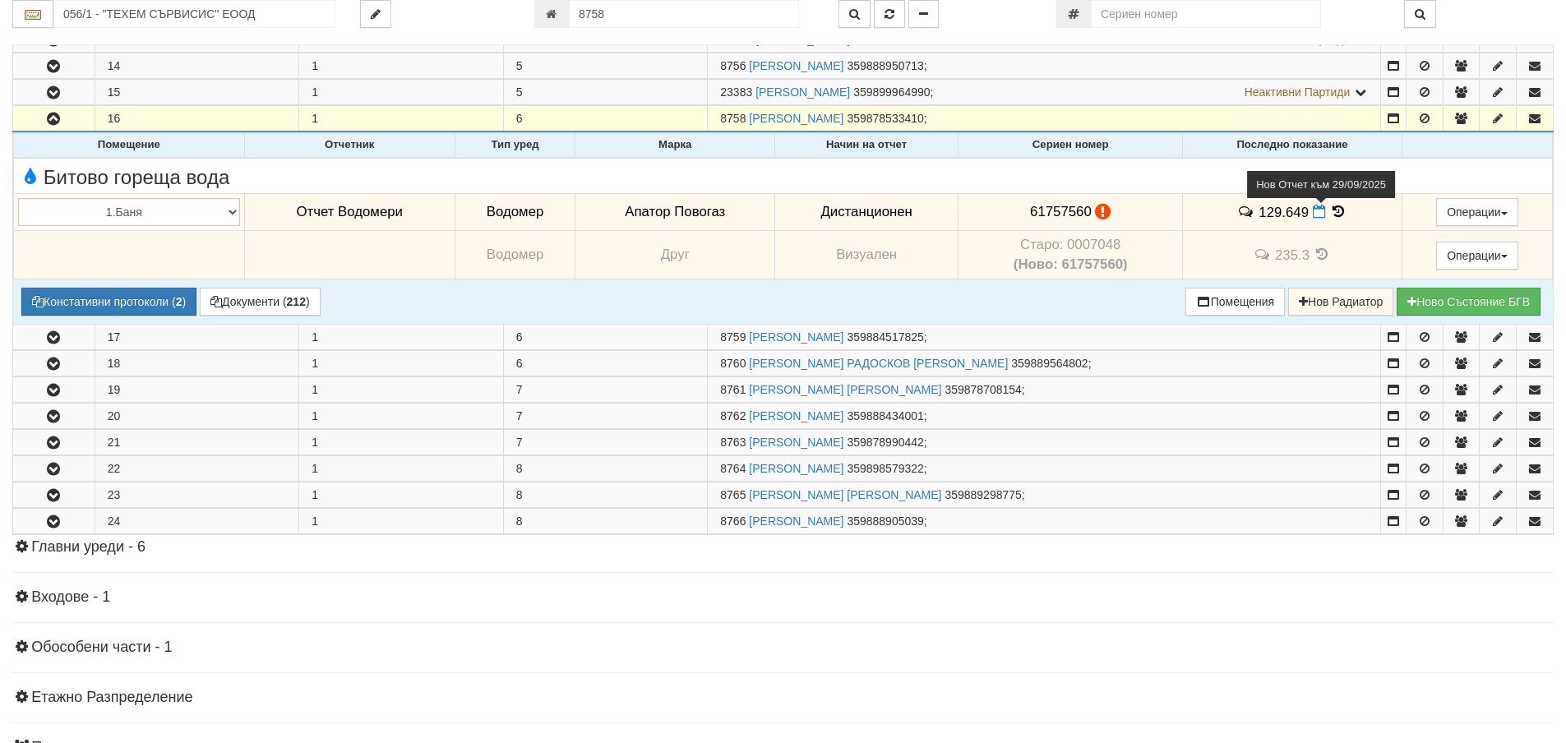
click at [1312, 214] on icon at bounding box center [1318, 212] width 13 height 14
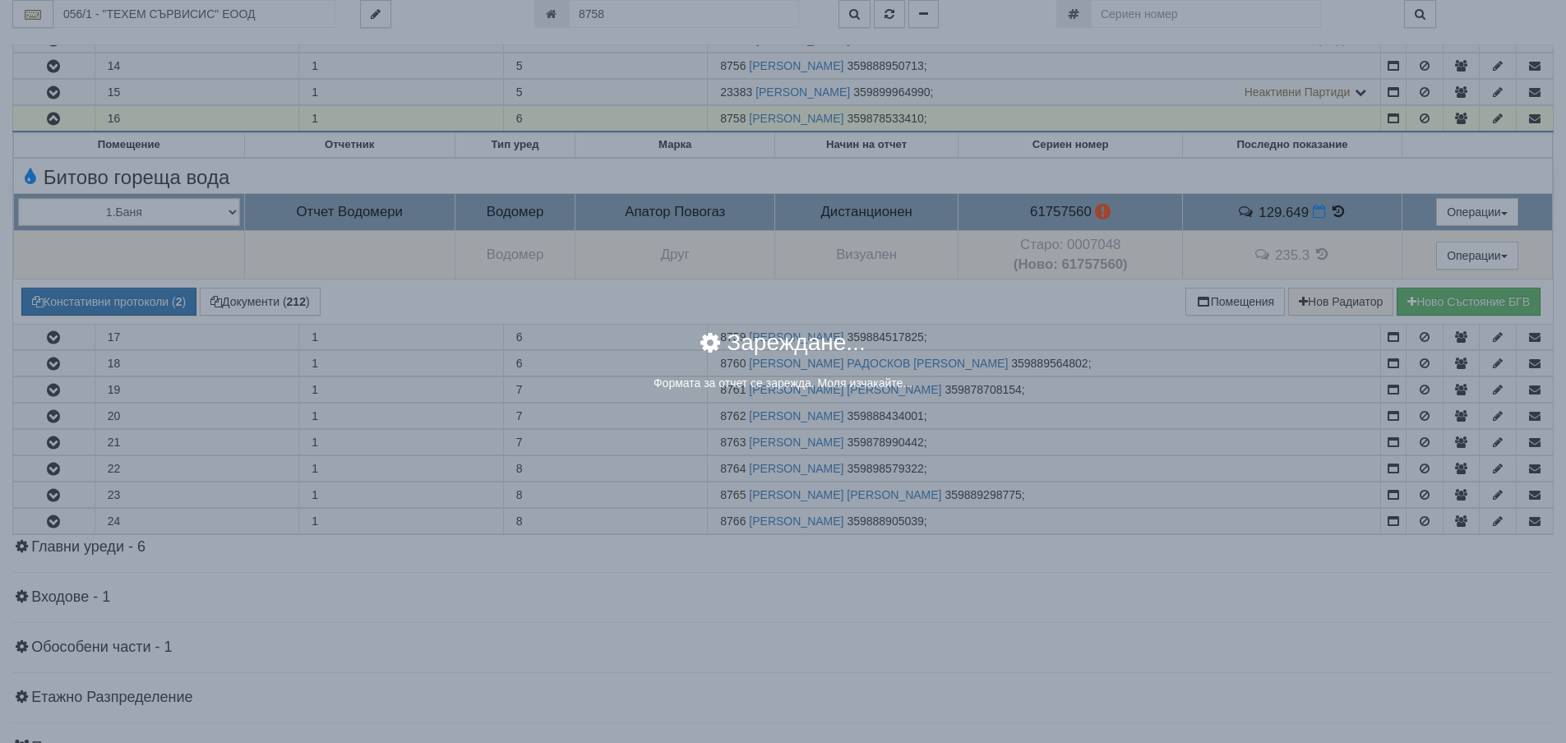
select select "8ac75930-9bfd-e511-80be-8d5a1dced85a"
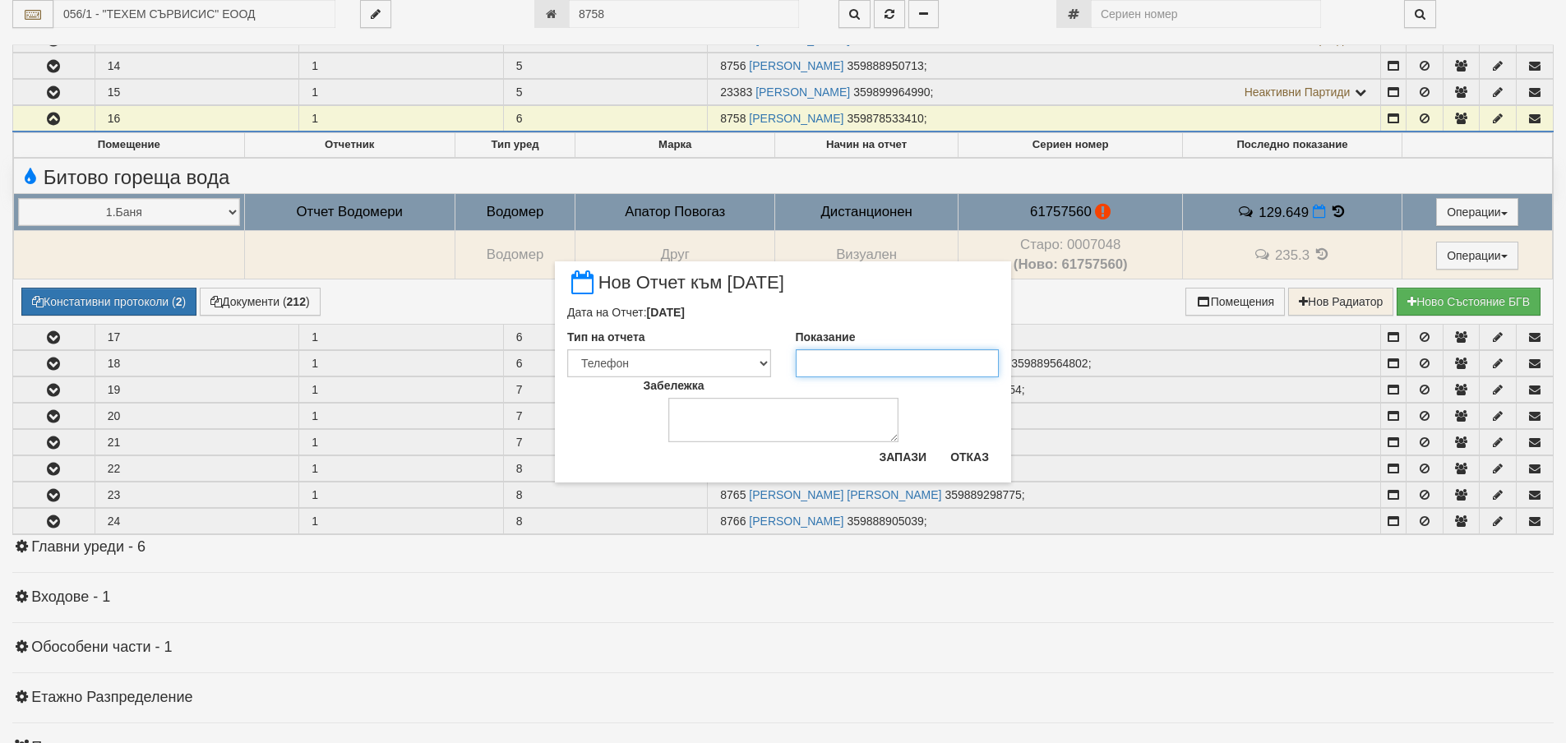
click at [850, 350] on input "Показание" at bounding box center [898, 363] width 204 height 28
type input "131.42"
click at [881, 463] on button "Запази" at bounding box center [902, 457] width 67 height 26
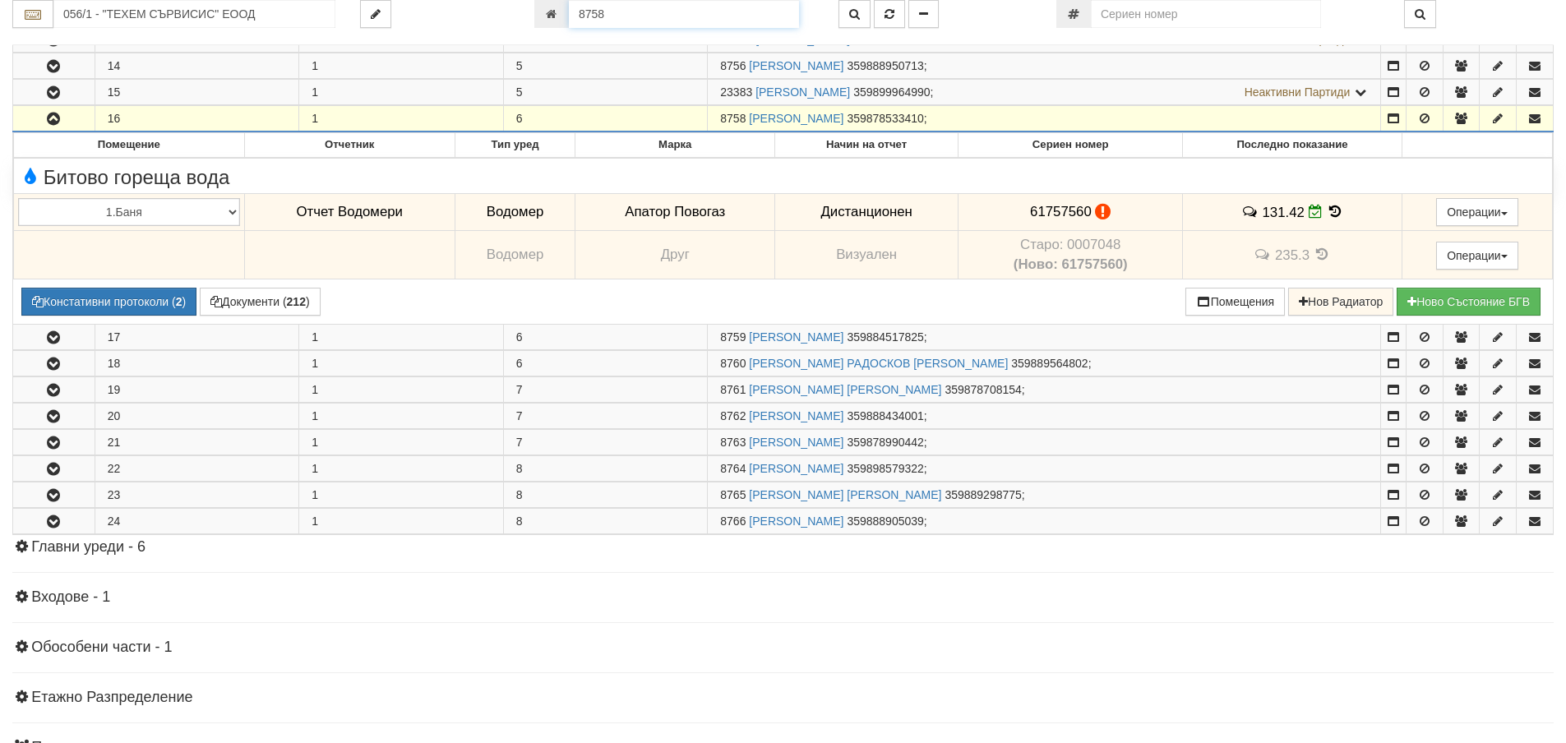
click at [694, 11] on input "8758" at bounding box center [684, 14] width 230 height 28
type input "12855"
type input "139/2А - "ВЕОЛИЯ ЕНЕРДЖИ ВАРНА " ЕАД"
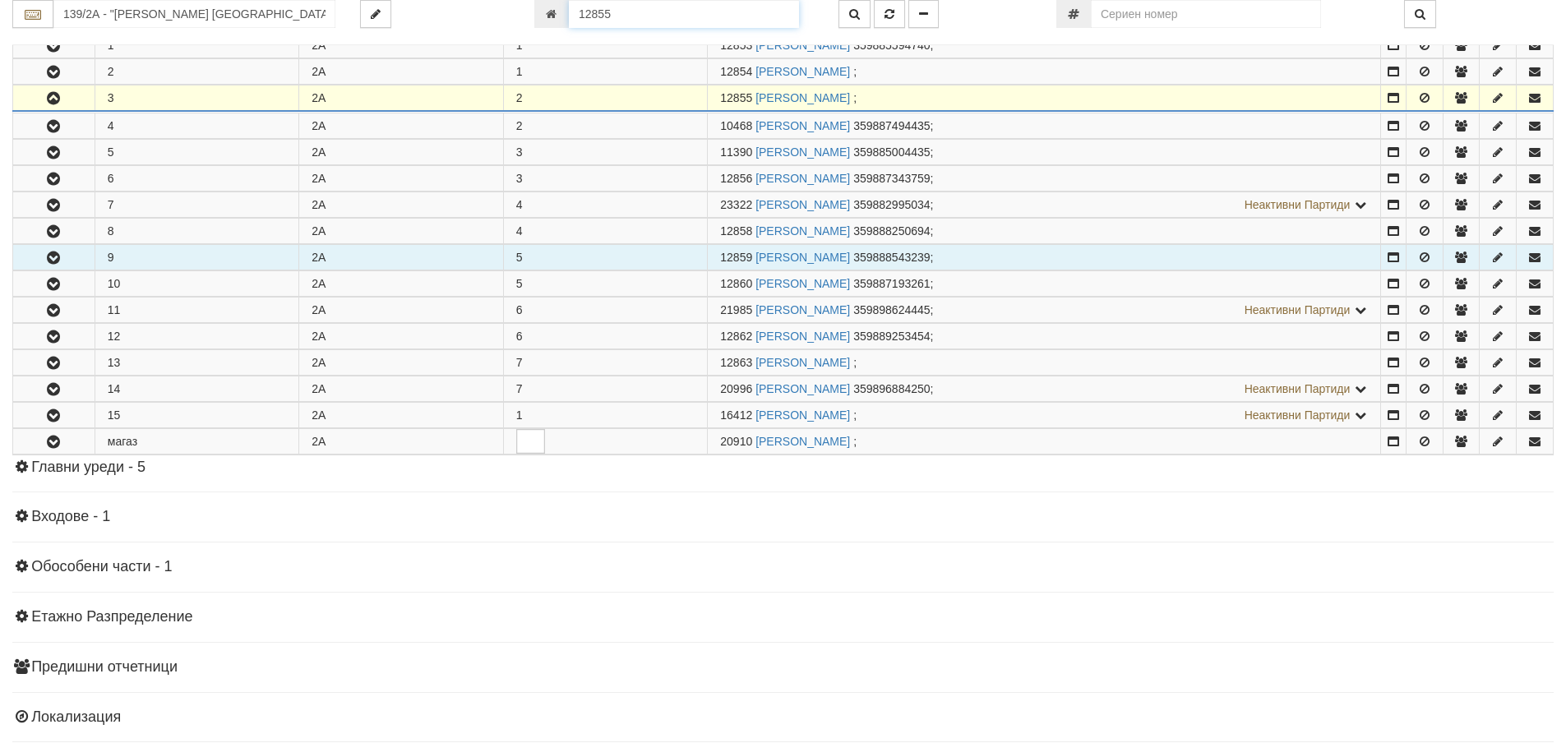
scroll to position [377, 0]
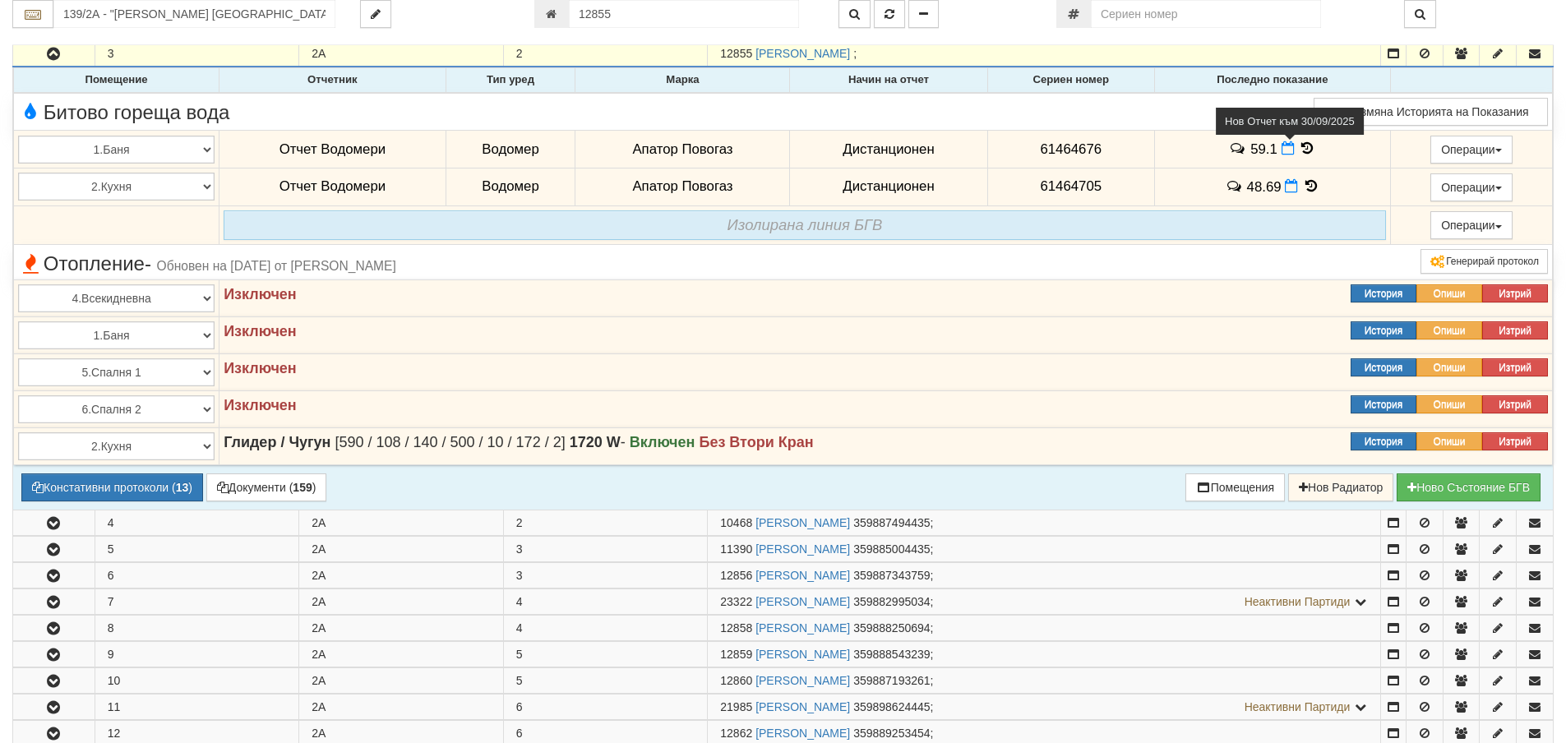
click at [1284, 150] on icon at bounding box center [1287, 148] width 13 height 14
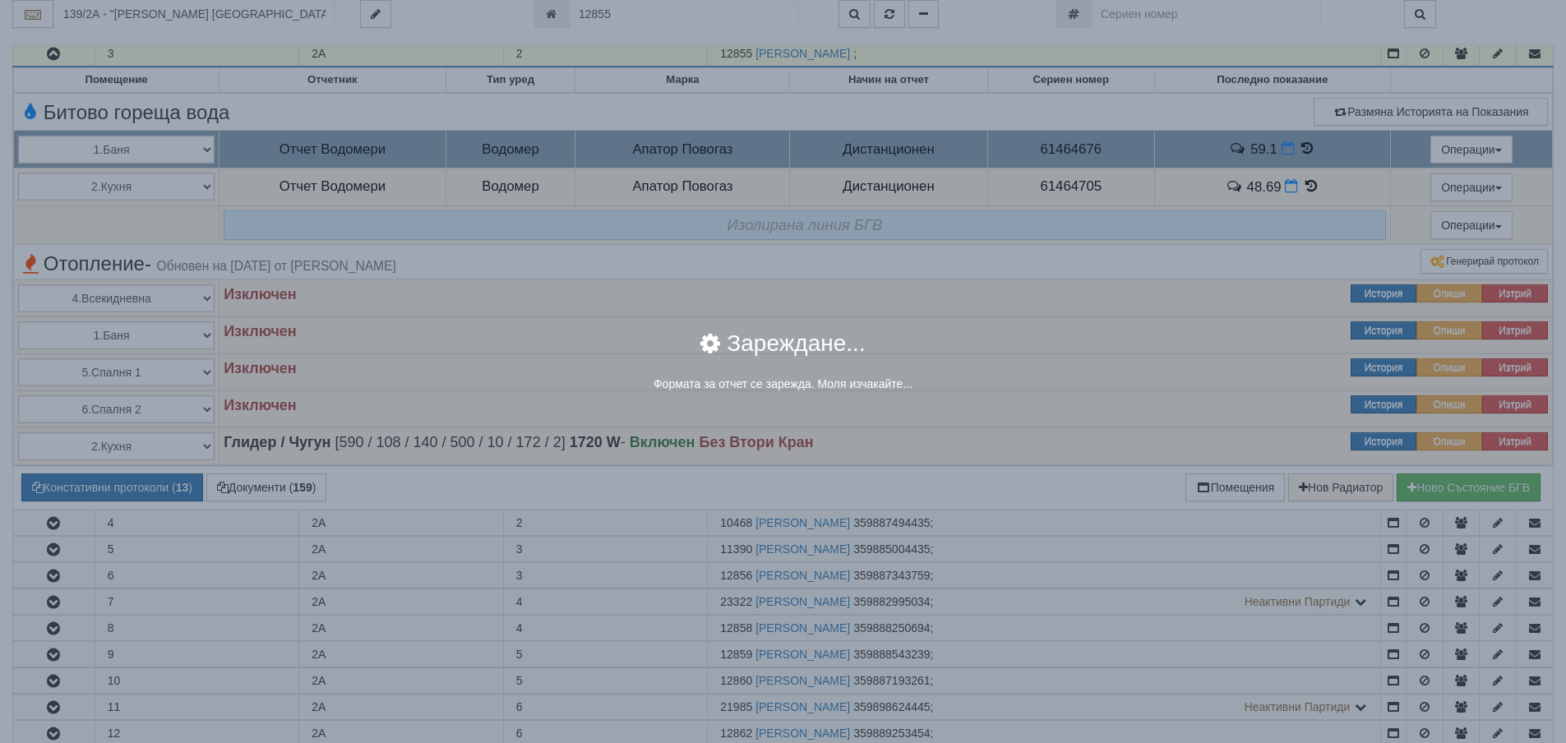
select select "8ac75930-9bfd-e511-80be-8d5a1dced85a"
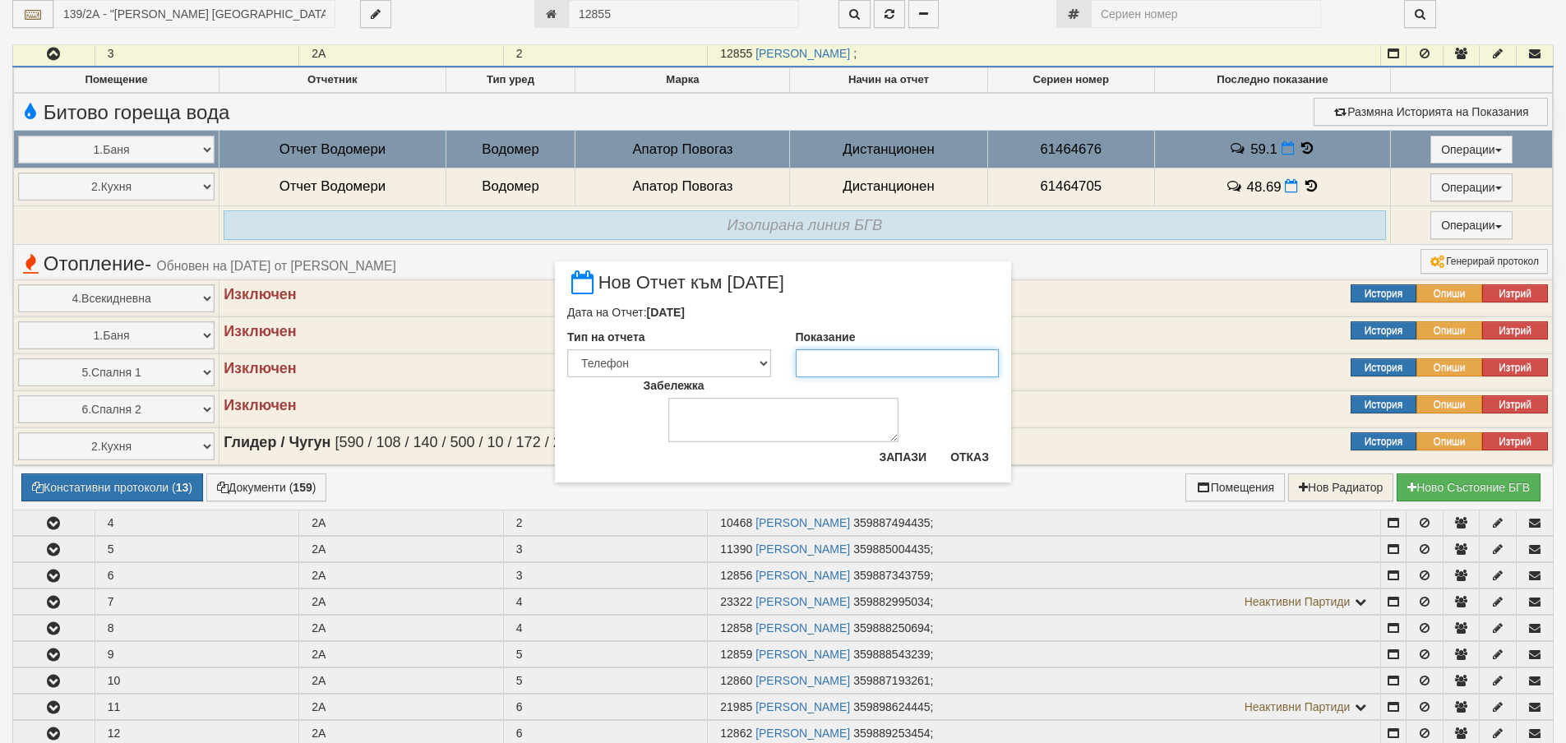
click at [885, 362] on input "Показание" at bounding box center [898, 363] width 204 height 28
type input "59.5"
click at [888, 451] on button "Запази" at bounding box center [902, 457] width 67 height 26
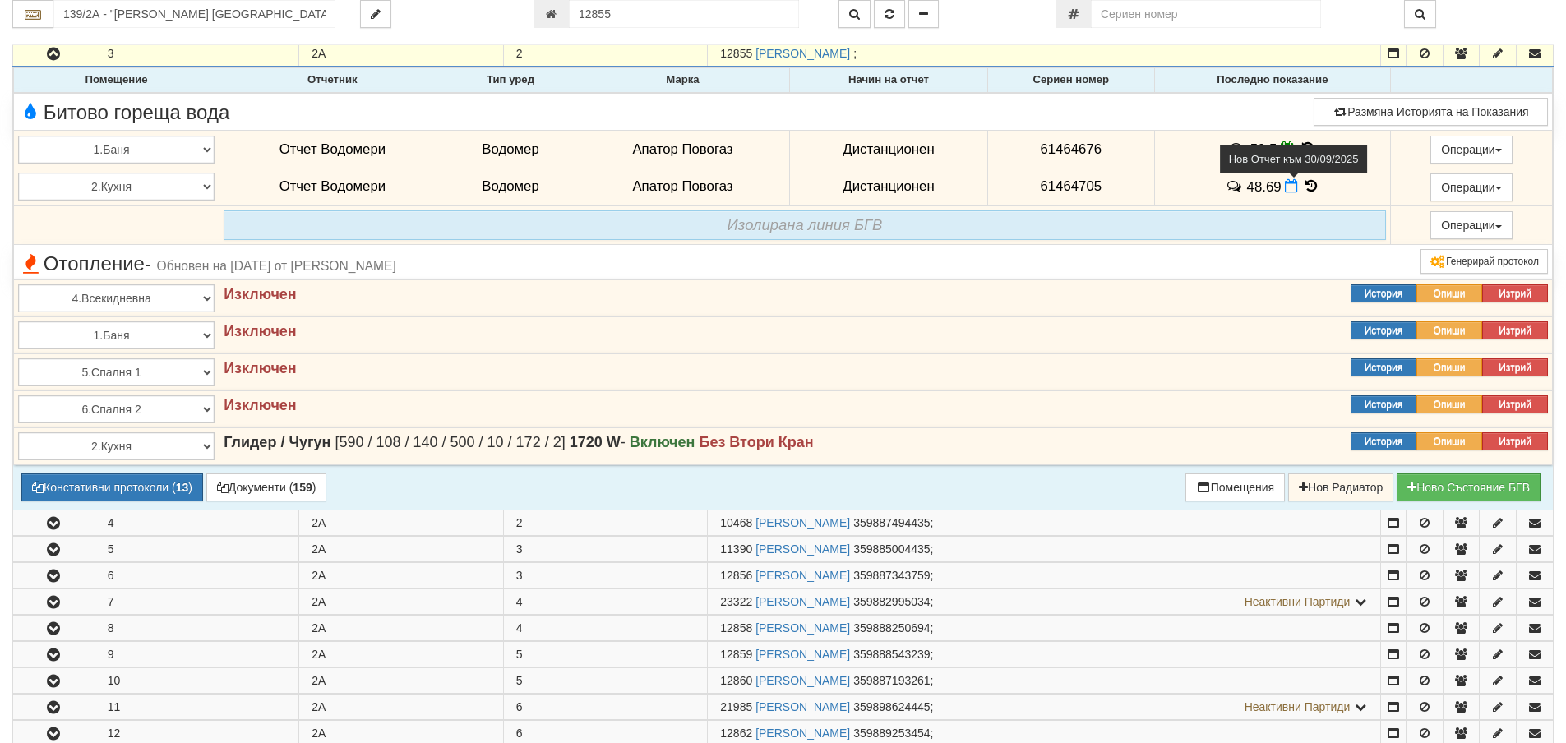
click at [1284, 192] on icon at bounding box center [1290, 186] width 13 height 14
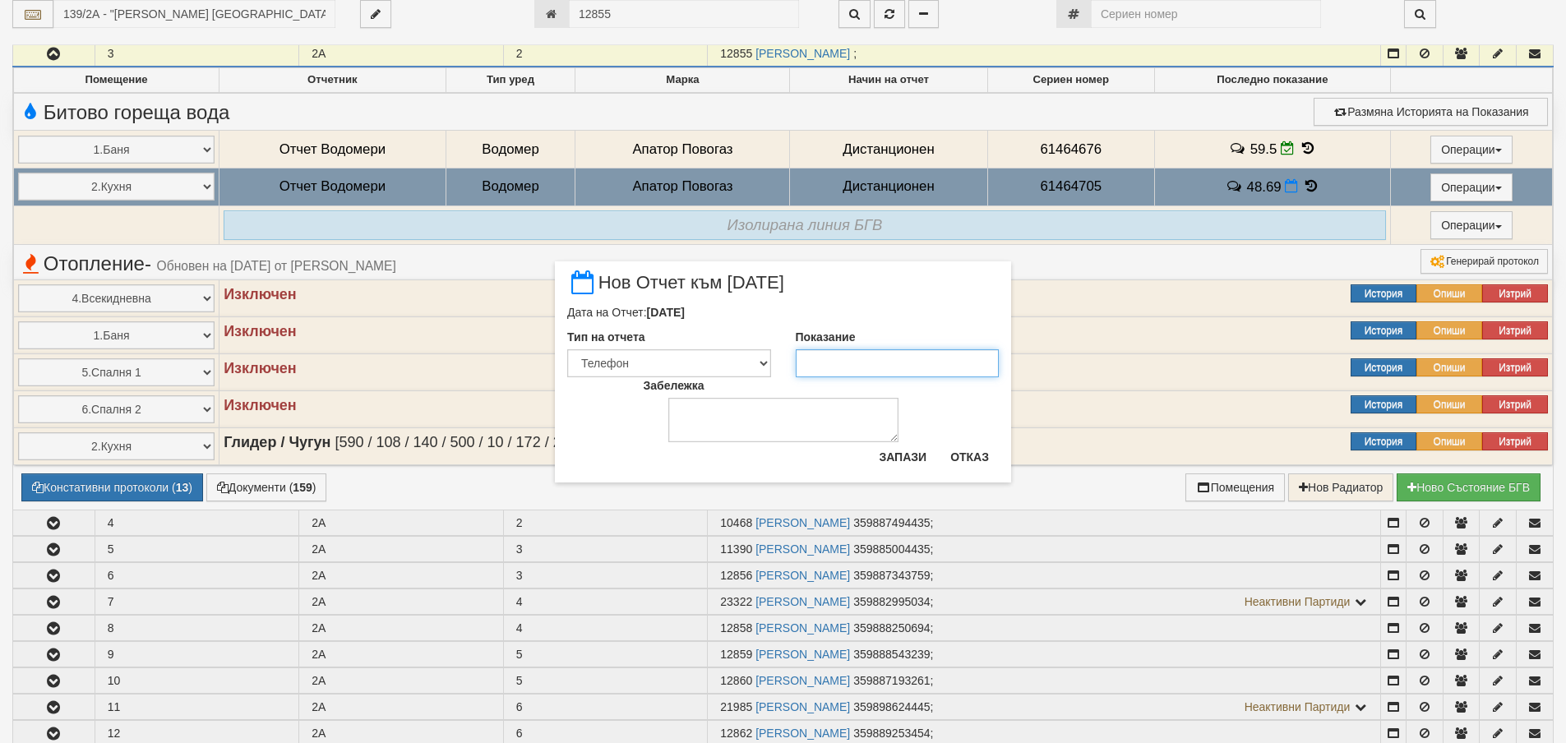
click at [853, 366] on input "Показание" at bounding box center [898, 363] width 204 height 28
click at [888, 450] on button "Запази" at bounding box center [902, 457] width 67 height 26
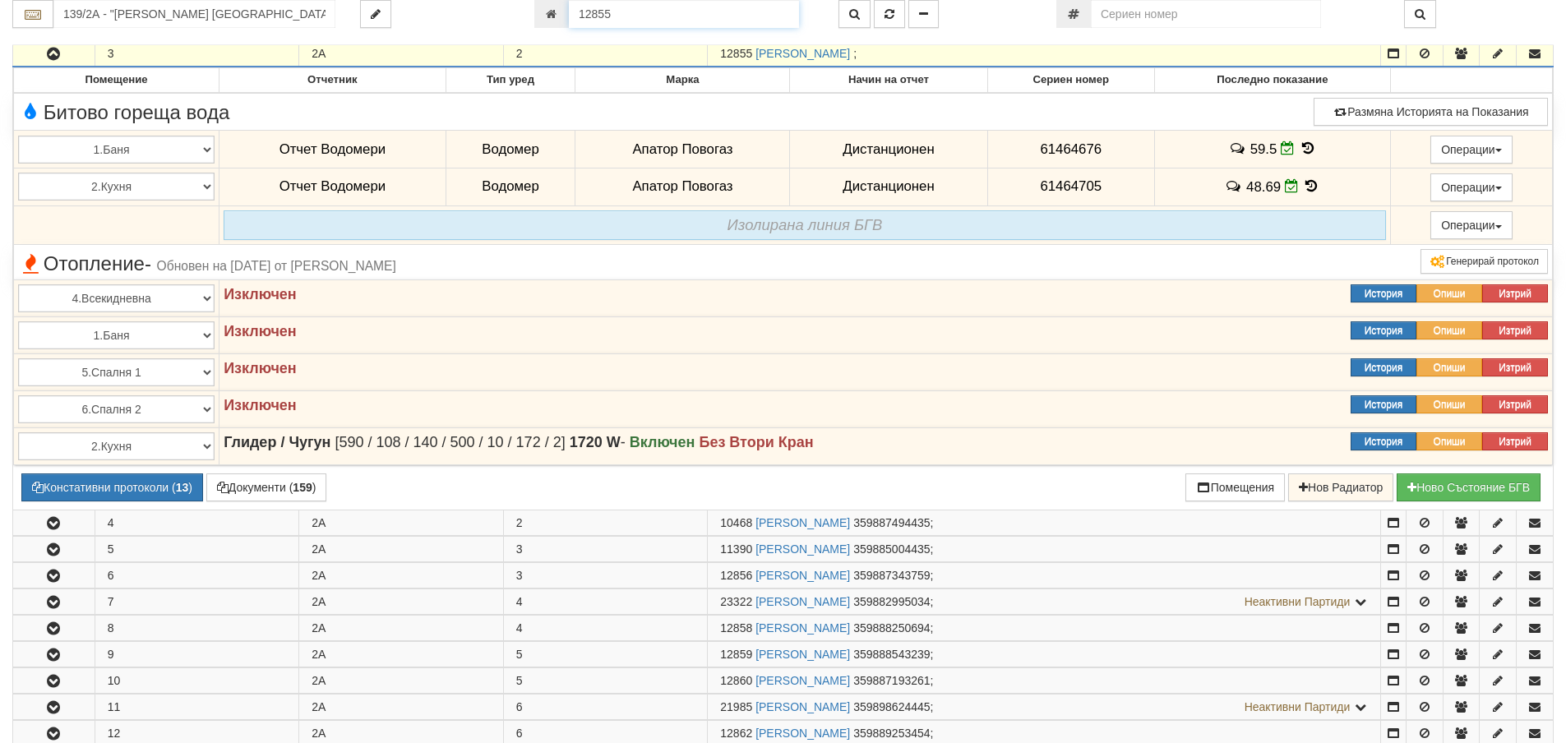
drag, startPoint x: 695, startPoint y: 17, endPoint x: 680, endPoint y: 14, distance: 15.2
click at [695, 17] on input "12855" at bounding box center [684, 14] width 230 height 28
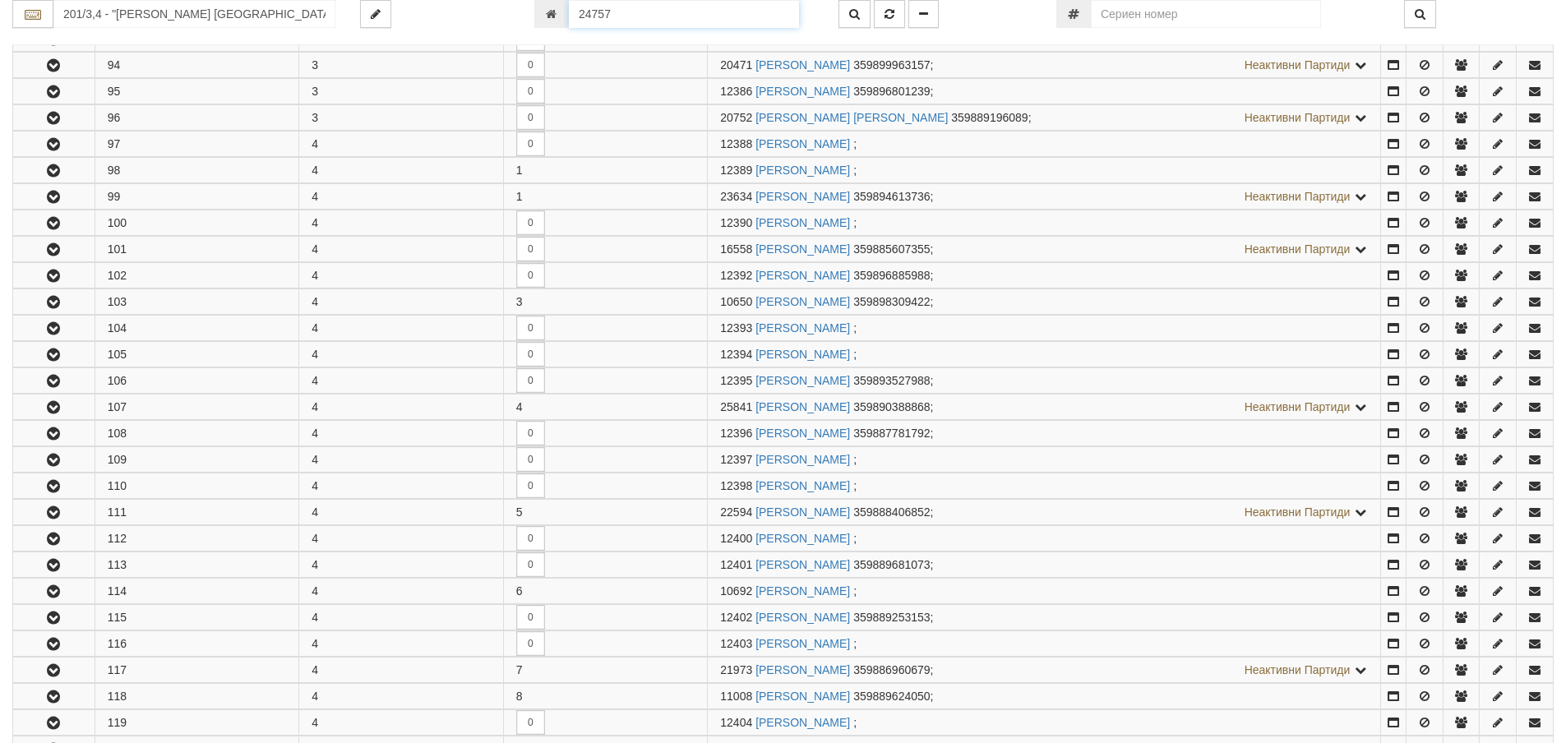
scroll to position [1680, 0]
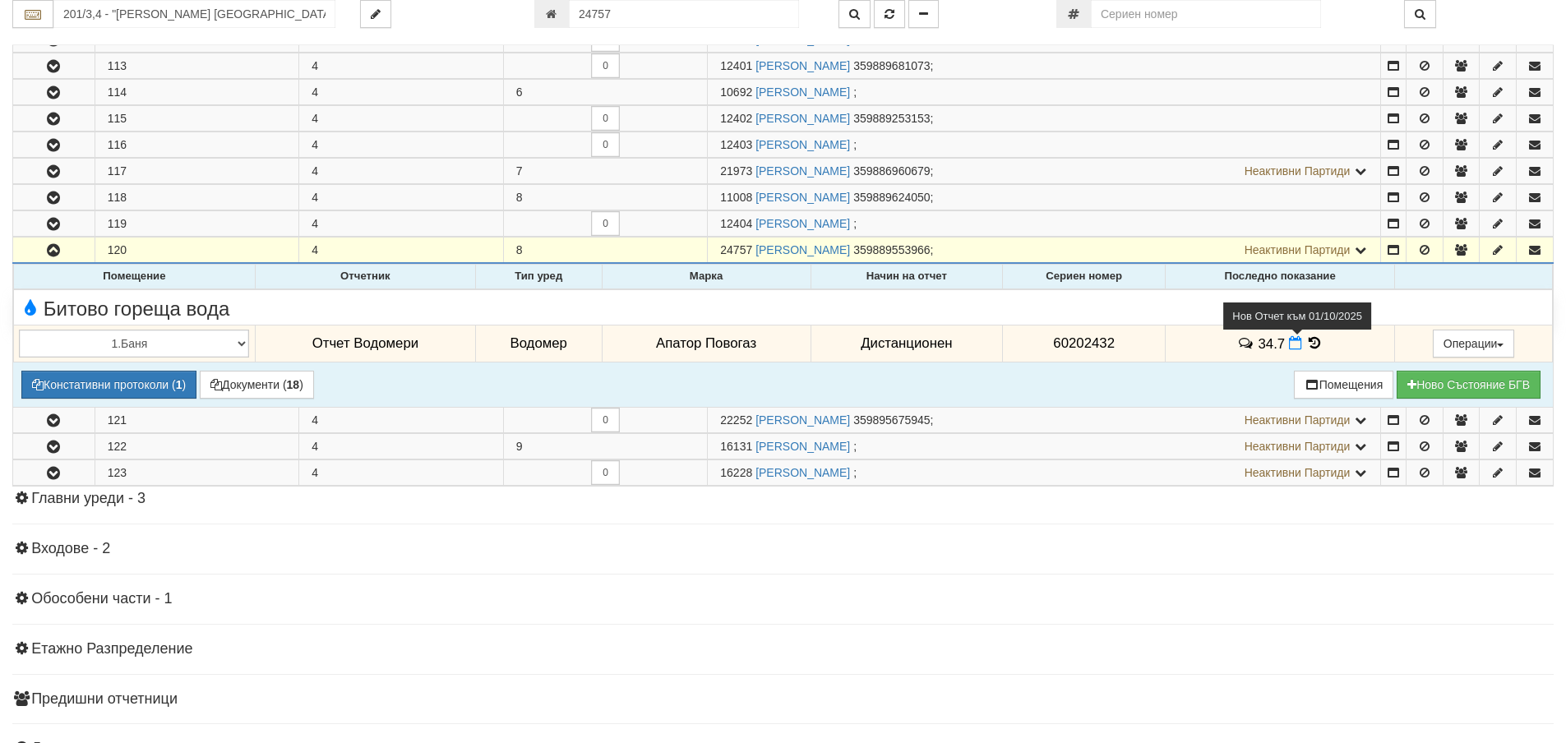
click at [1289, 347] on icon at bounding box center [1295, 343] width 13 height 14
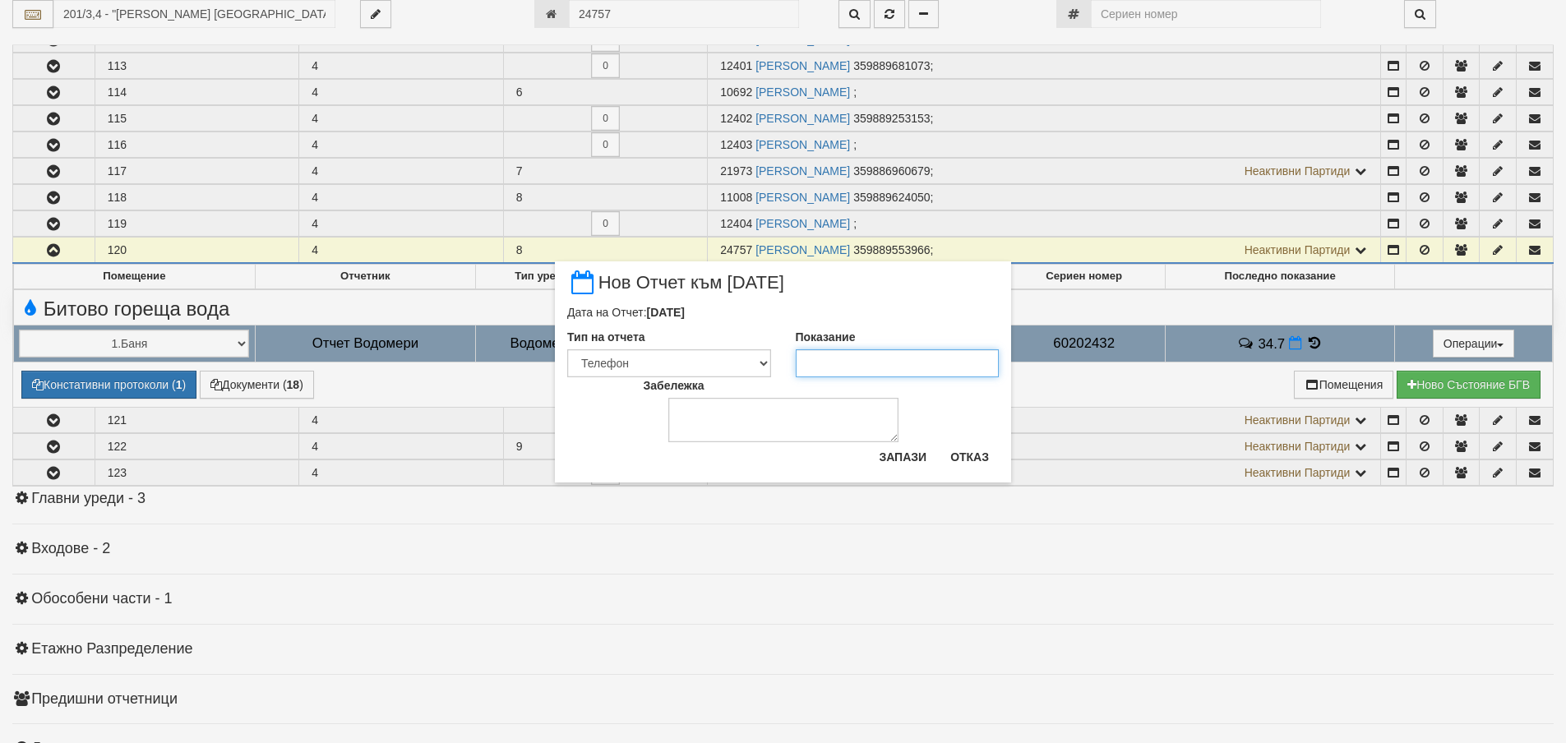
click at [873, 367] on input "Показание" at bounding box center [898, 363] width 204 height 28
click at [881, 467] on button "Запази" at bounding box center [902, 457] width 67 height 26
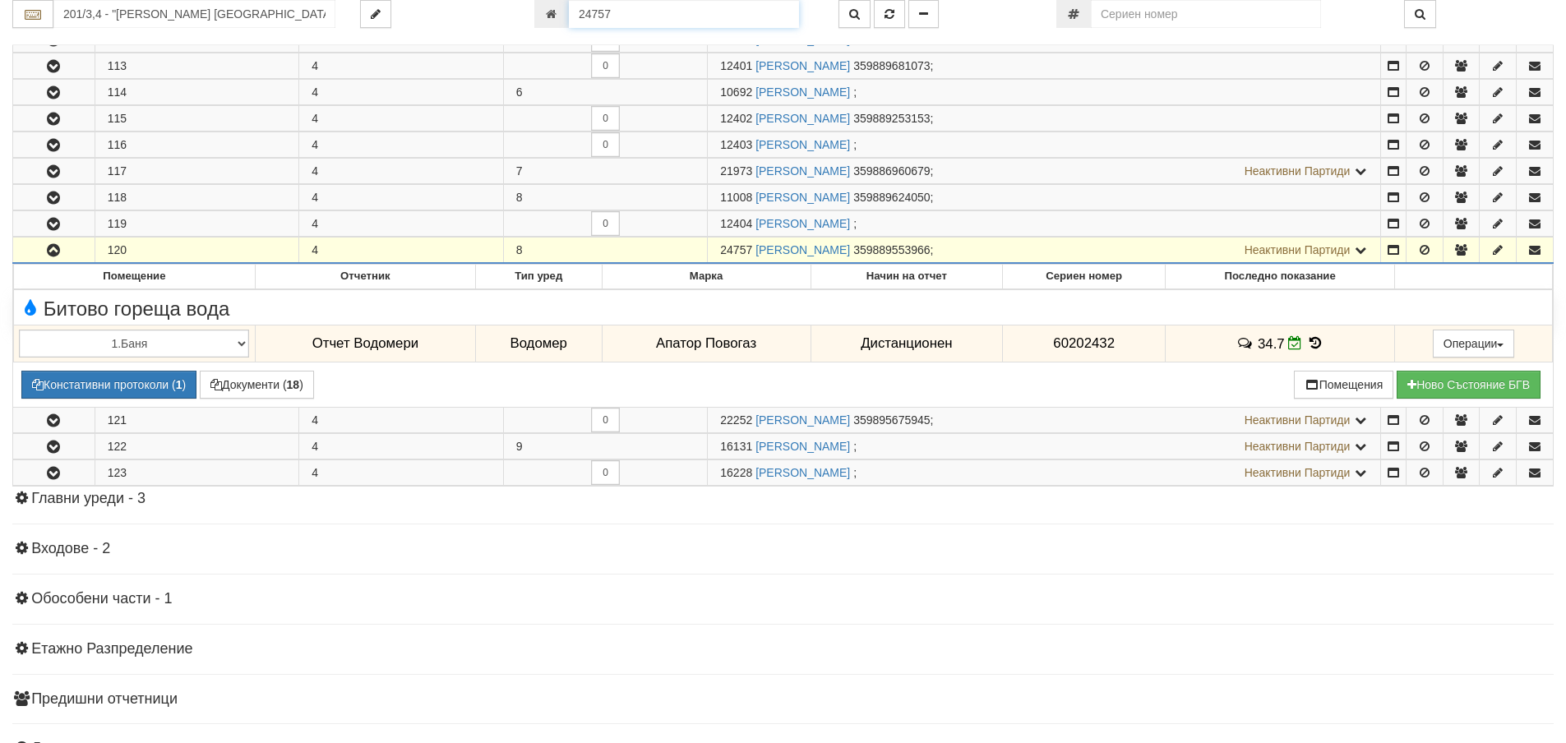
click at [733, 25] on input "24757" at bounding box center [684, 14] width 230 height 28
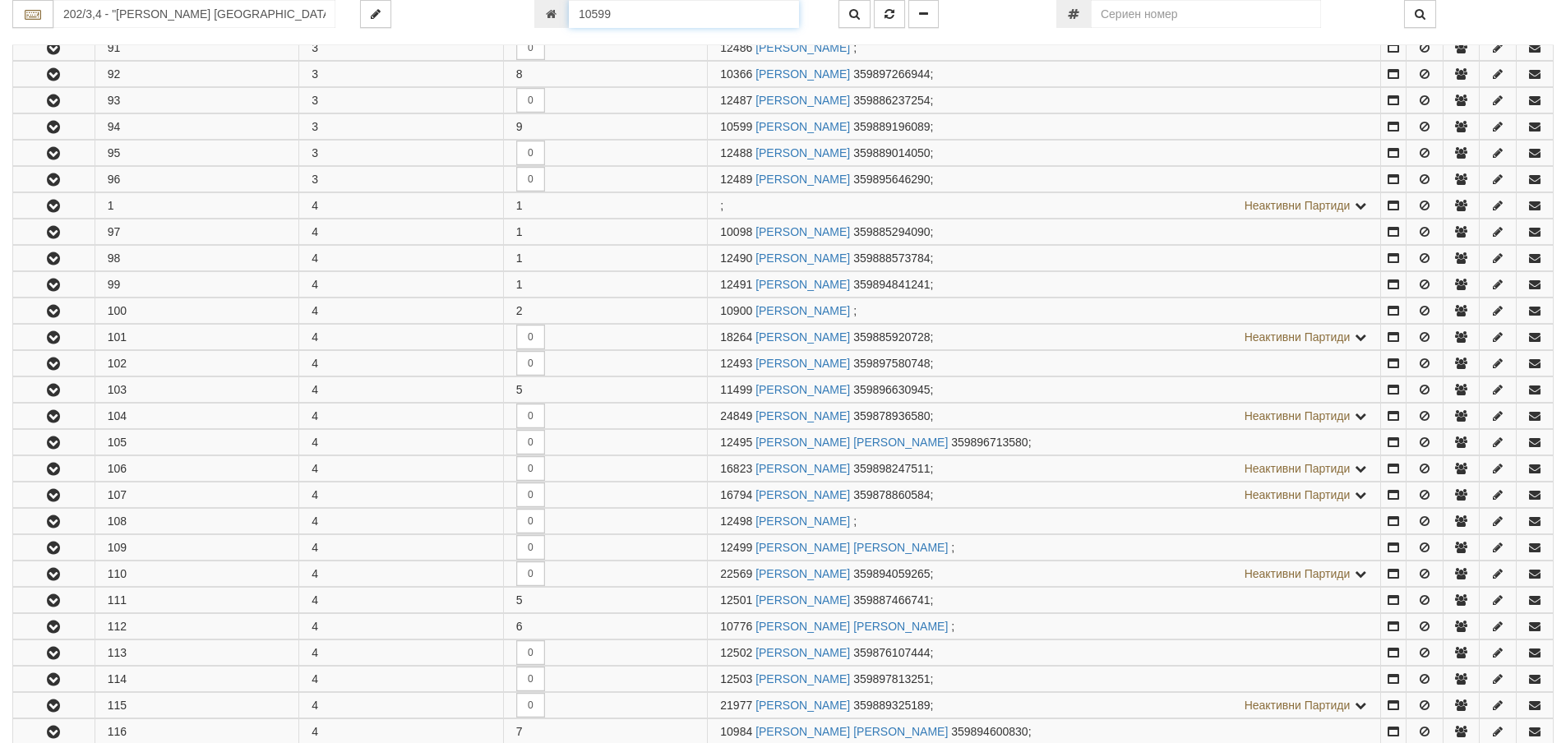
scroll to position [1192, 0]
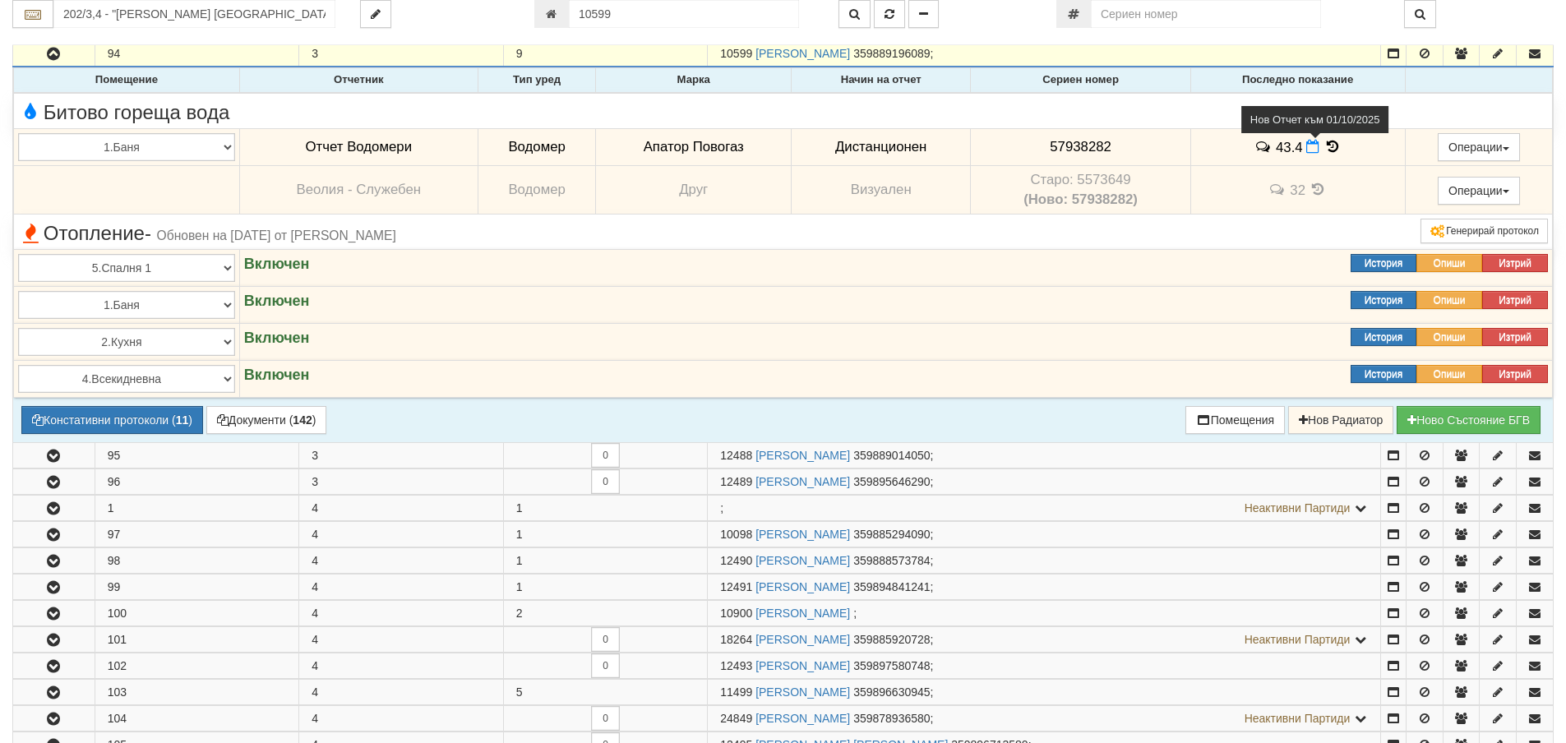
click at [1307, 148] on icon at bounding box center [1312, 147] width 13 height 14
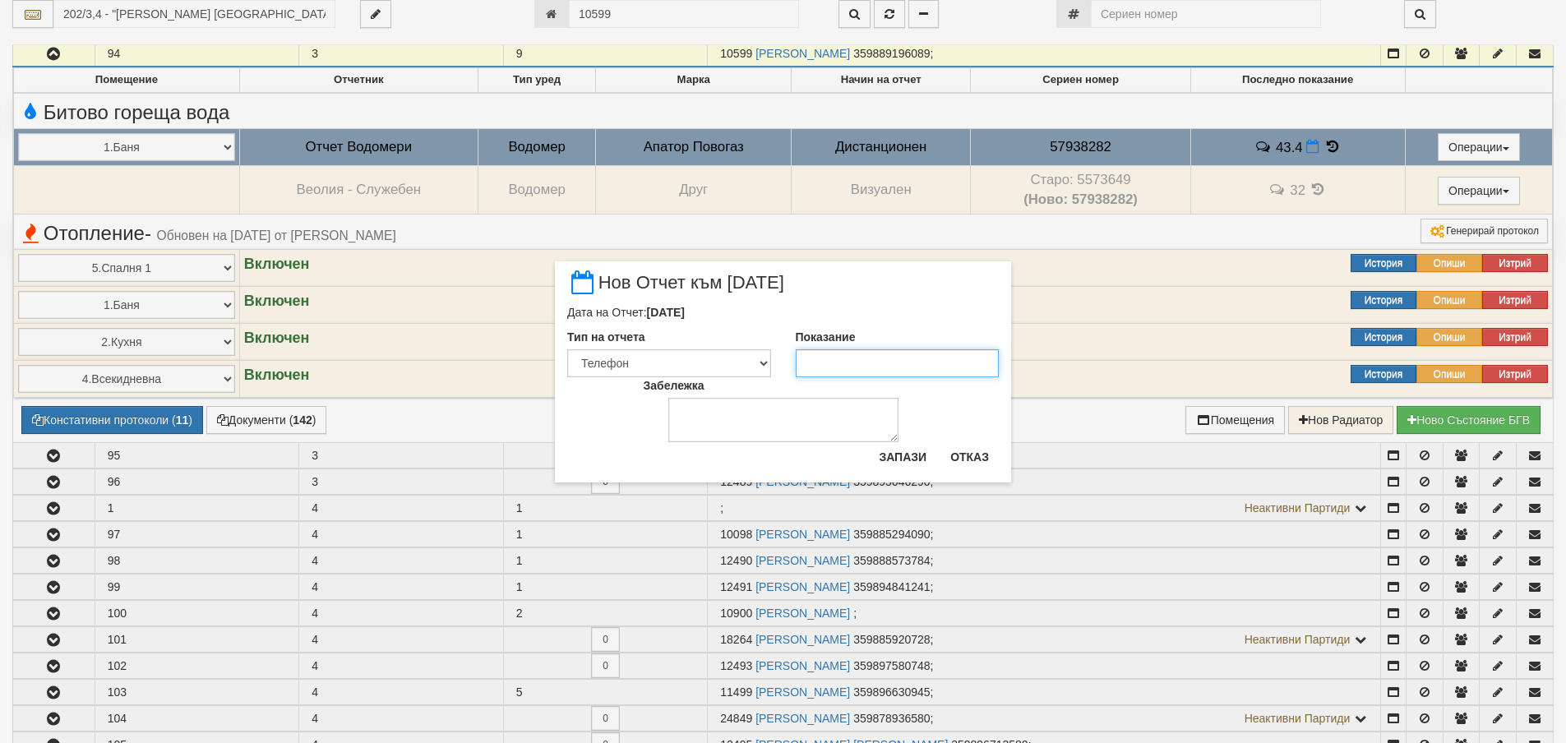
click at [848, 362] on input "Показание" at bounding box center [898, 363] width 204 height 28
click at [887, 455] on button "Запази" at bounding box center [902, 457] width 67 height 26
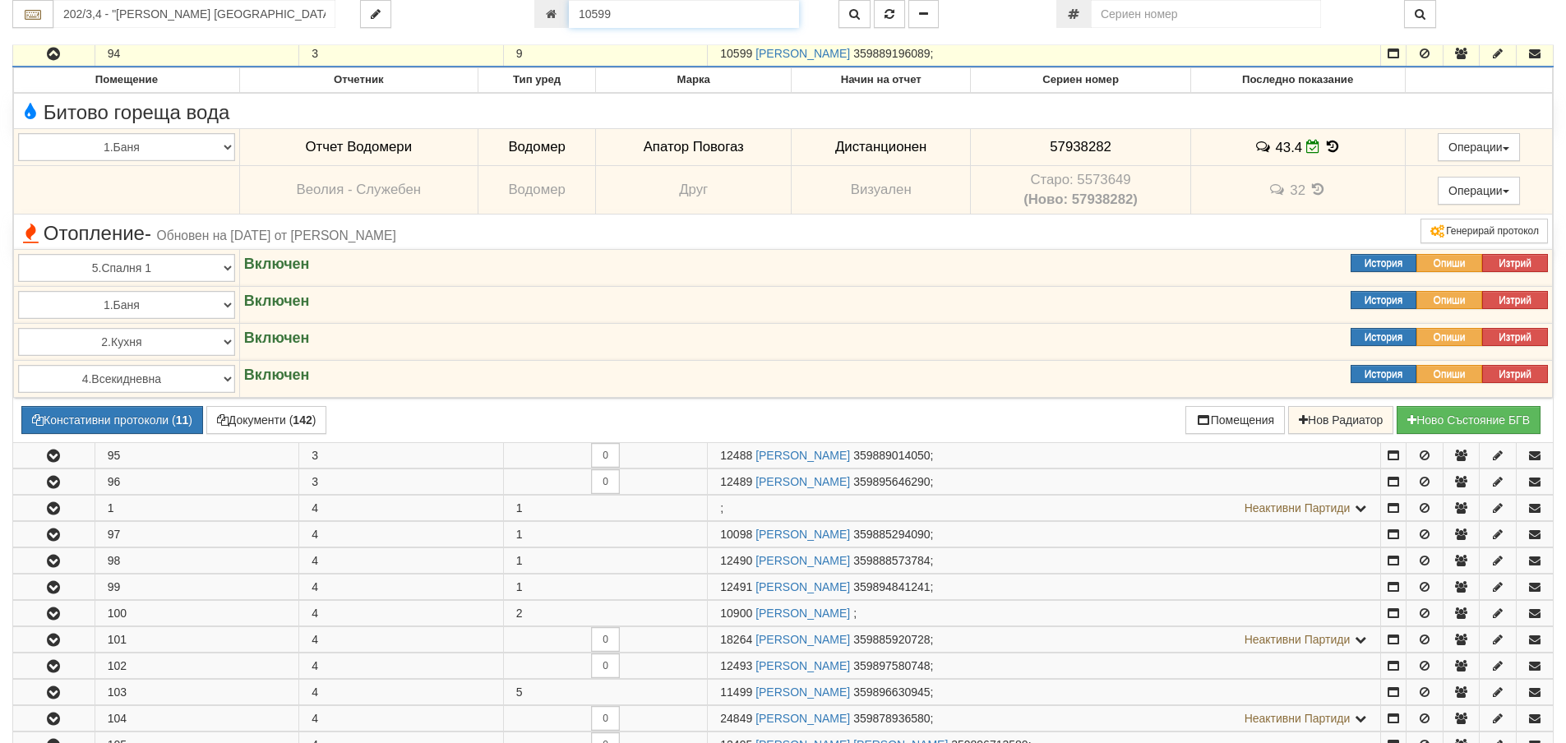
click at [611, 19] on input "10599" at bounding box center [684, 14] width 230 height 28
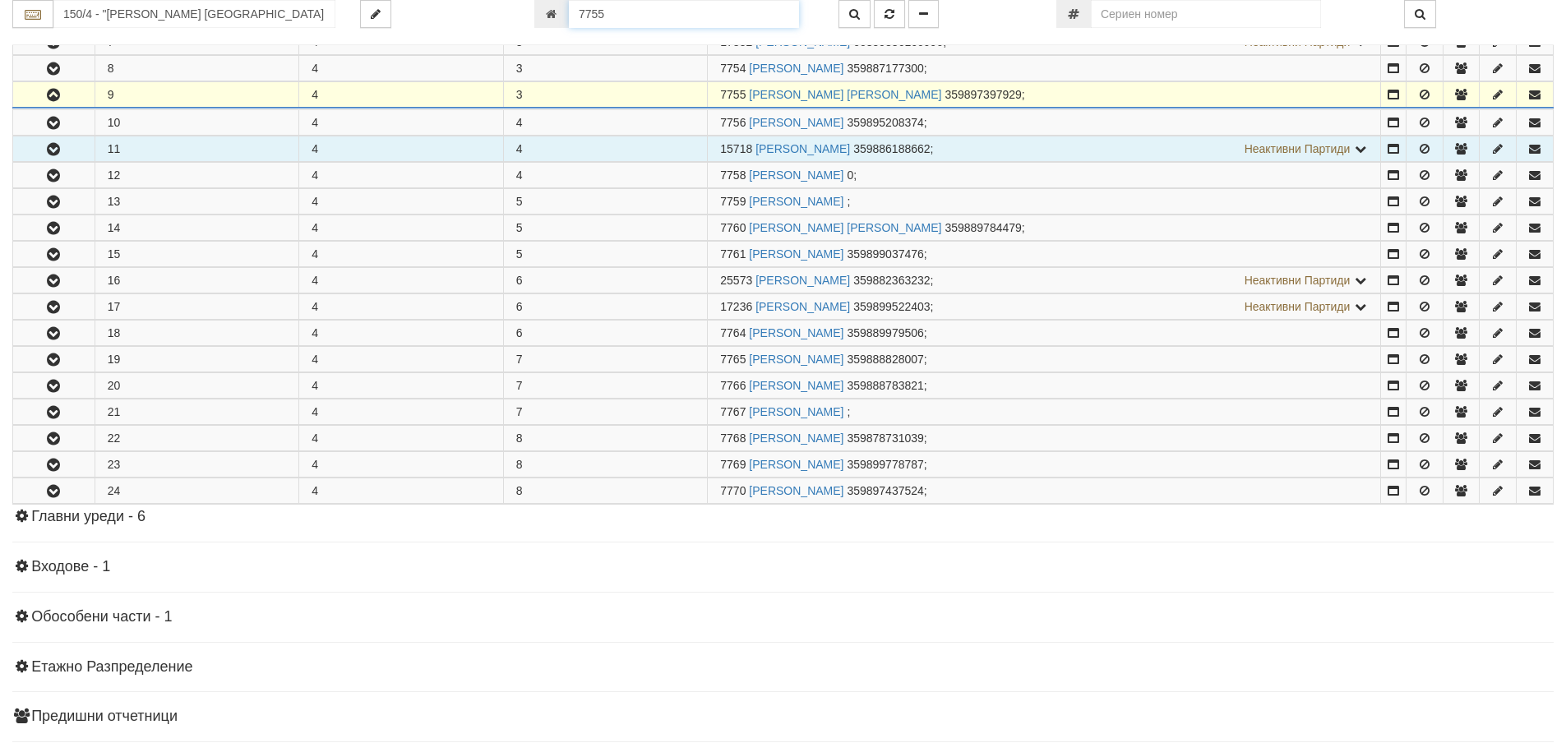
scroll to position [535, 0]
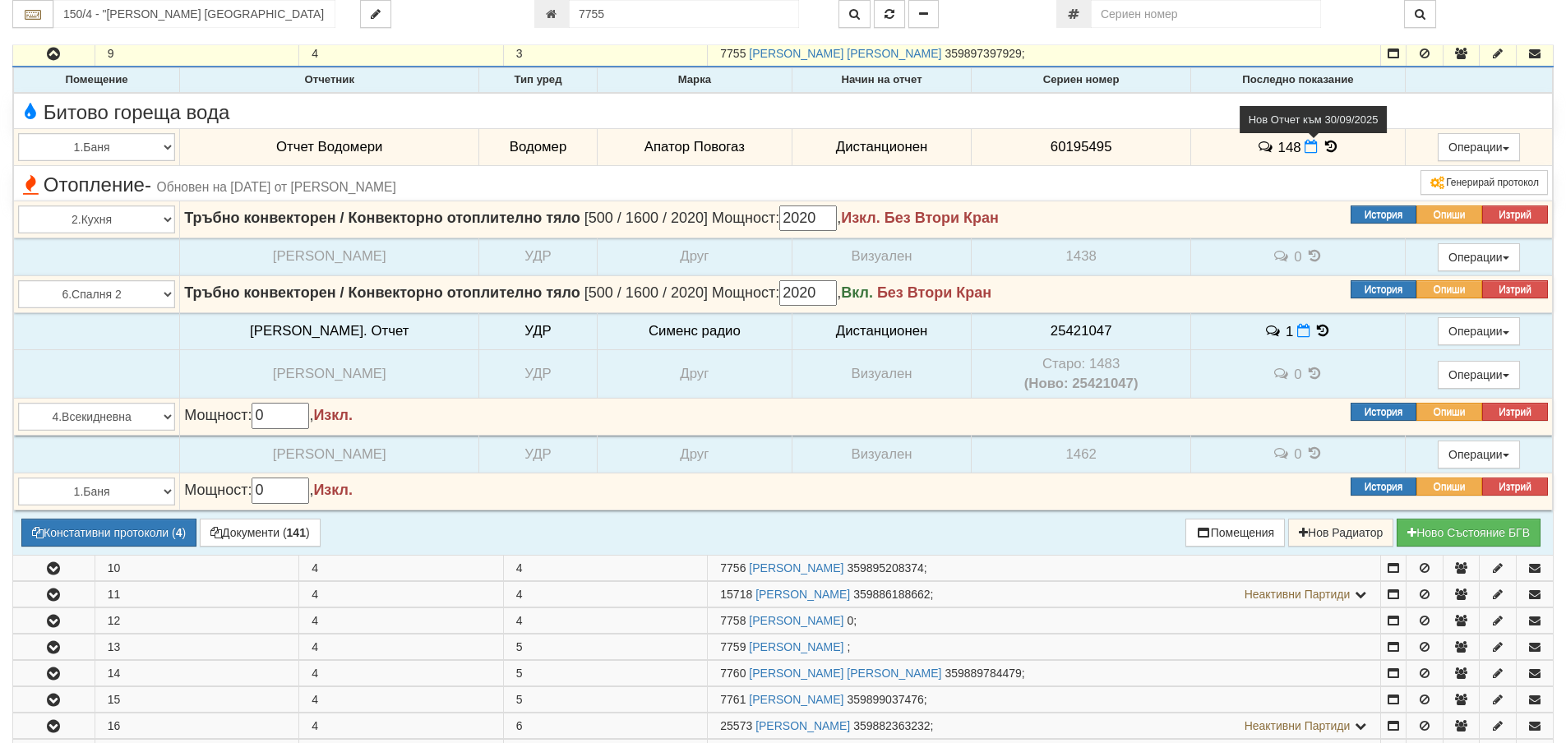
click at [1304, 149] on icon at bounding box center [1310, 147] width 13 height 14
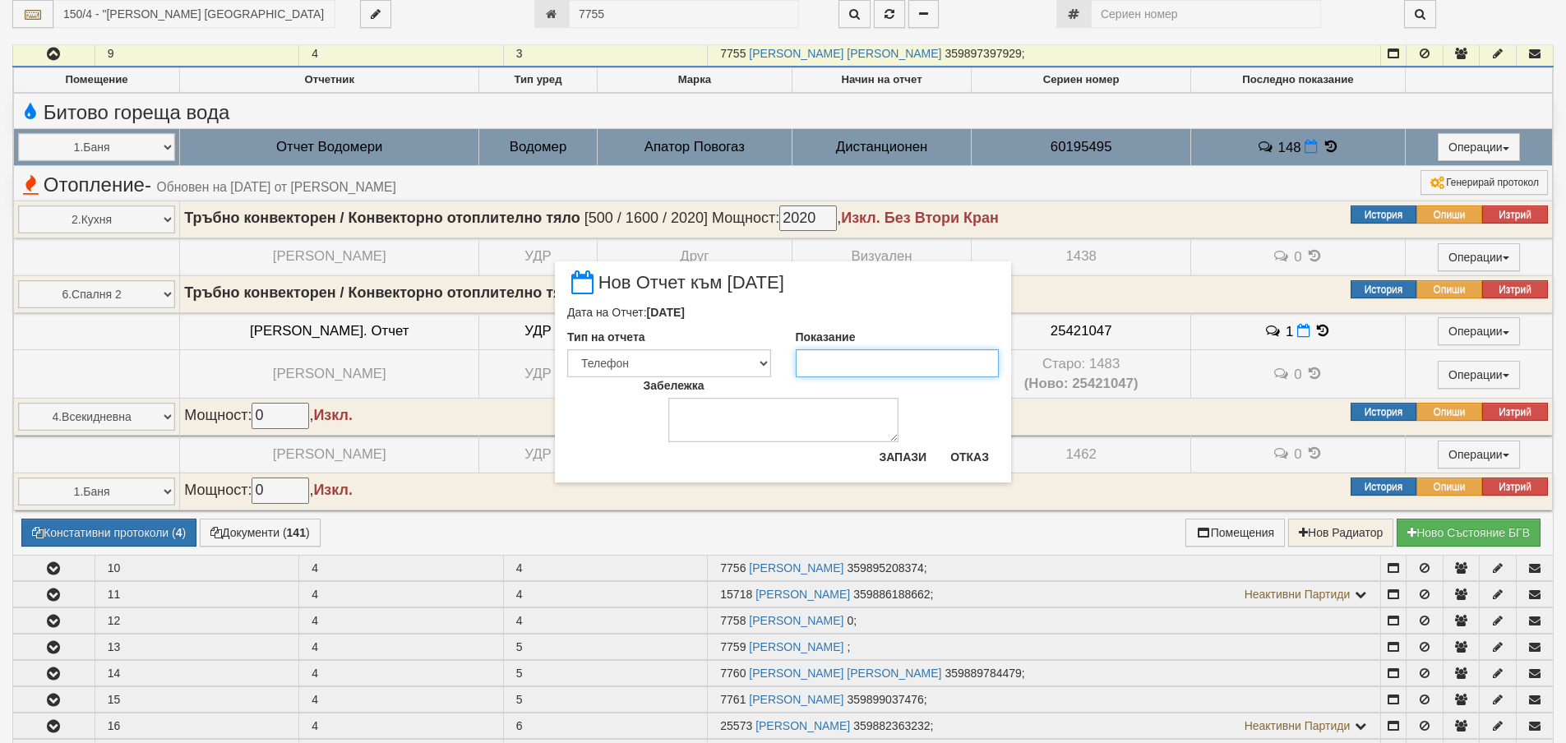
click at [892, 362] on input "Показание" at bounding box center [898, 363] width 204 height 28
click at [890, 456] on button "Запази" at bounding box center [902, 457] width 67 height 26
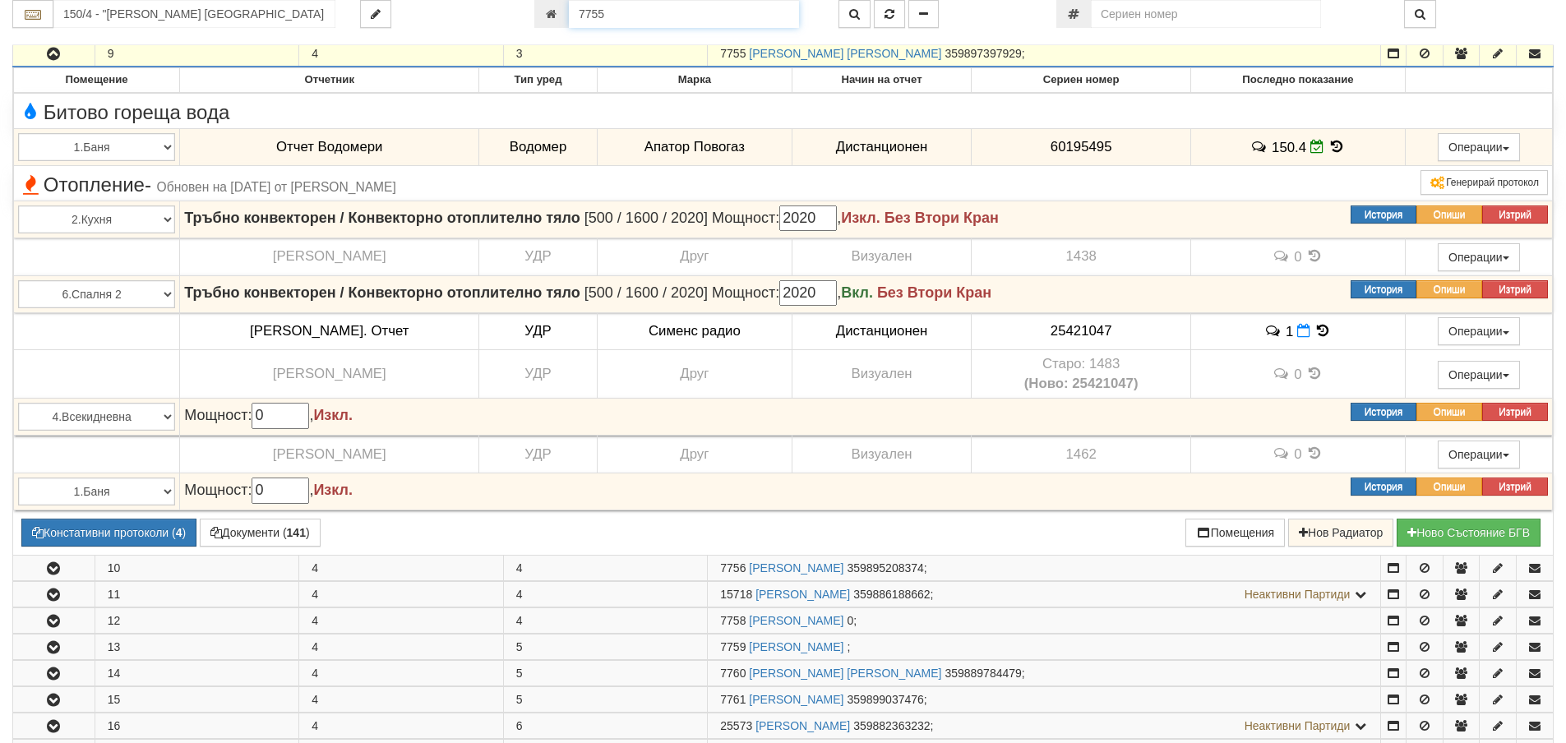
click at [695, 12] on input "7755" at bounding box center [684, 14] width 230 height 28
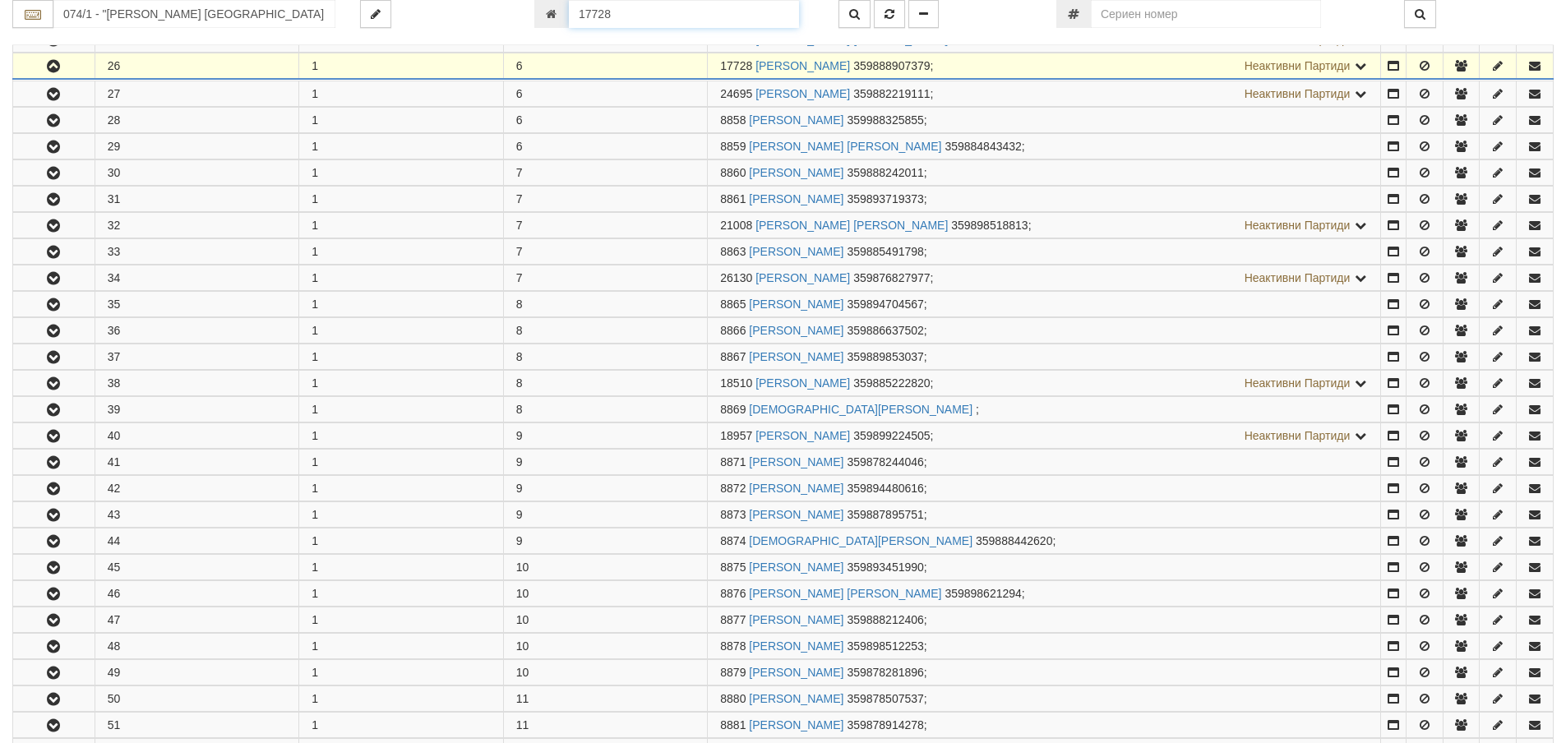
scroll to position [982, 0]
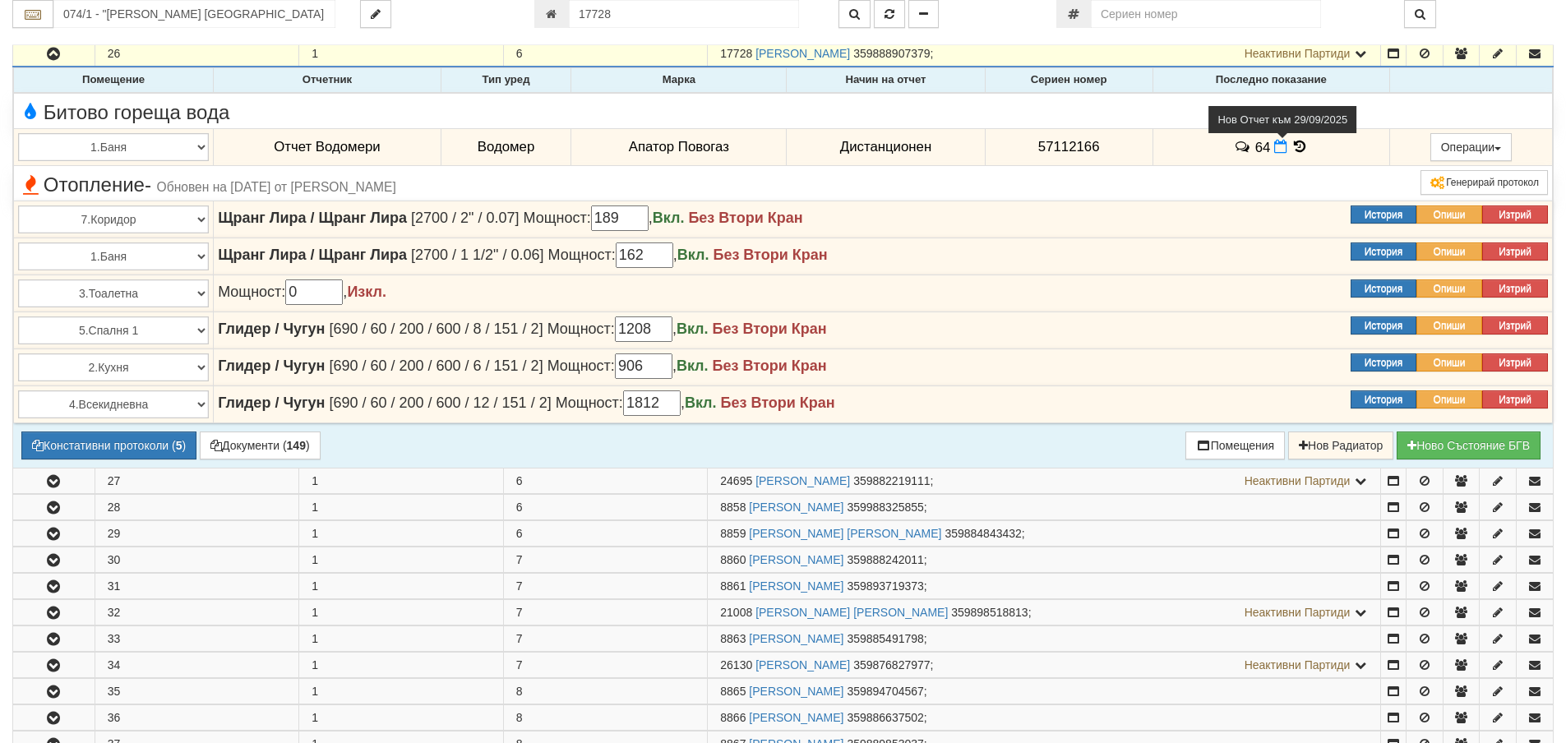
click at [1274, 150] on icon at bounding box center [1280, 147] width 13 height 14
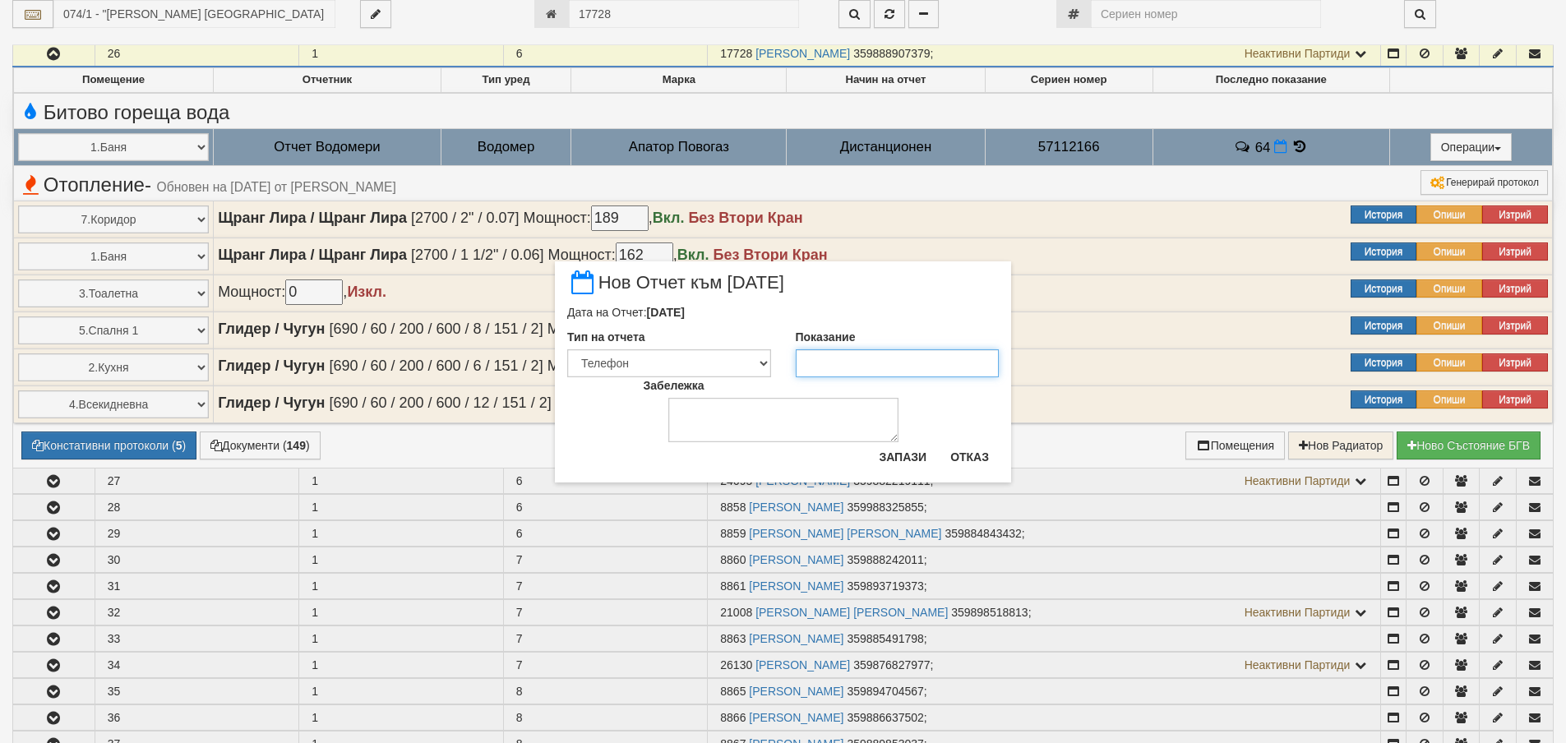
click at [894, 357] on input "Показание" at bounding box center [898, 363] width 204 height 28
click at [912, 453] on button "Запази" at bounding box center [902, 457] width 67 height 26
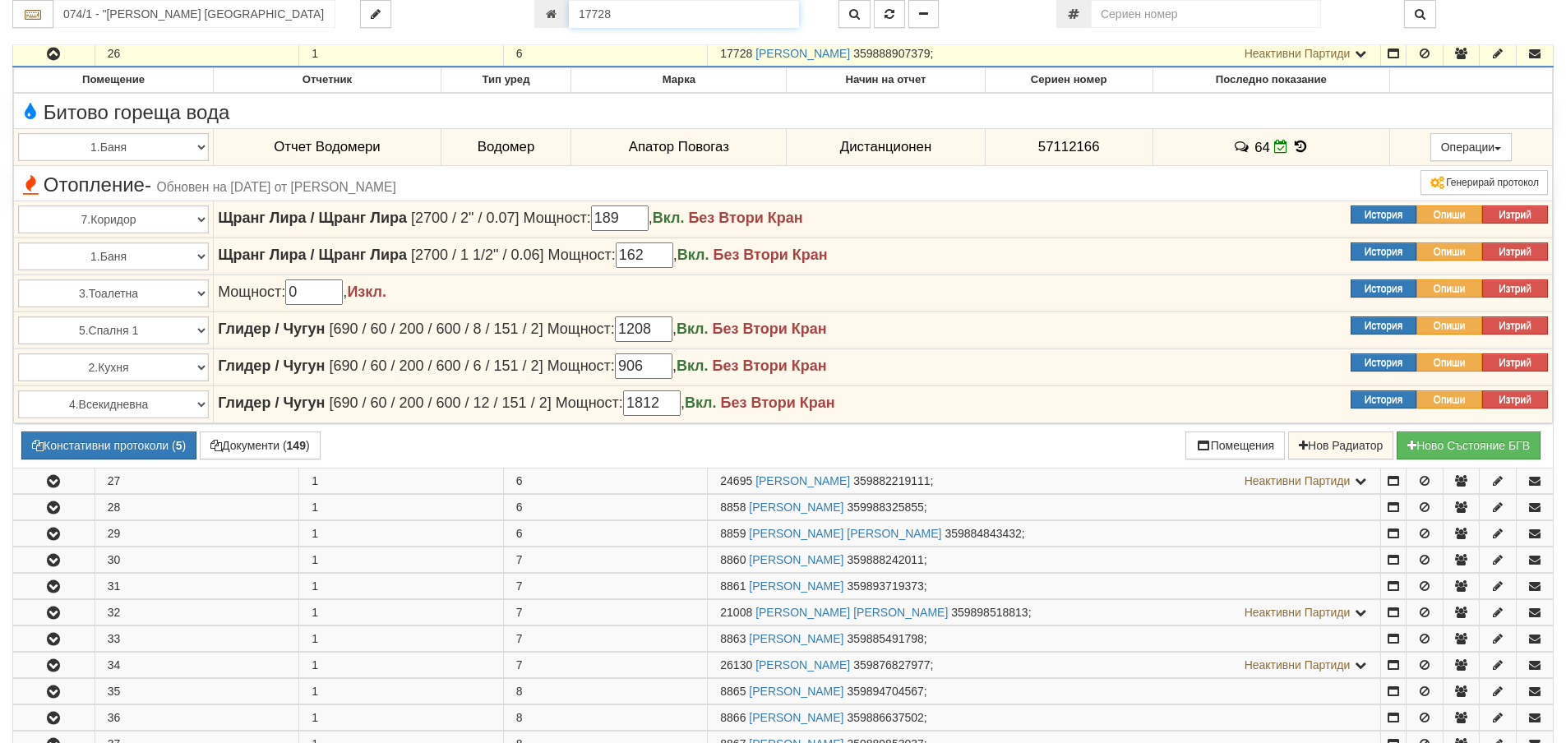
click at [623, 14] on input "17728" at bounding box center [684, 14] width 230 height 28
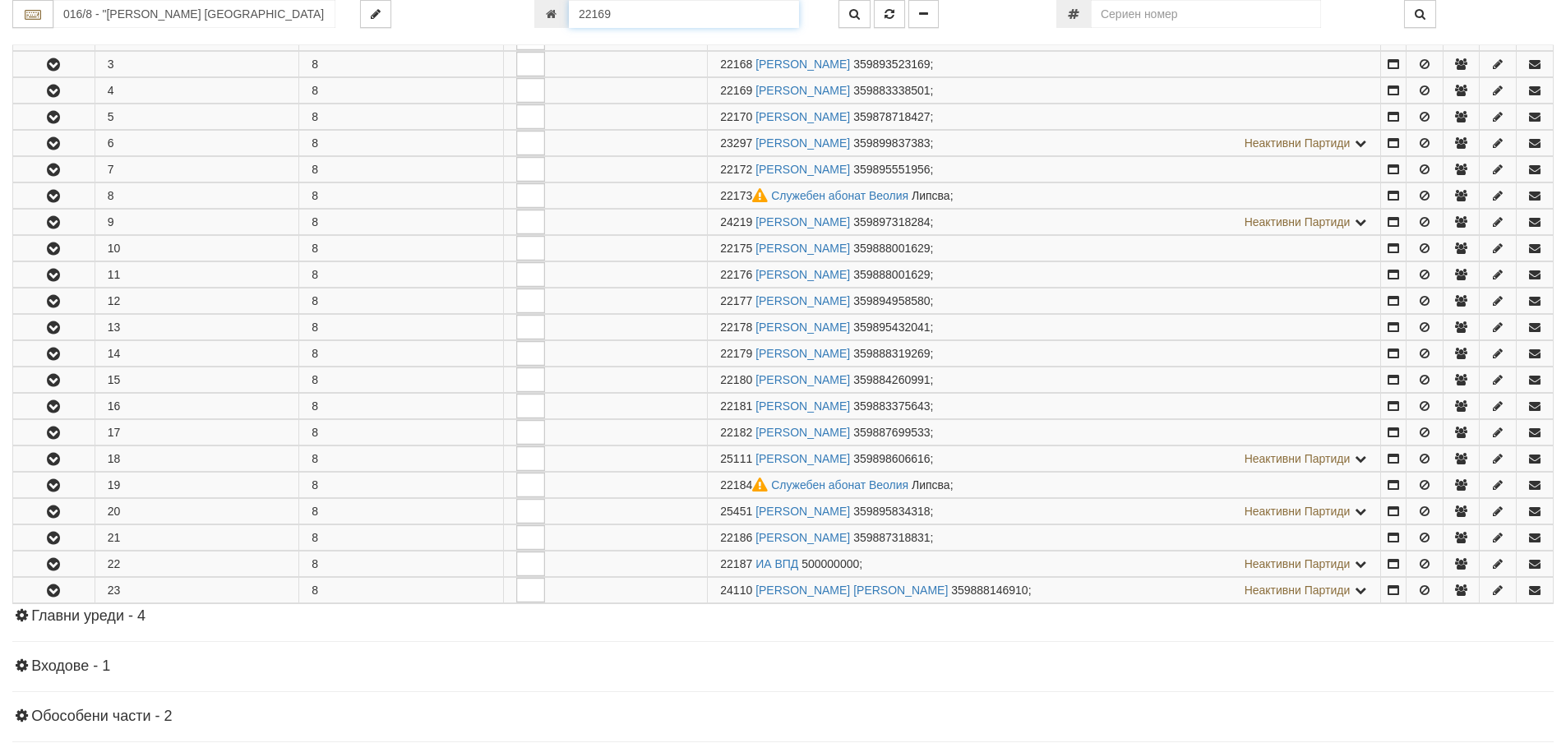
scroll to position [404, 0]
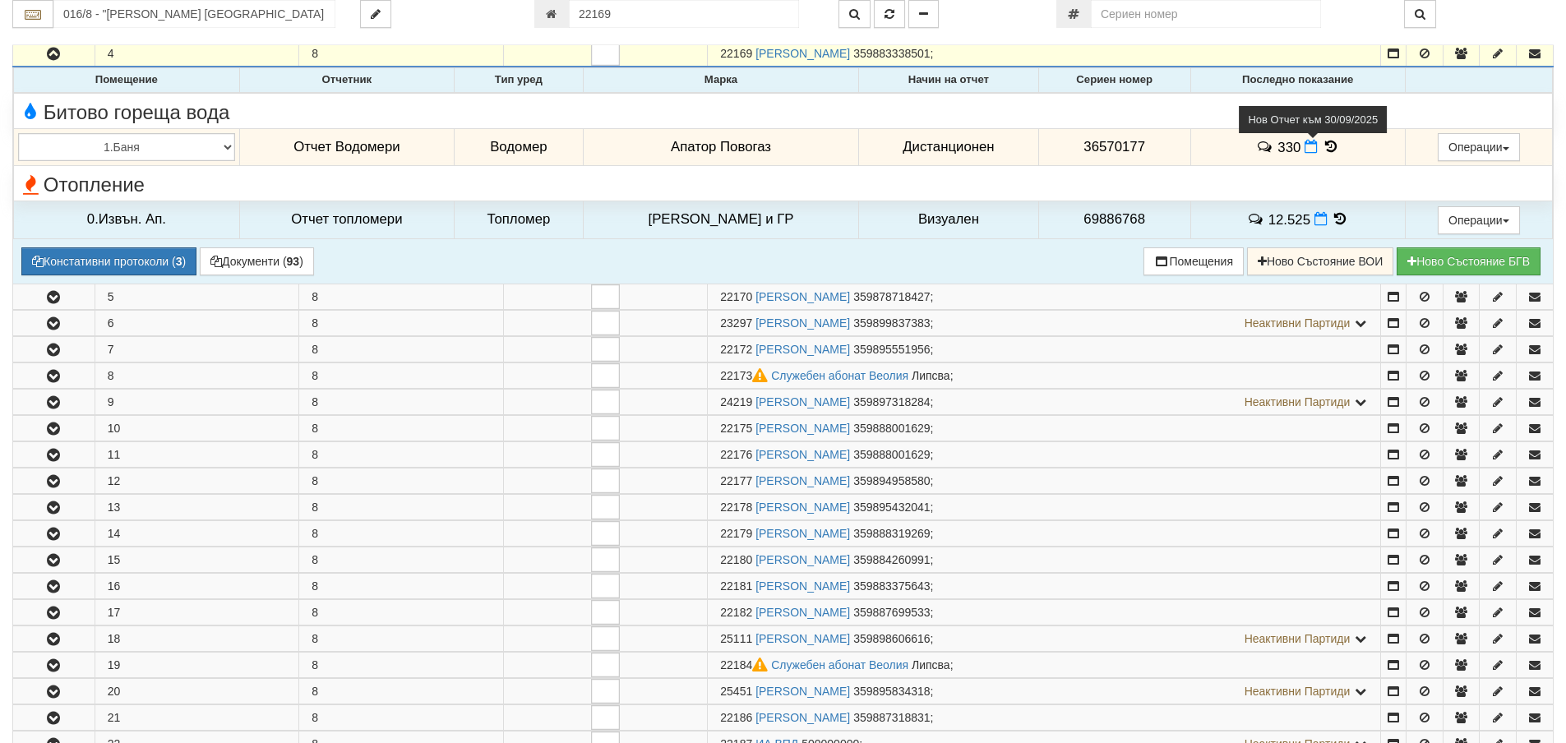
click at [1304, 150] on icon at bounding box center [1310, 147] width 13 height 14
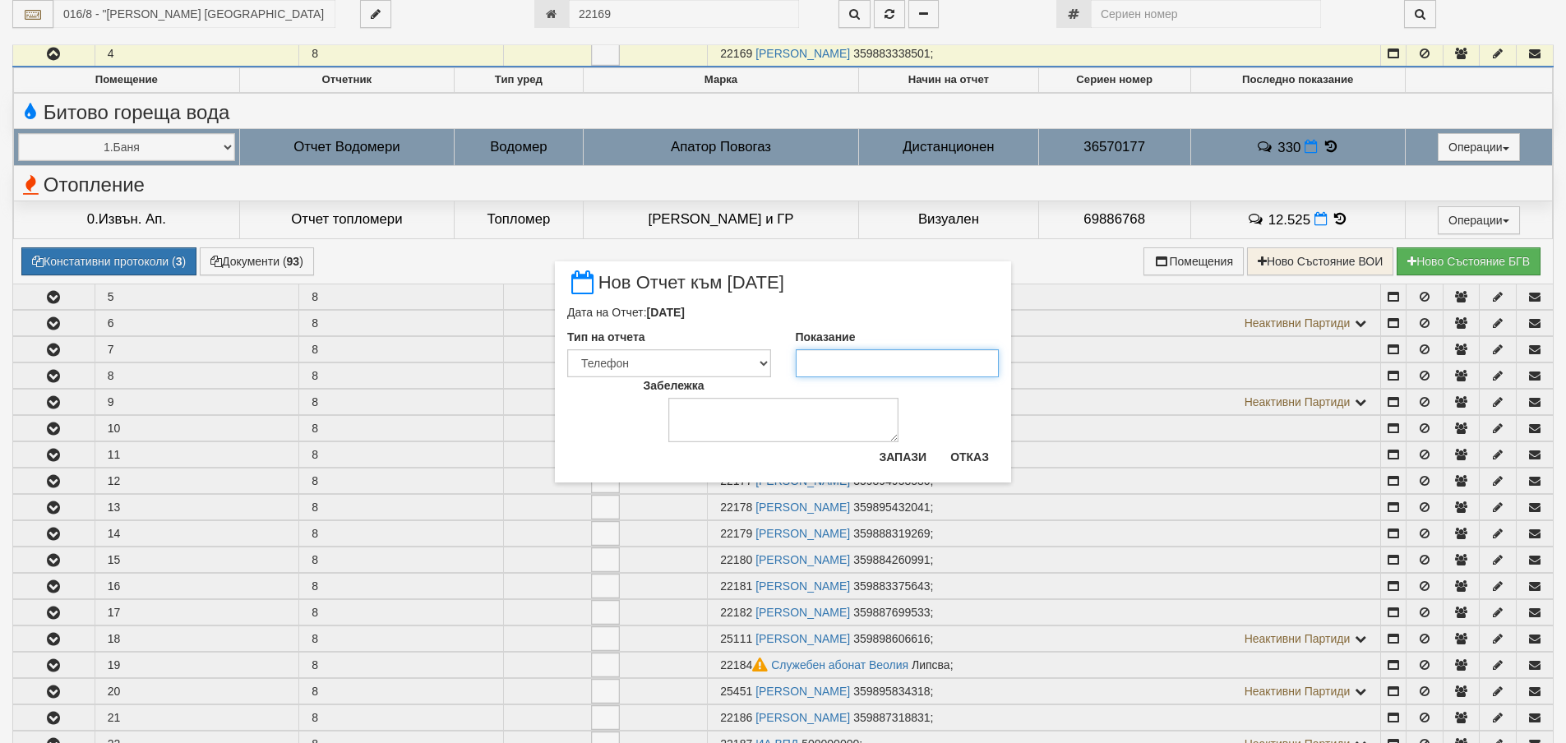
click at [874, 356] on input "Показание" at bounding box center [898, 363] width 204 height 28
click at [892, 453] on button "Запази" at bounding box center [902, 457] width 67 height 26
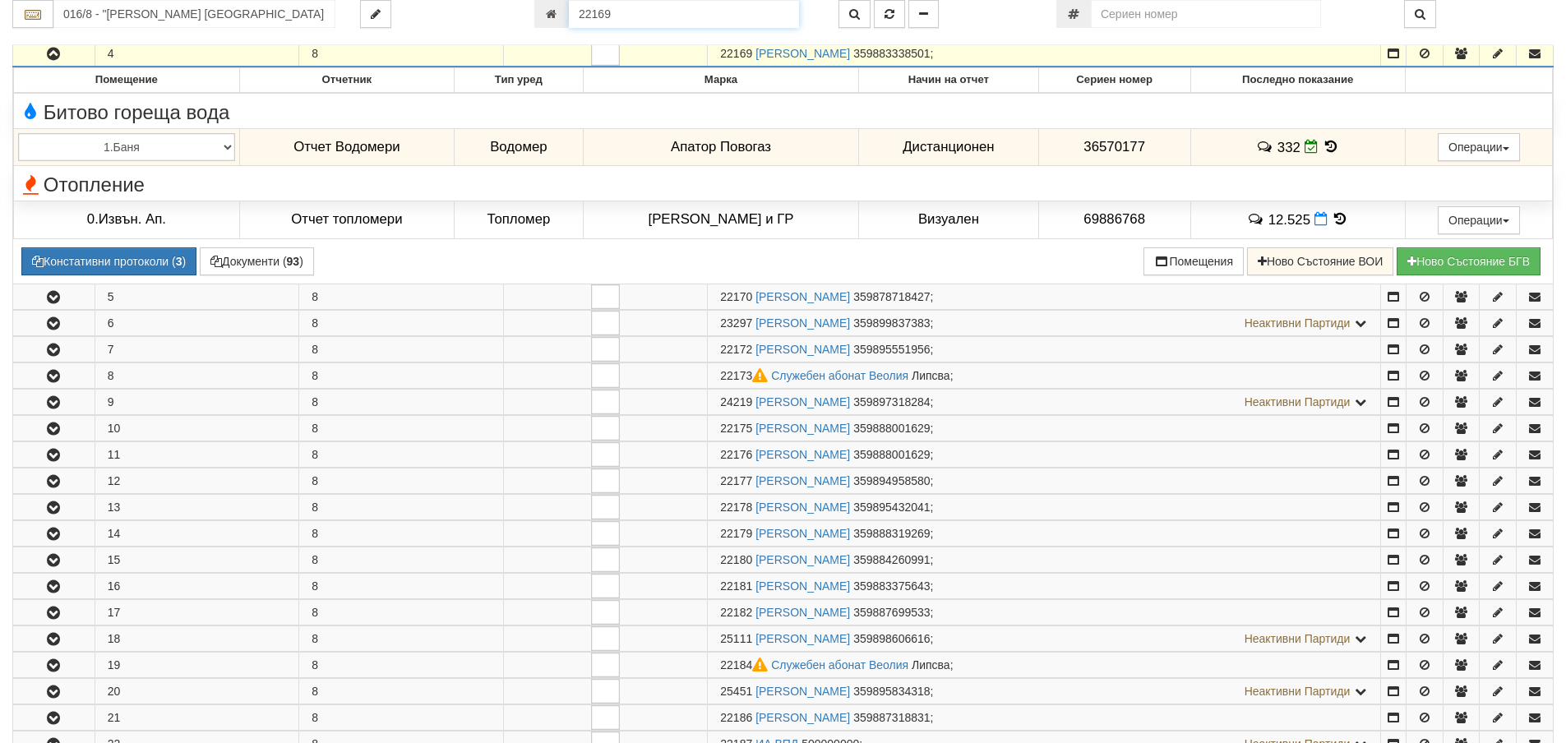
click at [678, 9] on input "22169" at bounding box center [684, 14] width 230 height 28
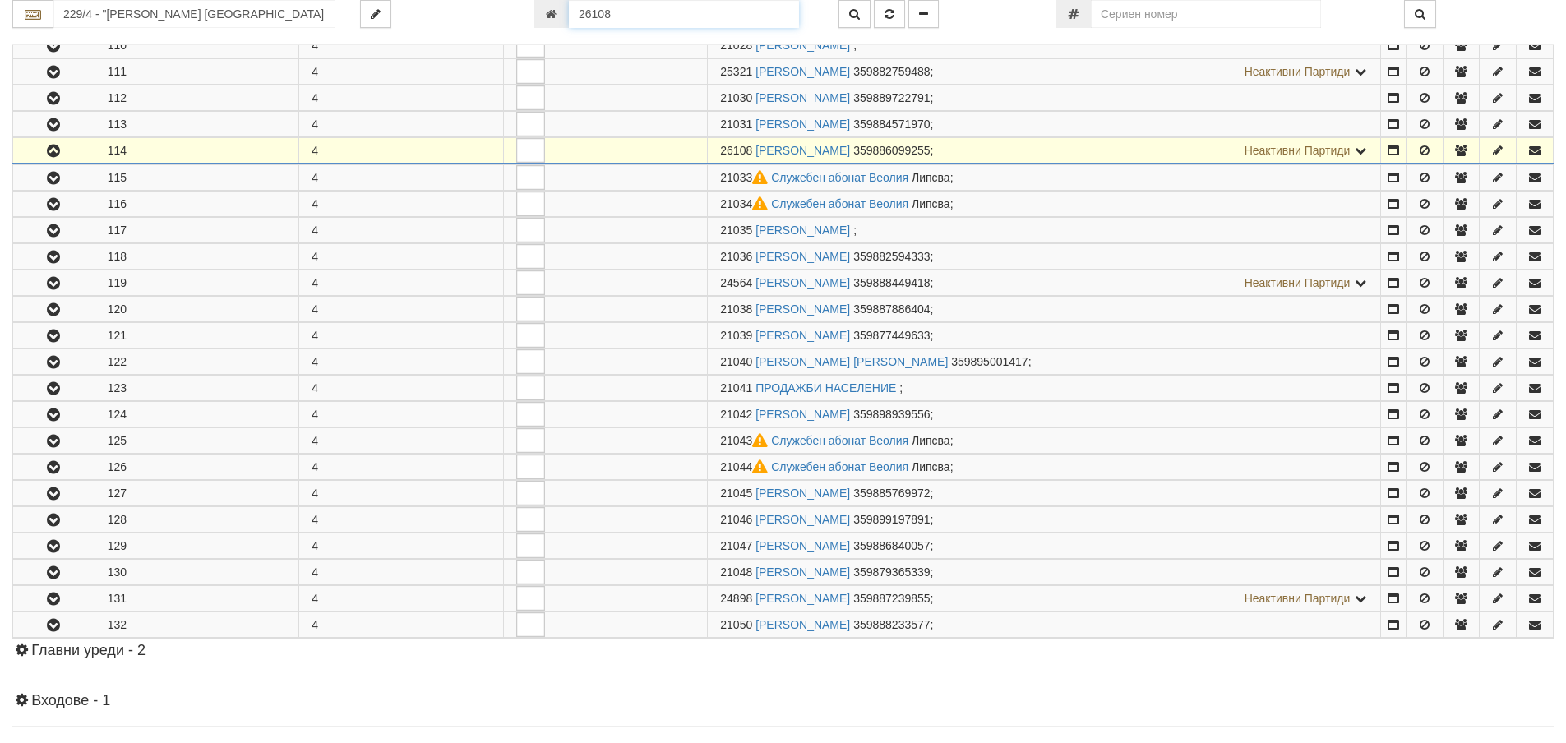
scroll to position [561, 0]
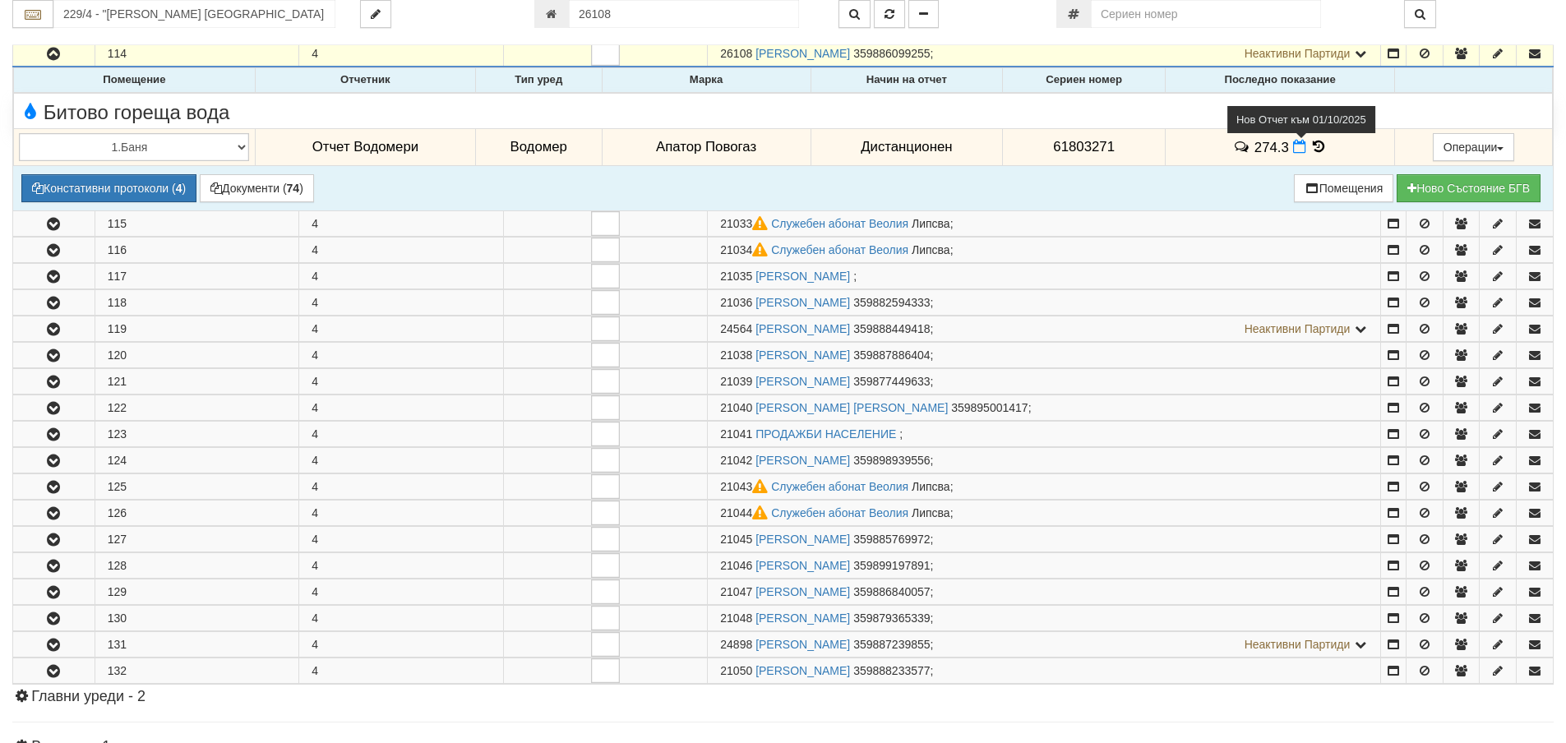
click at [1295, 150] on icon at bounding box center [1299, 147] width 13 height 14
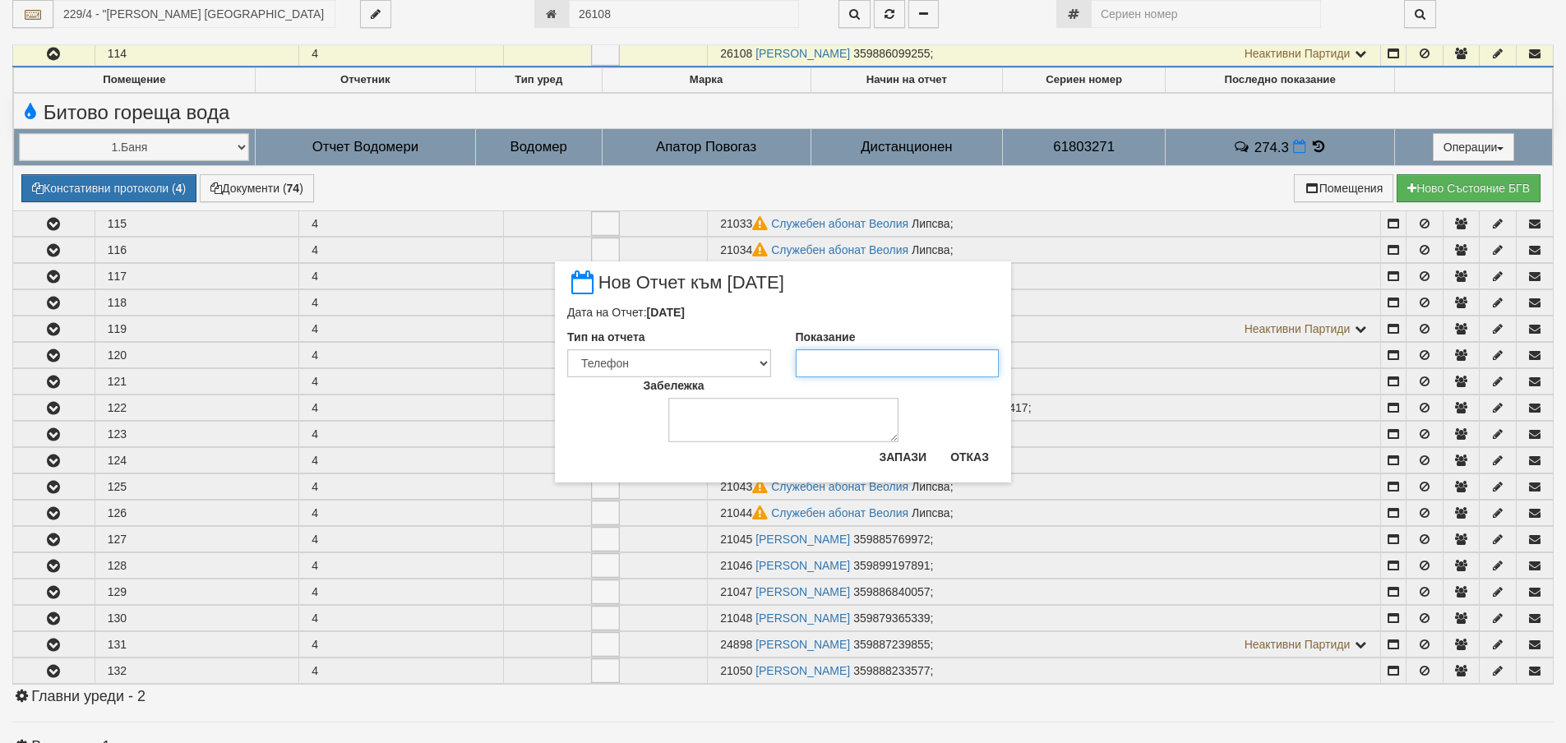
click at [831, 362] on input "Показание" at bounding box center [898, 363] width 204 height 28
click at [898, 457] on button "Запази" at bounding box center [902, 457] width 67 height 26
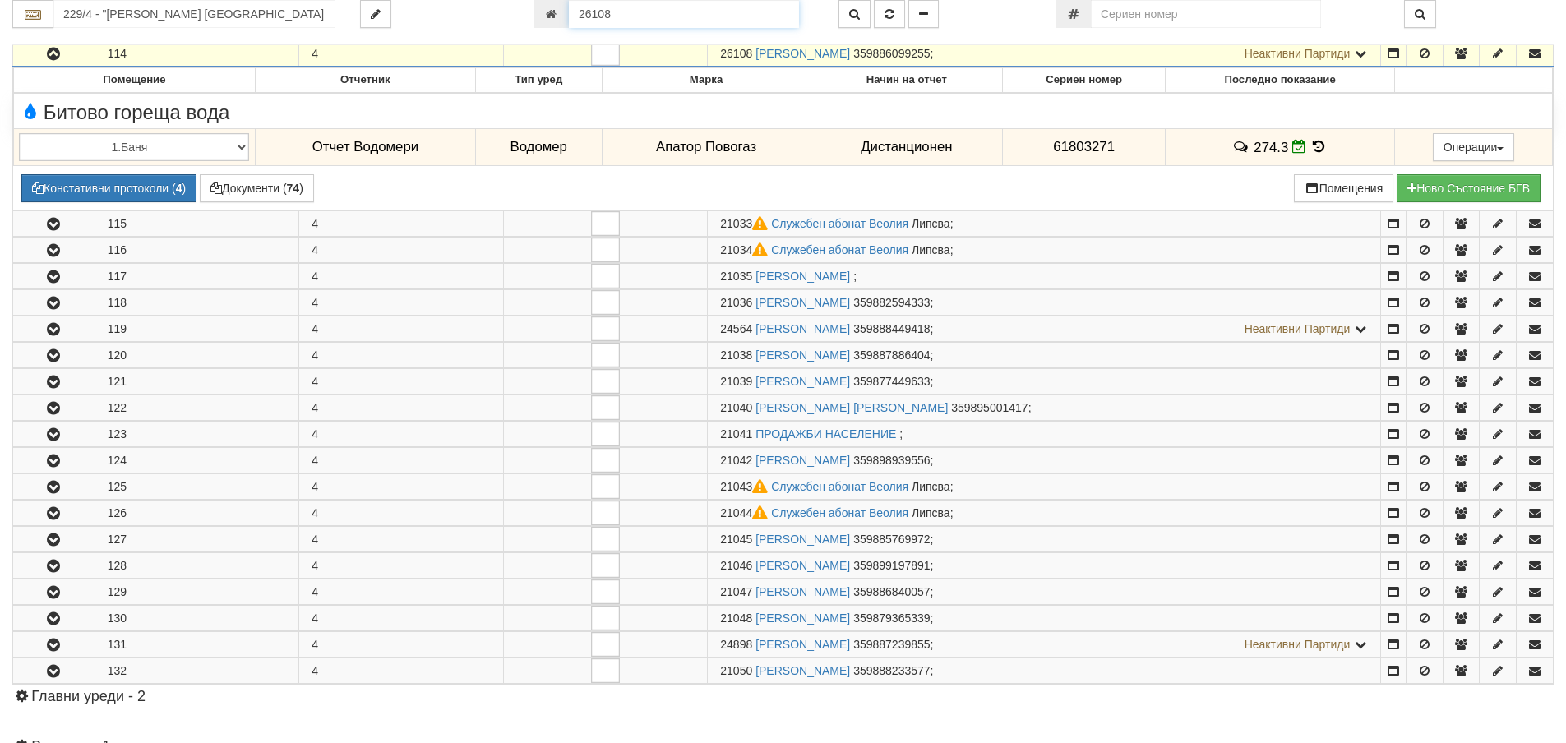
click at [691, 14] on input "26108" at bounding box center [684, 14] width 230 height 28
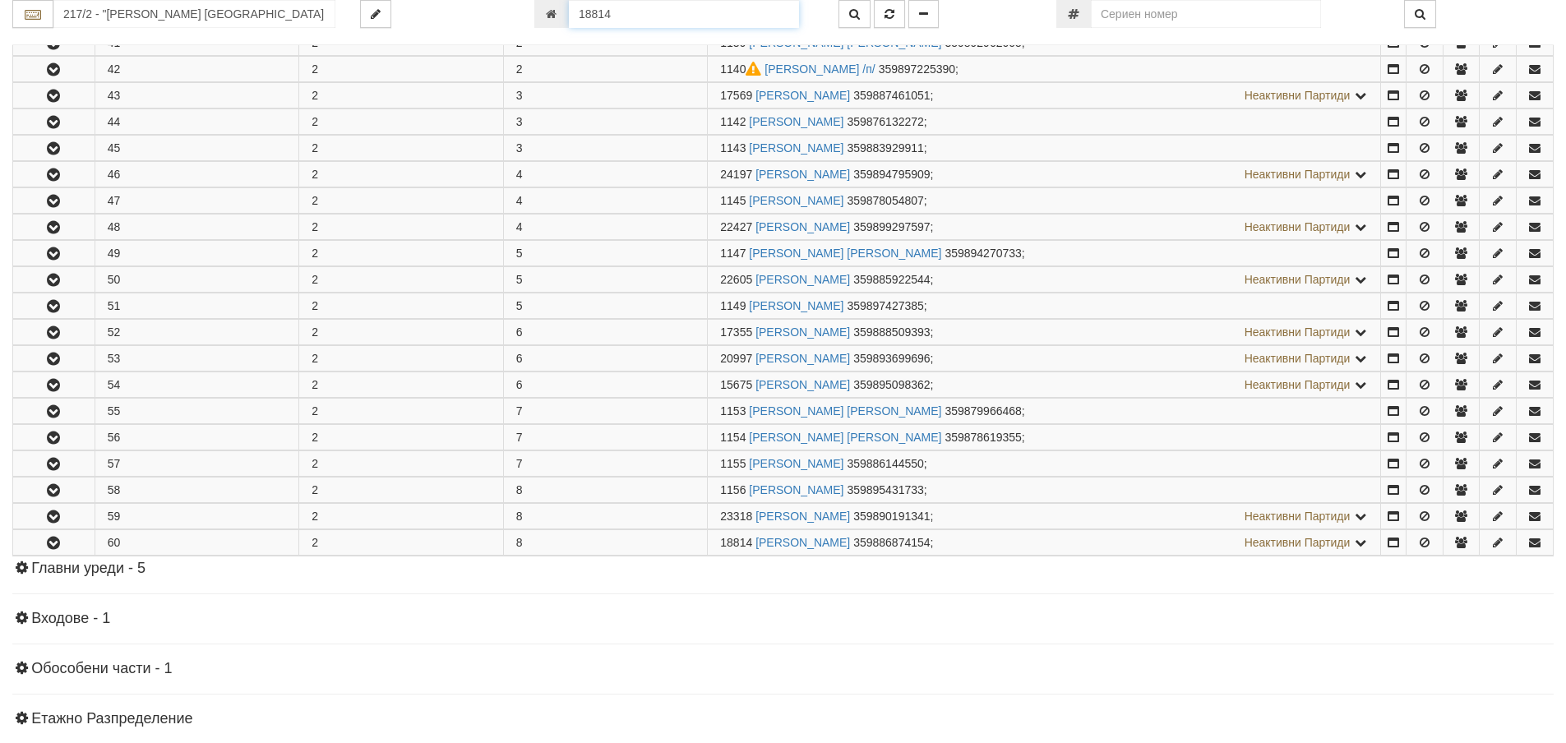
scroll to position [654, 0]
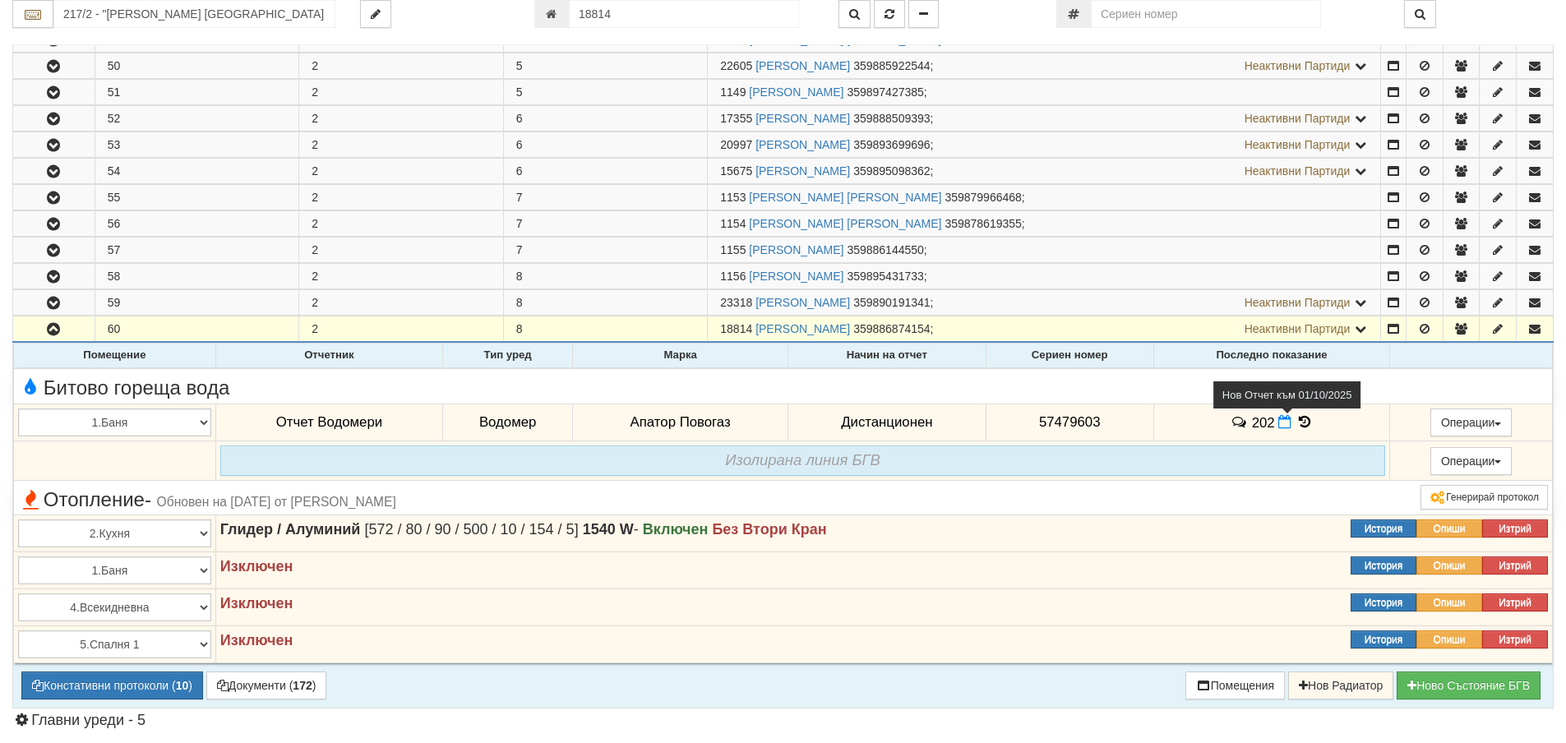
click at [1279, 422] on icon at bounding box center [1284, 422] width 13 height 14
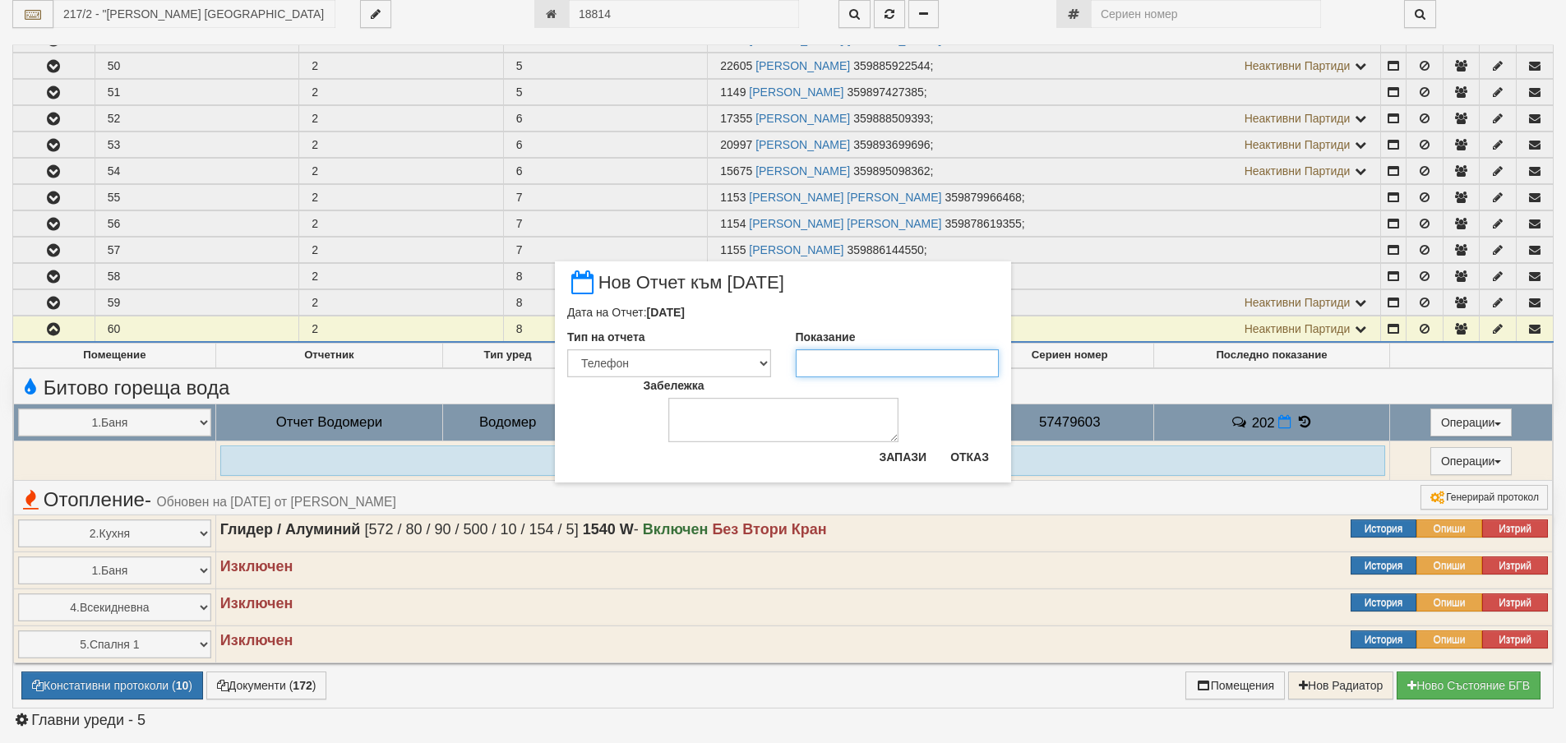
click at [902, 372] on input "Показание" at bounding box center [898, 363] width 204 height 28
click at [906, 454] on button "Запази" at bounding box center [902, 457] width 67 height 26
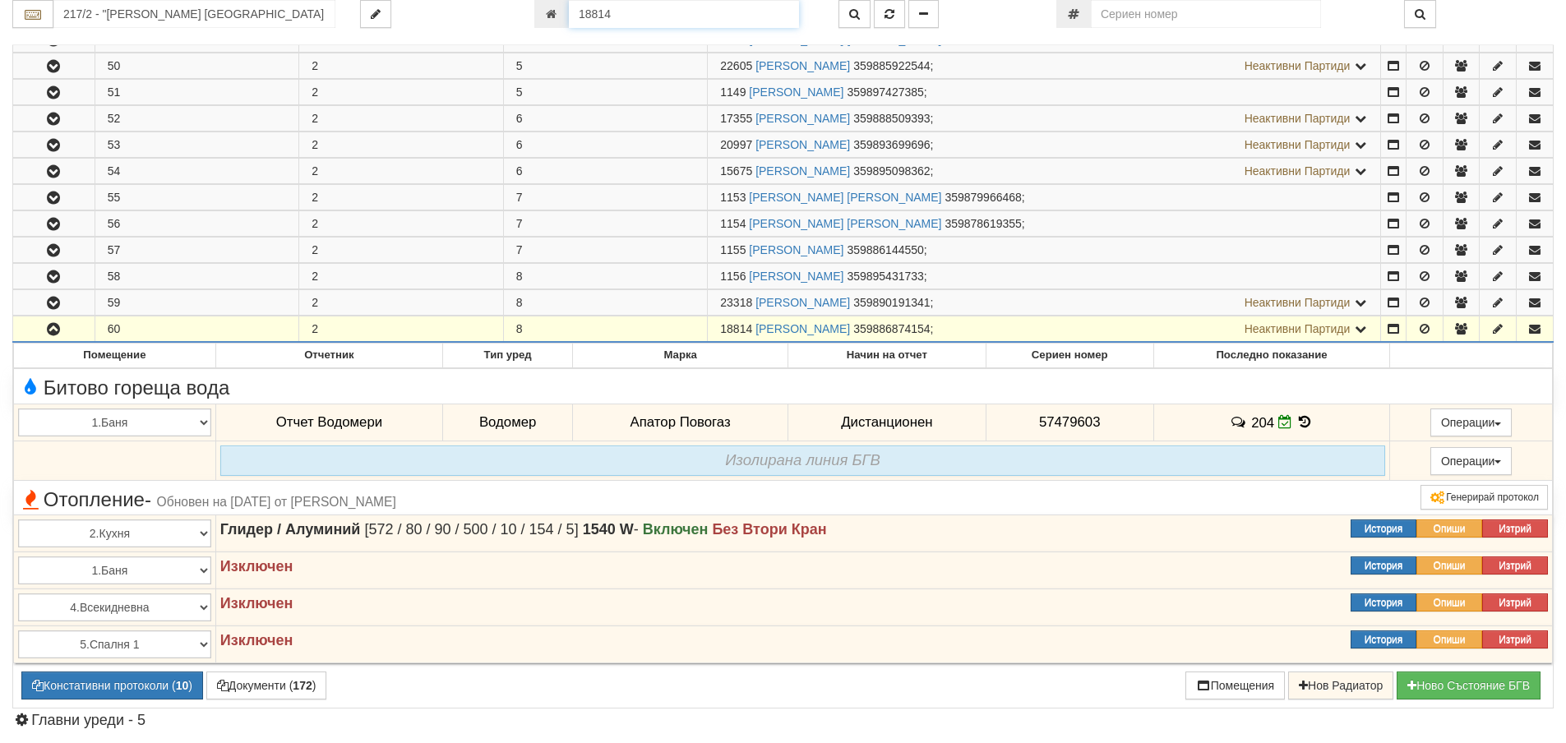
click at [643, 16] on input "18814" at bounding box center [684, 14] width 230 height 28
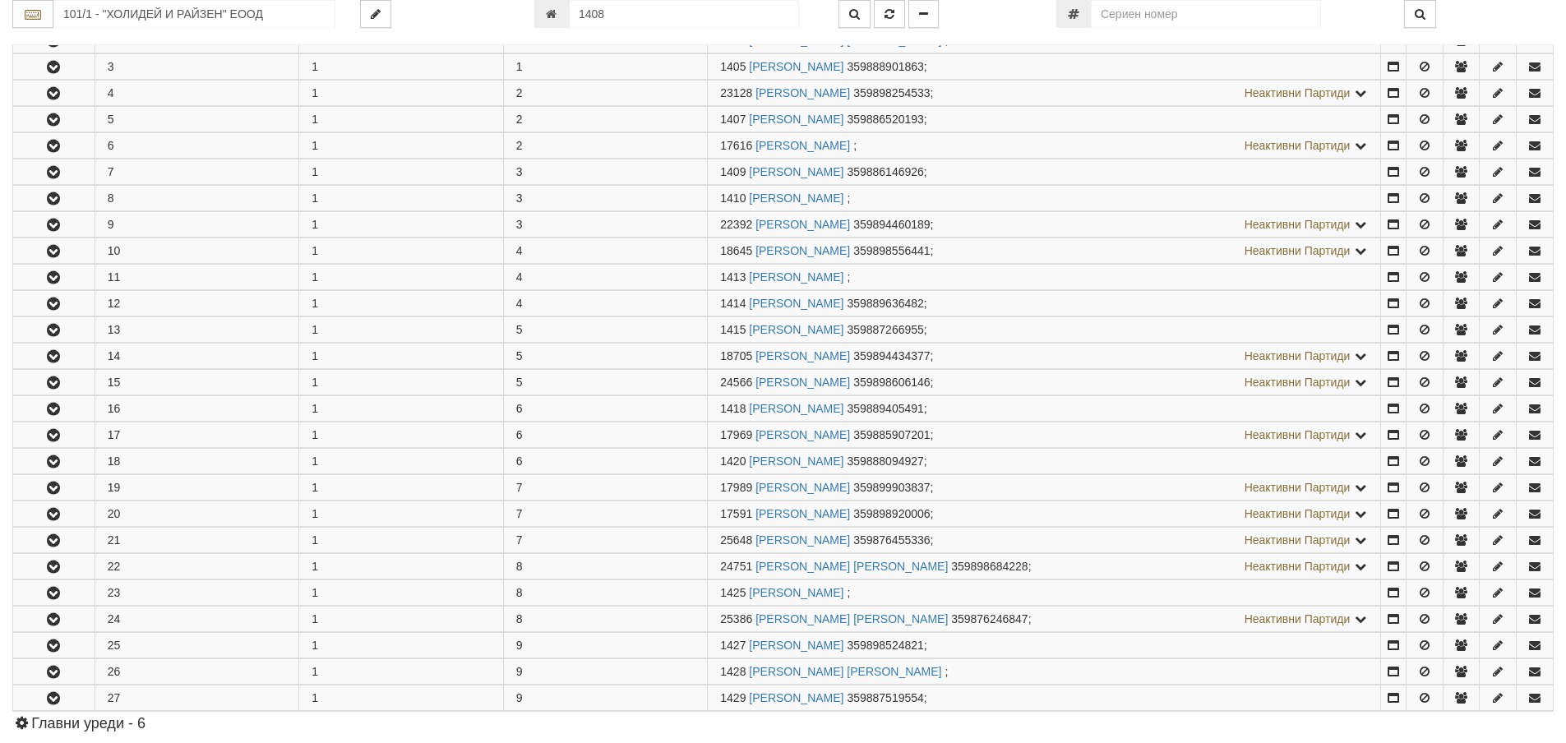
scroll to position [456, 0]
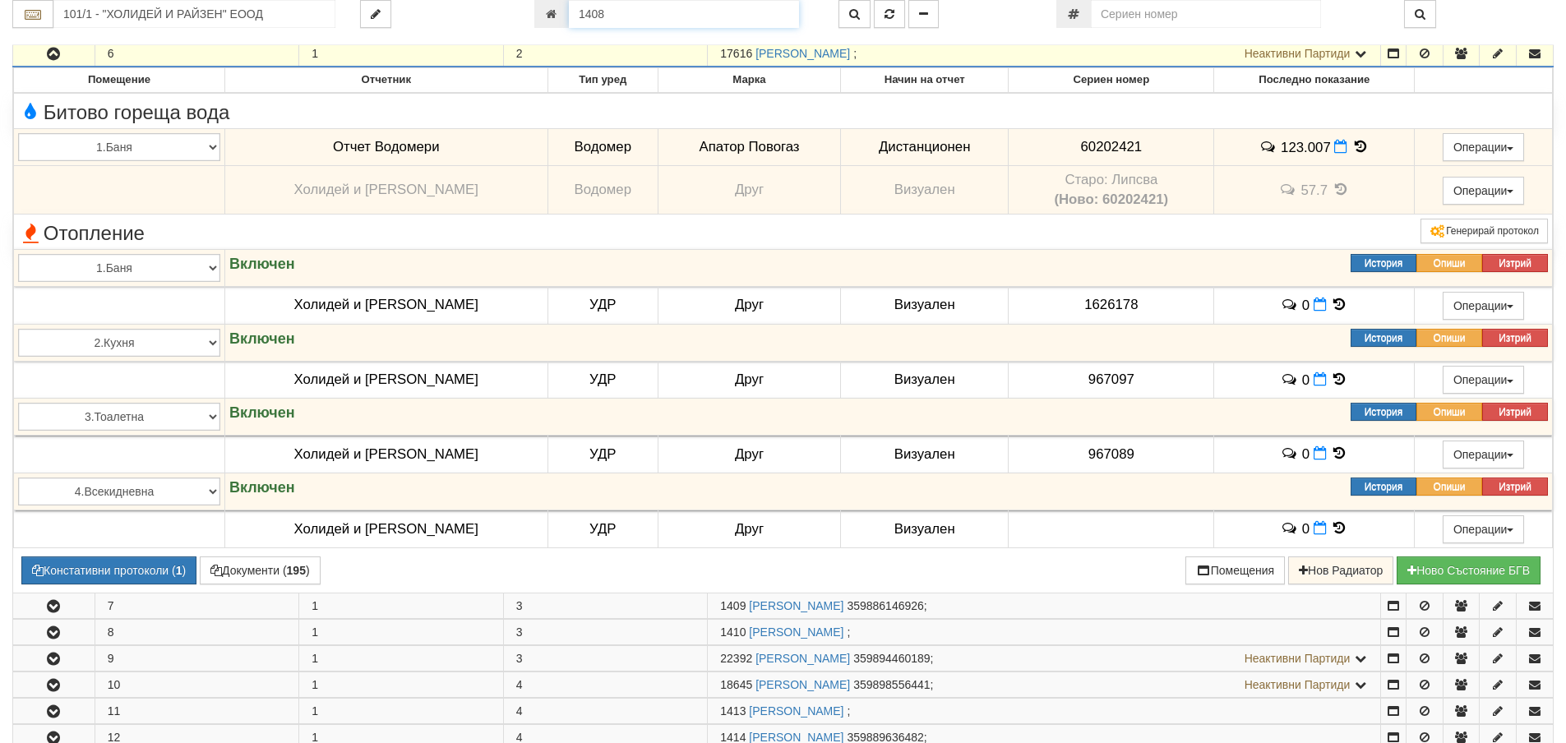
click at [671, 13] on input "1408" at bounding box center [684, 14] width 230 height 28
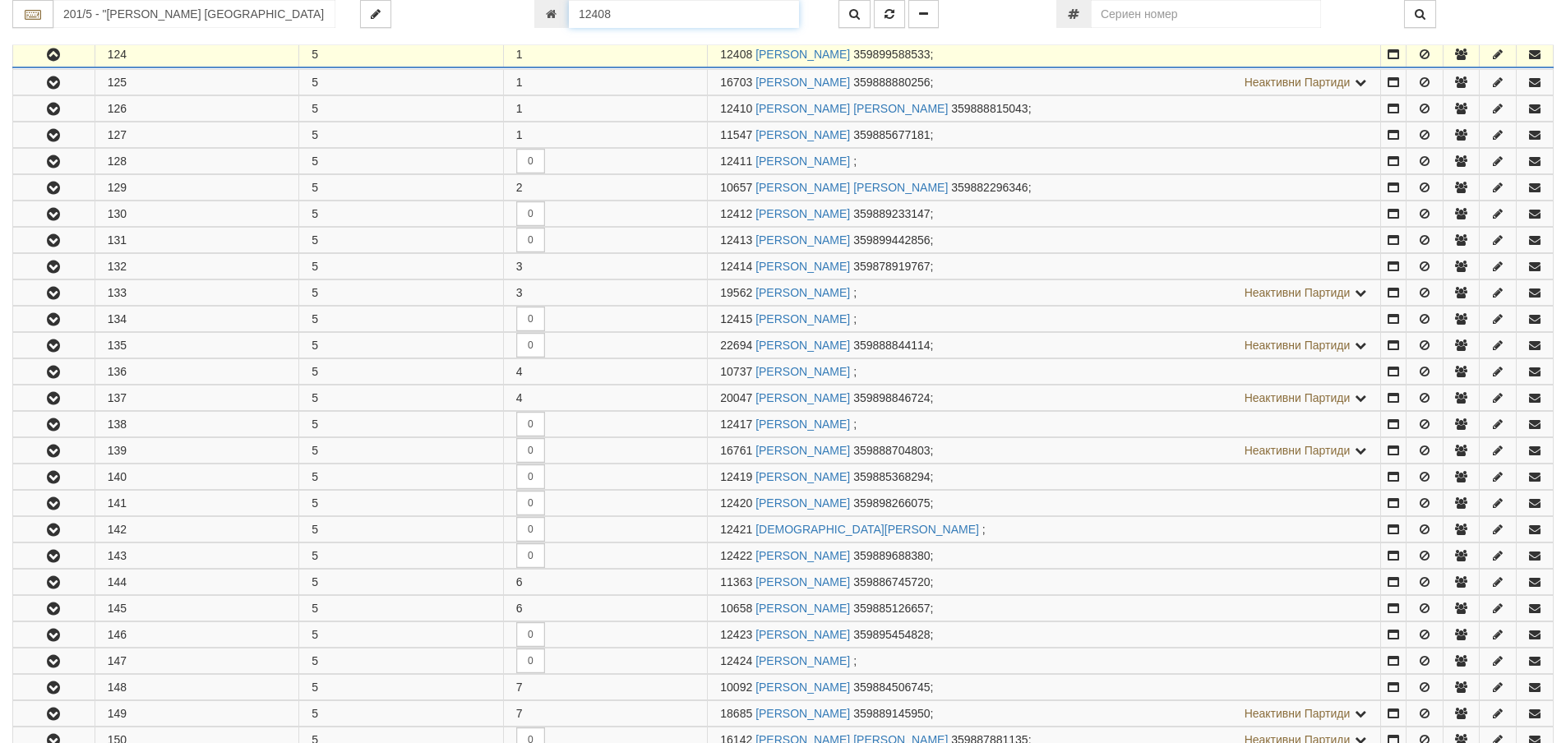
scroll to position [325, 0]
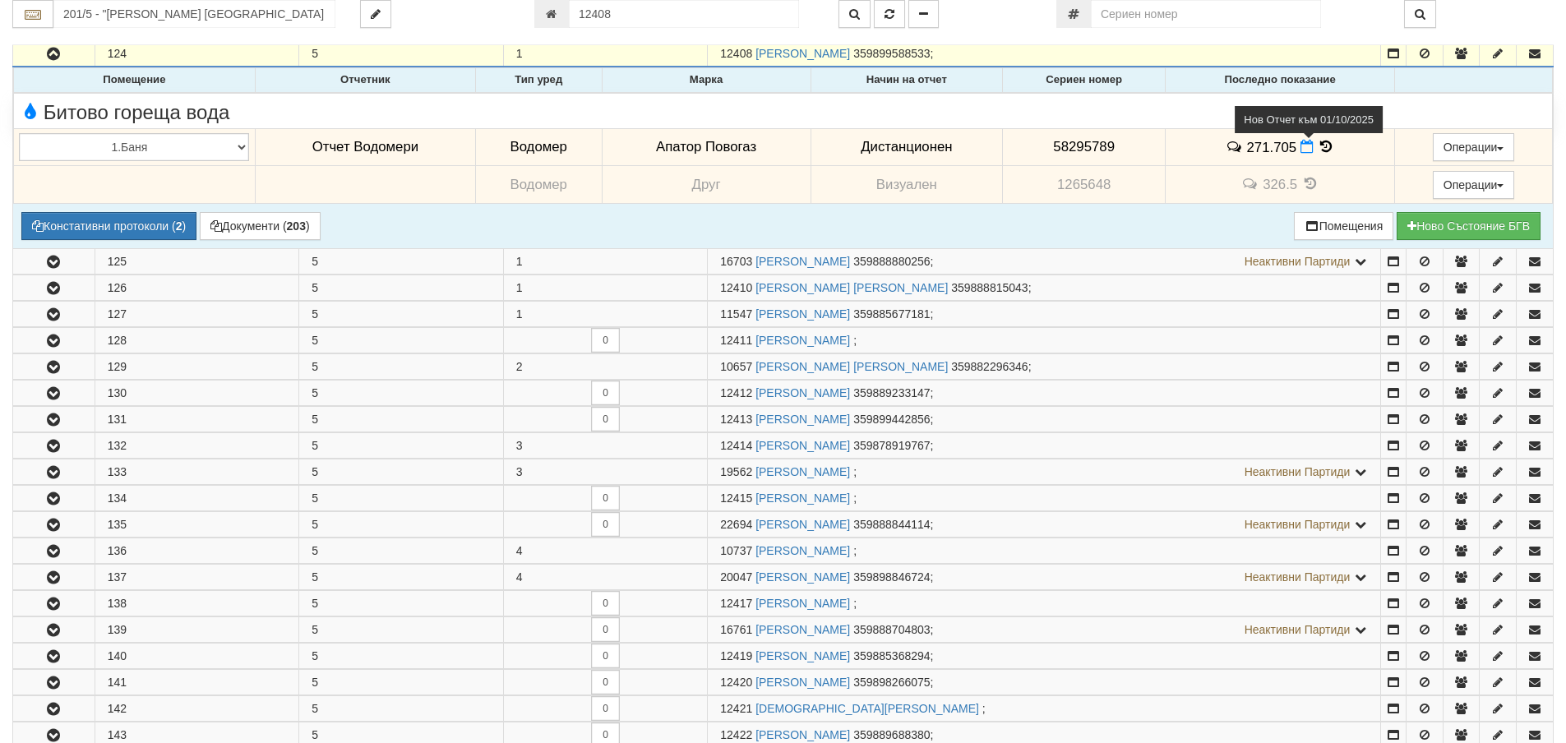
click at [1300, 150] on icon at bounding box center [1306, 147] width 13 height 14
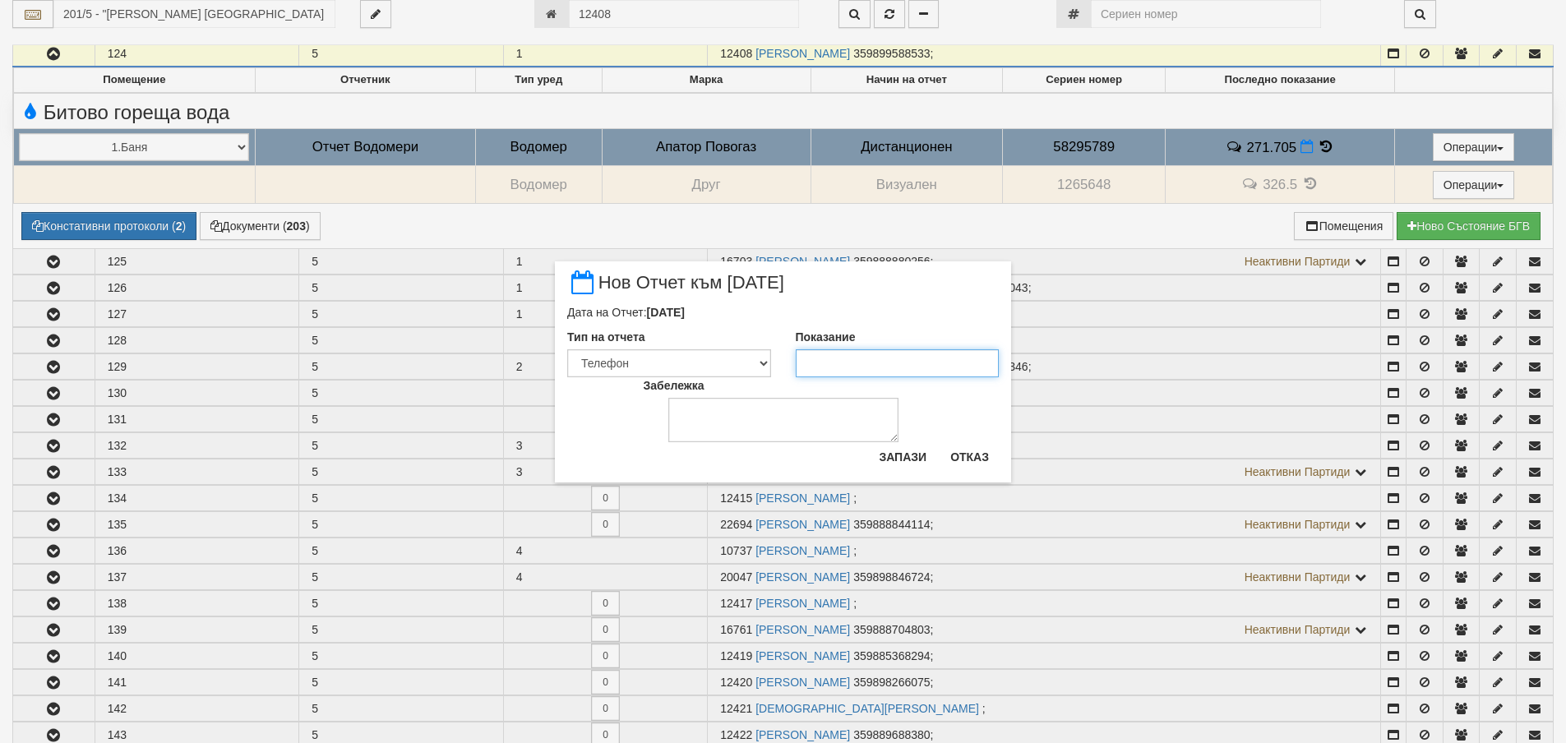
click at [871, 360] on input "Показание" at bounding box center [898, 363] width 204 height 28
click at [890, 456] on button "Запази" at bounding box center [902, 457] width 67 height 26
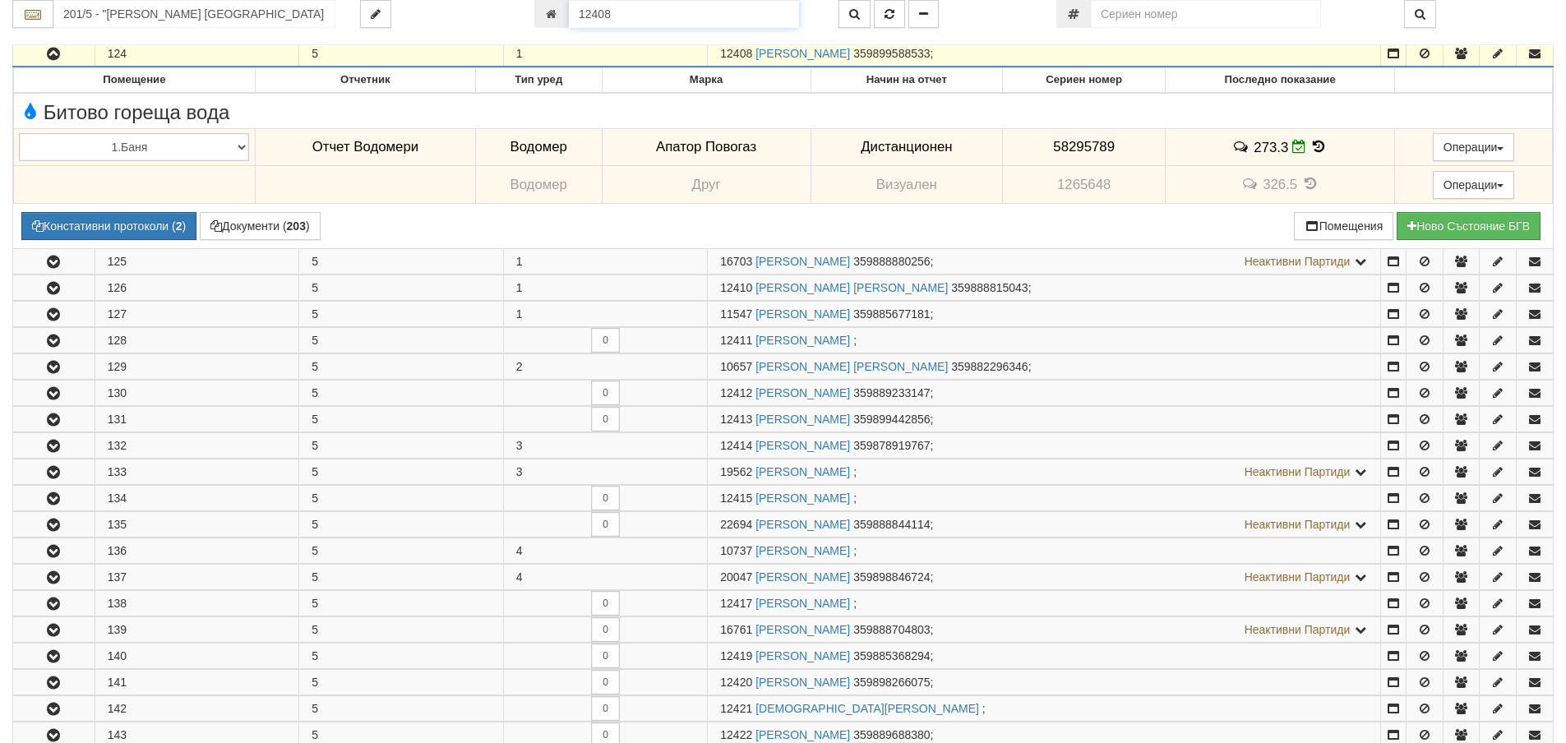
drag, startPoint x: 759, startPoint y: 5, endPoint x: 750, endPoint y: 11, distance: 10.0
click at [759, 5] on input "12408" at bounding box center [684, 14] width 230 height 28
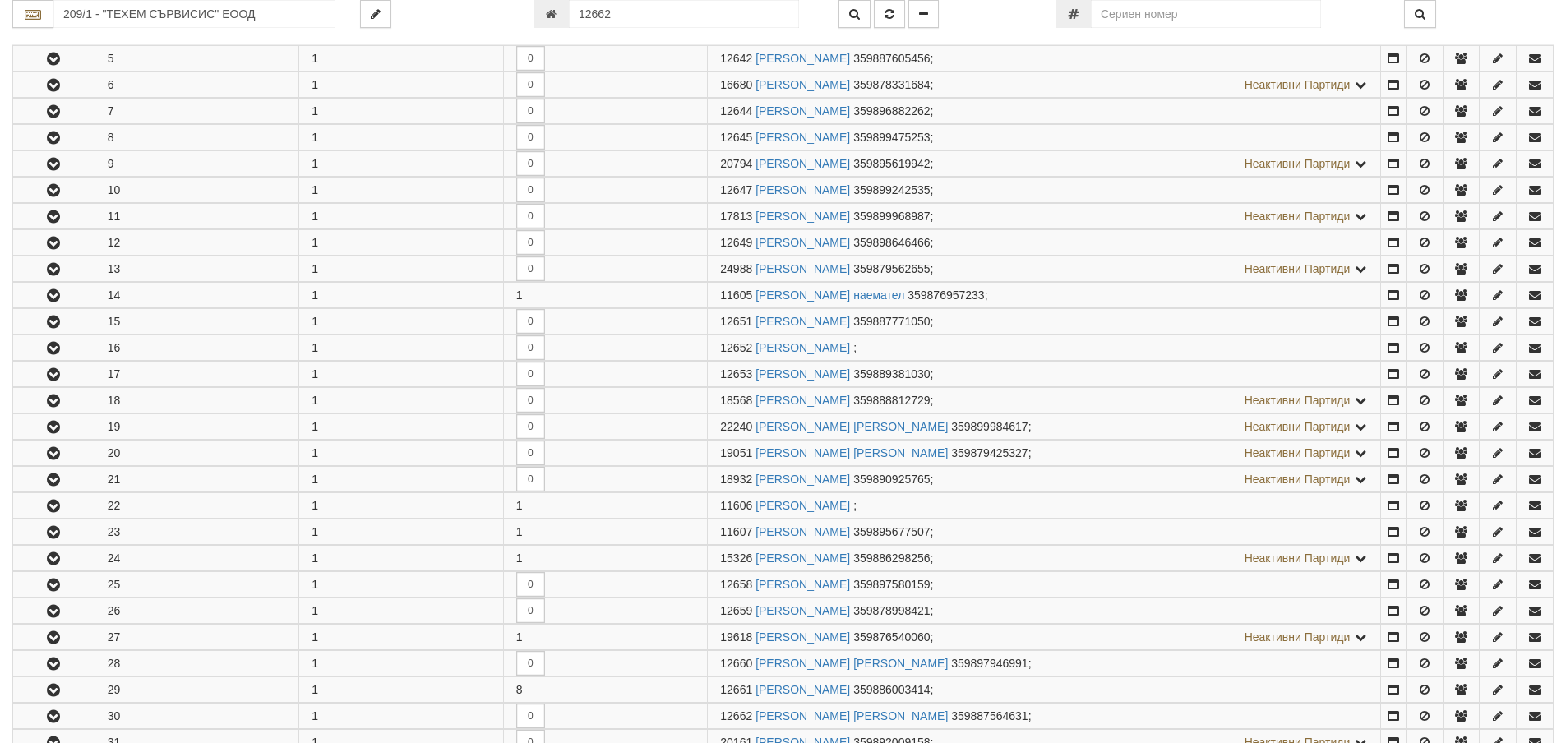
scroll to position [970, 0]
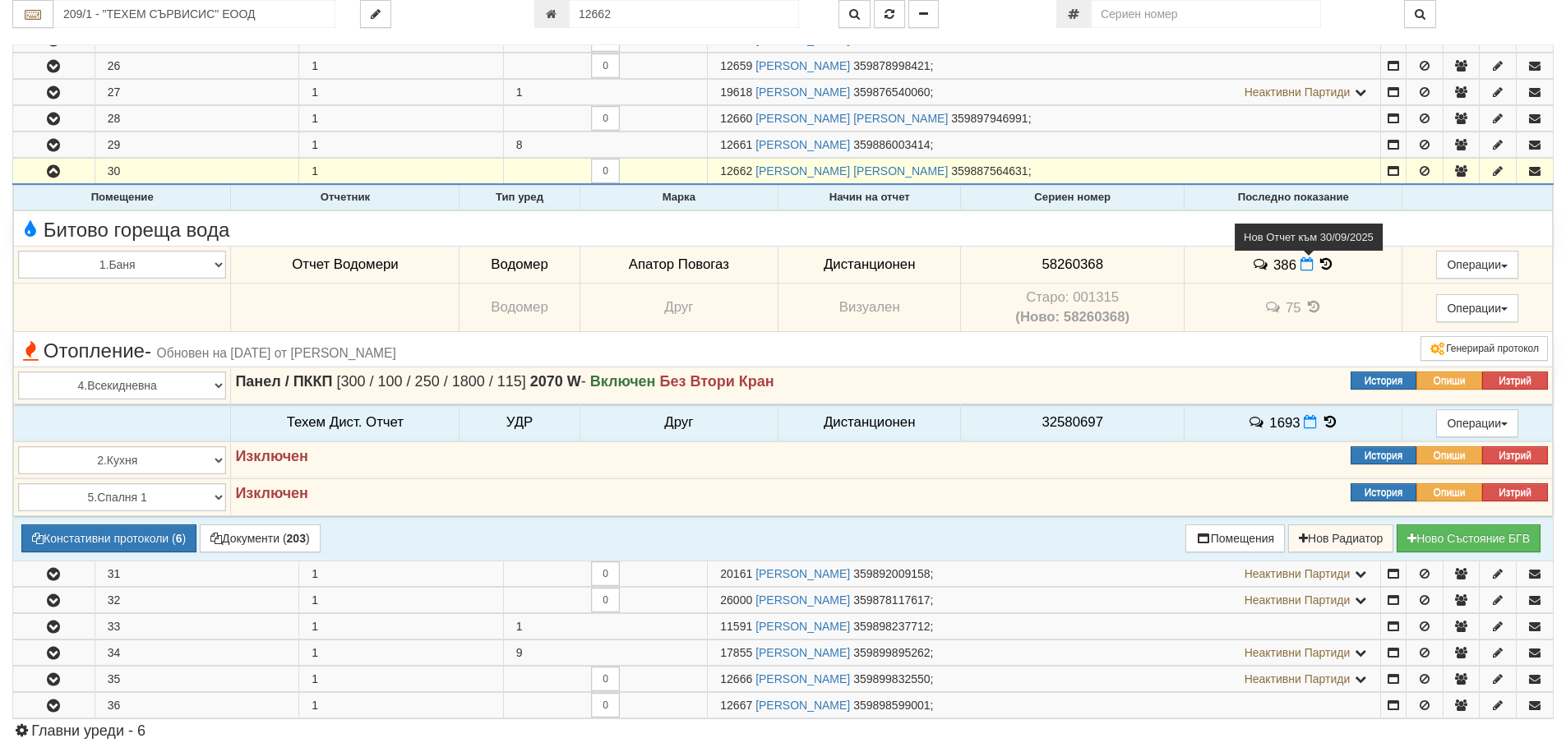
click at [1300, 265] on icon at bounding box center [1306, 264] width 13 height 14
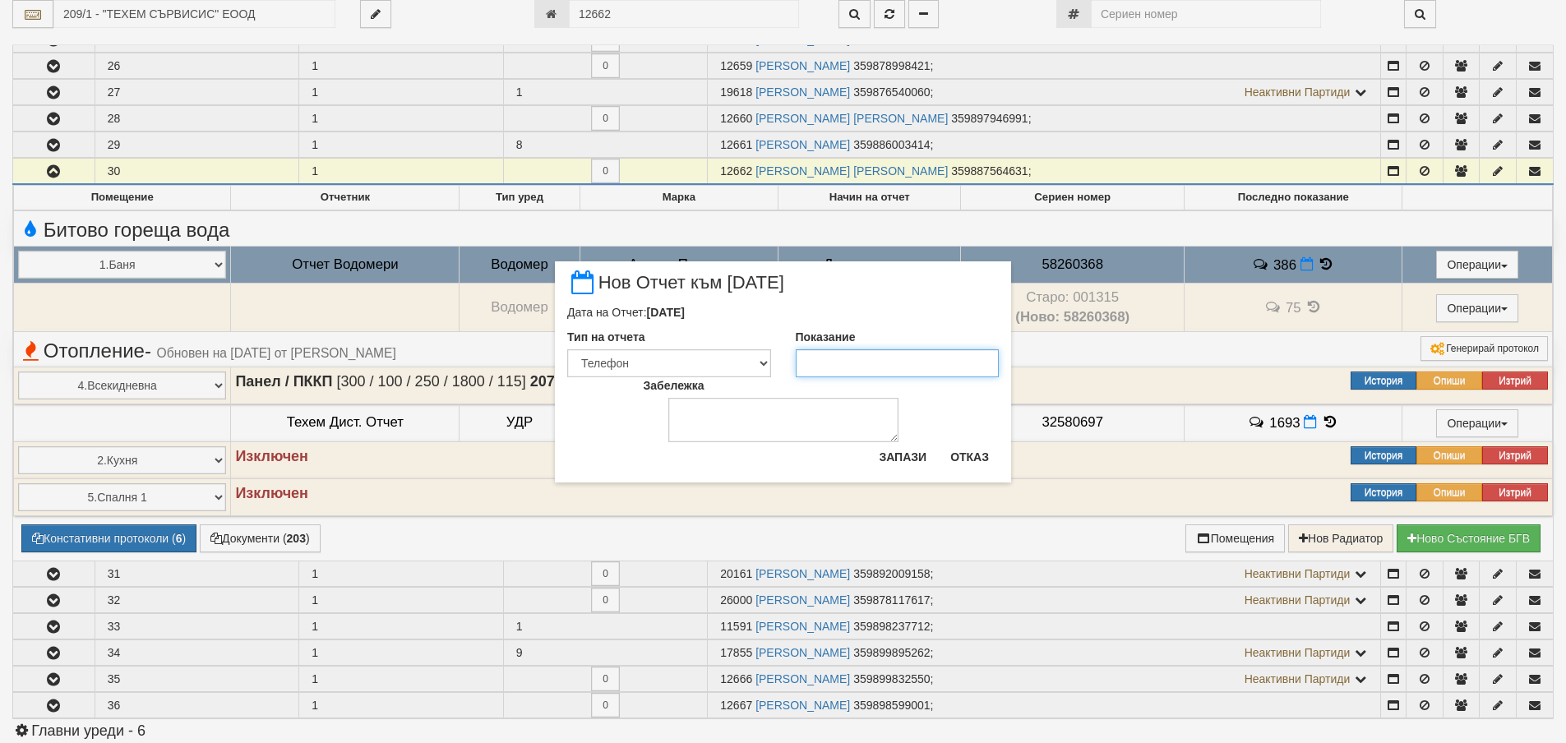
click at [884, 363] on input "Показание" at bounding box center [898, 363] width 204 height 28
click at [906, 451] on button "Запази" at bounding box center [902, 457] width 67 height 26
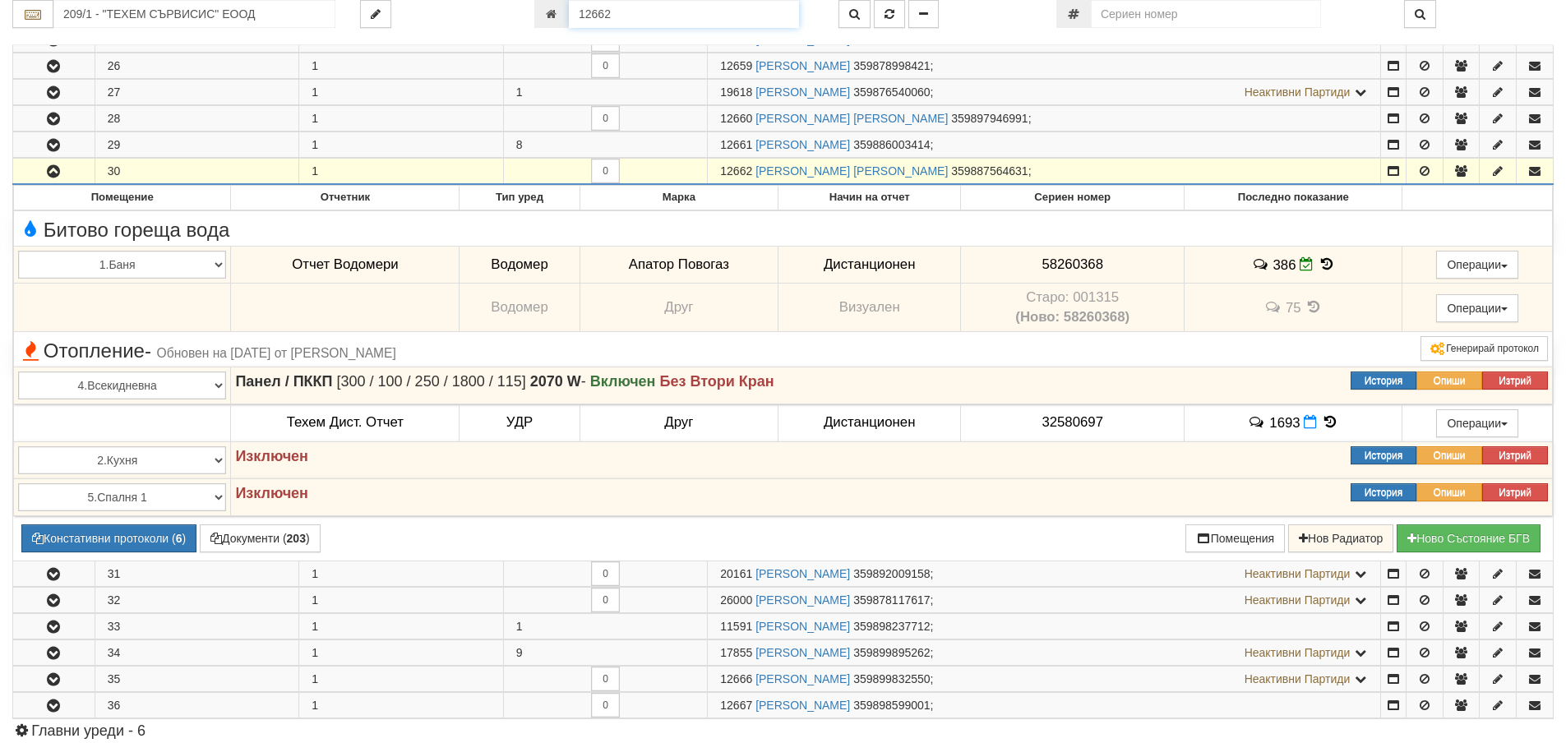
click at [676, 7] on input "12662" at bounding box center [684, 14] width 230 height 28
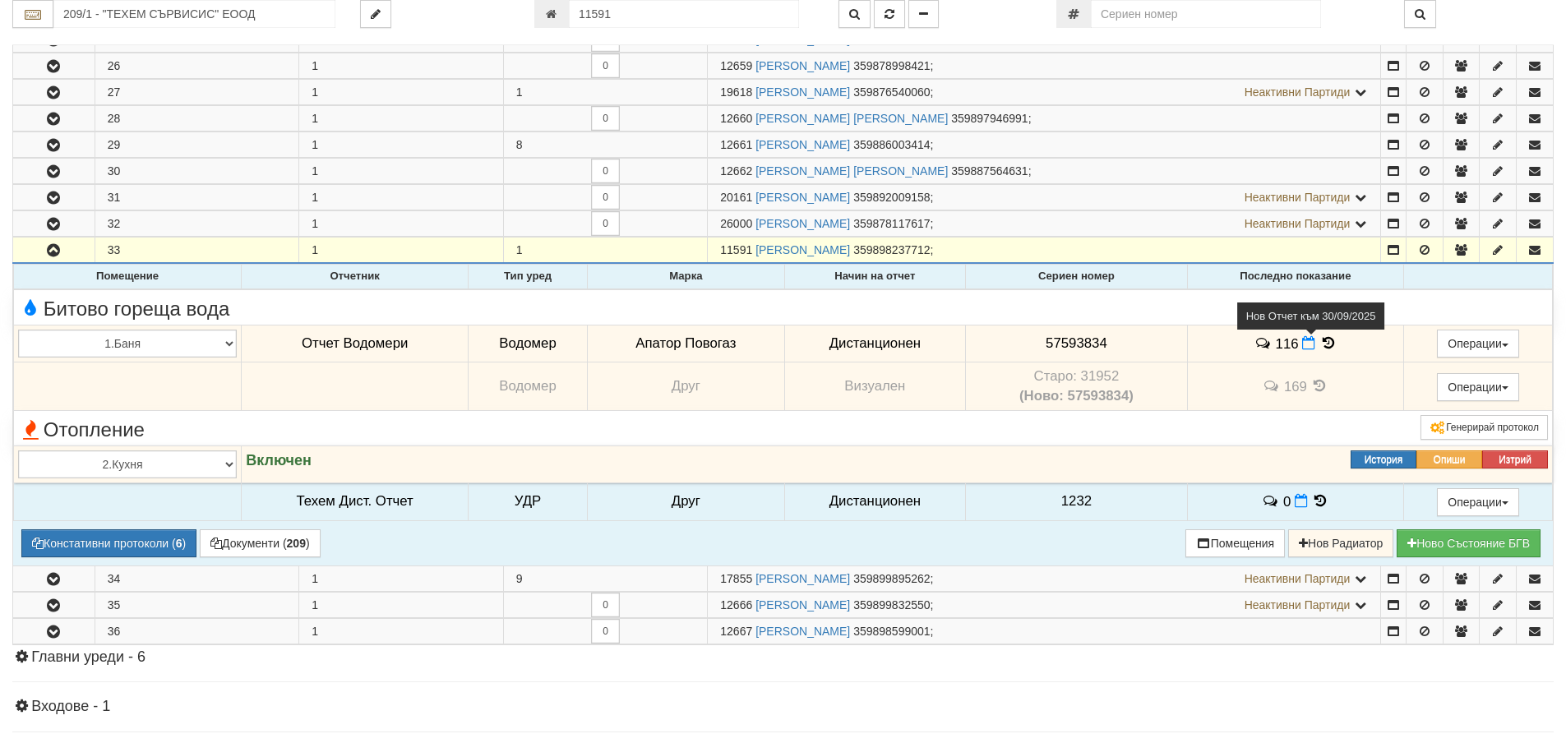
click at [1309, 344] on icon at bounding box center [1308, 343] width 13 height 14
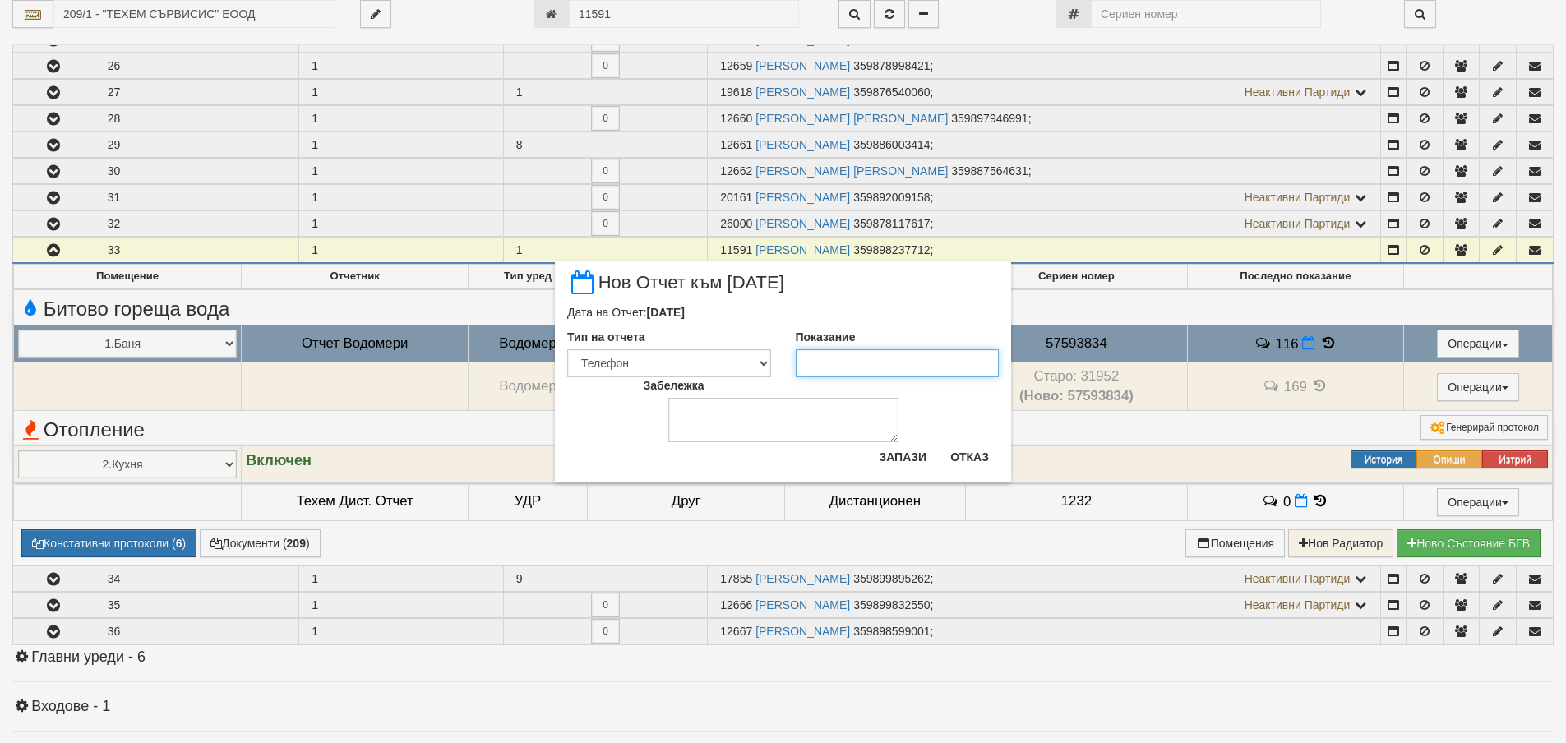
click at [887, 371] on input "Показание" at bounding box center [898, 363] width 204 height 28
click at [887, 458] on button "Запази" at bounding box center [902, 457] width 67 height 26
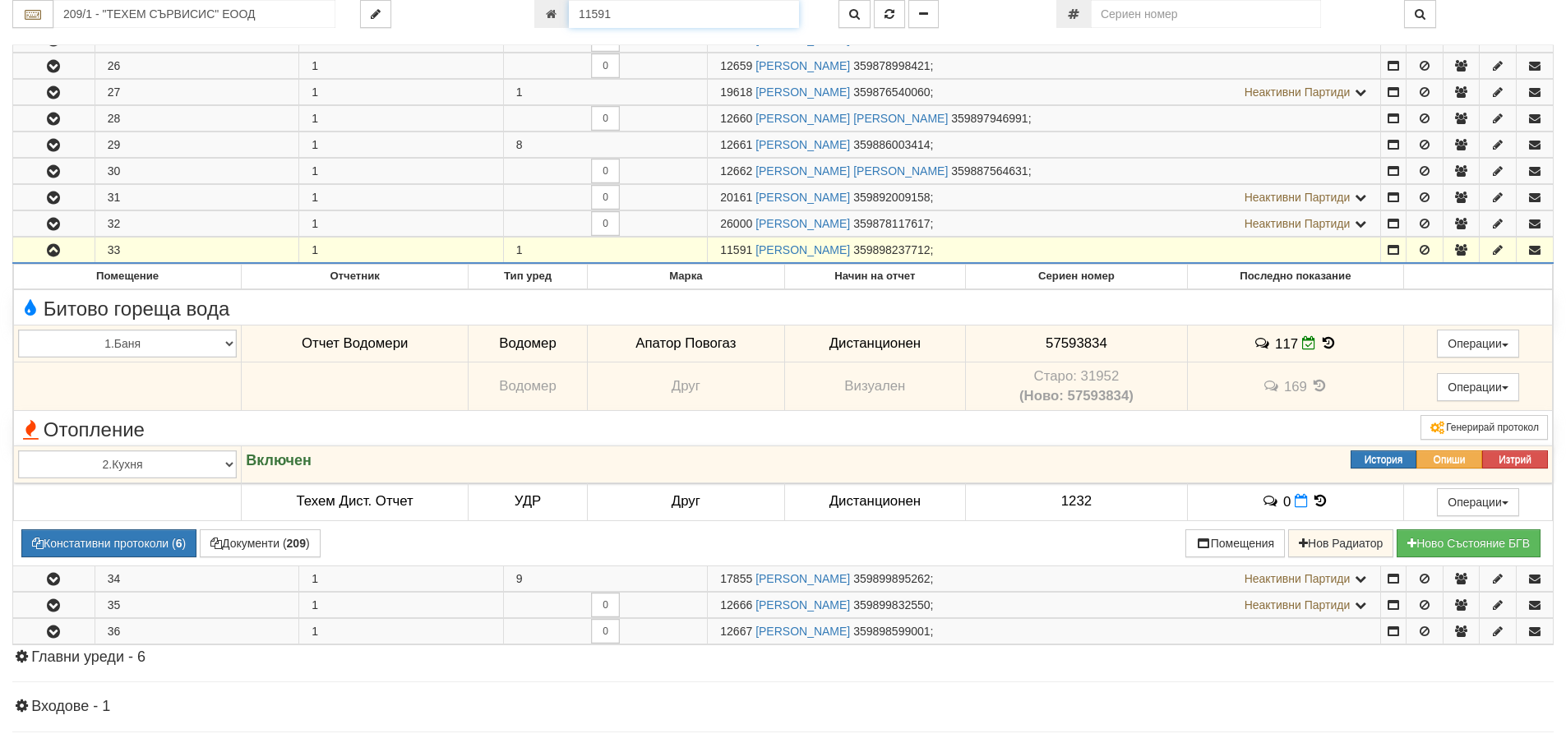
click at [710, 16] on input "11591" at bounding box center [684, 14] width 230 height 28
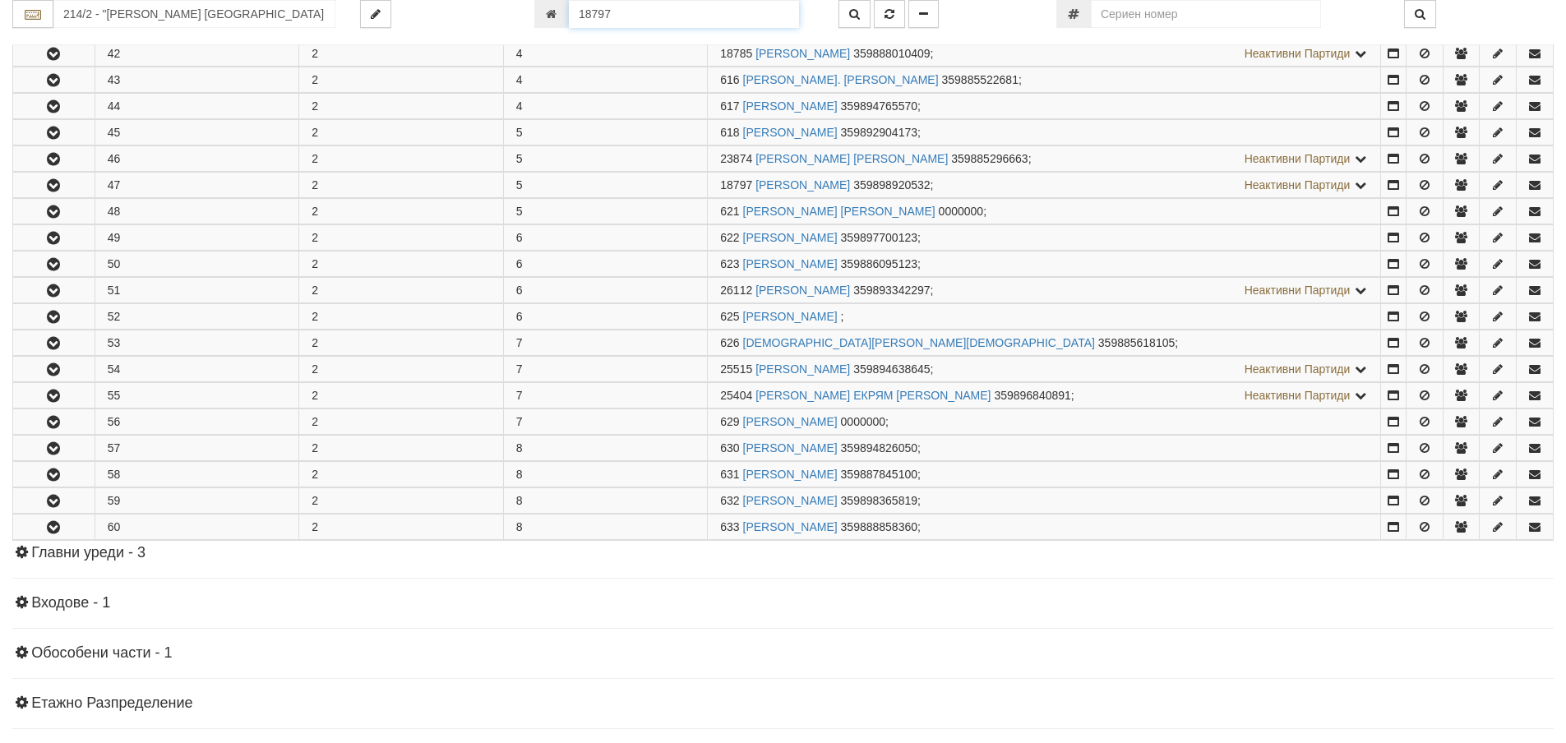
scroll to position [798, 0]
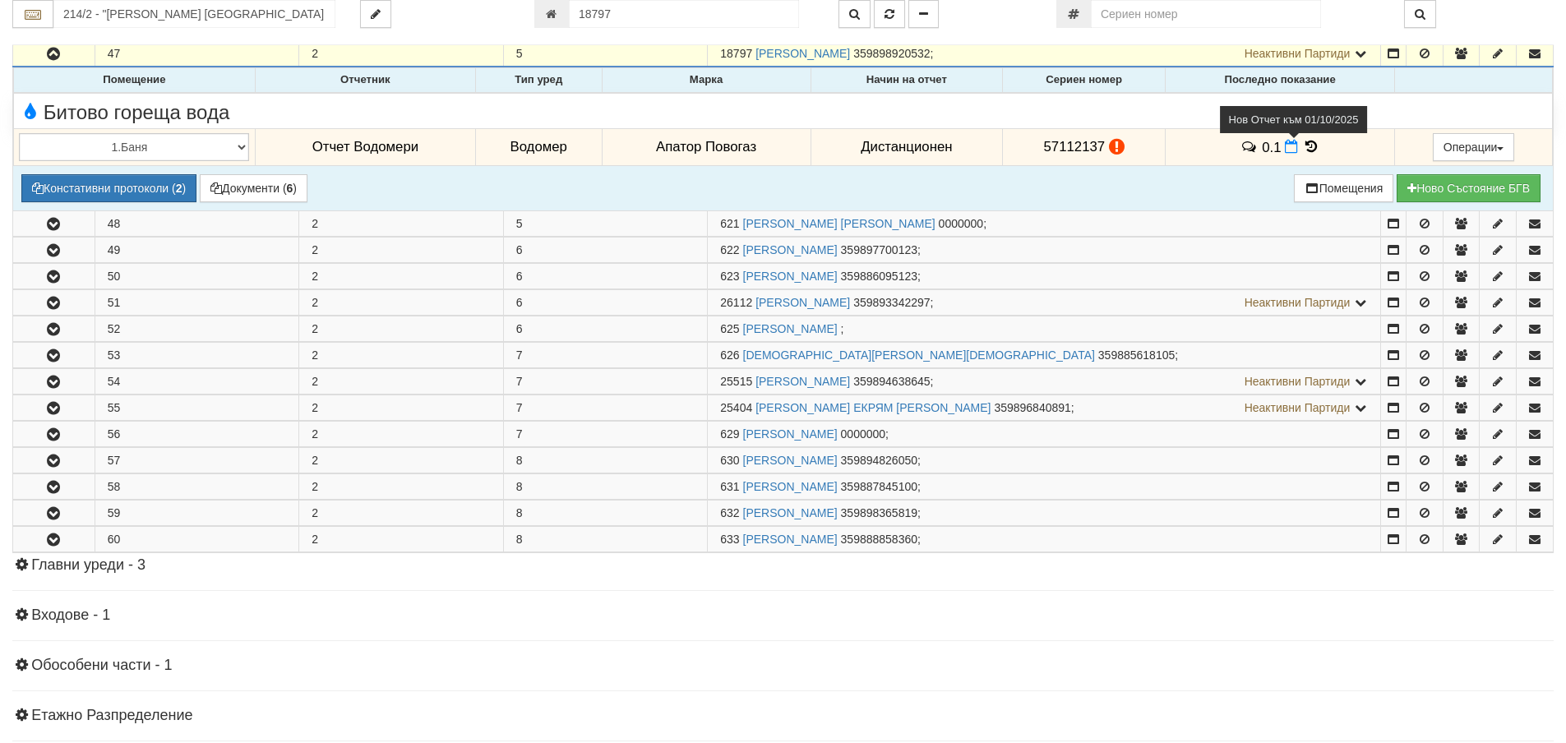
click at [1286, 147] on icon at bounding box center [1290, 147] width 13 height 14
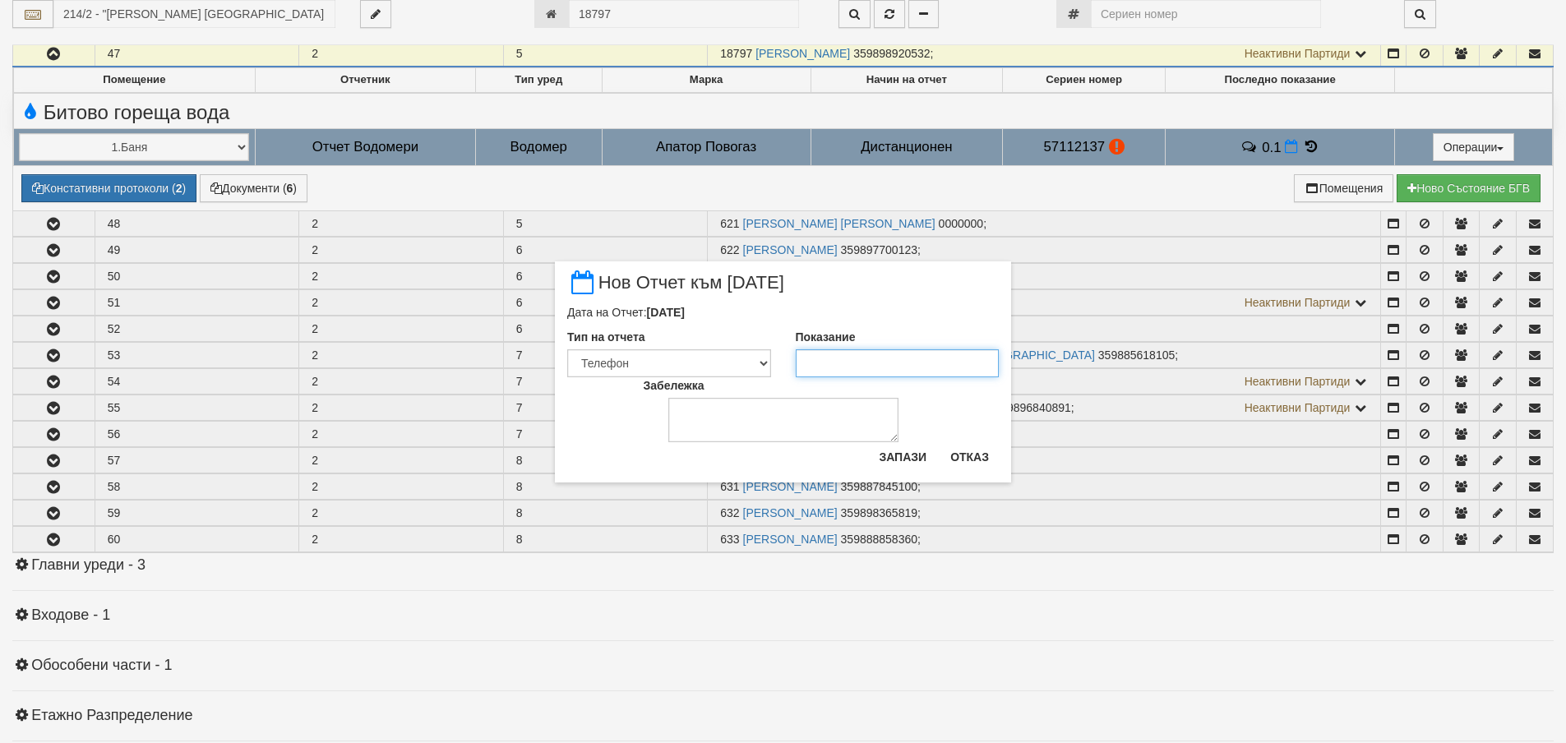
click at [869, 361] on input "Показание" at bounding box center [898, 363] width 204 height 28
click at [905, 463] on button "Запази" at bounding box center [902, 457] width 67 height 26
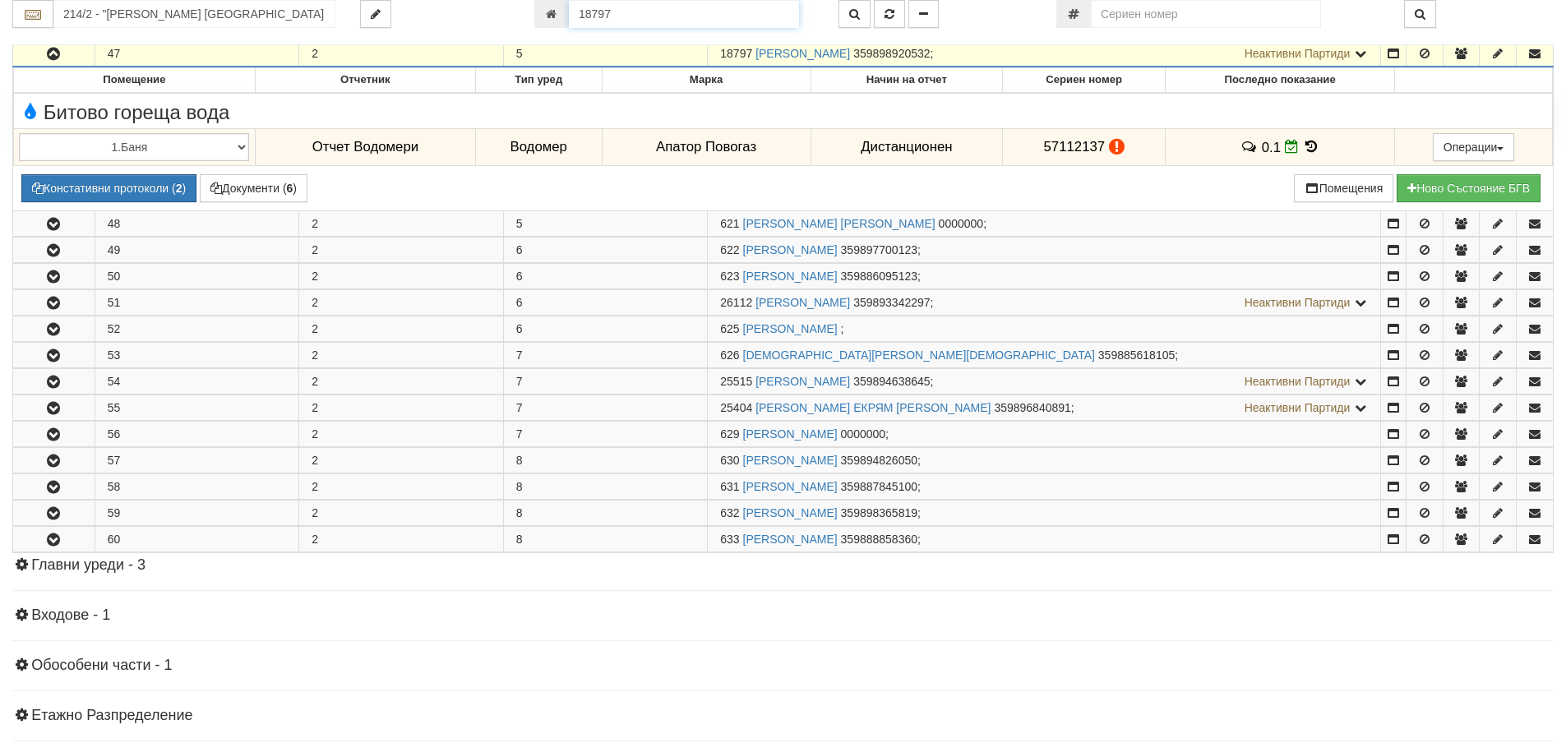
click at [735, 15] on input "18797" at bounding box center [684, 14] width 230 height 28
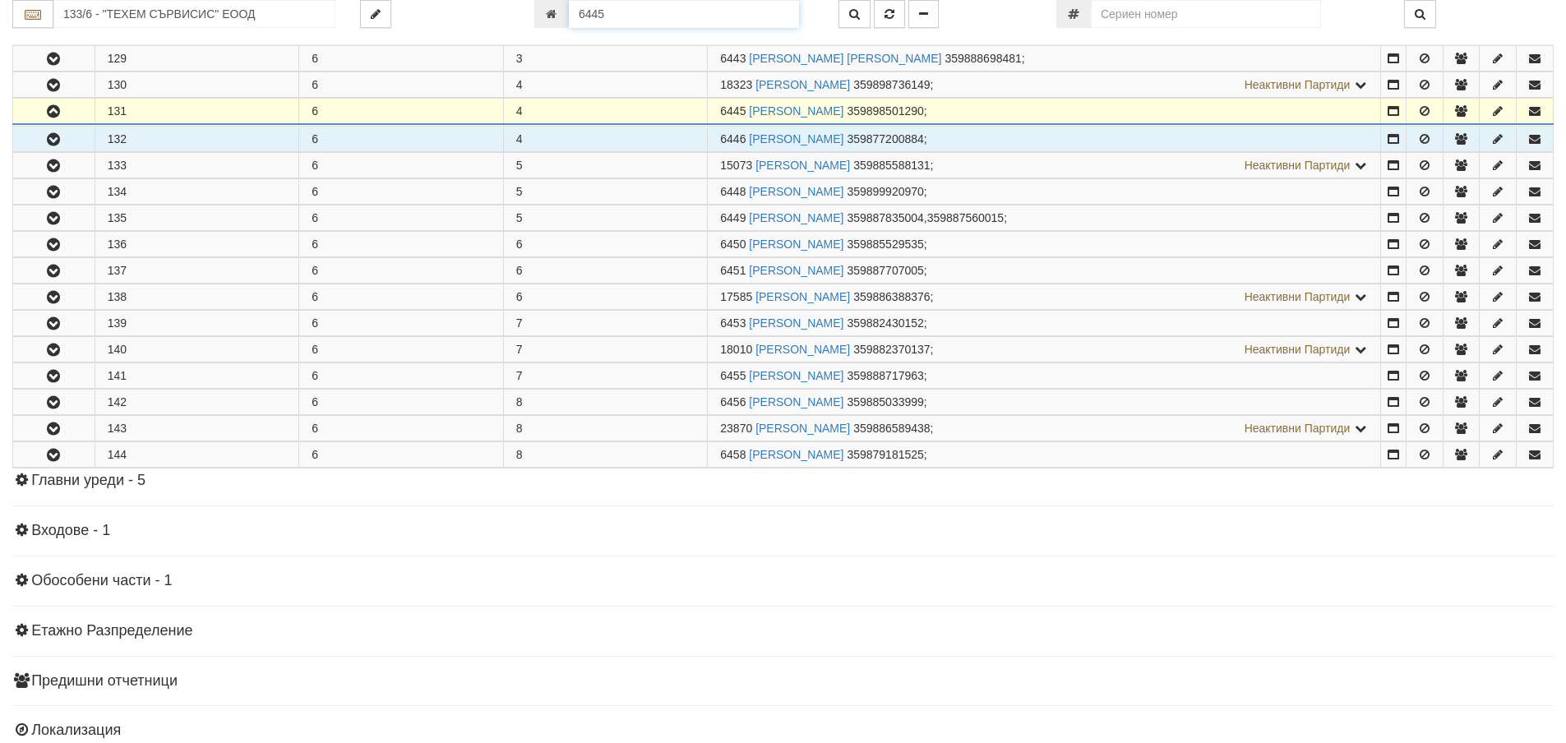
scroll to position [588, 0]
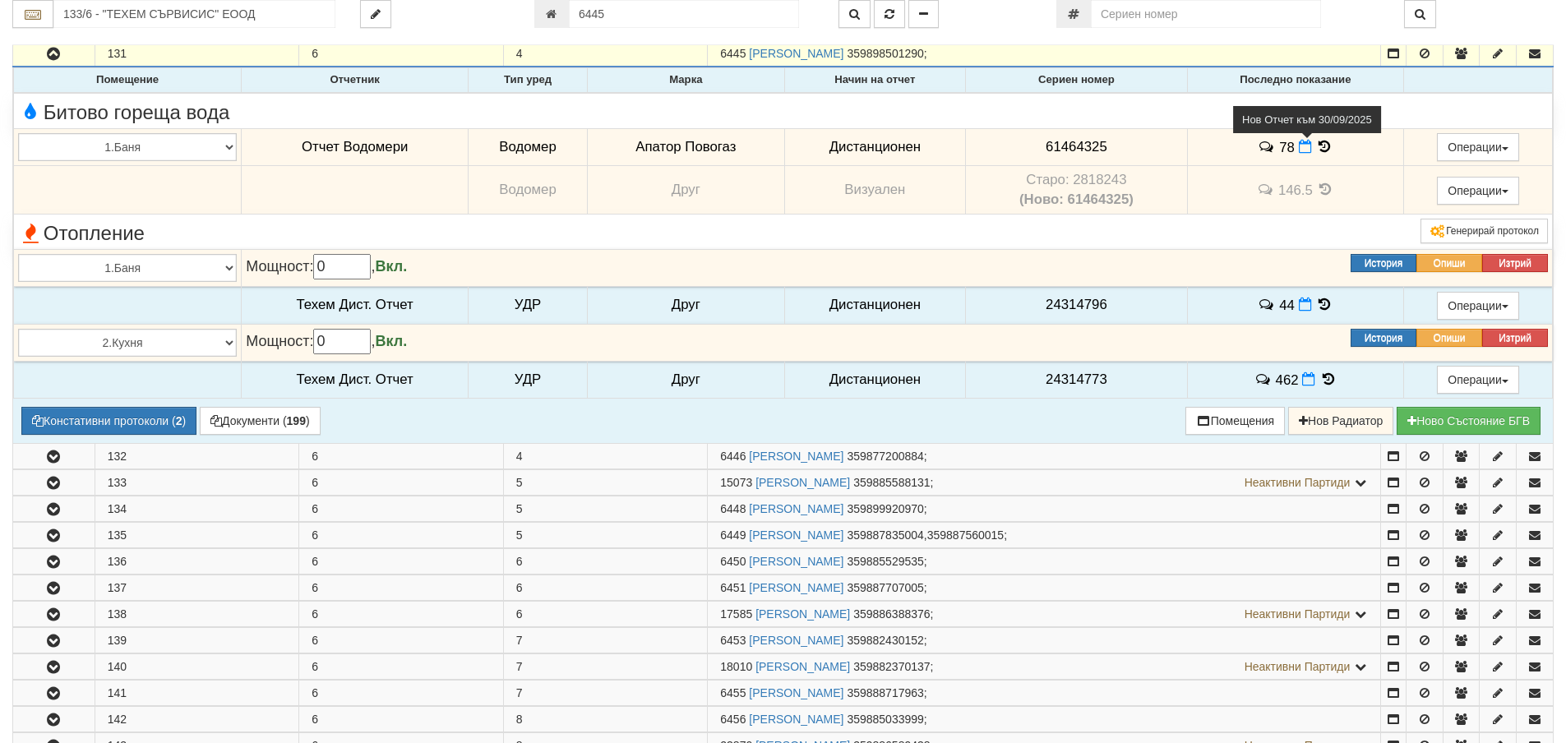
click at [1300, 145] on icon at bounding box center [1304, 147] width 13 height 14
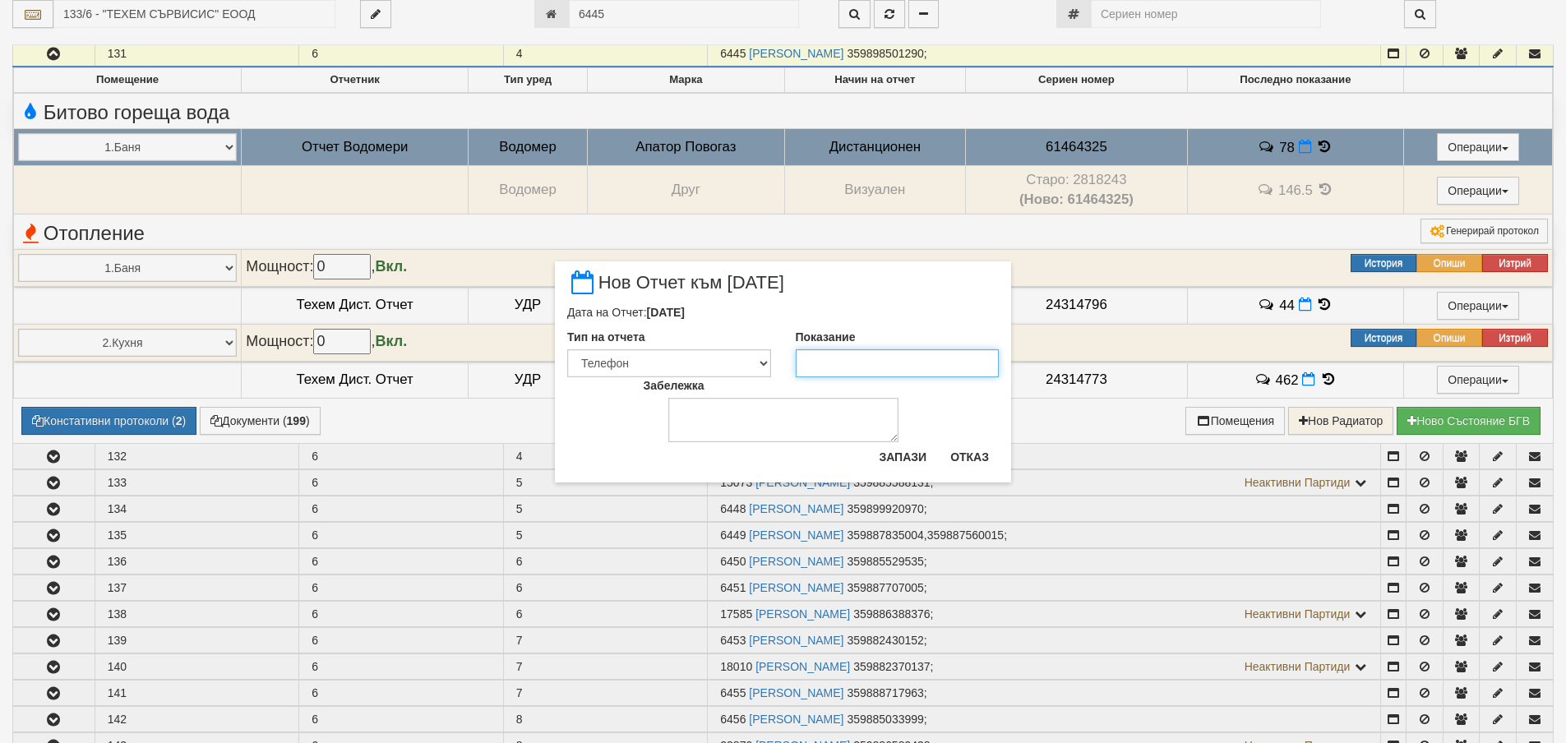
click at [863, 356] on input "Показание" at bounding box center [898, 363] width 204 height 28
click at [902, 458] on button "Запази" at bounding box center [902, 457] width 67 height 26
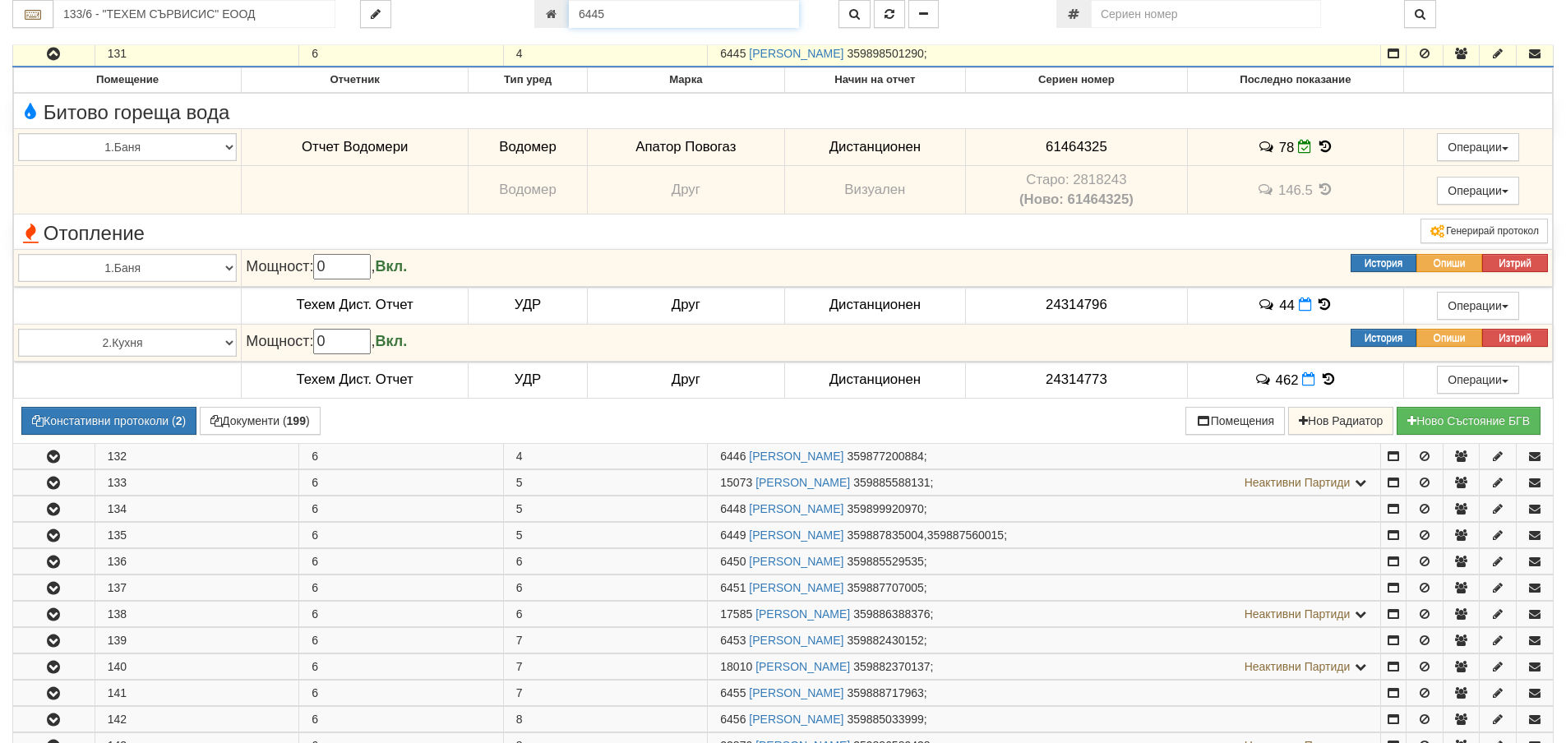
click at [636, 12] on input "6445" at bounding box center [684, 14] width 230 height 28
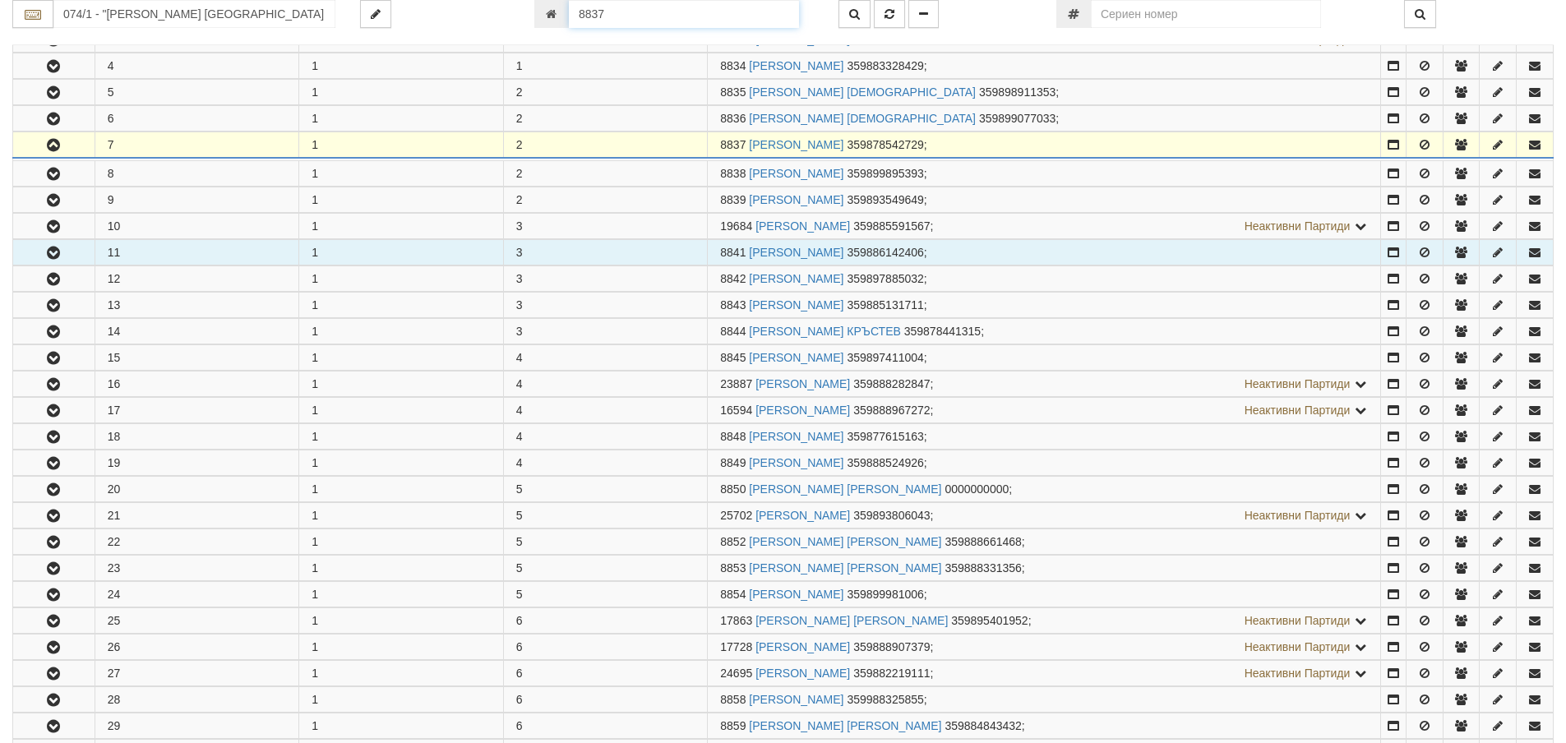
scroll to position [482, 0]
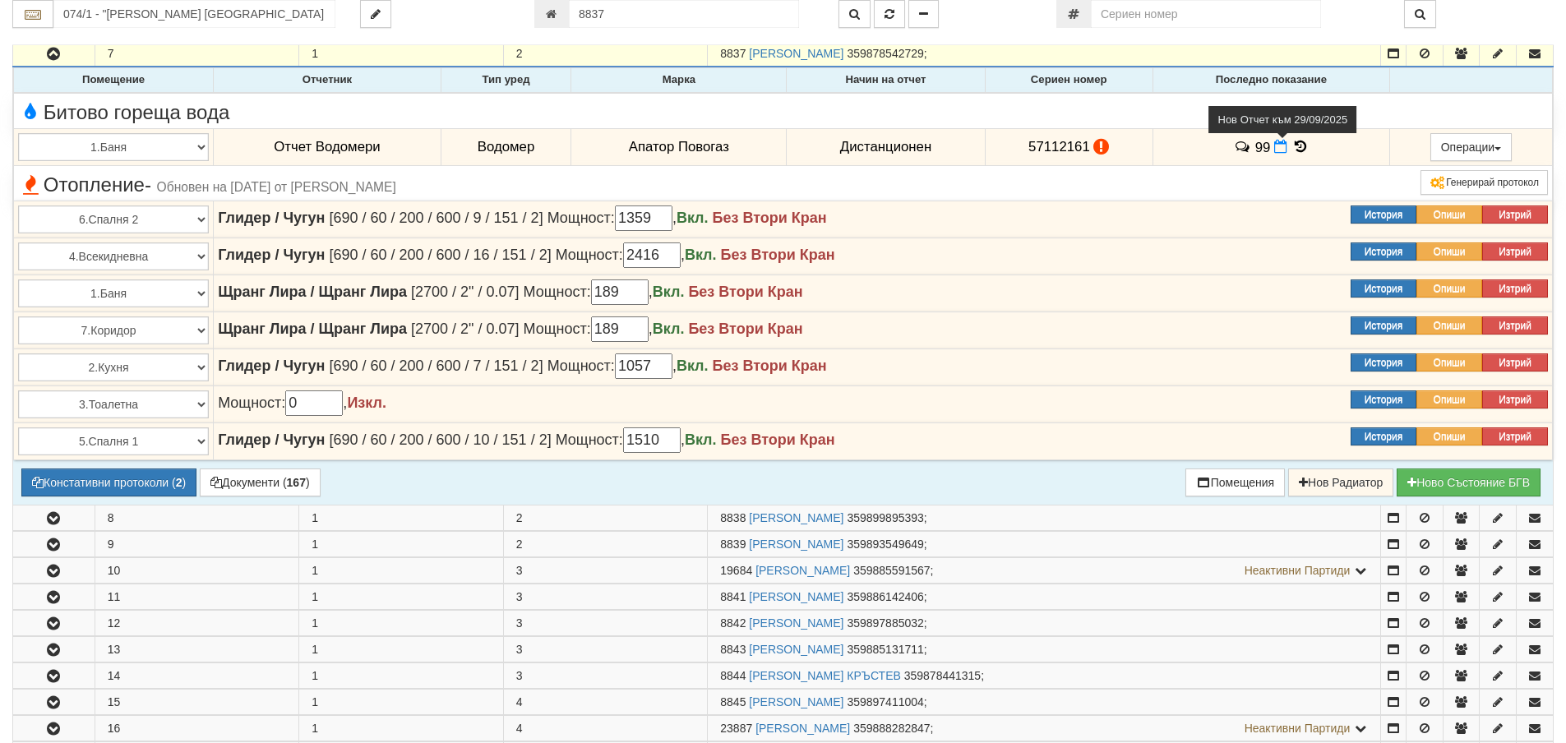
click at [1275, 151] on icon at bounding box center [1280, 147] width 13 height 14
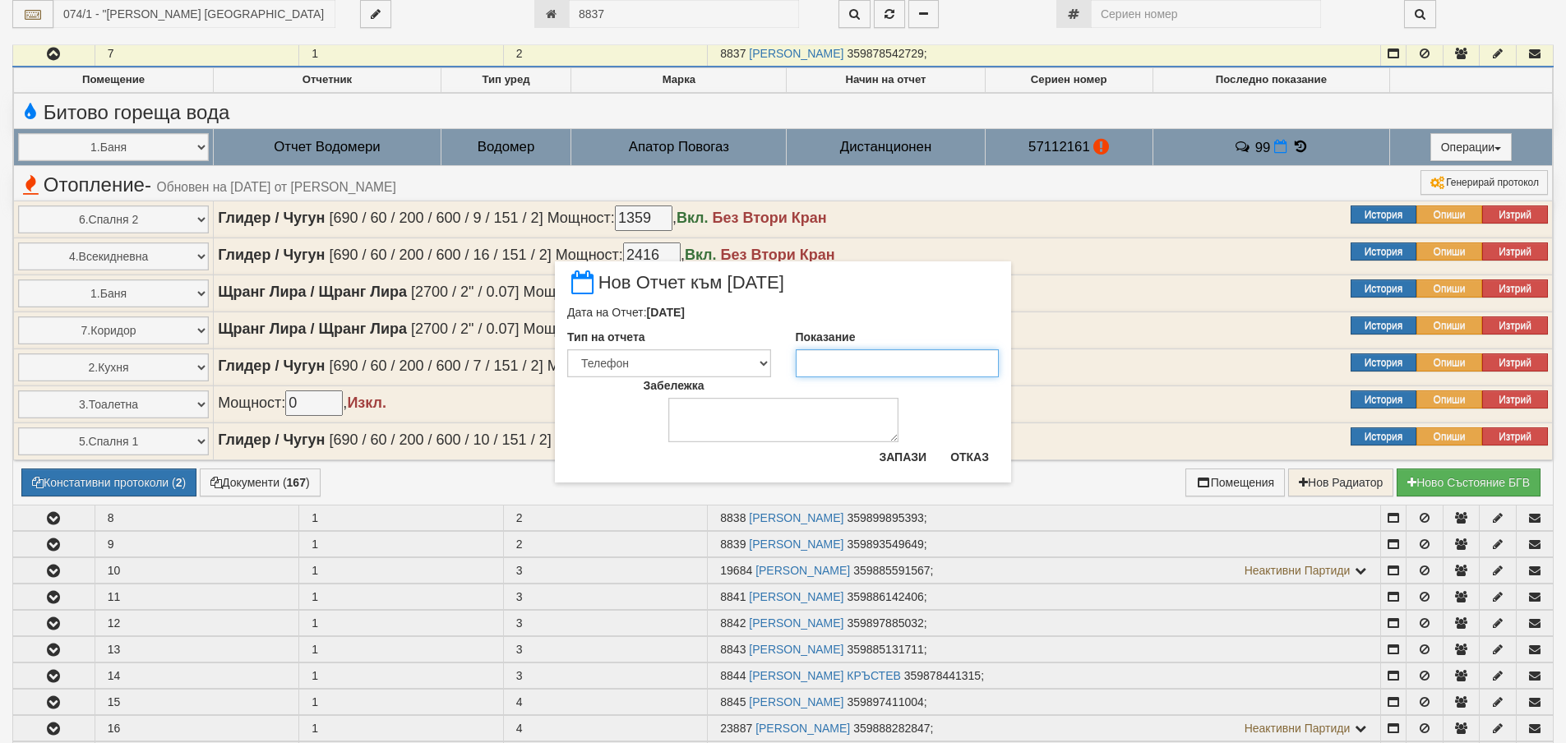
click at [828, 360] on input "Показание" at bounding box center [898, 363] width 204 height 28
click at [906, 458] on button "Запази" at bounding box center [902, 457] width 67 height 26
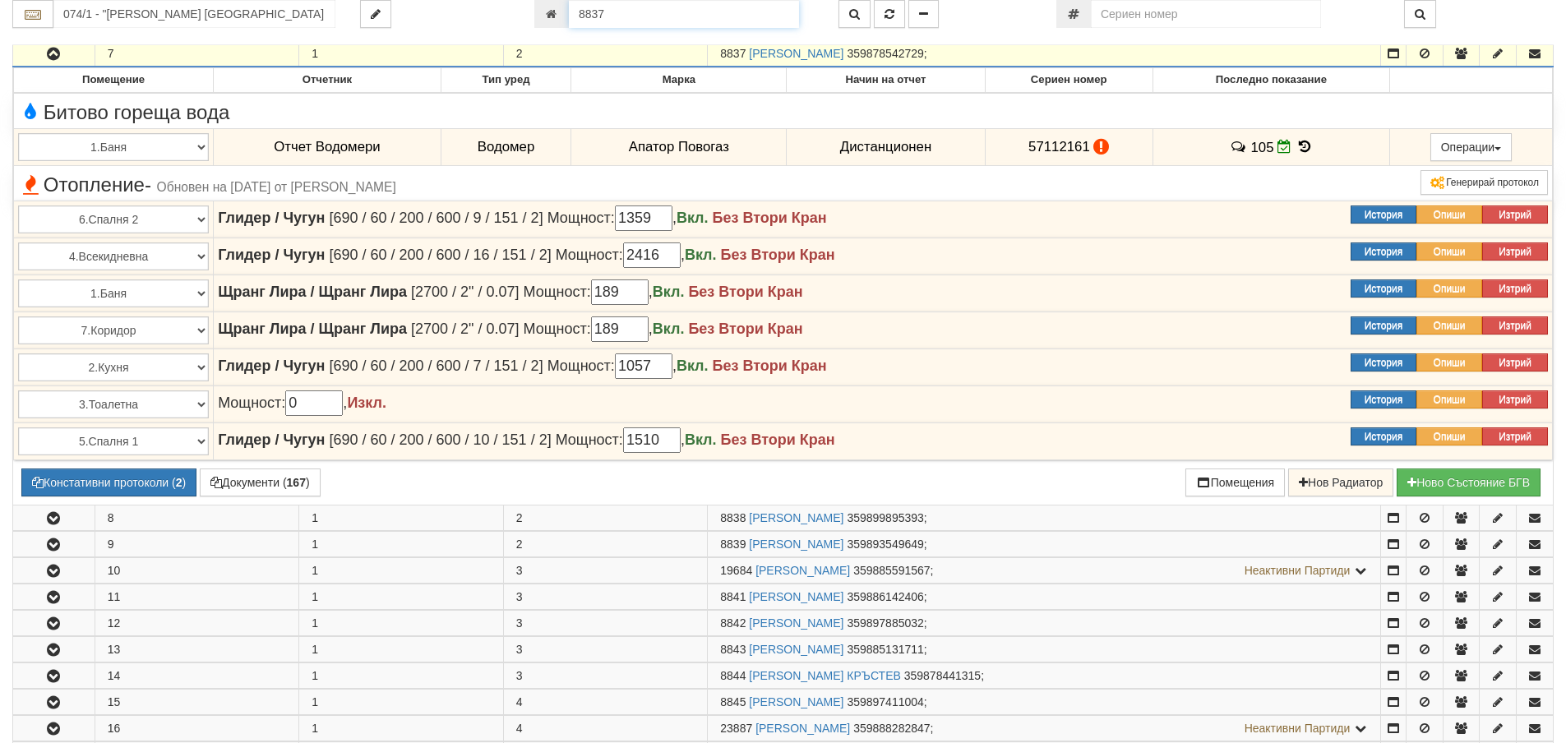
click at [620, 25] on input "8837" at bounding box center [684, 14] width 230 height 28
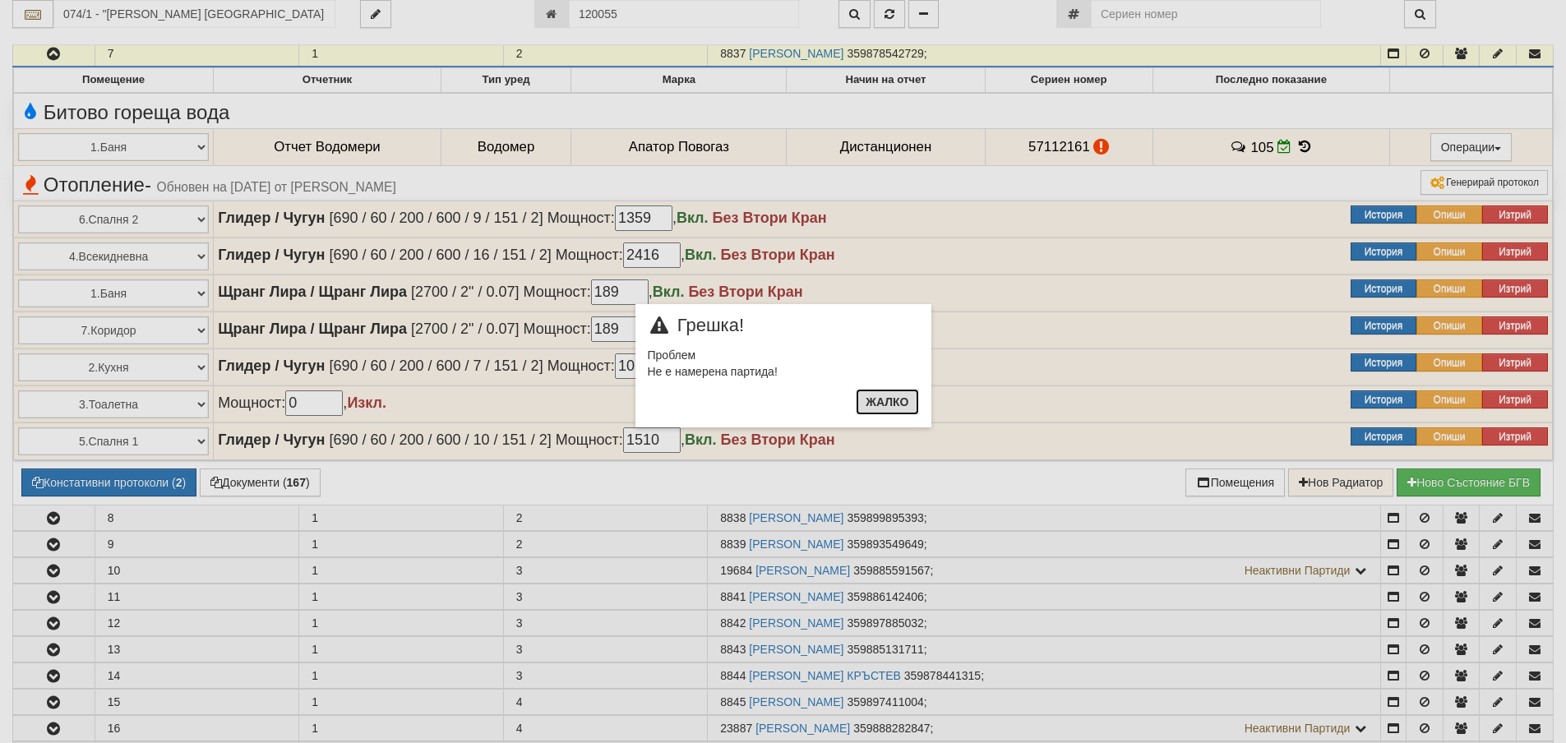
click at [894, 405] on button "Жалко" at bounding box center [886, 402] width 62 height 26
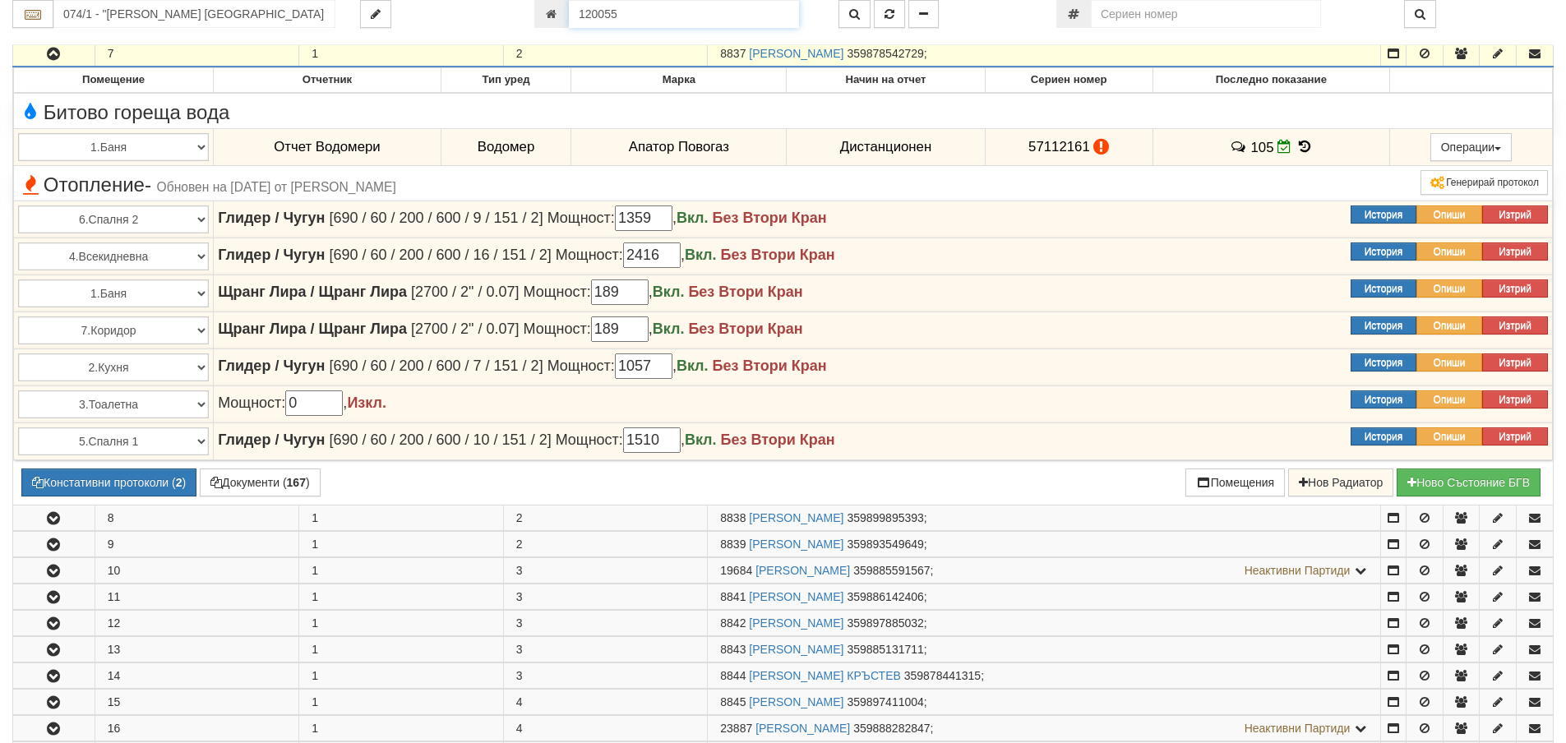
click at [597, 13] on input "120055" at bounding box center [684, 14] width 230 height 28
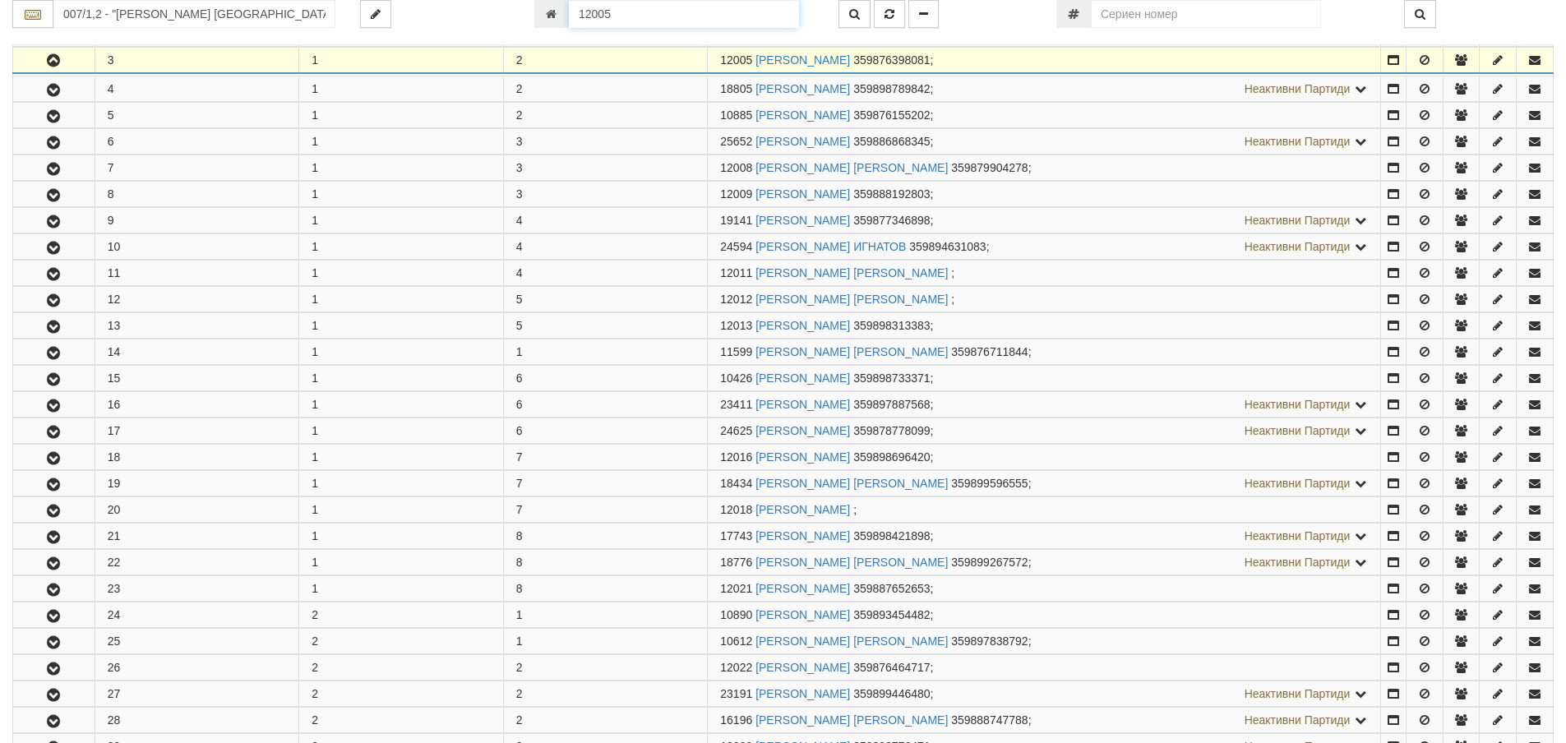
scroll to position [377, 0]
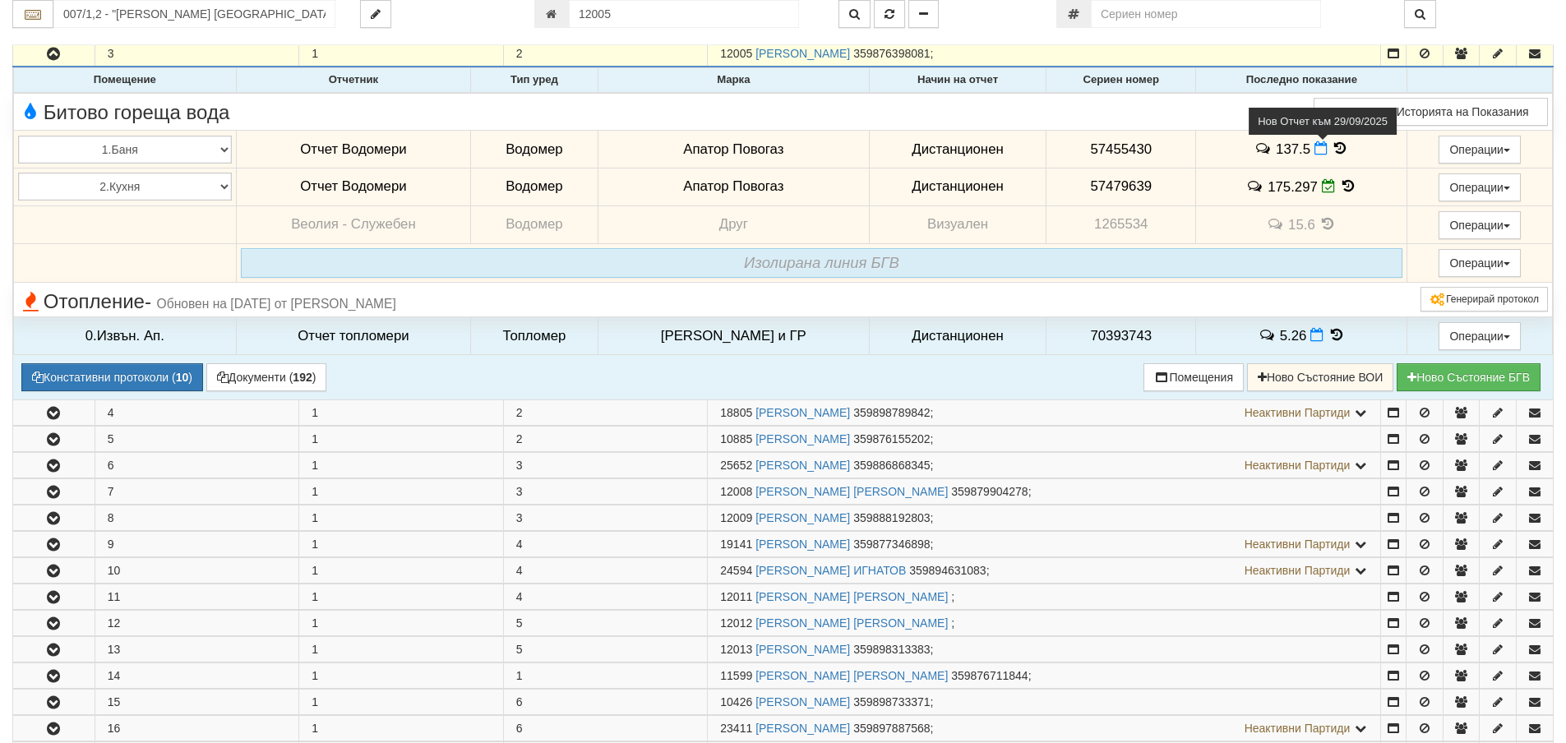
click at [1314, 153] on icon at bounding box center [1320, 148] width 13 height 14
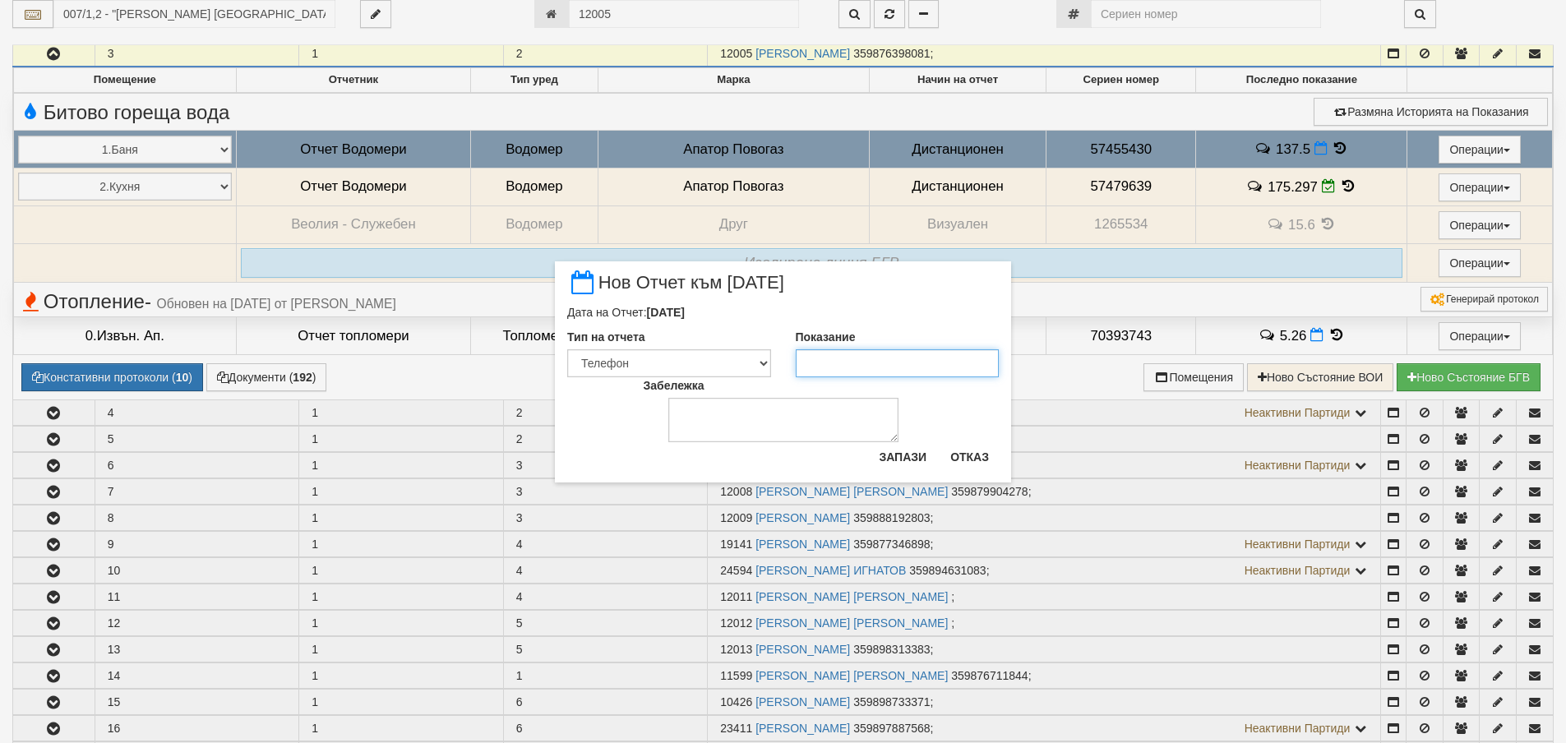
click at [828, 360] on input "Показание" at bounding box center [898, 363] width 204 height 28
click at [908, 462] on button "Запази" at bounding box center [902, 457] width 67 height 26
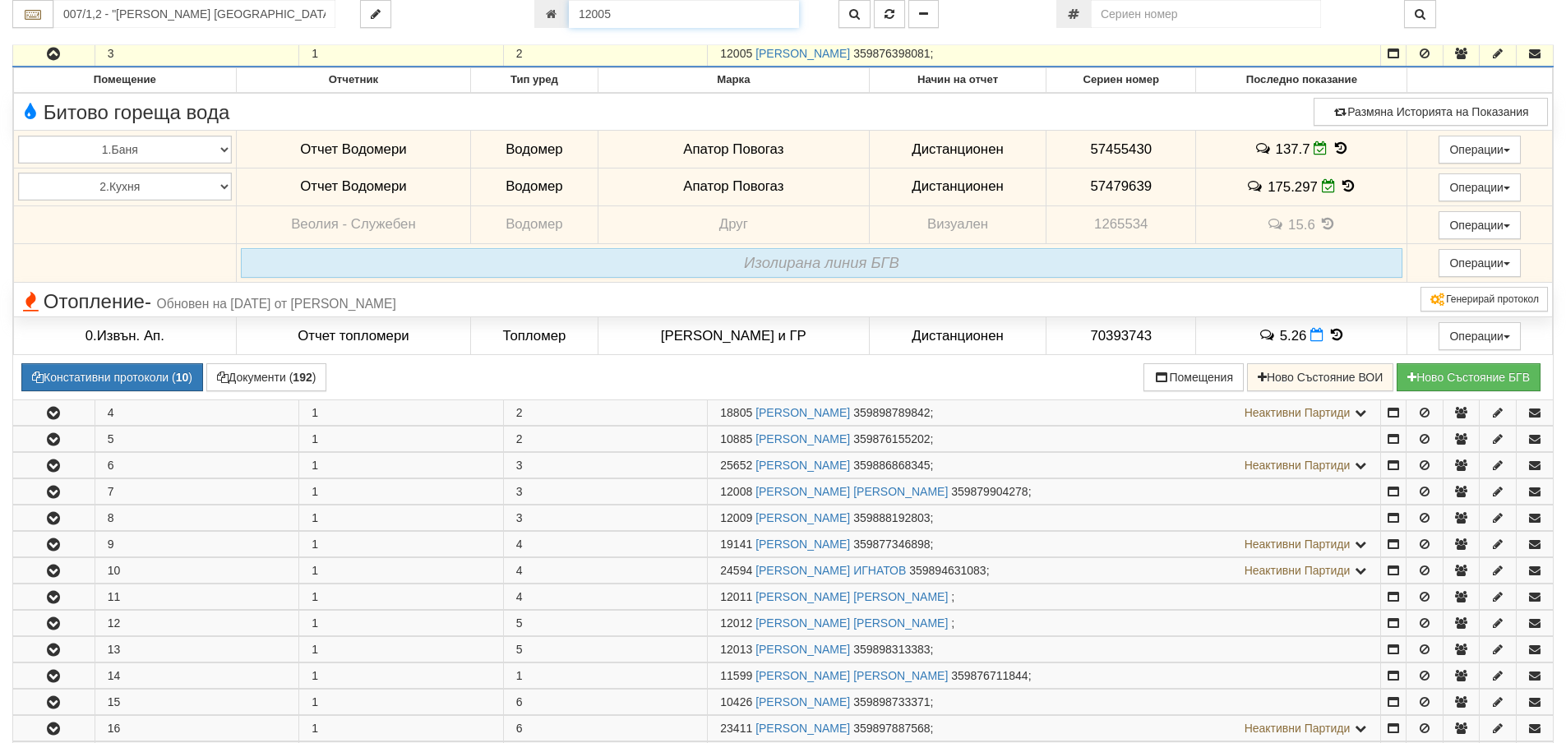
click at [680, 25] on input "12005" at bounding box center [684, 14] width 230 height 28
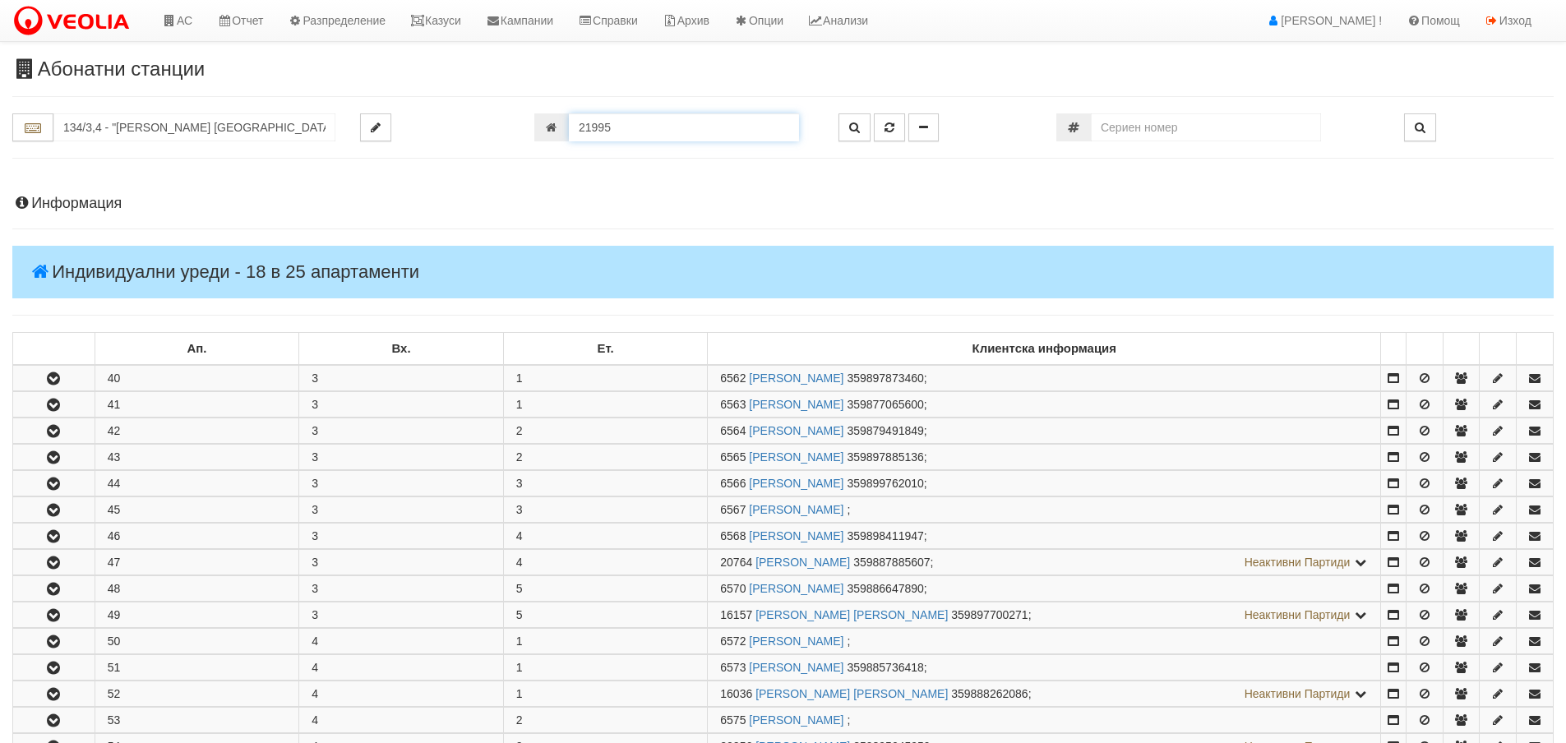
scroll to position [680, 0]
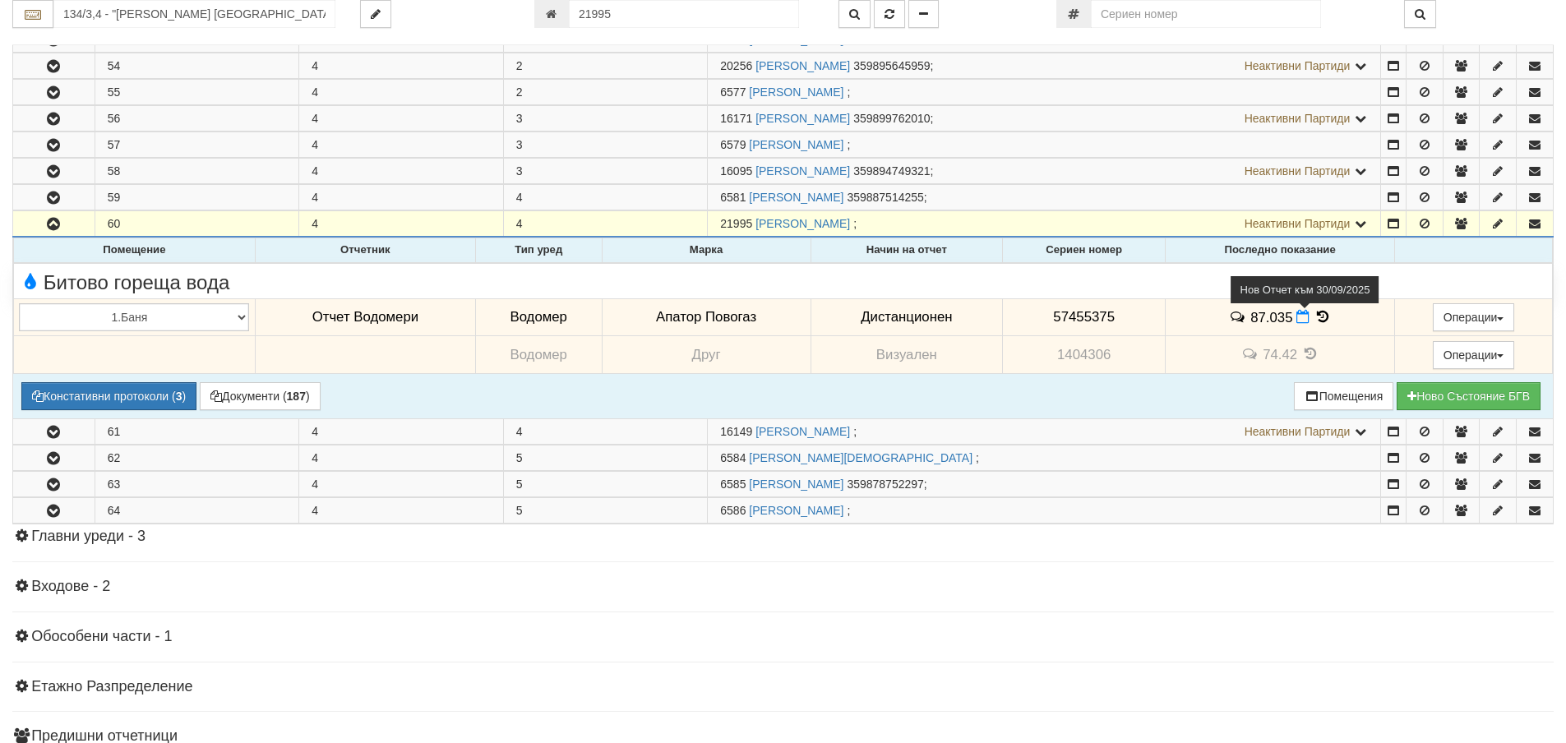
click at [1298, 317] on icon at bounding box center [1302, 317] width 13 height 14
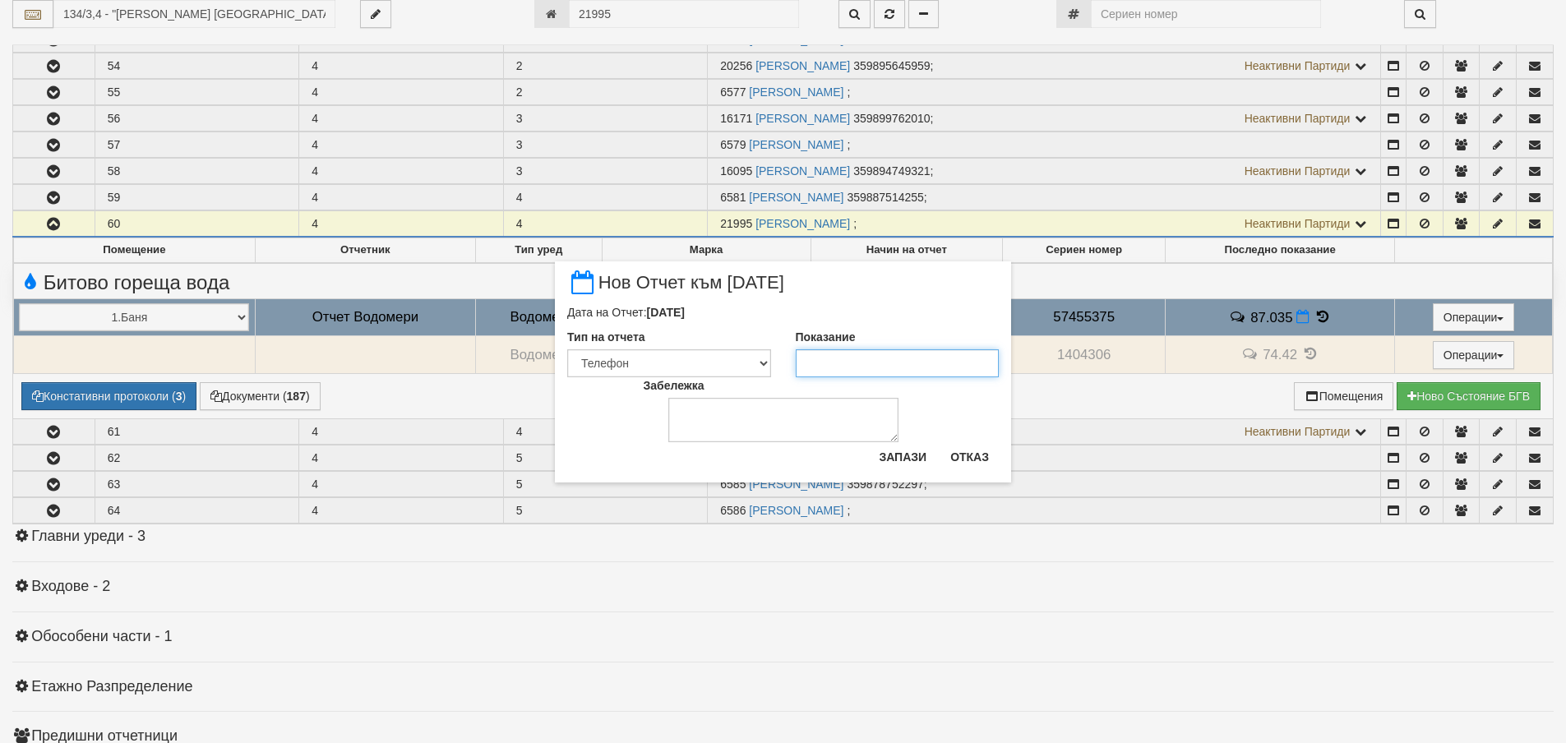
click at [823, 369] on input "Показание" at bounding box center [898, 363] width 204 height 28
click at [903, 457] on button "Запази" at bounding box center [902, 457] width 67 height 26
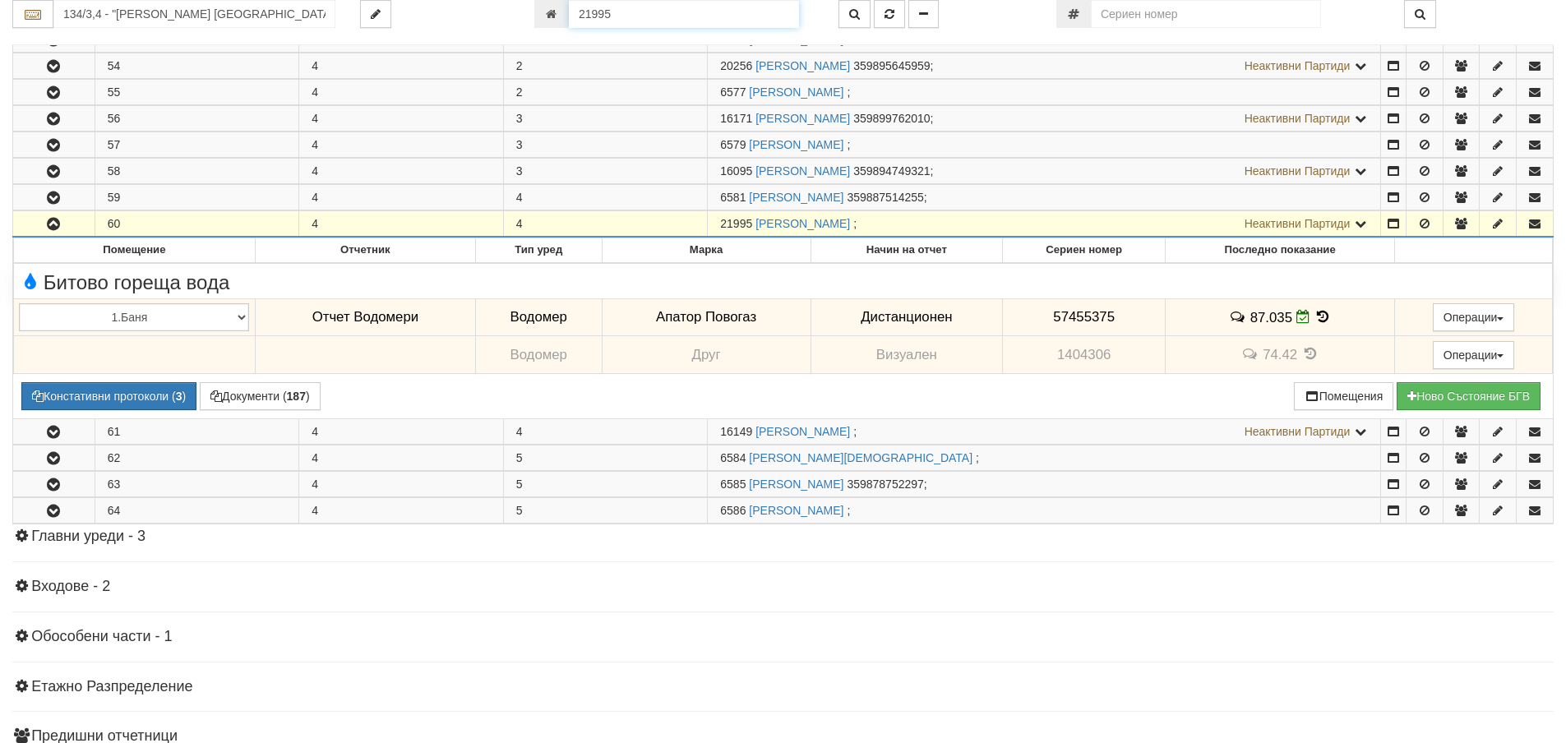
click at [621, 17] on input "21995" at bounding box center [684, 14] width 230 height 28
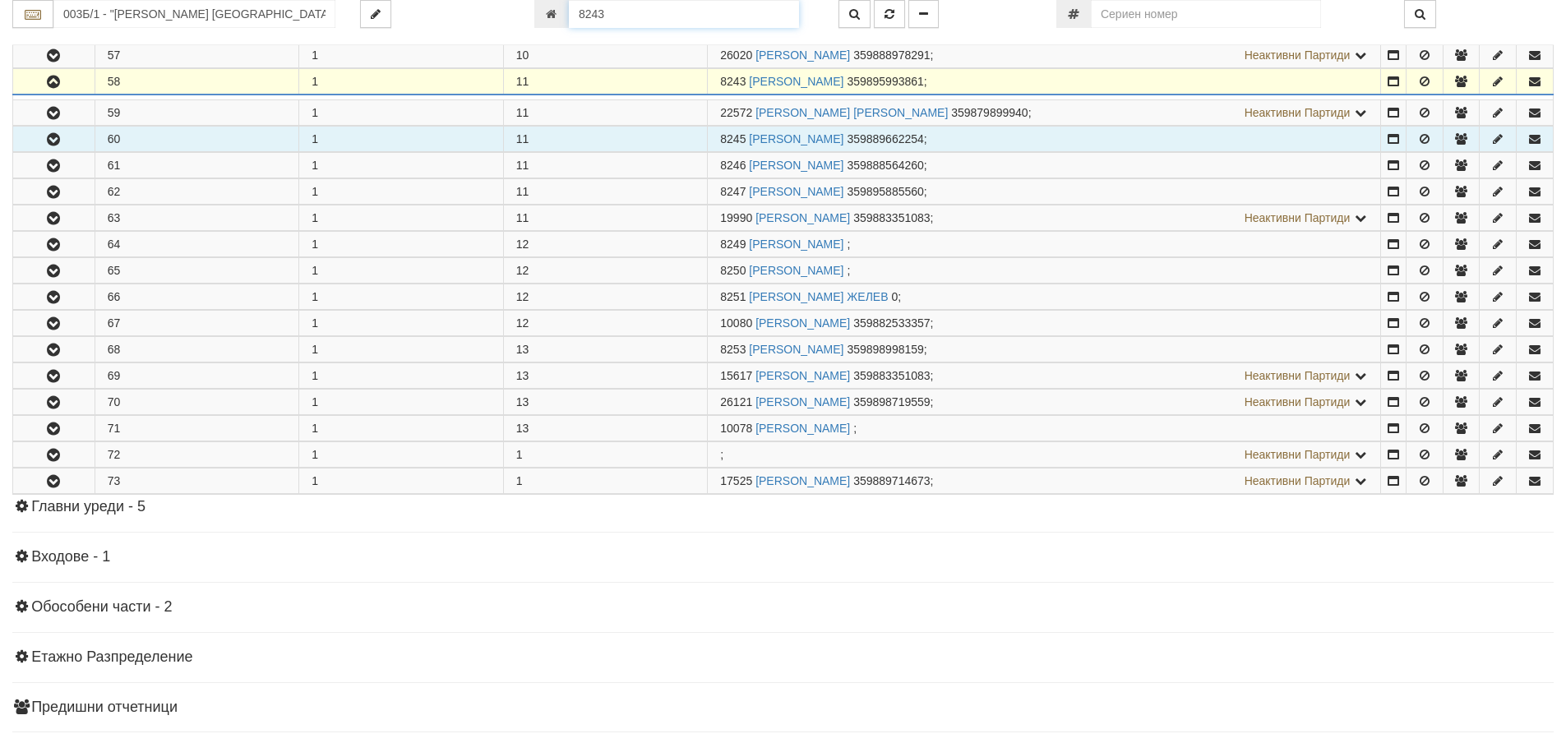
scroll to position [1824, 0]
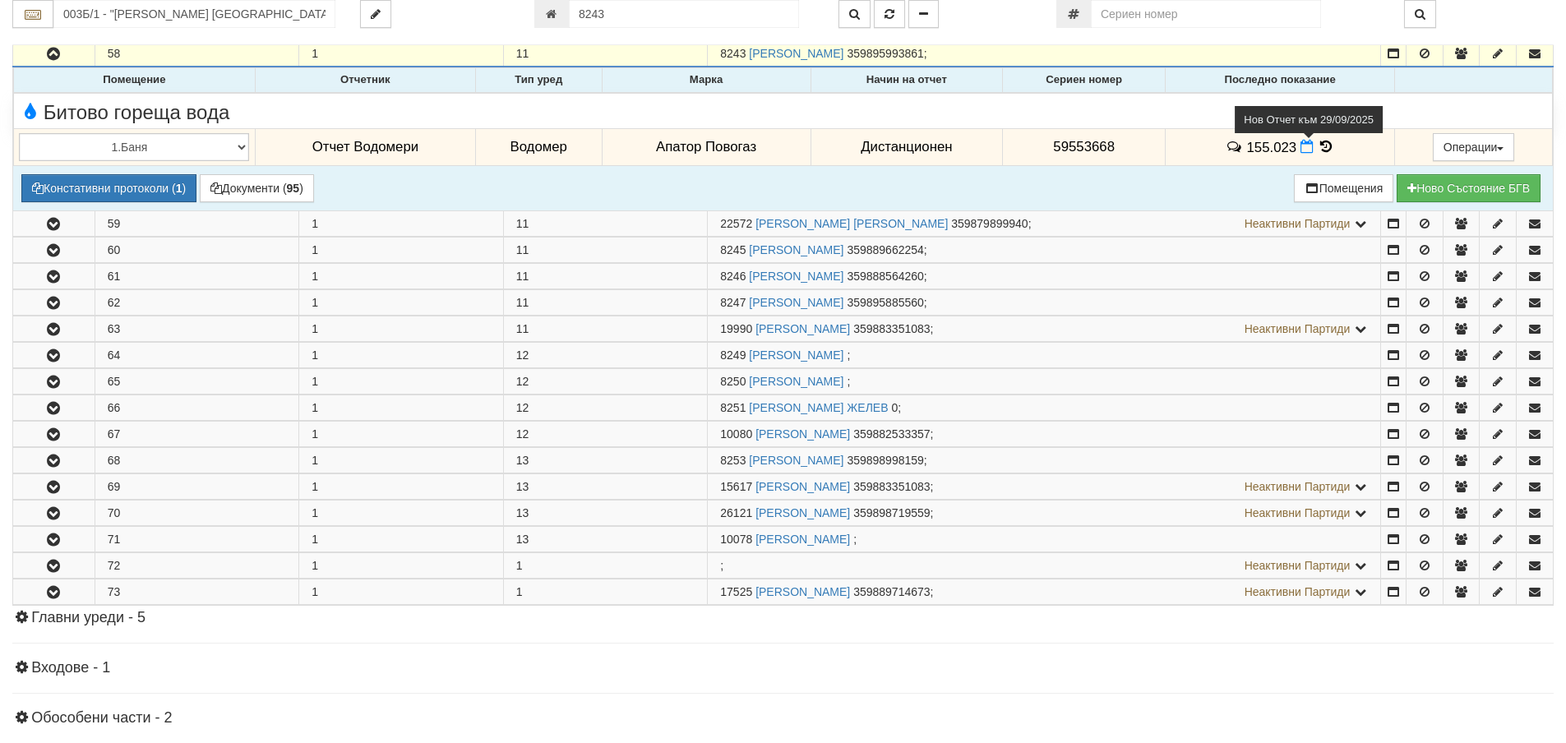
click at [1302, 150] on icon at bounding box center [1306, 147] width 13 height 14
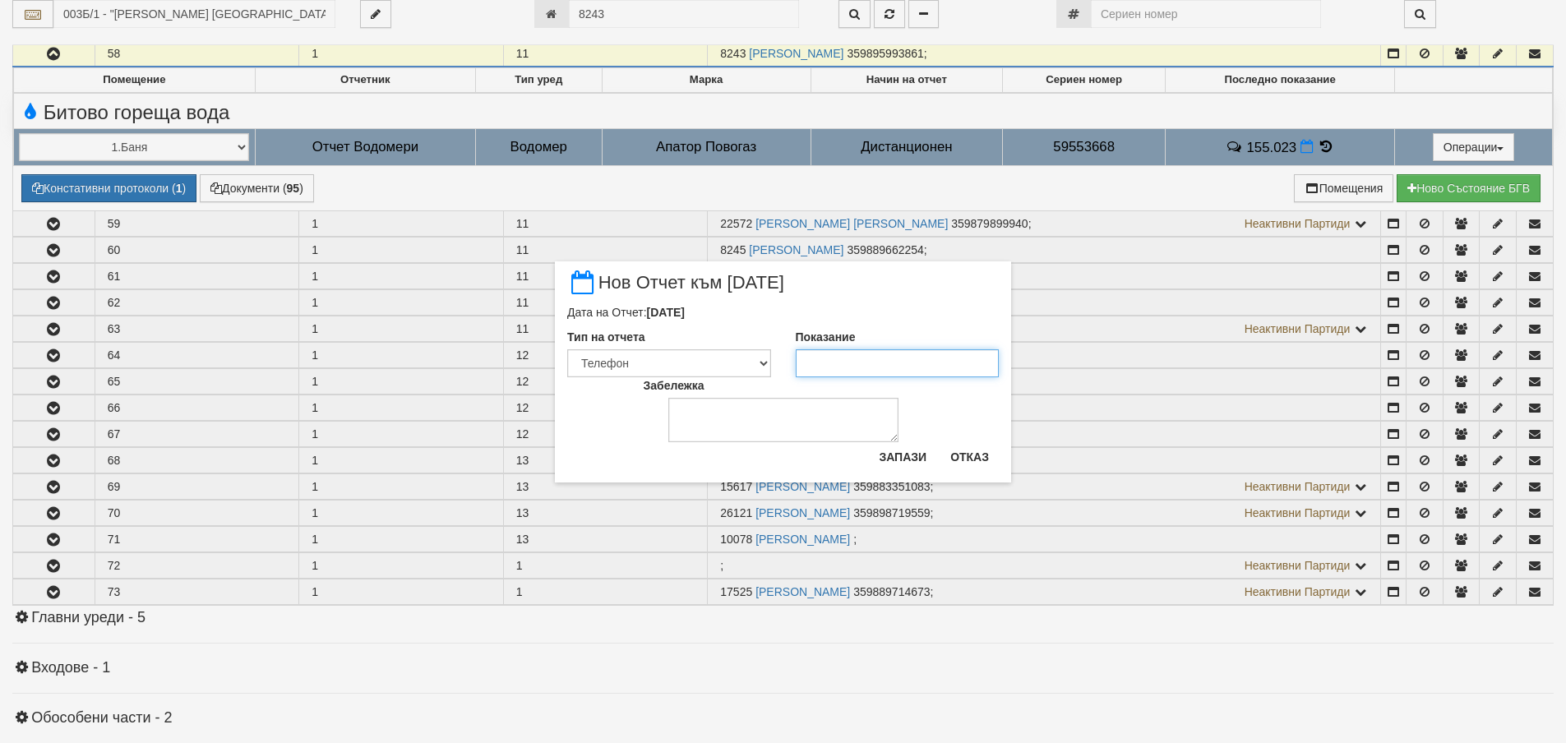
click at [888, 356] on input "Показание" at bounding box center [898, 363] width 204 height 28
click at [903, 455] on button "Запази" at bounding box center [902, 457] width 67 height 26
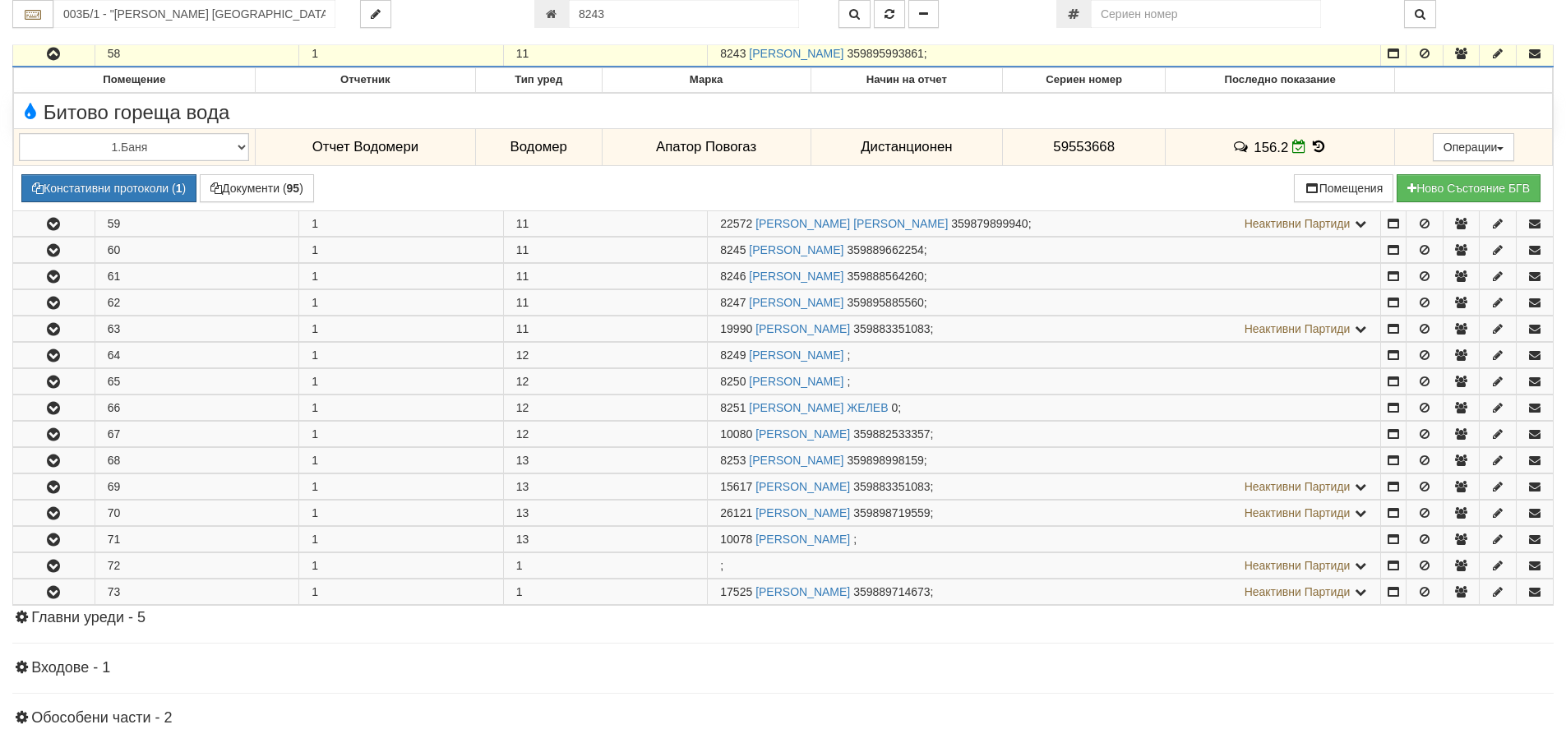
drag, startPoint x: 617, startPoint y: 31, endPoint x: 625, endPoint y: 21, distance: 12.8
click at [621, 27] on div "003Б/1 - "ВЕОЛИЯ ЕНЕРДЖИ ВАРНА " ЕАД 8243" at bounding box center [782, 22] width 1541 height 45
click at [628, 20] on input "8243" at bounding box center [684, 14] width 230 height 28
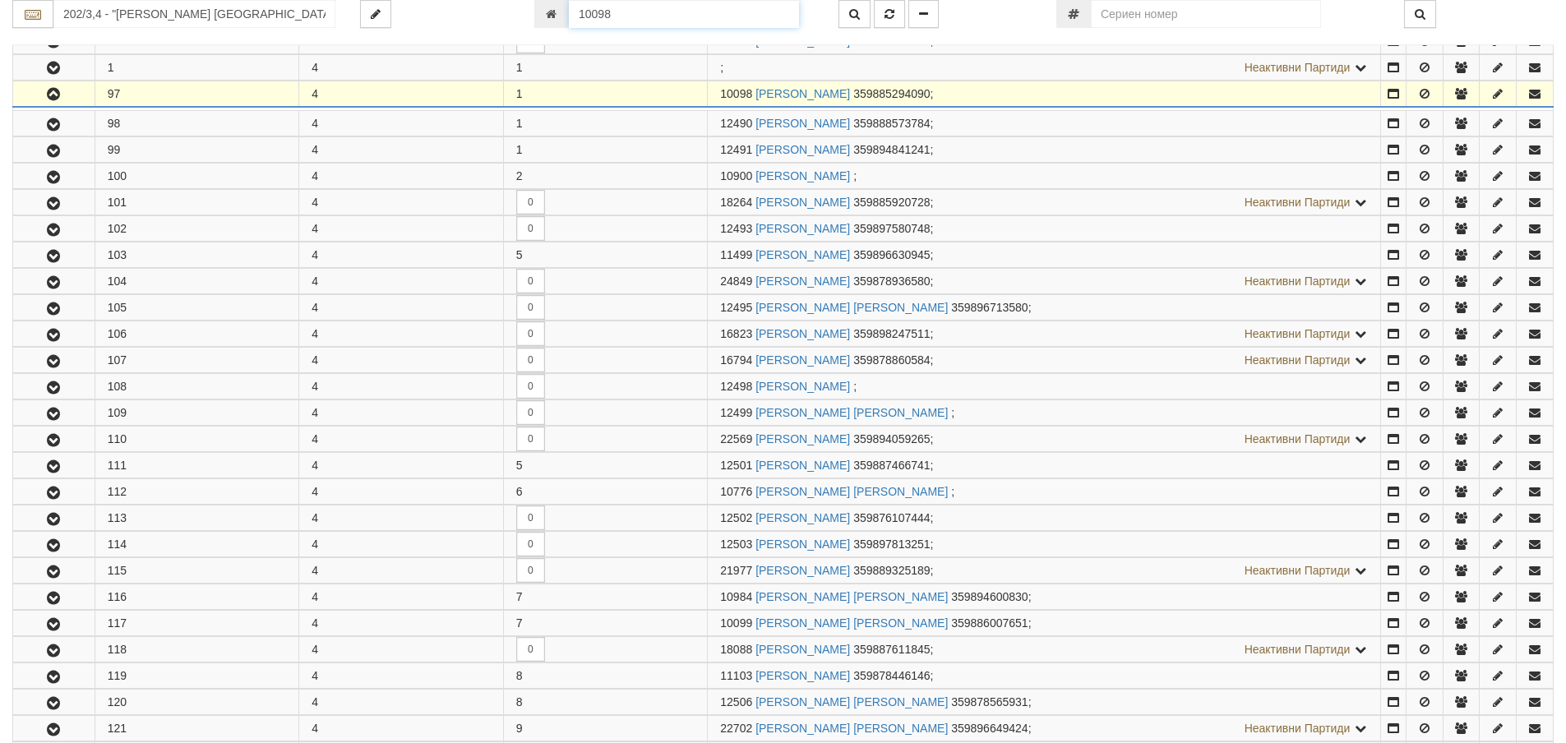
scroll to position [1298, 0]
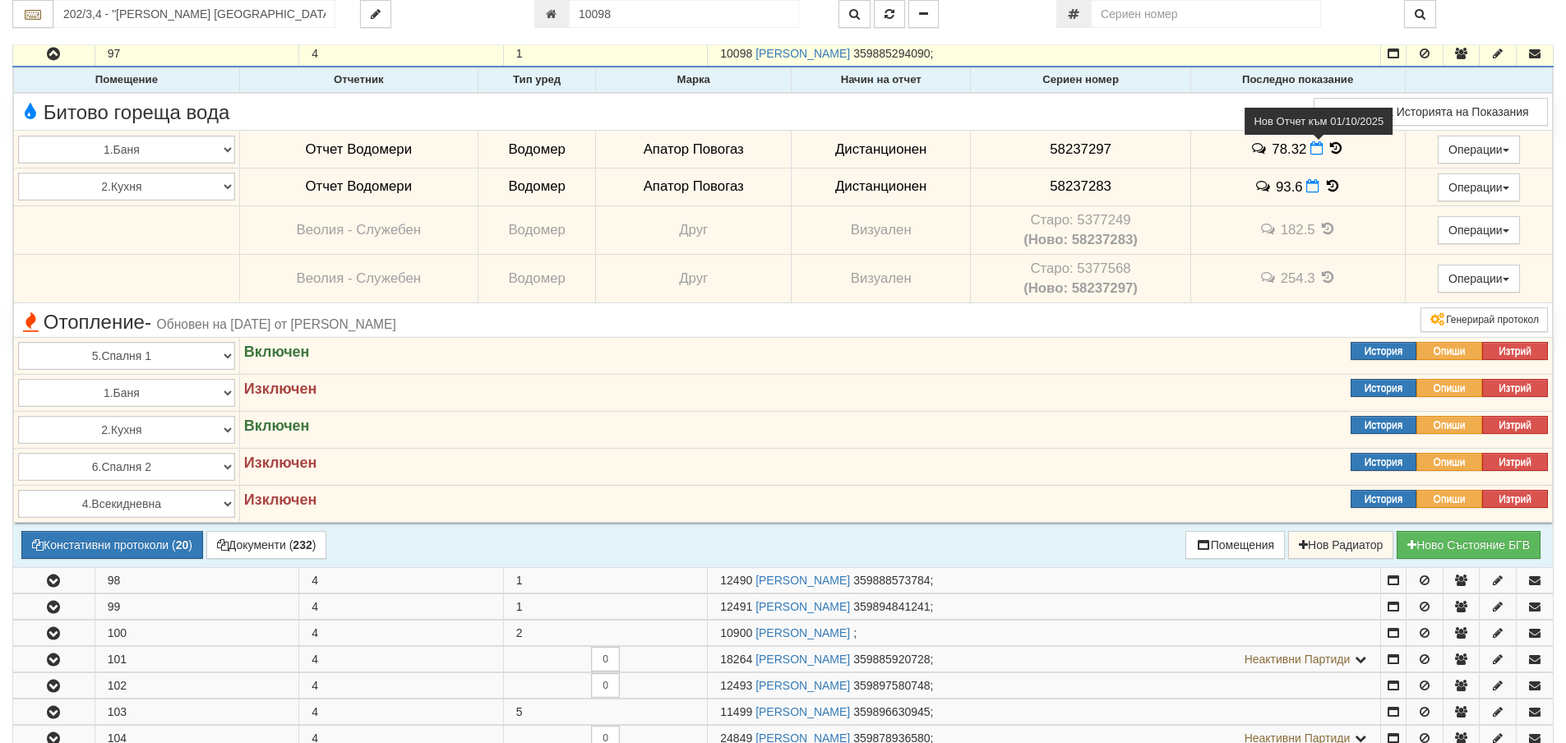
click at [1310, 152] on icon at bounding box center [1316, 148] width 13 height 14
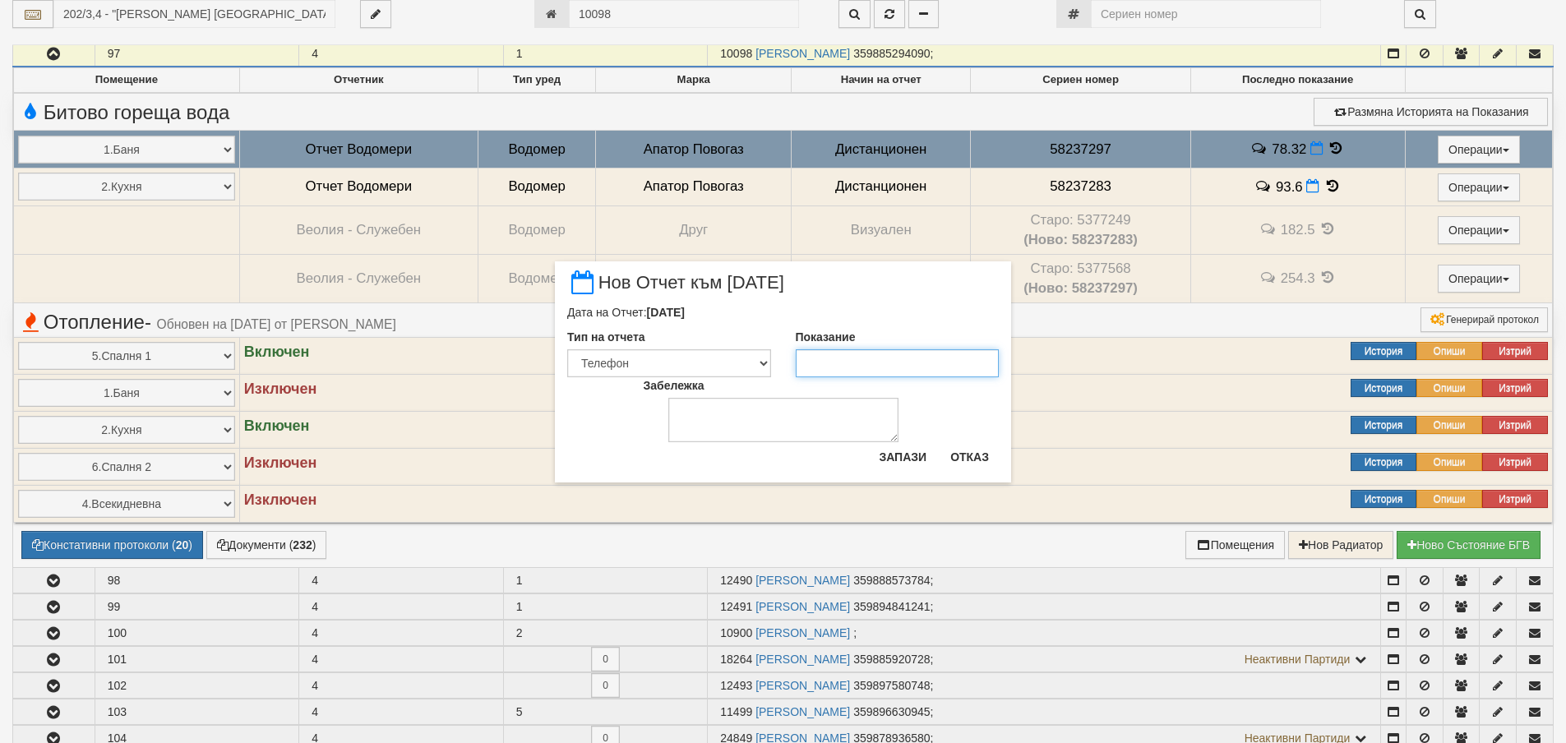
click at [916, 366] on input "Показание" at bounding box center [898, 363] width 204 height 28
click at [901, 454] on button "Запази" at bounding box center [902, 457] width 67 height 26
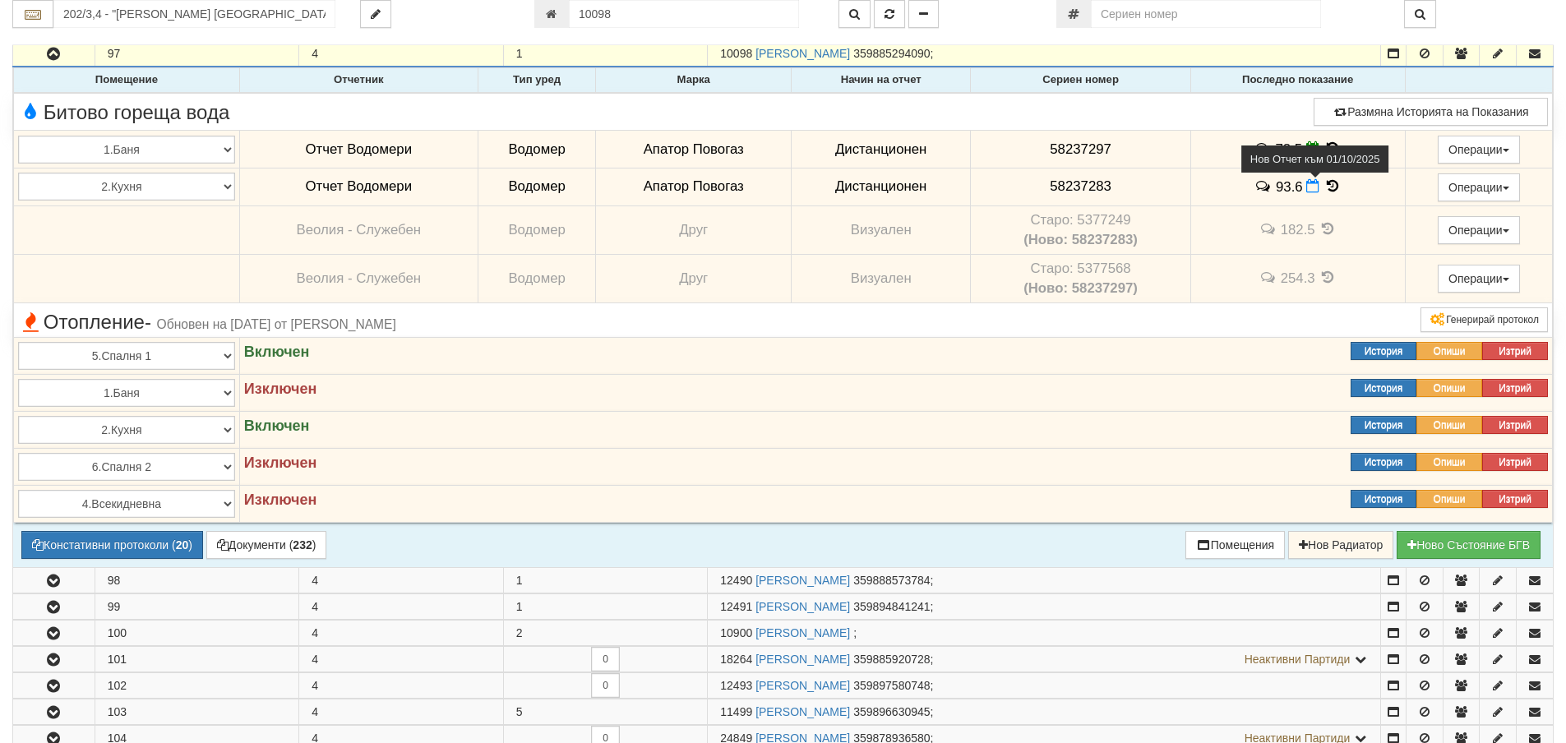
click at [1306, 189] on icon at bounding box center [1312, 186] width 13 height 14
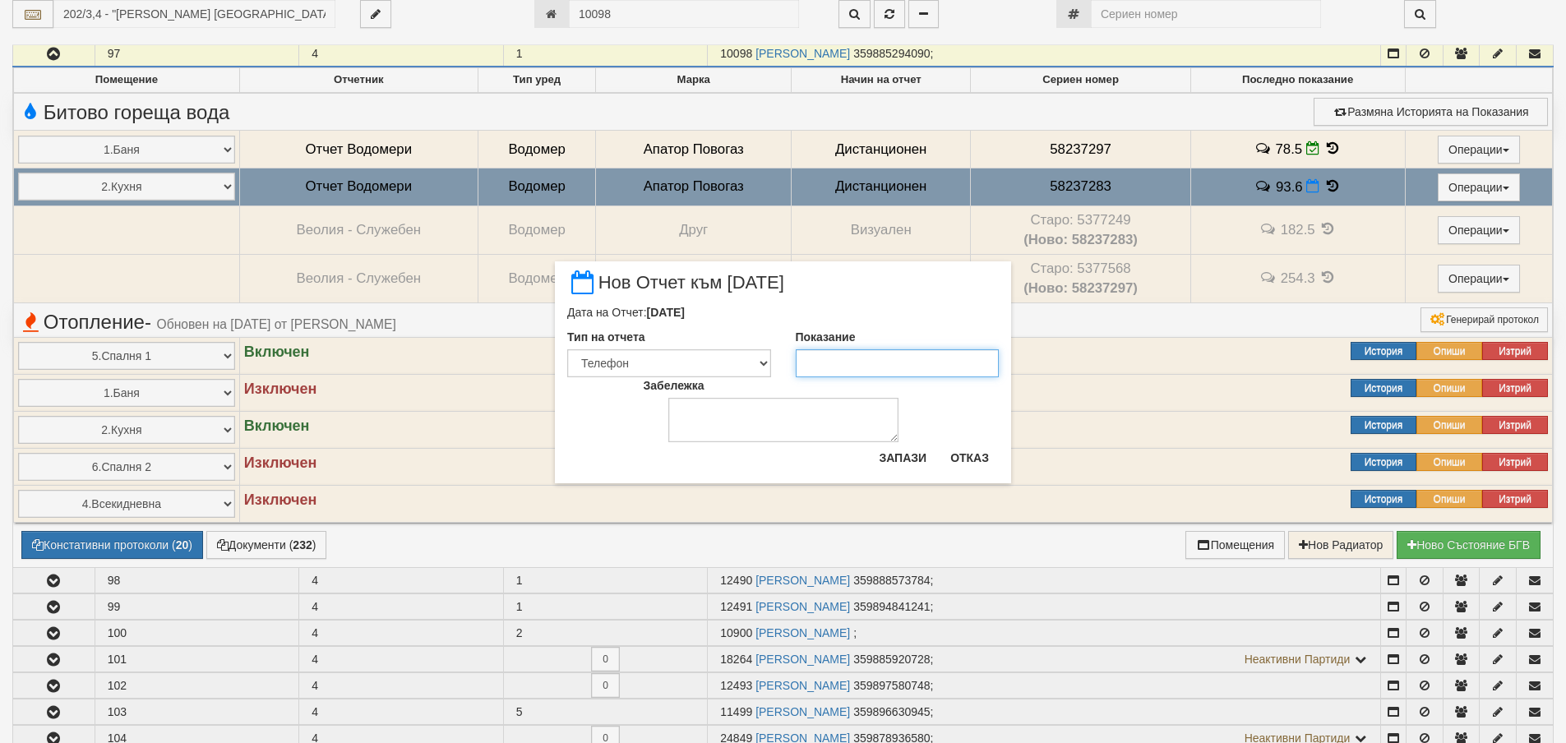
click at [948, 359] on input "Показание" at bounding box center [898, 363] width 204 height 28
click at [904, 463] on button "Запази" at bounding box center [902, 458] width 67 height 26
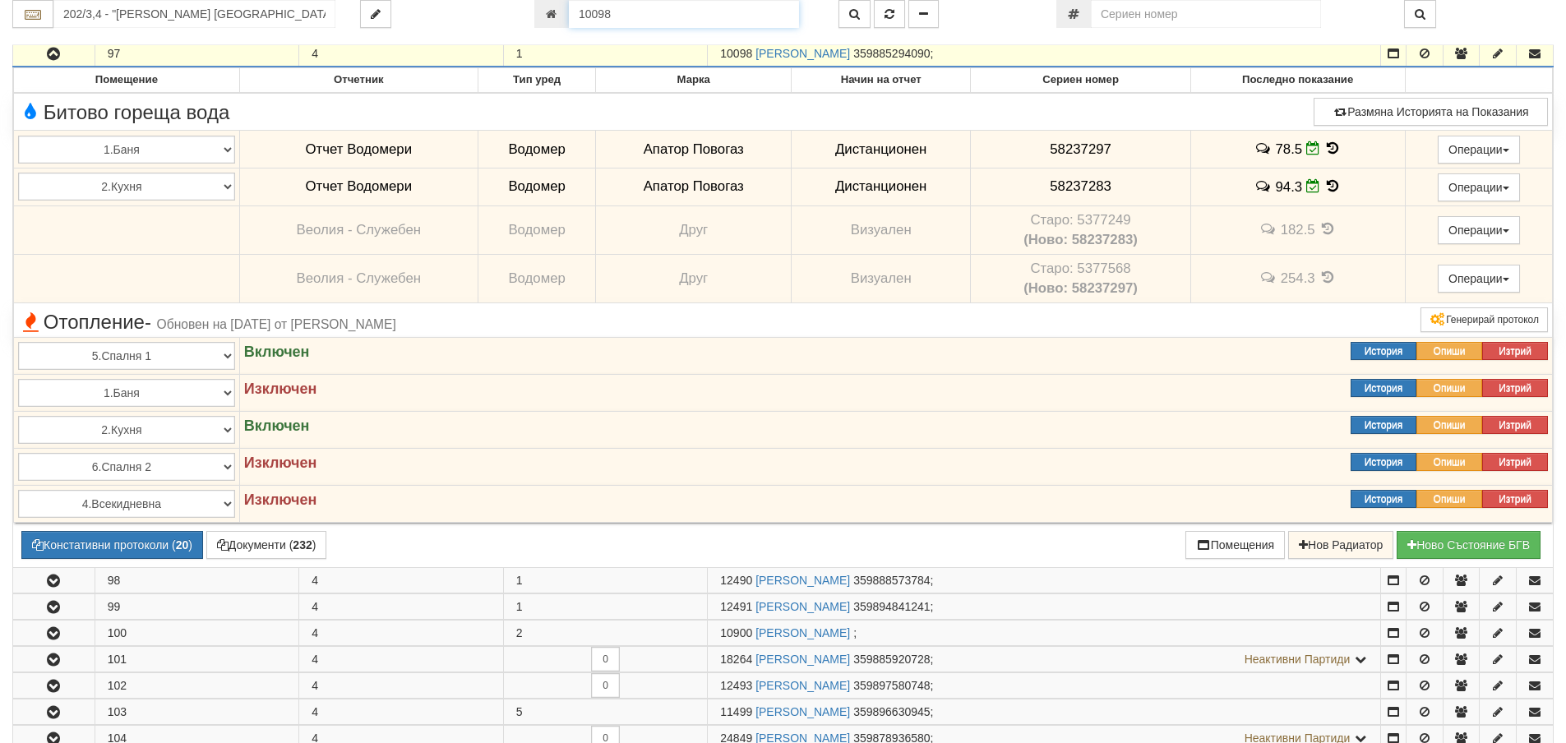
click at [689, 6] on input "10098" at bounding box center [684, 14] width 230 height 28
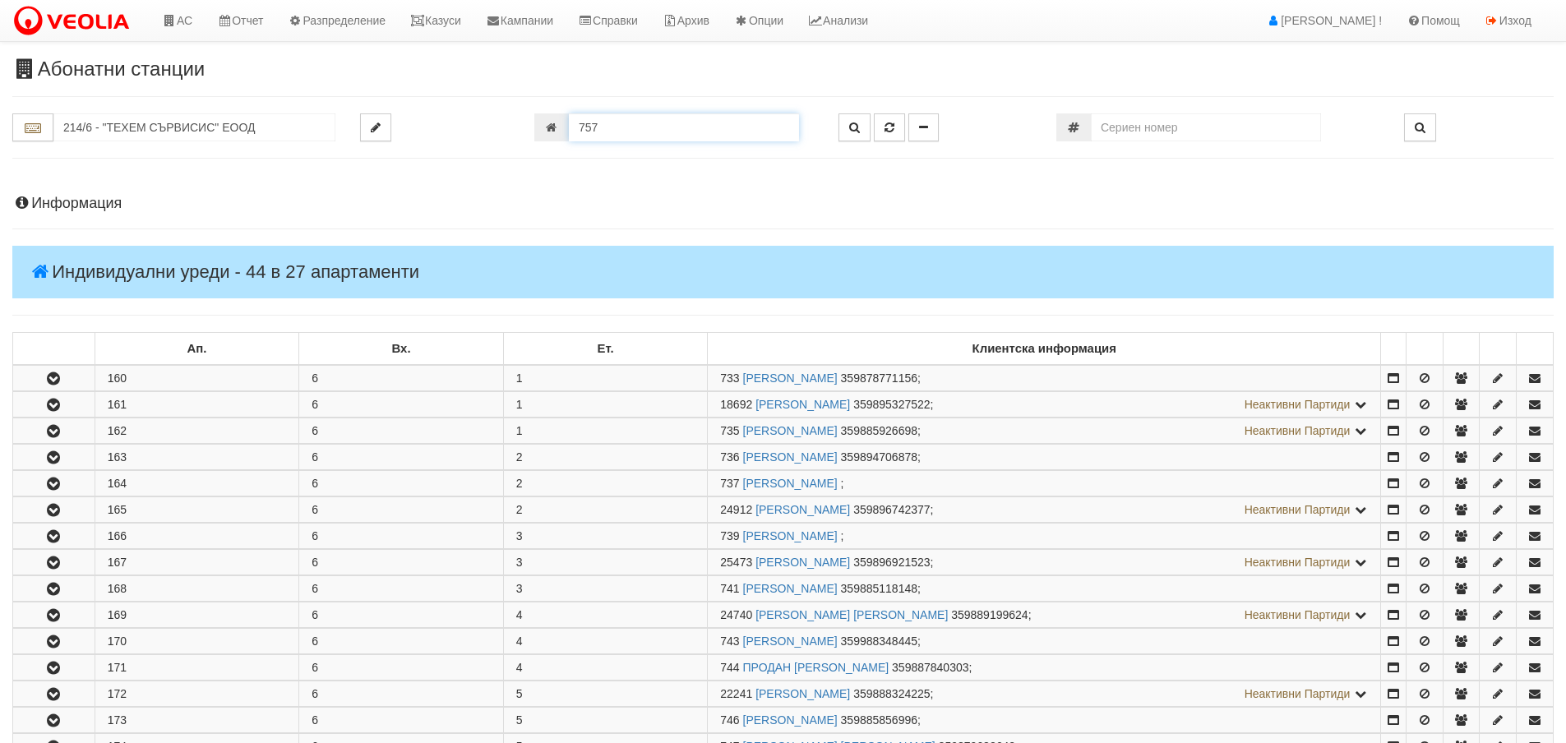
scroll to position [733, 0]
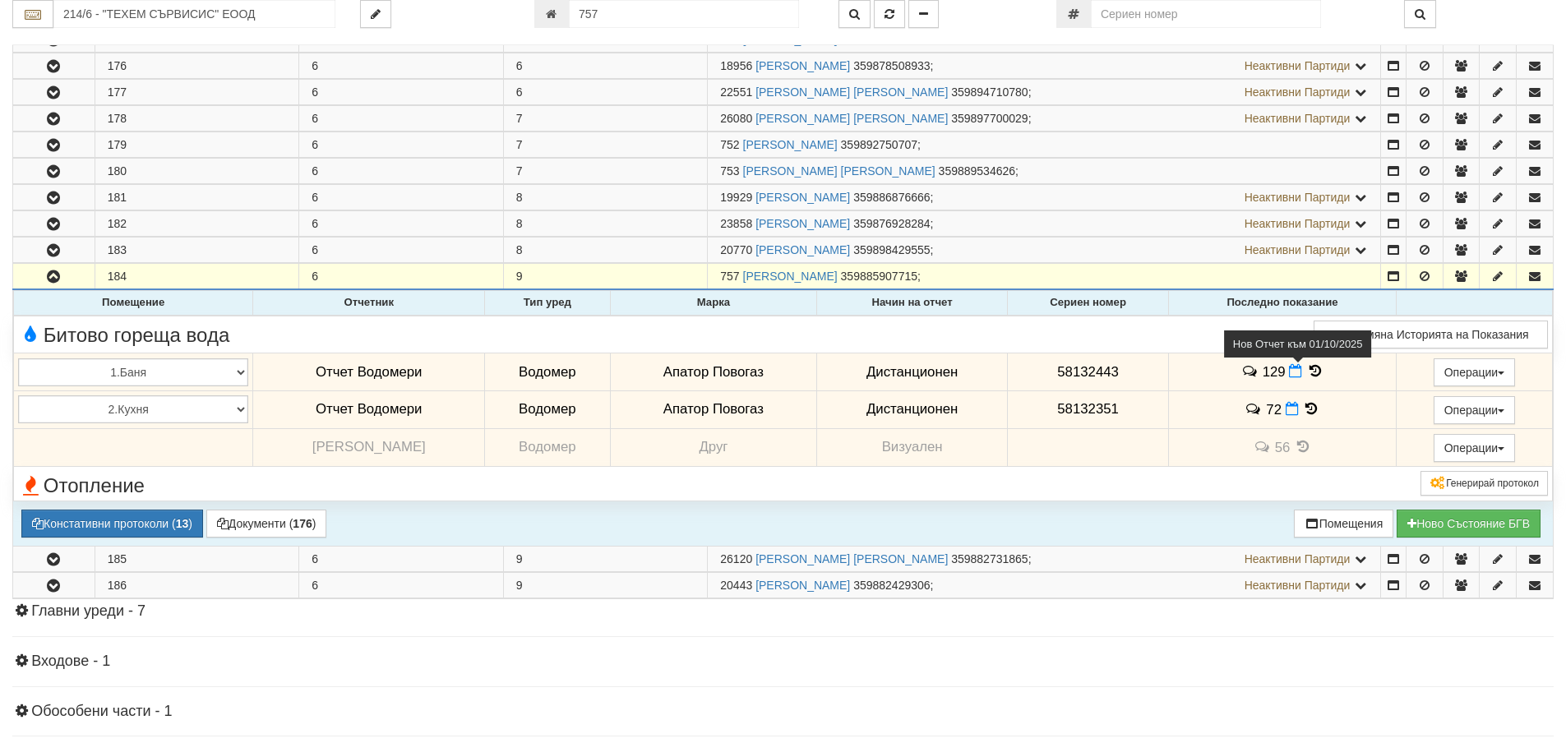
click at [1289, 372] on icon at bounding box center [1295, 371] width 13 height 14
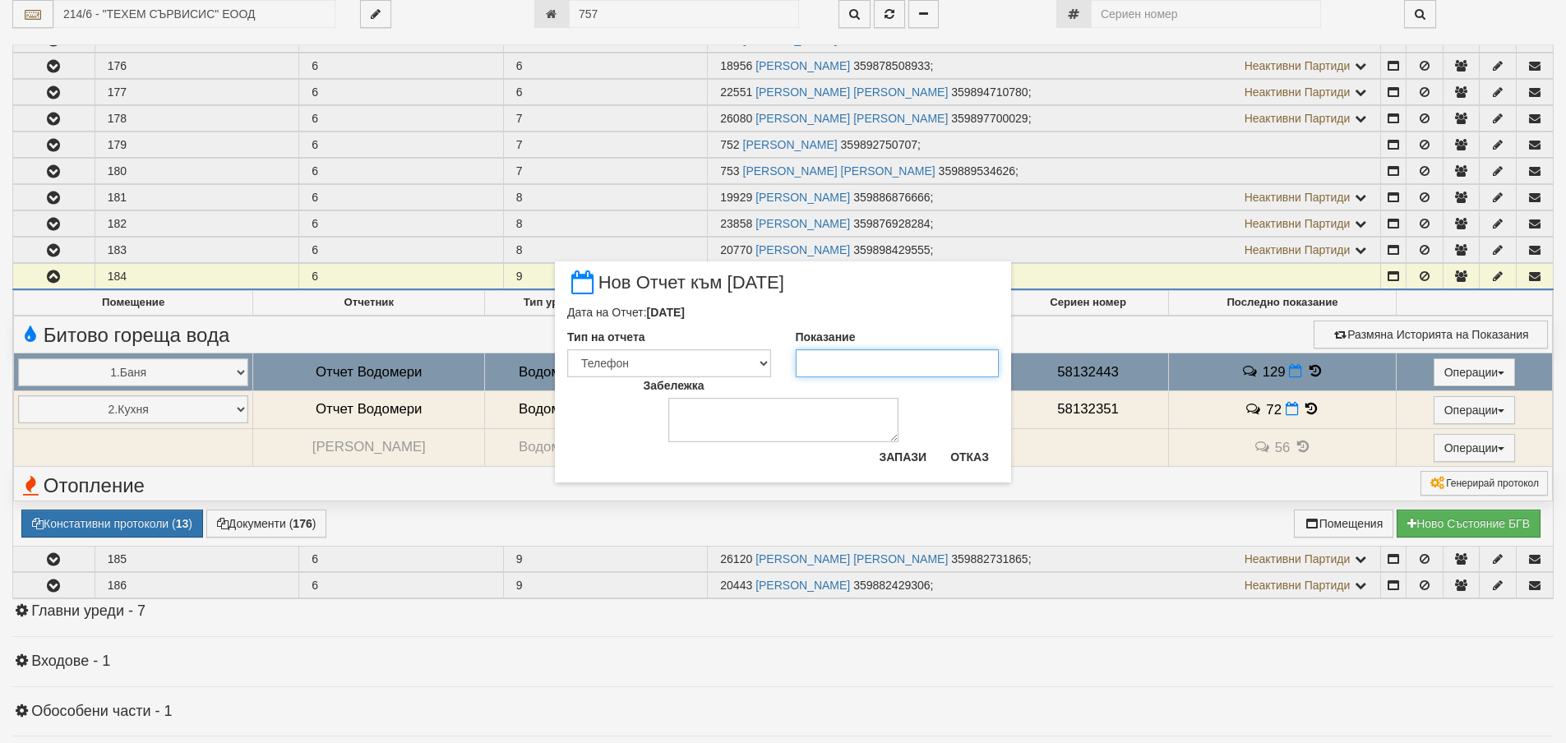
click at [906, 359] on input "Показание" at bounding box center [898, 363] width 204 height 28
click at [911, 459] on button "Запази" at bounding box center [902, 457] width 67 height 26
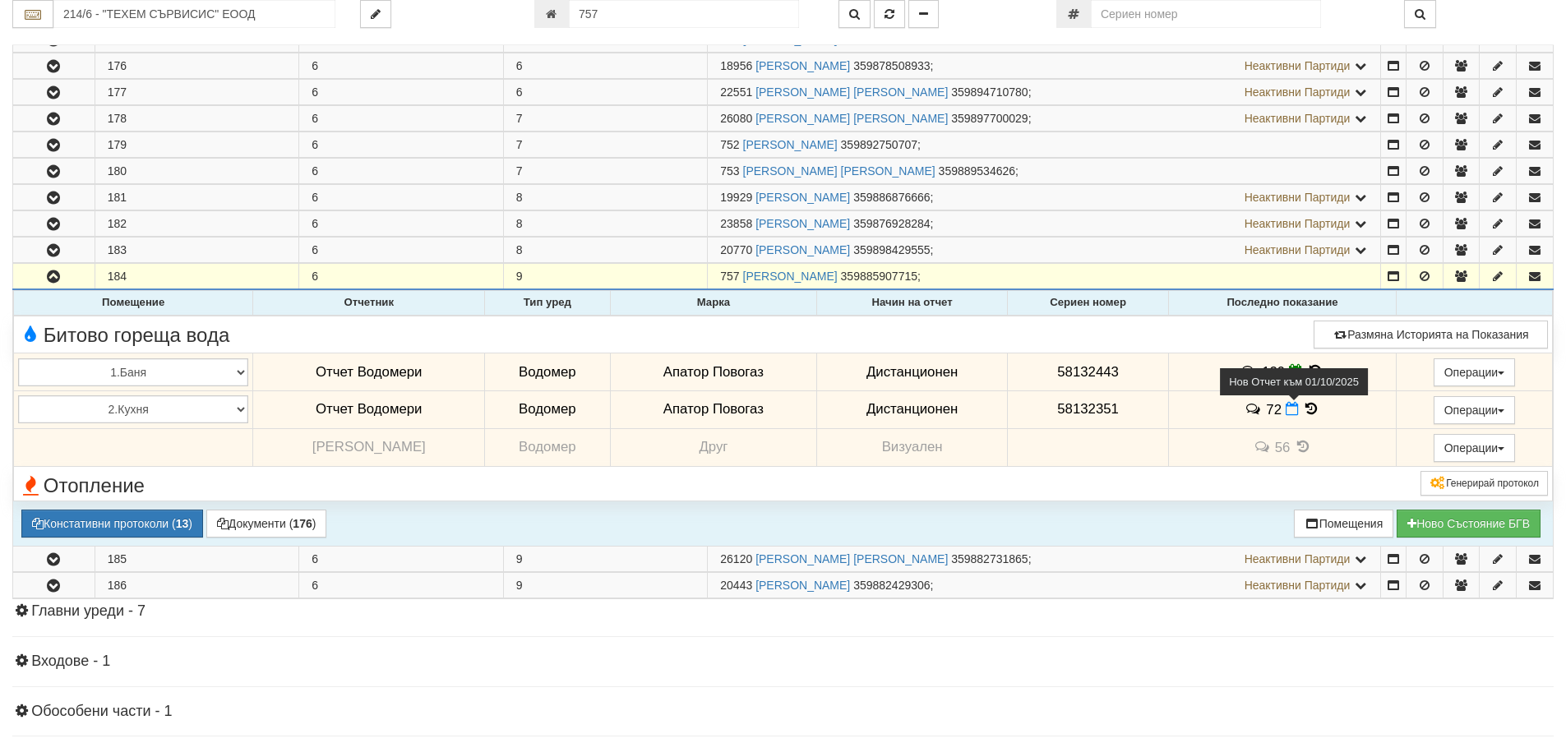
click at [1285, 413] on icon at bounding box center [1291, 409] width 13 height 14
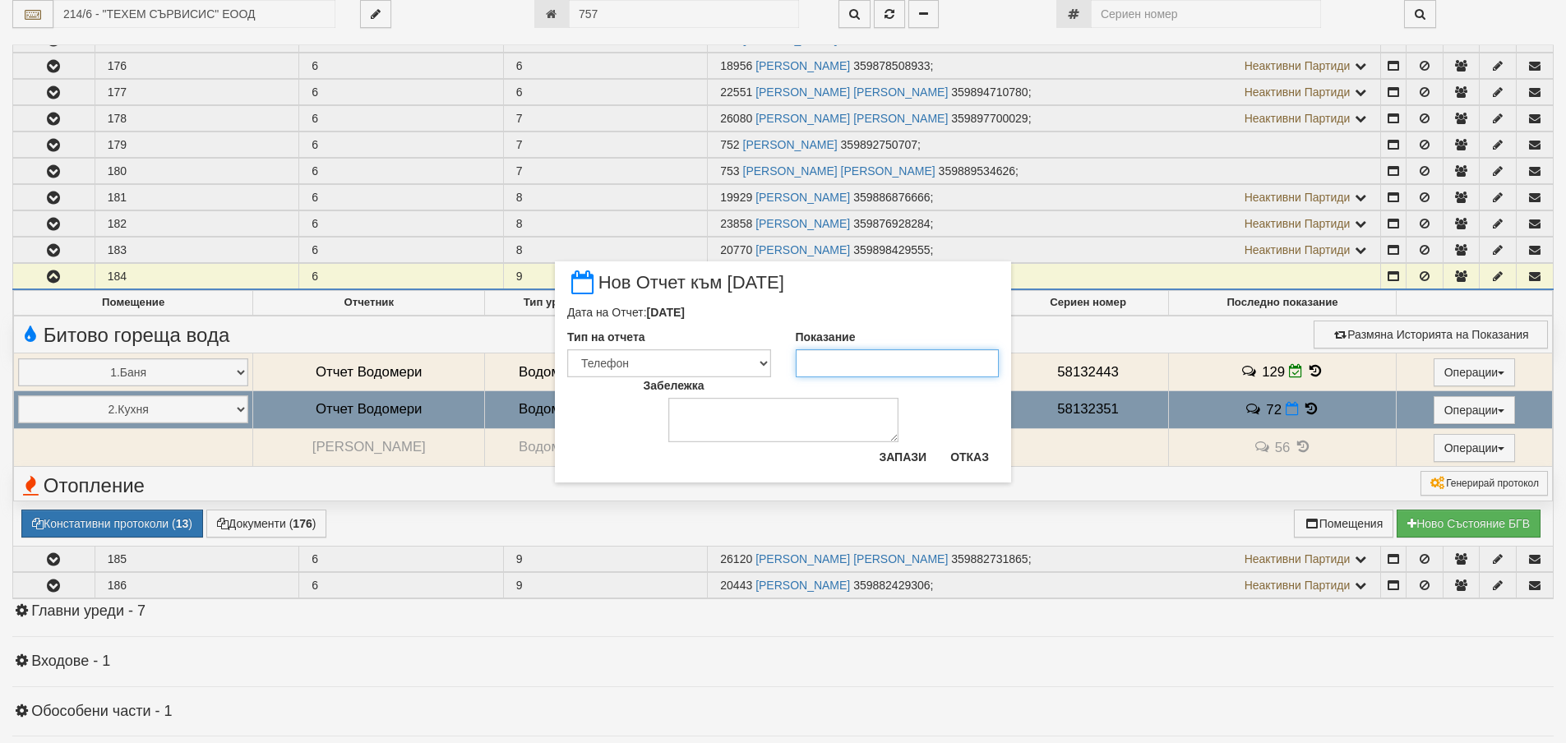
click at [851, 358] on input "Показание" at bounding box center [898, 363] width 204 height 28
click at [899, 463] on button "Запази" at bounding box center [902, 457] width 67 height 26
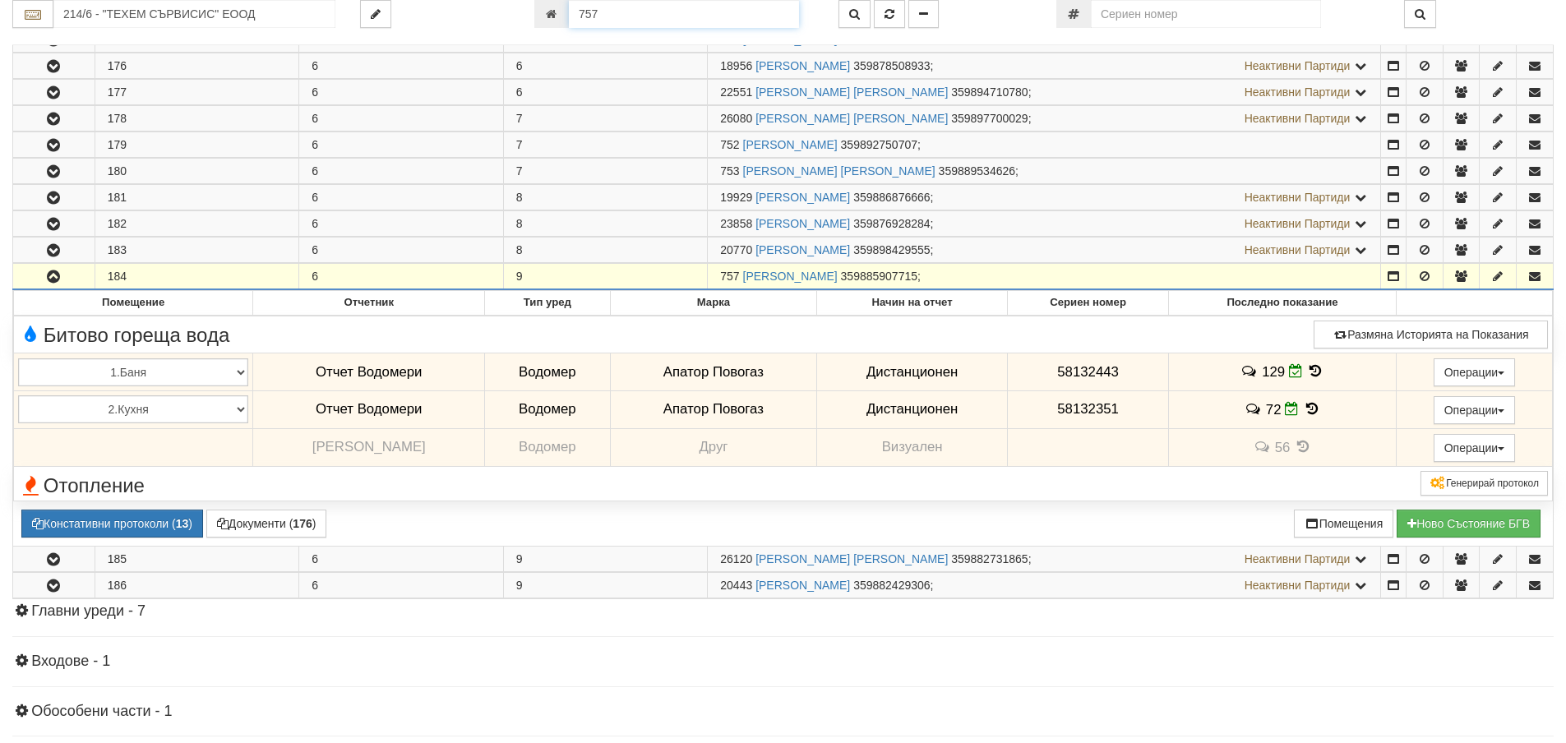
click at [606, 16] on input "757" at bounding box center [684, 14] width 230 height 28
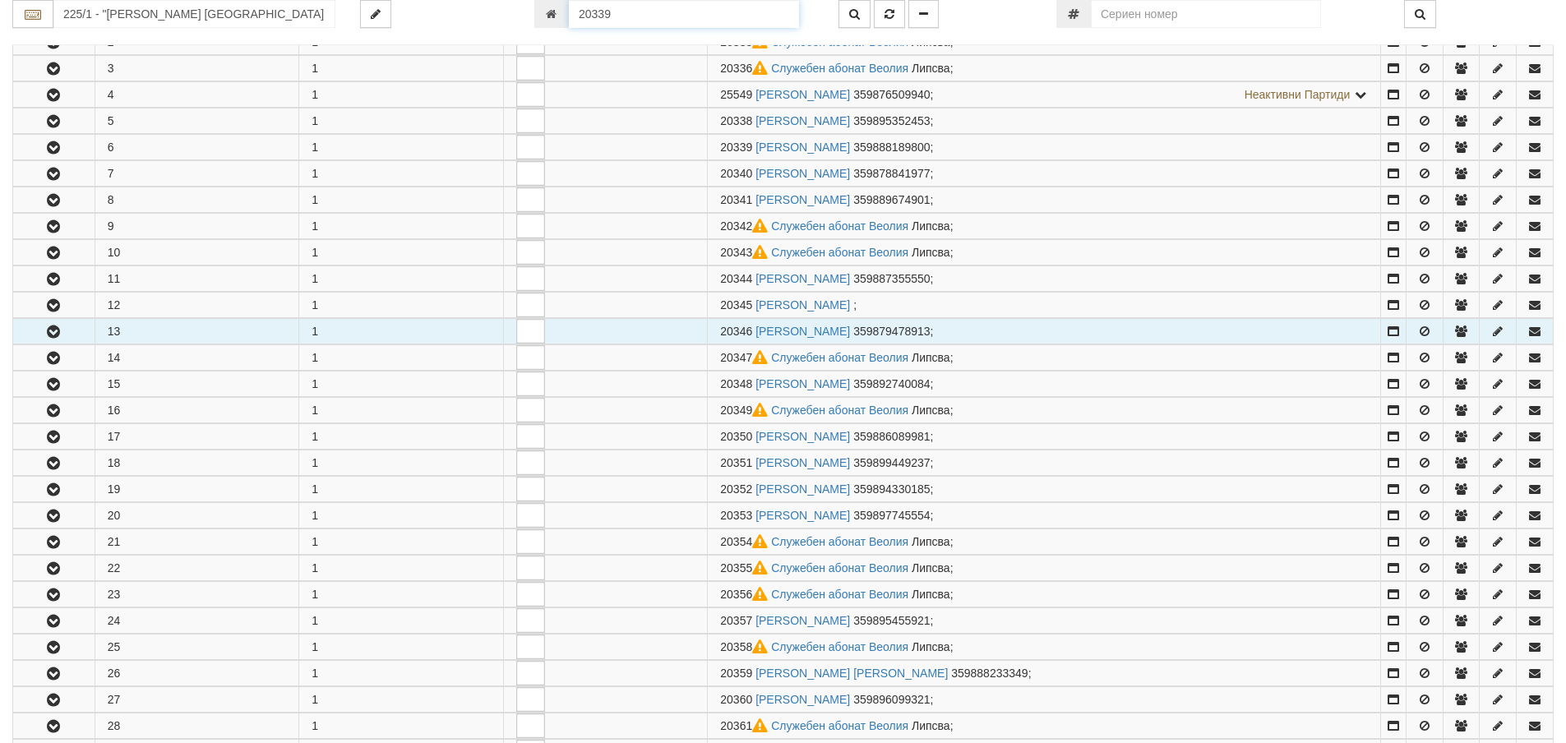
scroll to position [456, 0]
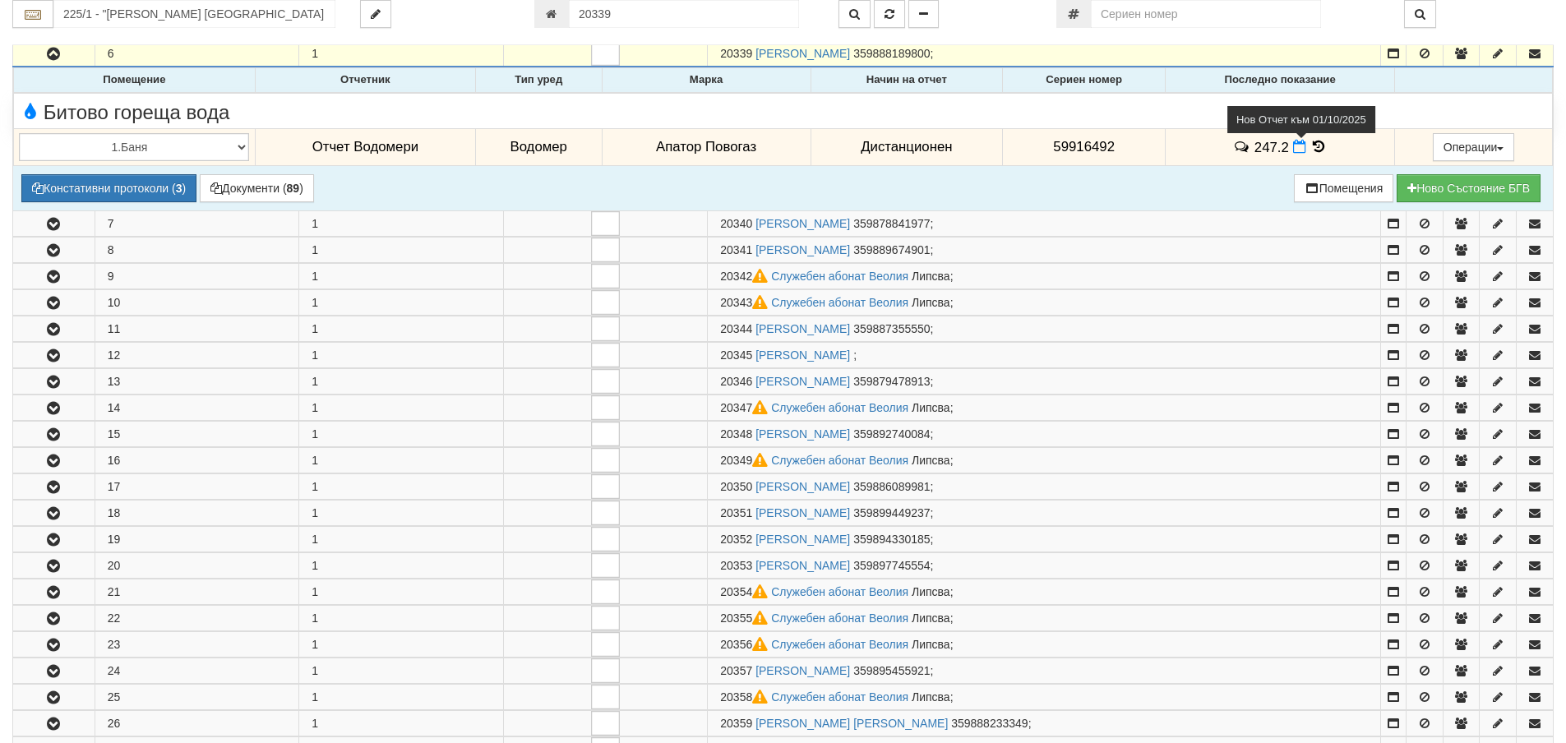
click at [1294, 152] on icon at bounding box center [1299, 147] width 13 height 14
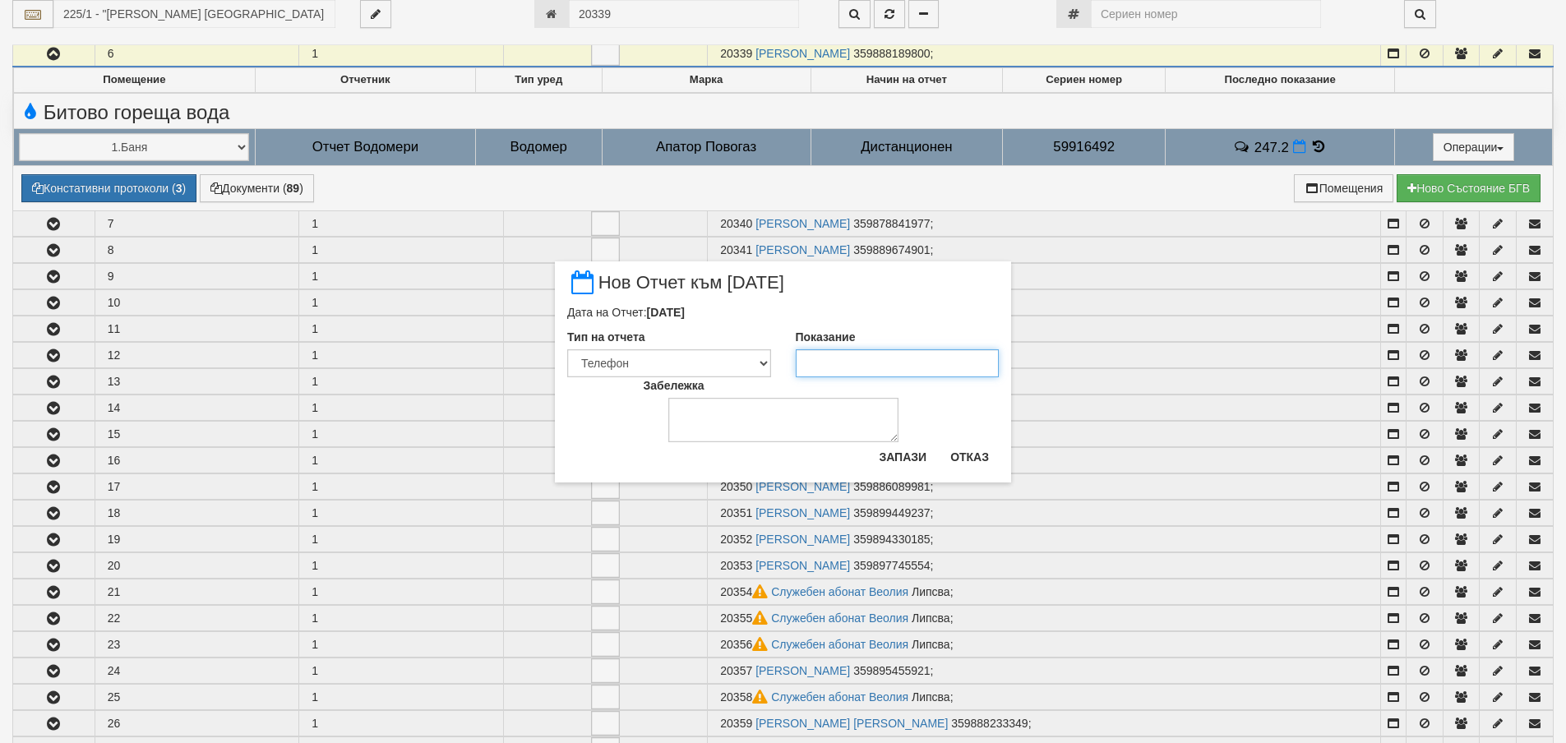
click at [924, 355] on input "Показание" at bounding box center [898, 363] width 204 height 28
click at [906, 452] on button "Запази" at bounding box center [902, 457] width 67 height 26
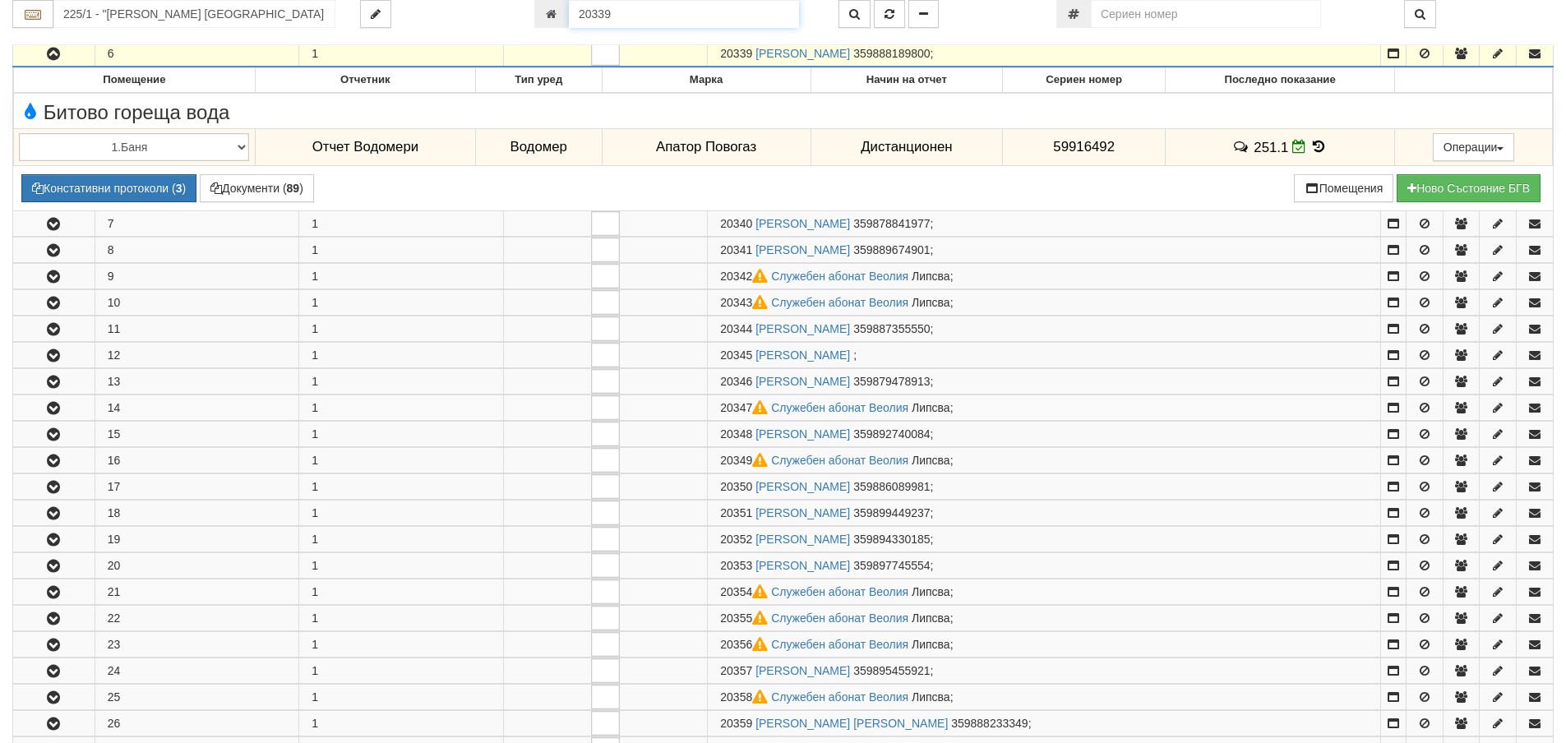
click at [697, 16] on input "20339" at bounding box center [684, 14] width 230 height 28
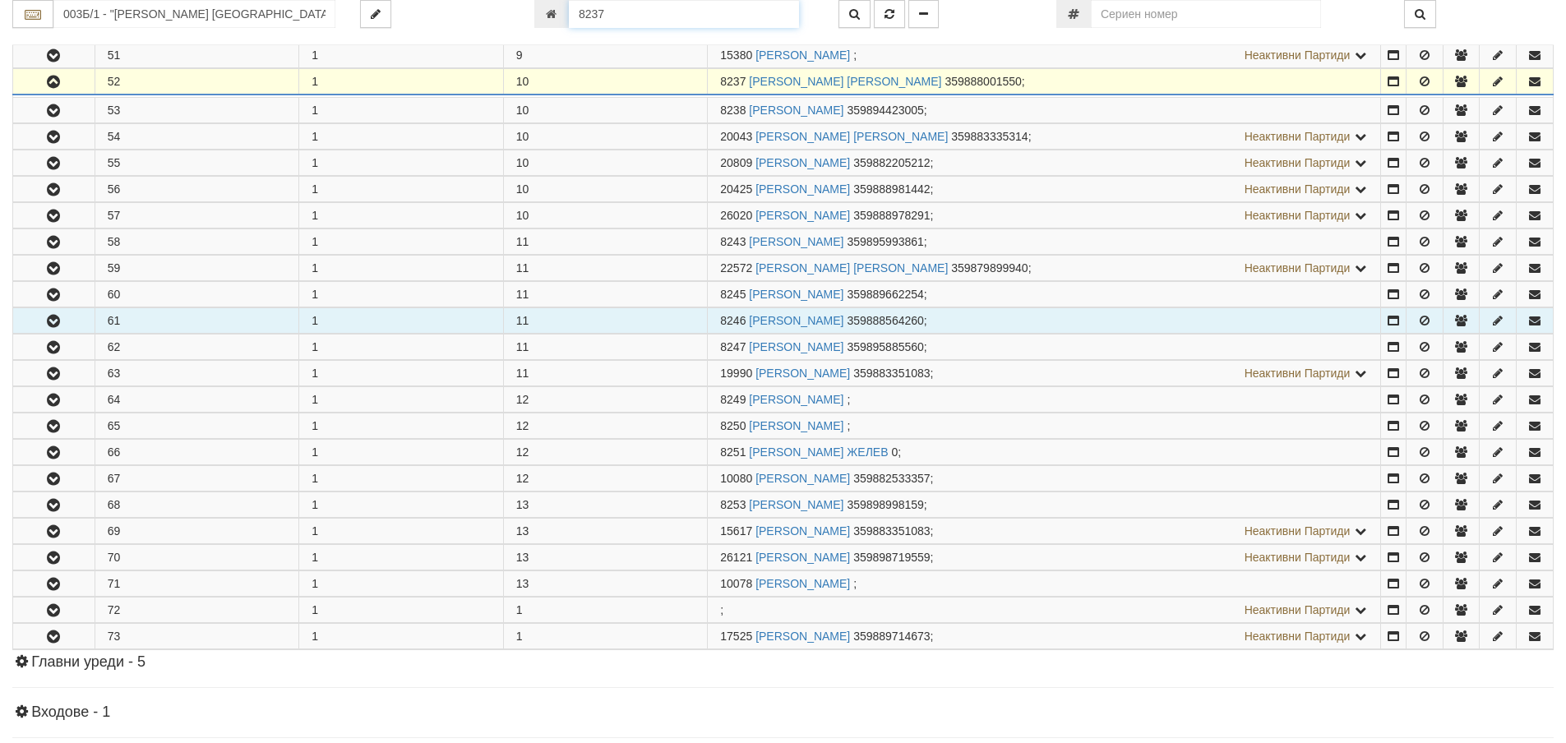
scroll to position [1666, 0]
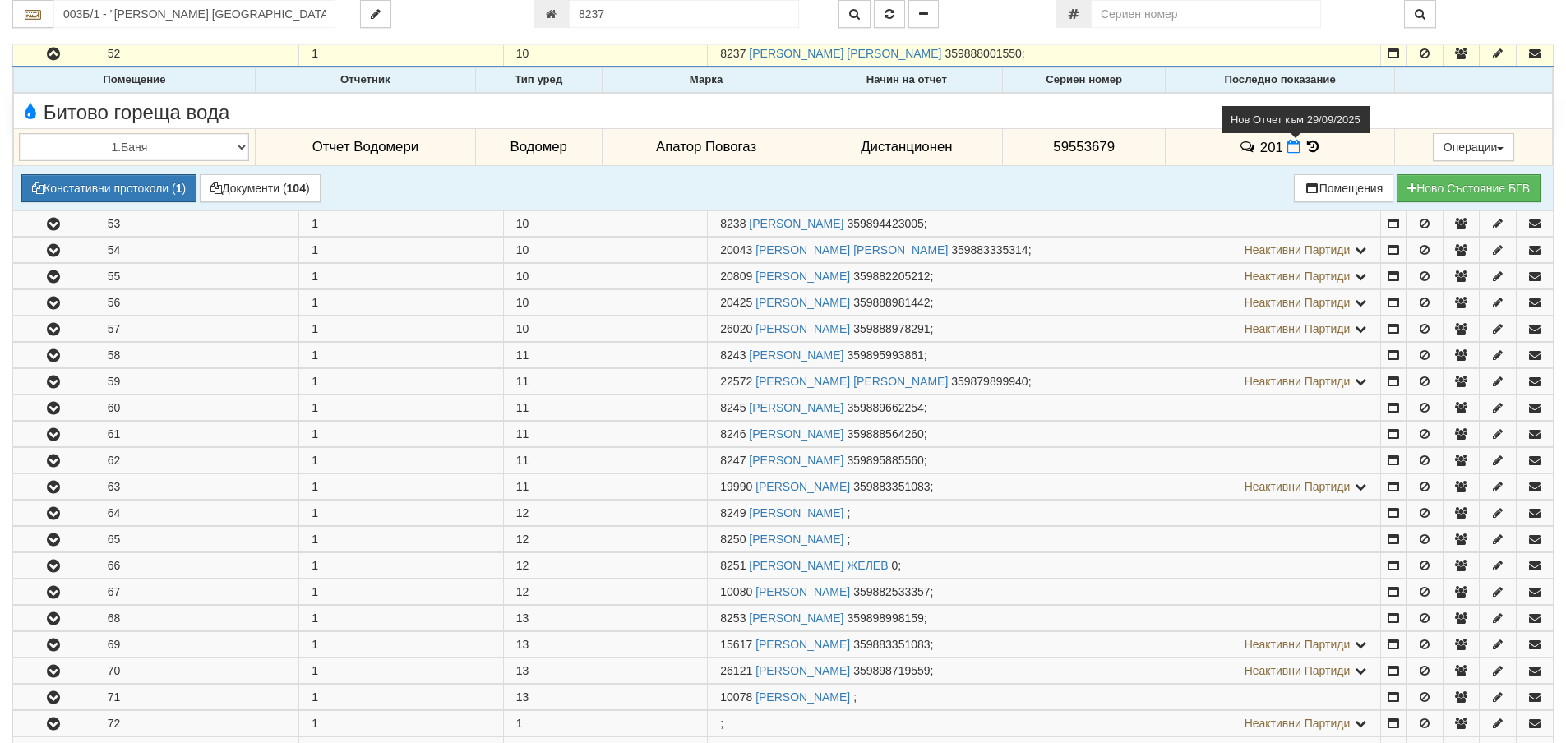
click at [1295, 150] on span at bounding box center [1295, 147] width 17 height 16
click at [1291, 149] on icon at bounding box center [1293, 147] width 13 height 14
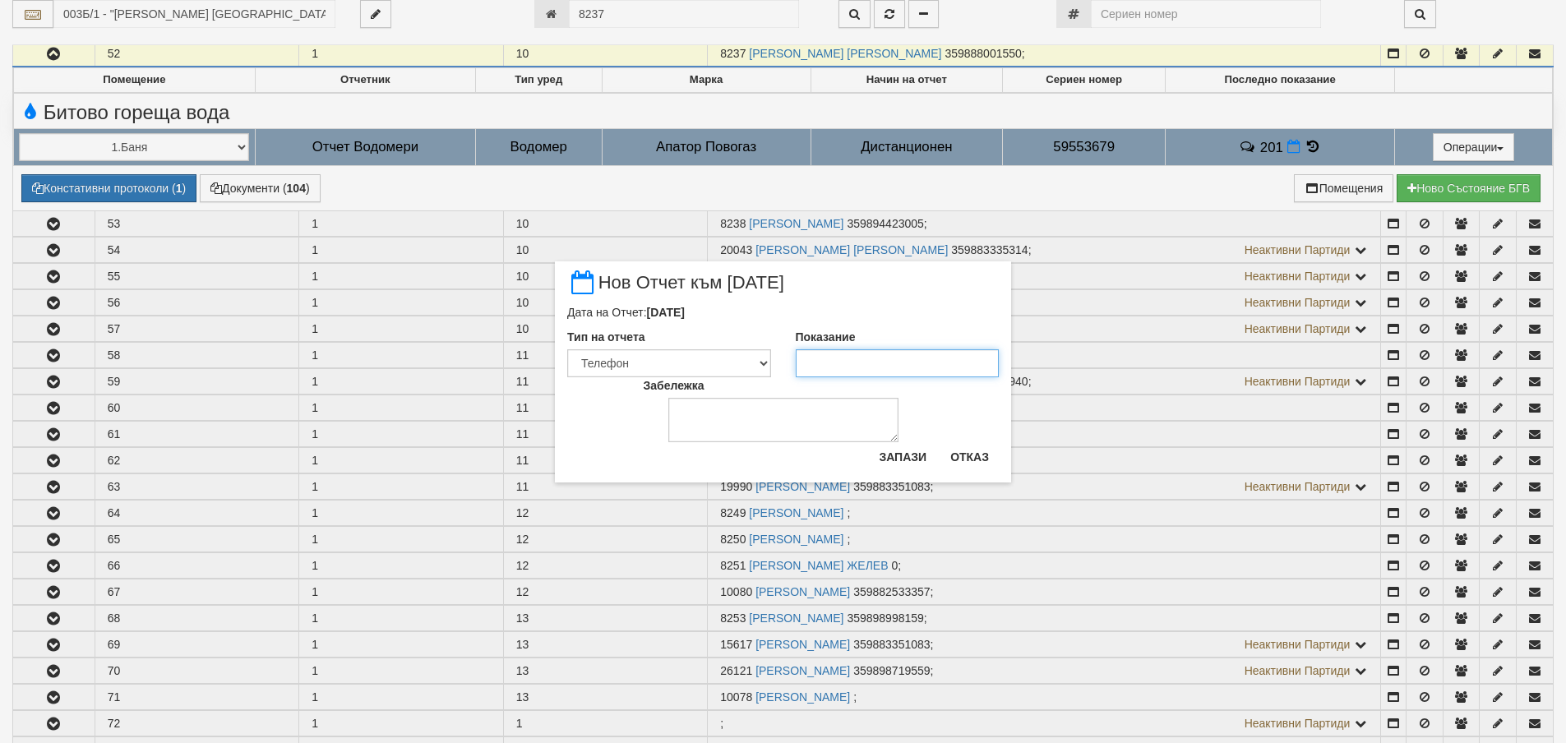
click at [889, 358] on input "Показание" at bounding box center [898, 363] width 204 height 28
click at [882, 450] on button "Запази" at bounding box center [902, 457] width 67 height 26
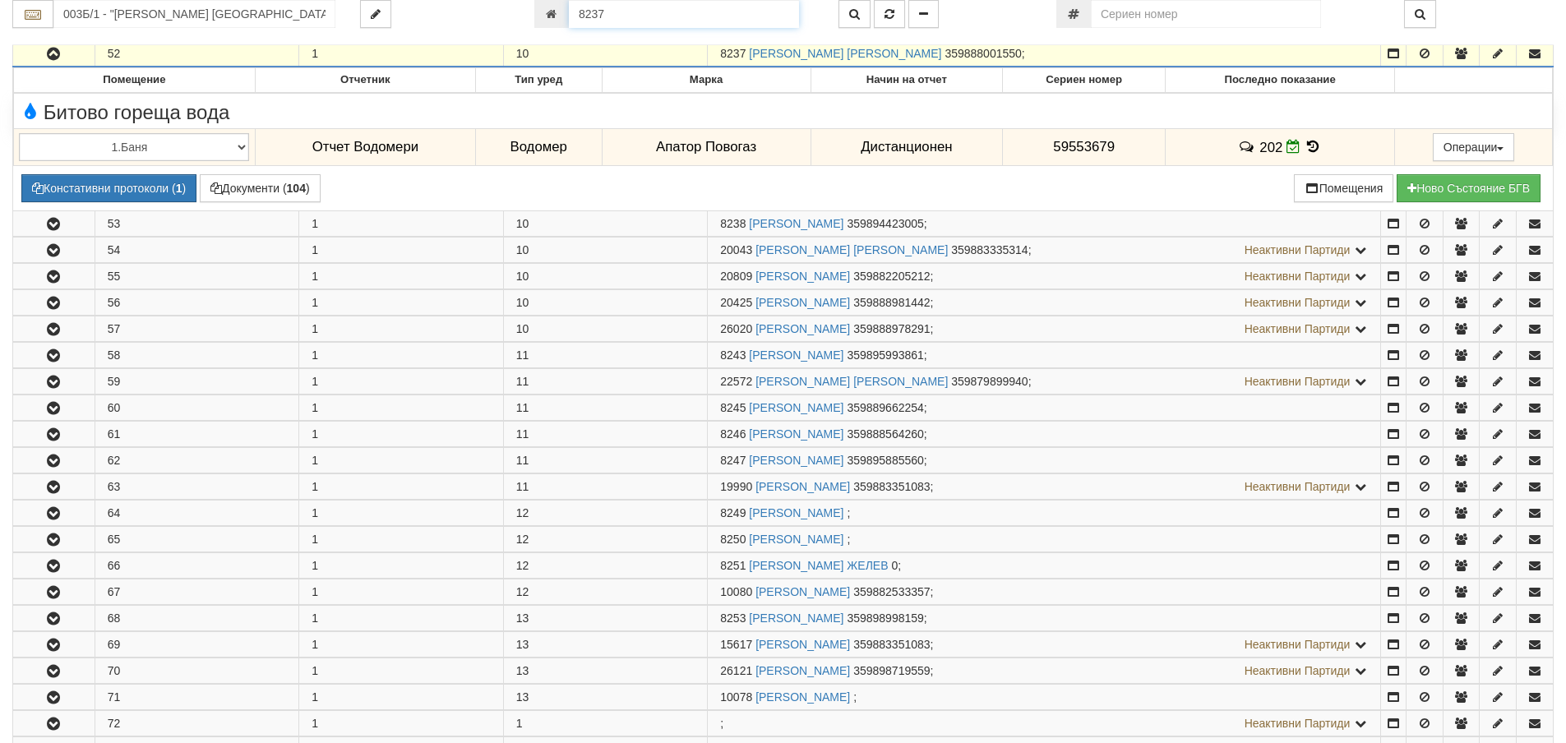
click at [719, 18] on input "8237" at bounding box center [684, 14] width 230 height 28
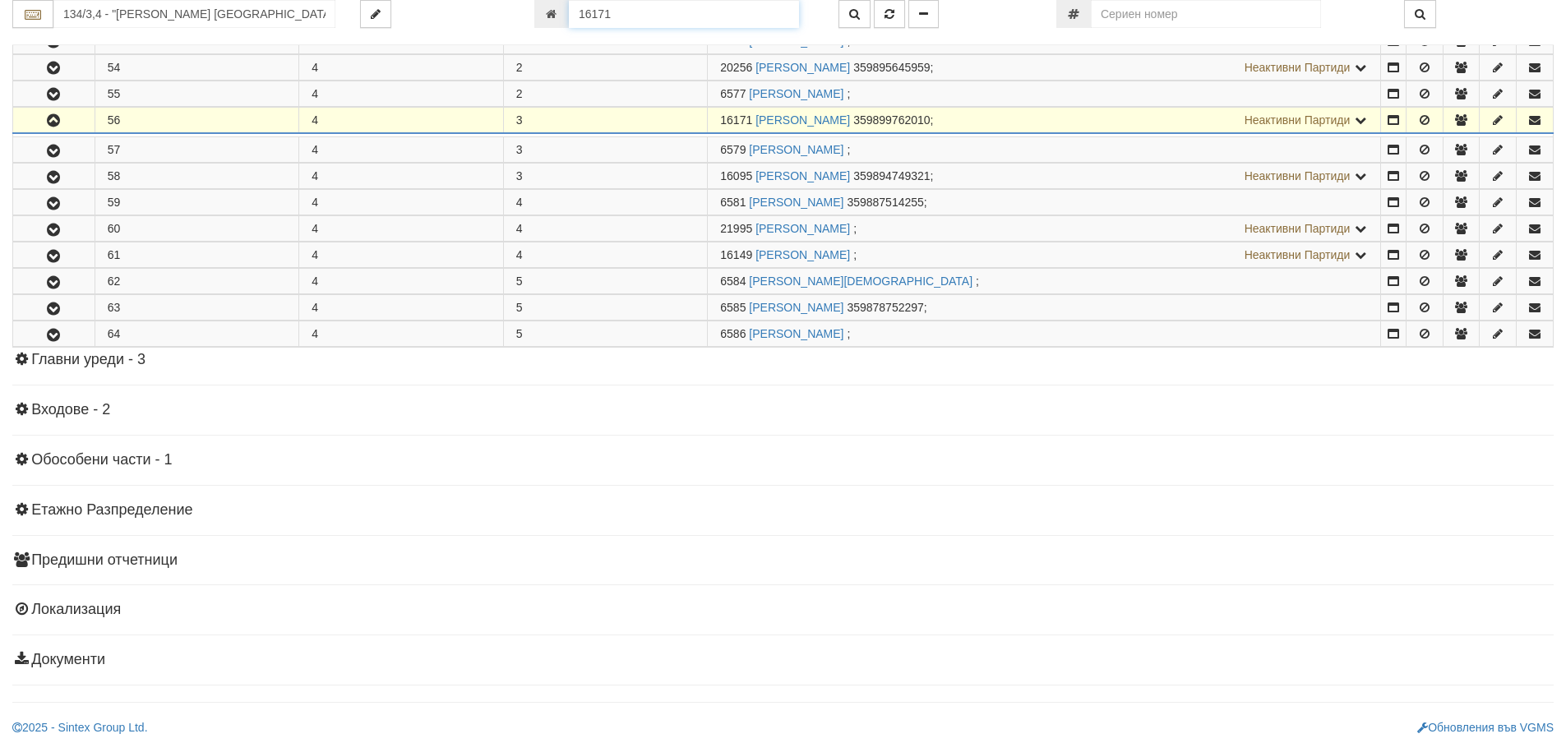
scroll to position [680, 0]
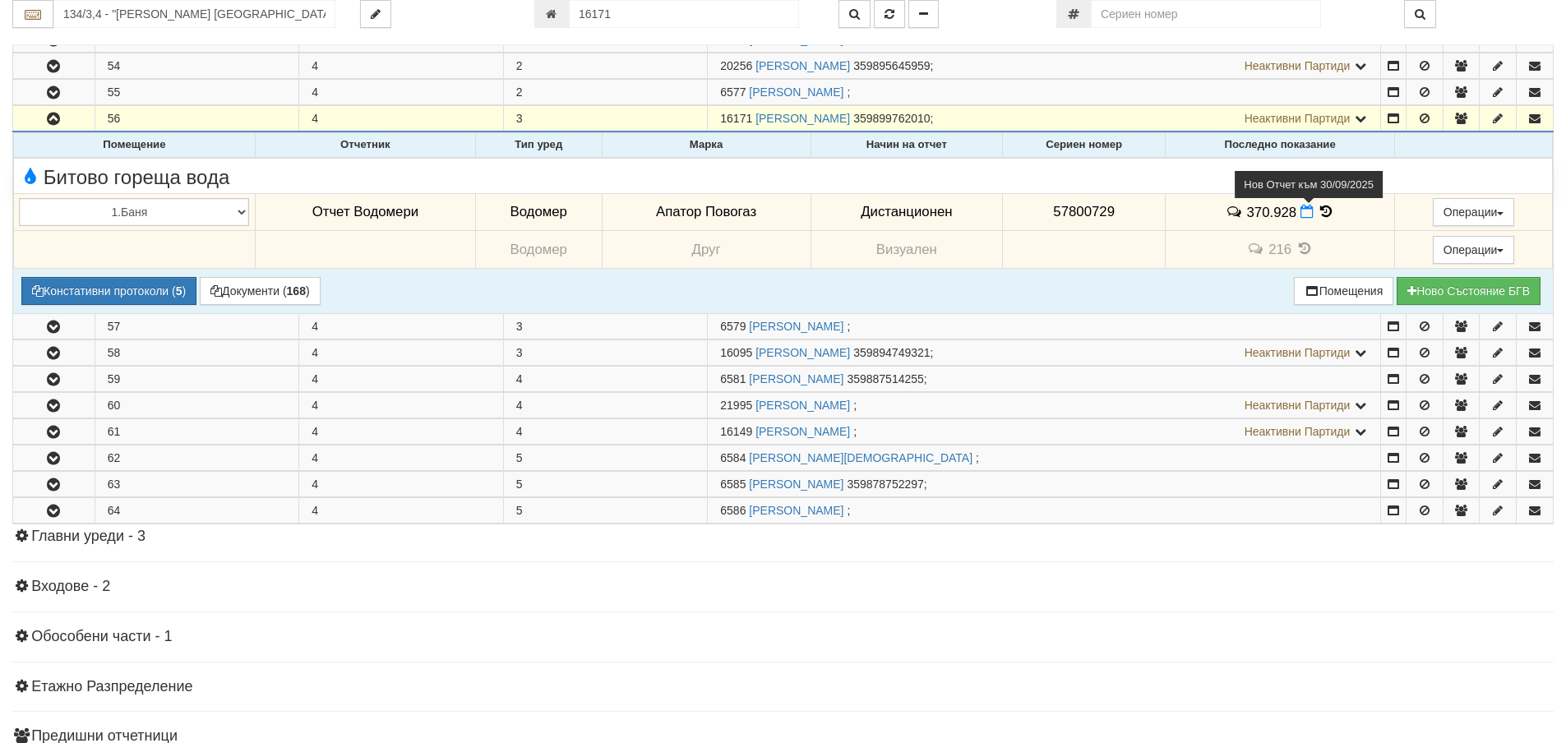
click at [1301, 214] on icon at bounding box center [1306, 212] width 13 height 14
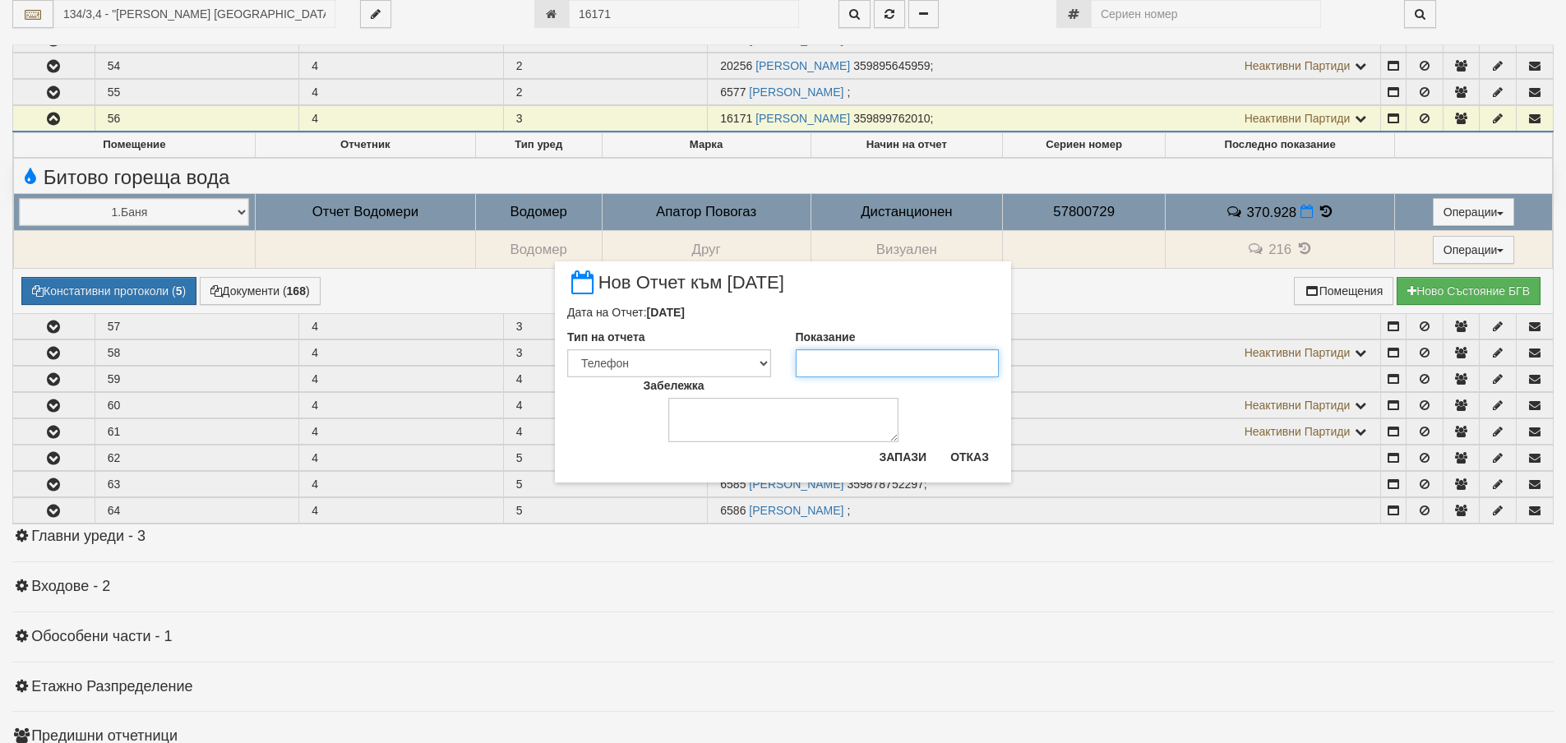
click at [842, 354] on input "Показание" at bounding box center [898, 363] width 204 height 28
click at [885, 457] on button "Запази" at bounding box center [902, 457] width 67 height 26
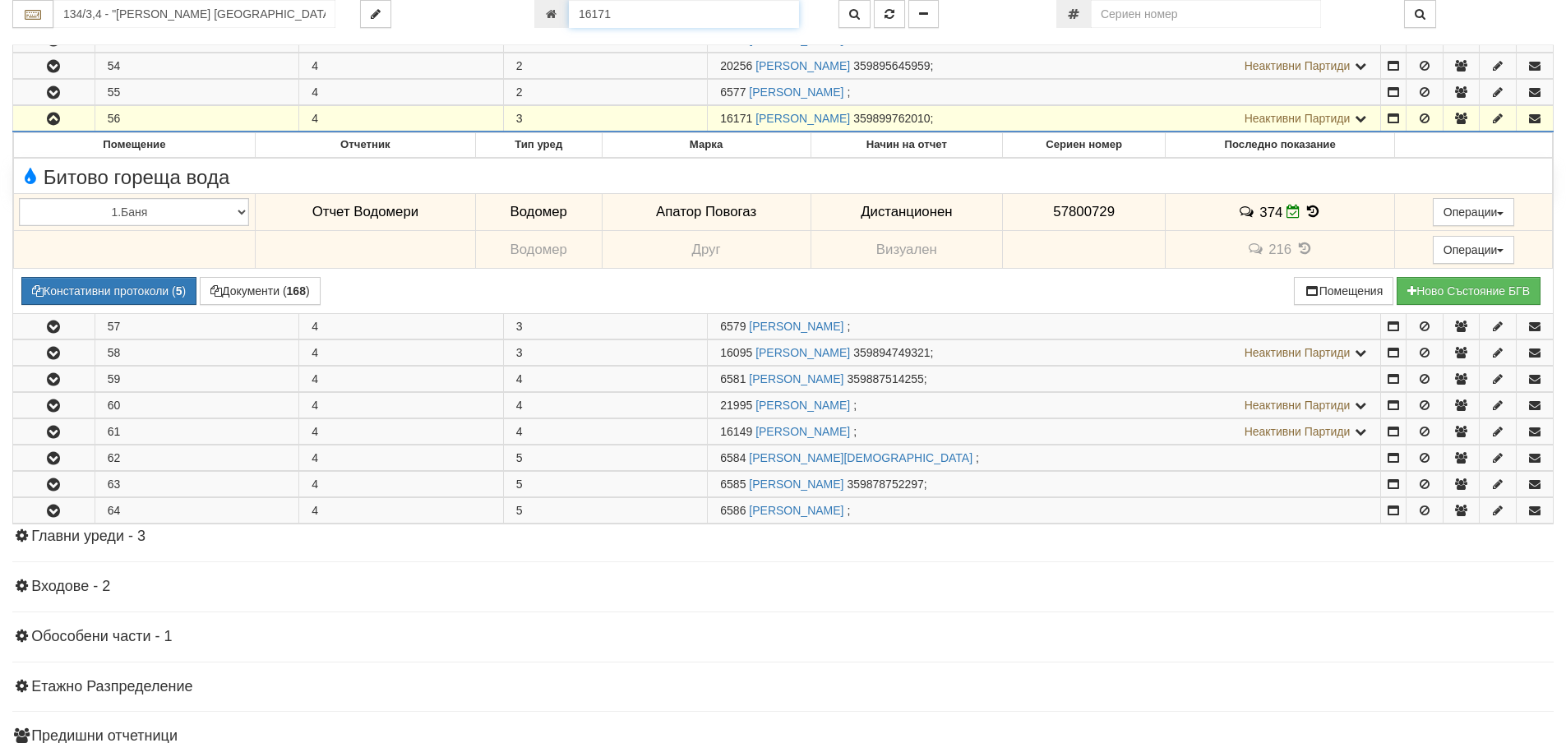
click at [662, 22] on input "16171" at bounding box center [684, 14] width 230 height 28
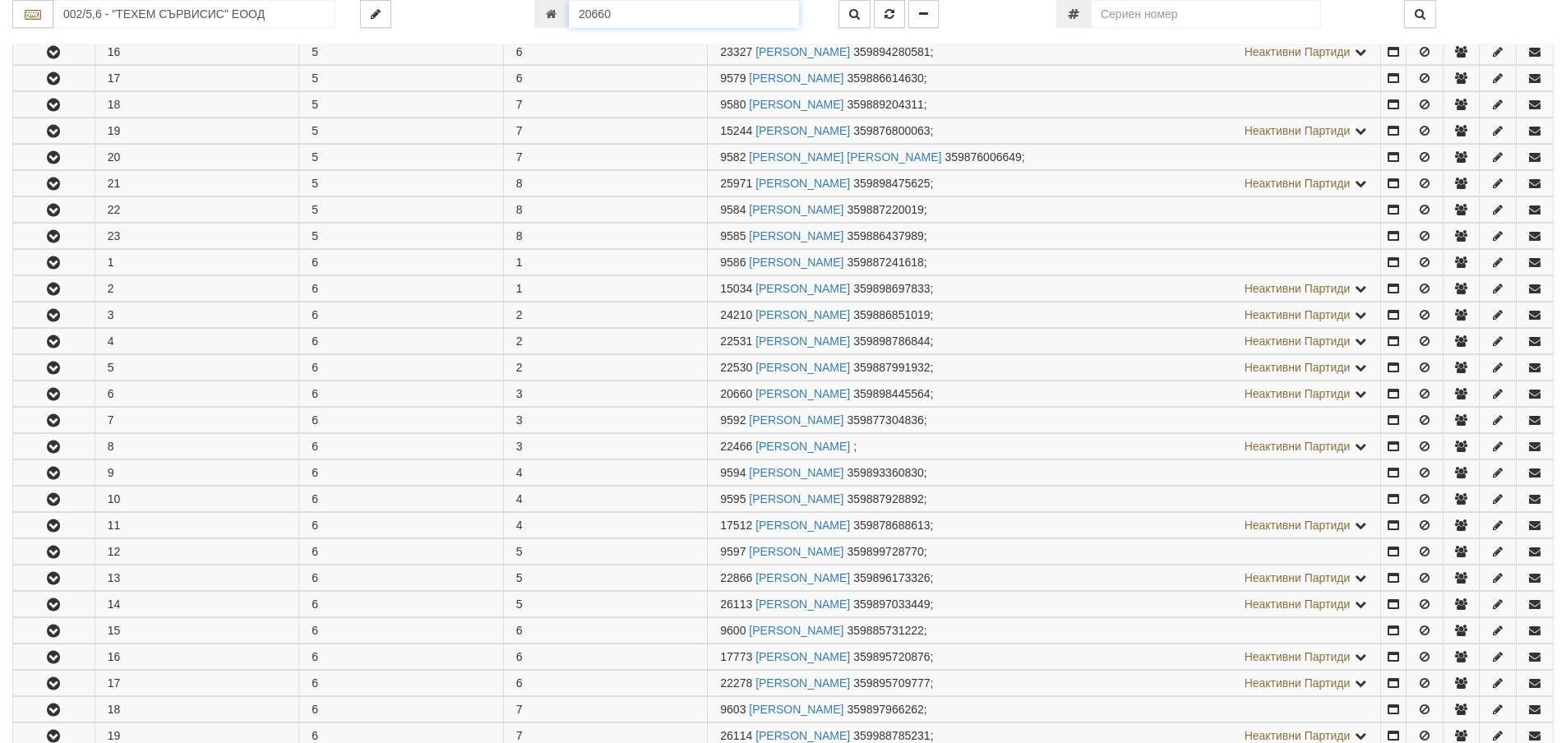
scroll to position [1061, 0]
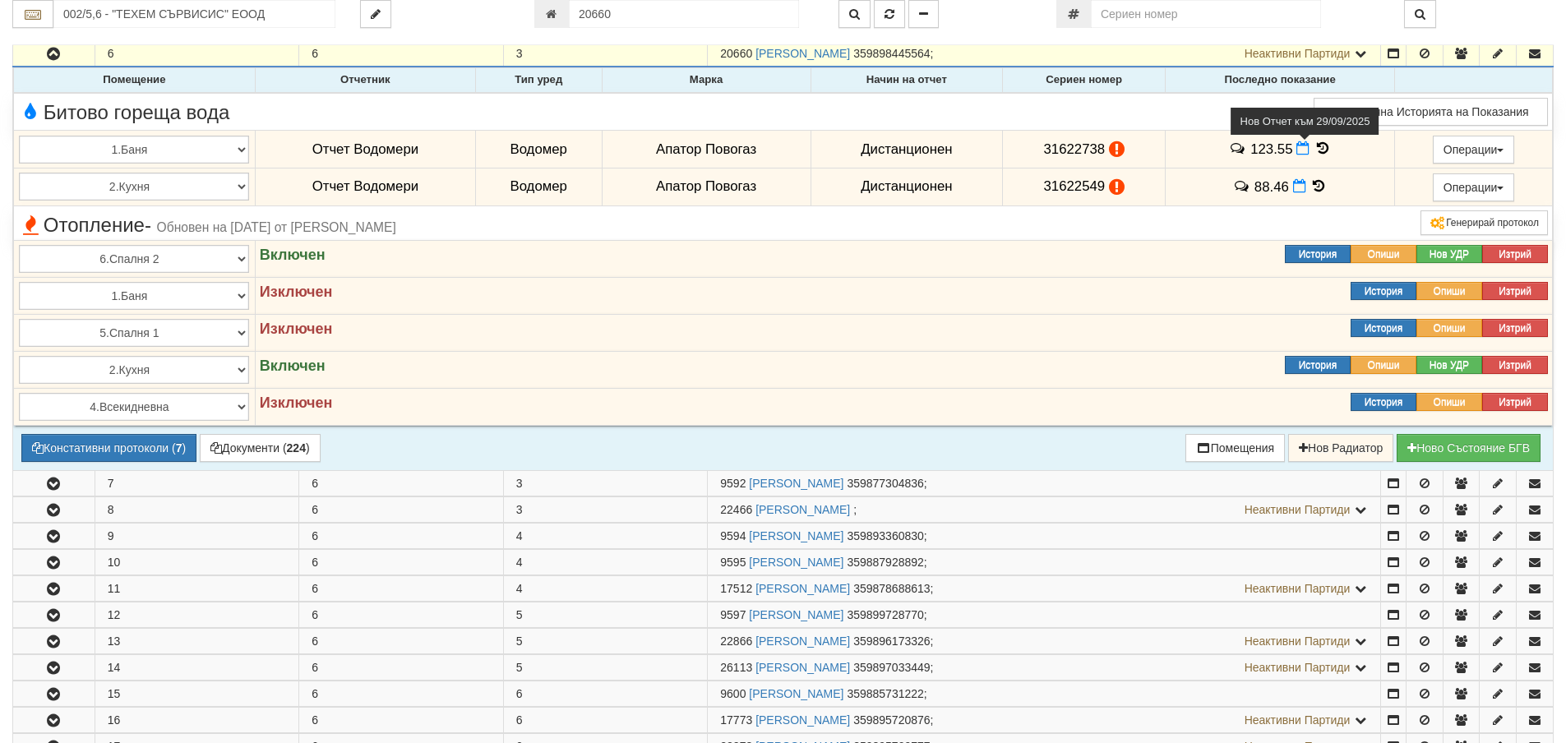
click at [1297, 150] on icon at bounding box center [1302, 148] width 13 height 14
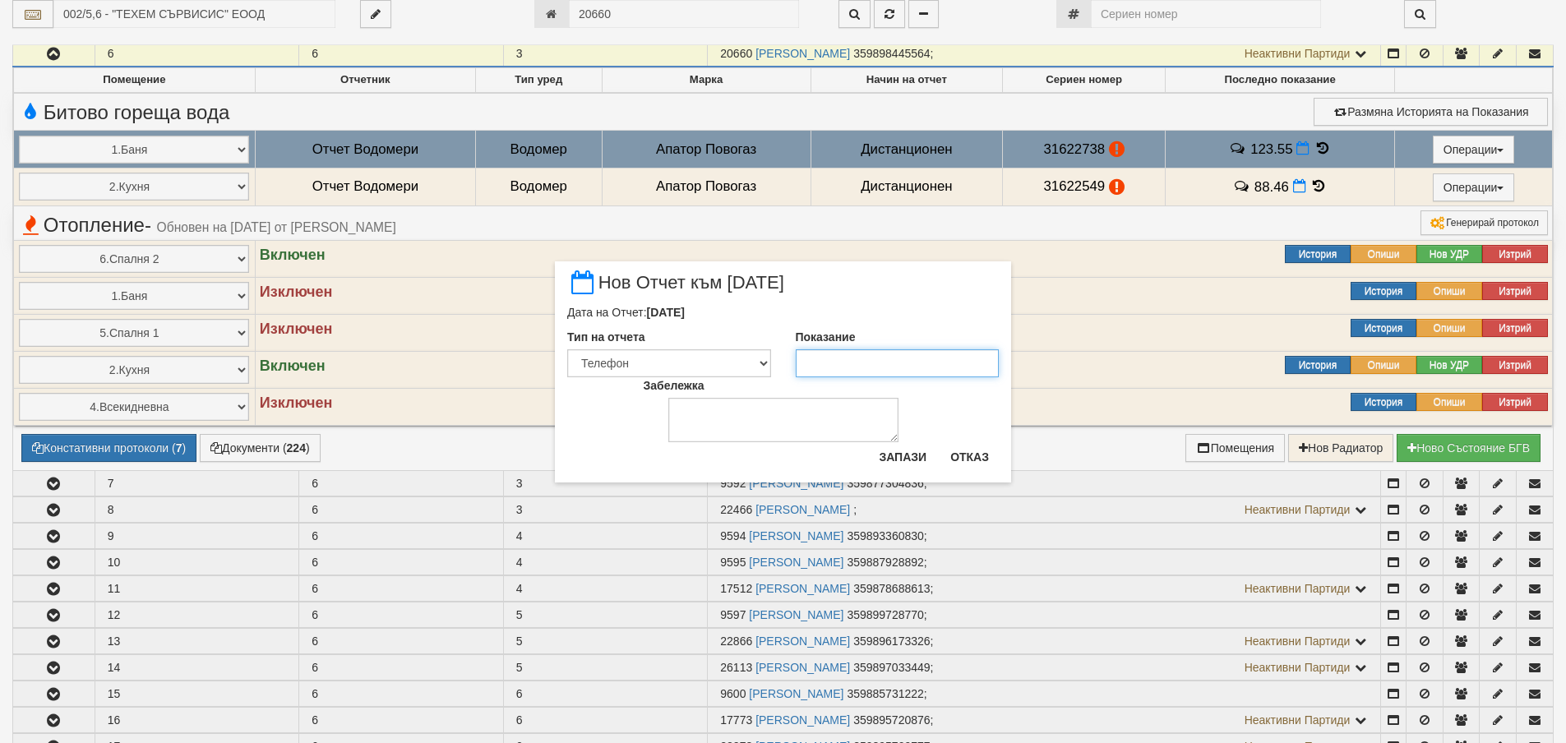
click at [870, 362] on input "Показание" at bounding box center [898, 363] width 204 height 28
click at [911, 458] on button "Запази" at bounding box center [902, 457] width 67 height 26
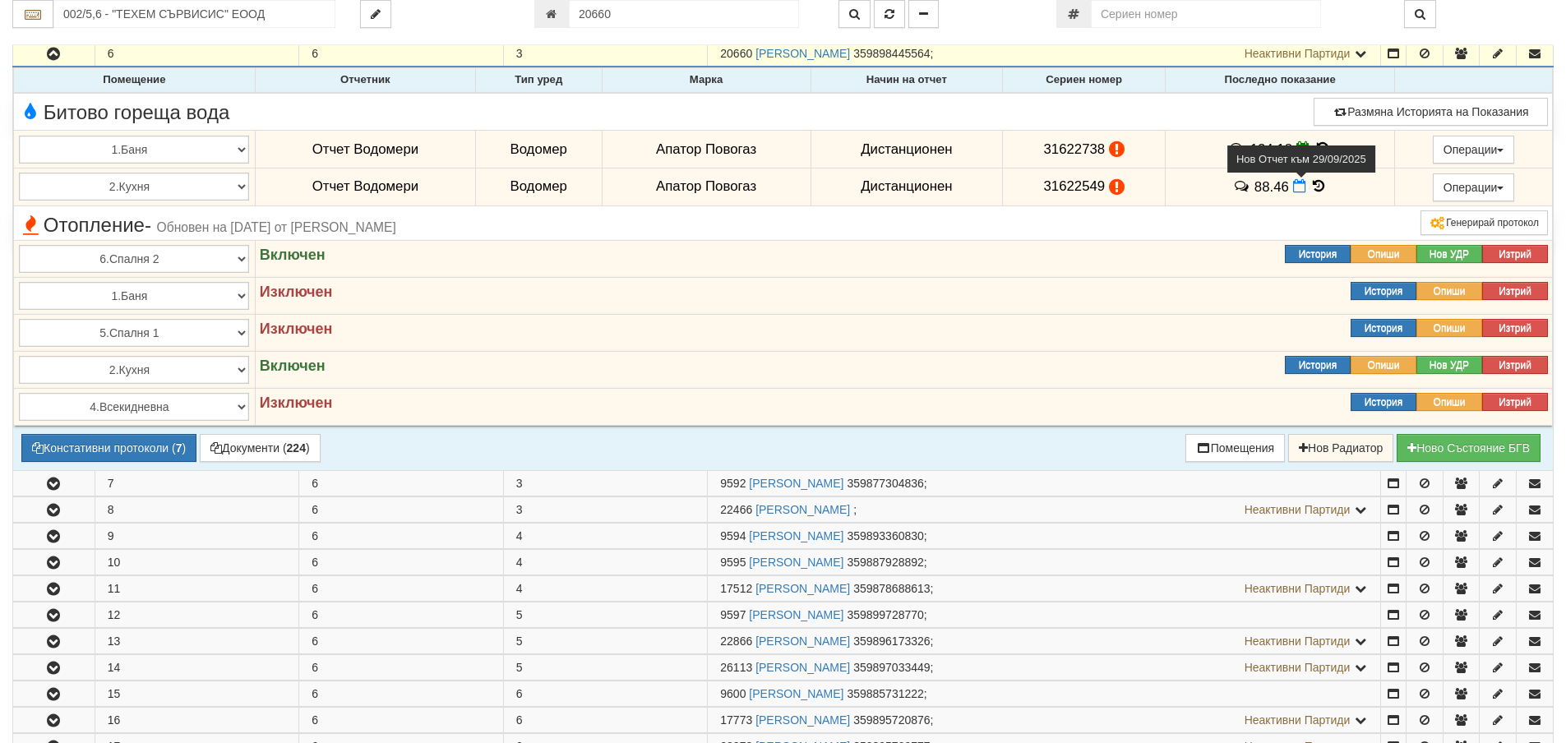
click at [1293, 190] on icon at bounding box center [1299, 186] width 13 height 14
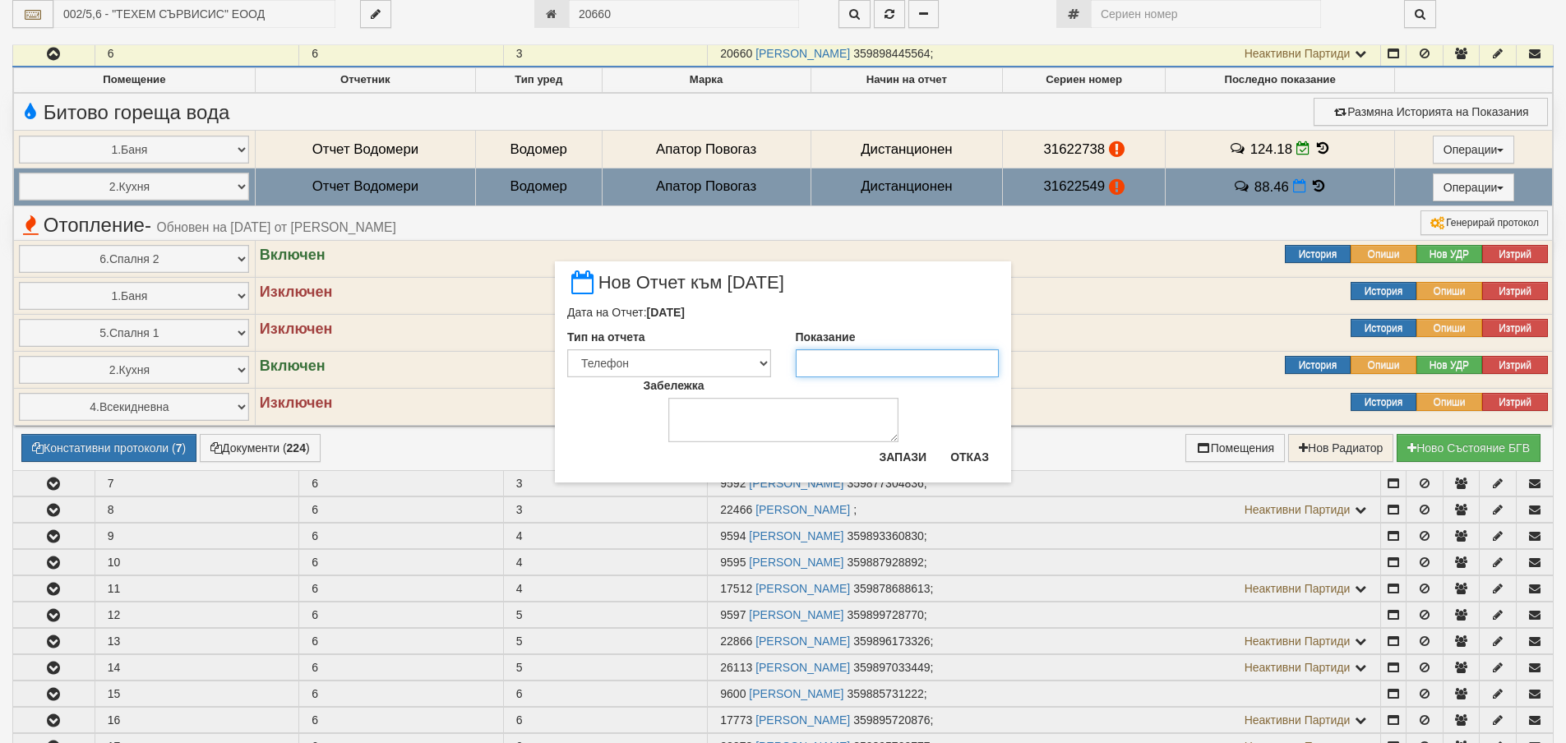
click at [851, 369] on input "Показание" at bounding box center [898, 363] width 204 height 28
click at [904, 446] on button "Запази" at bounding box center [902, 457] width 67 height 26
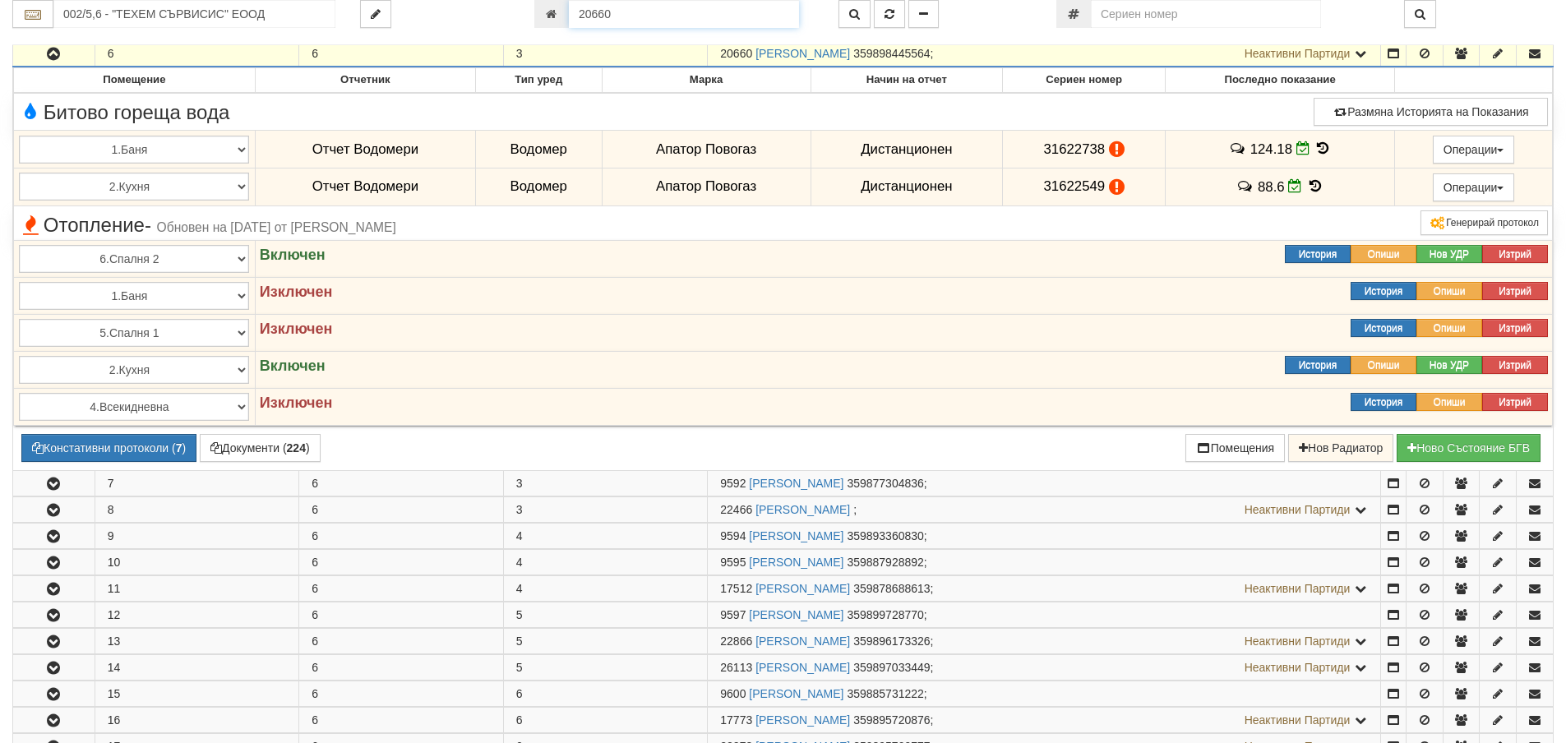
click at [633, 21] on input "20660" at bounding box center [684, 14] width 230 height 28
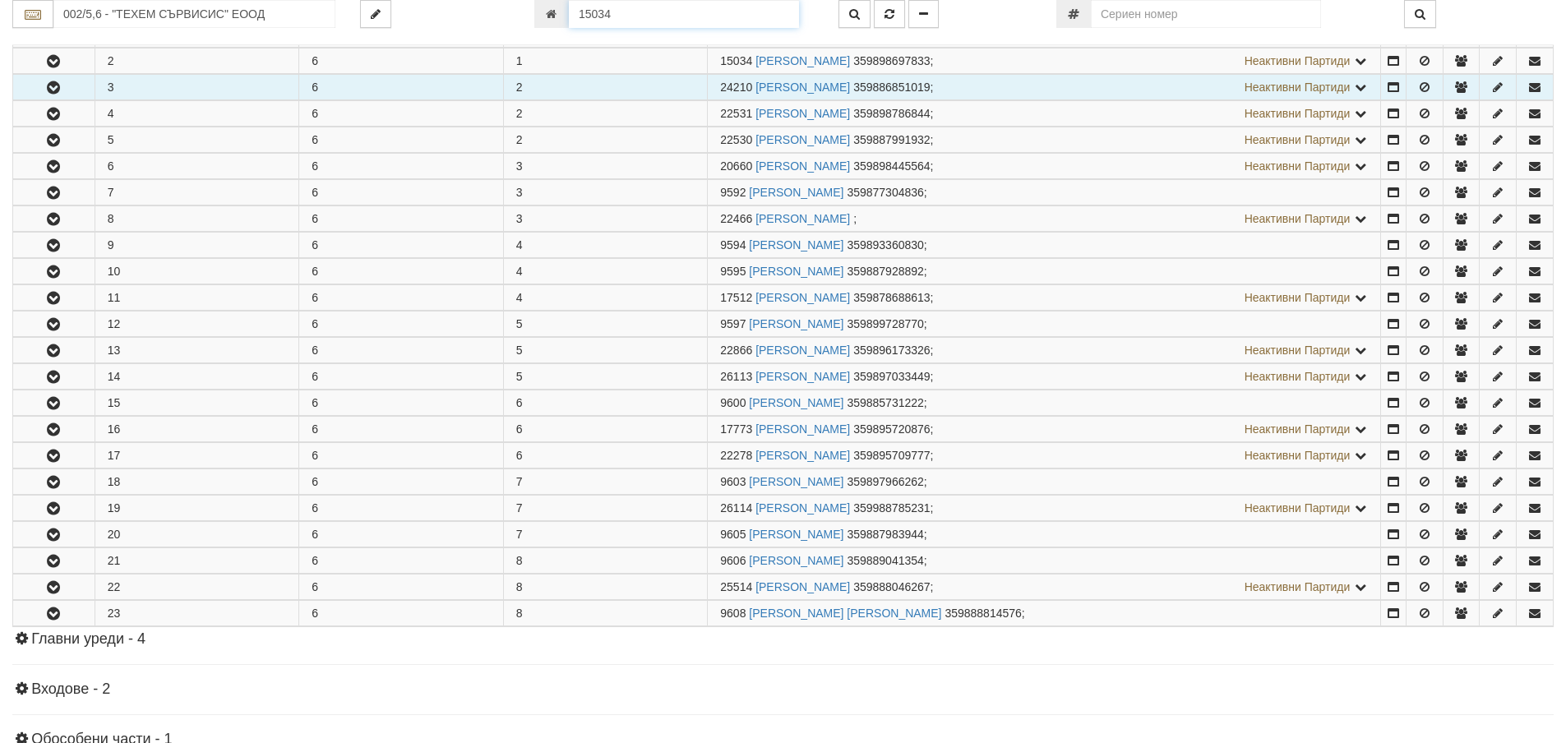
scroll to position [956, 0]
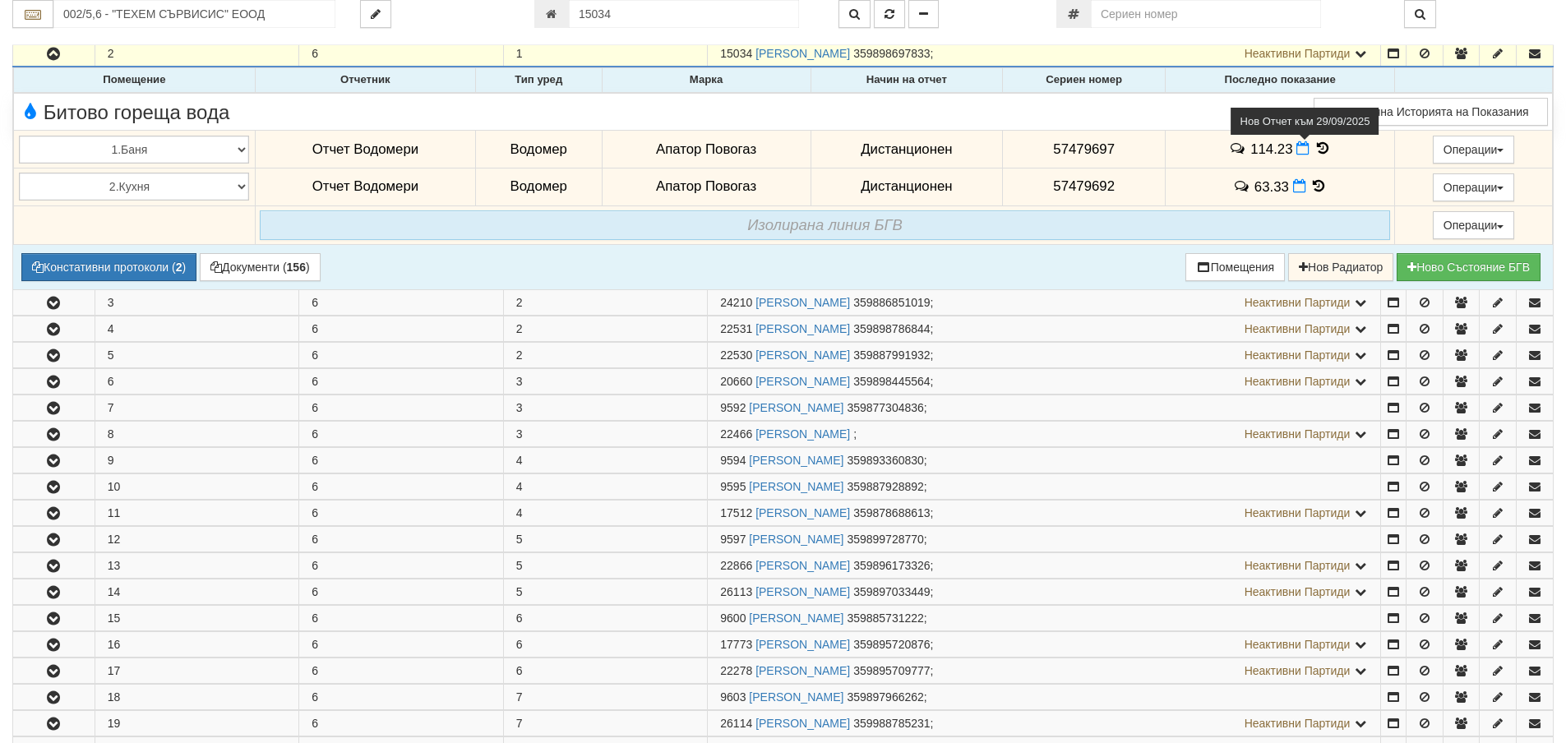
click at [1297, 151] on icon at bounding box center [1302, 148] width 13 height 14
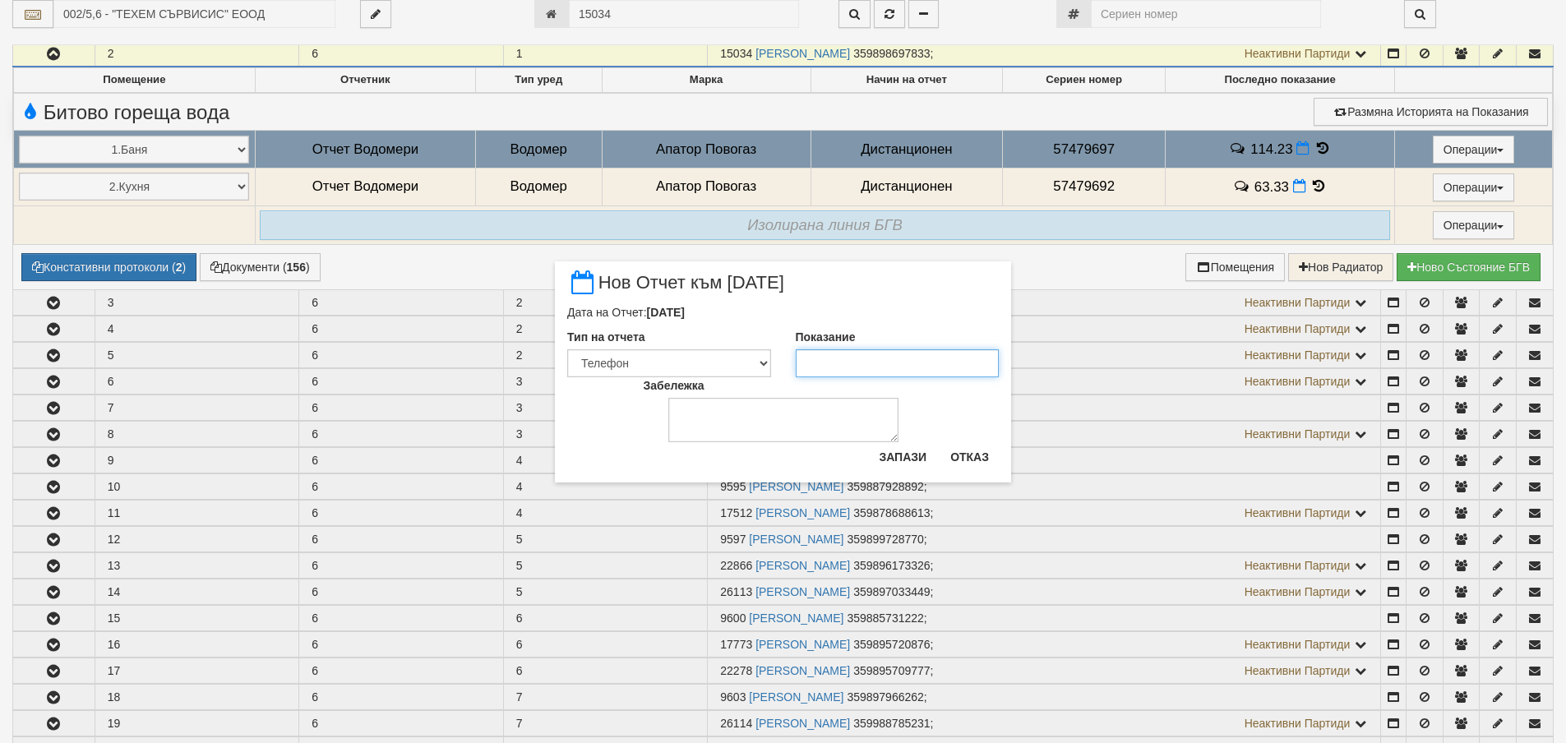
click at [890, 366] on input "Показание" at bounding box center [898, 363] width 204 height 28
click at [892, 457] on button "Запази" at bounding box center [902, 457] width 67 height 26
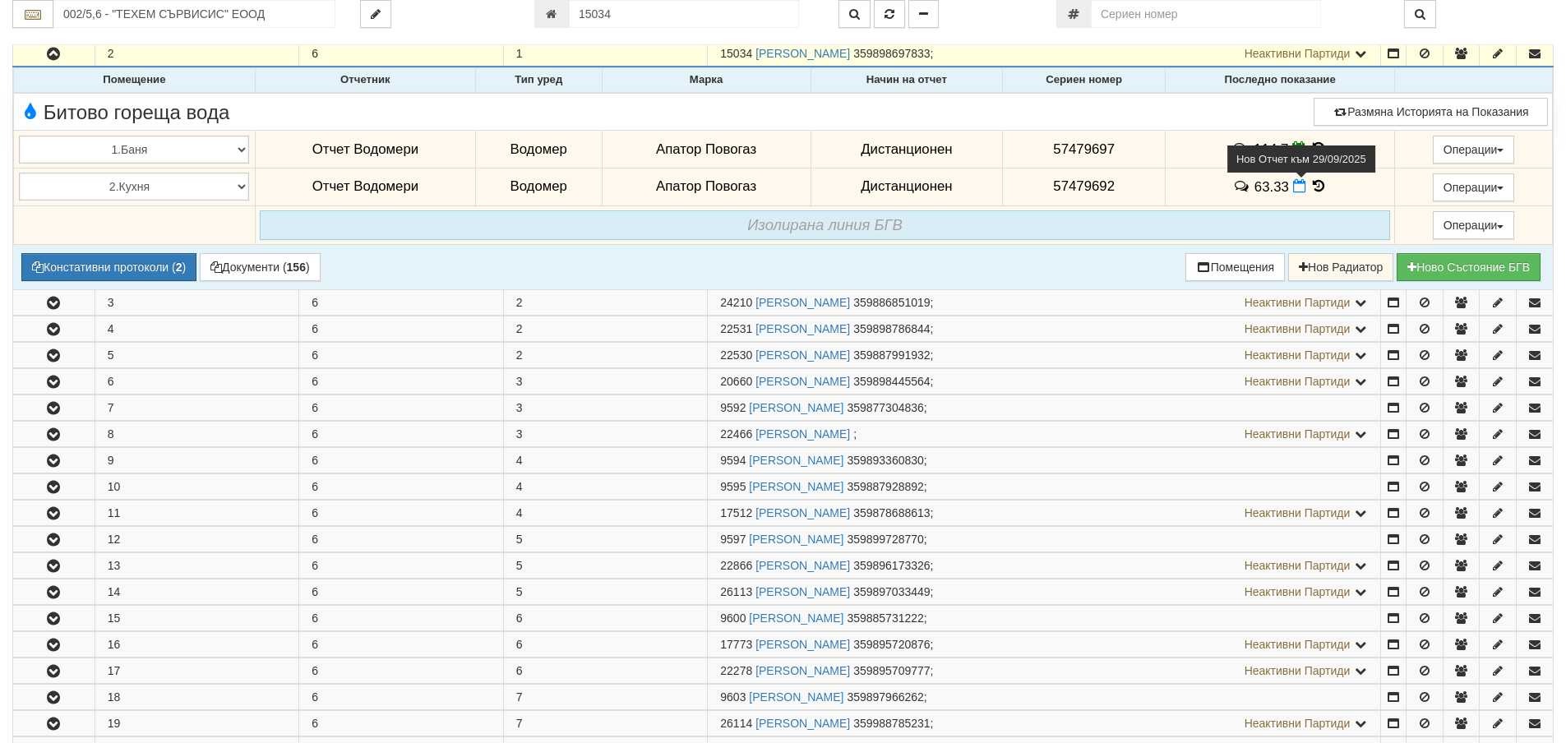
click at [1293, 183] on icon at bounding box center [1299, 186] width 13 height 14
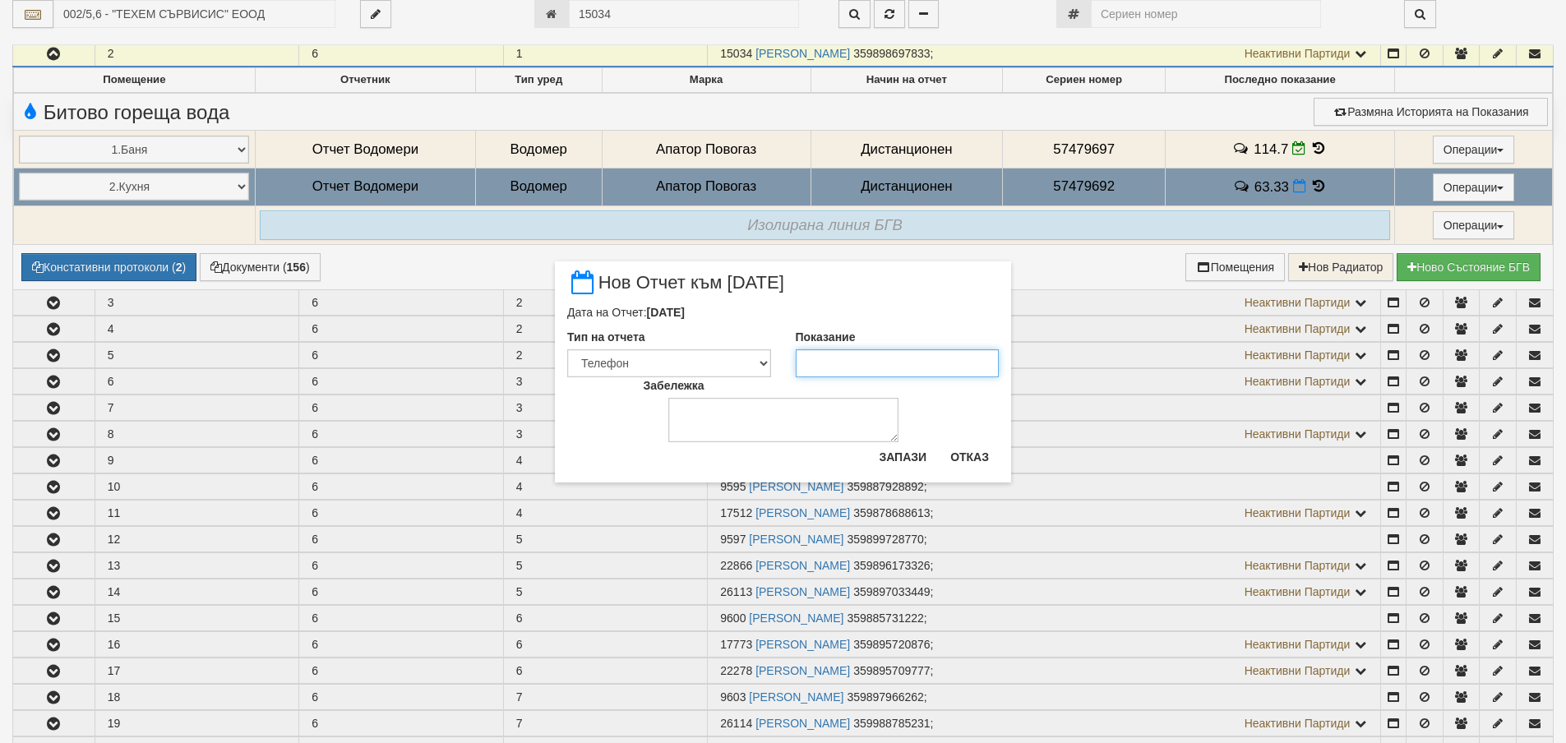
click at [852, 367] on input "Показание" at bounding box center [898, 363] width 204 height 28
click at [882, 453] on button "Запази" at bounding box center [902, 457] width 67 height 26
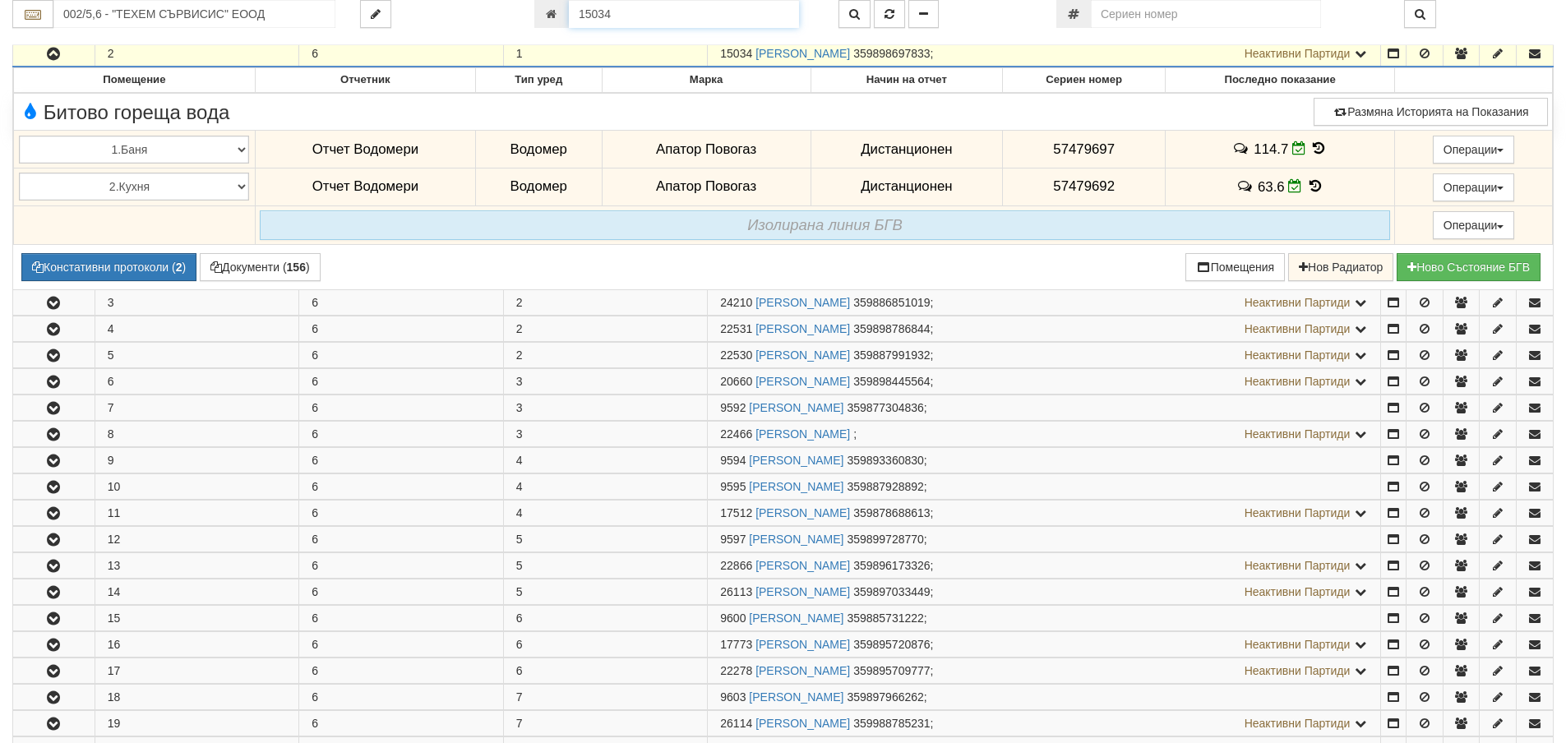
click at [616, 5] on input "15034" at bounding box center [684, 14] width 230 height 28
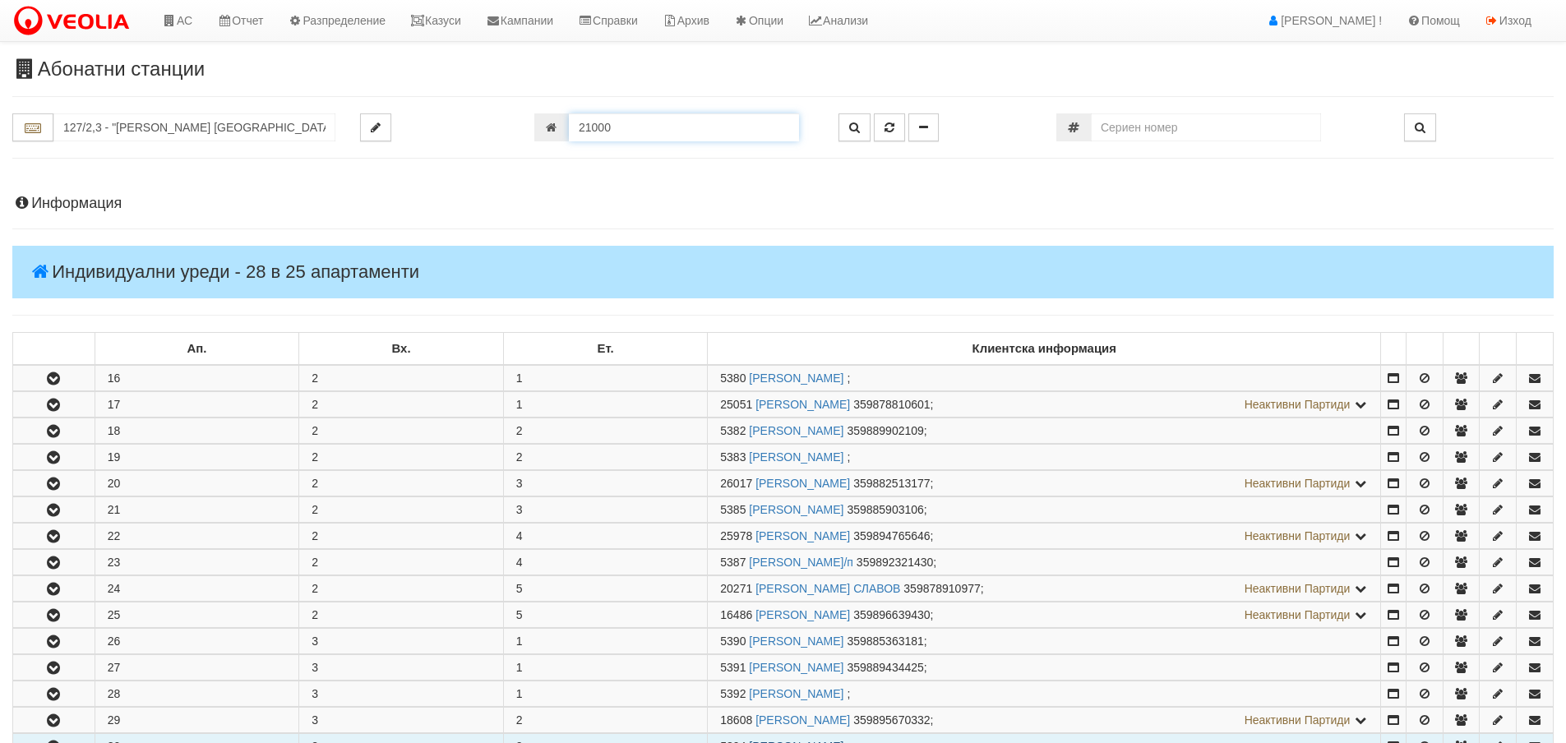
scroll to position [680, 0]
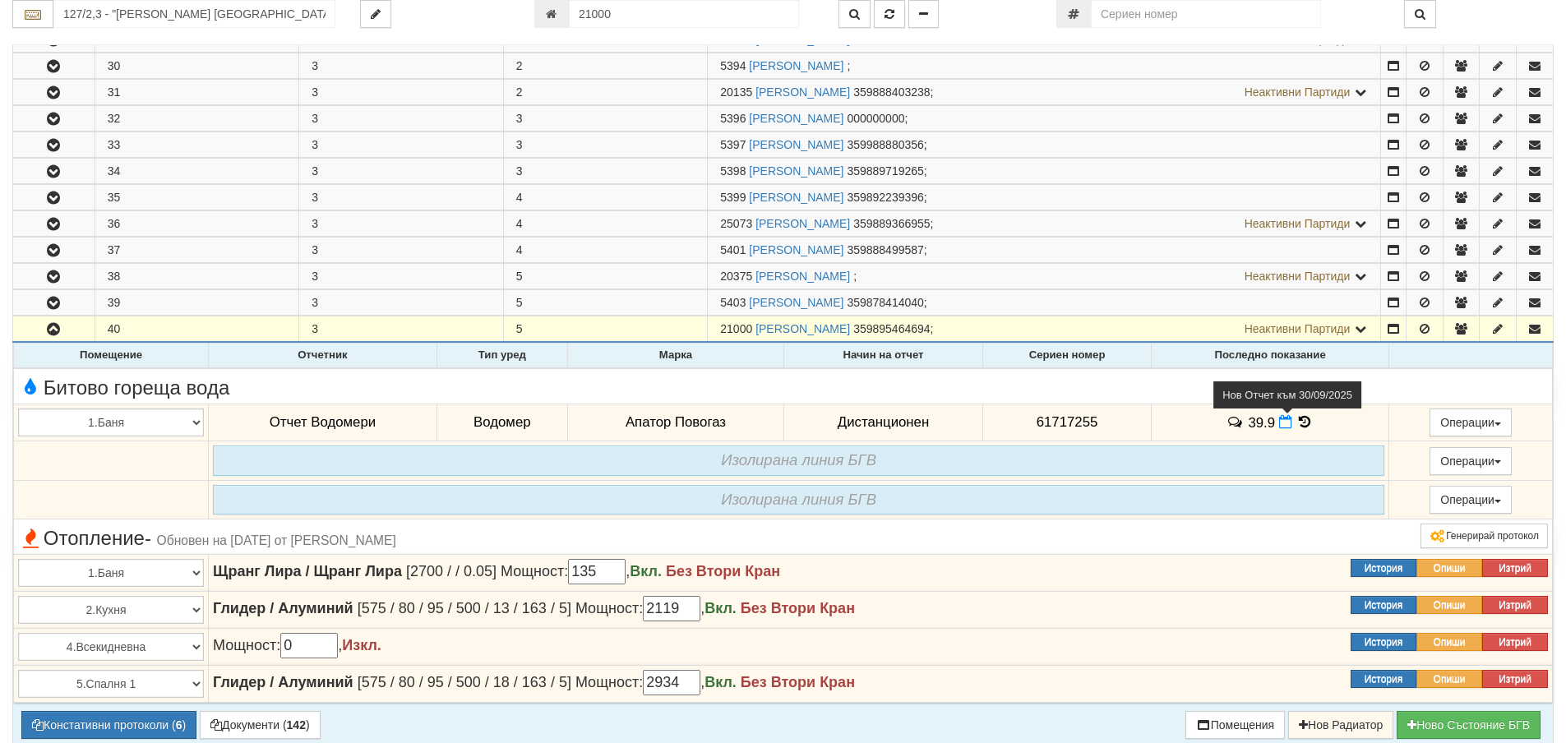
click at [1279, 427] on icon at bounding box center [1285, 422] width 13 height 14
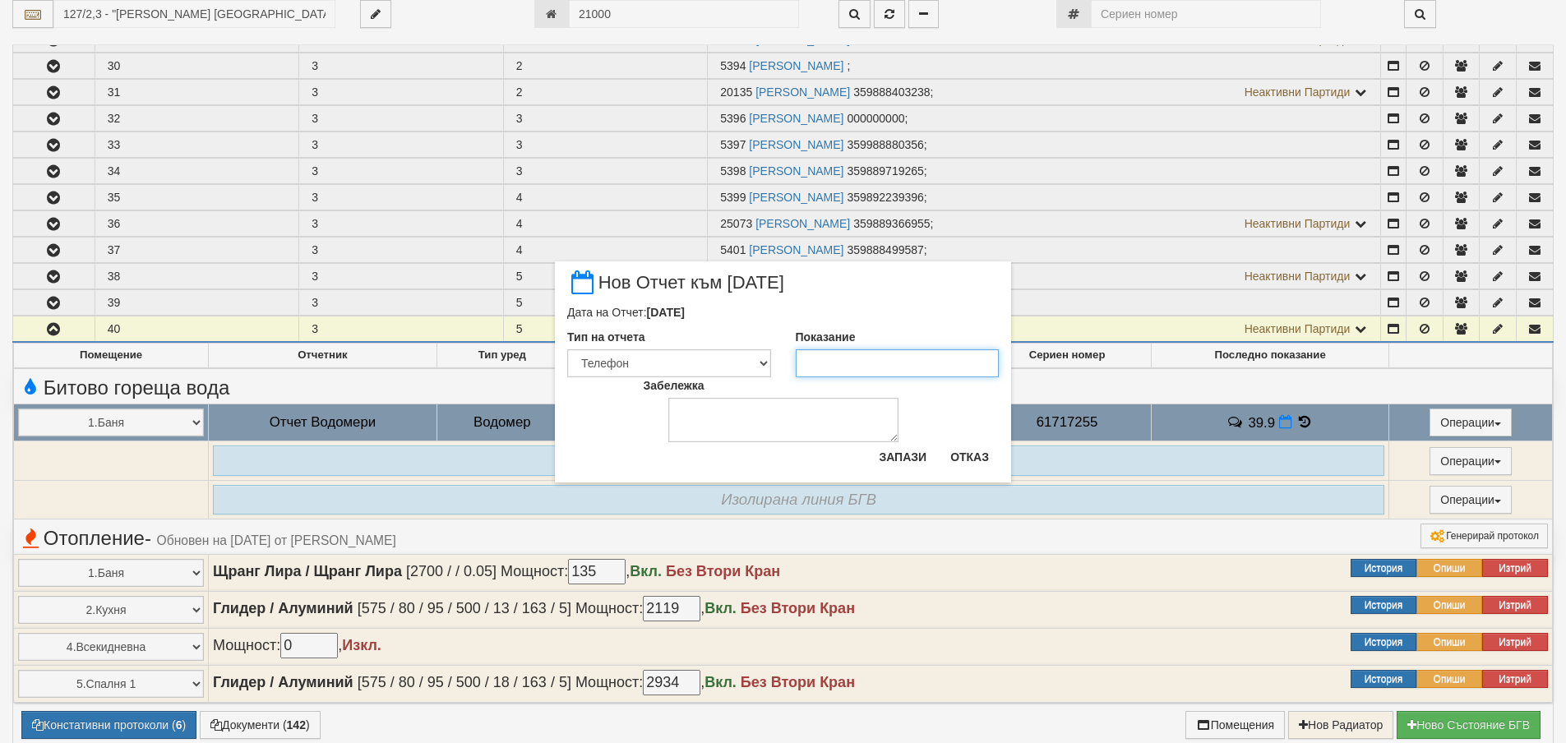
click at [817, 362] on input "Показание" at bounding box center [898, 363] width 204 height 28
click at [906, 455] on button "Запази" at bounding box center [902, 457] width 67 height 26
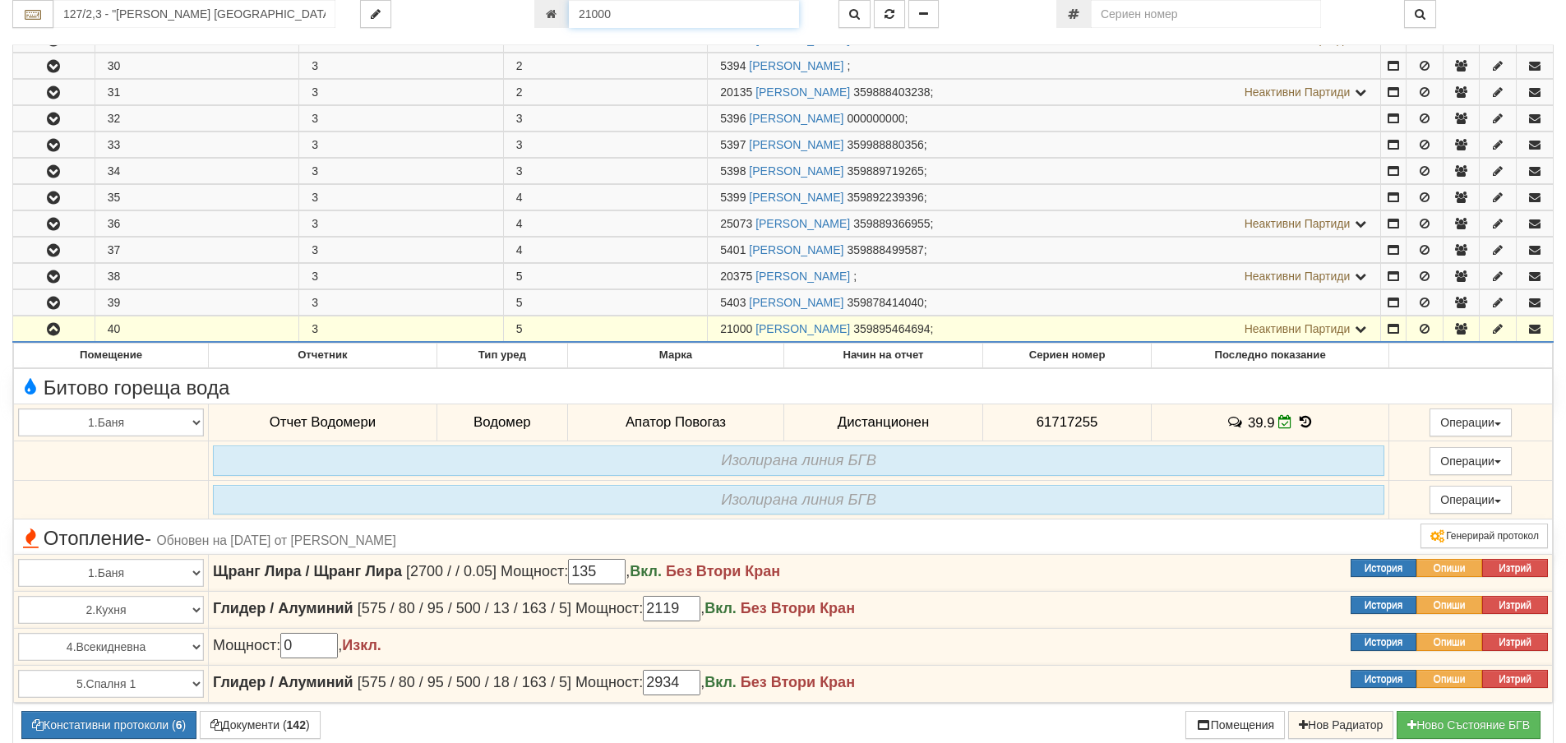
click at [627, 12] on input "21000" at bounding box center [684, 14] width 230 height 28
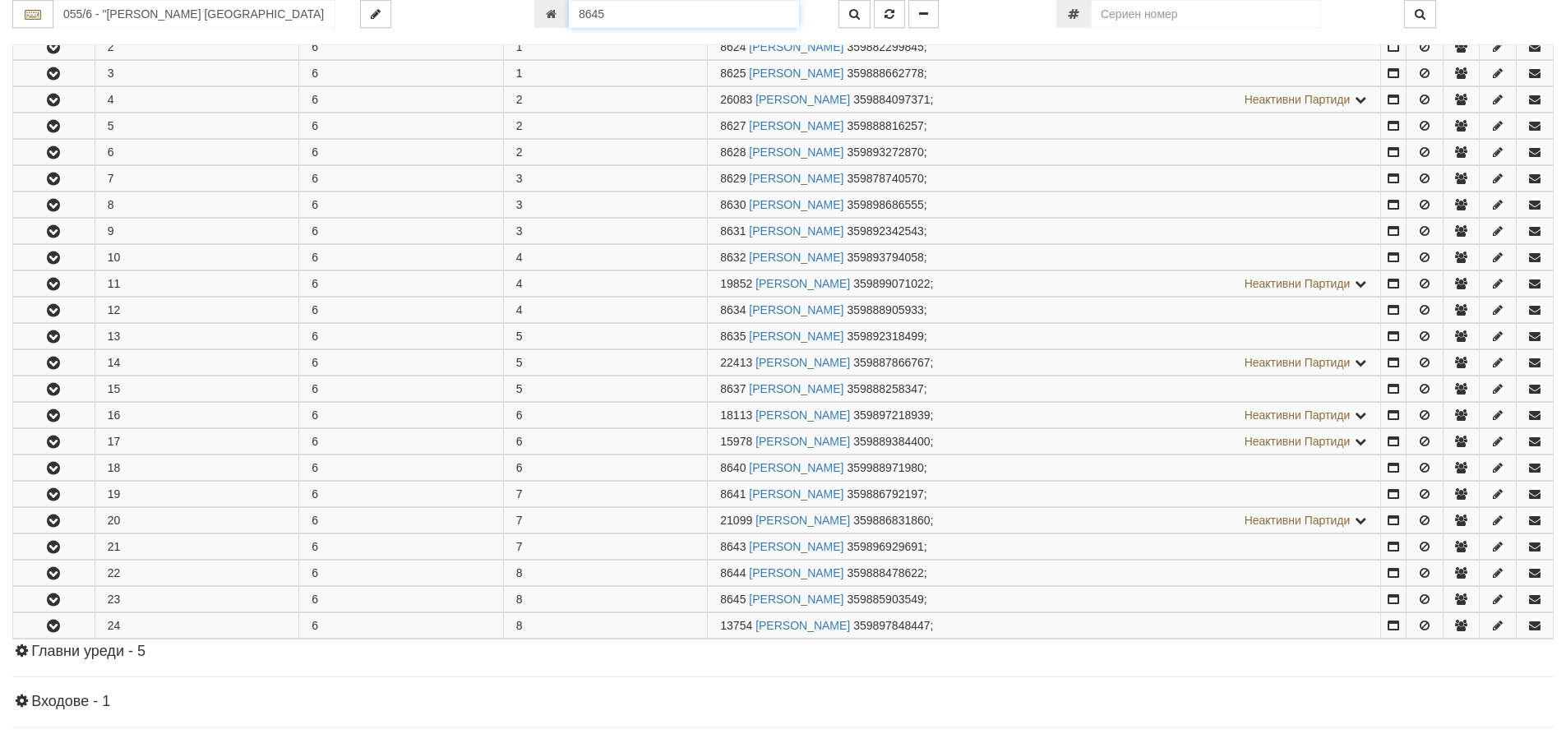
scroll to position [654, 0]
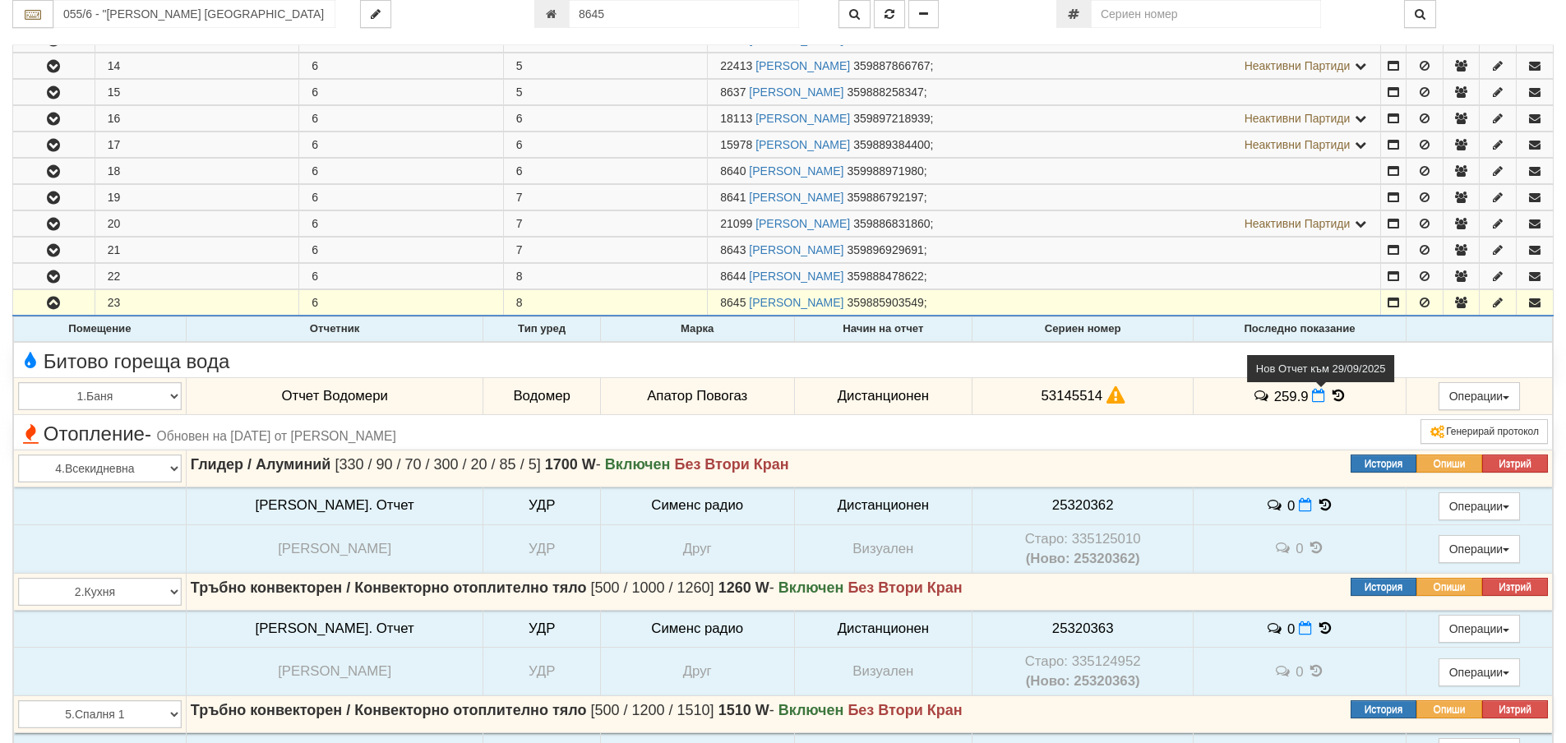
click at [1312, 393] on icon at bounding box center [1318, 396] width 13 height 14
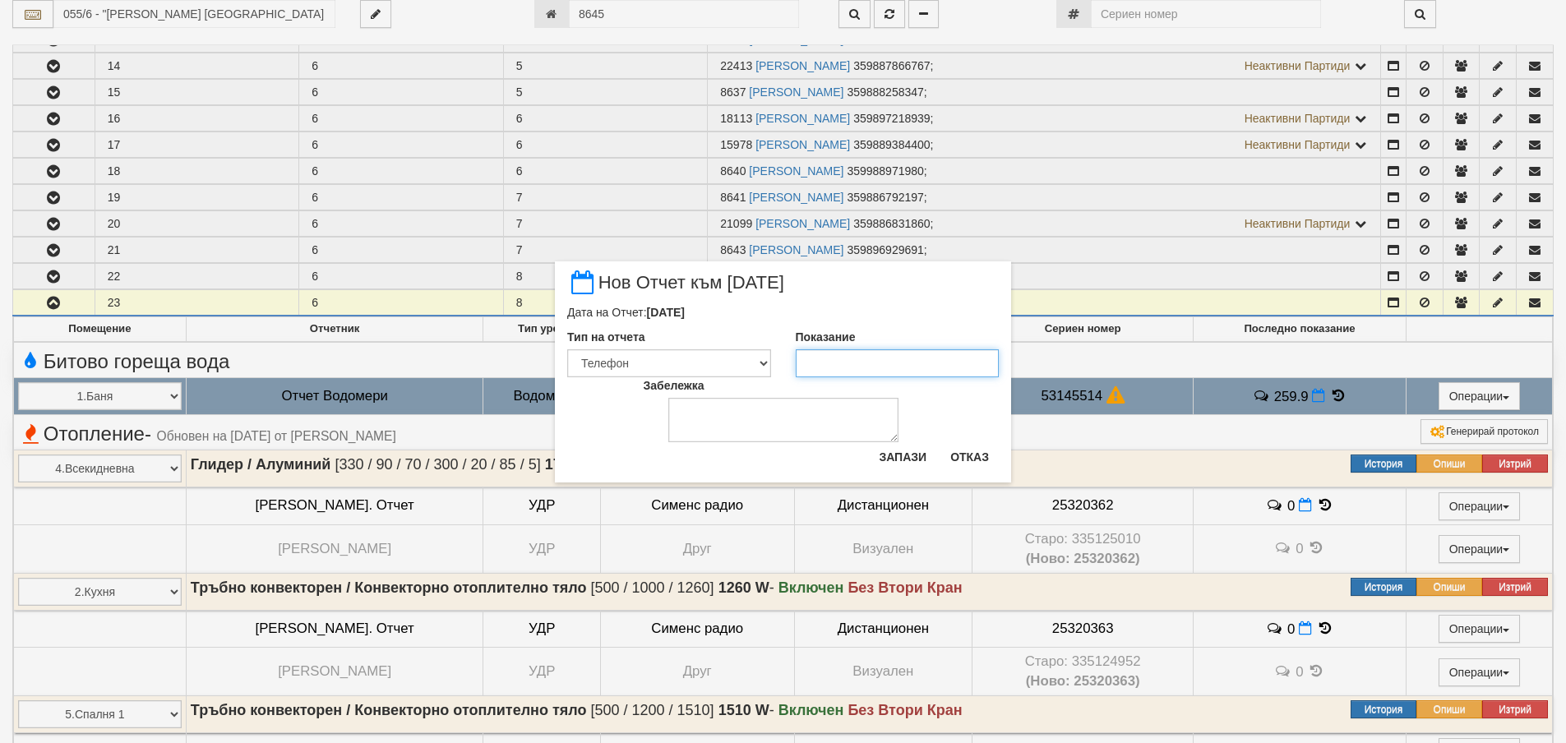
click at [892, 364] on input "Показание" at bounding box center [898, 363] width 204 height 28
click at [881, 450] on button "Запази" at bounding box center [902, 457] width 67 height 26
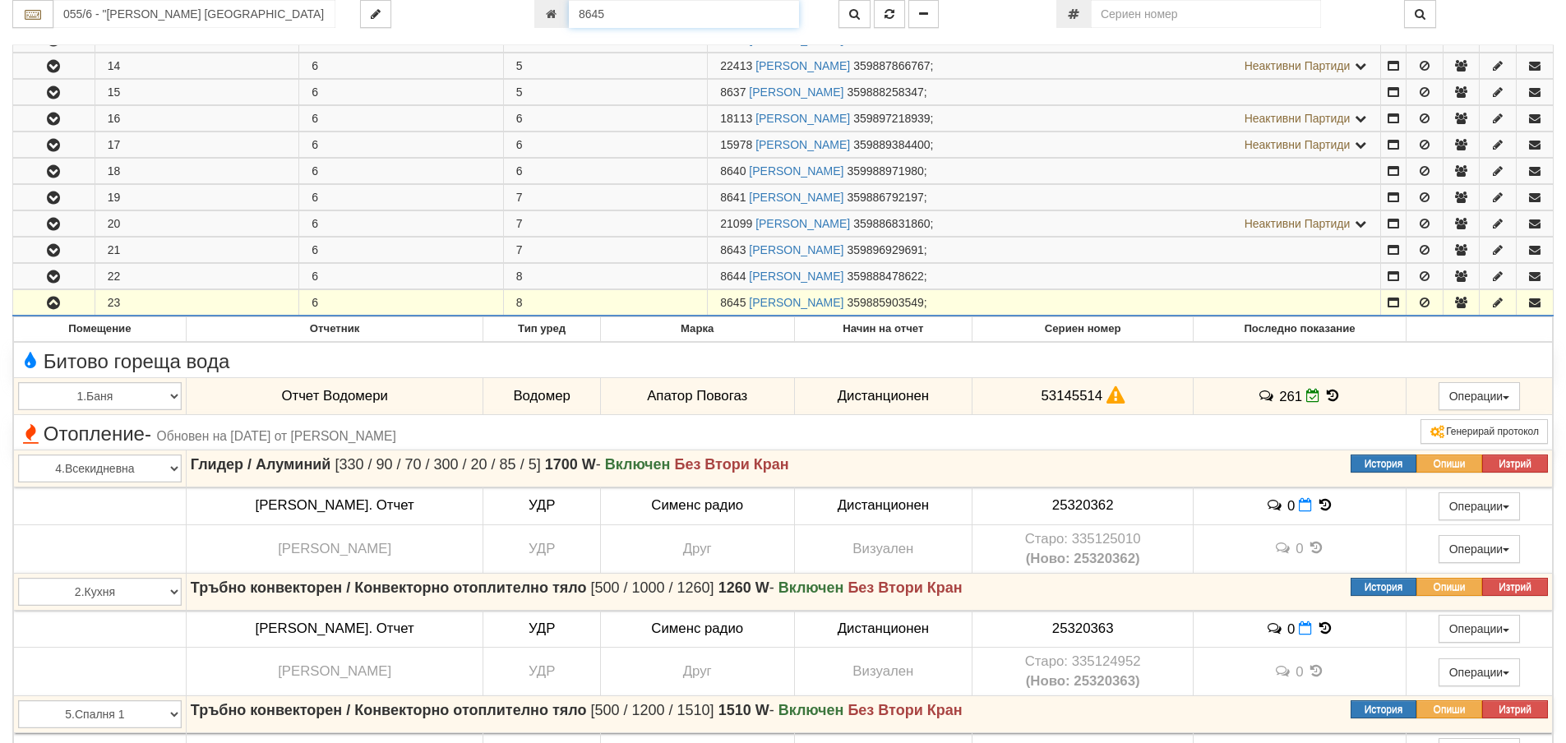
click at [706, 22] on input "8645" at bounding box center [684, 14] width 230 height 28
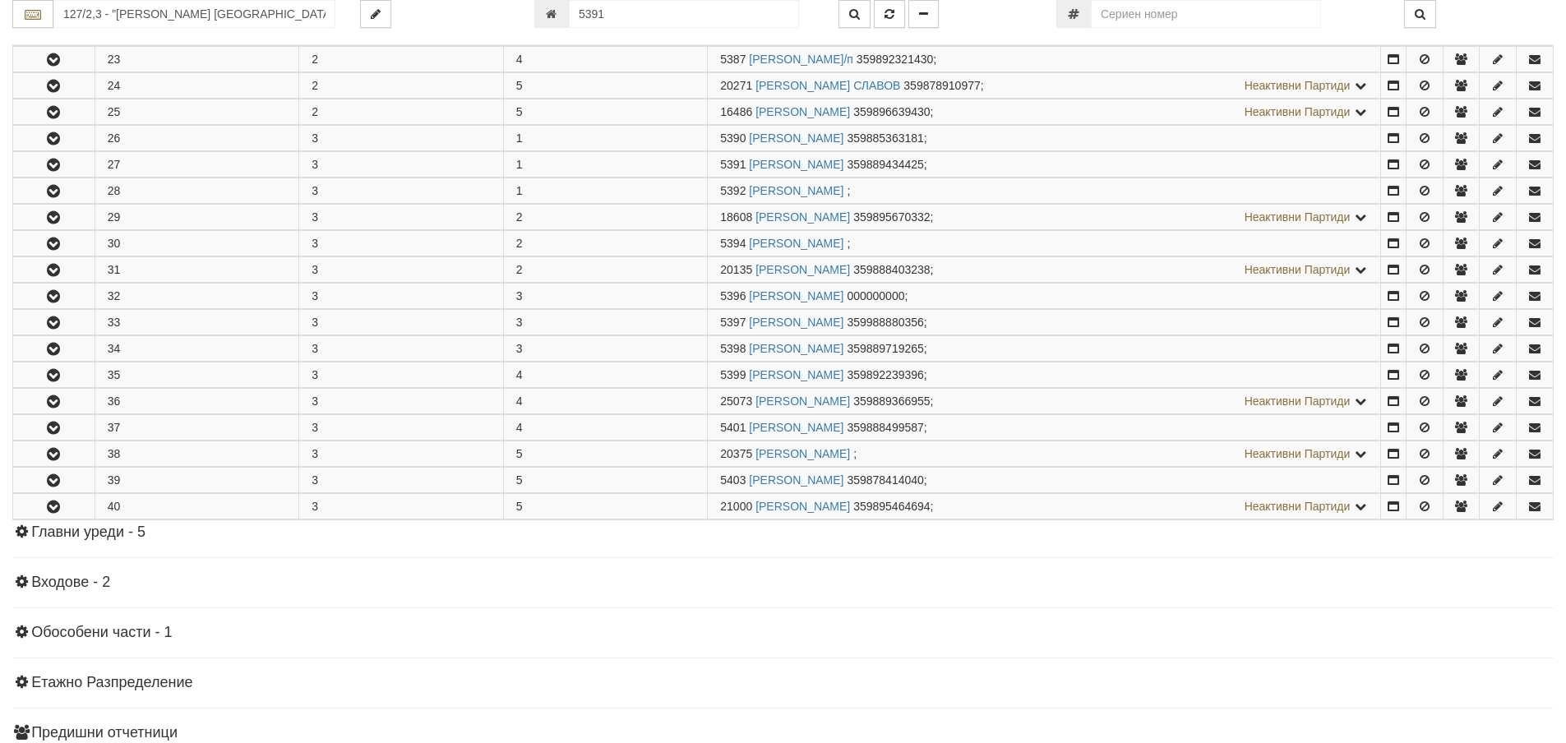
scroll to position [614, 0]
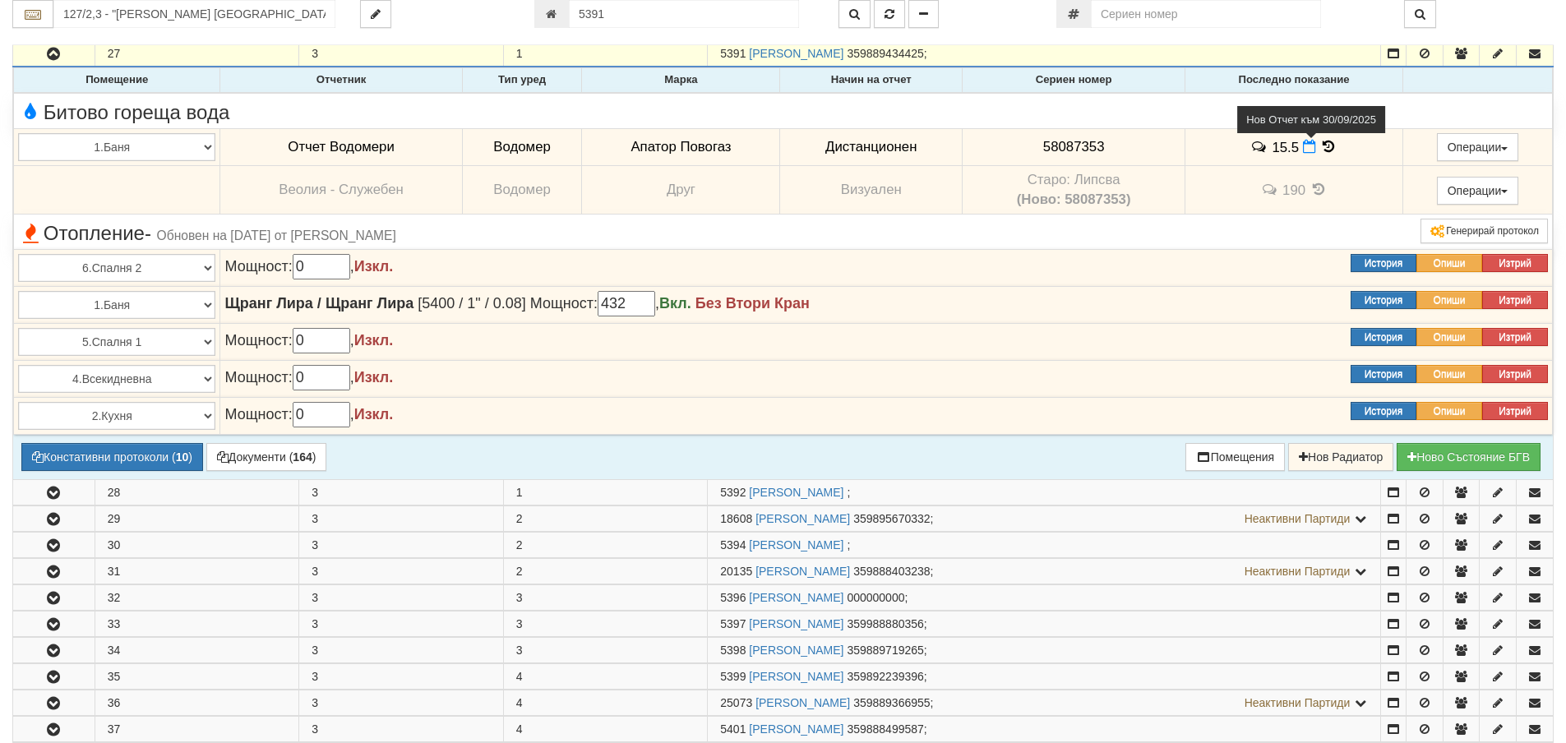
click at [1303, 148] on icon at bounding box center [1309, 147] width 13 height 14
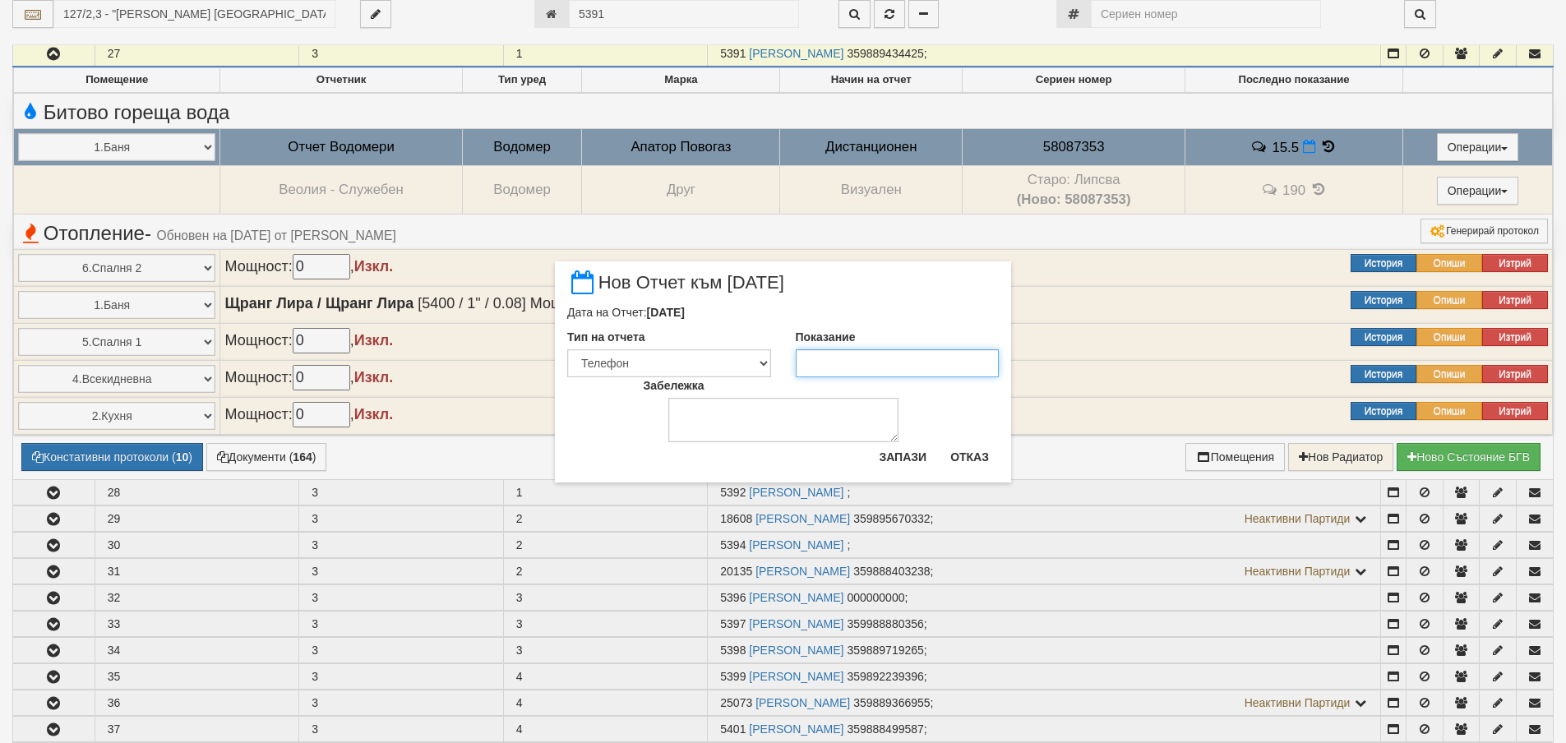
click at [856, 359] on input "Показание" at bounding box center [898, 363] width 204 height 28
click at [918, 455] on button "Запази" at bounding box center [902, 457] width 67 height 26
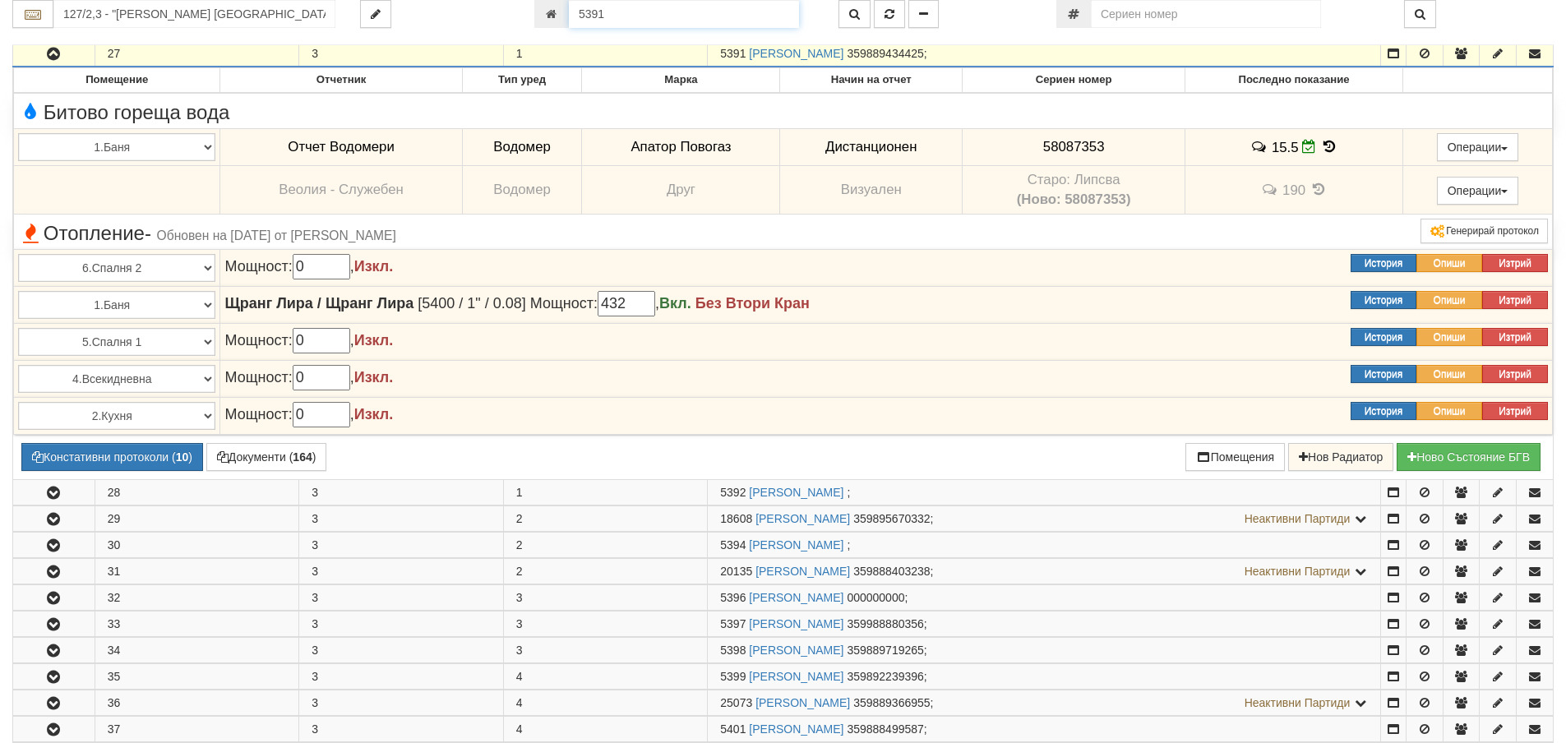
click at [611, 13] on input "5391" at bounding box center [684, 14] width 230 height 28
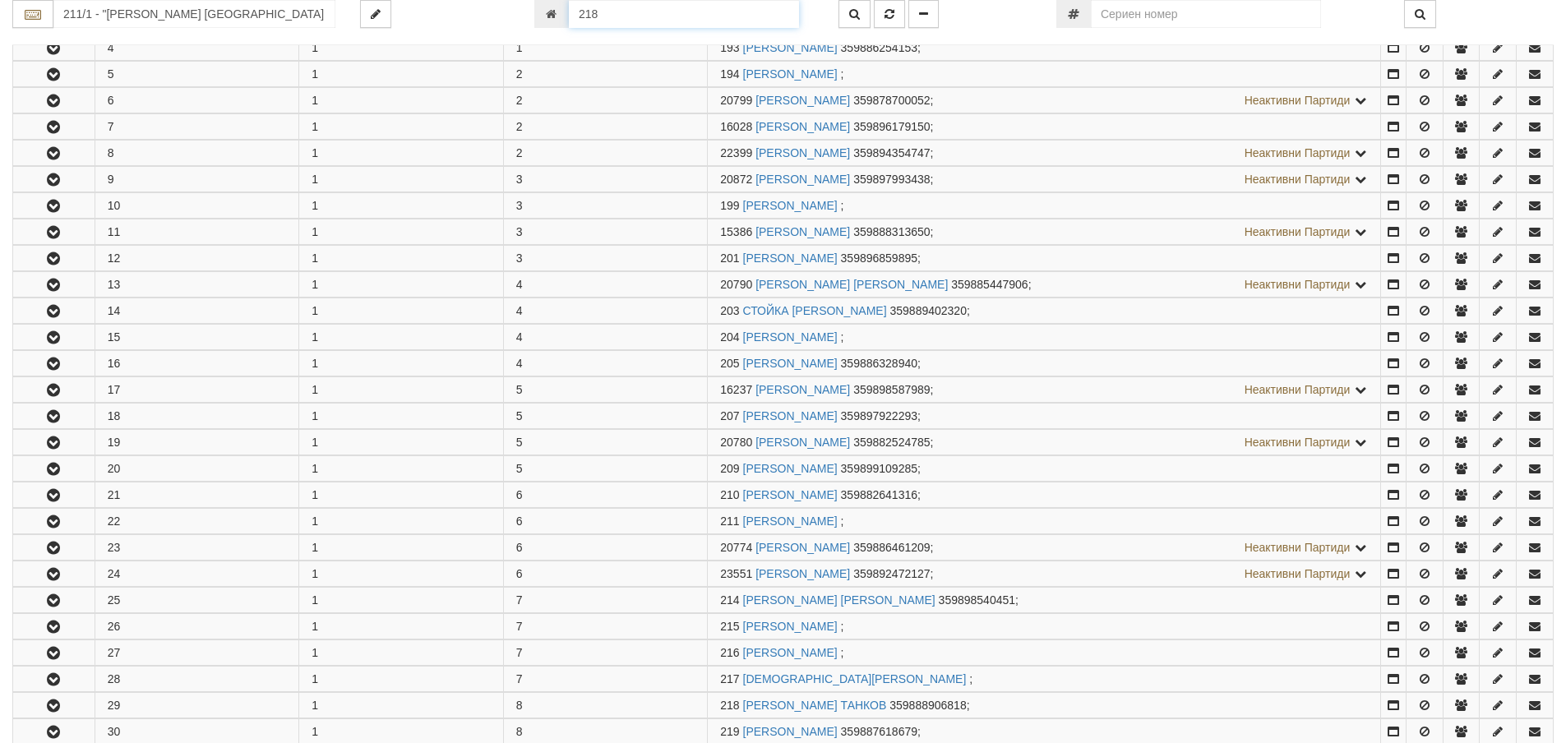
scroll to position [970, 0]
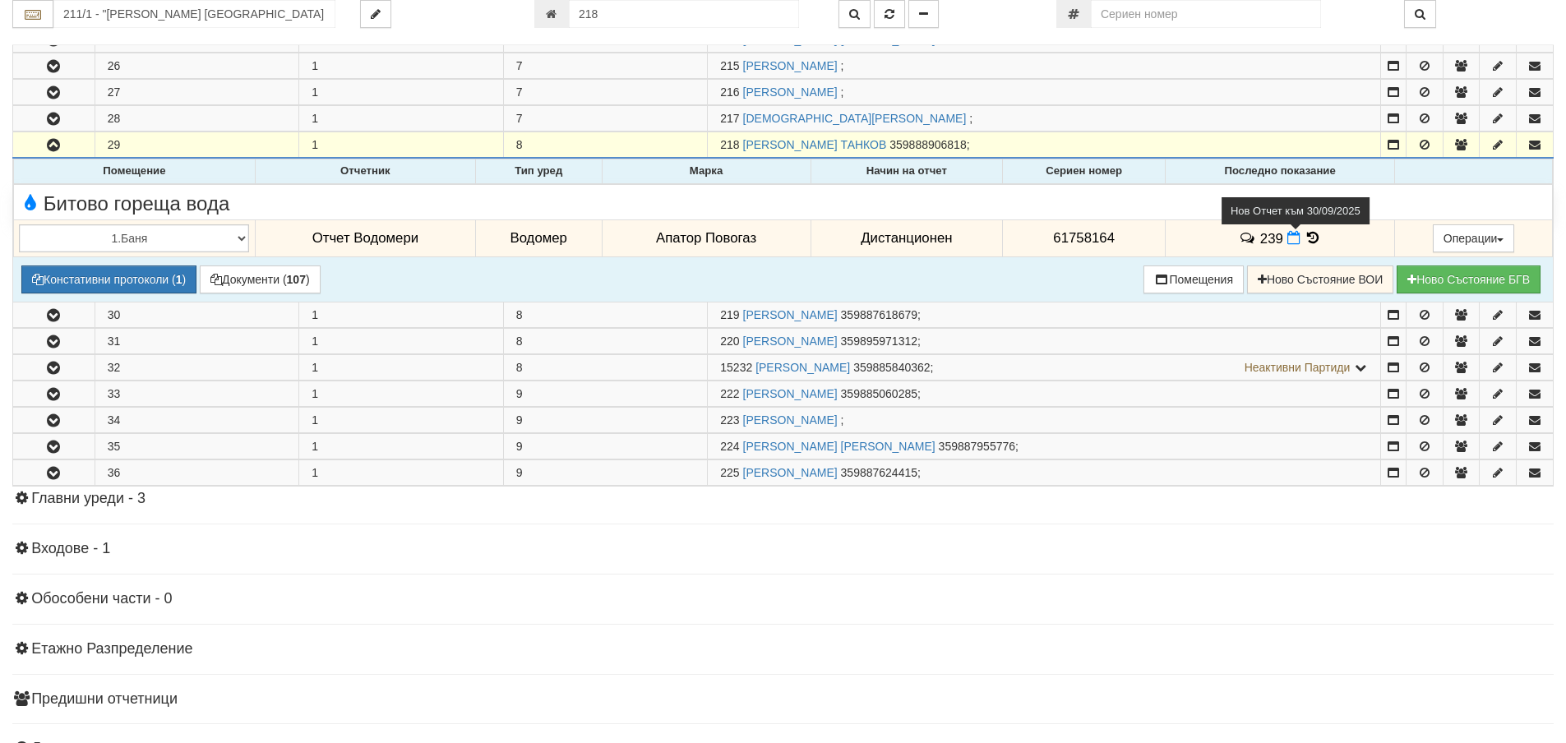
click at [1288, 241] on icon at bounding box center [1293, 238] width 13 height 14
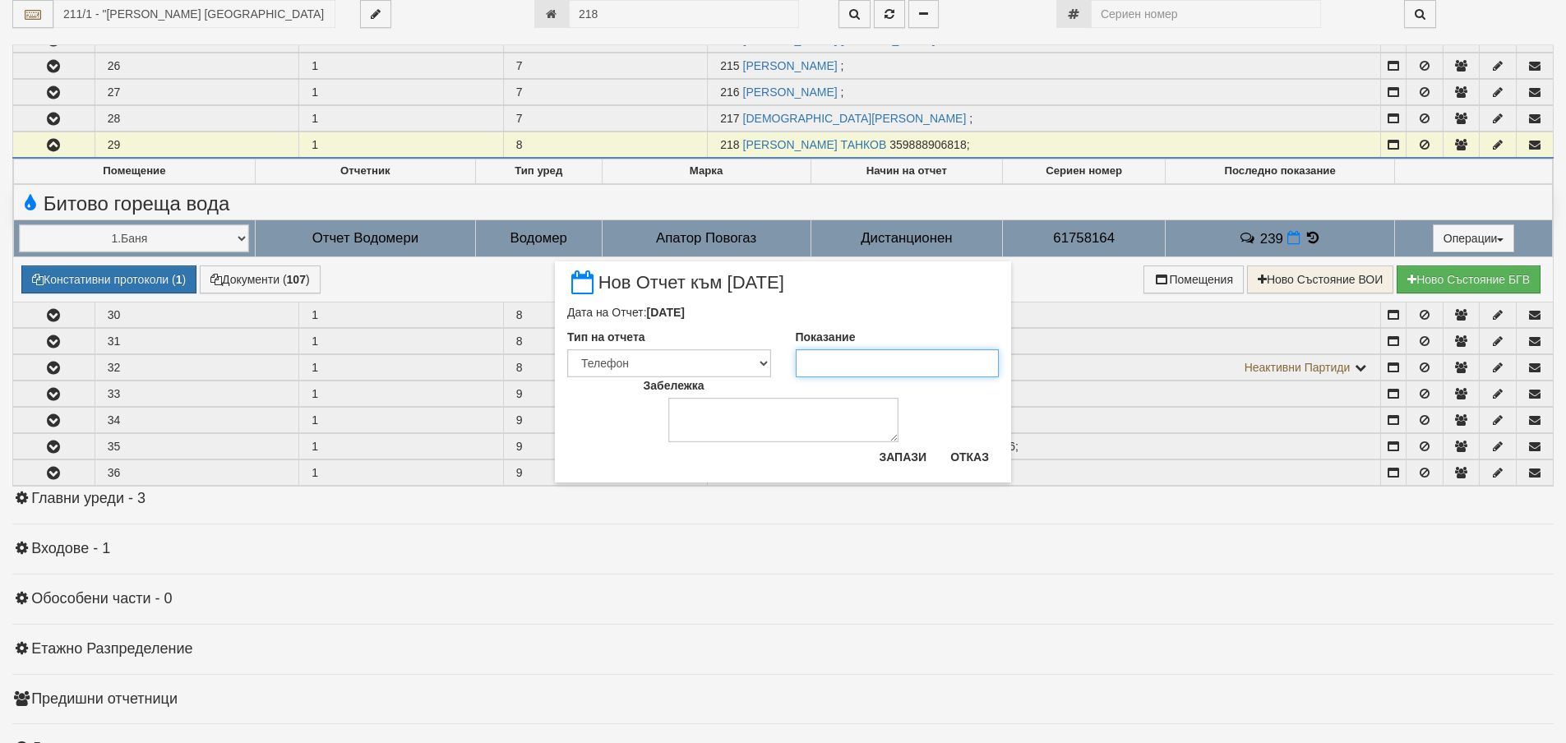
click at [918, 358] on input "Показание" at bounding box center [898, 363] width 204 height 28
click at [929, 463] on button "Запази" at bounding box center [902, 457] width 67 height 26
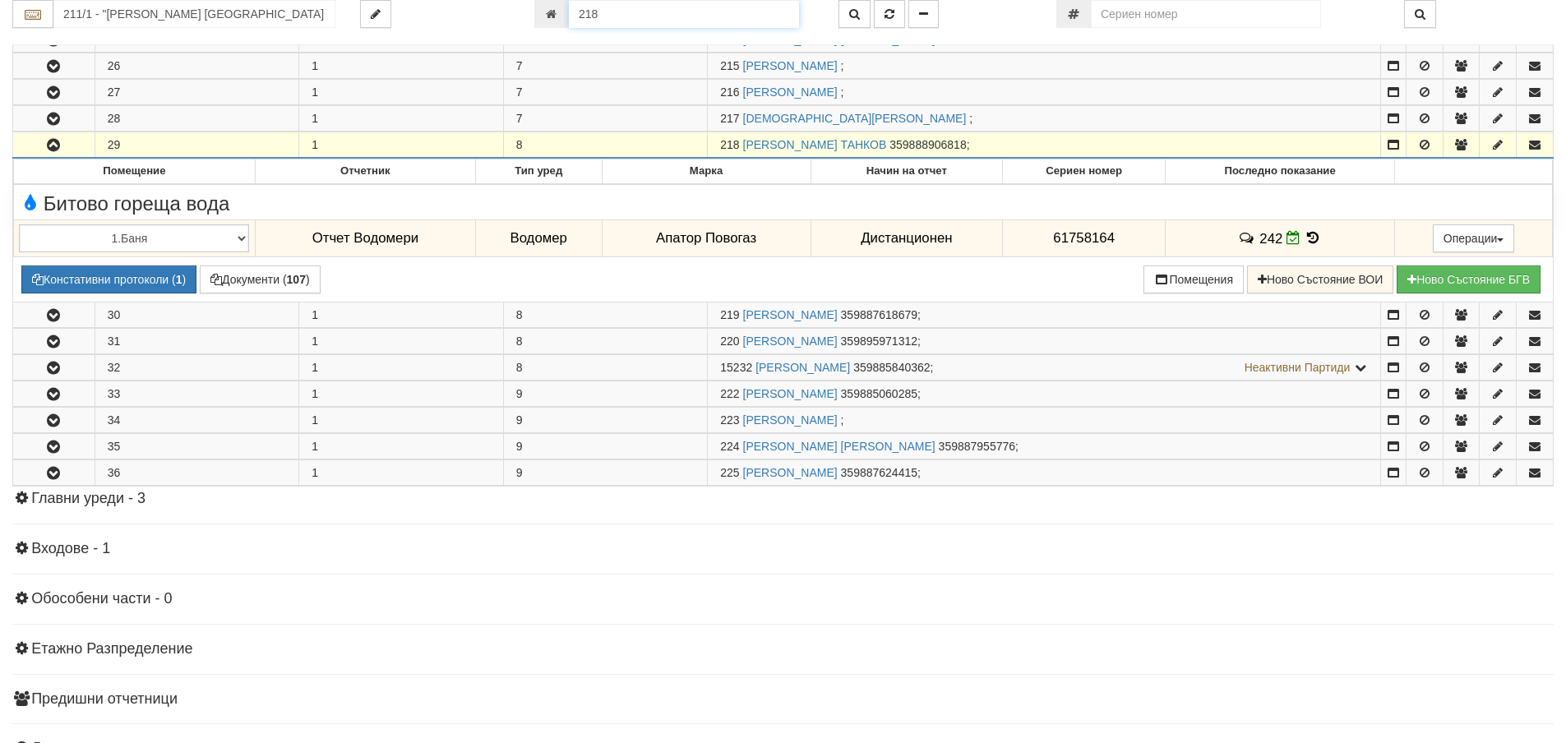
click at [737, 19] on input "218" at bounding box center [684, 14] width 230 height 28
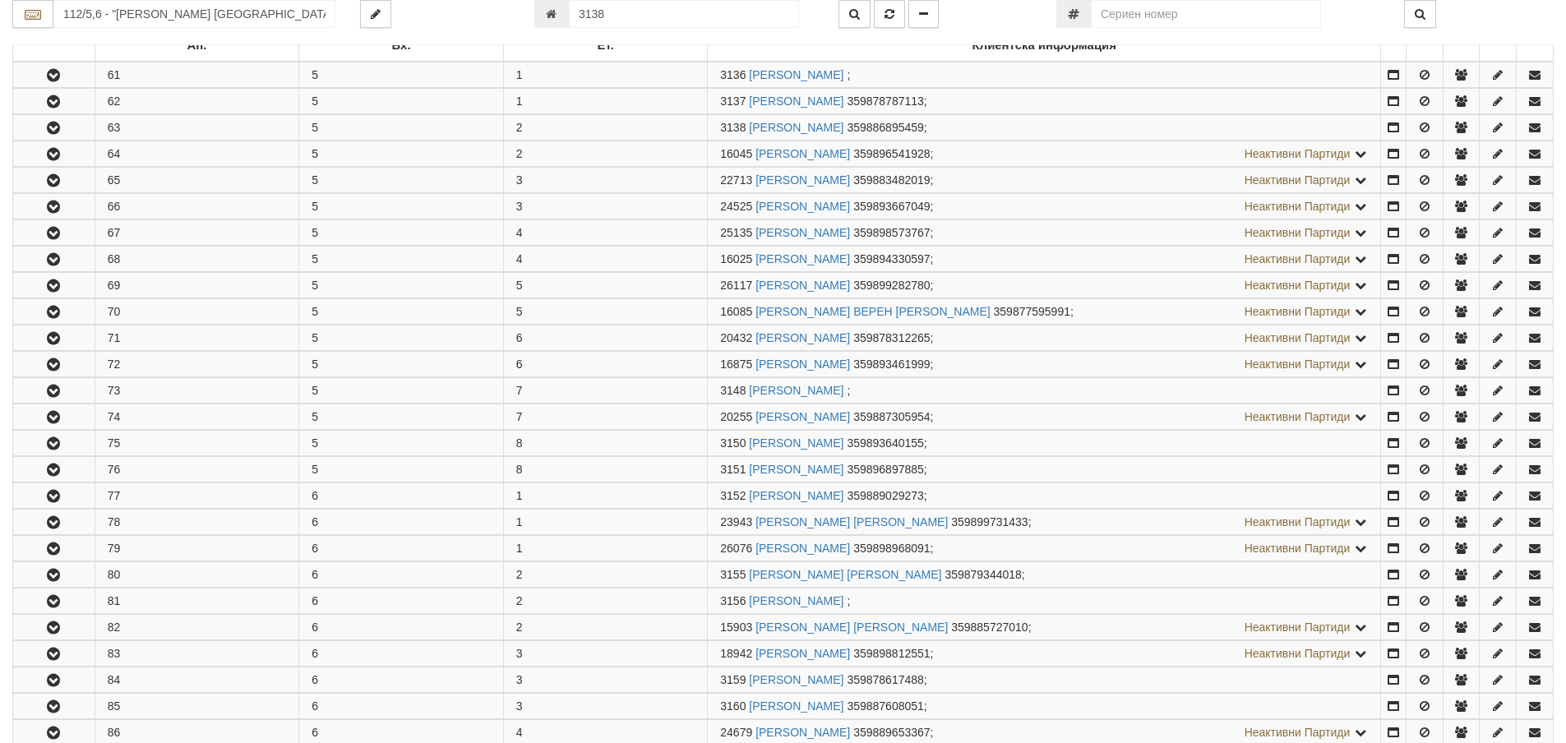
scroll to position [377, 0]
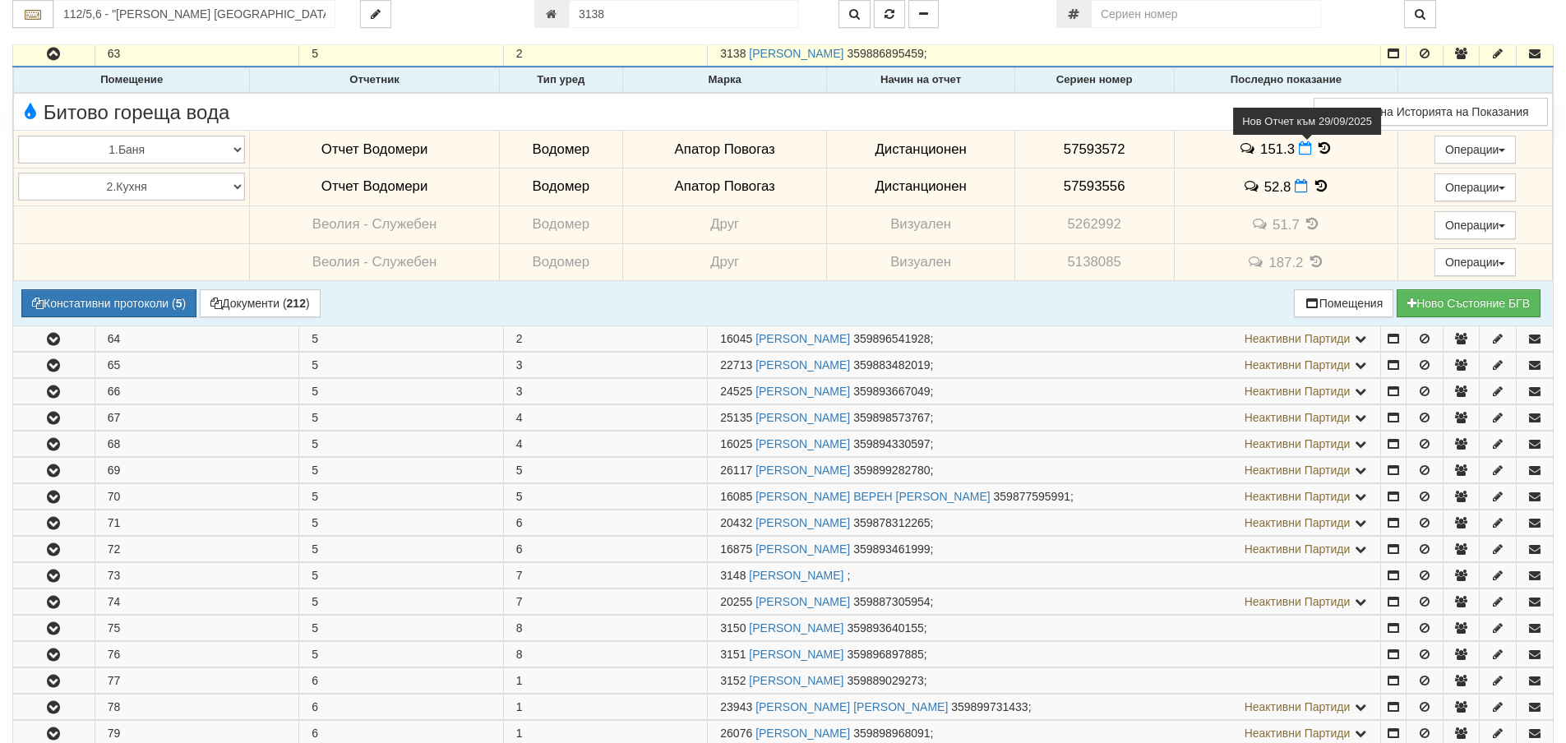
click at [1298, 153] on icon at bounding box center [1304, 148] width 13 height 14
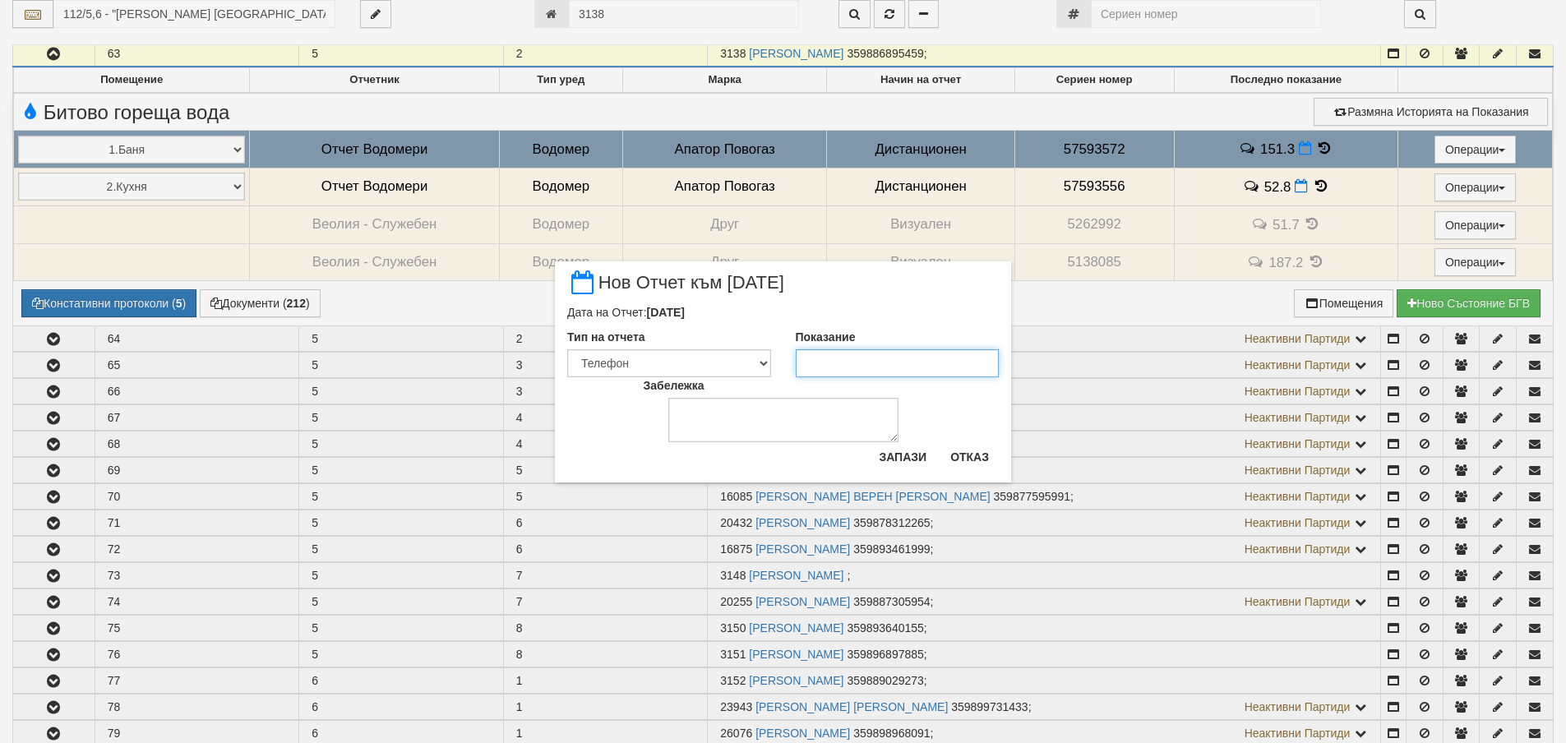
click at [814, 359] on input "Показание" at bounding box center [898, 363] width 204 height 28
click at [911, 454] on button "Запази" at bounding box center [902, 457] width 67 height 26
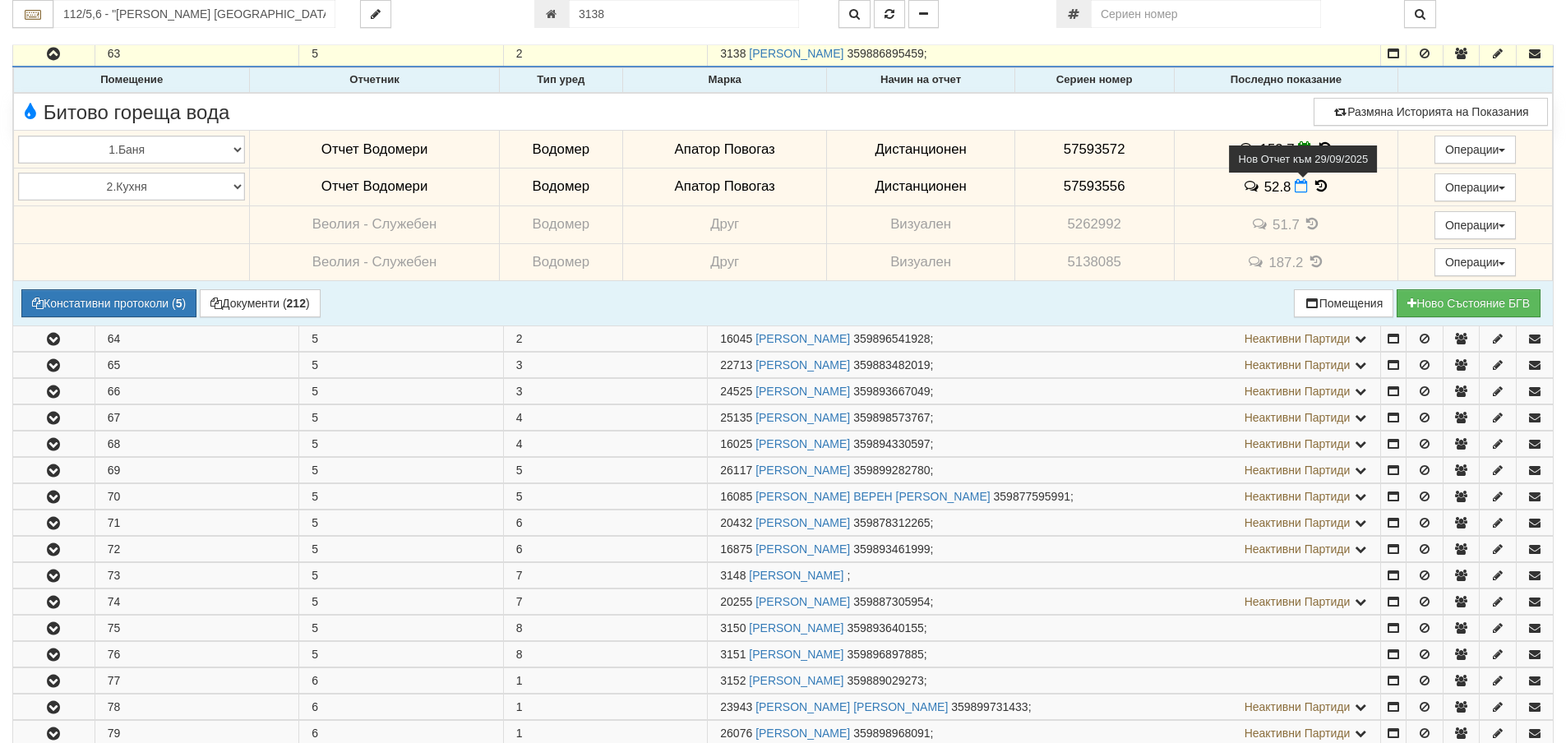
click at [1300, 185] on icon at bounding box center [1300, 186] width 13 height 14
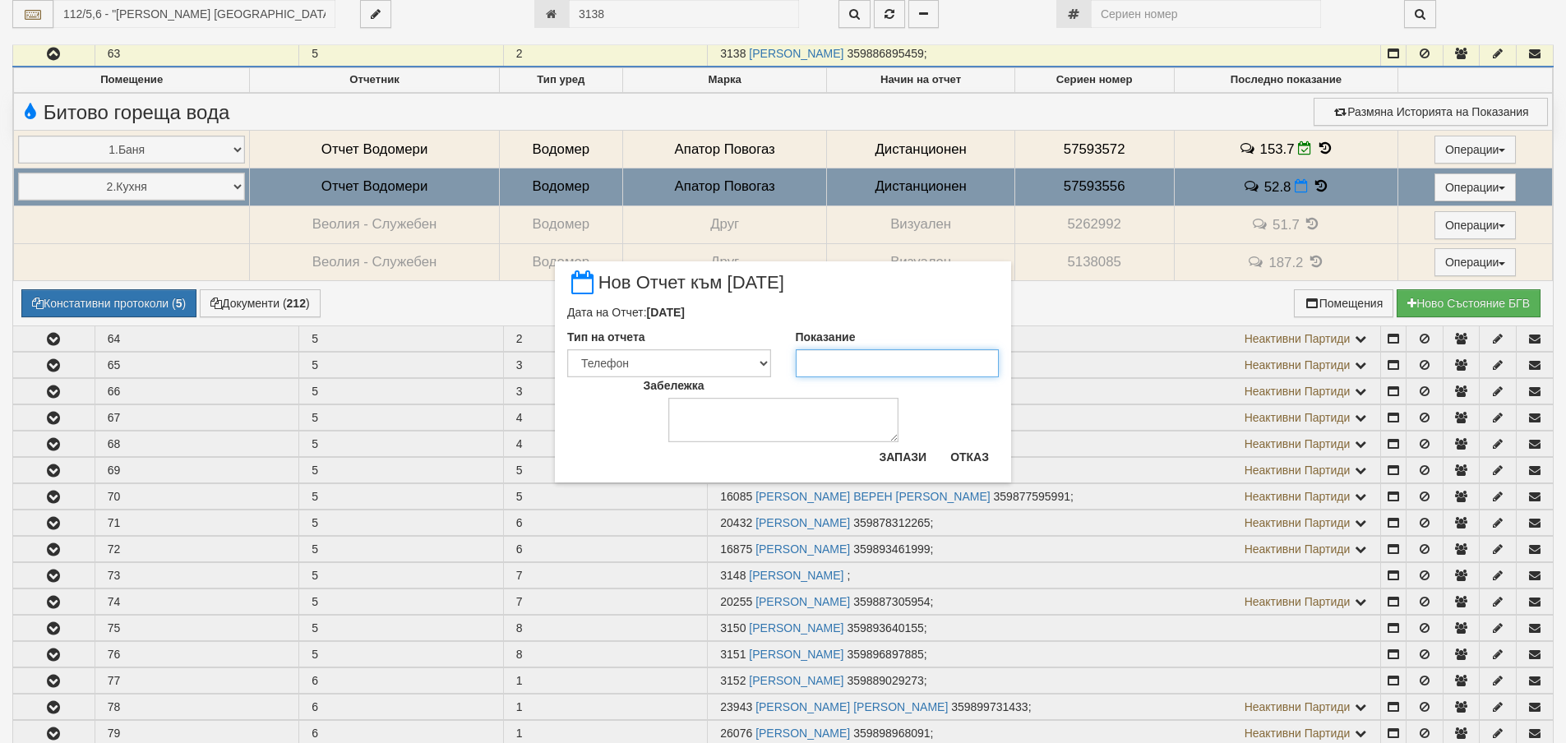
click at [892, 357] on input "Показание" at bounding box center [898, 363] width 204 height 28
click at [874, 459] on button "Запази" at bounding box center [902, 457] width 67 height 26
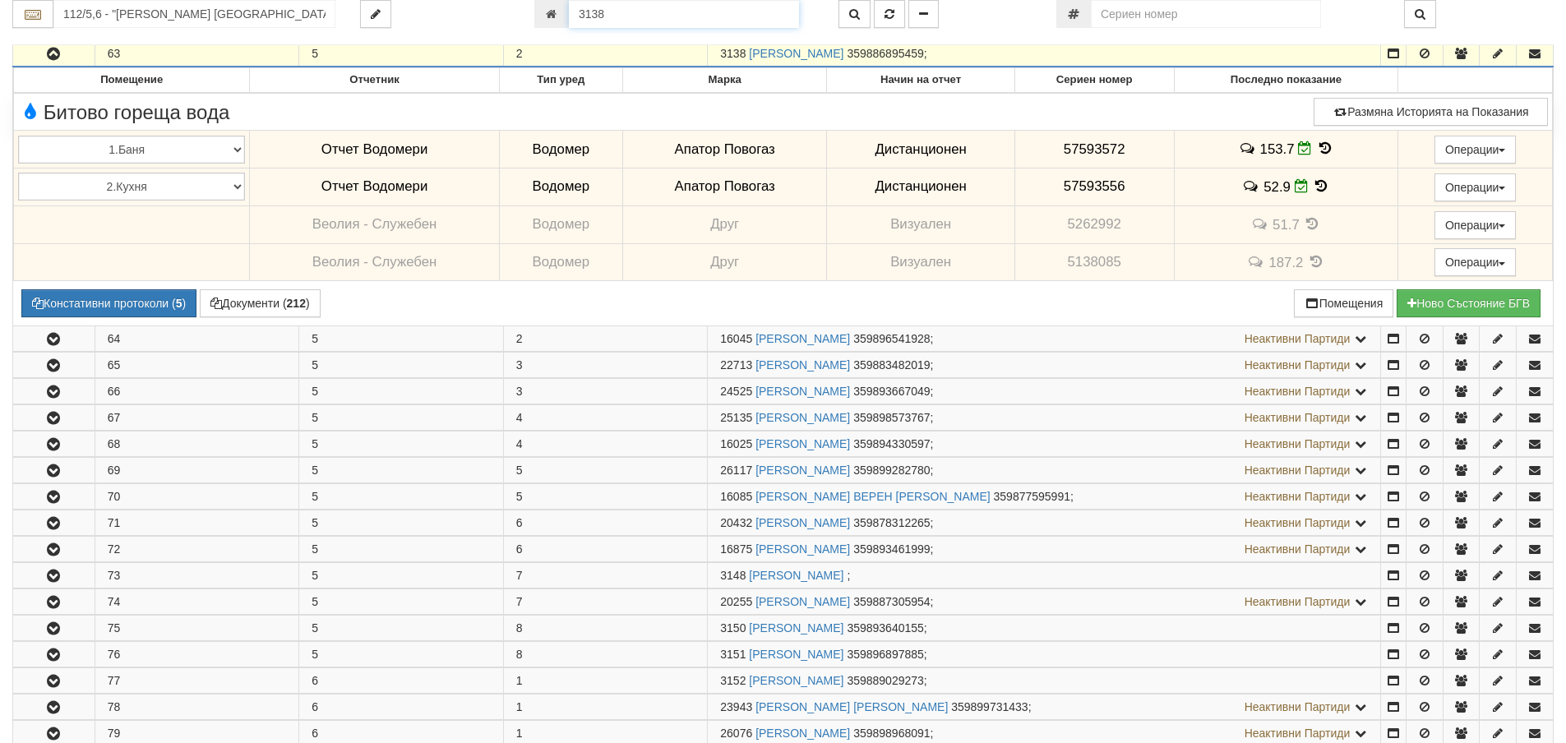
click at [737, 3] on input "3138" at bounding box center [684, 14] width 230 height 28
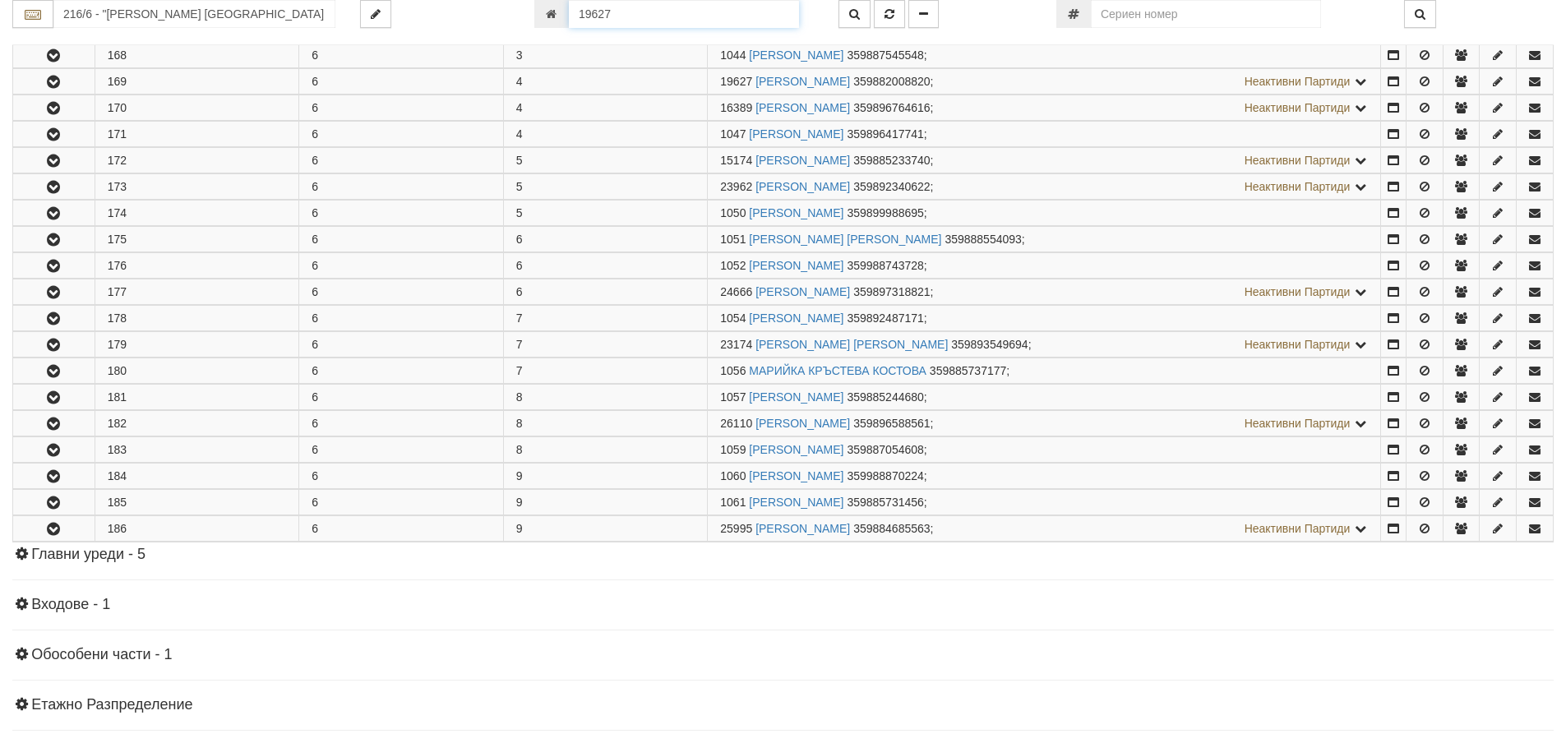
scroll to position [561, 0]
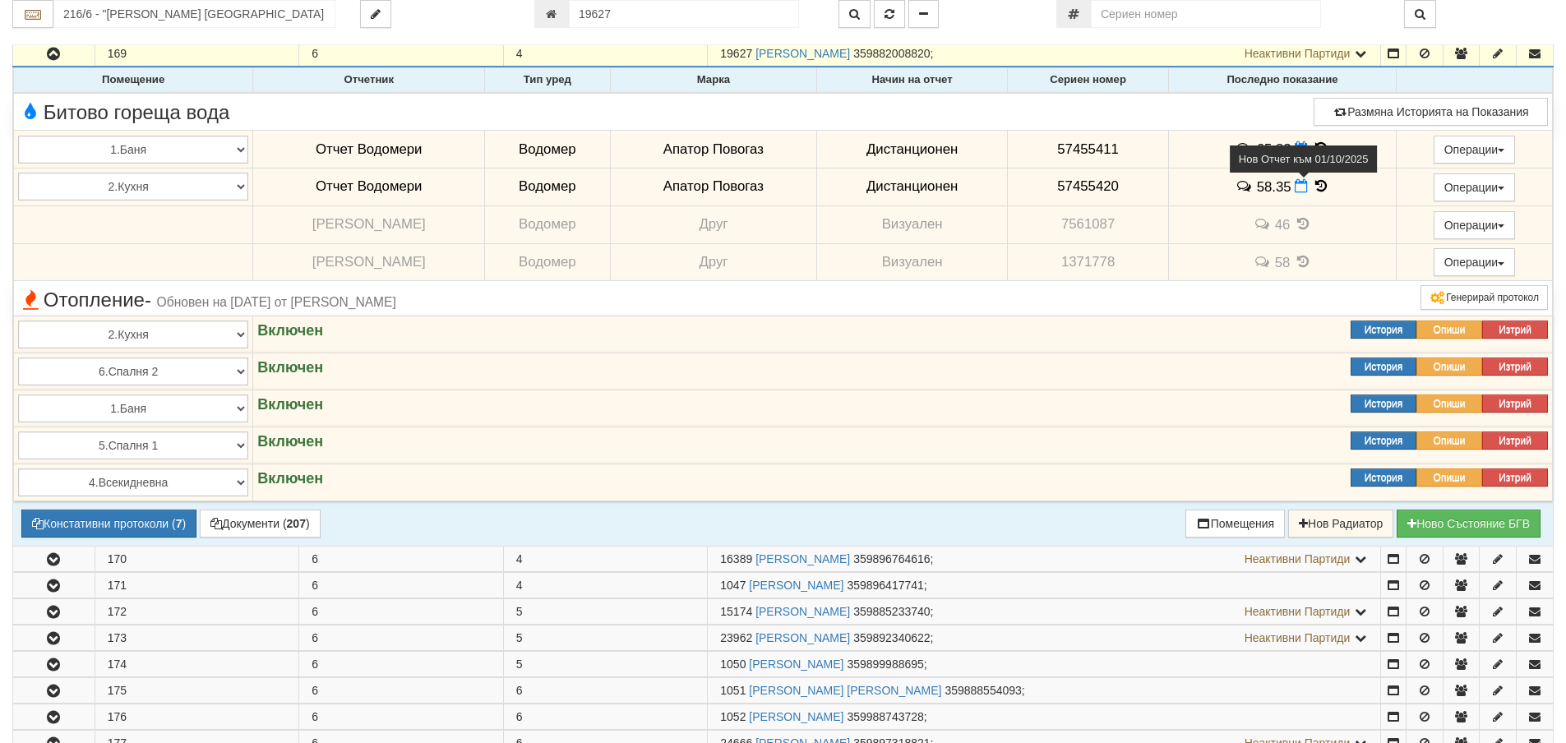
click at [1297, 191] on icon at bounding box center [1300, 186] width 13 height 14
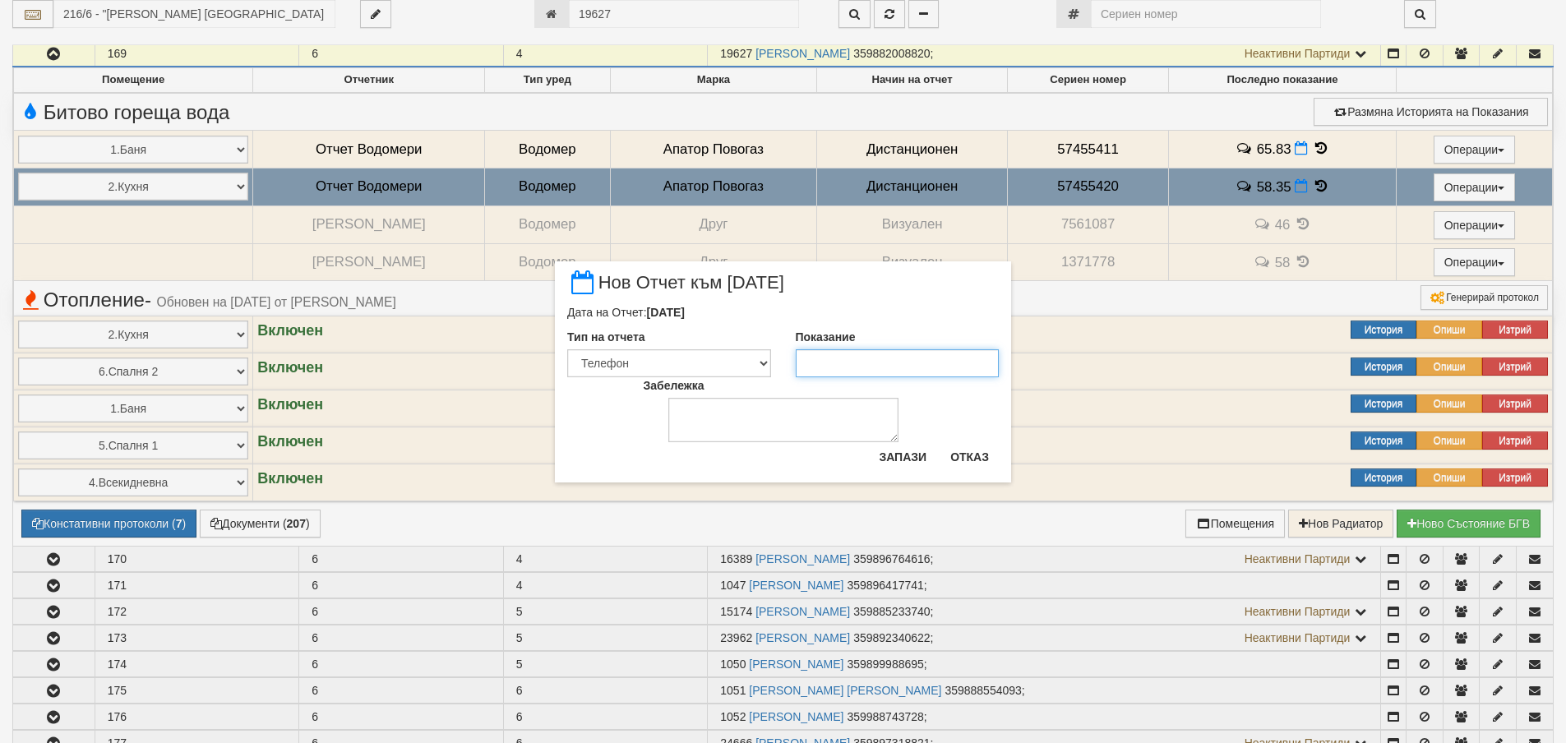
click at [865, 358] on input "Показание" at bounding box center [898, 363] width 204 height 28
click at [825, 364] on input "588.9" at bounding box center [898, 363] width 204 height 28
click at [917, 468] on button "Запази" at bounding box center [902, 457] width 67 height 26
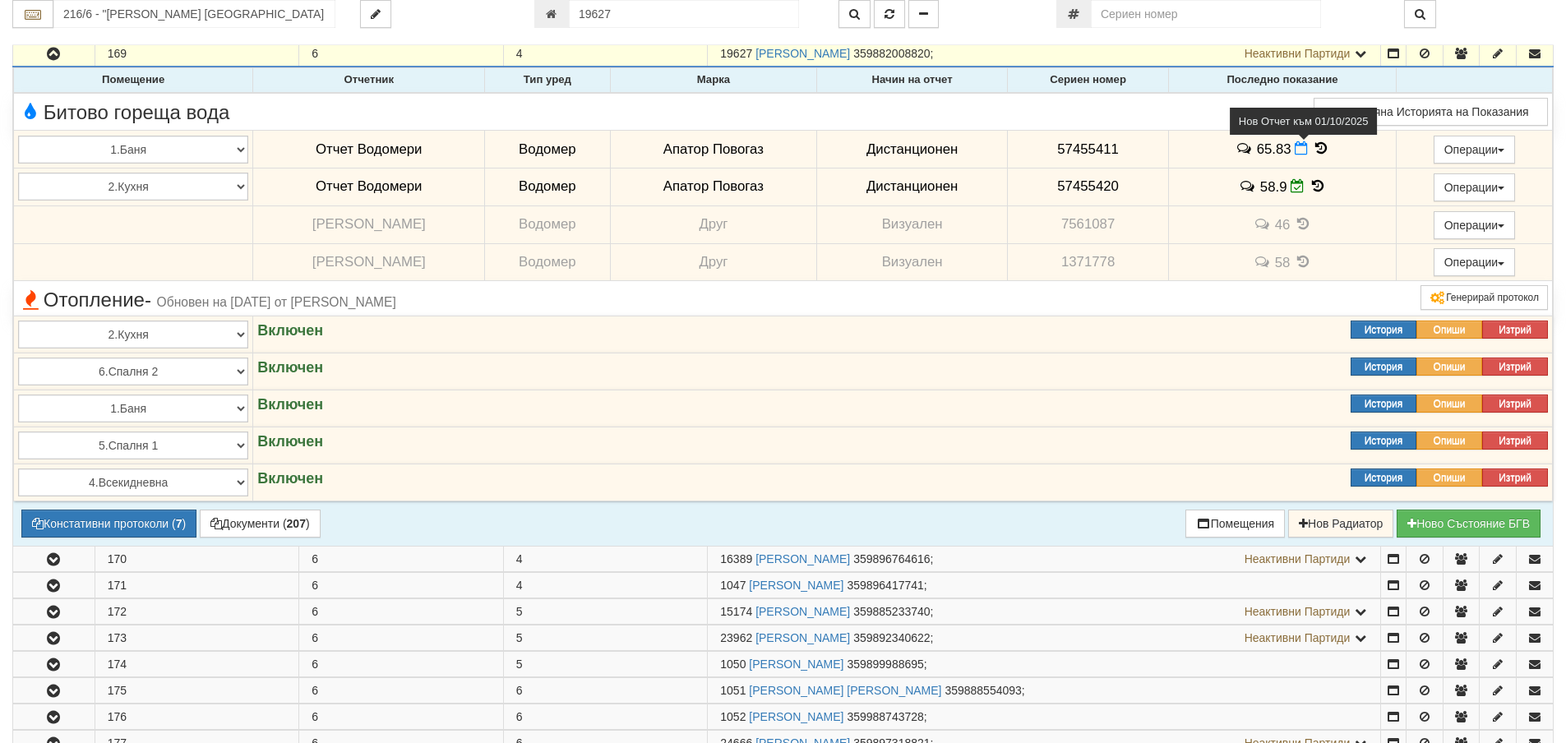
click at [1294, 145] on span at bounding box center [1302, 149] width 17 height 16
click at [1299, 147] on icon at bounding box center [1300, 148] width 13 height 14
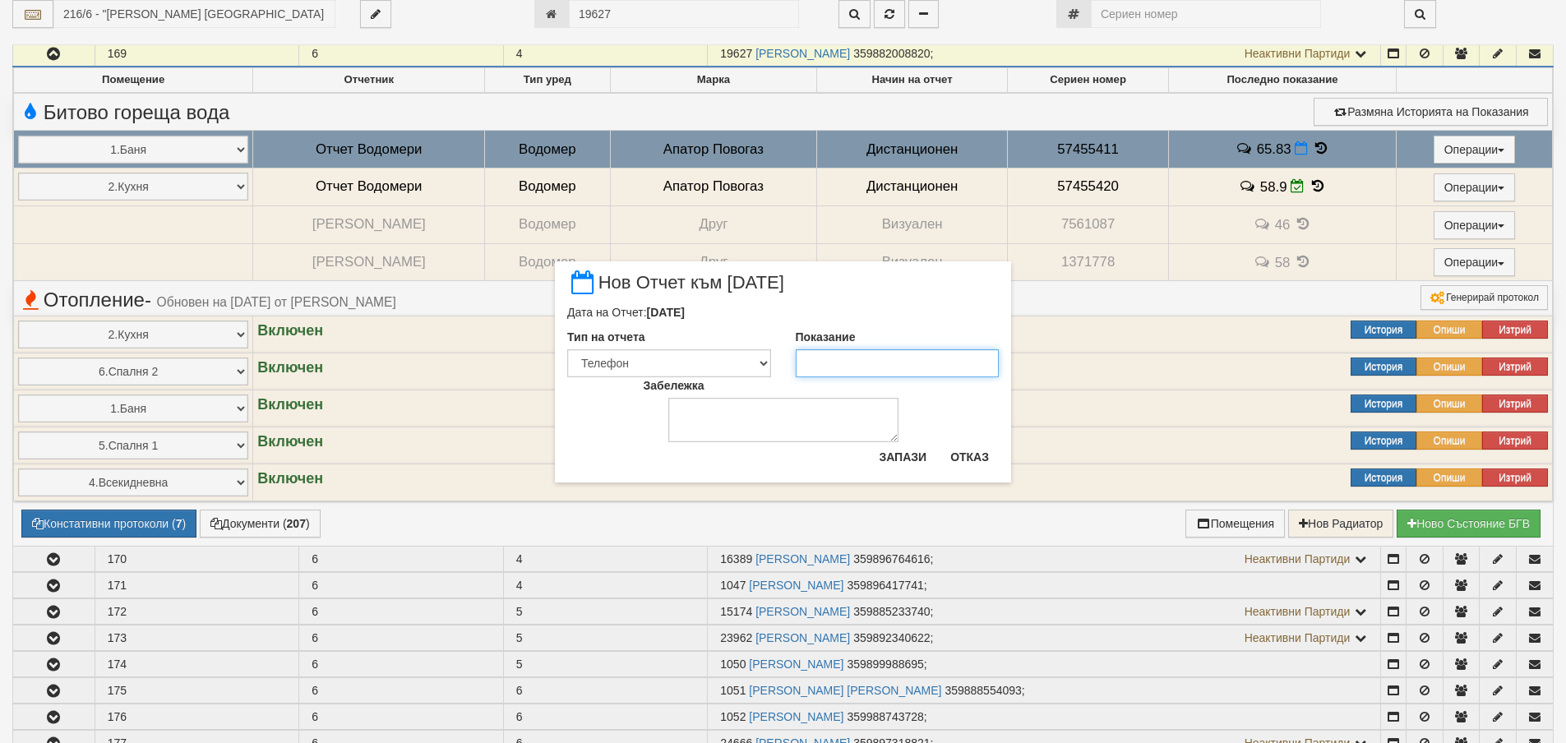
click at [921, 374] on input "Показание" at bounding box center [898, 363] width 204 height 28
click at [902, 458] on button "Запази" at bounding box center [902, 457] width 67 height 26
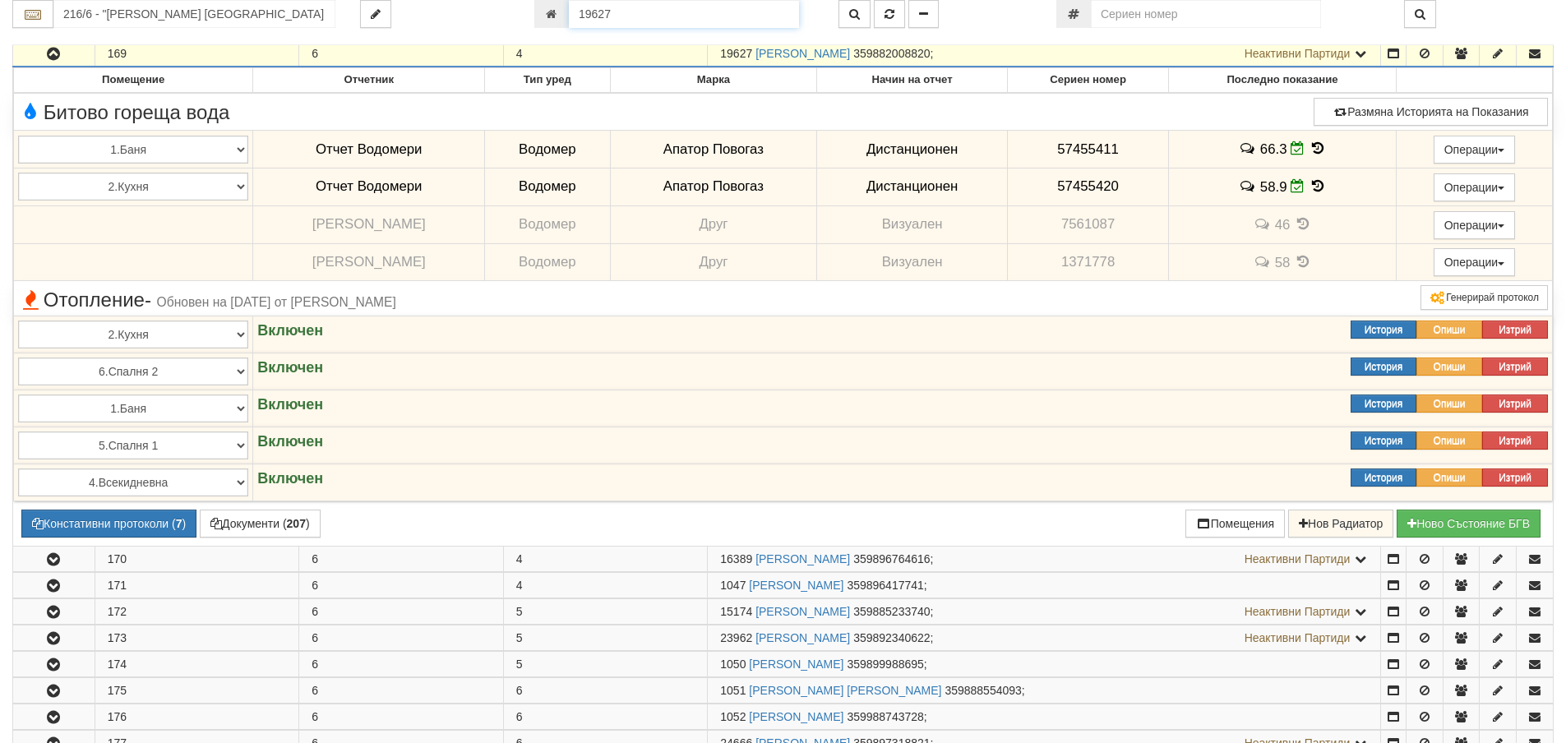
click at [704, 9] on input "19627" at bounding box center [684, 14] width 230 height 28
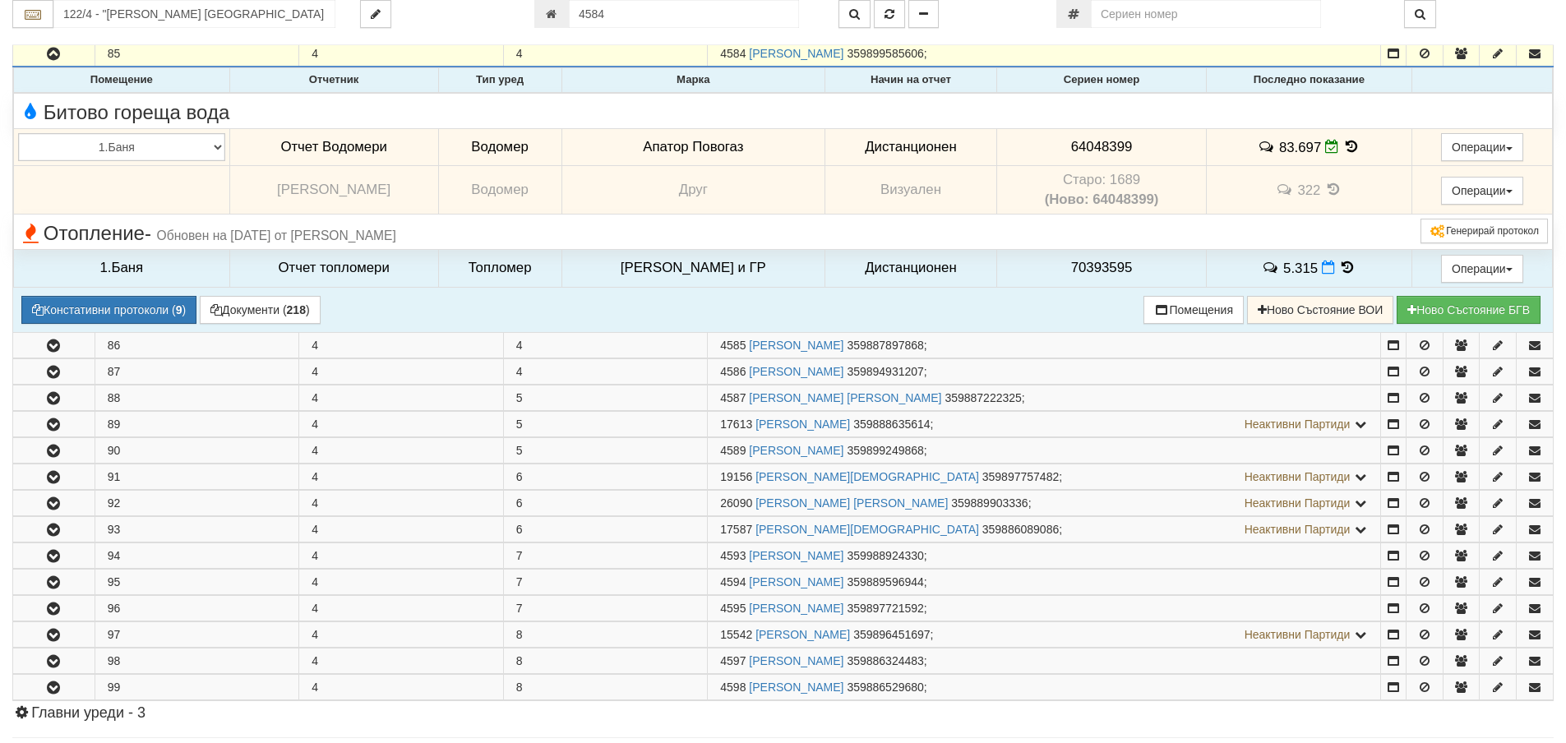
click at [1343, 144] on icon at bounding box center [1352, 147] width 18 height 14
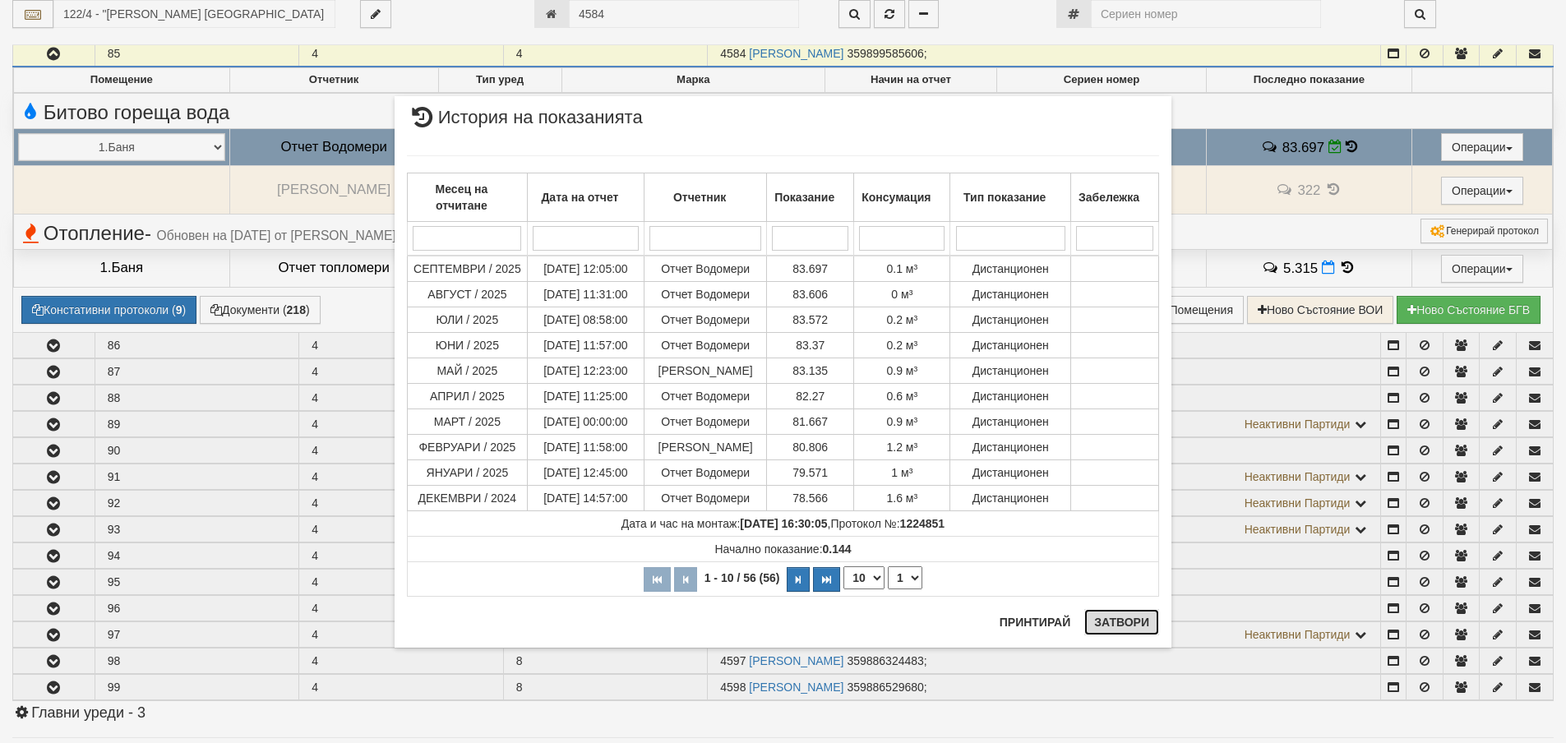
click at [1113, 635] on button "Затвори" at bounding box center [1121, 622] width 75 height 26
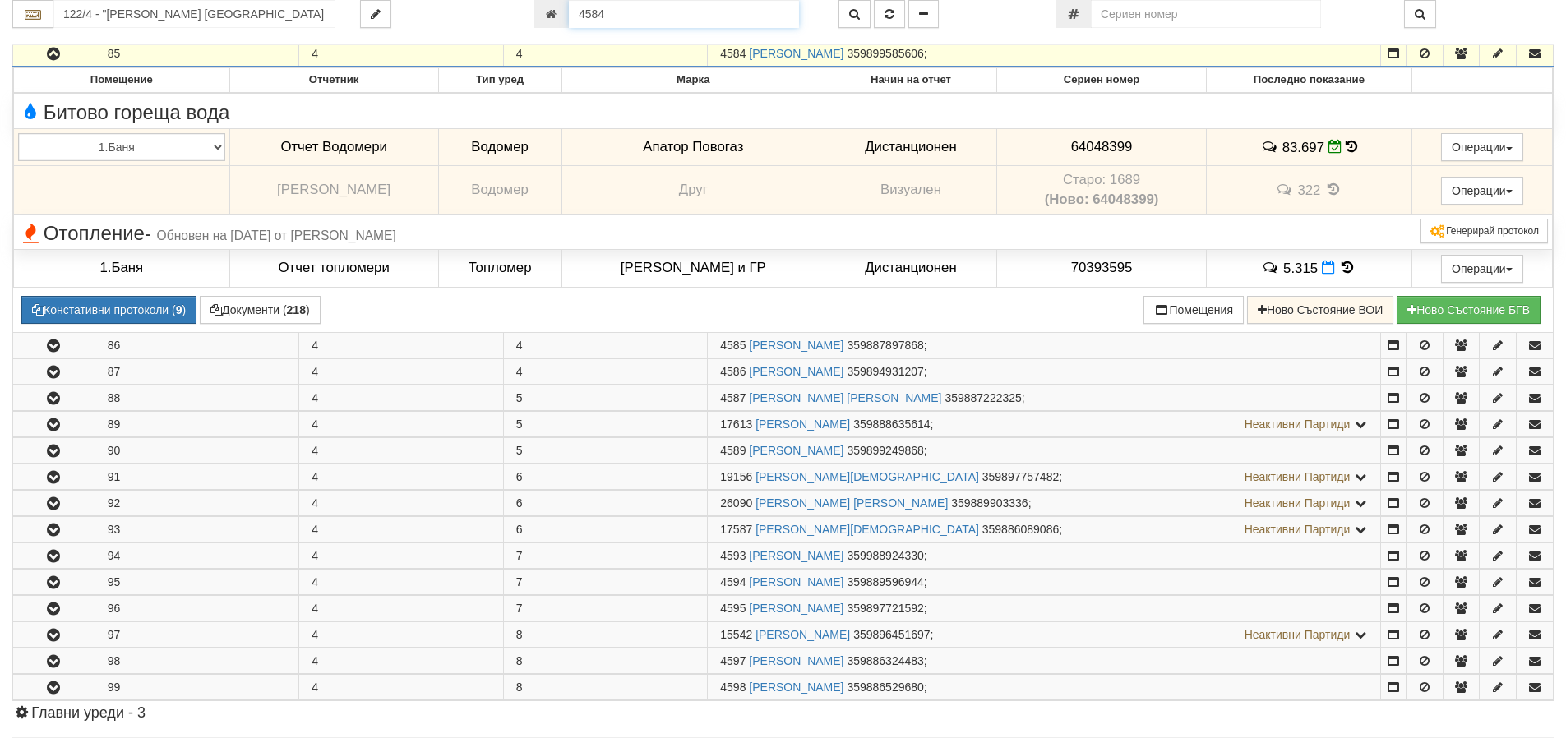
click at [610, 13] on input "4584" at bounding box center [684, 14] width 230 height 28
click at [1141, 21] on input "number" at bounding box center [1206, 14] width 230 height 28
paste input "64048399"
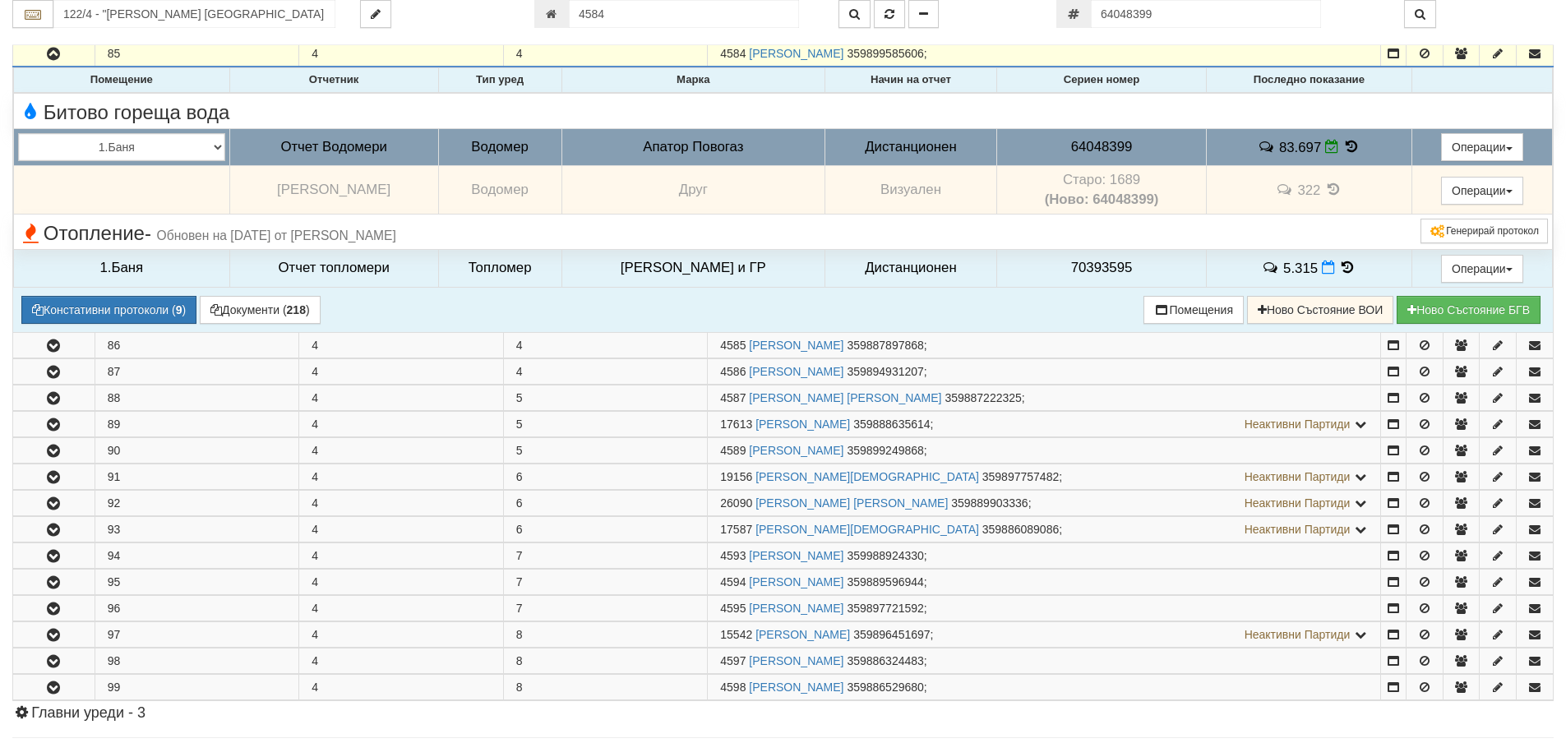
click at [1343, 150] on icon at bounding box center [1352, 147] width 18 height 14
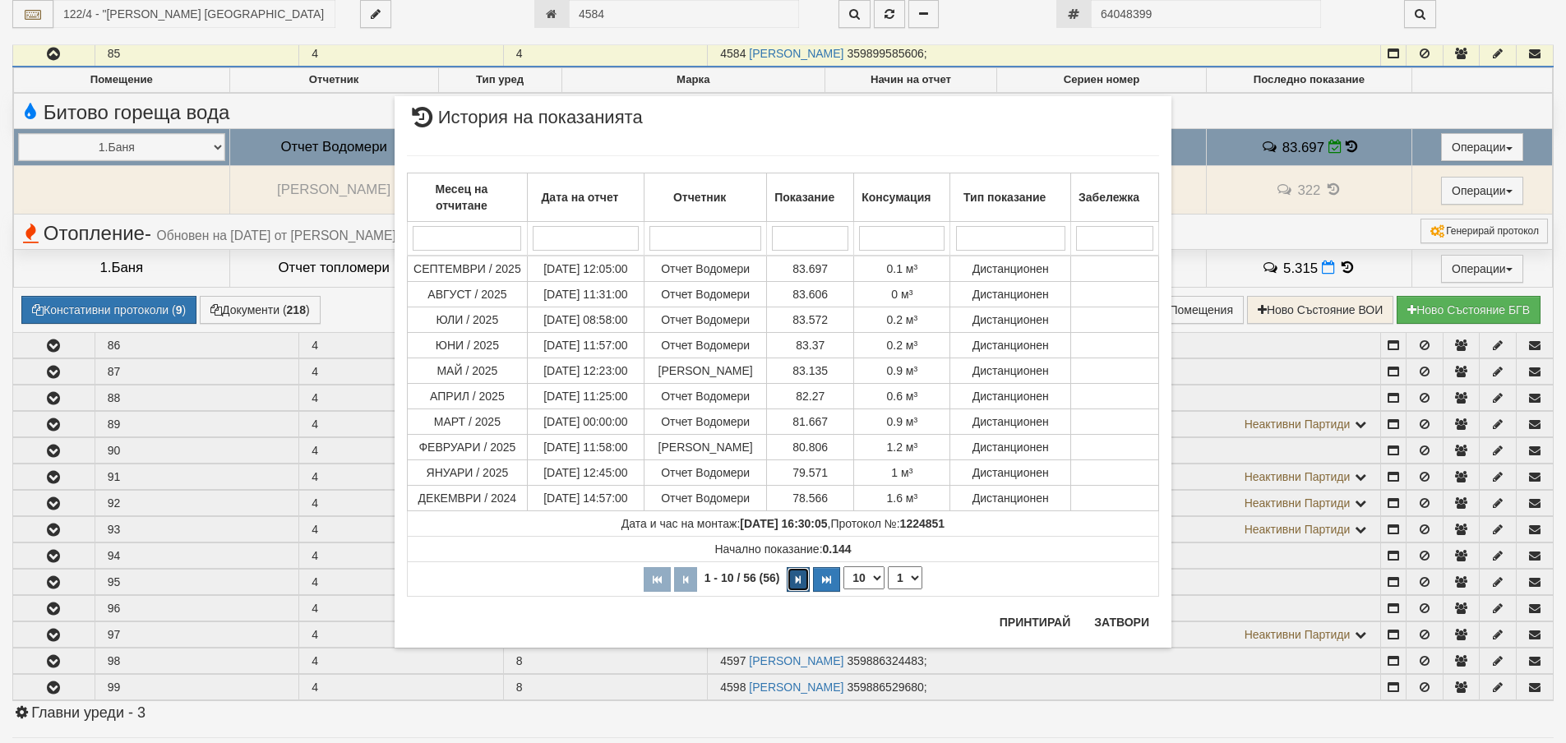
click at [793, 583] on button "button" at bounding box center [797, 579] width 23 height 25
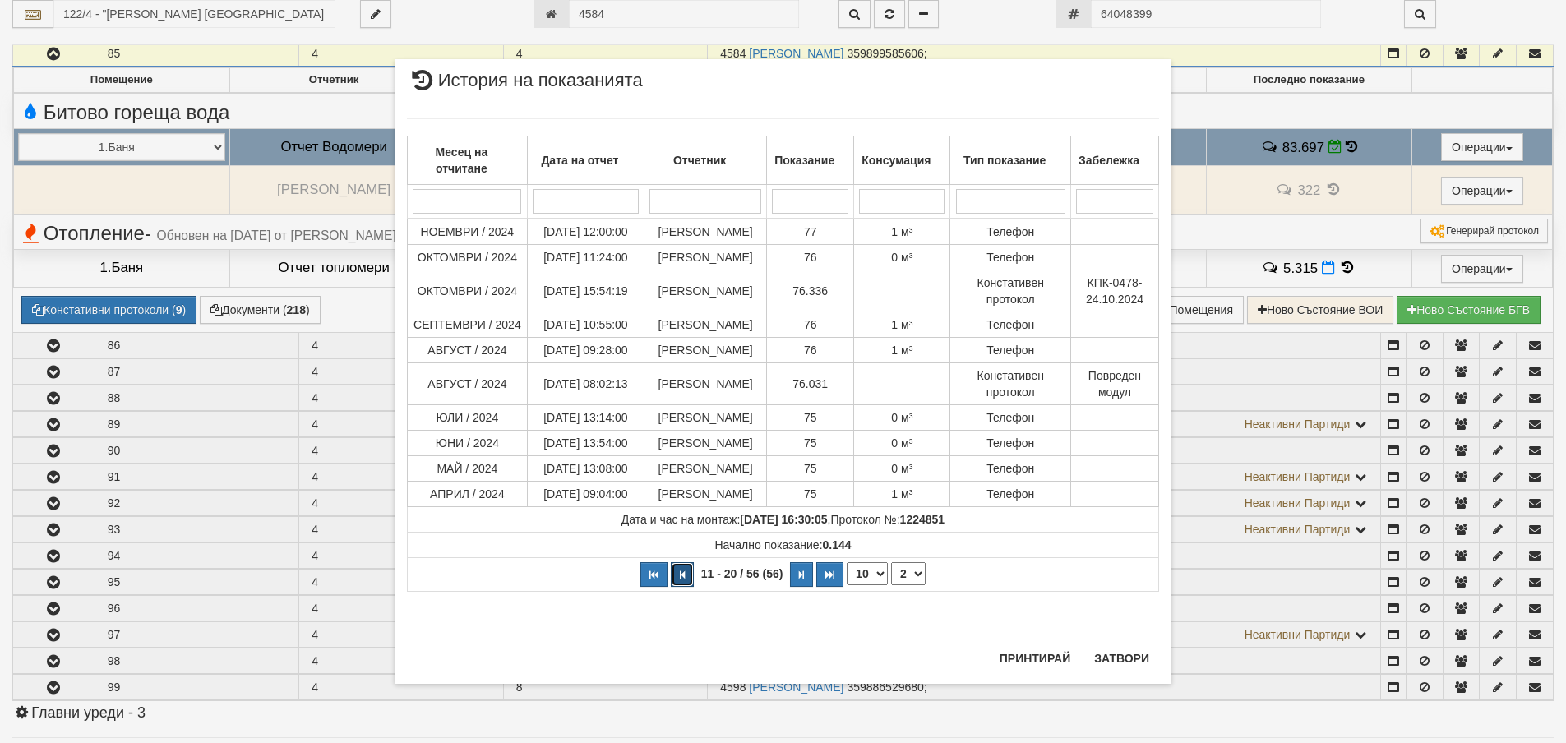
click at [675, 587] on button "button" at bounding box center [682, 574] width 23 height 25
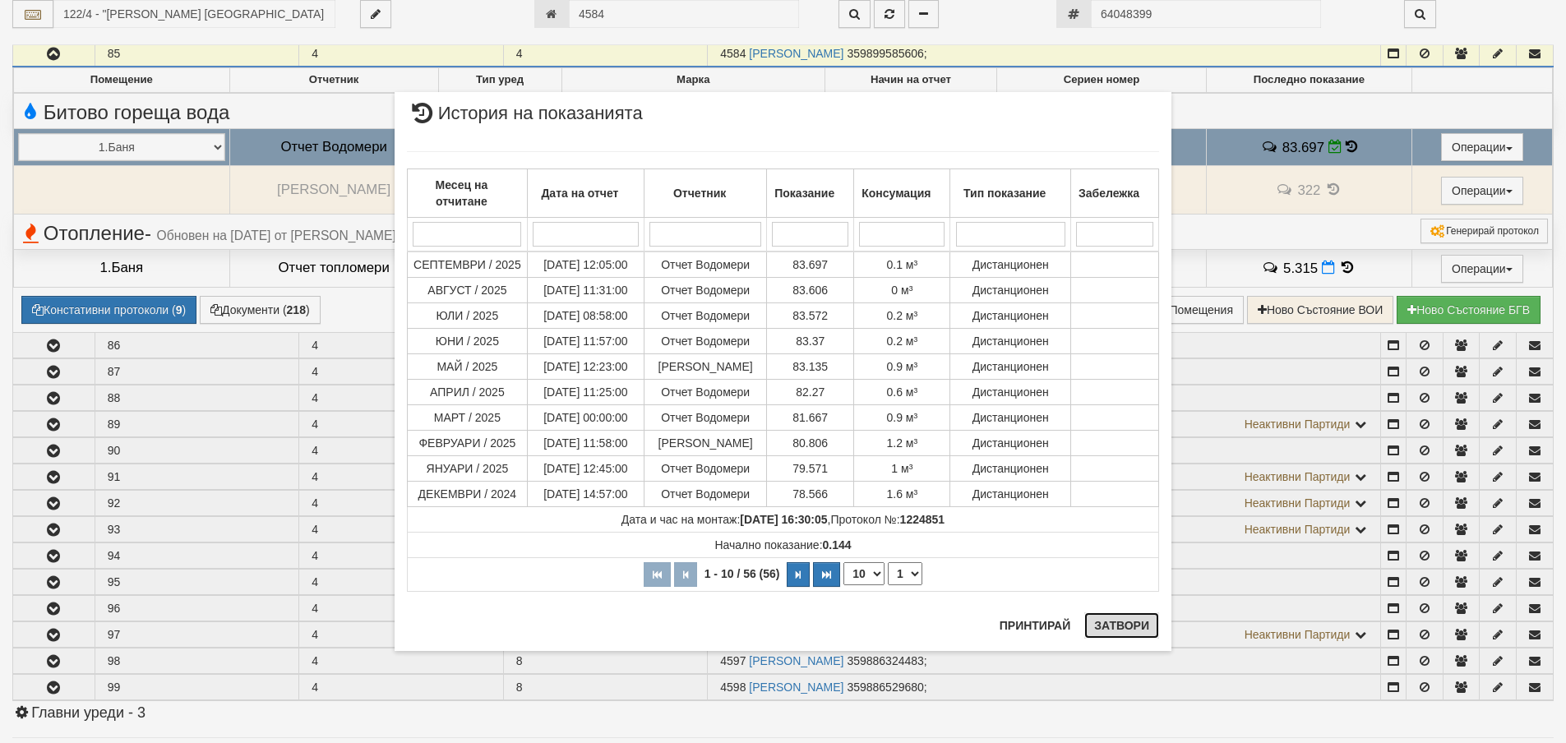
click at [1132, 637] on button "Затвори" at bounding box center [1121, 625] width 75 height 26
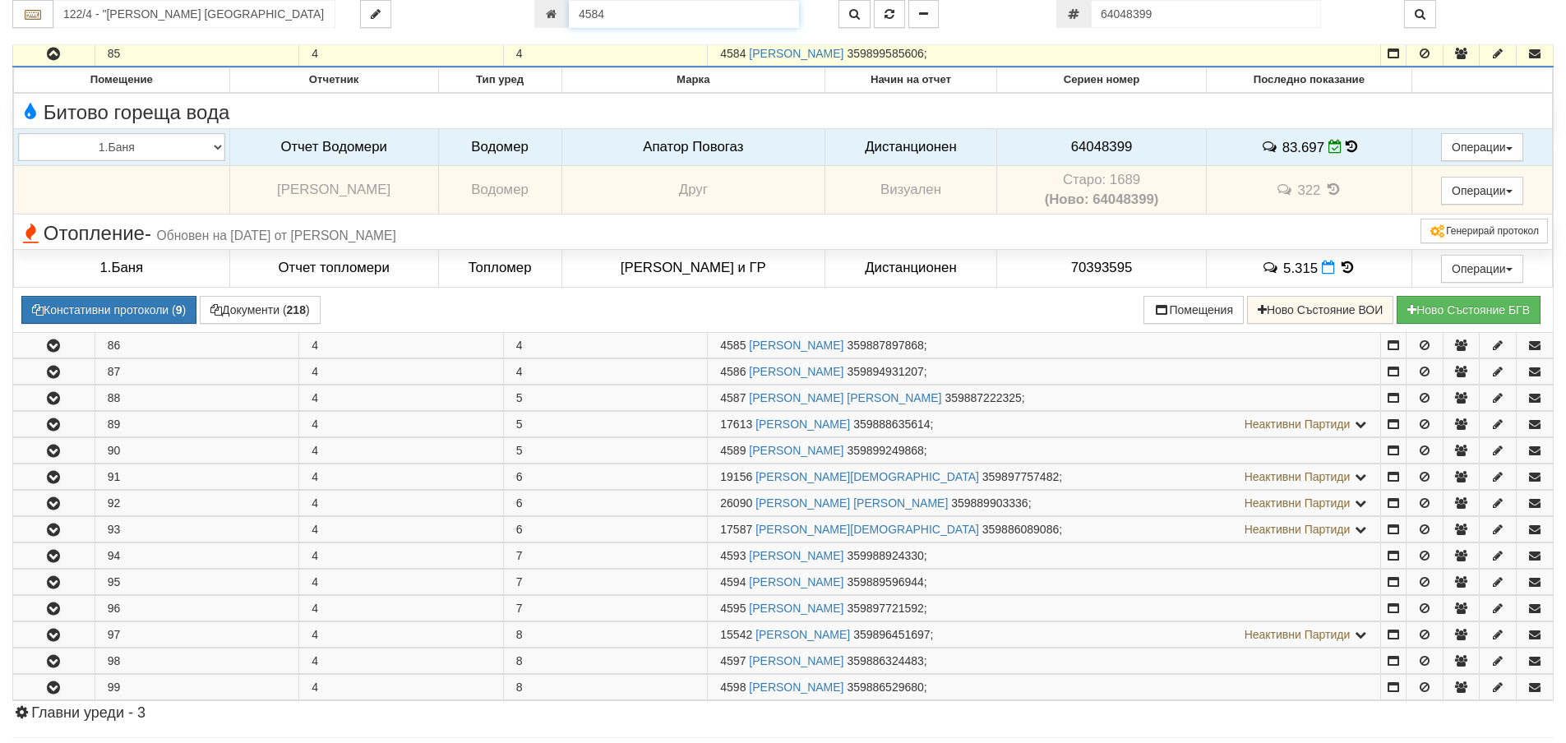
click at [644, 6] on input "4584" at bounding box center [684, 14] width 230 height 28
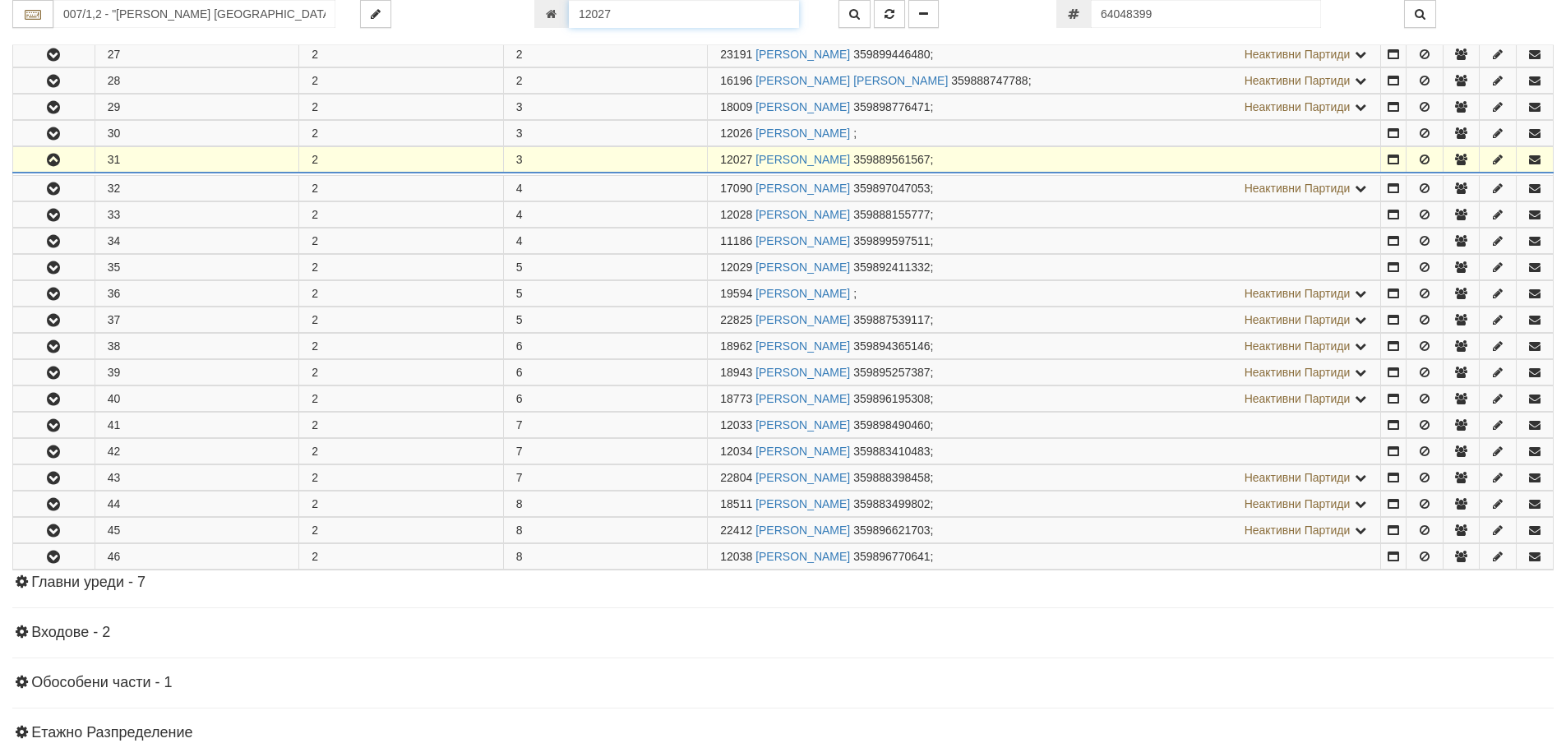
scroll to position [1114, 0]
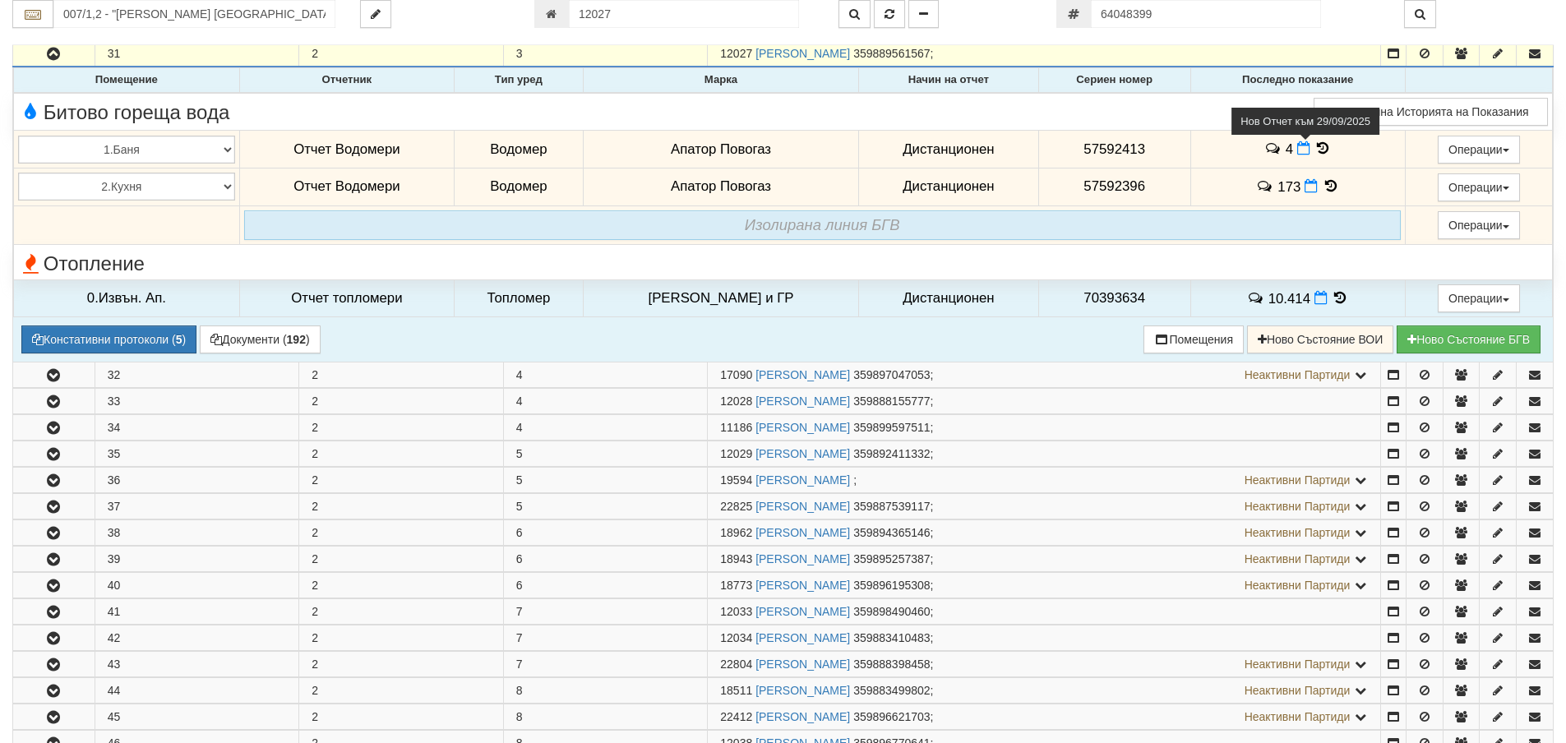
click at [1297, 149] on icon at bounding box center [1303, 148] width 13 height 14
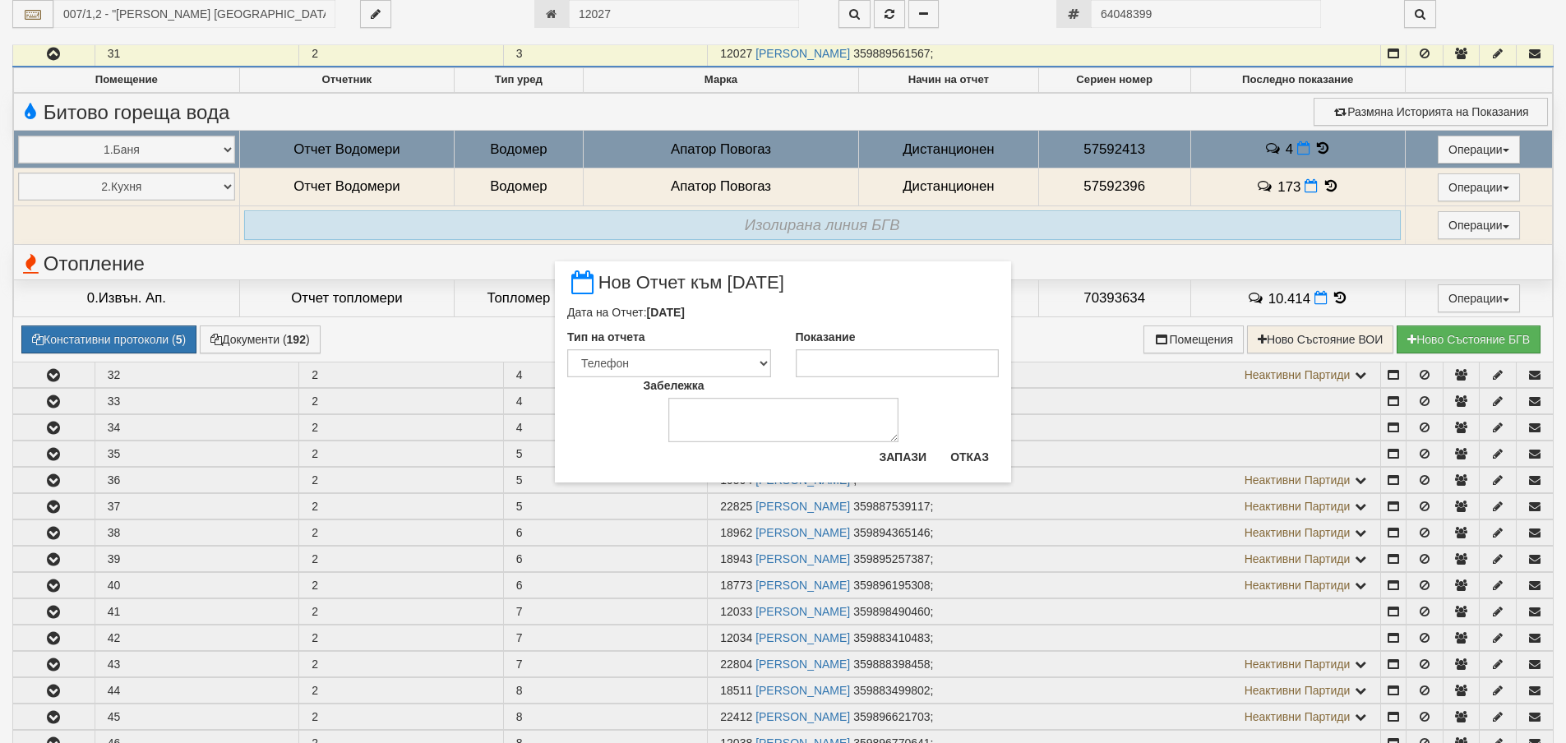
click at [934, 349] on div "Показание" at bounding box center [897, 353] width 228 height 48
click at [933, 362] on input "Показание" at bounding box center [898, 363] width 204 height 28
click at [911, 458] on button "Запази" at bounding box center [902, 457] width 67 height 26
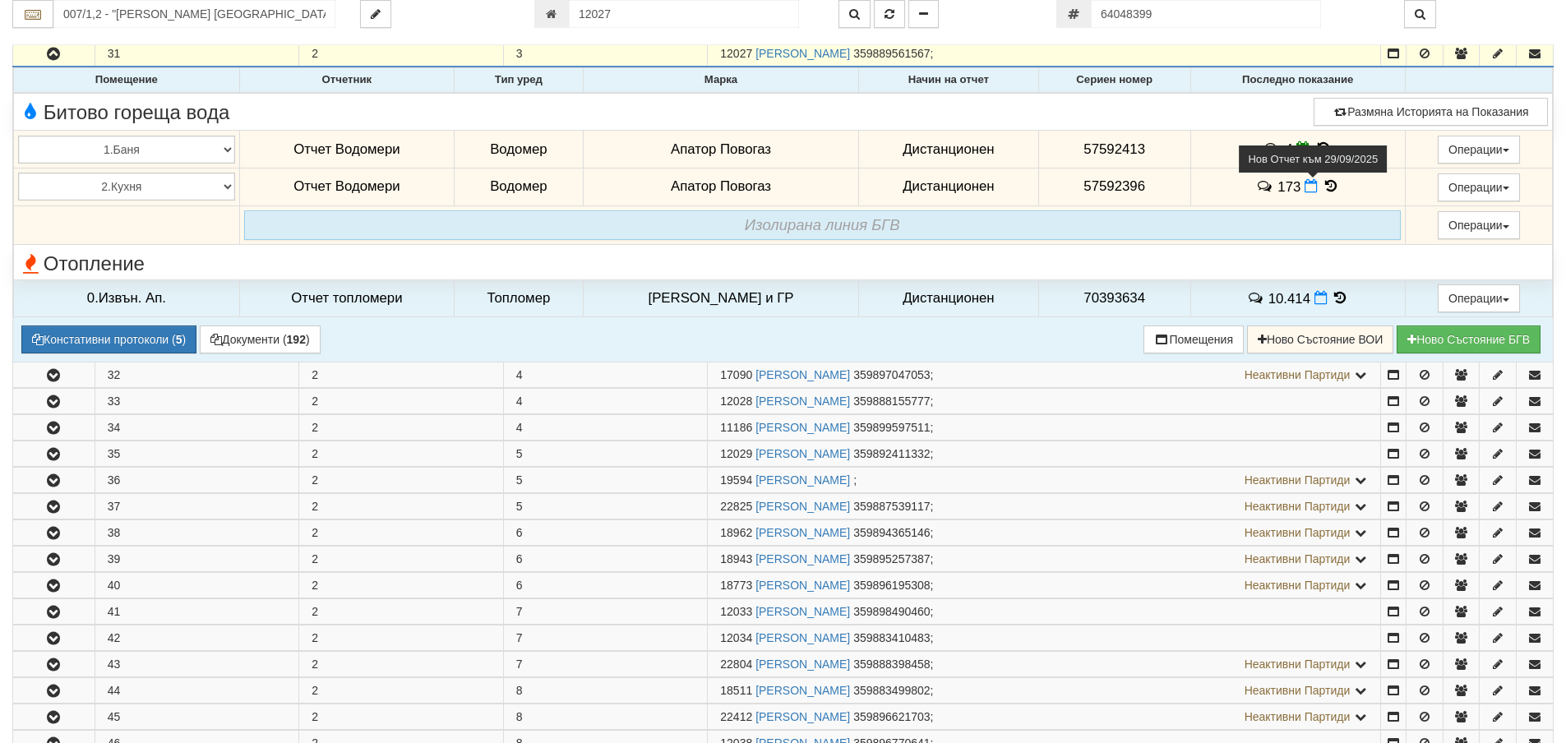
click at [1304, 185] on icon at bounding box center [1310, 186] width 13 height 14
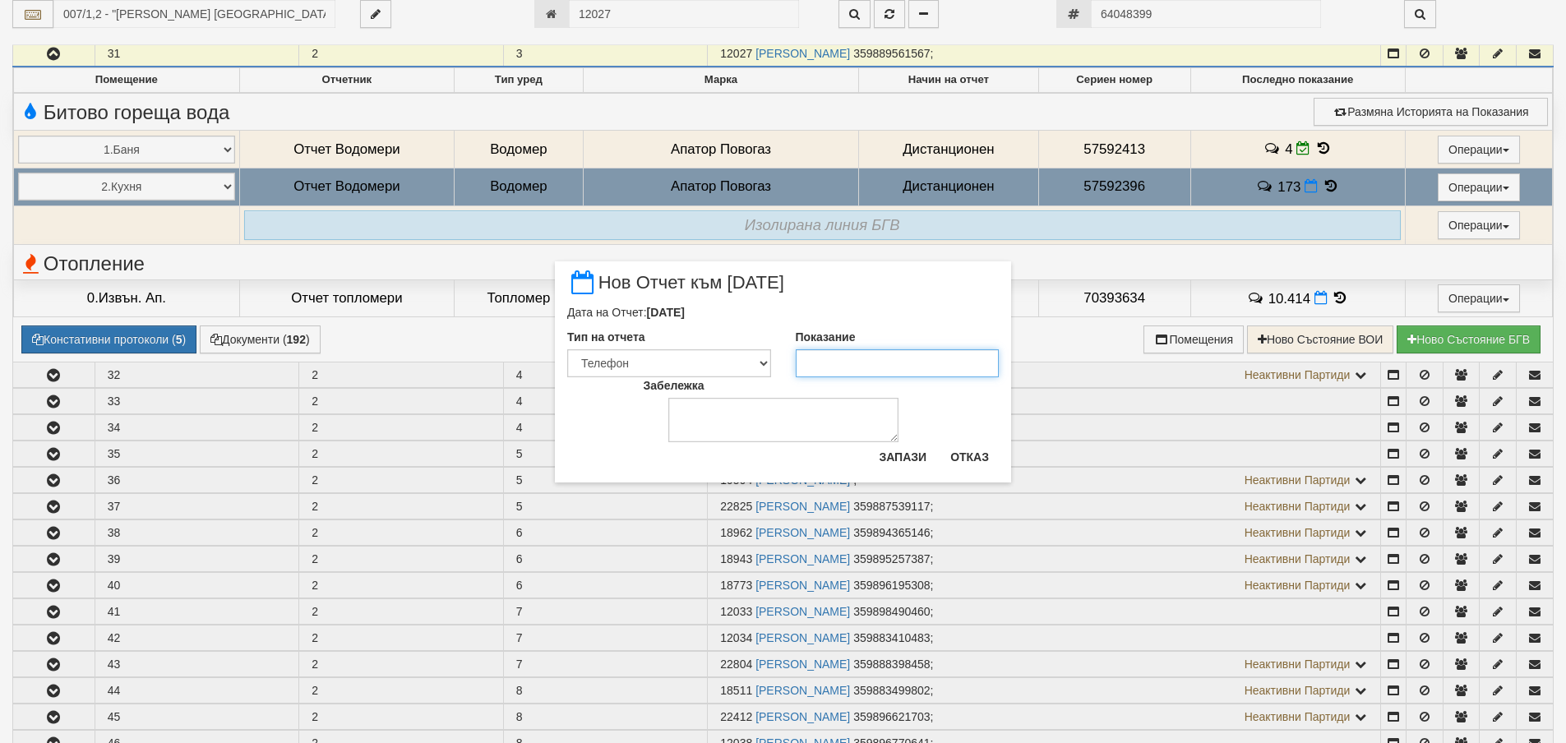
click at [860, 372] on input "Показание" at bounding box center [898, 363] width 204 height 28
click at [911, 450] on button "Запази" at bounding box center [902, 457] width 67 height 26
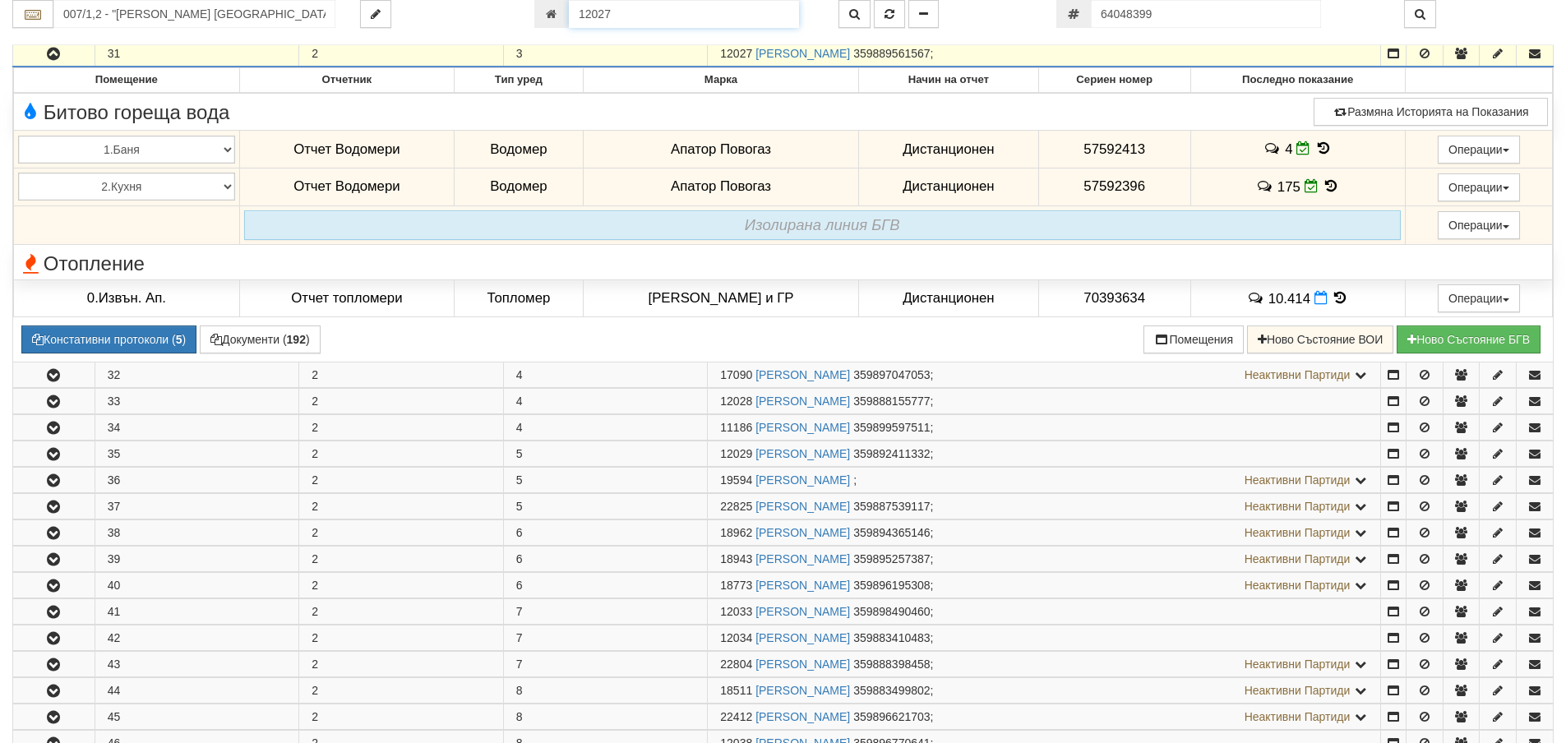
click at [661, 8] on input "12027" at bounding box center [684, 14] width 230 height 28
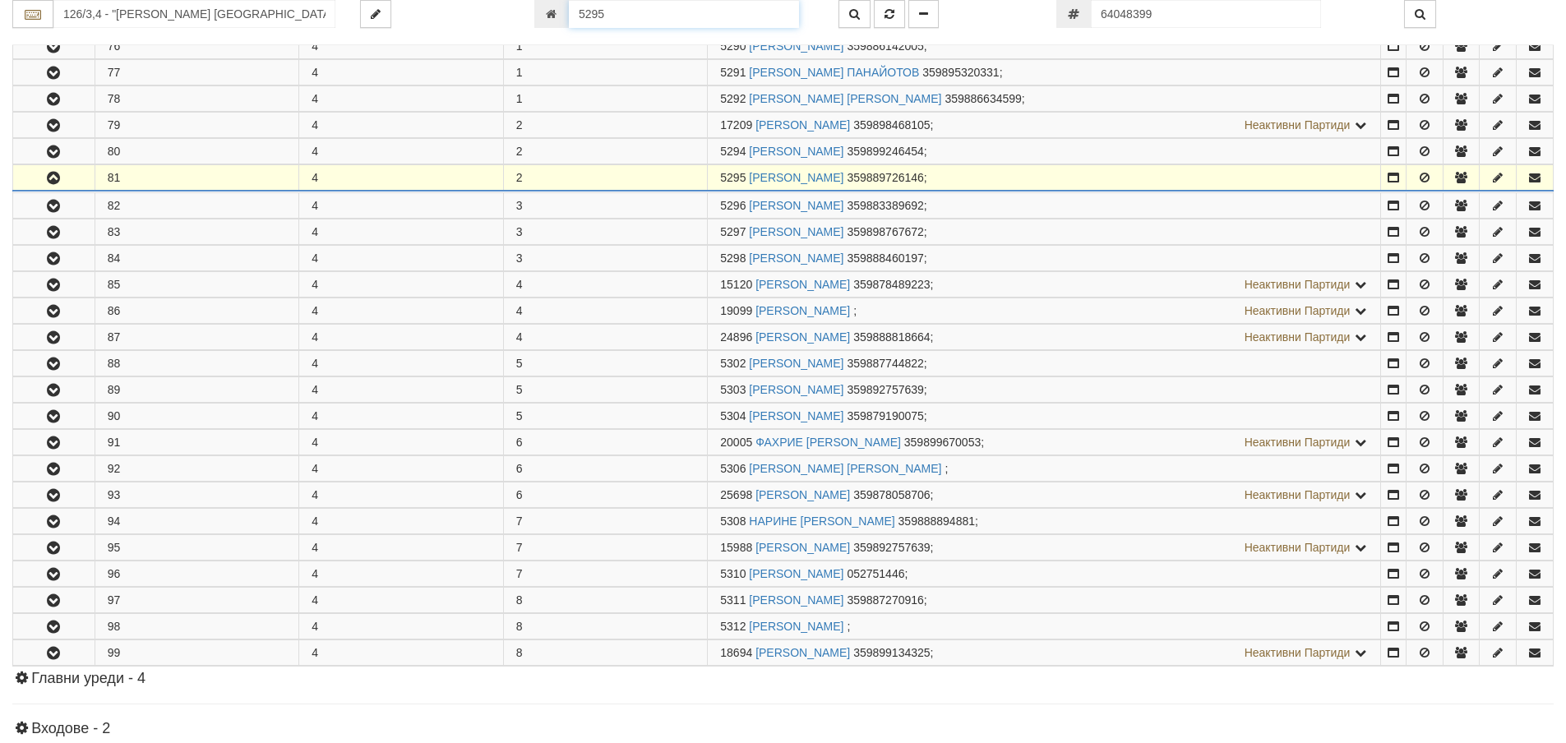
scroll to position [1087, 0]
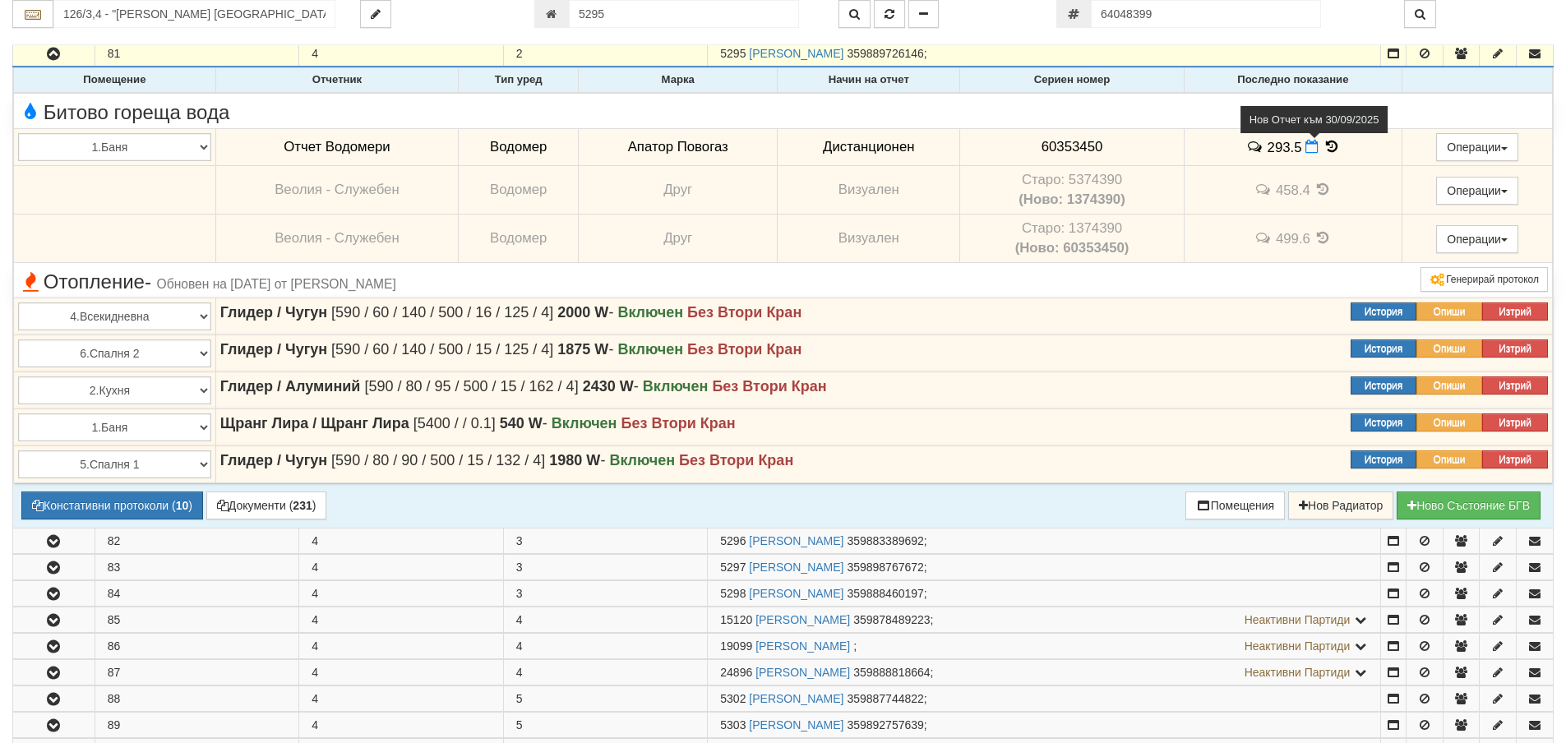
click at [1307, 146] on icon at bounding box center [1311, 147] width 13 height 14
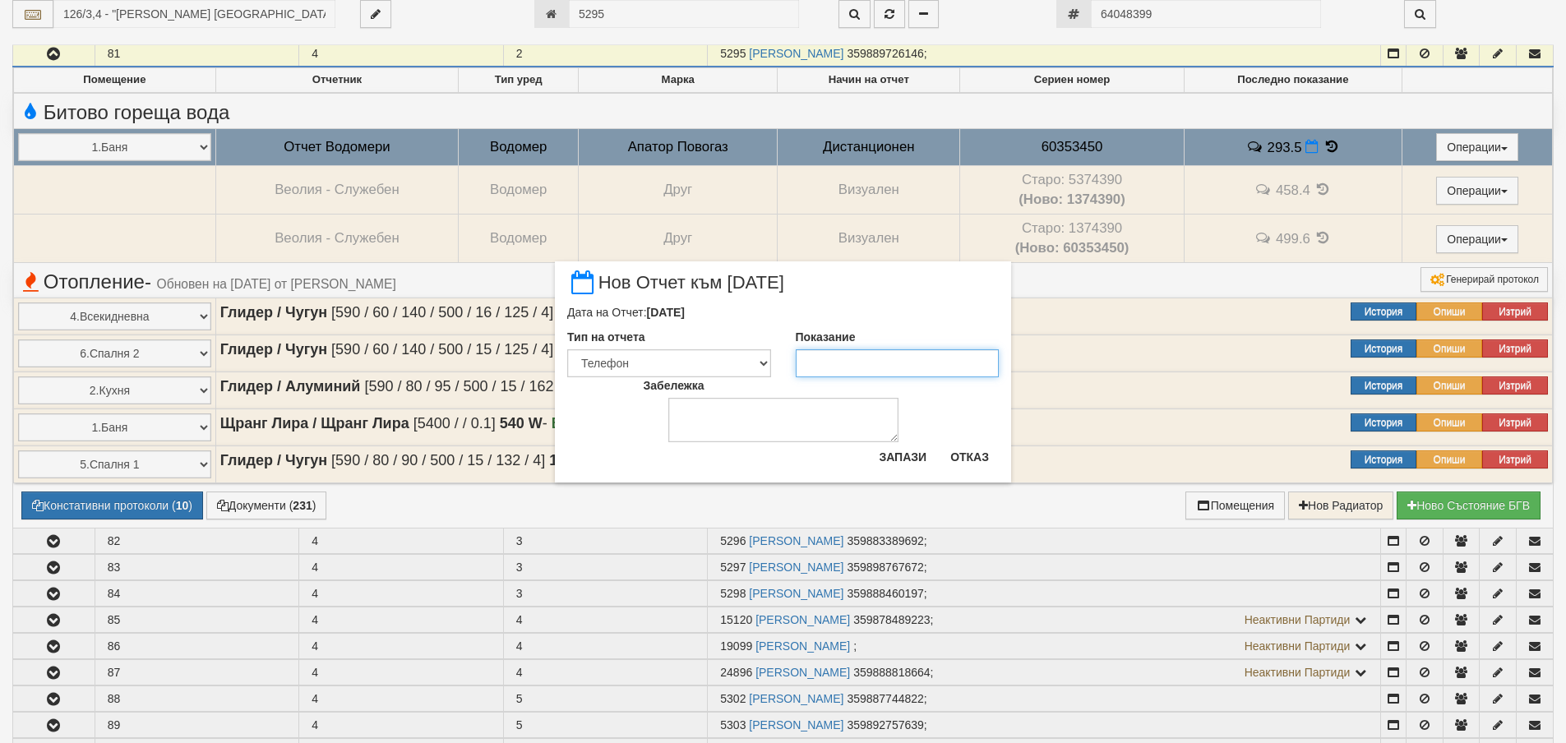
click at [870, 370] on input "Показание" at bounding box center [898, 363] width 204 height 28
click at [895, 456] on button "Запази" at bounding box center [902, 457] width 67 height 26
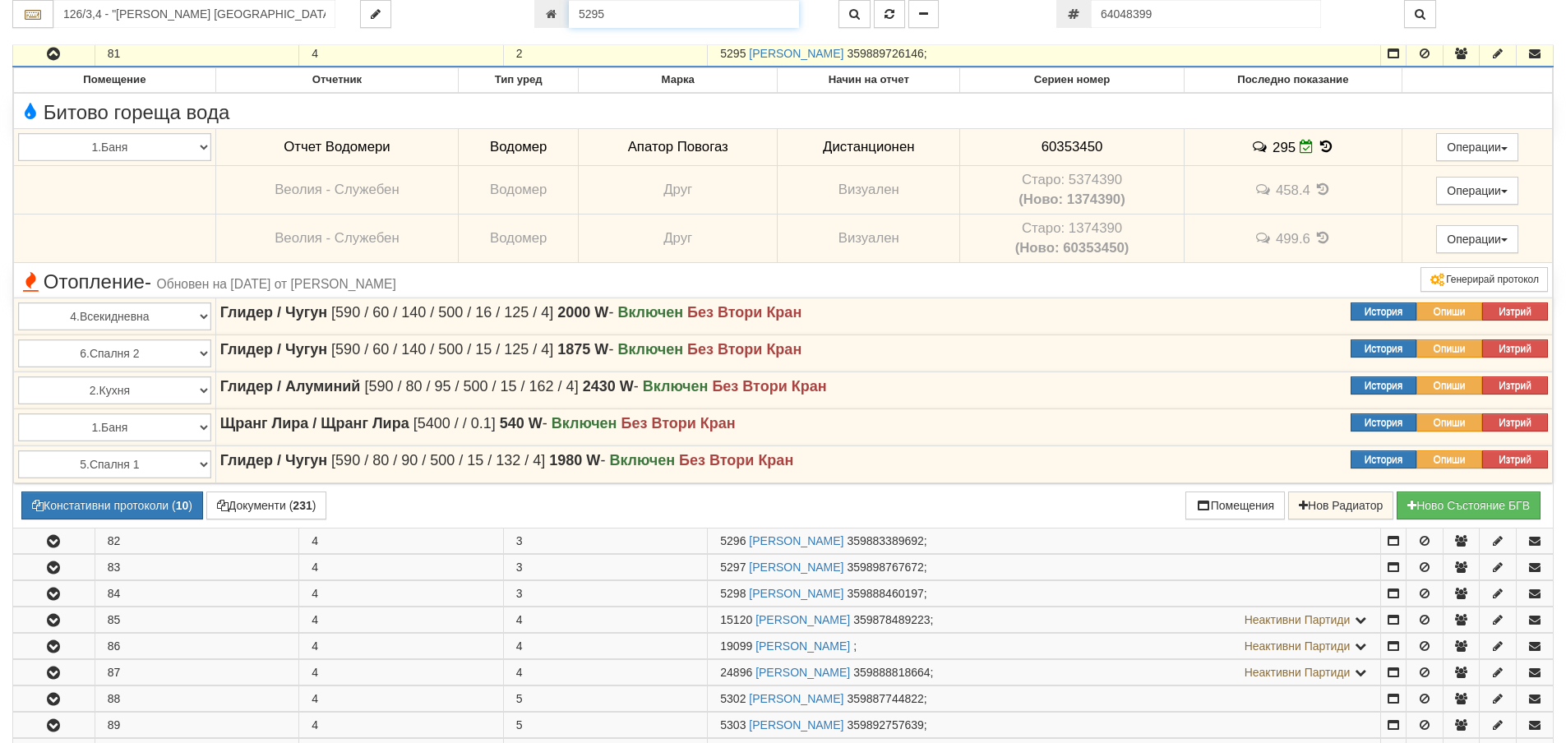
click at [625, 12] on input "5295" at bounding box center [684, 14] width 230 height 28
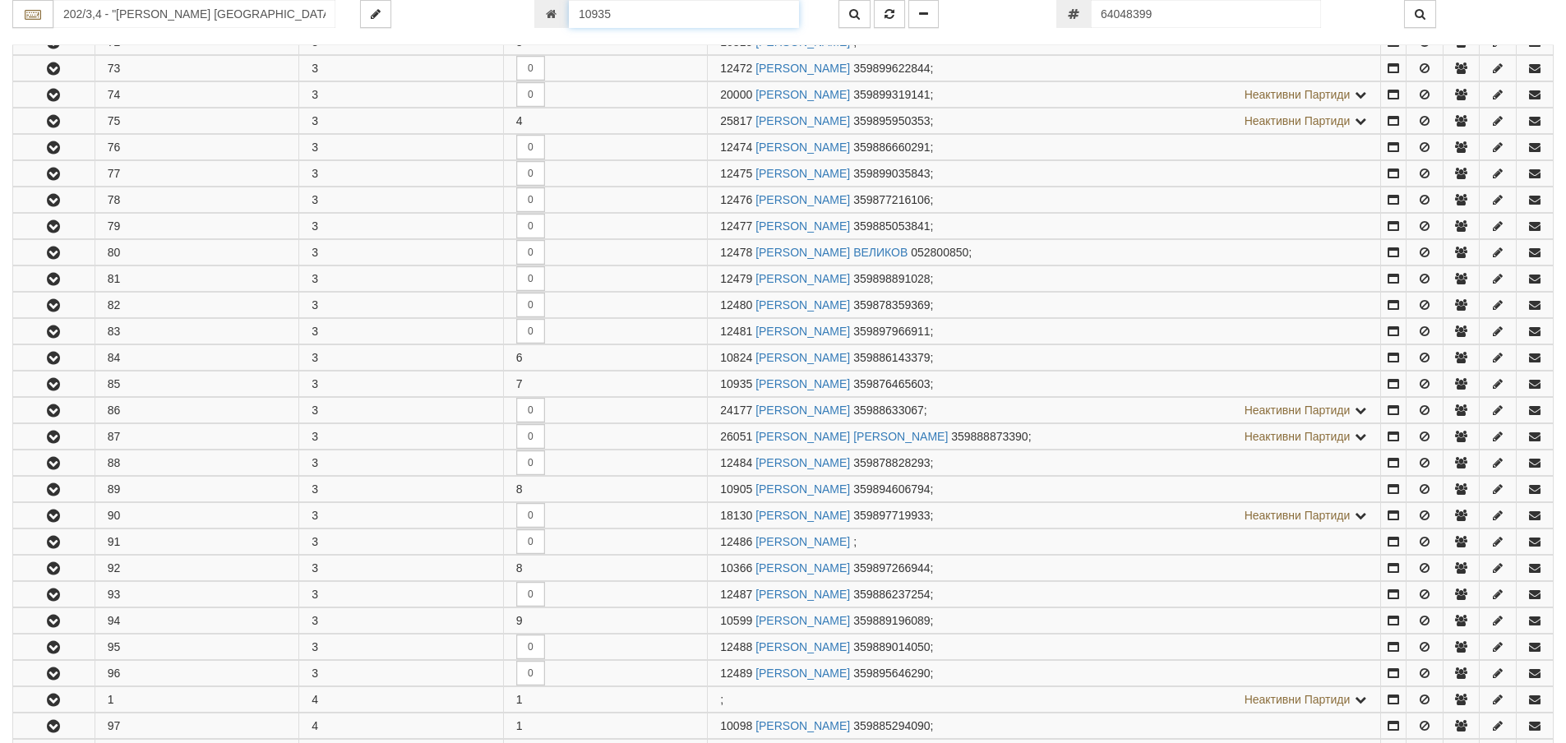
scroll to position [956, 0]
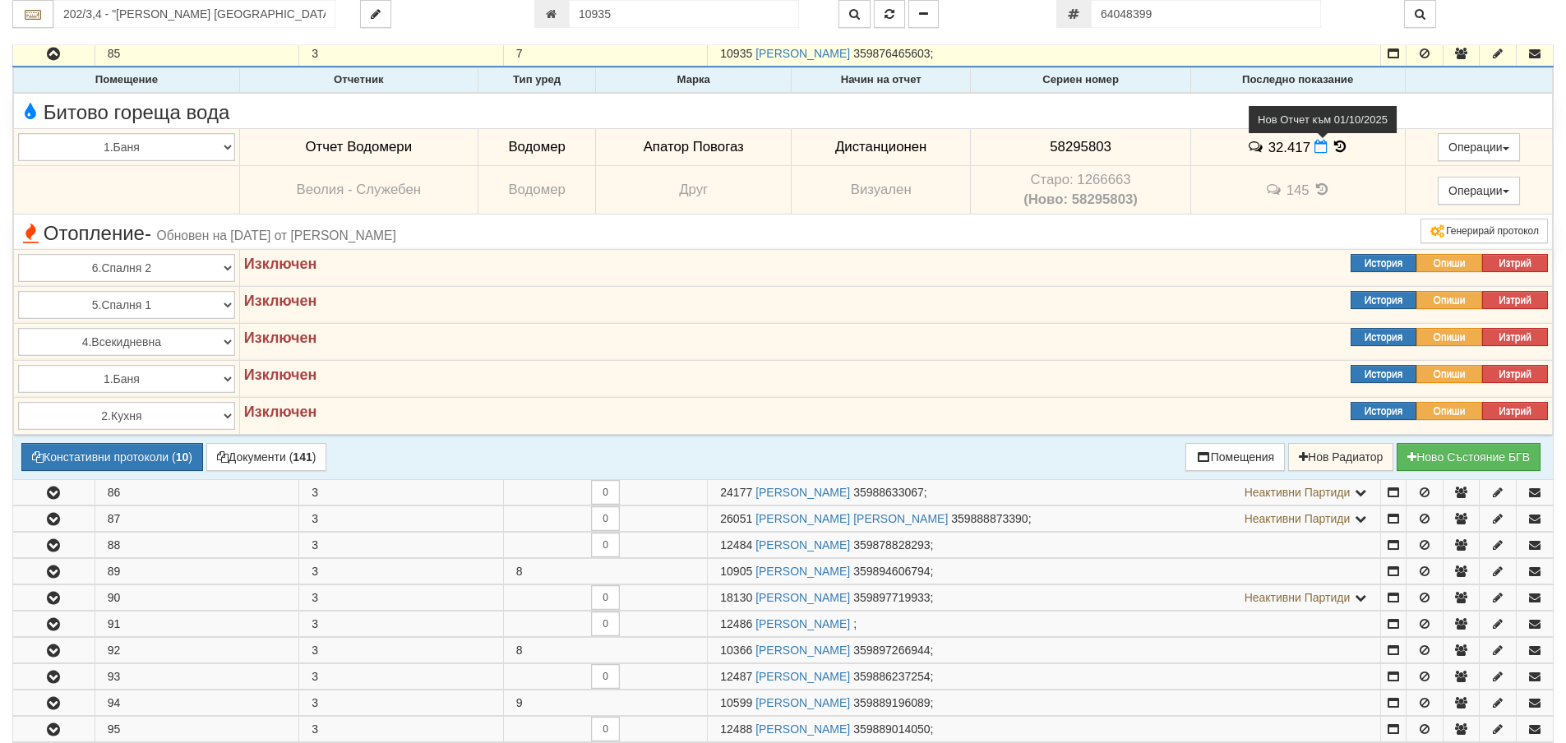
click at [1317, 149] on icon at bounding box center [1320, 147] width 13 height 14
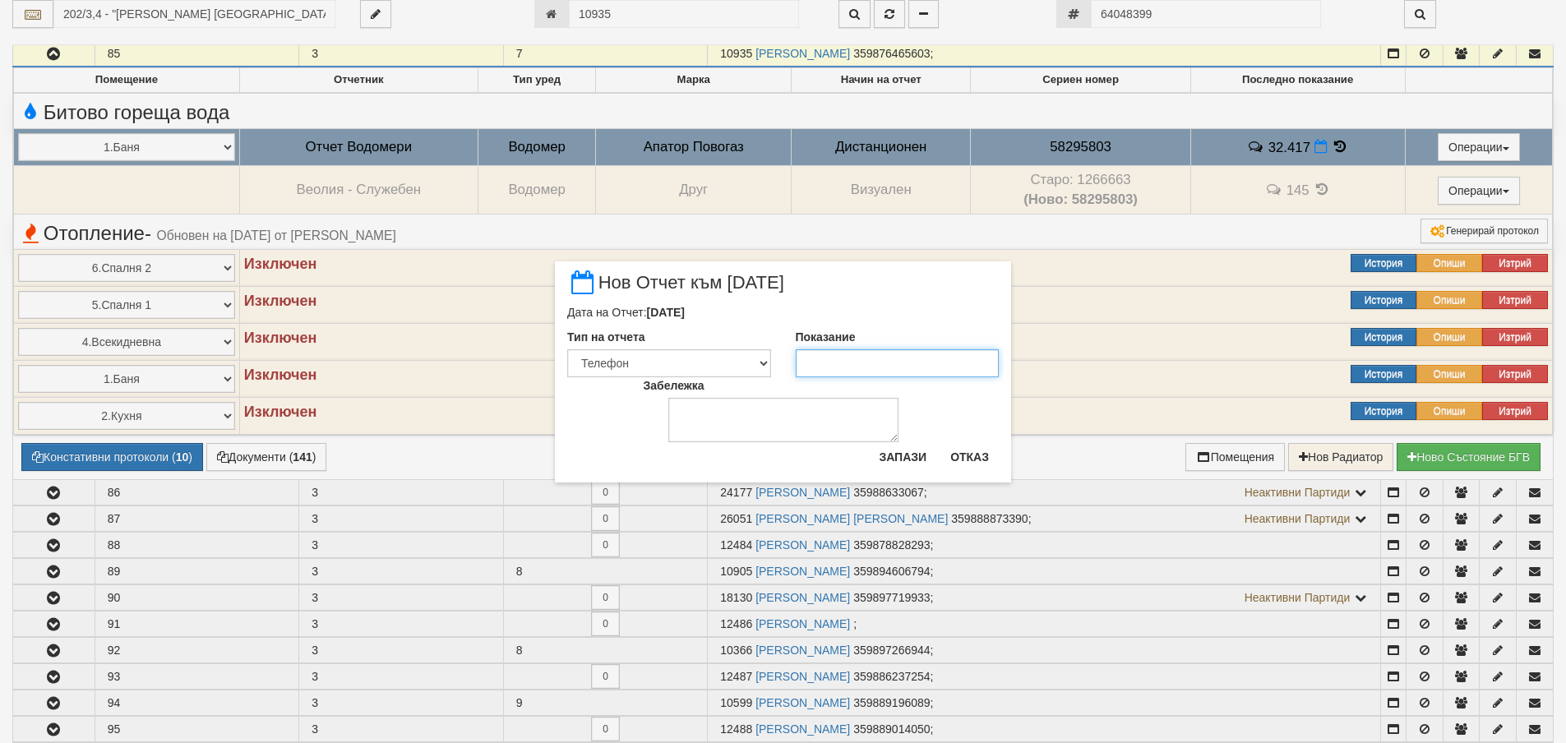
click at [814, 360] on input "Показание" at bounding box center [898, 363] width 204 height 28
click at [913, 449] on button "Запази" at bounding box center [902, 457] width 67 height 26
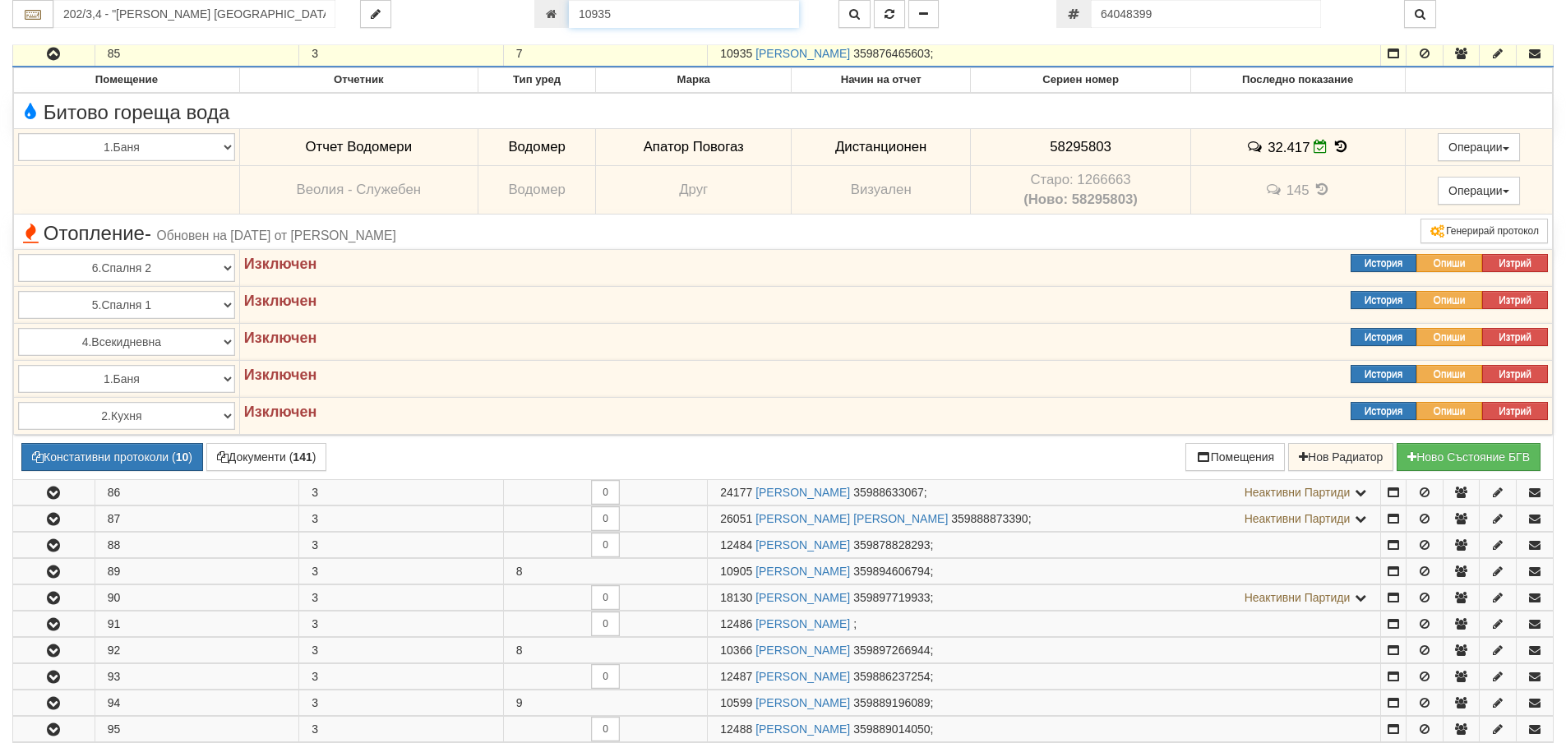
click at [620, 20] on input "10935" at bounding box center [684, 14] width 230 height 28
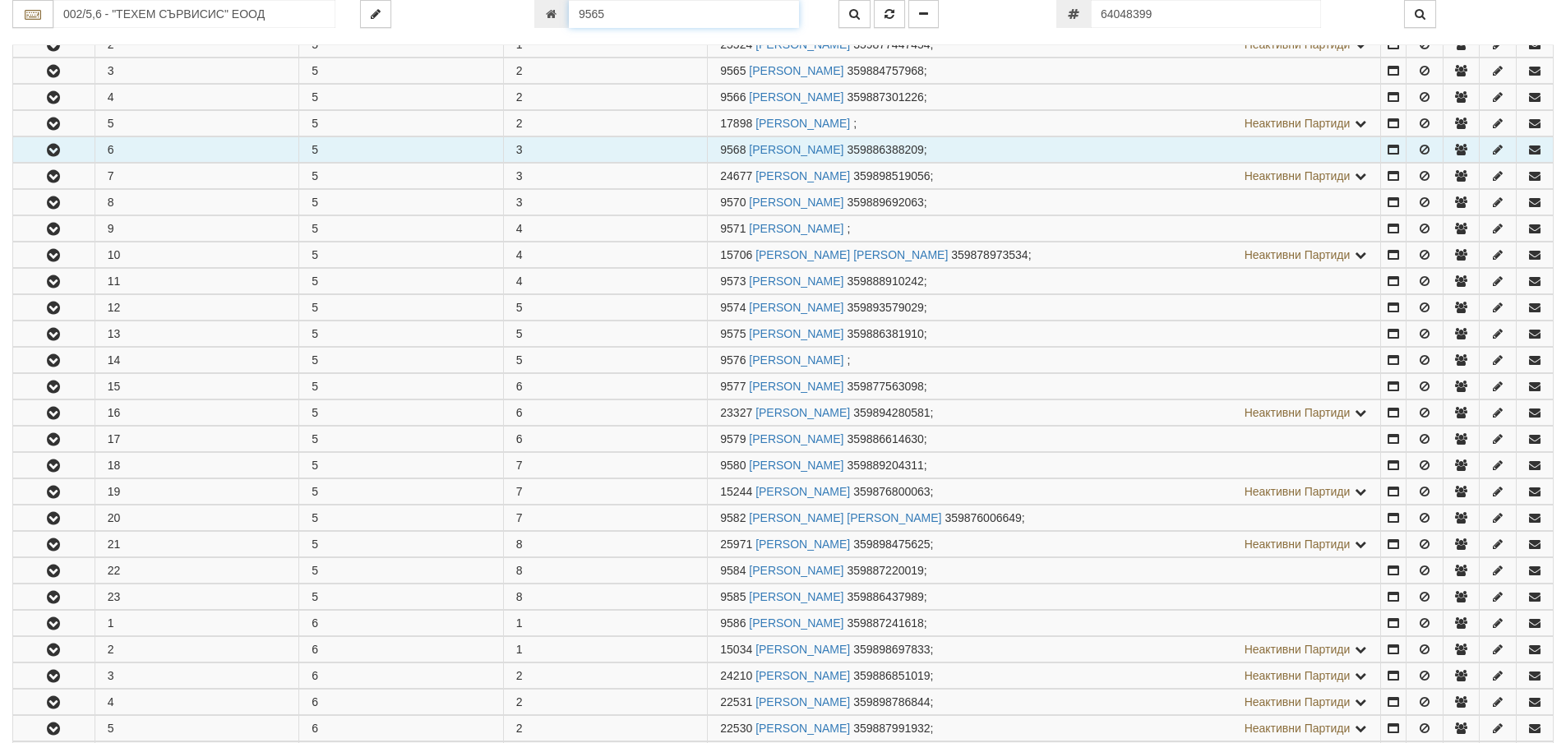
scroll to position [377, 0]
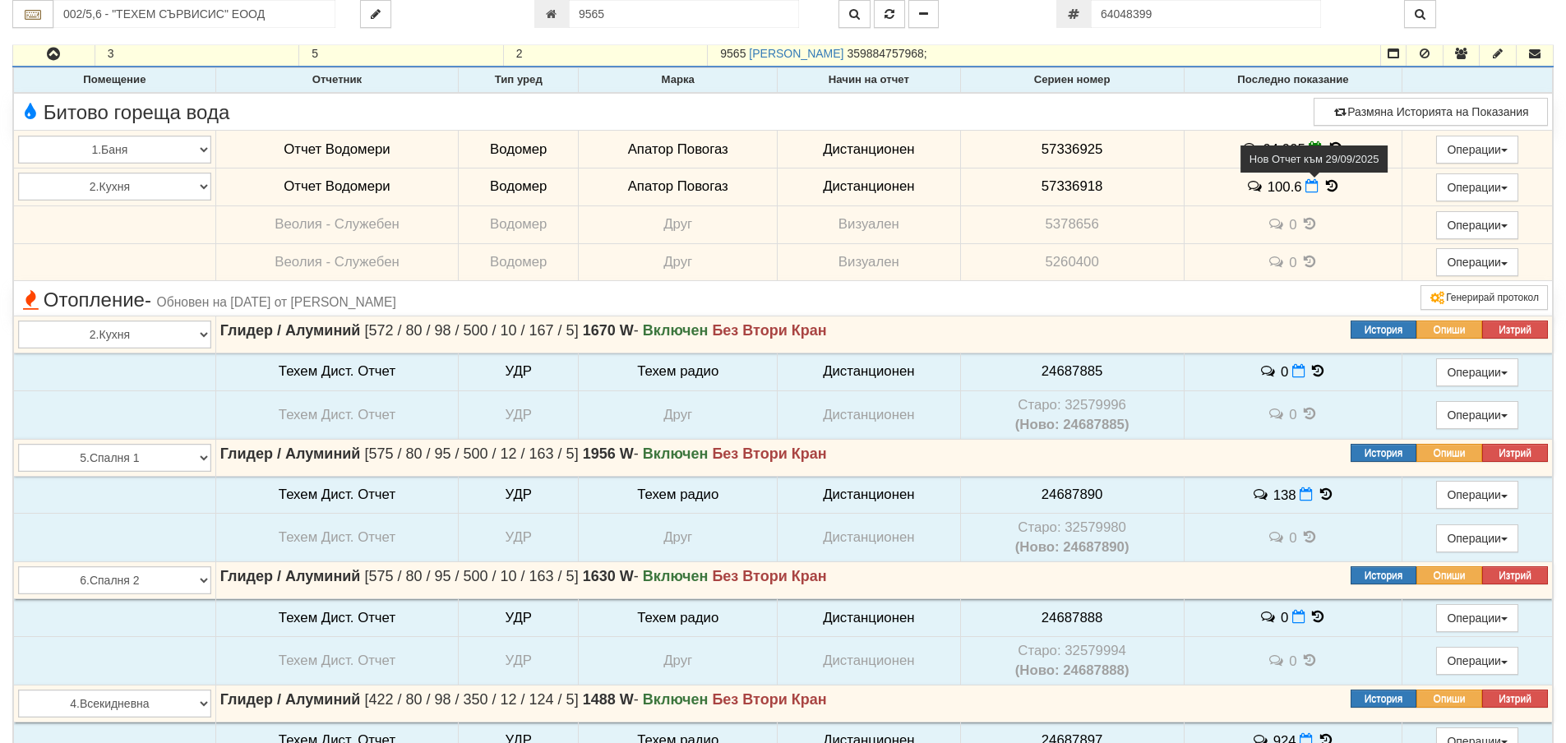
click at [1306, 191] on icon at bounding box center [1311, 186] width 13 height 14
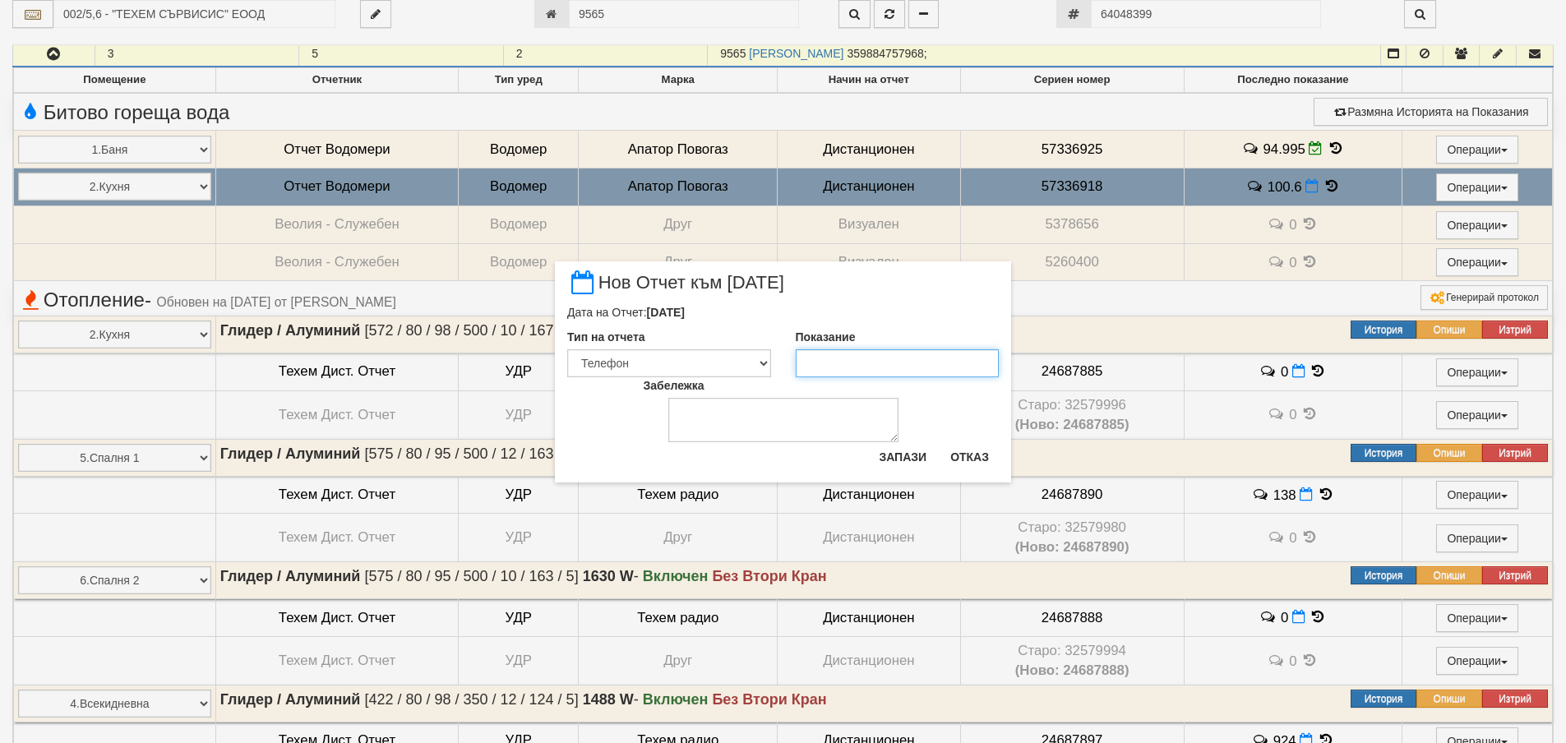
click at [900, 362] on input "Показание" at bounding box center [898, 363] width 204 height 28
click at [911, 460] on button "Запази" at bounding box center [902, 457] width 67 height 26
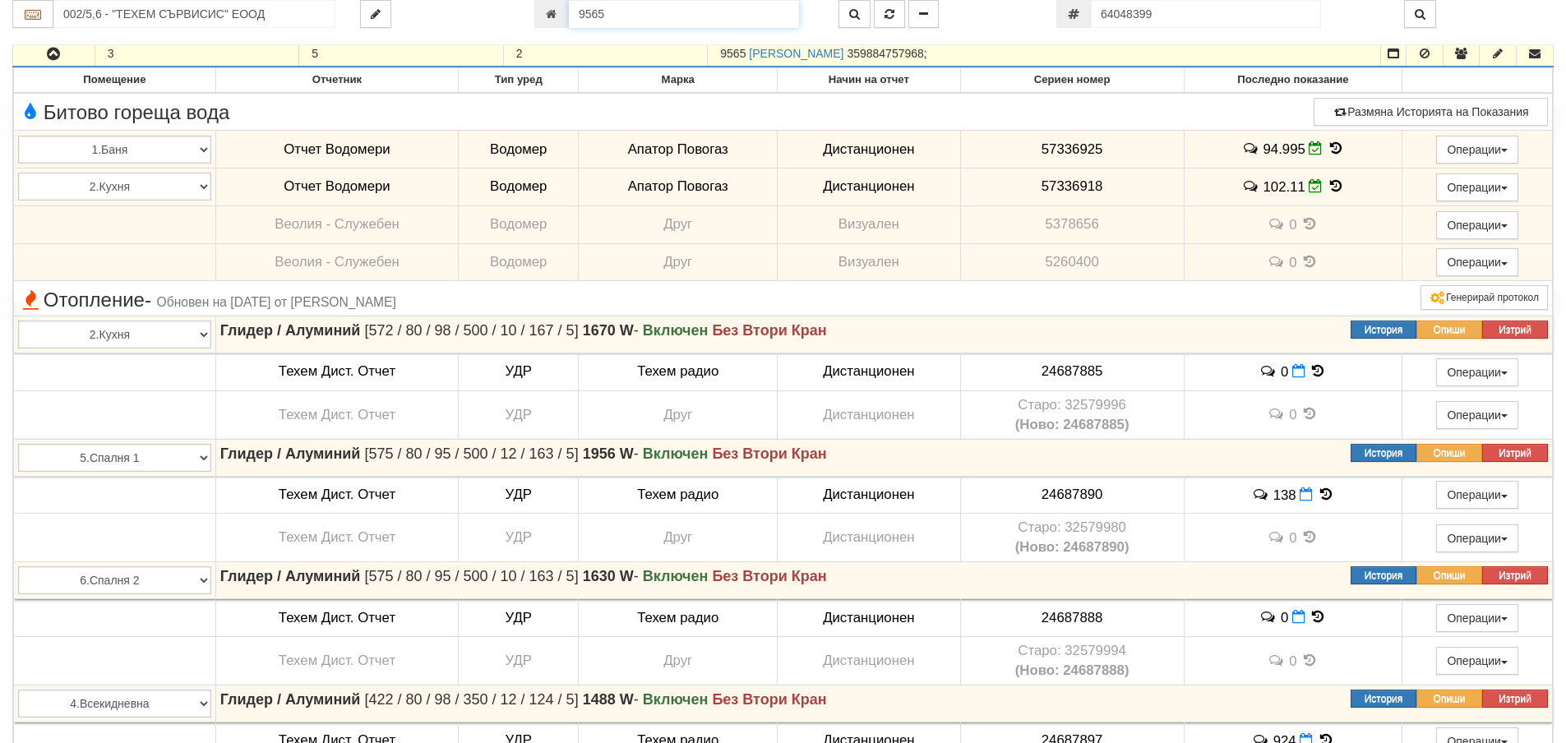
click at [654, 16] on input "9565" at bounding box center [684, 14] width 230 height 28
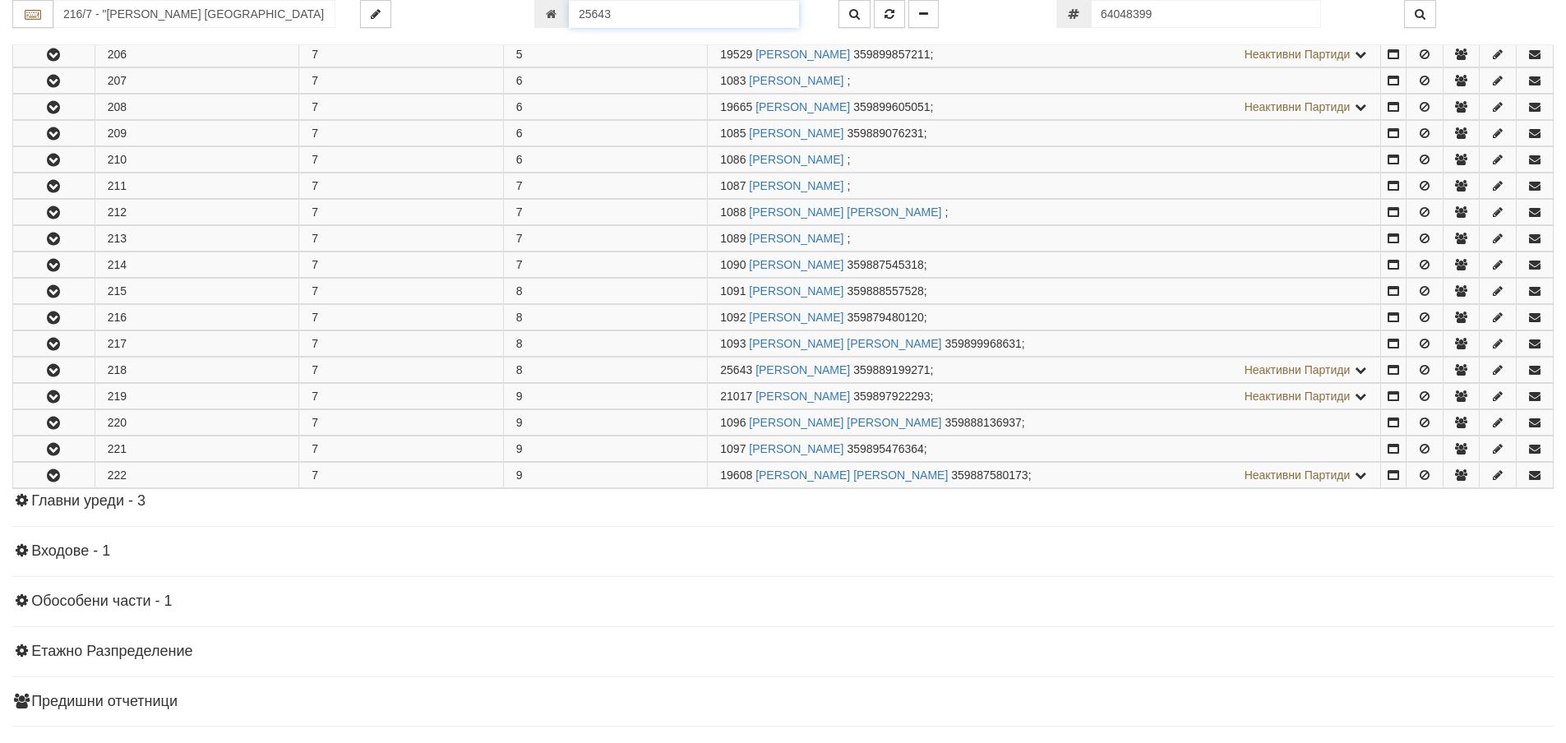
scroll to position [970, 0]
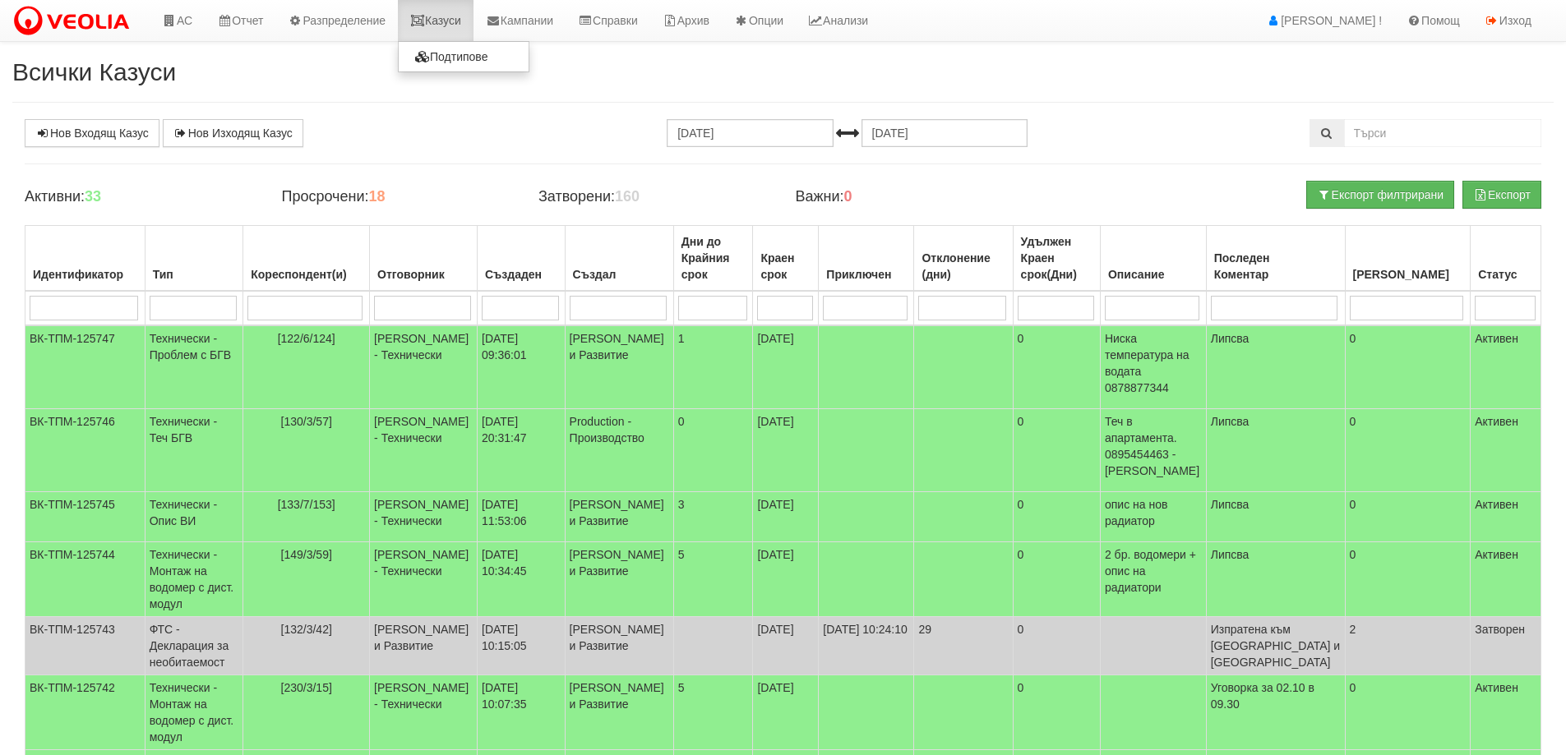
click at [468, 21] on link "Казуси" at bounding box center [436, 20] width 76 height 41
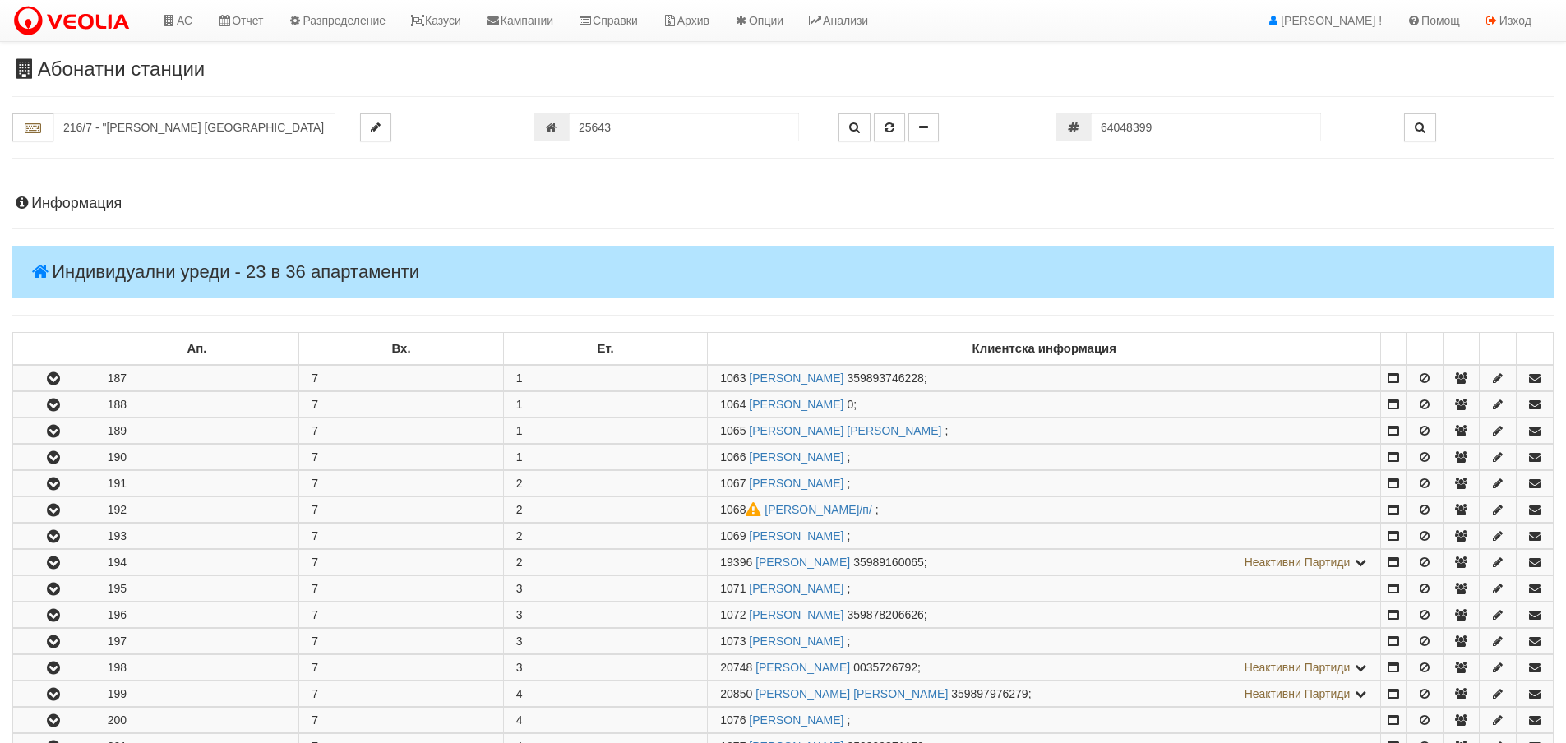
scroll to position [970, 0]
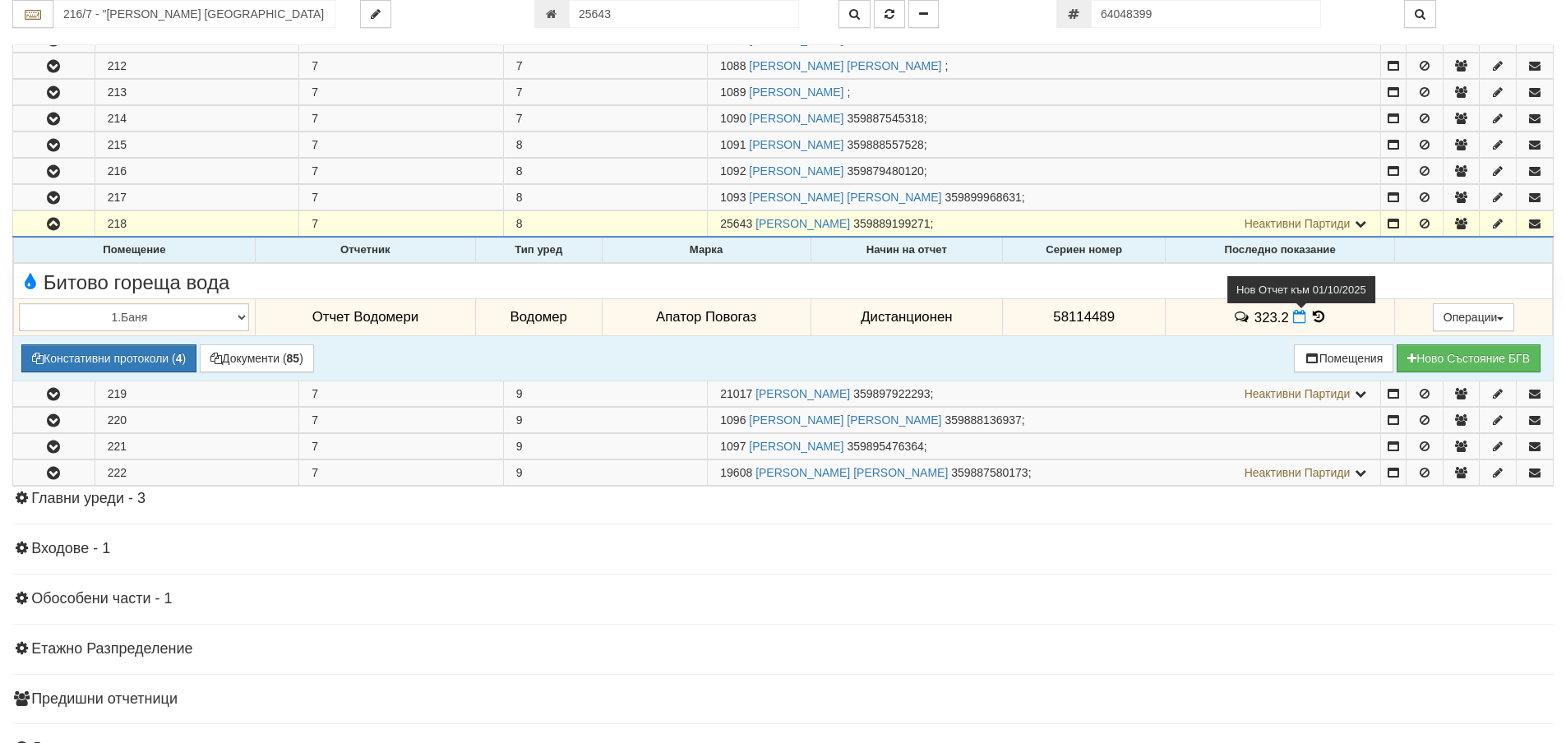
drag, startPoint x: 0, startPoint y: 0, endPoint x: 1294, endPoint y: 321, distance: 1333.4
click at [1294, 321] on icon at bounding box center [1299, 317] width 13 height 14
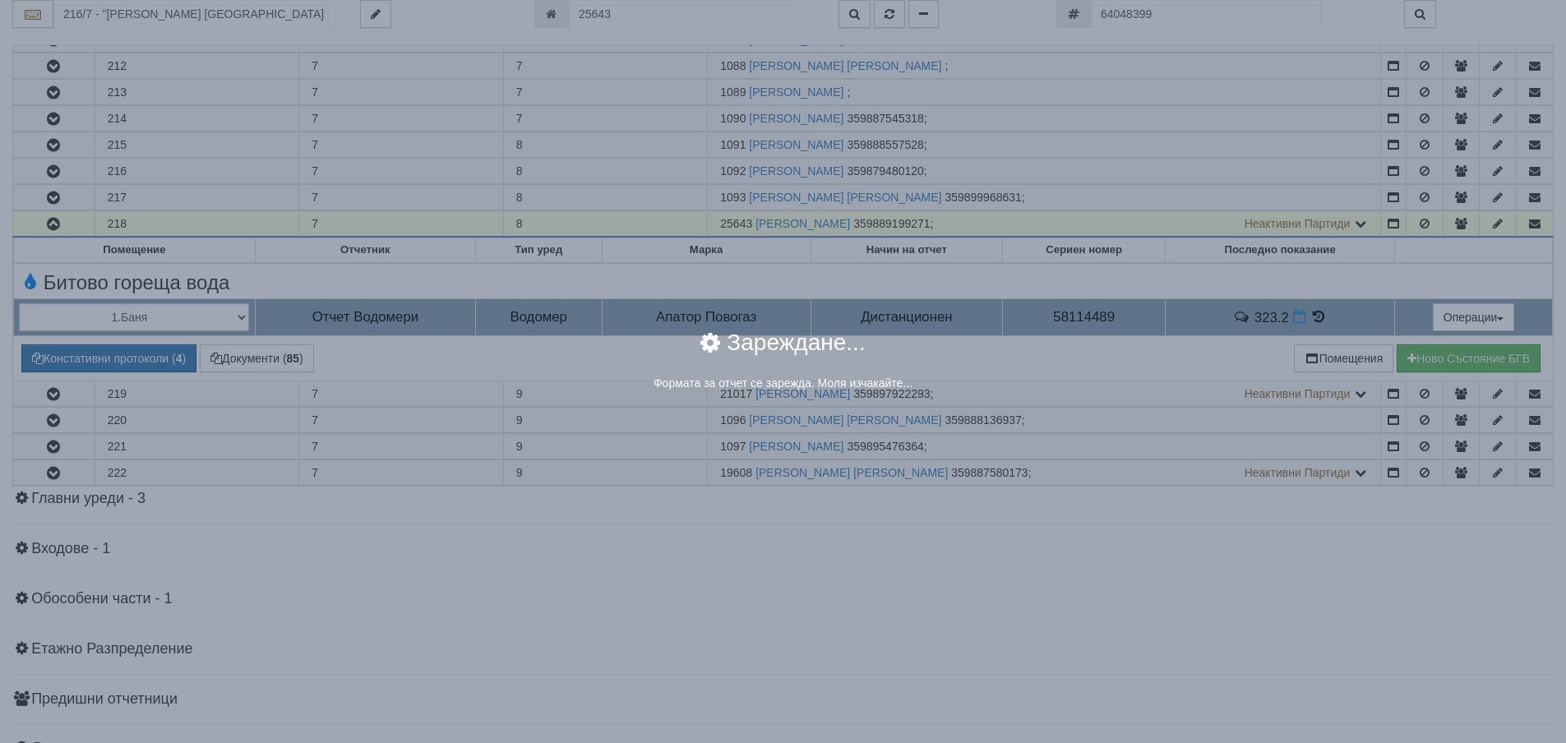
select select "8ac75930-9bfd-e511-80be-8d5a1dced85a"
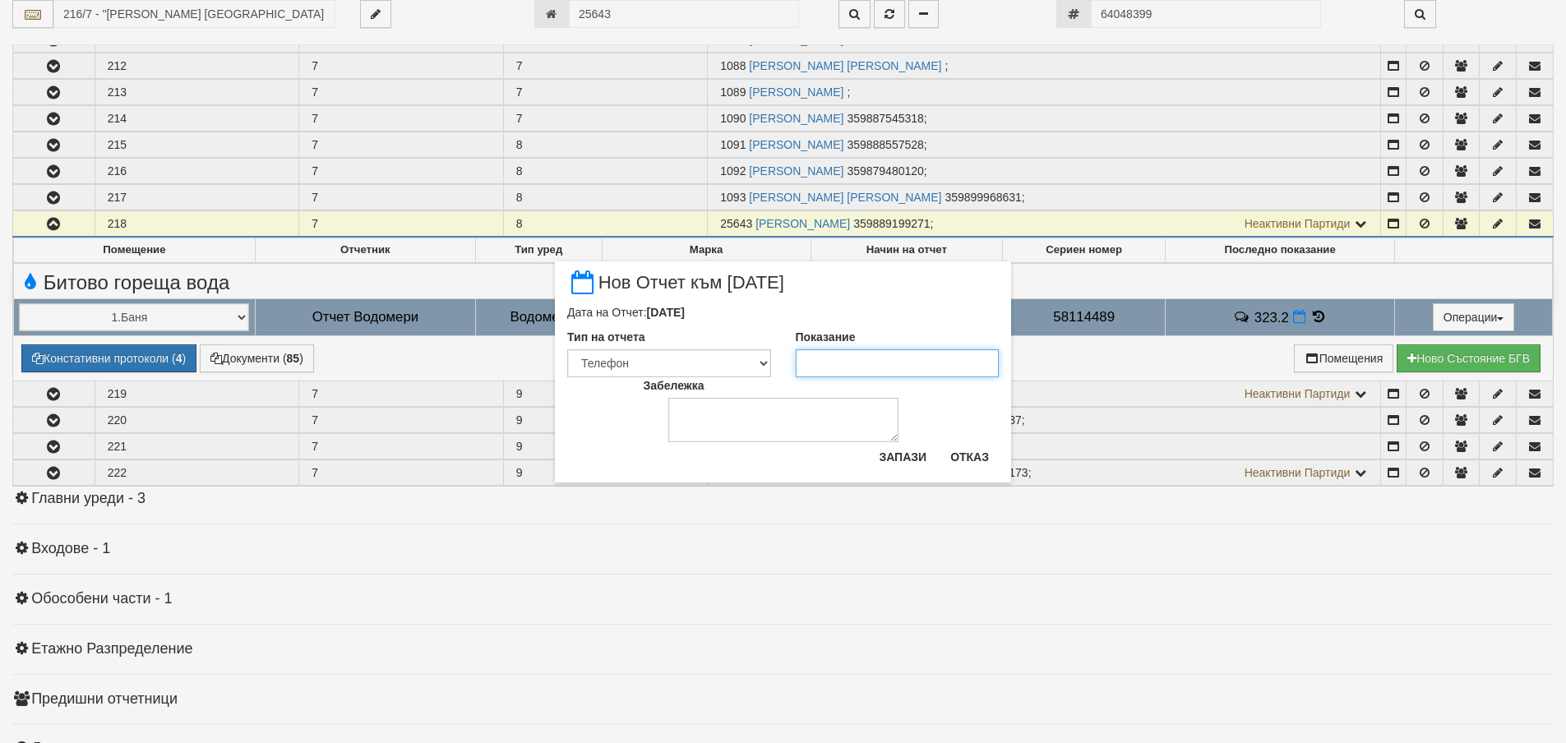
click at [885, 363] on input "Показание" at bounding box center [898, 363] width 204 height 28
type input "331.681"
click at [905, 456] on button "Запази" at bounding box center [902, 457] width 67 height 26
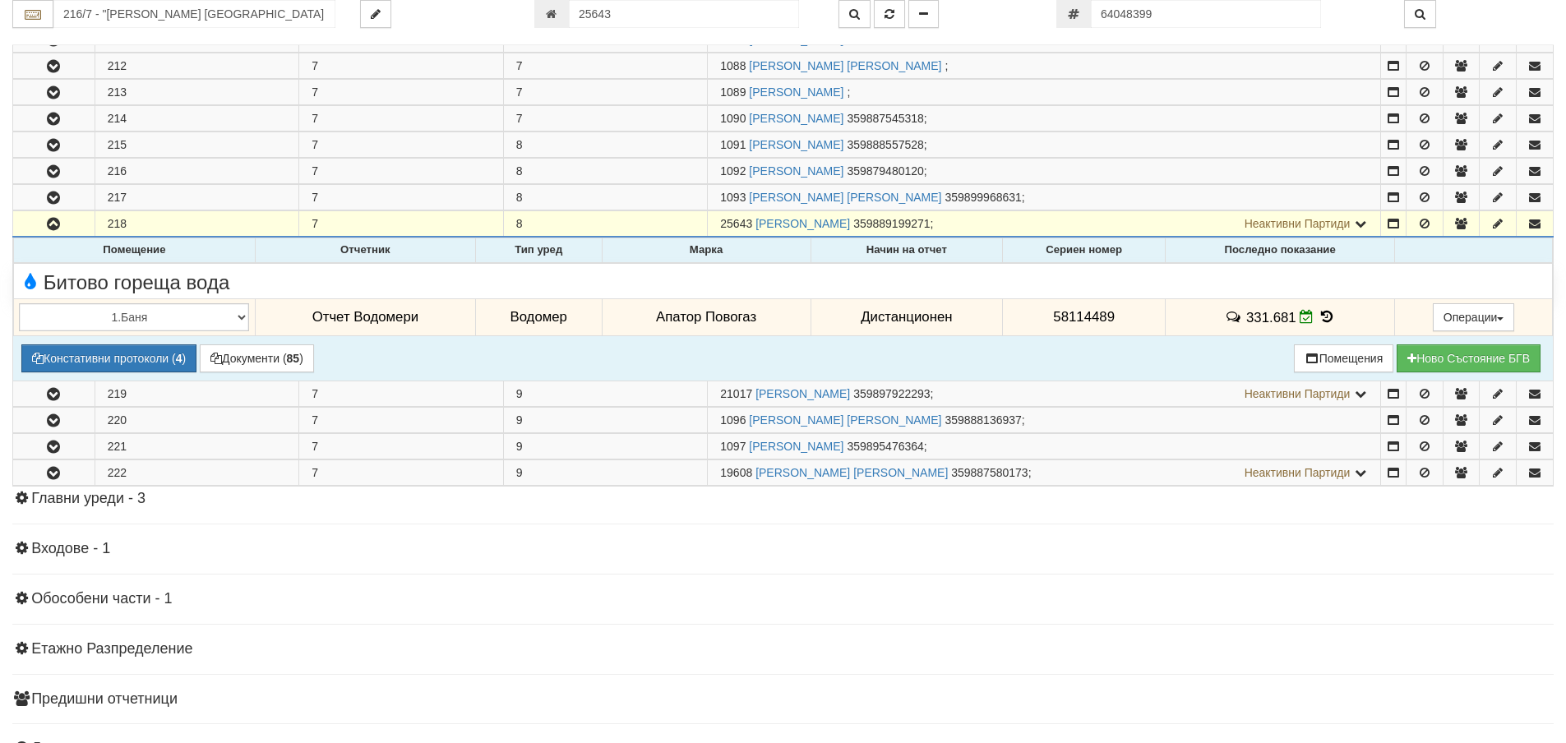
click at [1321, 314] on icon at bounding box center [1326, 317] width 18 height 14
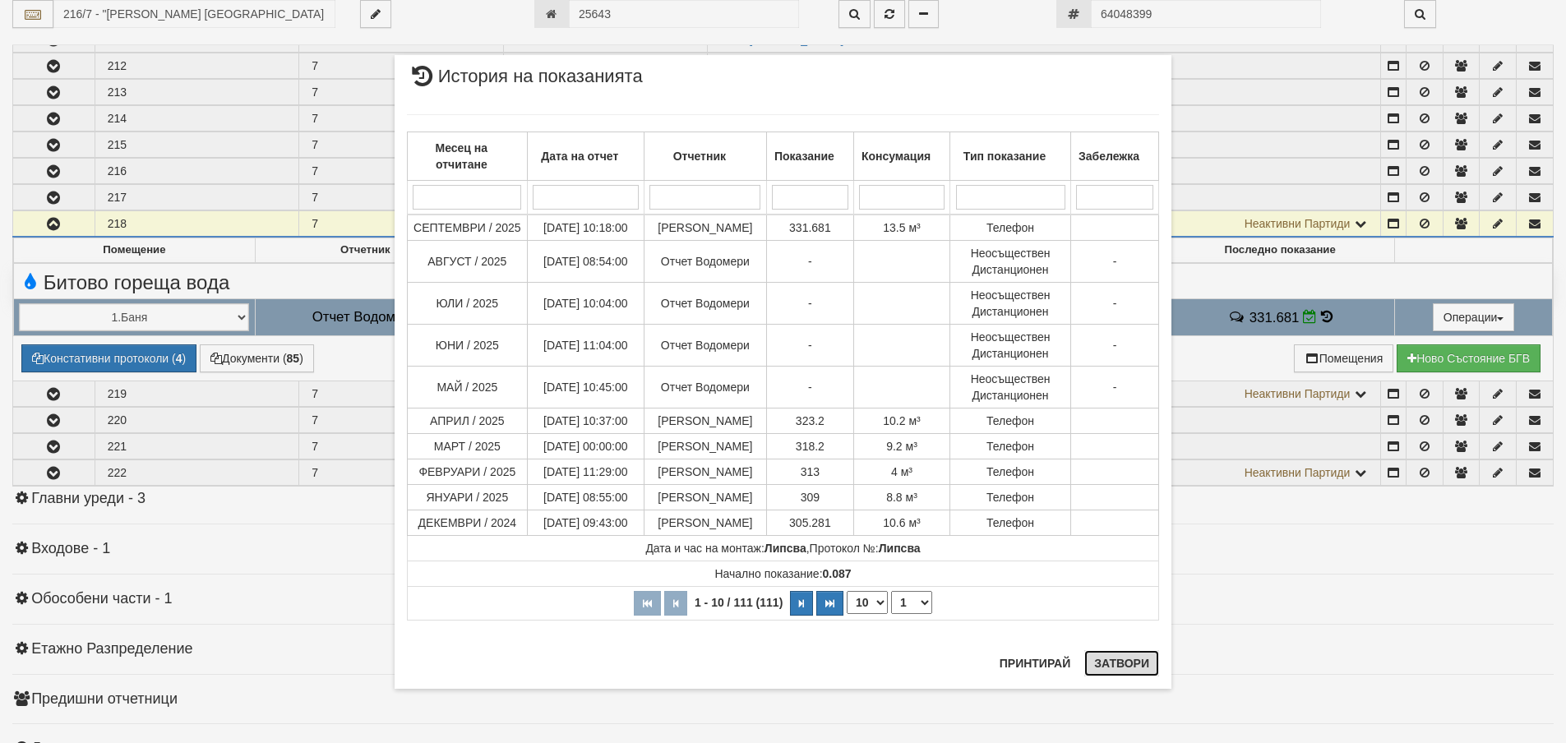
click at [1132, 654] on button "Затвори" at bounding box center [1121, 663] width 75 height 26
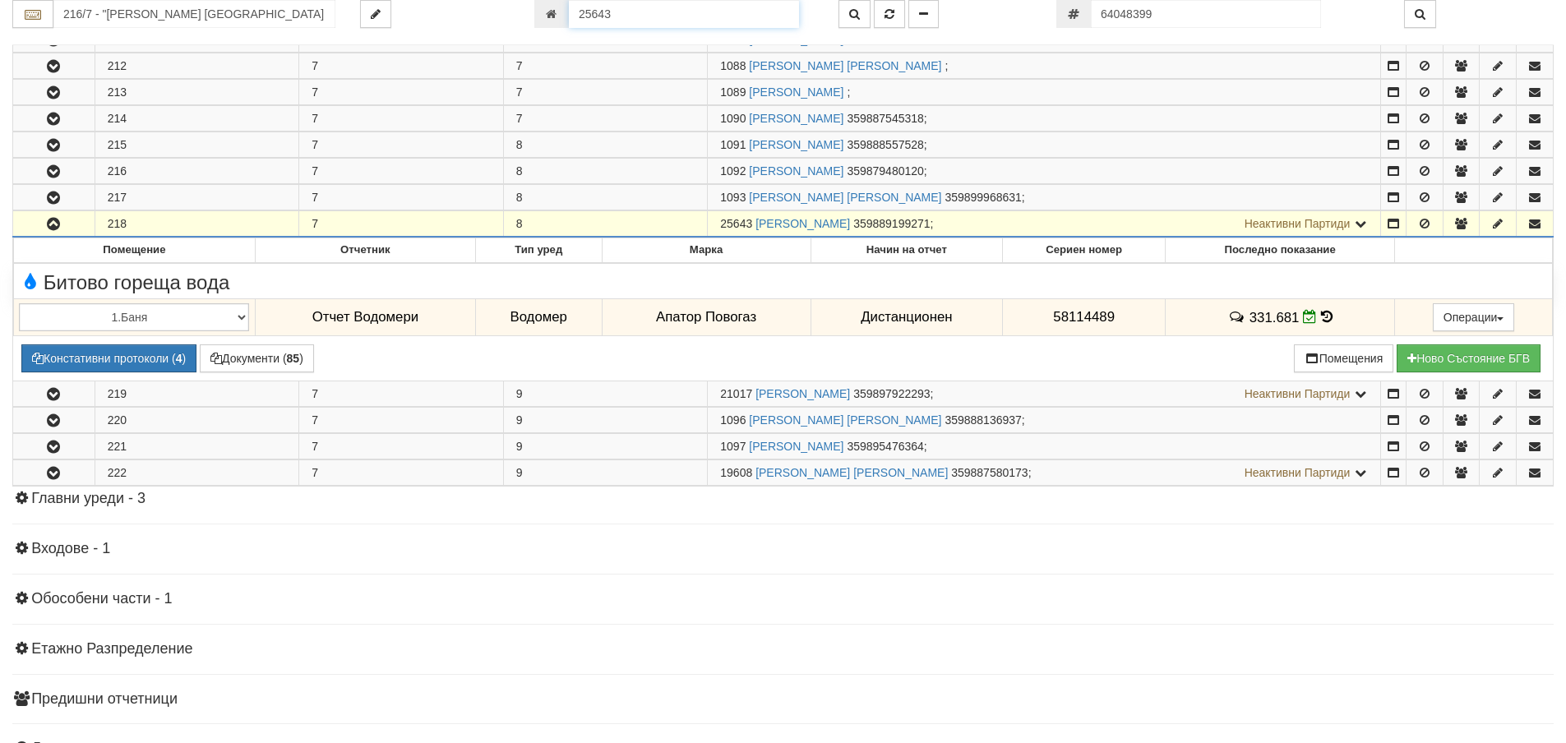
click at [614, 12] on input "25643" at bounding box center [684, 14] width 230 height 28
type input "18568"
type input "209/1 - "ТЕХЕМ СЪРВИСИС" ЕООД"
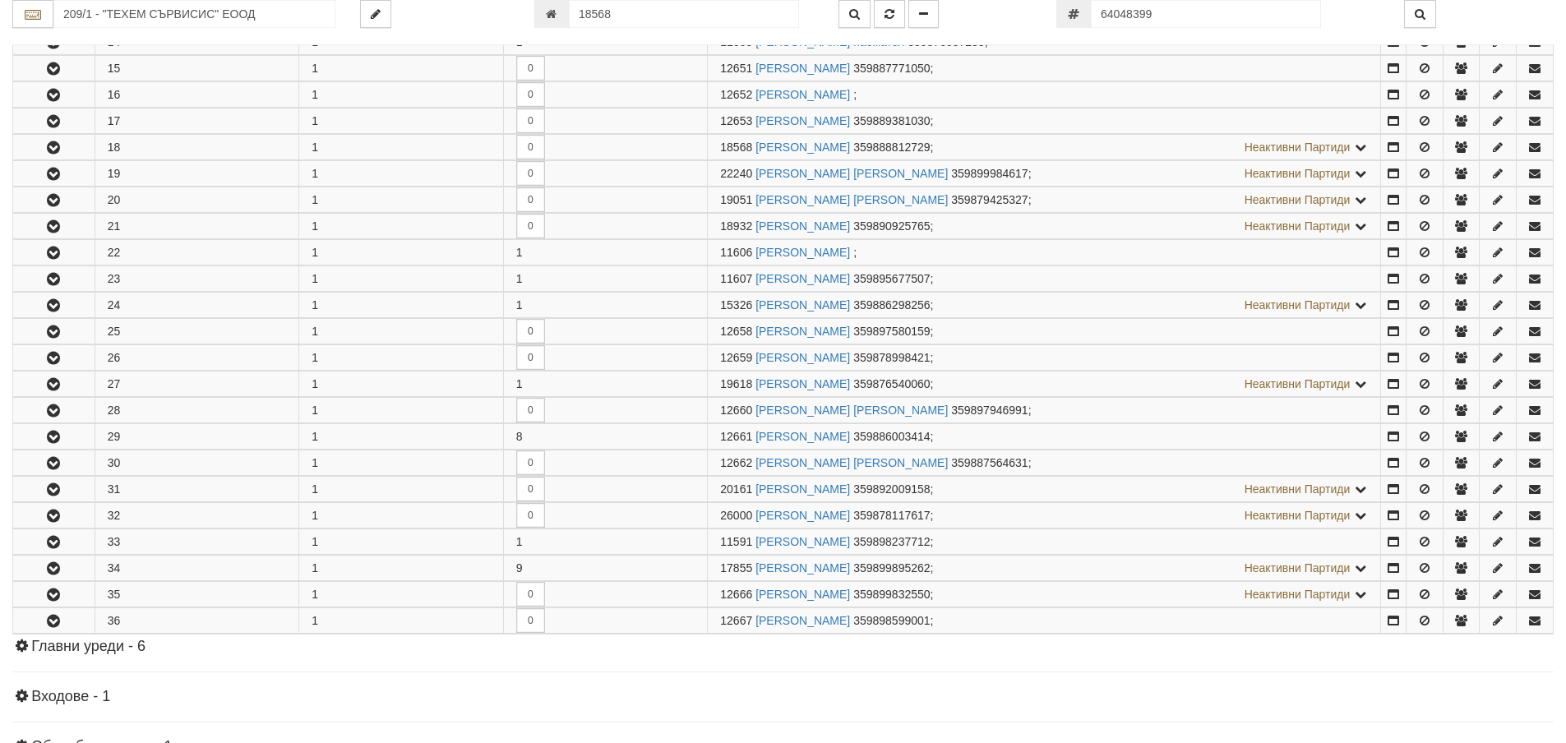
scroll to position [772, 0]
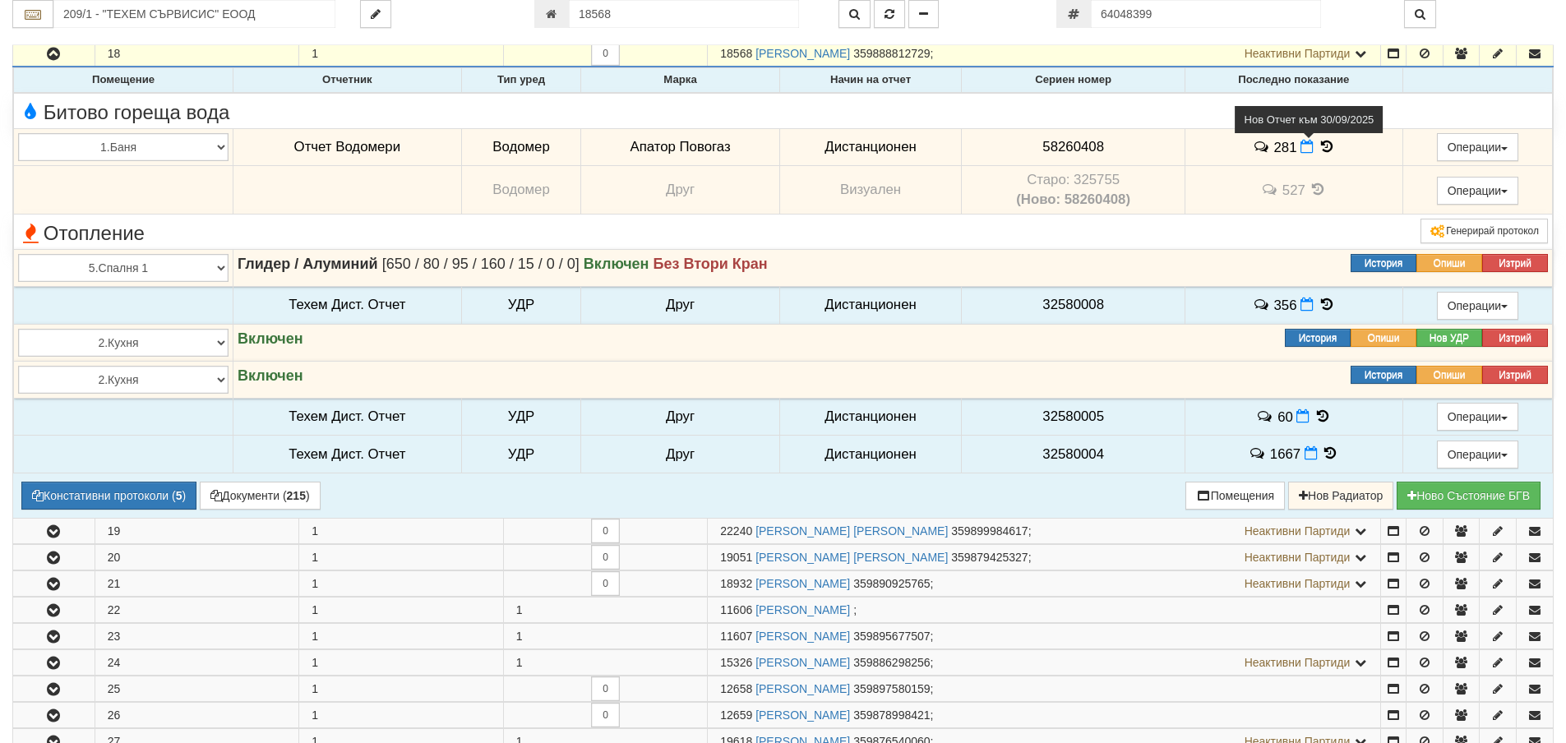
click at [1300, 150] on icon at bounding box center [1306, 147] width 13 height 14
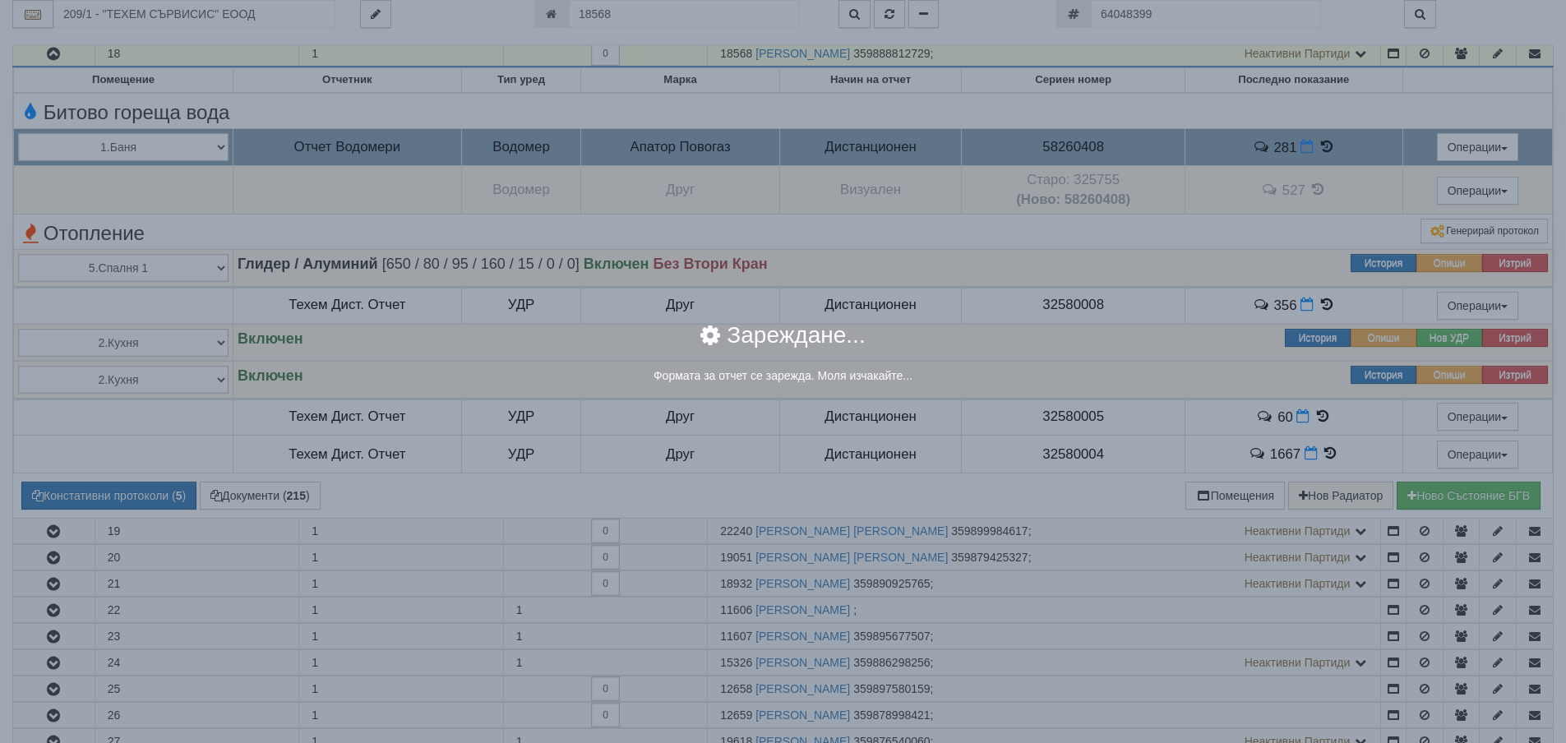
select select "8ac75930-9bfd-e511-80be-8d5a1dced85a"
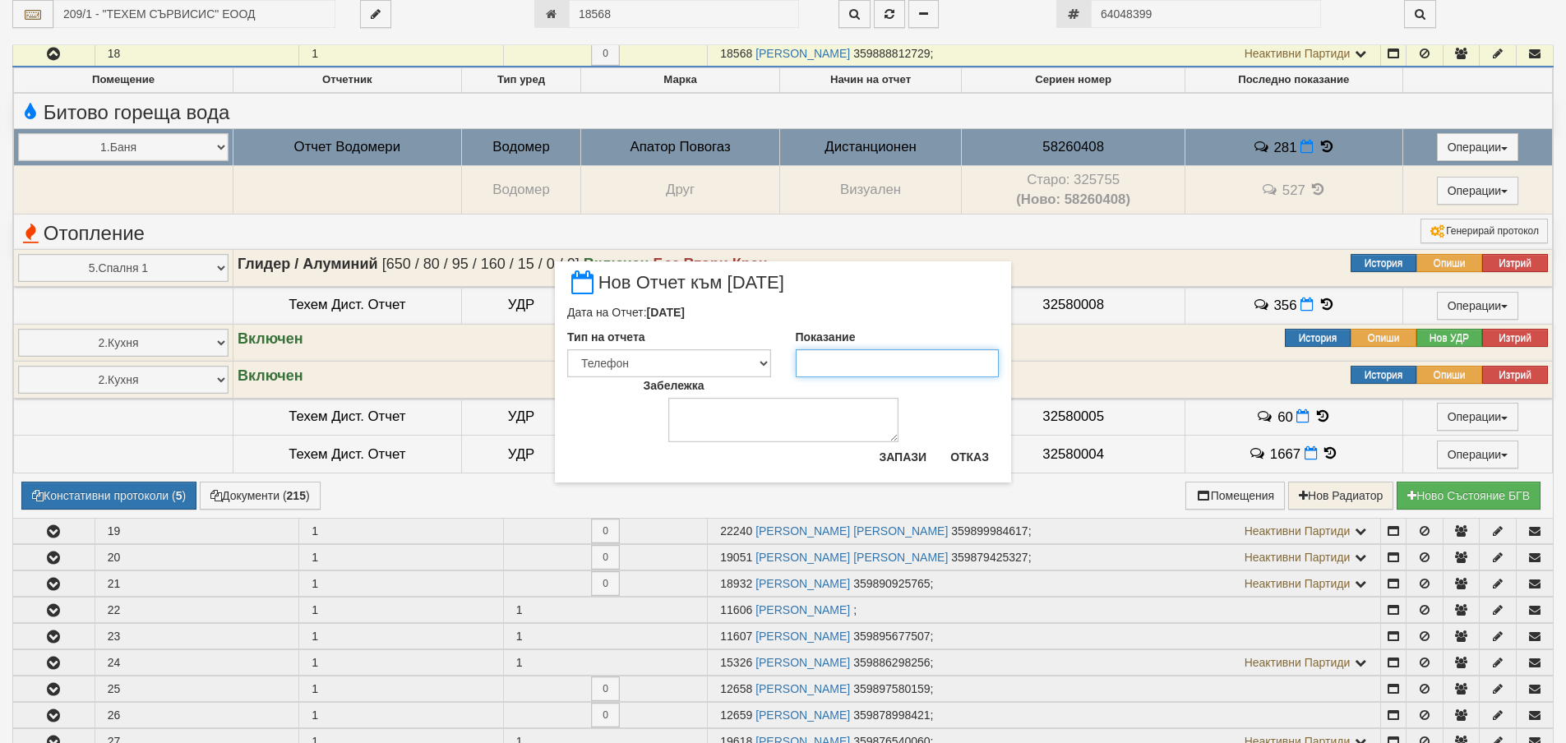
click at [921, 368] on input "Показание" at bounding box center [898, 363] width 204 height 28
type input "282"
click at [911, 459] on button "Запази" at bounding box center [902, 457] width 67 height 26
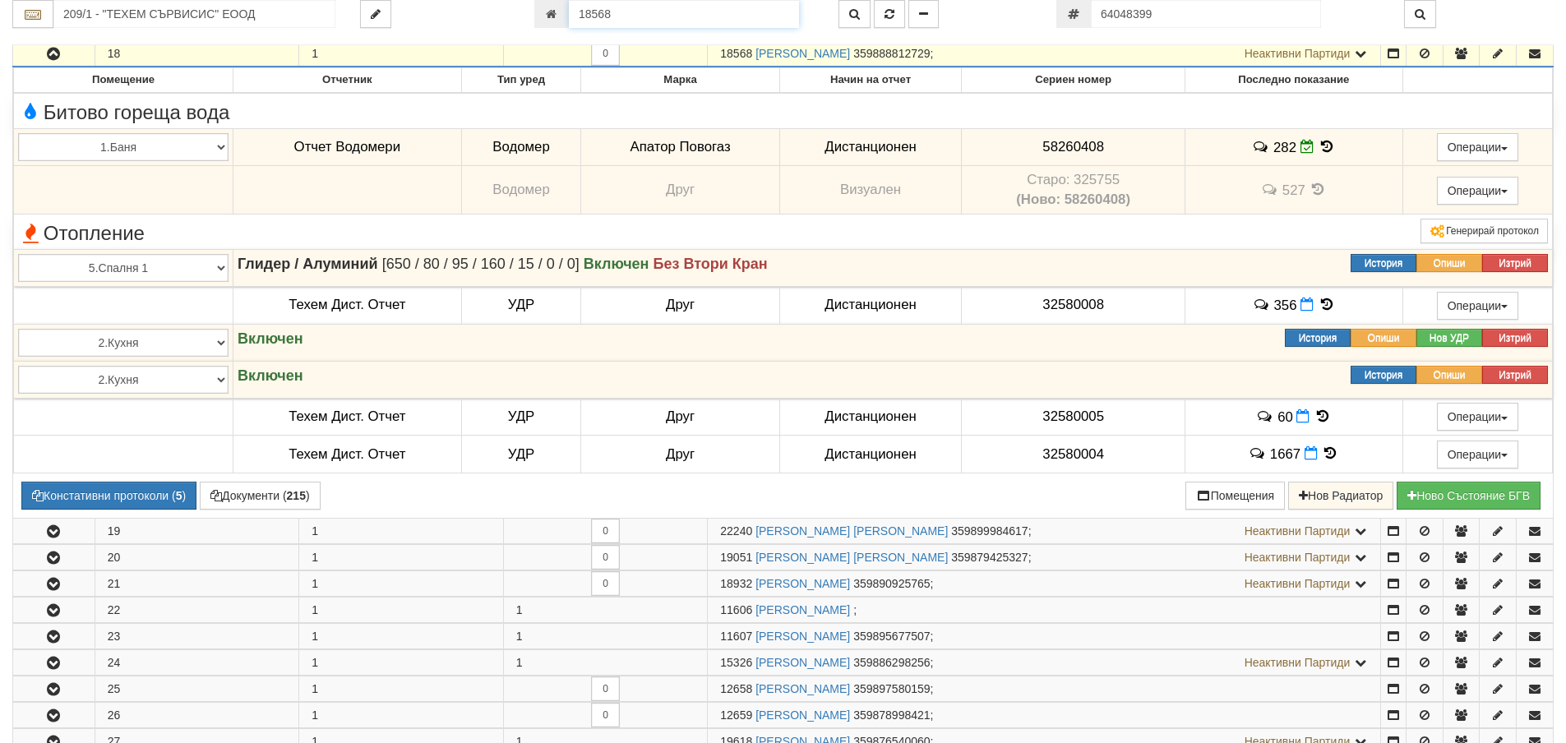
click at [621, 10] on input "18568" at bounding box center [684, 14] width 230 height 28
type input "24989"
type input "149/8 - "ВЕОЛИЯ ЕНЕРДЖИ ВАРНА " ЕАД"
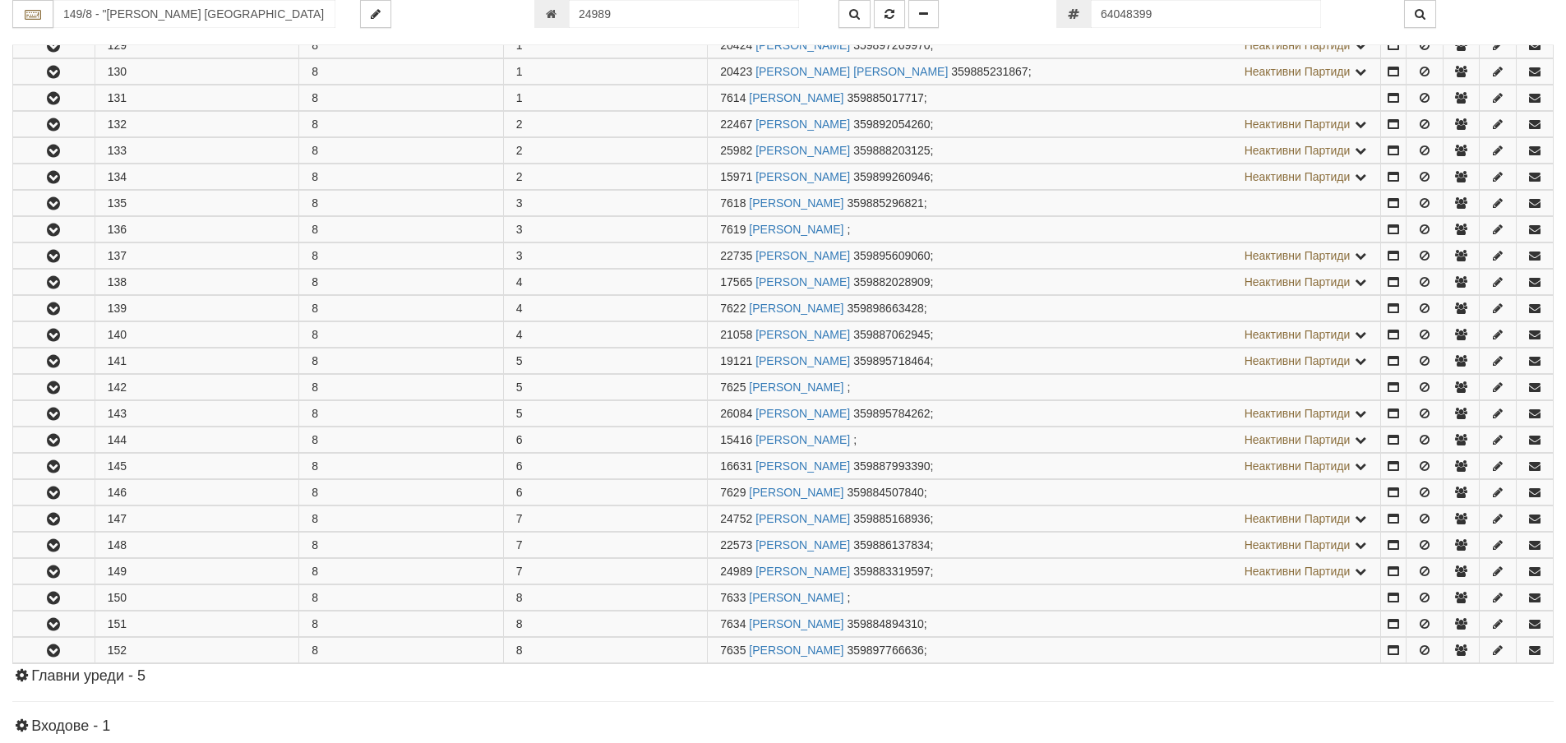
scroll to position [654, 0]
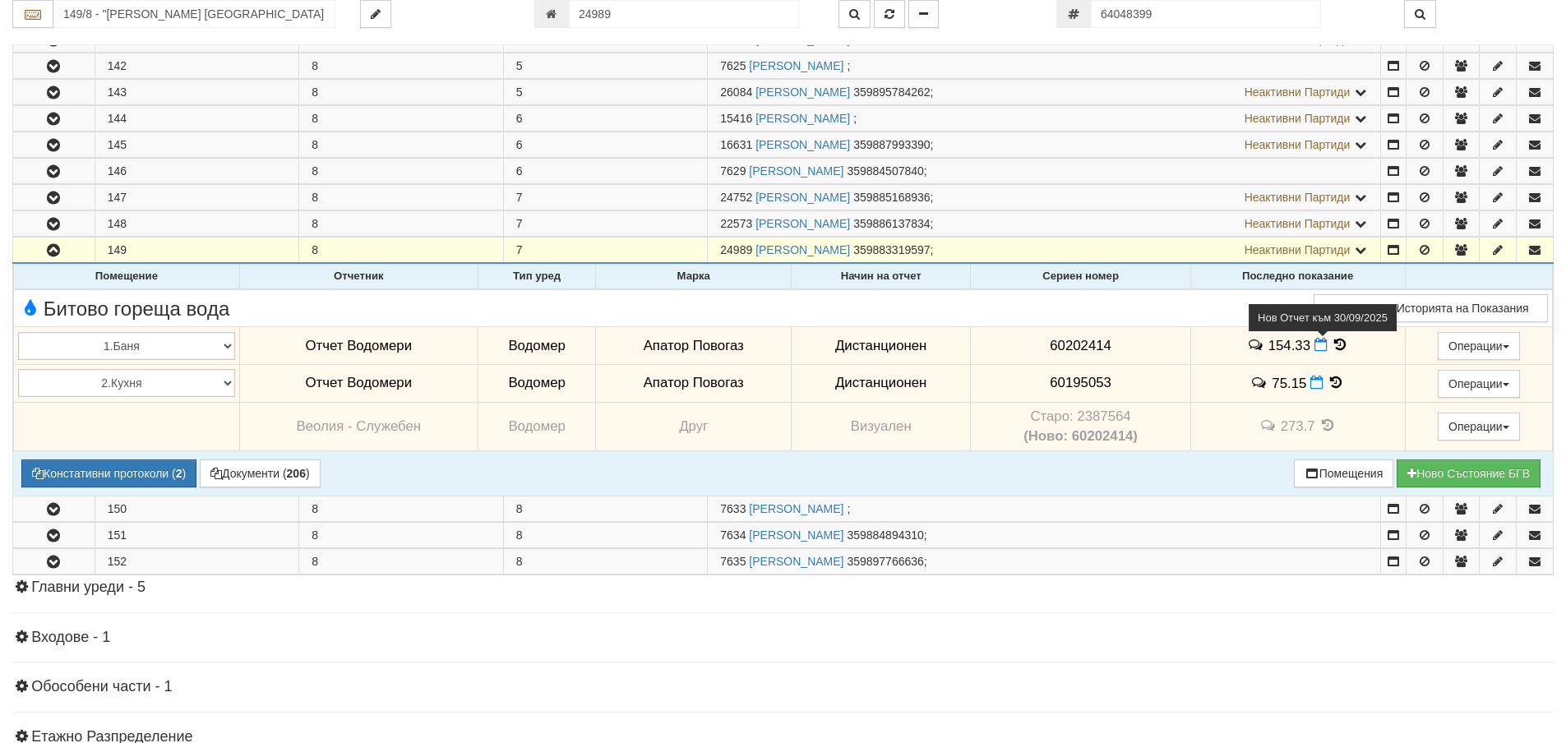
click at [1318, 350] on icon at bounding box center [1320, 345] width 13 height 14
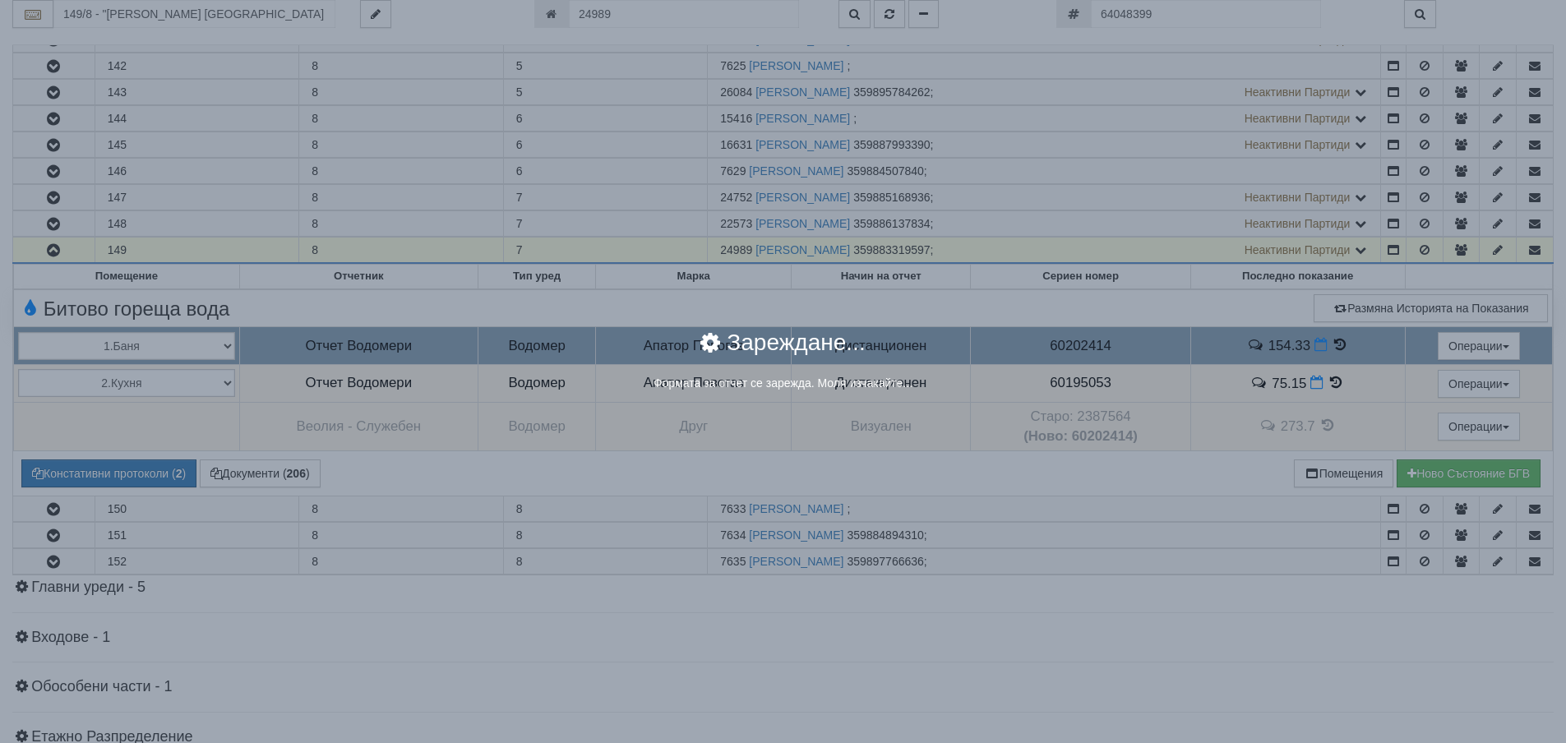
select select "8ac75930-9bfd-e511-80be-8d5a1dced85a"
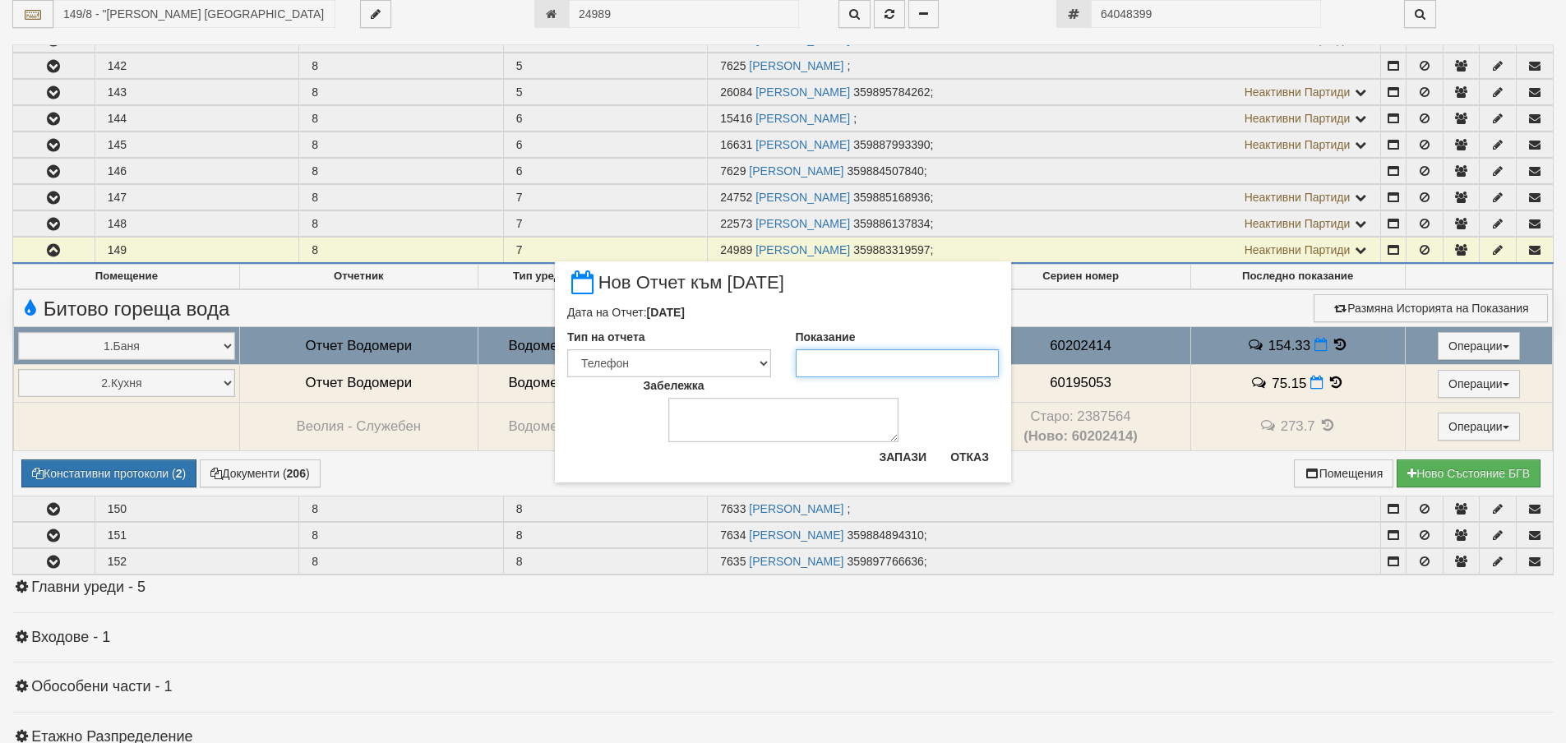
click at [825, 365] on input "Показание" at bounding box center [898, 363] width 204 height 28
type input "155.601"
click at [907, 445] on button "Запази" at bounding box center [902, 457] width 67 height 26
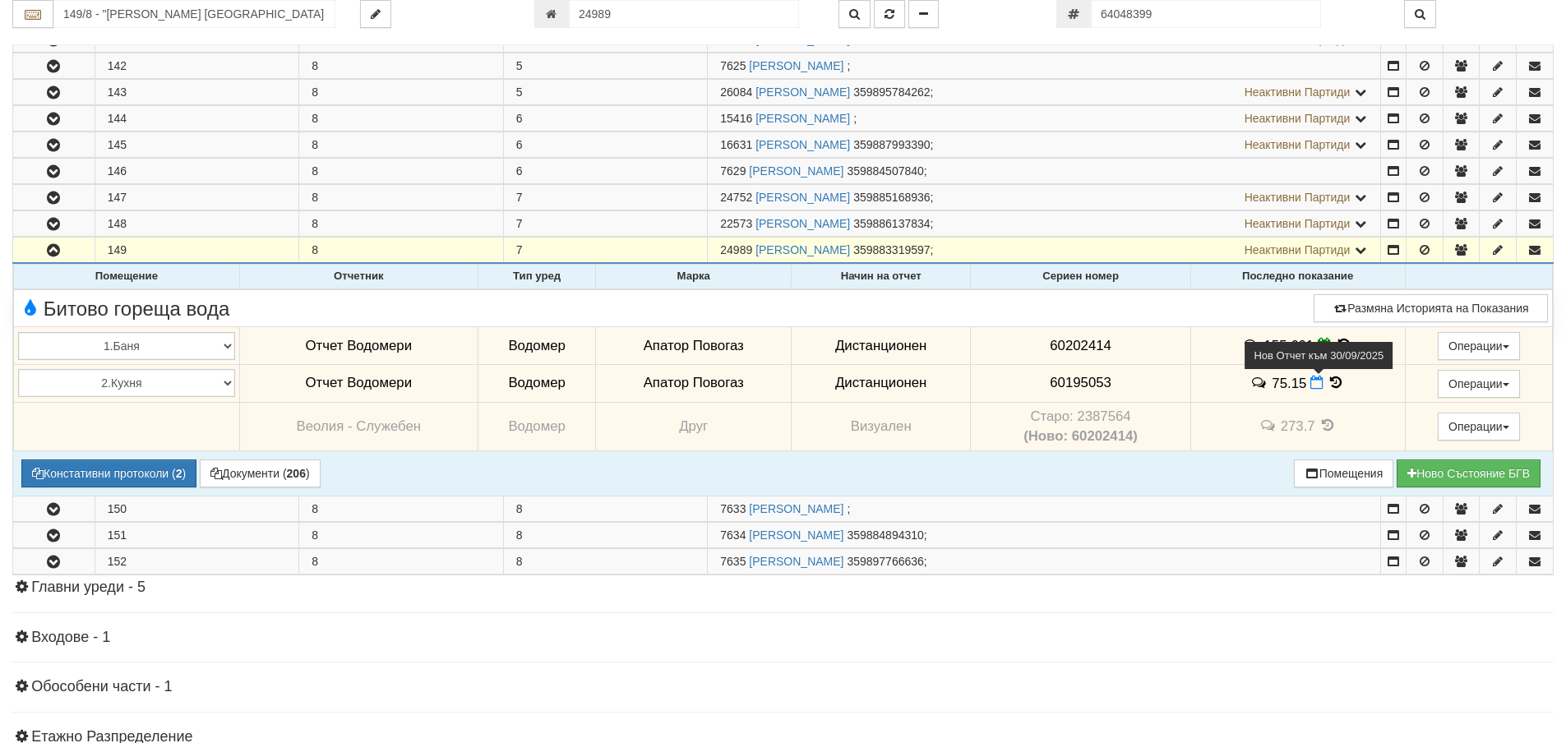
click at [1312, 383] on icon at bounding box center [1316, 383] width 13 height 14
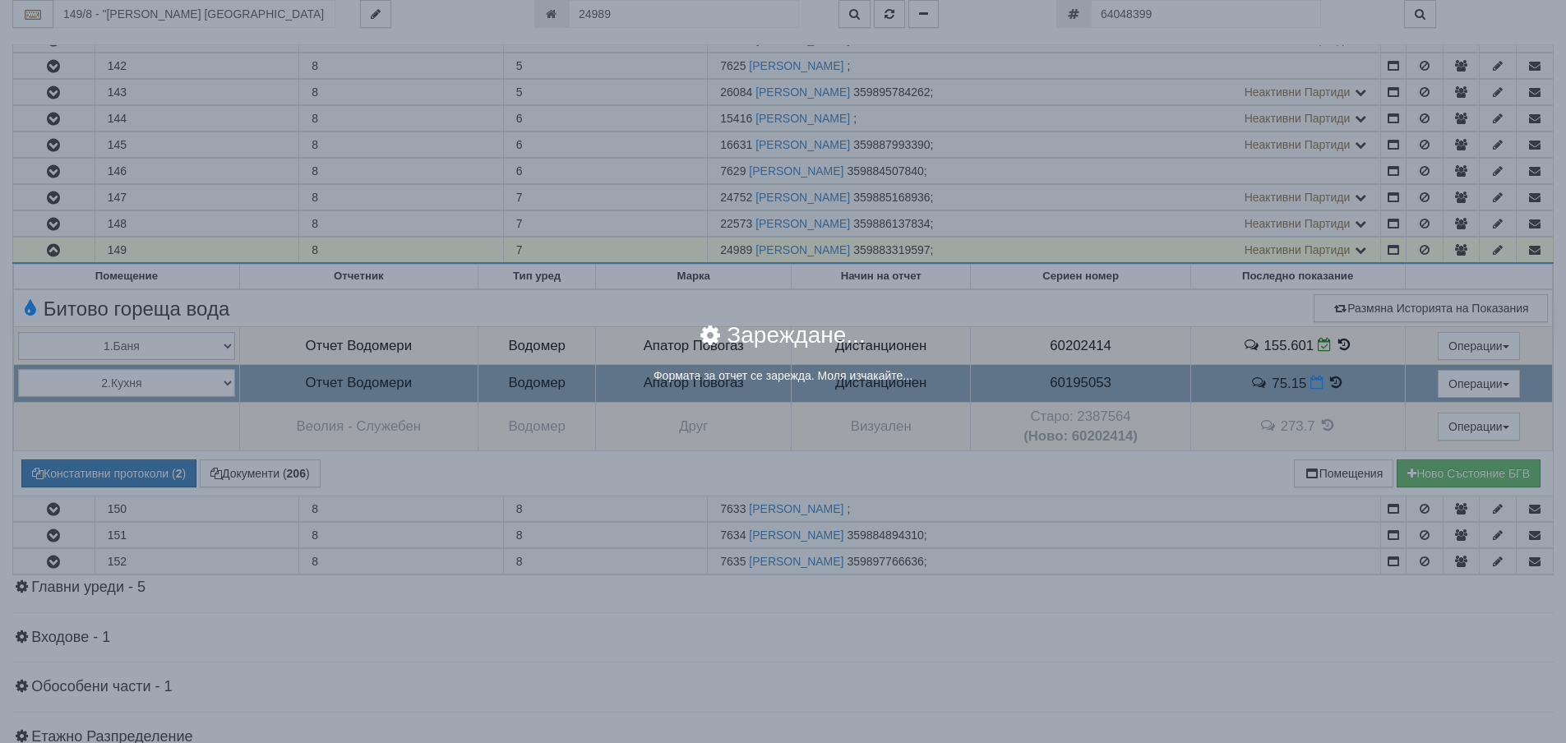
select select "8ac75930-9bfd-e511-80be-8d5a1dced85a"
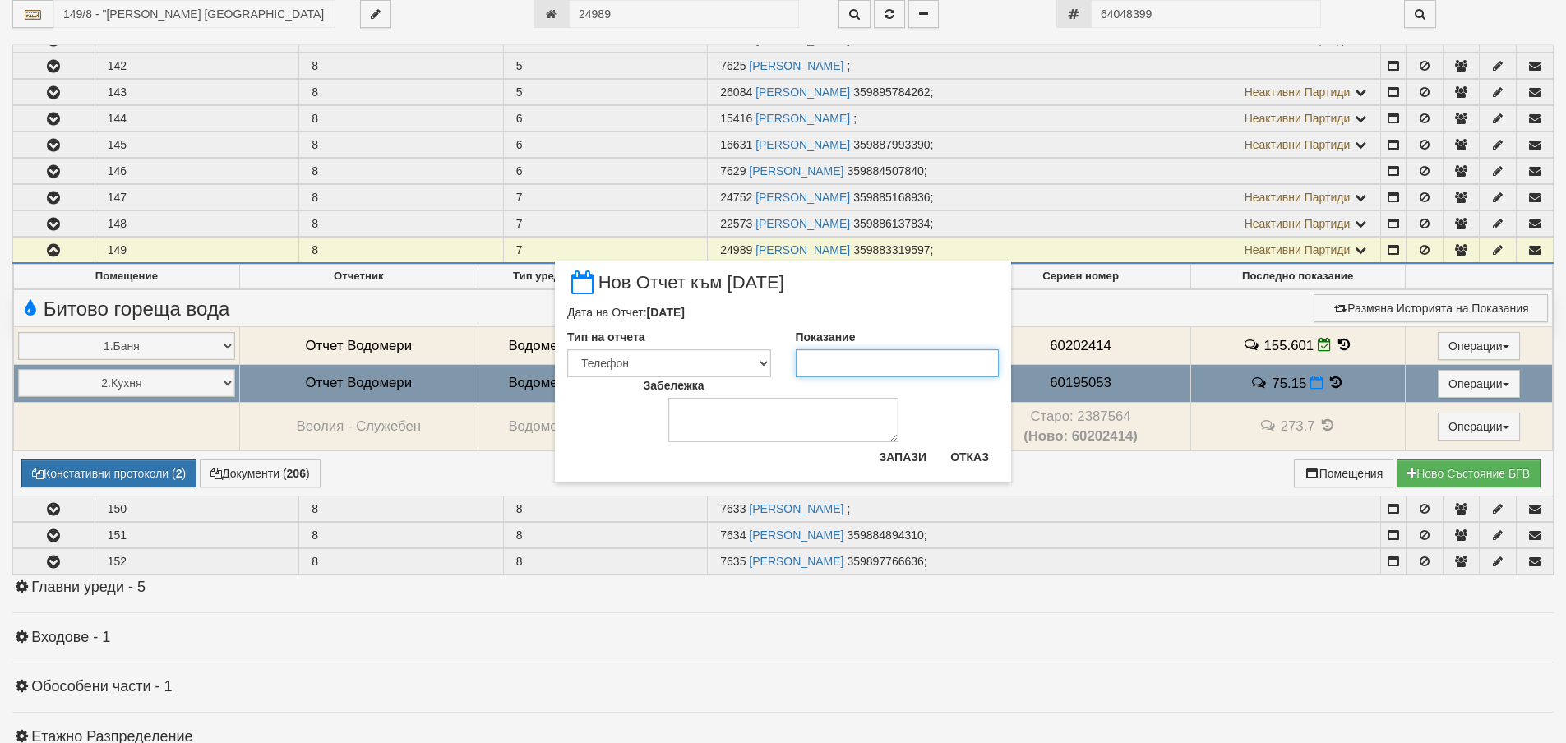
click at [847, 374] on input "Показание" at bounding box center [898, 363] width 204 height 28
type input "76.176"
click at [902, 459] on button "Запази" at bounding box center [902, 457] width 67 height 26
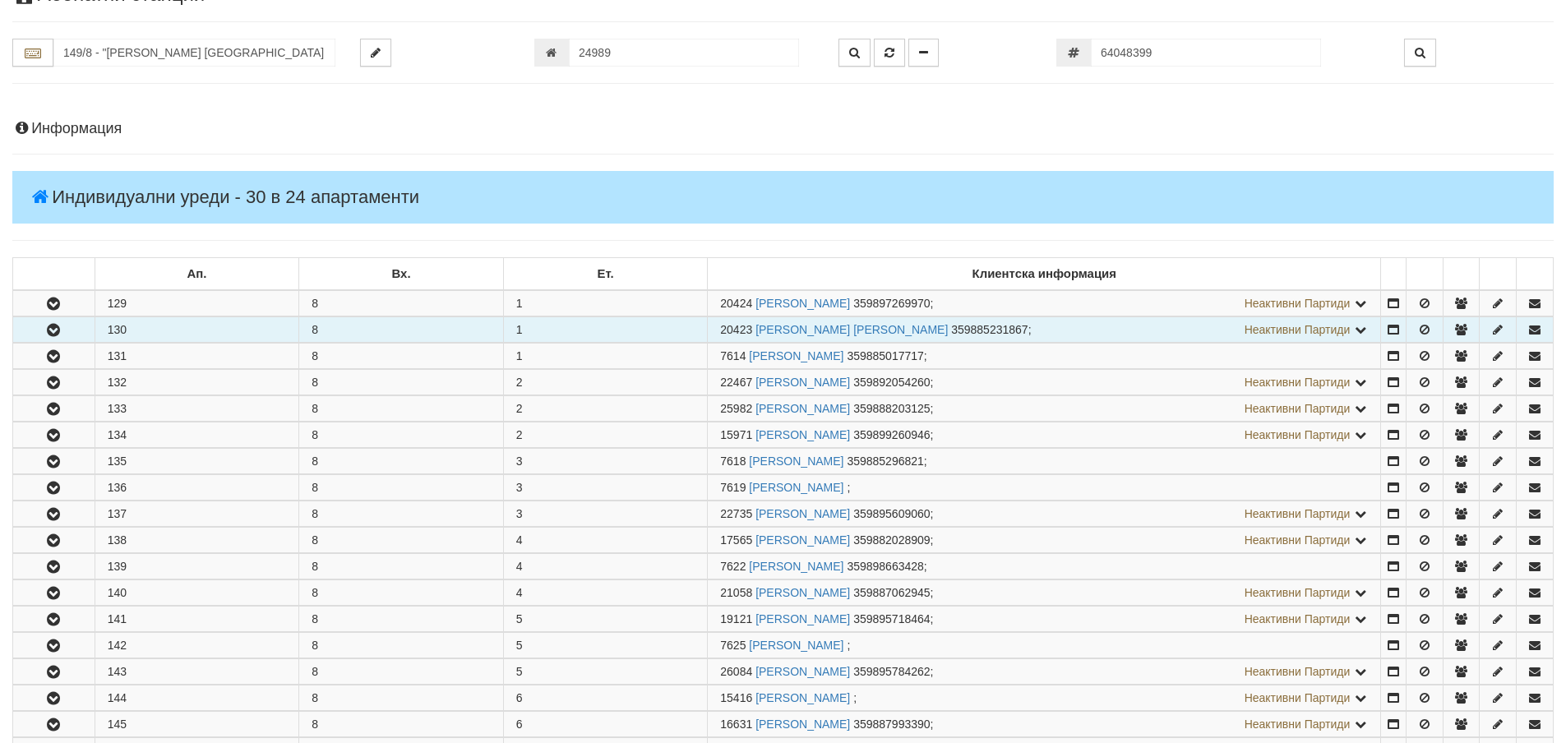
scroll to position [0, 0]
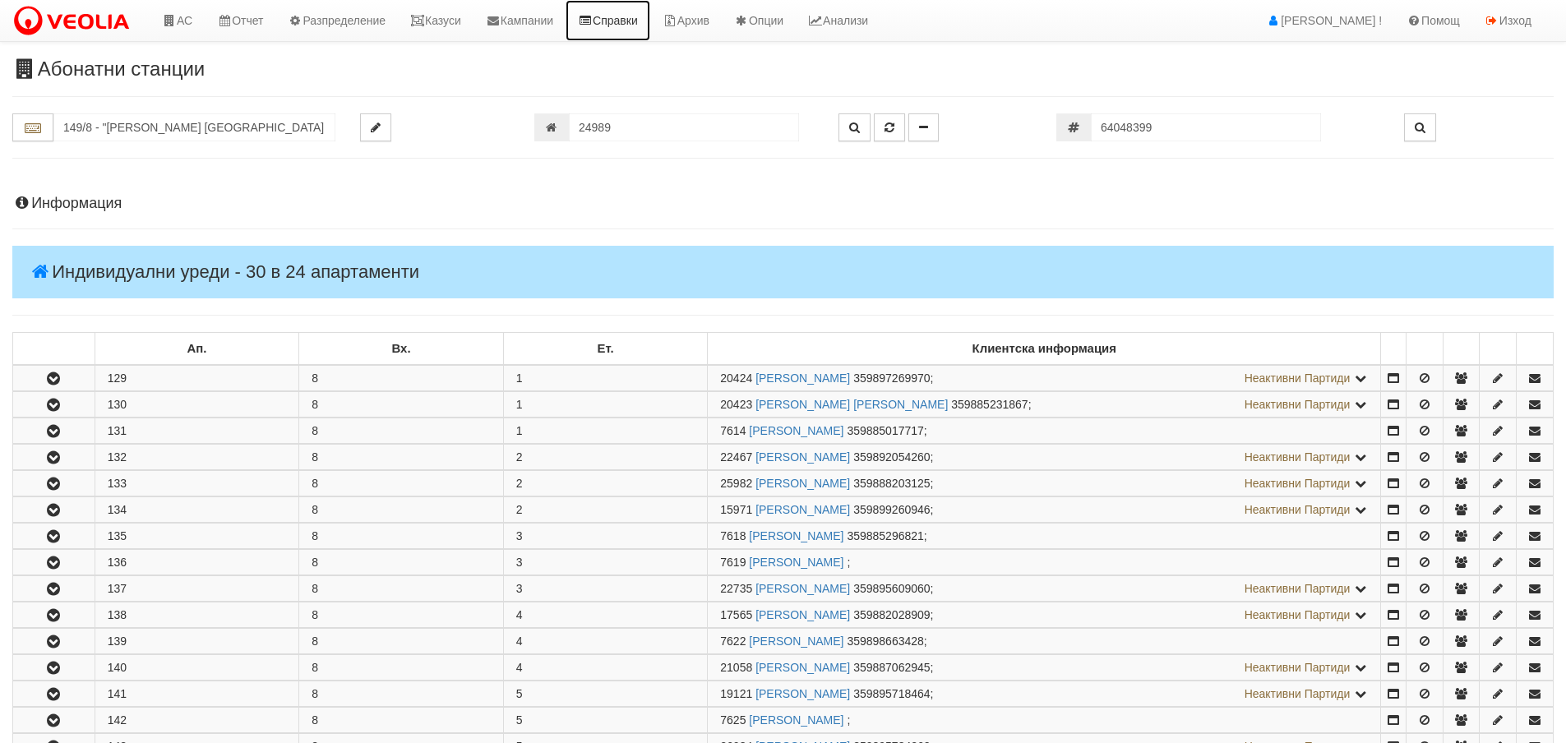
click at [623, 16] on link "Справки" at bounding box center [607, 20] width 85 height 41
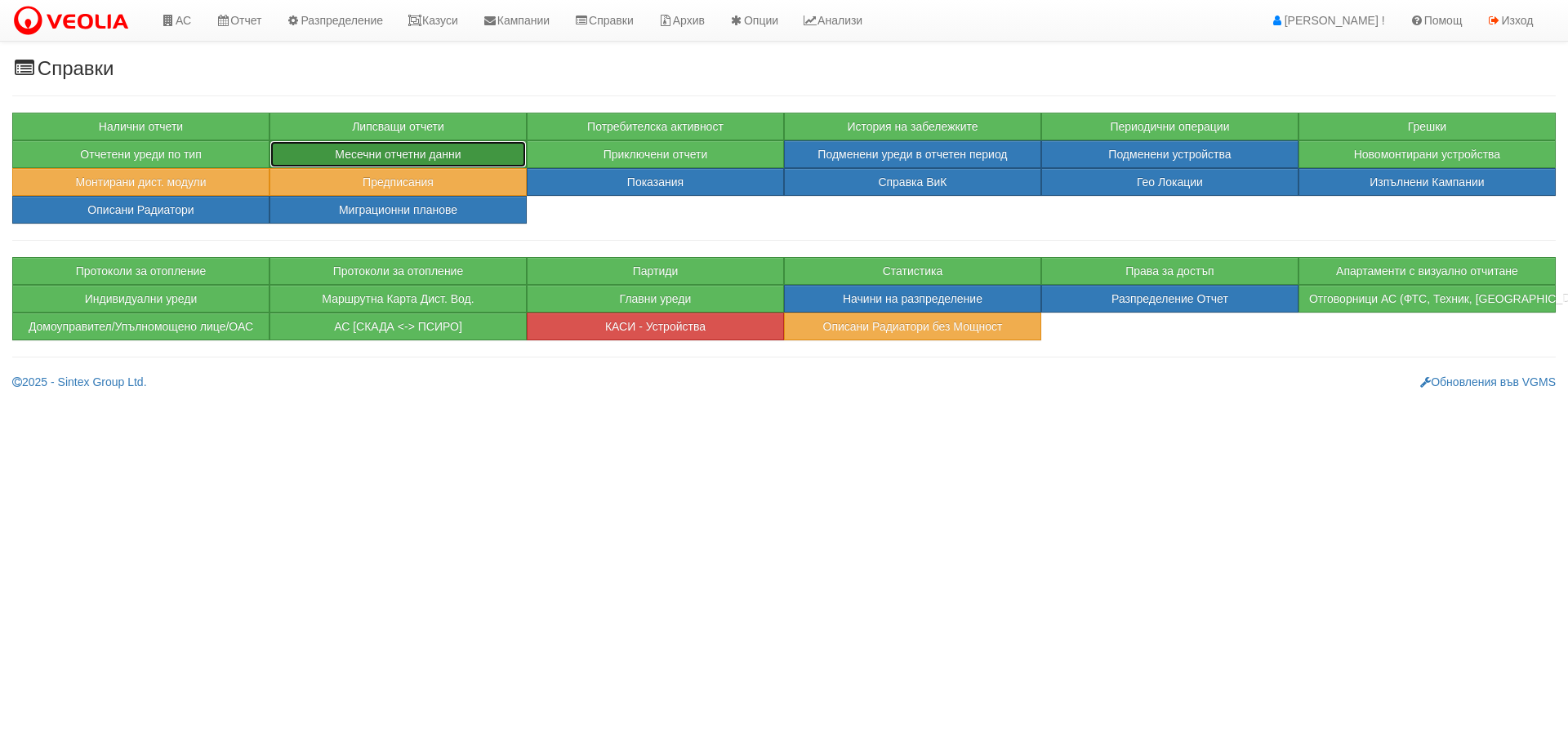
click at [433, 147] on button "Месечни отчетни данни" at bounding box center [397, 154] width 257 height 28
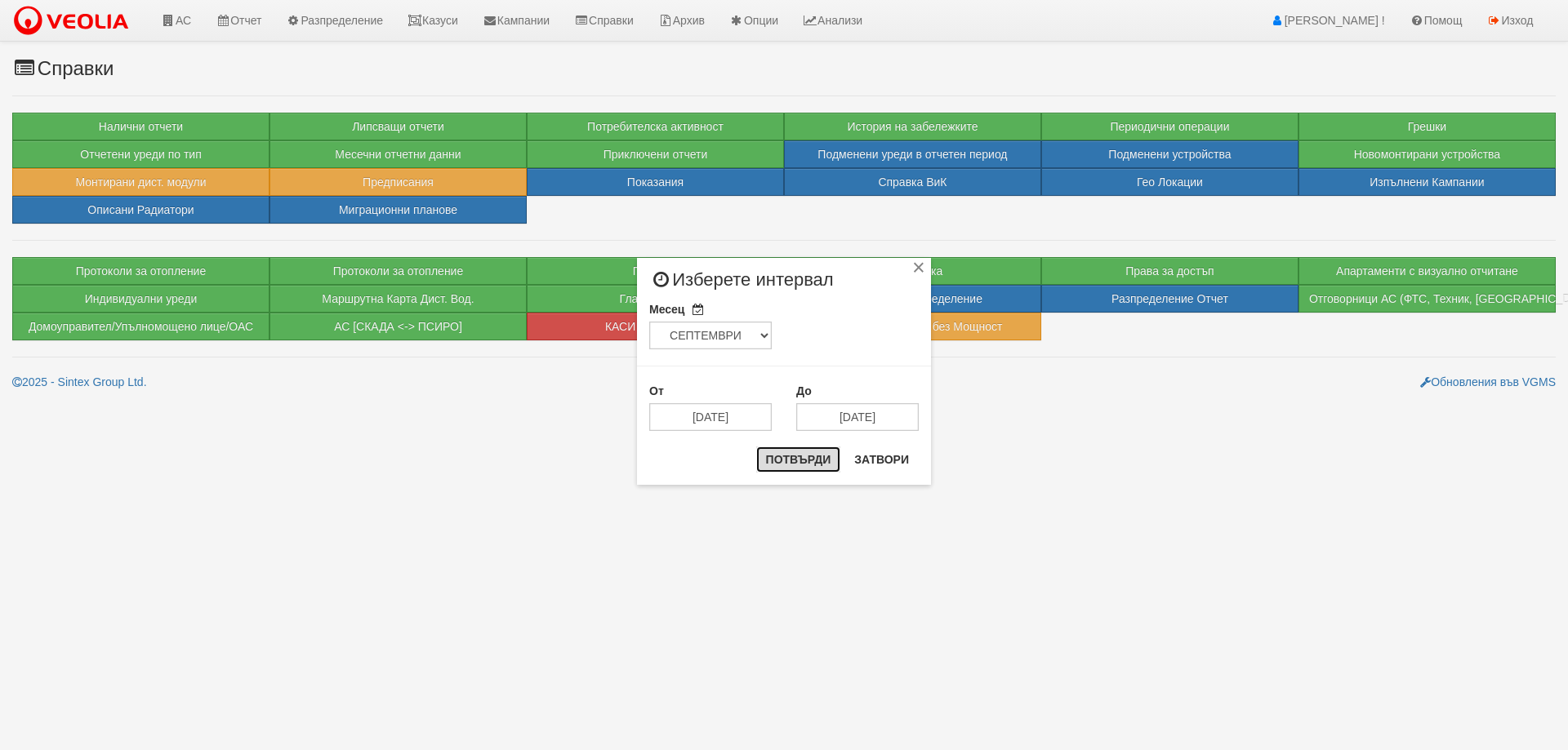
click at [817, 460] on button "Потвърди" at bounding box center [798, 460] width 84 height 26
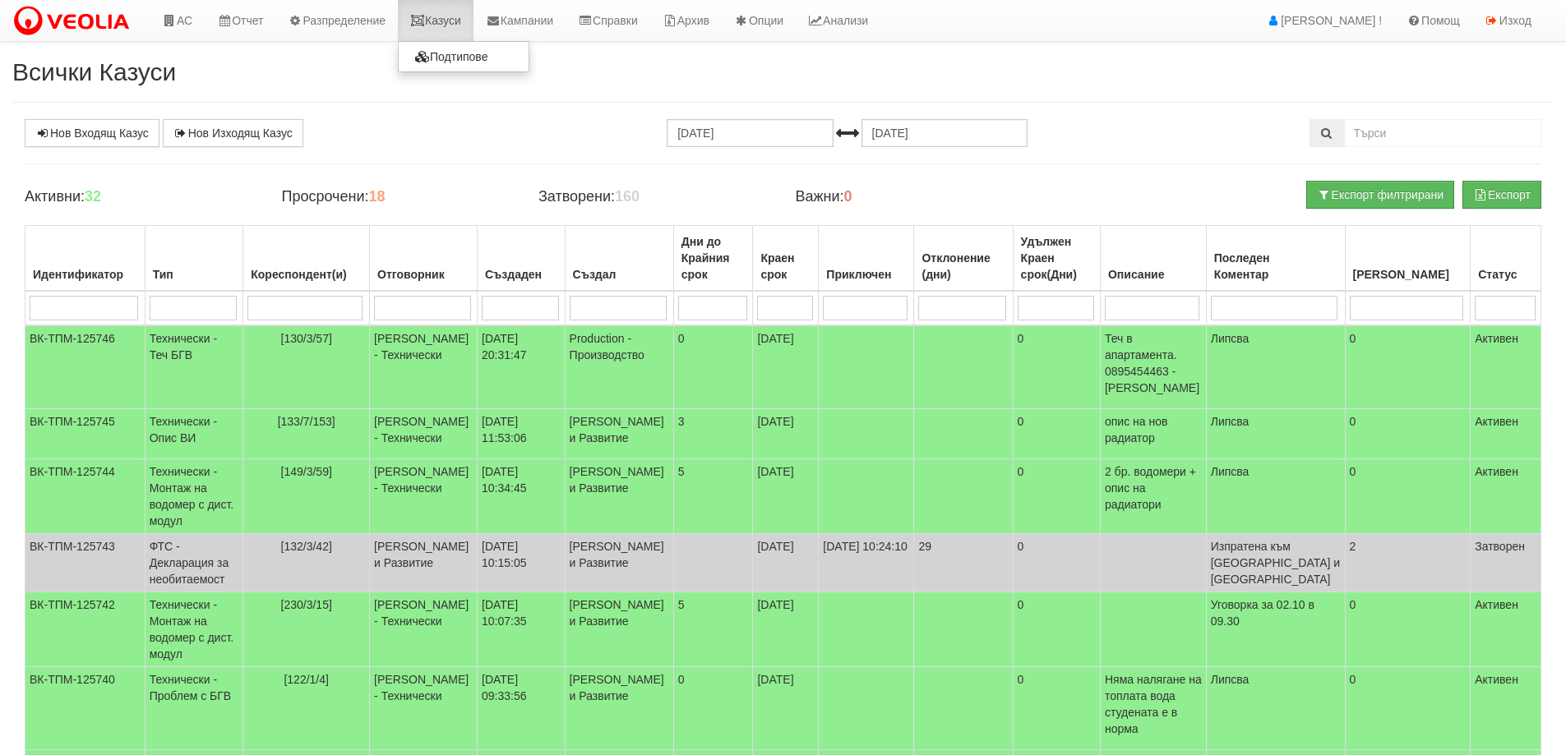
click at [455, 25] on link "Казуси" at bounding box center [436, 20] width 76 height 41
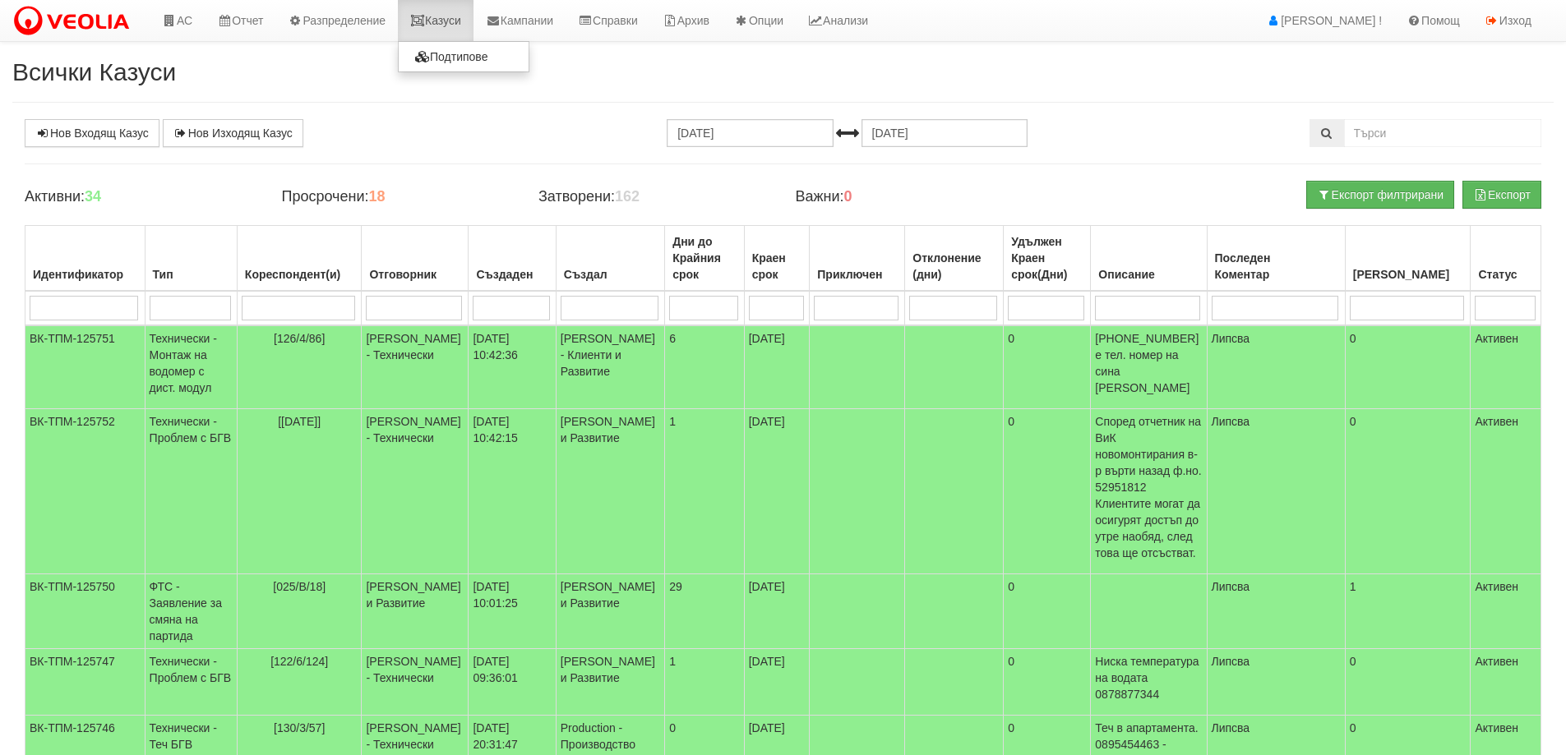
click at [459, 19] on link "Казуси" at bounding box center [436, 20] width 76 height 41
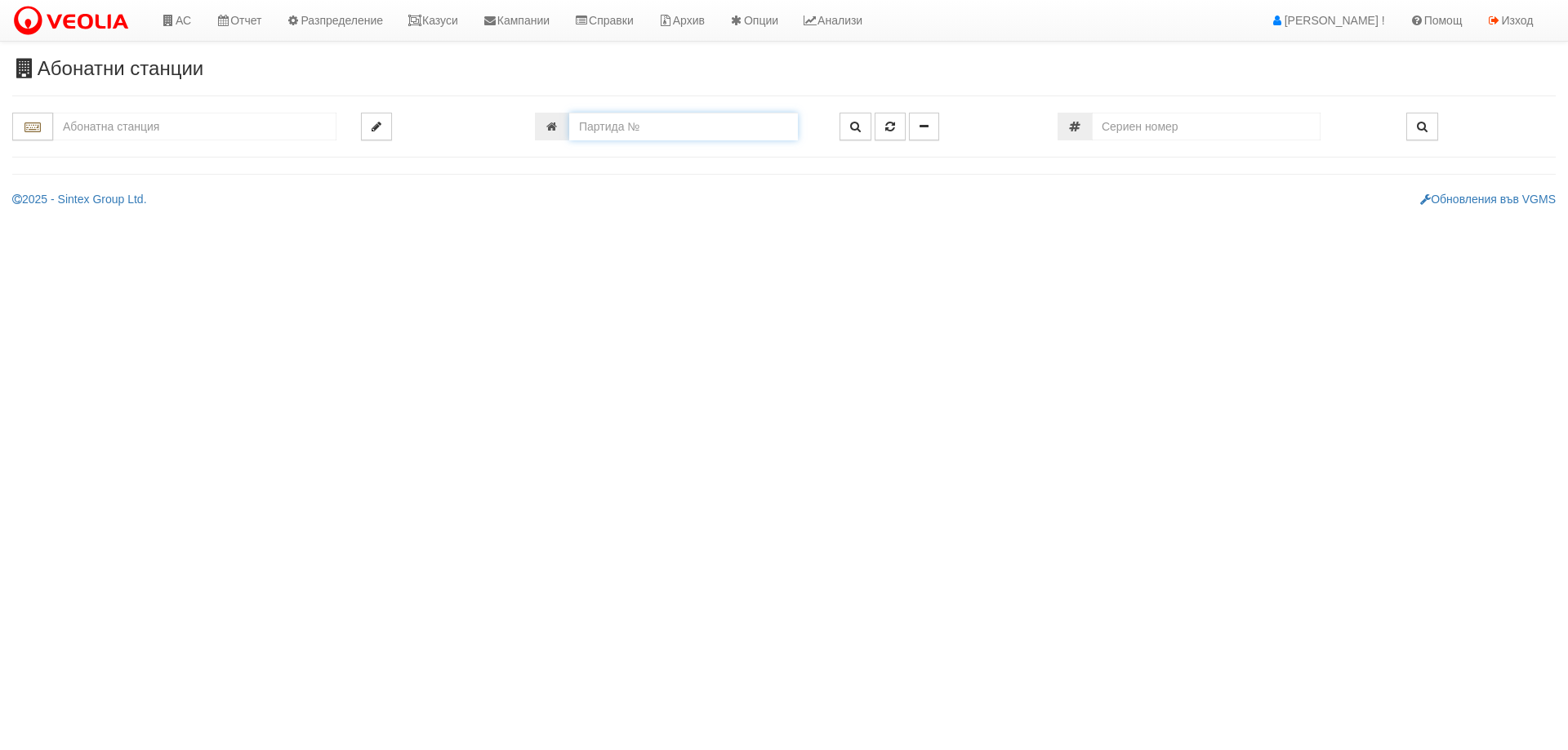
click at [665, 139] on input "number" at bounding box center [684, 126] width 229 height 28
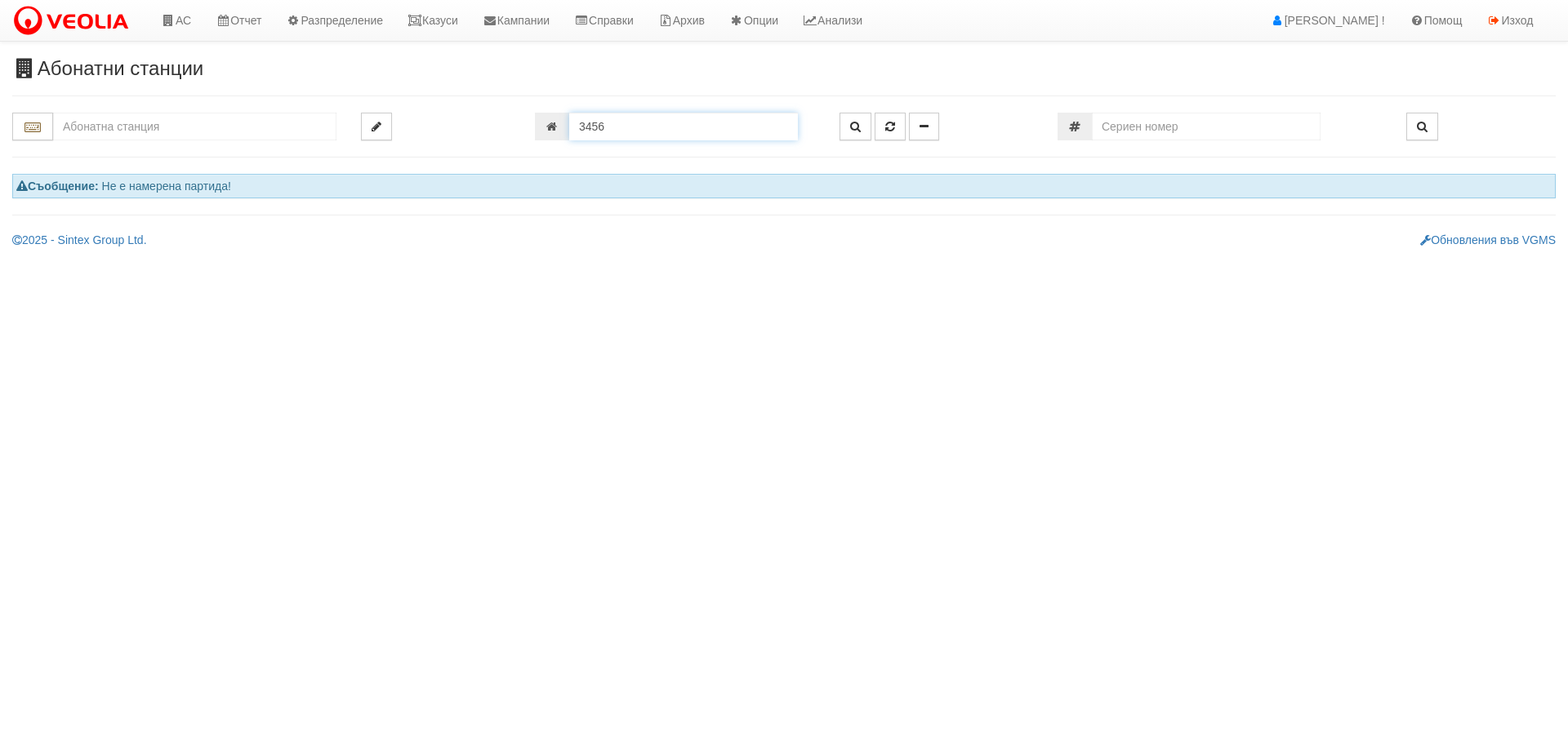
click at [608, 123] on input "3456" at bounding box center [684, 126] width 229 height 28
type input "3426"
type input "115/10 - "[PERSON_NAME] [GEOGRAPHIC_DATA] " ЕАД"
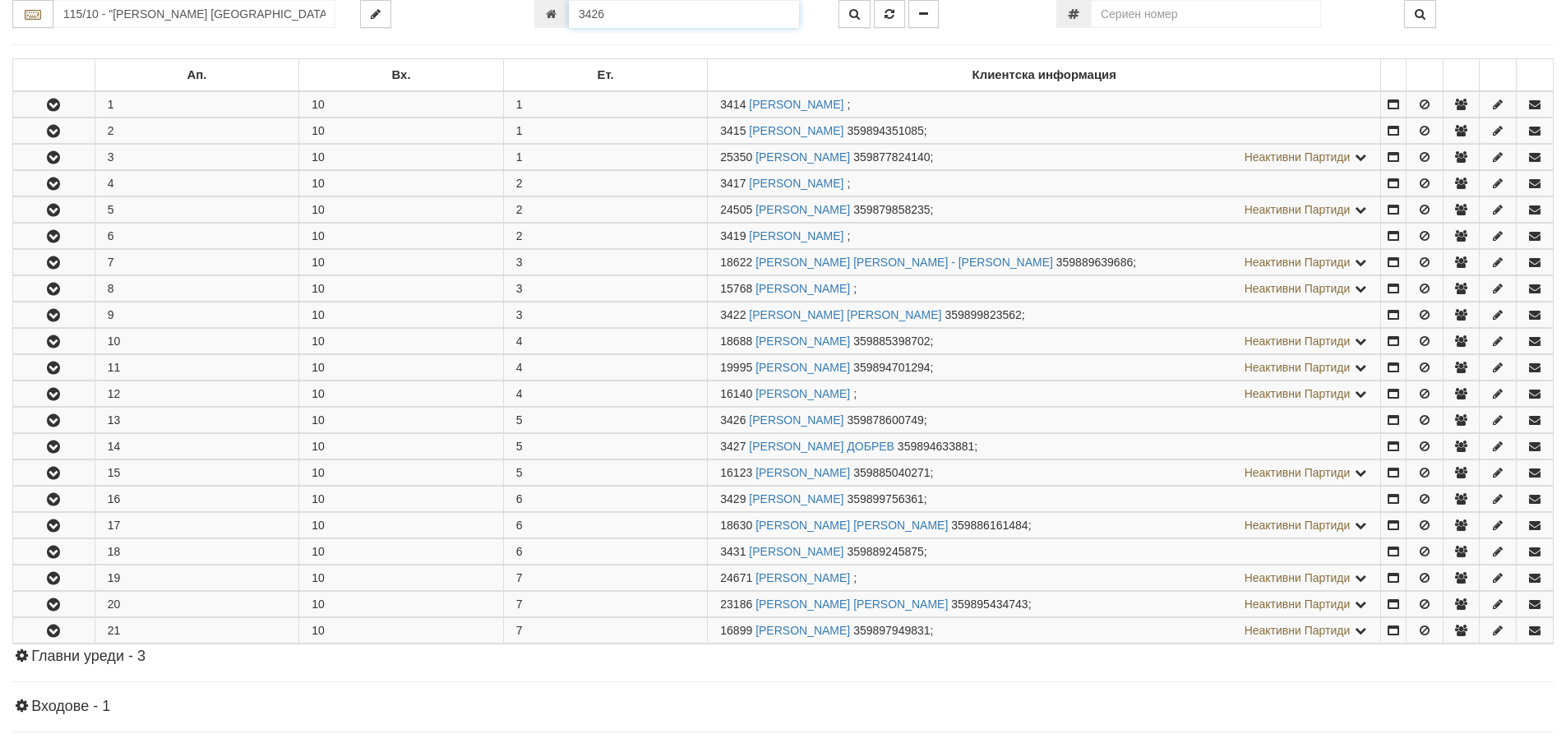
scroll to position [575, 0]
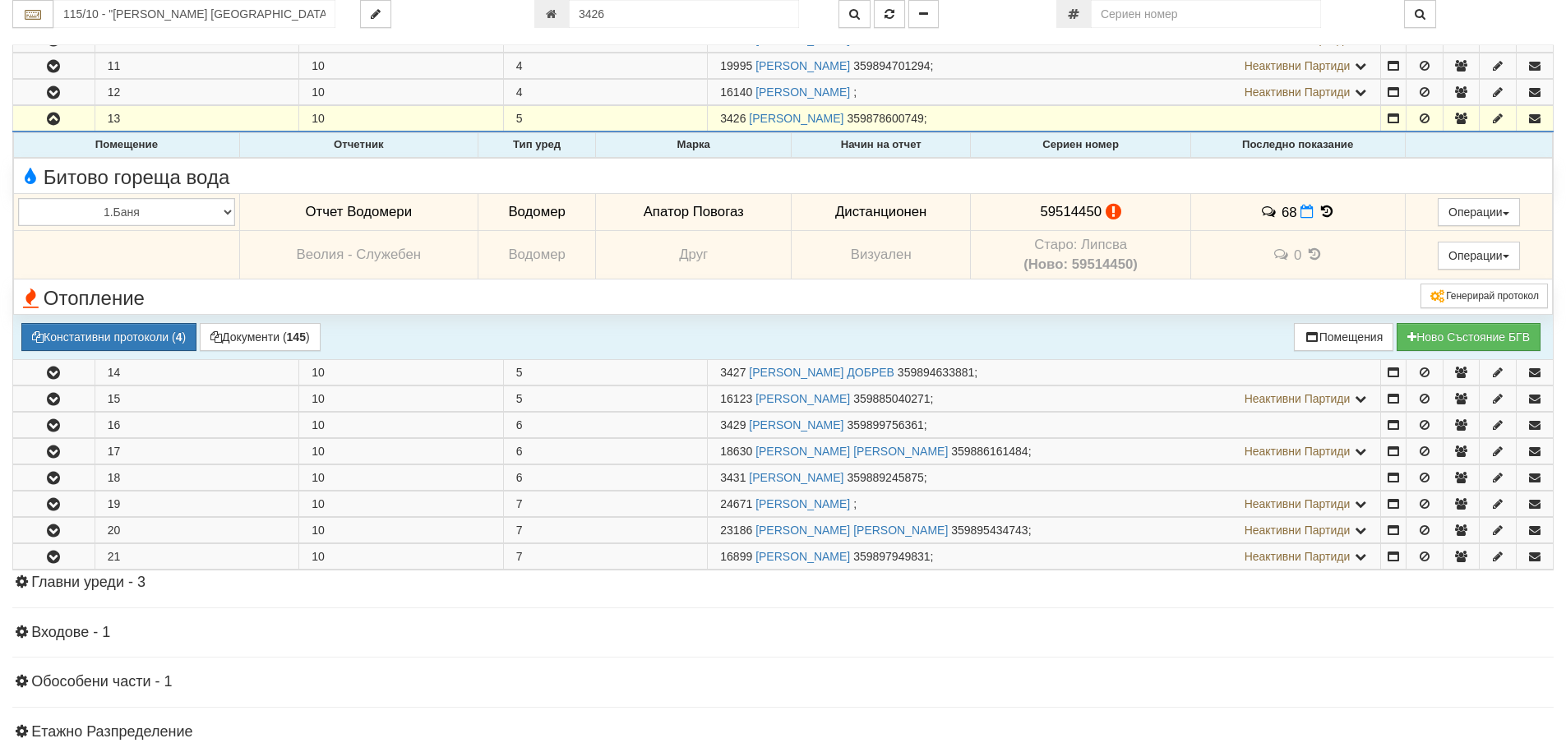
click at [1317, 210] on icon at bounding box center [1326, 212] width 18 height 14
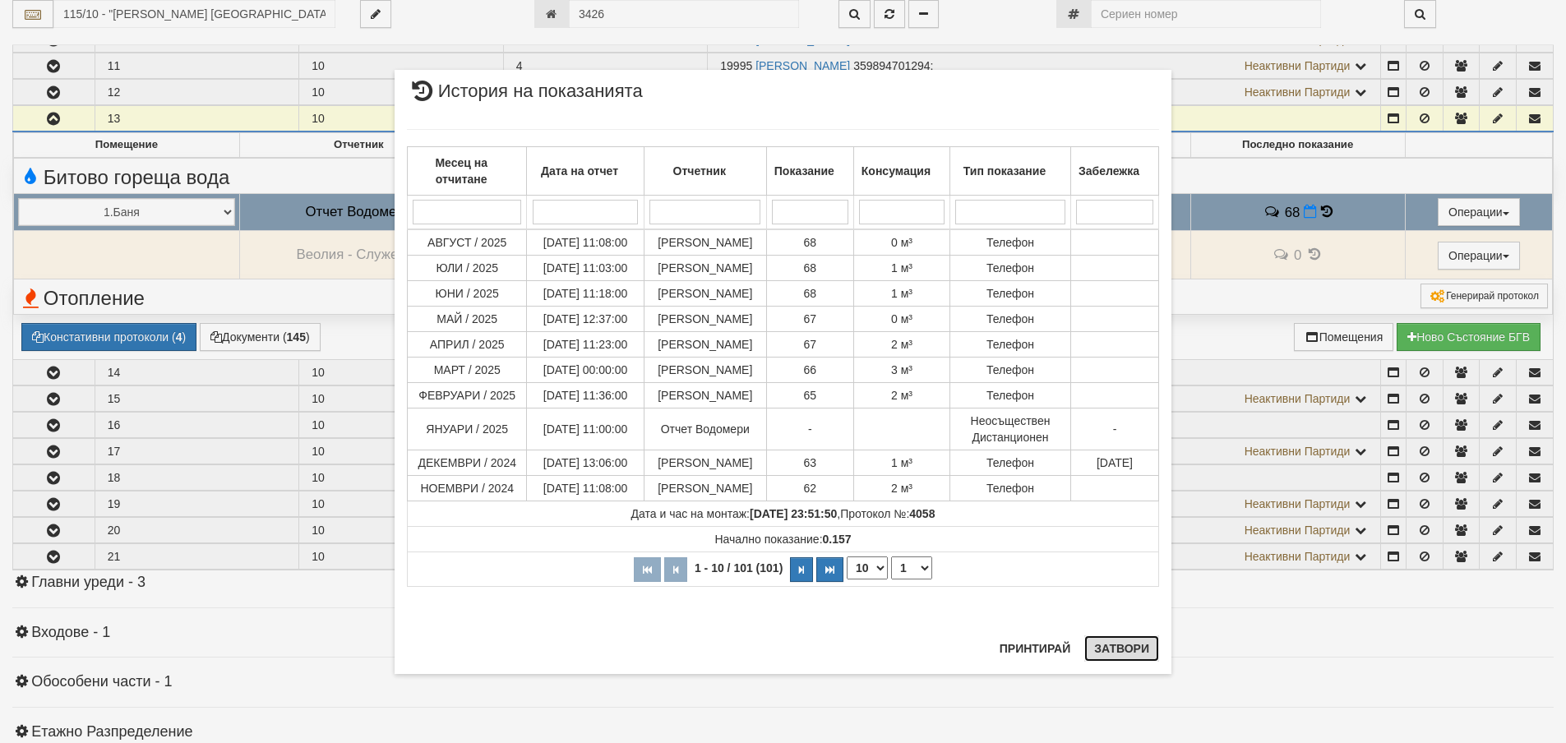
click at [1124, 654] on button "Затвори" at bounding box center [1121, 648] width 75 height 26
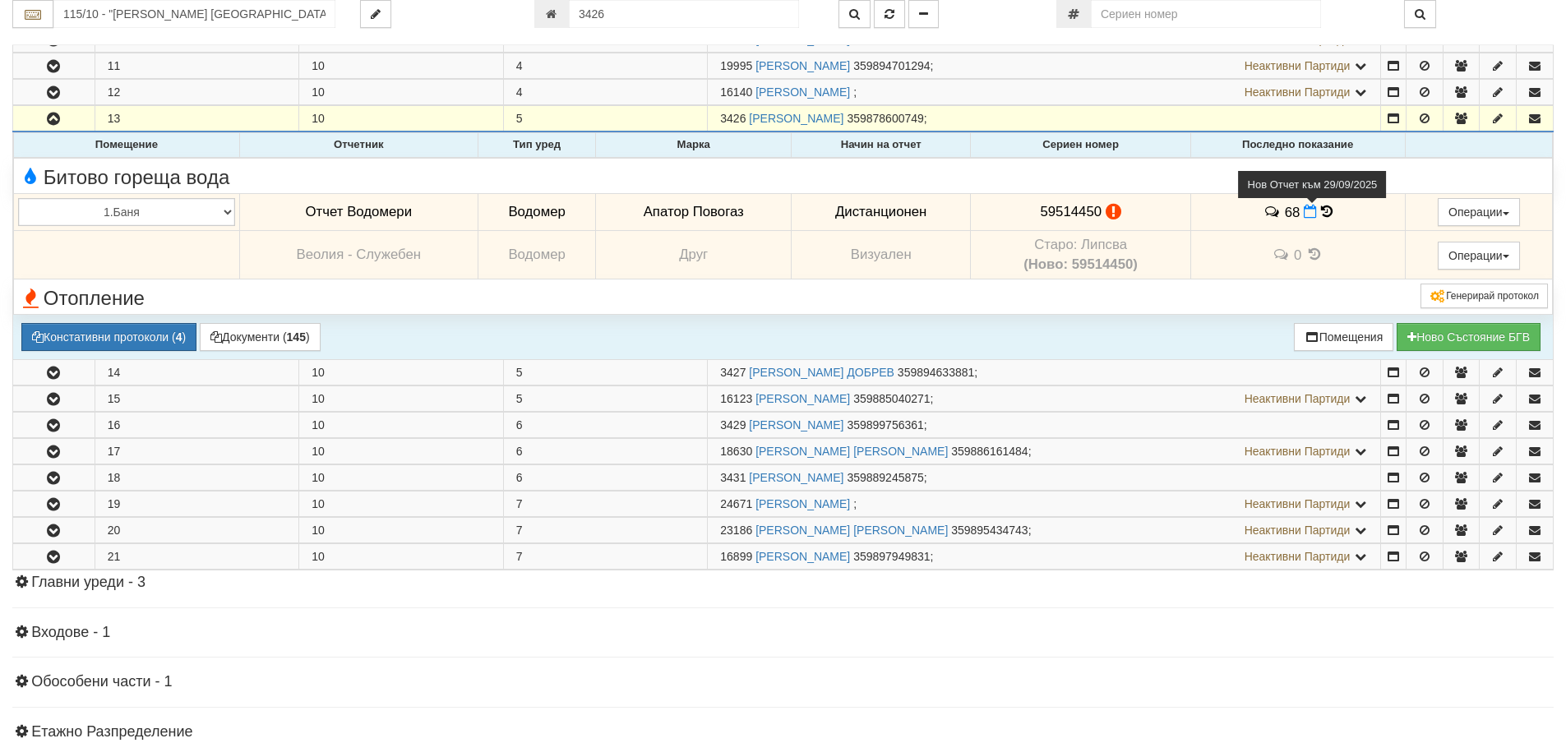
click at [1304, 210] on icon at bounding box center [1309, 212] width 13 height 14
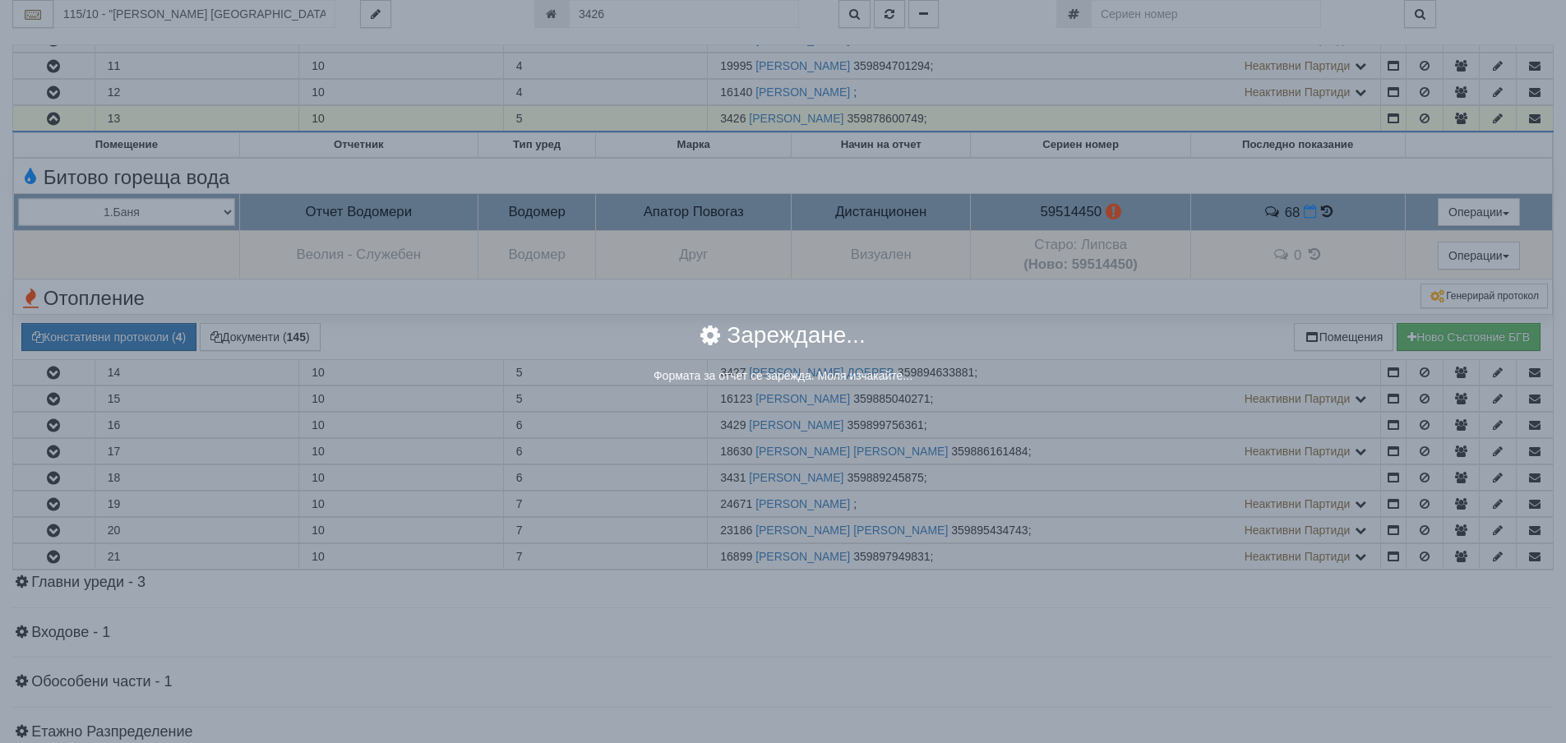
select select "8ac75930-9bfd-e511-80be-8d5a1dced85a"
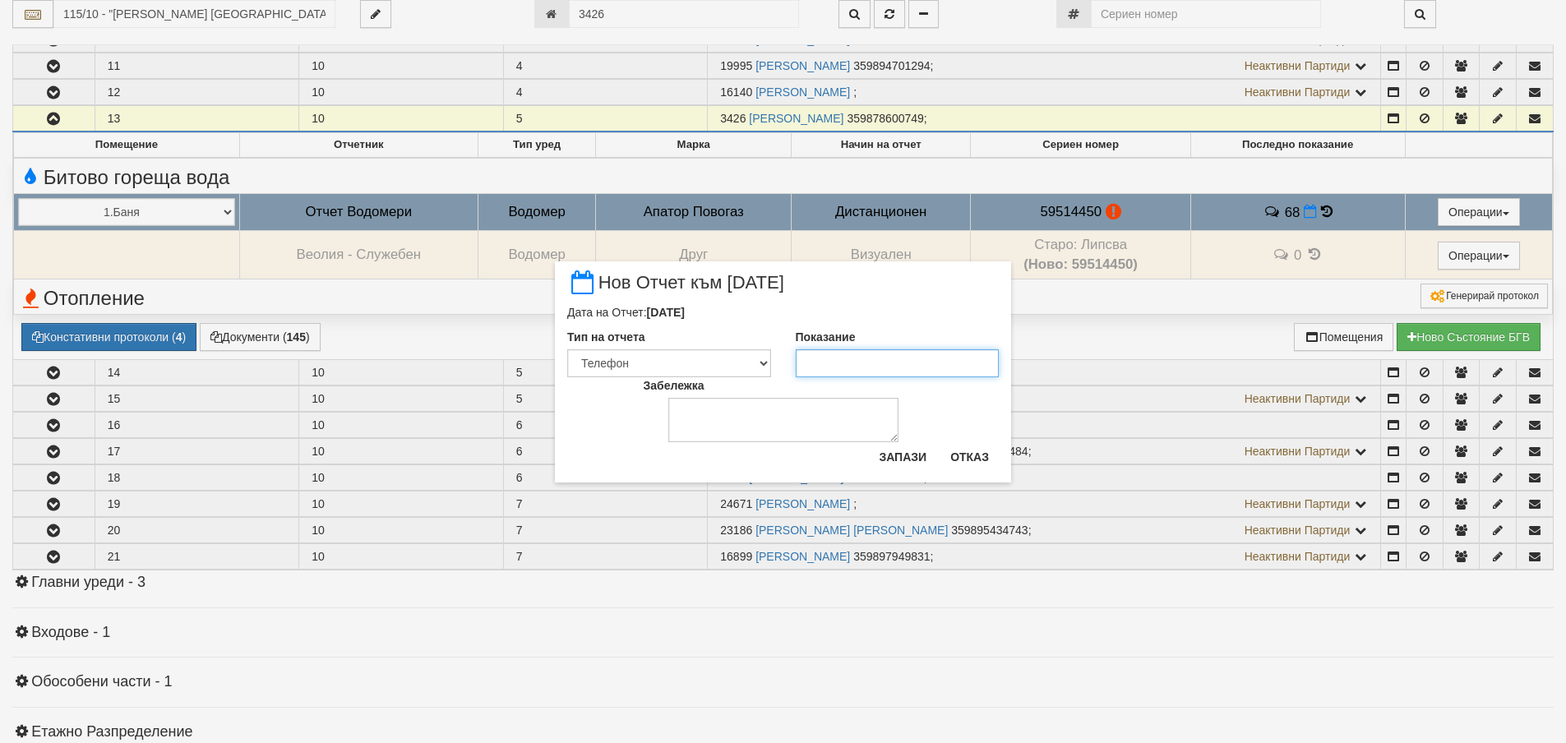
click at [821, 361] on input "Показание" at bounding box center [898, 363] width 204 height 28
type input "68"
click at [920, 462] on button "Запази" at bounding box center [902, 457] width 67 height 26
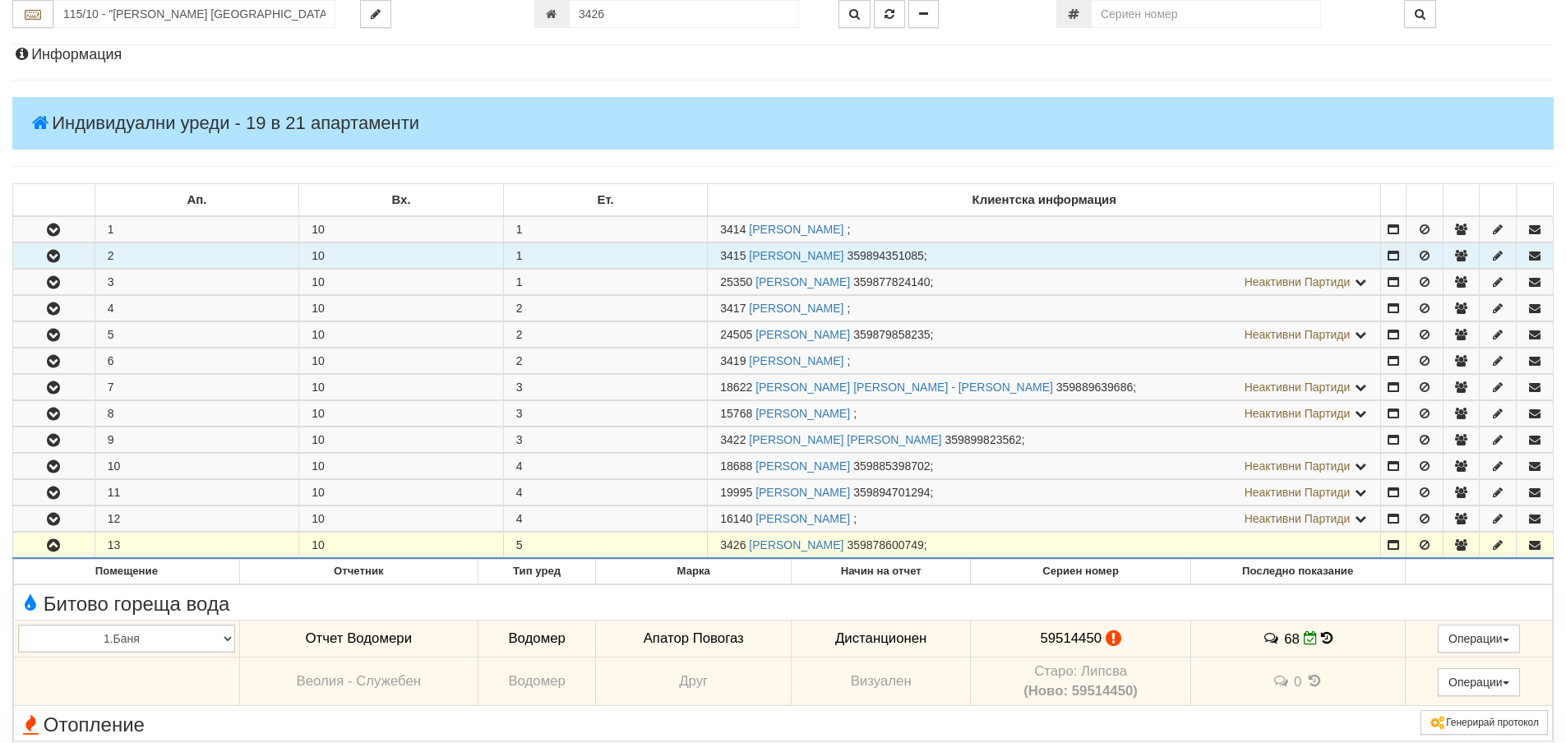
scroll to position [0, 0]
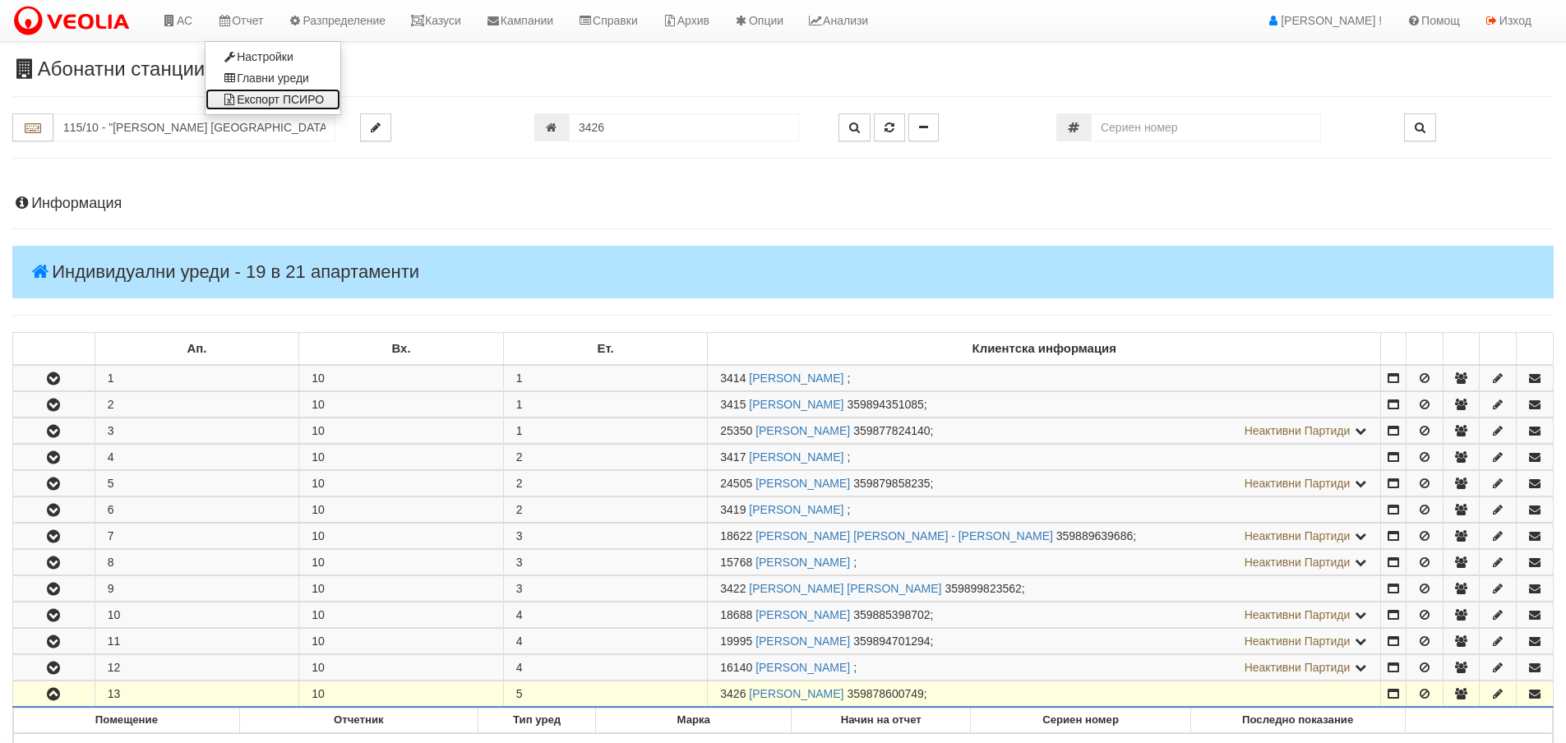
click at [273, 98] on link "Експорт ПСИРО" at bounding box center [272, 99] width 135 height 21
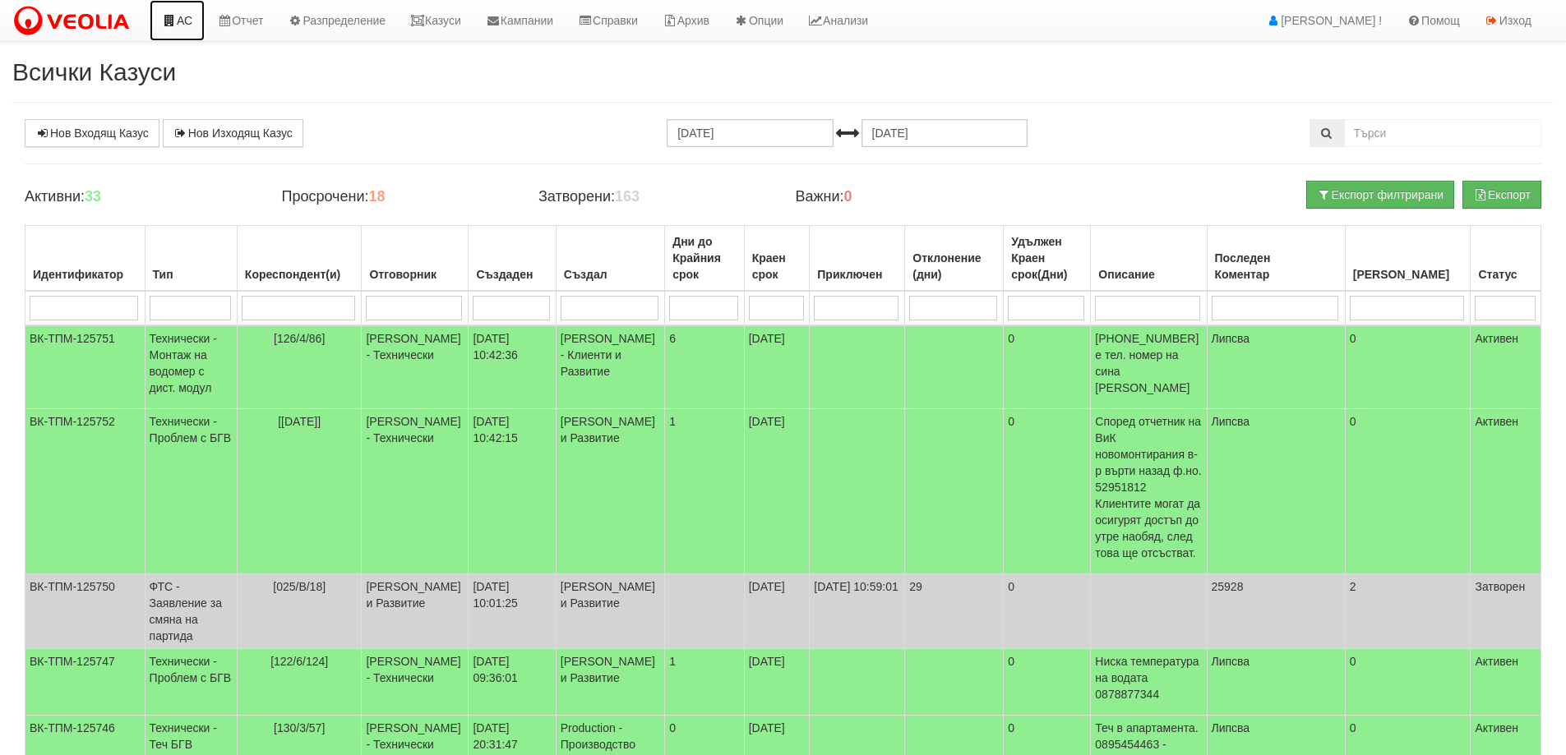
click at [177, 20] on link "АС" at bounding box center [177, 20] width 55 height 41
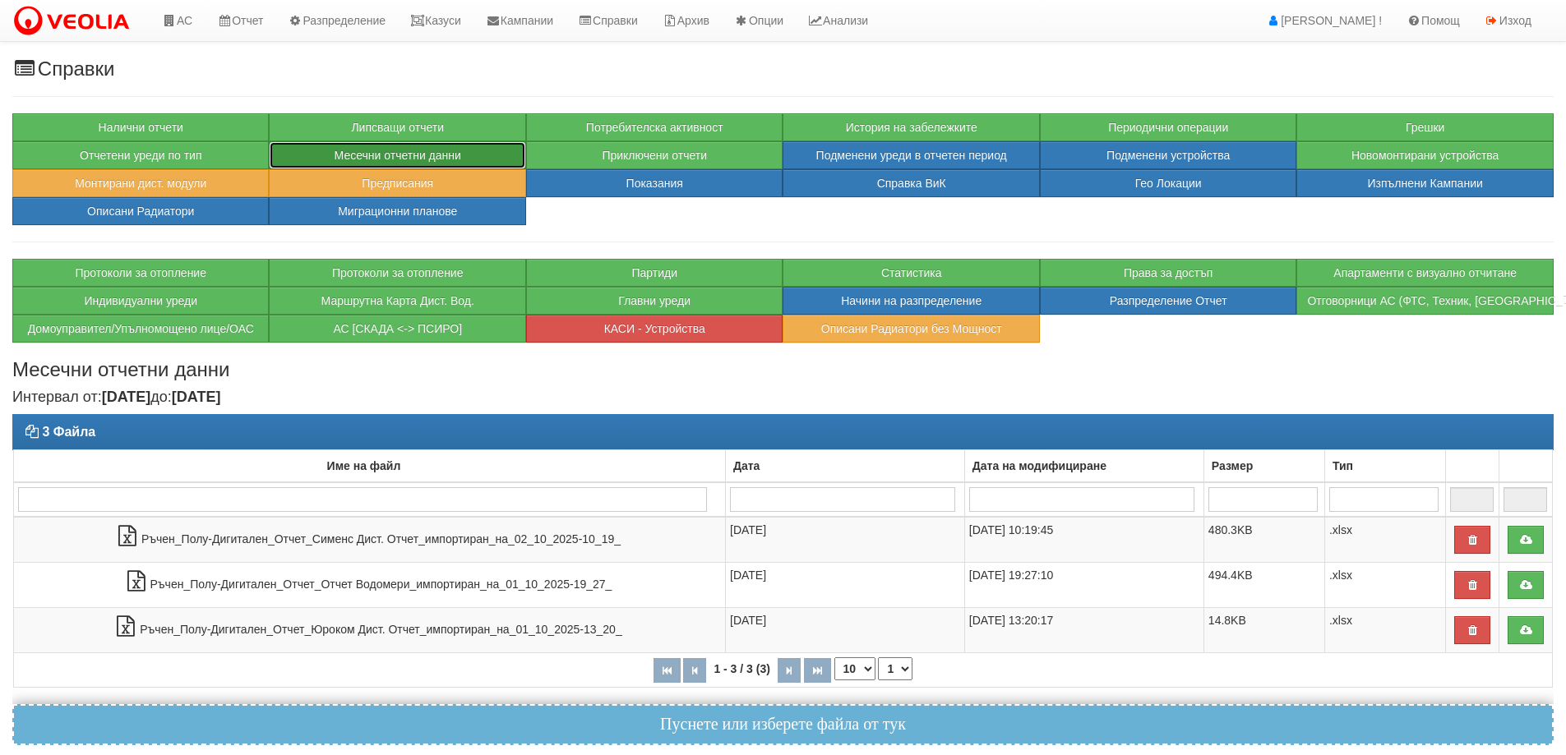
click at [445, 153] on button "Месечни отчетни данни" at bounding box center [397, 155] width 256 height 28
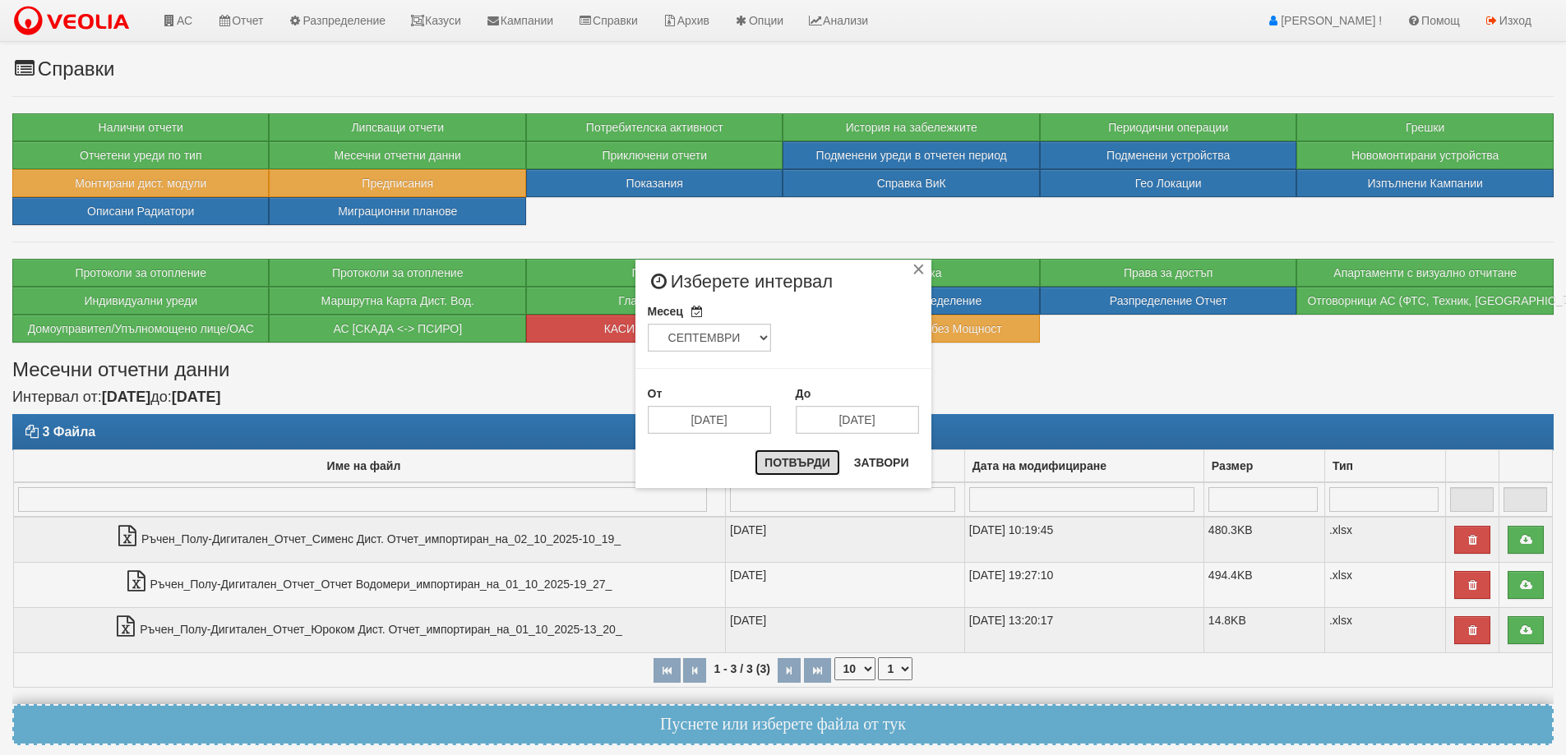
click at [805, 454] on button "Потвърди" at bounding box center [796, 463] width 85 height 26
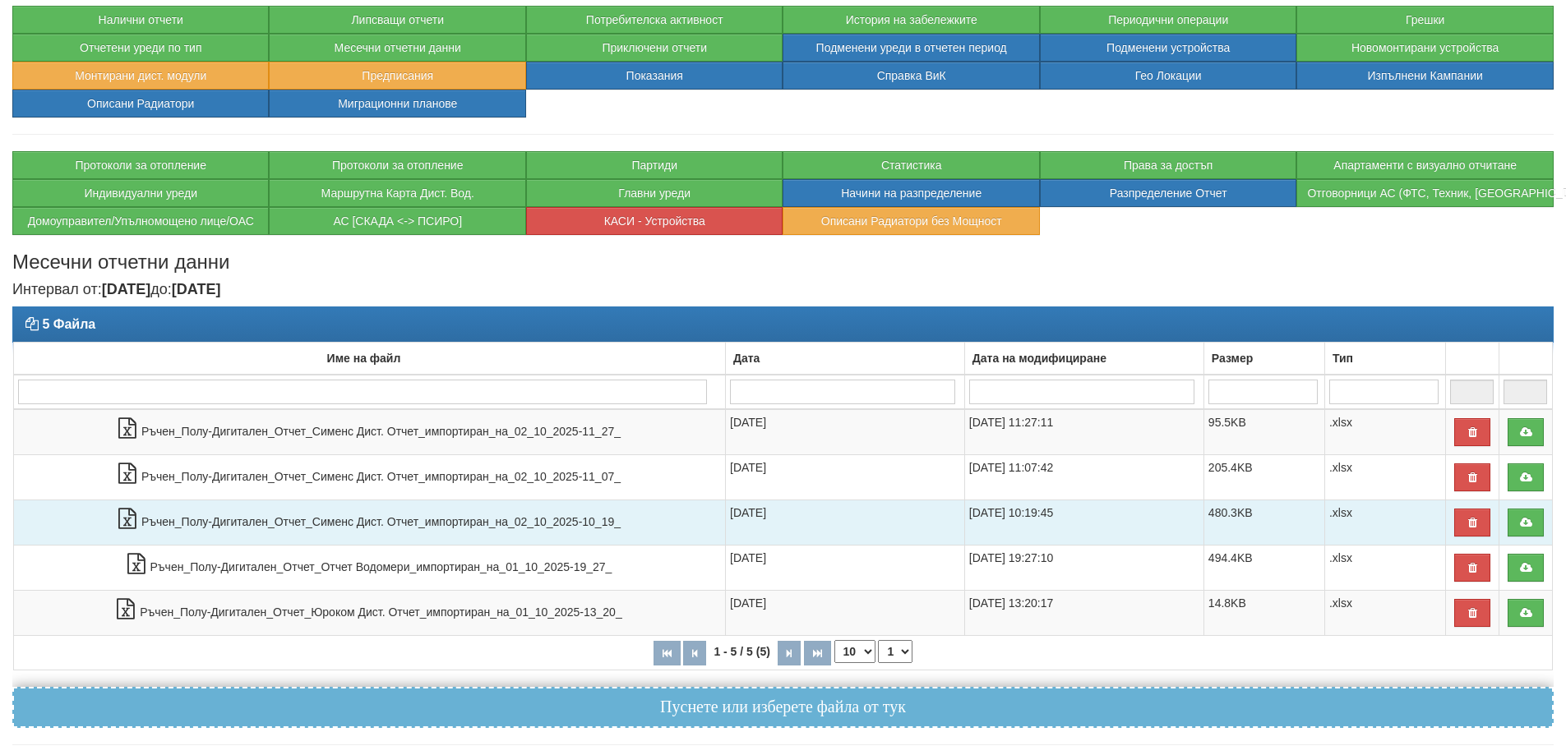
scroll to position [143, 0]
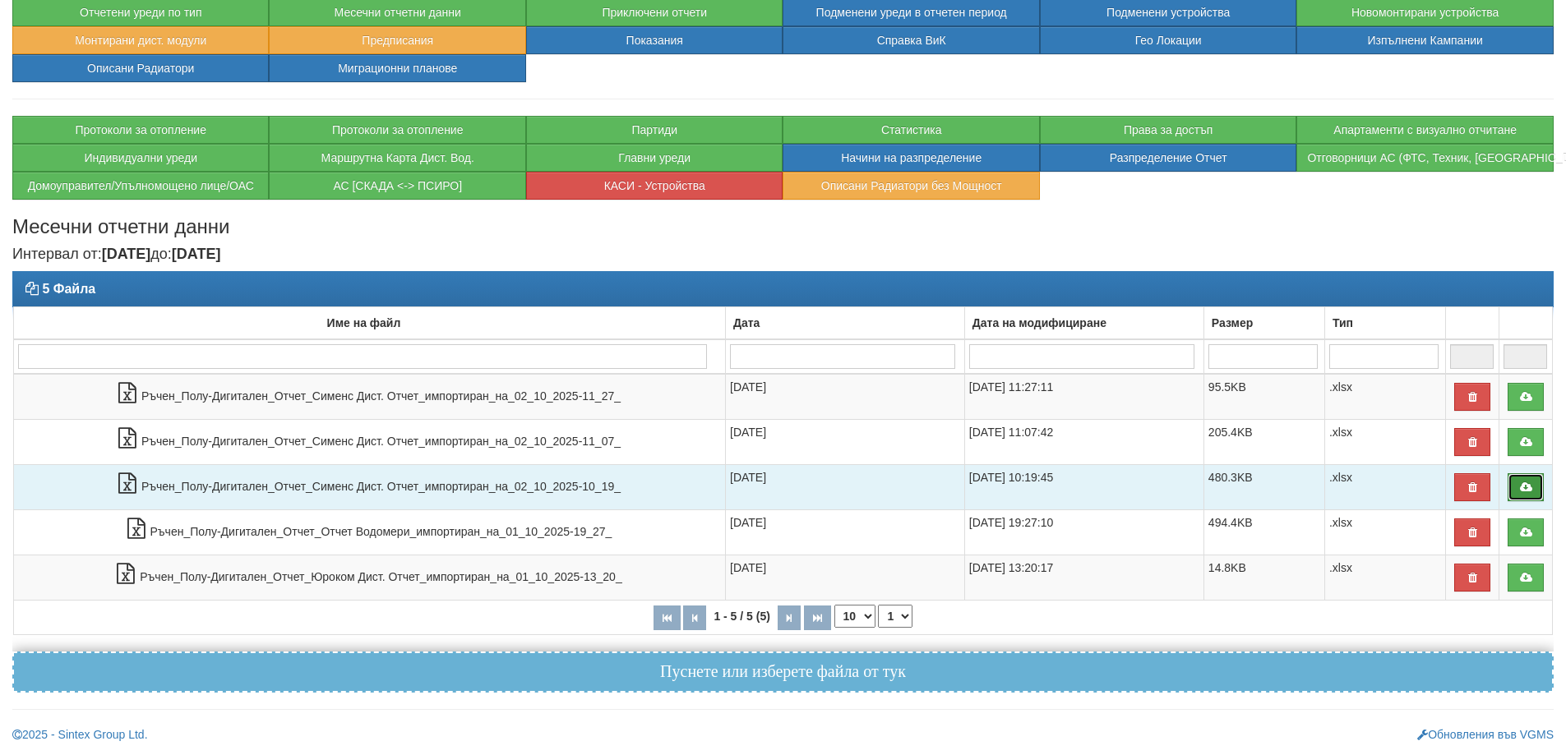
click at [1533, 485] on link at bounding box center [1525, 487] width 36 height 28
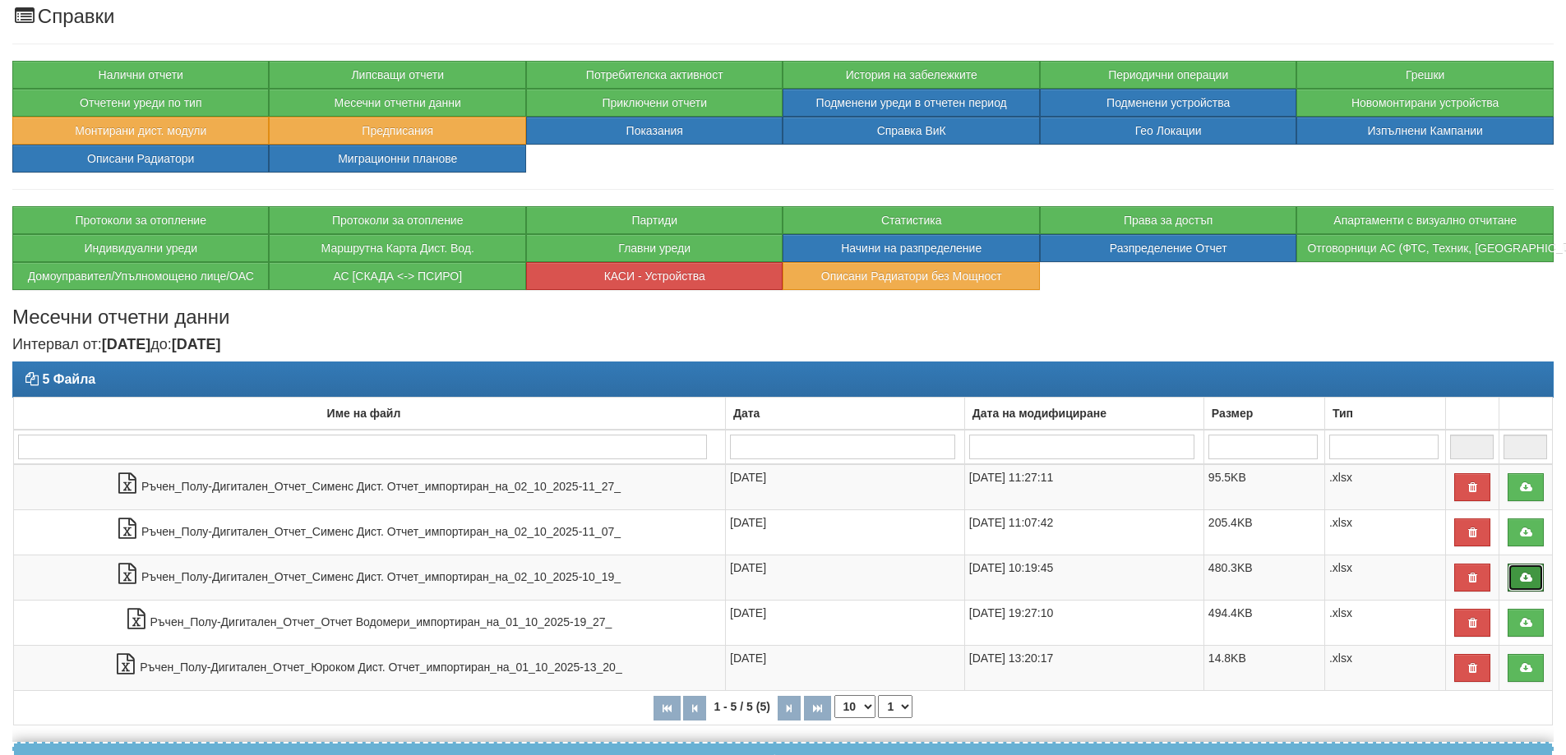
scroll to position [82, 0]
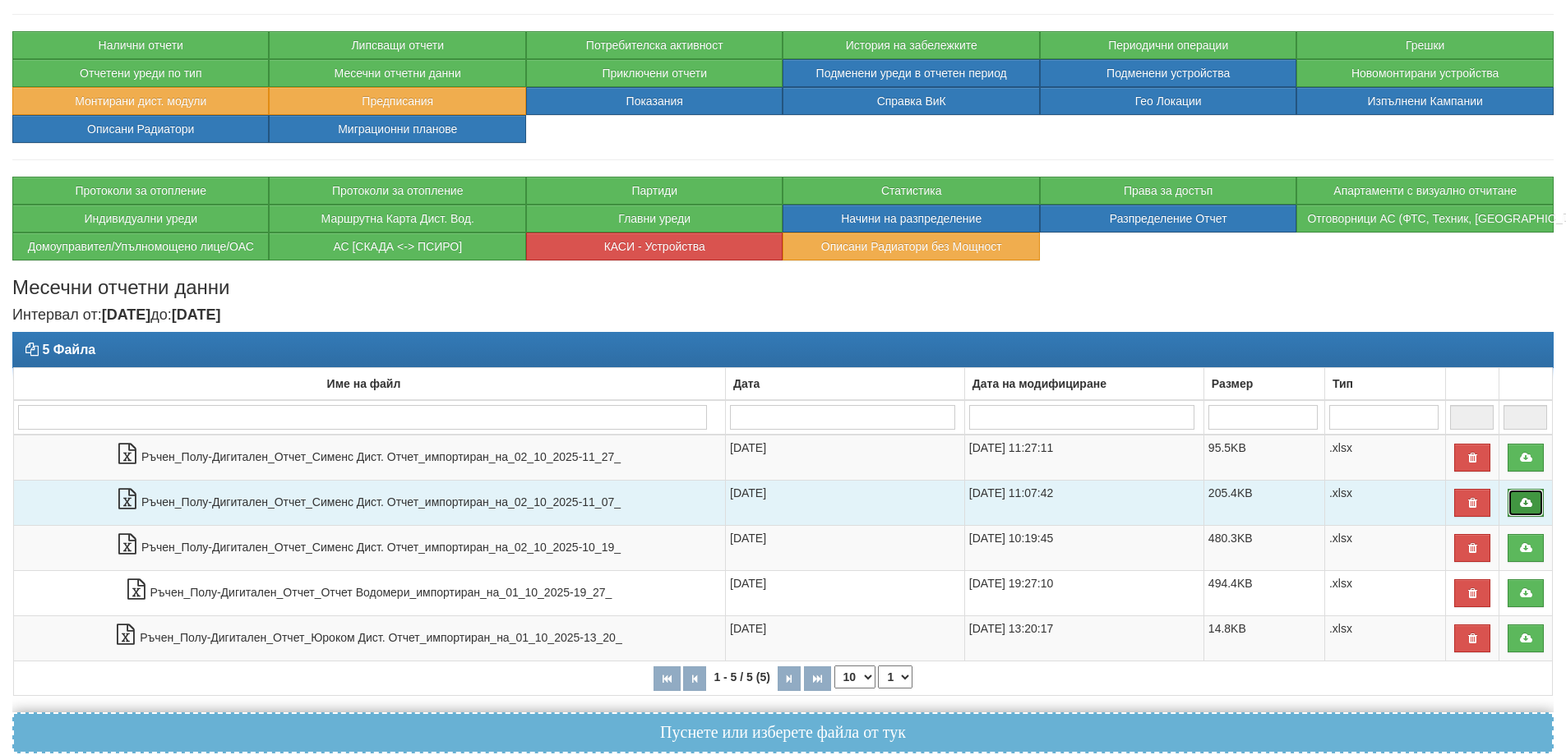
click at [1520, 503] on icon at bounding box center [1525, 503] width 15 height 12
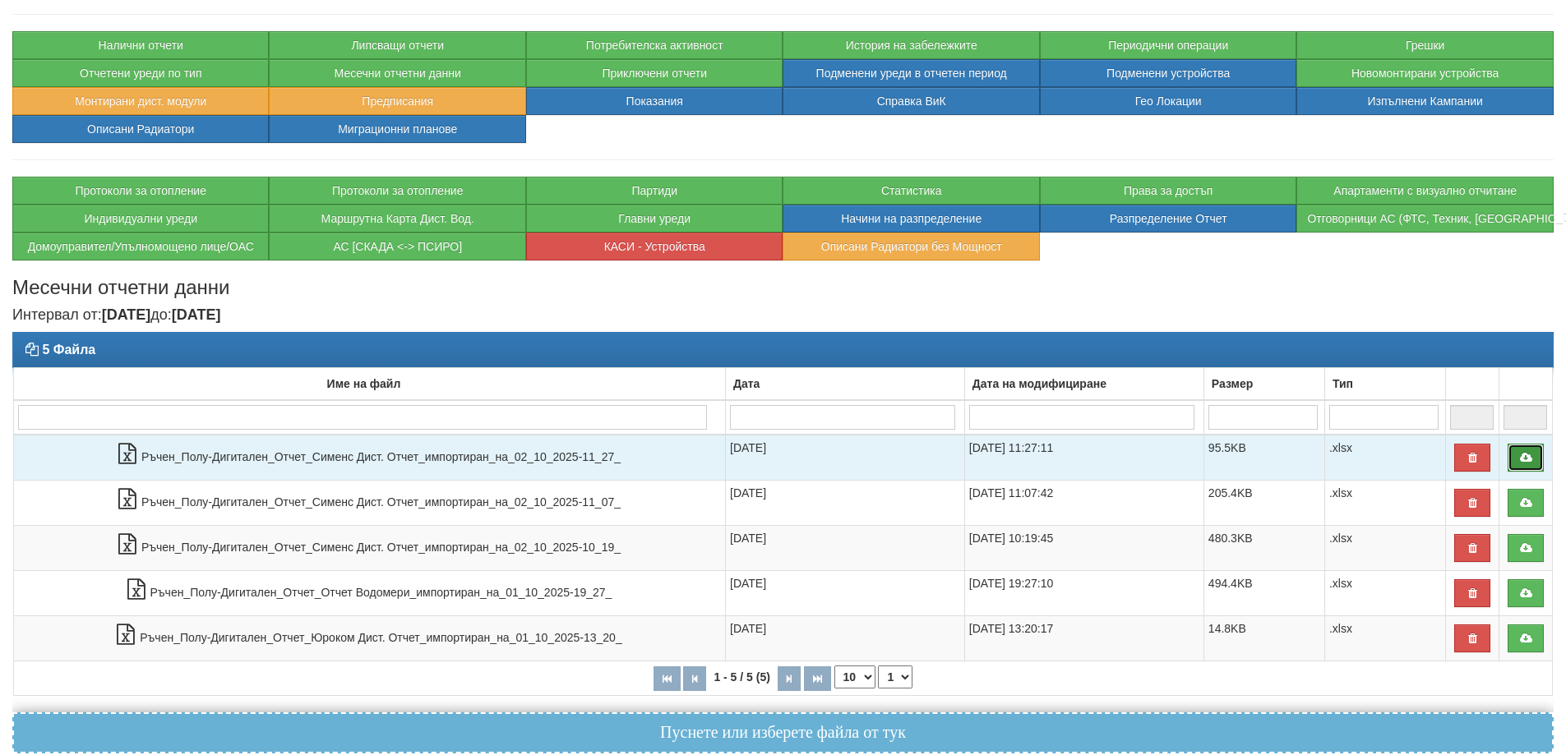
click at [1531, 459] on icon at bounding box center [1525, 458] width 15 height 12
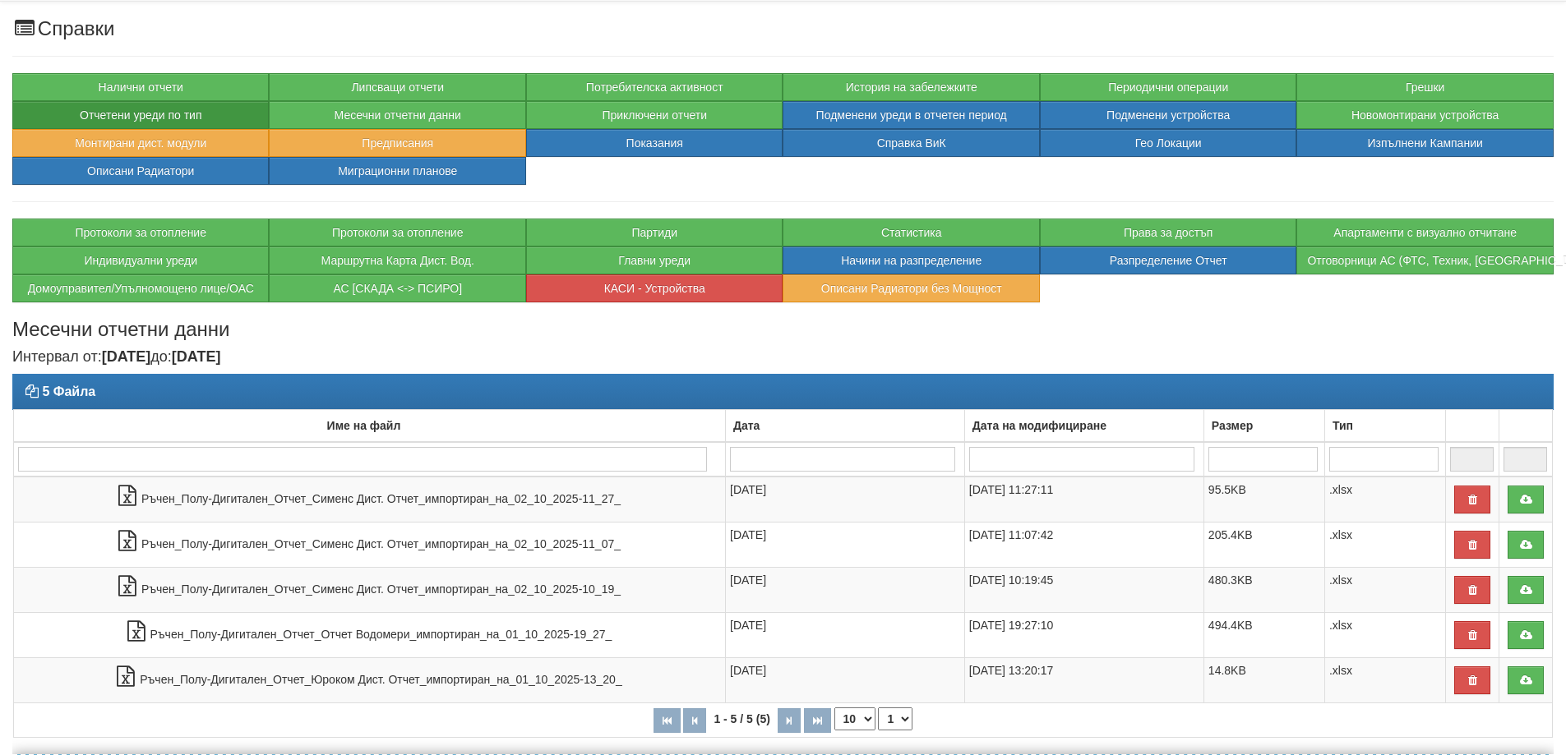
scroll to position [0, 0]
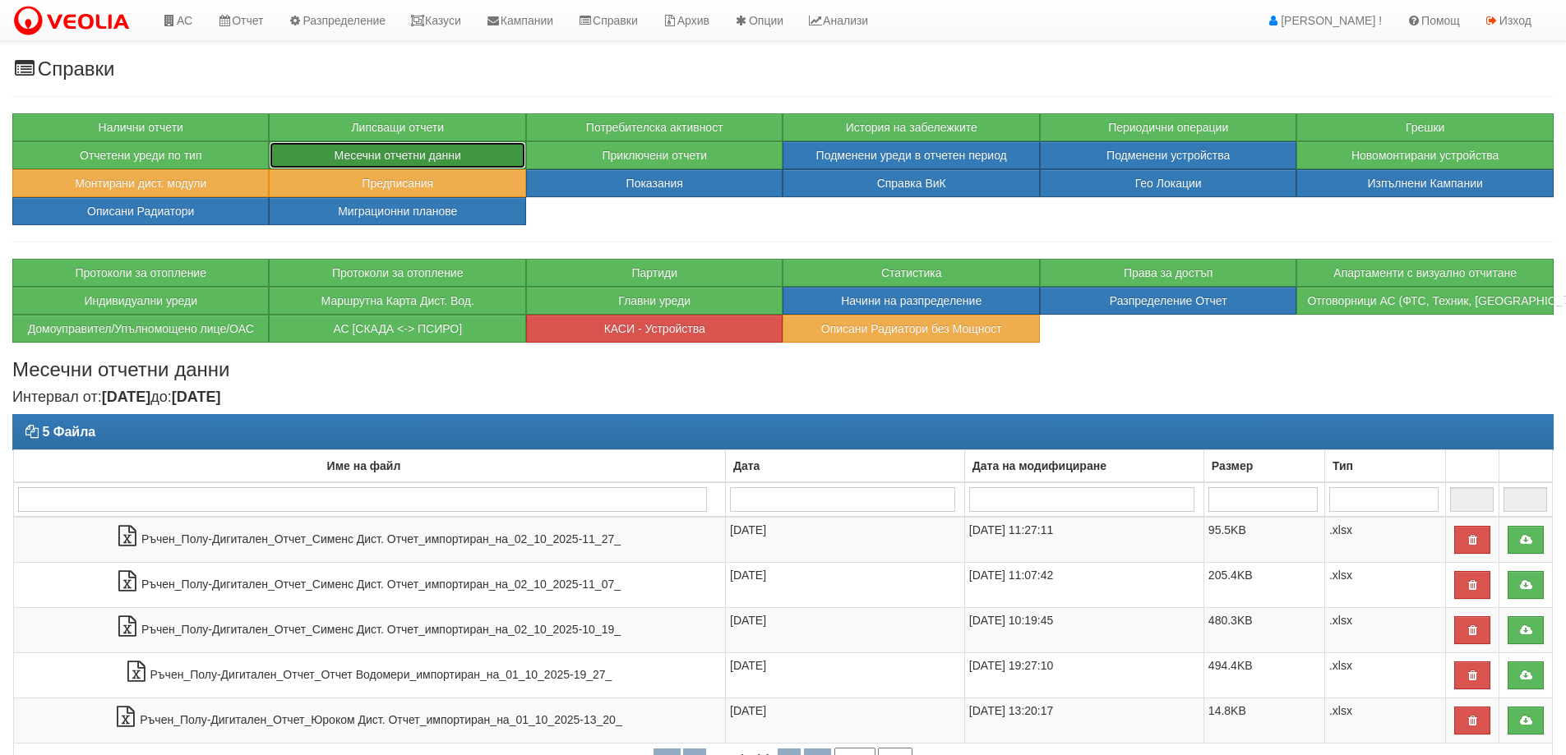
click at [460, 150] on button "Месечни отчетни данни" at bounding box center [397, 155] width 256 height 28
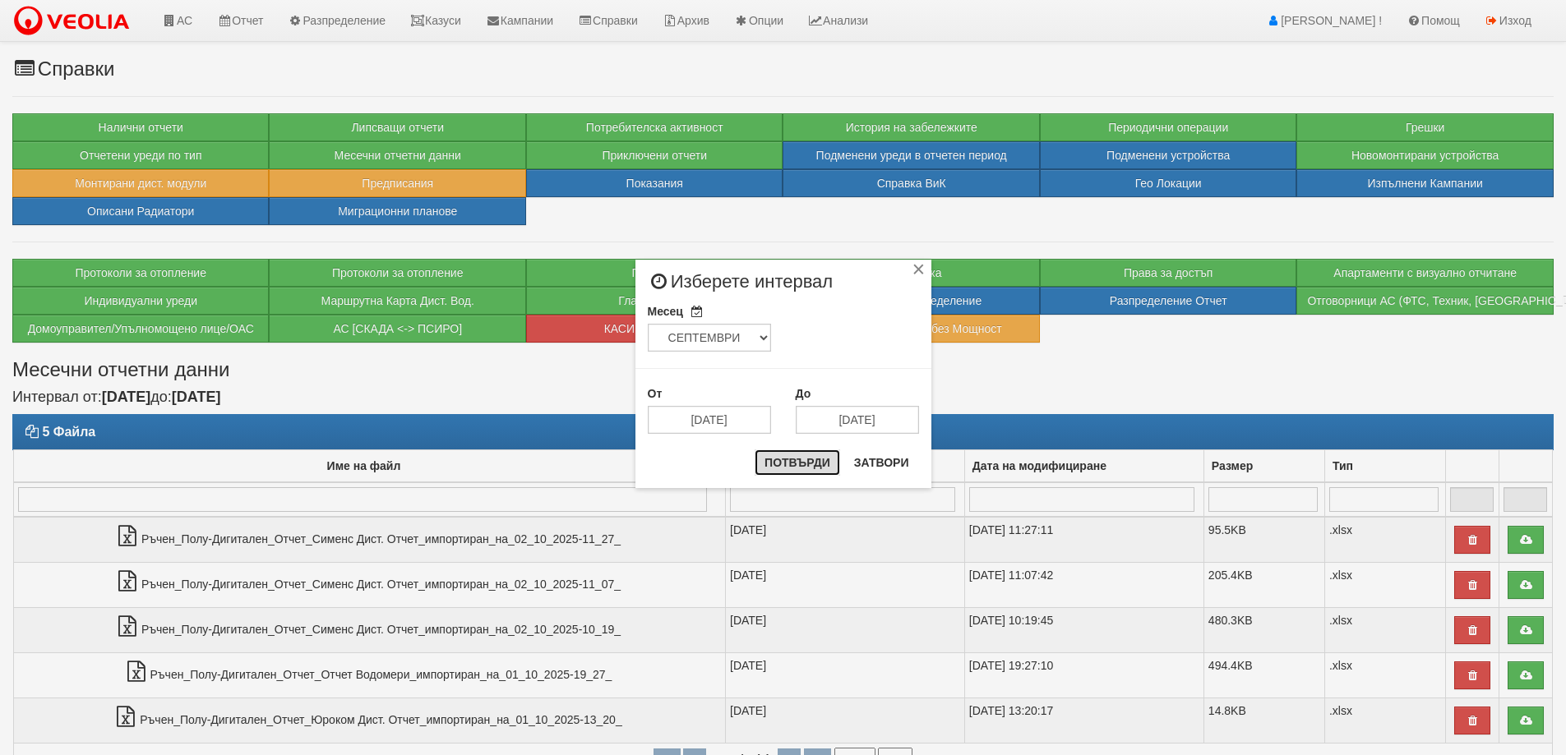
click at [816, 465] on button "Потвърди" at bounding box center [796, 463] width 85 height 26
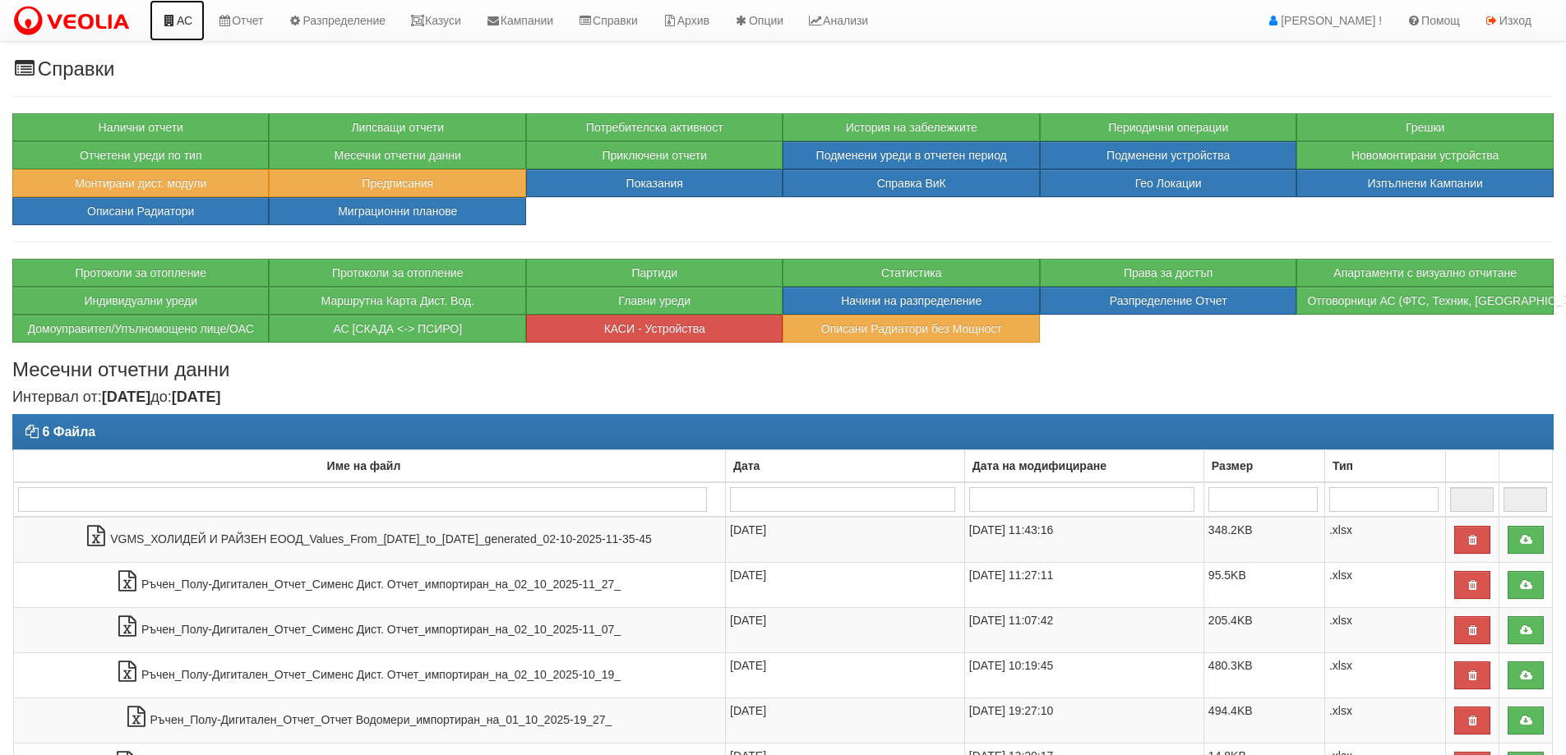
click at [182, 20] on link "АС" at bounding box center [177, 20] width 55 height 41
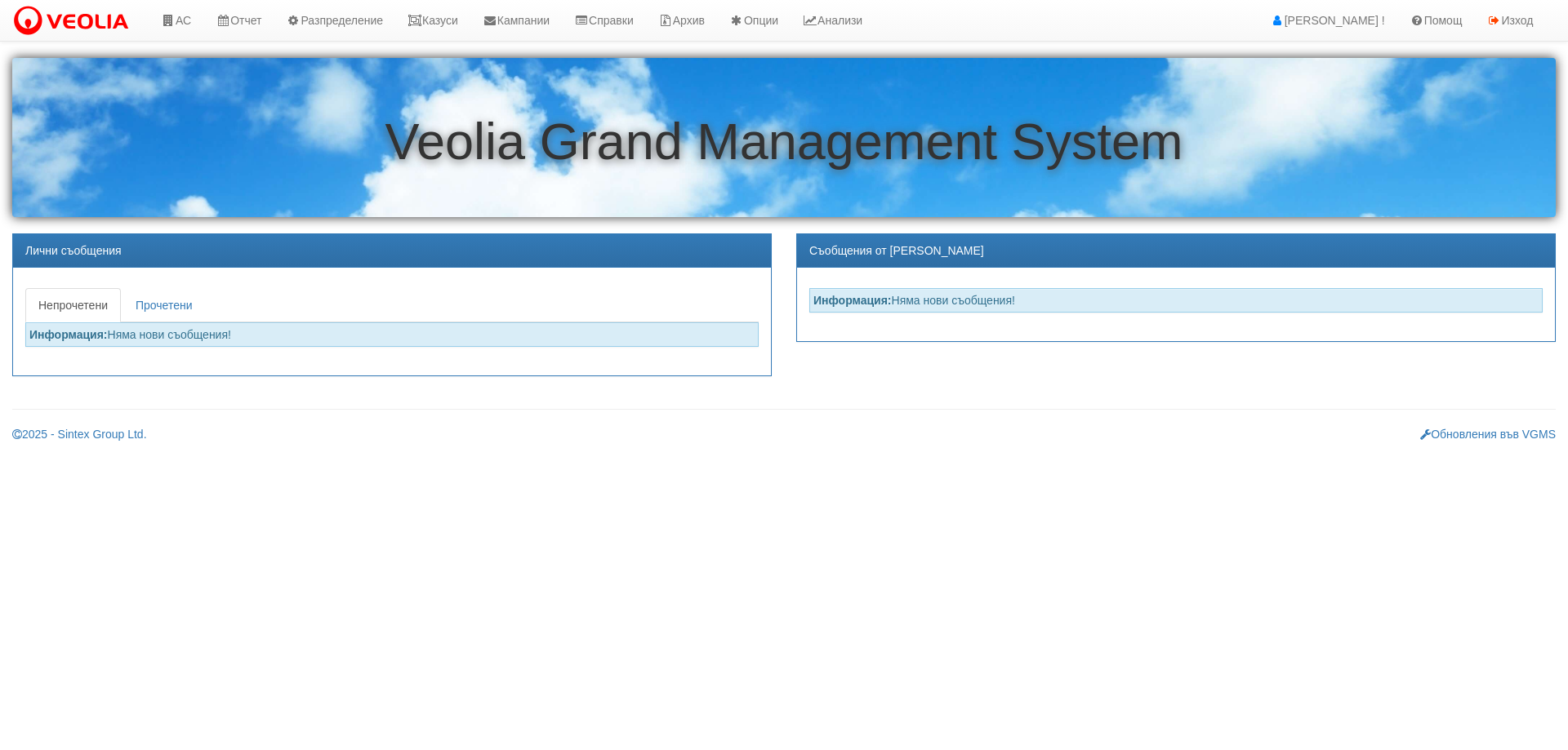
click at [167, 20] on icon at bounding box center [168, 21] width 15 height 12
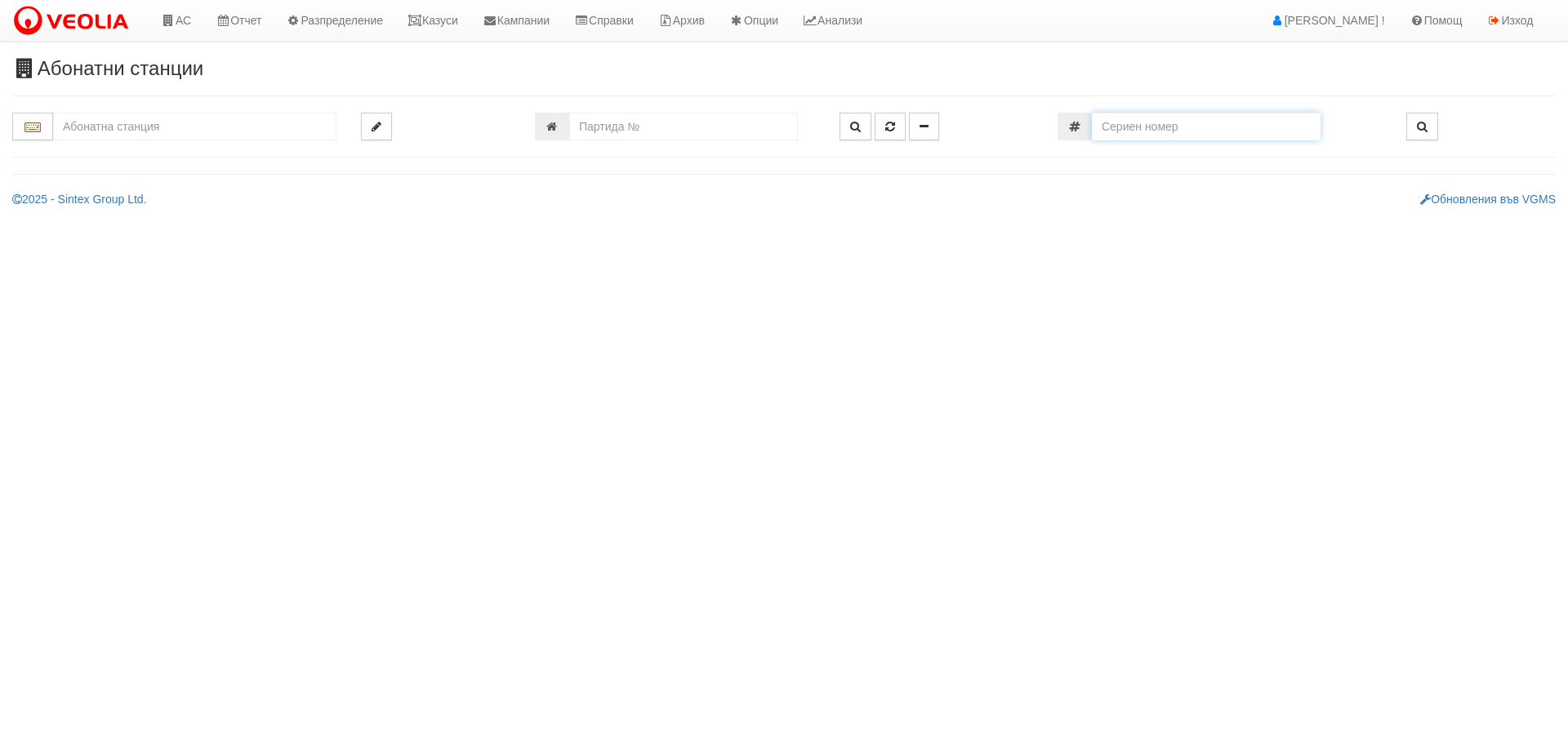
click at [1207, 126] on input "number" at bounding box center [1206, 126] width 229 height 28
paste input "28524837"
type input "28524837"
type input "143/5 - "[PERSON_NAME] [GEOGRAPHIC_DATA] " ЕАД"
type input "12986"
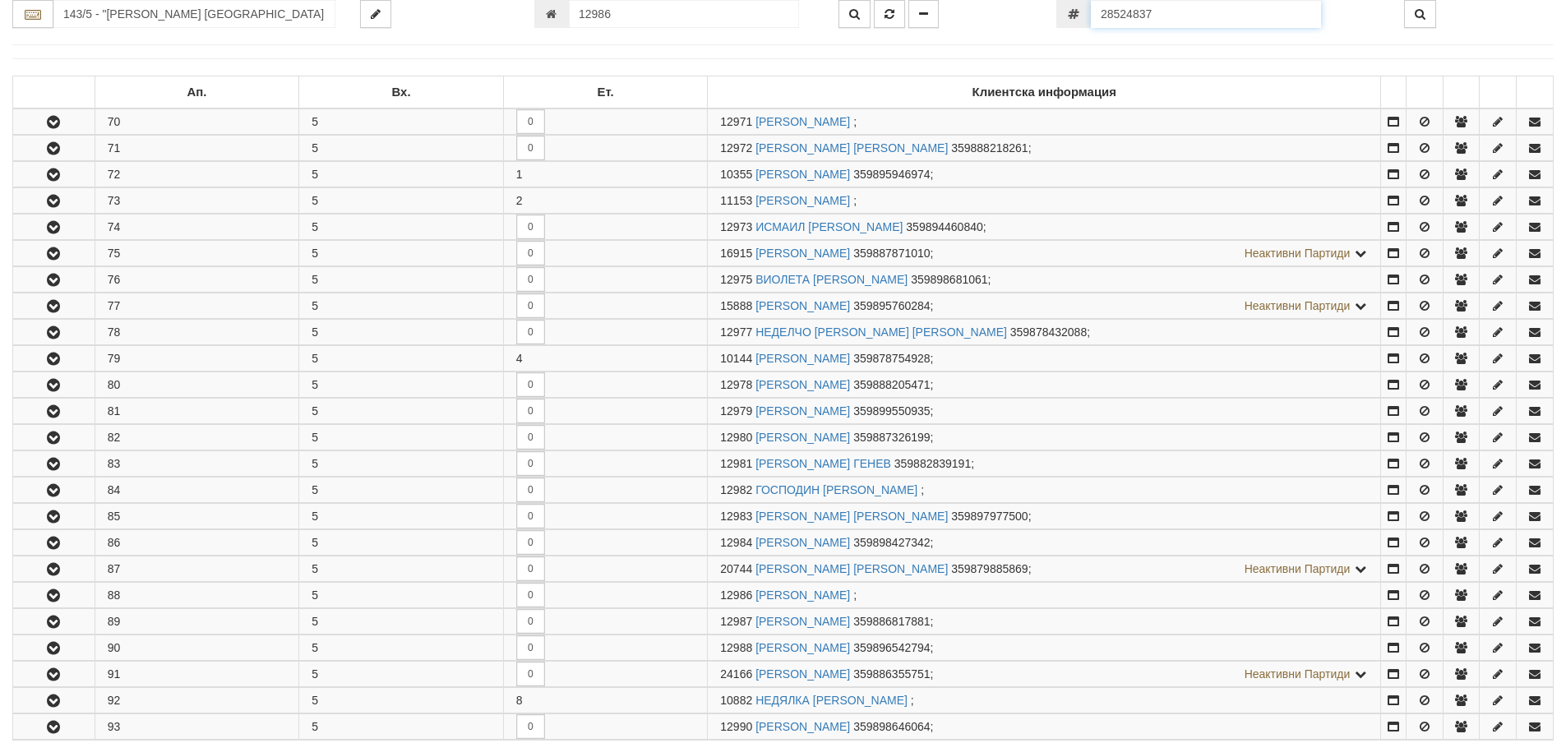
scroll to position [654, 0]
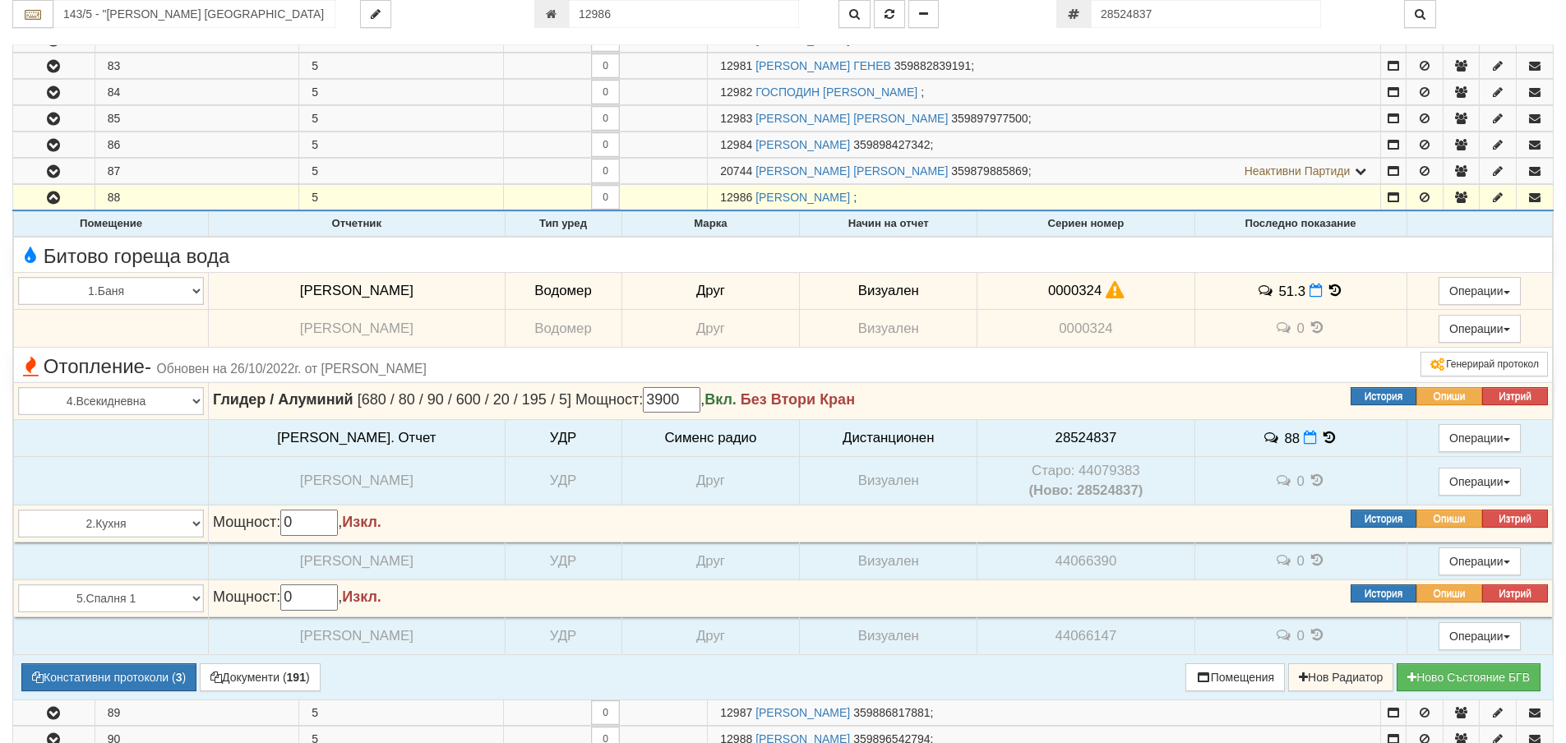
click at [1321, 440] on icon at bounding box center [1329, 438] width 18 height 14
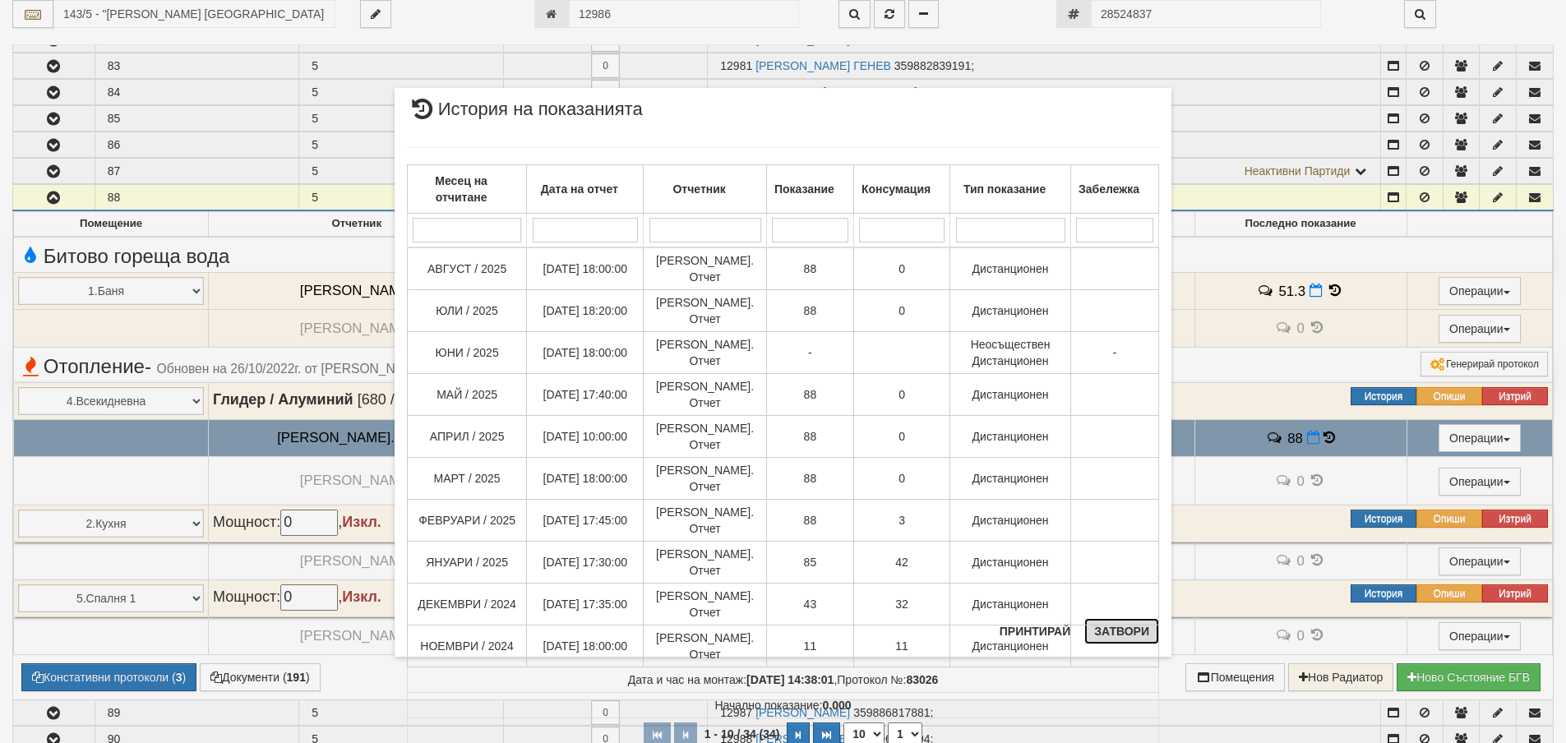
click at [1118, 635] on button "Затвори" at bounding box center [1121, 631] width 75 height 26
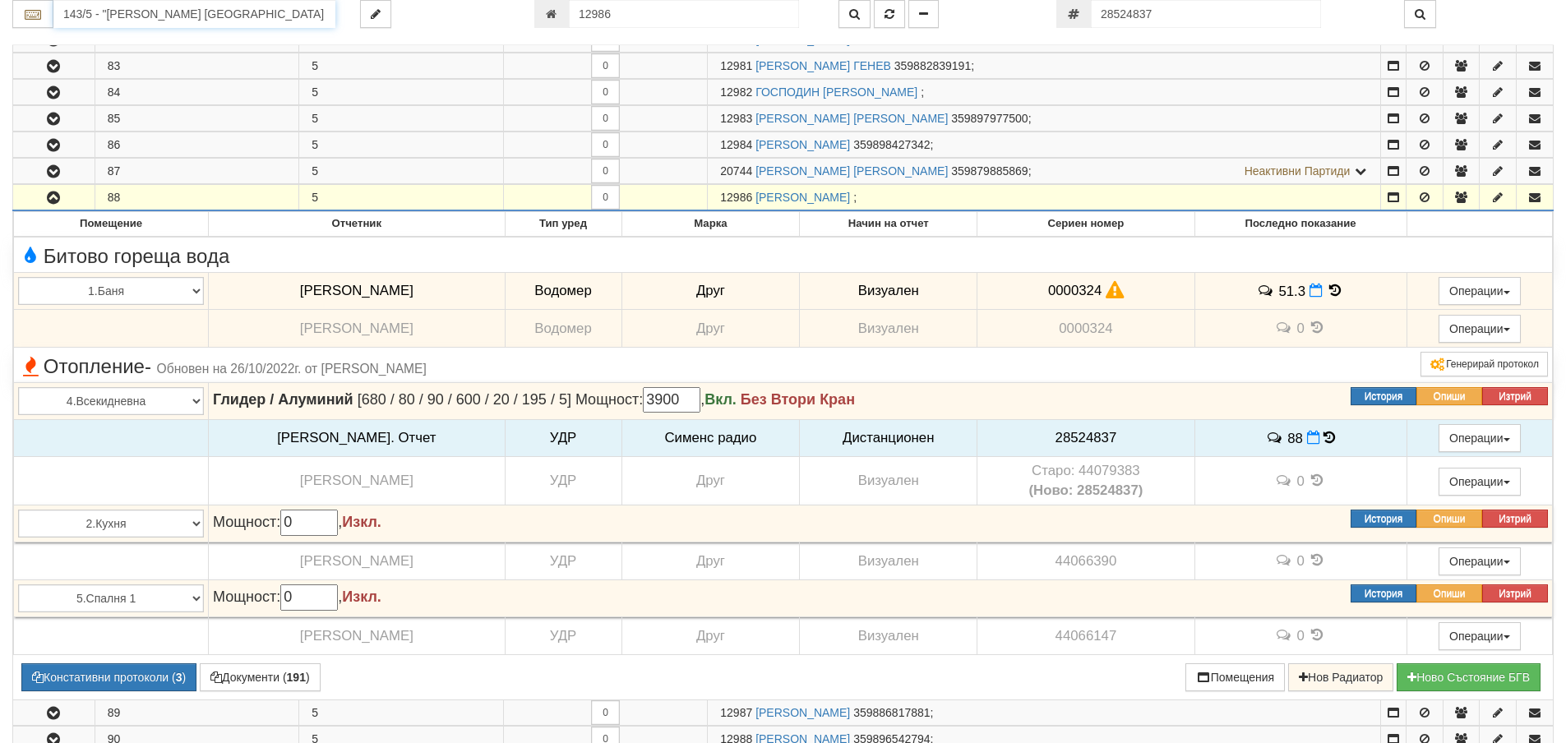
click at [325, 12] on input "143/5 - "ВЕОЛИЯ ЕНЕРДЖИ ВАРНА " ЕАД" at bounding box center [194, 14] width 282 height 28
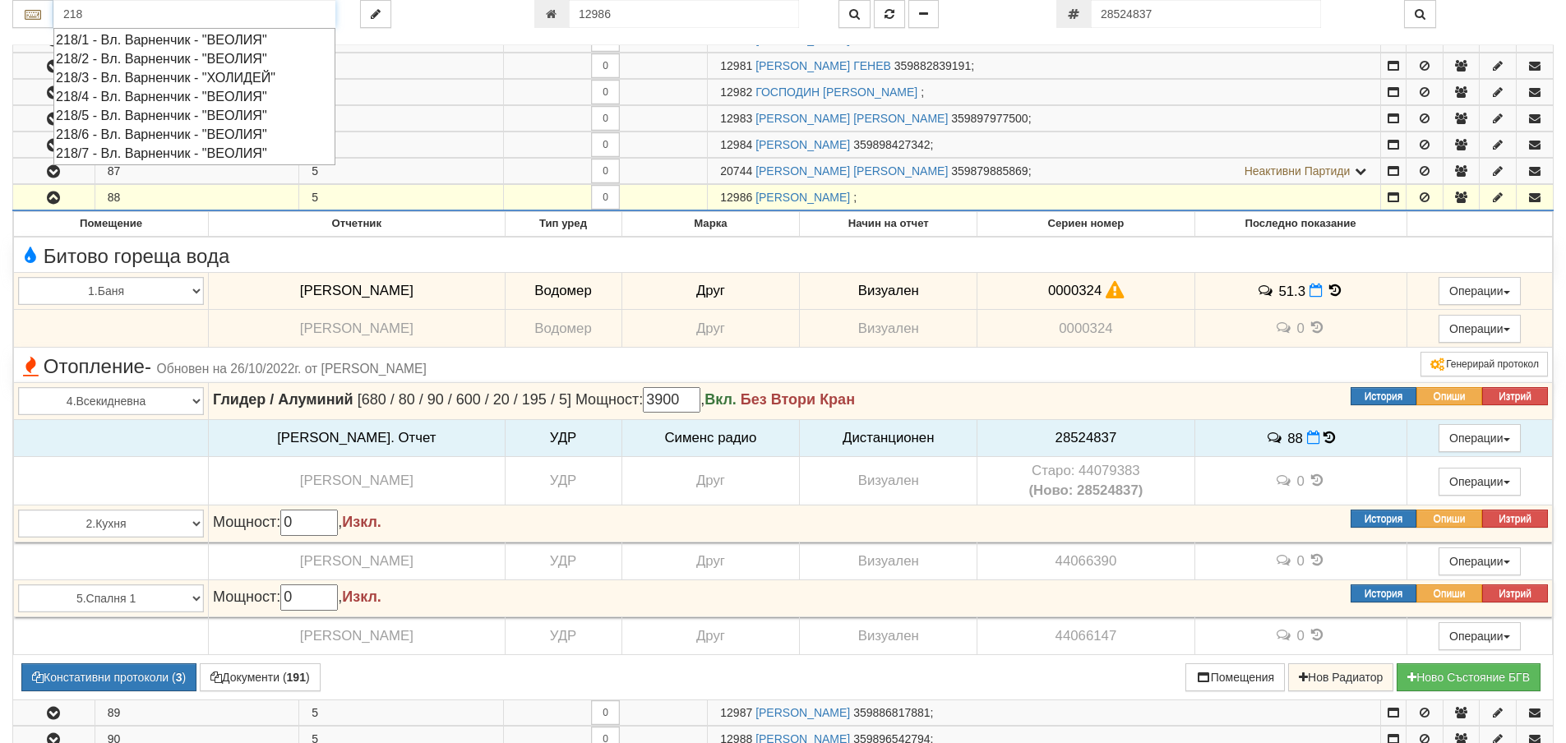
click at [204, 38] on div "218/1 - Вл. Варненчик - "ВЕОЛИЯ"" at bounding box center [194, 39] width 277 height 19
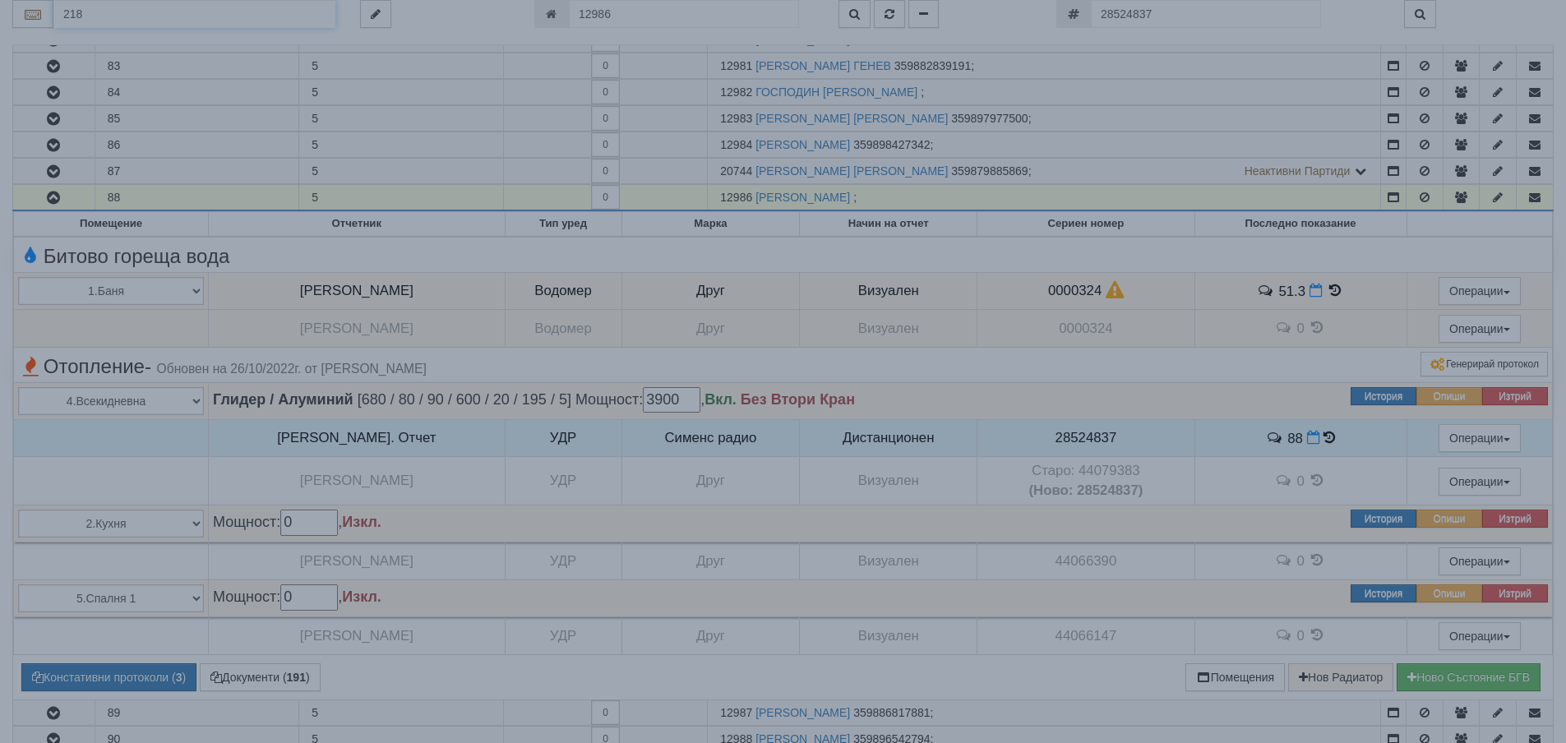
type input "218/1 - Вл. Варненчик - "ВЕОЛИЯ""
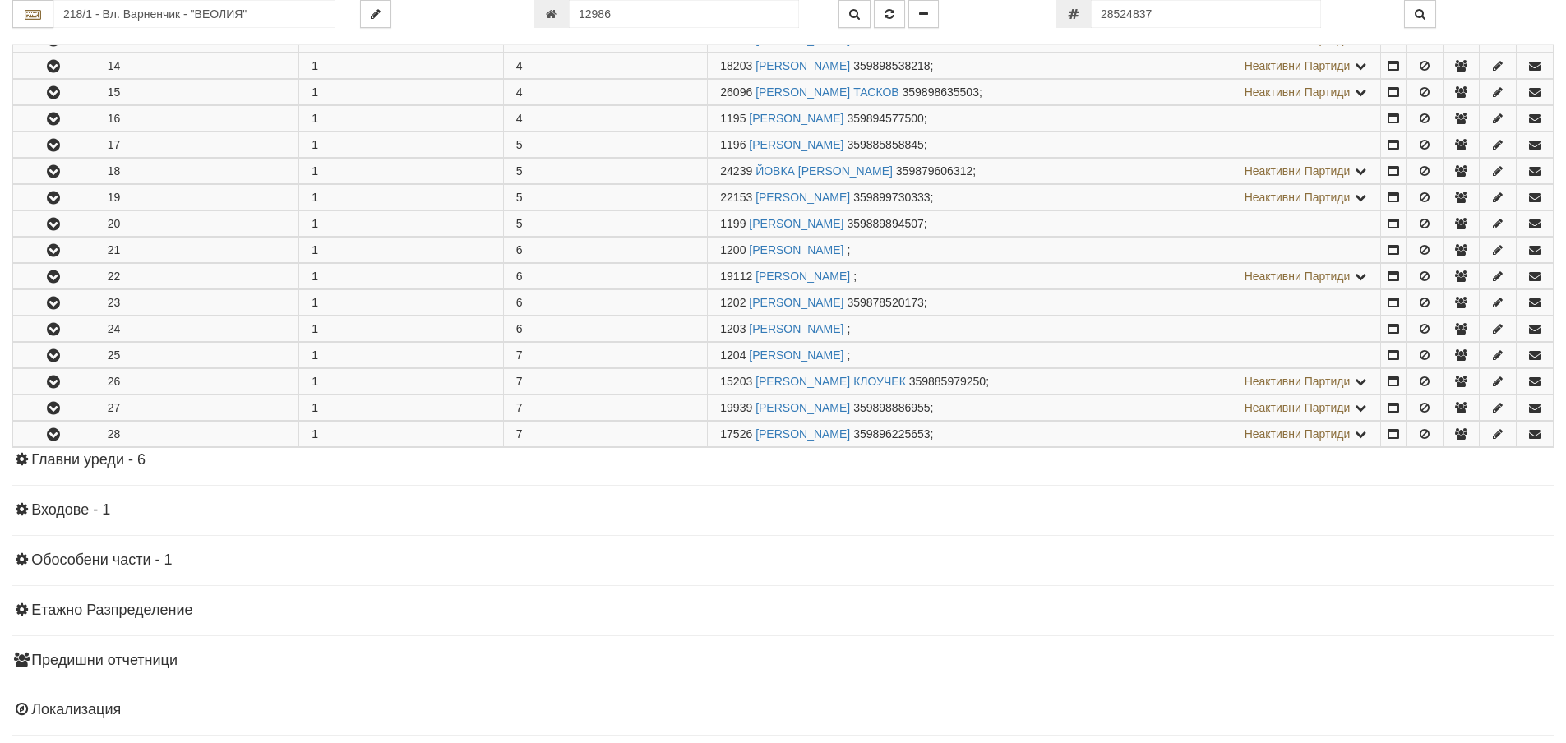
scroll to position [0, 0]
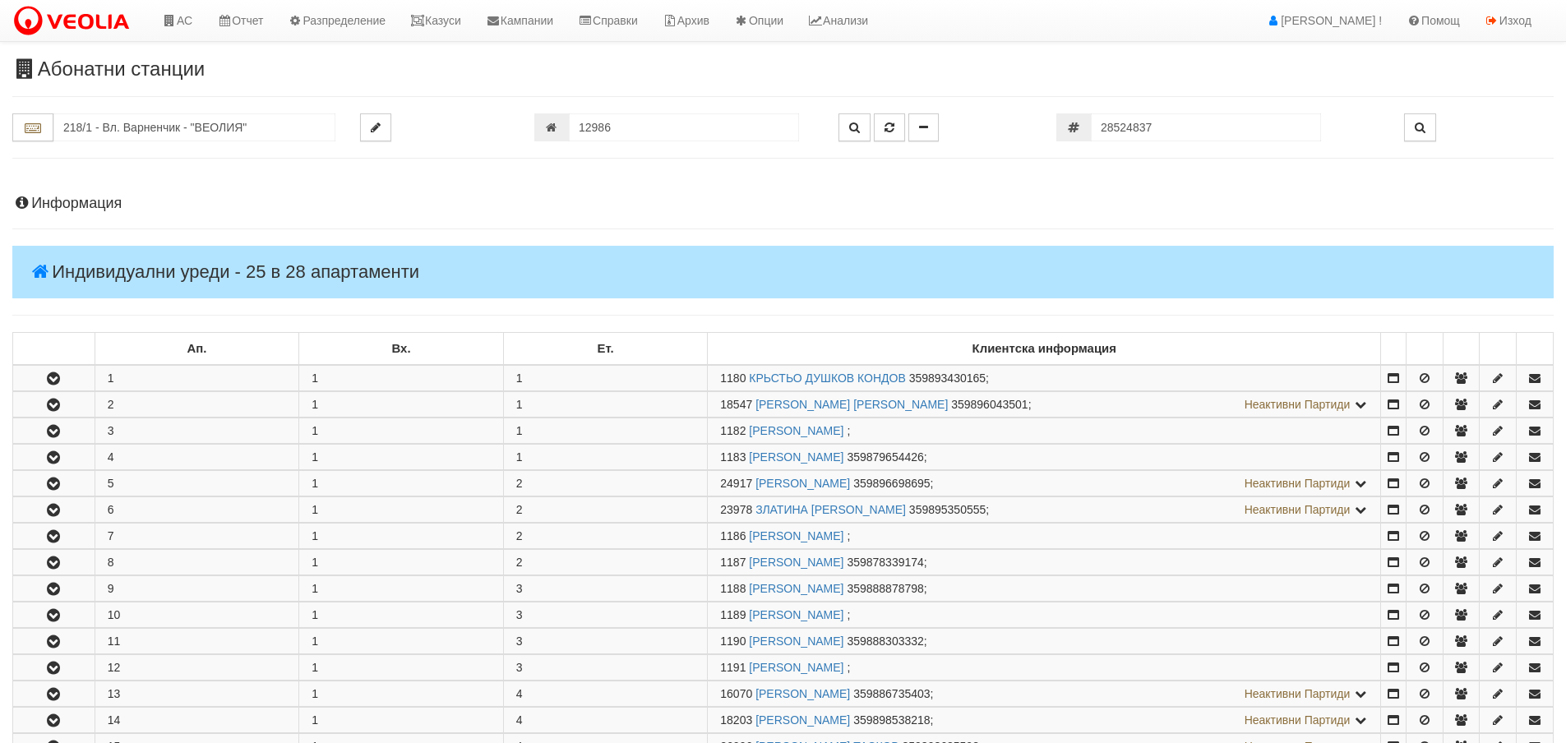
click at [71, 199] on h4 "Информация" at bounding box center [782, 204] width 1541 height 16
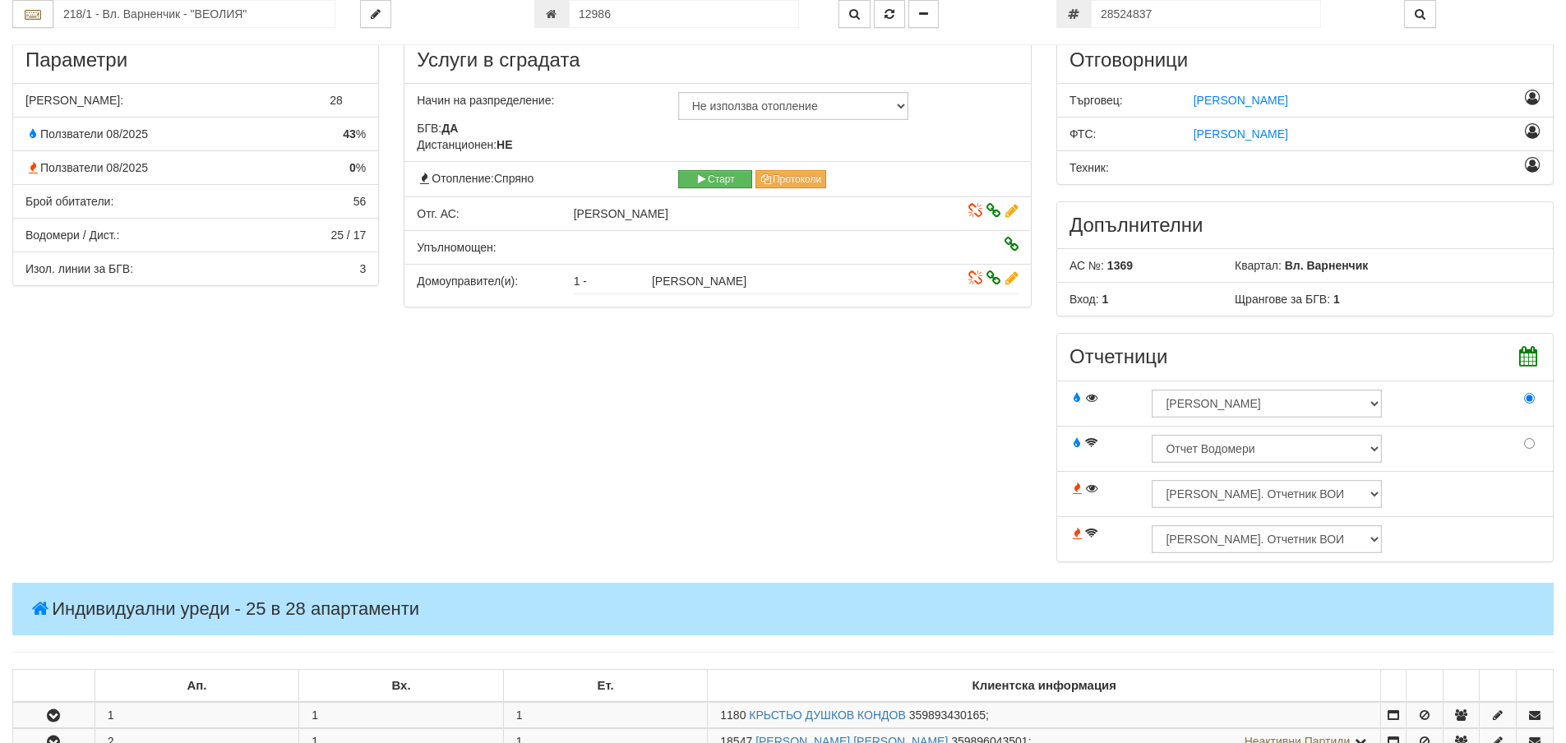
scroll to position [493, 0]
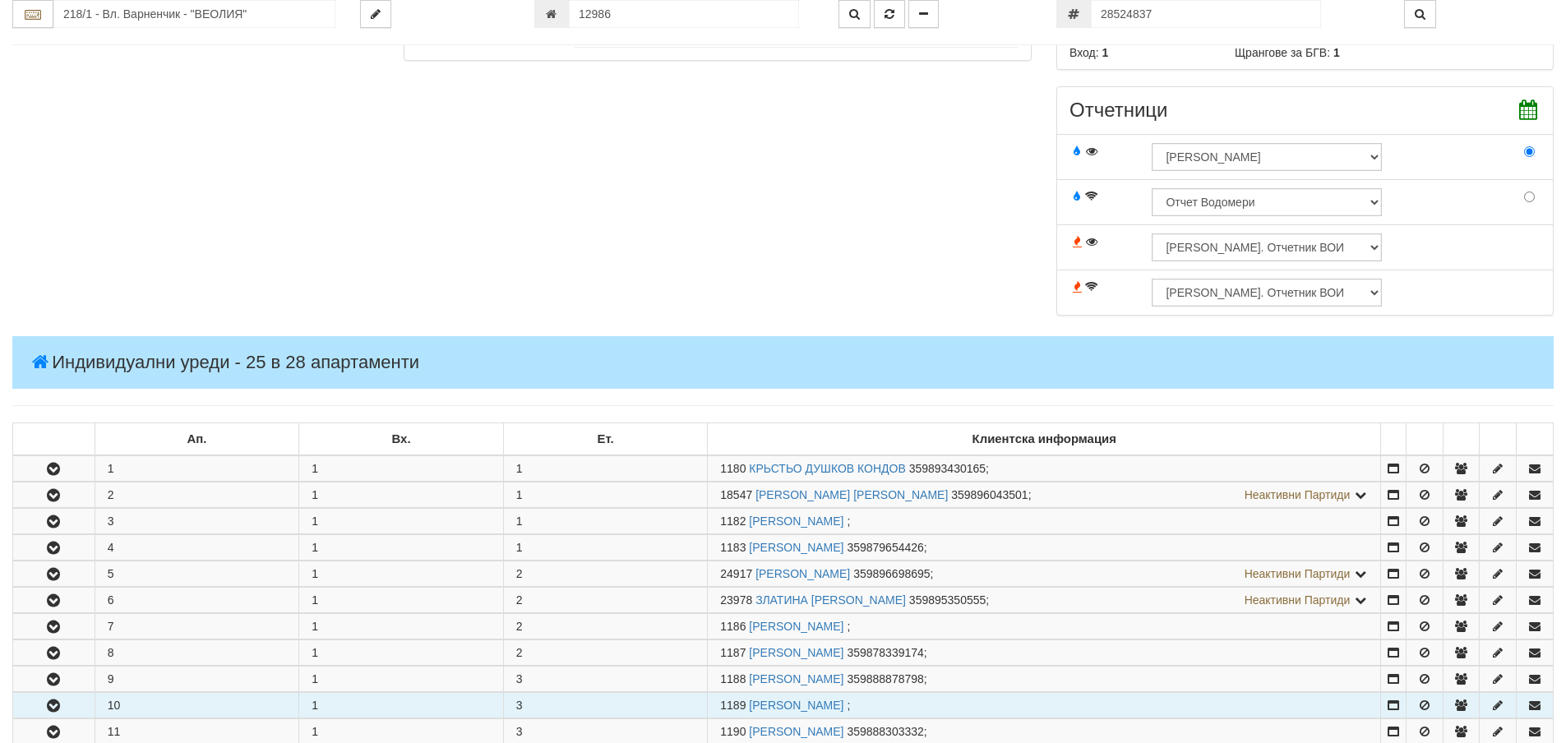
click at [65, 708] on button "button" at bounding box center [53, 705] width 81 height 25
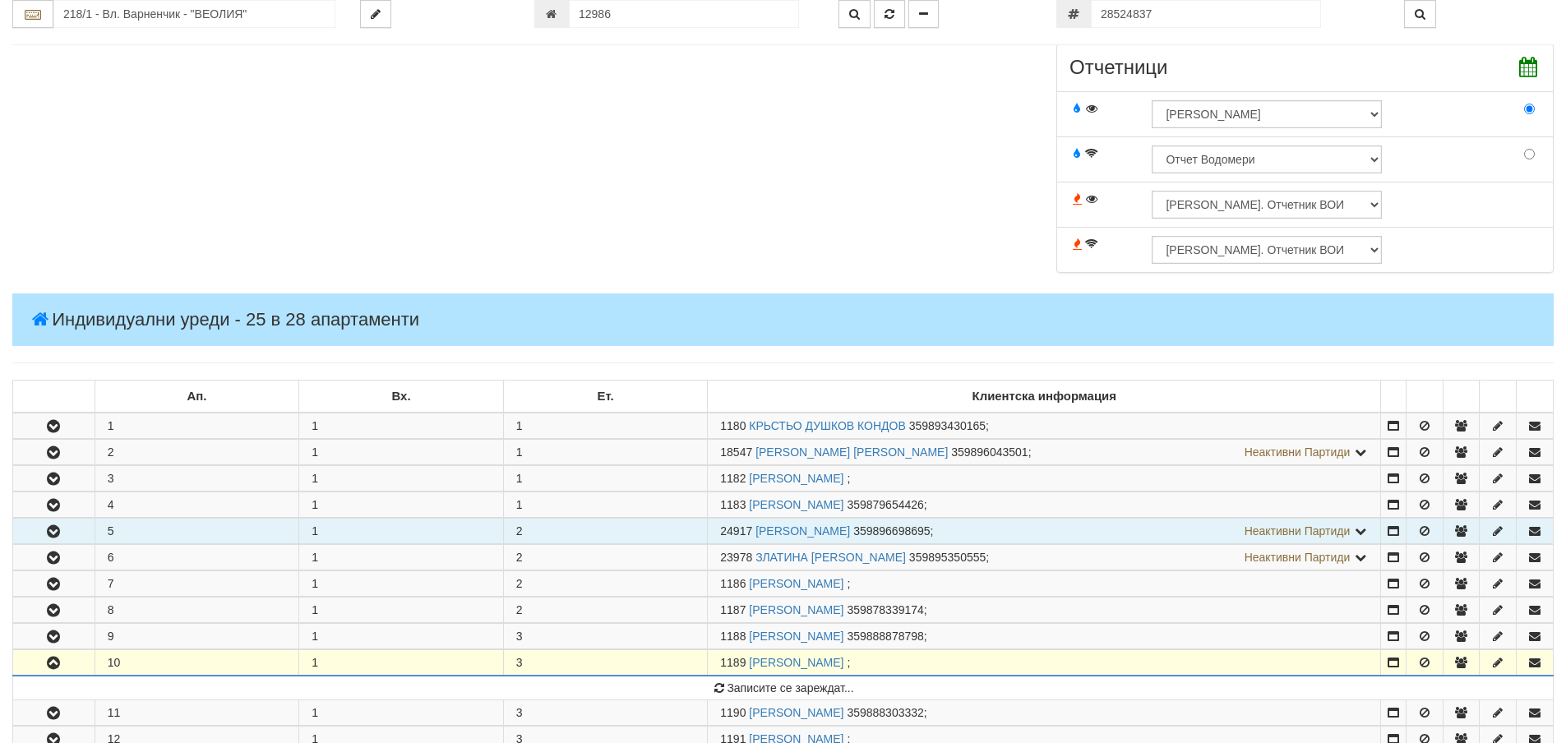
scroll to position [822, 0]
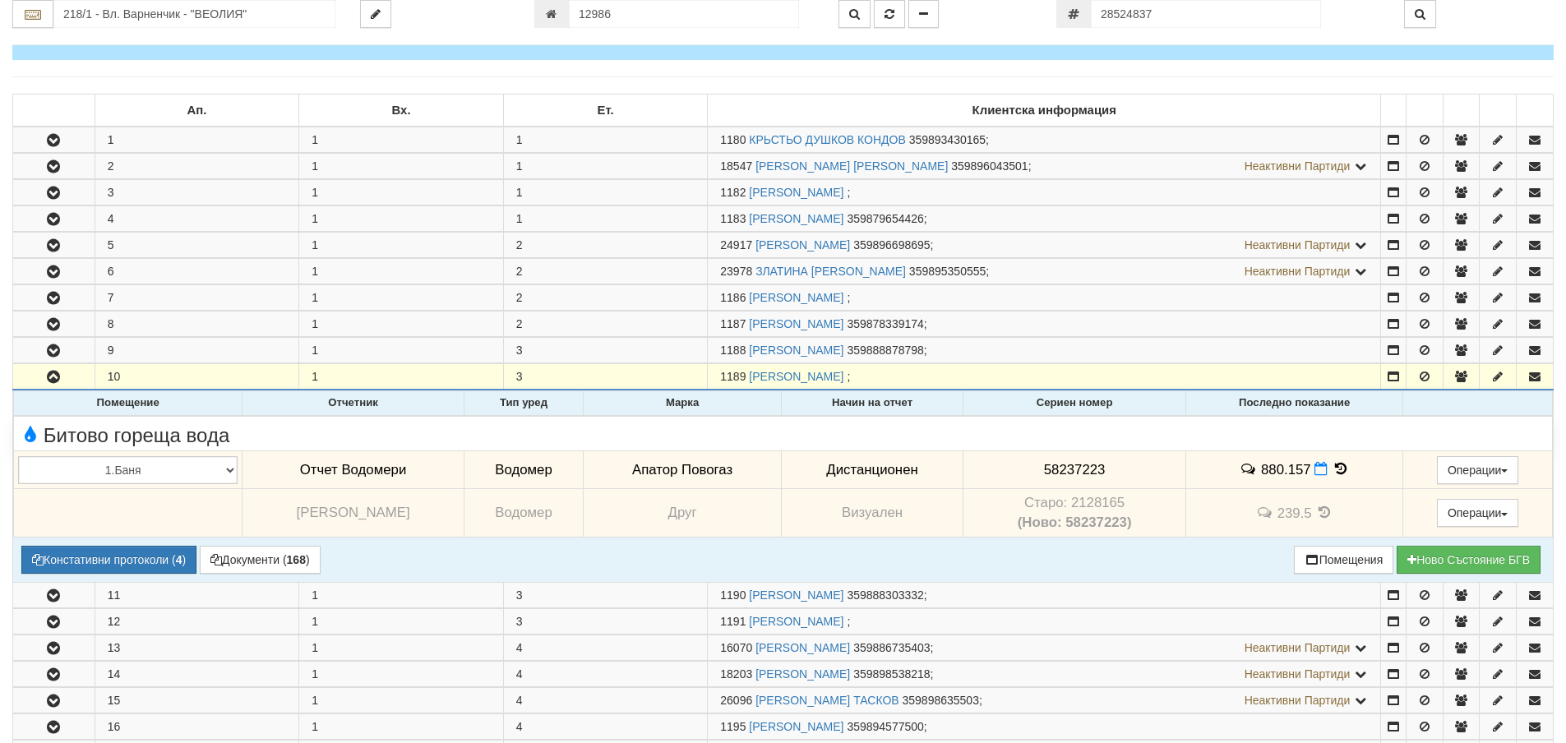
click at [1331, 469] on icon at bounding box center [1340, 469] width 18 height 14
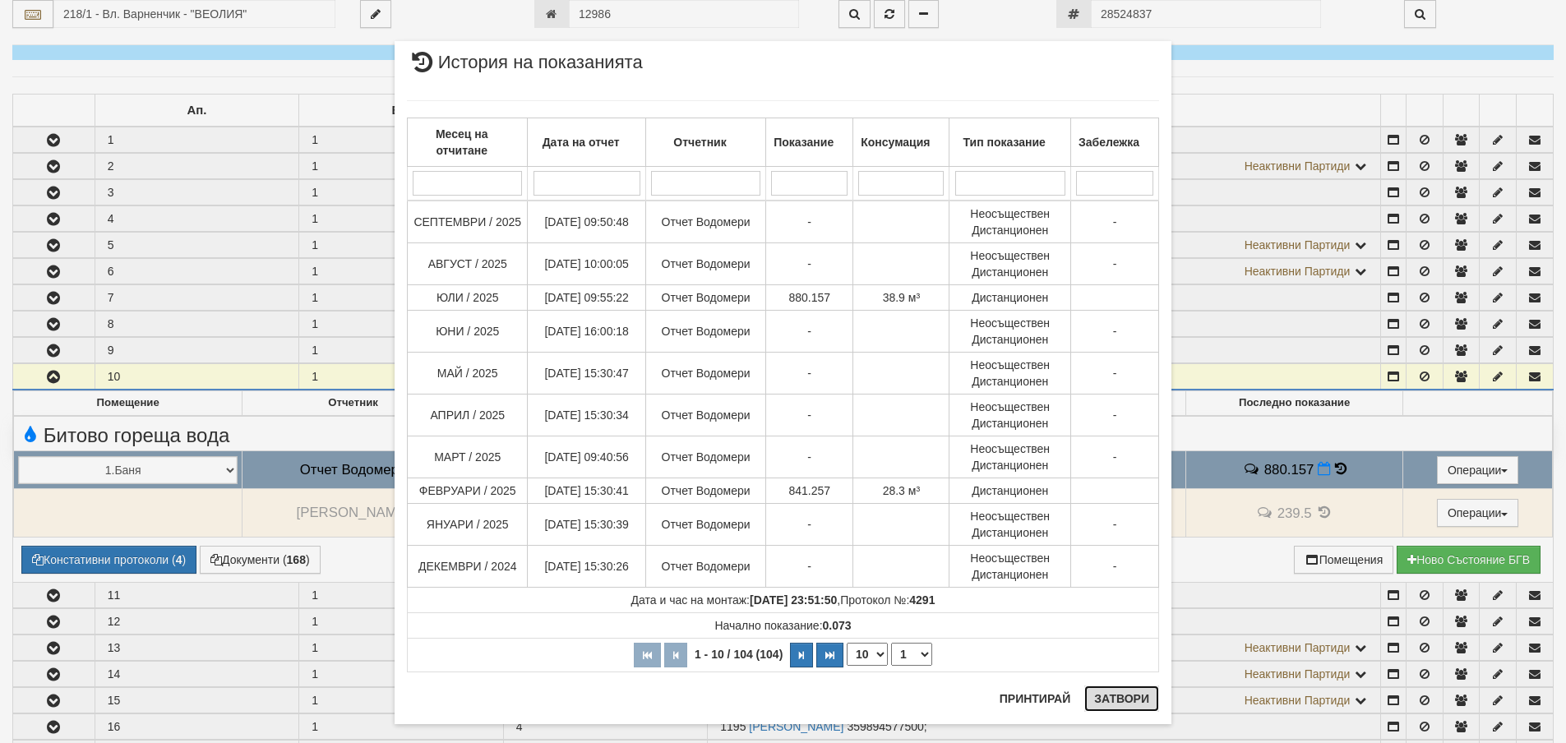
click at [1119, 699] on button "Затвори" at bounding box center [1121, 698] width 75 height 26
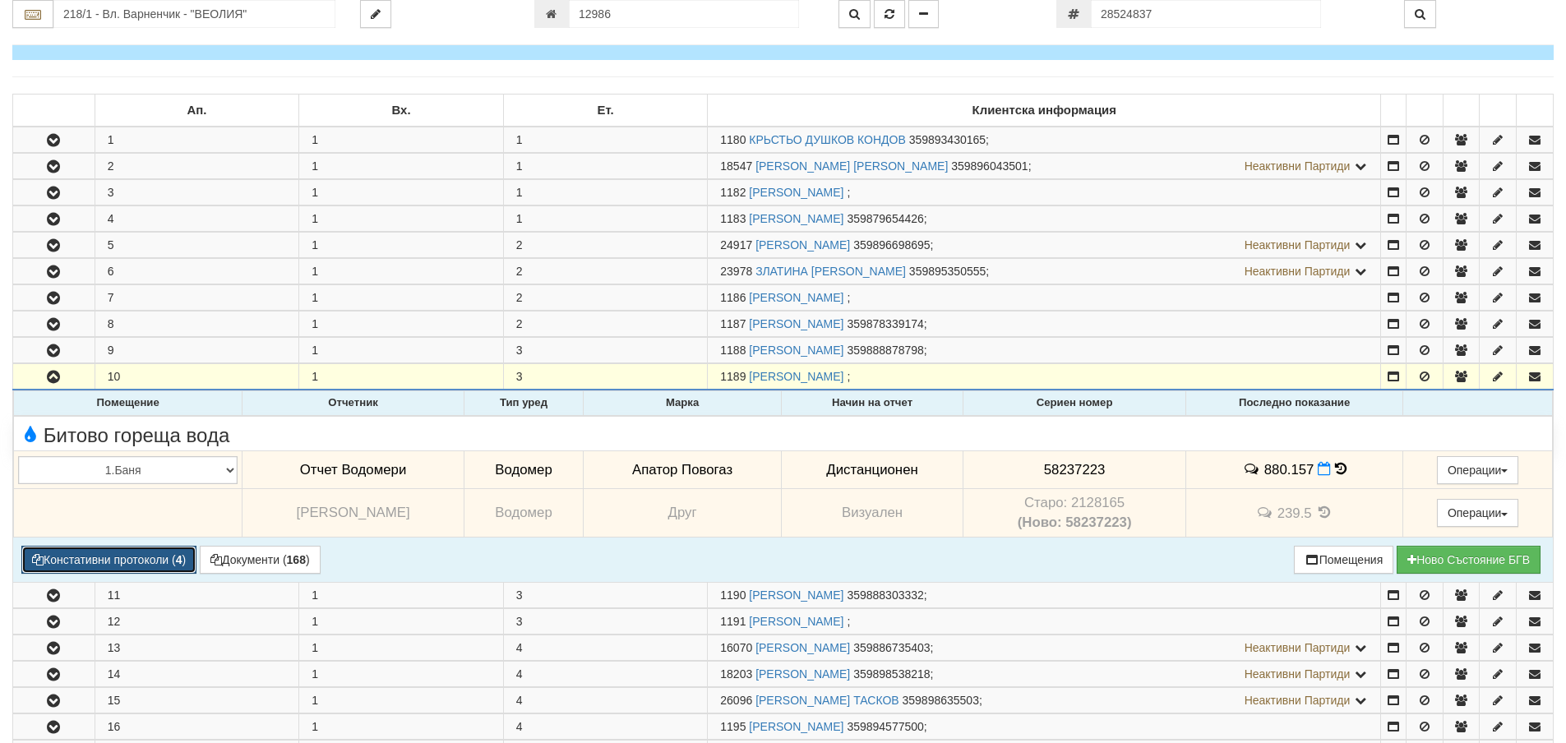
click at [115, 557] on button "Констативни протоколи ( 4 )" at bounding box center [108, 560] width 175 height 28
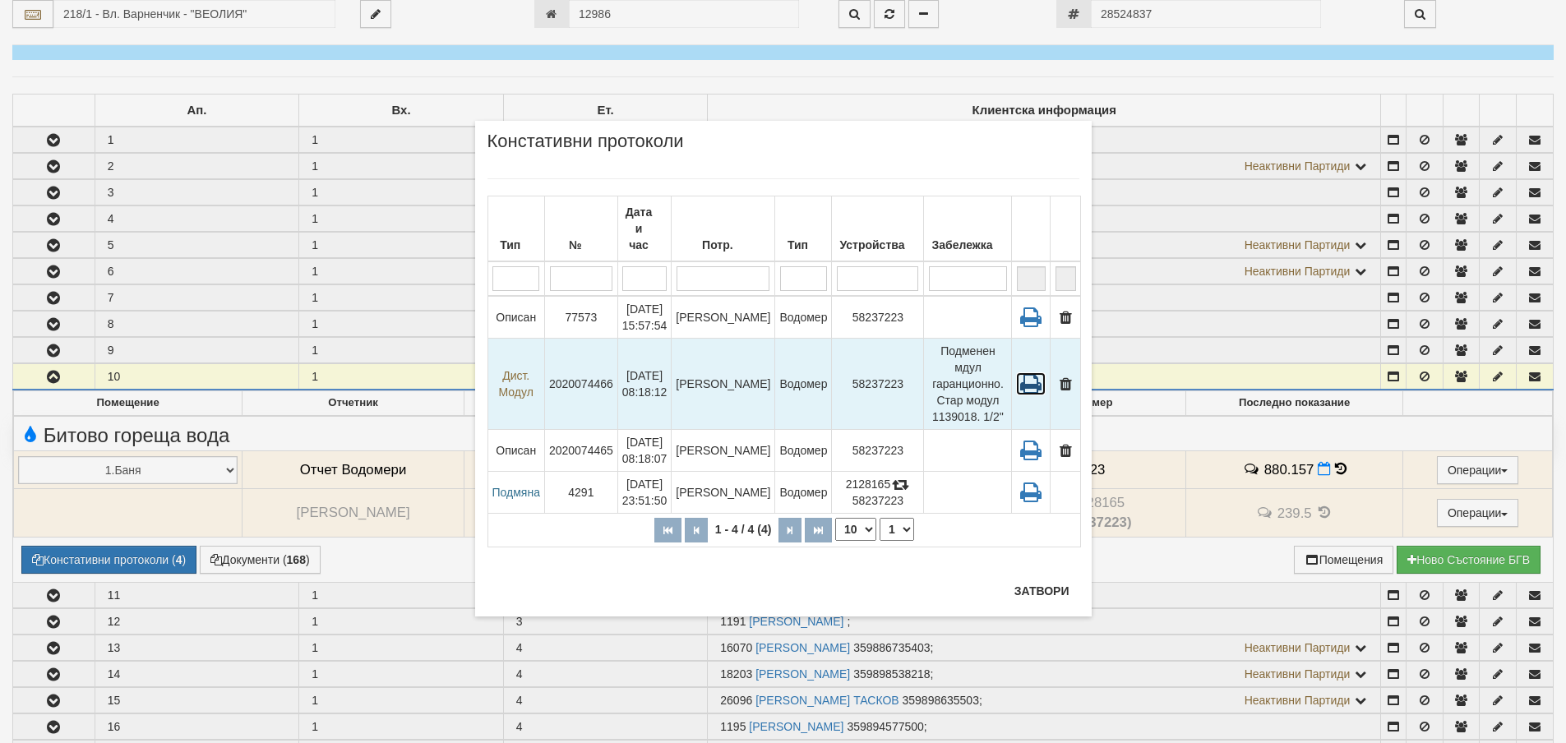
click at [1024, 372] on icon at bounding box center [1031, 383] width 30 height 23
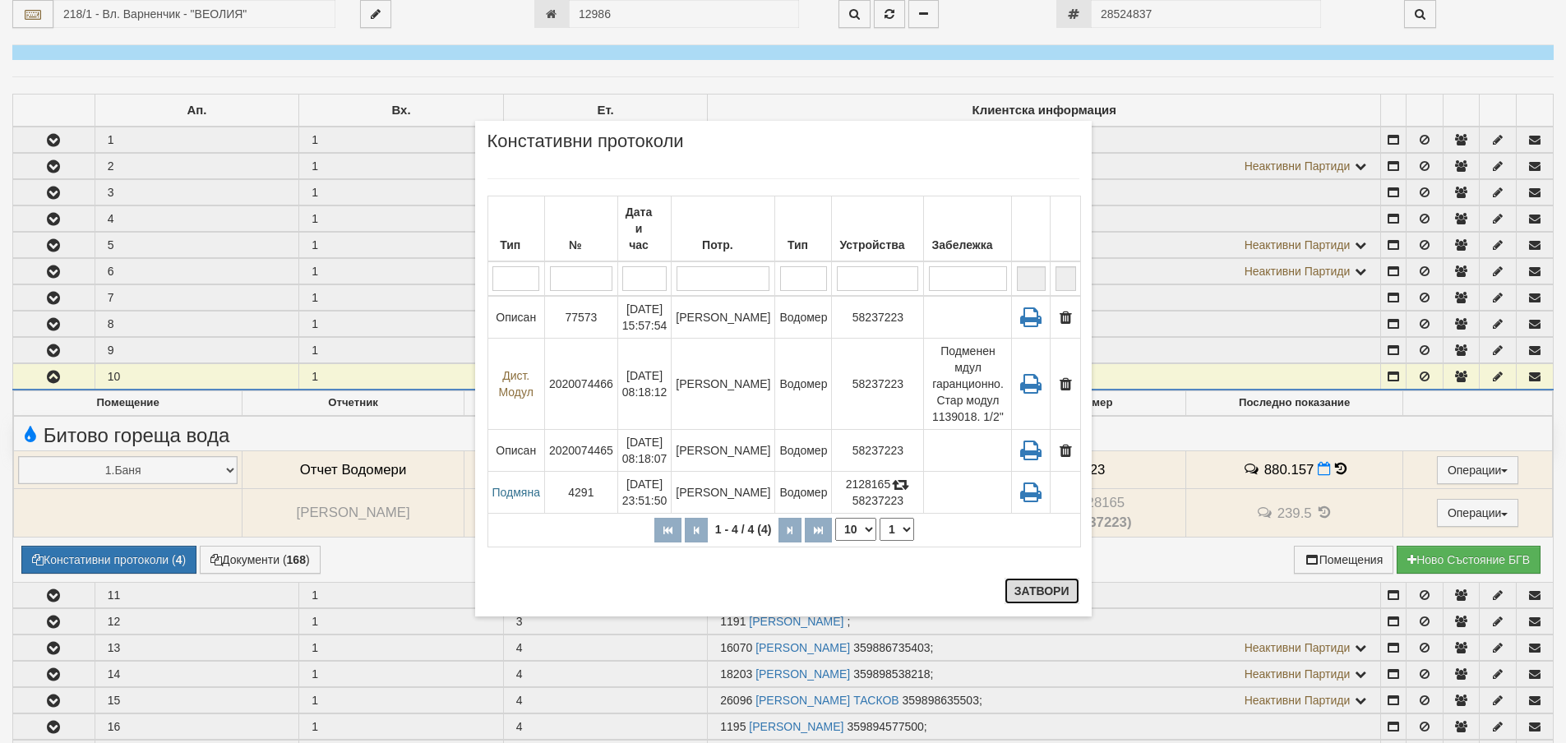
click at [1042, 595] on button "Затвори" at bounding box center [1041, 591] width 75 height 26
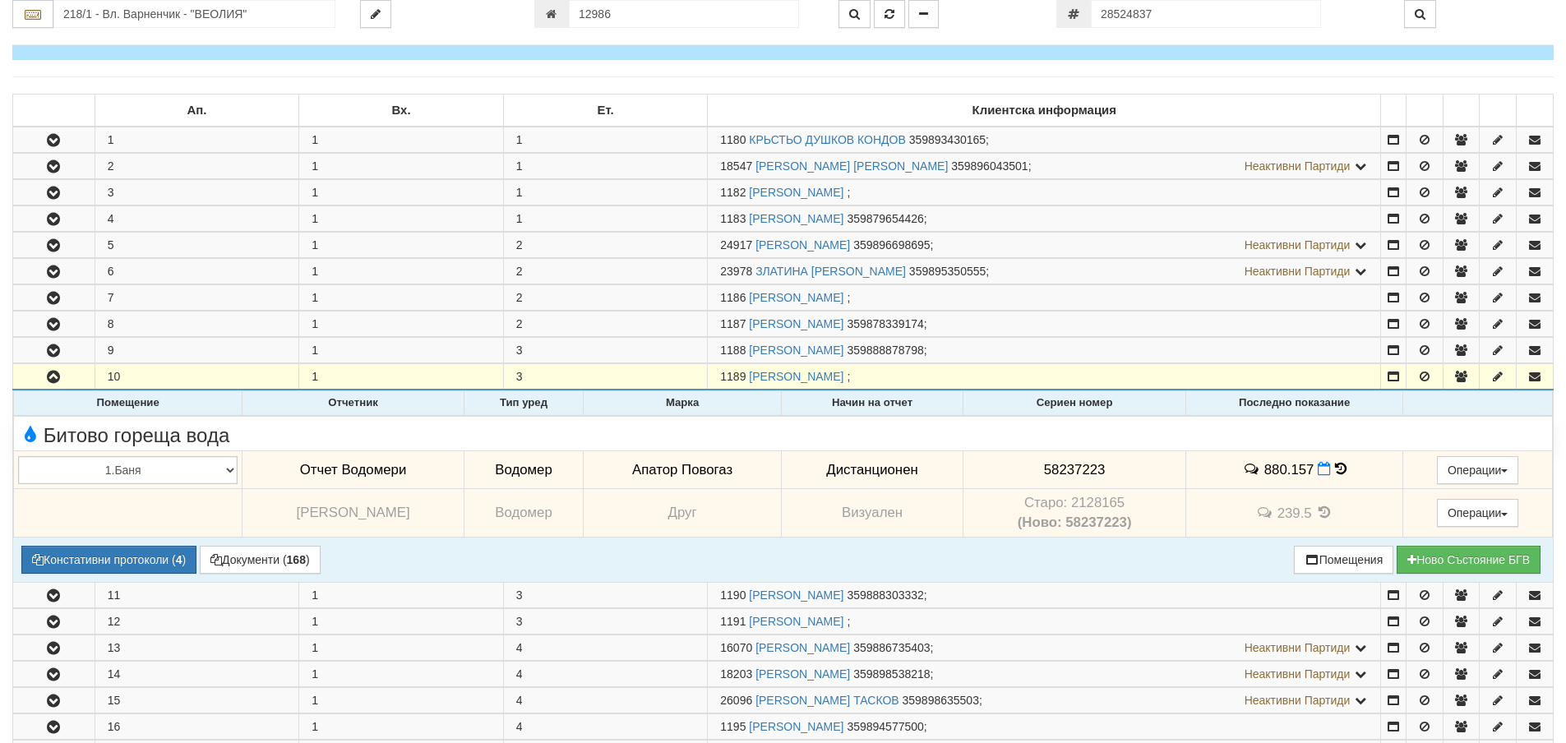
click at [1335, 468] on icon at bounding box center [1341, 469] width 12 height 14
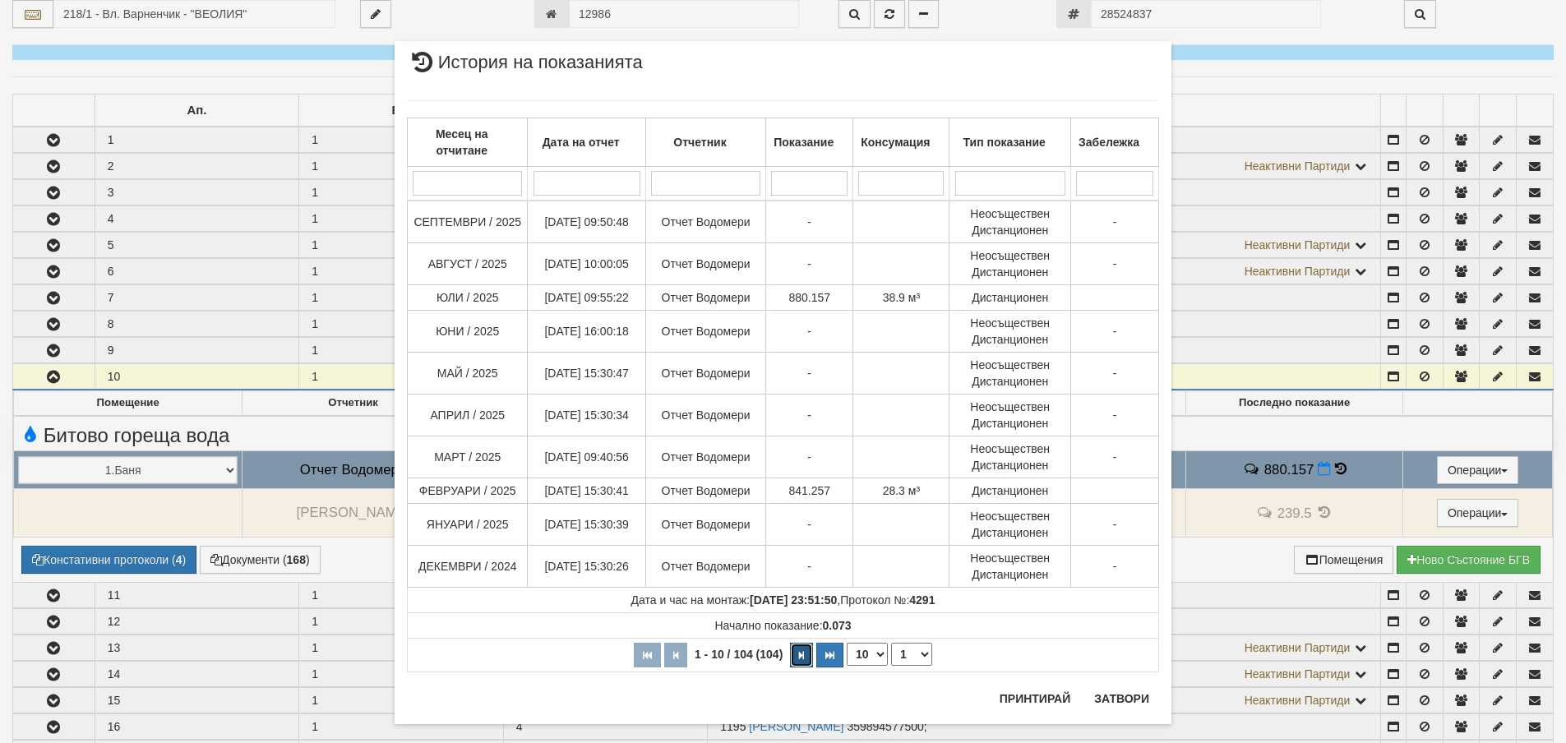
click at [800, 657] on button "button" at bounding box center [801, 655] width 23 height 25
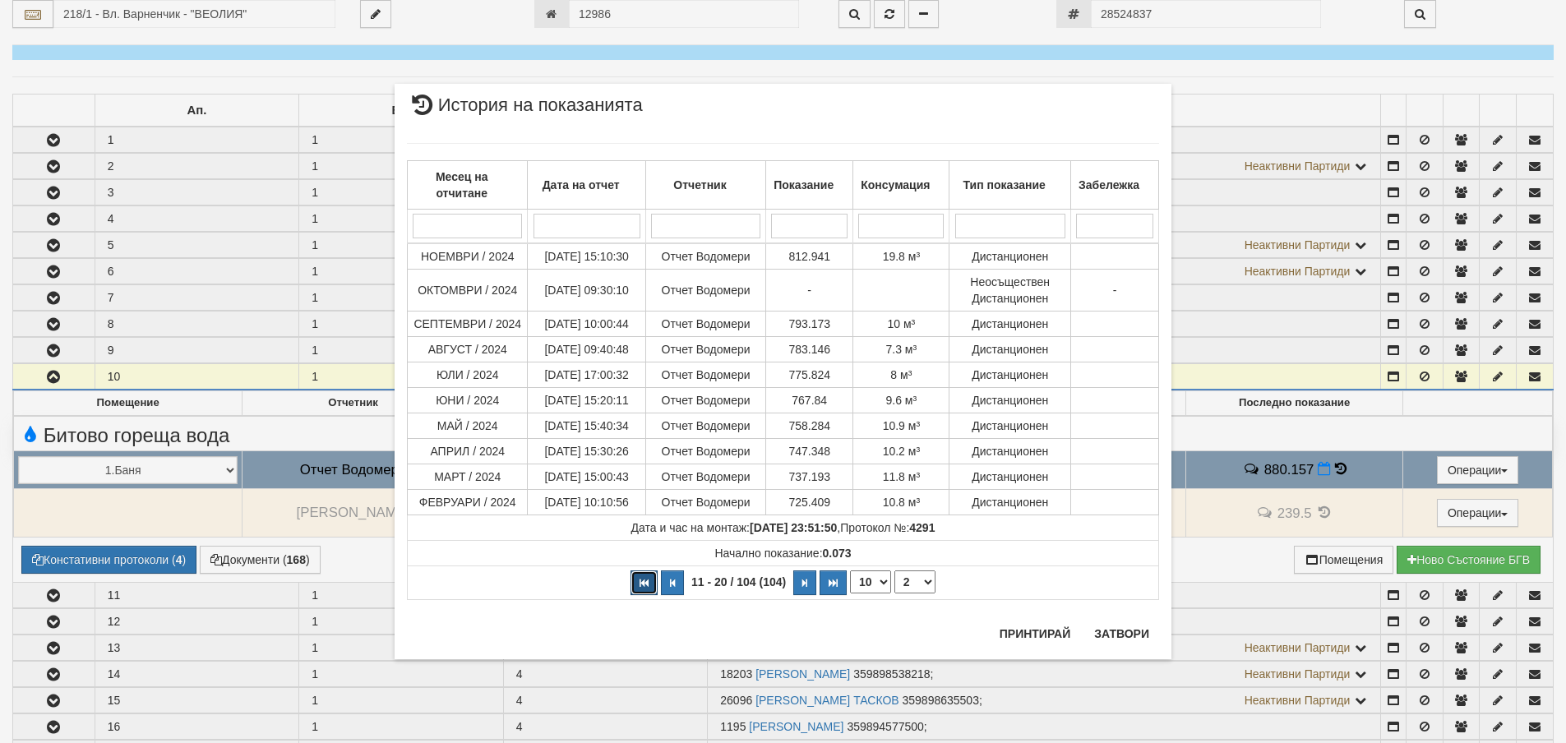
click at [641, 588] on button "button" at bounding box center [643, 582] width 27 height 25
select select "1"
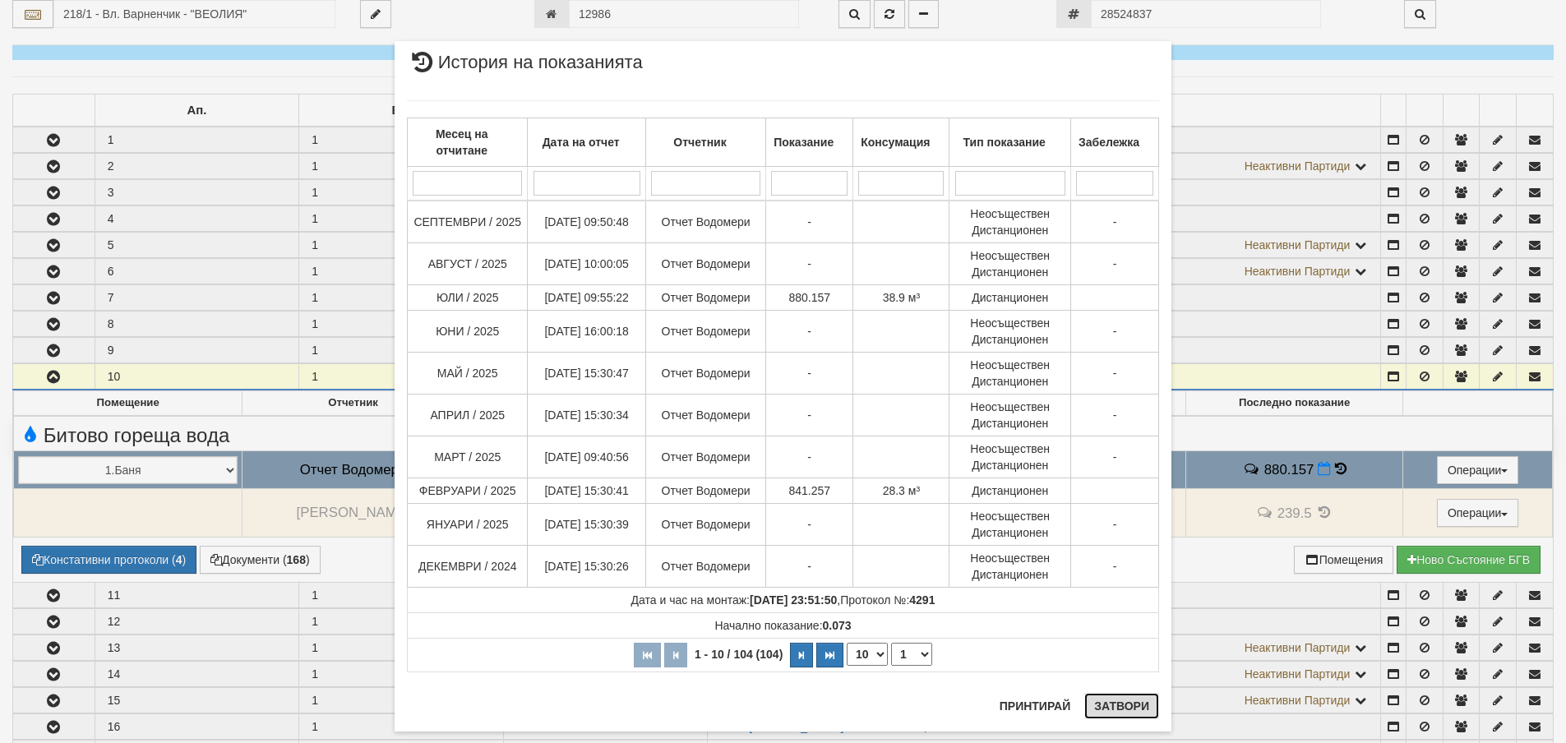
click at [1116, 708] on button "Затвори" at bounding box center [1121, 706] width 75 height 26
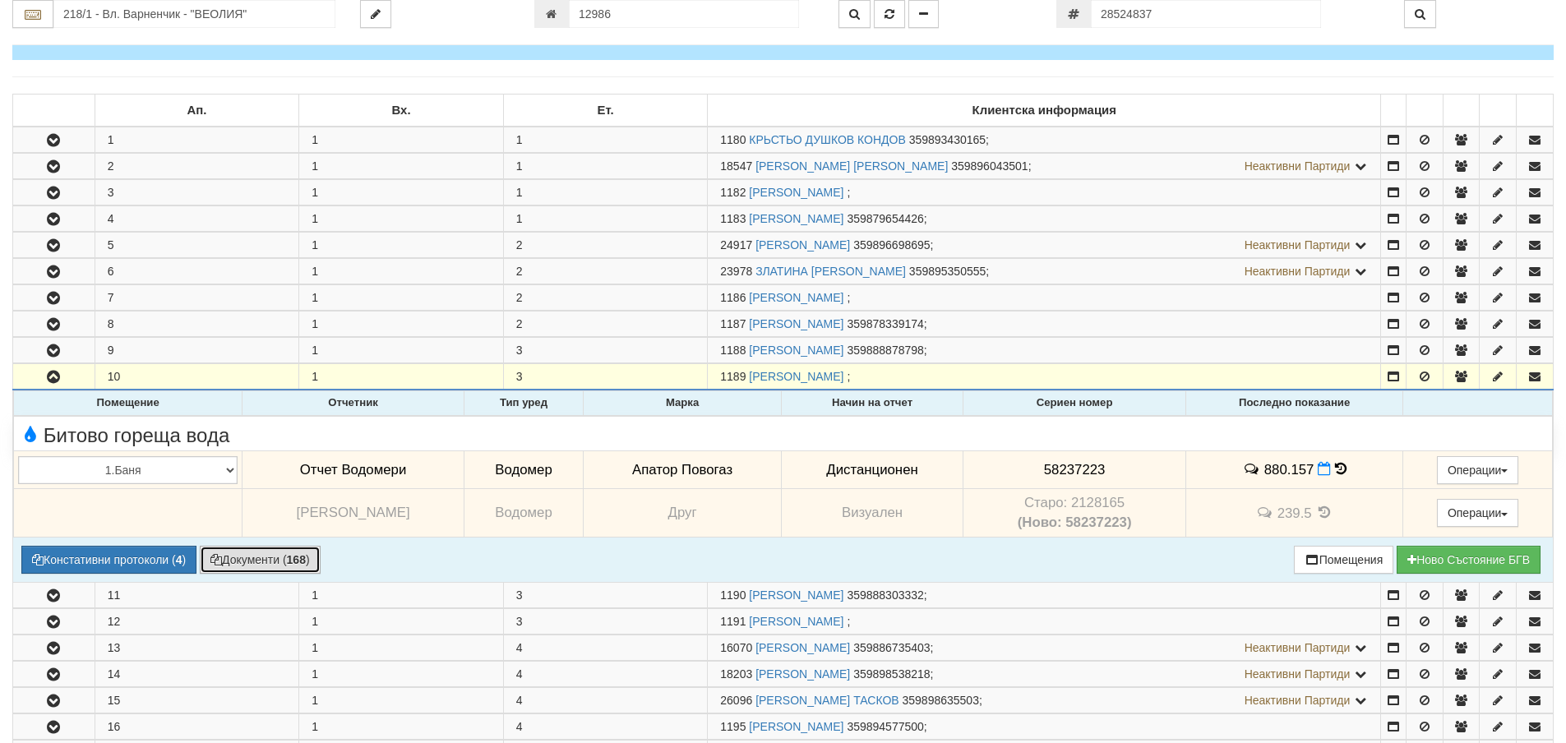
click at [253, 555] on button "Документи ( 168 )" at bounding box center [260, 560] width 121 height 28
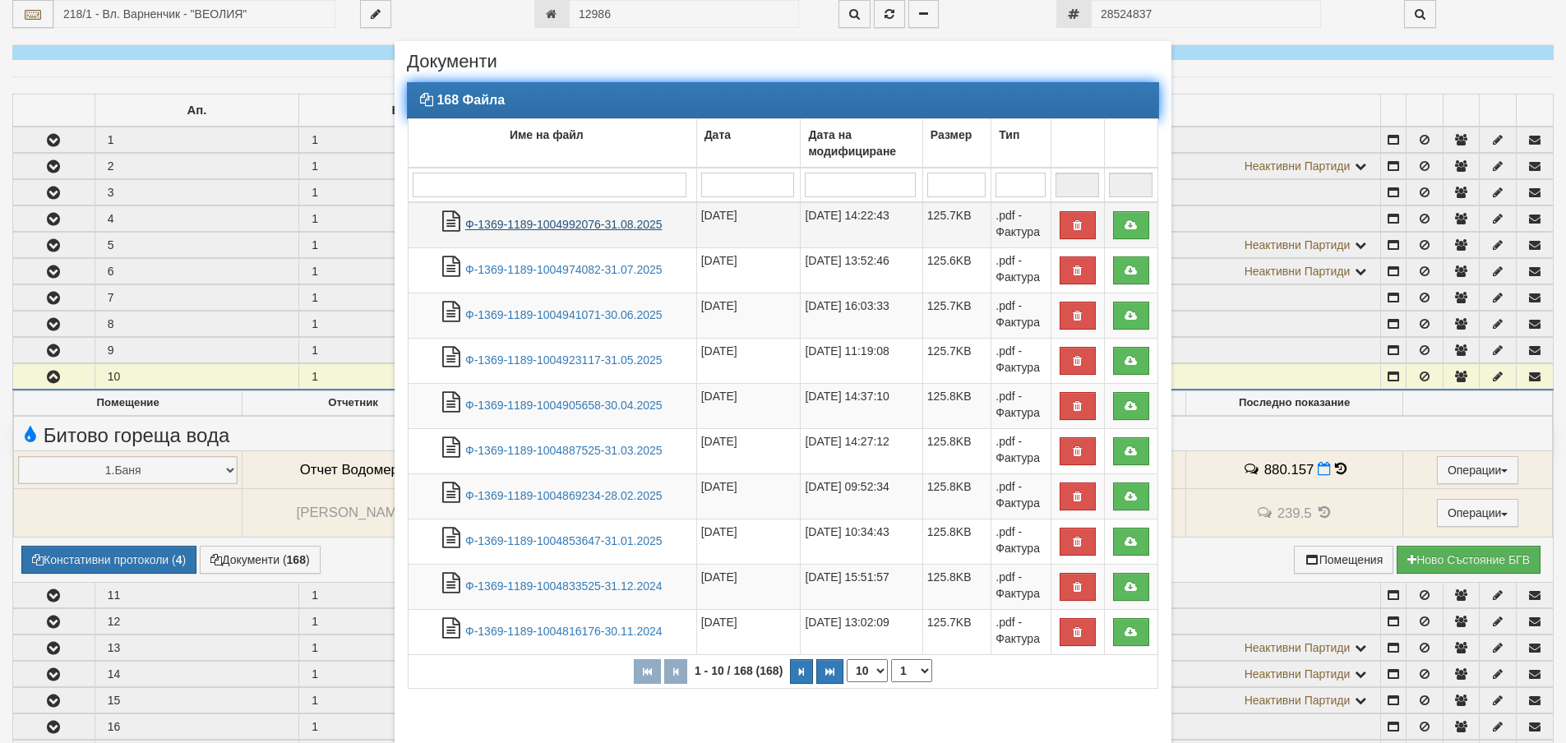
click at [580, 224] on link "Ф-1369-1189-1004992076-31.08.2025" at bounding box center [563, 224] width 197 height 13
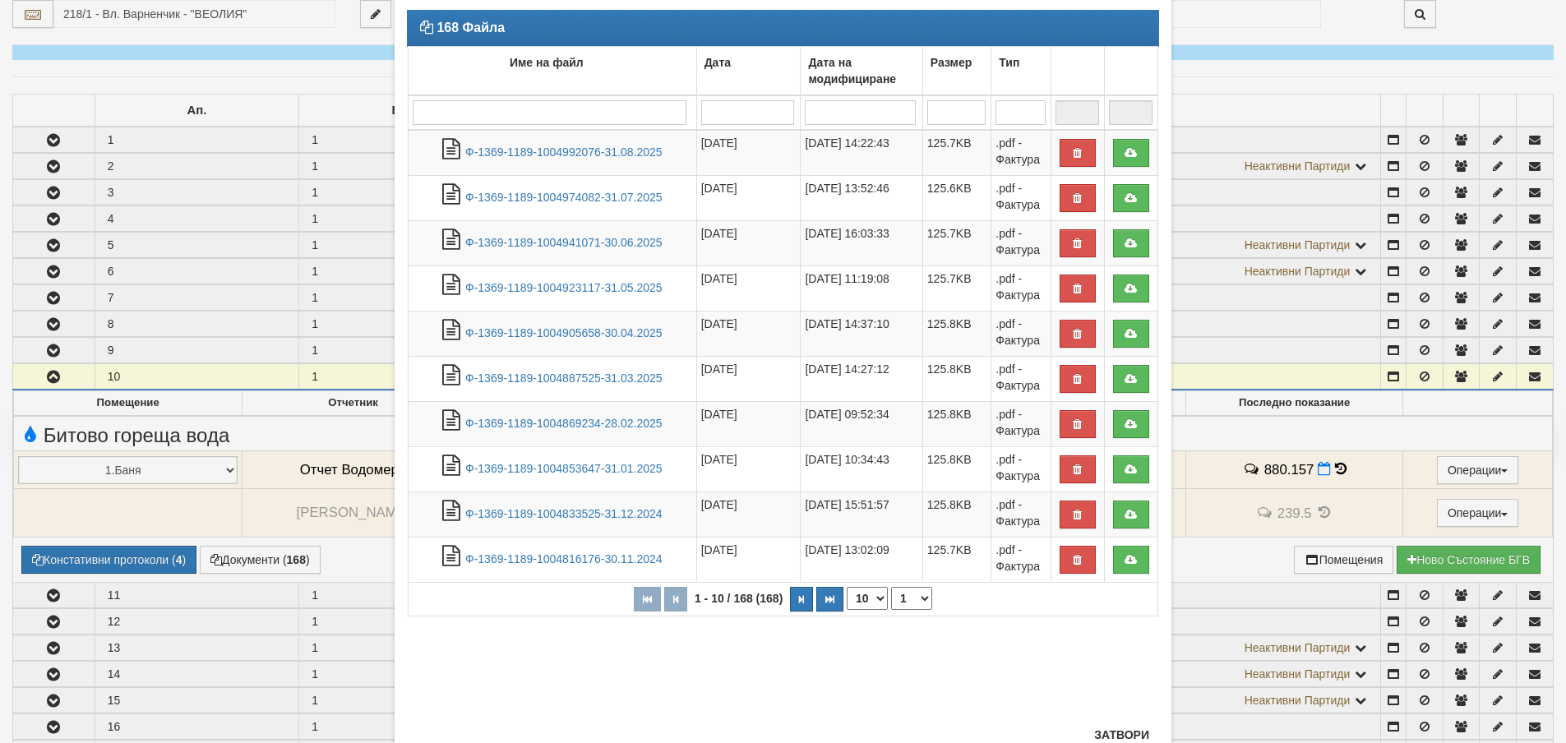
scroll to position [131, 0]
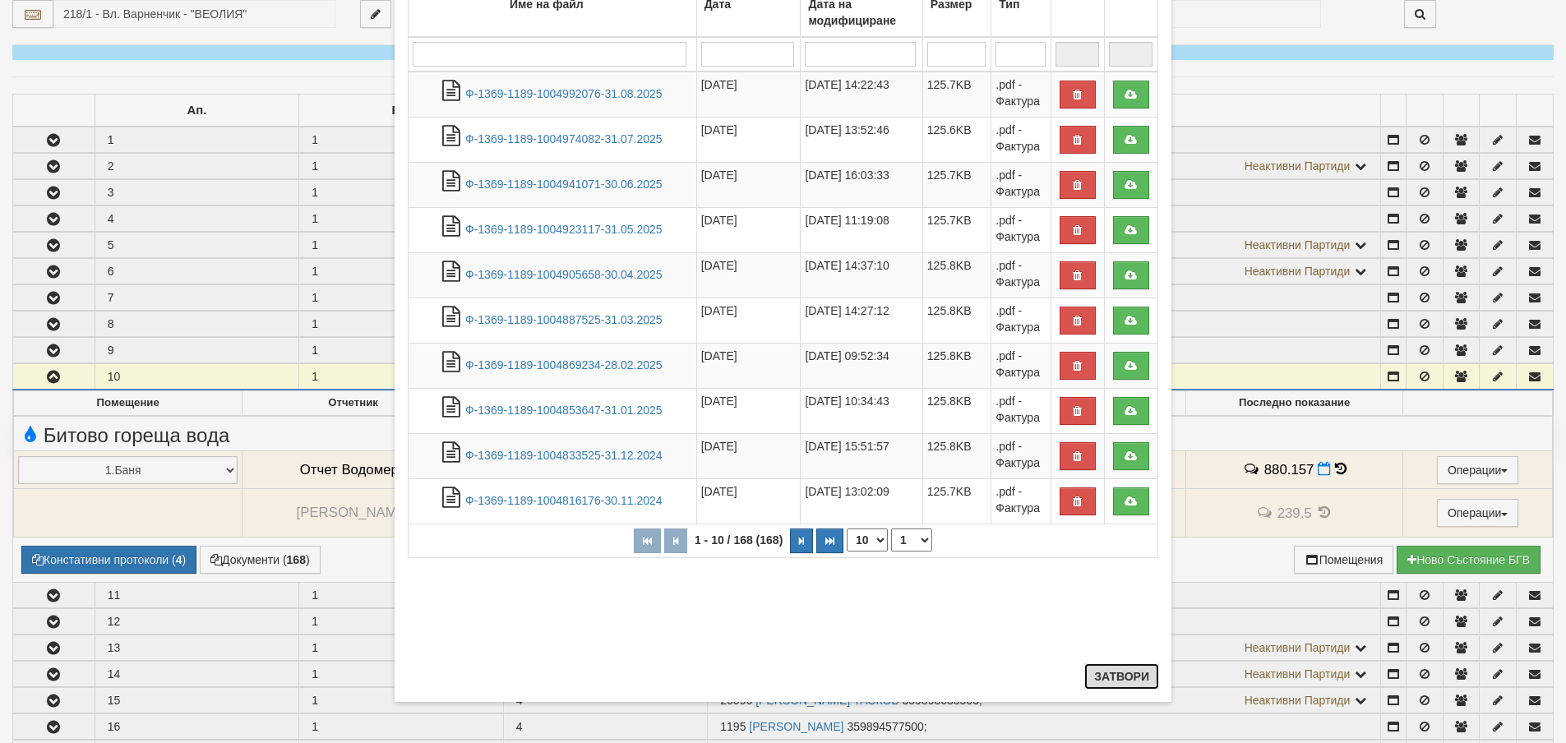
click at [1133, 678] on button "Затвори" at bounding box center [1121, 676] width 75 height 26
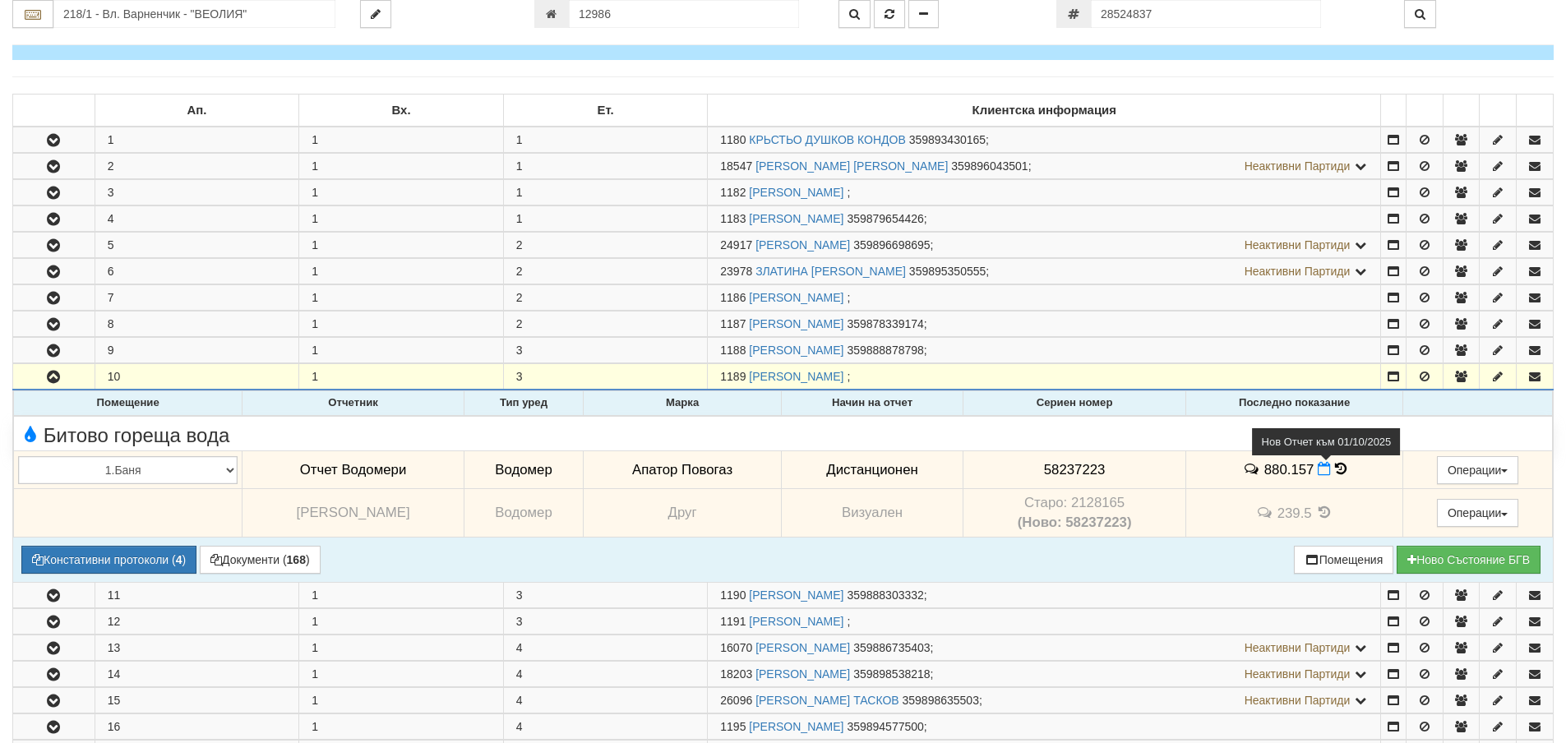
click at [1317, 470] on icon at bounding box center [1323, 469] width 13 height 14
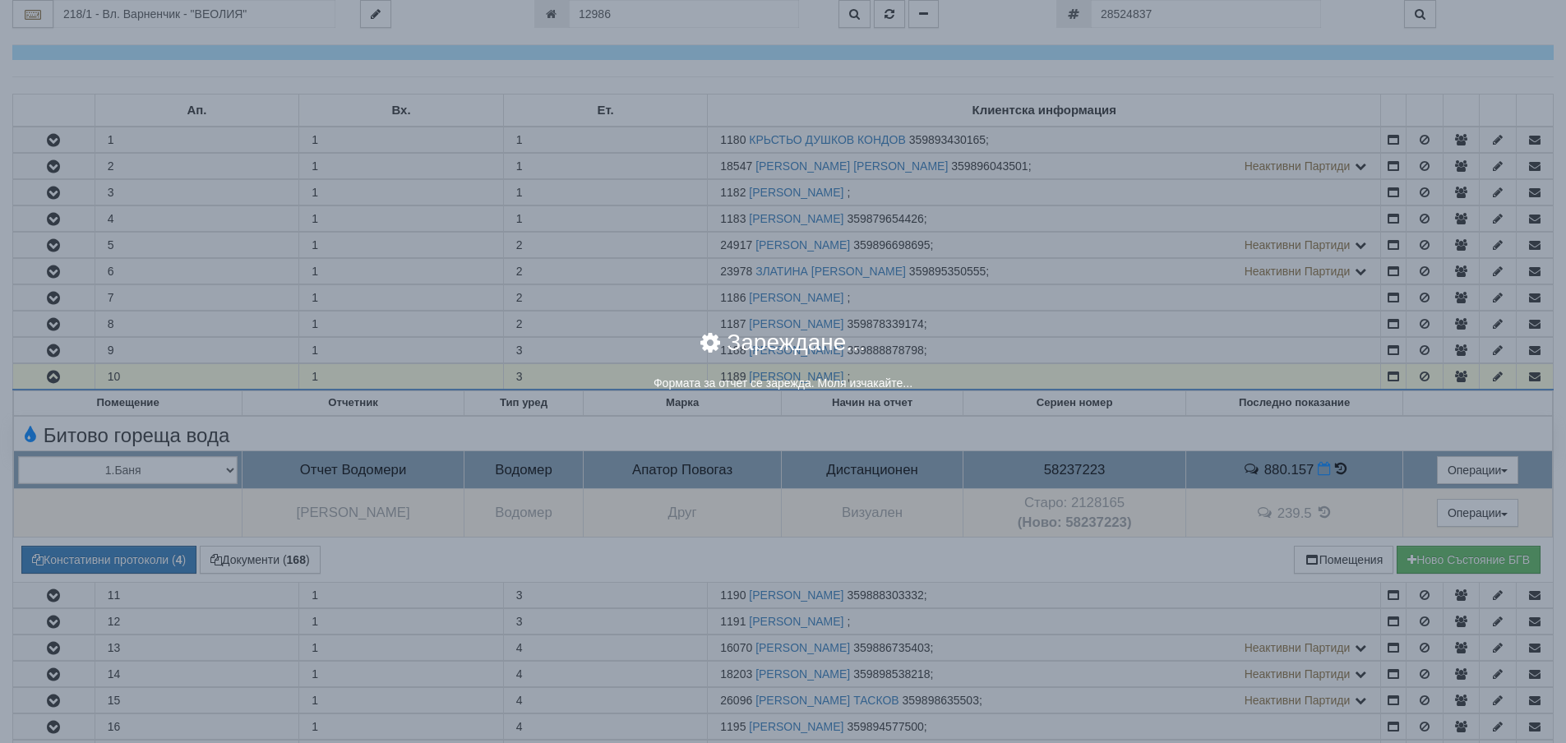
select select "8ac75930-9bfd-e511-80be-8d5a1dced85a"
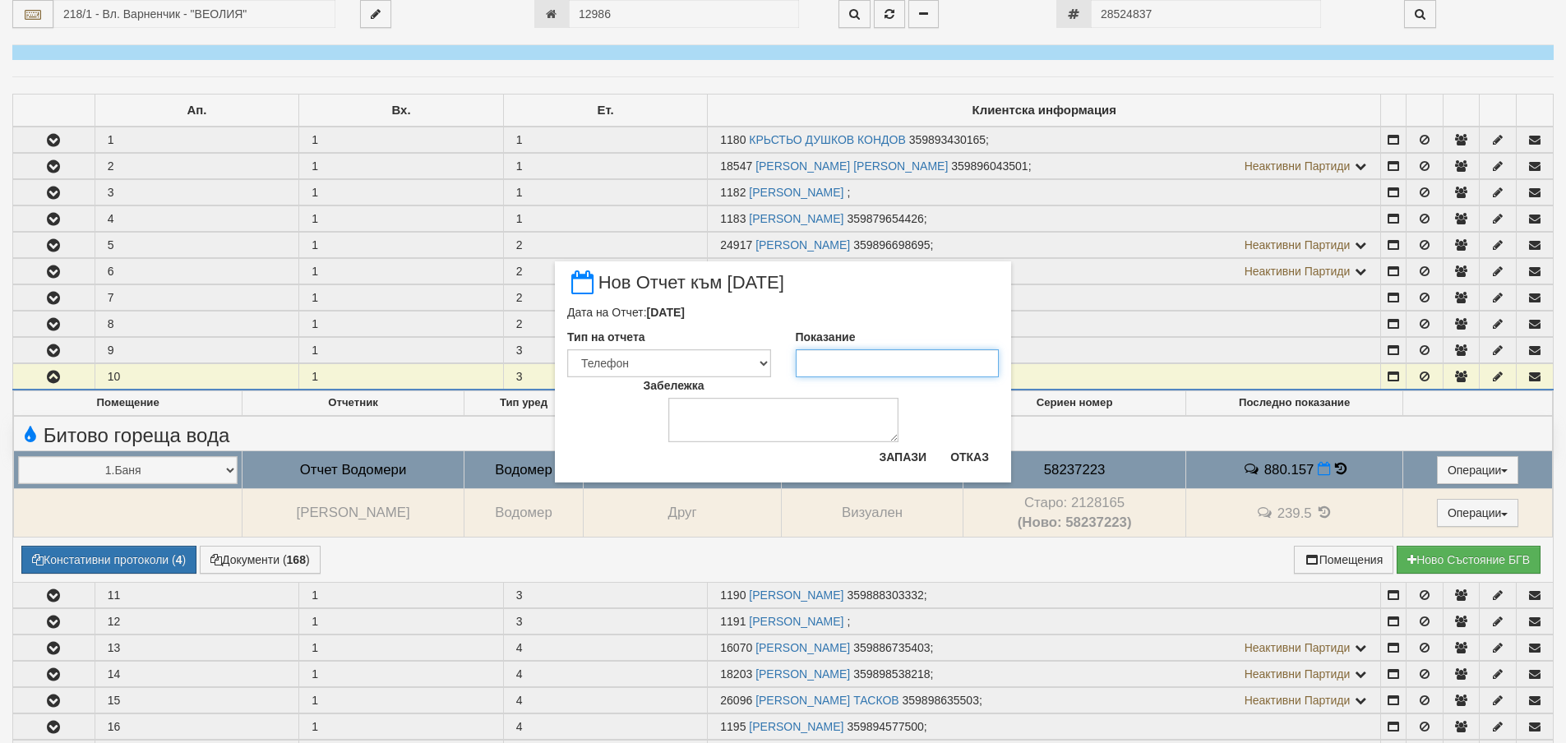
click at [828, 357] on input "Показание" at bounding box center [898, 363] width 204 height 28
type input "892.5"
click at [903, 467] on button "Запази" at bounding box center [902, 457] width 67 height 26
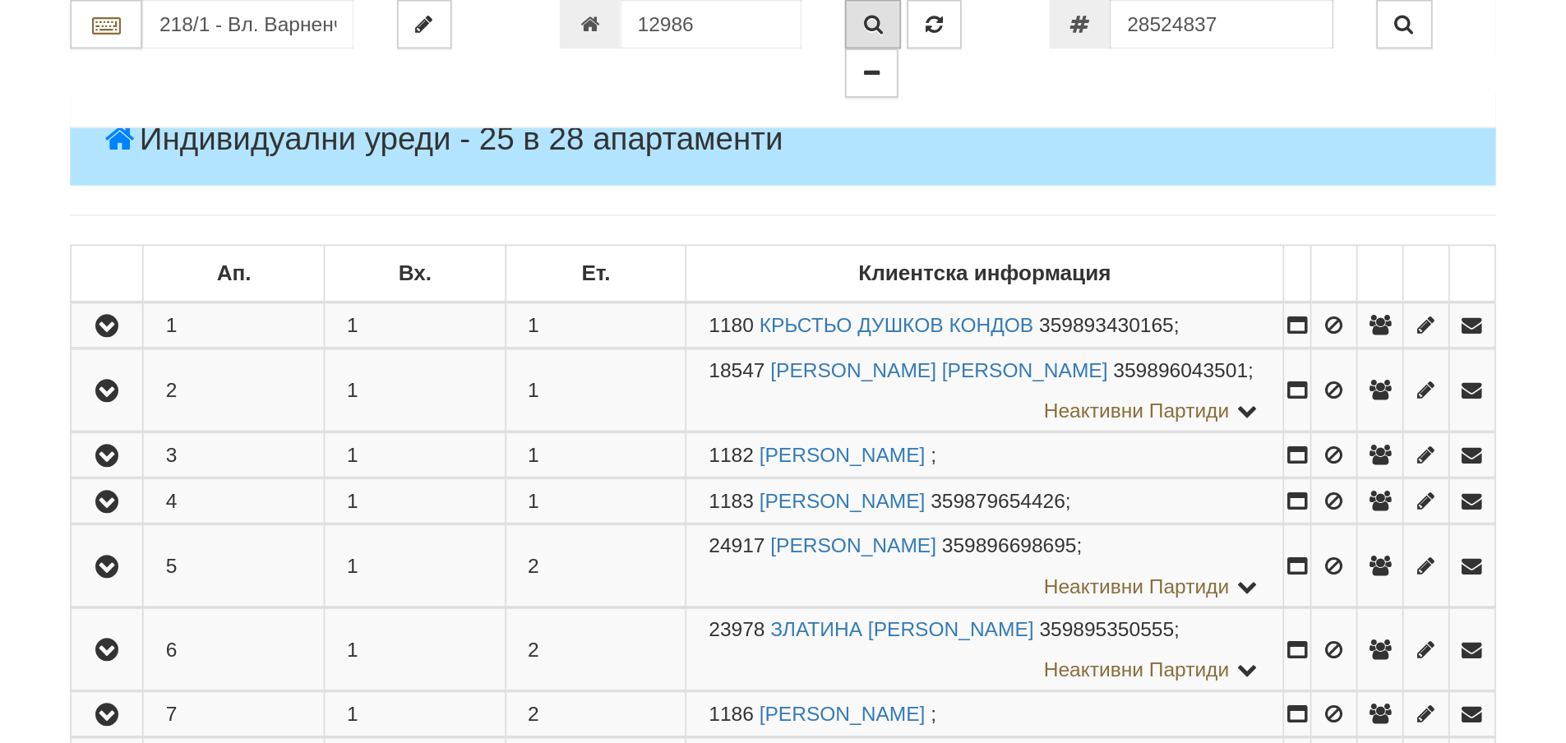
scroll to position [822, 0]
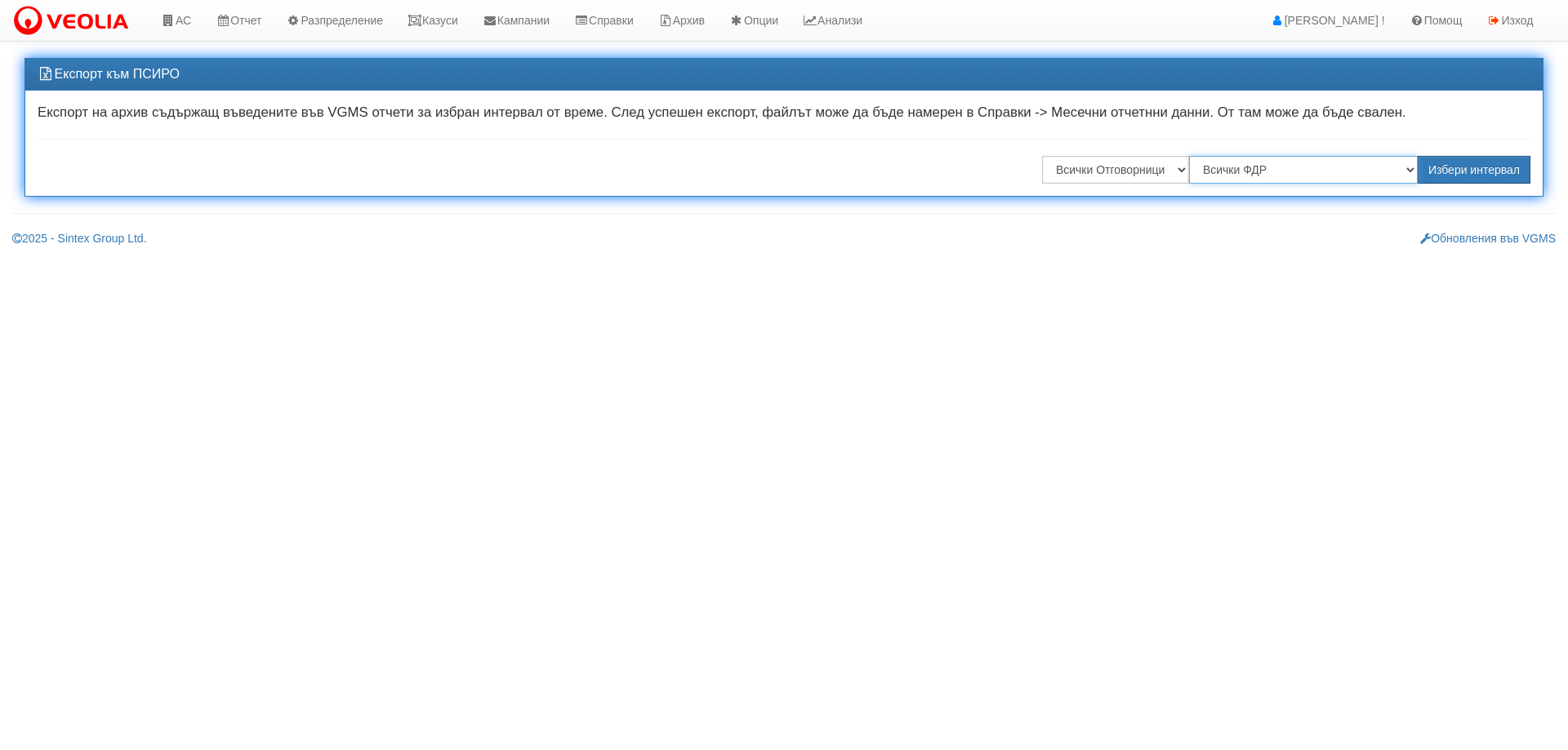
click at [1230, 162] on select "Всички ФДР "[PERSON_NAME] [GEOGRAPHIC_DATA] " ЕАД "ТЕХЕМ СЪРВИСИС" ЕООД "ТОПЛОС…" at bounding box center [1304, 170] width 229 height 28
select select ""ХОЛИДЕЙ И РАЙЗЕН" ЕООД"
click at [1191, 156] on select "Всички ФДР "[PERSON_NAME] [GEOGRAPHIC_DATA] " ЕАД "ТЕХЕМ СЪРВИСИС" ЕООД "ТОПЛОС…" at bounding box center [1304, 170] width 229 height 28
click at [1486, 174] on button "Избери интервал" at bounding box center [1474, 170] width 112 height 28
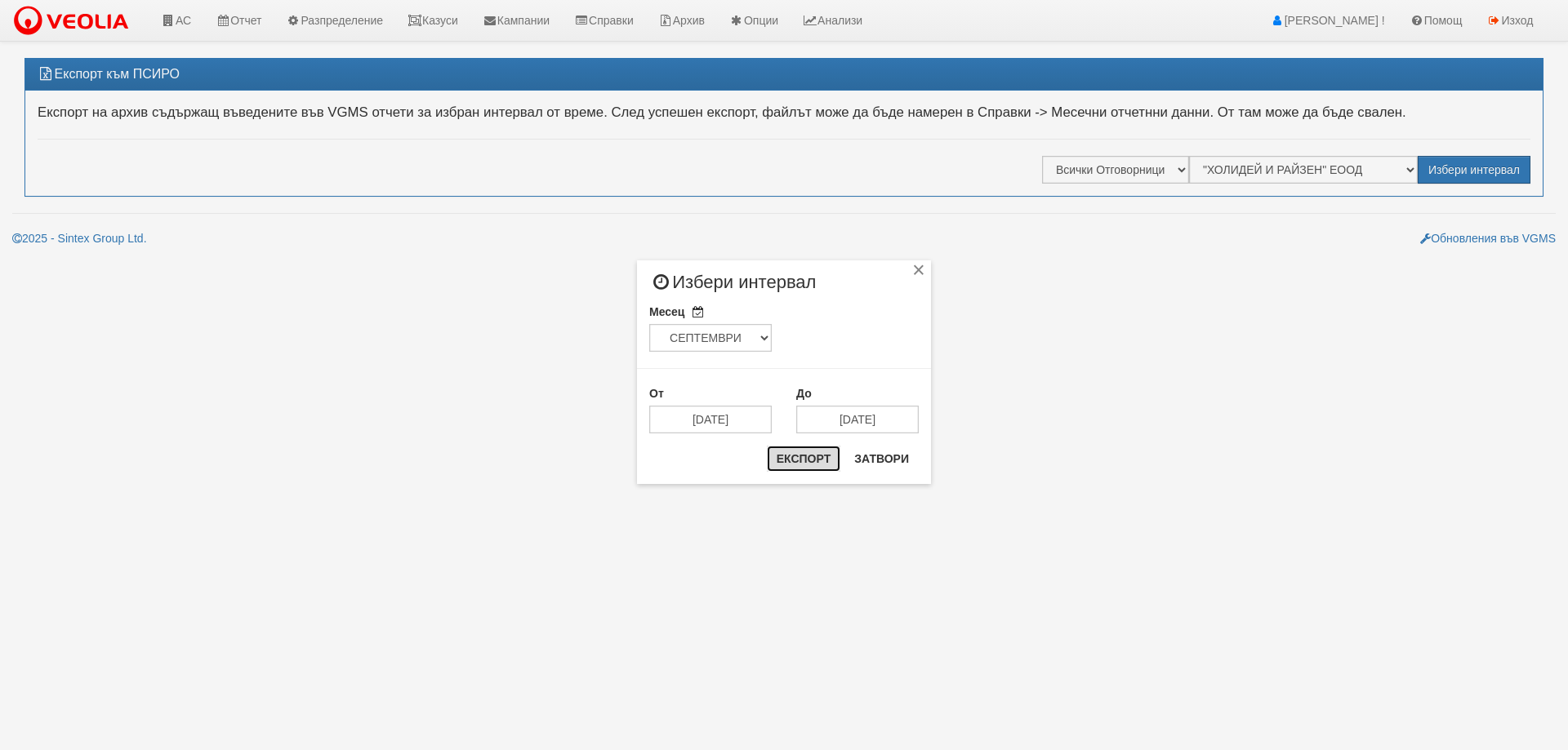
click at [823, 454] on button "Експорт" at bounding box center [804, 459] width 74 height 26
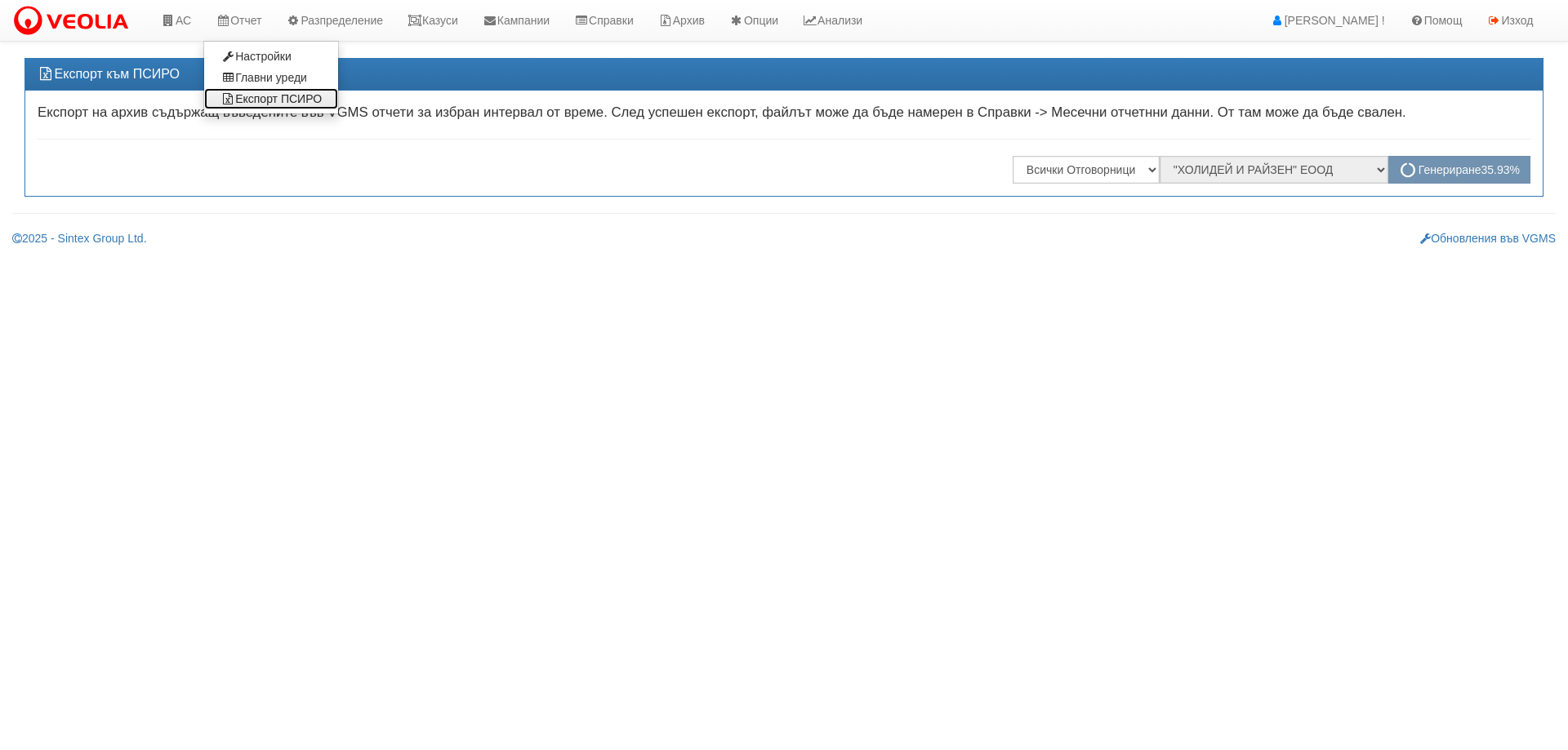
click at [275, 97] on link "Експорт ПСИРО" at bounding box center [270, 98] width 134 height 21
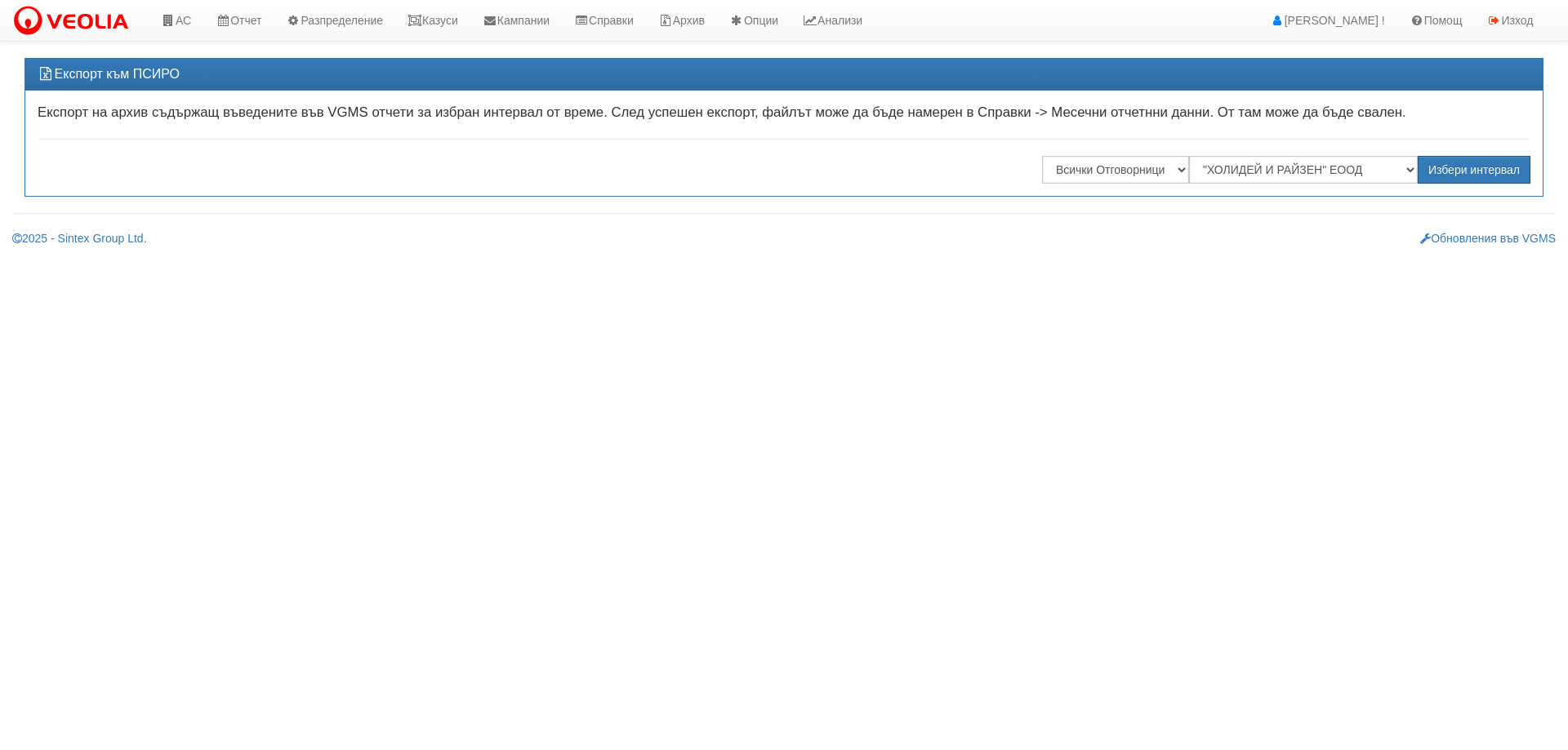
select select ""ХОЛИДЕЙ И РАЙЗЕН" ЕООД"
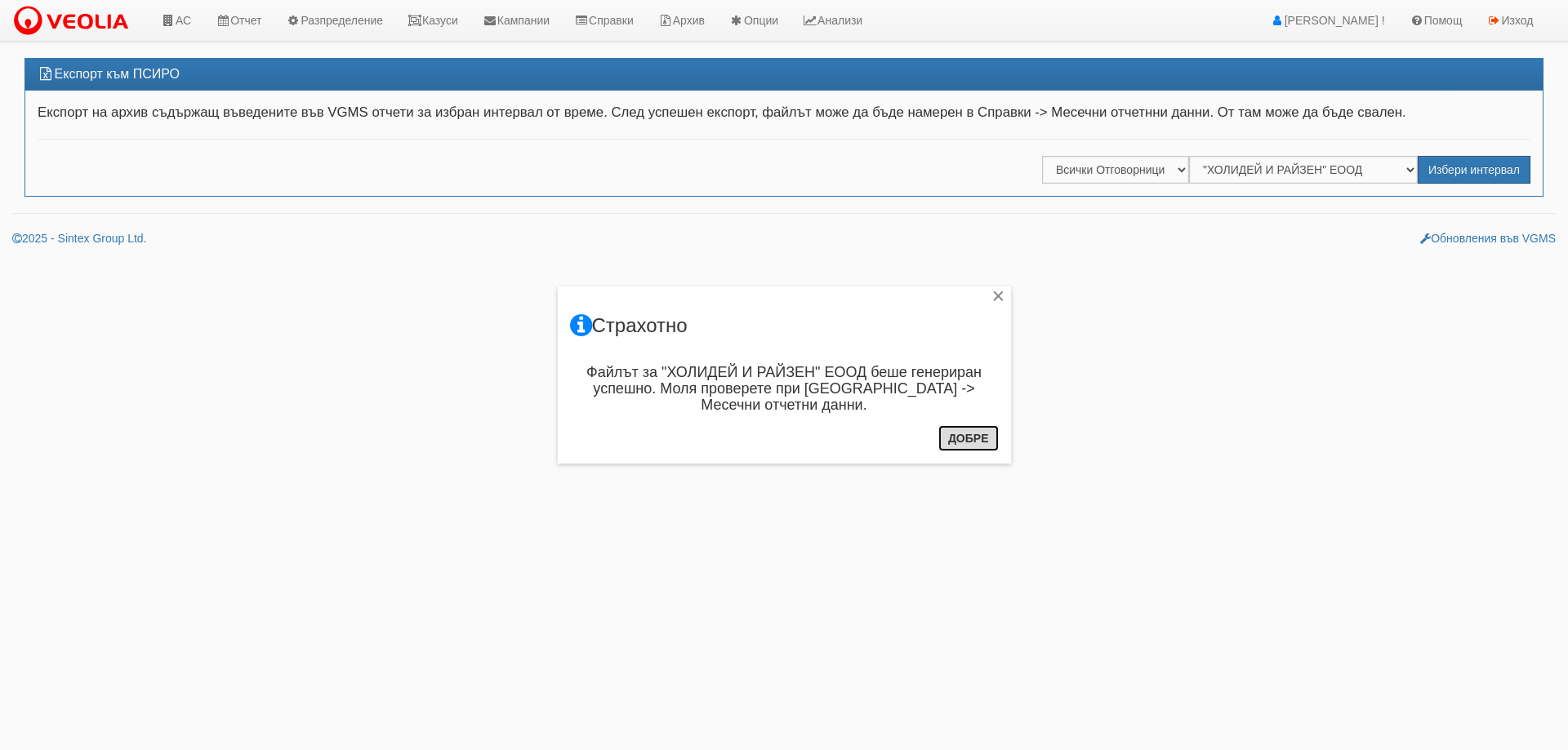
click at [980, 437] on button "Добре" at bounding box center [968, 438] width 61 height 26
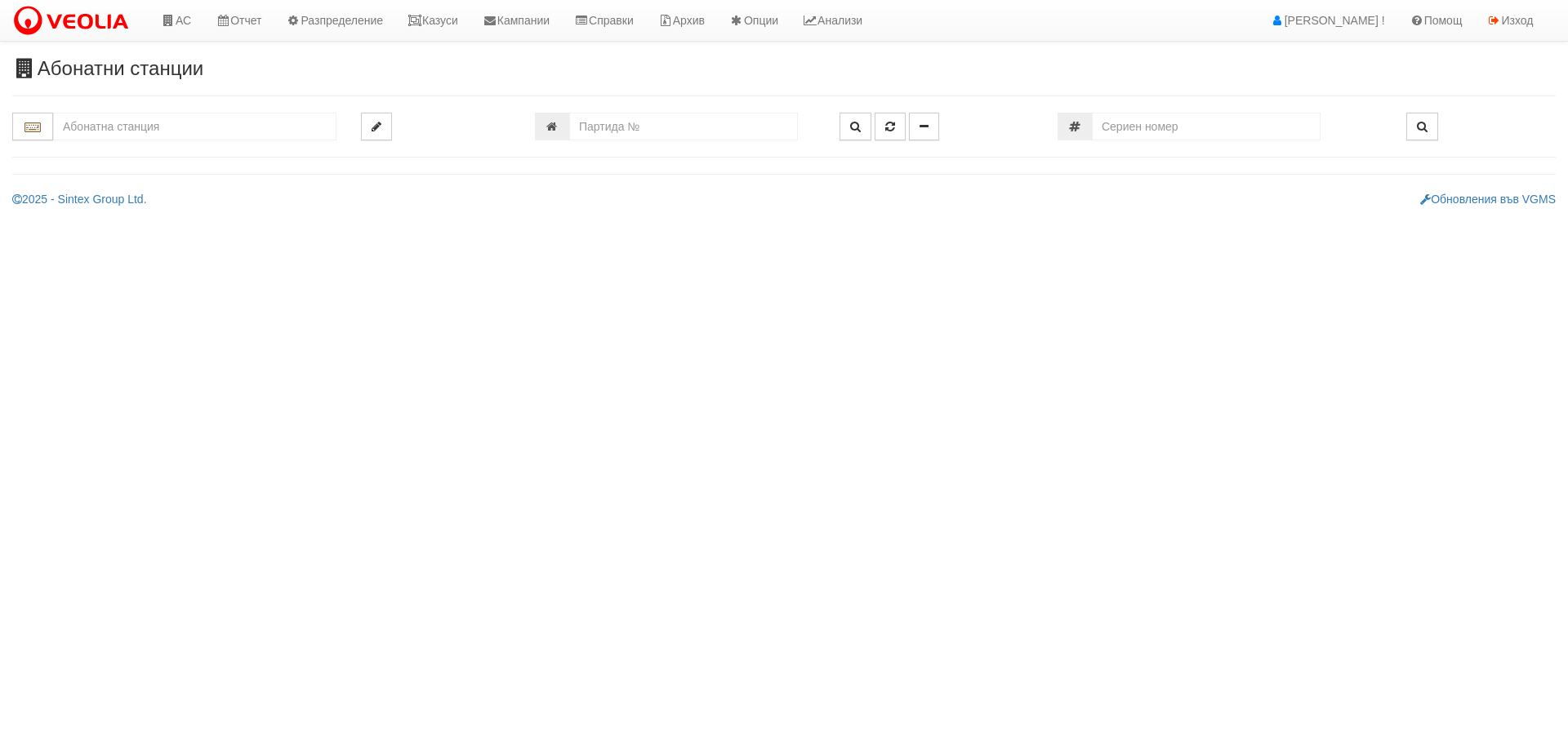
click at [642, 121] on input "number" at bounding box center [684, 126] width 229 height 28
type input "17998"
type input "082/1 - "[PERSON_NAME] [GEOGRAPHIC_DATA] " ЕАД"
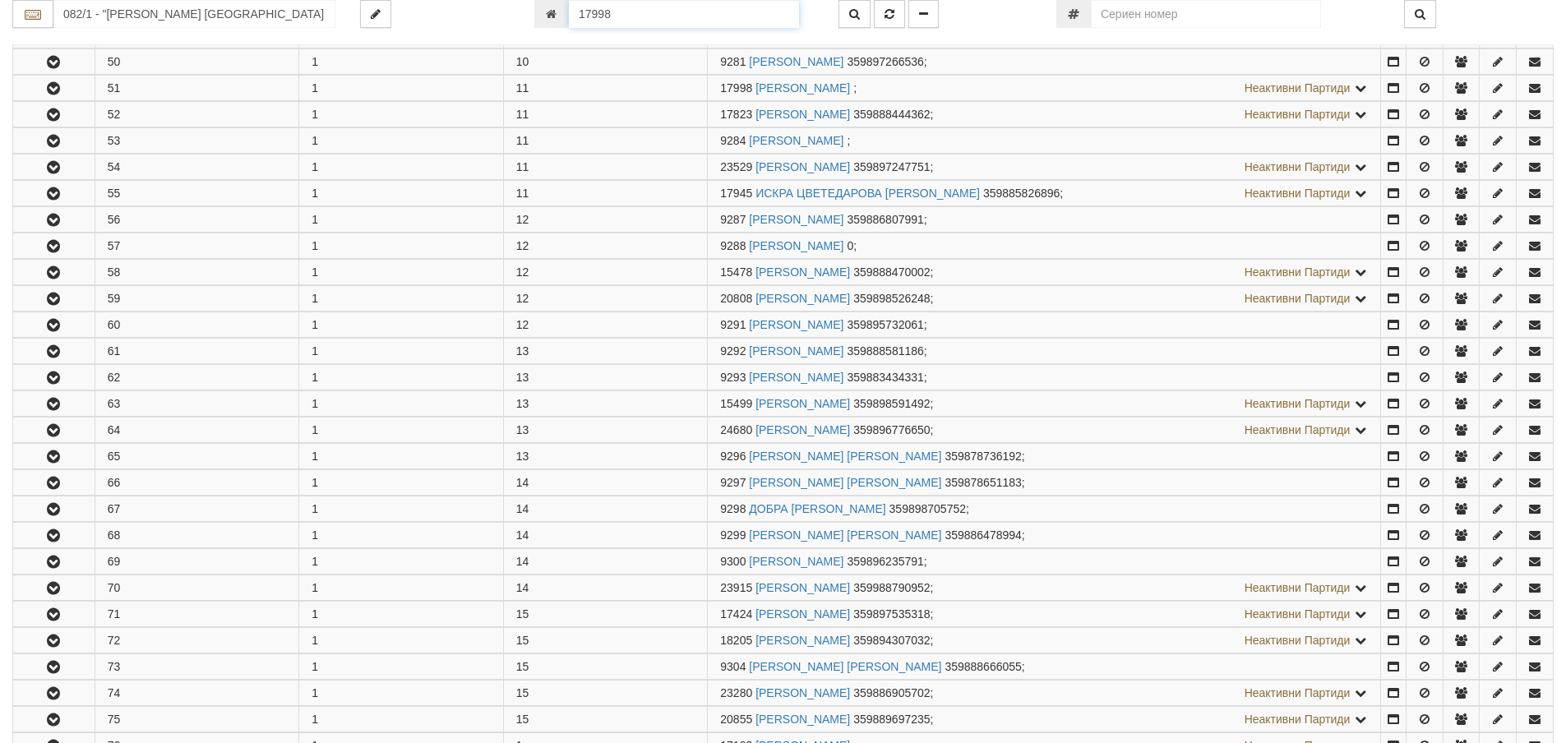
scroll to position [1640, 0]
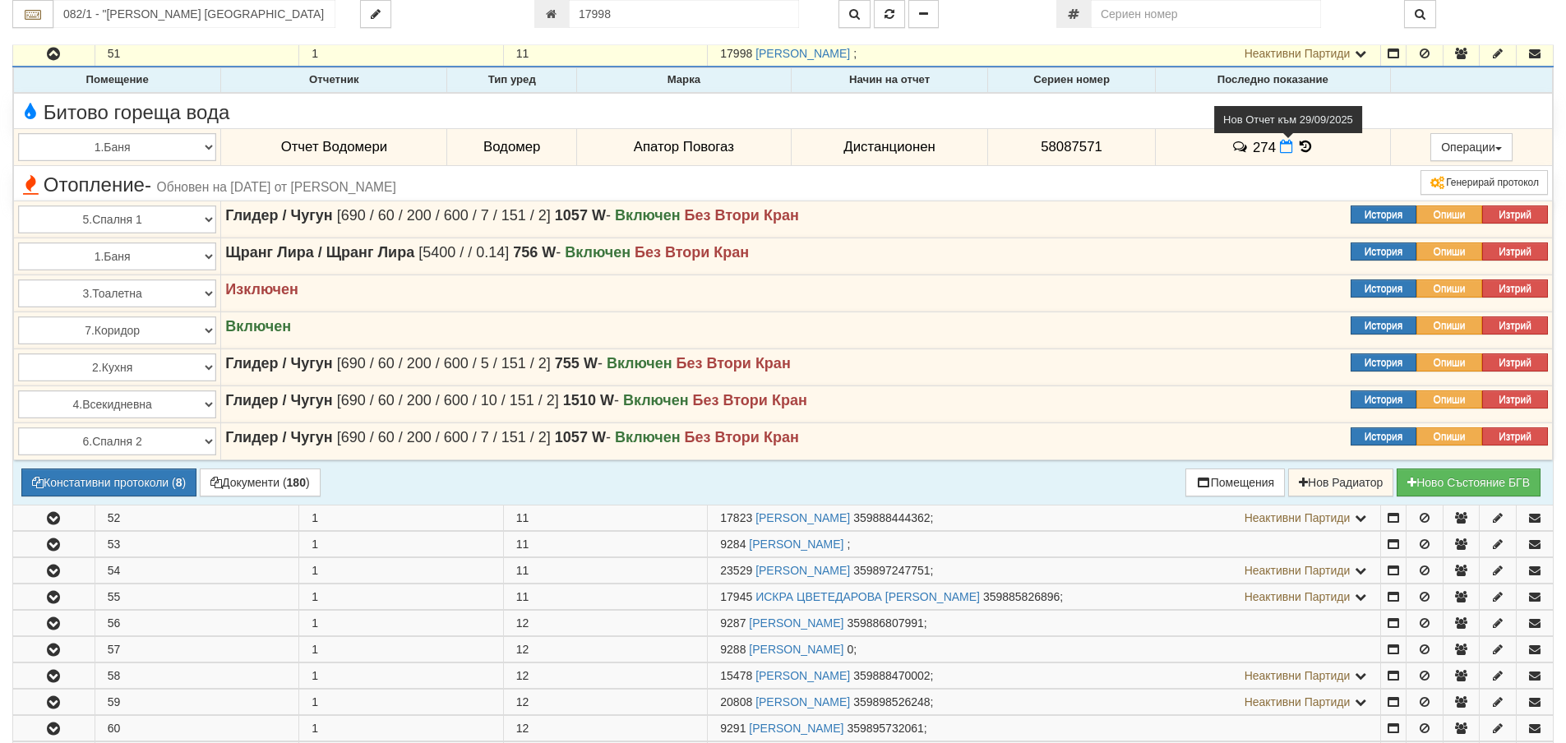
click at [1280, 147] on icon at bounding box center [1286, 147] width 13 height 14
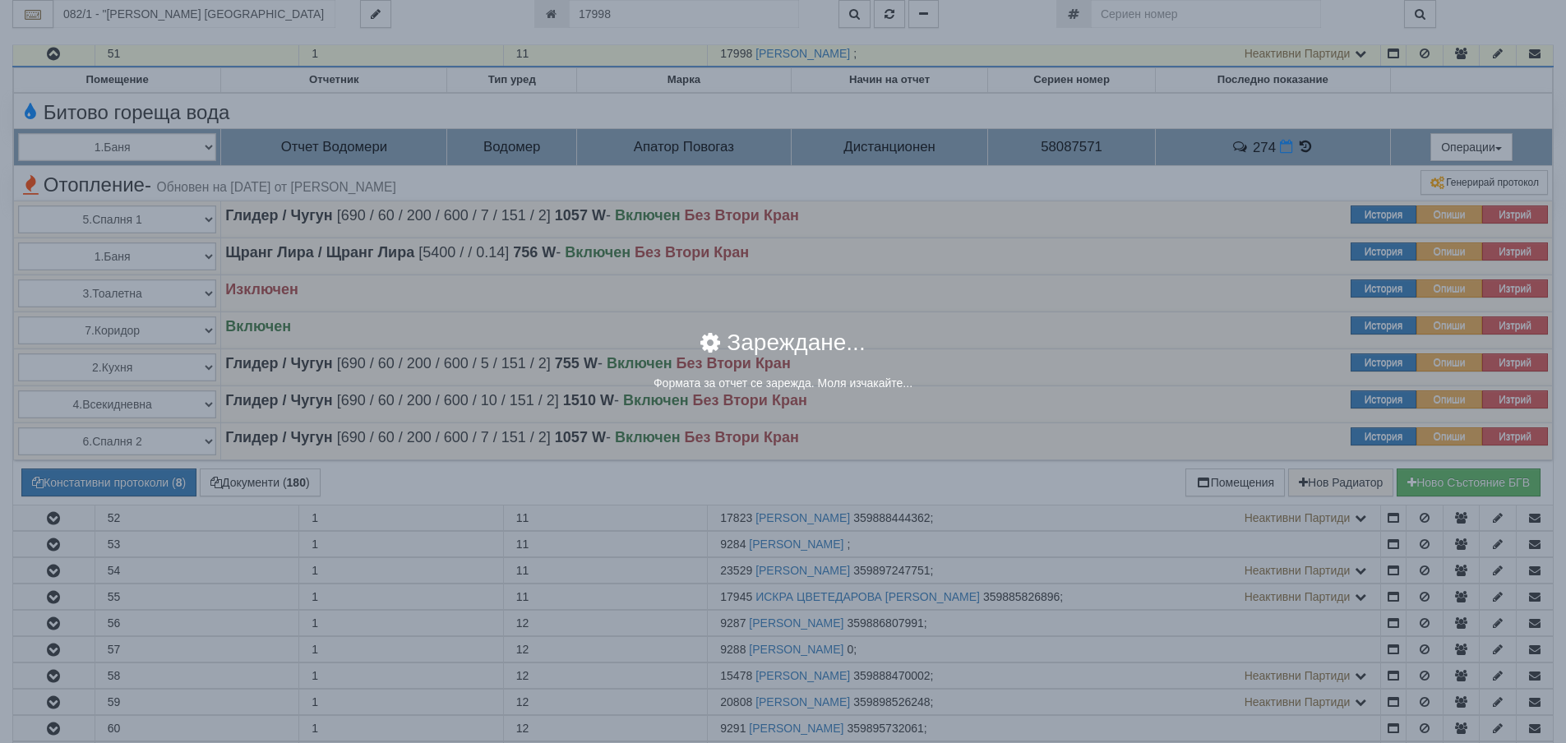
select select "8ac75930-9bfd-e511-80be-8d5a1dced85a"
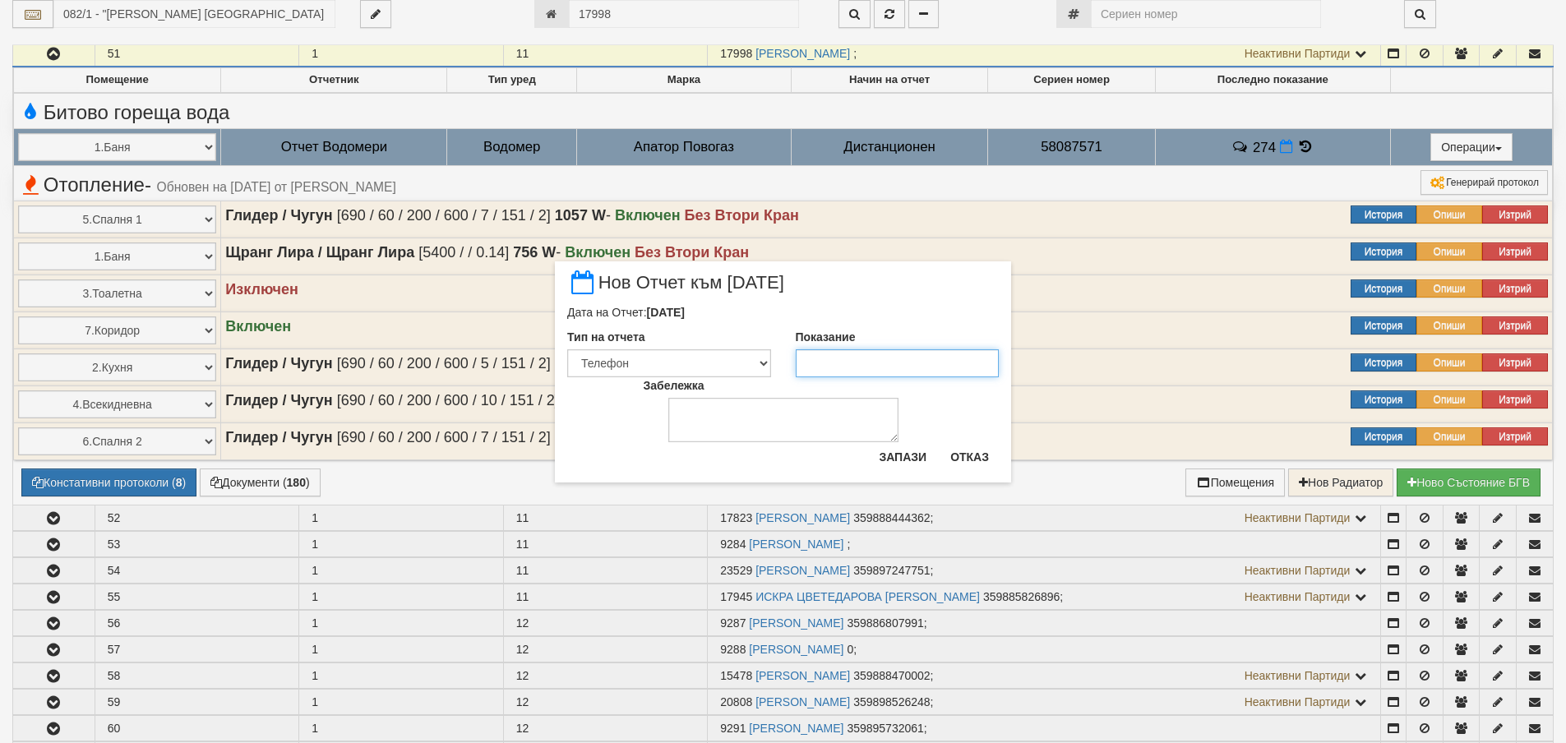
click at [832, 374] on input "Показание" at bounding box center [898, 363] width 204 height 28
type input "277"
click at [895, 460] on button "Запази" at bounding box center [902, 457] width 67 height 26
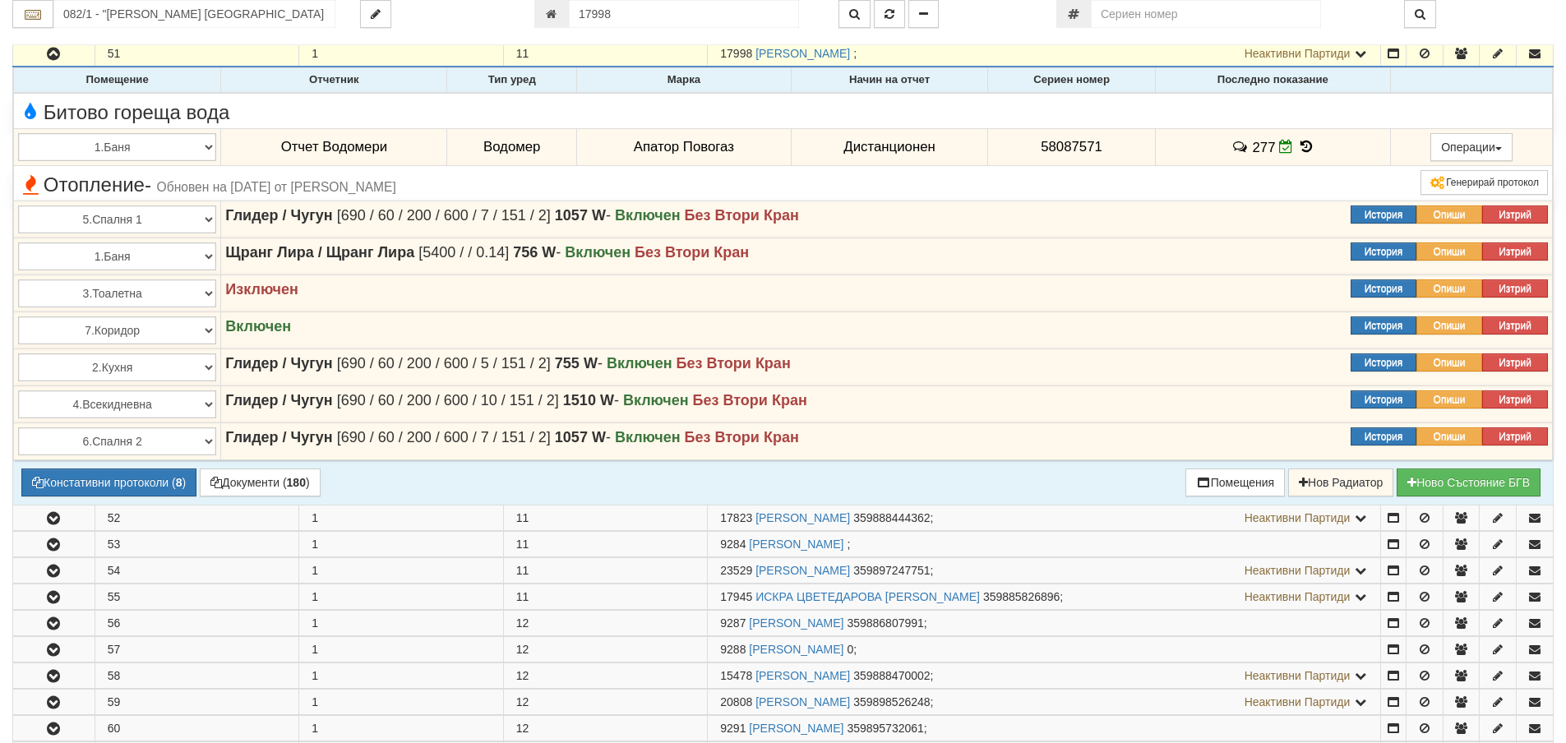
click at [1298, 145] on icon at bounding box center [1306, 147] width 18 height 14
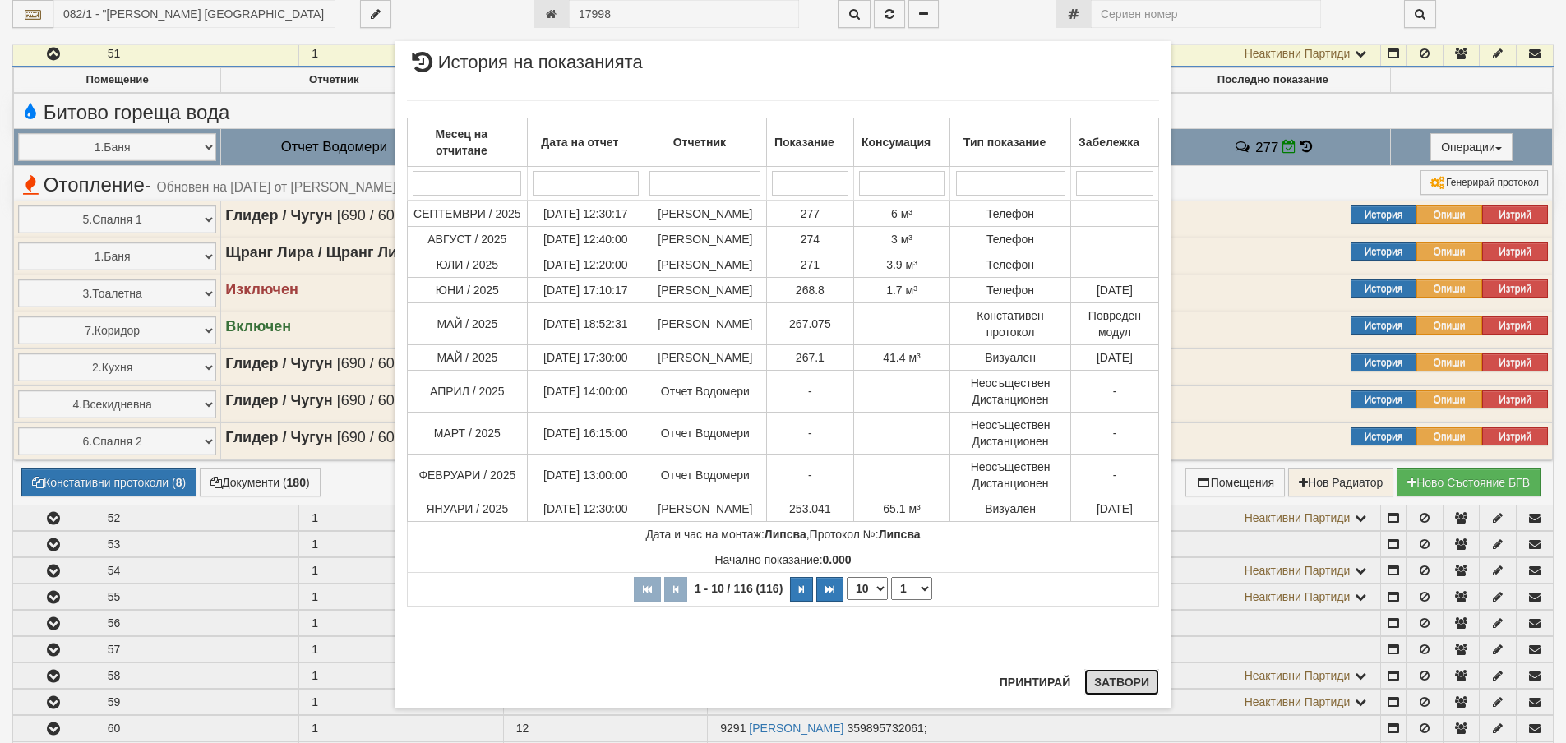
click at [1119, 689] on button "Затвори" at bounding box center [1121, 682] width 75 height 26
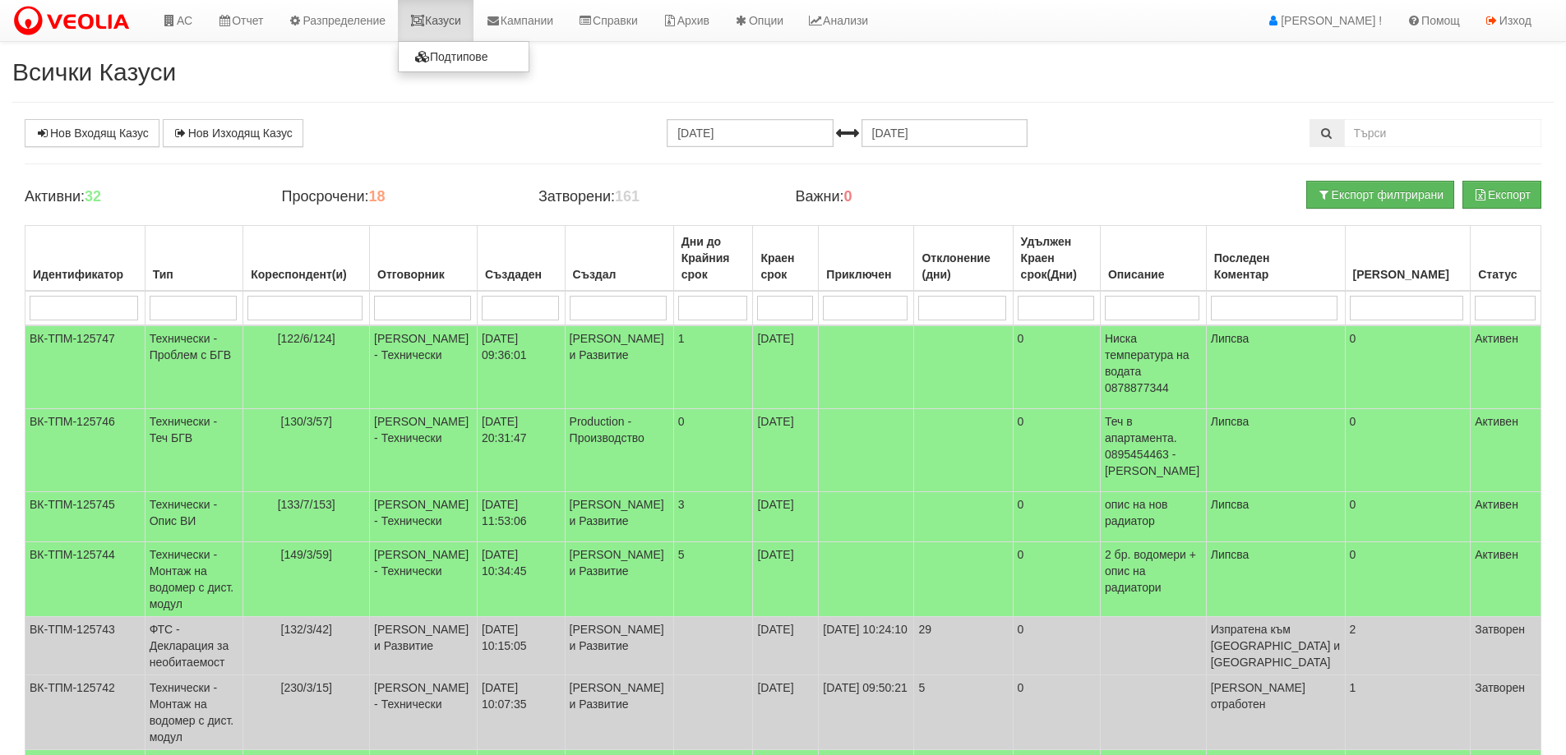
click at [446, 21] on link "Казуси" at bounding box center [436, 20] width 76 height 41
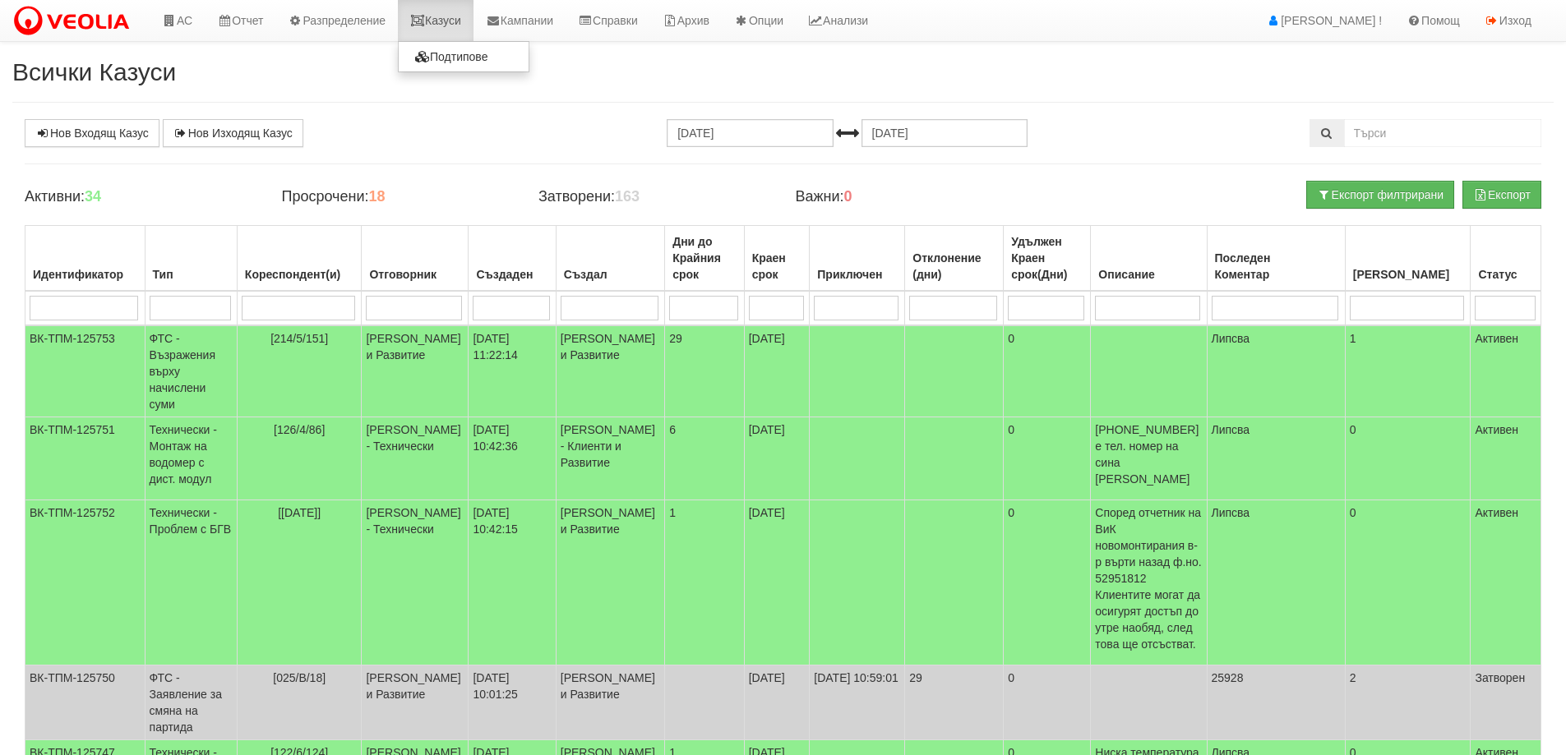
click at [473, 19] on link "Казуси" at bounding box center [436, 20] width 76 height 41
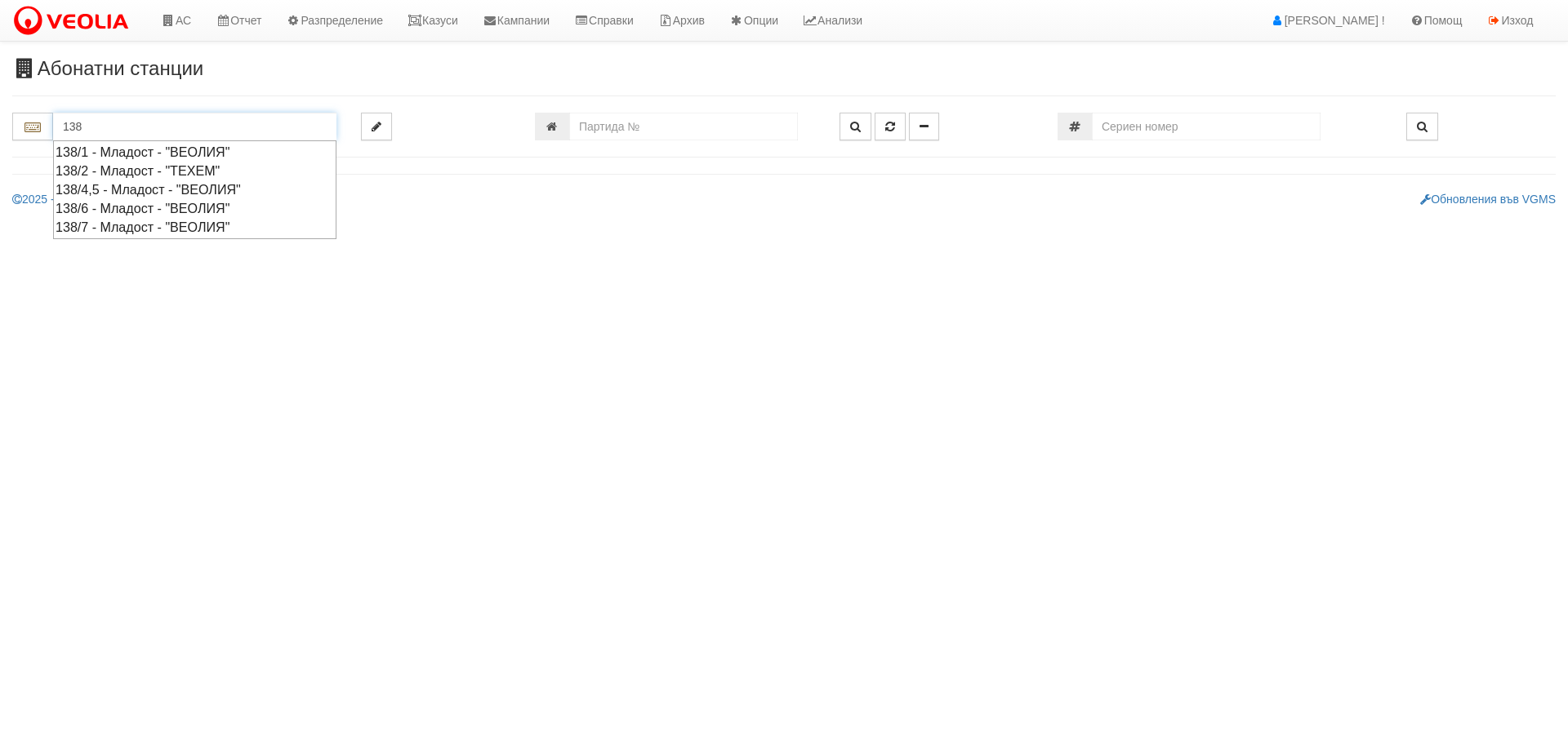
click at [168, 207] on div "138/6 - Младост - "ВЕОЛИЯ"" at bounding box center [195, 209] width 278 height 19
type input "138/6 - Младост - "ВЕОЛИЯ""
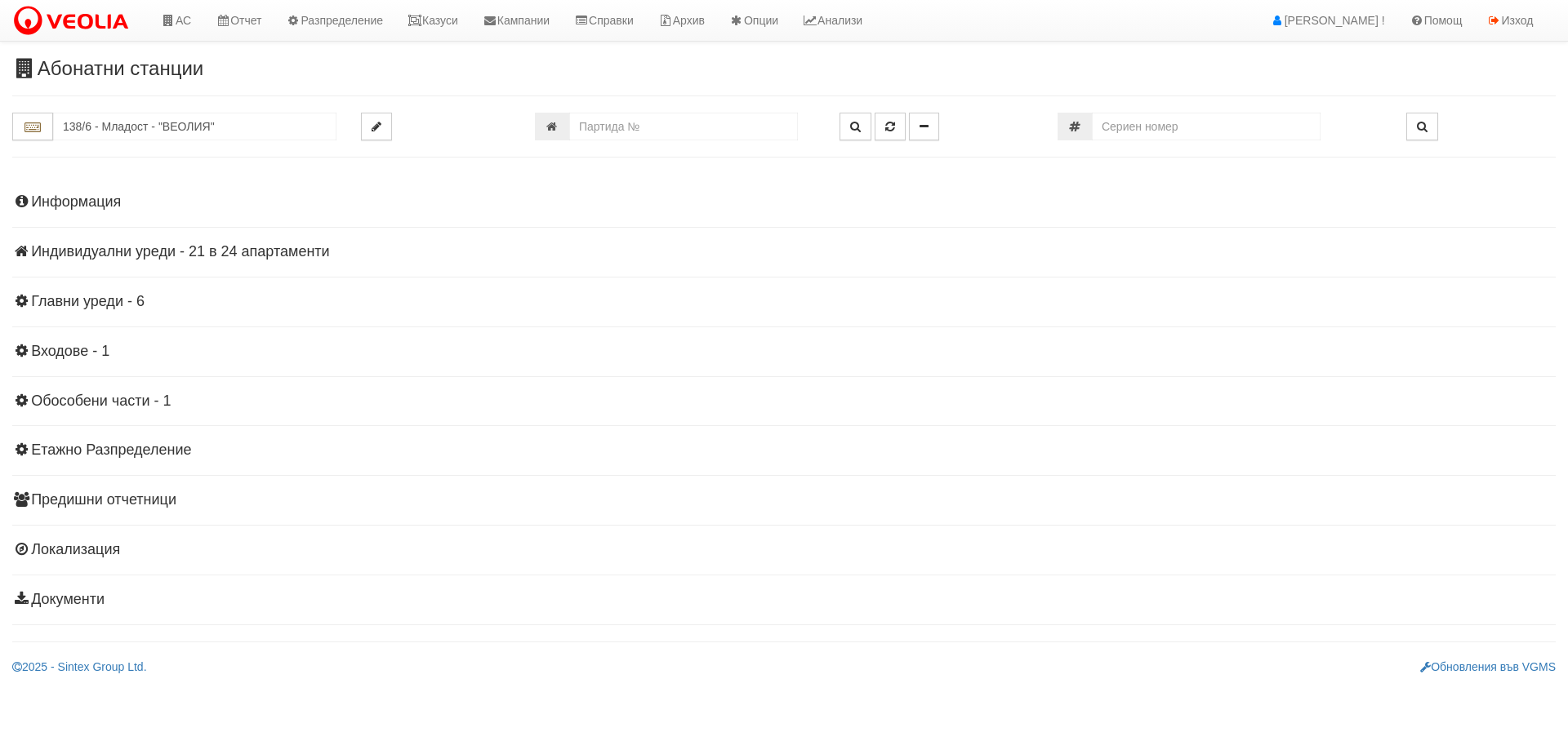
click at [302, 254] on h4 "Индивидуални уреди - 21 в 24 апартаменти" at bounding box center [783, 252] width 1543 height 16
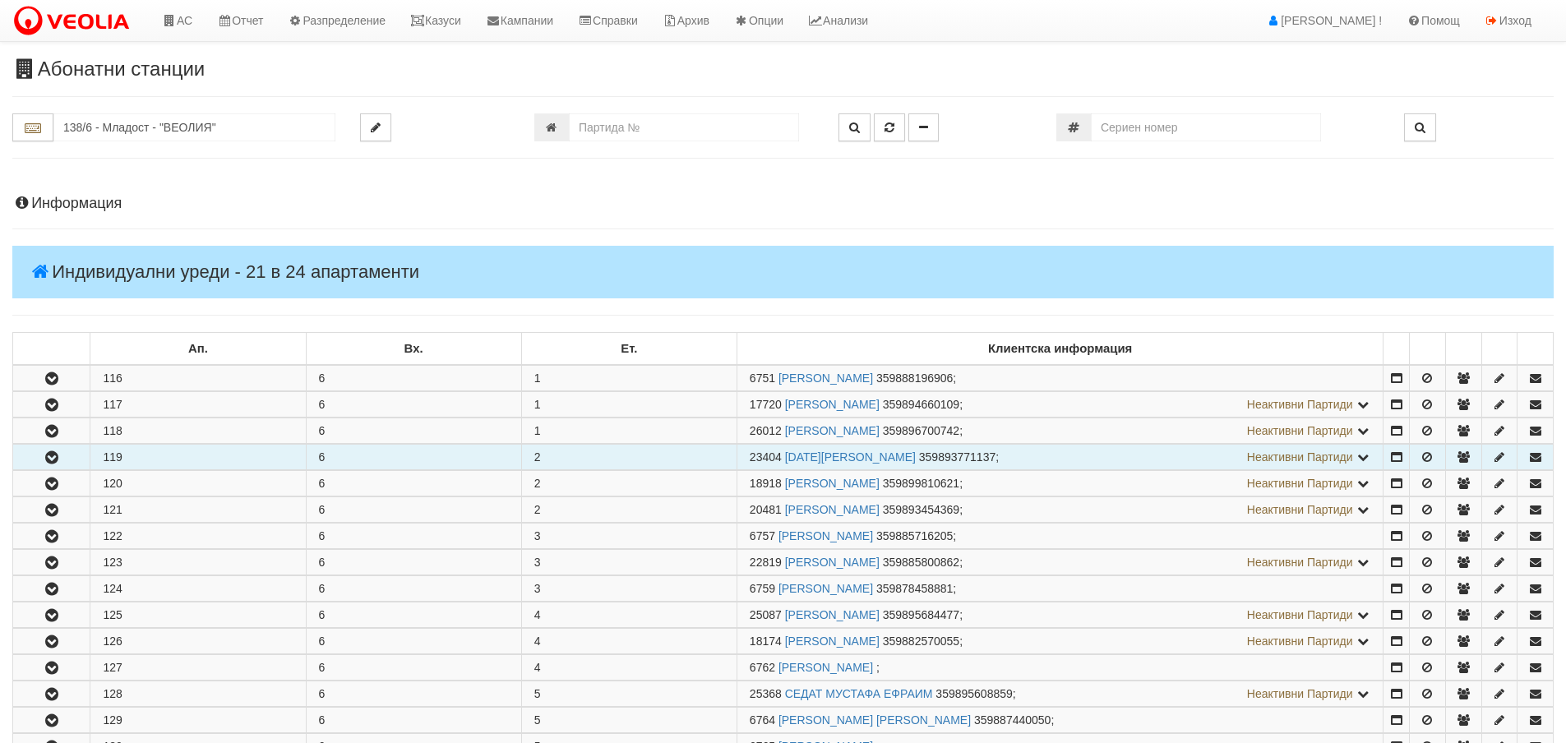
click at [62, 450] on button "button" at bounding box center [51, 457] width 76 height 25
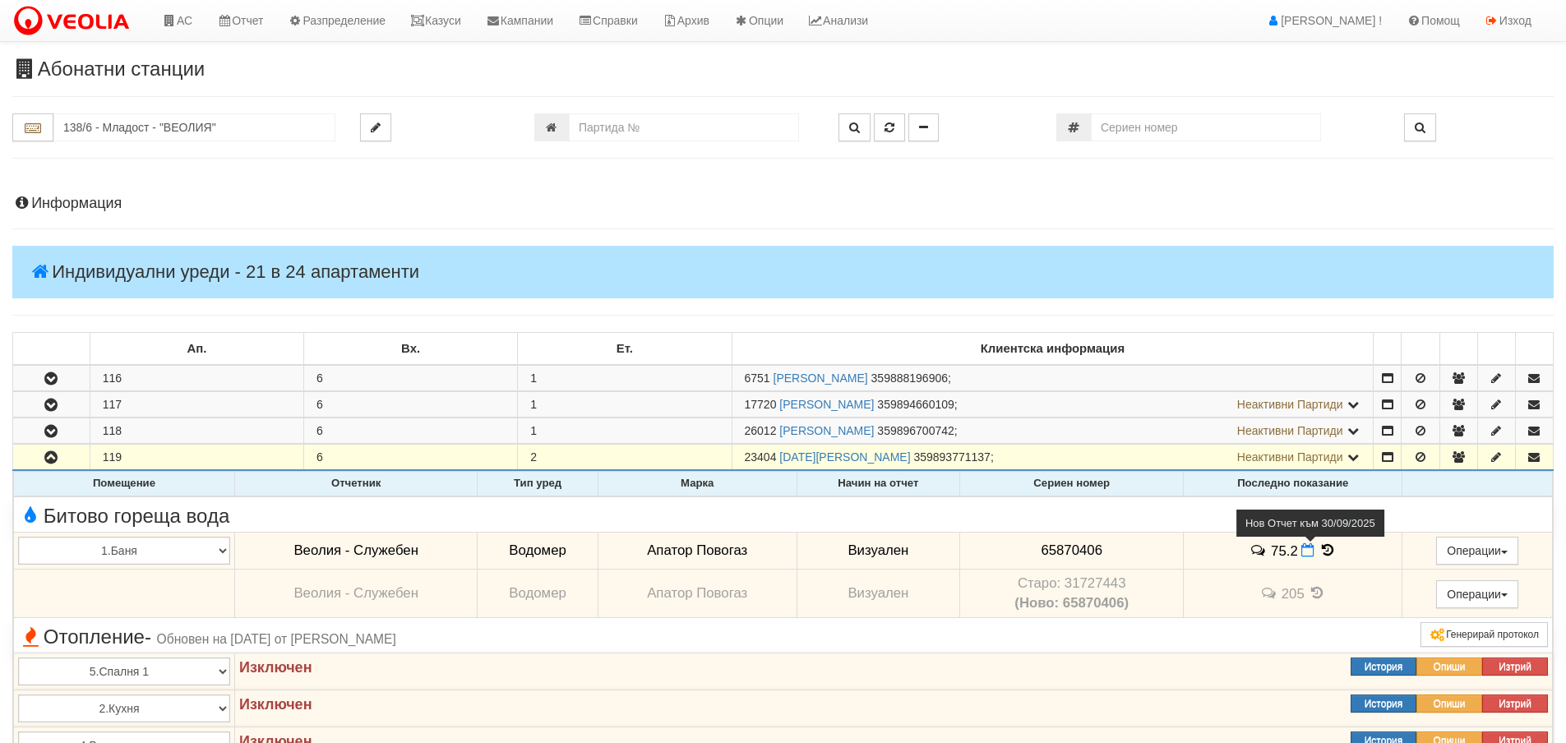
click at [1304, 552] on icon at bounding box center [1307, 550] width 13 height 14
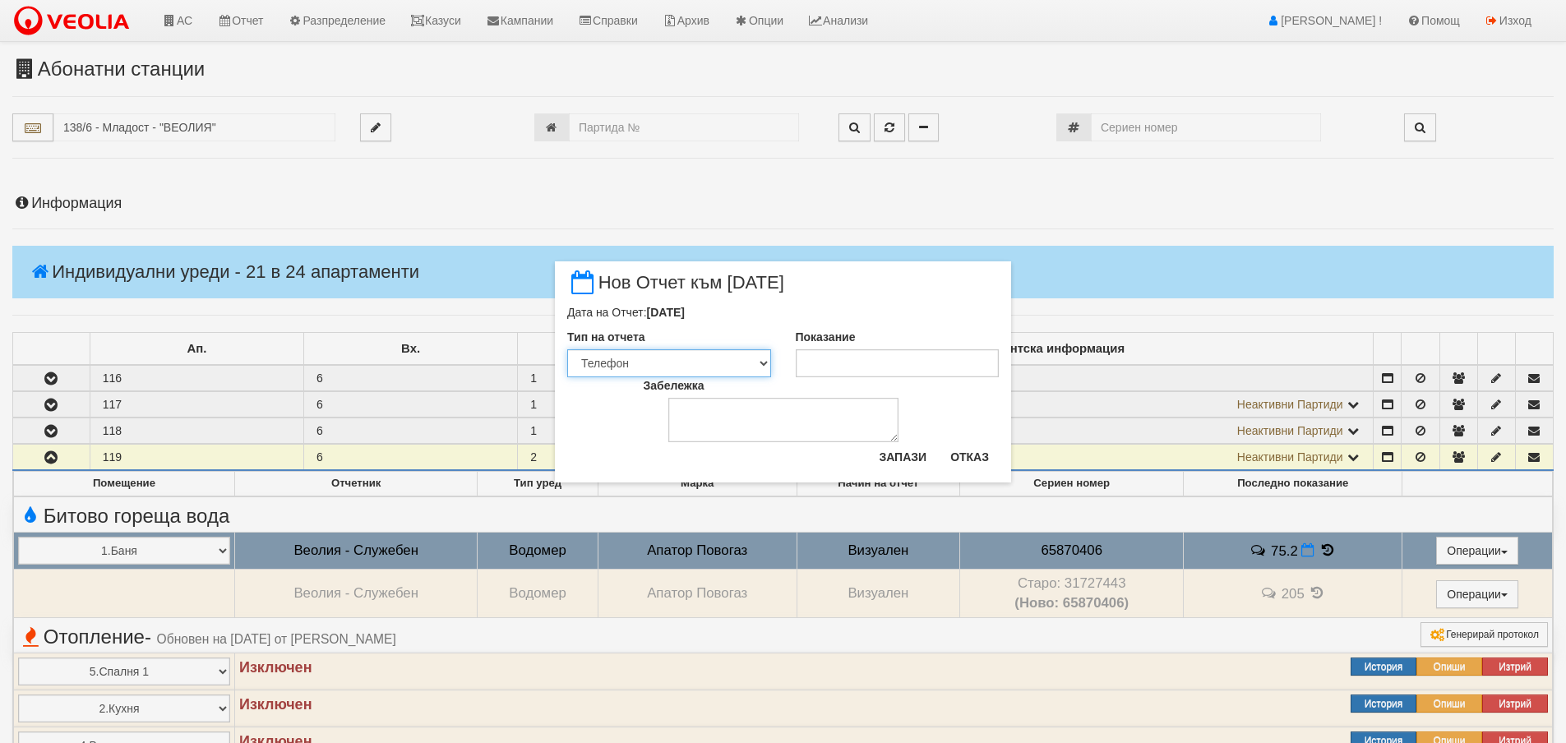
click at [694, 372] on select "Визуален Телефон Бележка Неосигурен достъп Самоотчет Служебно Дистанционен" at bounding box center [669, 363] width 204 height 28
select select "89c75930-9bfd-e511-80be-8d5a1dced85a"
click at [567, 349] on select "Визуален Телефон Бележка Неосигурен достъп Самоотчет Служебно Дистанционен" at bounding box center [669, 363] width 204 height 28
click at [862, 362] on input "Показание" at bounding box center [898, 363] width 204 height 28
type input "76"
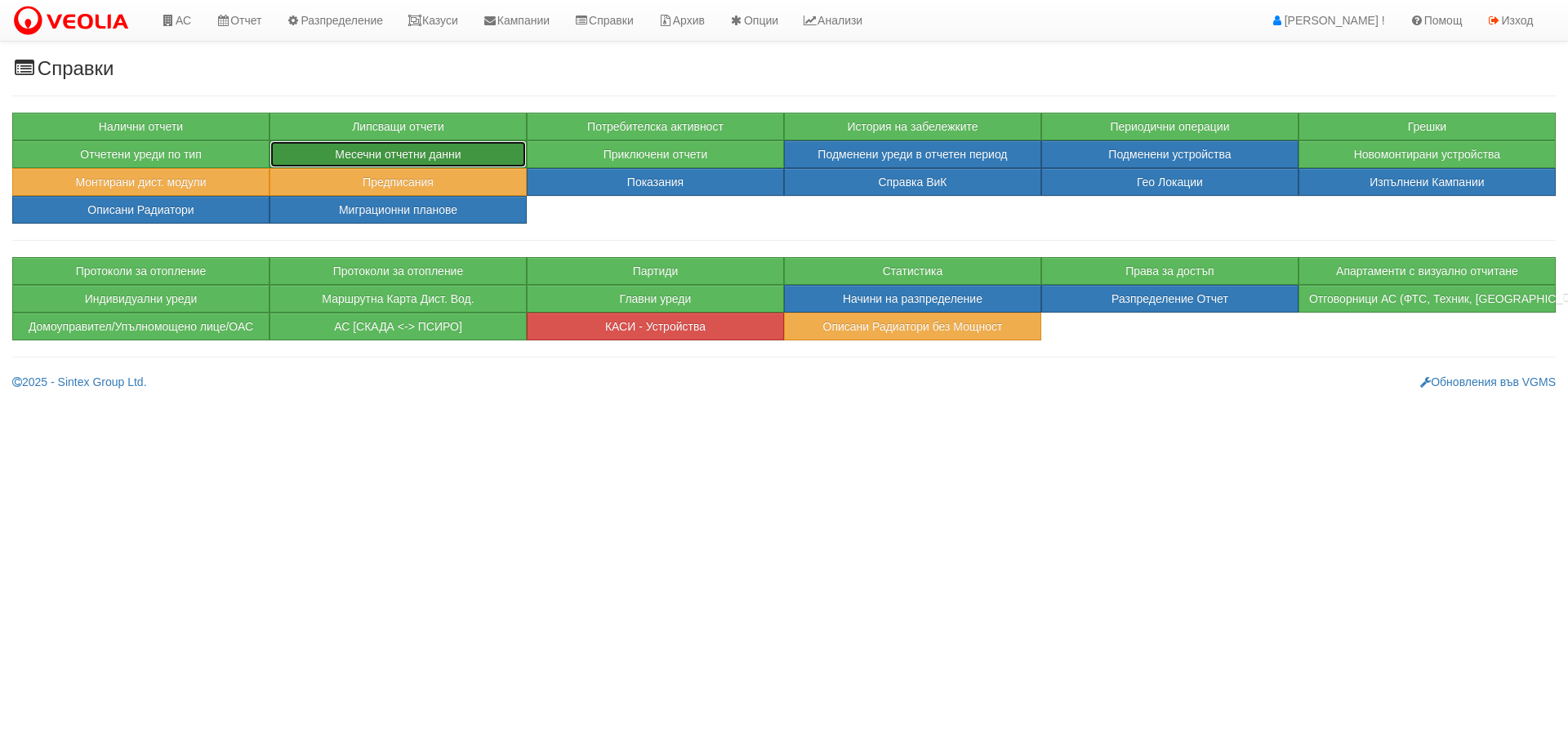
click at [325, 150] on button "Месечни отчетни данни" at bounding box center [397, 154] width 257 height 28
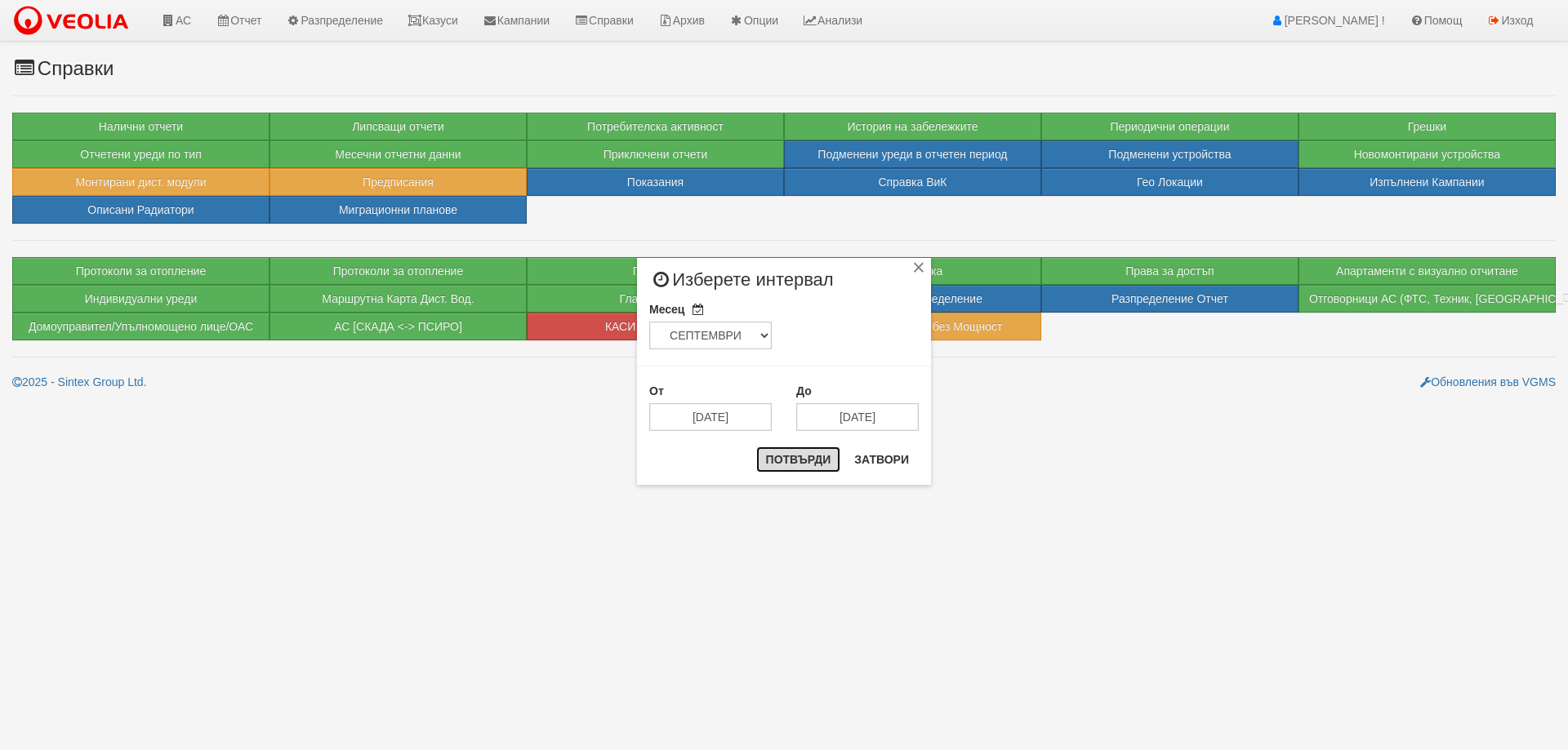
click at [783, 447] on button "Потвърди" at bounding box center [798, 460] width 84 height 26
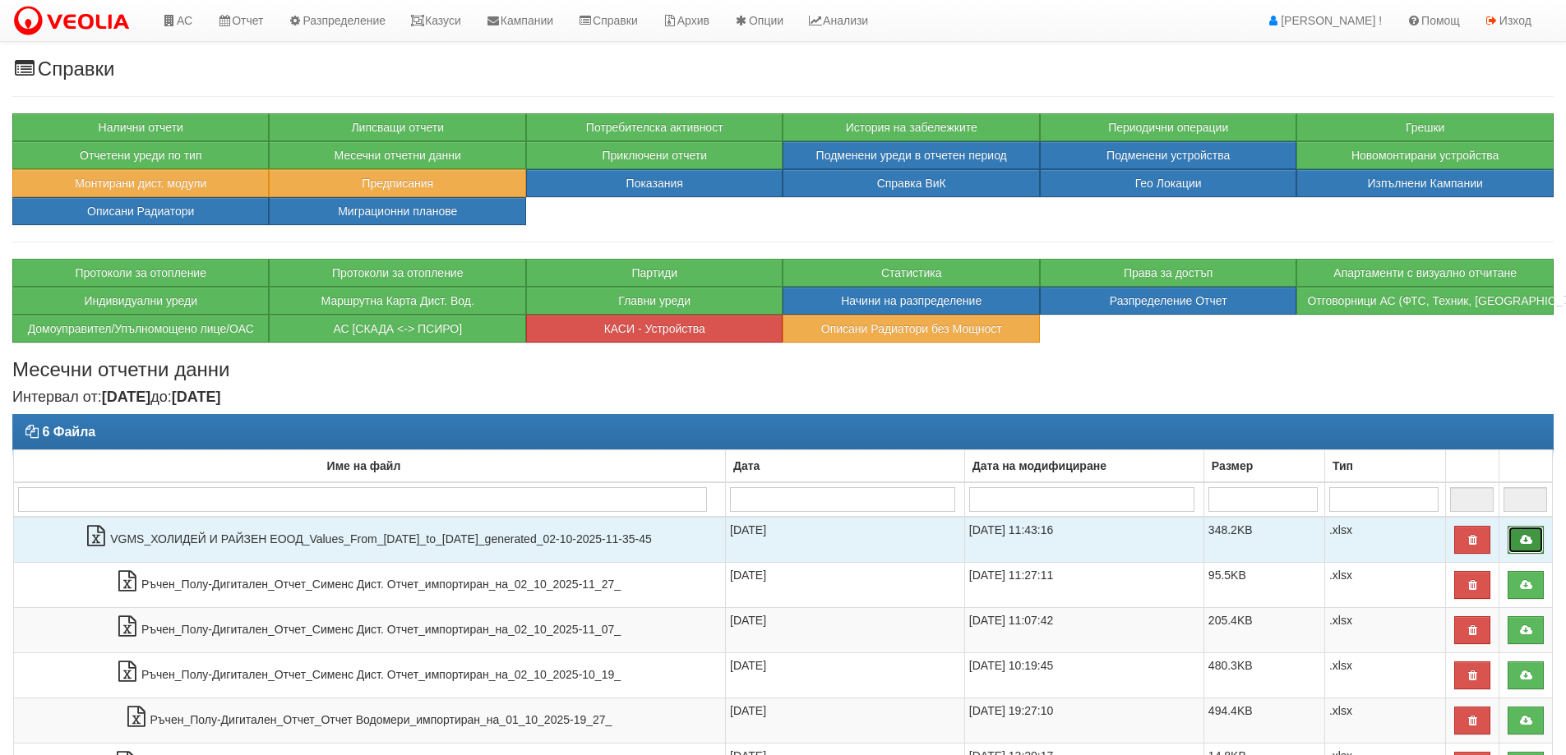
click at [1531, 542] on icon at bounding box center [1525, 540] width 15 height 12
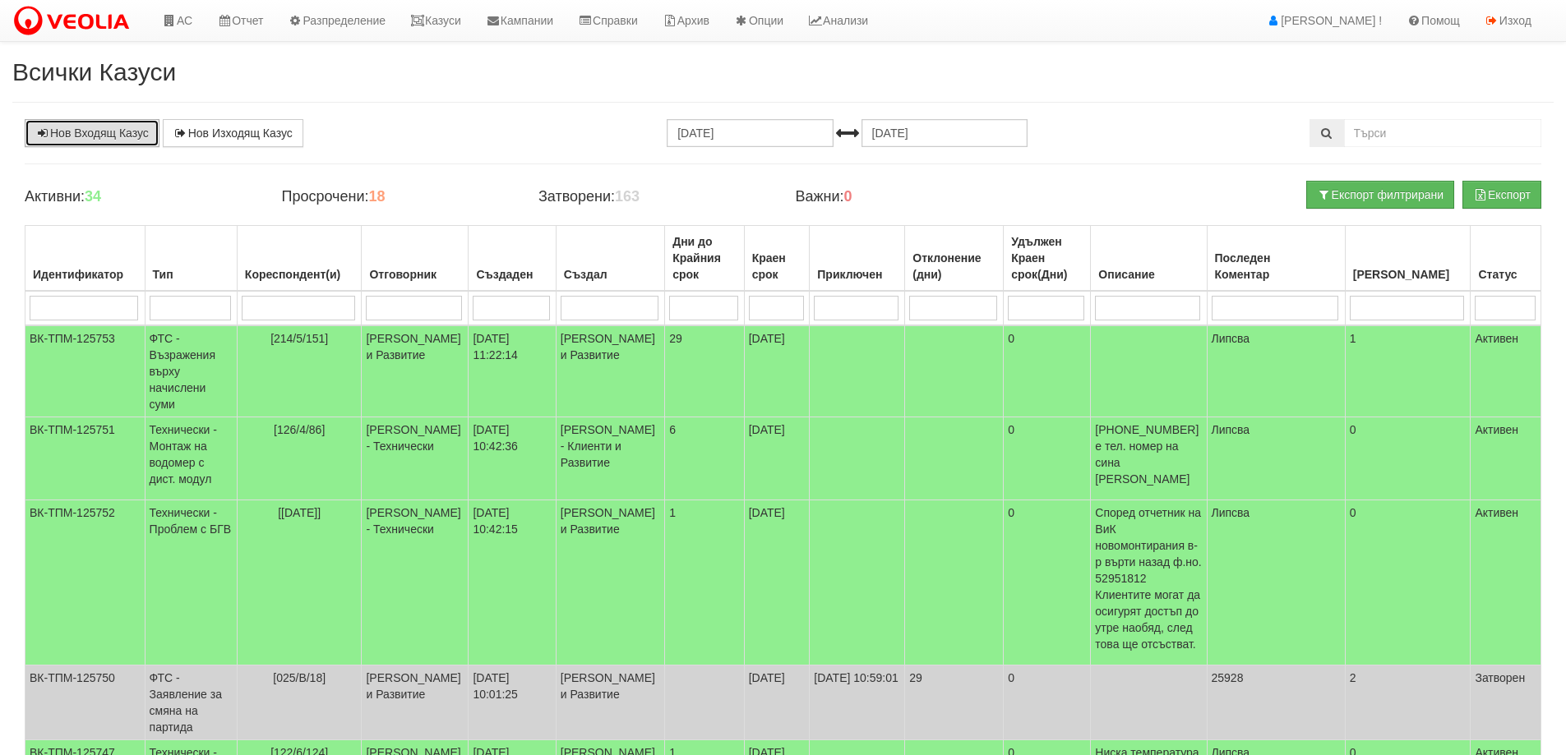
click at [118, 127] on link "Нов Входящ Казус" at bounding box center [92, 133] width 135 height 28
click at [160, 23] on link "АС" at bounding box center [177, 20] width 55 height 41
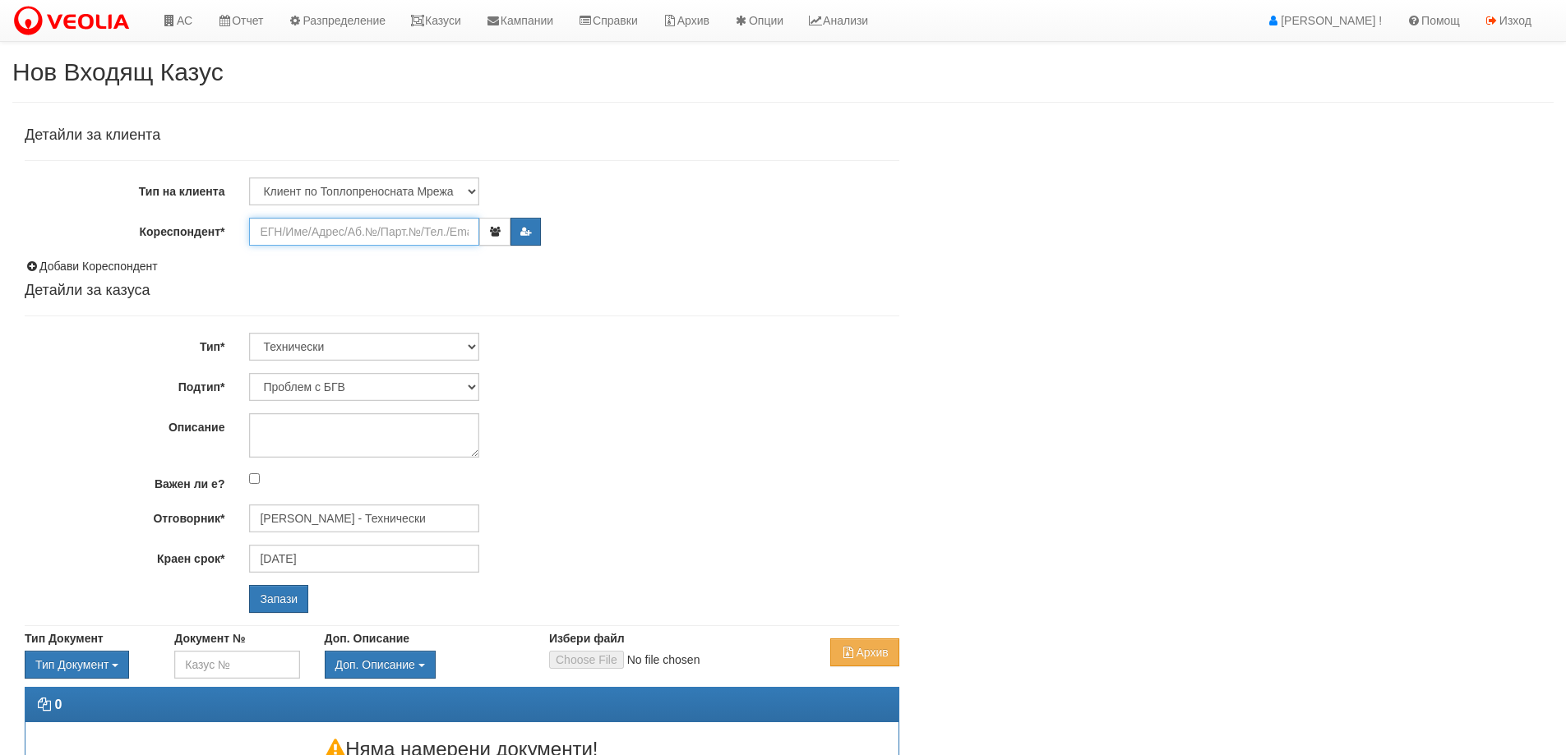
click at [380, 231] on input "Кореспондент*" at bounding box center [364, 232] width 230 height 28
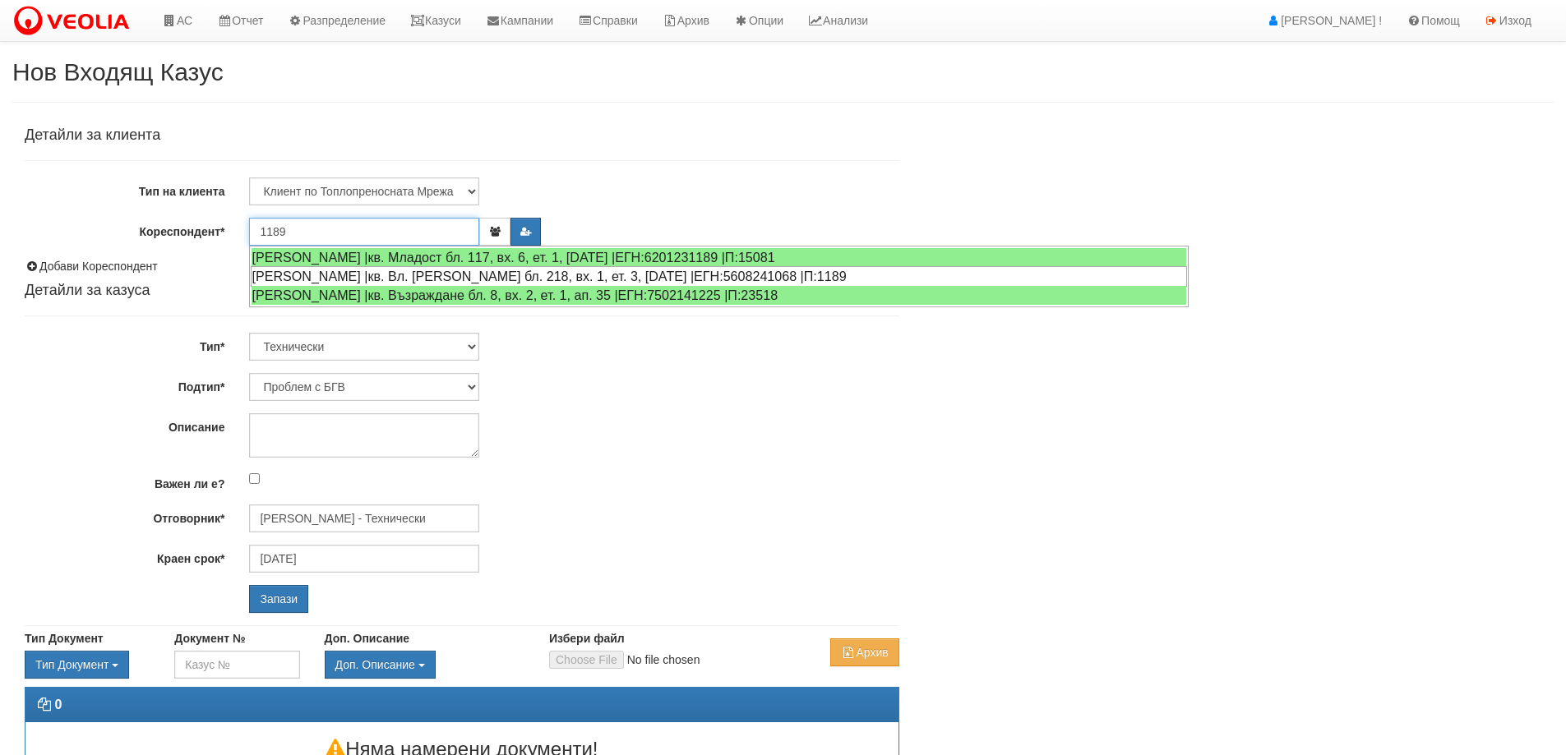
click at [397, 274] on div "[PERSON_NAME] |кв. Вл. [PERSON_NAME] бл. 218, вх. 1, ет. 3, [DATE] |ЕГН:5608241…" at bounding box center [719, 276] width 936 height 21
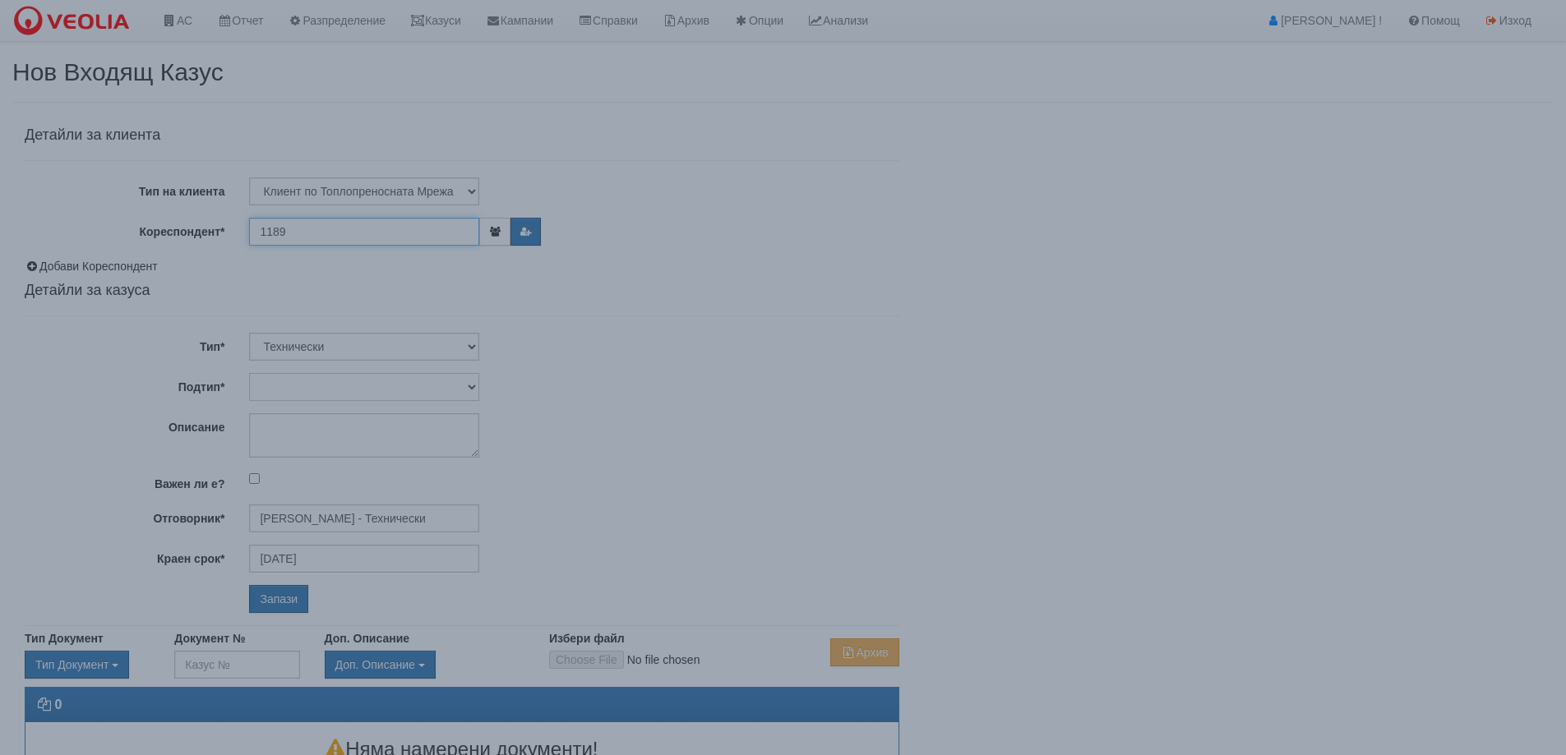
type input "[PERSON_NAME]"
type input "[PERSON_NAME] - Технически"
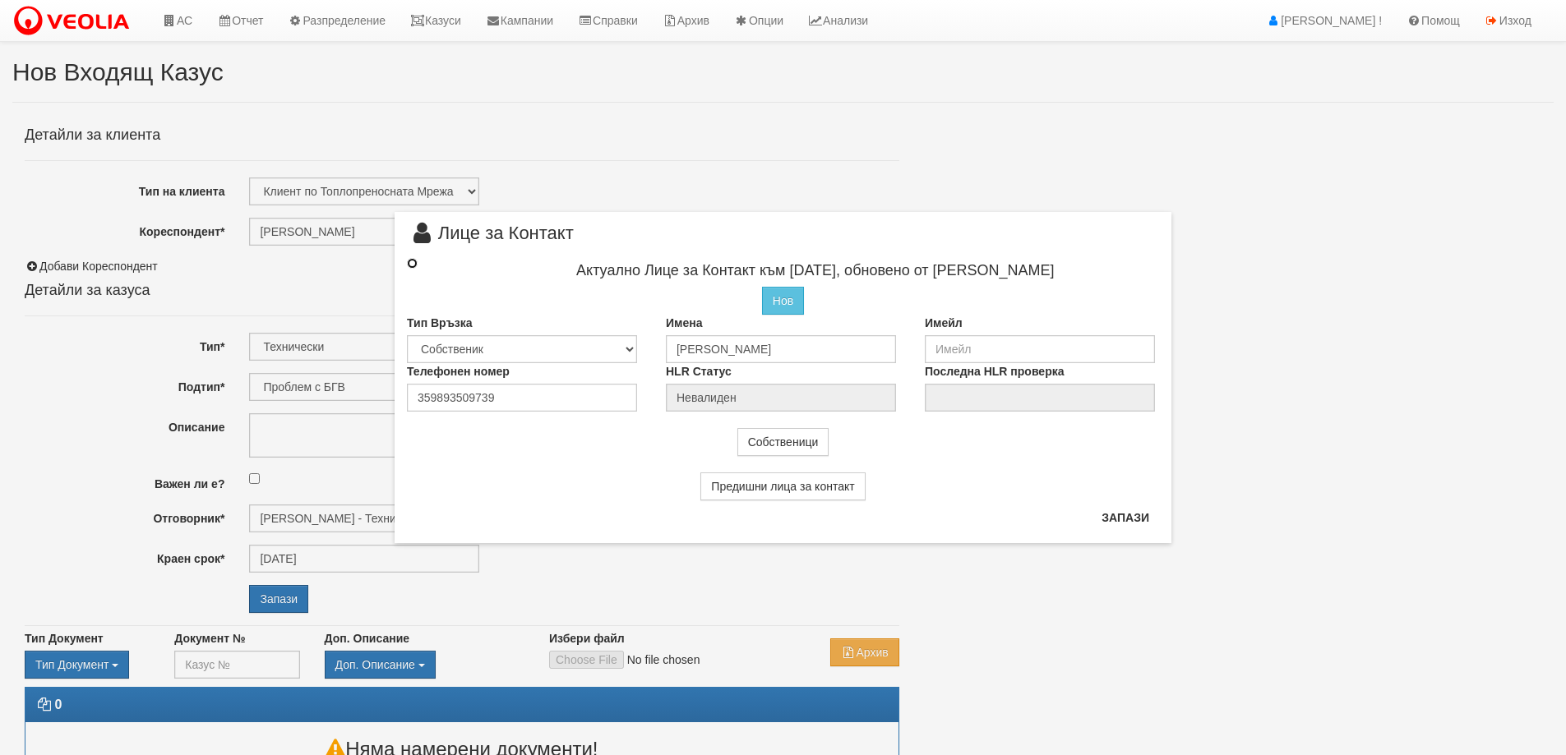
click at [412, 259] on input "radio" at bounding box center [412, 263] width 11 height 11
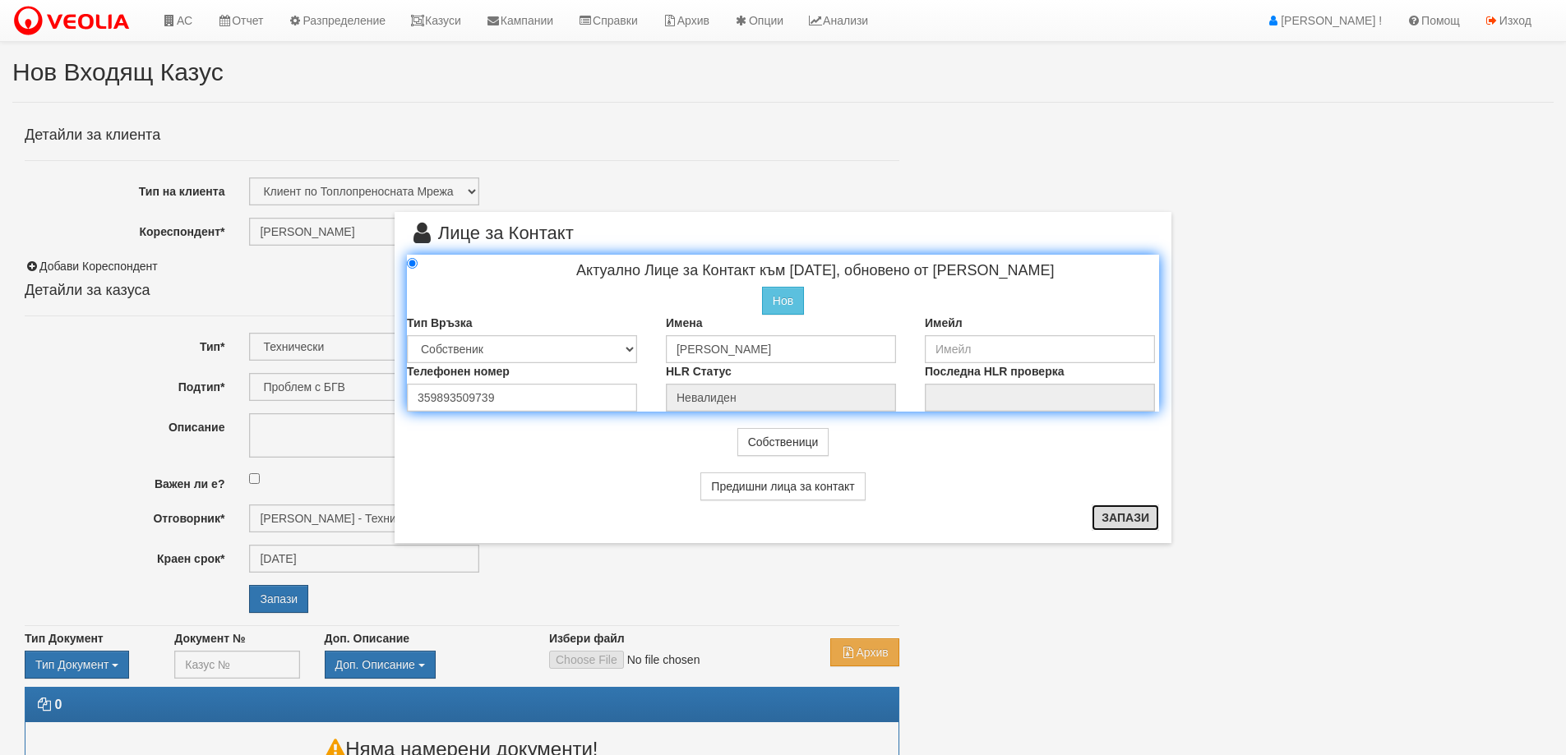
click at [1139, 514] on button "Запази" at bounding box center [1124, 518] width 67 height 26
radio input "true"
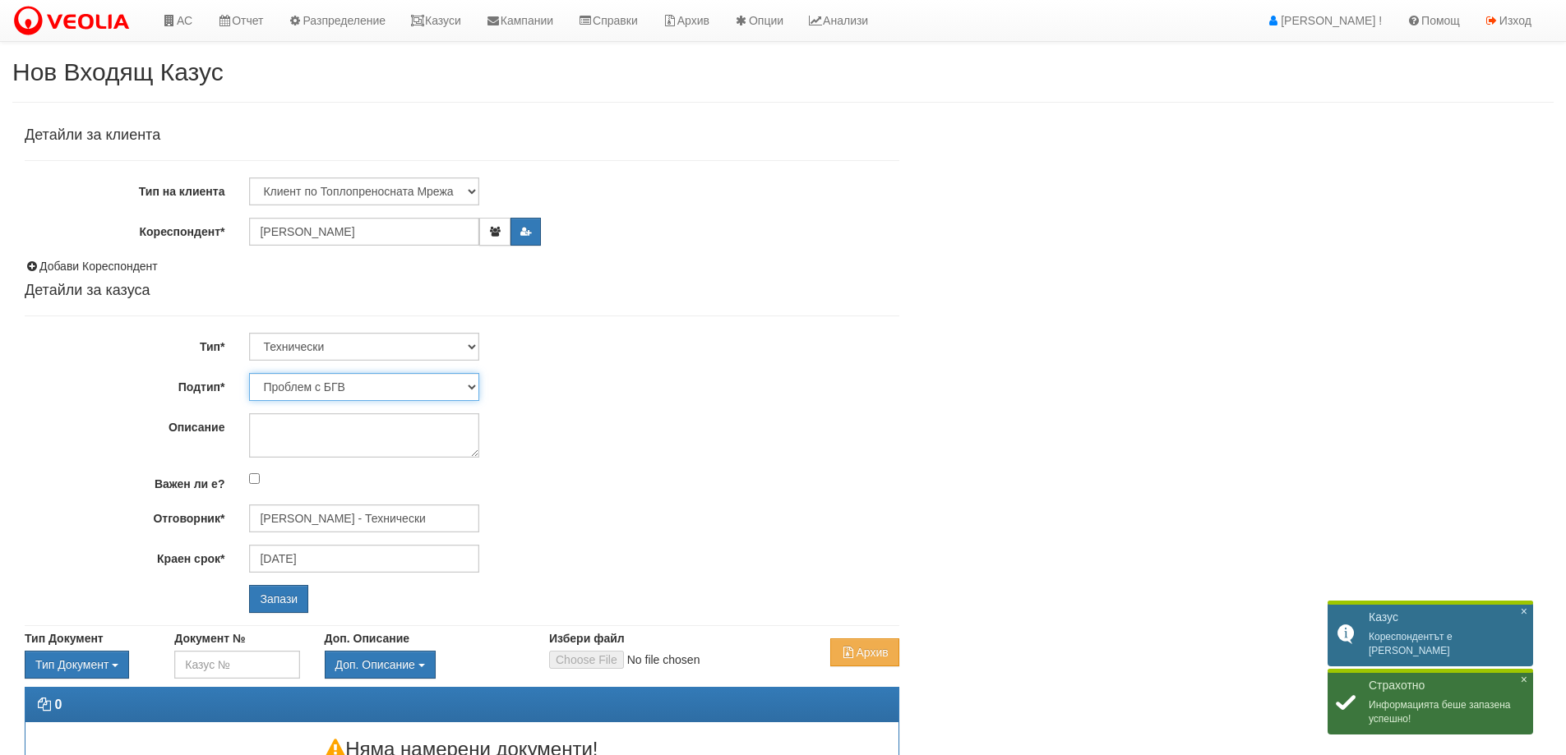
click at [436, 398] on select "Проблем с БГВ Теч ВОИ Теч БГВ Теч в АС Теч от водомер Проблем в АС Интервенция …" at bounding box center [364, 387] width 230 height 28
select select "Монтаж на водомер с дист. модул"
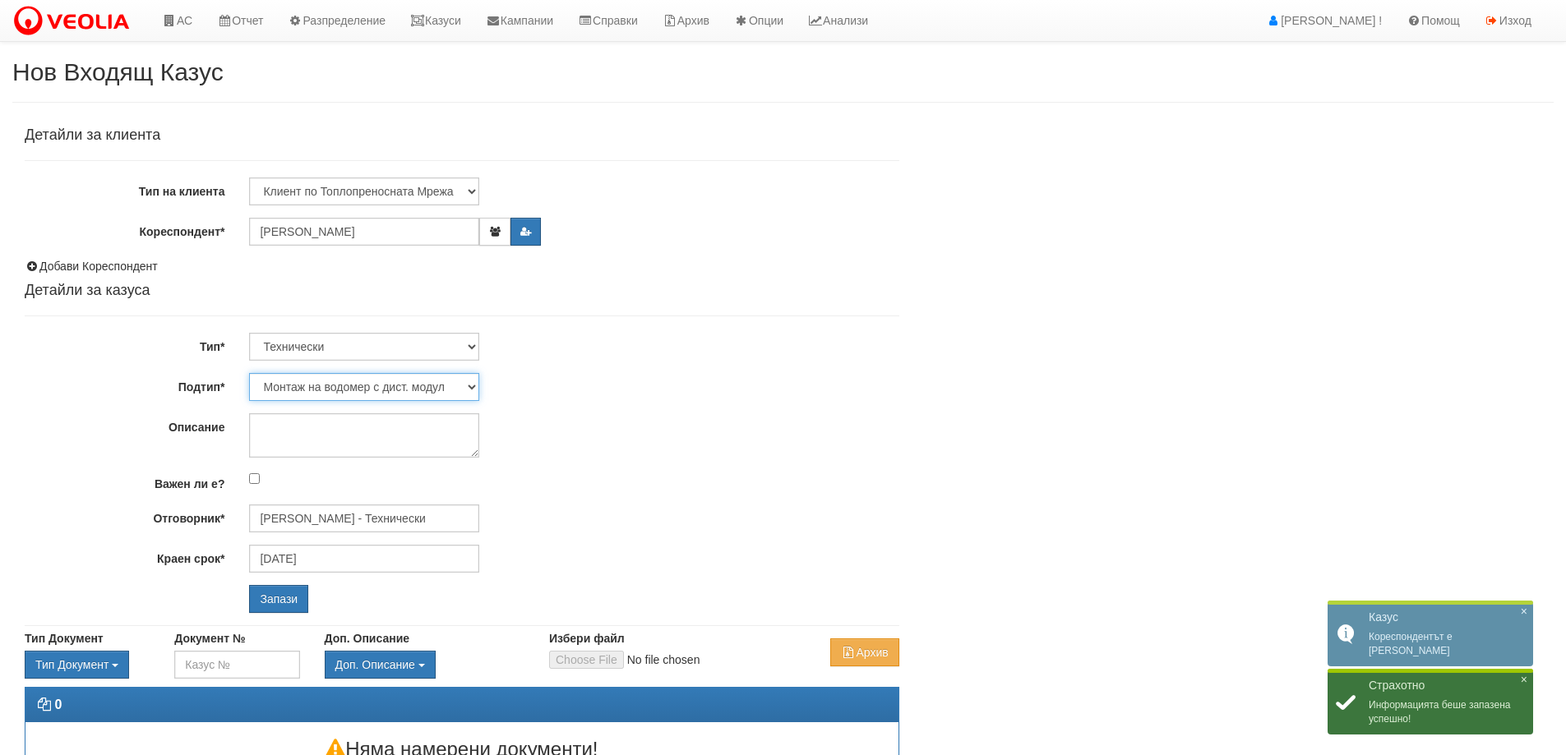
click at [249, 373] on select "Проблем с БГВ Теч ВОИ Теч БГВ Теч в АС Теч от водомер Проблем в АС Интервенция …" at bounding box center [364, 387] width 230 height 28
type input "[DATE]"
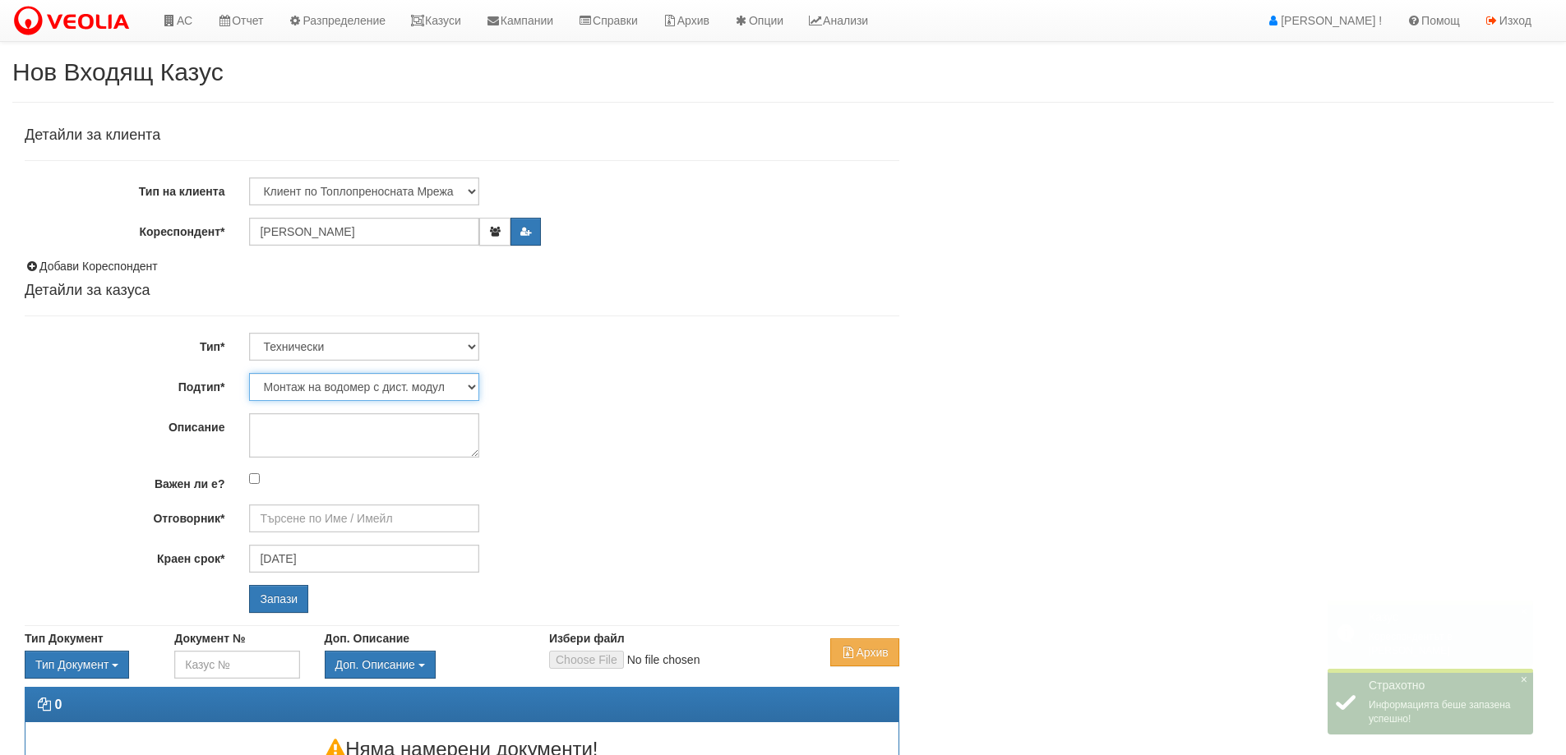
type input "[PERSON_NAME] - Технически"
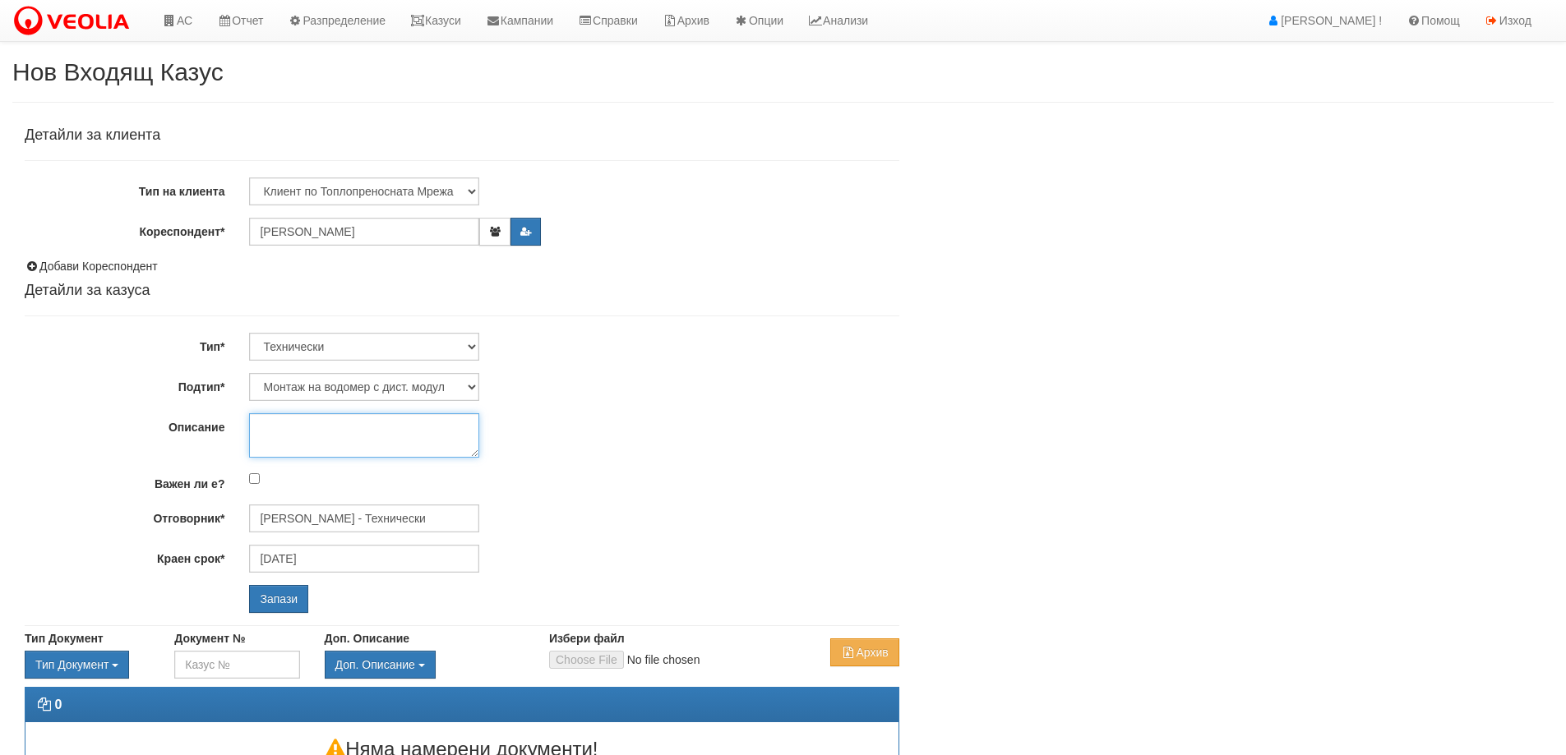
click at [424, 431] on textarea "Описание" at bounding box center [364, 435] width 230 height 44
type textarea "смяна на водомер"
click at [307, 602] on input "Запази" at bounding box center [278, 599] width 59 height 28
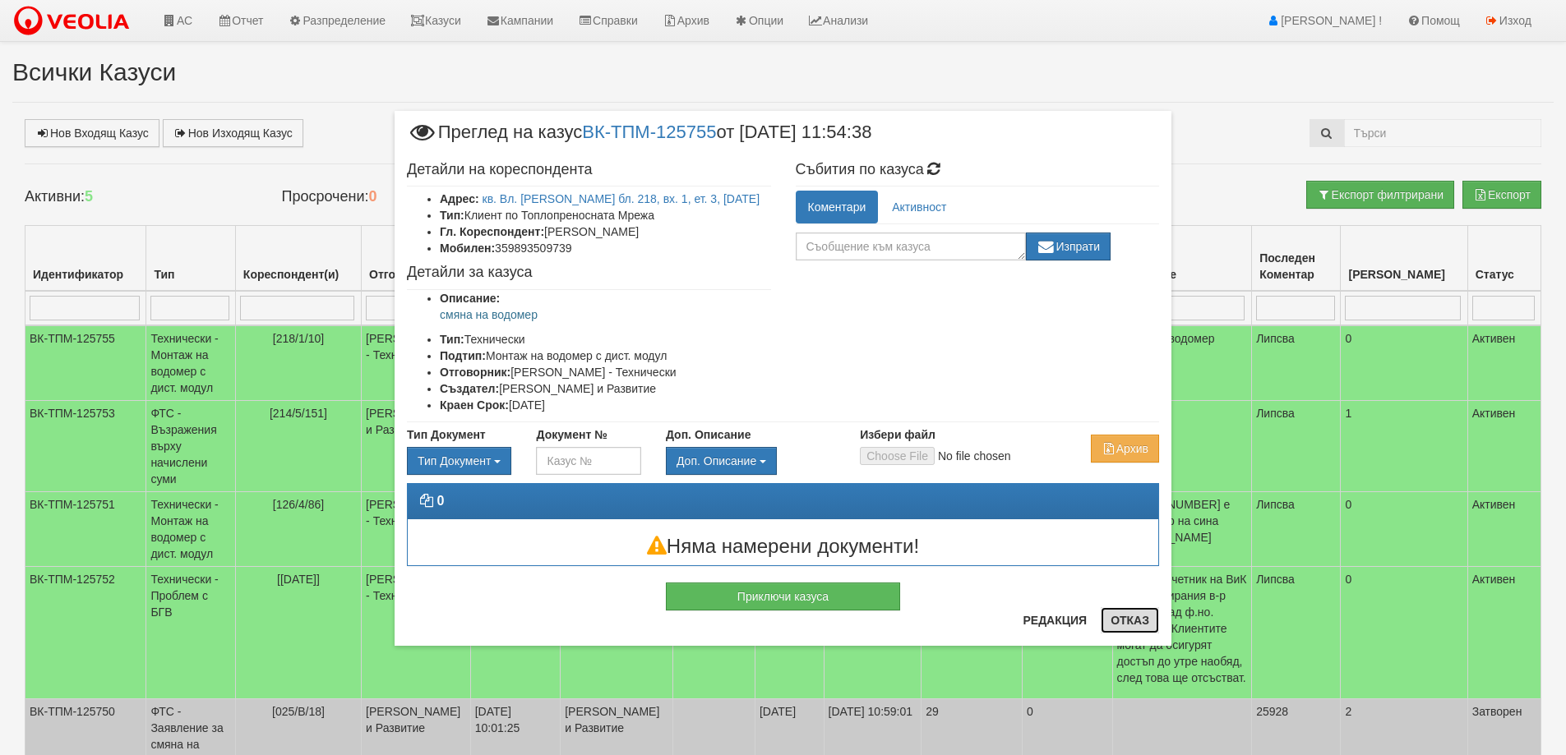
click at [1132, 620] on button "Отказ" at bounding box center [1129, 620] width 58 height 26
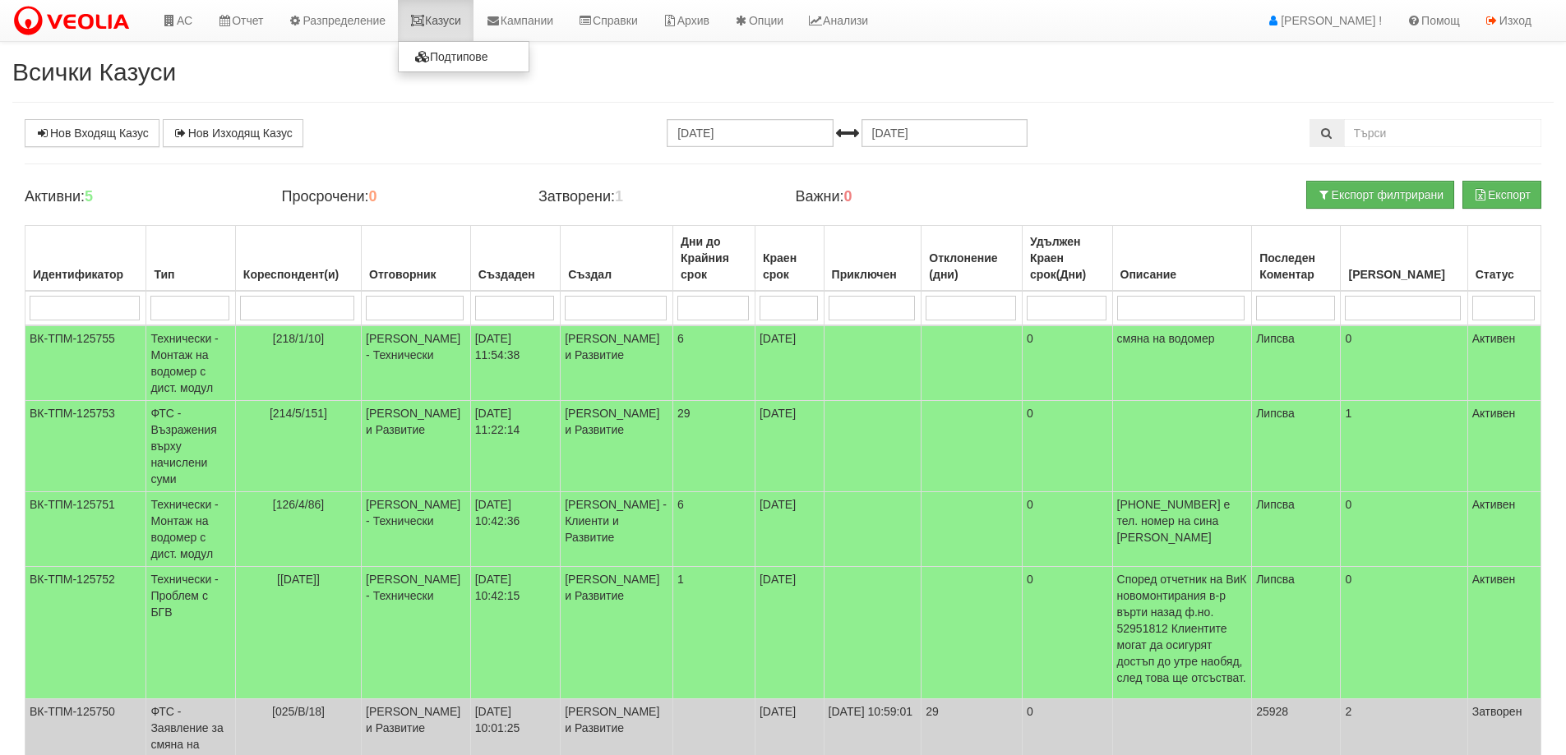
click at [459, 24] on link "Казуси" at bounding box center [436, 20] width 76 height 41
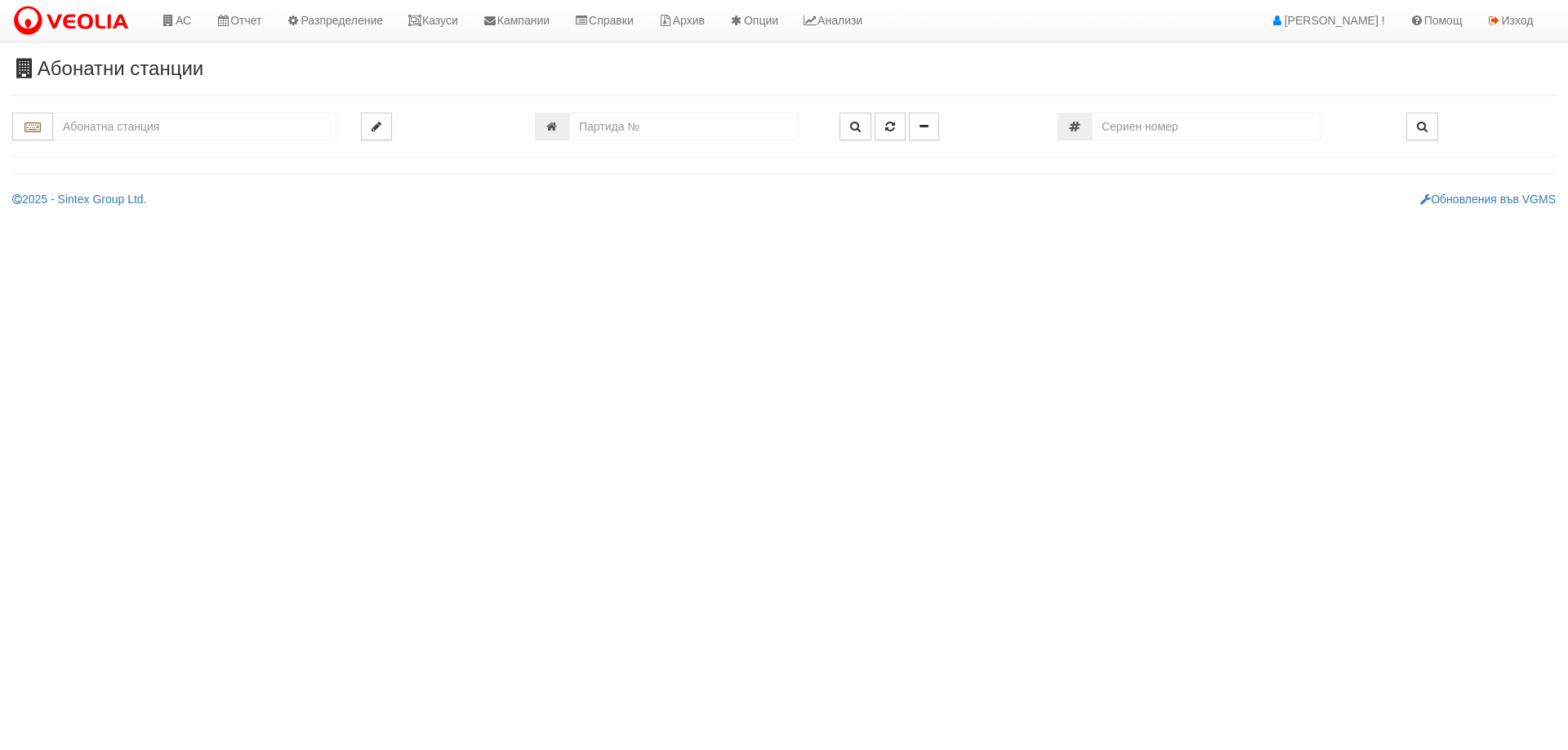
click at [613, 94] on div "Абонатни станции" at bounding box center [784, 132] width 1568 height 149
click at [618, 122] on input "number" at bounding box center [684, 126] width 229 height 28
type input "8594"
type input "055/5 - "[PERSON_NAME] [GEOGRAPHIC_DATA] " ЕАД"
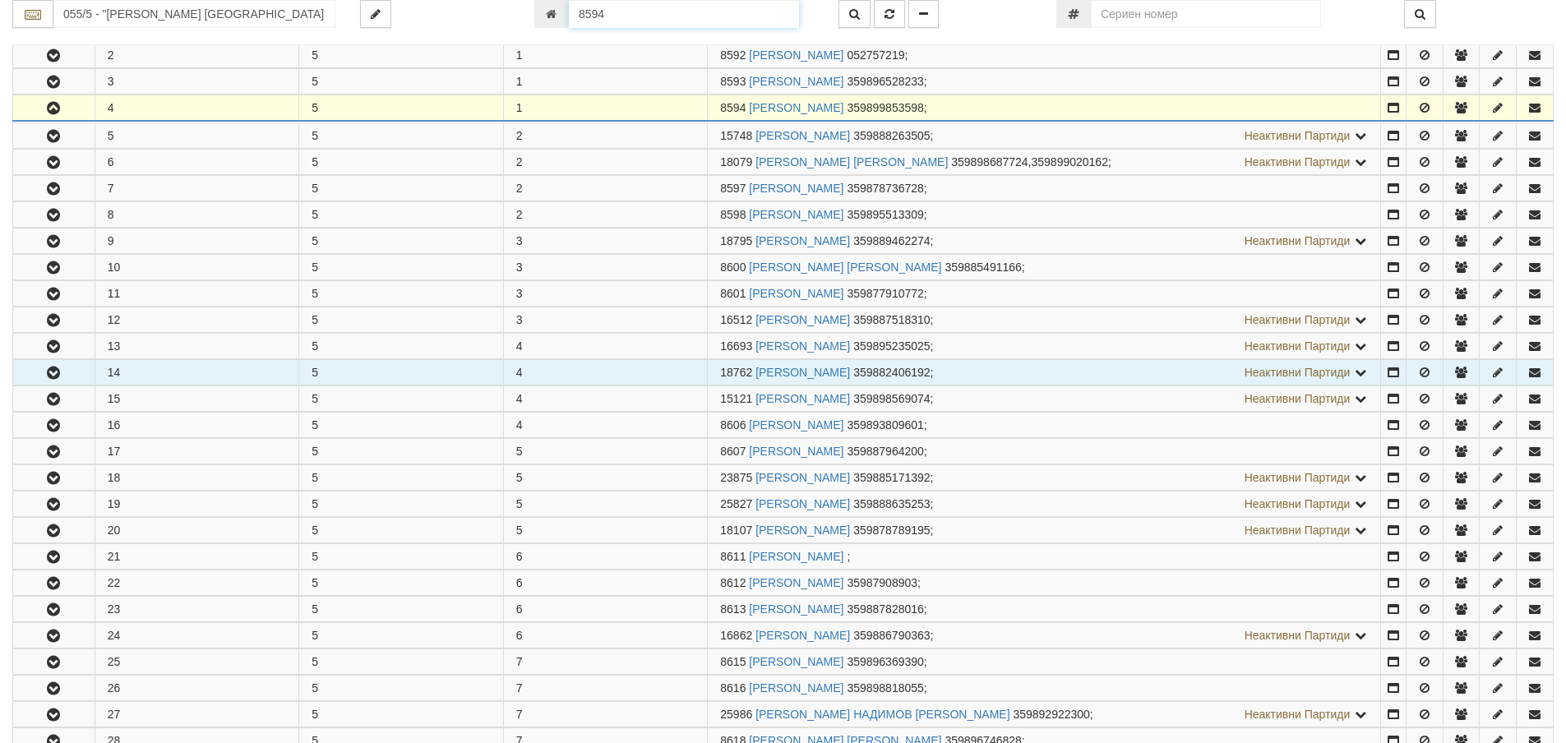
scroll to position [404, 0]
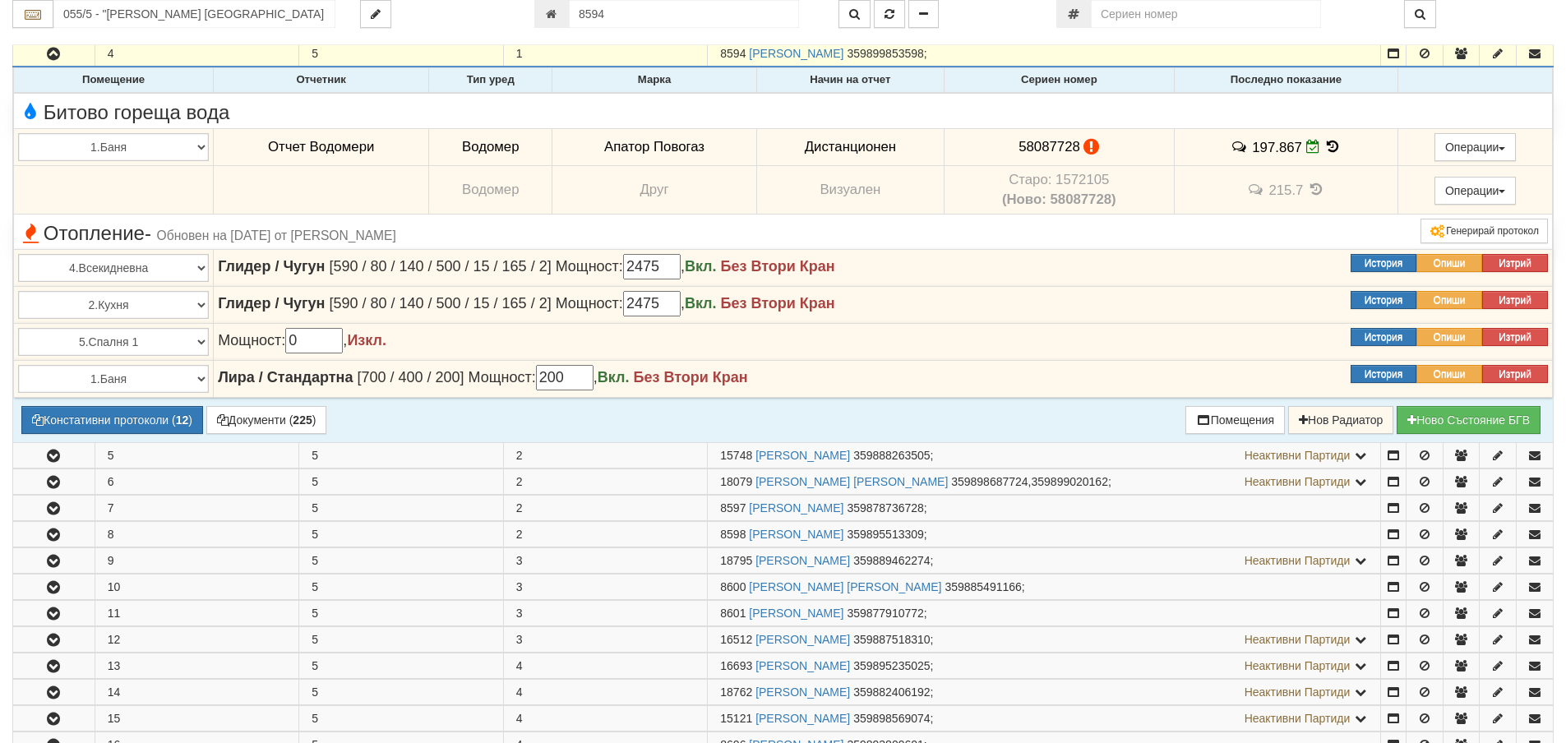
click at [1323, 146] on icon at bounding box center [1332, 147] width 18 height 14
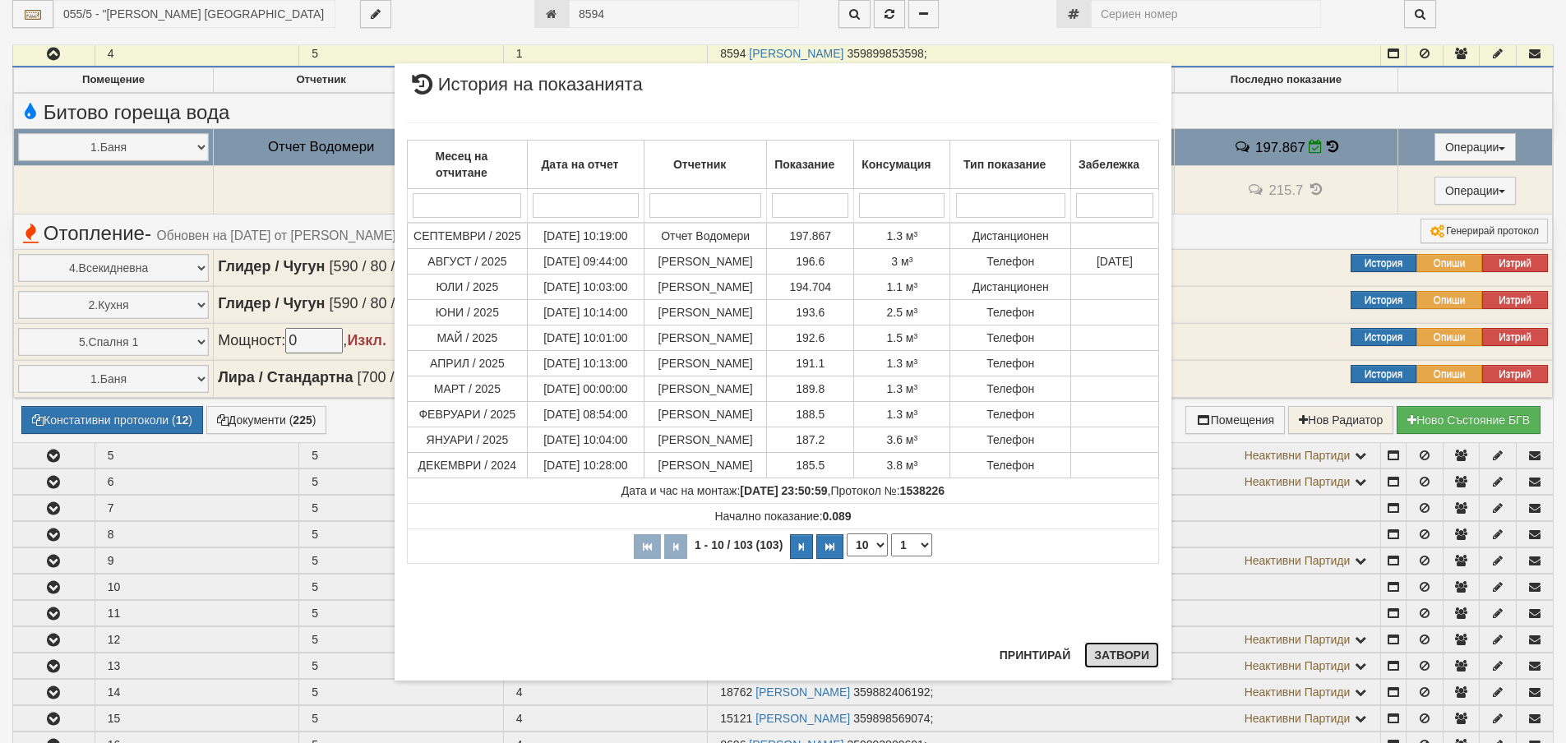
click at [1124, 655] on button "Затвори" at bounding box center [1121, 655] width 75 height 26
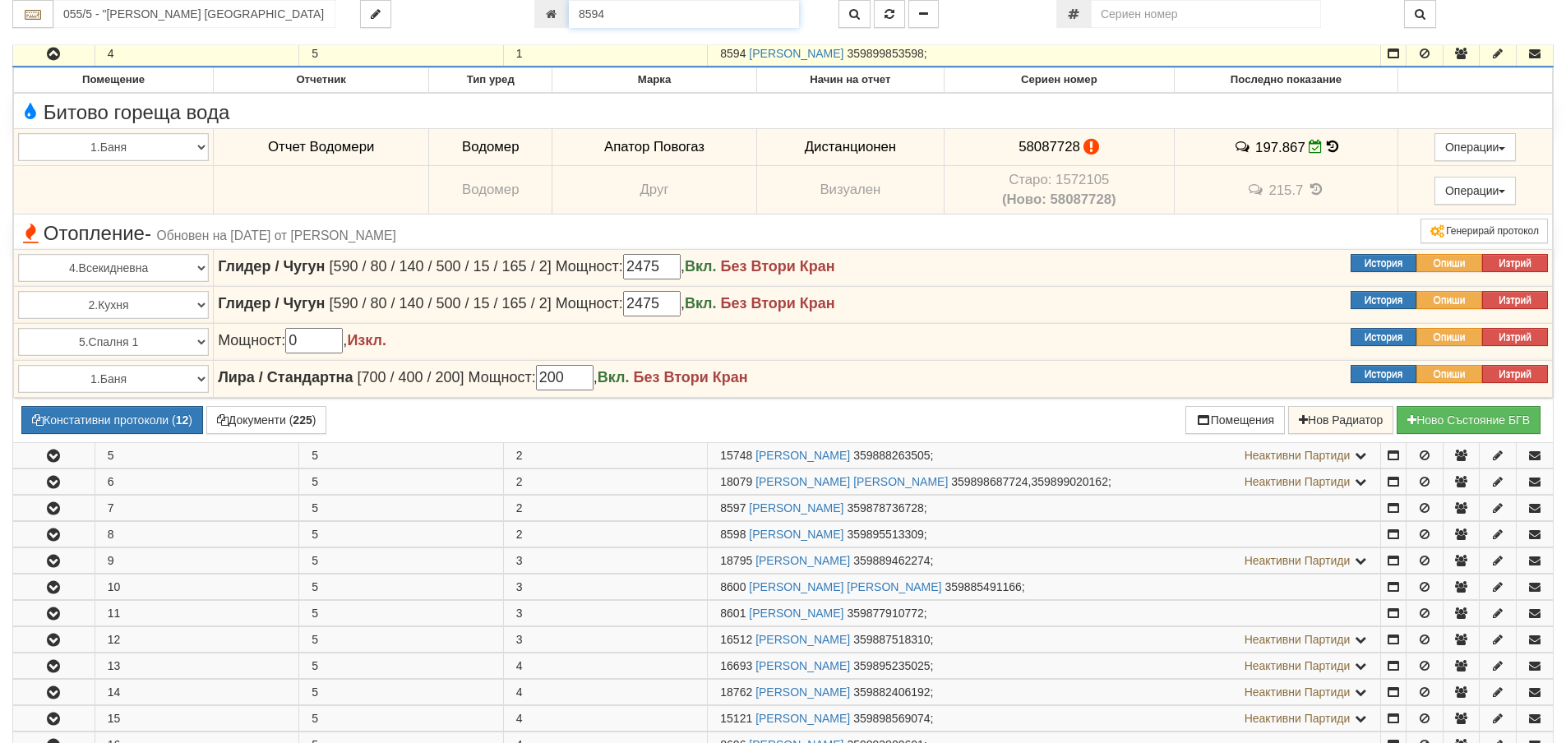
click at [655, 8] on input "8594" at bounding box center [684, 14] width 230 height 28
type input "20716"
type input "029/1 - "[PERSON_NAME] [GEOGRAPHIC_DATA] " ЕАД"
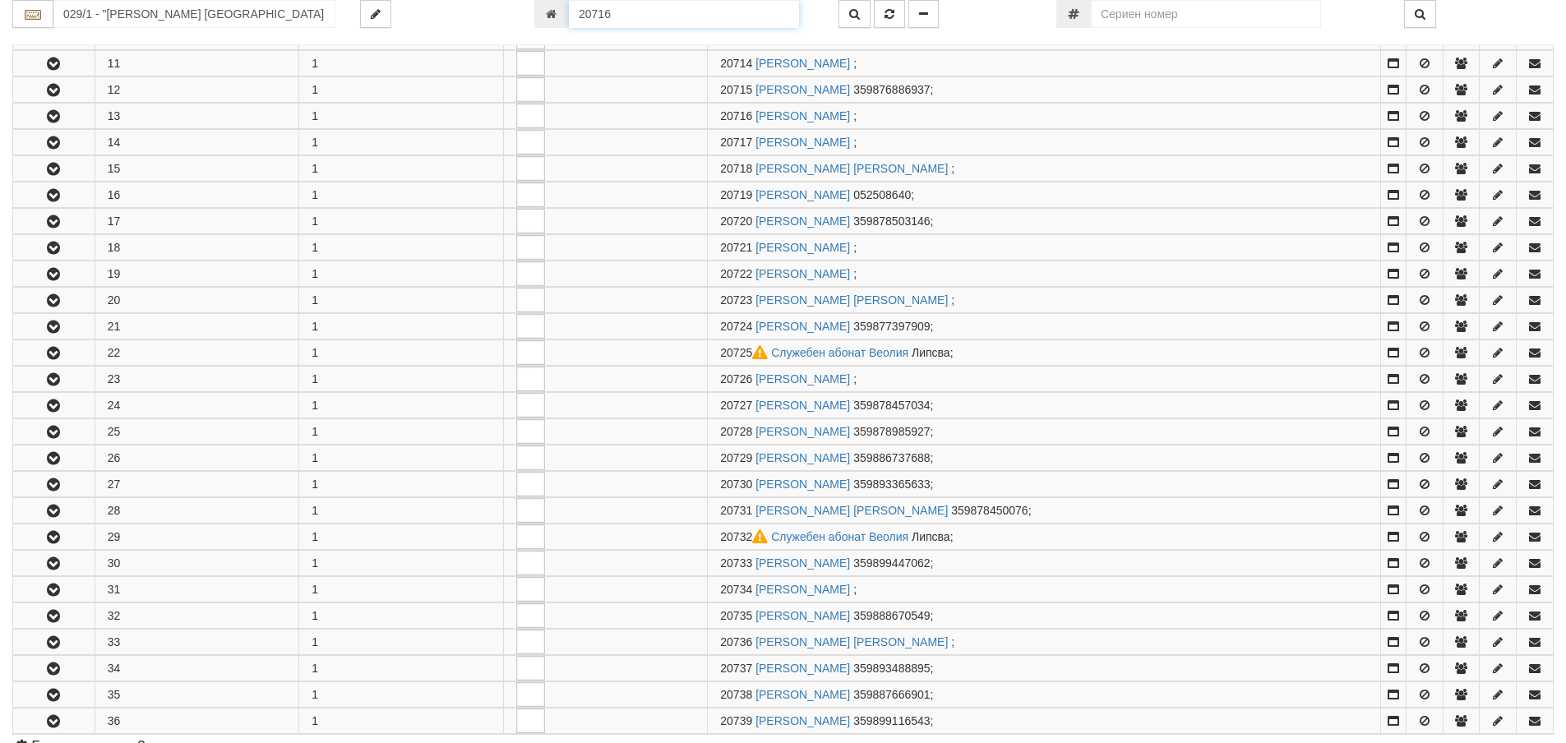
scroll to position [640, 0]
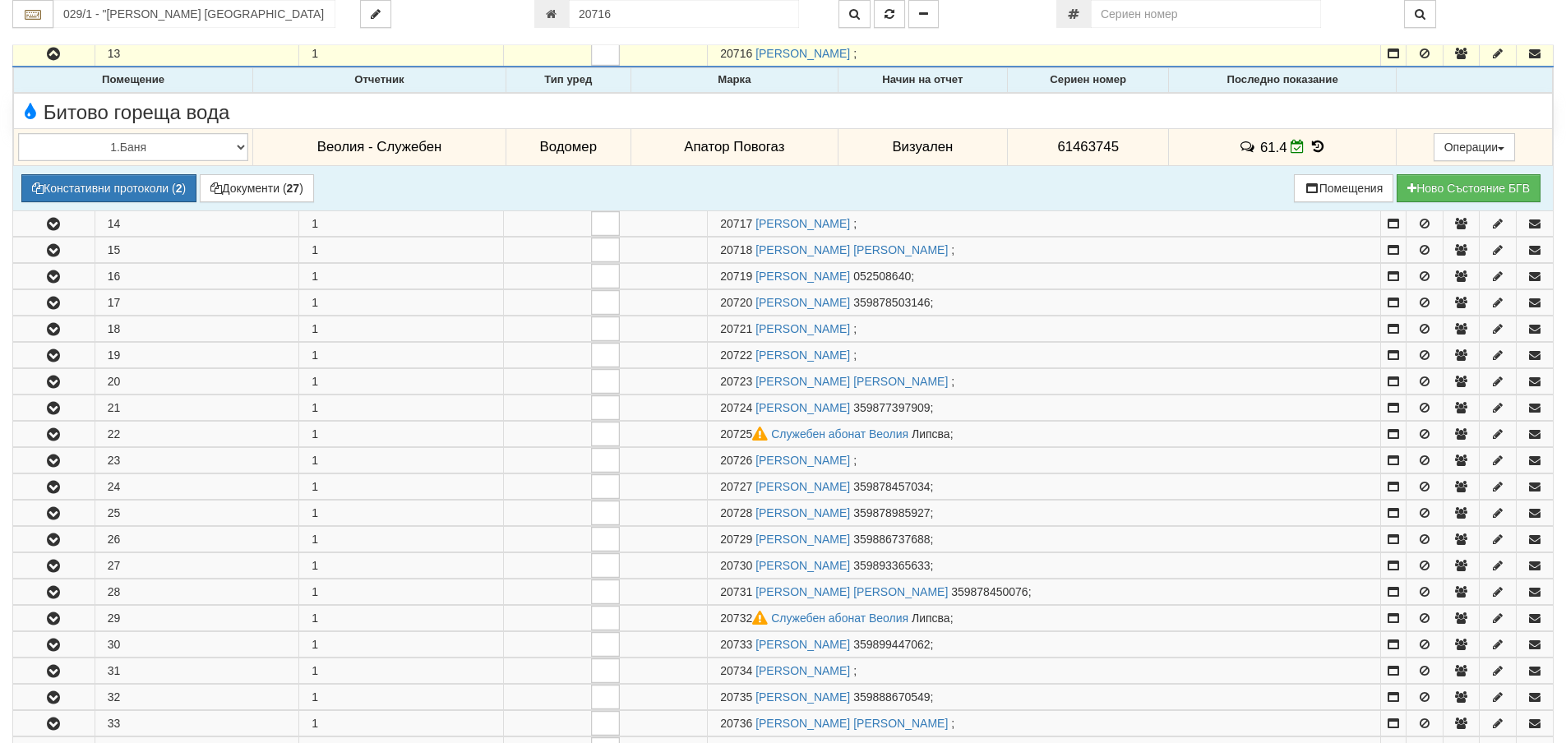
click at [1318, 151] on icon at bounding box center [1317, 147] width 18 height 14
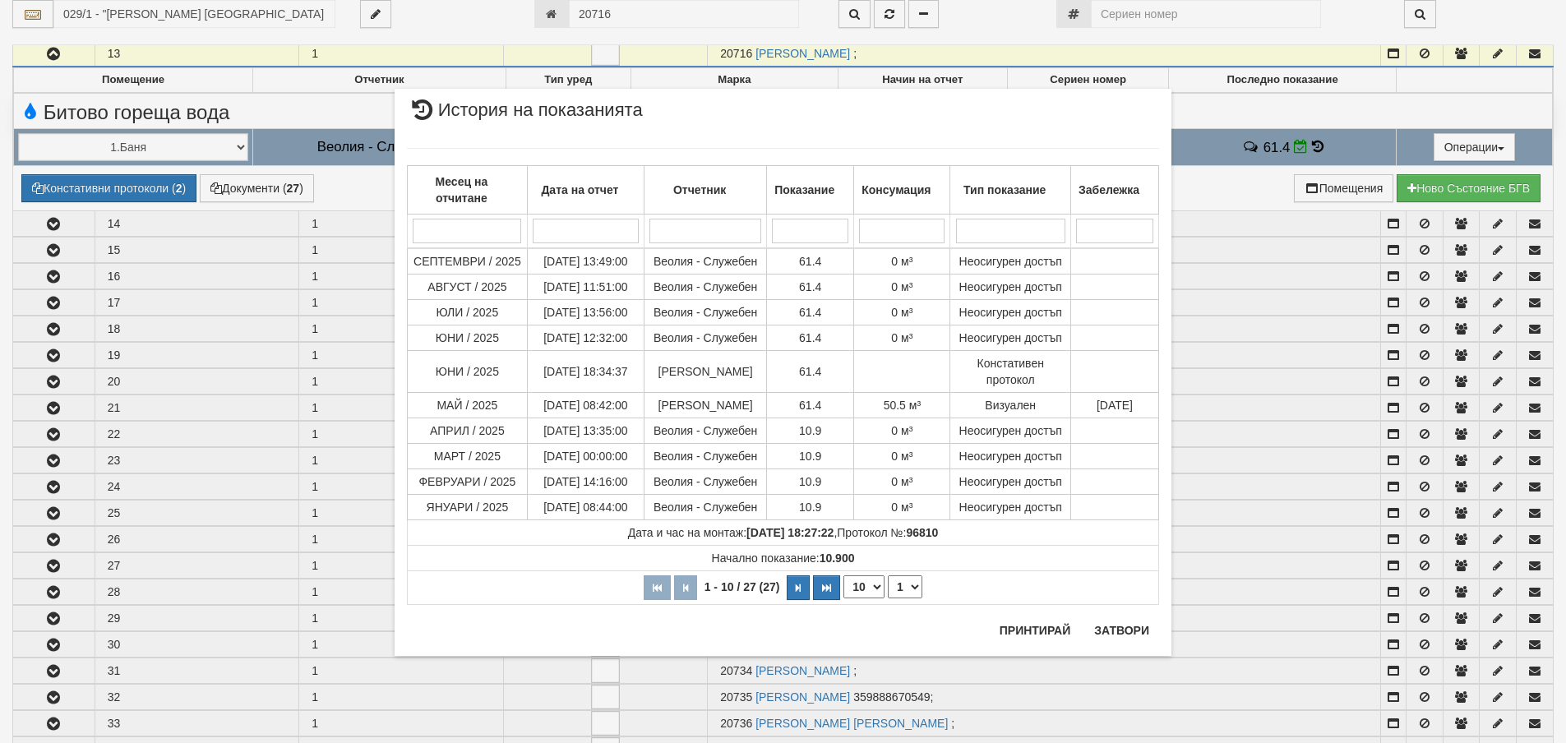
click at [1116, 620] on div "Месец на отчитане Дата на отчет Отчетник Показание Консумация Тип показание Заб…" at bounding box center [783, 376] width 752 height 490
drag, startPoint x: 1118, startPoint y: 630, endPoint x: 1119, endPoint y: 602, distance: 28.0
click at [1118, 626] on button "Затвори" at bounding box center [1121, 630] width 75 height 26
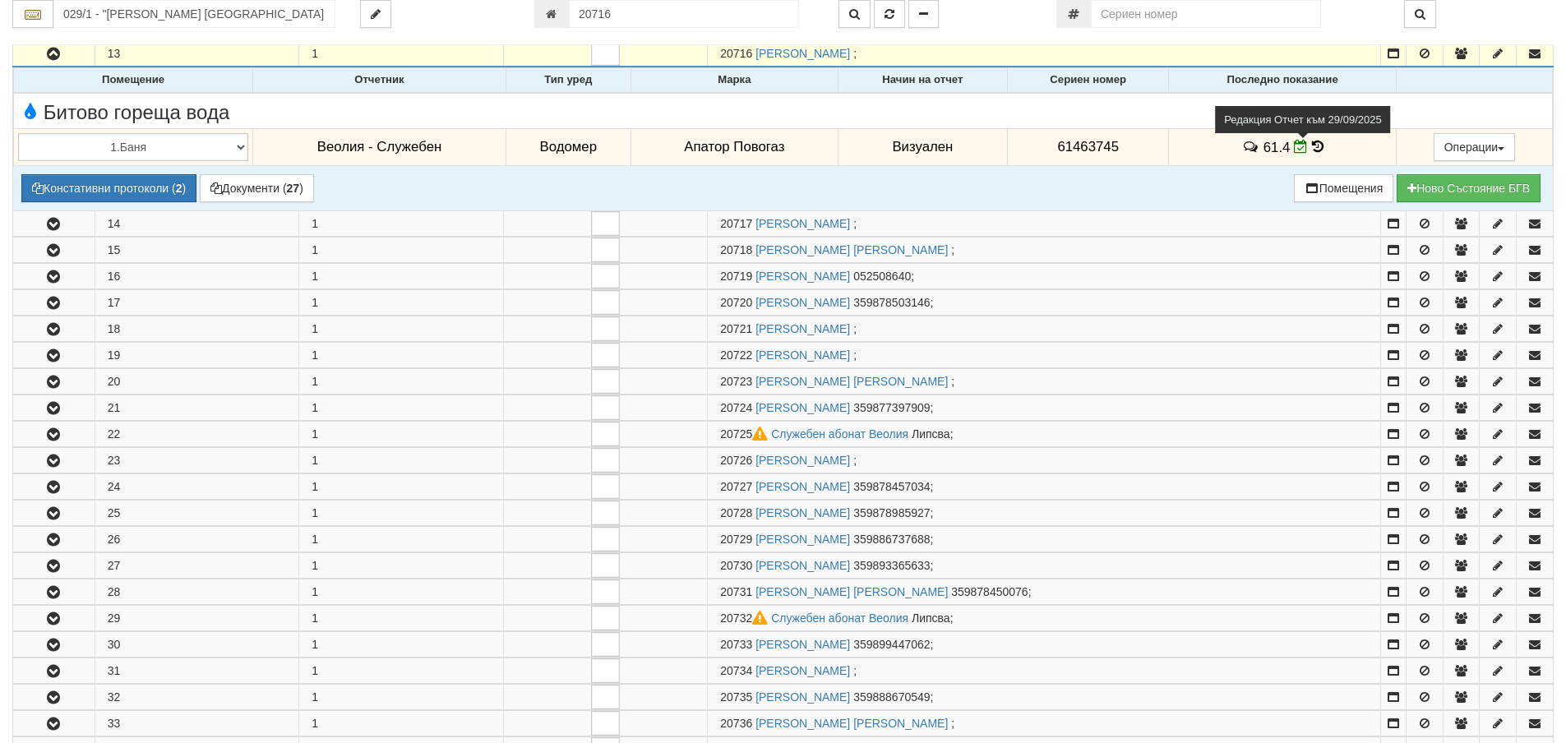
click at [1294, 148] on icon at bounding box center [1301, 147] width 14 height 14
select select "8cc75930-9bfd-e511-80be-8d5a1dced85a"
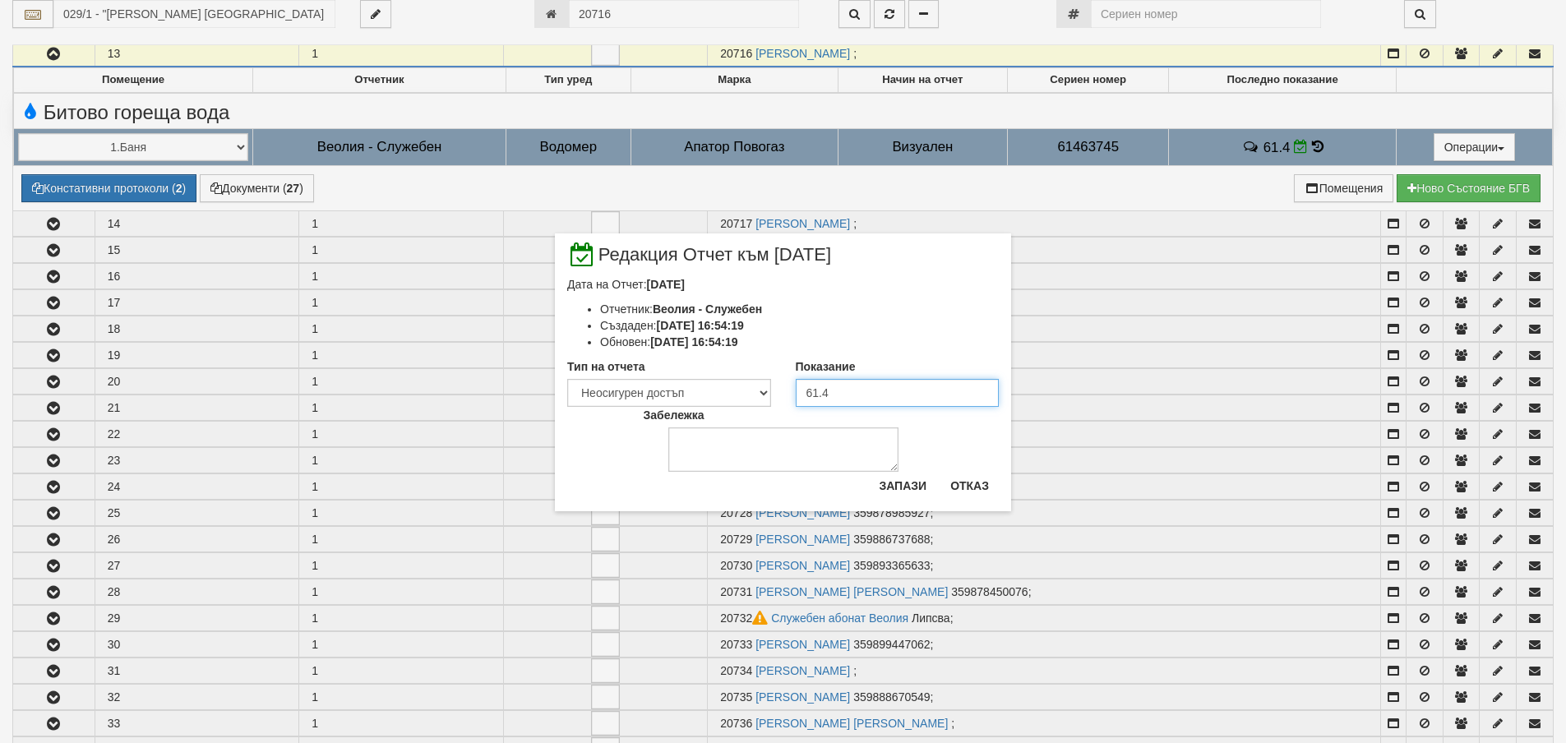
drag, startPoint x: 873, startPoint y: 393, endPoint x: 771, endPoint y: 395, distance: 101.9
click at [771, 395] on div "Тип на отчета Визуален Телефон Бележка Неосигурен достъп Самоотчет Служебно Дис…" at bounding box center [783, 382] width 456 height 48
click at [819, 394] on input "697" at bounding box center [898, 393] width 204 height 28
type input "69.7"
drag, startPoint x: 684, startPoint y: 382, endPoint x: 682, endPoint y: 391, distance: 9.2
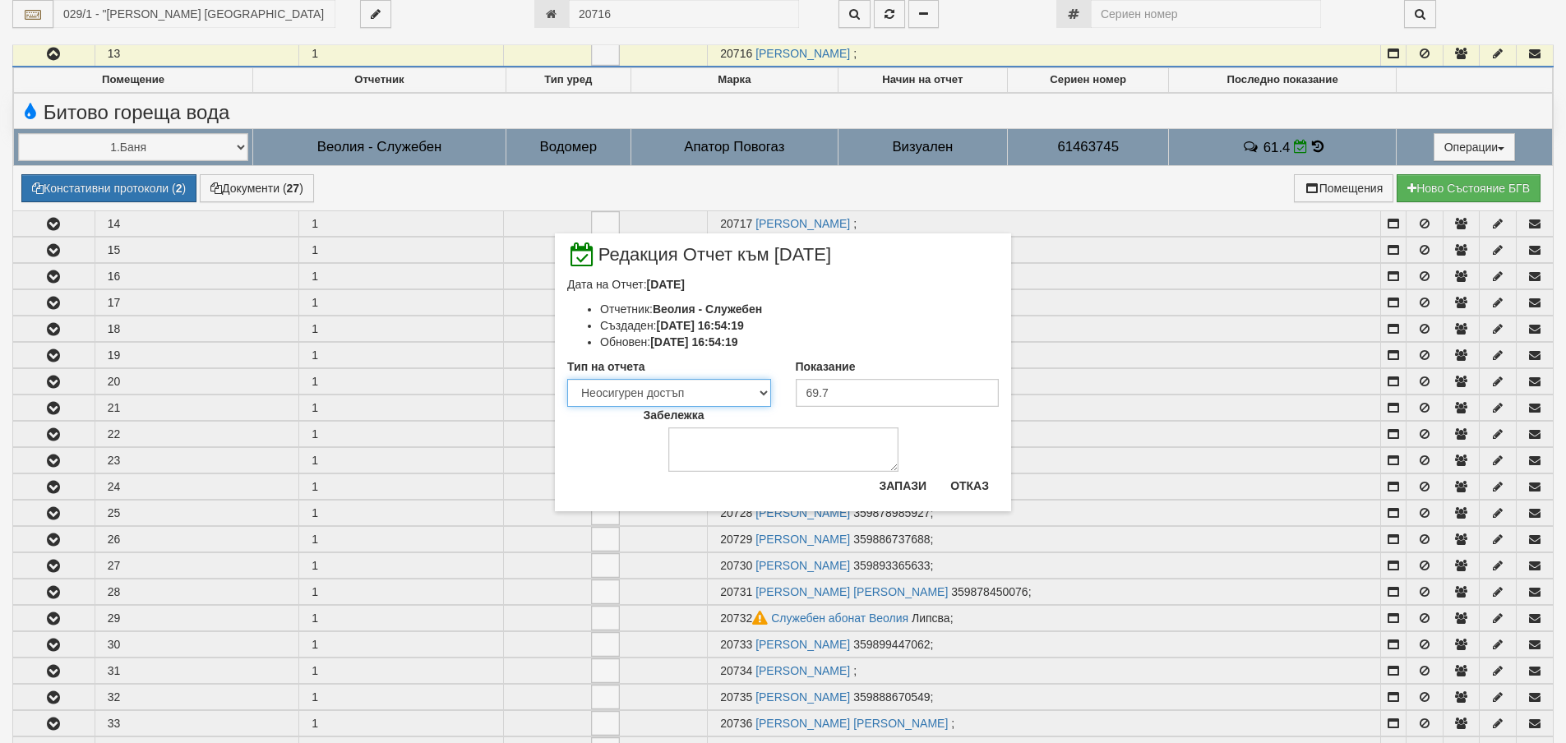
click at [684, 382] on select "Визуален Телефон Бележка Неосигурен достъп Самоотчет Служебно Дистанционен" at bounding box center [669, 393] width 204 height 28
select select "8ac75930-9bfd-e511-80be-8d5a1dced85a"
click at [567, 379] on select "Визуален Телефон Бележка Неосигурен достъп Самоотчет Служебно Дистанционен" at bounding box center [669, 393] width 204 height 28
click at [902, 480] on button "Запази" at bounding box center [902, 486] width 67 height 26
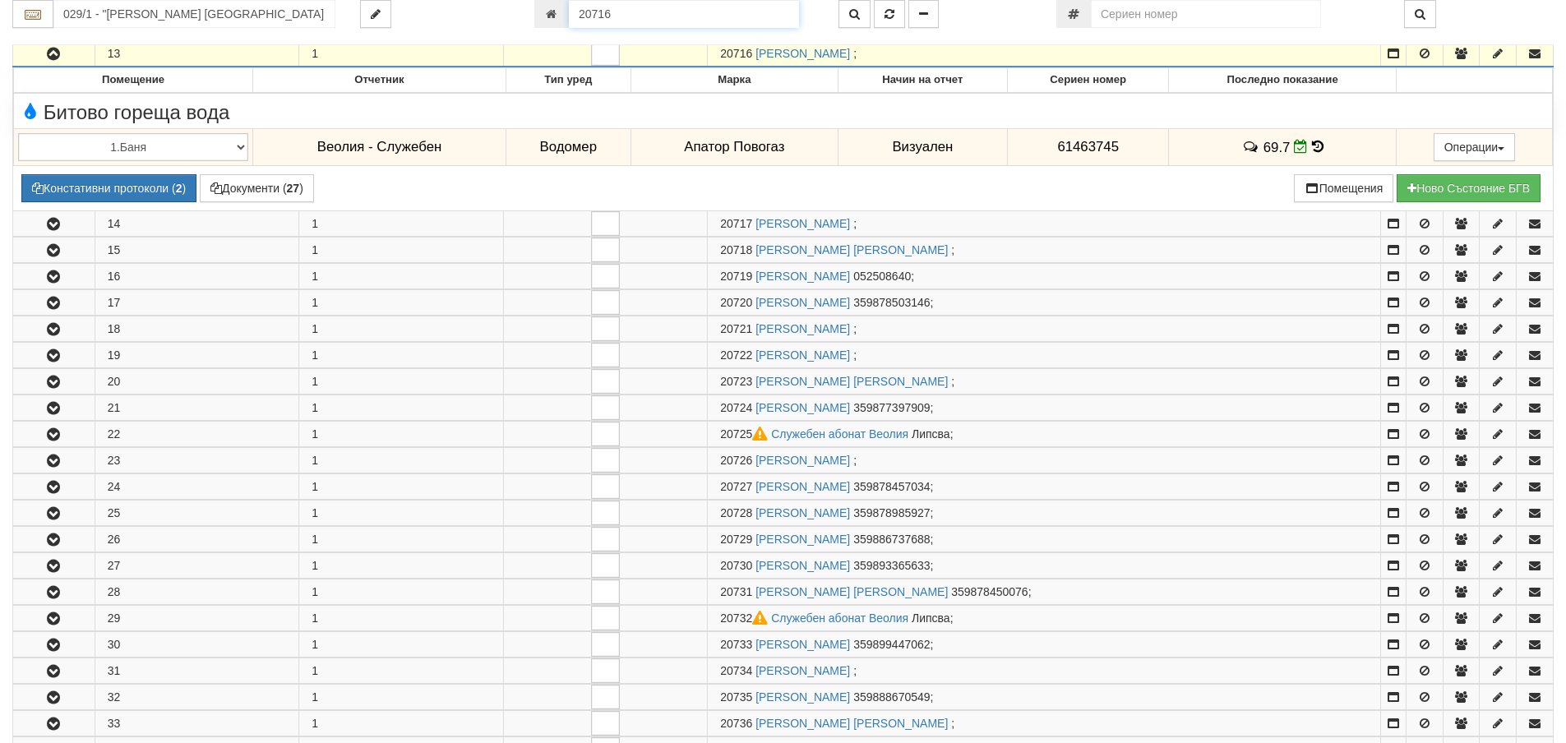
click at [629, 16] on input "20716" at bounding box center [684, 14] width 230 height 28
type input "9886"
type input "026/4 - "ТЕХЕМ СЪРВИСИС" ЕООД"
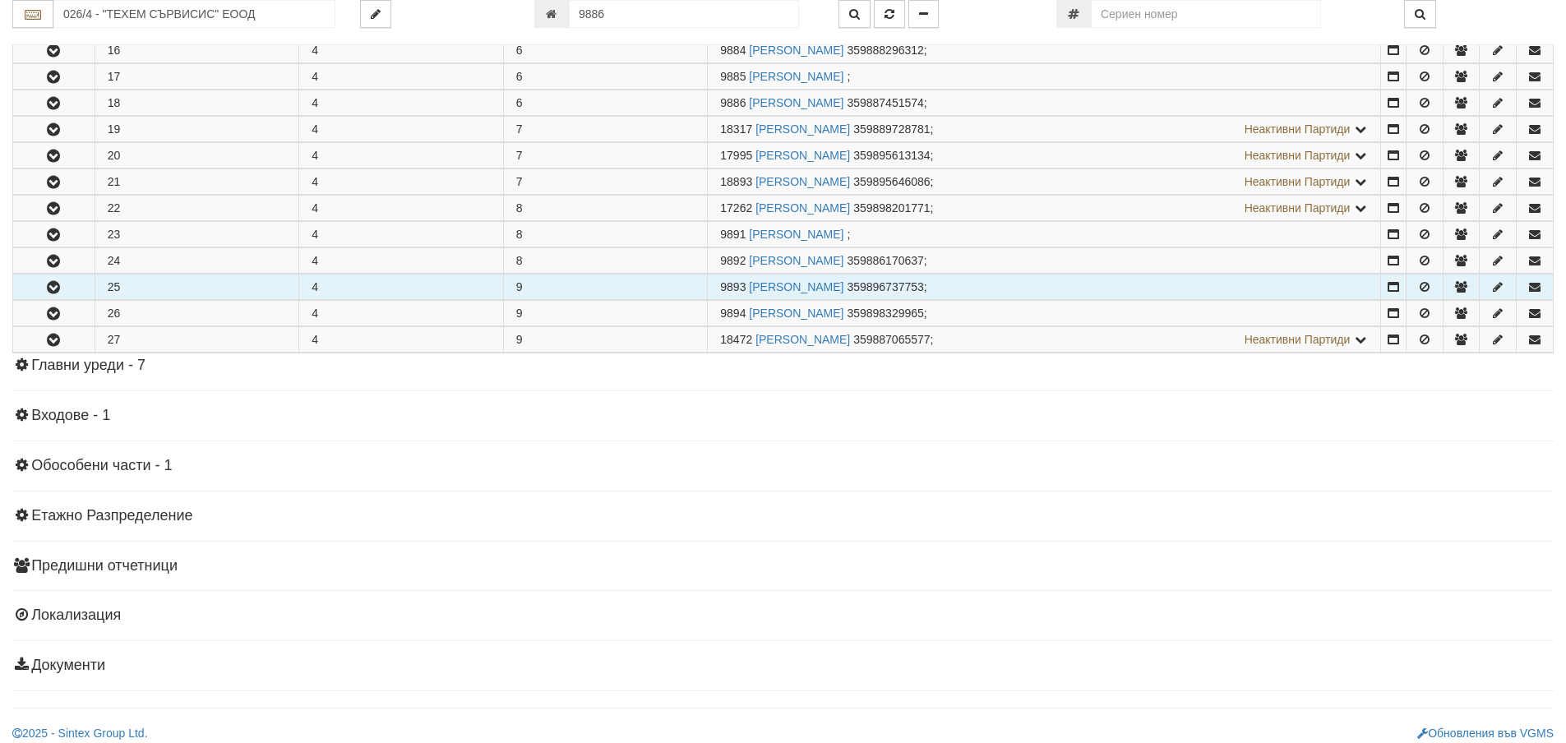
scroll to position [733, 0]
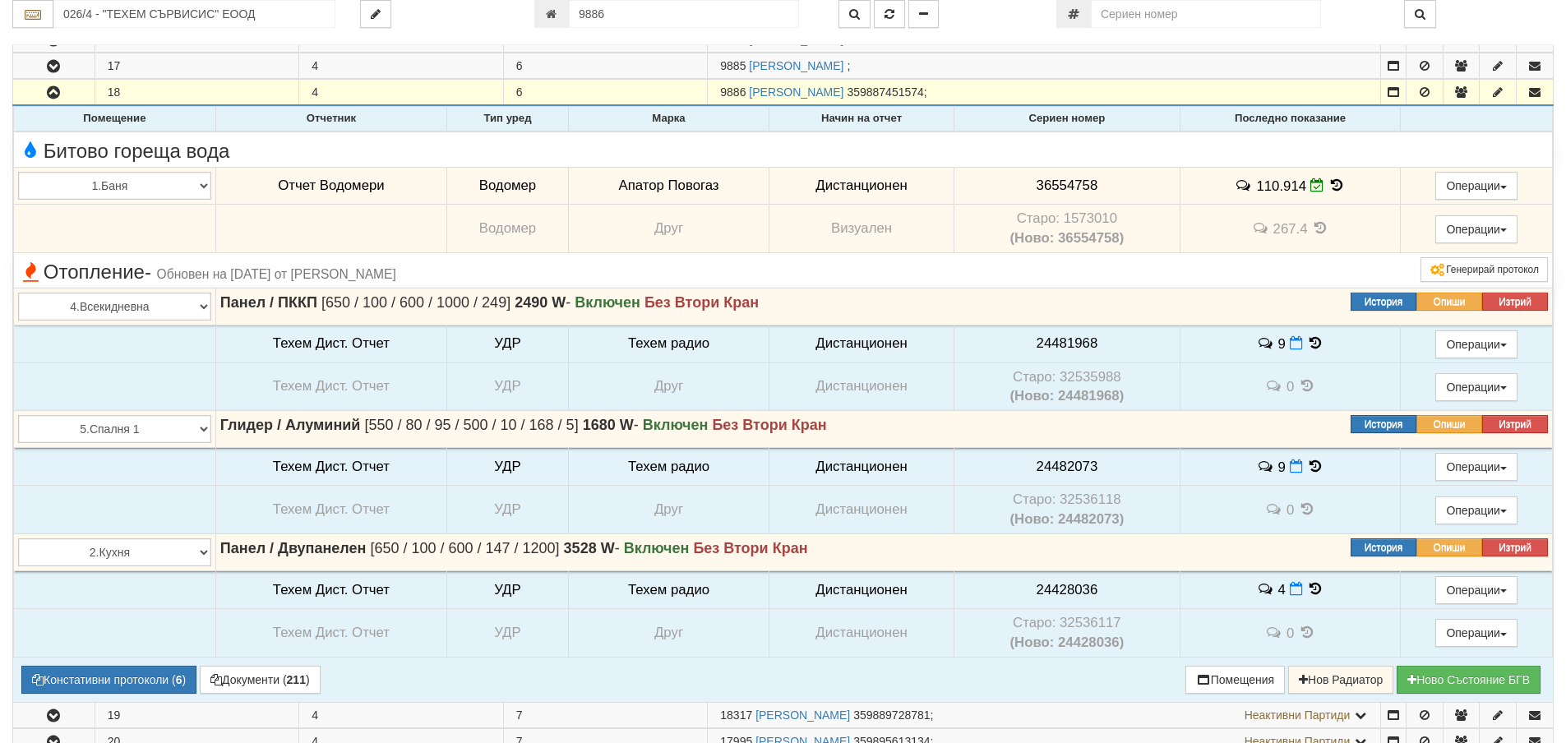
click at [1336, 186] on icon at bounding box center [1336, 185] width 18 height 14
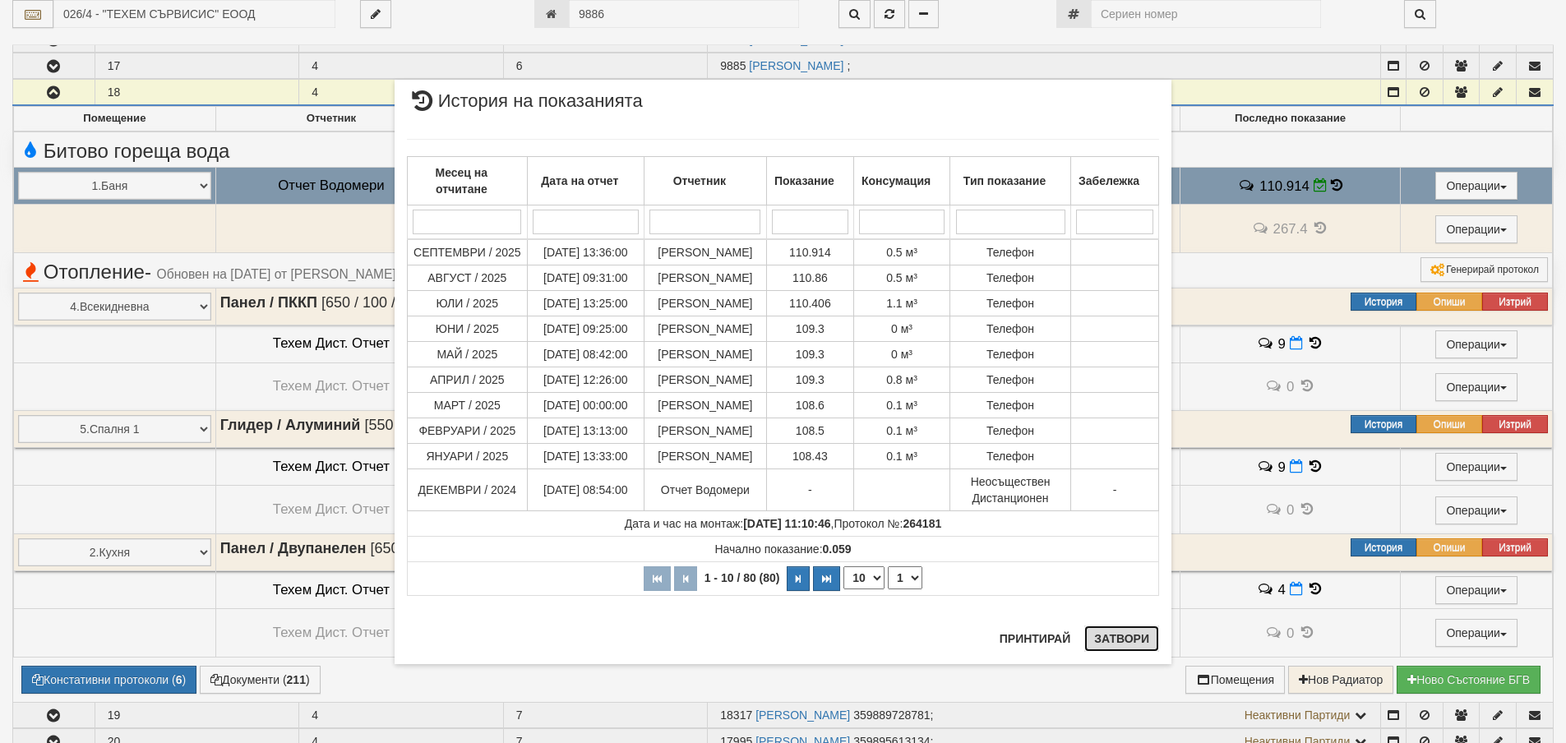
click at [1107, 636] on button "Затвори" at bounding box center [1121, 638] width 75 height 26
